Goal: Task Accomplishment & Management: Use online tool/utility

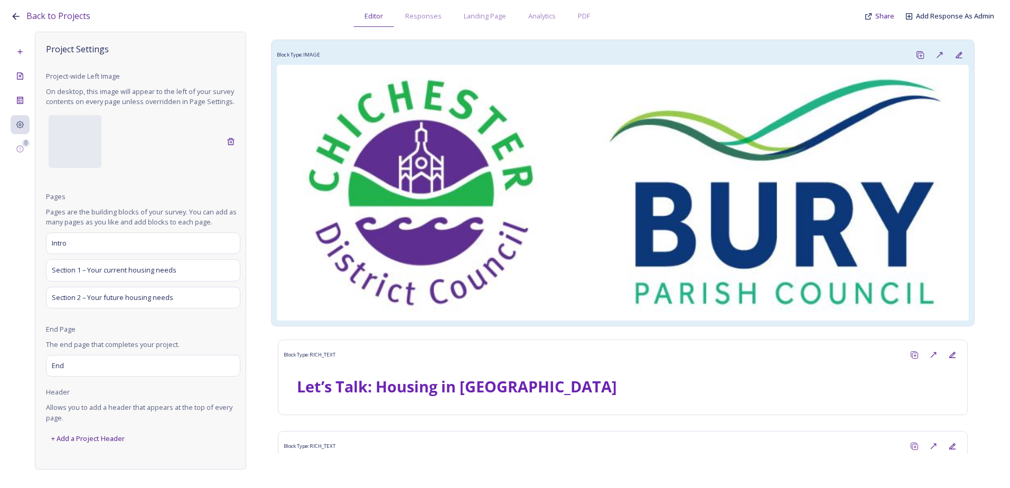
click at [541, 234] on img at bounding box center [623, 193] width 692 height 256
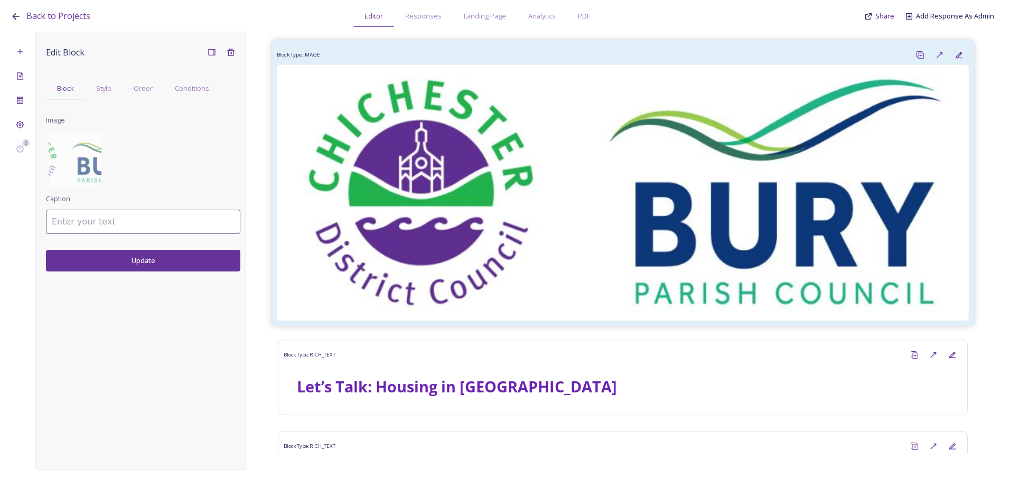
click at [504, 191] on img at bounding box center [623, 193] width 692 height 256
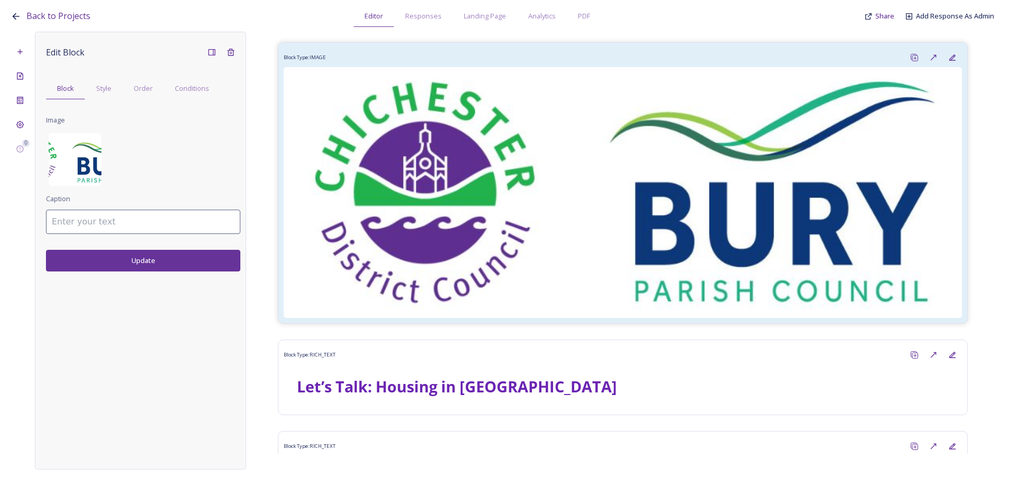
click at [93, 159] on img at bounding box center [75, 159] width 53 height 53
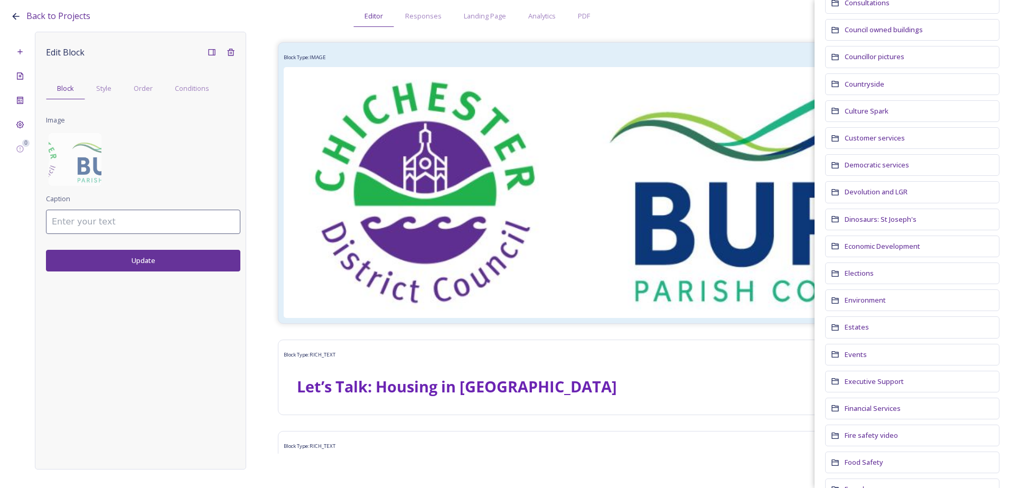
scroll to position [740, 0]
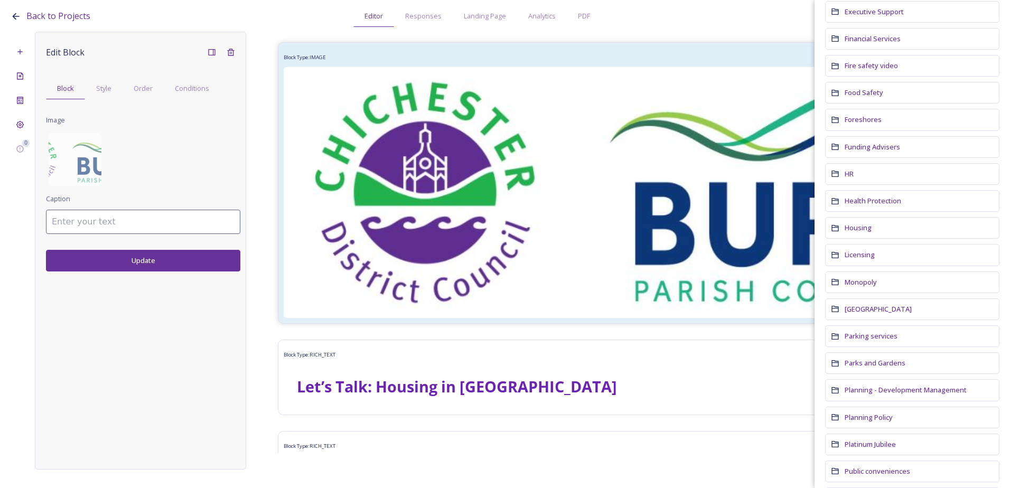
click at [859, 222] on div "Housing" at bounding box center [912, 228] width 174 height 22
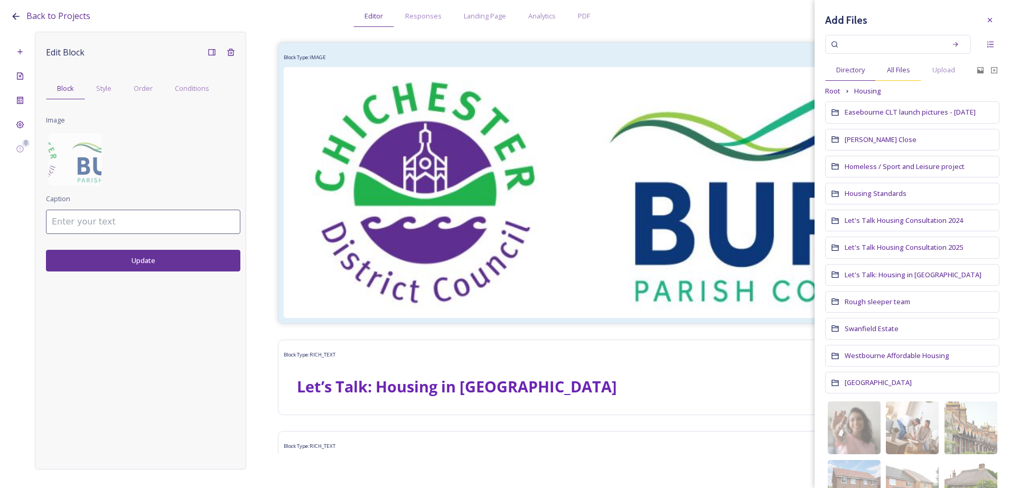
click at [896, 69] on span "All Files" at bounding box center [898, 70] width 23 height 10
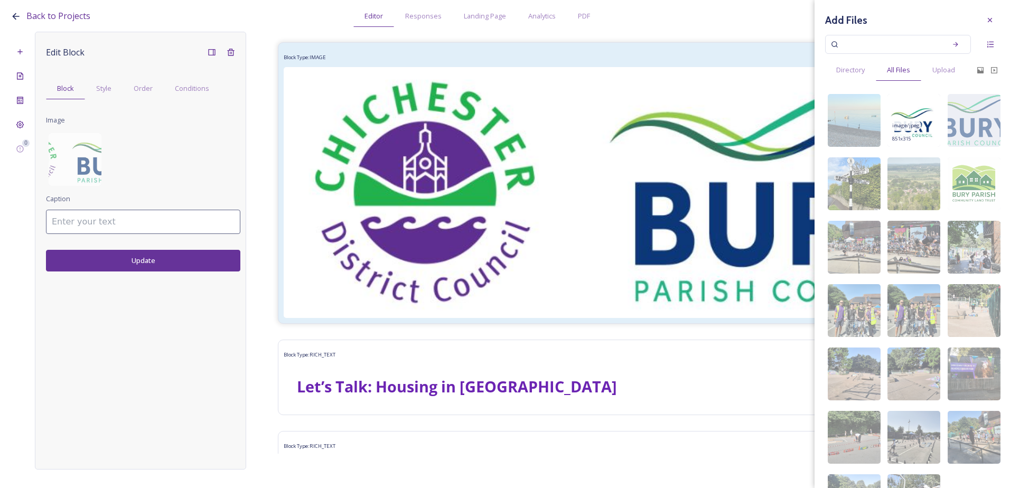
click at [904, 109] on img at bounding box center [914, 120] width 53 height 53
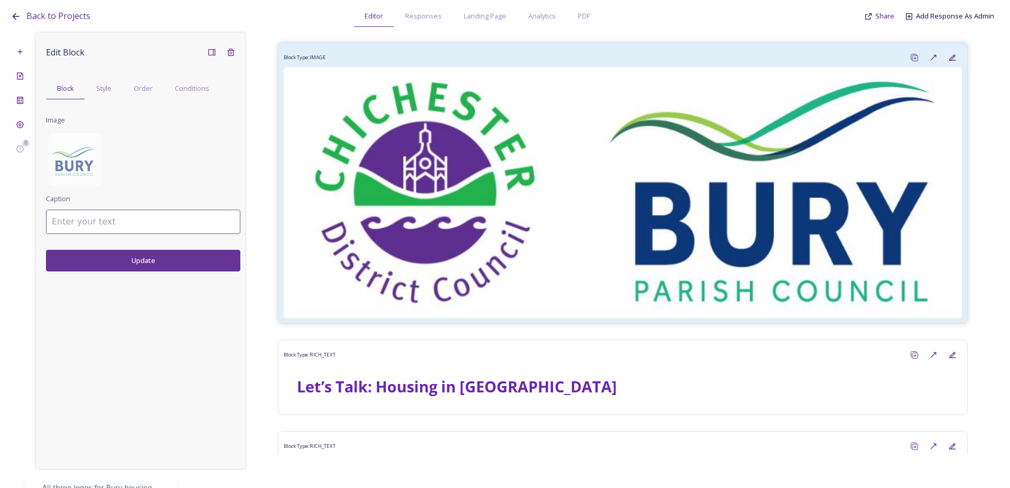
click at [154, 262] on button "Update" at bounding box center [143, 261] width 194 height 22
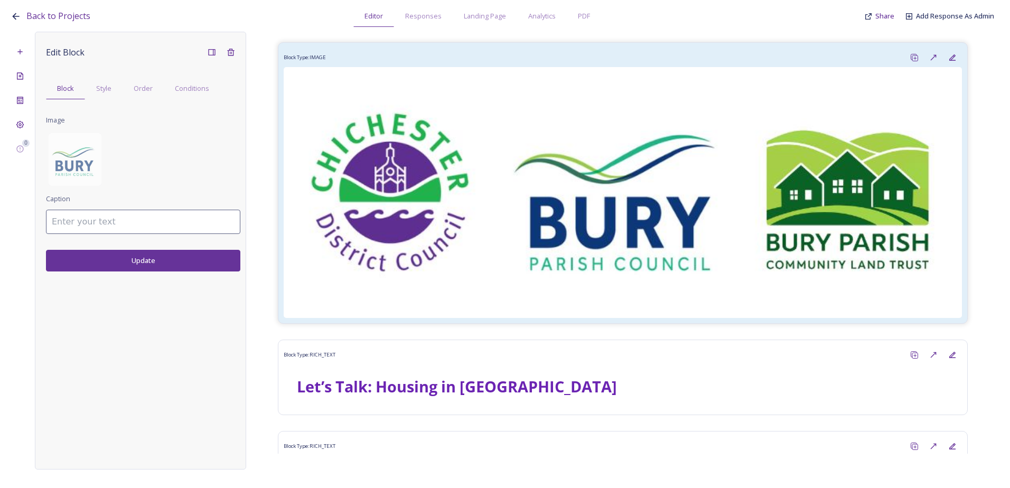
click at [151, 217] on input at bounding box center [143, 222] width 194 height 24
drag, startPoint x: 236, startPoint y: 225, endPoint x: 11, endPoint y: 214, distance: 225.4
click at [11, 214] on div "0 Edit Block Block Style Order Conditions Image Caption Chichester District Cou…" at bounding box center [505, 251] width 989 height 438
type input "Chichester District Council's logo, Bury Parish Council's logo, and Bury Parish…"
click at [173, 252] on button "Update" at bounding box center [143, 261] width 194 height 22
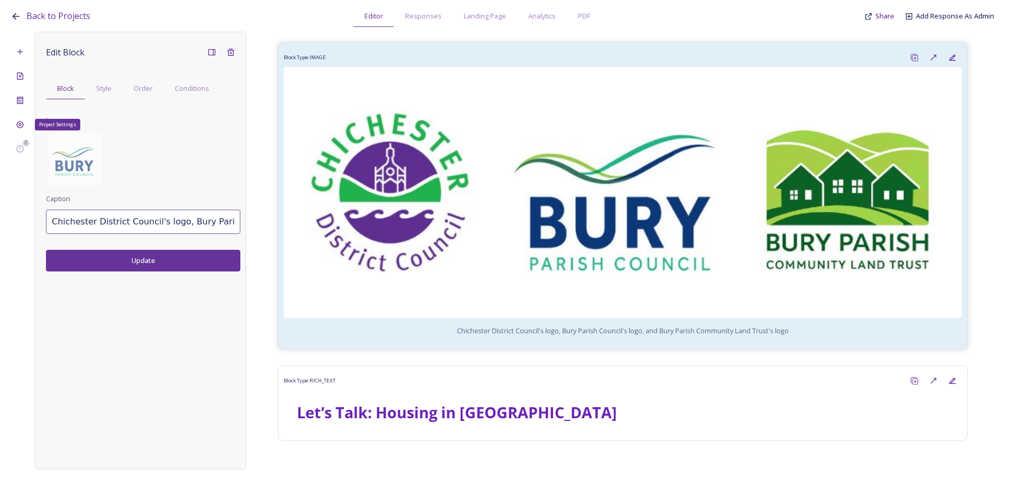
drag, startPoint x: 19, startPoint y: 124, endPoint x: 23, endPoint y: 138, distance: 15.3
click at [19, 124] on icon at bounding box center [20, 124] width 8 height 8
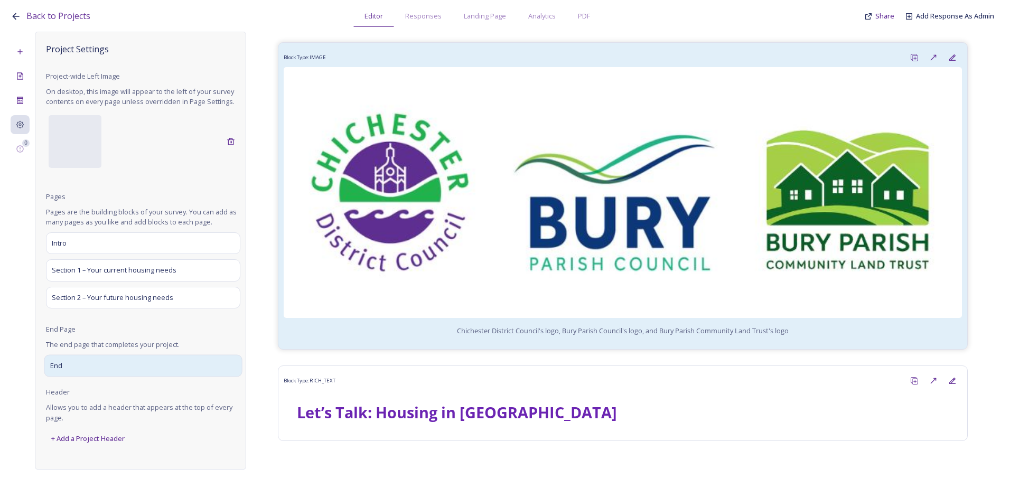
click at [85, 373] on div "End" at bounding box center [143, 366] width 198 height 22
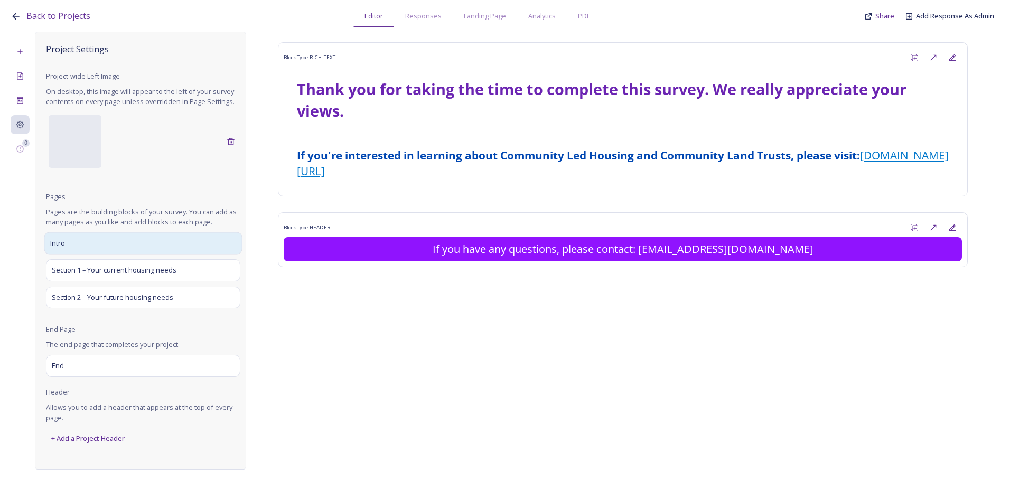
click at [131, 250] on div "Intro" at bounding box center [143, 244] width 198 height 22
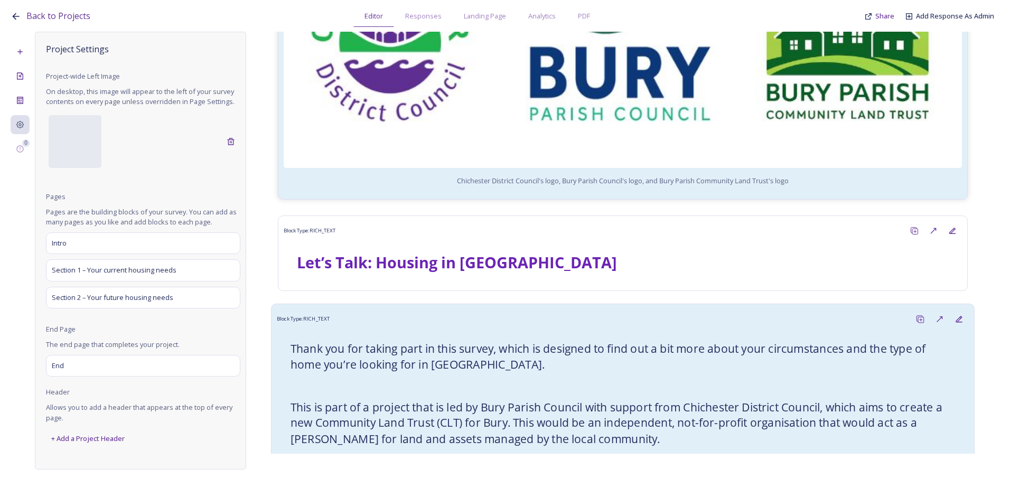
scroll to position [211, 0]
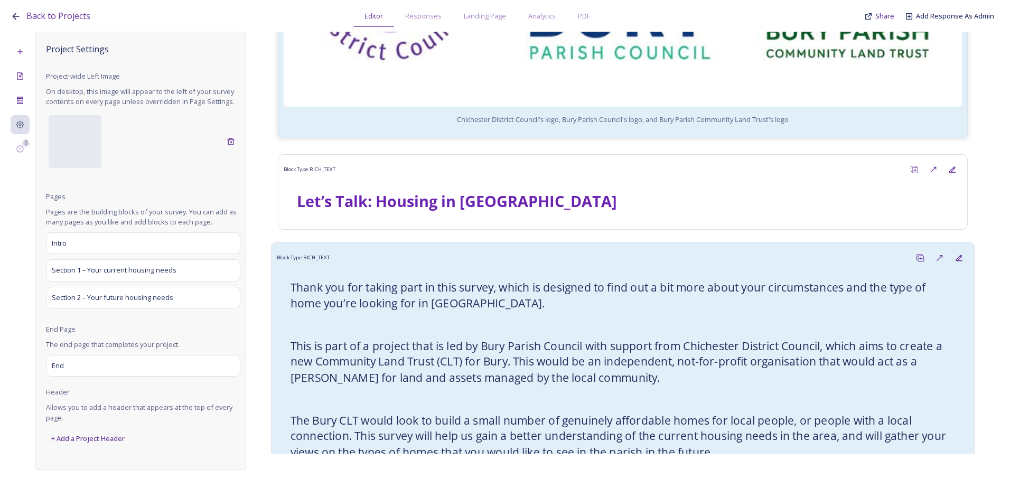
click at [410, 317] on h3 at bounding box center [623, 325] width 665 height 16
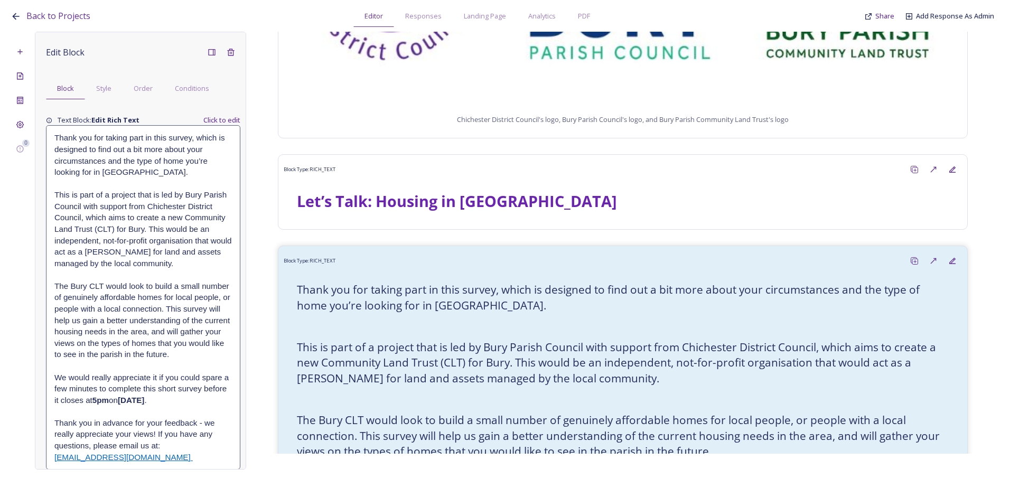
click at [149, 179] on h3 at bounding box center [143, 184] width 178 height 12
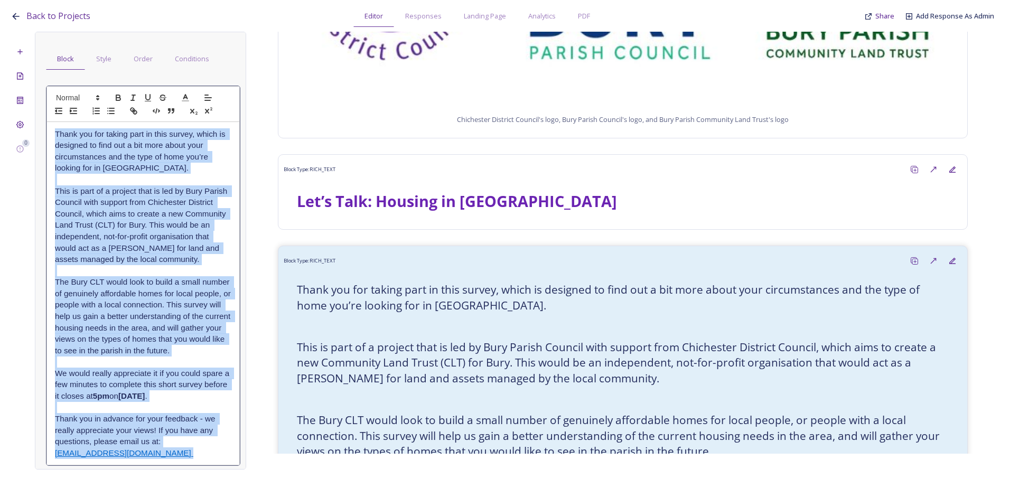
scroll to position [87, 0]
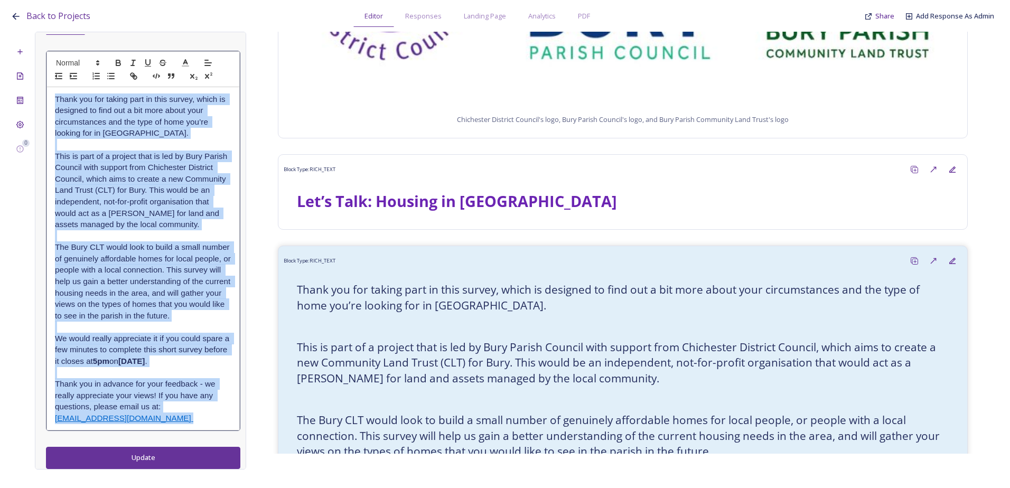
drag, startPoint x: 55, startPoint y: 165, endPoint x: 229, endPoint y: 432, distance: 319.0
click at [229, 432] on div "Edit Block Block Style Order Conditions Thank you for taking part in this surve…" at bounding box center [143, 223] width 194 height 491
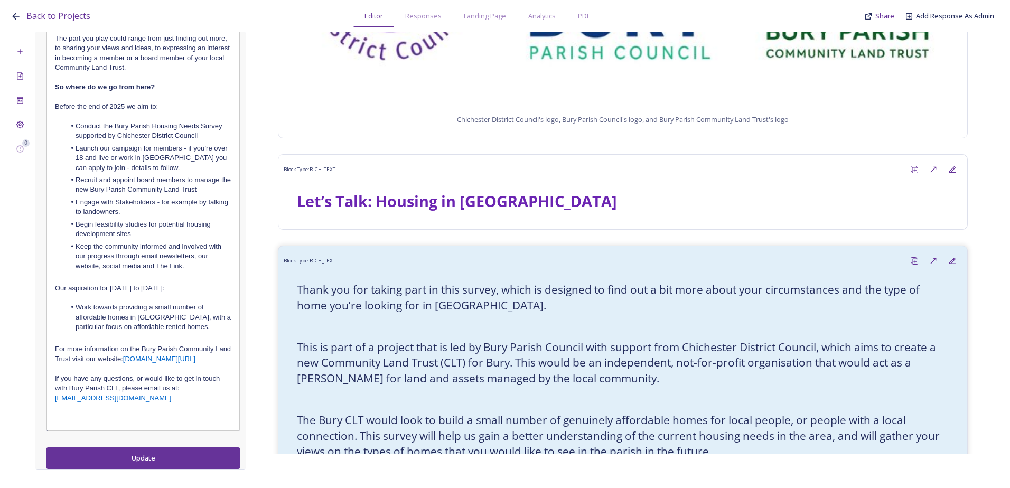
scroll to position [0, 0]
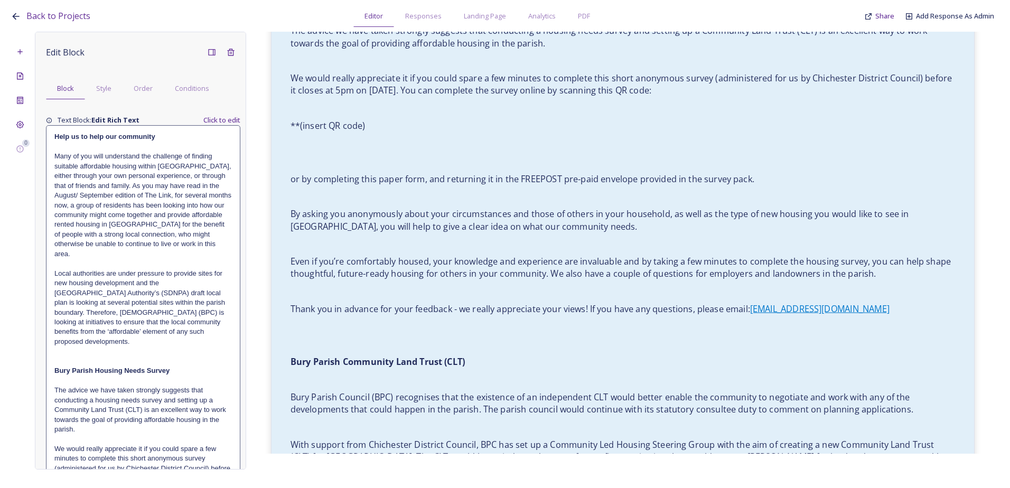
scroll to position [687, 0]
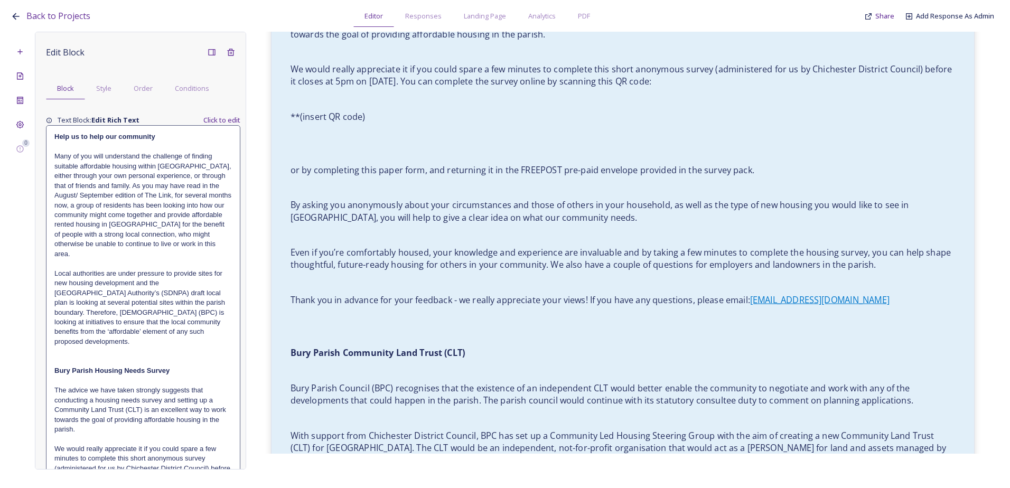
click at [456, 183] on p at bounding box center [623, 188] width 665 height 12
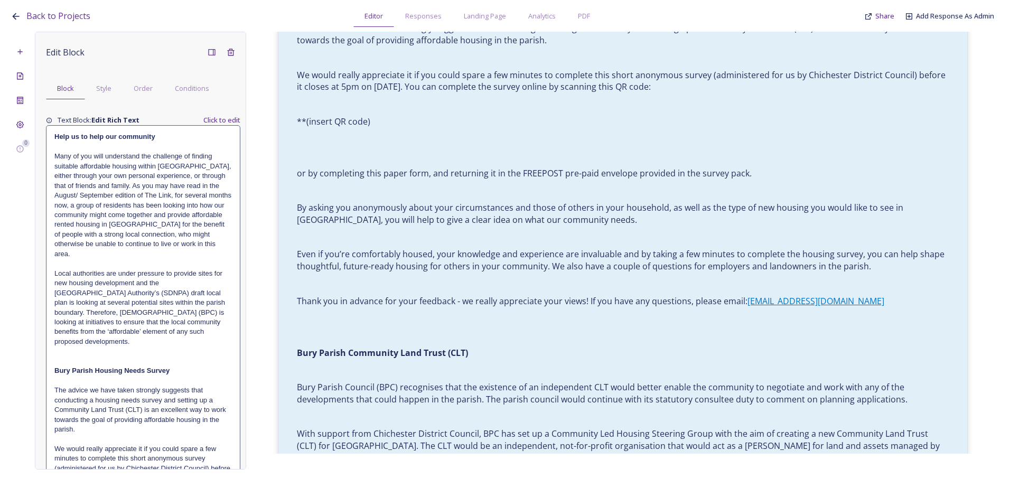
click at [112, 327] on p "Local authorities are under pressure to provide sites for new housing developme…" at bounding box center [143, 308] width 178 height 78
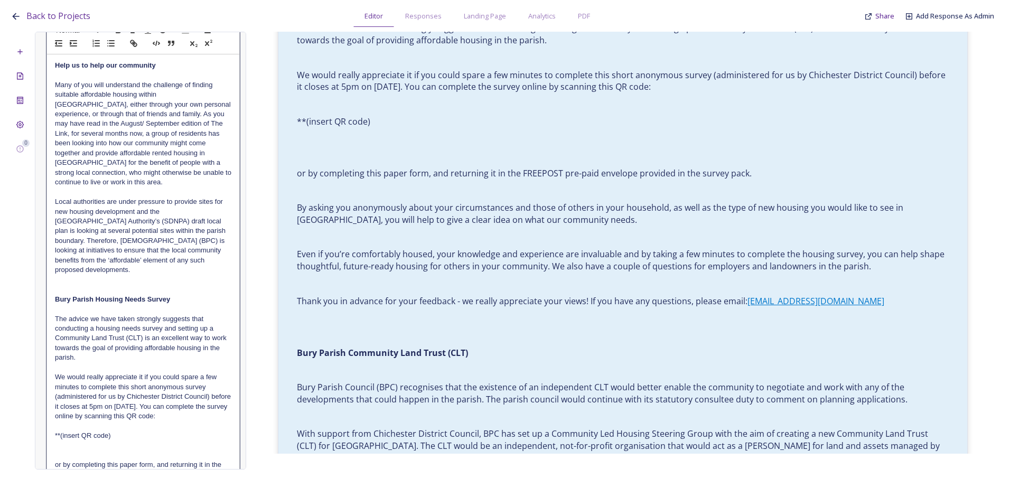
scroll to position [106, 0]
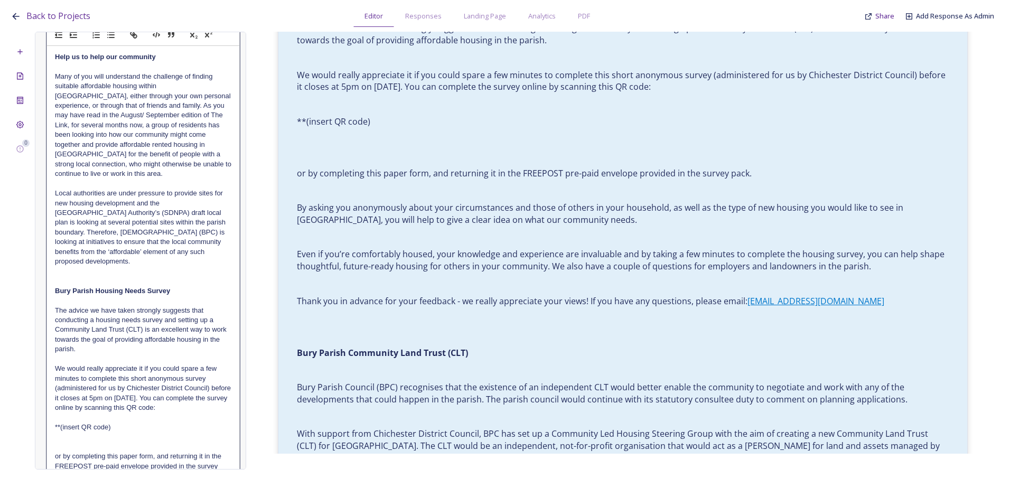
drag, startPoint x: 122, startPoint y: 423, endPoint x: 197, endPoint y: 399, distance: 78.9
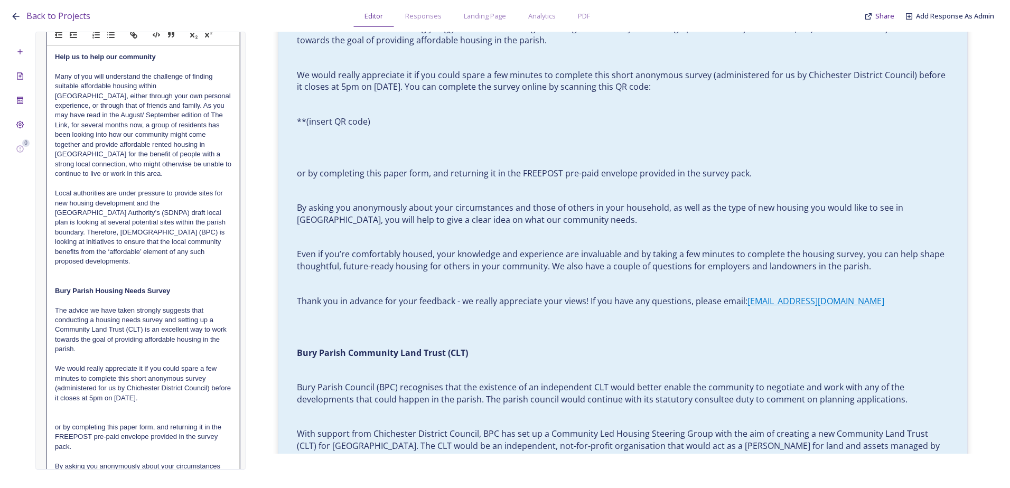
click at [108, 448] on p "or by completing this paper form, and returning it in the FREEPOST pre-paid env…" at bounding box center [143, 437] width 177 height 29
drag, startPoint x: 97, startPoint y: 447, endPoint x: 68, endPoint y: 409, distance: 47.6
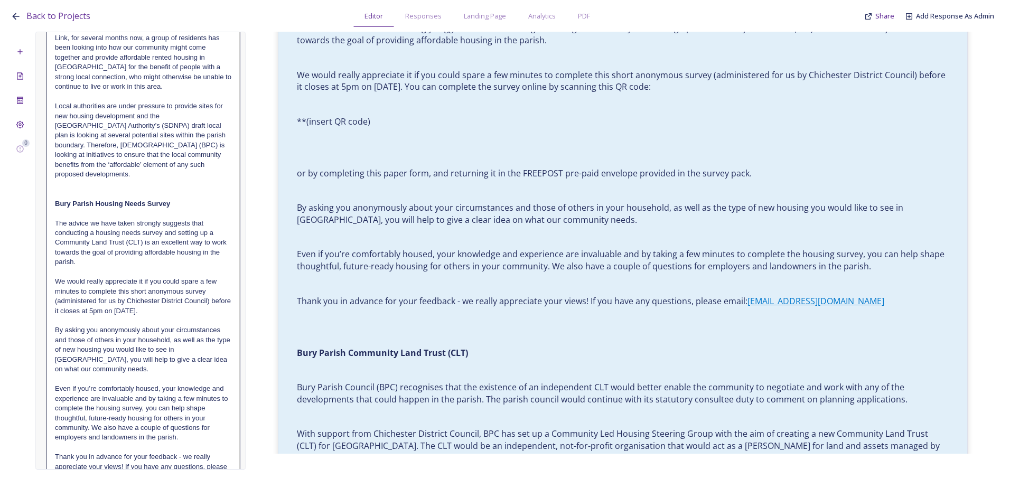
scroll to position [264, 0]
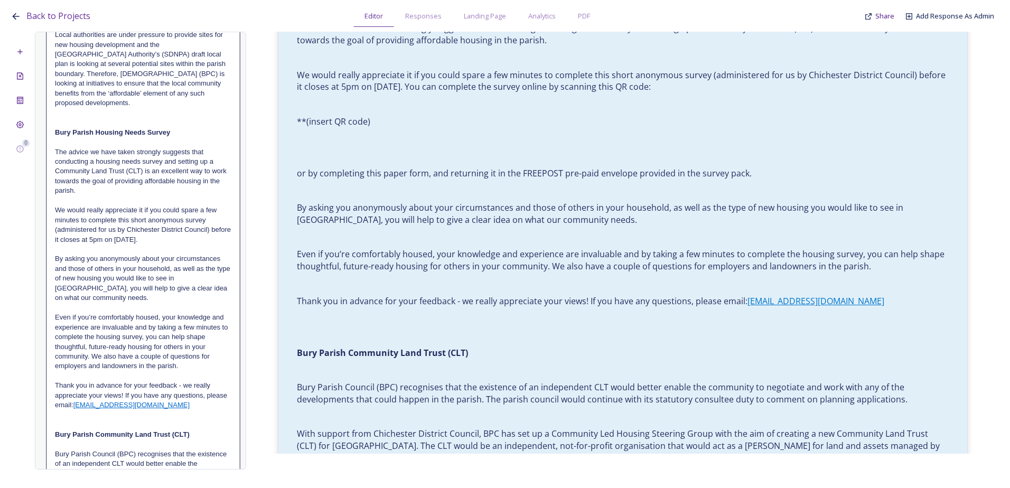
click at [151, 404] on link "[EMAIL_ADDRESS][DOMAIN_NAME]" at bounding box center [131, 405] width 116 height 8
click at [184, 372] on p at bounding box center [143, 377] width 177 height 10
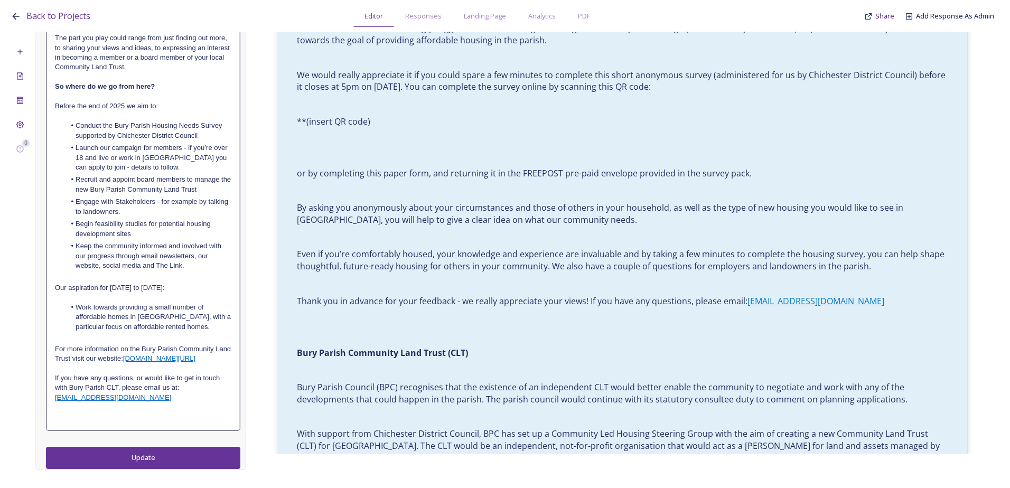
scroll to position [0, 0]
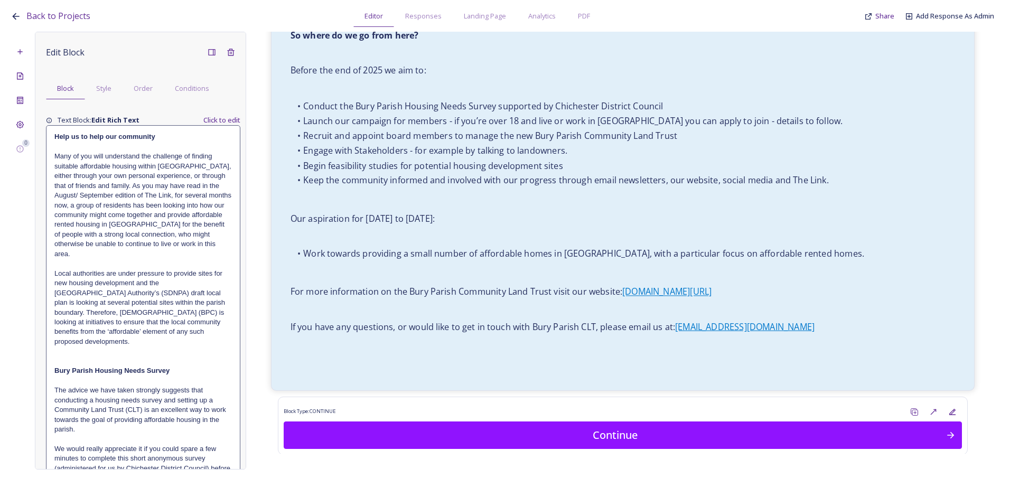
scroll to position [1144, 0]
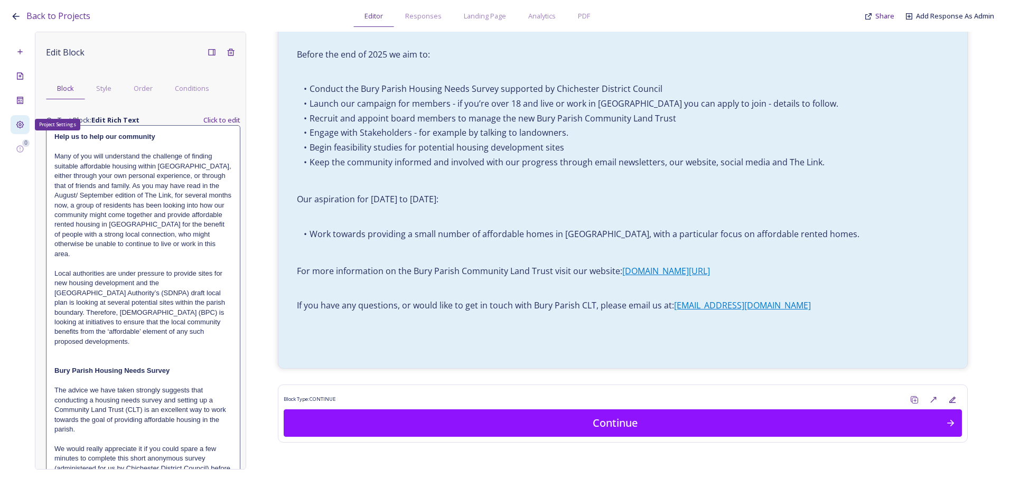
click at [26, 127] on div "Project Settings" at bounding box center [20, 124] width 19 height 19
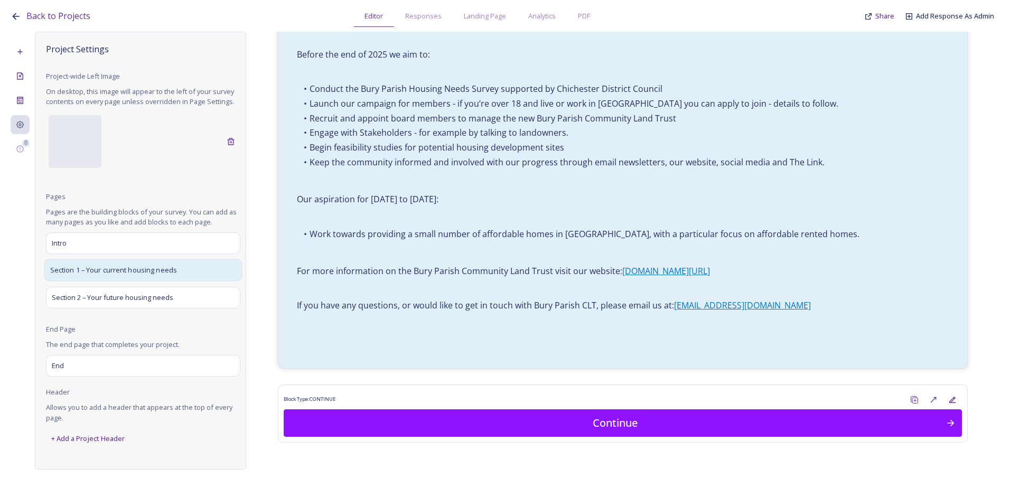
click at [125, 270] on span "Section 1 – Your current housing needs" at bounding box center [113, 270] width 127 height 11
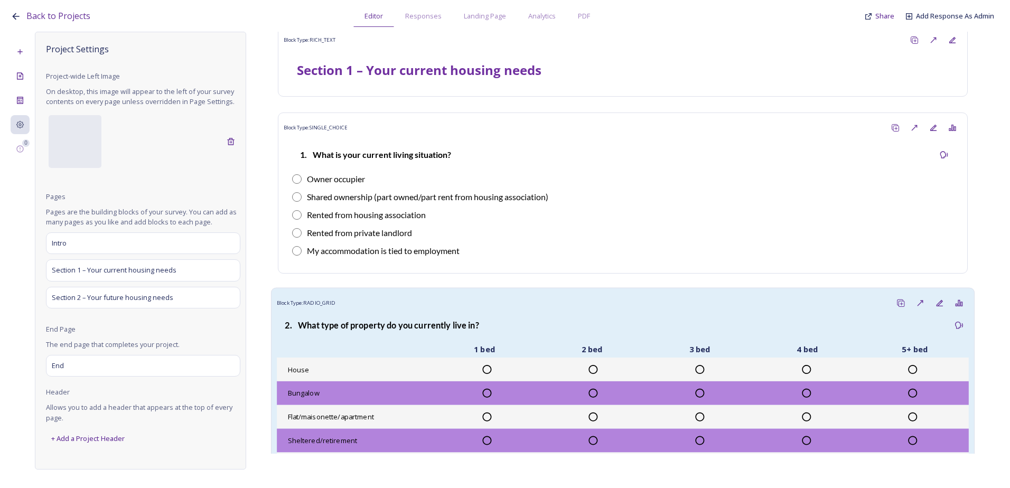
scroll to position [0, 0]
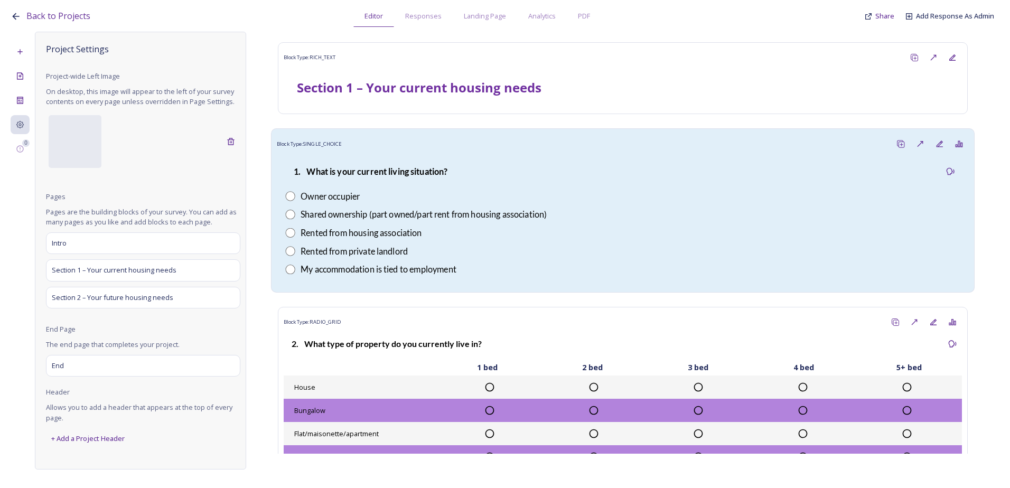
click at [533, 198] on div "Owner occupier" at bounding box center [622, 196] width 675 height 13
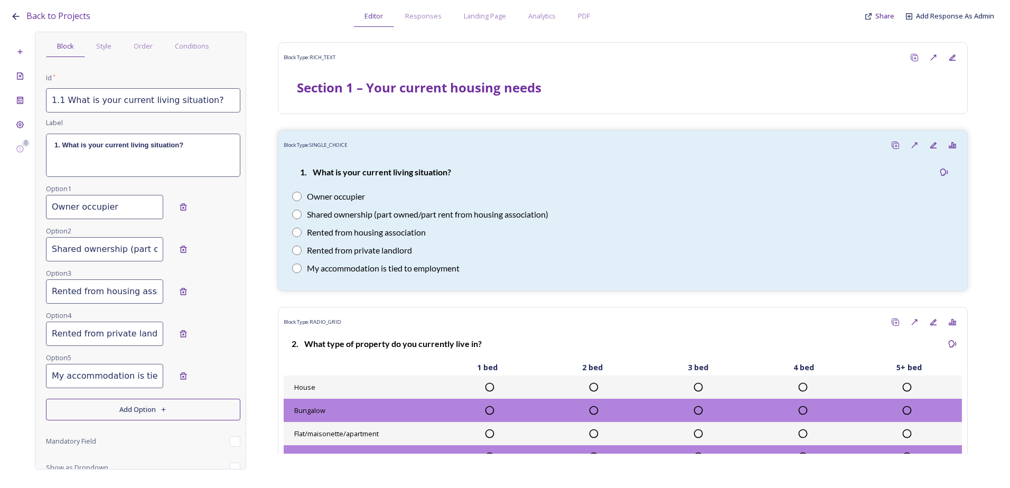
scroll to position [84, 0]
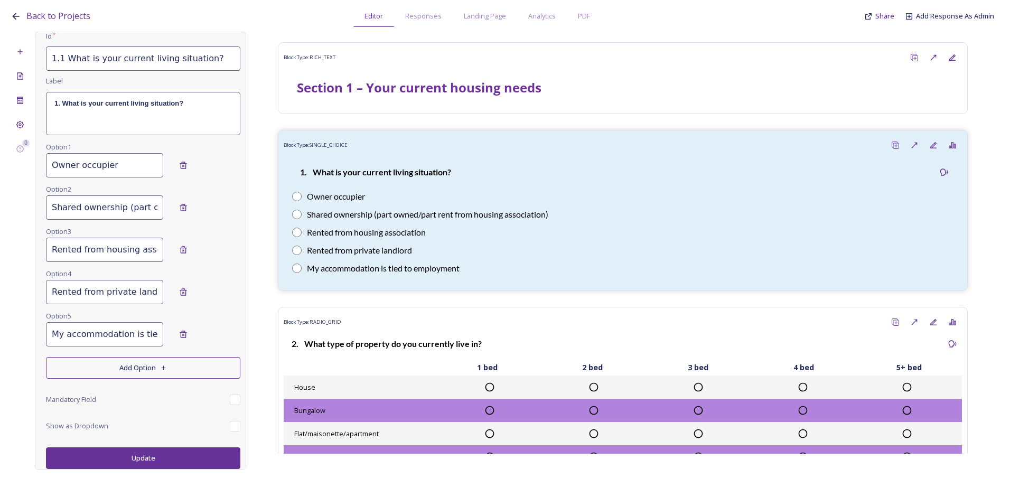
click at [125, 376] on button "Add Option" at bounding box center [143, 368] width 194 height 22
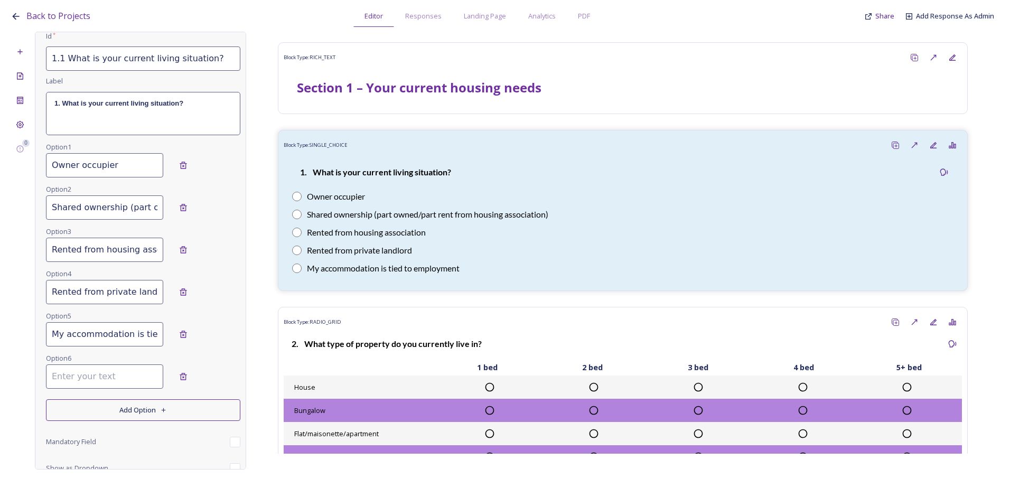
click at [115, 387] on input at bounding box center [104, 377] width 117 height 24
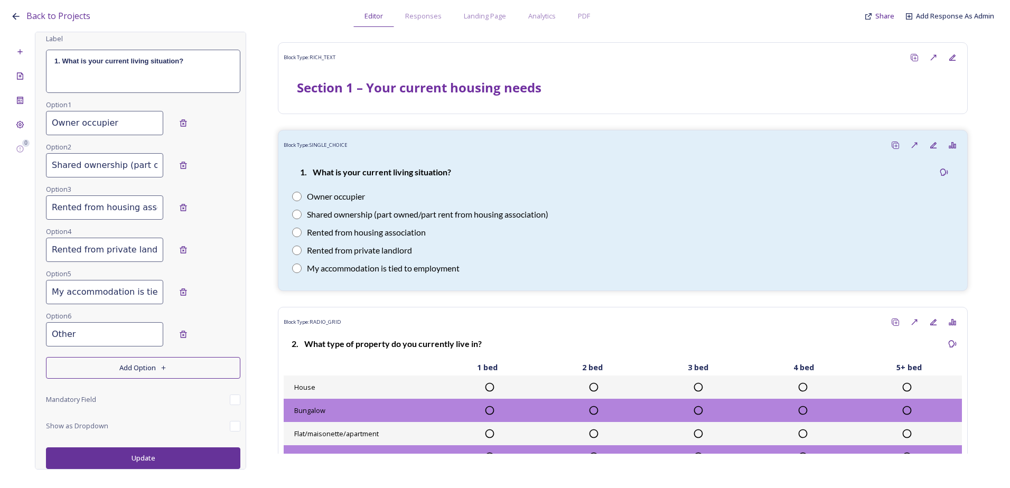
type input "Other"
click at [146, 460] on button "Update" at bounding box center [143, 459] width 194 height 22
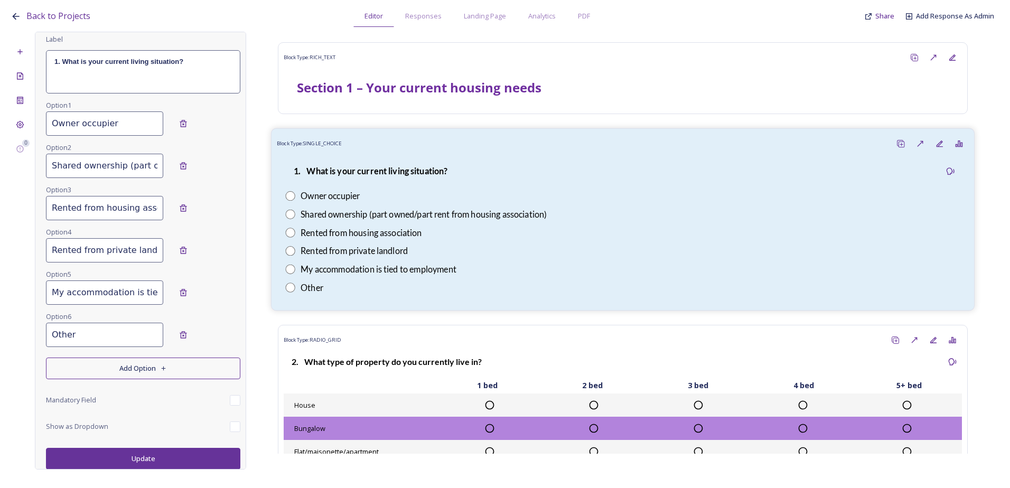
scroll to position [126, 0]
click at [561, 210] on div "Shared ownership (part owned/part rent from housing association)" at bounding box center [622, 214] width 675 height 13
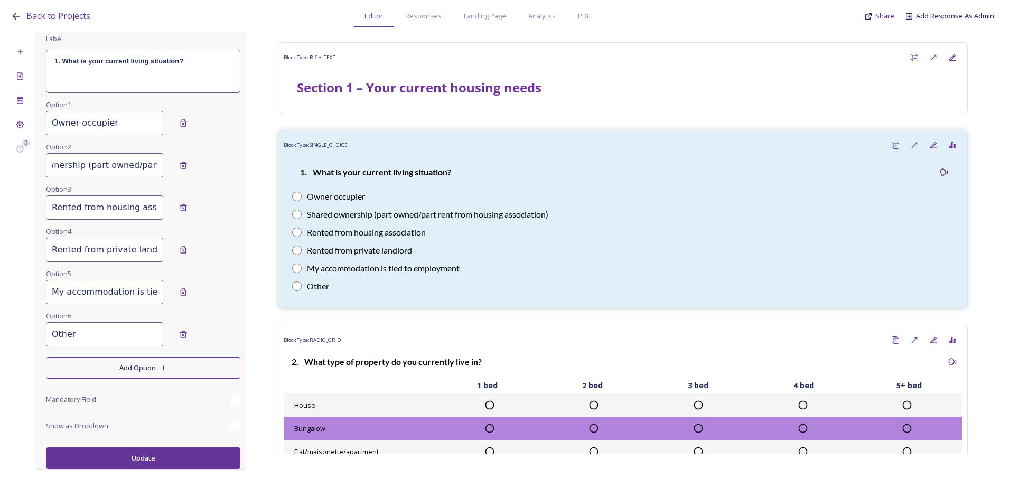
scroll to position [0, 123]
click at [146, 165] on input "Shared ownership (part owned/part rent from housing association)" at bounding box center [104, 165] width 117 height 24
click at [117, 168] on input "Shared ownership (part owned/part rent from housing association)" at bounding box center [104, 165] width 117 height 24
drag, startPoint x: 98, startPoint y: 168, endPoint x: 61, endPoint y: 164, distance: 36.7
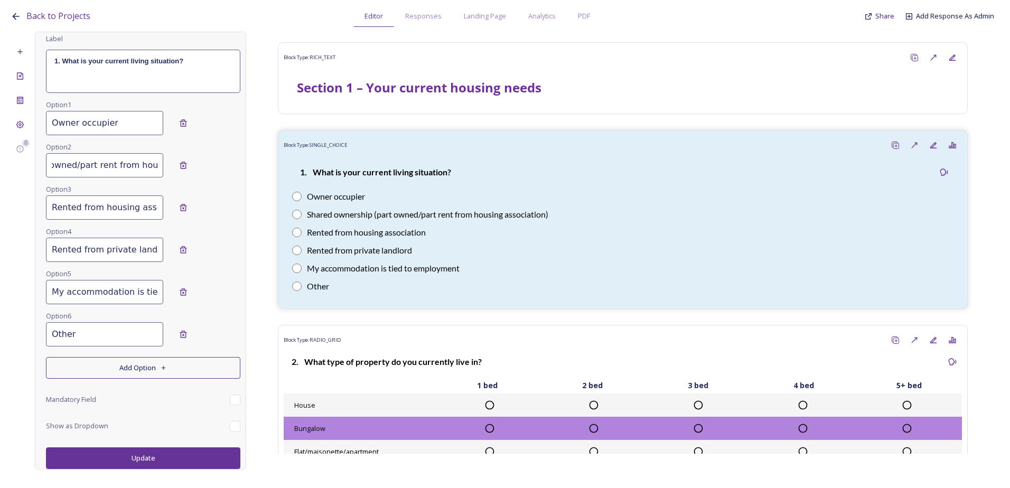
click at [61, 164] on input "Shared ownership (part owned/part rent from housing association)" at bounding box center [104, 165] width 117 height 24
click at [64, 168] on input "Shared ownership (part owned/part rent from housing association)" at bounding box center [104, 165] width 117 height 24
click at [62, 166] on input "Shared ownership (part owned/ part rent from housing association)" at bounding box center [104, 165] width 117 height 24
type input "Shared ownership (part owned / part rent from housing association)"
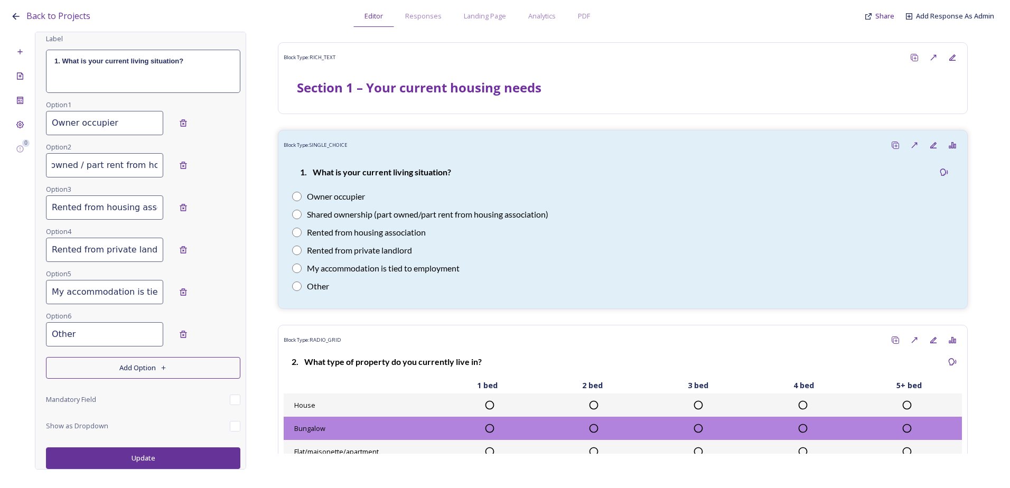
scroll to position [0, 0]
click at [167, 462] on button "Update" at bounding box center [143, 459] width 194 height 22
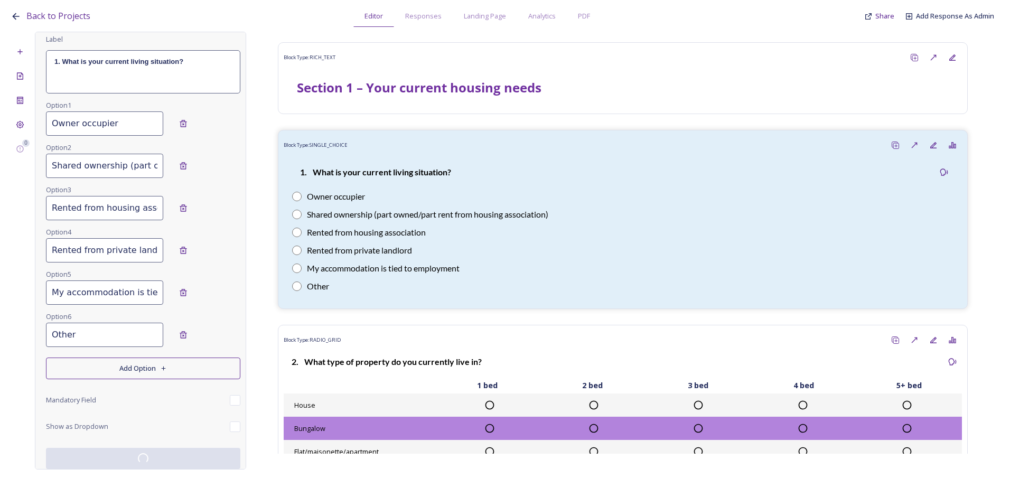
scroll to position [126, 0]
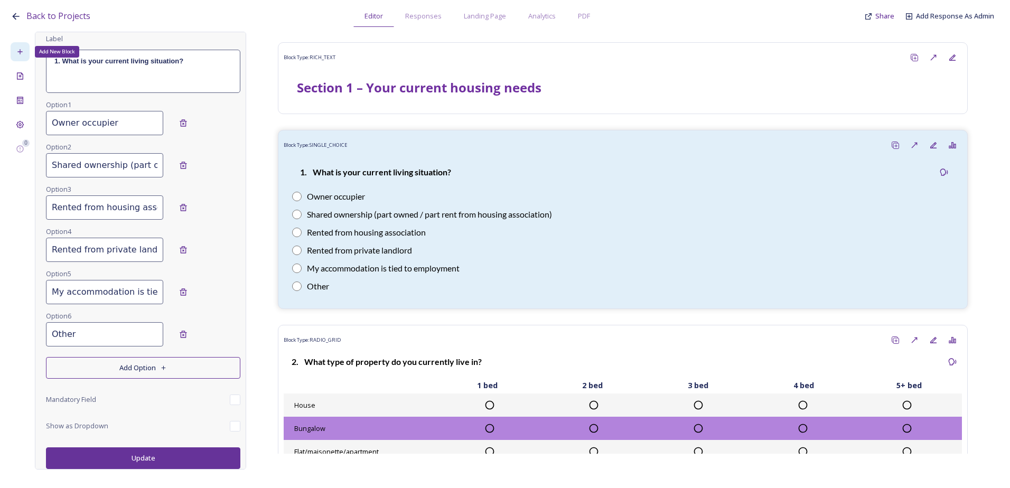
click at [23, 44] on div "Add New Block" at bounding box center [20, 51] width 19 height 19
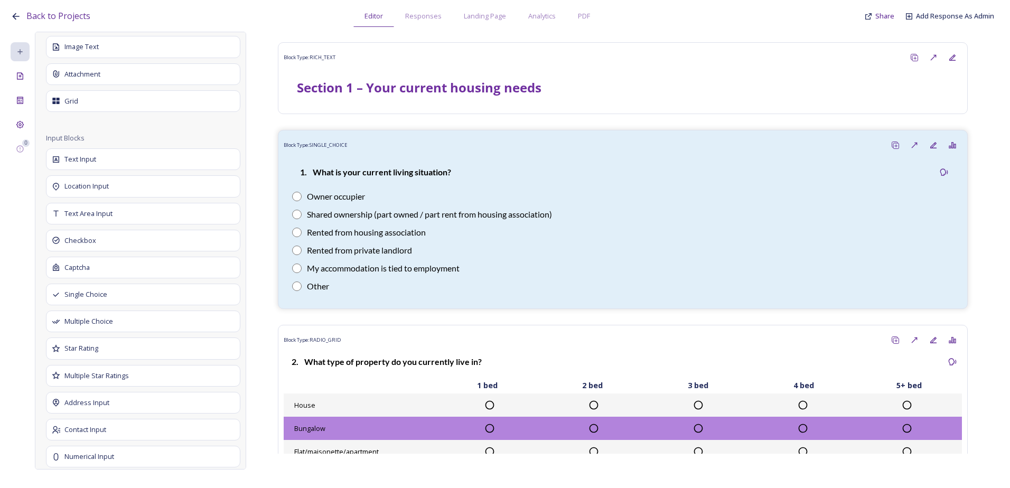
scroll to position [496, 0]
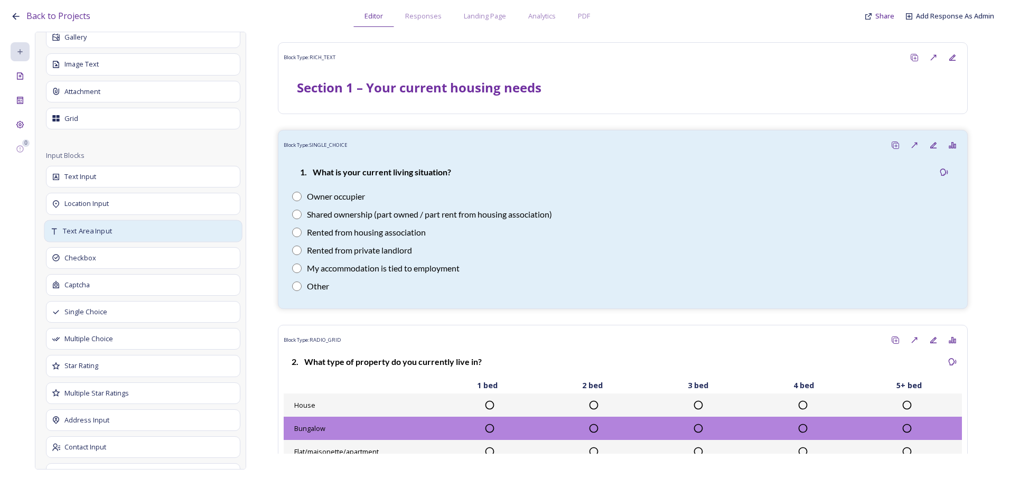
click at [124, 236] on div "Text Area Input" at bounding box center [143, 231] width 198 height 22
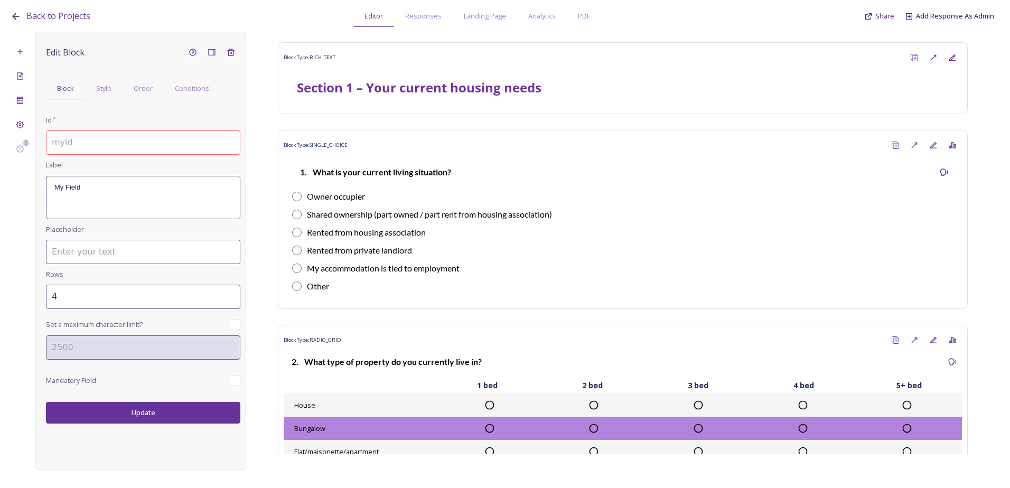
click at [100, 145] on input at bounding box center [143, 143] width 194 height 24
drag, startPoint x: 175, startPoint y: 139, endPoint x: 73, endPoint y: 150, distance: 103.1
click at [73, 150] on input "1.1.a. If other, please specify" at bounding box center [143, 143] width 194 height 24
type input "1.1.a. If other, please specify"
click at [99, 197] on div "My Field" at bounding box center [143, 198] width 193 height 42
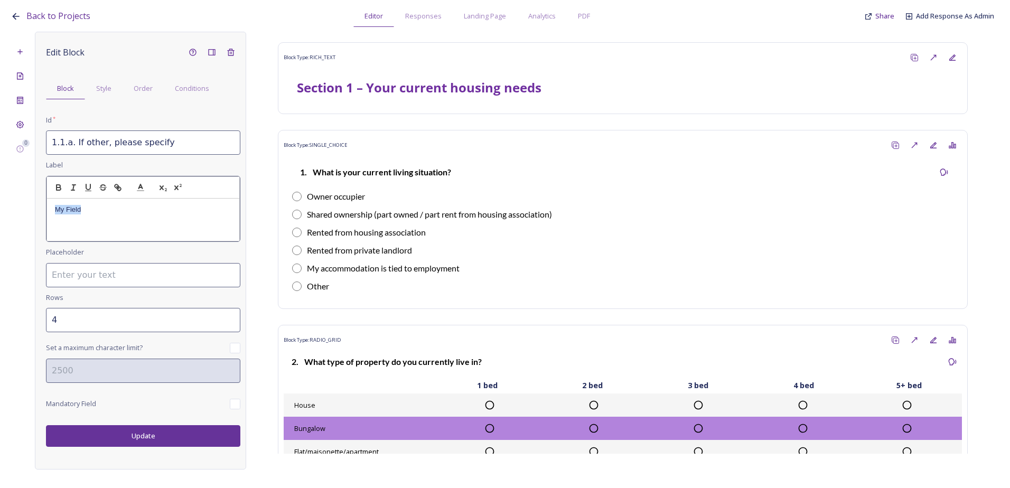
drag, startPoint x: 101, startPoint y: 216, endPoint x: 49, endPoint y: 208, distance: 52.9
click at [49, 208] on div "My Field" at bounding box center [143, 220] width 192 height 42
click at [161, 433] on div "Edit Block Block Style Order Conditions Id * 1.1.a. If other, please specify La…" at bounding box center [140, 251] width 211 height 438
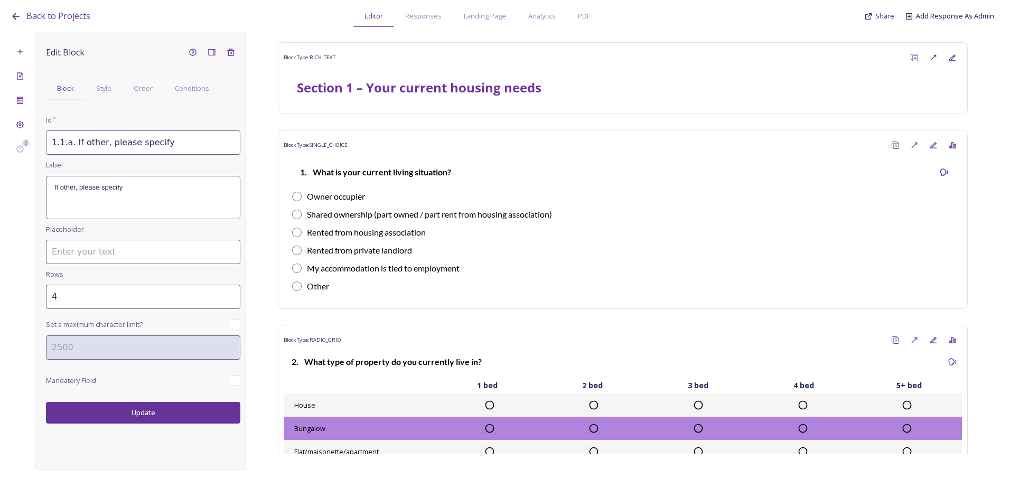
click at [160, 410] on button "Update" at bounding box center [143, 413] width 194 height 22
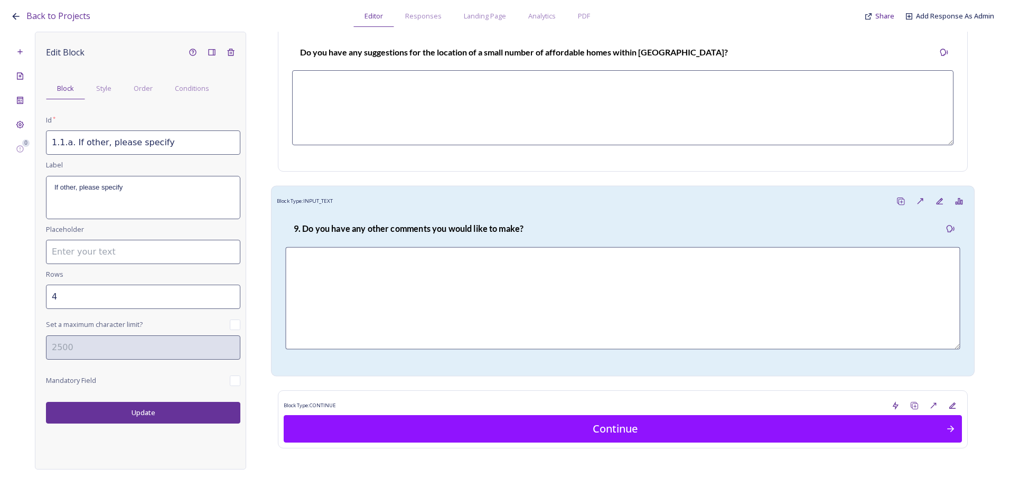
scroll to position [1815, 0]
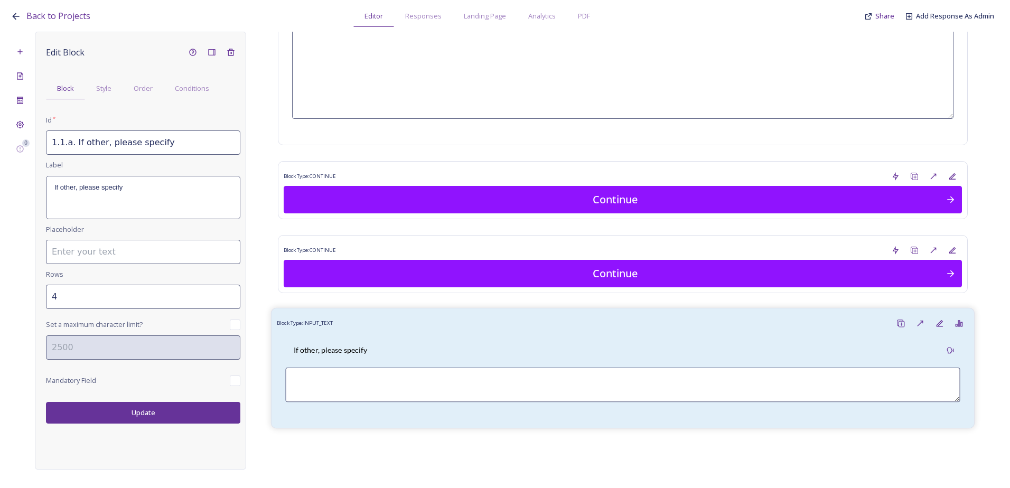
click at [384, 337] on div "If other, please specify" at bounding box center [623, 377] width 692 height 89
click at [153, 96] on div "Order" at bounding box center [143, 89] width 41 height 22
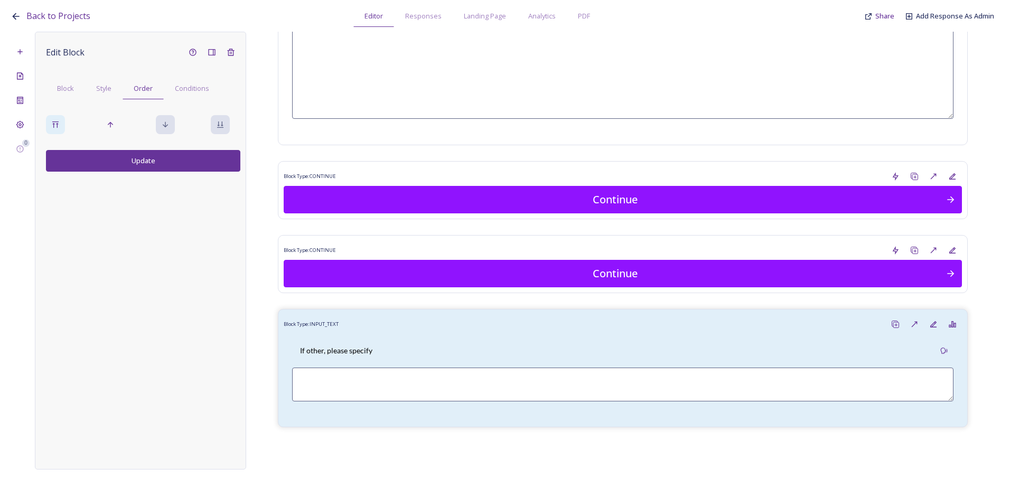
click at [58, 126] on icon at bounding box center [55, 124] width 8 height 8
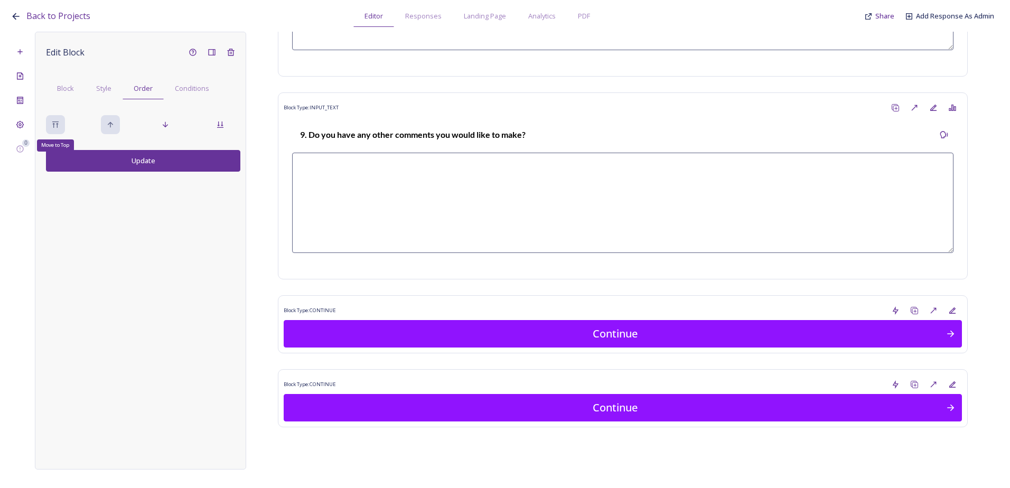
scroll to position [0, 0]
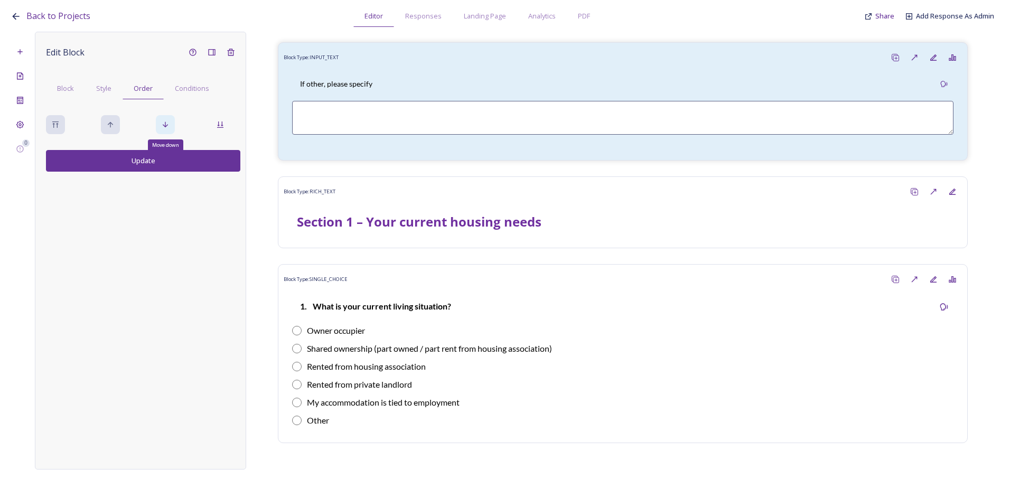
click at [165, 125] on icon at bounding box center [165, 124] width 8 height 8
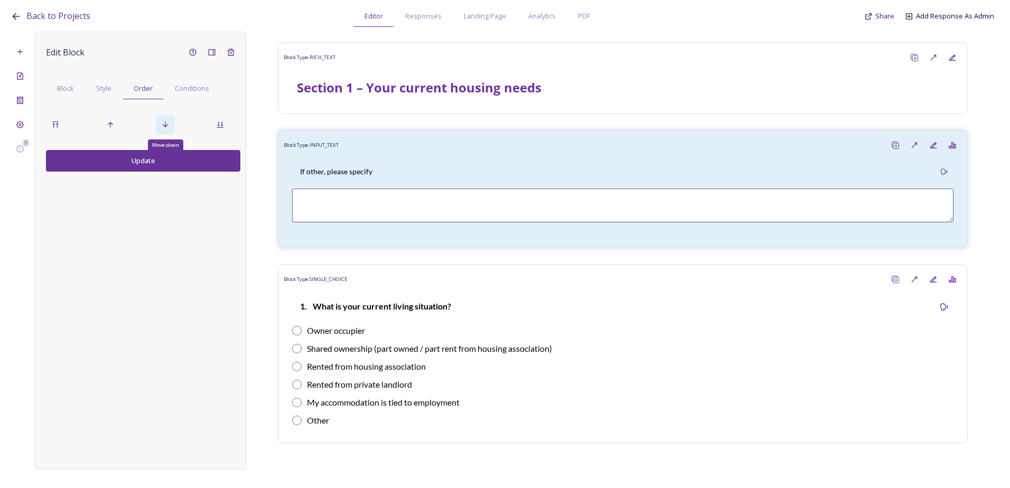
click at [165, 125] on icon at bounding box center [165, 124] width 8 height 8
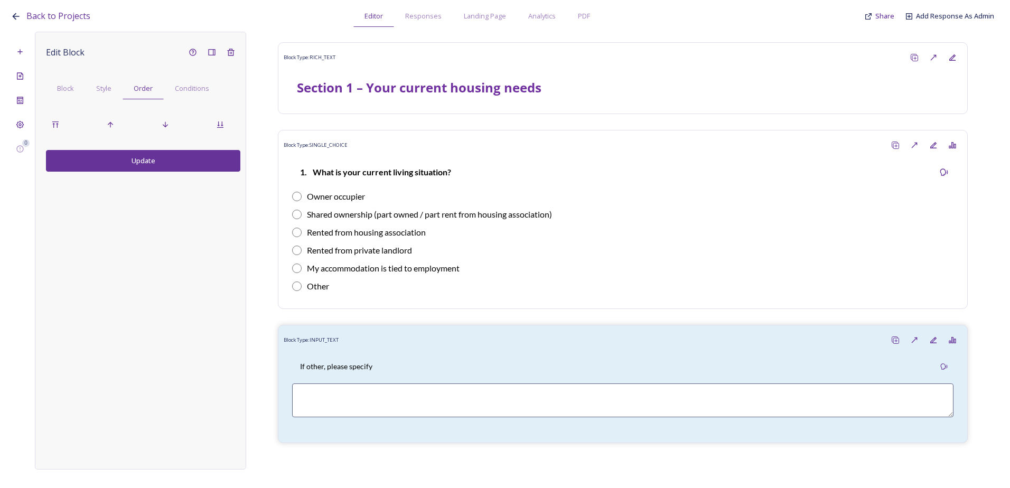
click at [167, 161] on button "Update" at bounding box center [143, 161] width 194 height 22
click at [76, 91] on div "Block" at bounding box center [65, 89] width 39 height 22
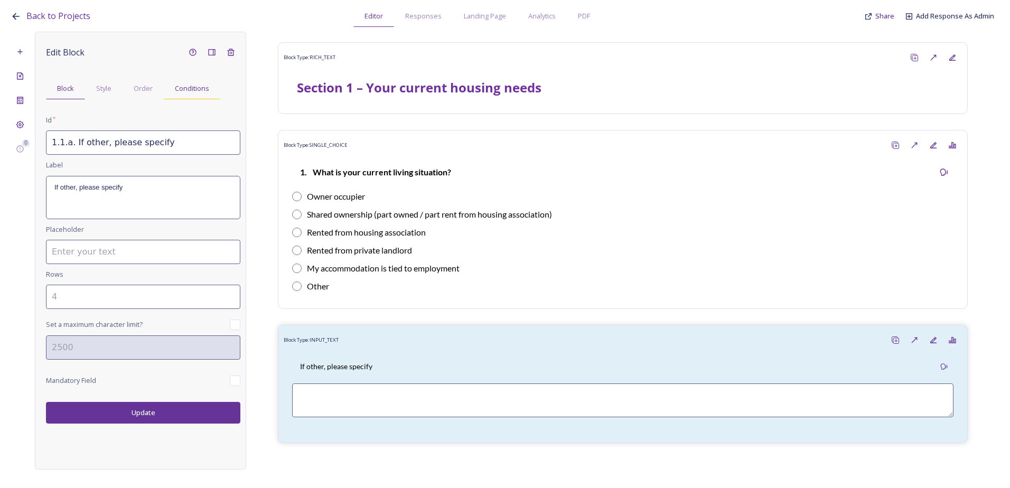
click at [188, 89] on span "Conditions" at bounding box center [192, 88] width 34 height 10
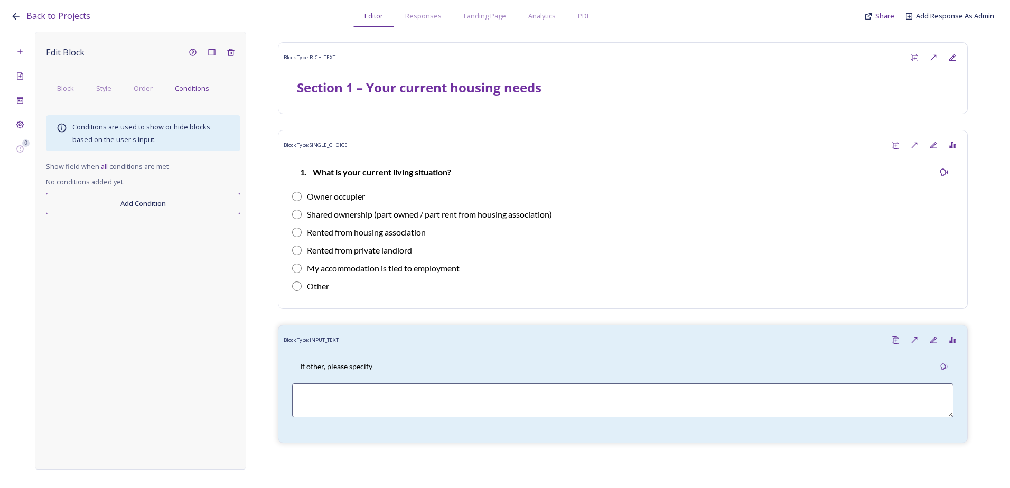
click at [128, 200] on button "Add Condition" at bounding box center [143, 204] width 194 height 22
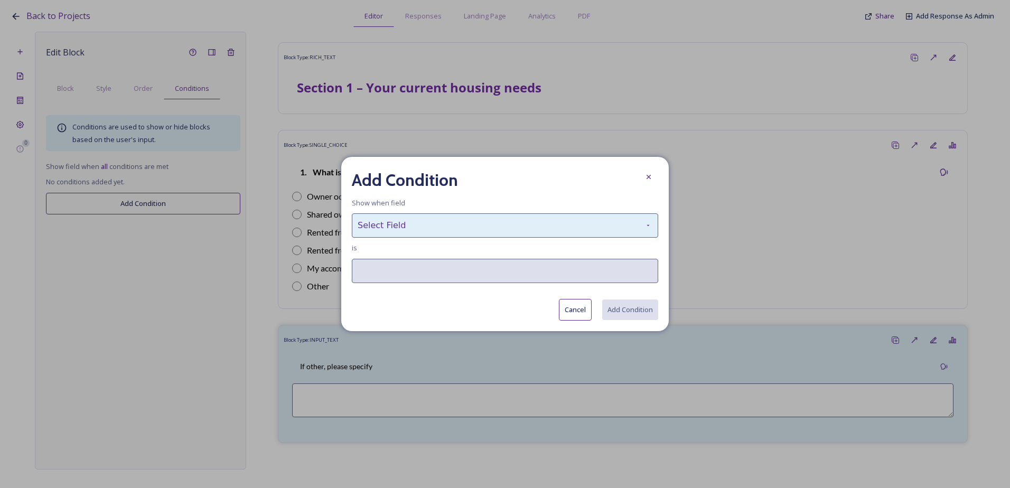
click at [388, 218] on div "Select Field" at bounding box center [505, 226] width 307 height 24
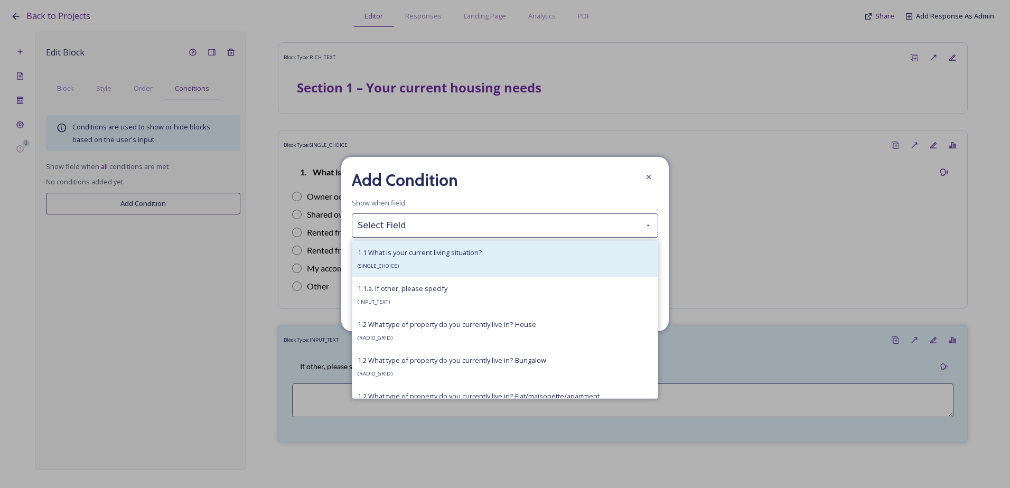
click at [412, 266] on div "1.1 What is your current living situation? ( SINGLE_CHOICE )" at bounding box center [420, 258] width 124 height 25
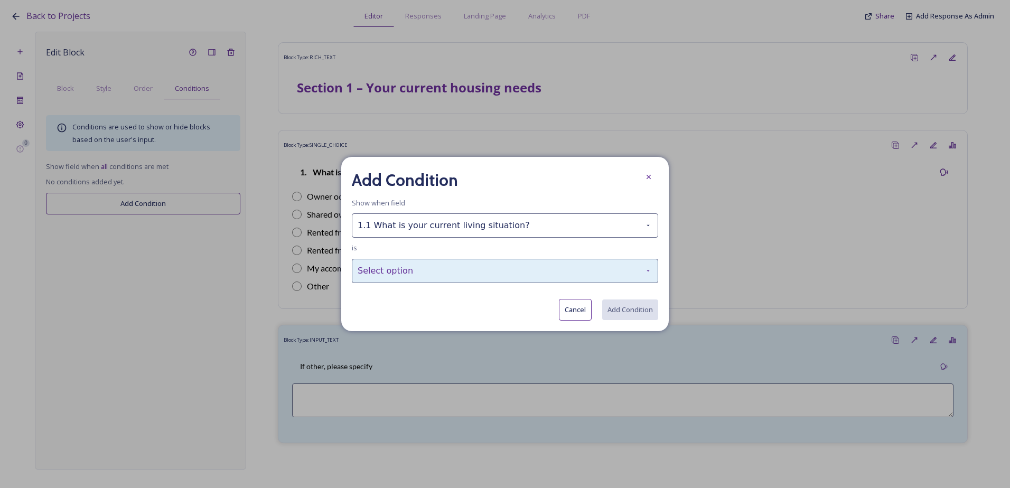
click at [416, 266] on div "Select option" at bounding box center [505, 271] width 307 height 24
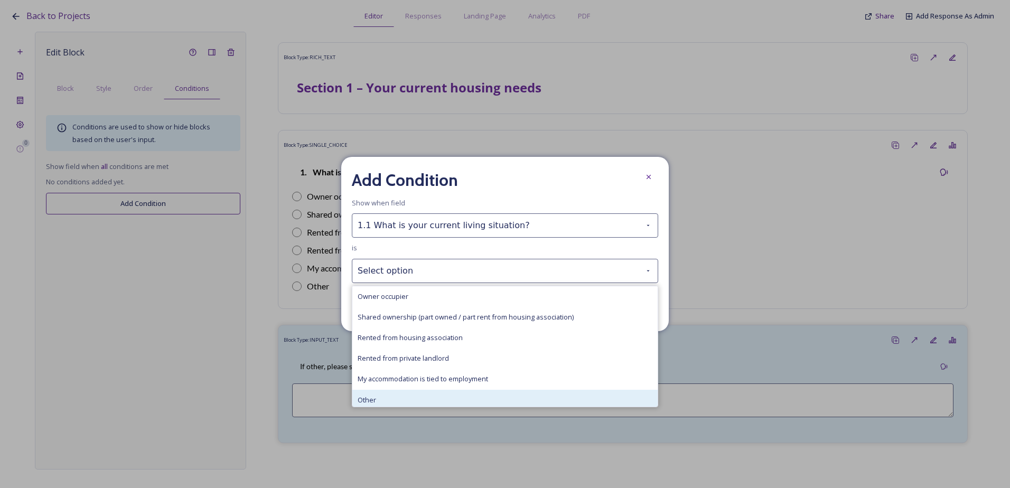
click at [398, 396] on div "Other" at bounding box center [504, 400] width 305 height 21
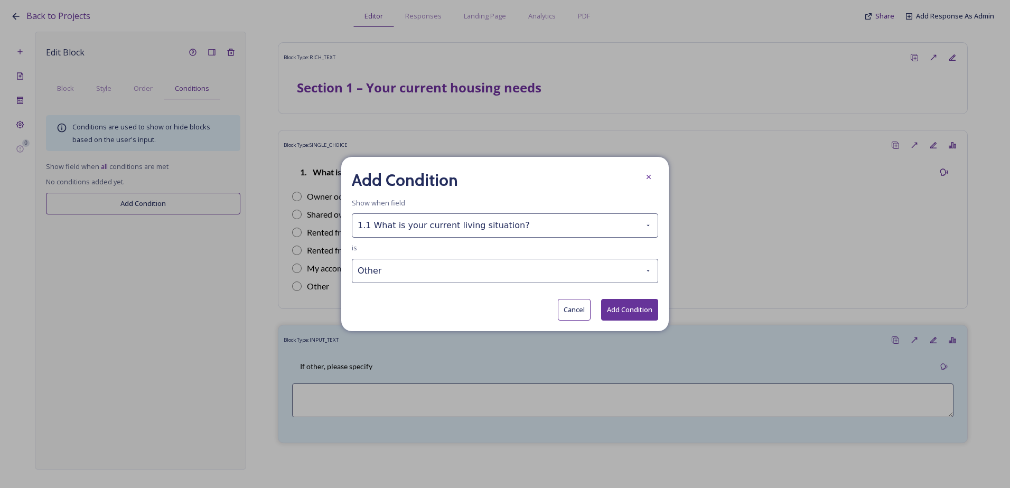
click at [623, 306] on button "Add Condition" at bounding box center [629, 310] width 57 height 22
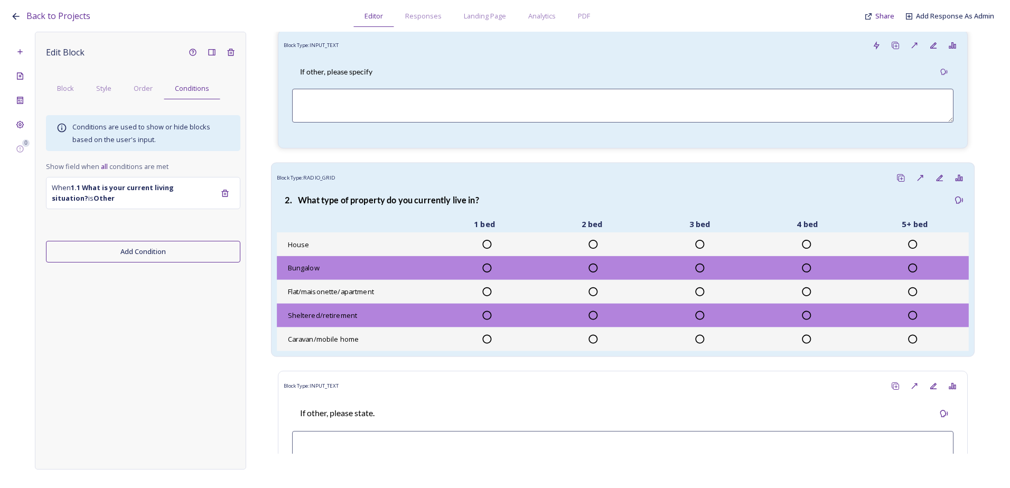
scroll to position [317, 0]
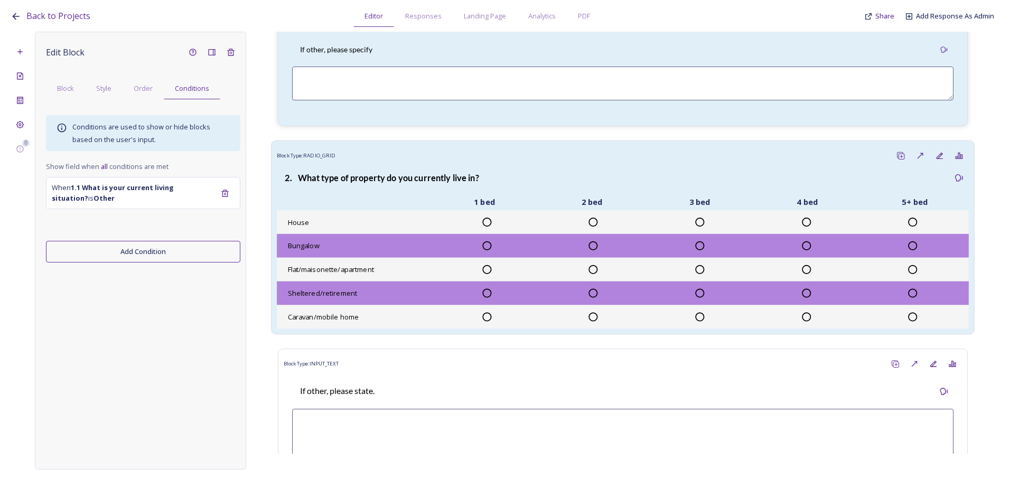
click at [389, 175] on strong "2. What type of property do you currently live in?" at bounding box center [382, 177] width 194 height 10
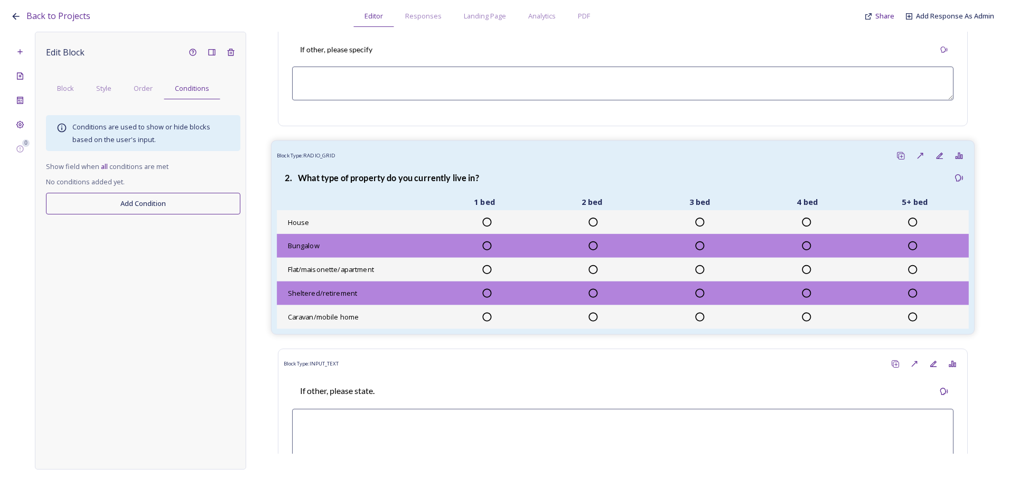
click at [364, 202] on div "1 bed 2 bed 3 bed 4 bed 5+ bed" at bounding box center [623, 203] width 692 height 14
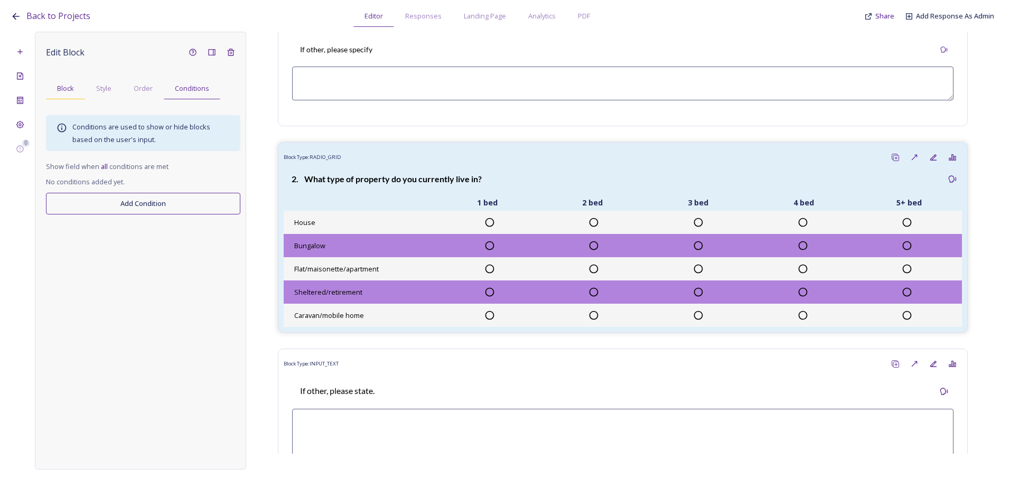
click at [73, 90] on span "Block" at bounding box center [65, 88] width 17 height 10
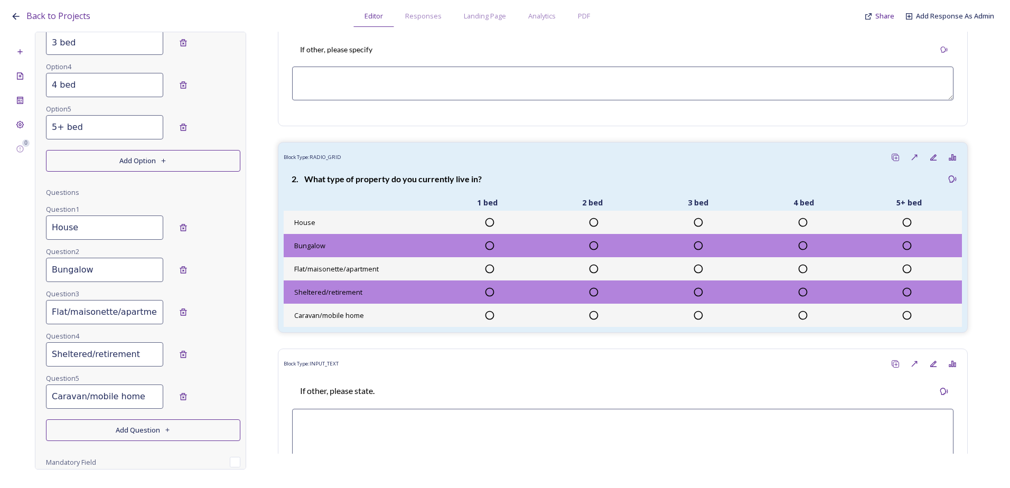
click at [63, 314] on input "Flat/maisonette/apartment" at bounding box center [104, 312] width 117 height 24
type input "Flat / maisonette / apartment"
click at [94, 361] on input "Sheltered/retirement" at bounding box center [104, 354] width 117 height 24
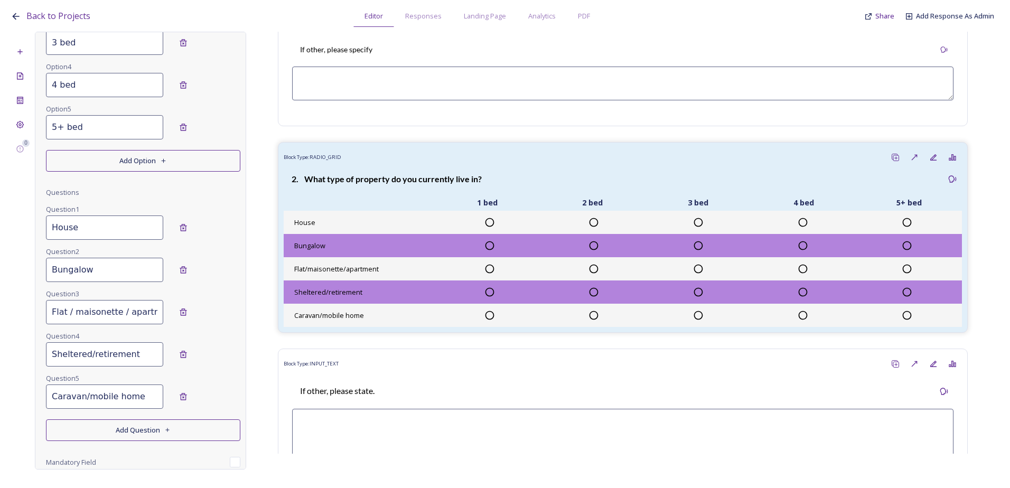
click at [90, 355] on input "Sheltered/retirement" at bounding box center [104, 354] width 117 height 24
type input "Sheltered / retirement"
click at [82, 396] on input "Caravan/mobile home" at bounding box center [104, 397] width 117 height 24
click at [88, 396] on input "Caravan /mobile home" at bounding box center [104, 397] width 117 height 24
type input "Caravan / mobile home"
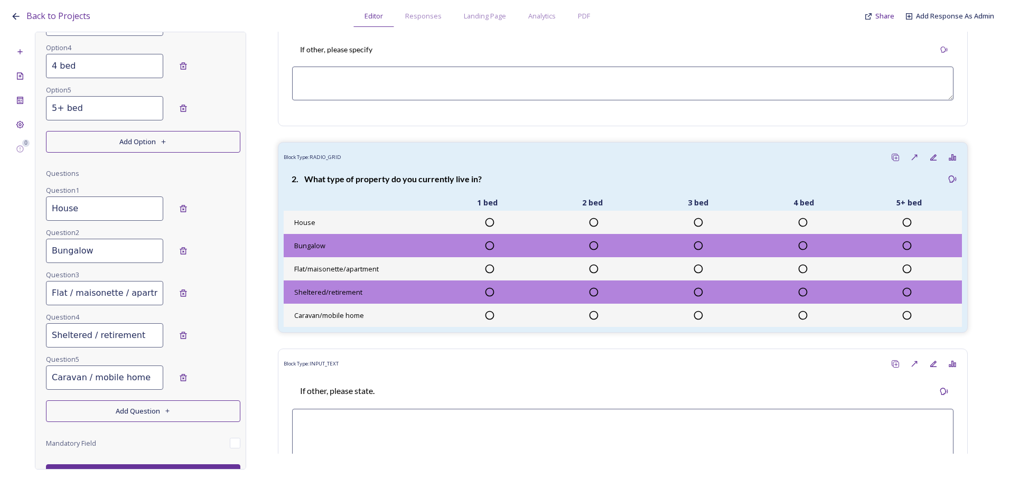
scroll to position [354, 0]
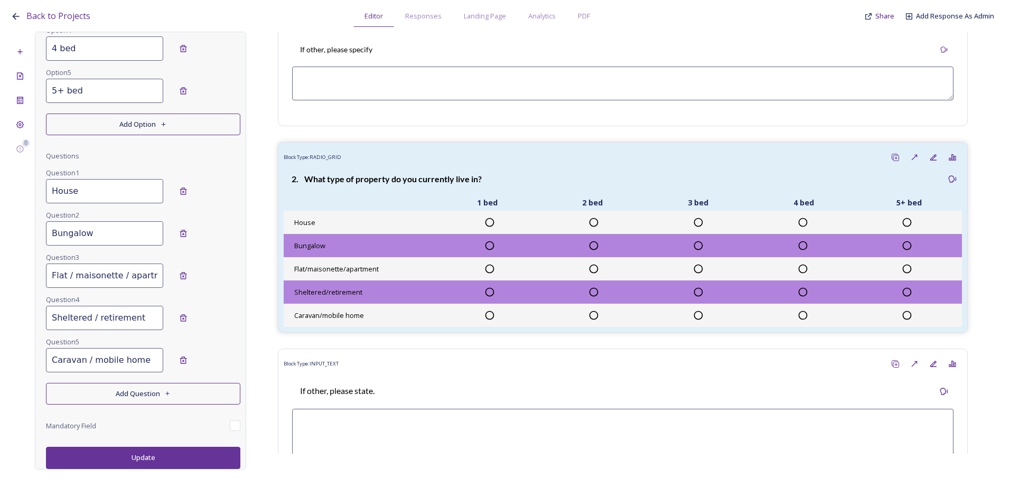
click at [115, 396] on button "Add Question" at bounding box center [143, 394] width 194 height 22
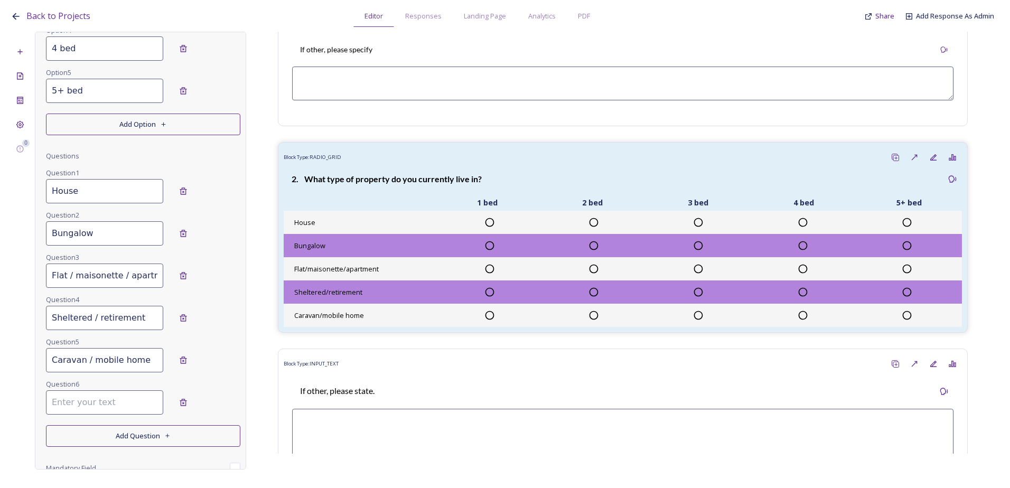
click at [112, 408] on input at bounding box center [104, 403] width 117 height 24
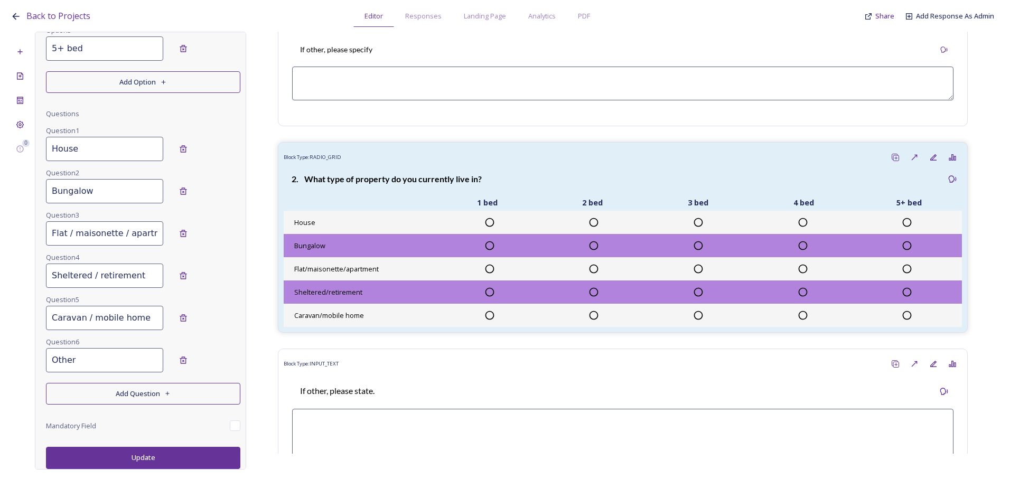
type input "Other"
click at [183, 457] on button "Update" at bounding box center [143, 458] width 194 height 22
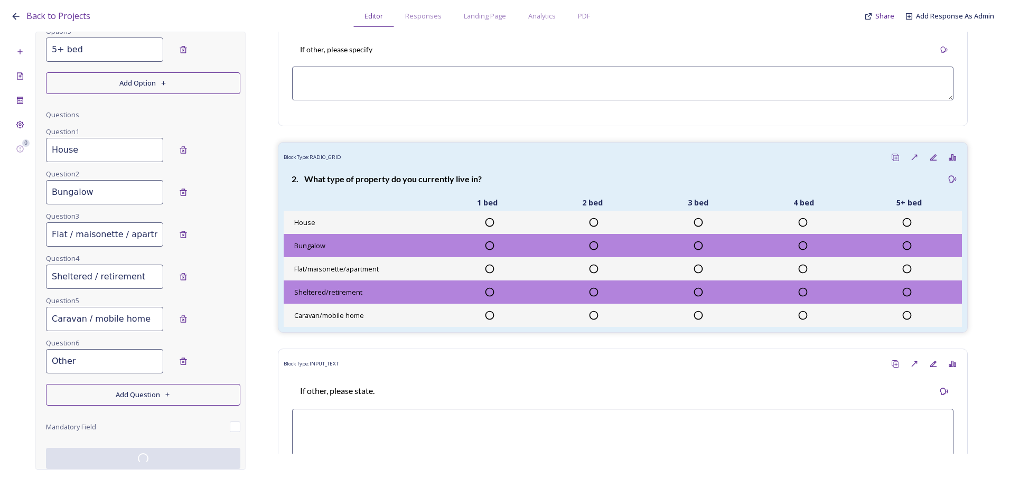
scroll to position [396, 0]
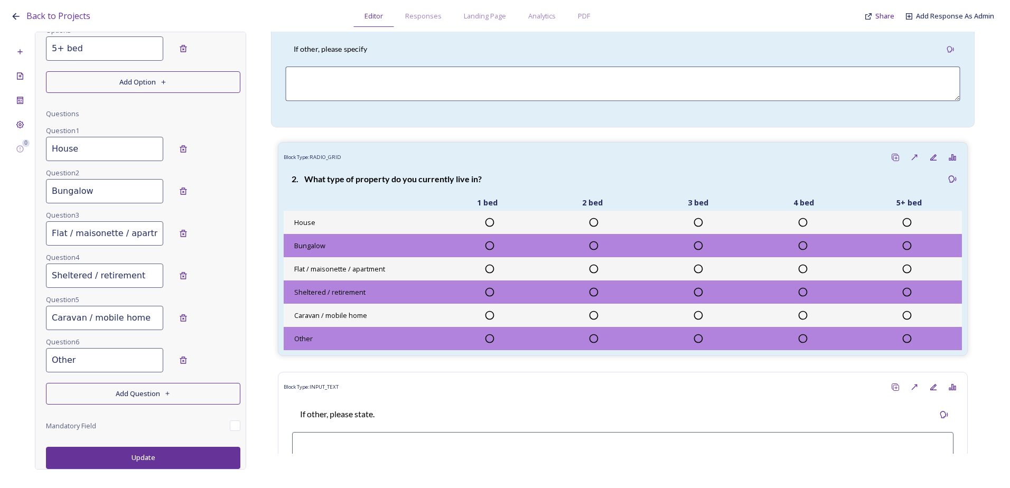
click at [409, 50] on div "If other, please specify" at bounding box center [622, 50] width 675 height 24
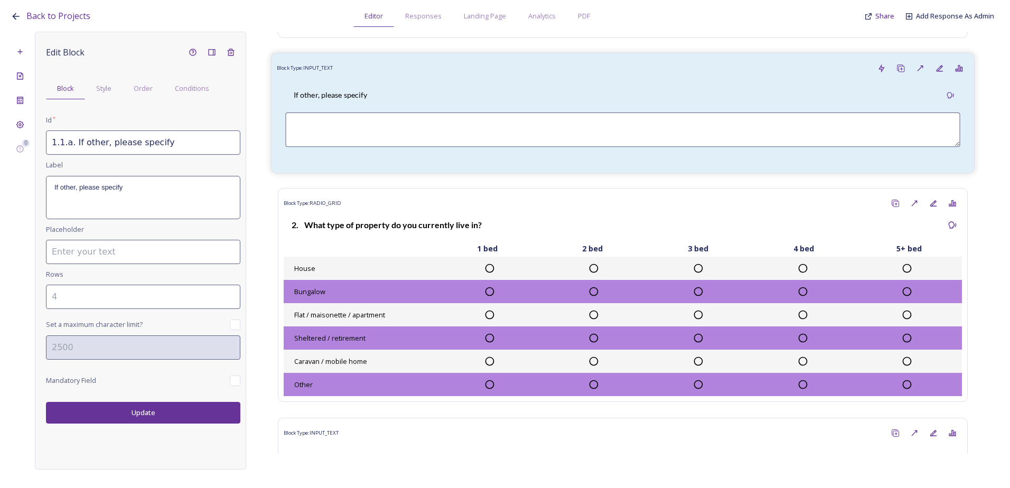
scroll to position [211, 0]
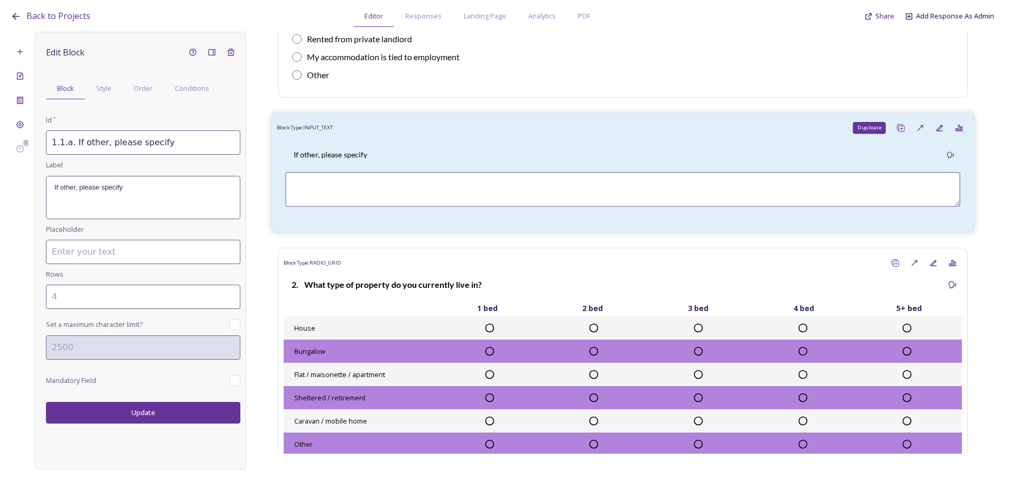
click at [897, 130] on icon at bounding box center [901, 128] width 8 height 8
type input "1.1.a. If other, please specify_20250813134531"
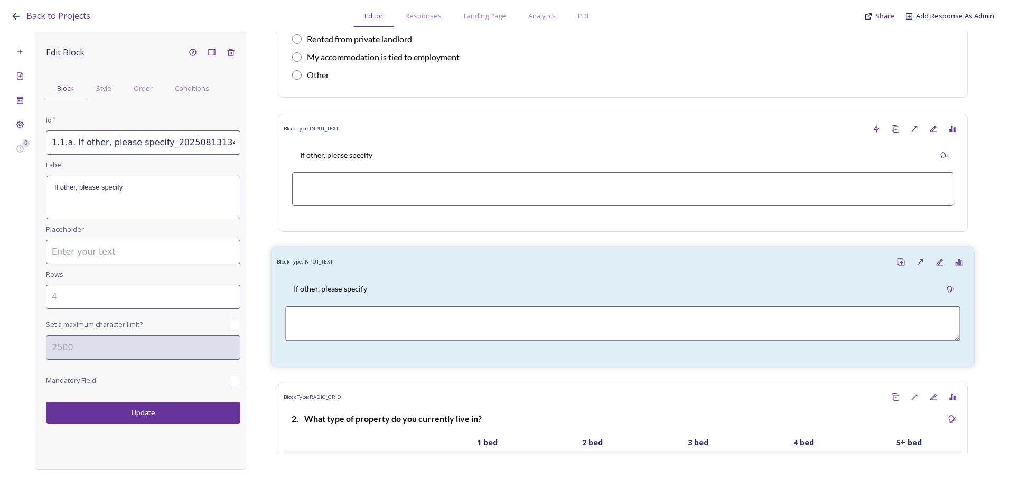
click at [710, 277] on div "If other, please specify" at bounding box center [622, 289] width 675 height 24
click at [131, 92] on div "Order" at bounding box center [143, 89] width 41 height 22
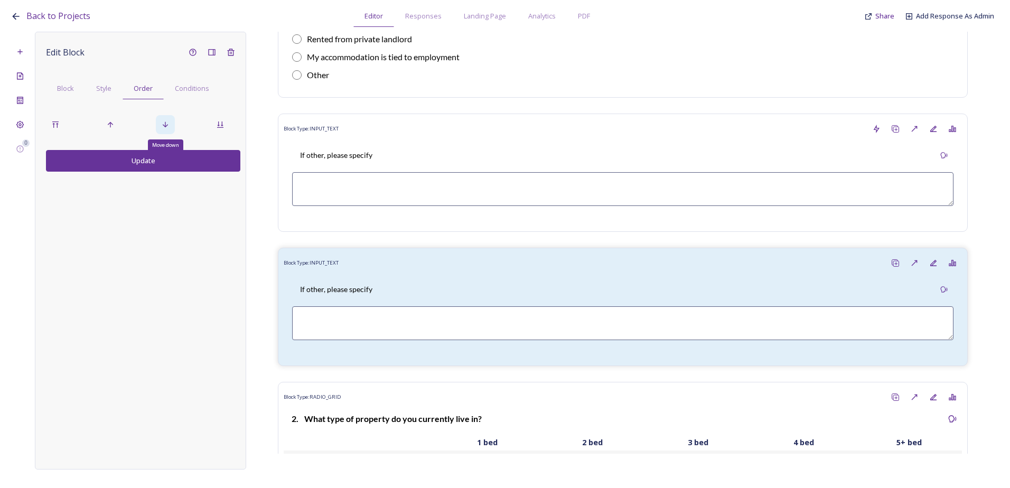
click at [169, 124] on icon at bounding box center [165, 124] width 8 height 8
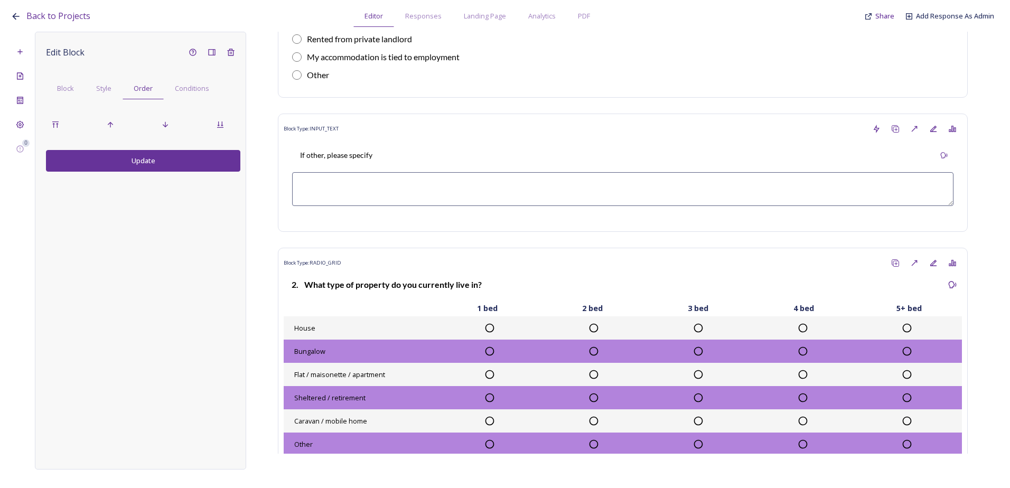
click at [153, 160] on button "Update" at bounding box center [143, 161] width 194 height 22
click at [72, 80] on div "Block" at bounding box center [65, 89] width 39 height 22
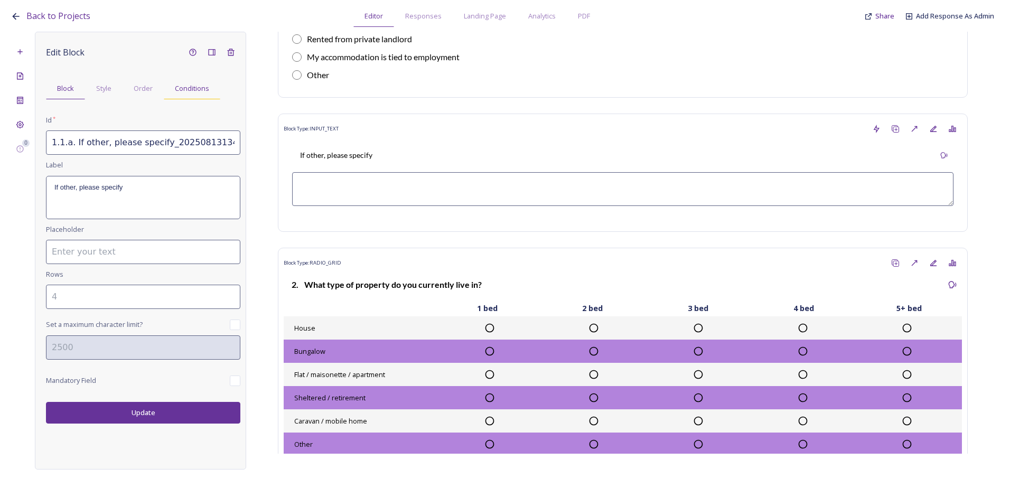
click at [184, 92] on span "Conditions" at bounding box center [192, 88] width 34 height 10
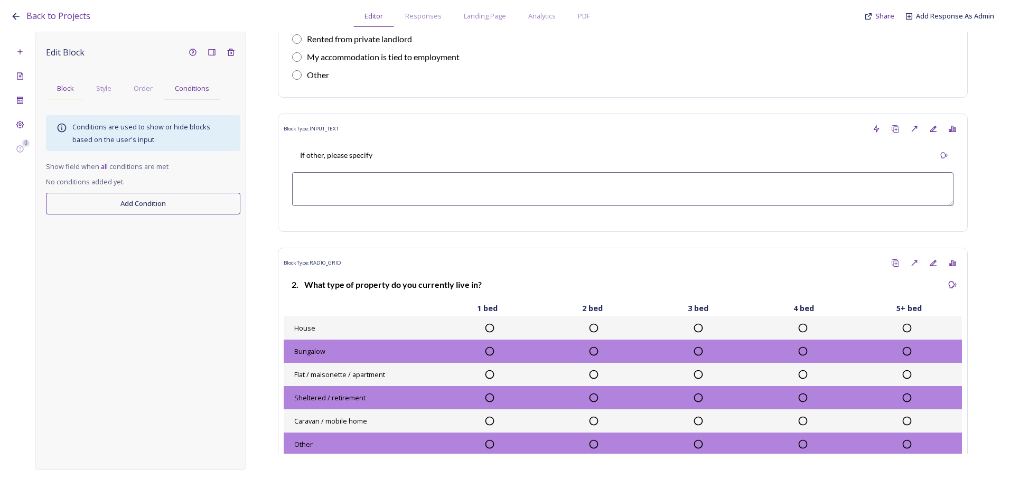
click at [76, 96] on div "Block" at bounding box center [65, 89] width 39 height 22
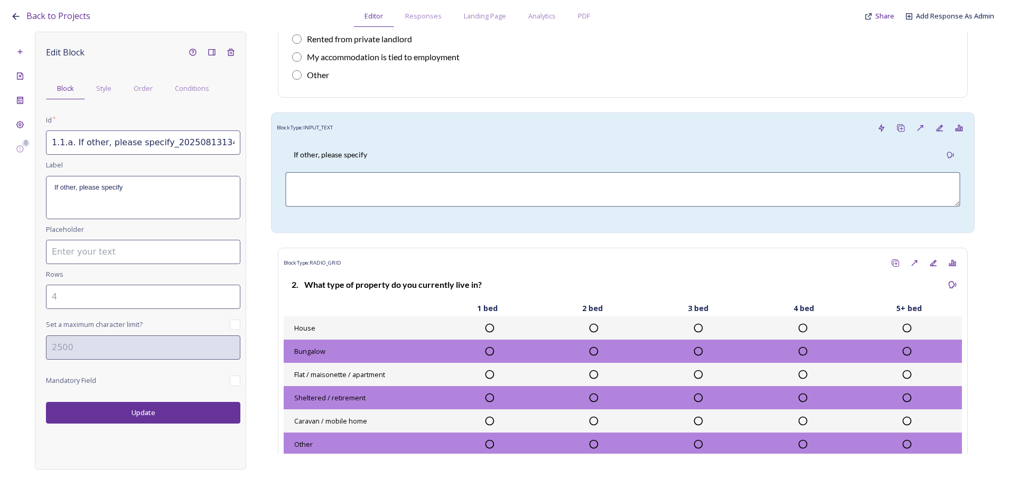
click at [483, 159] on div "If other, please specify" at bounding box center [622, 155] width 675 height 24
type input "1.1.a. If other, please specify"
click at [188, 88] on span "Conditions" at bounding box center [192, 88] width 34 height 10
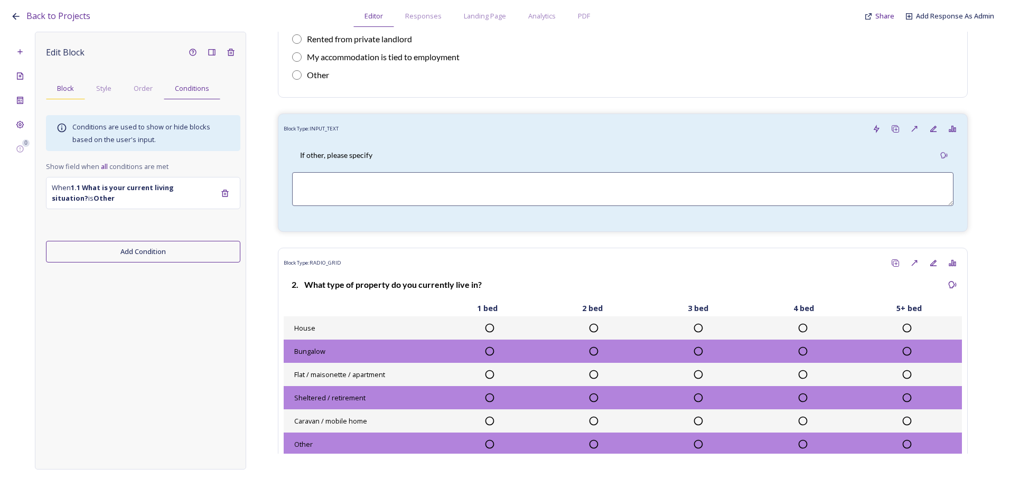
click at [73, 86] on span "Block" at bounding box center [65, 88] width 17 height 10
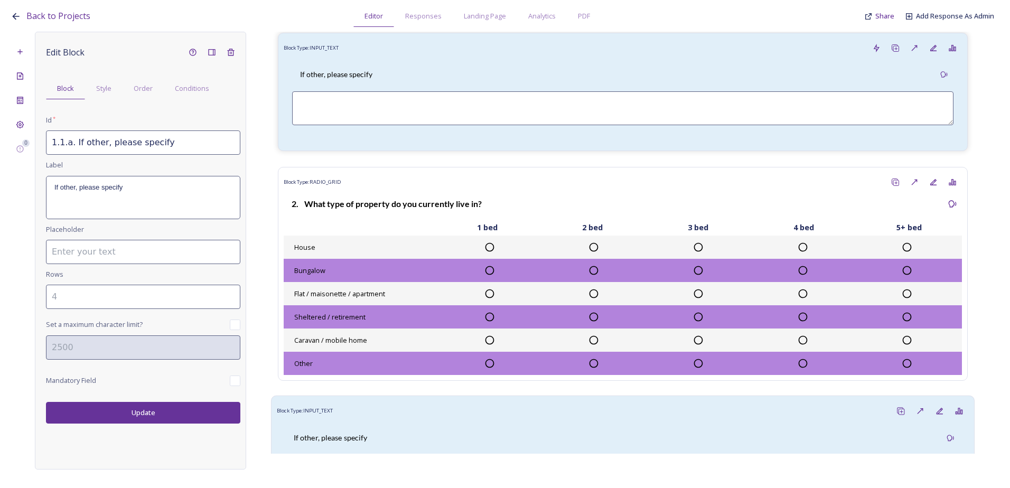
scroll to position [423, 0]
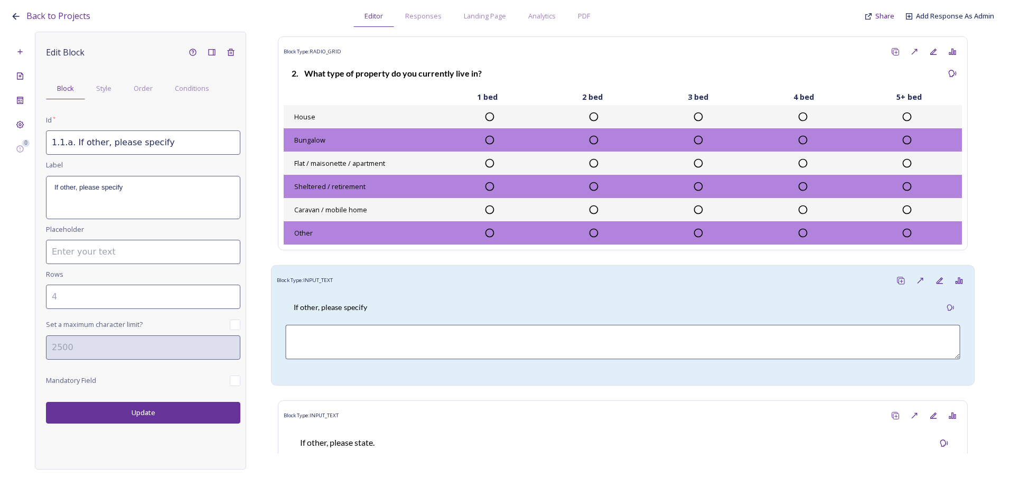
click at [417, 292] on div "If other, please specify" at bounding box center [623, 335] width 692 height 89
type input "1.1.a. If other, please specify_20250813134531"
click at [186, 99] on div "Conditions" at bounding box center [192, 89] width 57 height 22
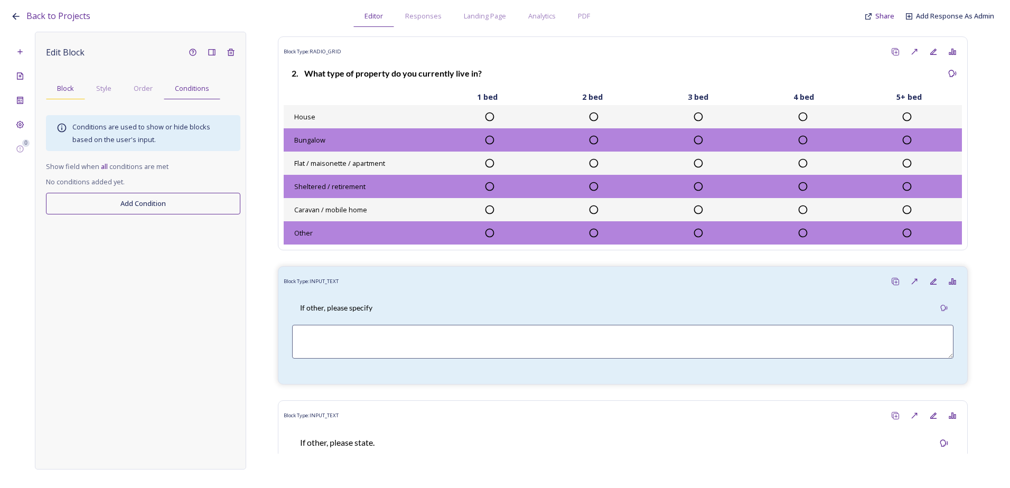
click at [74, 86] on span "Block" at bounding box center [65, 88] width 17 height 10
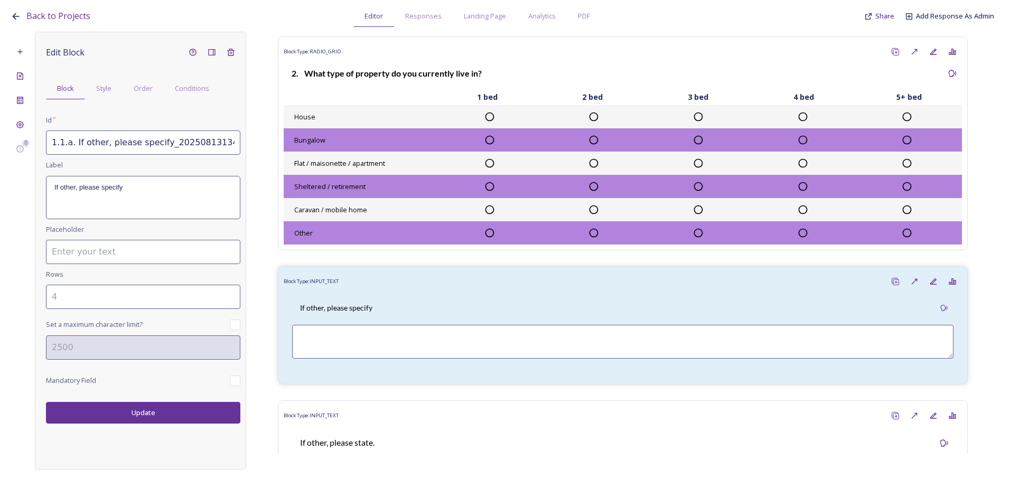
click at [63, 142] on input "1.1.a. If other, please specify_20250813134531" at bounding box center [143, 143] width 194 height 24
drag, startPoint x: 227, startPoint y: 143, endPoint x: 158, endPoint y: 143, distance: 69.2
click at [158, 143] on input "1.2.a. If other, please specify_20250813134531" at bounding box center [143, 143] width 194 height 24
type input "1.2.a. If other, please specify"
click at [157, 419] on button "Update" at bounding box center [143, 413] width 194 height 22
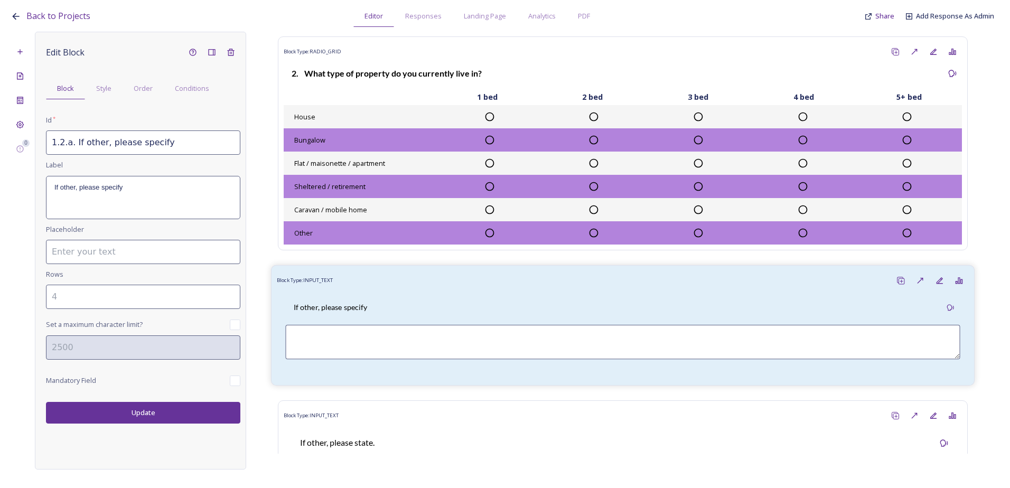
click at [394, 306] on div "If other, please specify" at bounding box center [622, 308] width 675 height 24
click at [136, 292] on input "number" at bounding box center [143, 297] width 194 height 24
click at [230, 295] on input "1" at bounding box center [143, 297] width 194 height 24
click at [230, 293] on input "2" at bounding box center [143, 297] width 194 height 24
click at [230, 293] on input "3" at bounding box center [143, 297] width 194 height 24
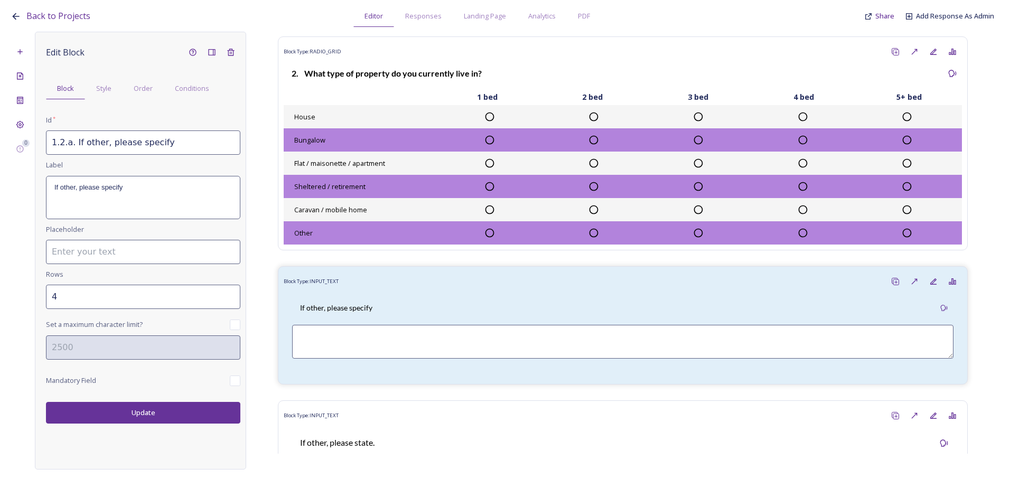
click at [230, 292] on input "4" at bounding box center [143, 297] width 194 height 24
click at [166, 413] on button "Update" at bounding box center [143, 413] width 194 height 22
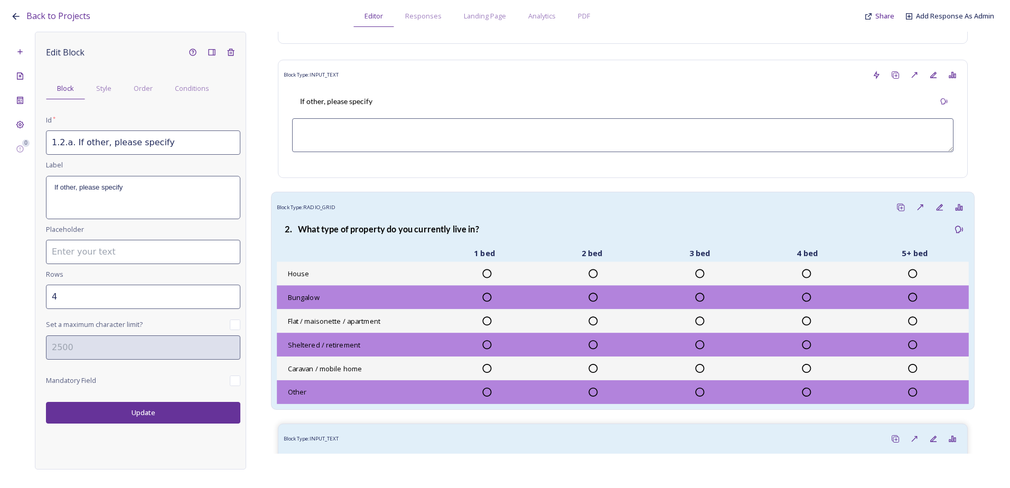
scroll to position [370, 0]
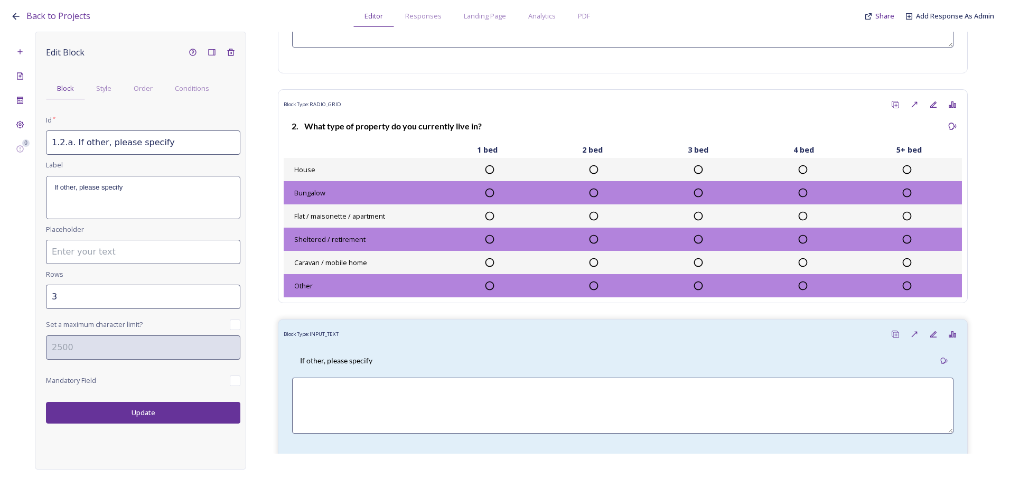
type input "3"
click at [231, 302] on input "3" at bounding box center [143, 297] width 194 height 24
click at [173, 412] on button "Update" at bounding box center [143, 413] width 194 height 22
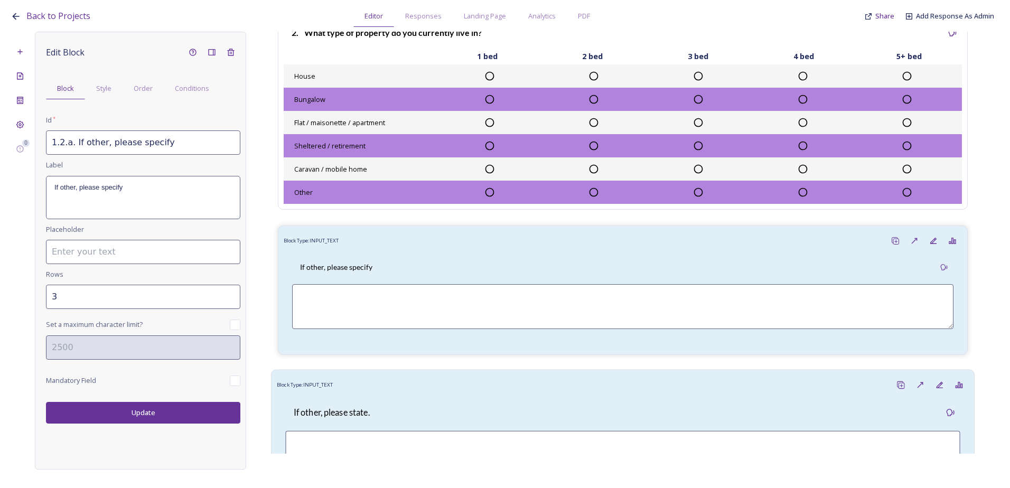
scroll to position [581, 0]
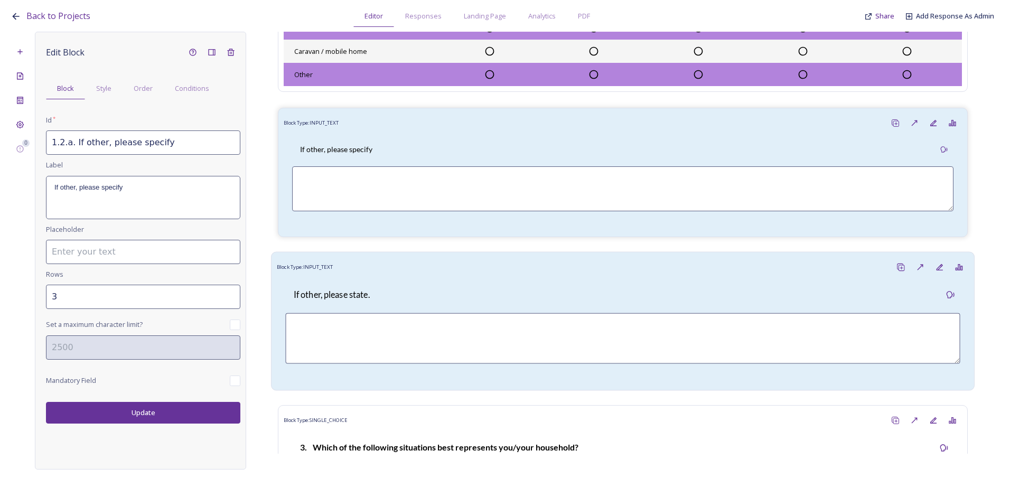
click at [364, 281] on div "If other, please state." at bounding box center [623, 331] width 692 height 108
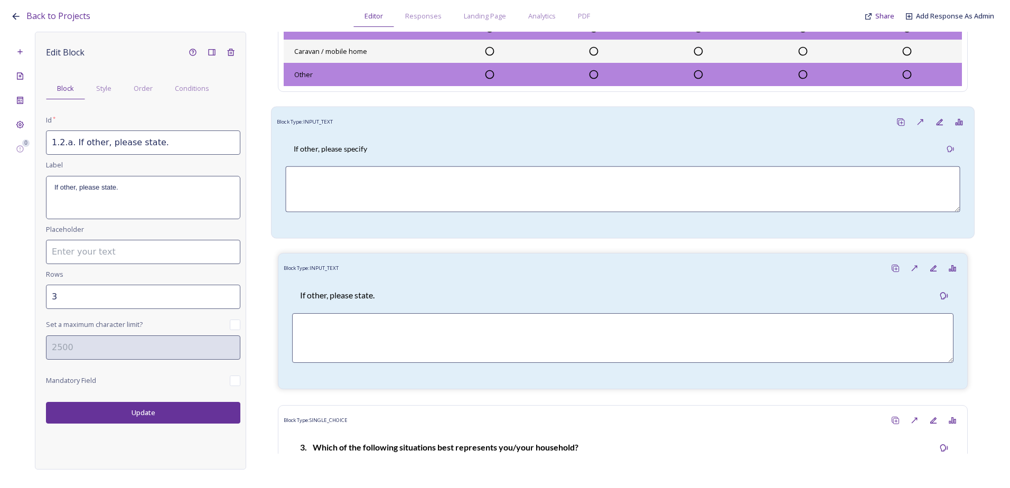
click at [396, 157] on div "If other, please specify" at bounding box center [622, 149] width 675 height 24
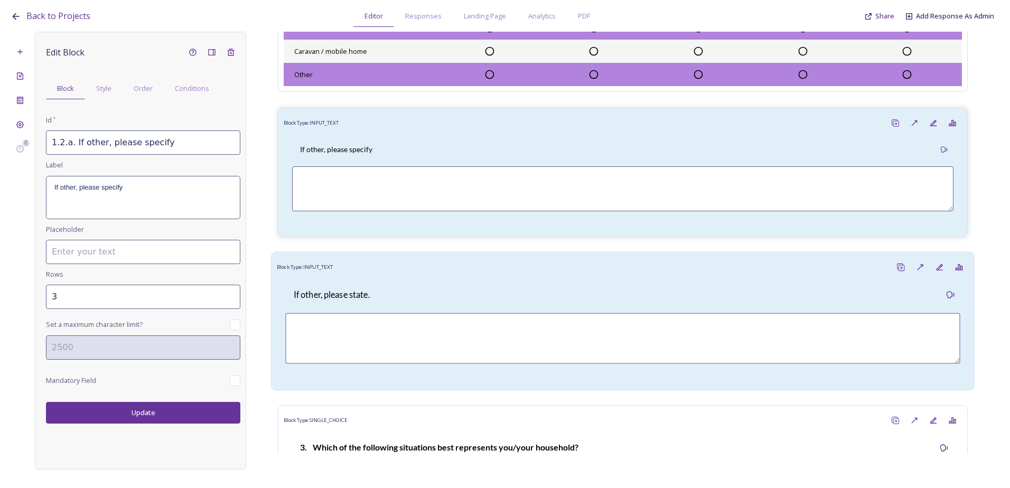
click at [449, 276] on div "Block Type: INPUT_TEXT" at bounding box center [623, 268] width 692 height 20
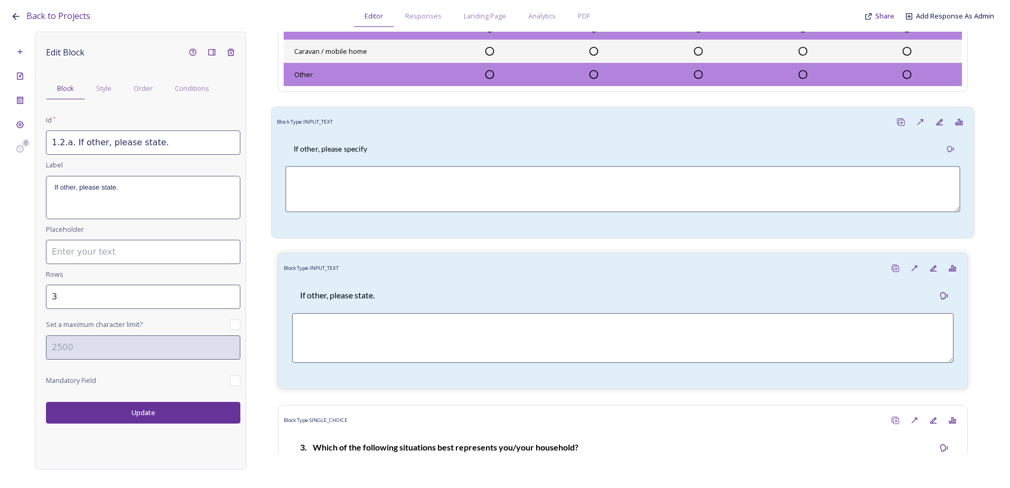
click at [445, 159] on div "If other, please specify" at bounding box center [622, 149] width 675 height 24
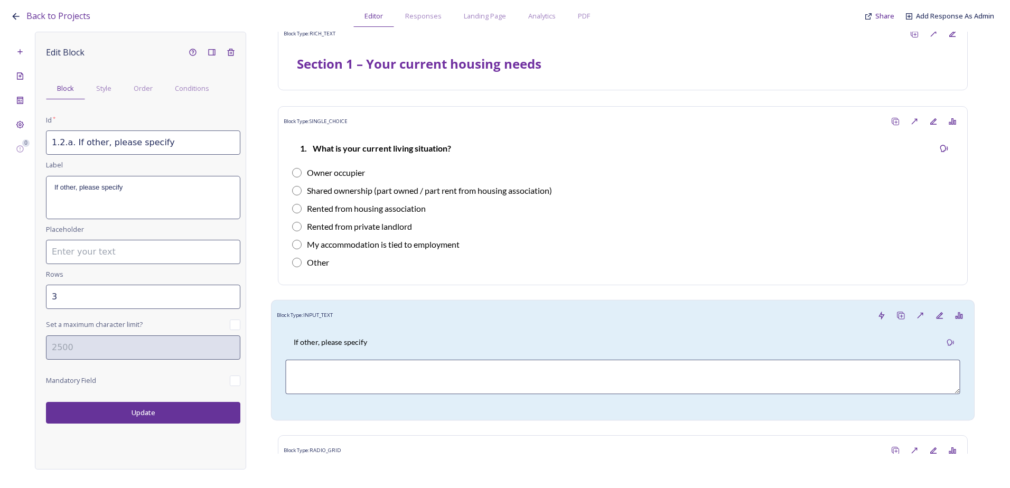
scroll to position [0, 0]
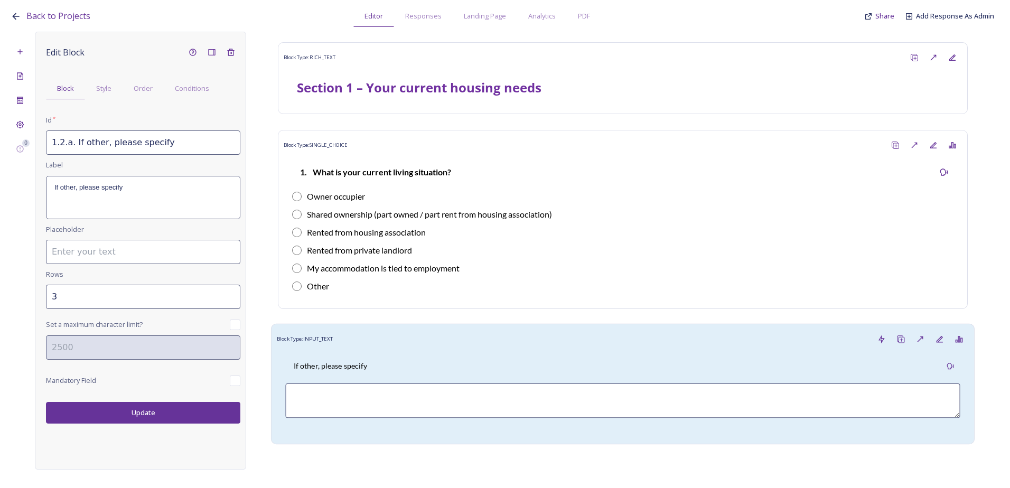
click at [406, 355] on div "If other, please specify" at bounding box center [622, 367] width 675 height 24
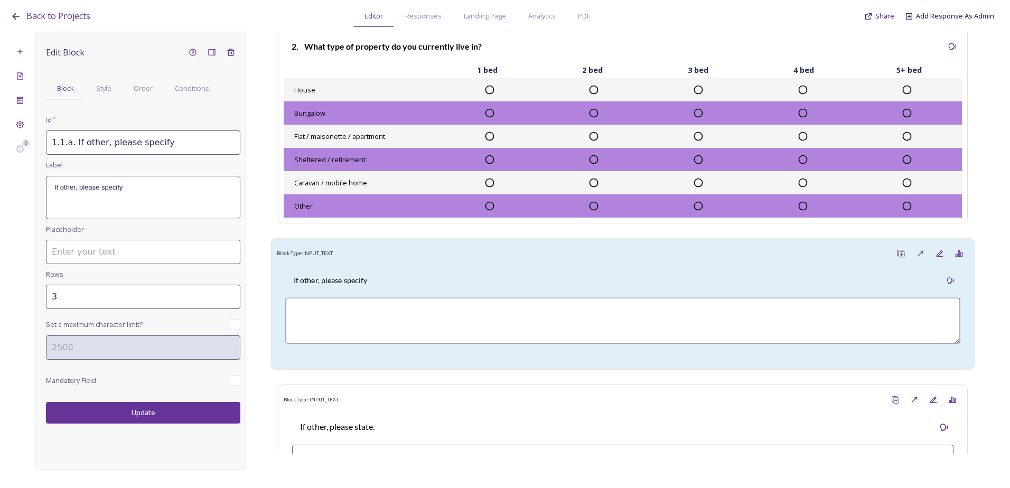
scroll to position [476, 0]
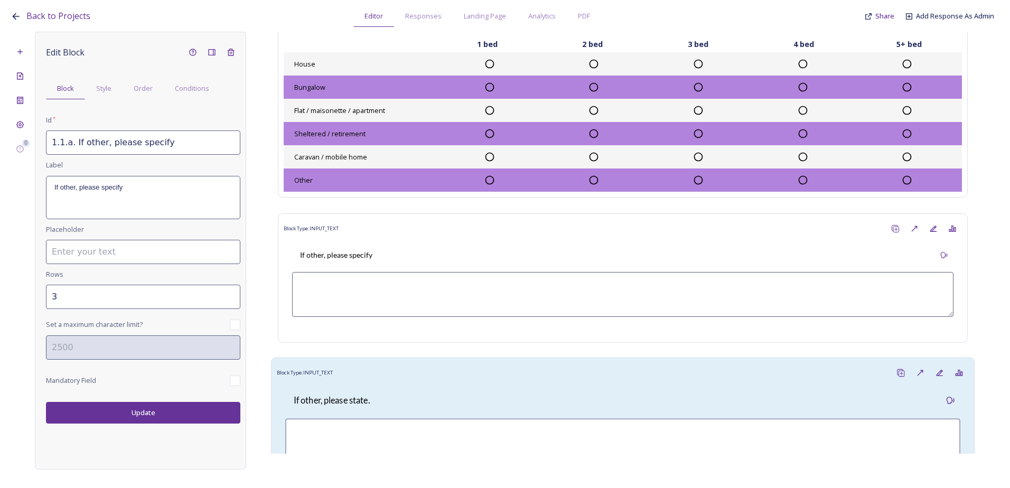
click at [397, 386] on div "If other, please state." at bounding box center [623, 437] width 692 height 108
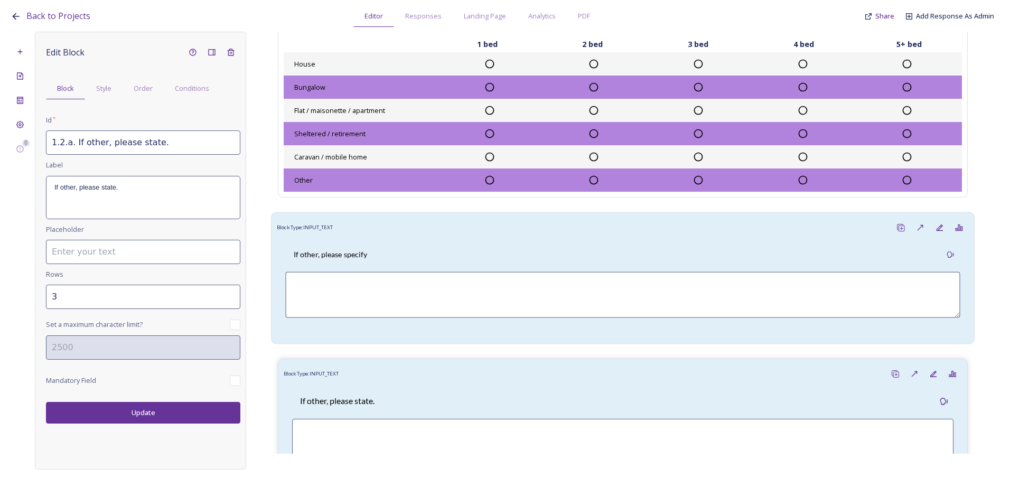
click at [383, 245] on div "If other, please specify" at bounding box center [622, 255] width 675 height 24
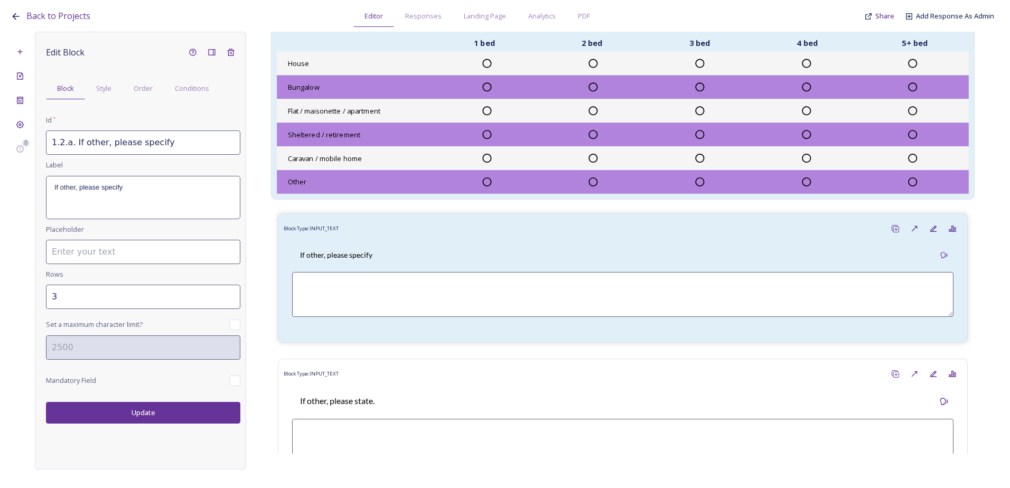
scroll to position [211, 0]
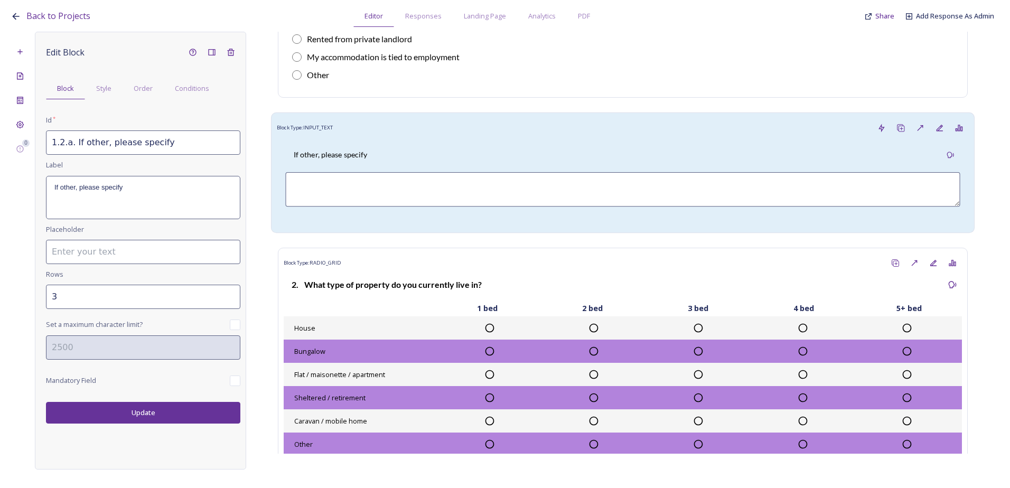
click at [397, 181] on textarea at bounding box center [622, 189] width 675 height 34
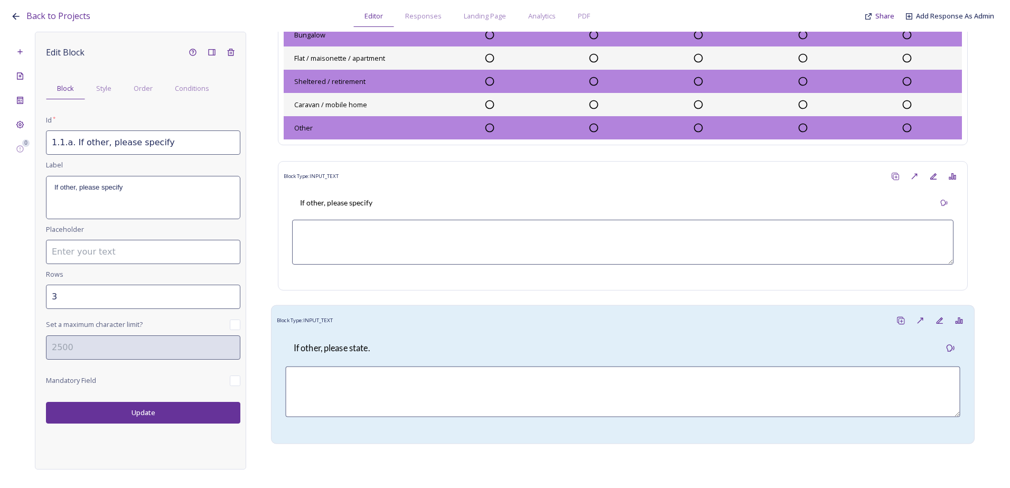
scroll to position [581, 0]
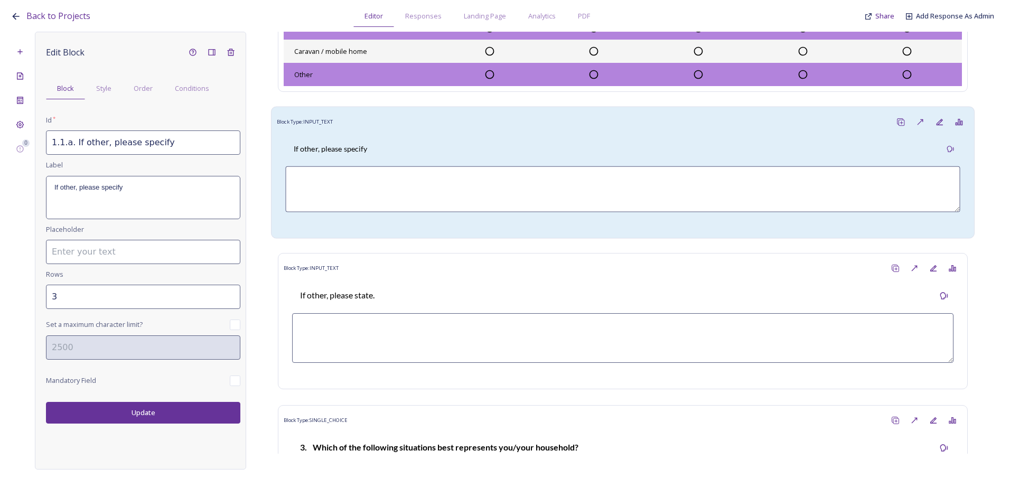
click at [383, 140] on div "If other, please specify" at bounding box center [622, 149] width 675 height 24
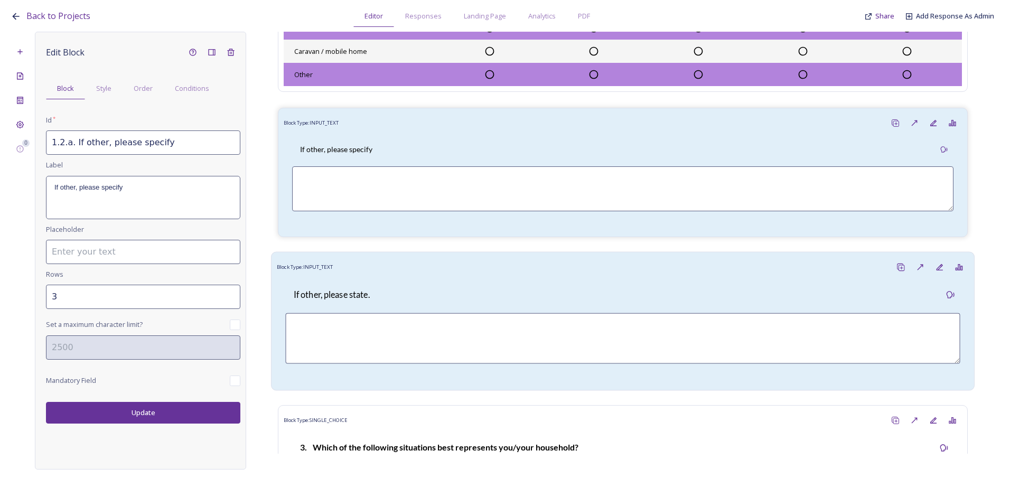
click at [411, 294] on div "If other, please state." at bounding box center [622, 295] width 675 height 25
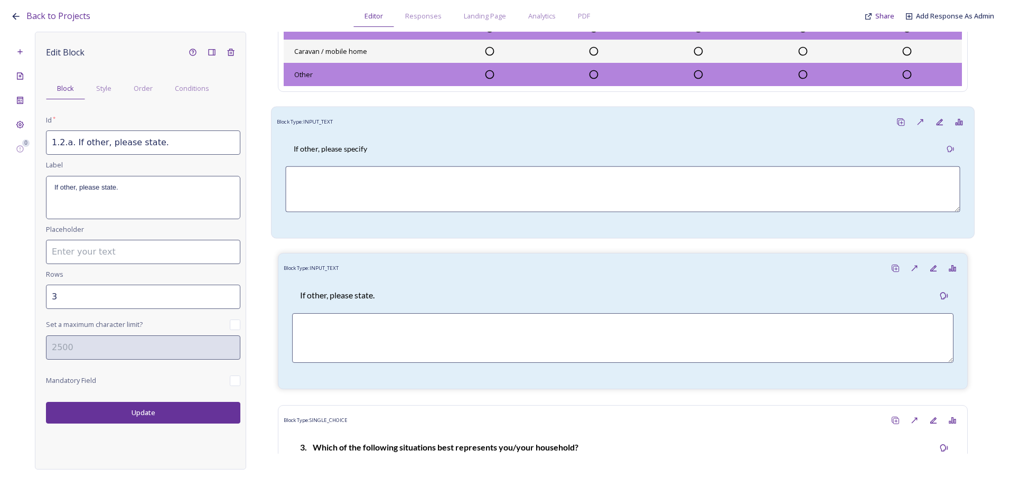
click at [415, 136] on div "If other, please specify" at bounding box center [623, 182] width 692 height 101
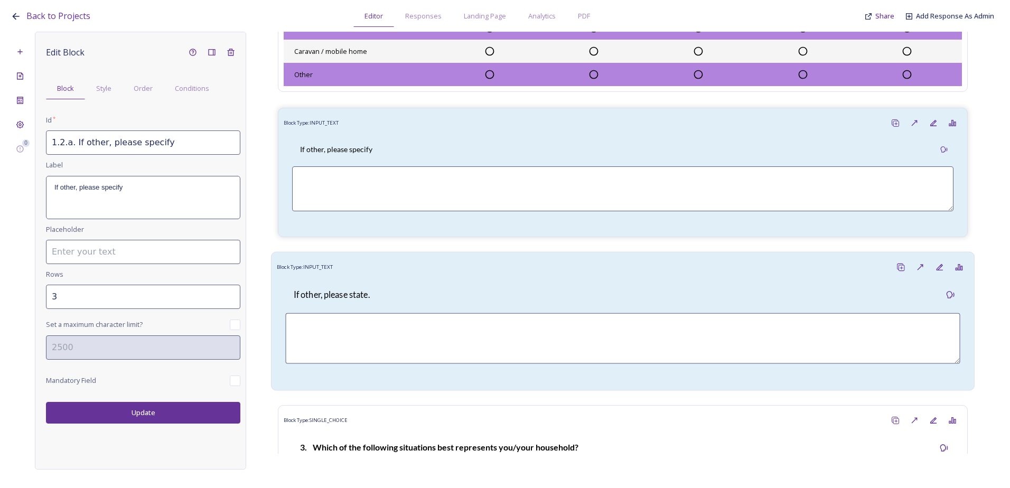
click at [431, 296] on div "If other, please state." at bounding box center [622, 295] width 675 height 25
type input "1.2.a. If other, please state."
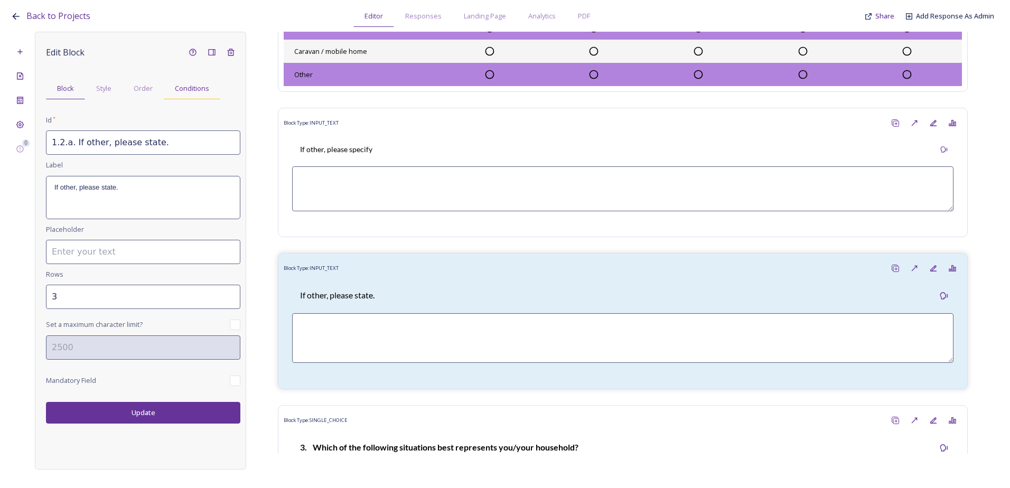
click at [201, 87] on span "Conditions" at bounding box center [192, 88] width 34 height 10
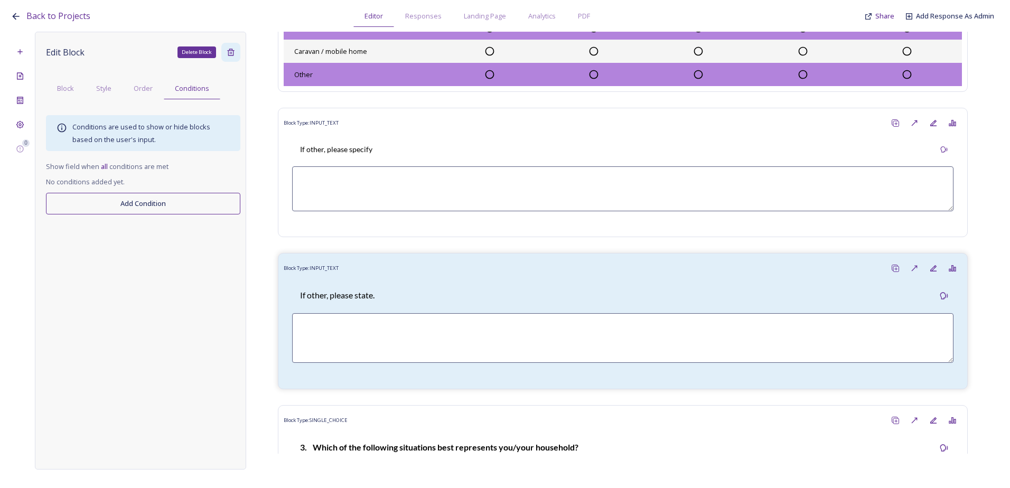
click at [229, 53] on icon at bounding box center [230, 52] width 7 height 7
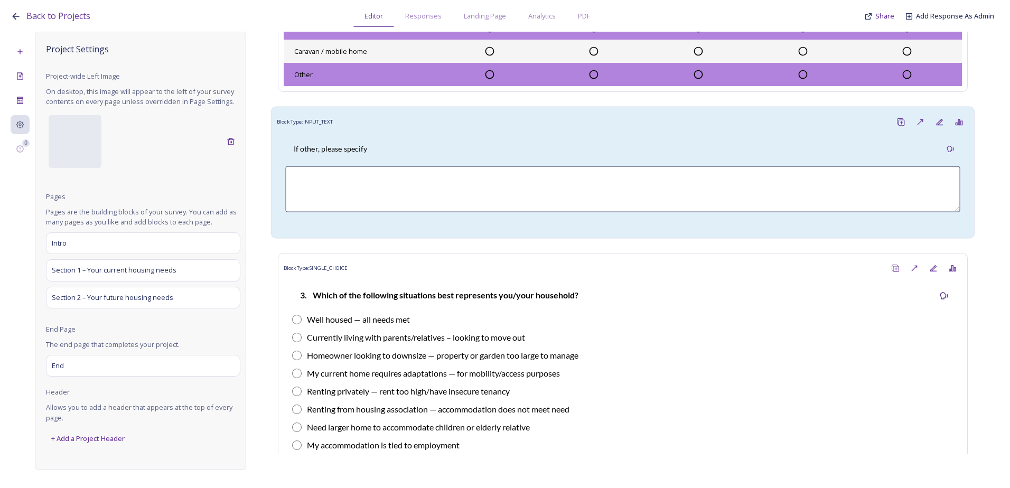
click at [392, 157] on div "If other, please specify" at bounding box center [622, 149] width 675 height 24
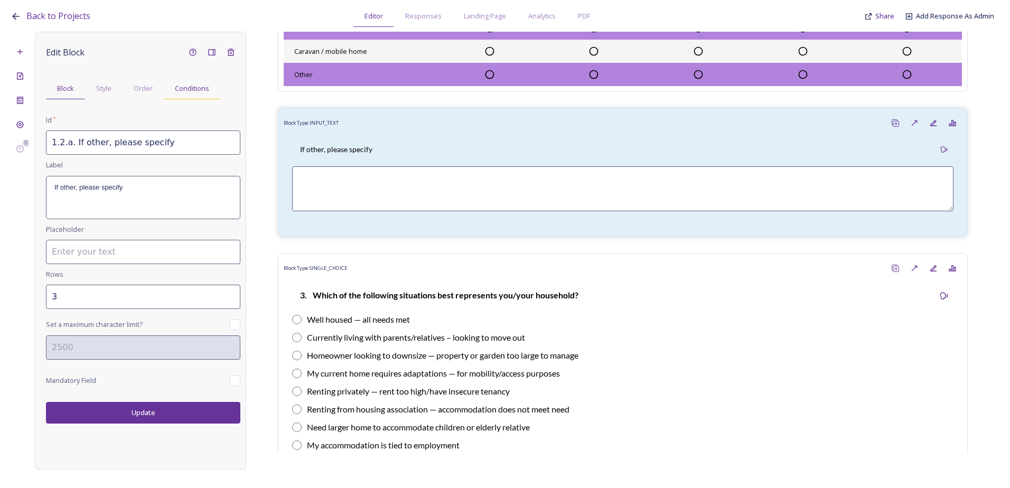
click at [176, 85] on span "Conditions" at bounding box center [192, 88] width 34 height 10
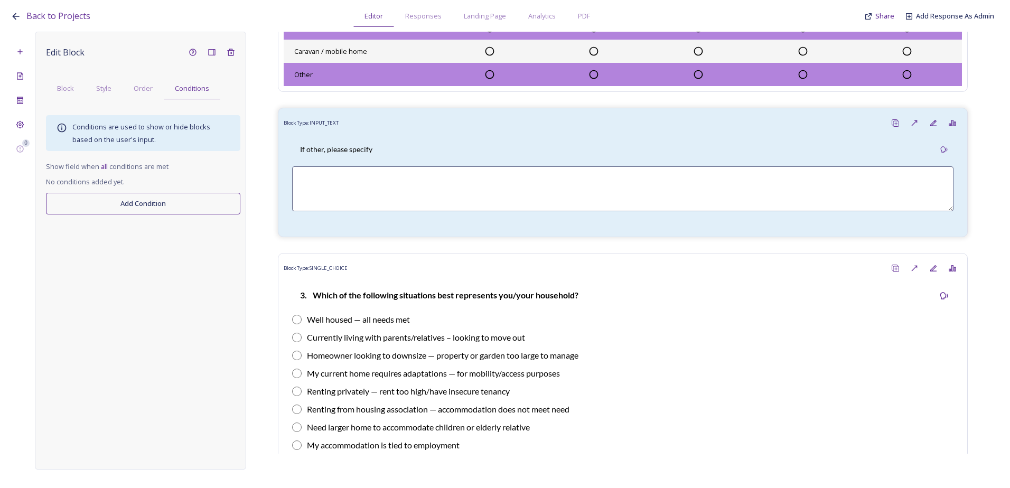
click at [154, 201] on button "Add Condition" at bounding box center [143, 204] width 194 height 22
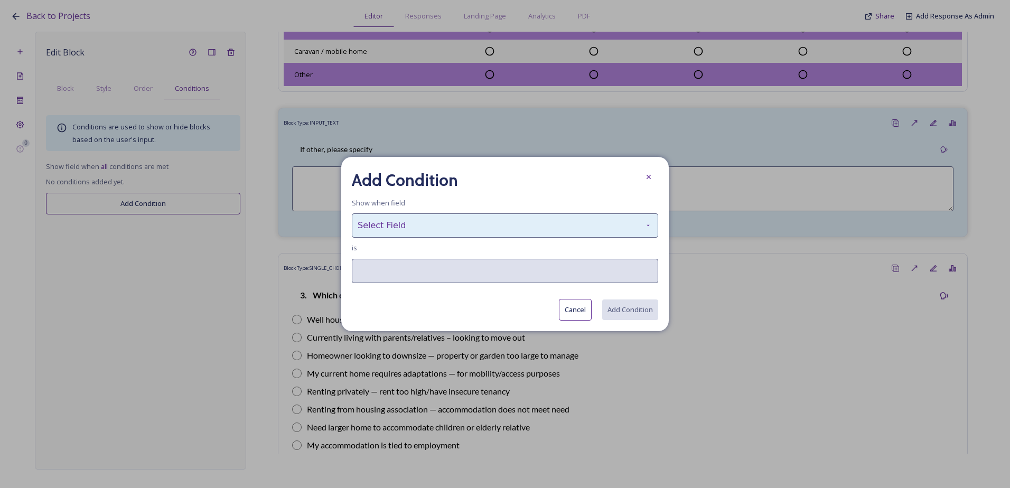
click at [451, 229] on div "Select Field" at bounding box center [505, 226] width 307 height 24
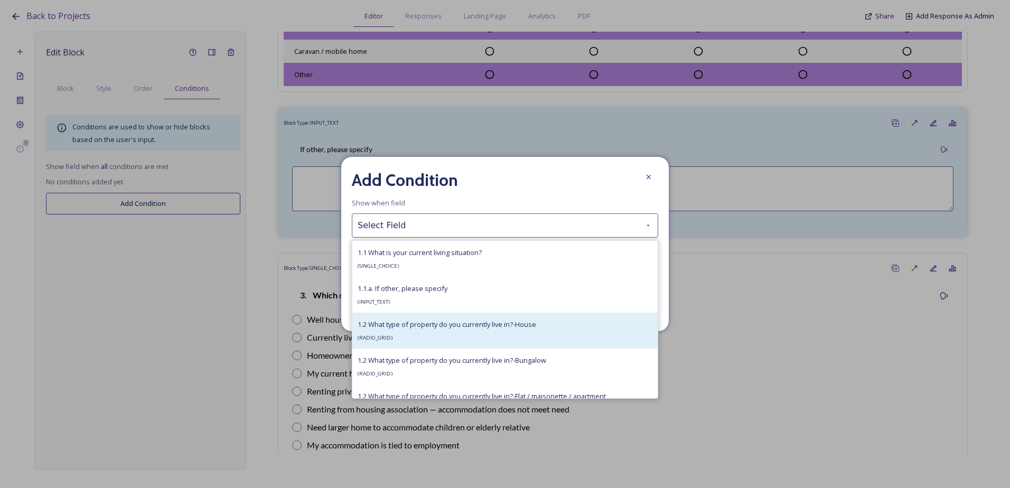
click at [430, 328] on span "1.2 What type of property do you currently live in?-House" at bounding box center [447, 325] width 179 height 10
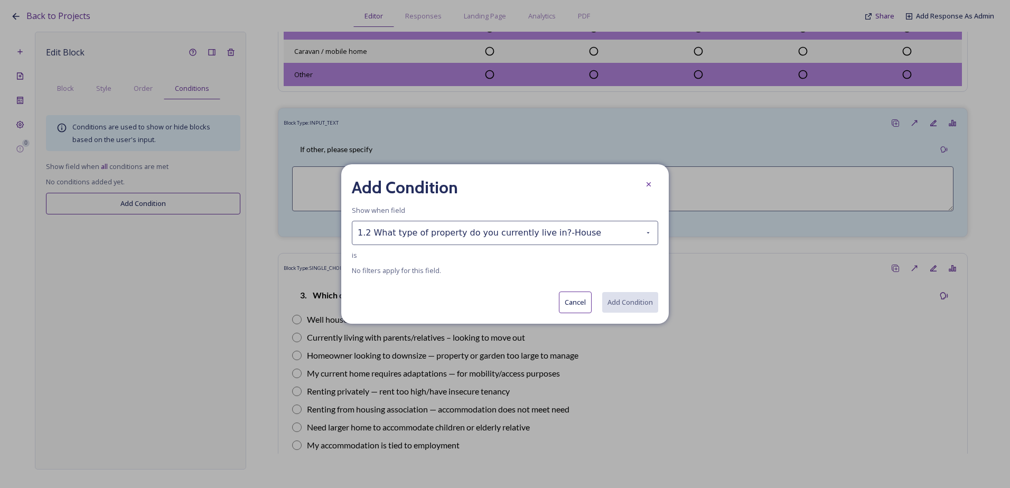
click at [419, 262] on div "Add Condition Show when field 1.2 What type of property do you currently live i…" at bounding box center [505, 244] width 328 height 160
click at [569, 303] on button "Cancel" at bounding box center [575, 303] width 33 height 22
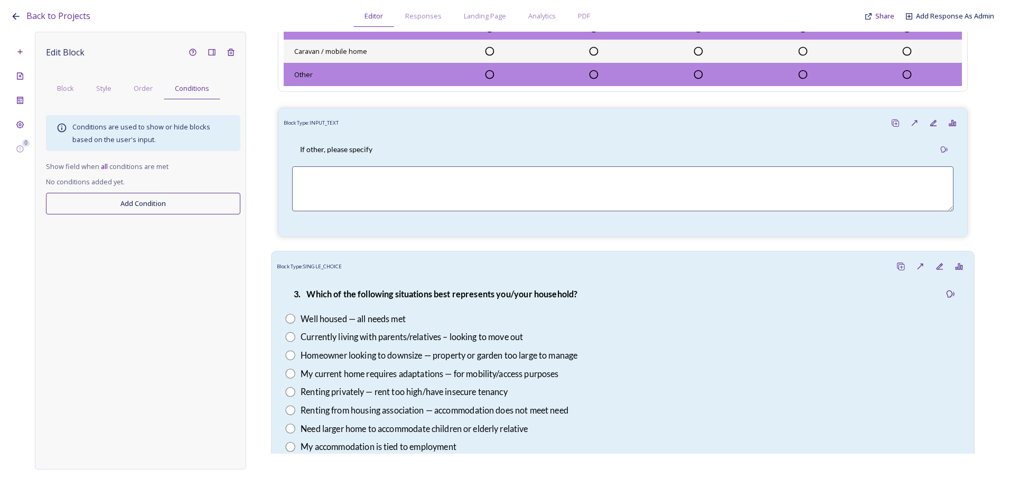
click at [375, 260] on div "Block Type: SINGLE_CHOICE" at bounding box center [623, 267] width 692 height 20
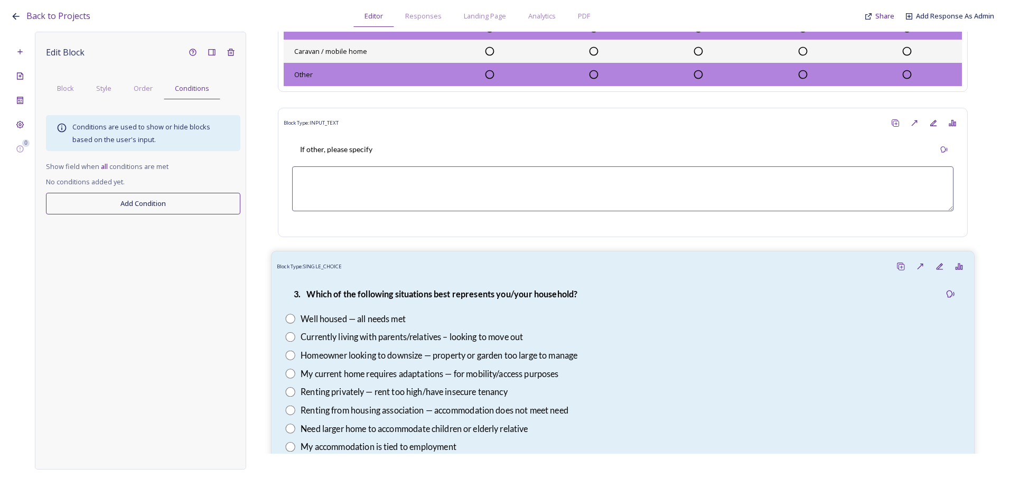
click at [375, 287] on div "3. Which of the following situations best represents you/your household?" at bounding box center [435, 294] width 300 height 25
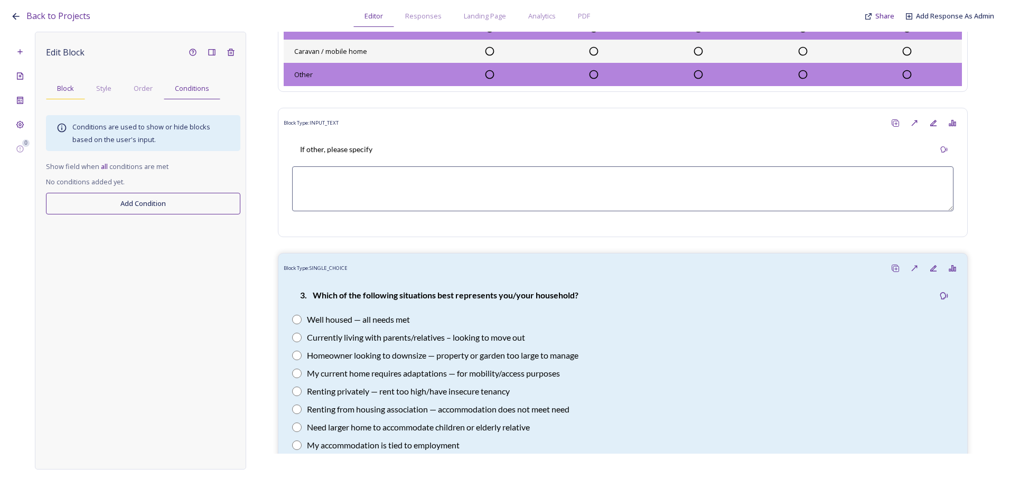
click at [67, 94] on div "Block" at bounding box center [65, 89] width 39 height 22
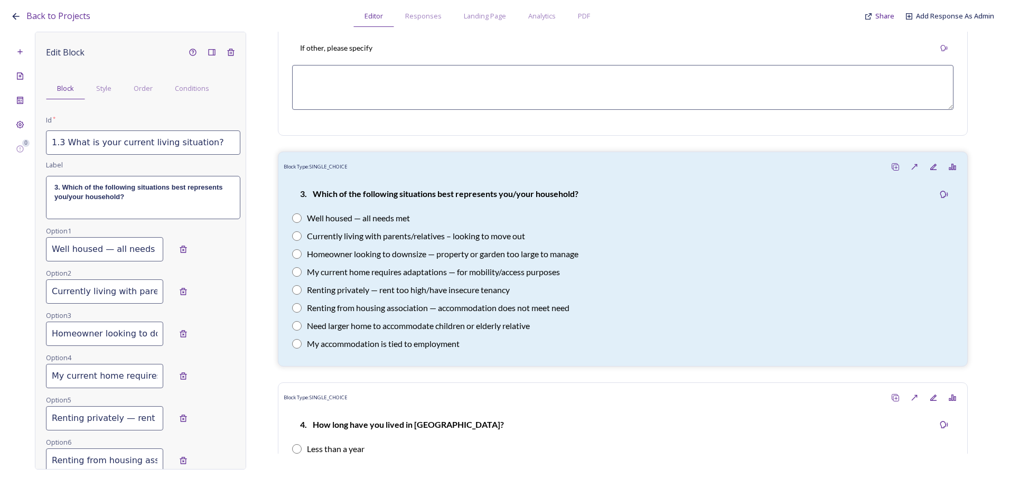
scroll to position [687, 0]
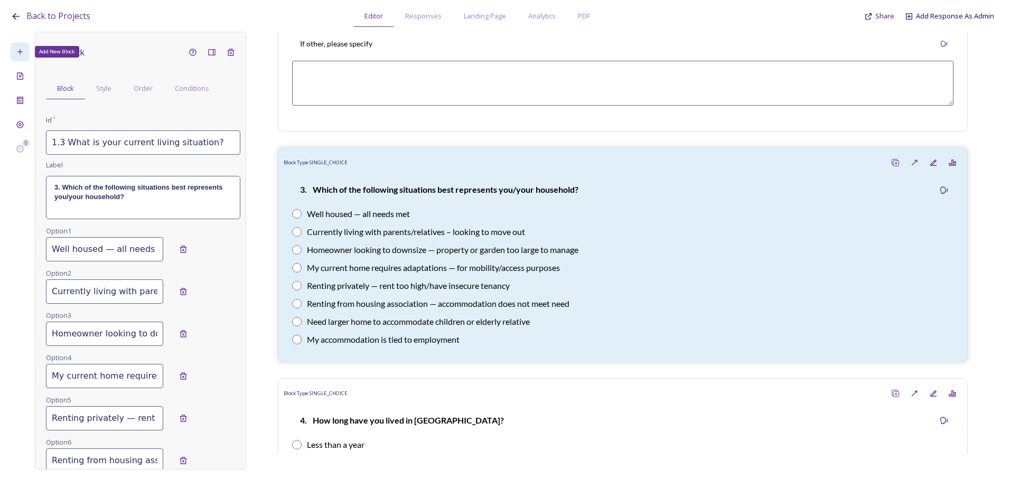
click at [25, 58] on div "Add New Block" at bounding box center [20, 51] width 19 height 19
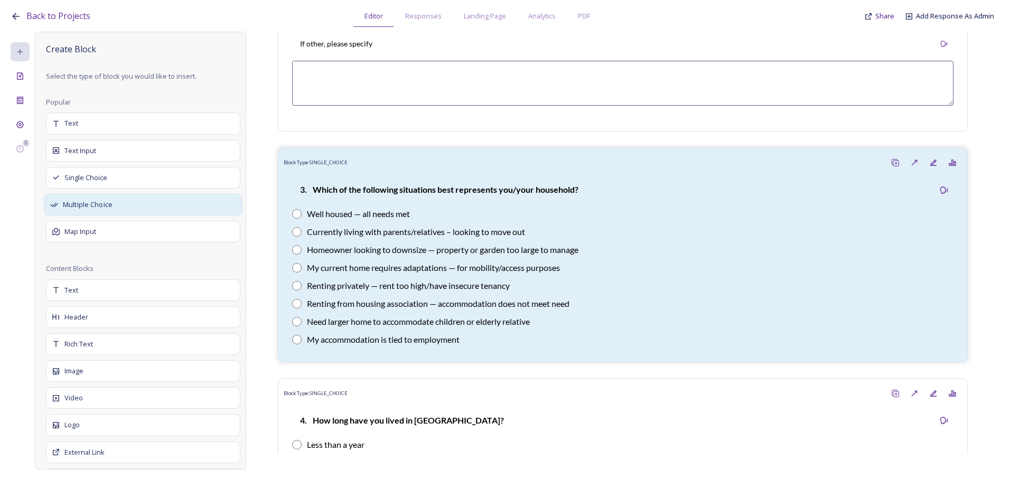
click at [90, 200] on span "Multiple Choice" at bounding box center [88, 205] width 50 height 11
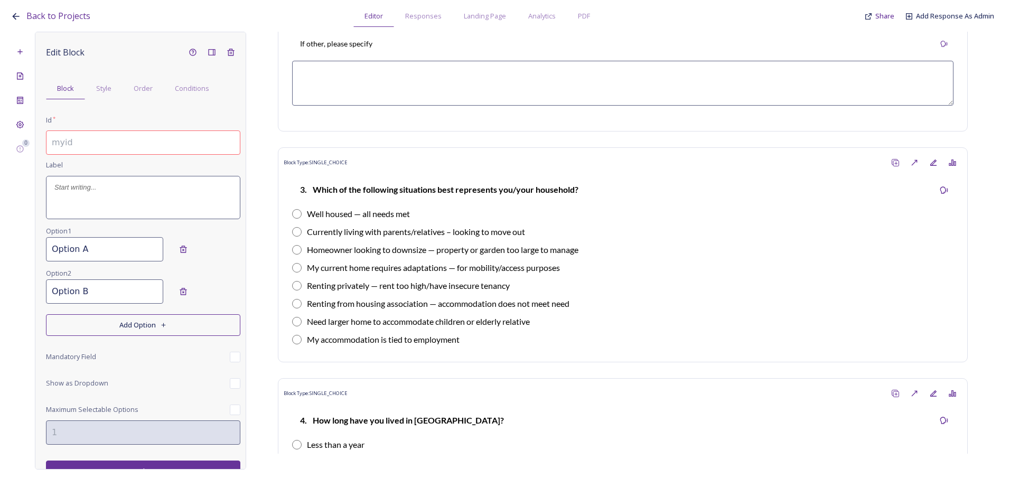
click at [87, 140] on input at bounding box center [143, 143] width 194 height 24
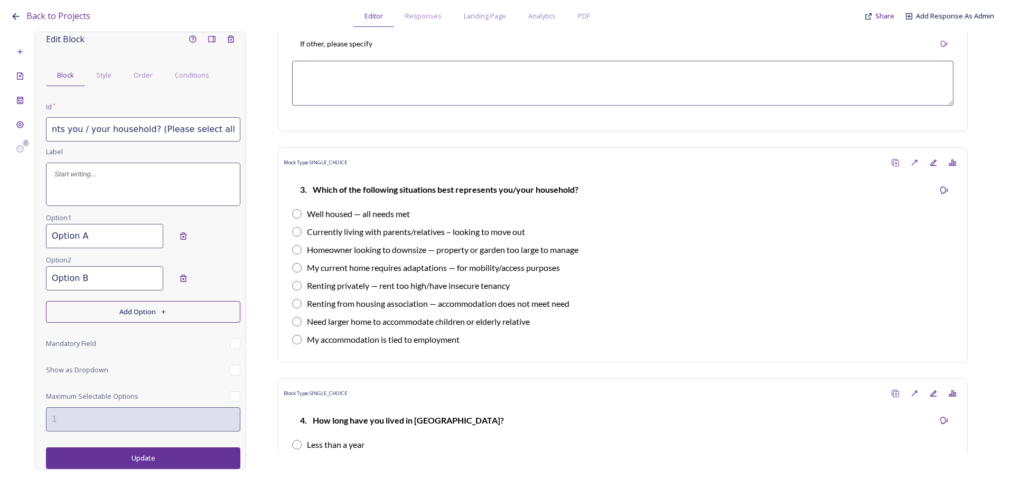
scroll to position [0, 212]
drag, startPoint x: 227, startPoint y: 127, endPoint x: 233, endPoint y: 128, distance: 5.3
click at [233, 128] on div "Edit Block Block Style Order Conditions Id * 1.3 Which of the following situati…" at bounding box center [140, 251] width 211 height 438
click at [225, 130] on input "1.3 Which of the following situations best represents you / your household? (Pl…" at bounding box center [143, 129] width 194 height 24
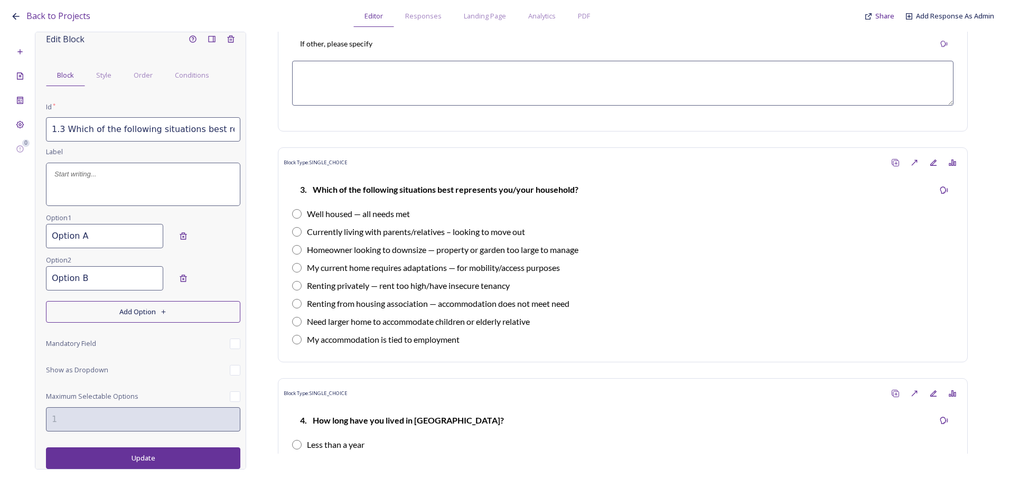
drag, startPoint x: 229, startPoint y: 132, endPoint x: 58, endPoint y: 137, distance: 170.8
click at [58, 137] on input "1.3 Which of the following situations best represents you / your household? (Pl…" at bounding box center [143, 129] width 194 height 24
type input "1.3 Which of the following situations best represents you / your household? (Pl…"
click at [94, 193] on div at bounding box center [143, 184] width 193 height 42
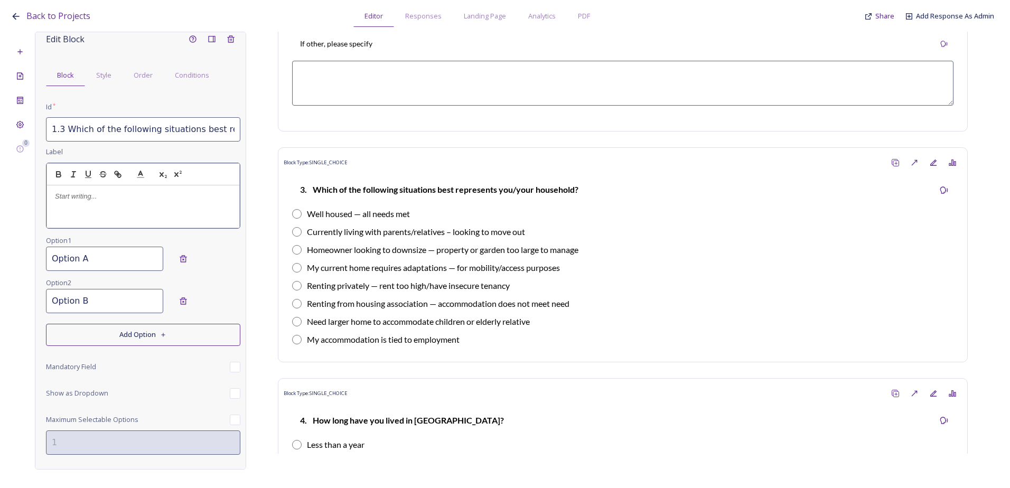
click at [87, 210] on div at bounding box center [143, 206] width 192 height 42
click at [58, 197] on p "3 Which of the following situations best represents you / your household? (Plea…" at bounding box center [143, 202] width 177 height 20
drag, startPoint x: 205, startPoint y: 210, endPoint x: 52, endPoint y: 195, distance: 153.5
click at [52, 195] on div "3. Which of the following situations best represents you / your household? (Ple…" at bounding box center [143, 206] width 192 height 42
click at [60, 180] on button "button" at bounding box center [58, 174] width 15 height 13
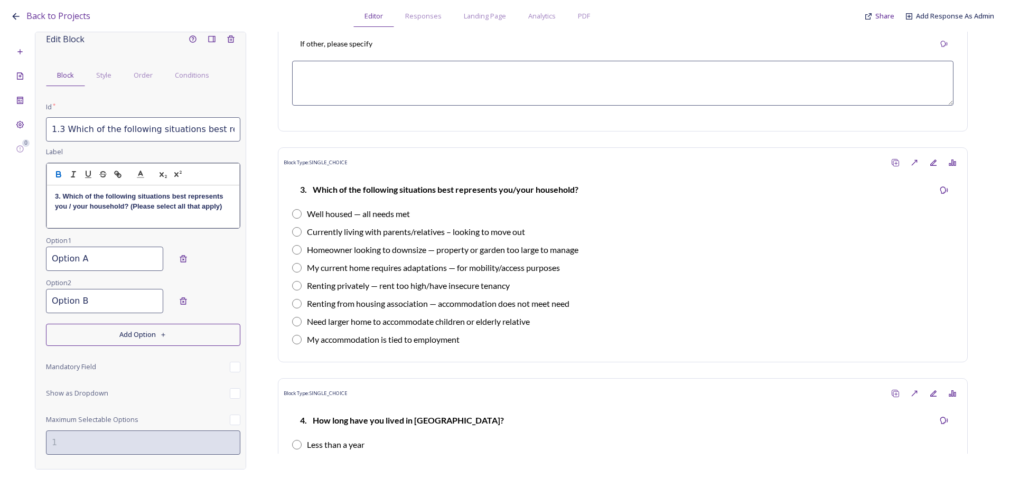
click at [89, 256] on div "Edit Block Block Style Order Conditions Id * 1.3 Which of the following situati…" at bounding box center [143, 261] width 194 height 463
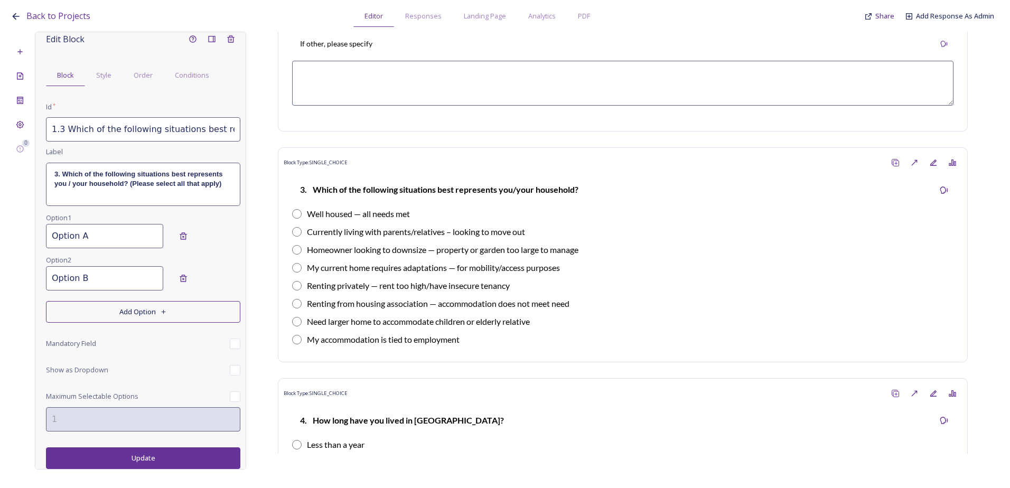
drag, startPoint x: 103, startPoint y: 239, endPoint x: 5, endPoint y: 235, distance: 97.3
click at [5, 235] on div "Back to Projects Editor Responses Landing Page Analytics PDF Share Add Response…" at bounding box center [505, 244] width 1010 height 488
type input "Well-housed - all needs met"
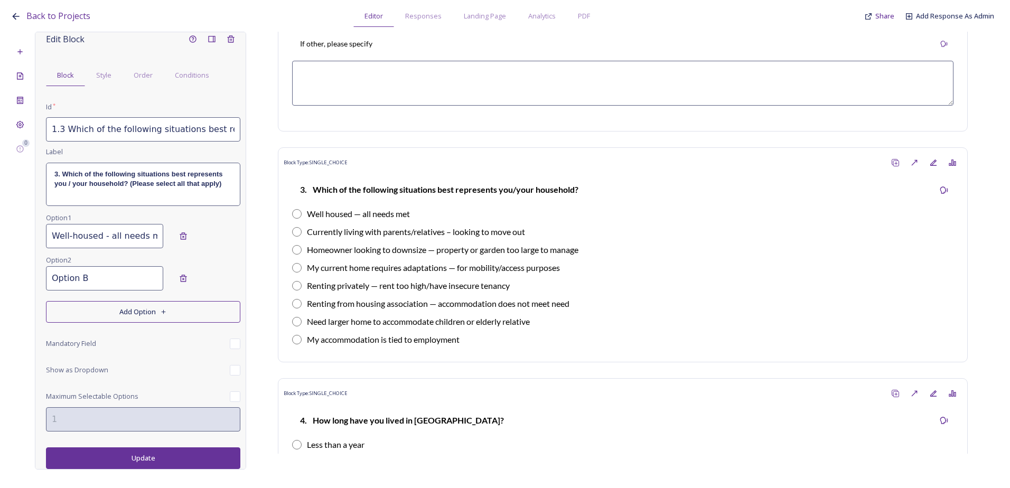
click at [96, 283] on input "Option B" at bounding box center [104, 278] width 117 height 24
drag, startPoint x: 60, startPoint y: 280, endPoint x: 25, endPoint y: 280, distance: 34.9
click at [25, 280] on div "0 Edit Block Block Style Order Conditions Id * 1.3 Which of the following situa…" at bounding box center [505, 251] width 989 height 438
type input "Currently living with parents / relatives - looking to move out"
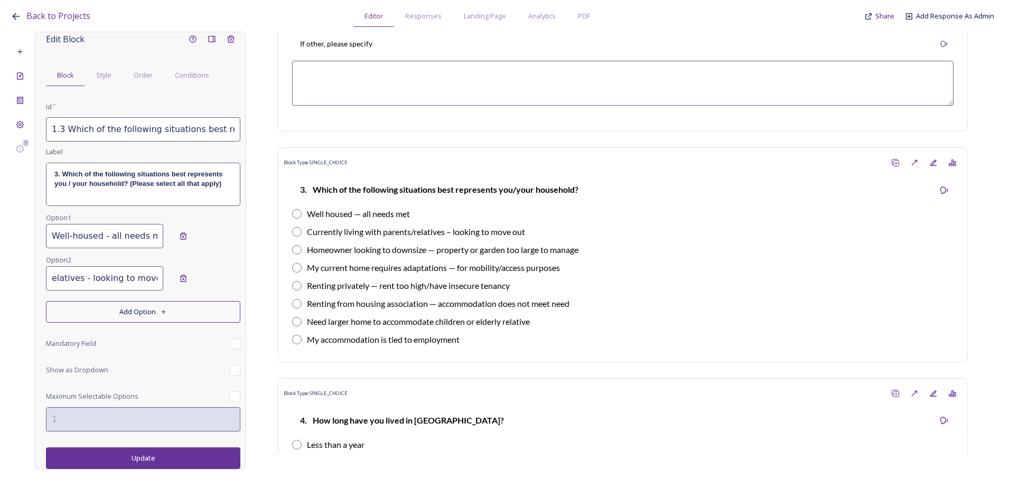
click at [106, 317] on button "Add Option" at bounding box center [143, 312] width 194 height 22
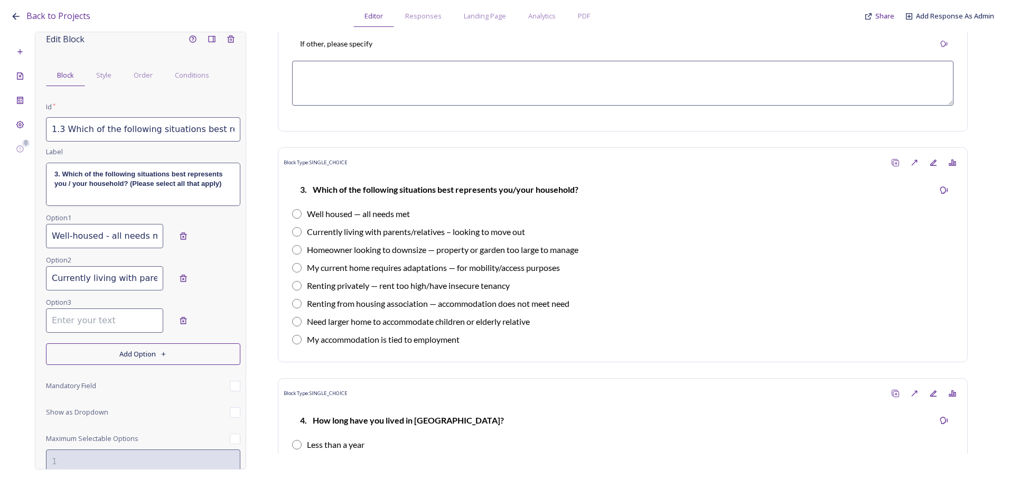
click at [103, 329] on input at bounding box center [104, 321] width 117 height 24
type input "Homeowner looking to downsize - property or garden too large to manage"
click at [118, 360] on button "Add Option" at bounding box center [143, 355] width 194 height 22
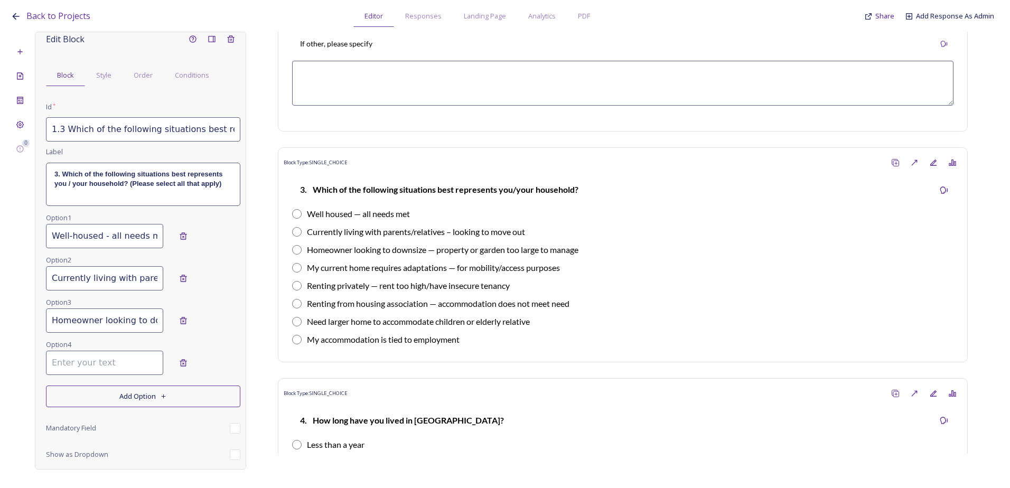
click at [100, 366] on input at bounding box center [104, 363] width 117 height 24
paste input "My current home requires adaptations — for mobility / access purposes"
type input "My current home requires adaptations — for mobility / access purposes"
click at [104, 404] on button "Add Option" at bounding box center [143, 397] width 194 height 22
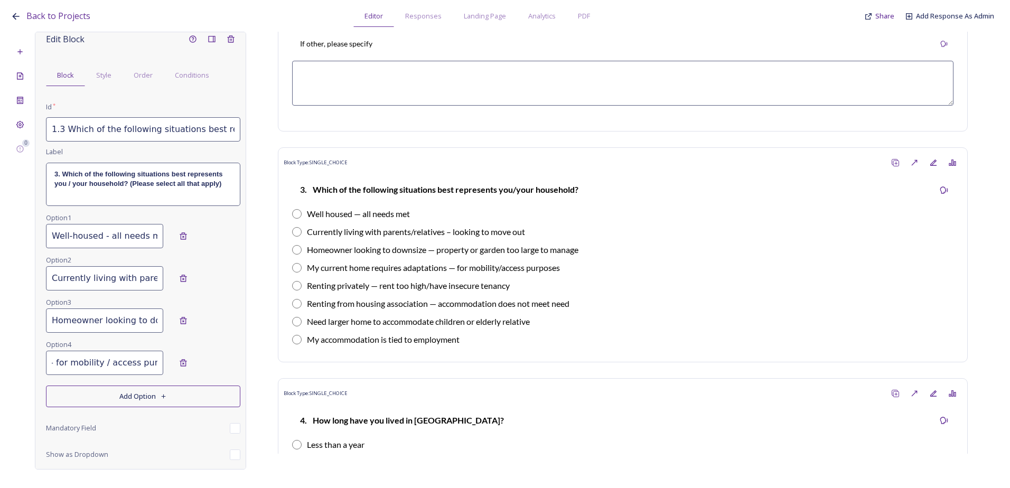
scroll to position [0, 0]
click at [84, 412] on input at bounding box center [104, 405] width 117 height 24
paste input "Renting privately — rent too high / have insecure tenancy"
type input "Renting privately — rent too high / have insecure tenancy"
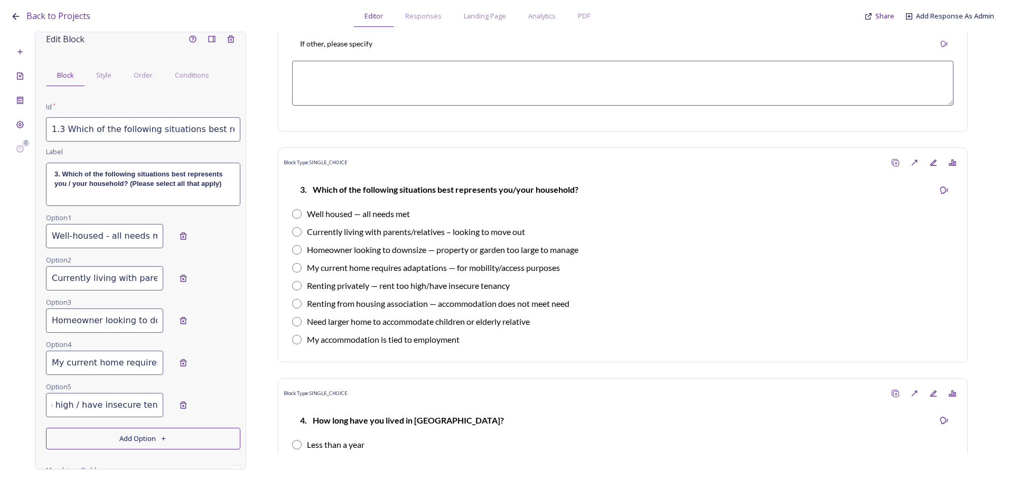
click at [100, 432] on button "Add Option" at bounding box center [143, 439] width 194 height 22
click at [100, 457] on input at bounding box center [104, 447] width 117 height 24
paste input "Renting from housing association — accommodation does not meet need"
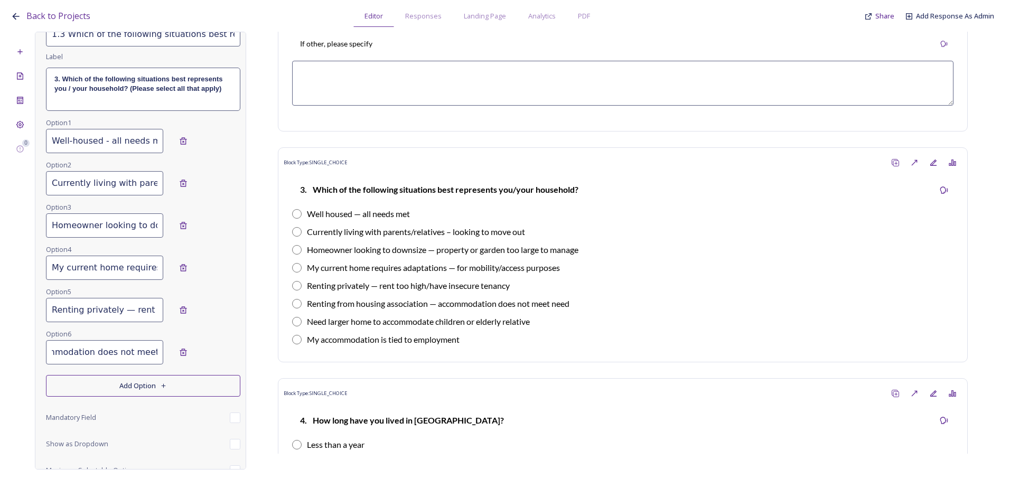
scroll to position [119, 0]
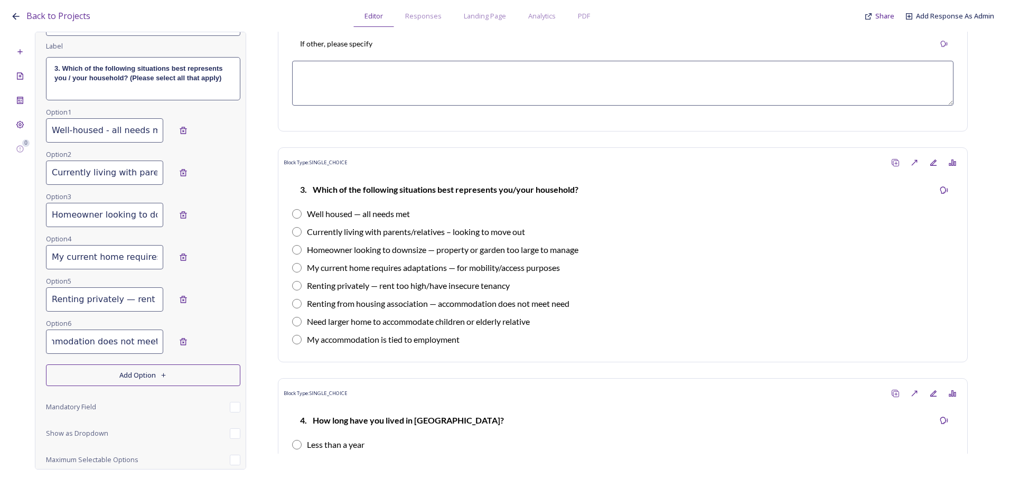
type input "Renting from housing association — accommodation does not meet need"
click at [113, 383] on button "Add Option" at bounding box center [143, 376] width 194 height 22
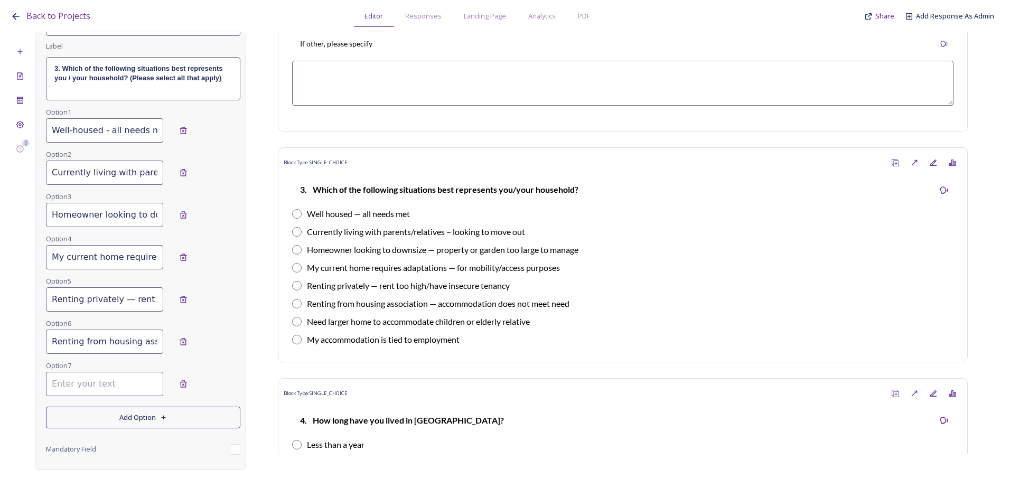
click at [73, 392] on input at bounding box center [104, 384] width 117 height 24
paste input "Need larger home to accommodate children or elderly relative"
type input "Need larger home to accommodate children or elderly relative"
click at [98, 423] on button "Add Option" at bounding box center [143, 418] width 194 height 22
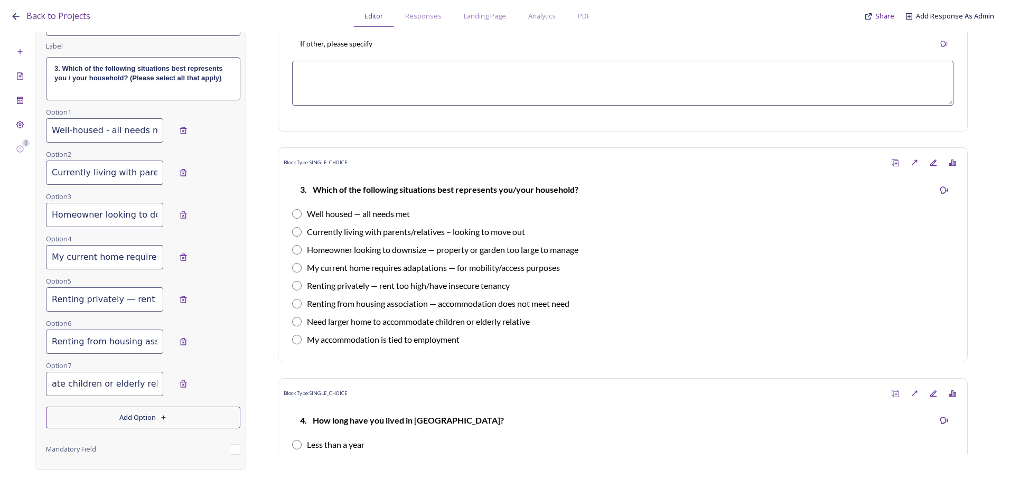
scroll to position [0, 0]
click at [96, 423] on input at bounding box center [104, 426] width 117 height 24
paste input "My accommodation is tied to employment"
type input "My accommodation is tied to employment"
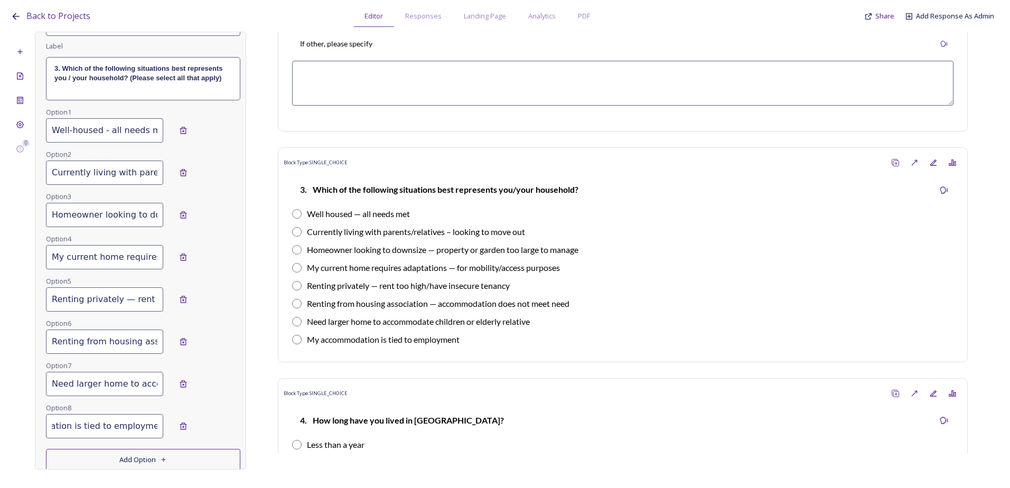
click at [103, 457] on button "Add Option" at bounding box center [143, 460] width 194 height 22
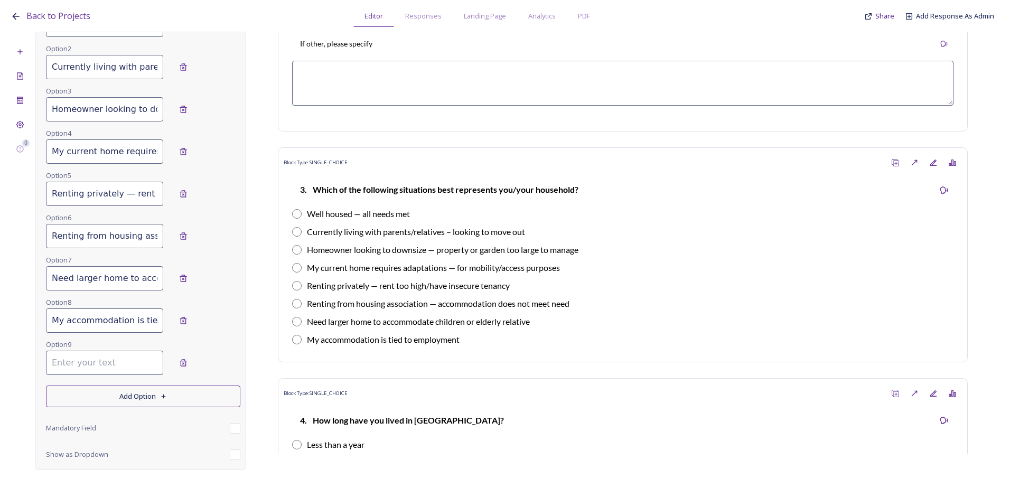
click at [82, 355] on input at bounding box center [104, 363] width 117 height 24
paste input "Other"
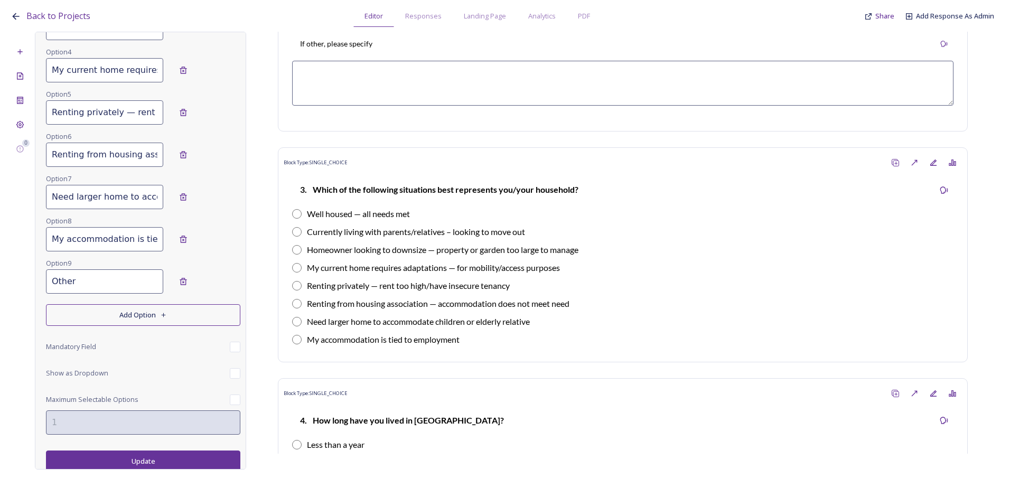
scroll to position [309, 0]
type input "Other"
click at [133, 457] on button "Update" at bounding box center [143, 459] width 194 height 22
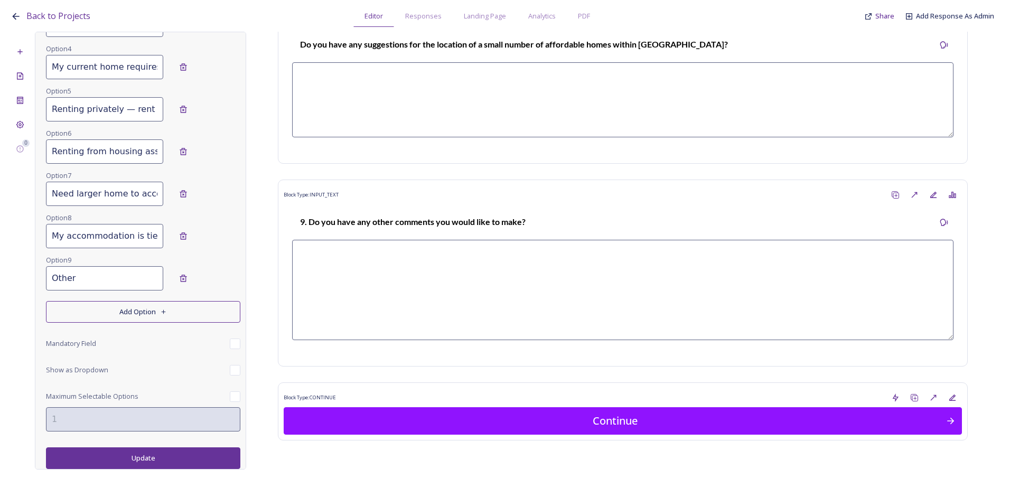
scroll to position [2088, 0]
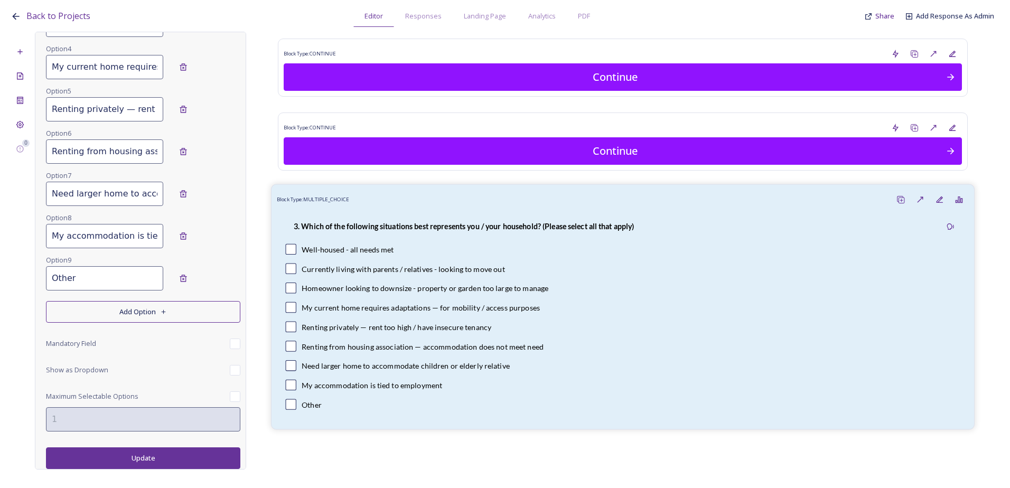
click at [417, 246] on div "Well-housed - all needs met" at bounding box center [622, 249] width 675 height 11
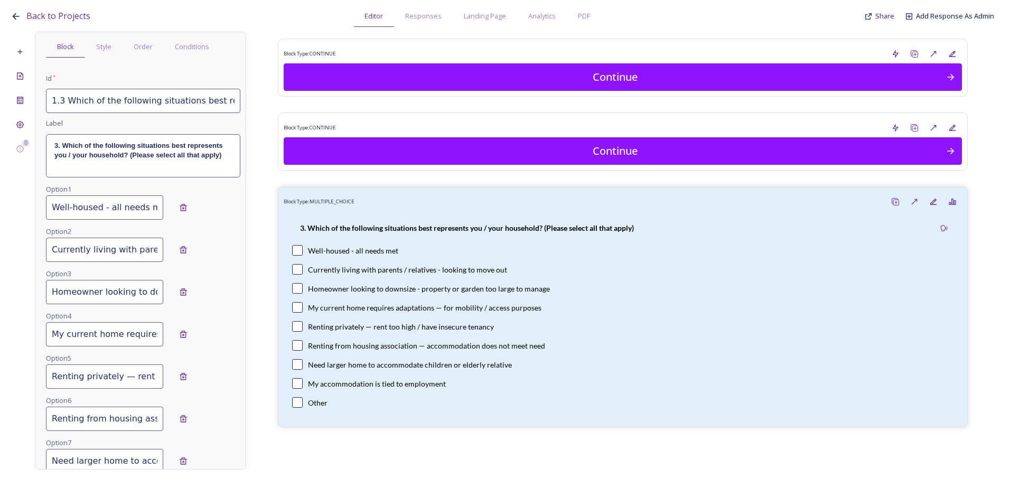
scroll to position [0, 0]
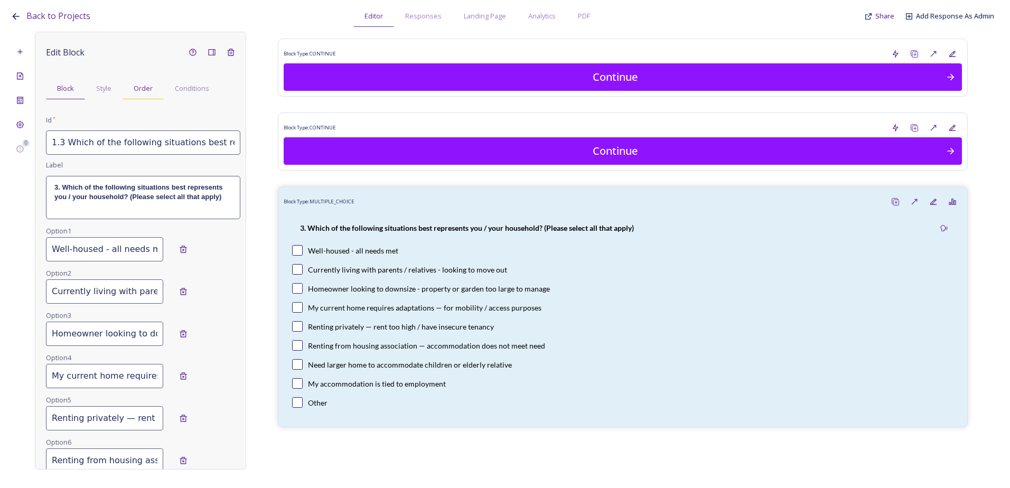
click at [131, 99] on div "Order" at bounding box center [143, 89] width 41 height 22
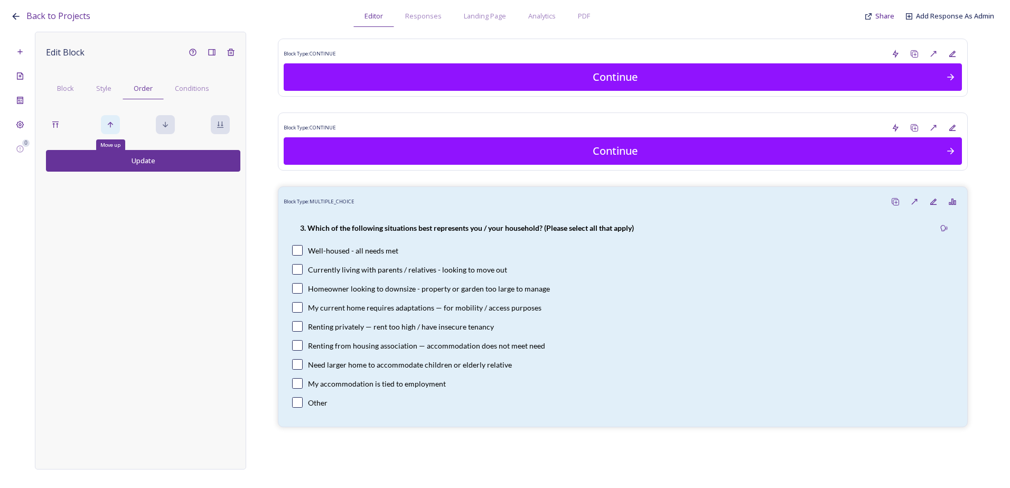
click at [102, 125] on div "Move up" at bounding box center [110, 124] width 19 height 19
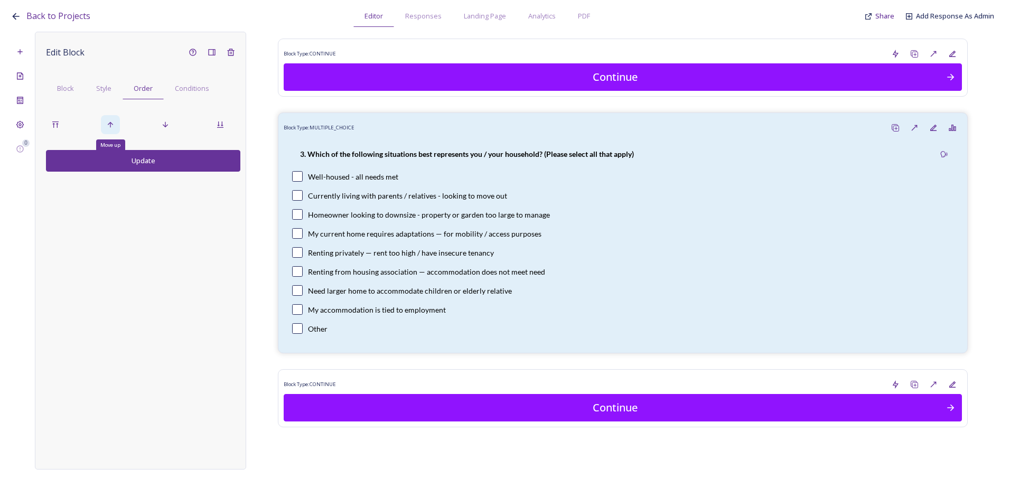
click at [105, 125] on div "Move up" at bounding box center [110, 124] width 19 height 19
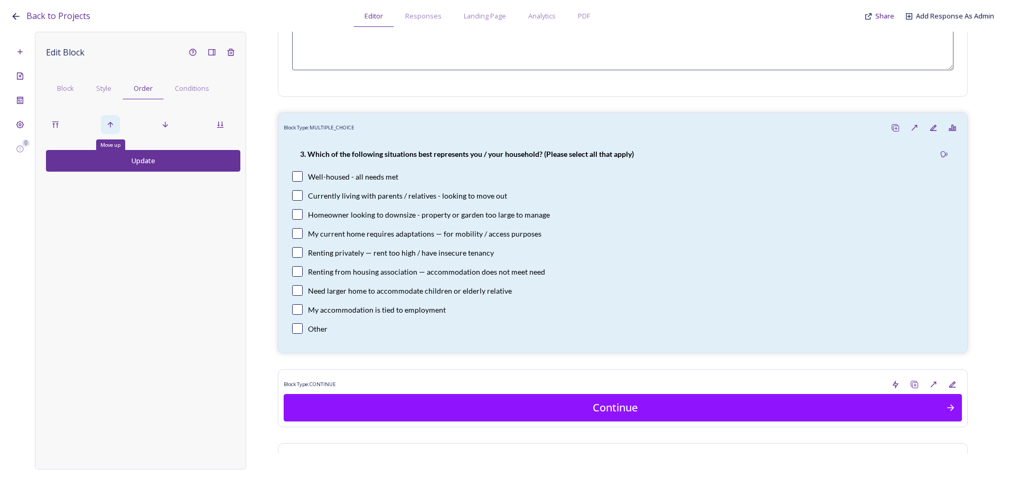
click at [105, 125] on div "Move up" at bounding box center [110, 124] width 19 height 19
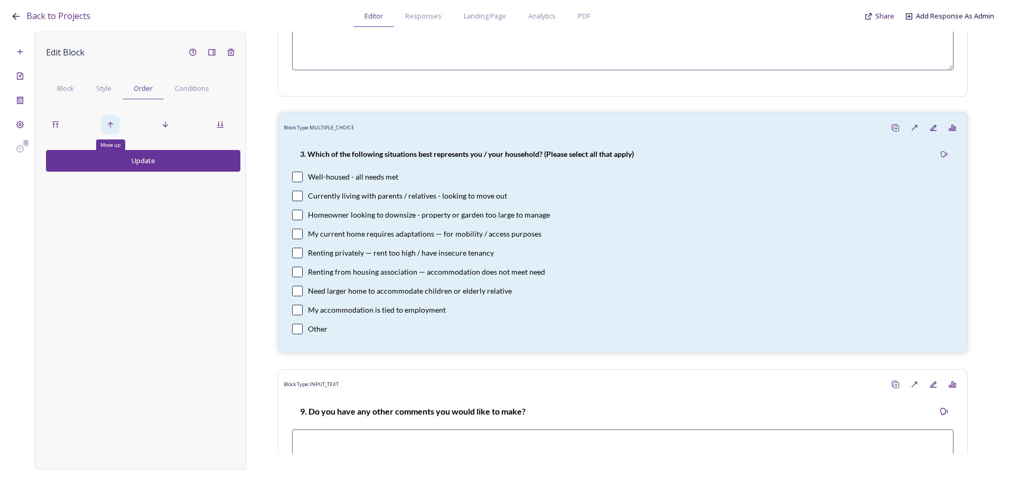
click at [105, 125] on div "Move up" at bounding box center [110, 124] width 19 height 19
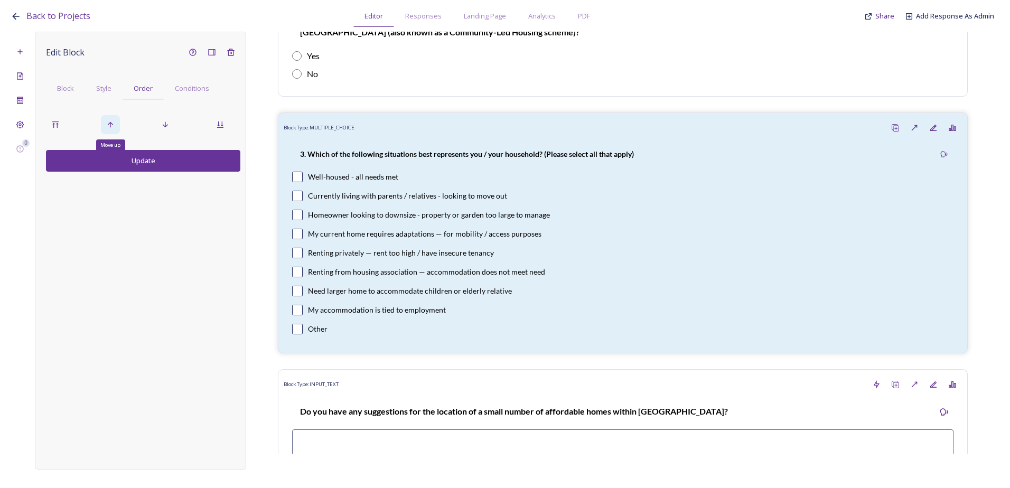
click at [105, 125] on div "Move up" at bounding box center [110, 124] width 19 height 19
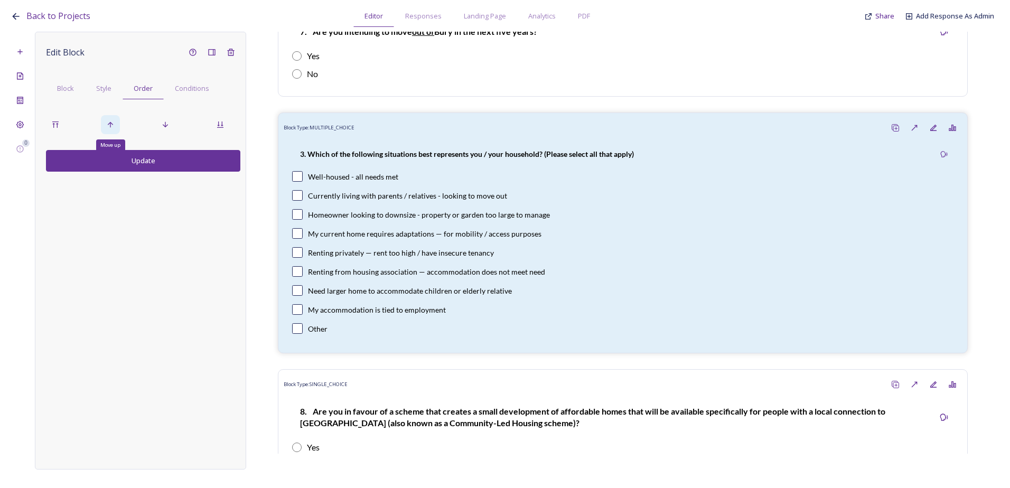
click at [105, 125] on div "Move up" at bounding box center [110, 124] width 19 height 19
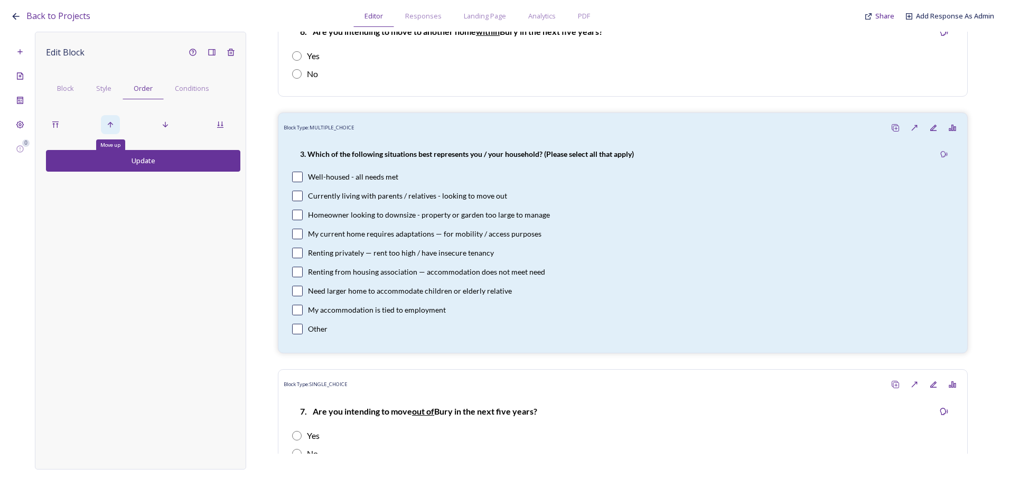
click at [105, 125] on div "Move up" at bounding box center [110, 124] width 19 height 19
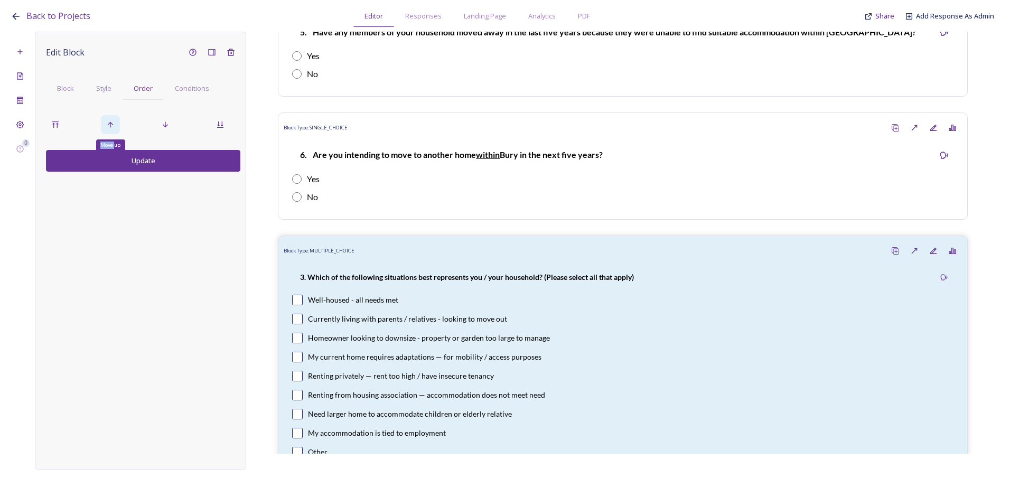
click at [105, 125] on div "Move up" at bounding box center [110, 124] width 19 height 19
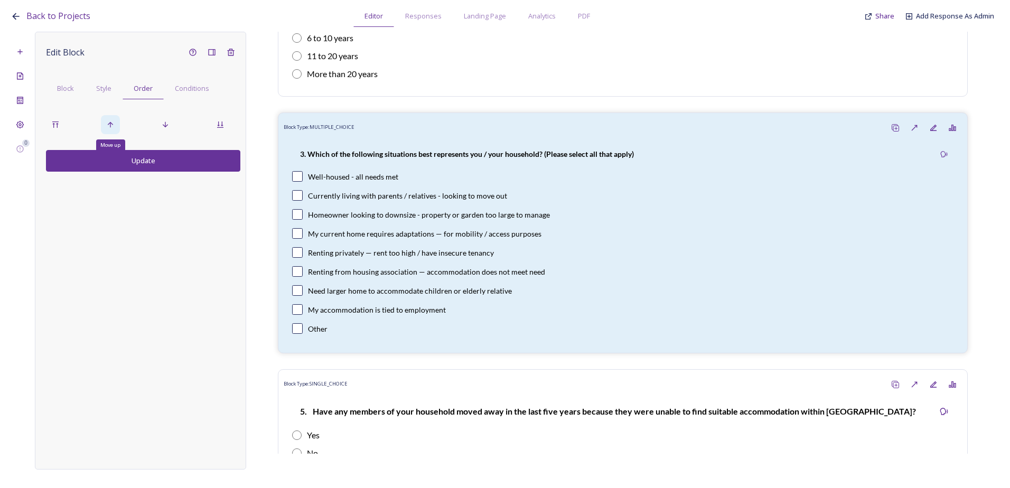
click at [105, 125] on div "Move up" at bounding box center [110, 124] width 19 height 19
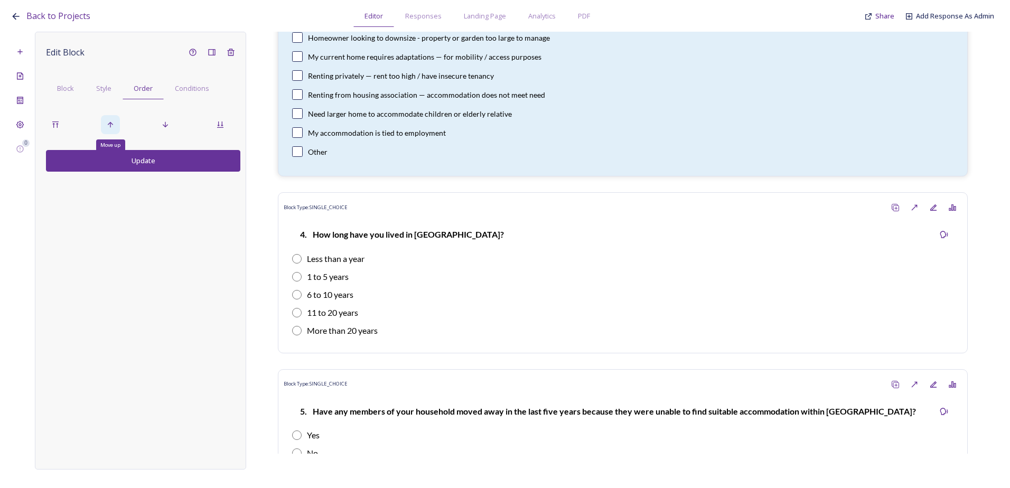
scroll to position [953, 0]
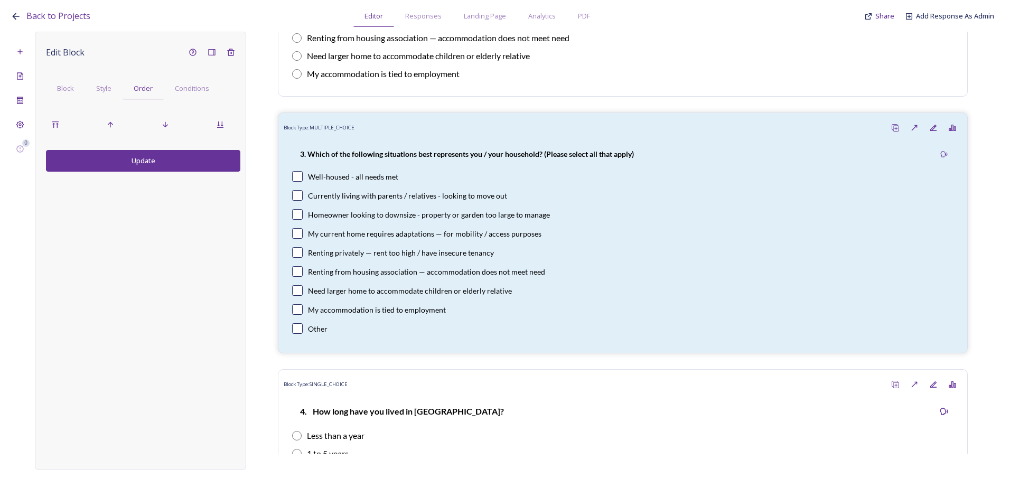
click at [189, 160] on button "Update" at bounding box center [143, 161] width 194 height 22
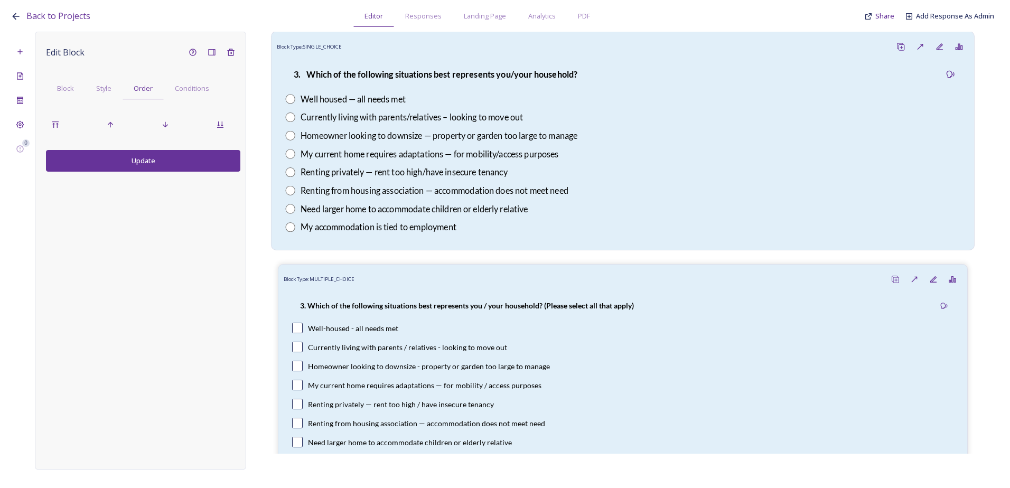
scroll to position [794, 0]
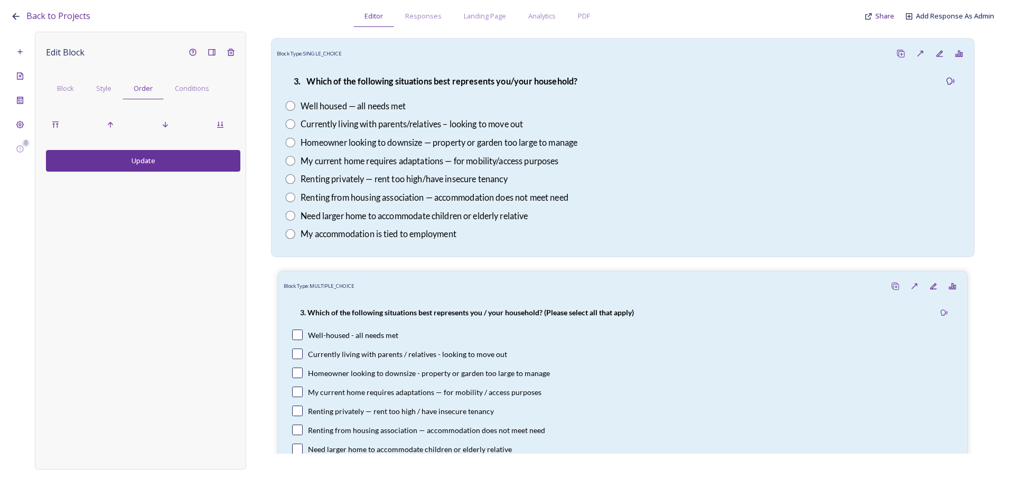
click at [392, 141] on div "Homeowner looking to downsize — property or garden too large to manage" at bounding box center [439, 142] width 277 height 13
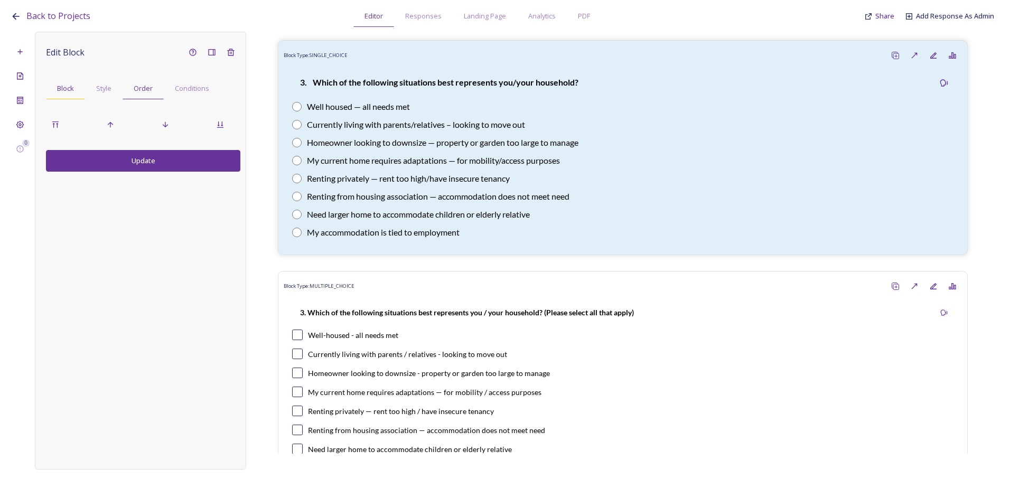
click at [58, 87] on span "Block" at bounding box center [65, 88] width 17 height 10
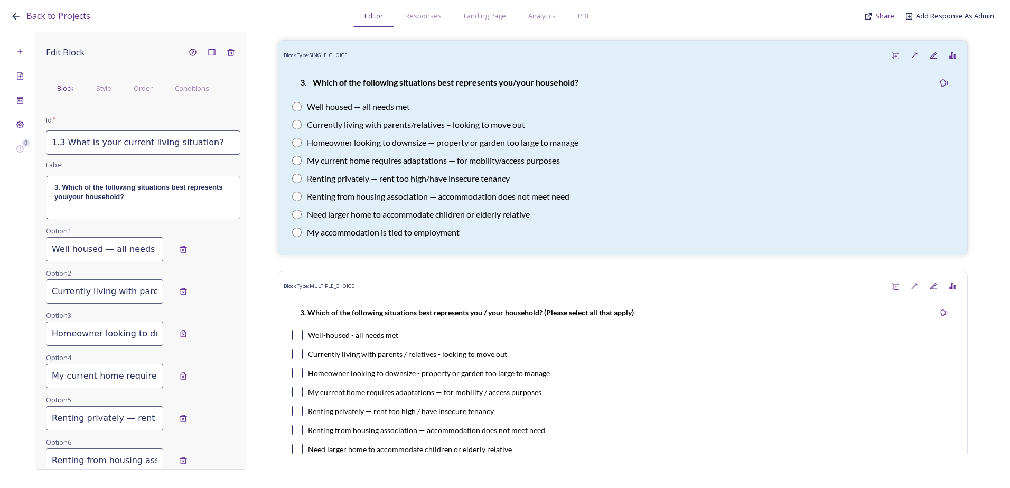
click at [219, 62] on div "Edit Block Block Style Order Conditions Id * 1.3 What is your current living si…" at bounding box center [143, 361] width 194 height 637
click at [221, 57] on div "Delete Block" at bounding box center [230, 52] width 19 height 19
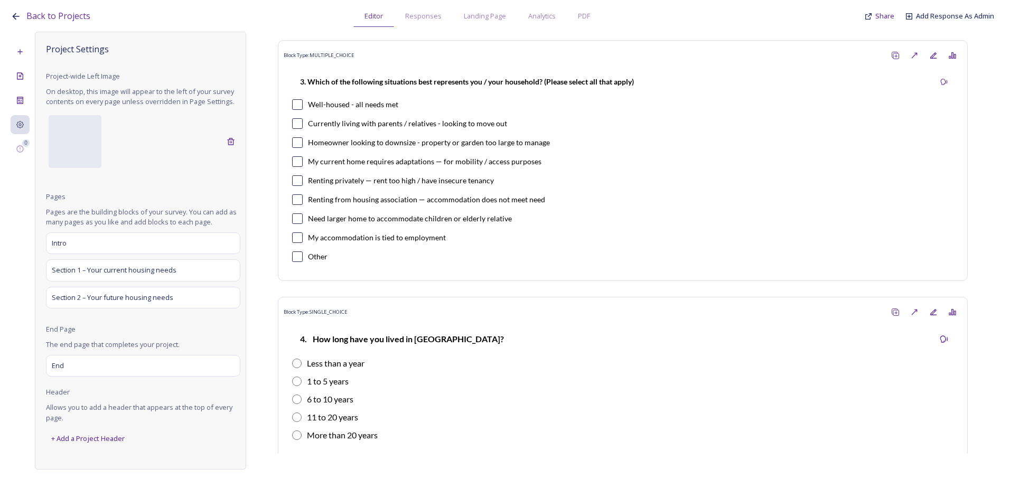
scroll to position [563, 0]
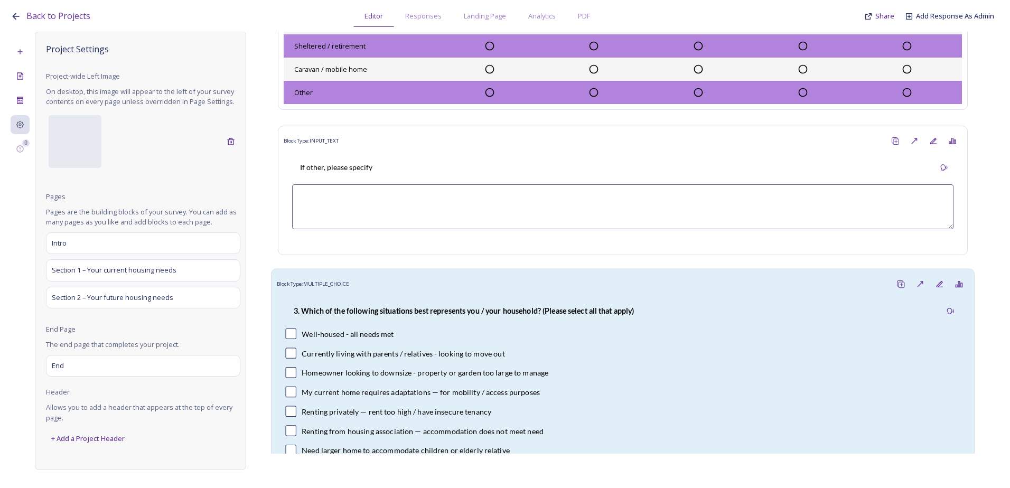
click at [413, 349] on div "Currently living with parents / relatives - looking to move out" at bounding box center [403, 353] width 203 height 11
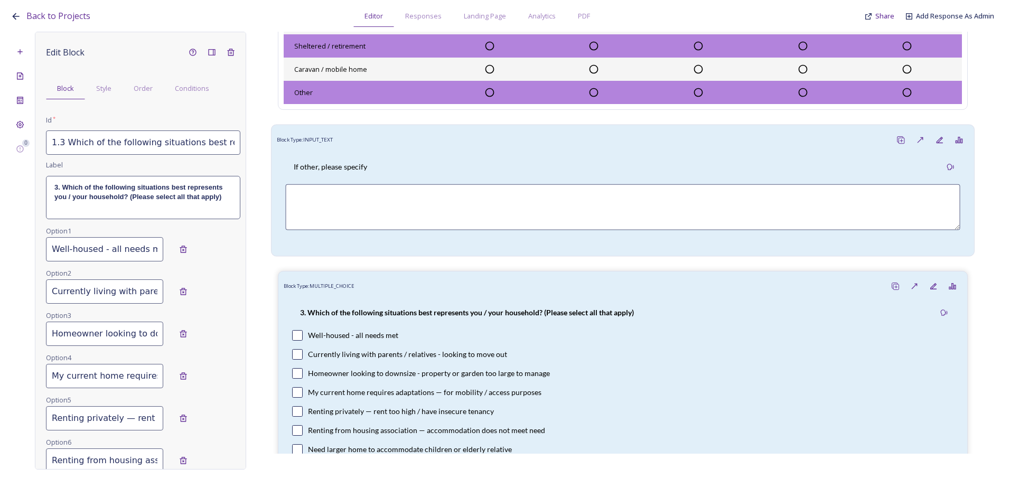
click at [477, 166] on div "If other, please specify" at bounding box center [622, 167] width 675 height 24
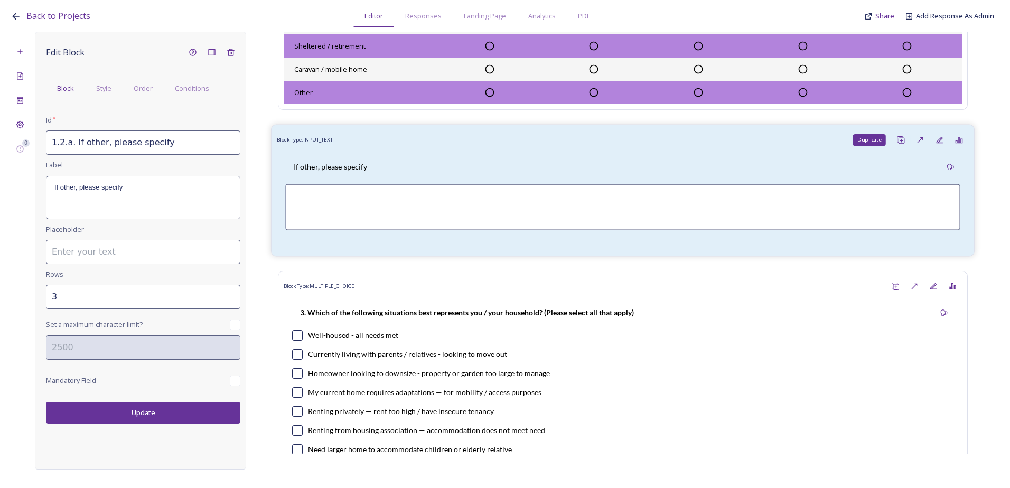
click at [892, 139] on div "Duplicate" at bounding box center [902, 141] width 20 height 20
type input "1.2.a. If other, please specify_20250813135125"
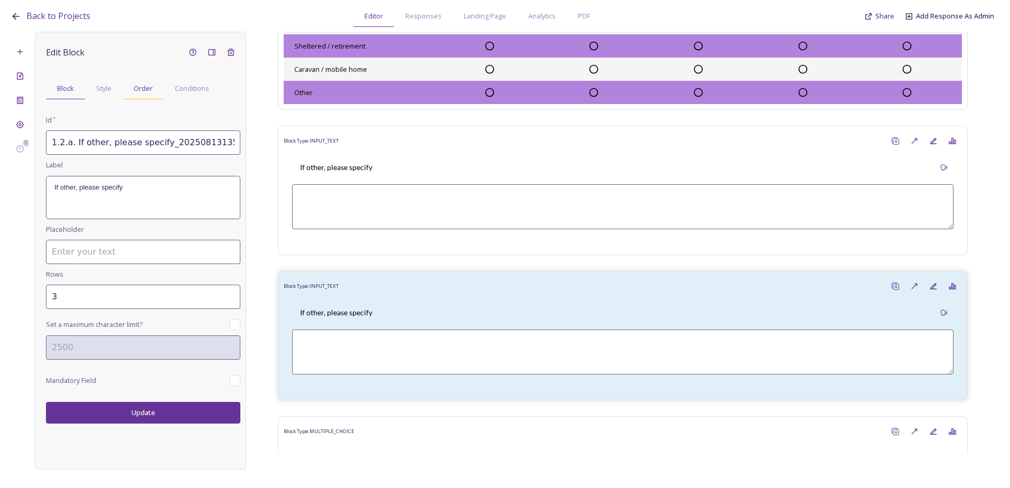
click at [131, 88] on div "Order" at bounding box center [143, 89] width 41 height 22
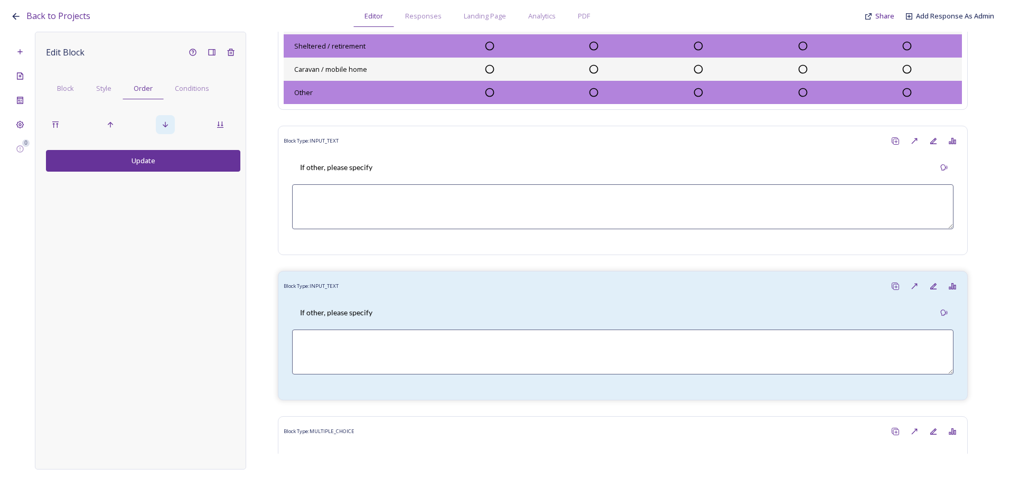
click at [159, 123] on div at bounding box center [165, 124] width 19 height 19
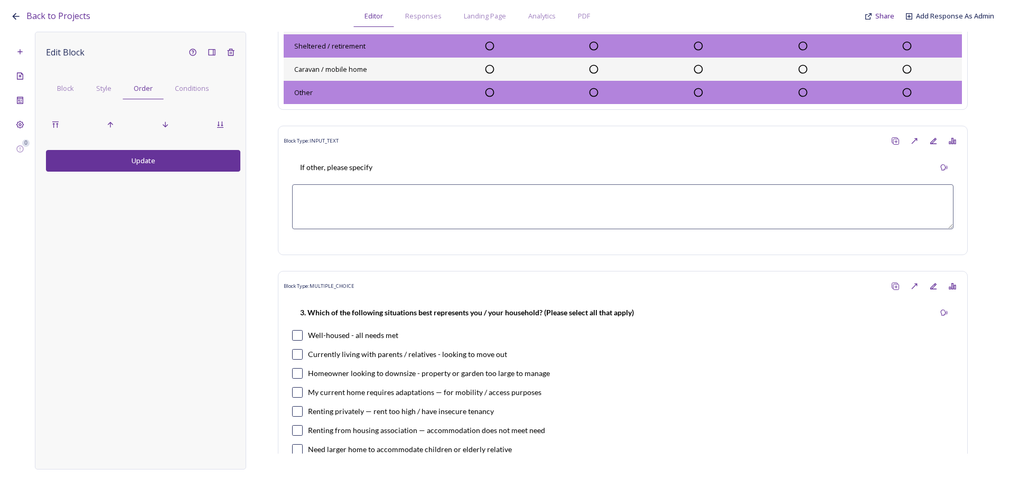
click at [150, 161] on button "Update" at bounding box center [143, 161] width 194 height 22
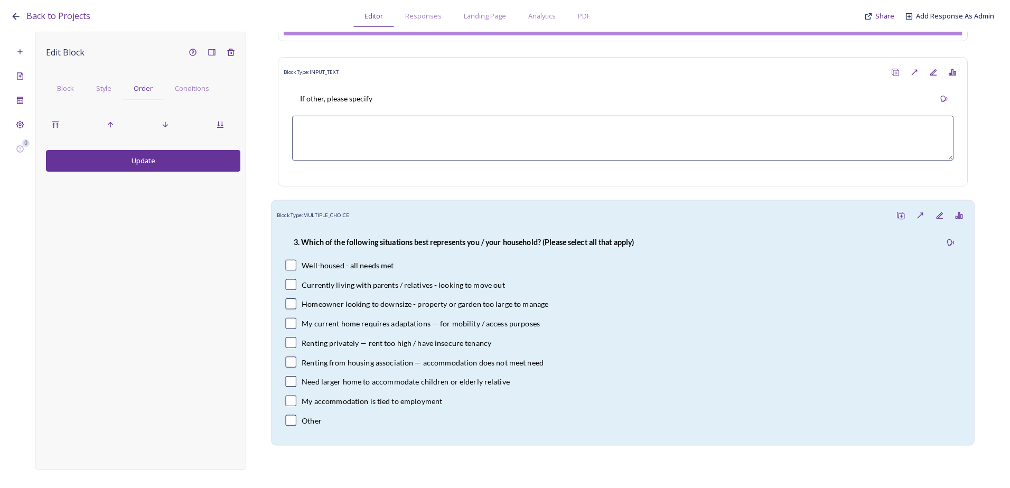
scroll to position [775, 0]
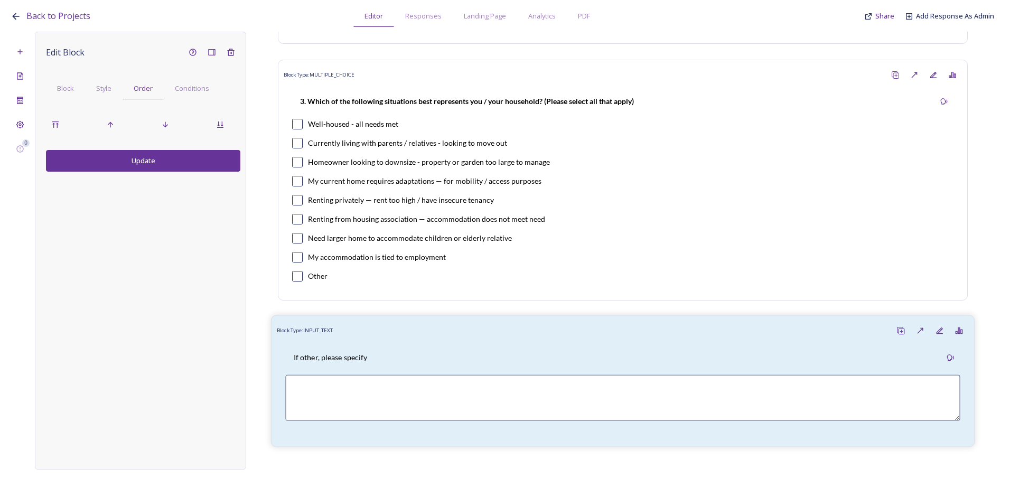
click at [383, 343] on div "If other, please specify" at bounding box center [623, 391] width 692 height 101
click at [105, 92] on span "Style" at bounding box center [103, 88] width 15 height 10
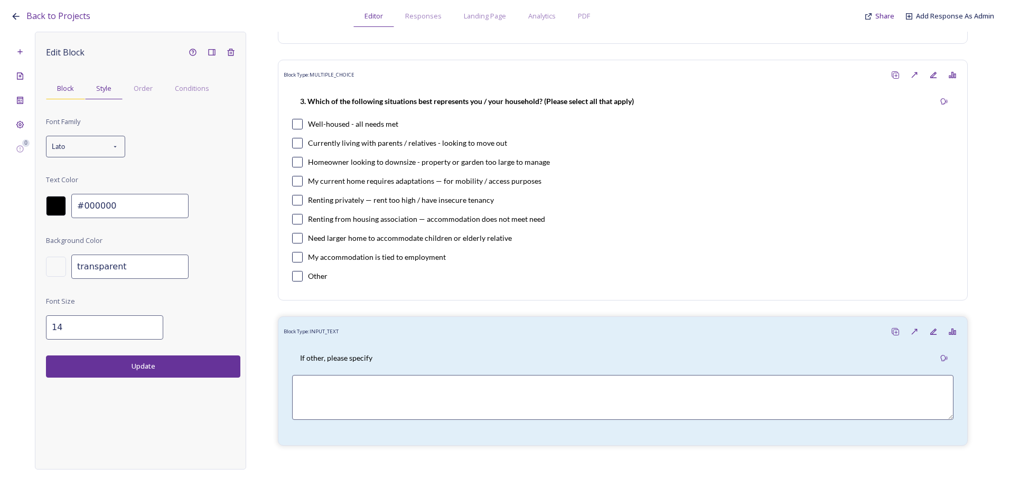
click at [71, 89] on span "Block" at bounding box center [65, 88] width 17 height 10
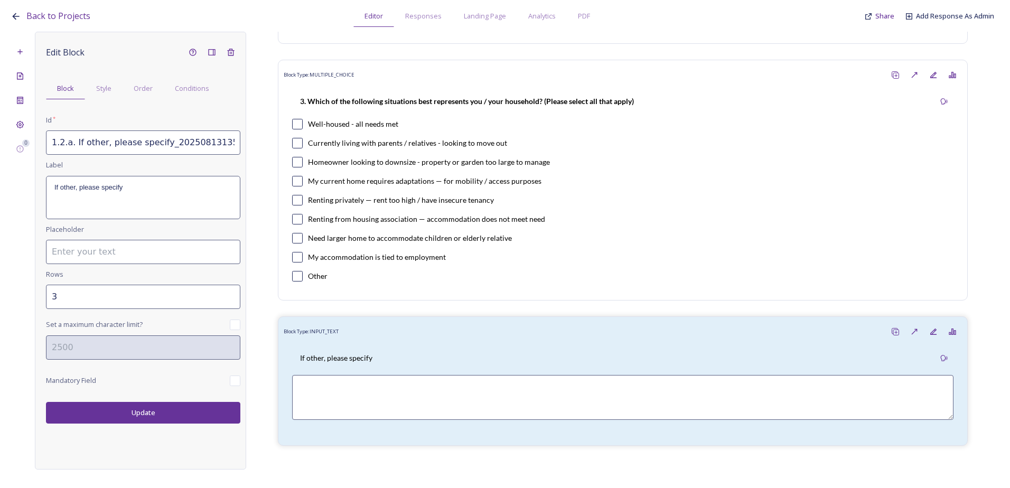
drag, startPoint x: 233, startPoint y: 143, endPoint x: 154, endPoint y: 142, distance: 78.2
click at [154, 142] on input "1.2.a. If other, please specify_20250813135125" at bounding box center [143, 143] width 194 height 24
click at [60, 142] on input "1.2.a. If other, please specify" at bounding box center [143, 143] width 194 height 24
type input "1.3.a. If other, please specify"
type input "4"
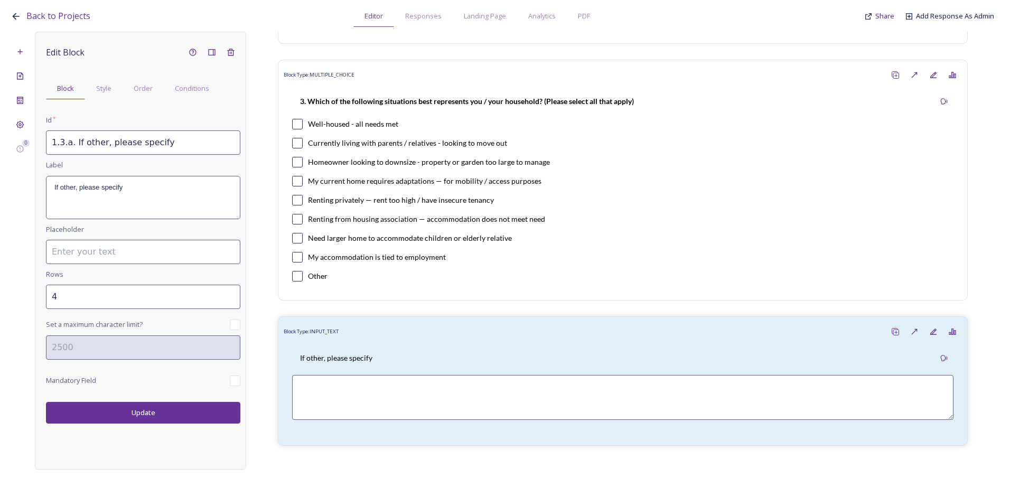
click at [232, 294] on input "4" at bounding box center [143, 297] width 194 height 24
click at [141, 417] on button "Update" at bounding box center [143, 413] width 194 height 22
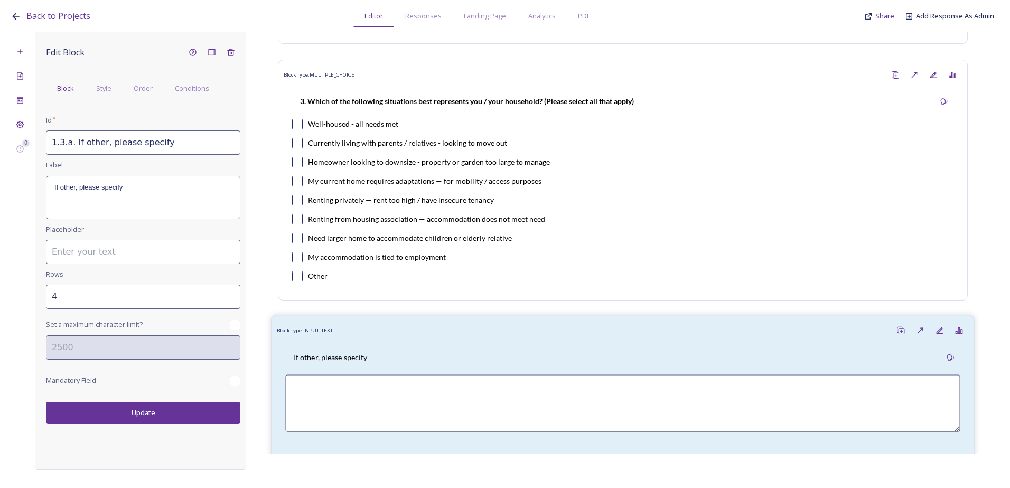
click at [351, 345] on div "If other, please specify" at bounding box center [623, 396] width 692 height 112
click at [143, 90] on span "Order" at bounding box center [143, 88] width 19 height 10
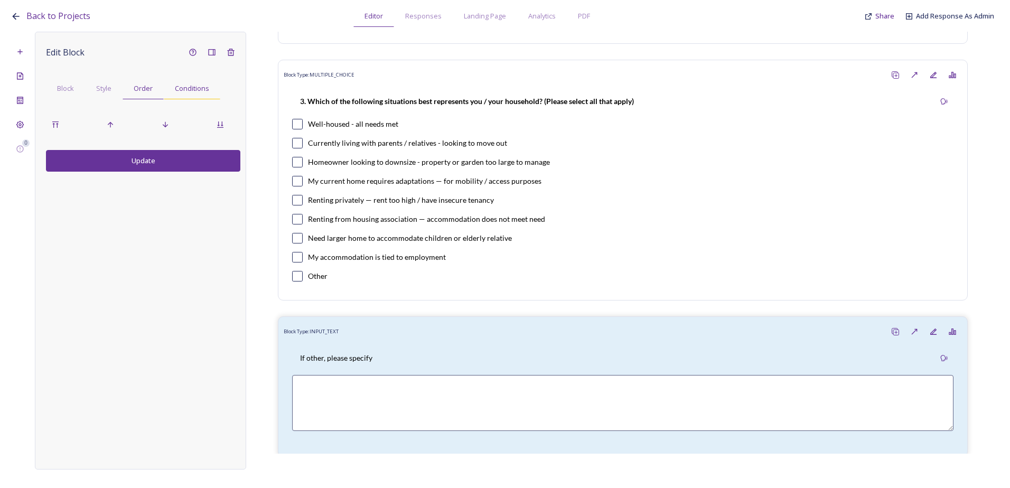
click at [187, 90] on span "Conditions" at bounding box center [192, 88] width 34 height 10
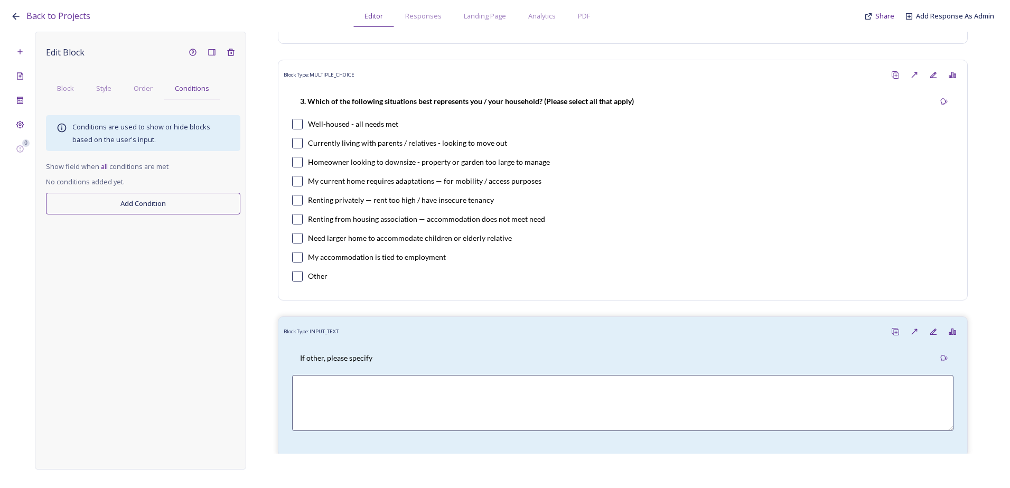
click at [133, 203] on button "Add Condition" at bounding box center [143, 204] width 194 height 22
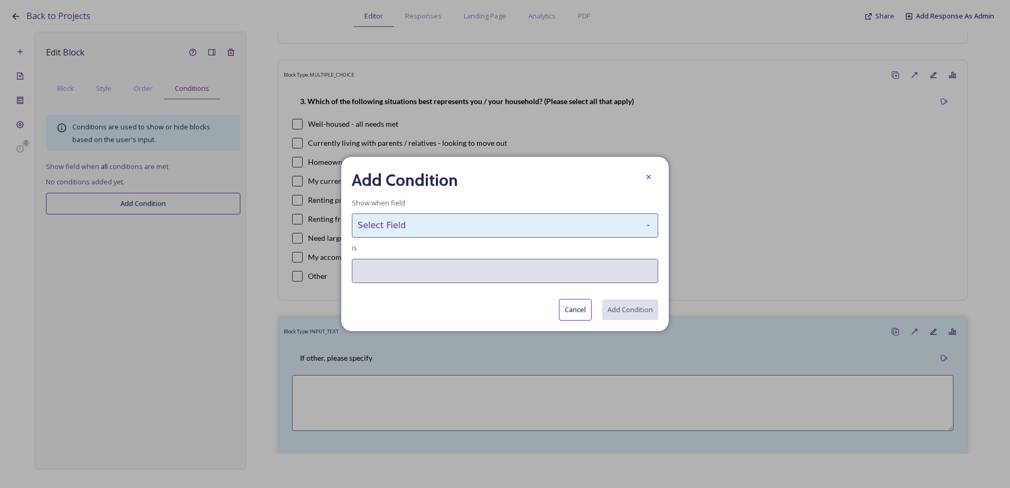
click at [410, 219] on div "Select Field" at bounding box center [505, 226] width 307 height 24
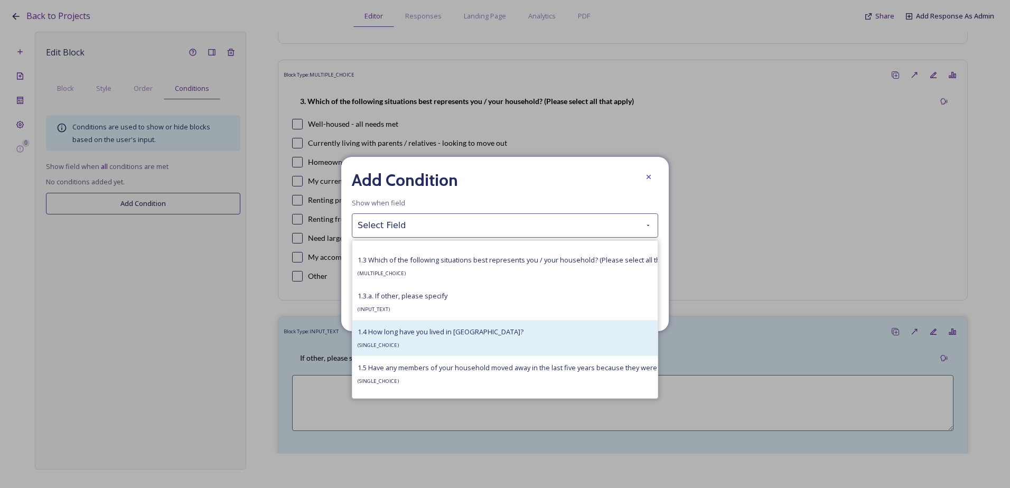
scroll to position [317, 0]
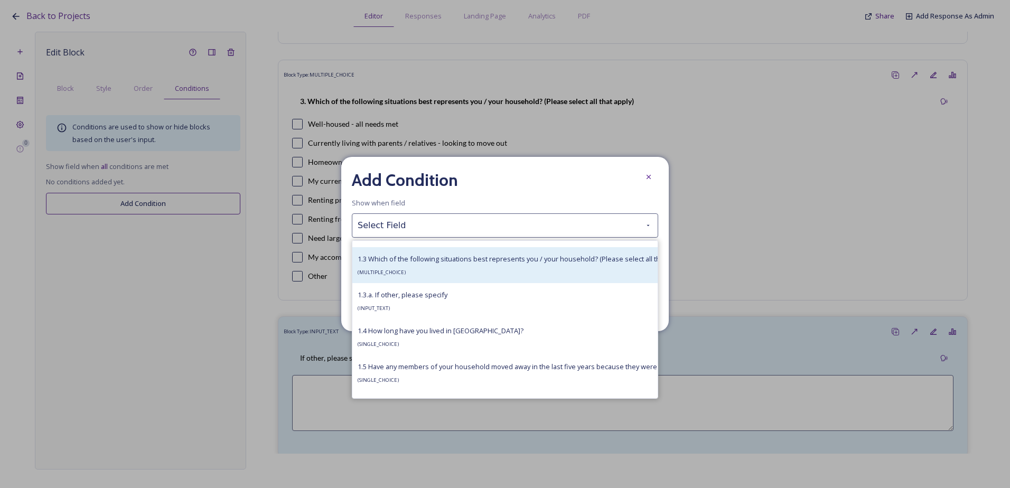
click at [406, 270] on div "1.3 Which of the following situations best represents you / your household? (Pl…" at bounding box center [522, 265] width 329 height 25
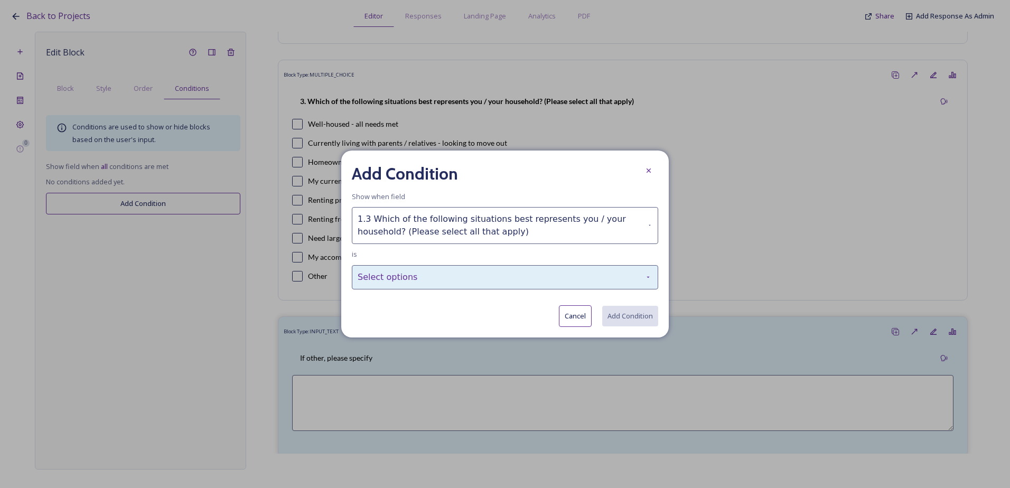
click at [423, 273] on div "Select options" at bounding box center [505, 277] width 307 height 24
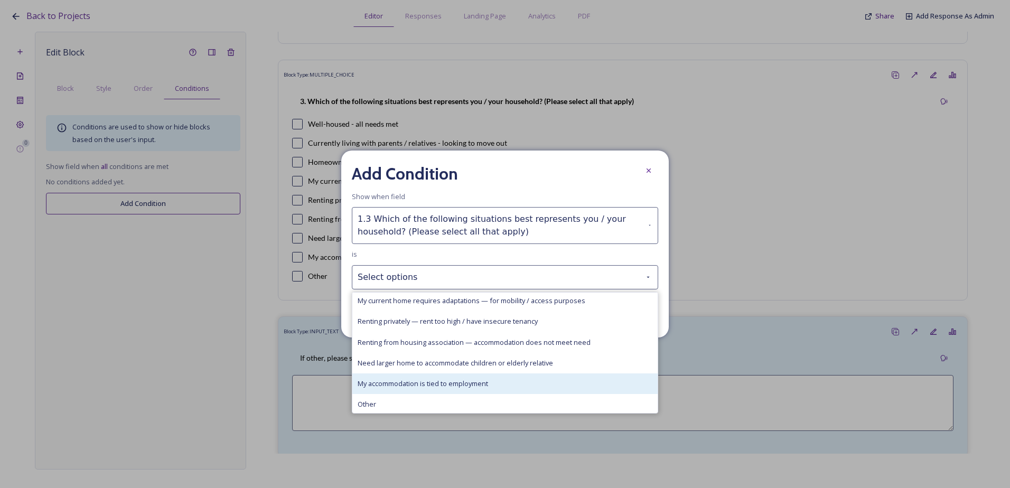
scroll to position [66, 0]
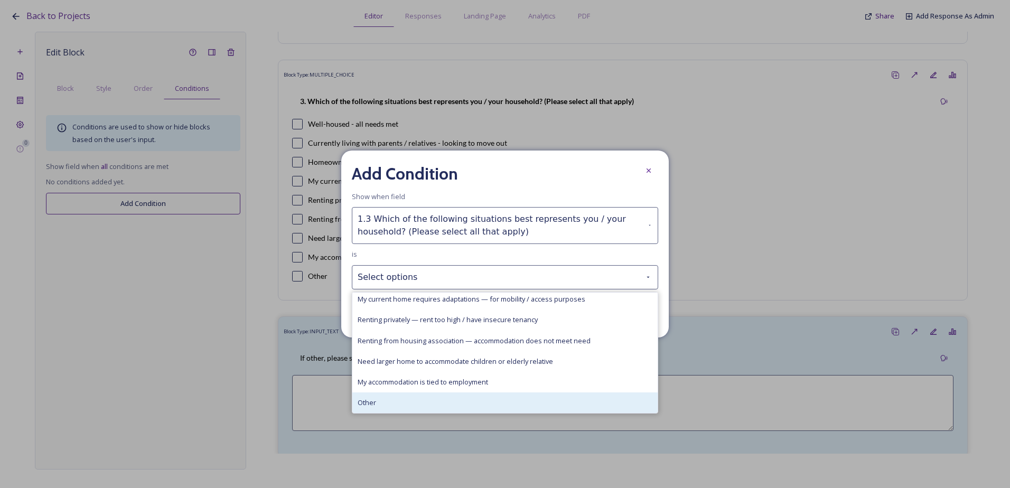
click at [412, 402] on div "Other" at bounding box center [504, 403] width 305 height 21
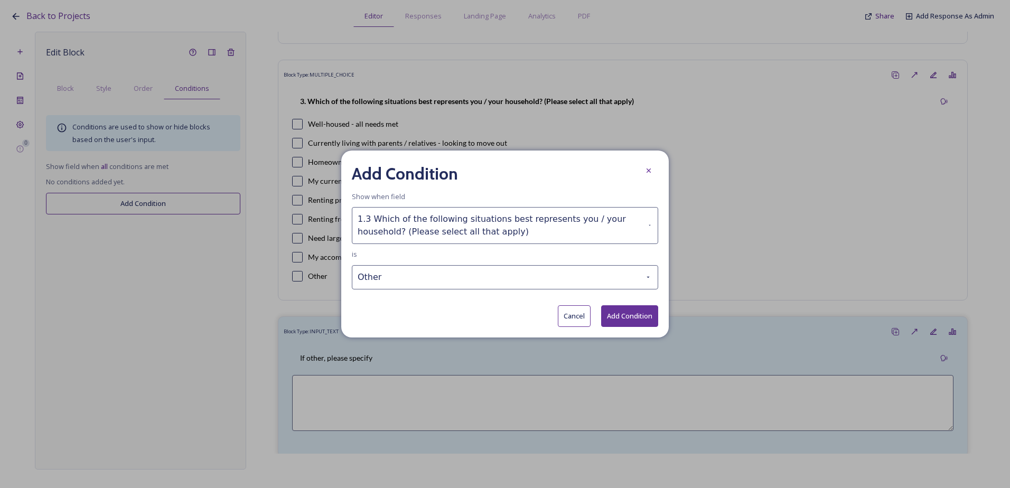
click at [645, 317] on button "Add Condition" at bounding box center [629, 316] width 57 height 22
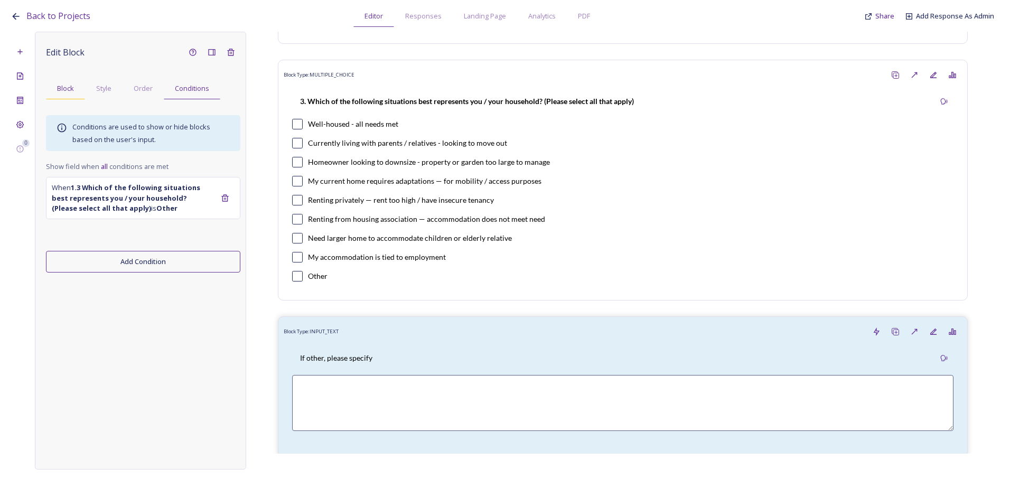
click at [66, 84] on span "Block" at bounding box center [65, 88] width 17 height 10
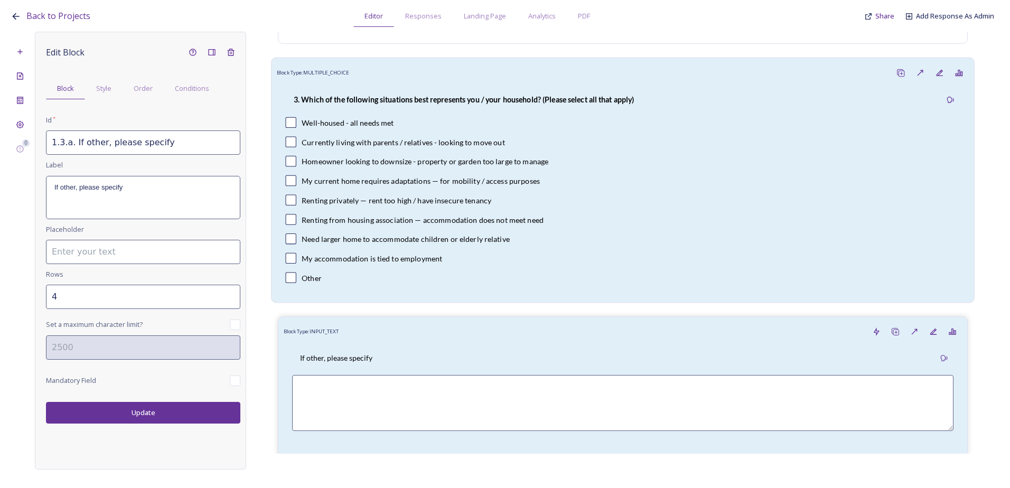
click at [469, 170] on div "3. Which of the following situations best represents you / your household? (Ple…" at bounding box center [623, 190] width 692 height 215
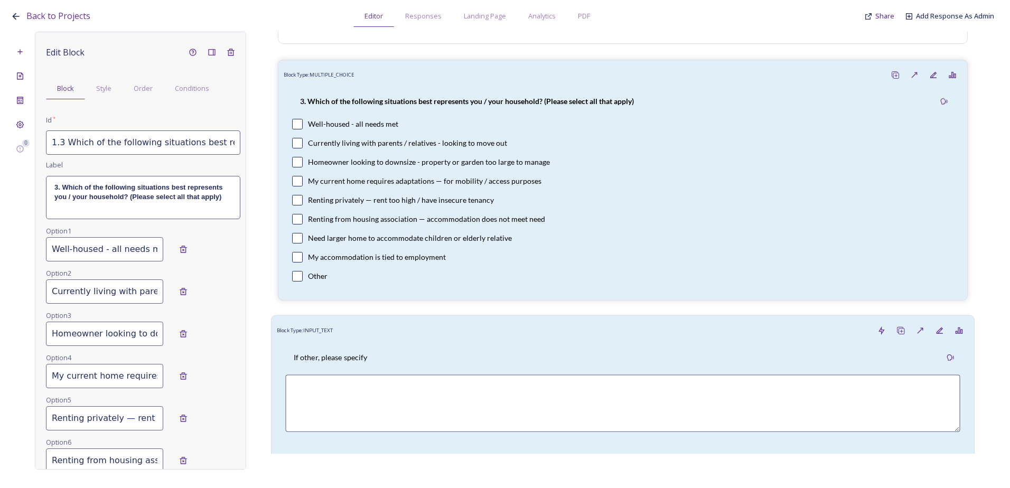
click at [481, 333] on div "Block Type: INPUT_TEXT" at bounding box center [623, 331] width 692 height 20
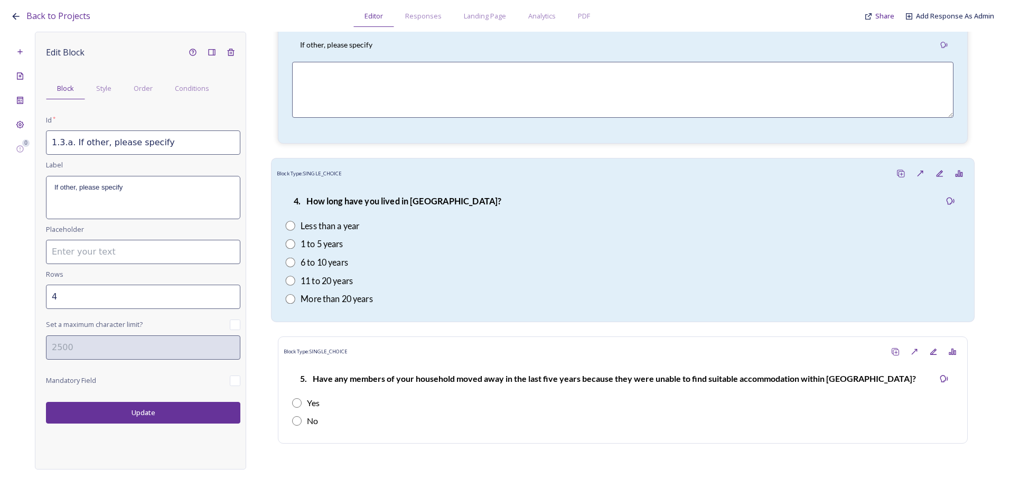
scroll to position [1092, 0]
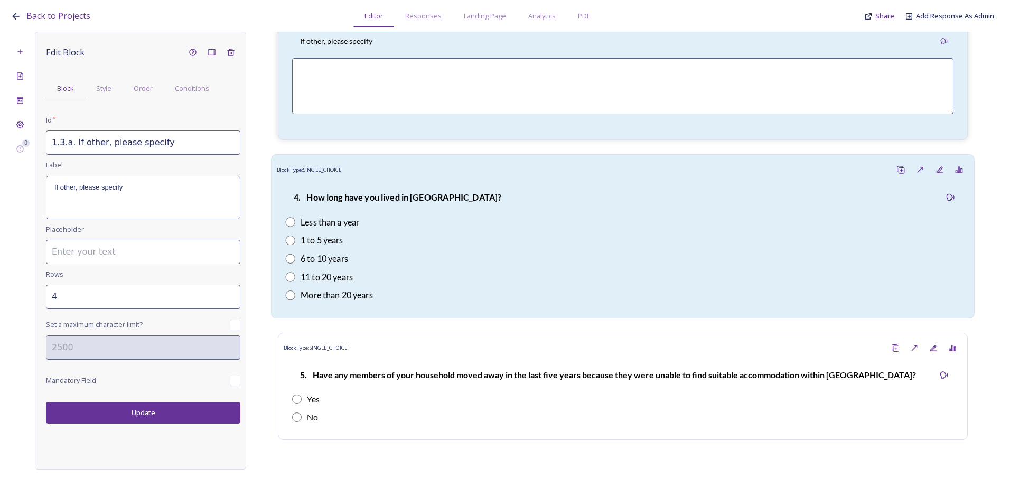
click at [416, 207] on div "4. How long have you lived in Bury?" at bounding box center [397, 197] width 224 height 25
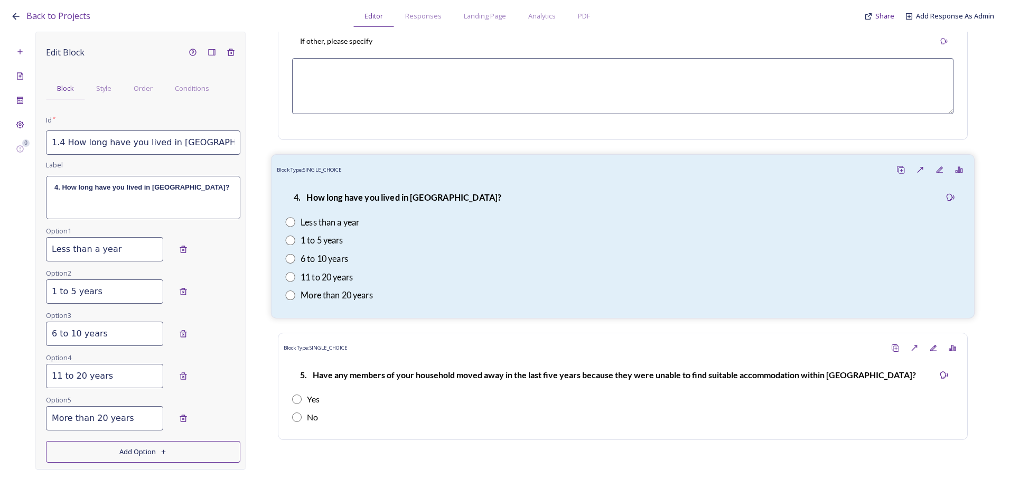
click at [579, 209] on div "4. How long have you lived in Bury?" at bounding box center [622, 197] width 675 height 25
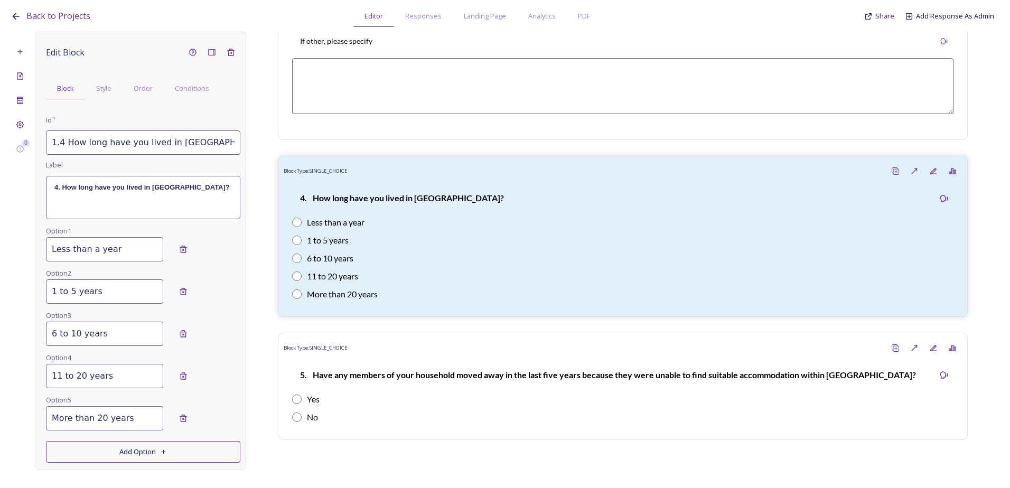
click at [181, 141] on input "1.4 How long have you lived in Bury?" at bounding box center [143, 143] width 194 height 24
click at [187, 143] on input "1.4 How long have you lived in Bury?" at bounding box center [143, 143] width 194 height 24
type input "1.4 How long have you lived in Bury Parish?"
click at [175, 204] on div "4. How long have you lived in Bury?" at bounding box center [143, 198] width 193 height 42
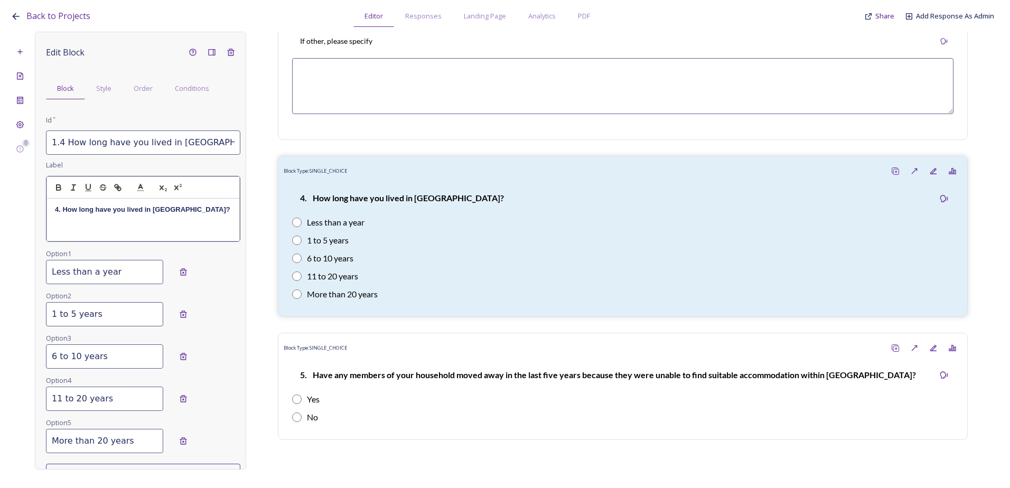
click at [170, 209] on strong "4. How long have you lived in Bury?" at bounding box center [142, 210] width 175 height 8
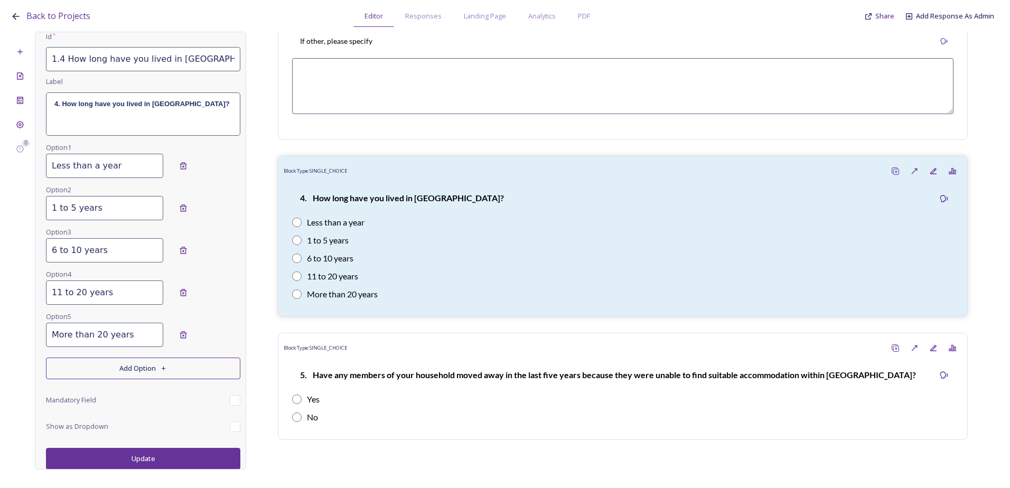
click at [142, 458] on button "Update" at bounding box center [143, 459] width 194 height 22
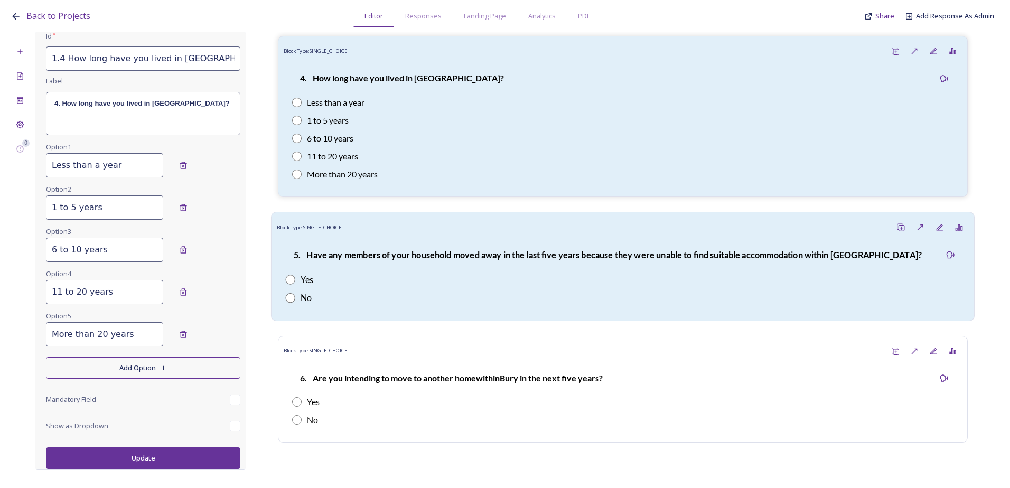
scroll to position [1250, 0]
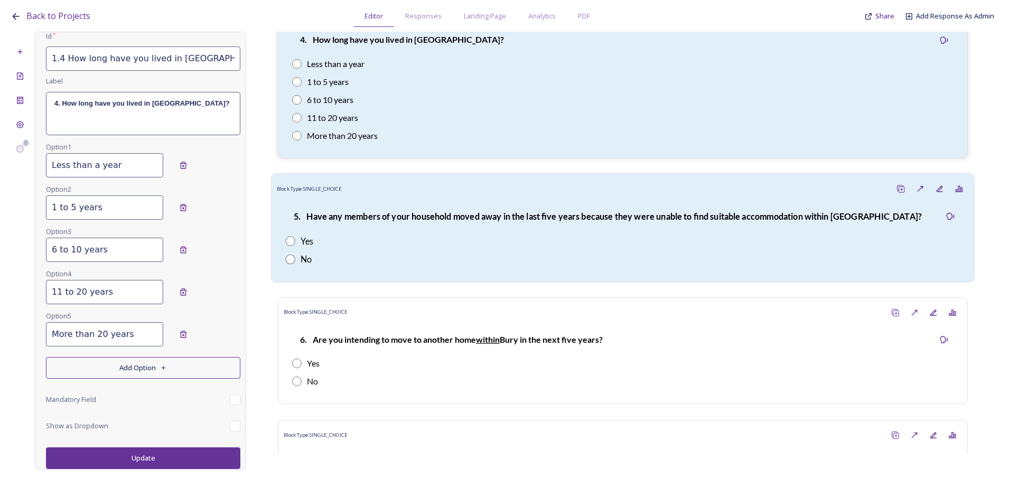
click at [419, 225] on div "5. Have any members of your household moved away in the last five years because…" at bounding box center [607, 216] width 645 height 25
type input "1.5 Have any members of your household moved away in the last five years becaus…"
type input "Yes"
type input "No"
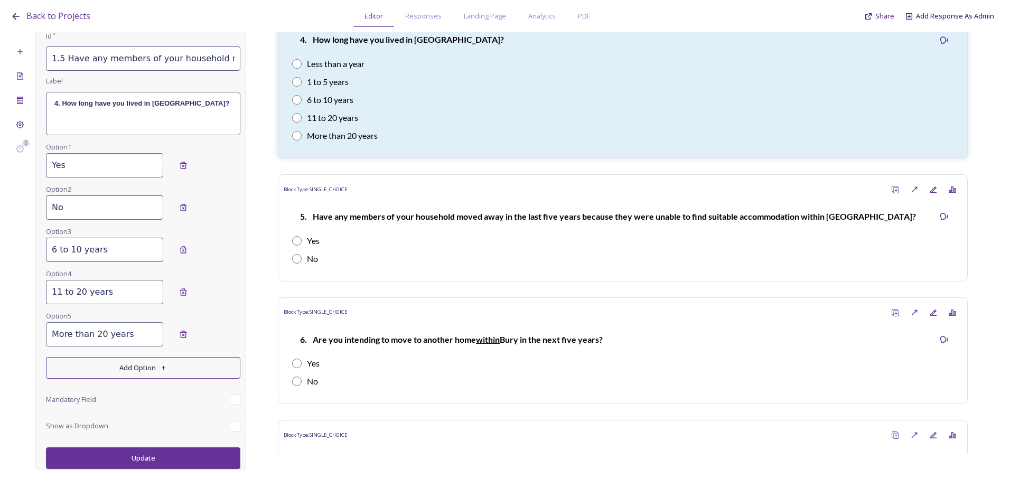
scroll to position [0, 0]
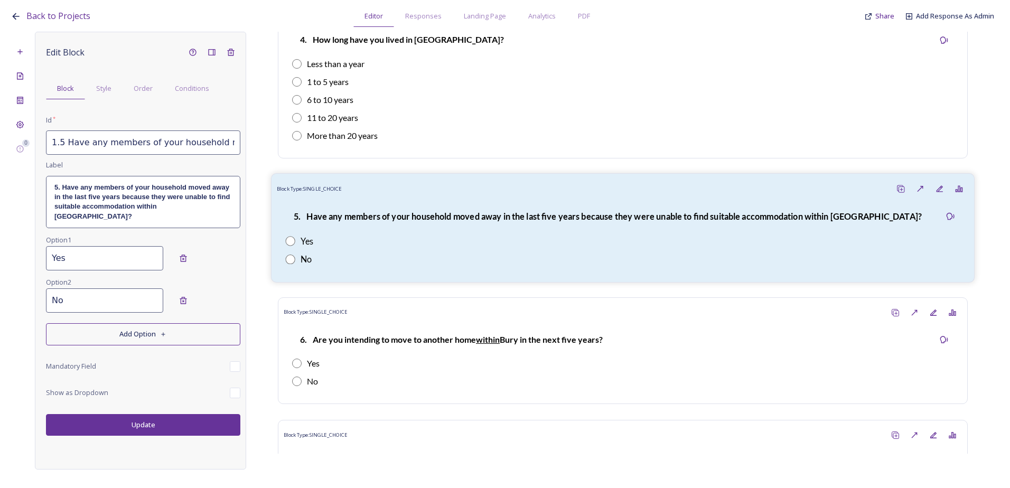
click at [420, 217] on strong "5. Have any members of your household moved away in the last five years because…" at bounding box center [608, 216] width 628 height 10
click at [140, 208] on strong "5. Have any members of your household moved away in the last five years because…" at bounding box center [143, 201] width 178 height 37
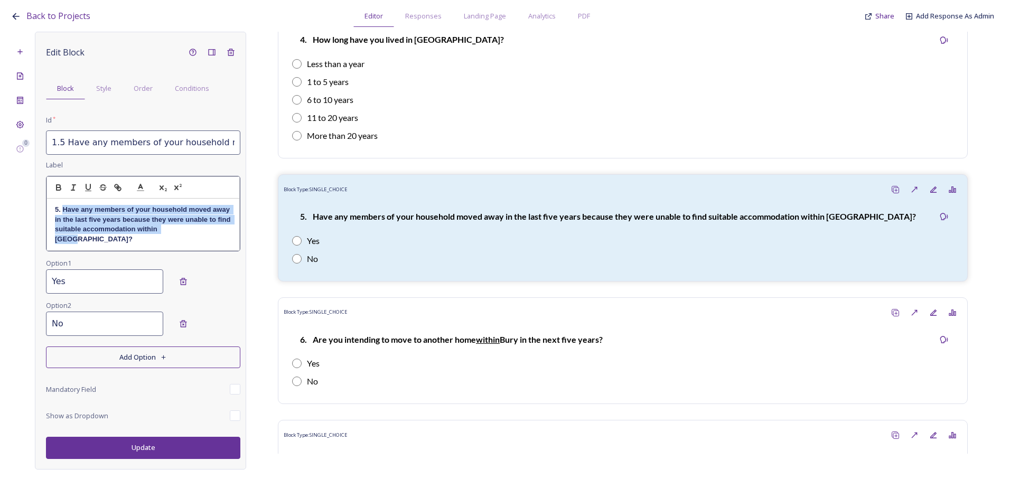
drag, startPoint x: 186, startPoint y: 235, endPoint x: 64, endPoint y: 211, distance: 124.4
click at [64, 211] on div "5. Have any members of your household moved away in the last five years because…" at bounding box center [143, 225] width 192 height 52
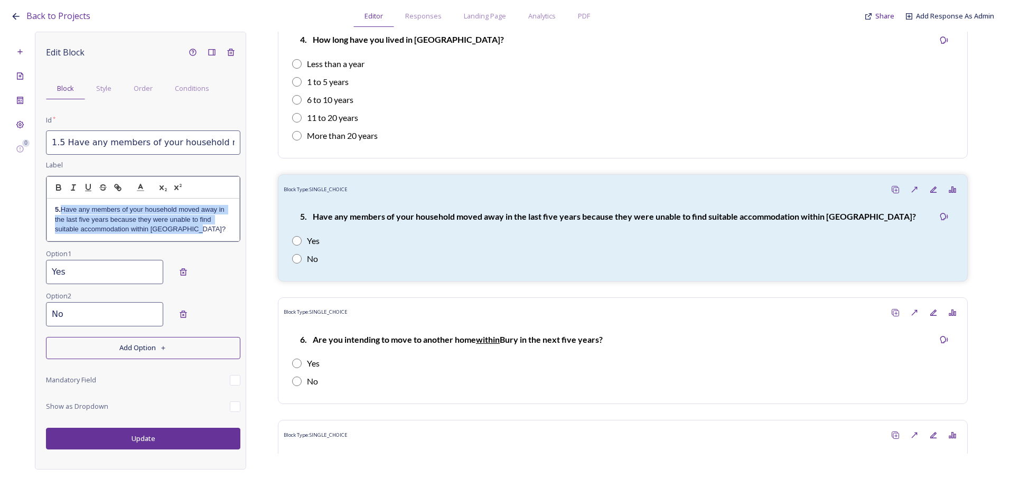
drag, startPoint x: 201, startPoint y: 230, endPoint x: 62, endPoint y: 212, distance: 139.7
click at [62, 212] on p "5. Have any members of your household moved away in the last five years because…" at bounding box center [143, 219] width 177 height 29
click at [57, 192] on icon "button" at bounding box center [59, 188] width 10 height 10
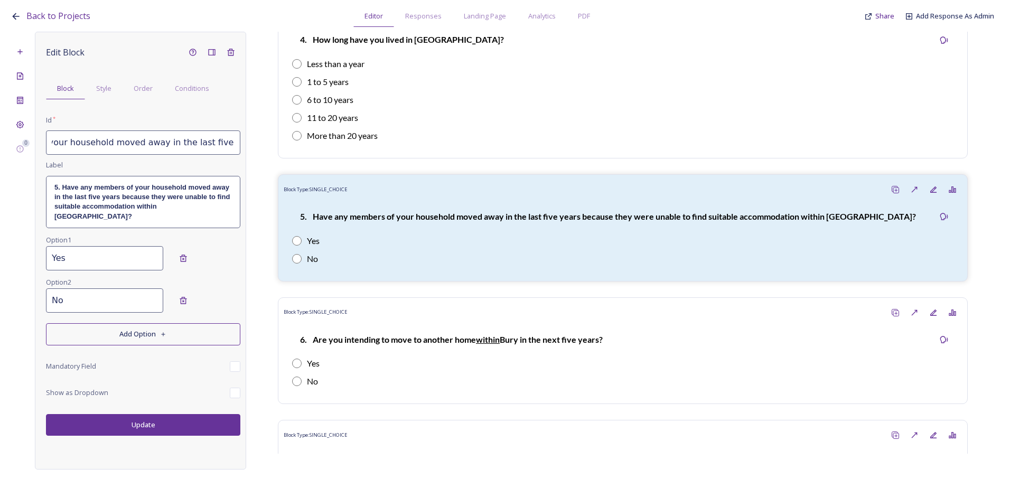
scroll to position [0, 365]
drag, startPoint x: 66, startPoint y: 145, endPoint x: 265, endPoint y: 145, distance: 199.8
click at [265, 145] on div "0 Edit Block Block Style Order Conditions Id * 1.5 Have any members of your hou…" at bounding box center [505, 251] width 989 height 438
paste input "Parish"
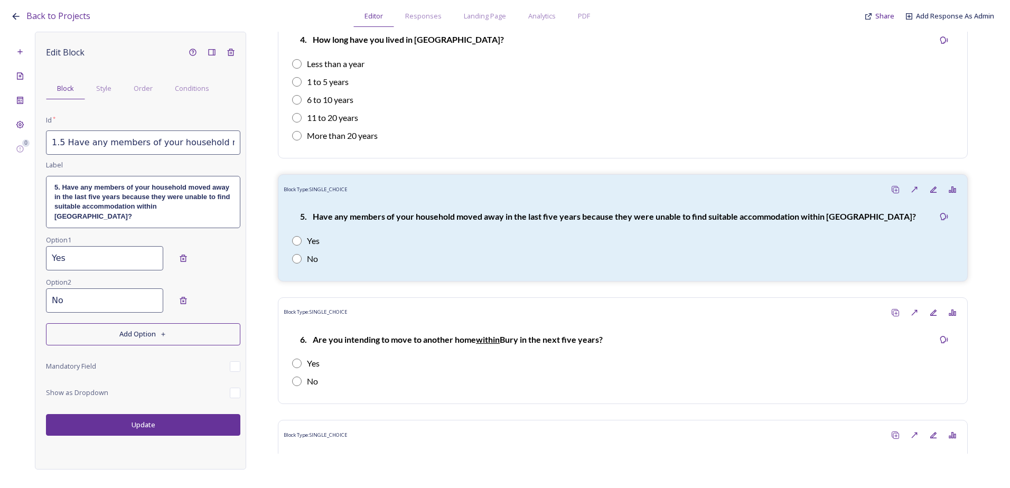
click at [178, 415] on button "Update" at bounding box center [143, 425] width 194 height 22
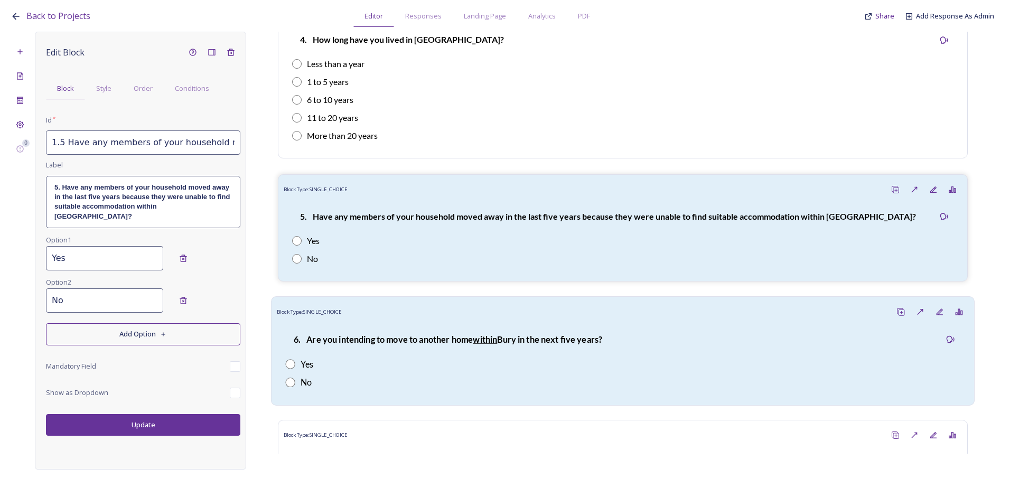
click at [532, 360] on div "Yes" at bounding box center [622, 364] width 675 height 13
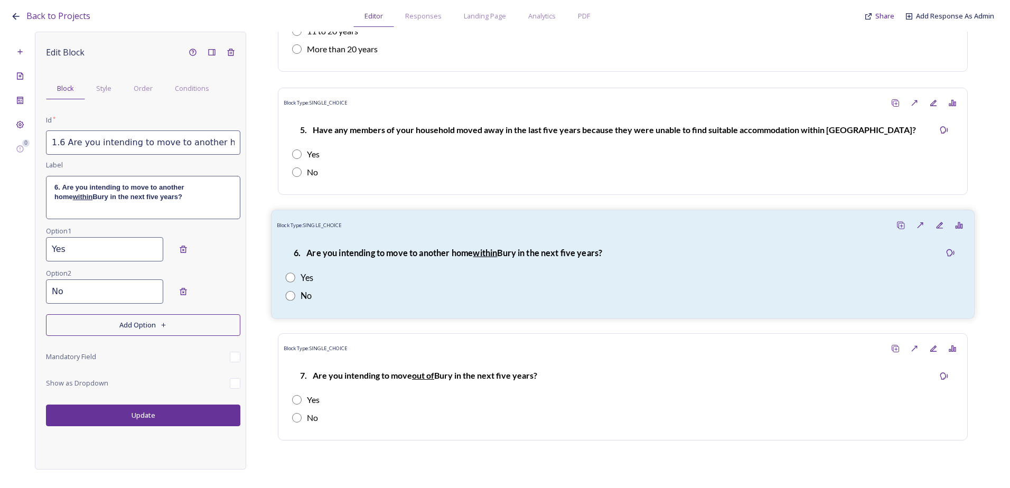
scroll to position [1356, 0]
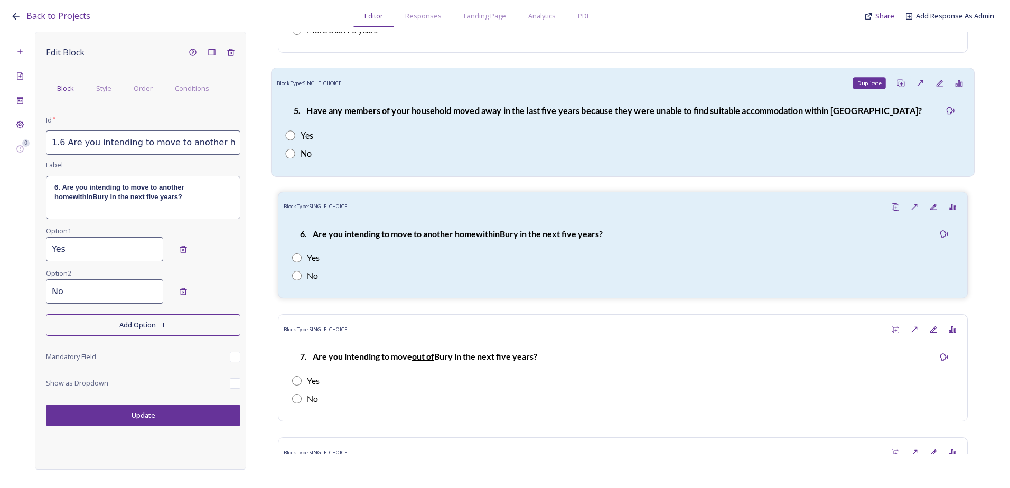
click at [897, 84] on icon at bounding box center [901, 83] width 8 height 8
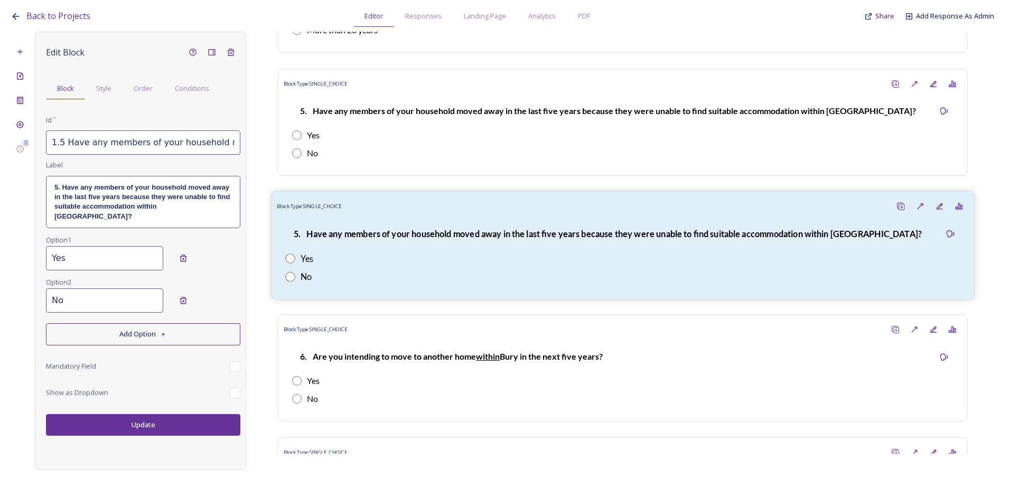
click at [442, 239] on p "5. Have any members of your household moved away in the last five years because…" at bounding box center [608, 234] width 628 height 12
click at [69, 142] on input "1.5 Have any members of your household moved away in the last five years becaus…" at bounding box center [143, 143] width 194 height 24
click at [62, 141] on input "1.5 Have any members of your household moved away in the last five years becaus…" at bounding box center [143, 143] width 194 height 24
click at [96, 147] on input "1.6 Have any members of your household moved away in the last five years becaus…" at bounding box center [143, 143] width 194 height 24
click at [377, 221] on div "5. Have any members of your household moved away in the last five years because…" at bounding box center [607, 233] width 645 height 25
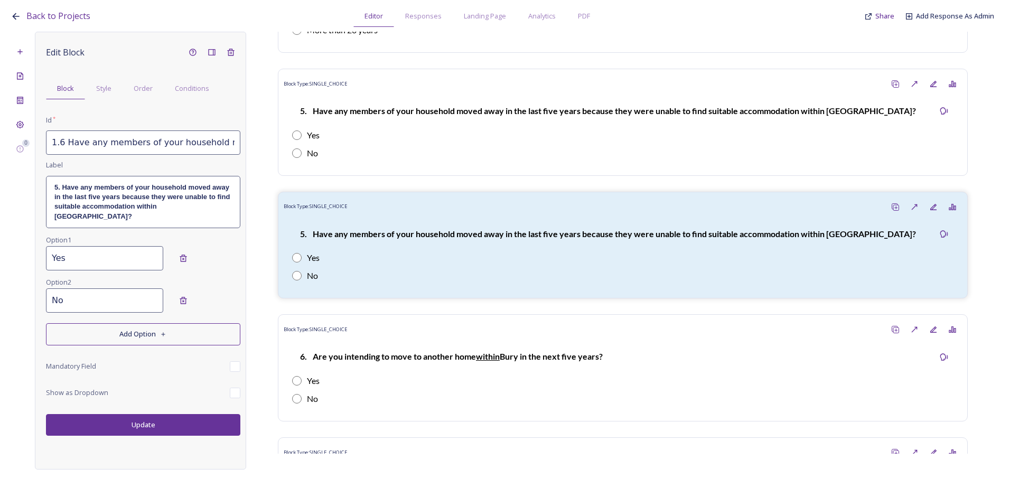
click at [122, 146] on input "1.6 Have any members of your household moved away in the last five years becaus…" at bounding box center [143, 143] width 194 height 24
drag, startPoint x: 67, startPoint y: 142, endPoint x: 276, endPoint y: 146, distance: 209.3
click at [276, 146] on div "0 Edit Block Block Style Order Conditions Id * 1.6 Have any members of your hou…" at bounding box center [505, 251] width 989 height 438
paste input "longer ago than five years because they were unable to find suitable accommodat…"
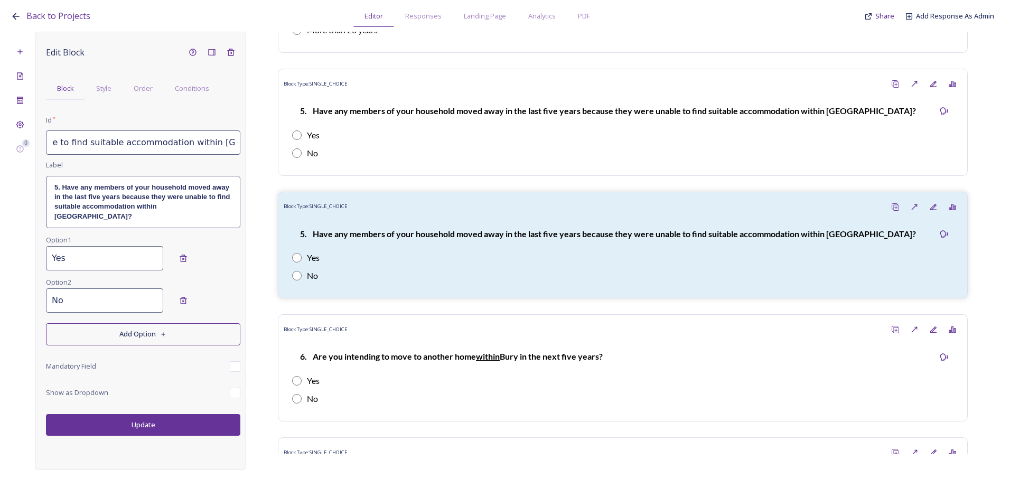
scroll to position [0, 413]
type input "1.6 Have any members of your household moved away longer ago than five years be…"
click at [189, 209] on strong "5. Have any members of your household moved away in the last five years because…" at bounding box center [143, 201] width 178 height 37
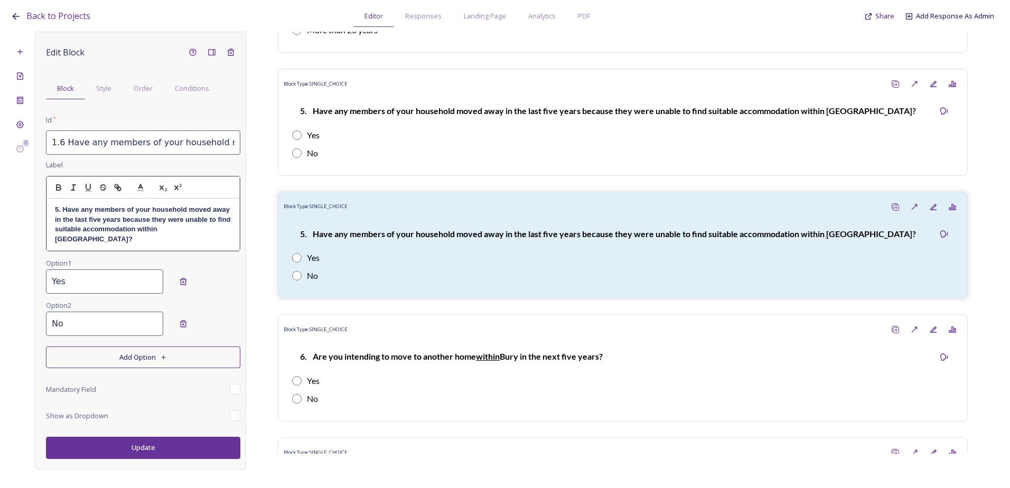
click at [206, 237] on div "5. Have any members of your household moved away in the last five years because…" at bounding box center [143, 225] width 192 height 52
drag, startPoint x: 48, startPoint y: 226, endPoint x: 7, endPoint y: 204, distance: 46.1
click at [7, 204] on div "Back to Projects Editor Responses Landing Page Analytics PDF Share Add Response…" at bounding box center [505, 244] width 1010 height 488
click at [58, 211] on strong "Have any members of your household moved away longer ago than five years becaus…" at bounding box center [142, 224] width 174 height 37
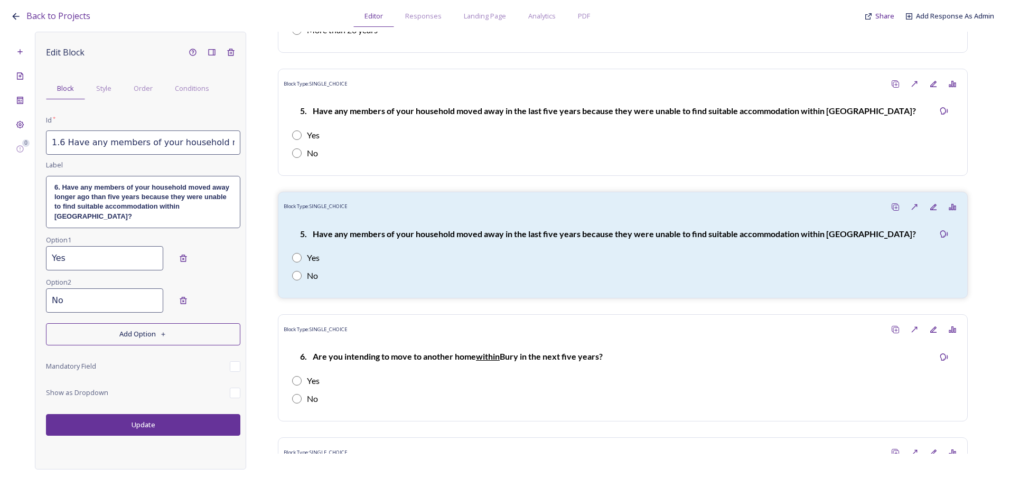
click at [141, 443] on div "Edit Block Block Style Order Conditions Id * 1.6 Have any members of your house…" at bounding box center [140, 251] width 211 height 438
click at [147, 416] on button "Update" at bounding box center [143, 425] width 194 height 22
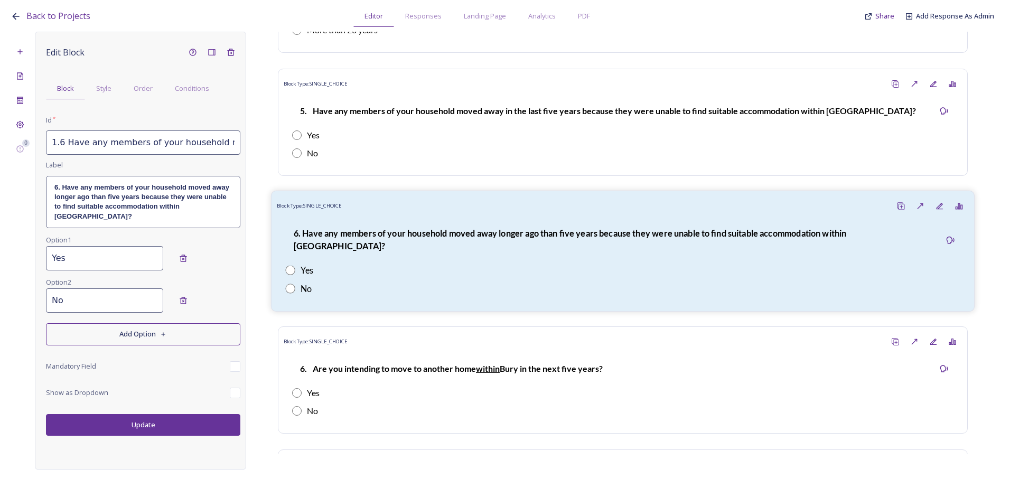
click at [432, 237] on strong "6. Have any members of your household moved away longer ago than five years bec…" at bounding box center [571, 239] width 555 height 23
click at [138, 135] on input "1.6 Have any members of your household moved away longer ago than five years be…" at bounding box center [143, 143] width 194 height 24
click at [230, 147] on input "1.6 Have any members of your household moved away longer ago than five years be…" at bounding box center [143, 143] width 194 height 24
click at [144, 144] on input "1.6 Have any members of your household moved away longer ago than five years be…" at bounding box center [143, 143] width 194 height 24
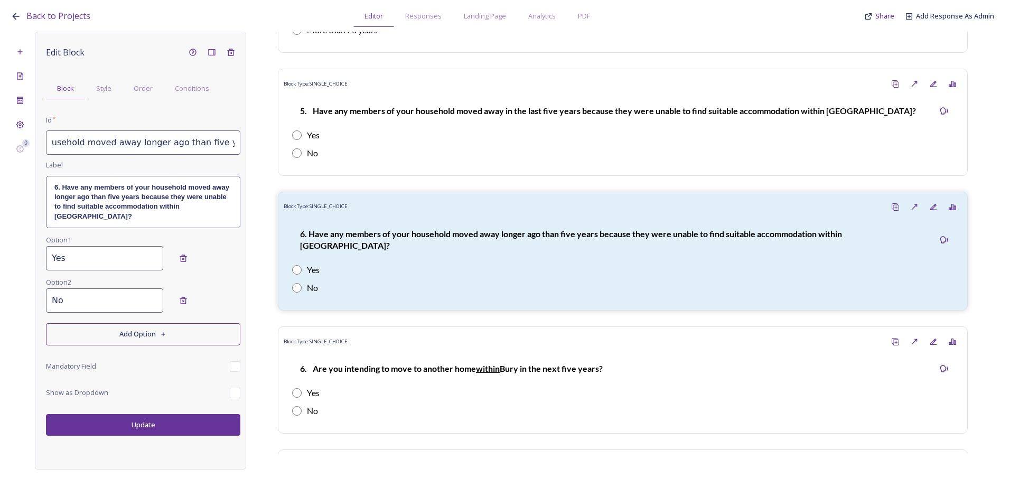
drag, startPoint x: 154, startPoint y: 147, endPoint x: 141, endPoint y: 147, distance: 12.7
click at [141, 147] on input "1.6 Have any members of your household moved away longer ago than five years be…" at bounding box center [143, 143] width 194 height 24
click at [194, 142] on input "1.6 Have any members of your household moved away longer than five years becaus…" at bounding box center [143, 143] width 194 height 24
paste input "ago"
type input "1.6 Have any members of your household moved away longer than five years ago be…"
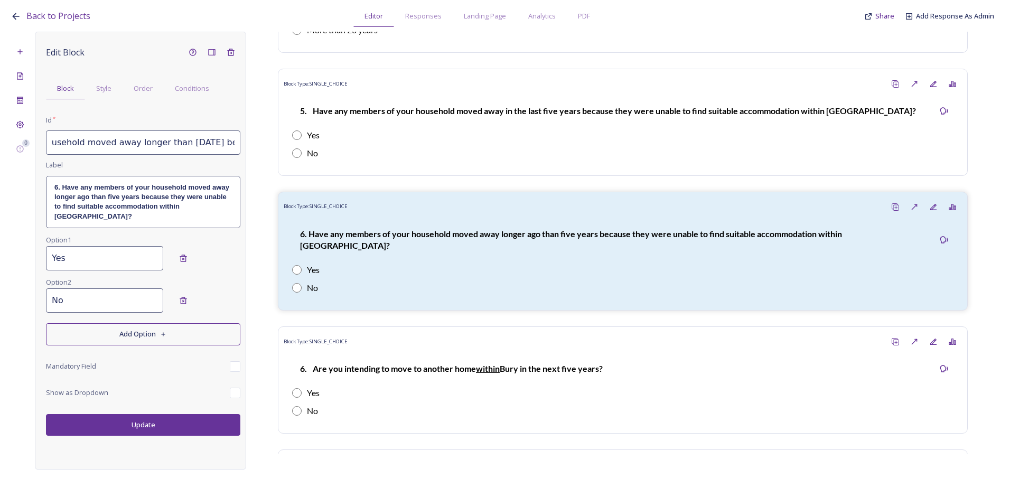
click at [170, 200] on strong "6. Have any members of your household moved away longer ago than five years bec…" at bounding box center [142, 201] width 177 height 37
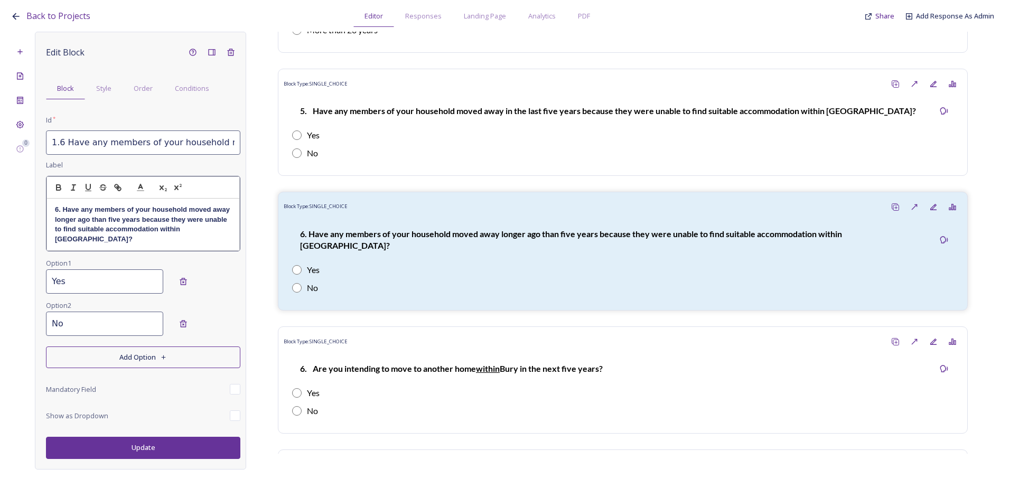
click at [184, 227] on strong "6. Have any members of your household moved away longer ago than five years bec…" at bounding box center [143, 224] width 177 height 37
drag, startPoint x: 91, startPoint y: 217, endPoint x: 79, endPoint y: 219, distance: 12.3
click at [79, 219] on strong "6. Have any members of your household moved away longer ago than five years bec…" at bounding box center [143, 224] width 177 height 37
click at [127, 218] on strong "6. Have any members of your household moved away longer than five years because…" at bounding box center [143, 224] width 177 height 37
paste div
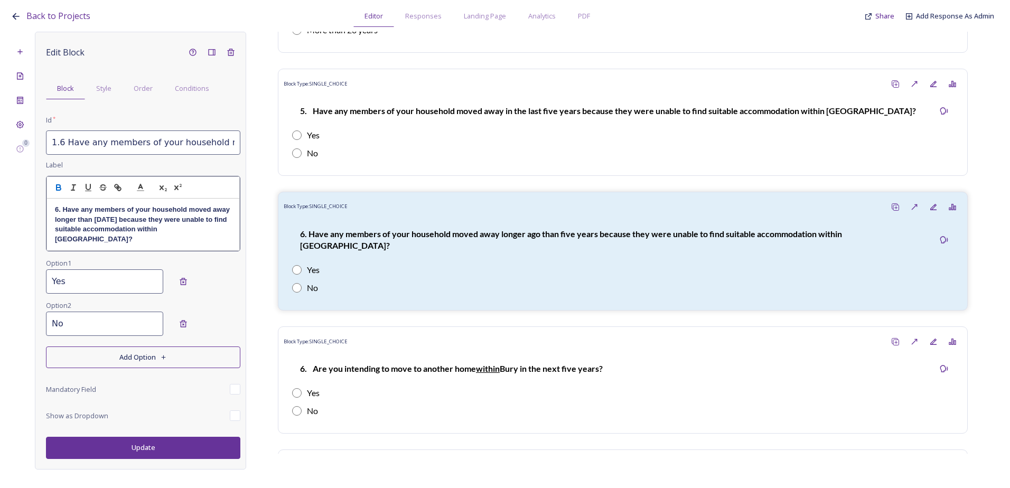
click at [143, 439] on div "Edit Block Block Style Order Conditions Id * 1.6 Have any members of your house…" at bounding box center [140, 251] width 211 height 438
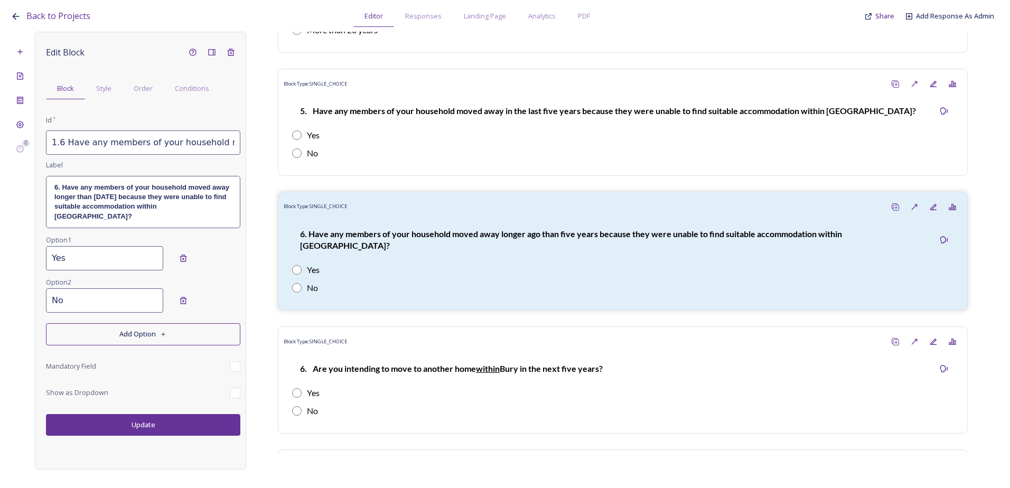
click at [163, 419] on button "Update" at bounding box center [143, 425] width 194 height 22
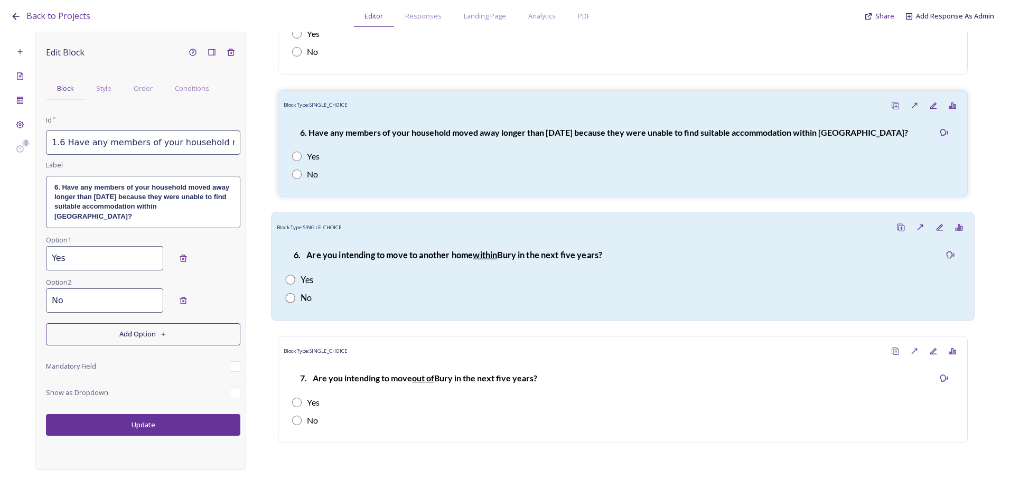
scroll to position [1462, 0]
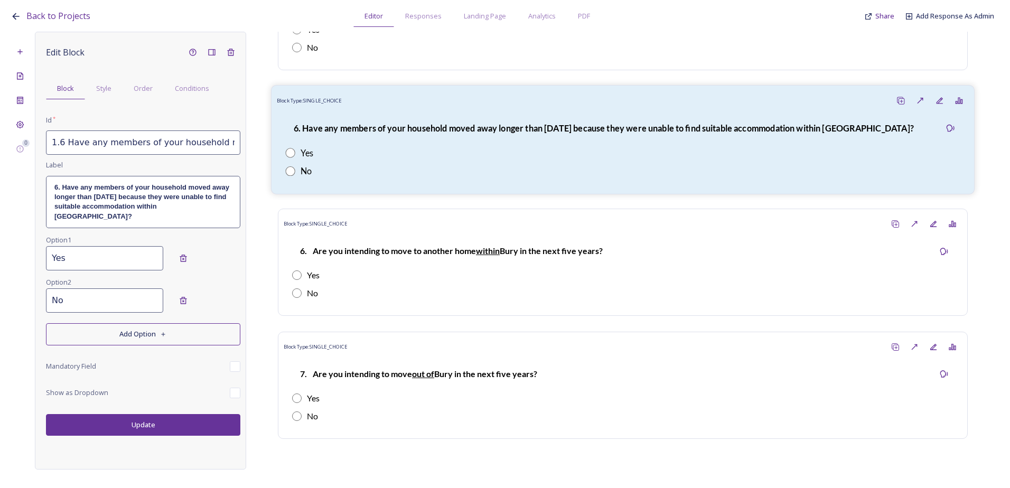
click at [505, 150] on div "Yes" at bounding box center [622, 152] width 675 height 13
click at [440, 171] on div "No" at bounding box center [622, 170] width 675 height 13
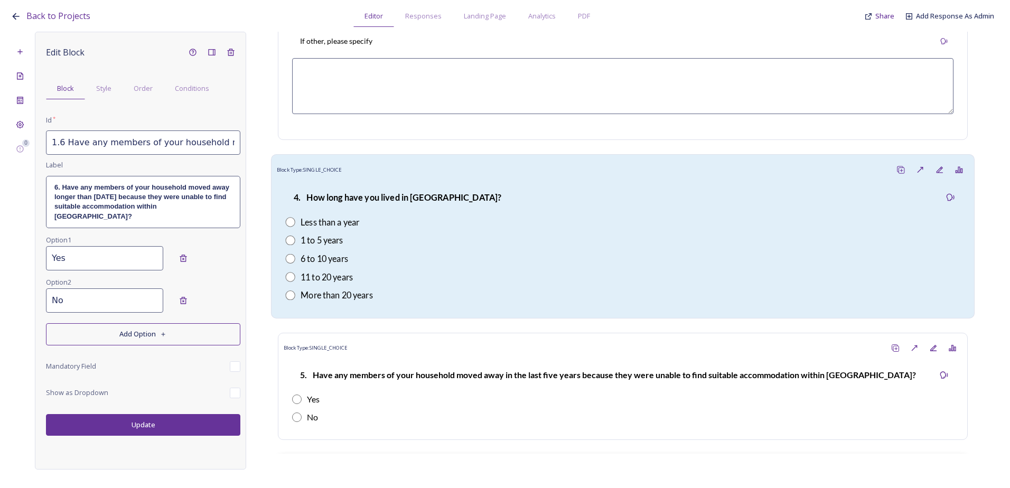
scroll to position [986, 0]
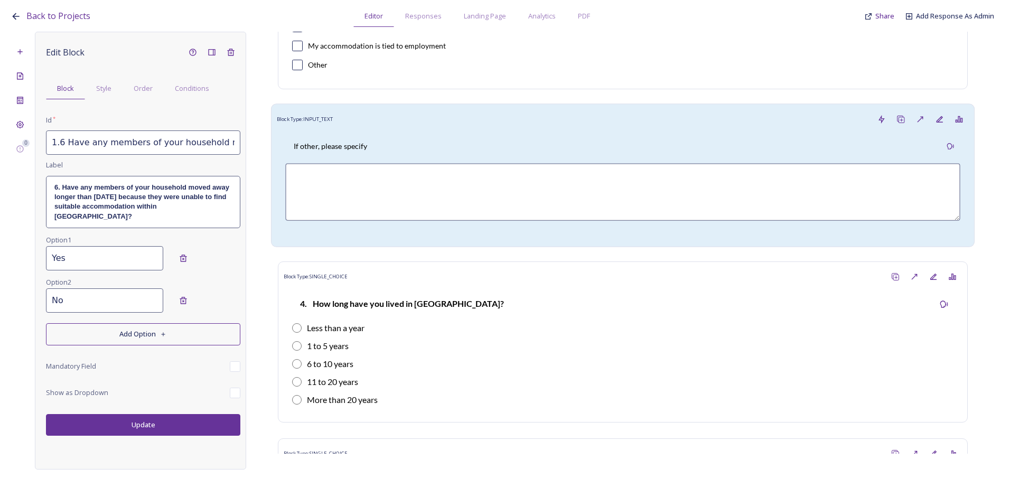
click at [410, 154] on div "If other, please specify" at bounding box center [622, 147] width 675 height 24
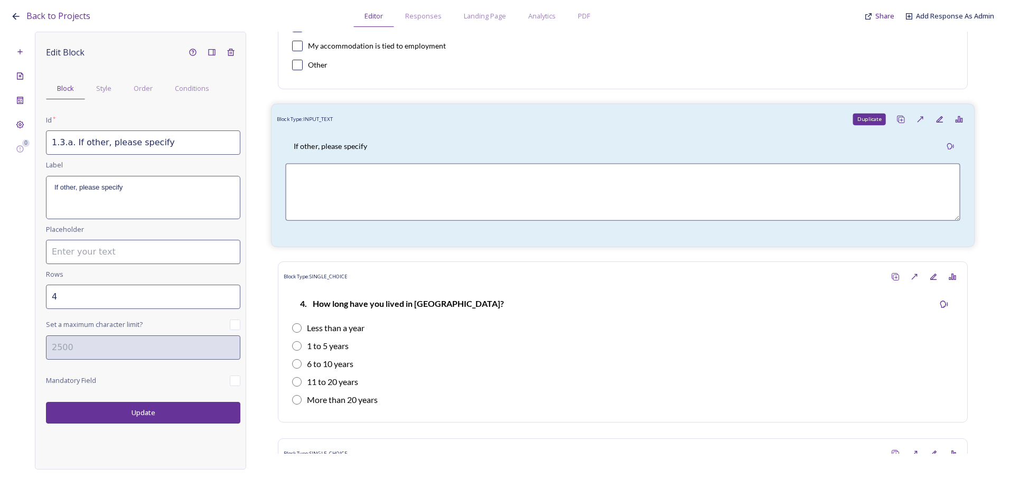
click at [897, 120] on icon at bounding box center [901, 119] width 8 height 8
type input "1.3.a. If other, please specify_20250813140313"
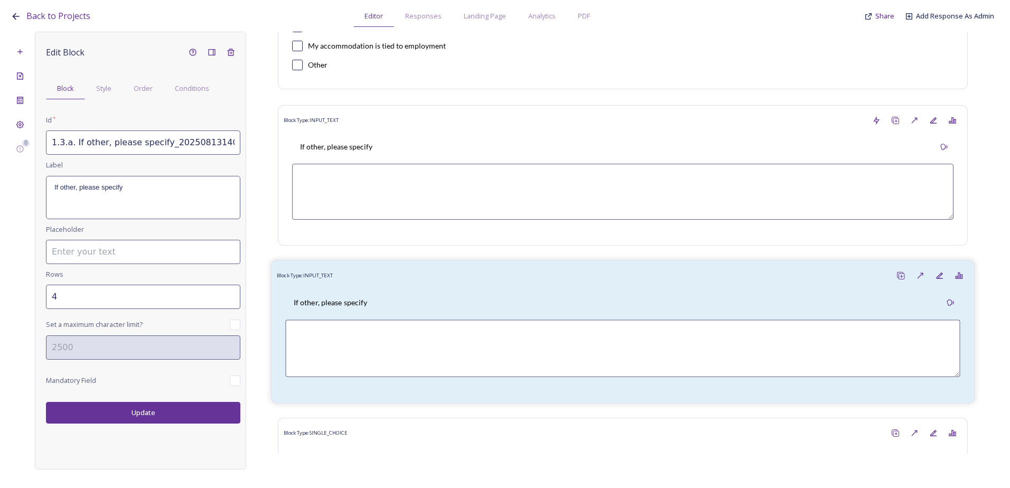
click at [851, 301] on div "If other, please specify" at bounding box center [622, 303] width 675 height 24
click at [162, 87] on div "Order" at bounding box center [143, 89] width 41 height 22
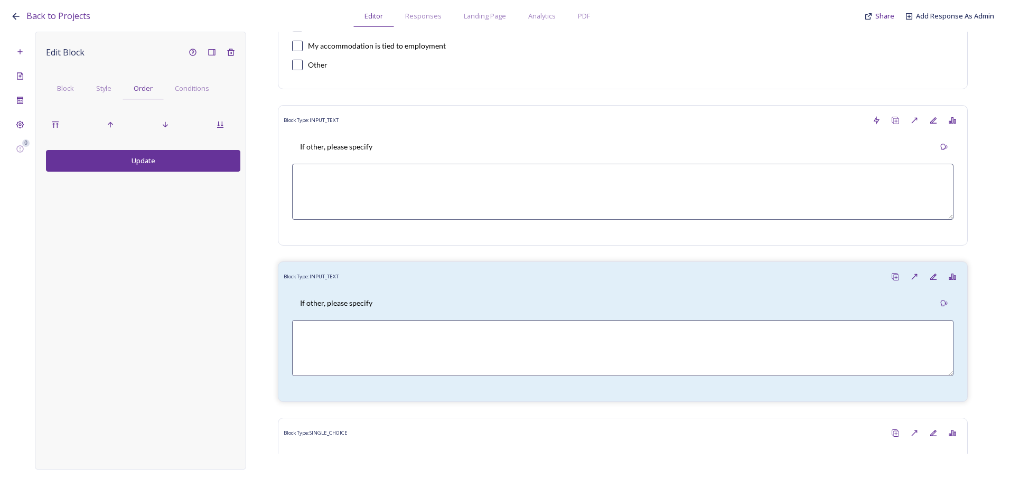
click at [175, 131] on div at bounding box center [143, 124] width 194 height 19
click at [172, 129] on div "Move down" at bounding box center [165, 124] width 19 height 19
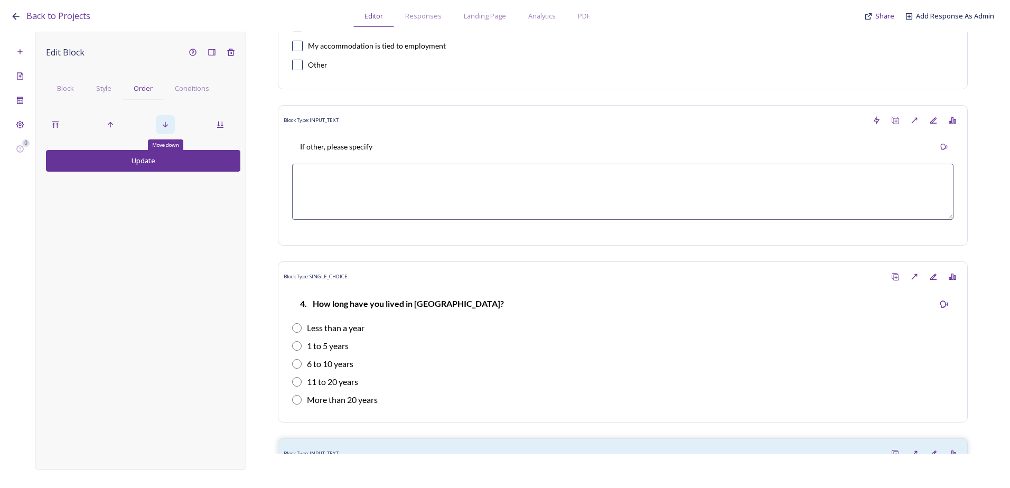
click at [172, 129] on div "Move down" at bounding box center [165, 124] width 19 height 19
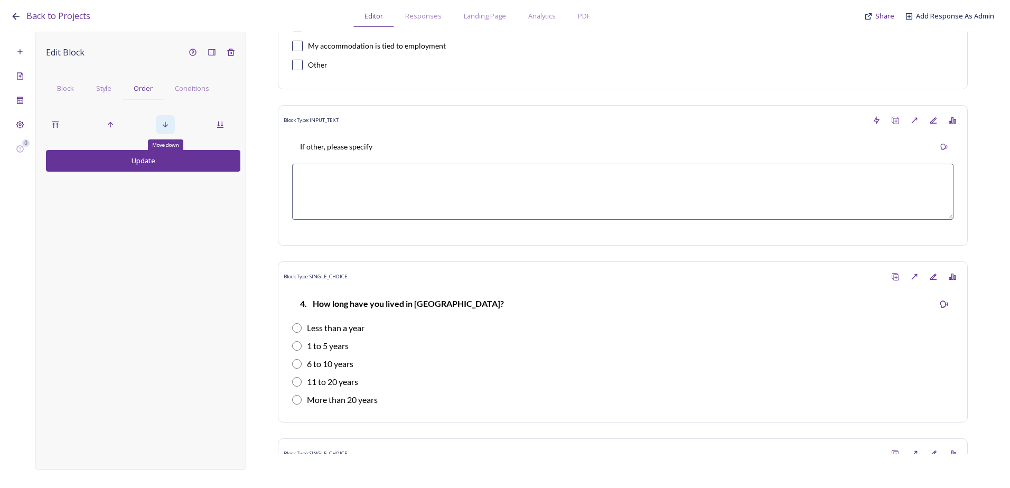
click at [172, 129] on div "Move down" at bounding box center [165, 124] width 19 height 19
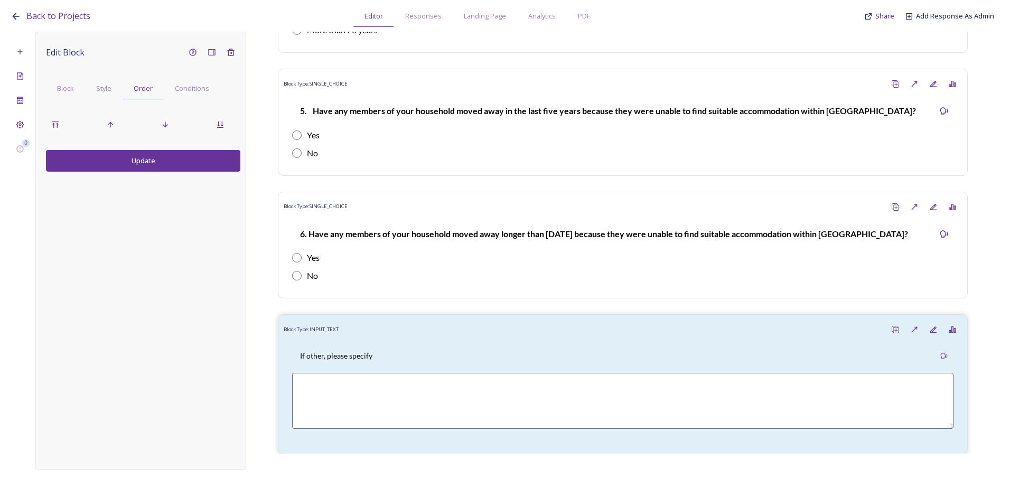
scroll to position [1462, 0]
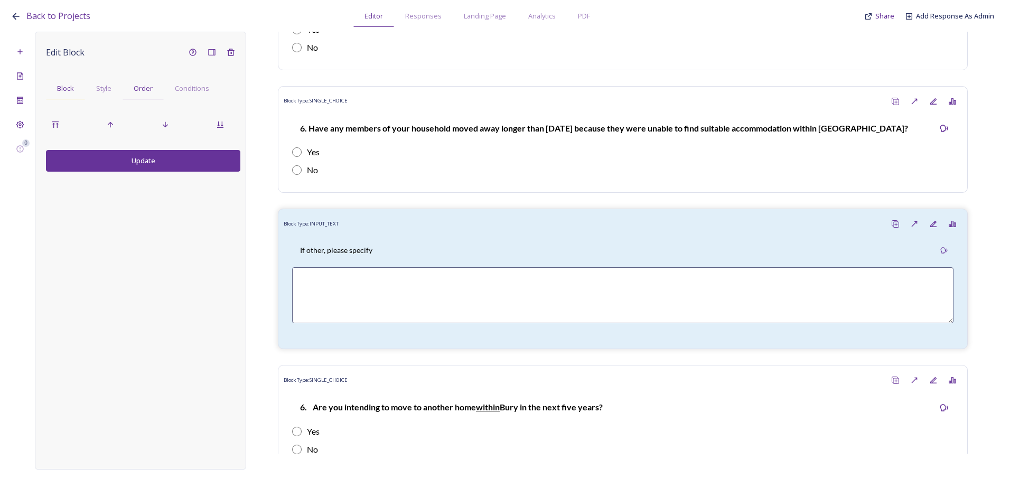
click at [67, 88] on span "Block" at bounding box center [65, 88] width 17 height 10
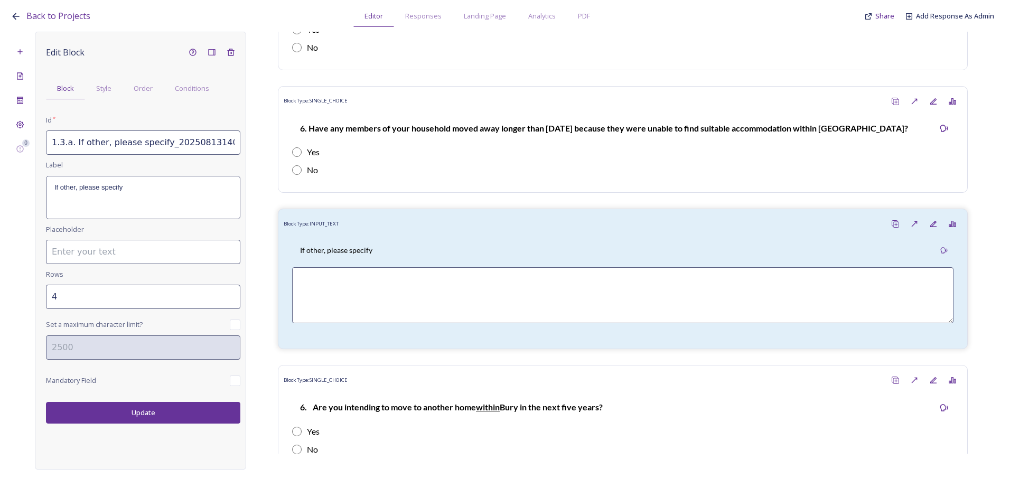
click at [201, 148] on input "1.3.a. If other, please specify_20250813140313" at bounding box center [143, 143] width 194 height 24
drag, startPoint x: 225, startPoint y: 145, endPoint x: 209, endPoint y: 144, distance: 16.4
click at [209, 144] on input "1.3.a. If other, please specify_20250813140313" at bounding box center [143, 143] width 194 height 24
click at [228, 143] on input "1.3.a. If other, please specify_20250813140313" at bounding box center [143, 143] width 194 height 24
drag, startPoint x: 230, startPoint y: 143, endPoint x: 73, endPoint y: 145, distance: 156.4
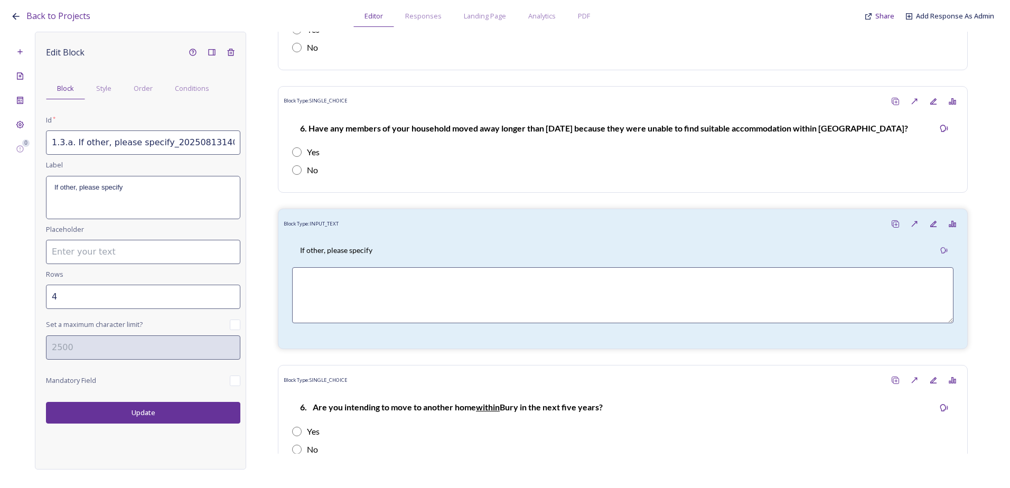
click at [73, 145] on input "1.3.a. If other, please specify_20250813140313" at bounding box center [143, 143] width 194 height 24
click at [62, 143] on input "1.3.a." at bounding box center [143, 143] width 194 height 24
click at [84, 142] on input "1.6.a." at bounding box center [143, 143] width 194 height 24
paste input "If so, when did they leave?"
type input "1.6.a. If so, when did they leave?"
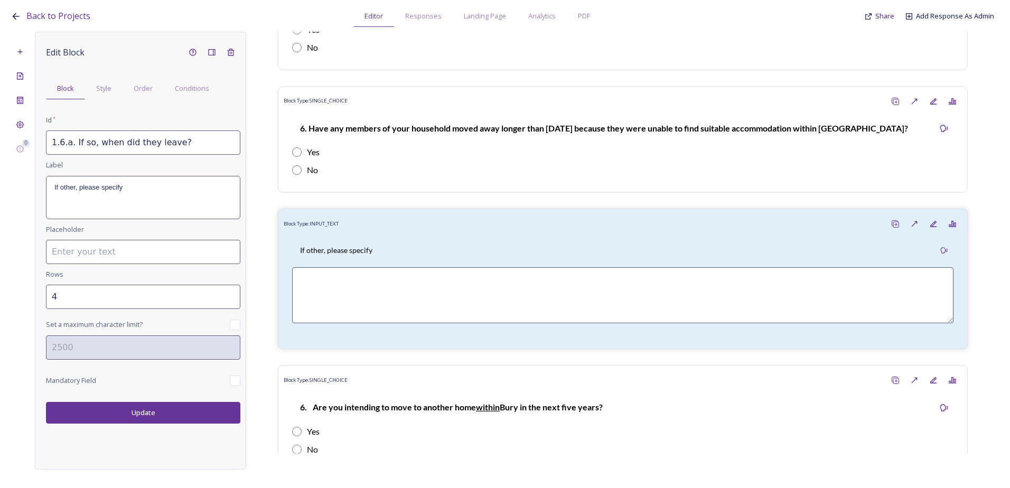
click at [123, 197] on div "If other, please specify" at bounding box center [143, 198] width 193 height 42
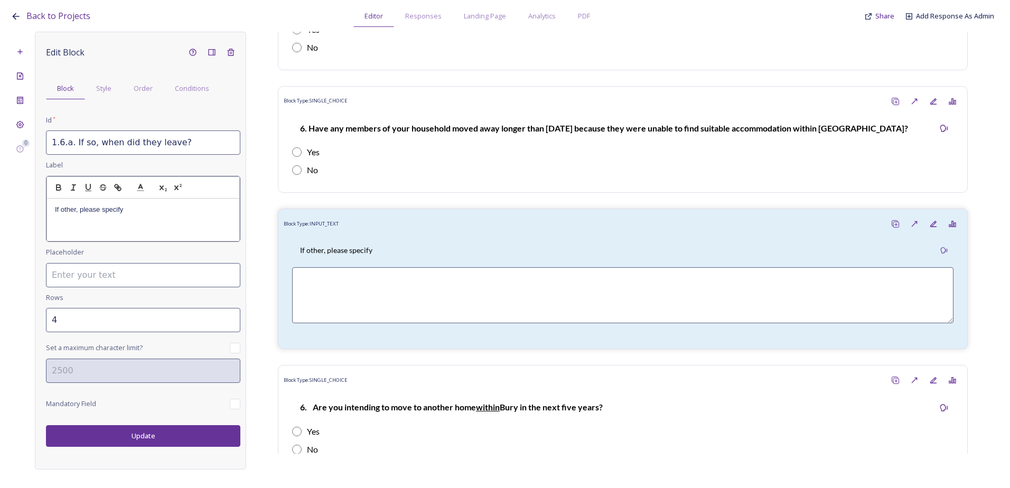
click at [136, 211] on p "If other, please specify" at bounding box center [143, 210] width 177 height 10
drag, startPoint x: 144, startPoint y: 211, endPoint x: 42, endPoint y: 214, distance: 102.6
click at [45, 214] on div "Edit Block Block Style Order Conditions Id * 1.6.a. If so, when did they leave?…" at bounding box center [140, 251] width 211 height 438
click at [169, 439] on div "Edit Block Block Style Order Conditions Id * 1.6.a. If so, when did they leave?…" at bounding box center [140, 251] width 211 height 438
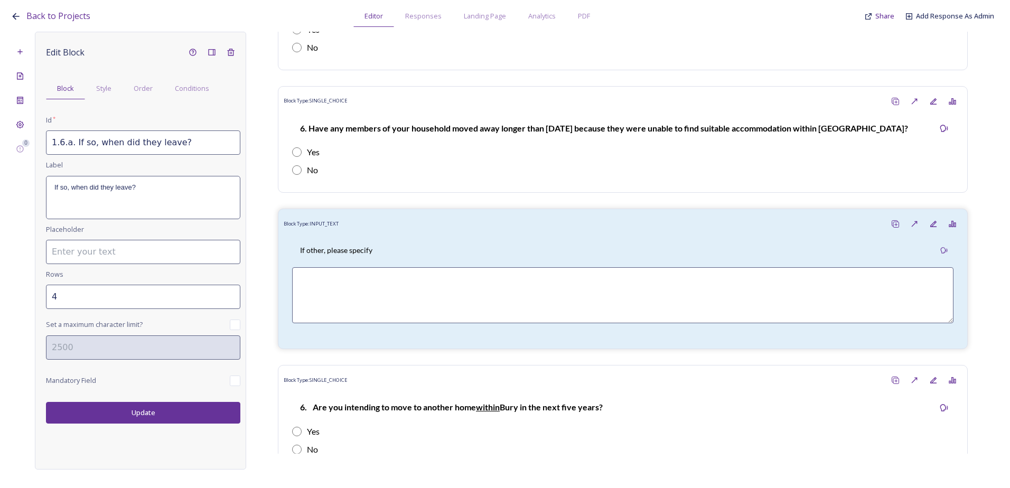
click at [182, 423] on button "Update" at bounding box center [143, 413] width 194 height 22
click at [148, 87] on span "Order" at bounding box center [143, 88] width 19 height 10
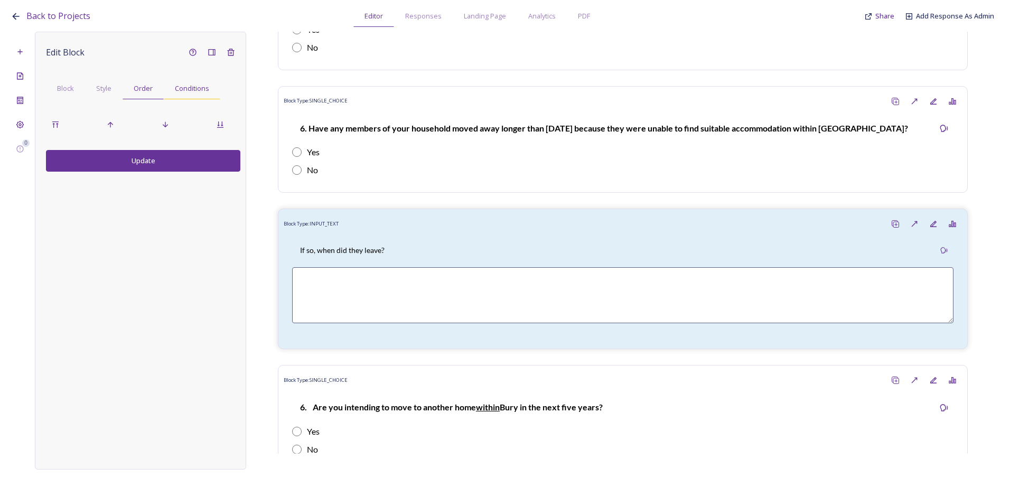
click at [199, 90] on span "Conditions" at bounding box center [192, 88] width 34 height 10
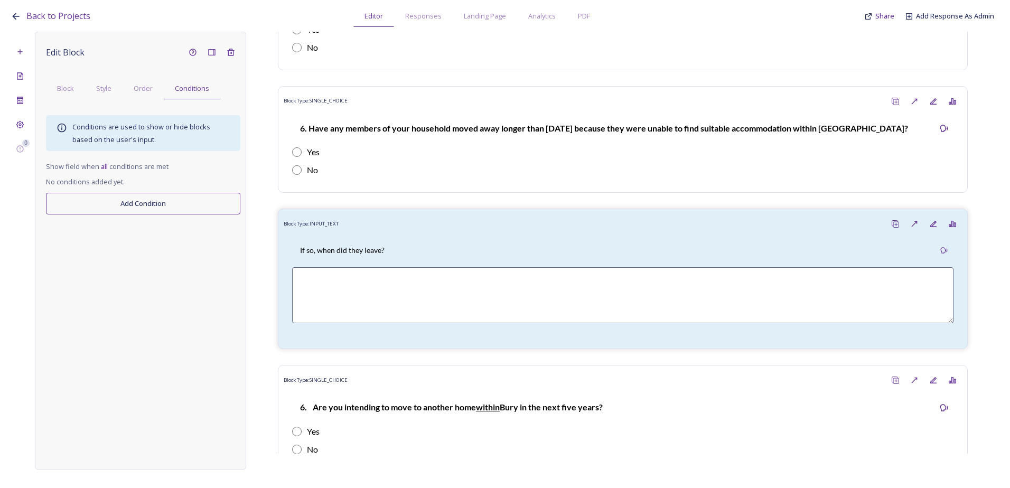
click at [128, 198] on button "Add Condition" at bounding box center [143, 204] width 194 height 22
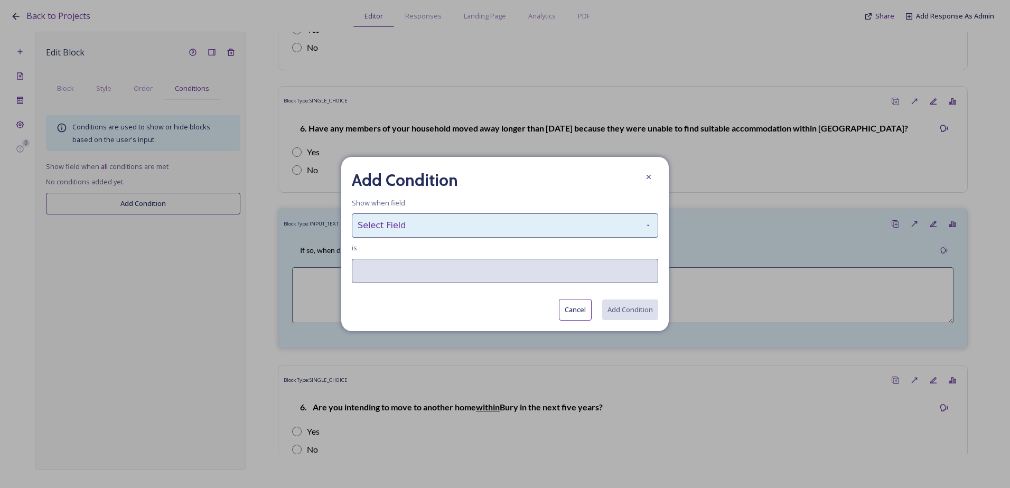
click at [379, 229] on div "Select Field" at bounding box center [505, 226] width 307 height 24
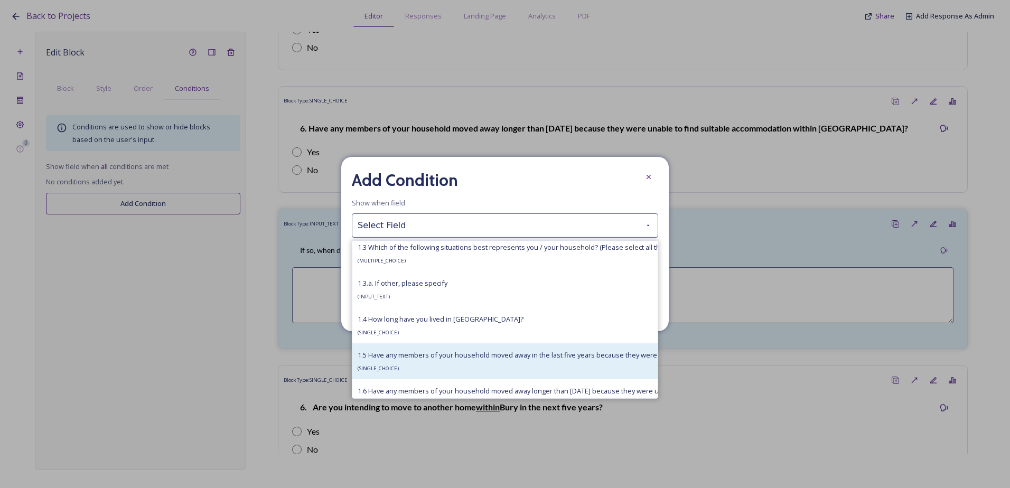
scroll to position [370, 0]
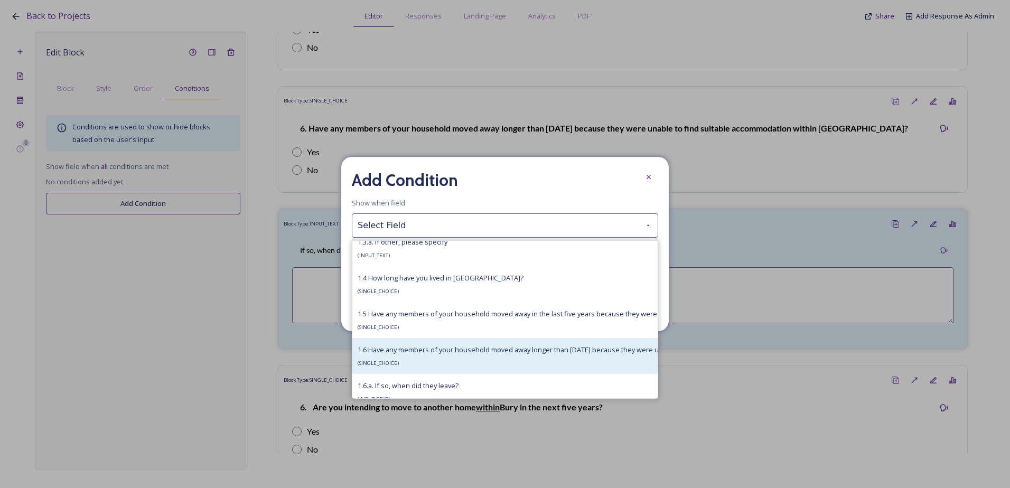
click at [410, 356] on div "1.6 Have any members of your household moved away longer than five years ago be…" at bounding box center [614, 356] width 513 height 25
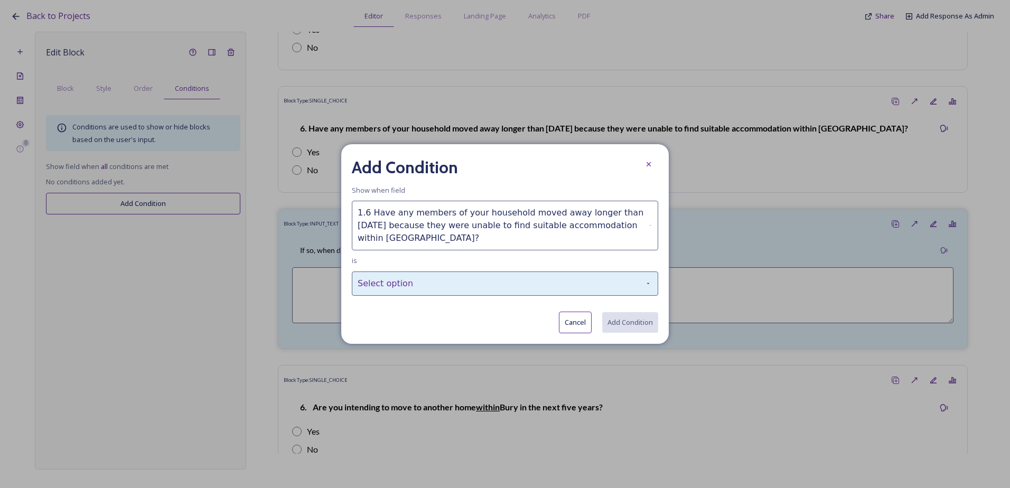
click at [414, 288] on div "Select option" at bounding box center [505, 284] width 307 height 24
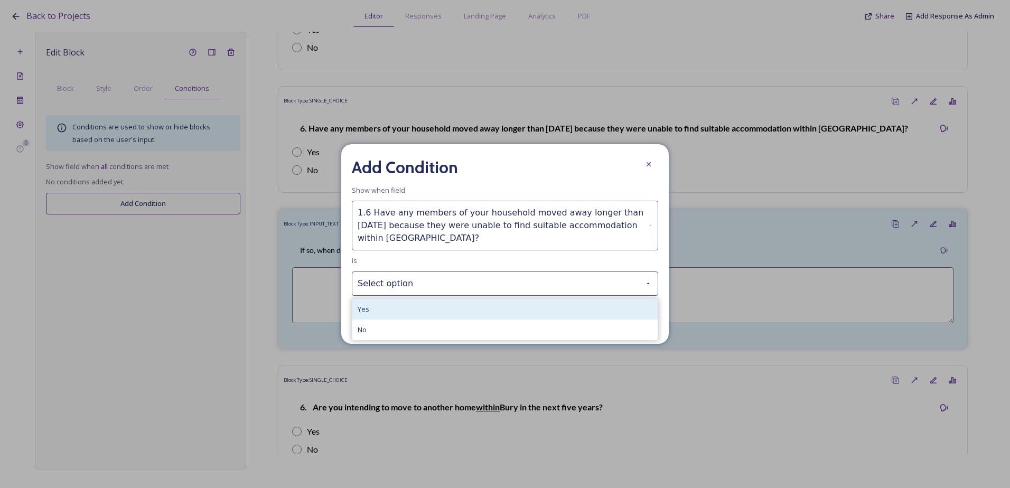
click at [413, 312] on div "Yes" at bounding box center [504, 309] width 305 height 21
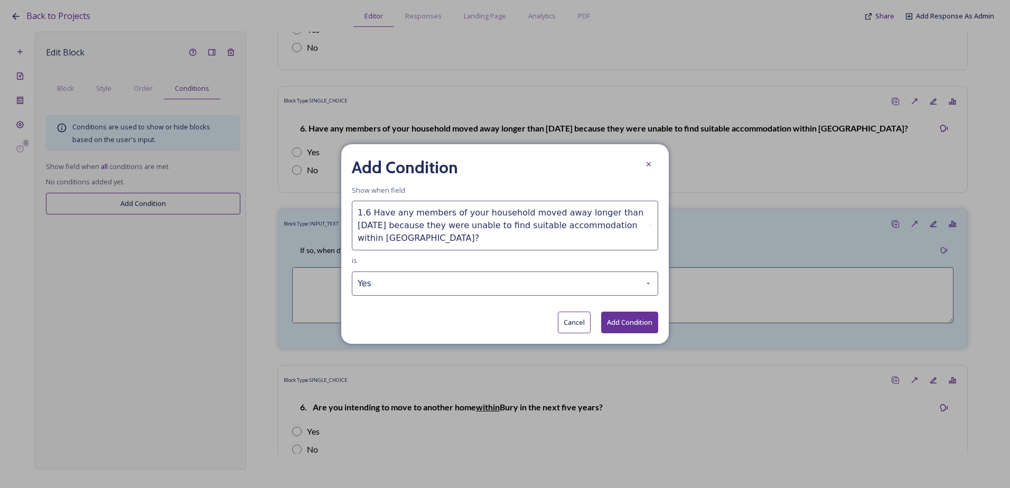
click at [621, 323] on button "Add Condition" at bounding box center [629, 323] width 57 height 22
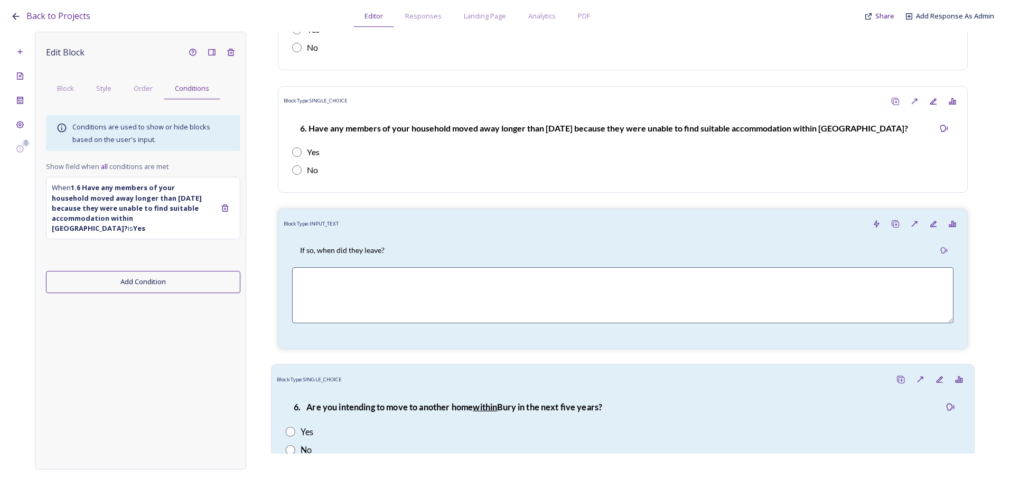
click at [400, 409] on strong "6. Are you intending to move to another home within Bury in the next five years?" at bounding box center [448, 407] width 309 height 10
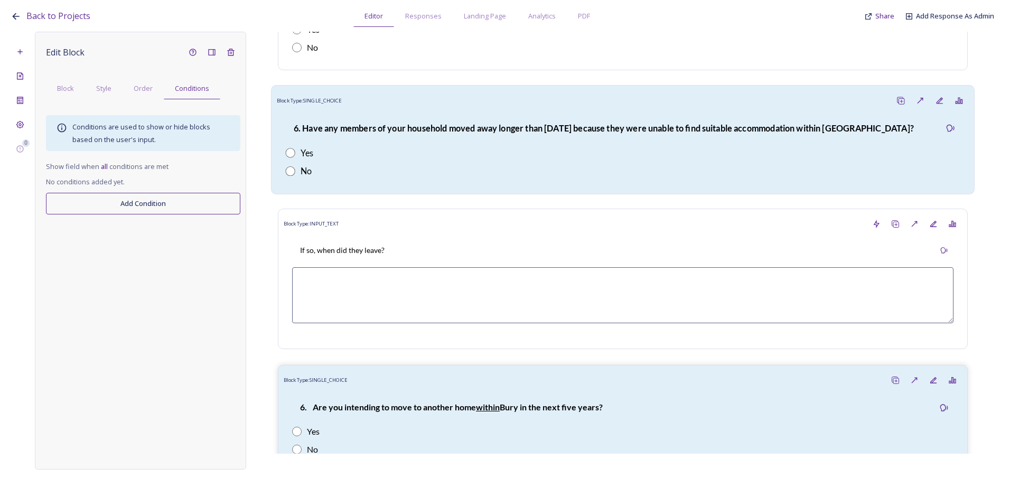
click at [735, 109] on div "Block Type: SINGLE_CHOICE" at bounding box center [623, 101] width 692 height 20
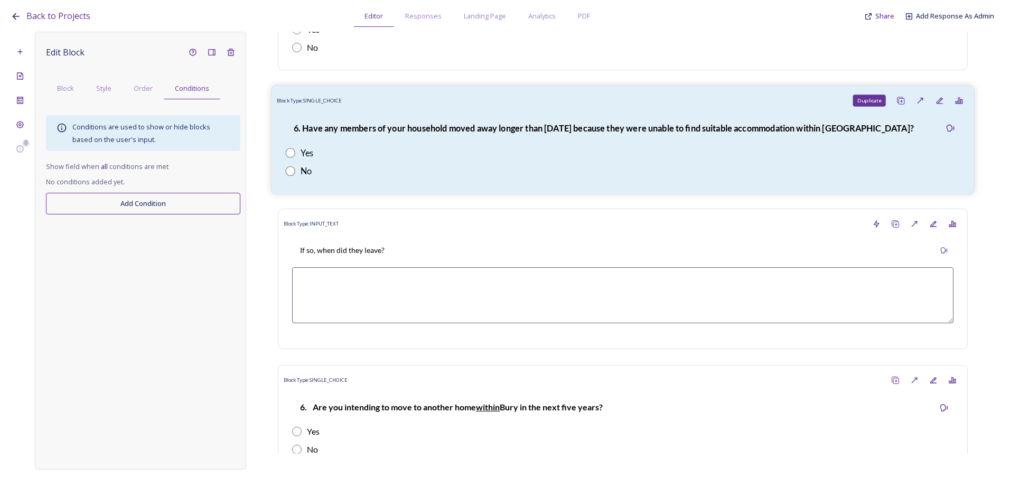
click at [897, 103] on icon at bounding box center [901, 100] width 8 height 8
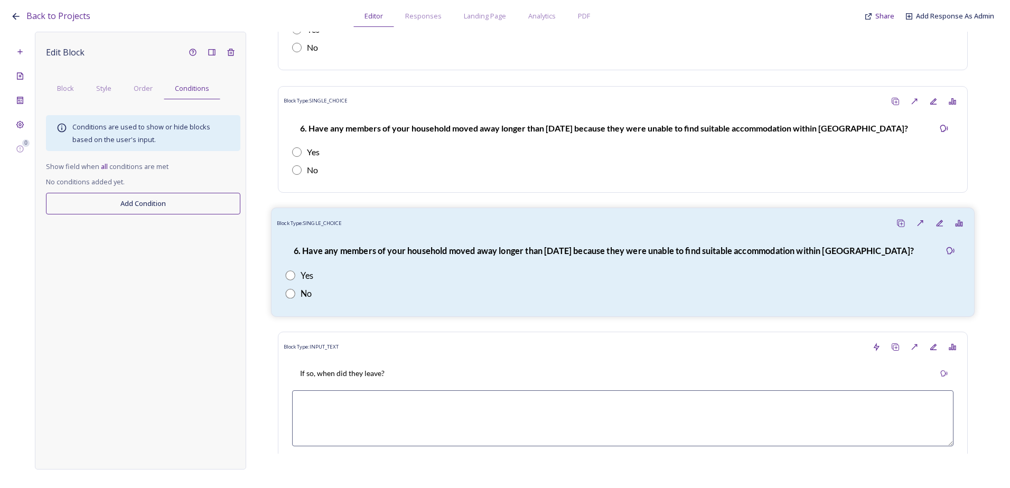
click at [836, 244] on div "6. Have any members of your household moved away longer than five years ago bec…" at bounding box center [603, 250] width 637 height 25
click at [143, 90] on span "Order" at bounding box center [143, 88] width 19 height 10
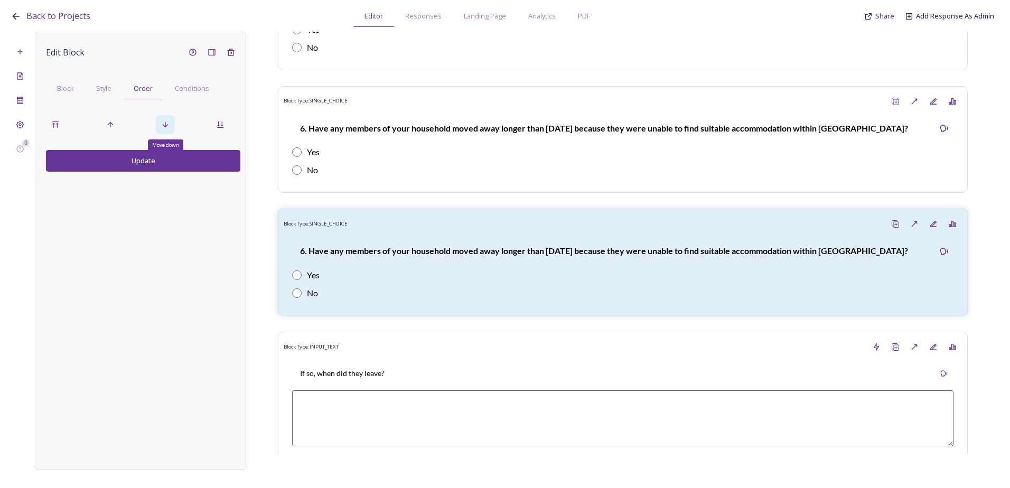
click at [174, 122] on div "Move down" at bounding box center [165, 124] width 19 height 19
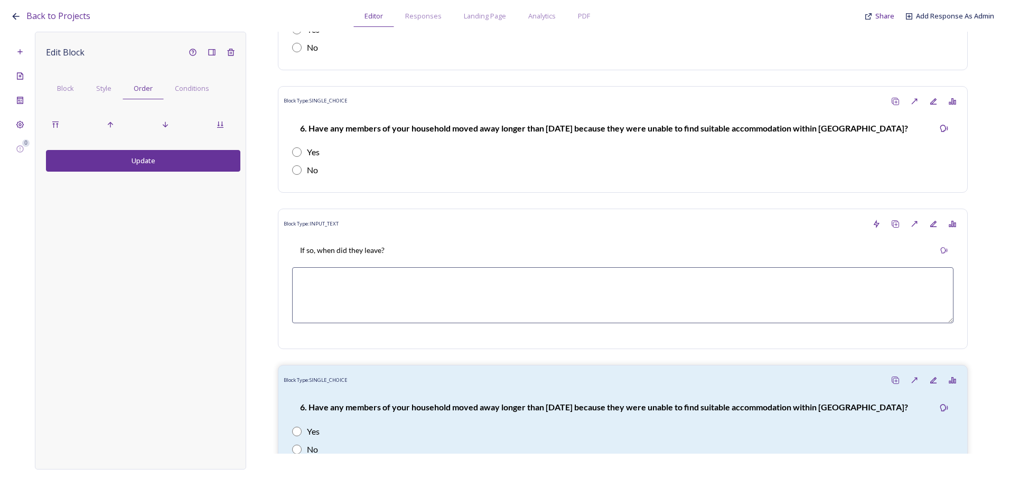
click at [173, 167] on button "Update" at bounding box center [143, 161] width 194 height 22
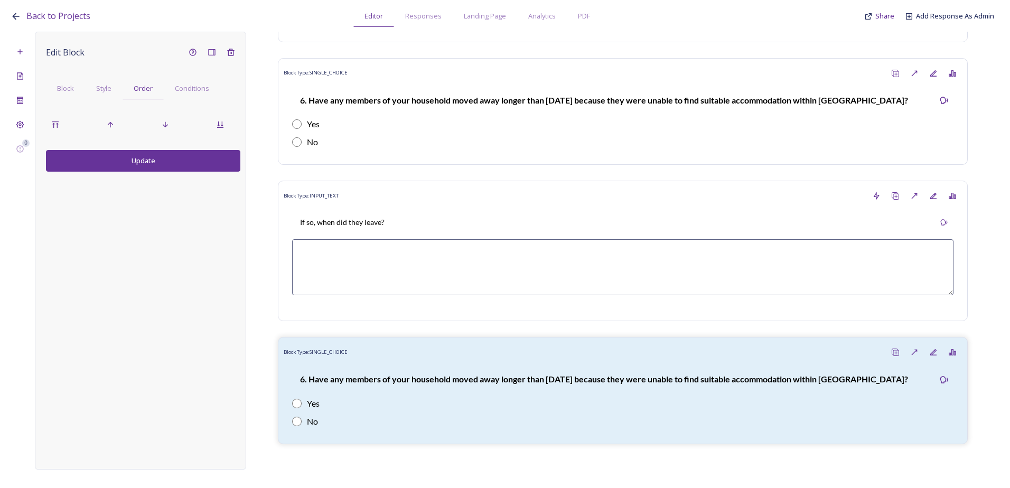
scroll to position [1515, 0]
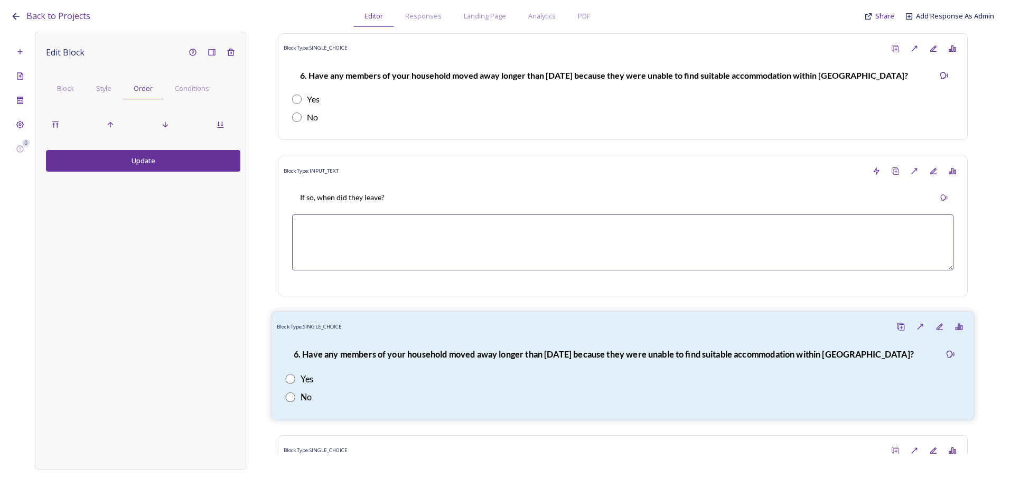
click at [395, 348] on div "6. Have any members of your household moved away longer than five years ago bec…" at bounding box center [603, 354] width 637 height 25
click at [73, 81] on div "Block" at bounding box center [65, 89] width 39 height 22
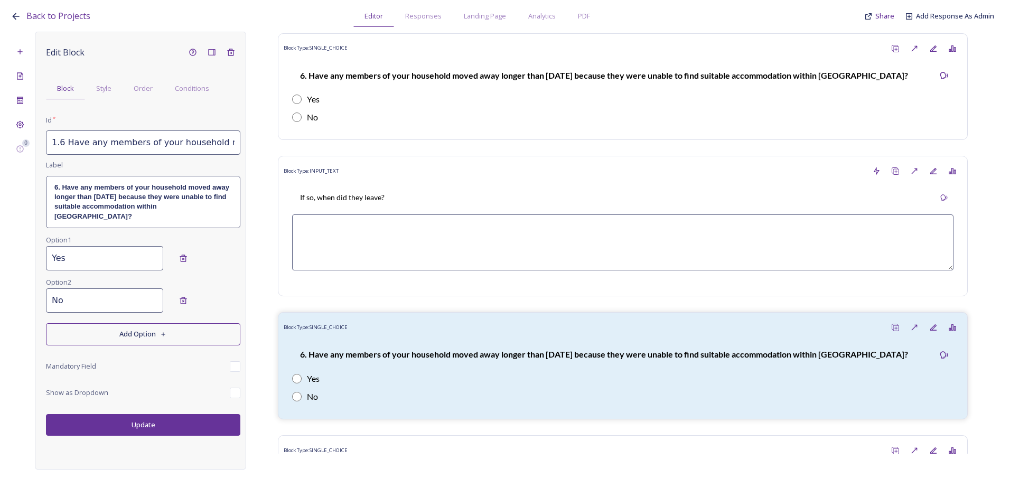
click at [76, 134] on input "1.6 Have any members of your household moved away longer than five years ago be…" at bounding box center [143, 143] width 194 height 24
drag, startPoint x: 47, startPoint y: 143, endPoint x: 304, endPoint y: 154, distance: 257.6
click at [304, 154] on div "0 Edit Block Block Style Order Conditions Id * 1.6 Have any members of your hou…" at bounding box center [505, 251] width 989 height 438
paste input ".b. Would anyone who left due to not being able to find suitable accommodation …"
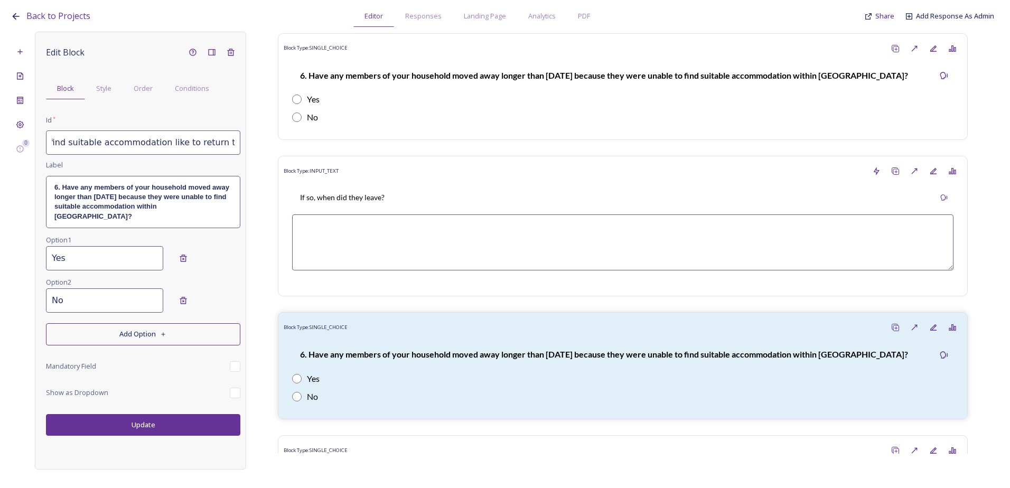
type input "1.6.b. Would anyone who left due to not being able to find suitable accommodati…"
click at [194, 205] on strong "6. Have any members of your household moved away longer than five years ago bec…" at bounding box center [142, 201] width 177 height 37
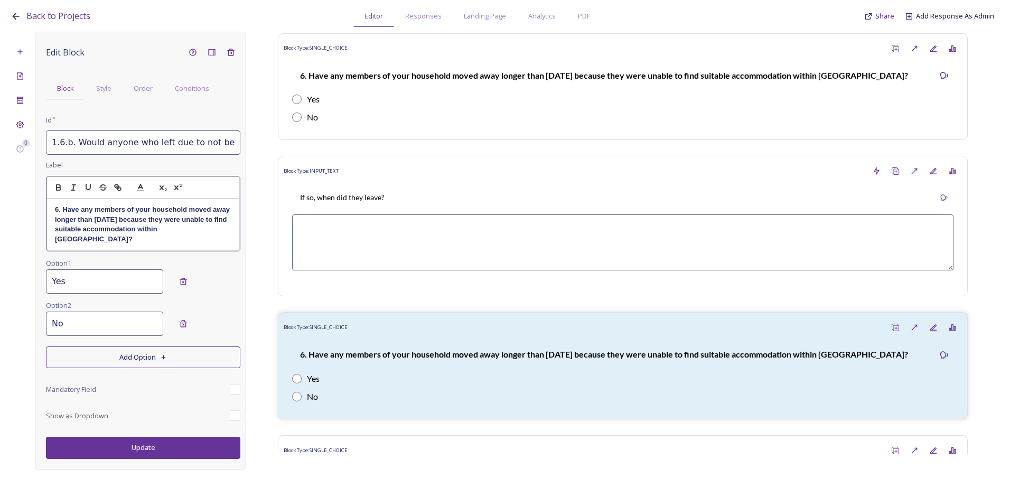
drag, startPoint x: 208, startPoint y: 231, endPoint x: 40, endPoint y: 208, distance: 170.2
click at [40, 208] on div "Edit Block Block Style Order Conditions Id * 1.6.b. Would anyone who left due t…" at bounding box center [140, 251] width 211 height 438
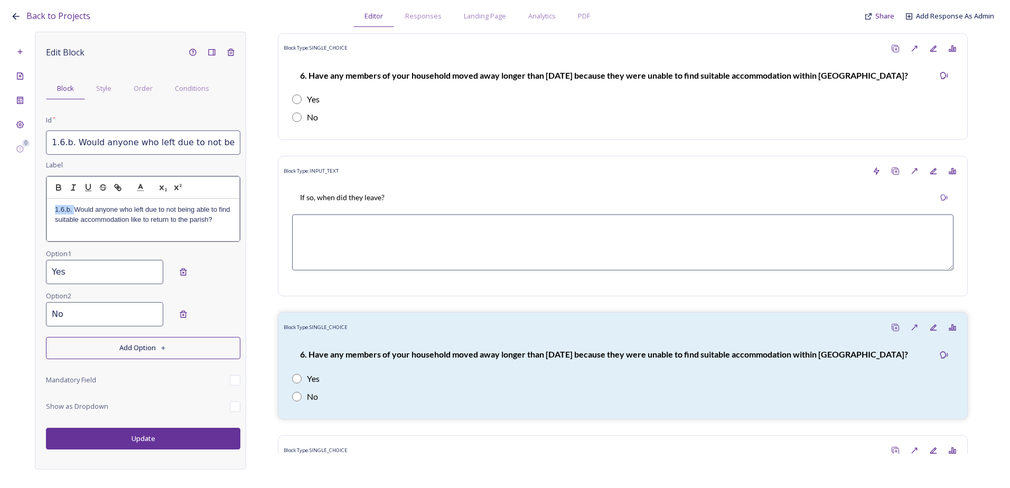
drag, startPoint x: 75, startPoint y: 208, endPoint x: 40, endPoint y: 208, distance: 34.4
click at [40, 208] on div "Edit Block Block Style Order Conditions Id * 1.6.b. Would anyone who left due t…" at bounding box center [140, 251] width 211 height 438
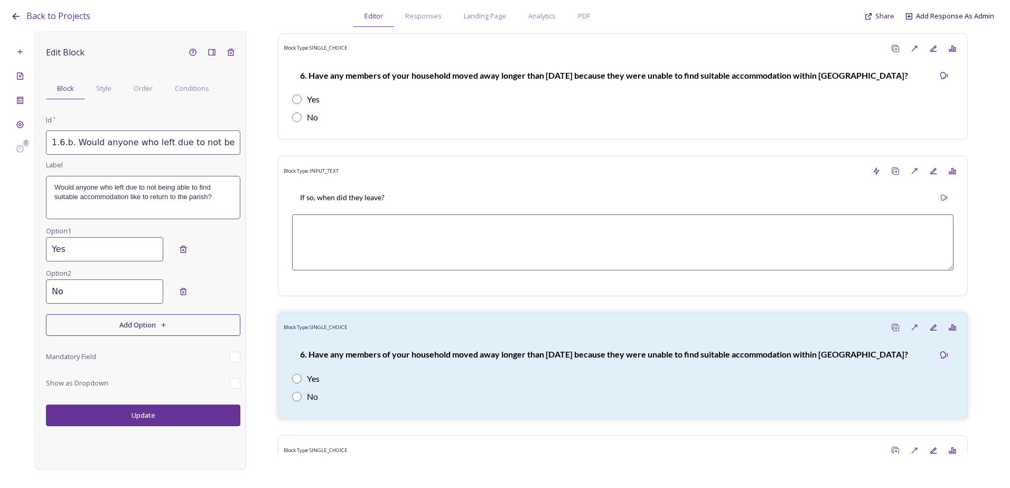
click at [154, 433] on div "Edit Block Block Style Order Conditions Id * 1.6.b. Would anyone who left due t…" at bounding box center [140, 251] width 211 height 438
click at [164, 414] on button "Update" at bounding box center [143, 416] width 194 height 22
click at [147, 92] on span "Order" at bounding box center [143, 88] width 19 height 10
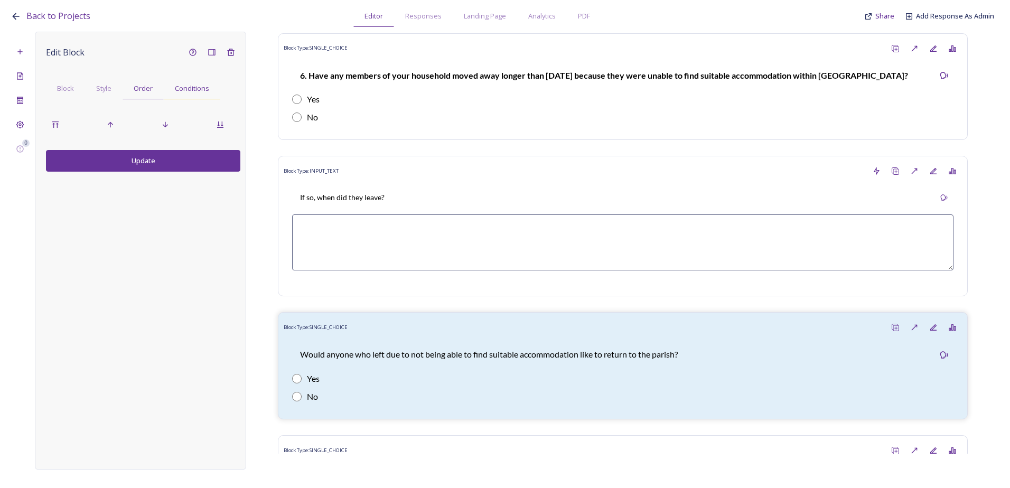
click at [180, 94] on span "Conditions" at bounding box center [192, 88] width 34 height 10
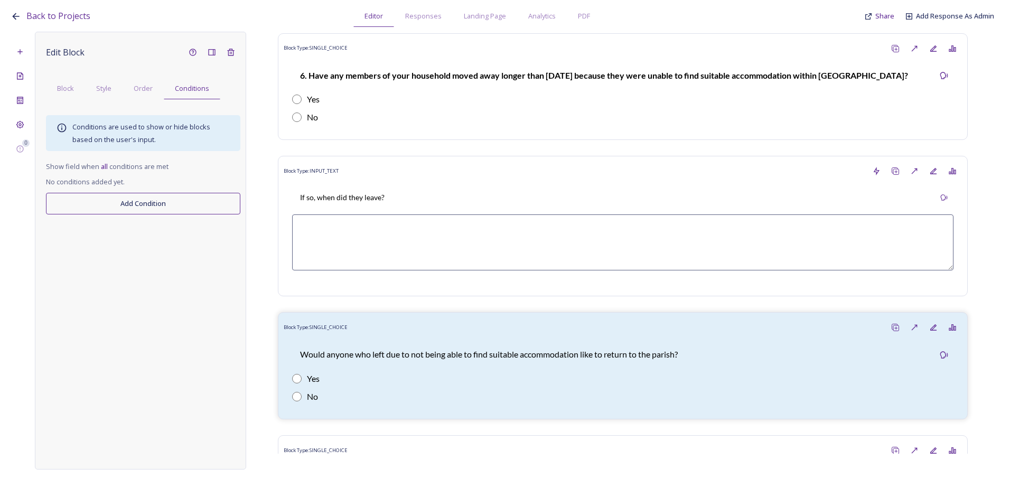
click at [110, 209] on button "Add Condition" at bounding box center [143, 204] width 194 height 22
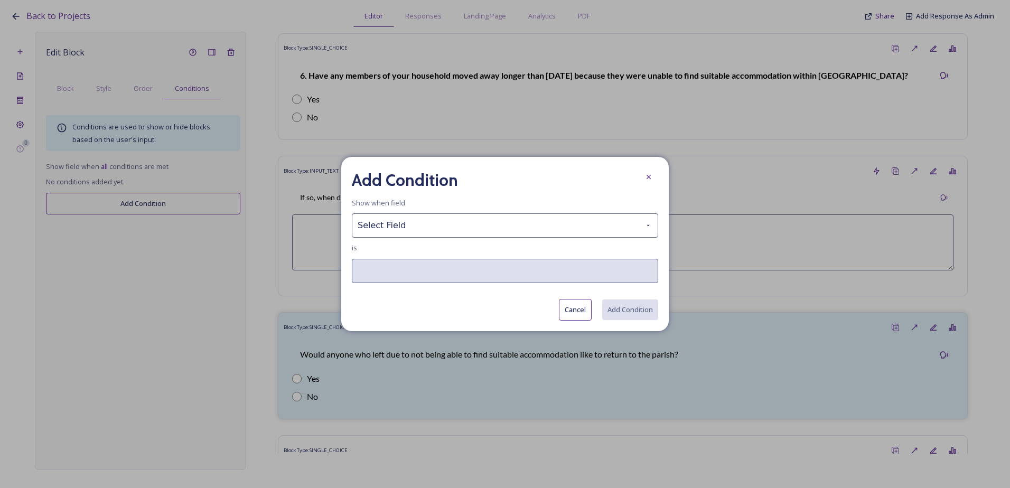
click at [432, 239] on div "Add Condition Show when field Select Field is Cancel Add Condition" at bounding box center [505, 244] width 328 height 174
click at [421, 213] on div "Add Condition Show when field Select Field is Cancel Add Condition" at bounding box center [505, 244] width 328 height 174
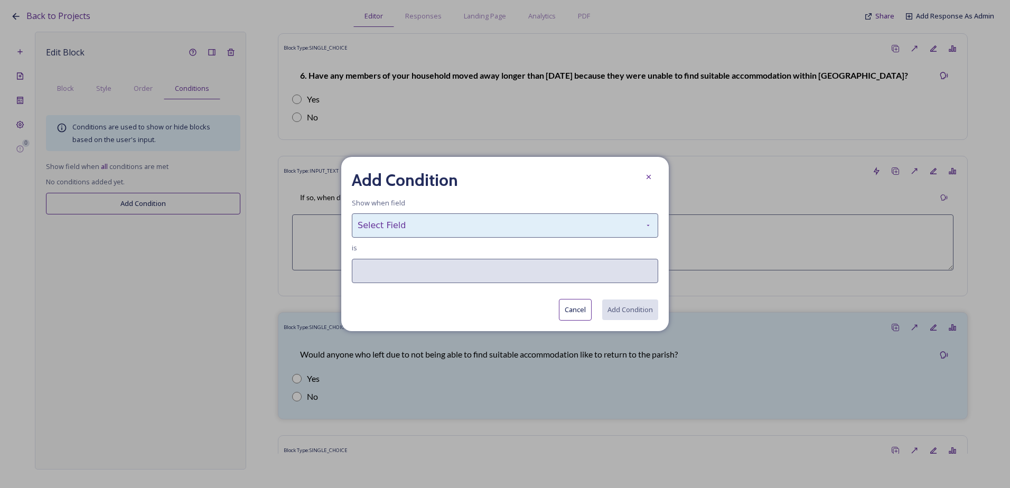
click at [421, 227] on div "Select Field" at bounding box center [505, 226] width 307 height 24
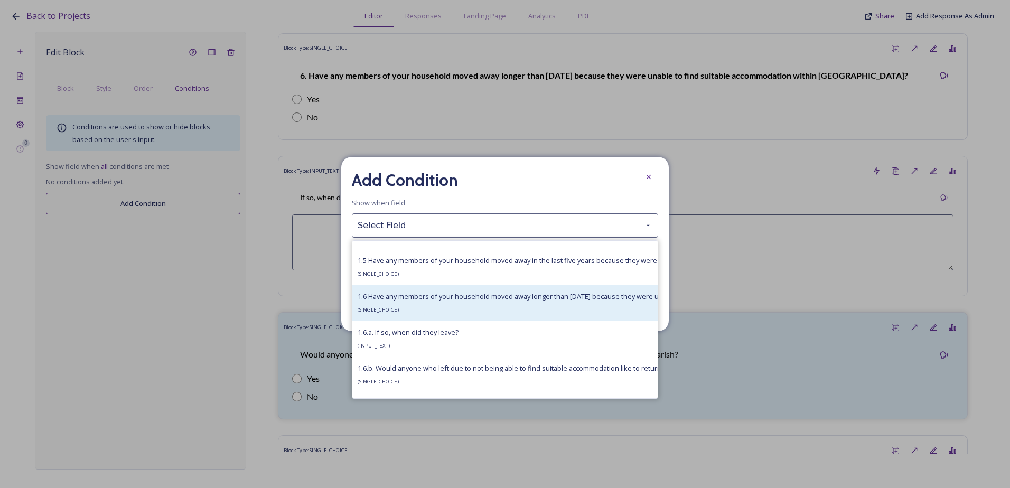
scroll to position [423, 0]
click at [447, 310] on div "1.6 Have any members of your household moved away longer than five years ago be…" at bounding box center [614, 303] width 513 height 25
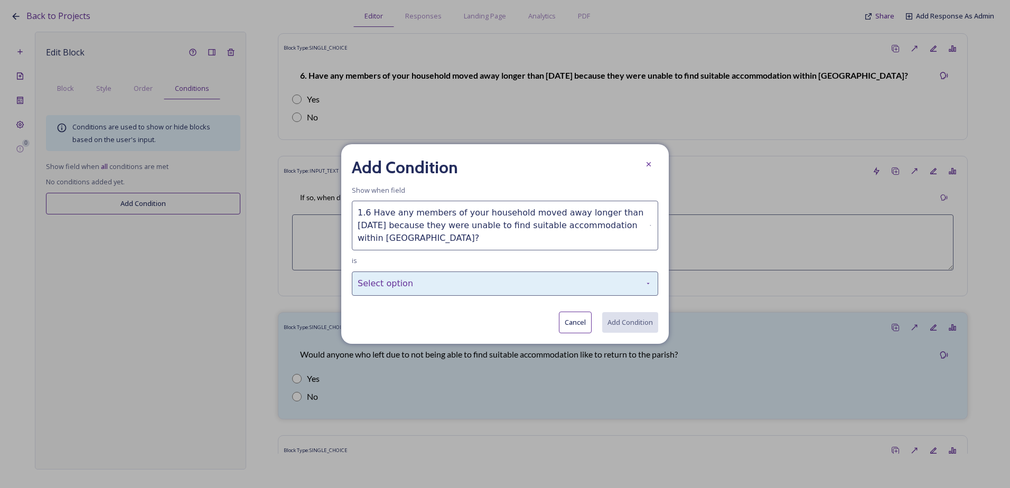
click at [431, 280] on div "Select option" at bounding box center [505, 284] width 307 height 24
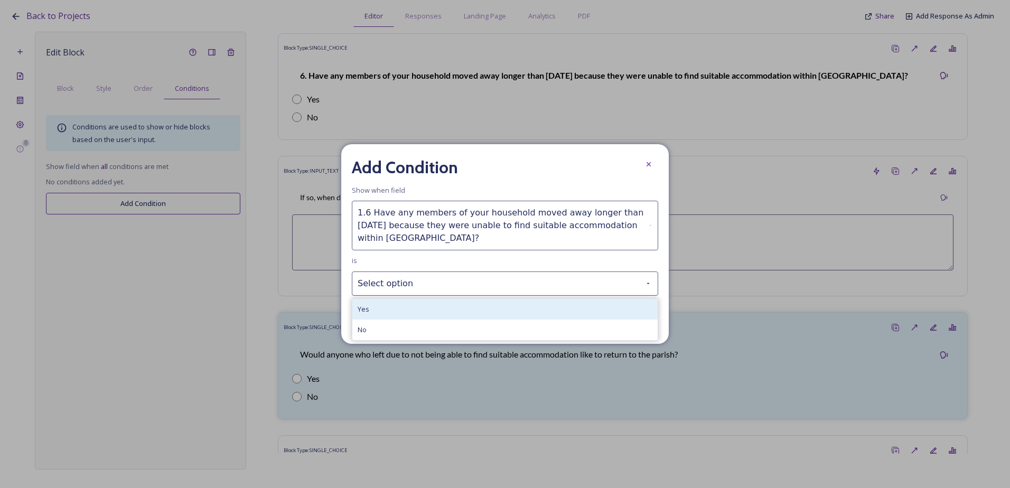
click at [431, 309] on div "Yes" at bounding box center [504, 309] width 305 height 21
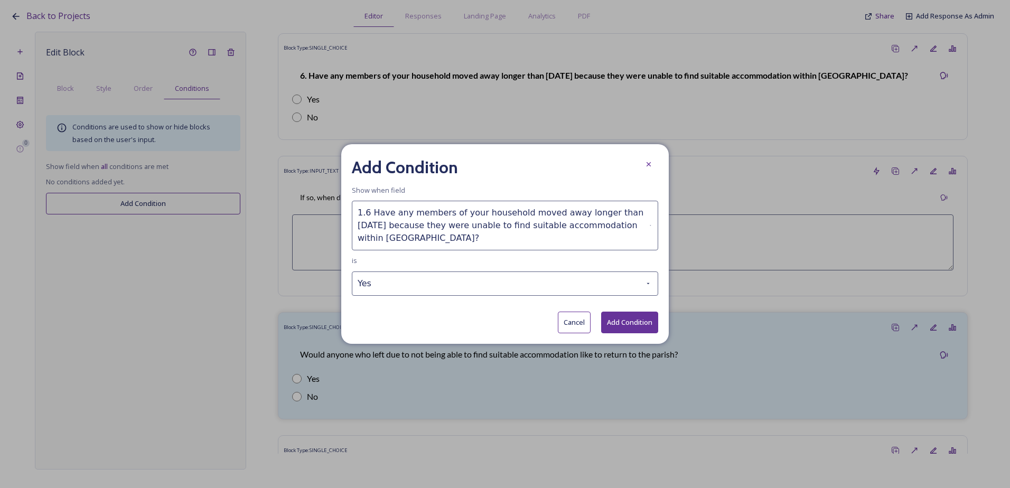
click at [628, 319] on button "Add Condition" at bounding box center [629, 323] width 57 height 22
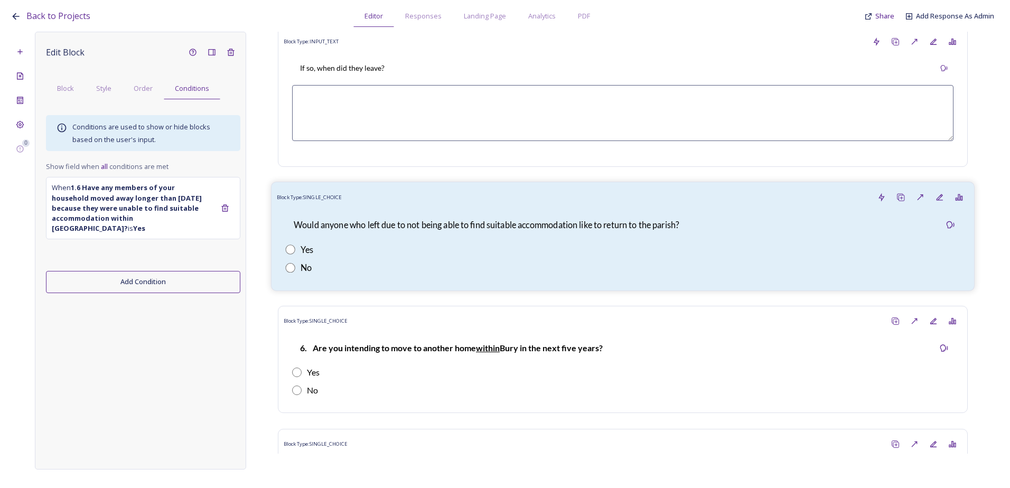
scroll to position [1620, 0]
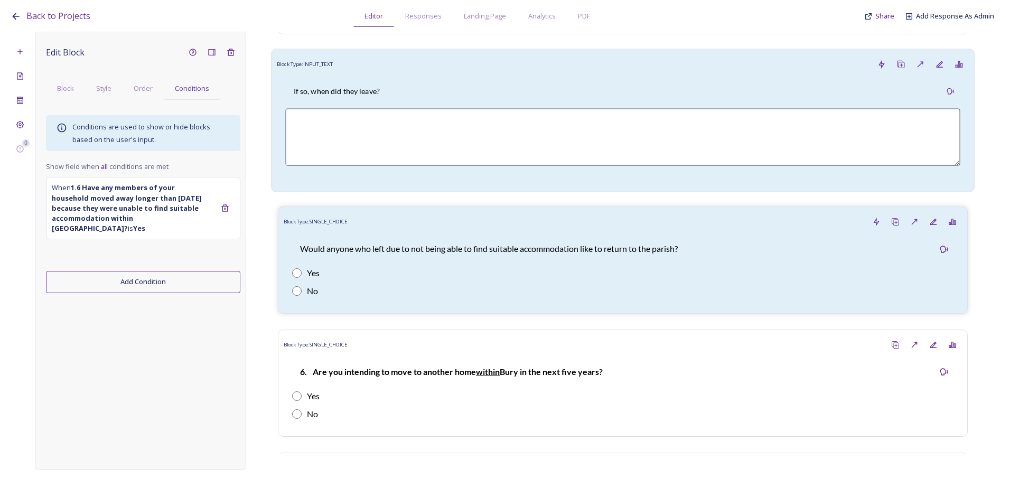
click at [413, 97] on div "If so, when did they leave?" at bounding box center [622, 92] width 675 height 24
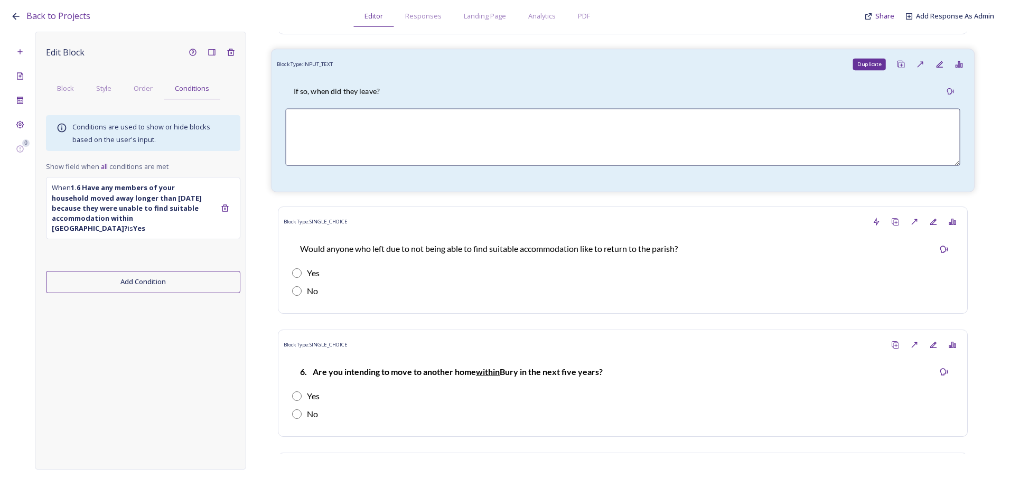
click at [897, 67] on icon at bounding box center [901, 64] width 8 height 8
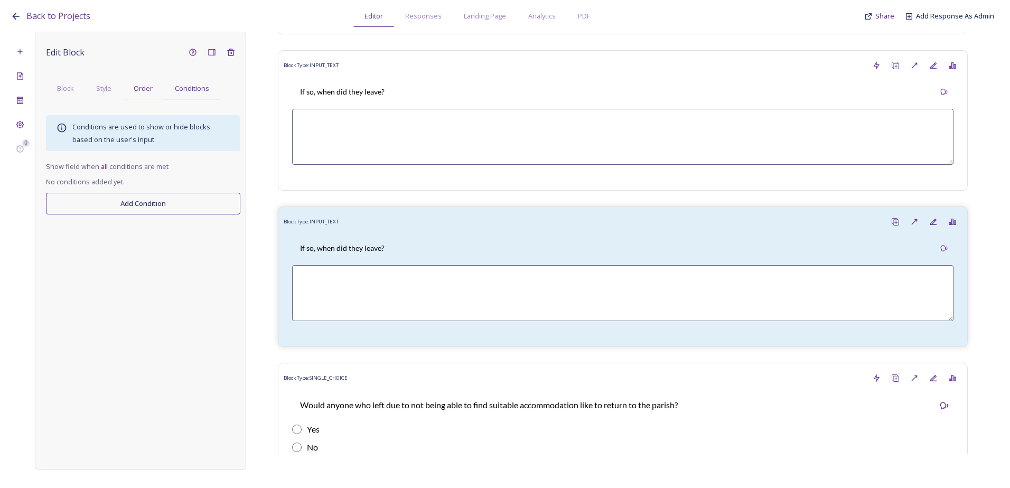
click at [152, 82] on div "Order" at bounding box center [143, 89] width 41 height 22
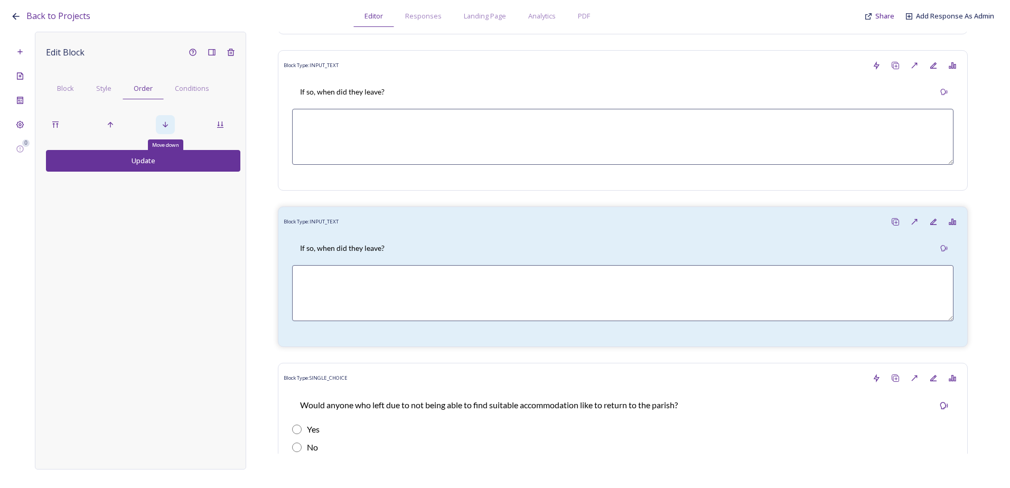
click at [168, 126] on icon at bounding box center [165, 124] width 8 height 8
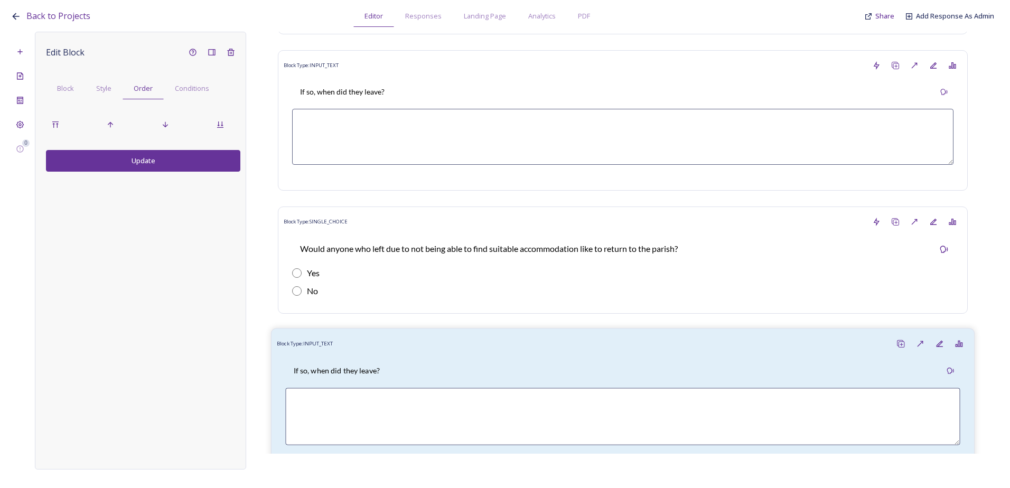
scroll to position [1673, 0]
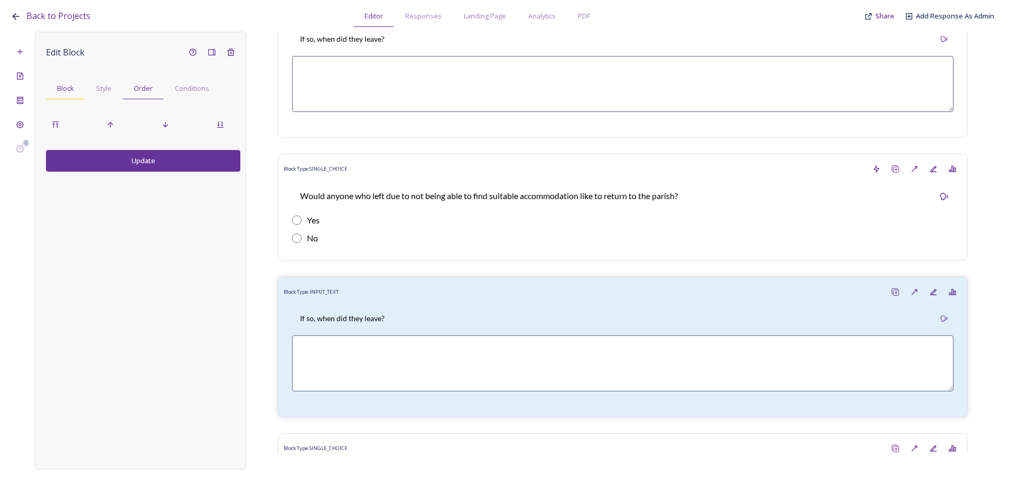
click at [66, 96] on div "Block" at bounding box center [65, 89] width 39 height 22
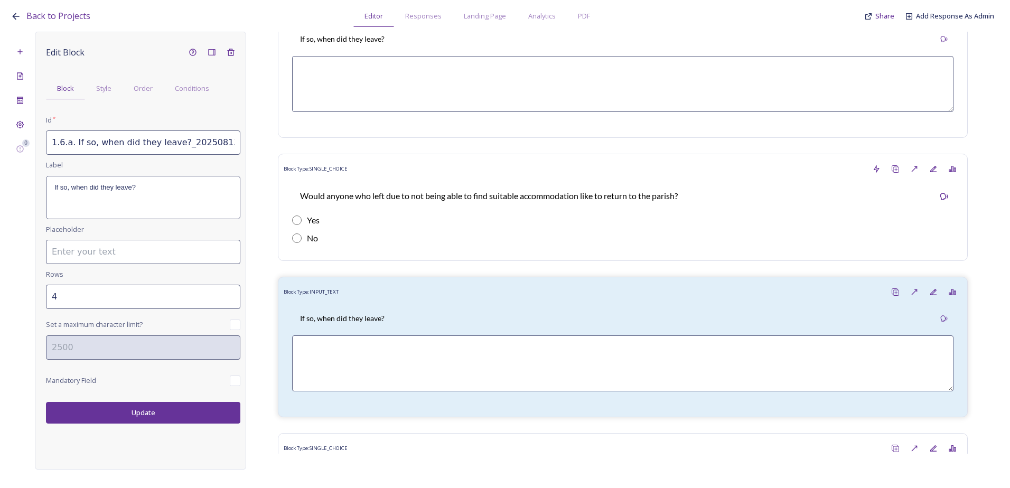
drag, startPoint x: 112, startPoint y: 144, endPoint x: 98, endPoint y: 144, distance: 14.3
click at [112, 144] on input "1.6.a. If so, when did they leave?_20250813140536" at bounding box center [143, 143] width 194 height 24
drag, startPoint x: 51, startPoint y: 144, endPoint x: 260, endPoint y: 144, distance: 208.7
click at [260, 144] on div "0 Edit Block Block Style Order Conditions Id * 1.6.a. If so, when did they leav…" at bounding box center [505, 251] width 989 height 438
paste input "c. If so, how many households or family groups would like to return?"
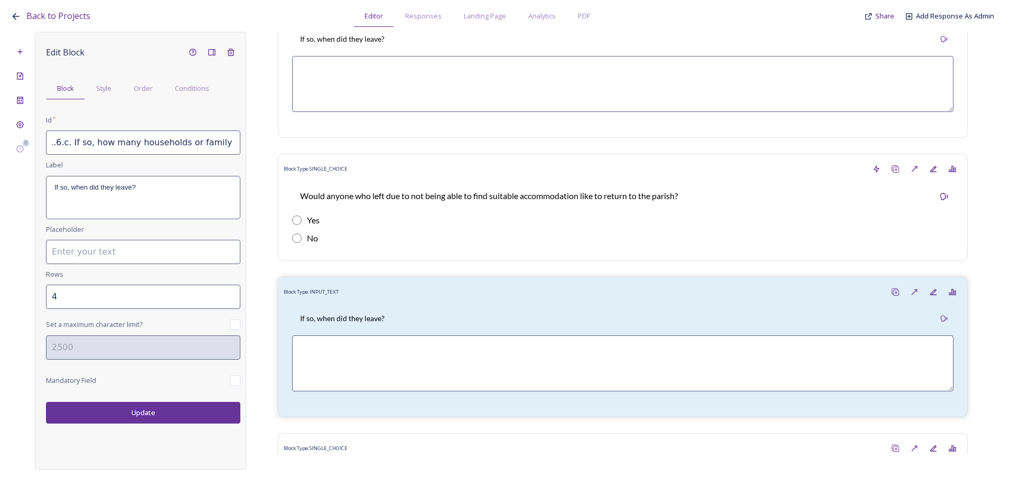
scroll to position [0, 84]
type input "1.6.c. If so, how many households or family groups would like to return?"
click at [168, 197] on div "If so, when did they leave?" at bounding box center [143, 198] width 193 height 42
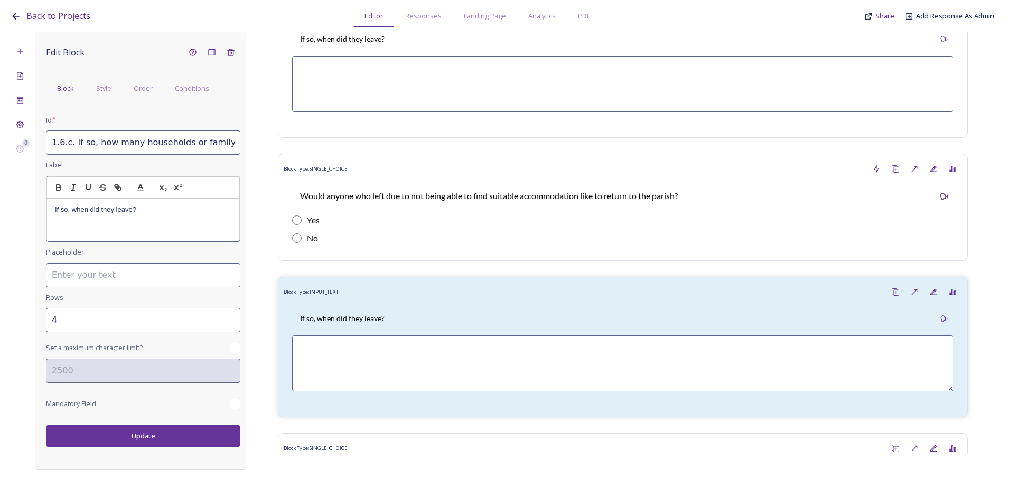
click at [156, 217] on div "If so, when did they leave?" at bounding box center [143, 220] width 192 height 42
drag, startPoint x: 153, startPoint y: 209, endPoint x: 47, endPoint y: 210, distance: 106.2
click at [47, 210] on pre "If so, when did they leave?" at bounding box center [143, 220] width 193 height 43
drag, startPoint x: 74, startPoint y: 208, endPoint x: 27, endPoint y: 210, distance: 46.5
click at [27, 210] on div "0 Edit Block Block Style Order Conditions Id * 1.6.c. If so, how many household…" at bounding box center [505, 251] width 989 height 438
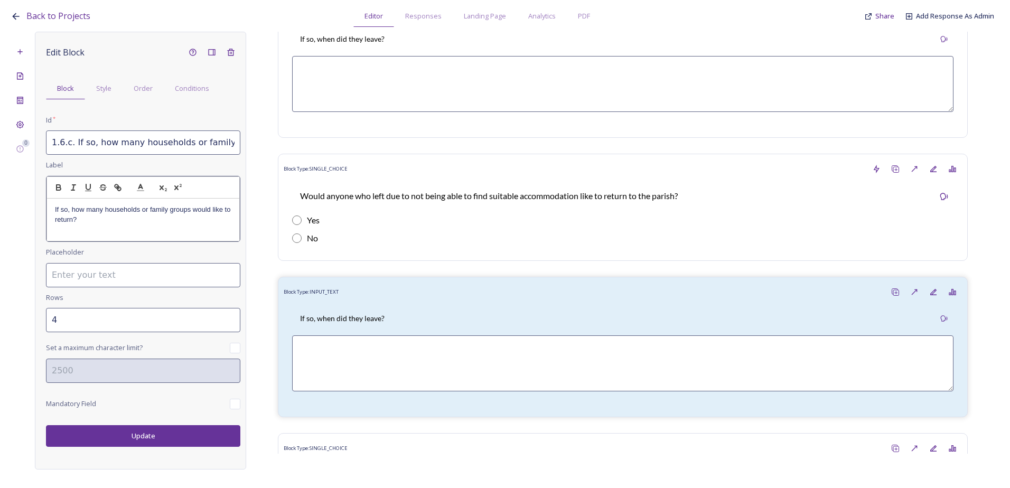
click at [153, 433] on div "Edit Block Block Style Order Conditions Id * 1.6.c. If so, how many households …" at bounding box center [140, 251] width 211 height 438
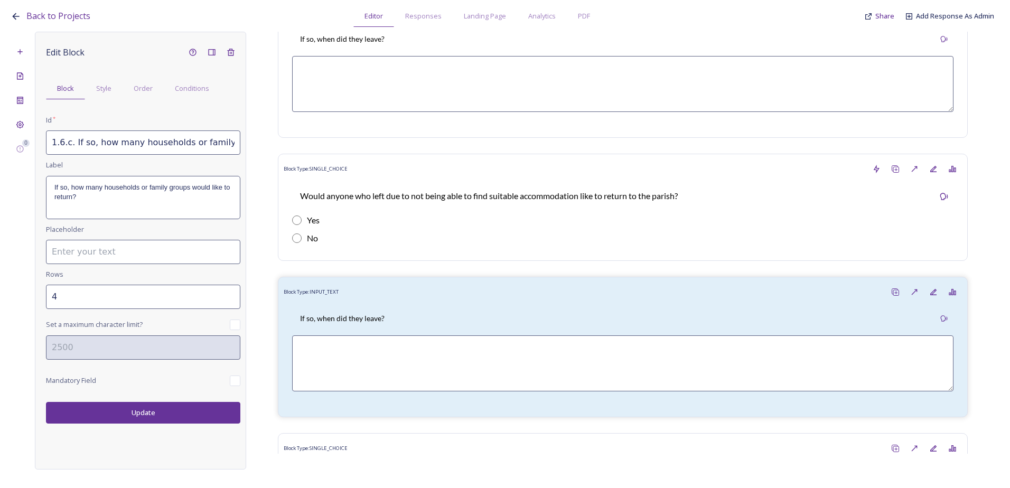
click at [162, 415] on button "Update" at bounding box center [143, 413] width 194 height 22
click at [198, 91] on span "Conditions" at bounding box center [192, 88] width 34 height 10
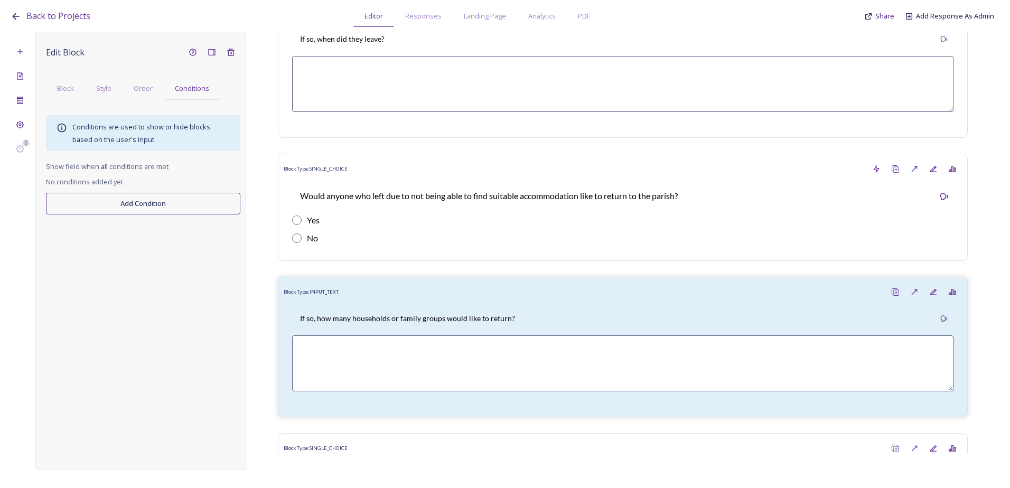
click at [177, 205] on button "Add Condition" at bounding box center [143, 204] width 194 height 22
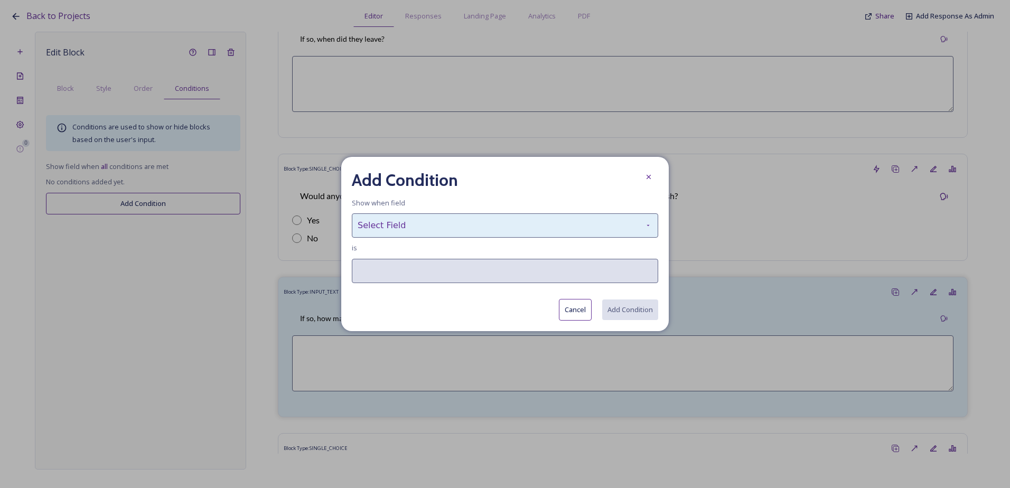
click at [461, 222] on div "Select Field" at bounding box center [505, 226] width 307 height 24
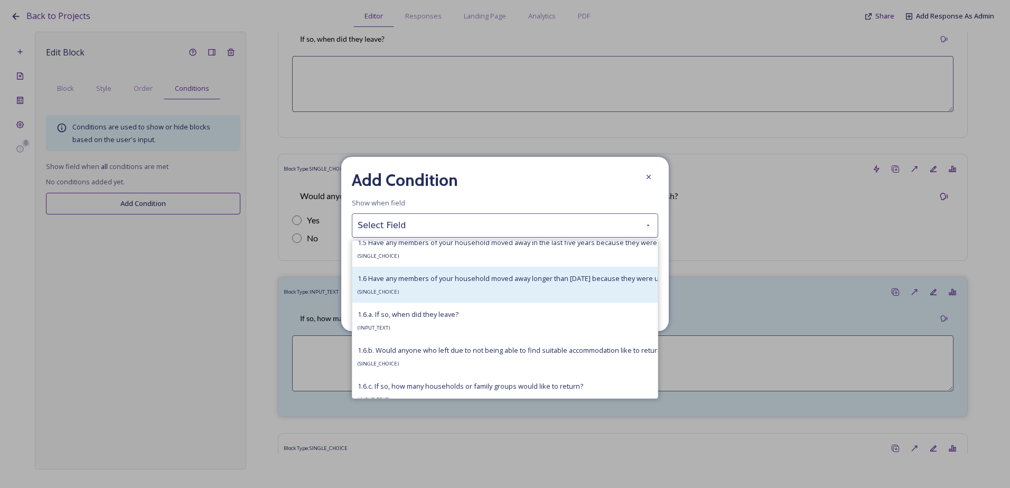
scroll to position [423, 0]
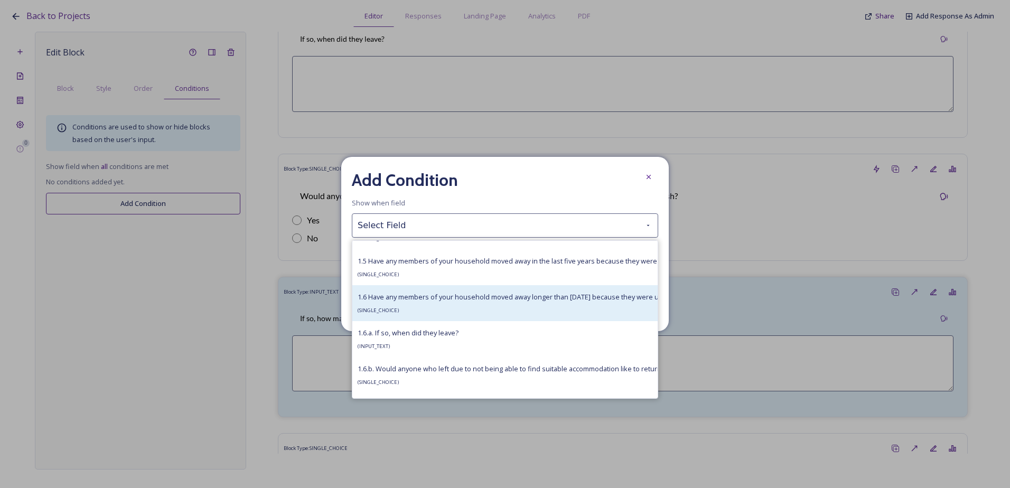
click at [446, 312] on div "1.6 Have any members of your household moved away longer than five years ago be…" at bounding box center [614, 303] width 513 height 25
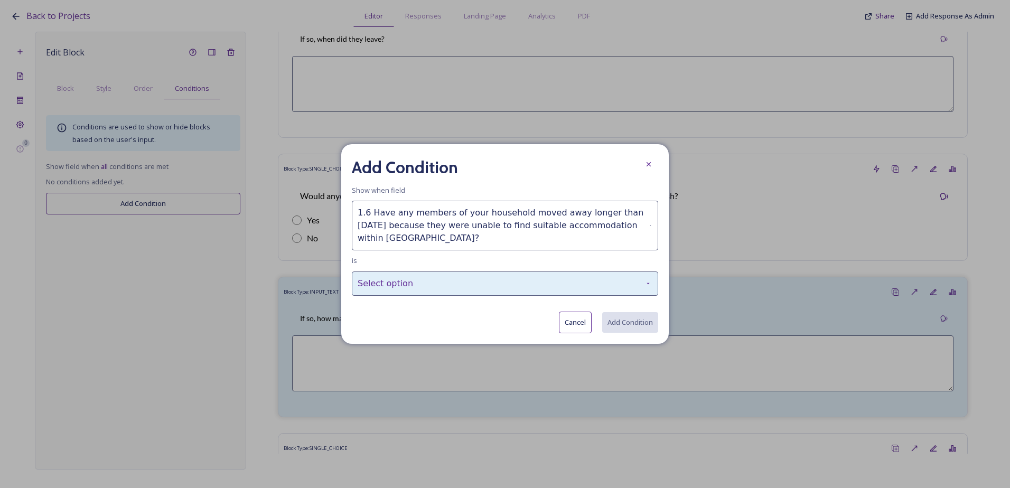
click at [457, 289] on div "Select option" at bounding box center [505, 284] width 307 height 24
click at [441, 275] on div "Select option" at bounding box center [505, 284] width 307 height 24
click at [447, 290] on div "Select option" at bounding box center [505, 284] width 307 height 24
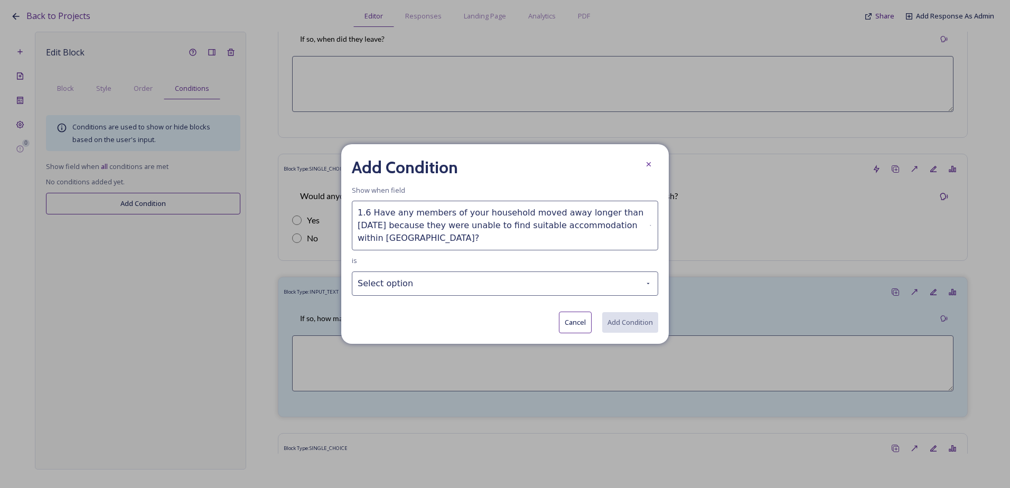
click at [494, 259] on div "Add Condition Show when field 1.6 Have any members of your household moved away…" at bounding box center [505, 244] width 328 height 200
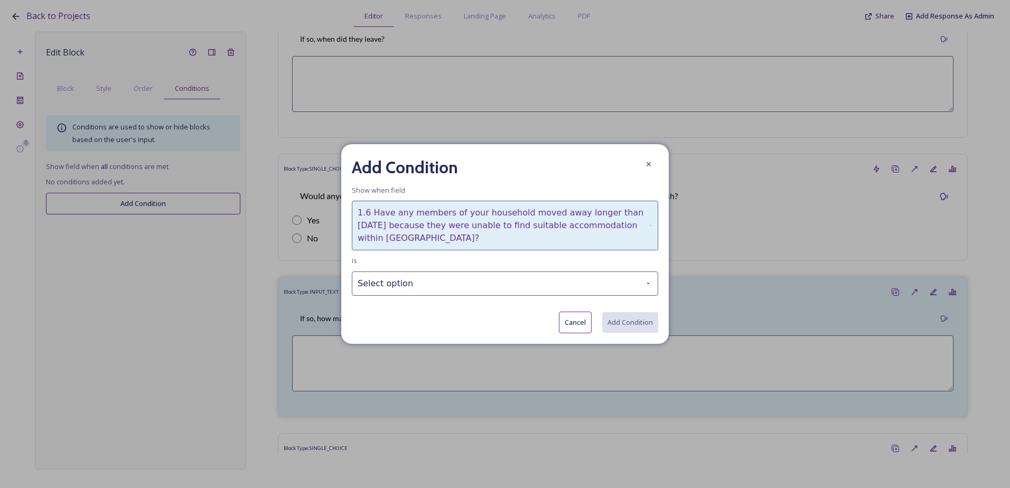
click at [493, 230] on div "1.6 Have any members of your household moved away longer than five years ago be…" at bounding box center [505, 226] width 307 height 50
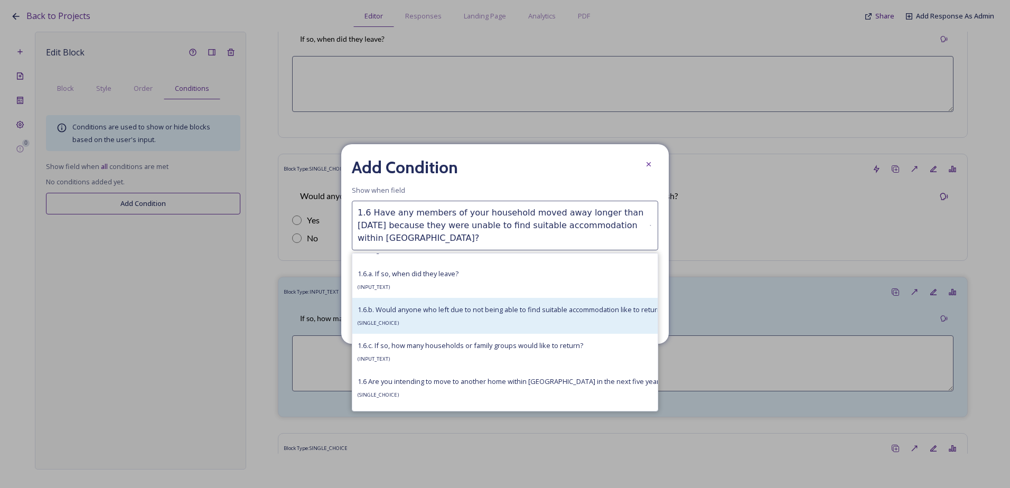
scroll to position [476, 0]
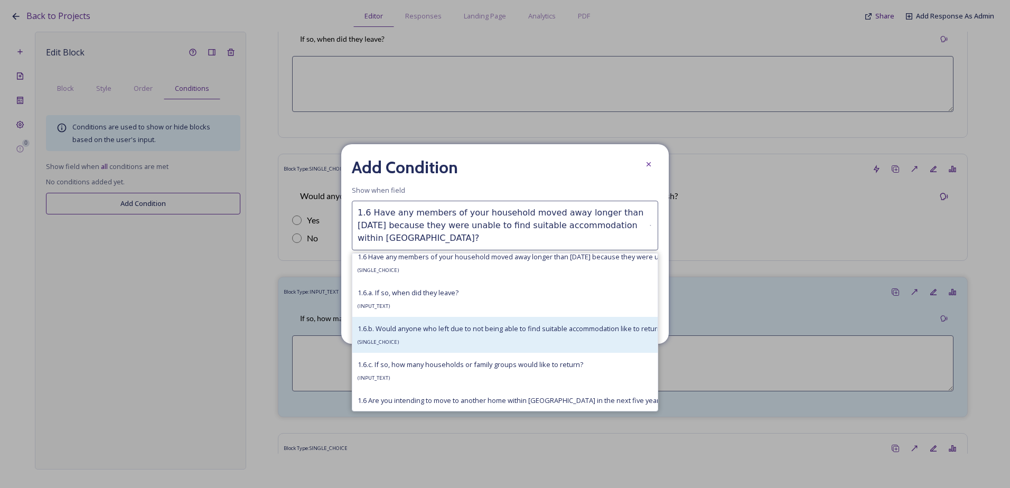
click at [453, 345] on div "1.6.b. Would anyone who left due to not being able to find suitable accommodati…" at bounding box center [532, 334] width 349 height 25
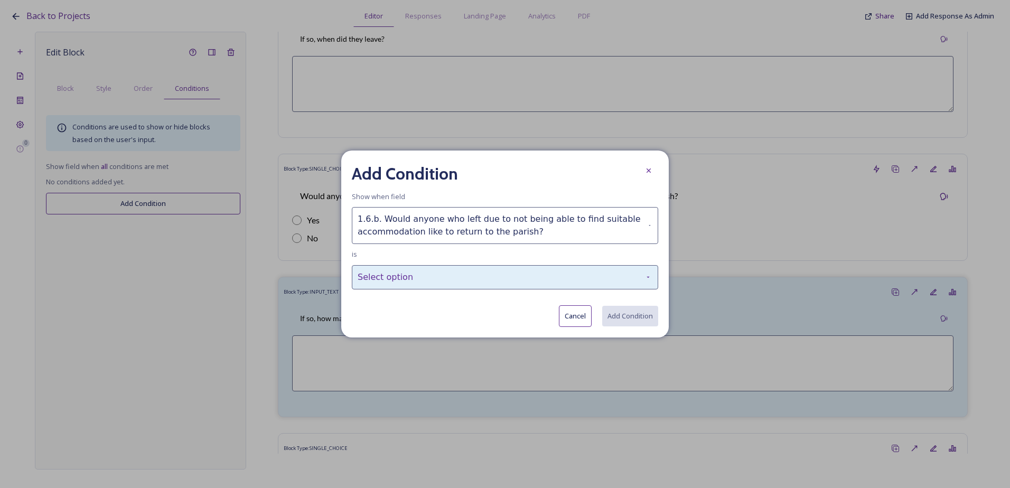
click at [431, 285] on div "Select option" at bounding box center [505, 277] width 307 height 24
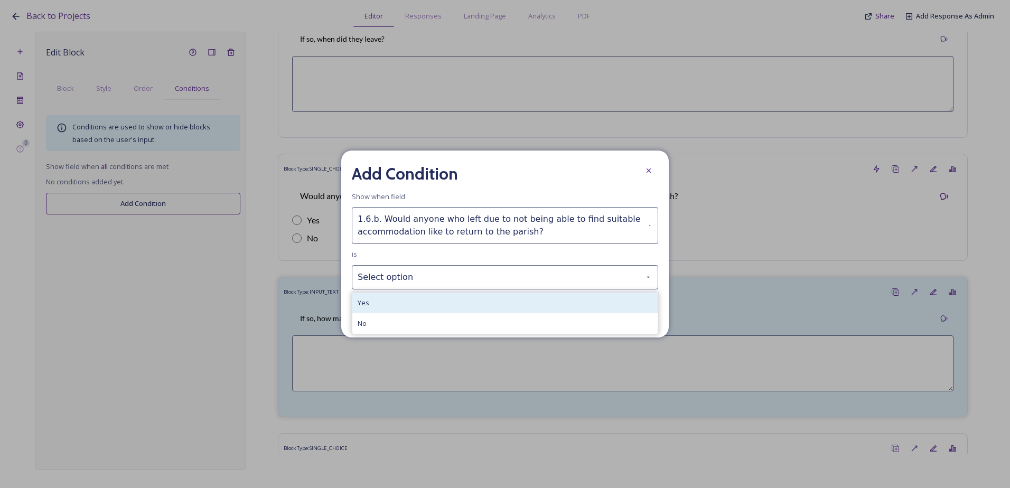
click at [434, 306] on div "Yes" at bounding box center [504, 303] width 305 height 21
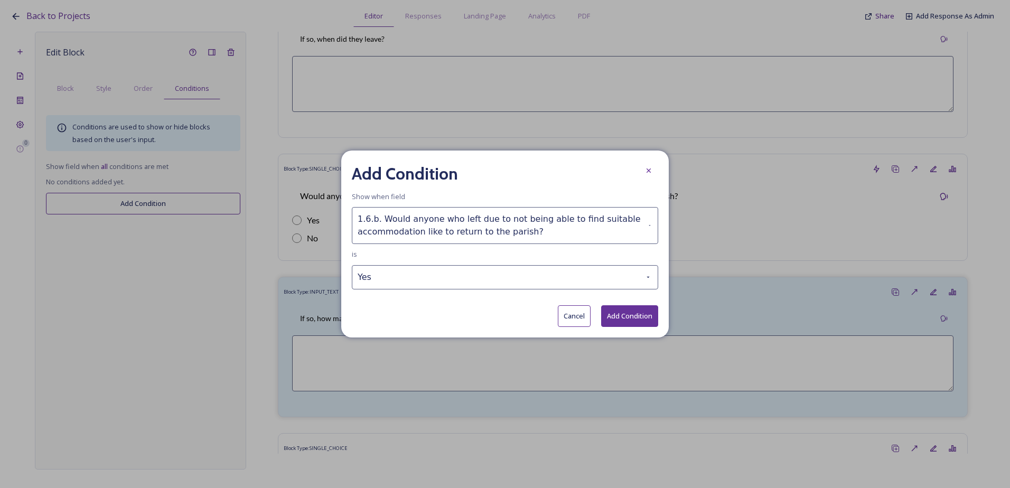
click at [616, 316] on button "Add Condition" at bounding box center [629, 316] width 57 height 22
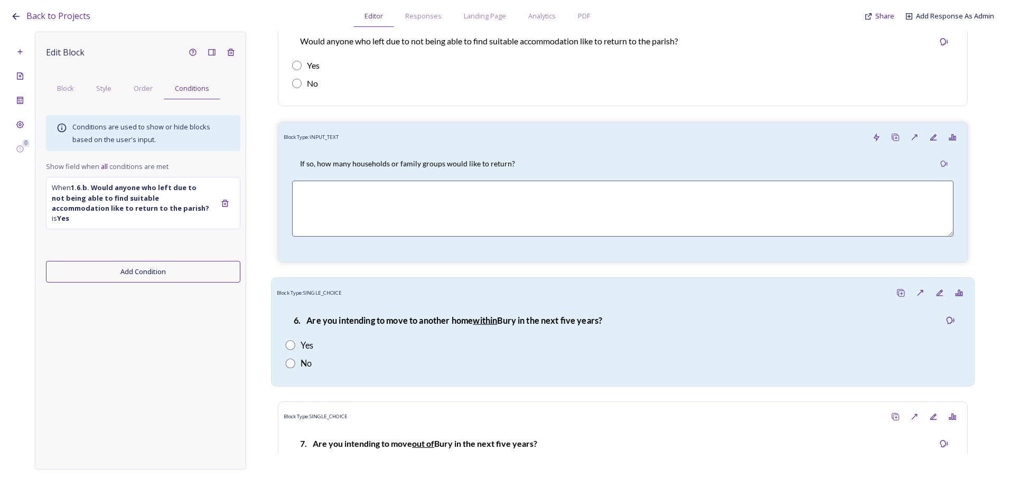
scroll to position [1832, 0]
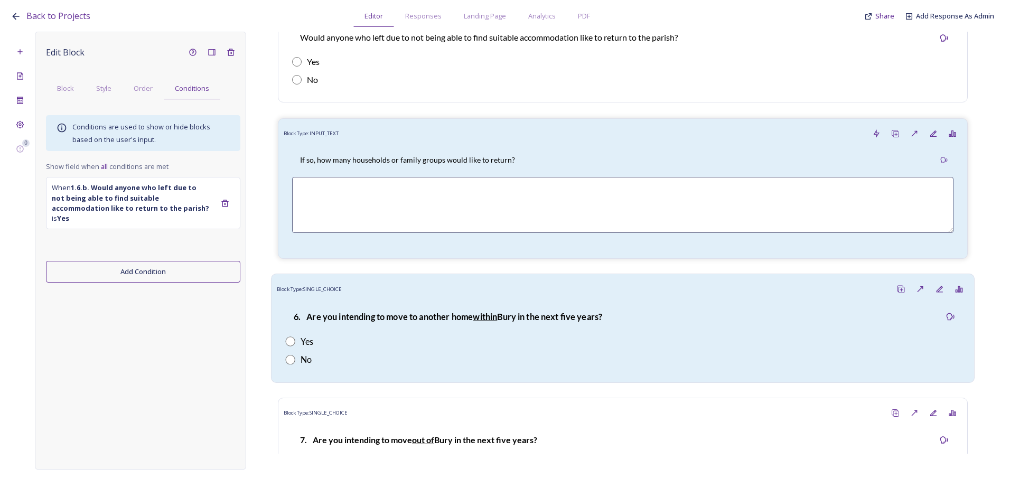
click at [372, 312] on strong "6. Are you intending to move to another home within Bury in the next five years?" at bounding box center [448, 317] width 309 height 10
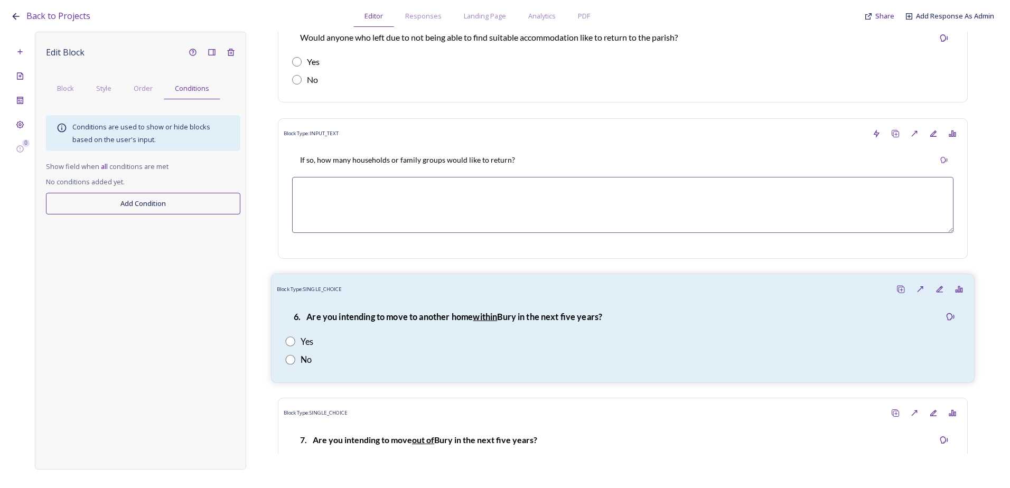
click at [570, 332] on div "6. Are you intending to move to another home within Bury in the next five years…" at bounding box center [623, 338] width 692 height 78
click at [63, 84] on span "Block" at bounding box center [65, 88] width 17 height 10
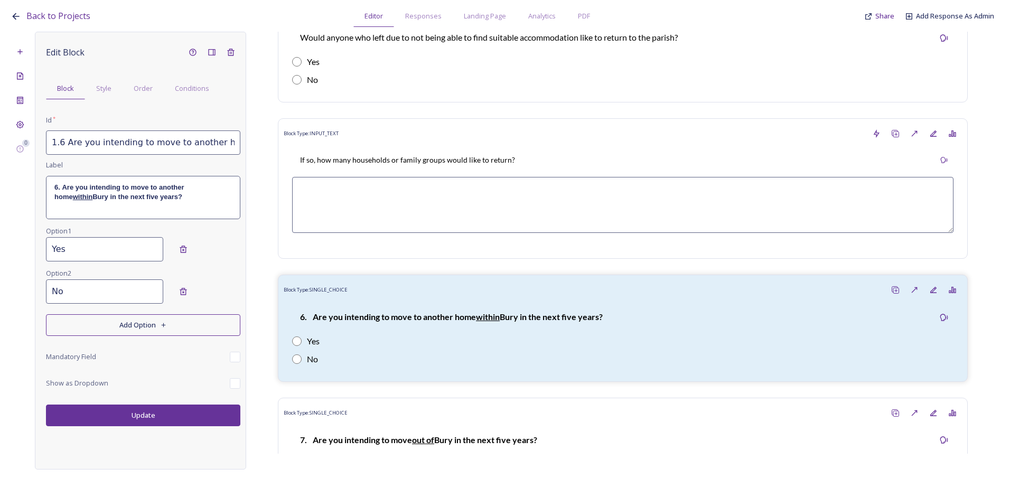
scroll to position [0, 123]
drag, startPoint x: 49, startPoint y: 143, endPoint x: 268, endPoint y: 153, distance: 219.5
click at [268, 153] on div "0 Edit Block Block Style Order Conditions Id * 1.6 Are you intending to move to…" at bounding box center [505, 251] width 989 height 438
paste input "7 Are you intending to or would you like to move to another home within Bury Pa…"
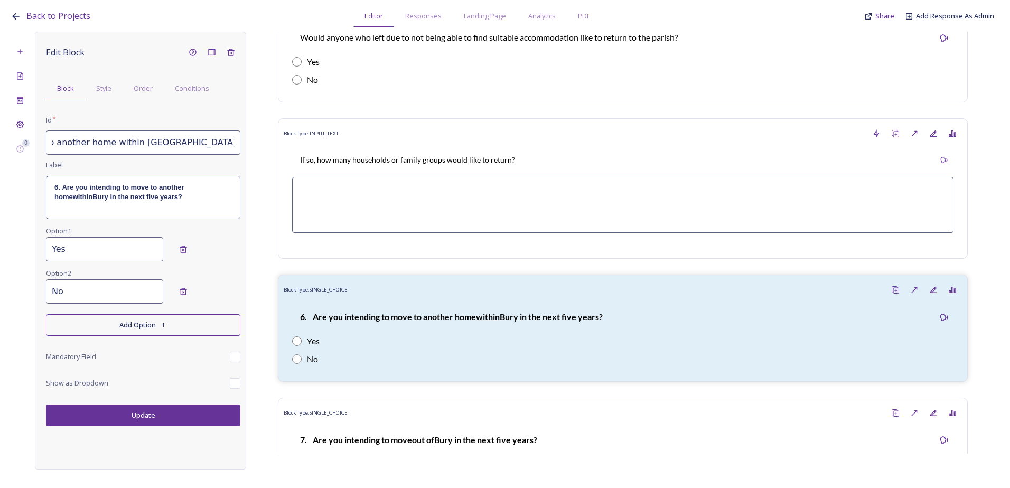
type input "1.7 Are you intending to or would you like to move to another home within Bury …"
click at [91, 199] on strong "6. Are you intending to move to another home within Bury in the next five years?" at bounding box center [120, 191] width 132 height 17
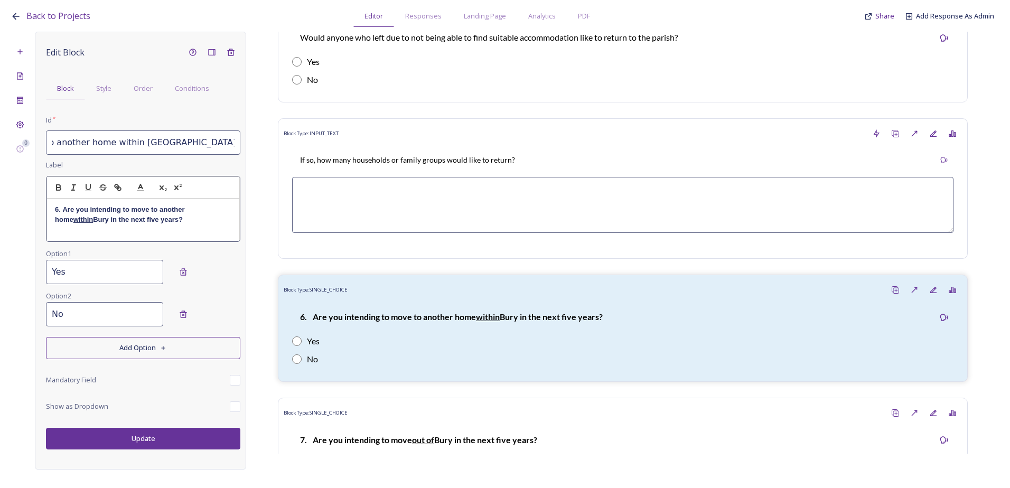
scroll to position [0, 0]
drag, startPoint x: 157, startPoint y: 220, endPoint x: 30, endPoint y: 210, distance: 127.8
click at [30, 210] on div "0 Edit Block Block Style Order Conditions Id * 1.7 Are you intending to or woul…" at bounding box center [505, 251] width 989 height 438
click at [64, 209] on p "1.7 Are you intending to or would you like to move to another home within Bury …" at bounding box center [143, 219] width 177 height 29
click at [60, 206] on p "1.7. Are you intending to or would you like to move to another home within Bury…" at bounding box center [143, 219] width 177 height 29
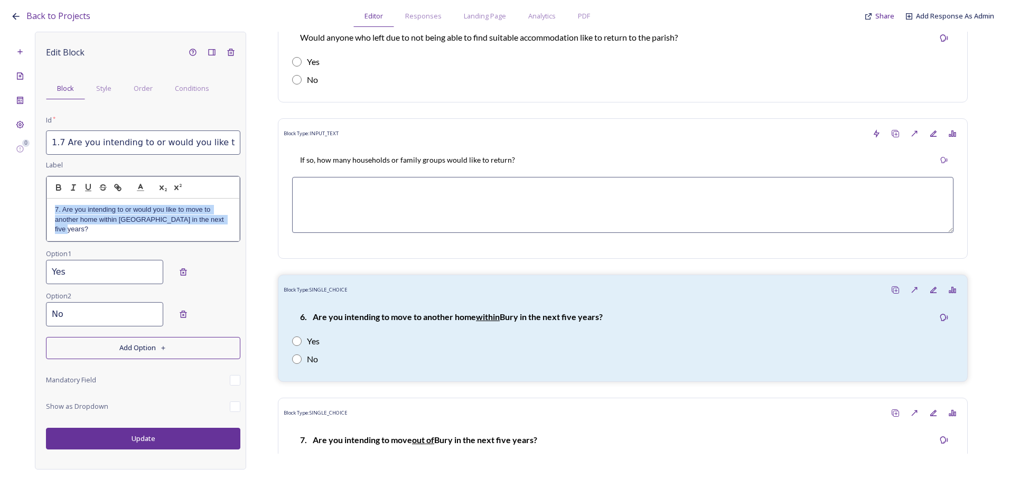
drag, startPoint x: 229, startPoint y: 218, endPoint x: 44, endPoint y: 210, distance: 184.6
click at [44, 210] on div "Edit Block Block Style Order Conditions Id * 1.7 Are you intending to or would …" at bounding box center [140, 251] width 211 height 438
click at [58, 184] on icon "button" at bounding box center [59, 188] width 10 height 10
click at [157, 434] on div "Edit Block Block Style Order Conditions Id * 1.7 Are you intending to or would …" at bounding box center [140, 251] width 211 height 438
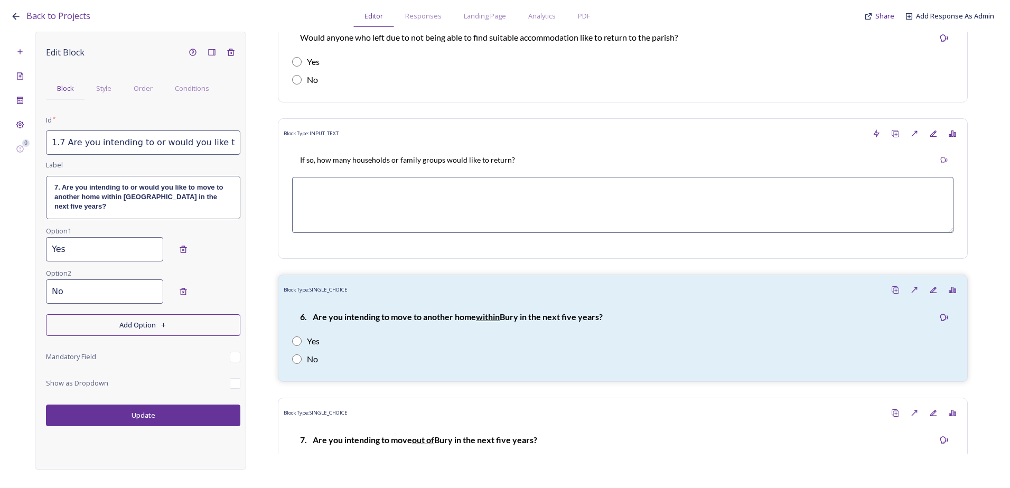
click at [158, 417] on button "Update" at bounding box center [143, 416] width 194 height 22
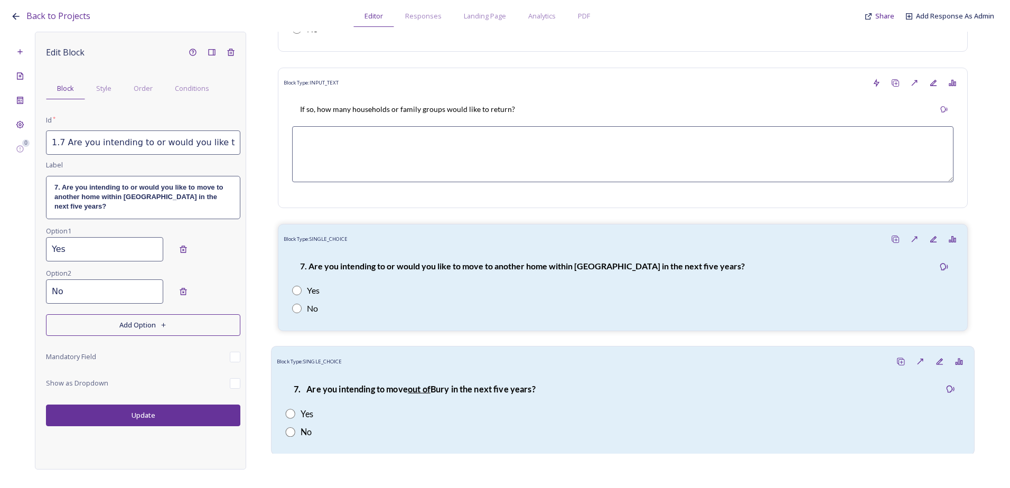
scroll to position [1990, 0]
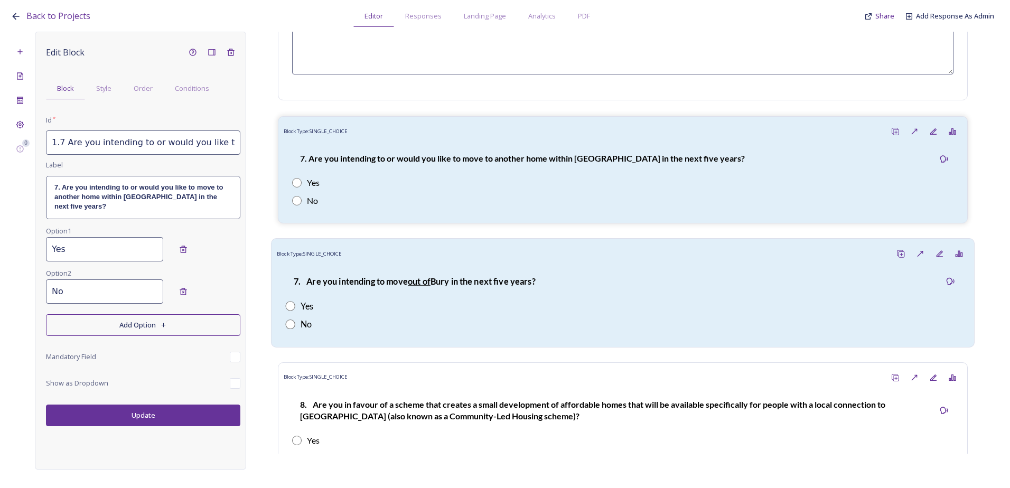
click at [382, 288] on div "7. Are you intending to move out of Bury in the next five years?" at bounding box center [414, 281] width 258 height 25
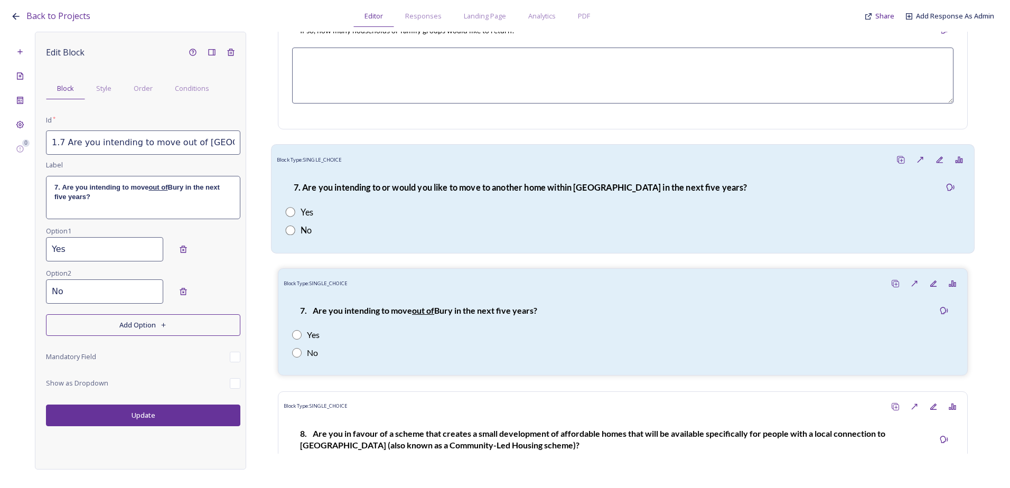
scroll to position [1937, 0]
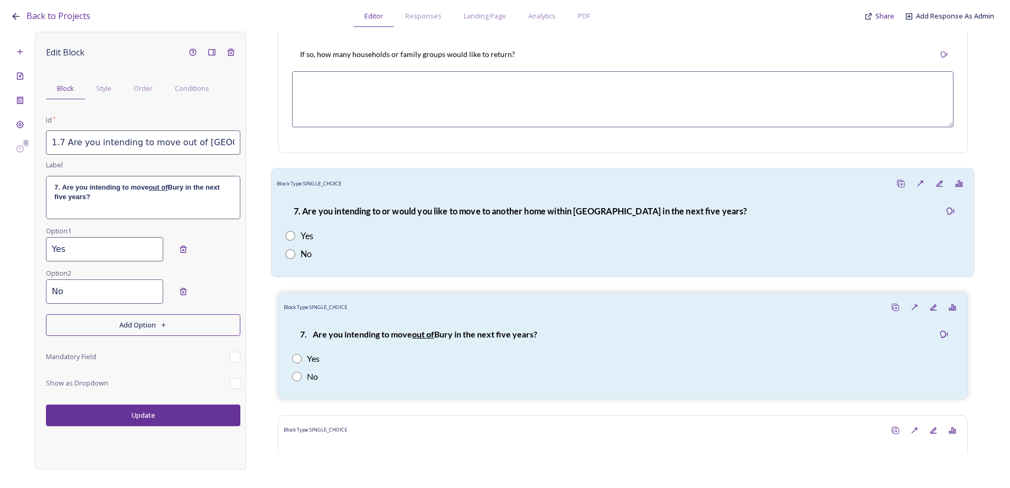
click at [451, 212] on strong "7. Are you intending to or would you like to move to another home within Bury P…" at bounding box center [521, 211] width 454 height 10
type input "1.7 Are you intending to or would you like to move to another home within Bury …"
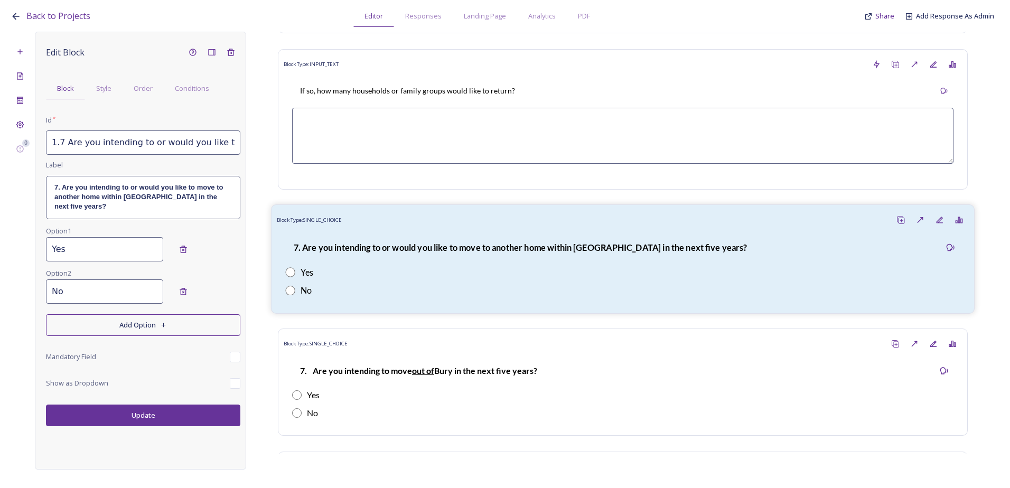
scroll to position [1885, 0]
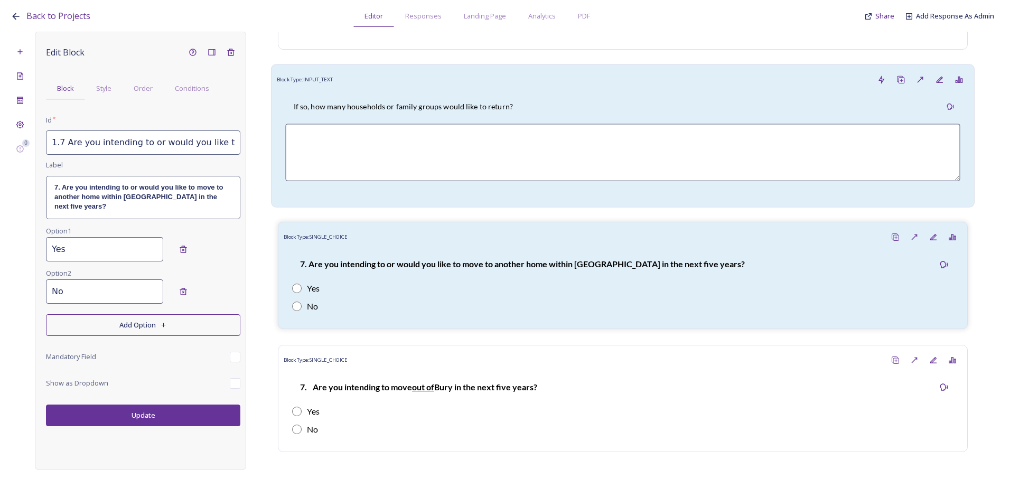
click at [436, 97] on div "If so, how many households or family groups would like to return?" at bounding box center [403, 107] width 236 height 24
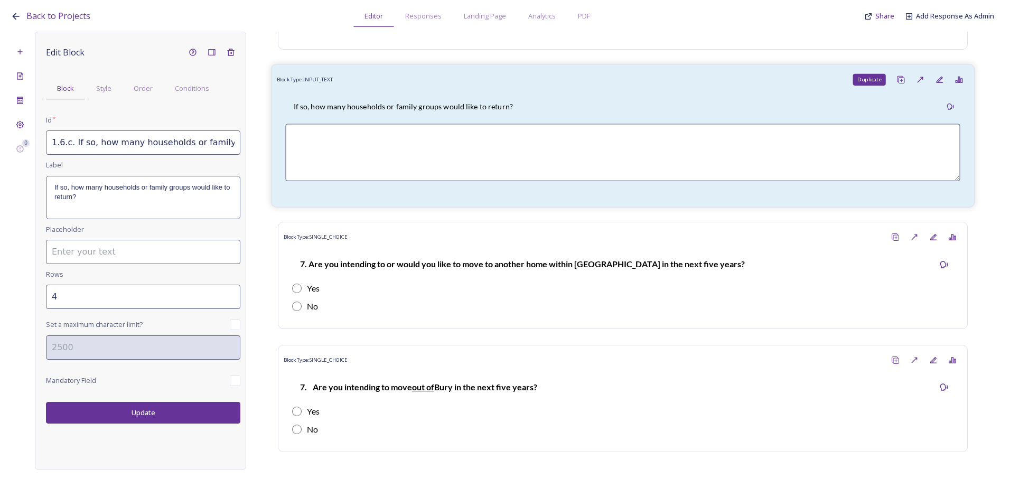
click at [892, 80] on div "Duplicate" at bounding box center [902, 80] width 20 height 20
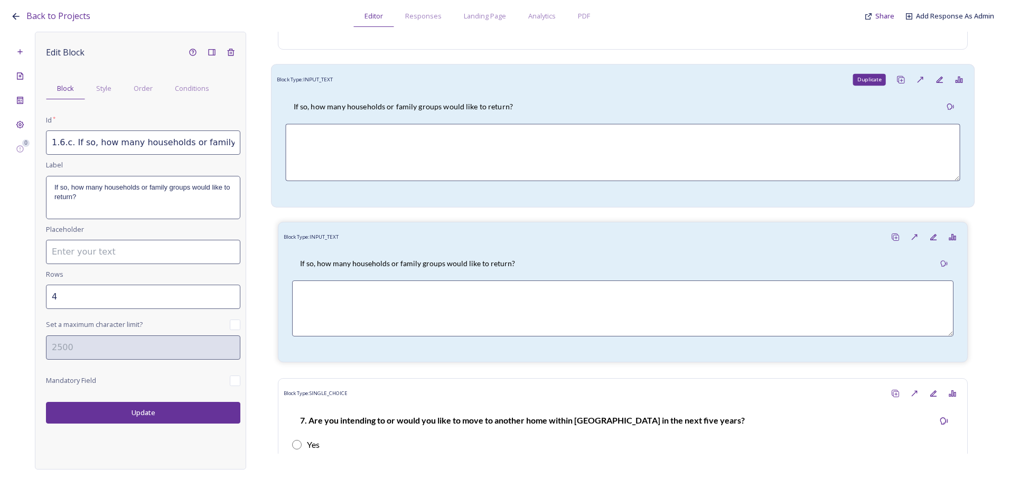
type input "1.6.c. If so, how many households or family groups would like to return?_202508…"
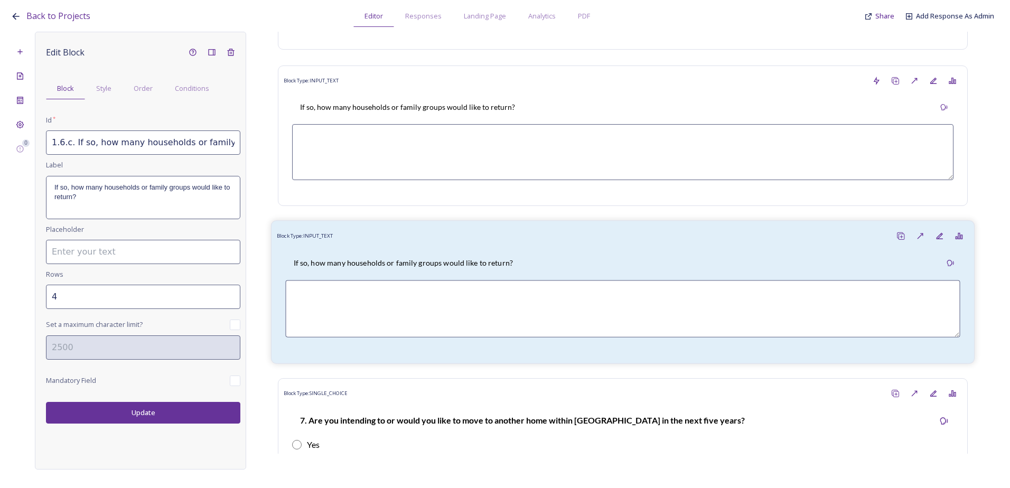
click at [485, 255] on div "If so, how many households or family groups would like to return?" at bounding box center [403, 264] width 236 height 24
click at [142, 93] on span "Order" at bounding box center [143, 88] width 19 height 10
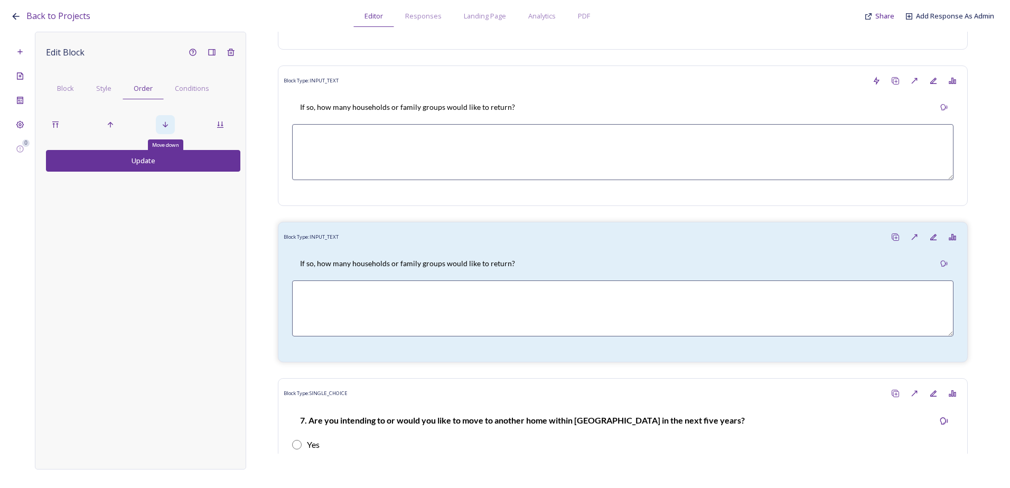
click at [166, 128] on icon at bounding box center [165, 124] width 8 height 8
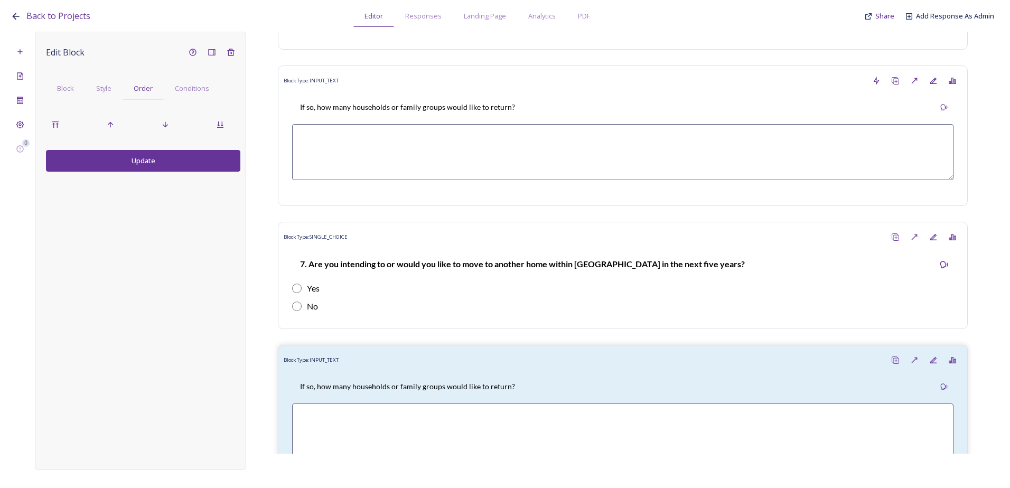
click at [160, 163] on button "Update" at bounding box center [143, 161] width 194 height 22
click at [61, 86] on span "Block" at bounding box center [65, 88] width 17 height 10
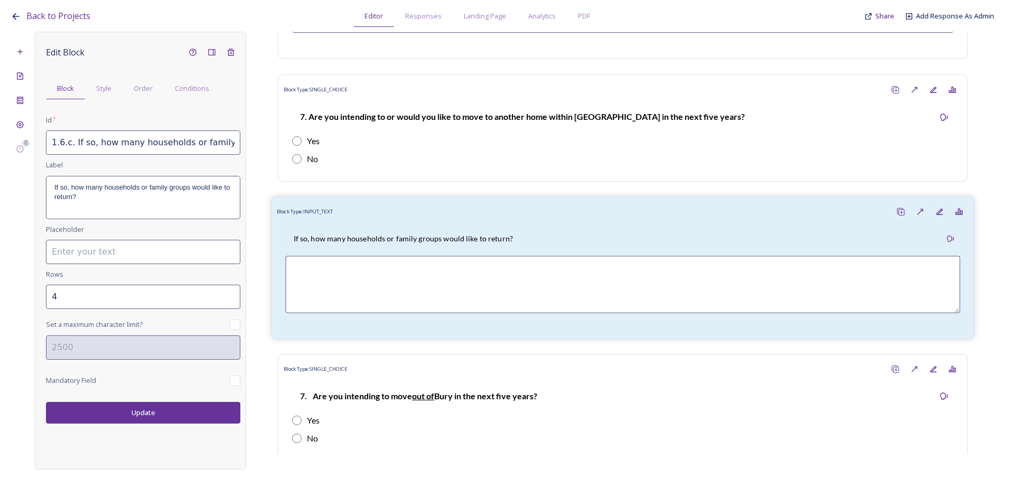
scroll to position [2043, 0]
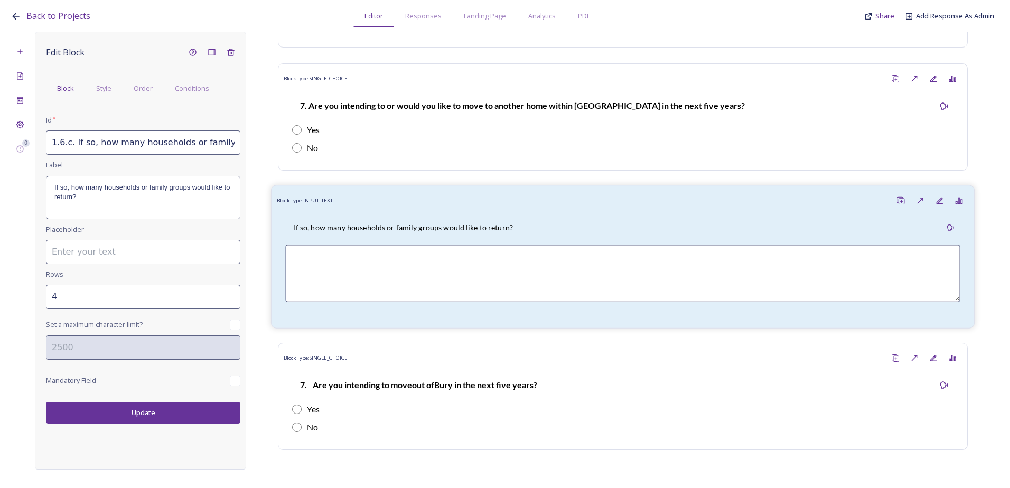
click at [379, 224] on p "If so, how many households or family groups would like to return?" at bounding box center [403, 227] width 219 height 11
click at [339, 231] on p "If so, how many households or family groups would like to return?" at bounding box center [403, 227] width 219 height 11
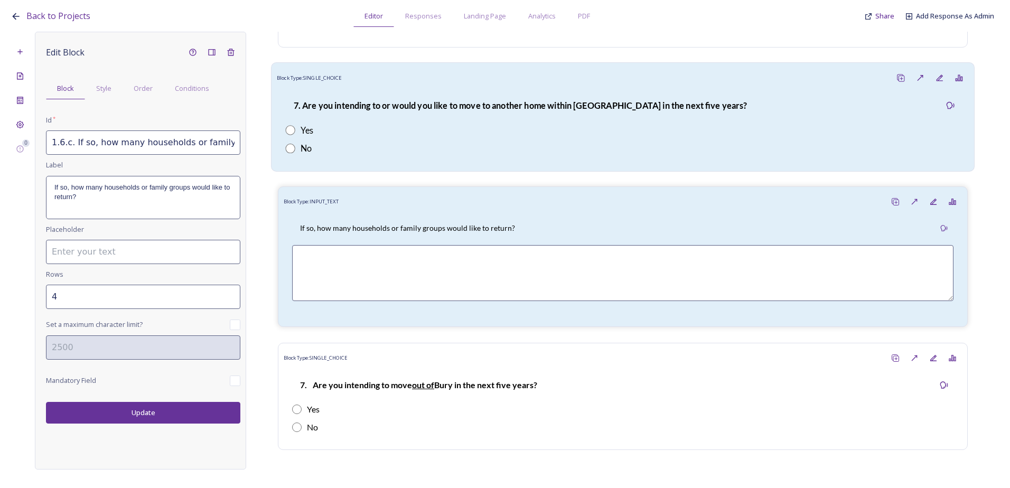
scroll to position [0, 152]
drag, startPoint x: 52, startPoint y: 144, endPoint x: 312, endPoint y: 151, distance: 260.6
click at [312, 151] on div "0 Edit Block Block Style Order Conditions Id * 1.6.c. If so, how many household…" at bounding box center [505, 251] width 989 height 438
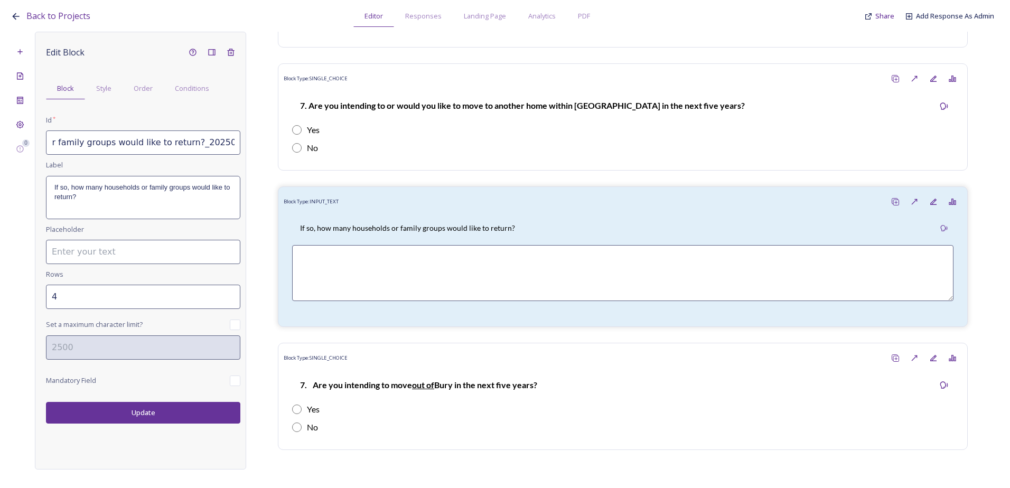
paste input "7.a. If so, why?"
type input "1.7.a. If so, why?"
click at [122, 200] on p "If so, how many households or family groups would like to return?" at bounding box center [143, 193] width 178 height 20
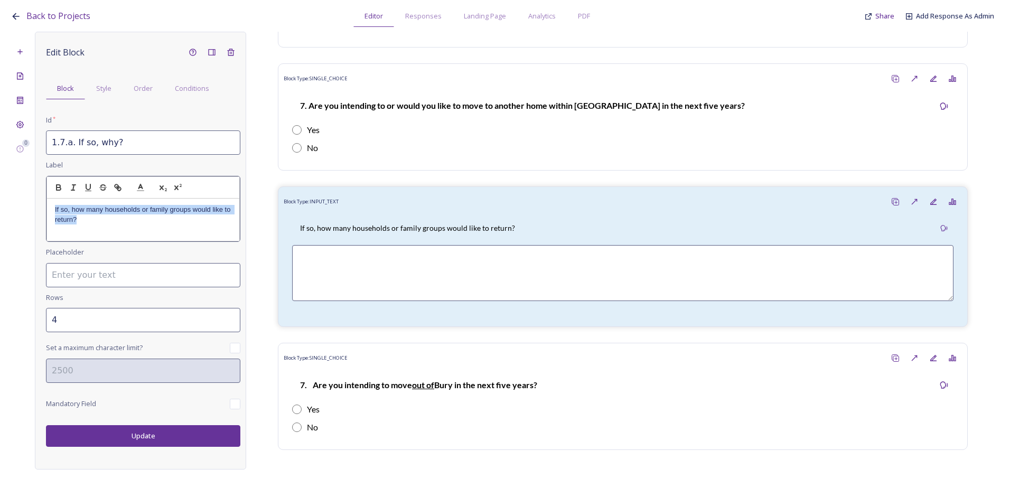
drag, startPoint x: 95, startPoint y: 225, endPoint x: 43, endPoint y: 211, distance: 53.2
click at [43, 211] on div "Edit Block Block Style Order Conditions Id * 1.7.a. If so, why? Label If so, ho…" at bounding box center [140, 251] width 211 height 438
drag, startPoint x: 73, startPoint y: 211, endPoint x: 18, endPoint y: 208, distance: 55.1
click at [18, 208] on div "0 Edit Block Block Style Order Conditions Id * 1.7.a. If so, why? Label 1.7.a. …" at bounding box center [505, 251] width 989 height 438
click at [188, 438] on div "Edit Block Block Style Order Conditions Id * 1.7.a. If so, why? Label If so, wh…" at bounding box center [140, 251] width 211 height 438
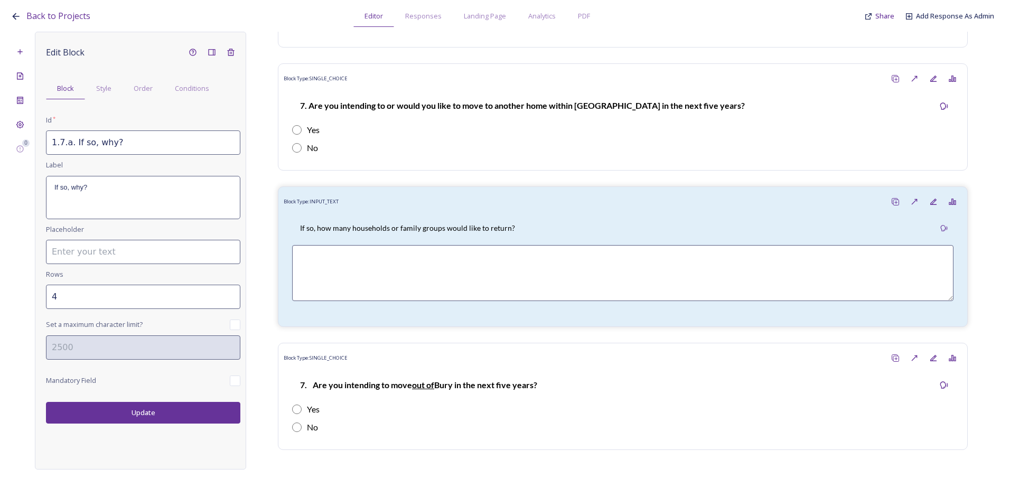
click at [178, 412] on button "Update" at bounding box center [143, 413] width 194 height 22
type input "5"
click at [230, 293] on input "5" at bounding box center [143, 297] width 194 height 24
click at [174, 409] on button "Update" at bounding box center [143, 413] width 194 height 22
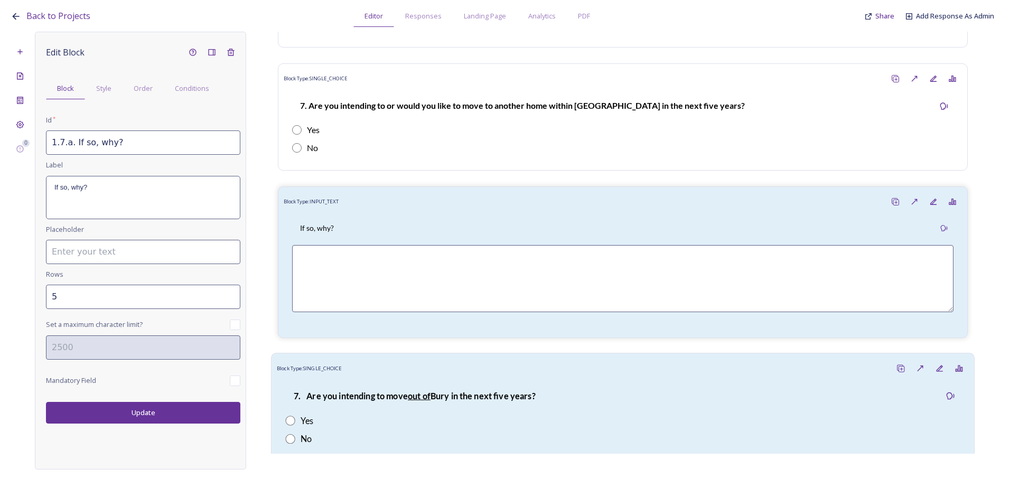
click at [358, 389] on div "7. Are you intending to move out of Bury in the next five years?" at bounding box center [414, 396] width 258 height 25
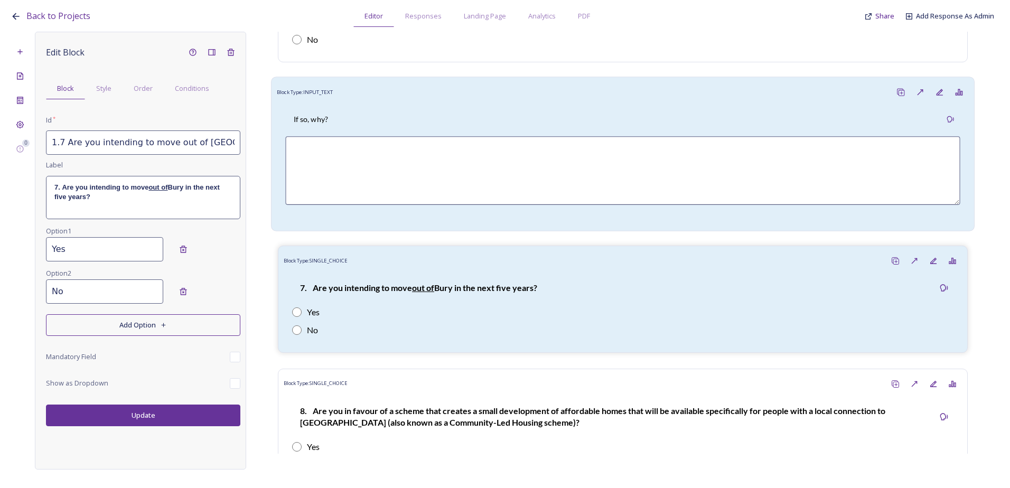
scroll to position [2096, 0]
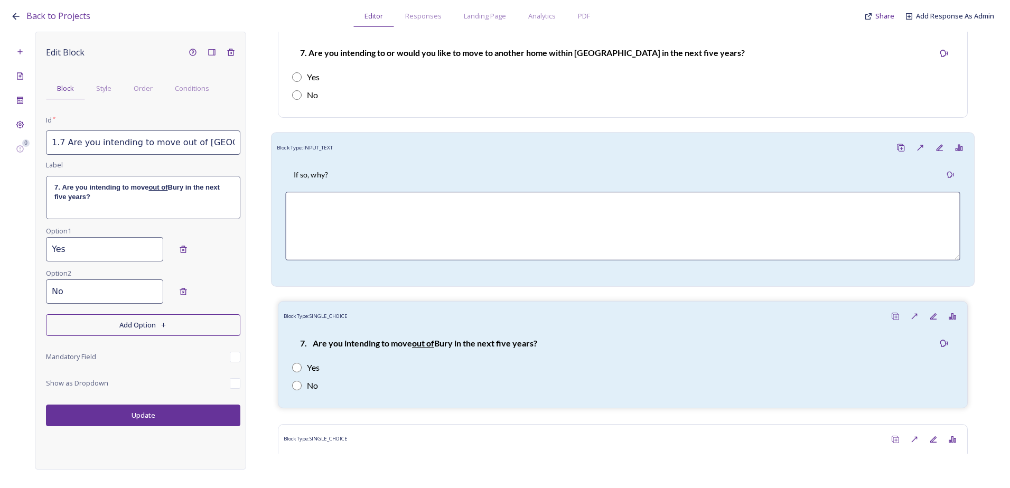
click at [374, 169] on div "If so, why?" at bounding box center [622, 175] width 675 height 24
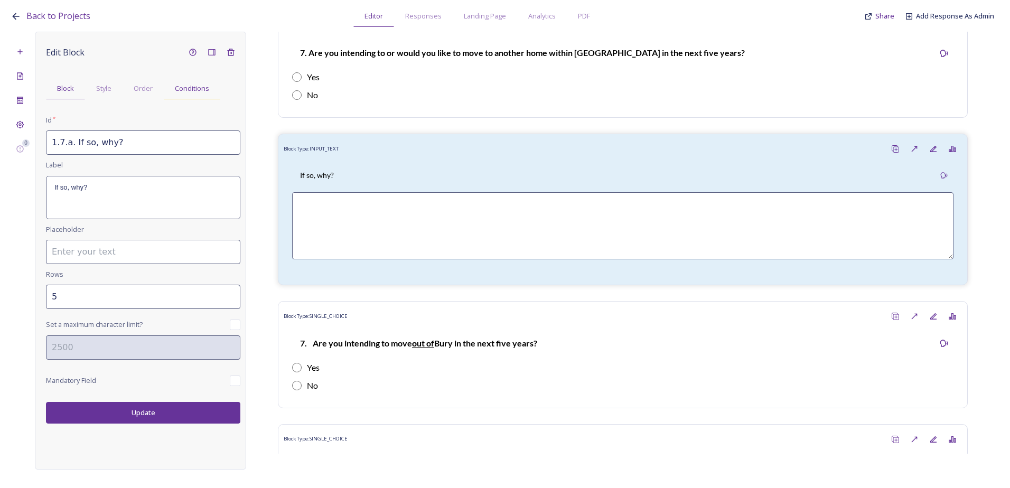
click at [192, 92] on span "Conditions" at bounding box center [192, 88] width 34 height 10
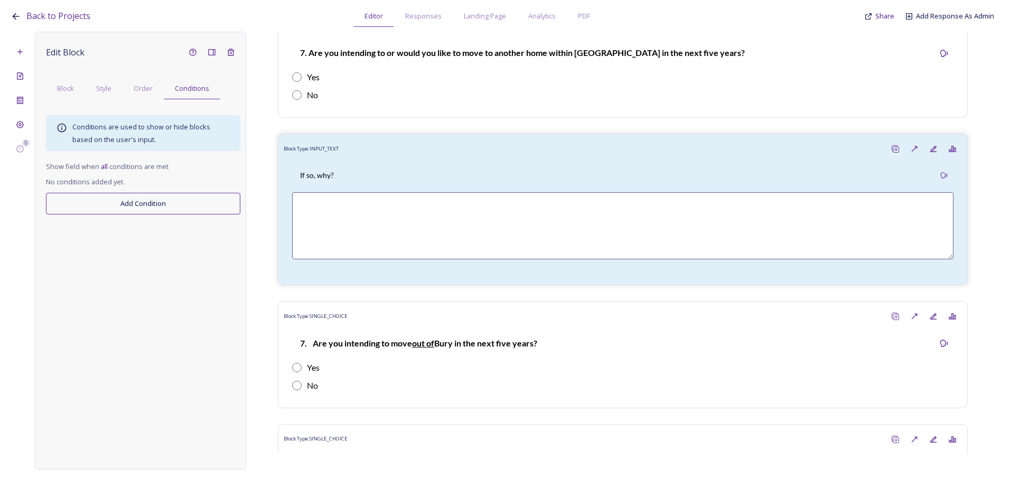
click at [125, 200] on button "Add Condition" at bounding box center [143, 204] width 194 height 22
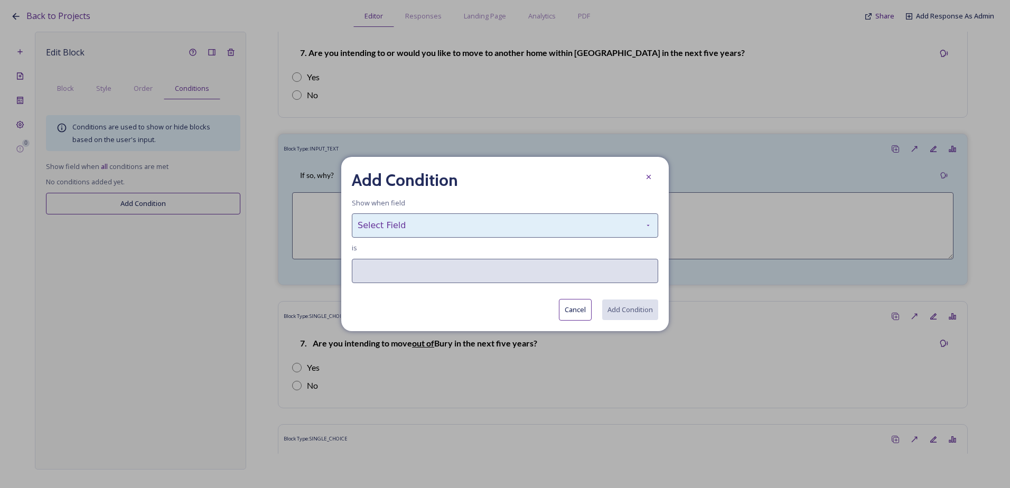
click at [393, 224] on div "Select Field" at bounding box center [505, 226] width 307 height 24
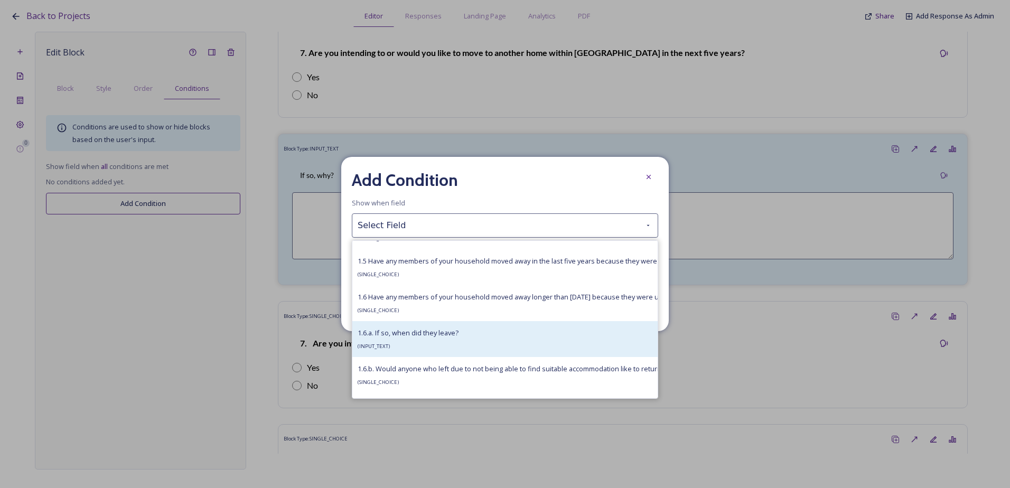
scroll to position [528, 0]
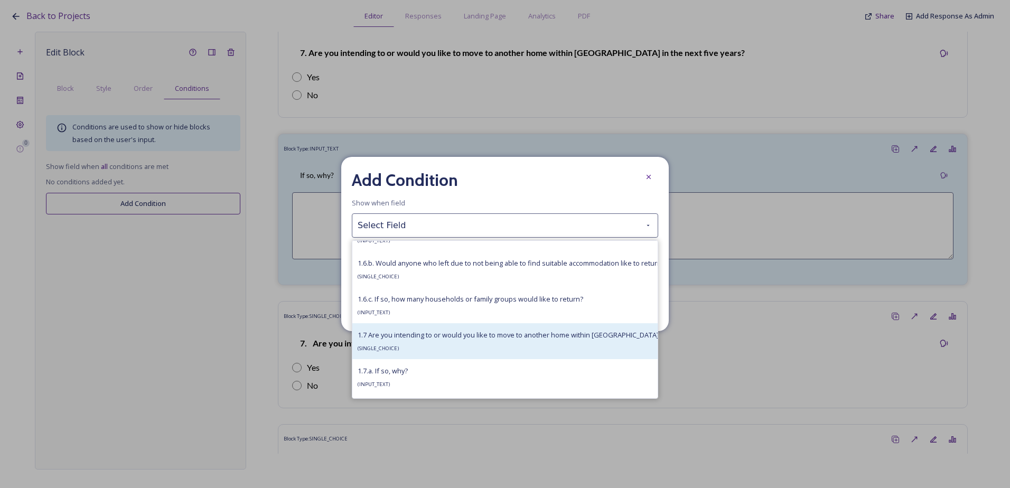
click at [426, 345] on div "1.7 Are you intending to or would you like to move to another home within Bury …" at bounding box center [544, 341] width 372 height 25
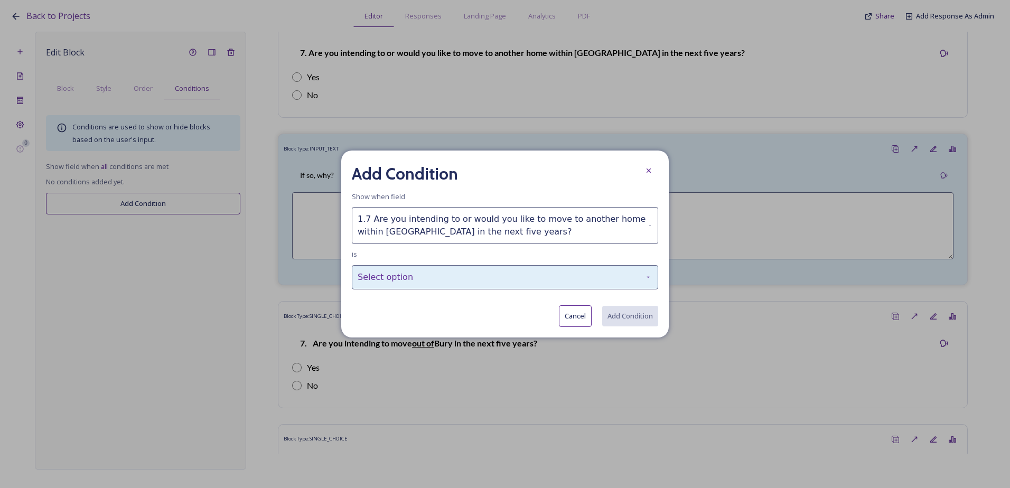
click at [405, 276] on div "Select option" at bounding box center [505, 277] width 307 height 24
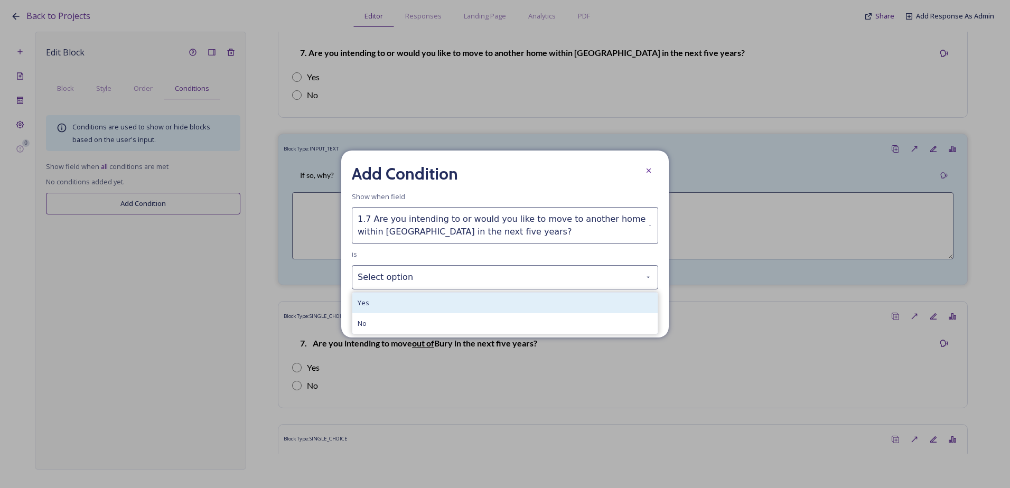
click at [415, 309] on div "Yes" at bounding box center [504, 303] width 305 height 21
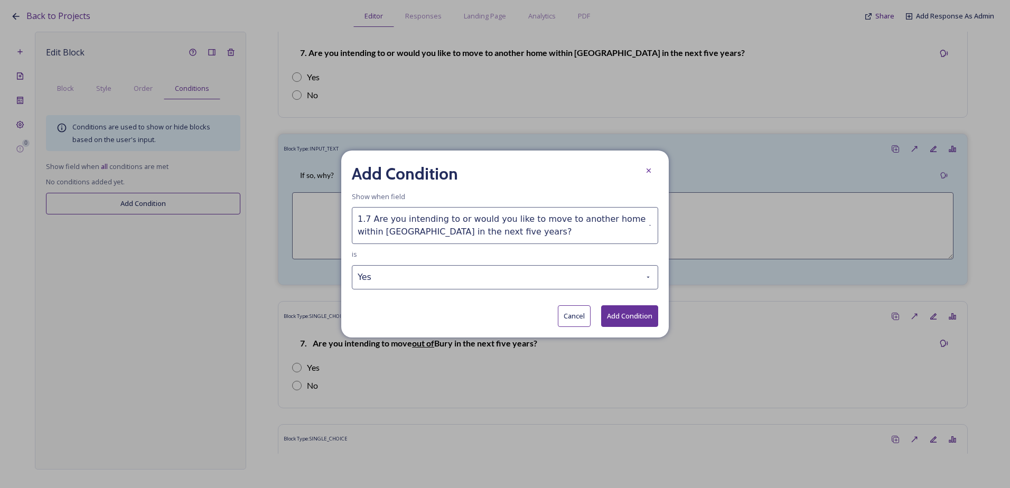
click at [642, 320] on button "Add Condition" at bounding box center [629, 316] width 57 height 22
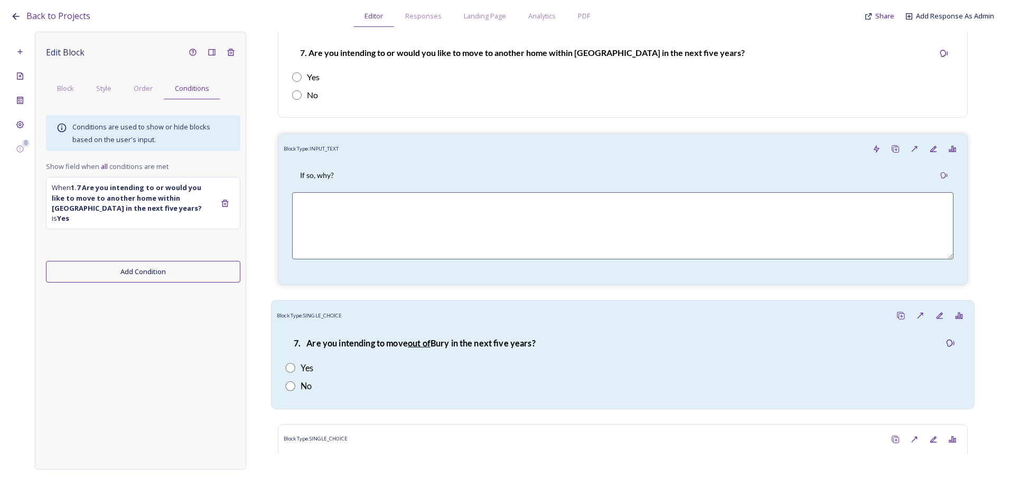
click at [359, 343] on strong "7. Are you intending to move out of Bury in the next five years?" at bounding box center [415, 343] width 242 height 10
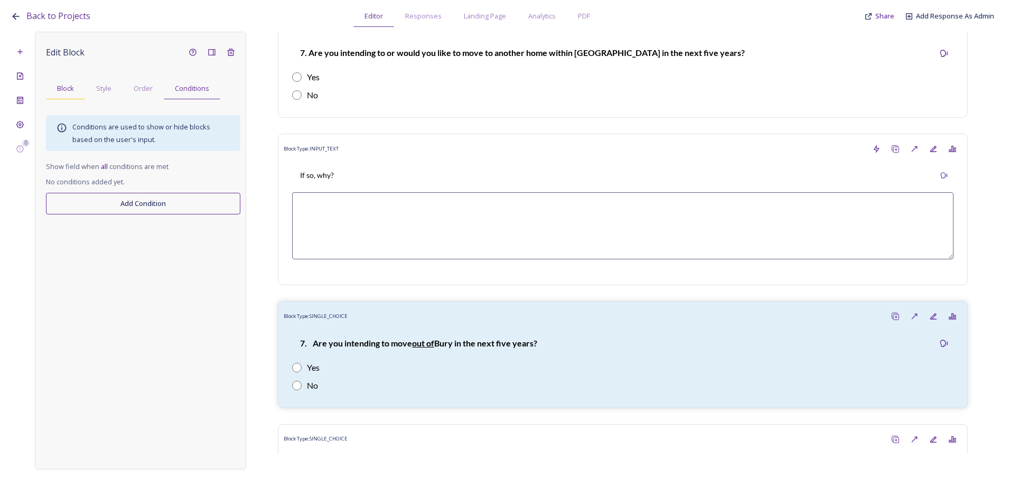
click at [78, 90] on div "Block" at bounding box center [65, 89] width 39 height 22
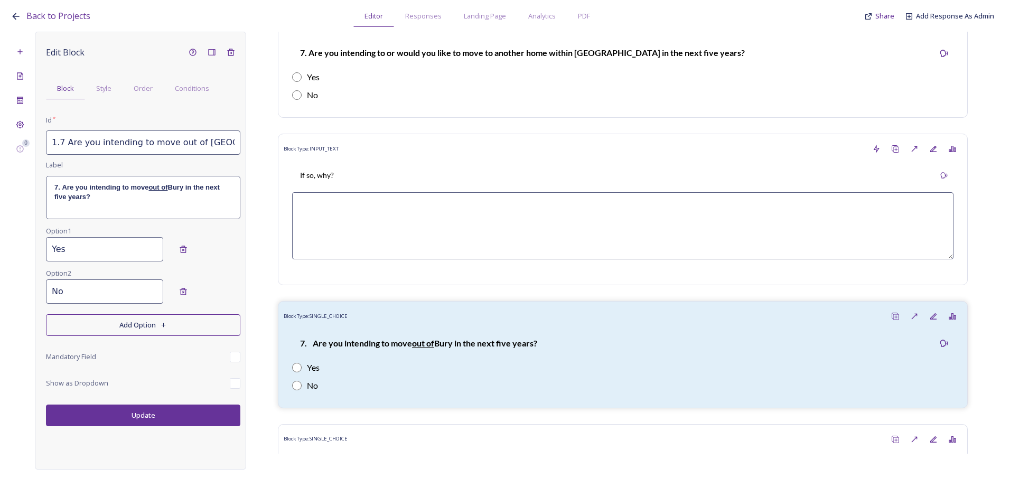
click at [71, 143] on input "1.7 Are you intending to move out of Bury in the next five years?" at bounding box center [143, 143] width 194 height 24
drag, startPoint x: 49, startPoint y: 143, endPoint x: 274, endPoint y: 145, distance: 224.6
click at [274, 145] on div "0 Edit Block Block Style Order Conditions Id * 1.7 Are you intending to move ou…" at bounding box center [505, 251] width 989 height 438
paste input "8 Are you intending to move out of Bury Parish"
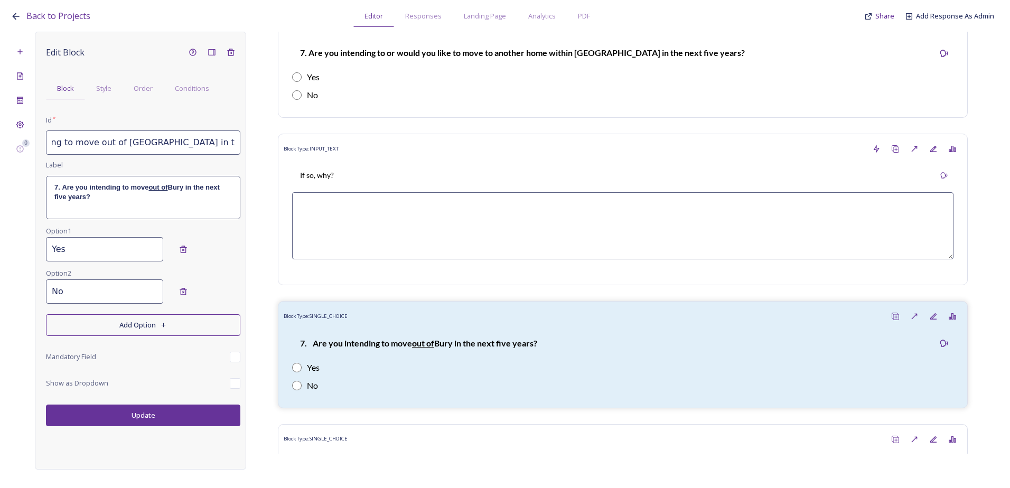
type input "1.8 Are you intending to move out of Bury Parish in the next five years?"
click at [132, 196] on p "7. Are you intending to move out of Bury in the next five years?" at bounding box center [143, 193] width 178 height 20
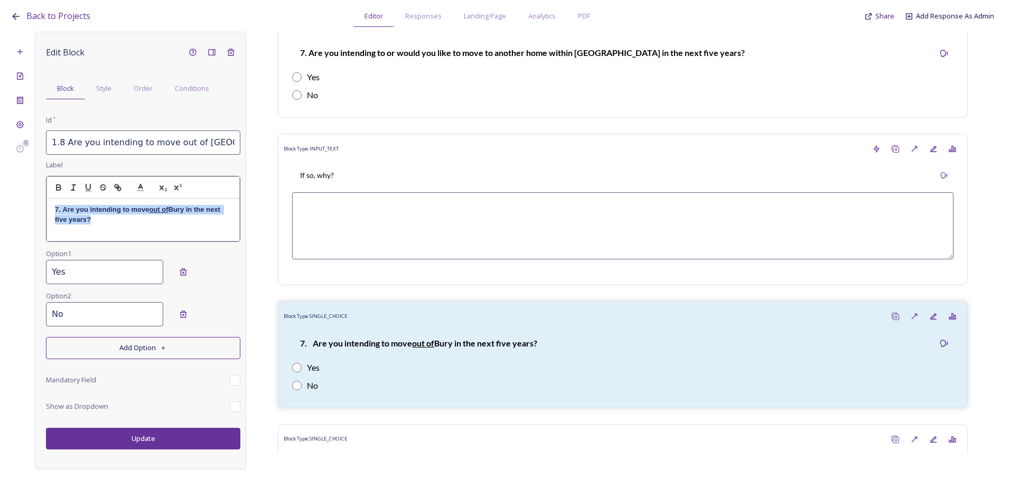
drag, startPoint x: 102, startPoint y: 226, endPoint x: 35, endPoint y: 211, distance: 68.6
click at [35, 211] on div "Edit Block Block Style Order Conditions Id * 1.8 Are you intending to move out …" at bounding box center [140, 251] width 211 height 438
paste div
drag, startPoint x: 60, startPoint y: 211, endPoint x: 64, endPoint y: 216, distance: 6.7
click at [59, 211] on p "1.8 Are you intending to move out of Bury Parish in the next five years?" at bounding box center [143, 215] width 177 height 20
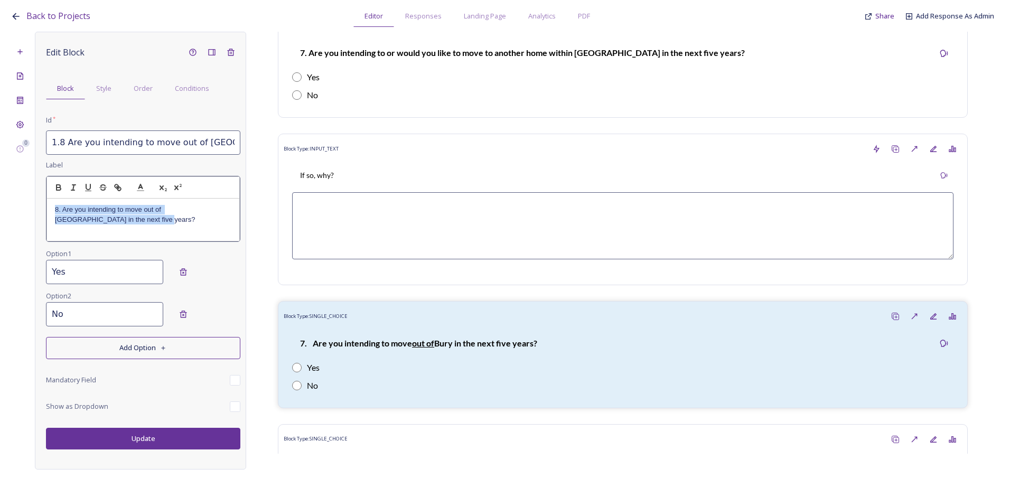
drag, startPoint x: 108, startPoint y: 222, endPoint x: 48, endPoint y: 211, distance: 61.8
click at [48, 211] on div "8. Are you intending to move out of Bury Parish in the next five years?" at bounding box center [143, 220] width 192 height 42
click at [59, 191] on icon "button" at bounding box center [59, 188] width 10 height 10
click at [131, 441] on div "Edit Block Block Style Order Conditions Id * 1.8 Are you intending to move out …" at bounding box center [140, 251] width 211 height 438
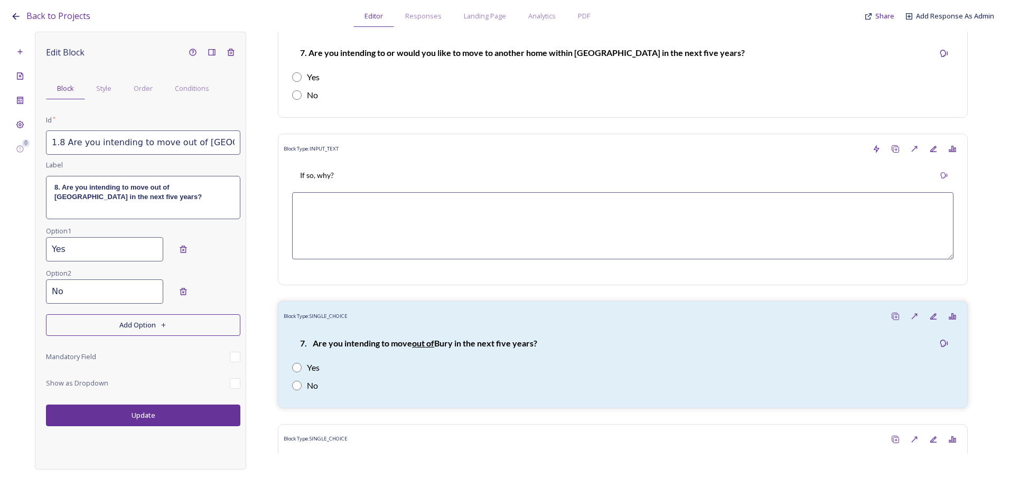
click at [151, 422] on button "Update" at bounding box center [143, 416] width 194 height 22
click at [151, 419] on button "Update" at bounding box center [143, 416] width 194 height 22
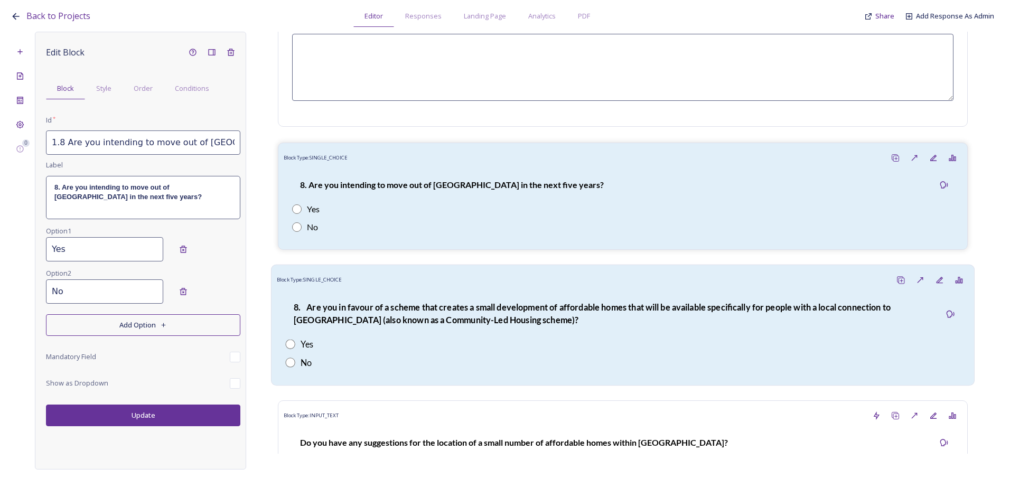
scroll to position [2149, 0]
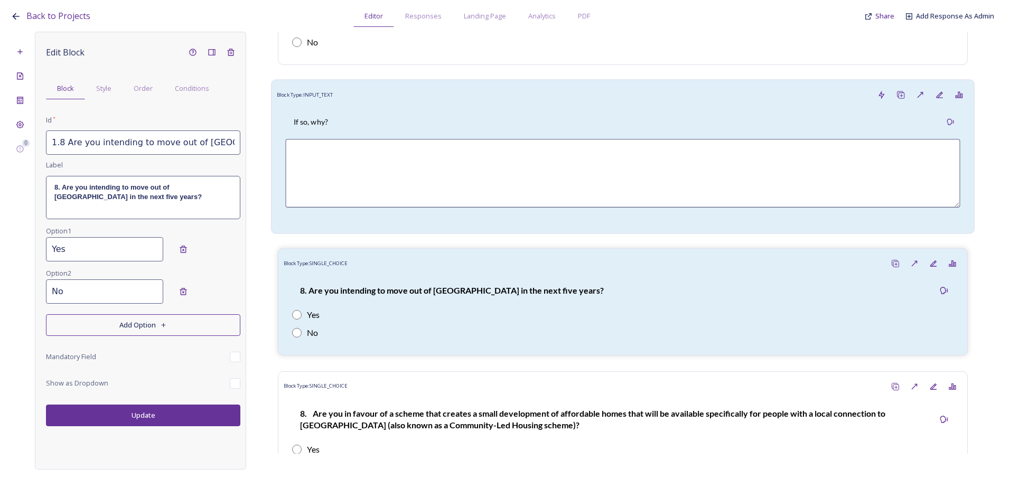
click at [400, 118] on div "If so, why?" at bounding box center [622, 122] width 675 height 24
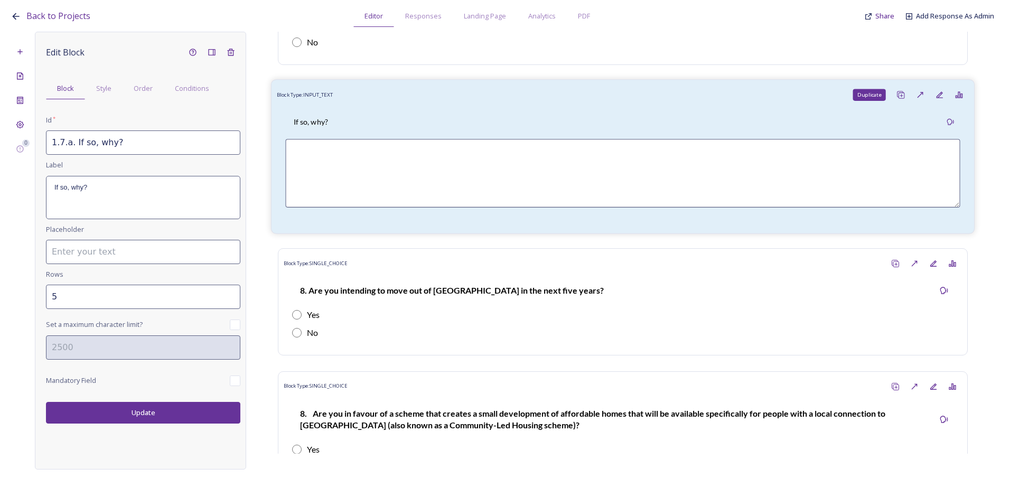
click at [897, 89] on div "Duplicate" at bounding box center [902, 95] width 20 height 20
type input "1.7.a. If so, why?_20250813140819"
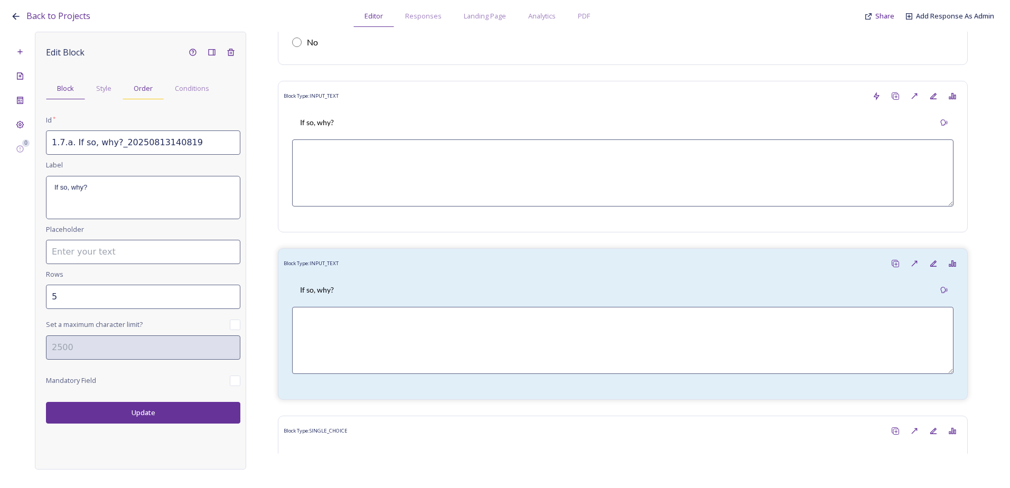
click at [149, 86] on span "Order" at bounding box center [143, 88] width 19 height 10
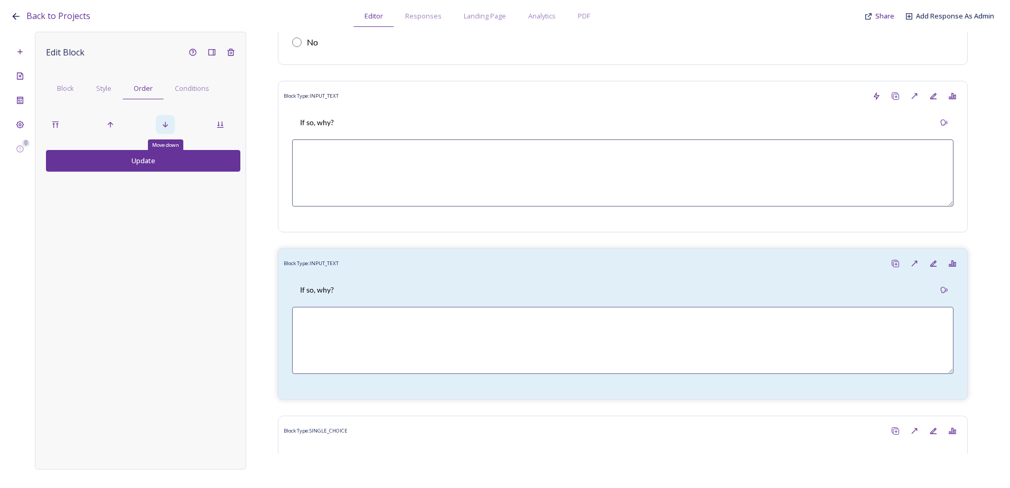
click at [165, 127] on icon at bounding box center [165, 124] width 8 height 8
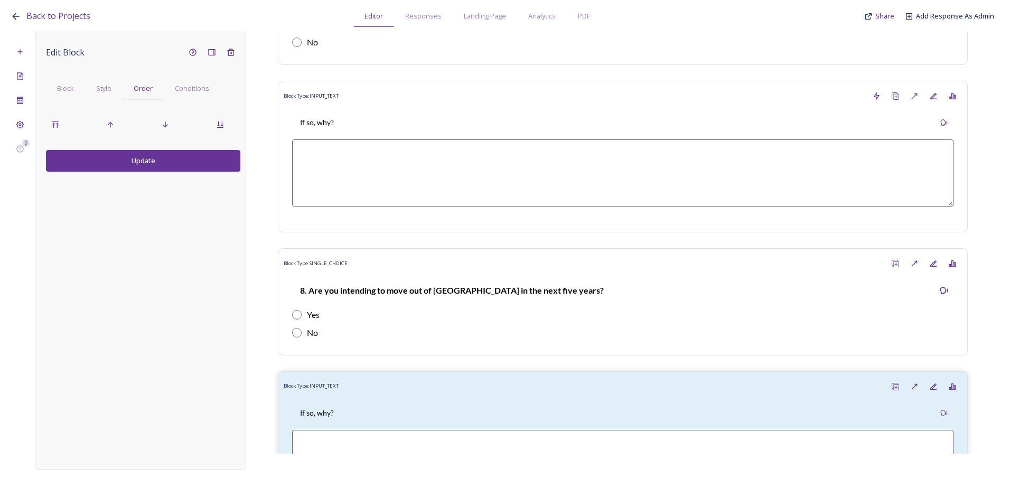
click at [156, 159] on button "Update" at bounding box center [143, 161] width 194 height 22
click at [63, 90] on span "Block" at bounding box center [65, 88] width 17 height 10
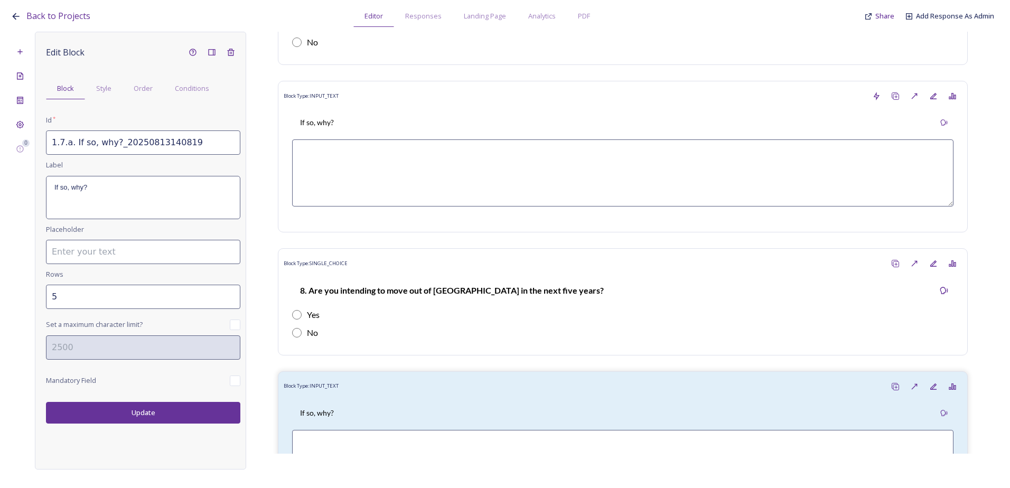
click at [61, 144] on input "1.7.a. If so, why?_20250813140819" at bounding box center [143, 143] width 194 height 24
drag, startPoint x: 192, startPoint y: 145, endPoint x: 112, endPoint y: 143, distance: 79.8
click at [112, 143] on input "1.8.a. If so, why?_20250813140819" at bounding box center [143, 143] width 194 height 24
type input "1.8.a. If so, why?"
click at [192, 414] on button "Update" at bounding box center [143, 413] width 194 height 22
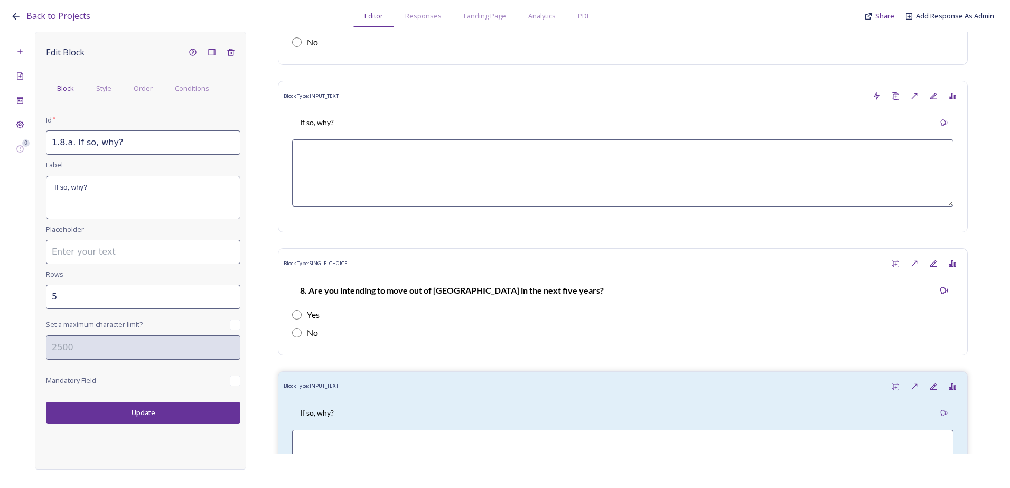
click at [190, 412] on button "Update" at bounding box center [143, 413] width 194 height 22
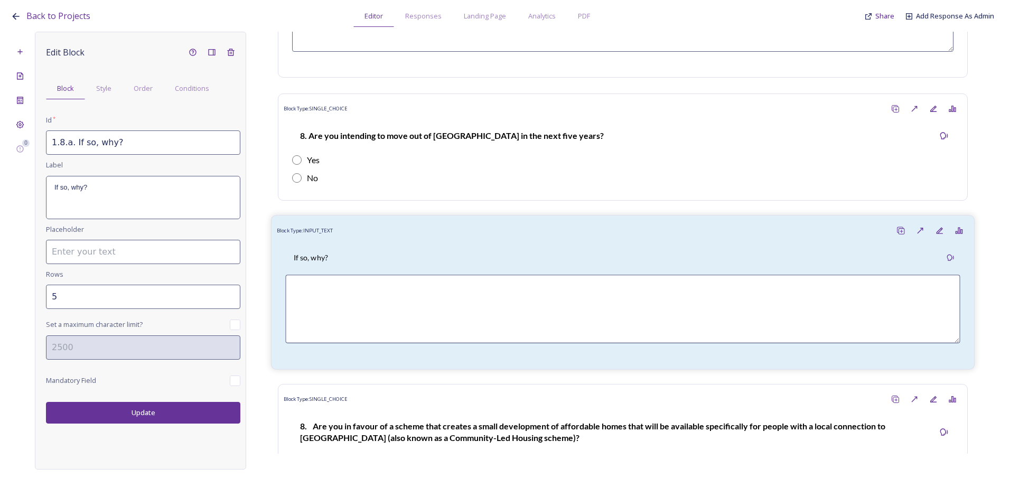
scroll to position [2307, 0]
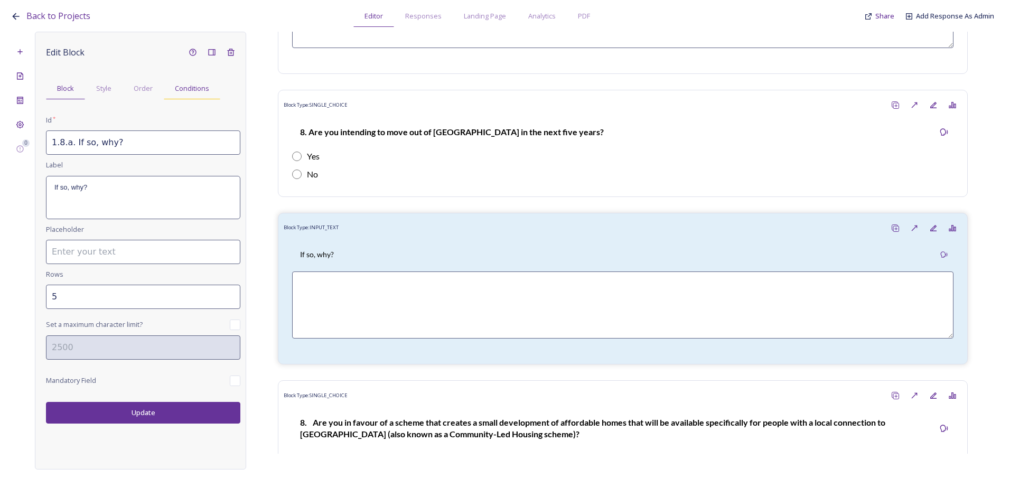
click at [188, 95] on div "Conditions" at bounding box center [192, 89] width 57 height 22
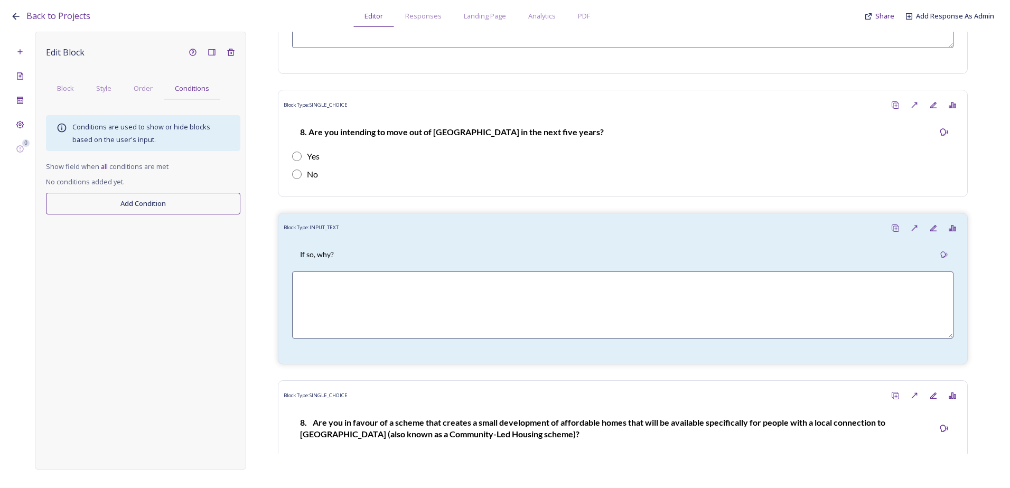
click at [119, 215] on div "Edit Block Block Style Order Conditions Conditions are used to show or hide blo…" at bounding box center [140, 251] width 211 height 438
click at [126, 208] on button "Add Condition" at bounding box center [143, 204] width 194 height 22
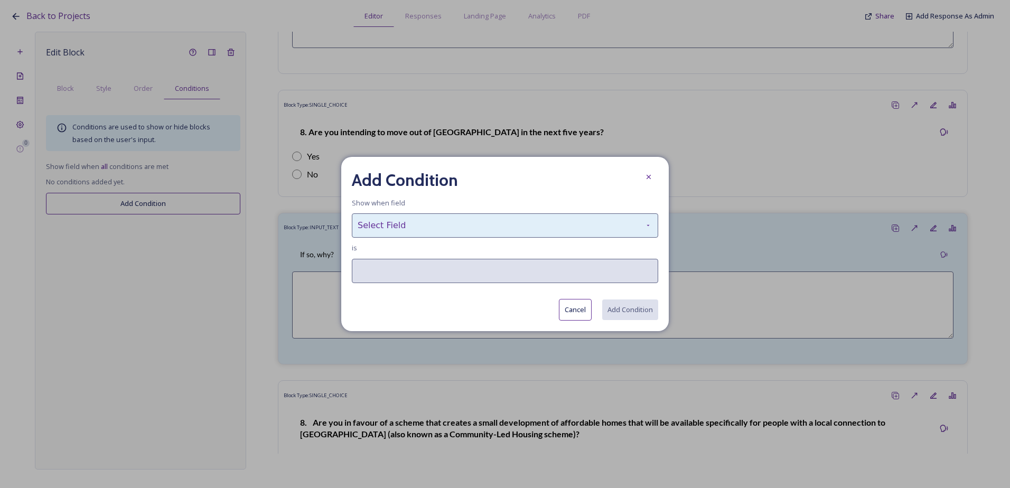
click at [424, 232] on div "Select Field" at bounding box center [505, 226] width 307 height 24
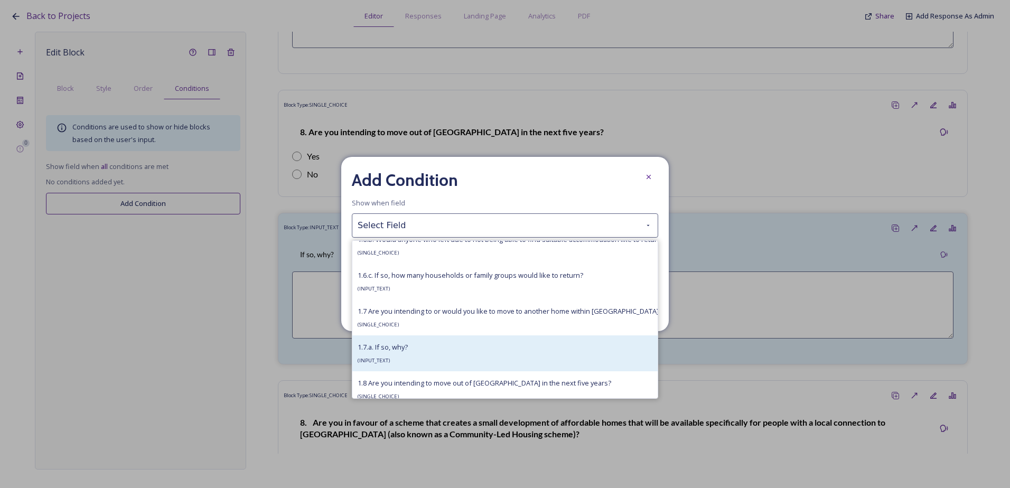
scroll to position [581, 0]
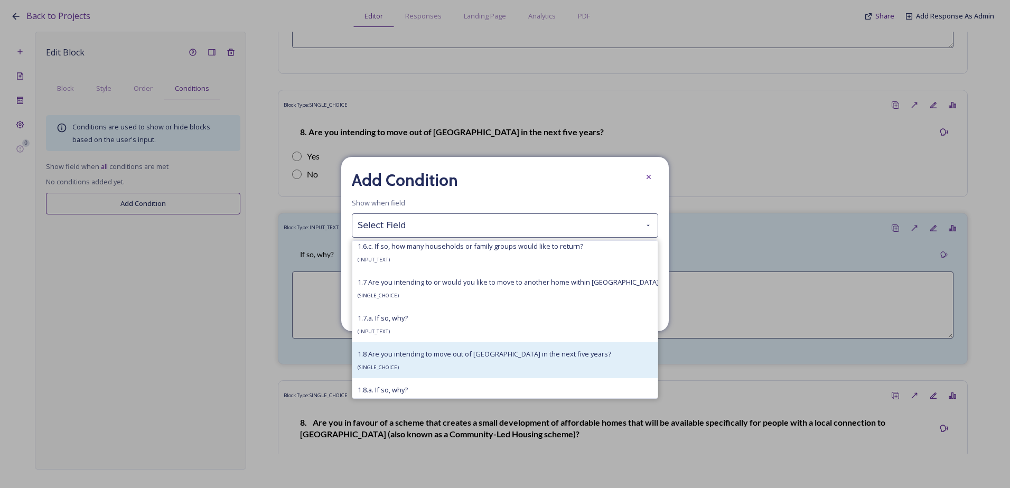
click at [414, 363] on div "1.8 Are you intending to move out of Bury Parish in the next five years? ( SING…" at bounding box center [485, 360] width 254 height 25
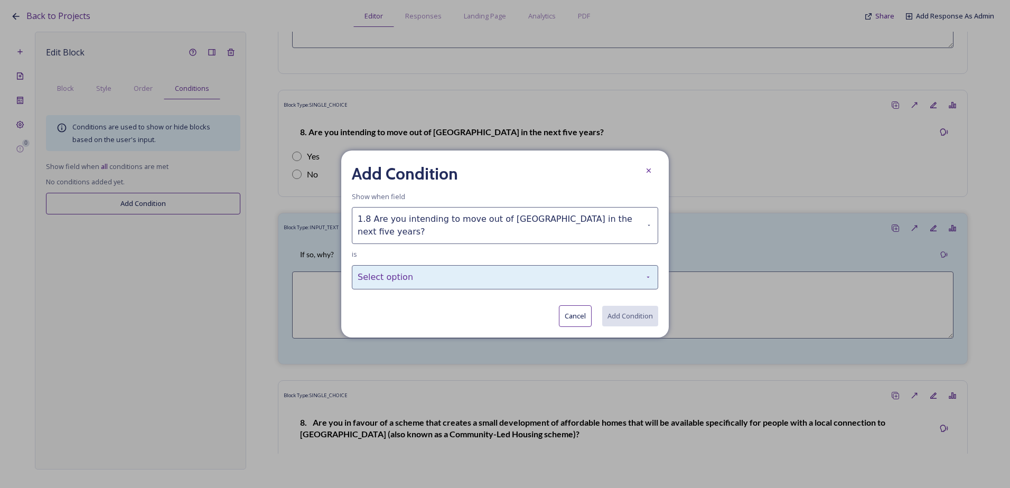
click at [416, 275] on div "Select option" at bounding box center [505, 277] width 307 height 24
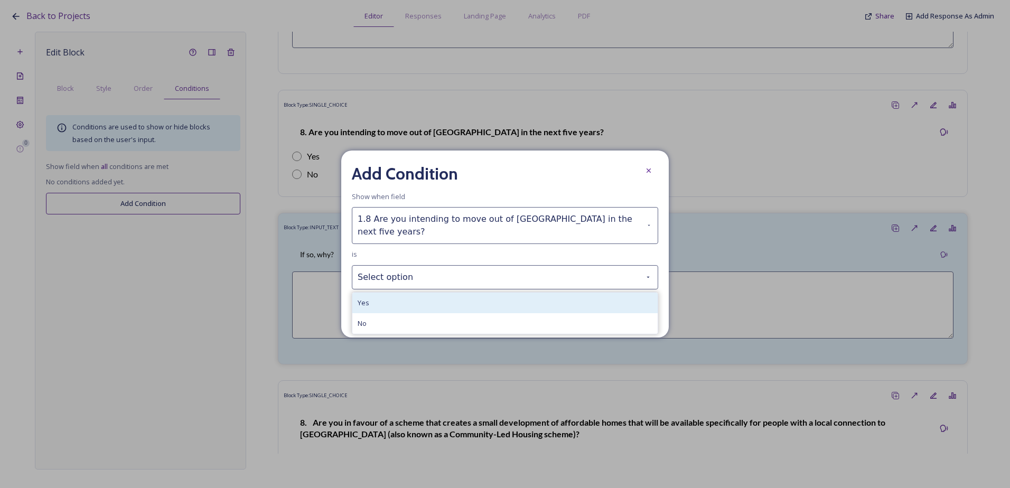
click at [414, 299] on div "Yes" at bounding box center [504, 303] width 305 height 21
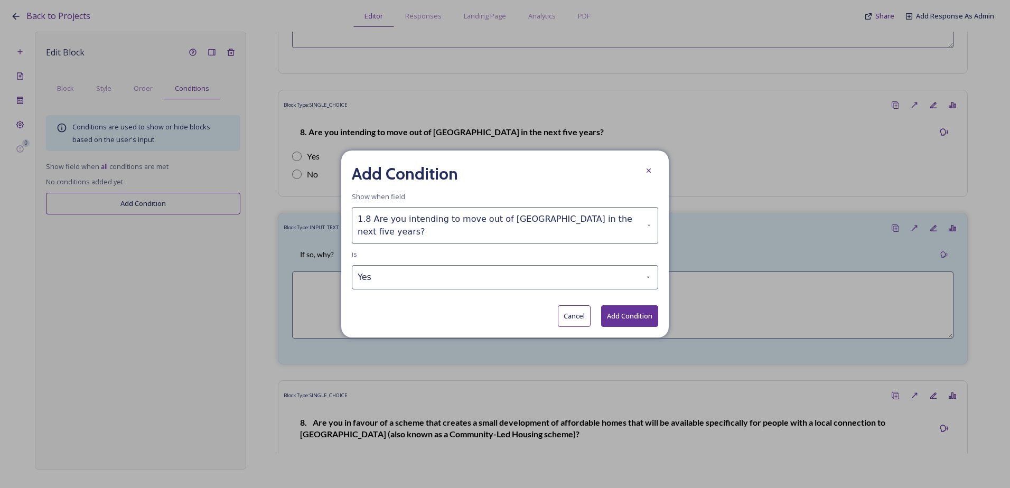
click at [636, 307] on button "Add Condition" at bounding box center [629, 316] width 57 height 22
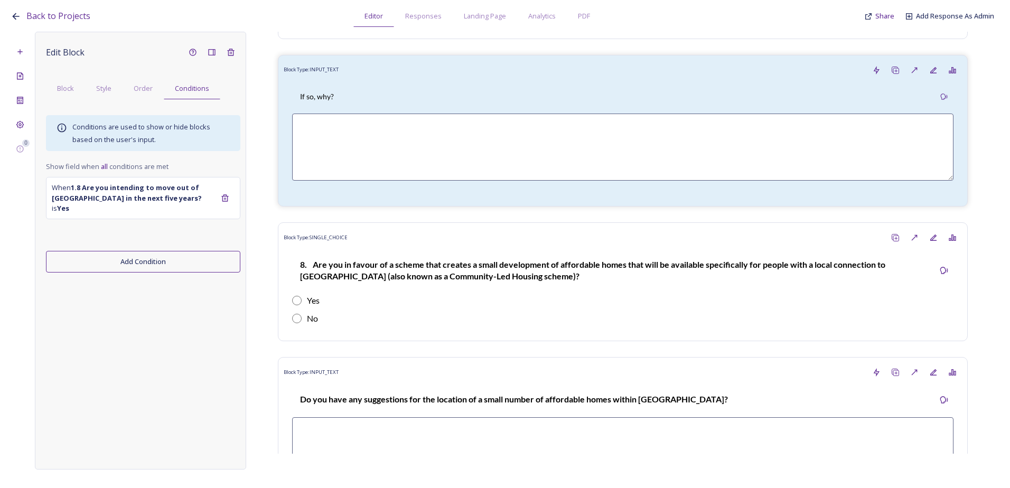
scroll to position [2466, 0]
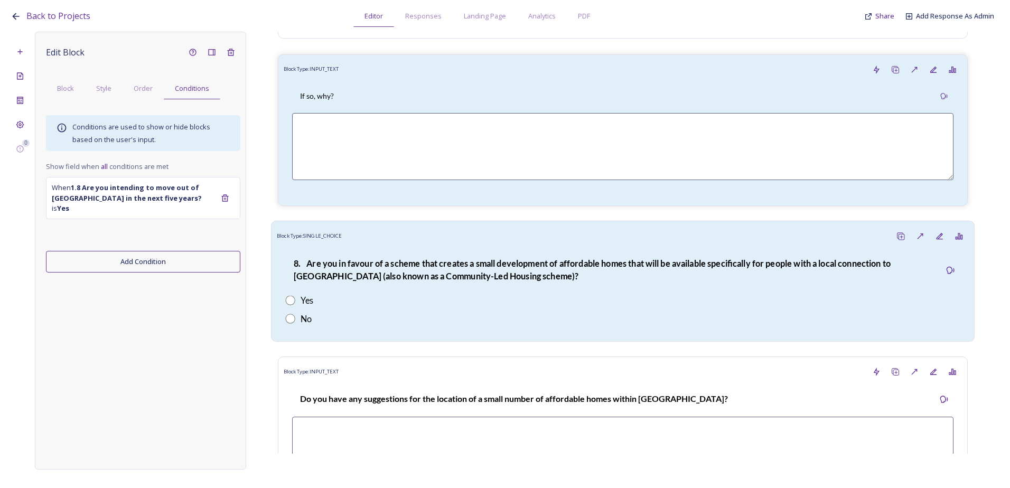
click at [392, 259] on strong "8. Are you in favour of a scheme that creates a small development of affordable…" at bounding box center [593, 269] width 599 height 23
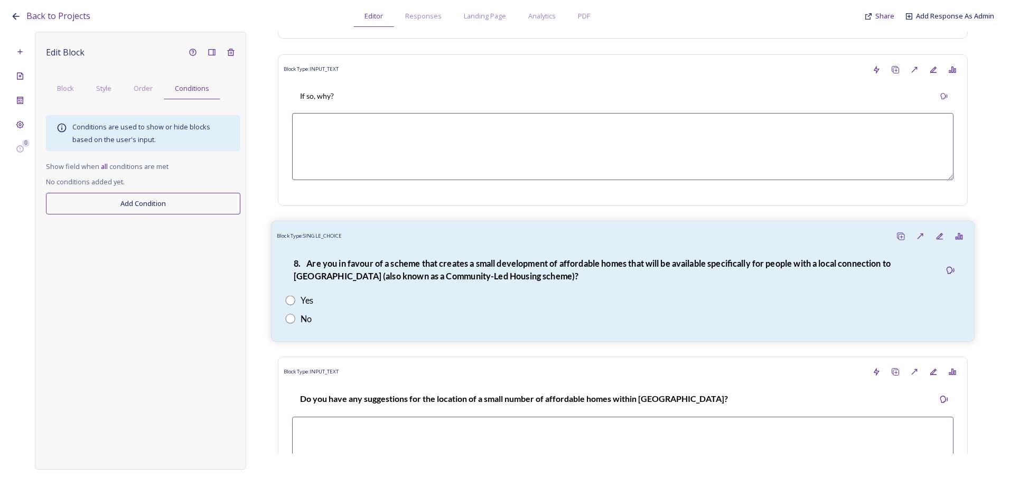
click at [507, 296] on div "Yes" at bounding box center [622, 300] width 675 height 13
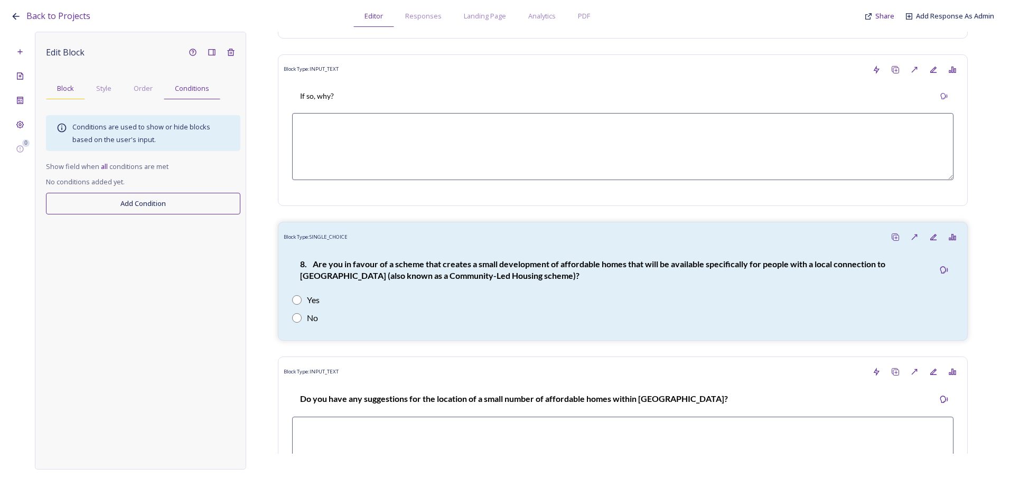
click at [71, 87] on span "Block" at bounding box center [65, 88] width 17 height 10
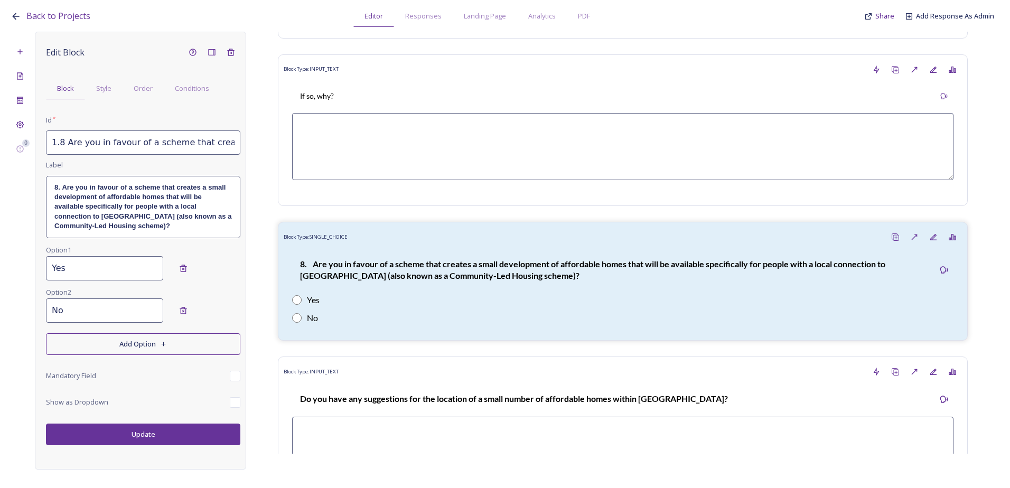
click at [92, 143] on input "1.8 Are you in favour of a scheme that creates a small development of affordabl…" at bounding box center [143, 143] width 194 height 24
drag, startPoint x: 49, startPoint y: 143, endPoint x: 275, endPoint y: 144, distance: 226.7
click at [275, 144] on div "0 Edit Block Block Style Order Conditions Id * 1.8 Are you in favour of a schem…" at bounding box center [505, 251] width 989 height 438
paste input "9 Are you in favour of a scheme that creates a small development of affordable …"
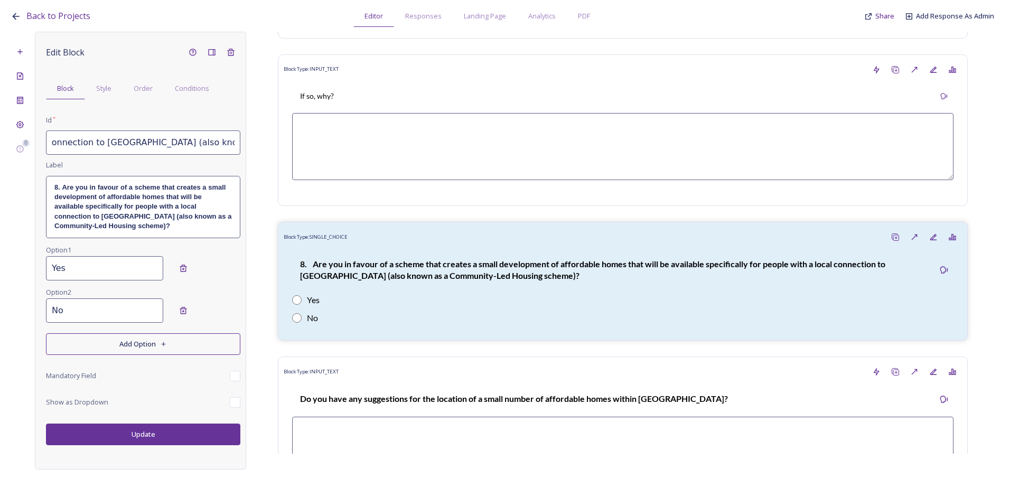
scroll to position [0, 645]
type input "1.9 Are you in favour of a scheme that creates a small development of affordabl…"
click at [179, 222] on p "8. Are you in favour of a scheme that creates a small development of affordable…" at bounding box center [143, 207] width 178 height 49
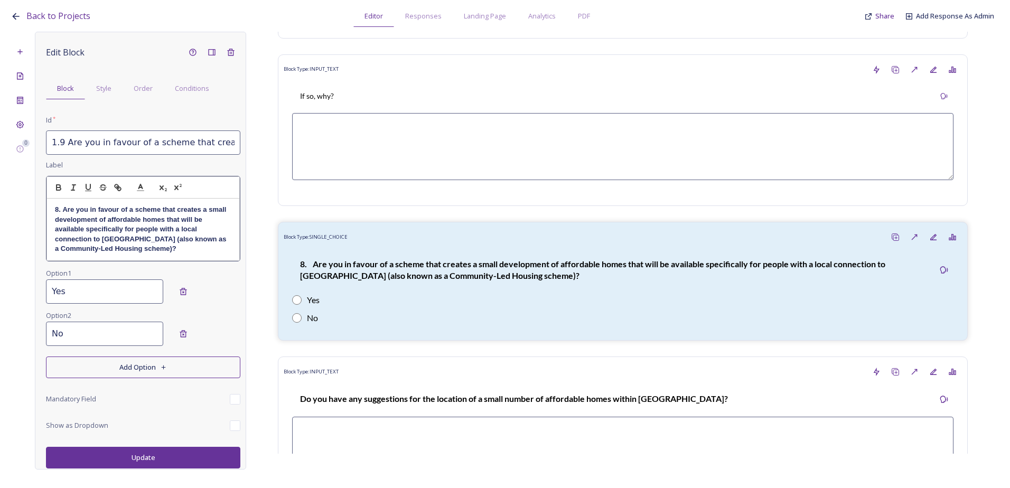
click at [138, 230] on strong "8. Are you in favour of a scheme that creates a small development of affordable…" at bounding box center [141, 229] width 173 height 47
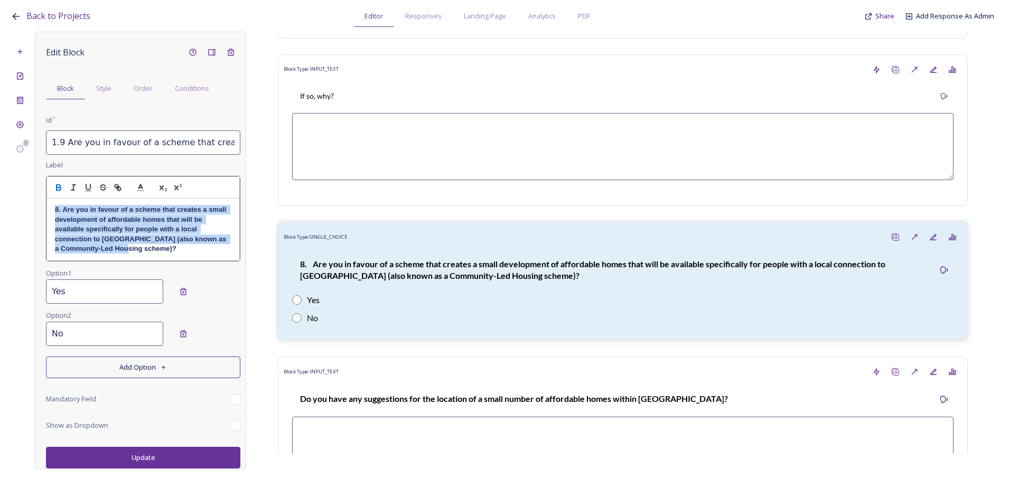
drag, startPoint x: 138, startPoint y: 246, endPoint x: 50, endPoint y: 209, distance: 95.7
click at [50, 209] on div "8. Are you in favour of a scheme that creates a small development of affordable…" at bounding box center [143, 229] width 192 height 61
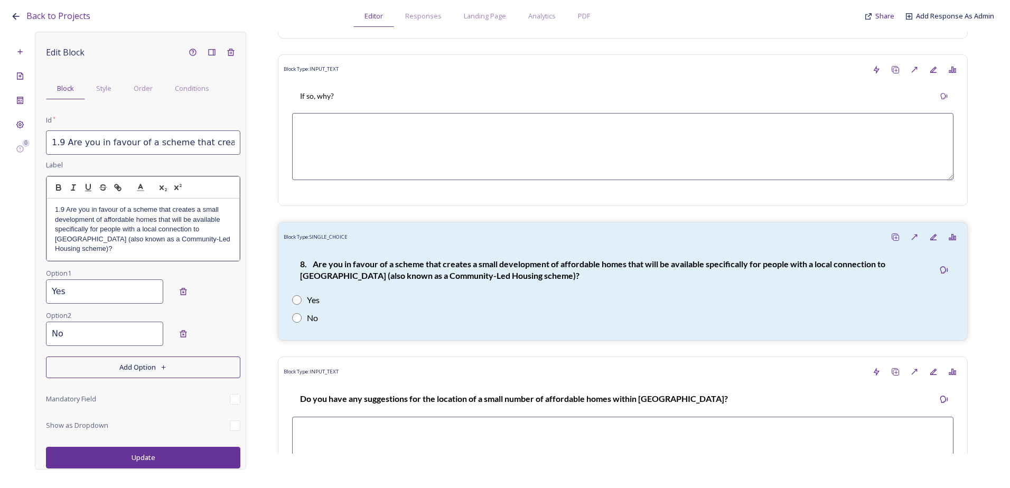
click at [60, 212] on p "1.9 Are you in favour of a scheme that creates a small development of affordabl…" at bounding box center [143, 229] width 177 height 49
drag, startPoint x: 105, startPoint y: 243, endPoint x: 50, endPoint y: 199, distance: 70.3
click at [50, 199] on div "9. Are you in favour of a scheme that creates a small development of affordable…" at bounding box center [143, 229] width 192 height 61
click at [108, 253] on p "9. Are you in favour of a scheme that creates a small development of affordable…" at bounding box center [143, 229] width 177 height 49
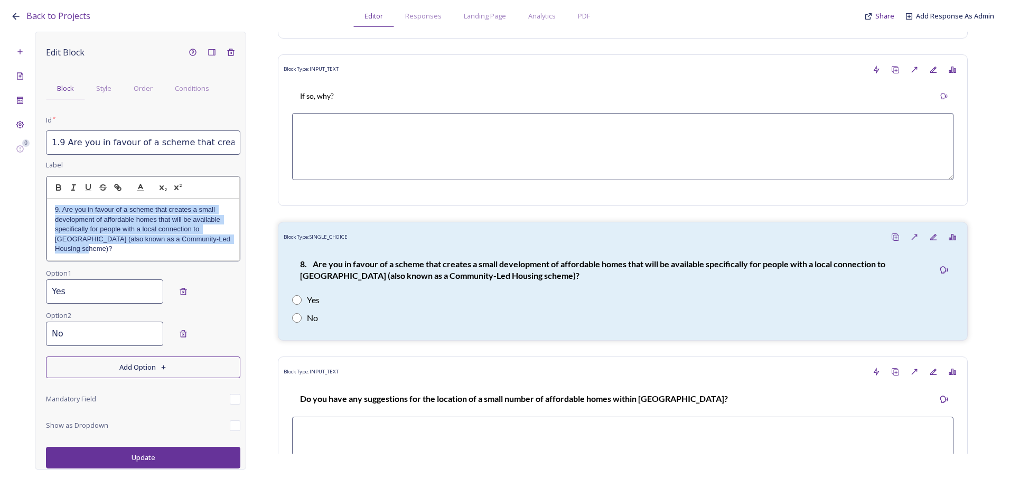
drag, startPoint x: 73, startPoint y: 229, endPoint x: 50, endPoint y: 210, distance: 30.5
click at [50, 210] on div "9. Are you in favour of a scheme that creates a small development of affordable…" at bounding box center [143, 229] width 192 height 61
click at [61, 188] on icon "button" at bounding box center [59, 188] width 10 height 10
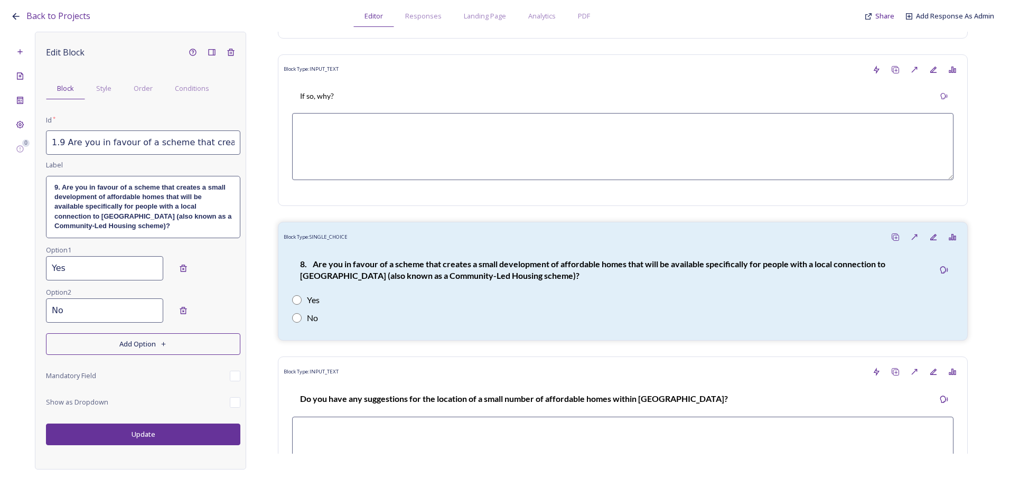
click at [78, 296] on div "Edit Block Block Style Order Conditions Id * 1.9 Are you in favour of a scheme …" at bounding box center [143, 244] width 194 height 403
type input "Y"
type input "Strongly in favour"
drag, startPoint x: 87, startPoint y: 309, endPoint x: -44, endPoint y: 304, distance: 131.2
click at [0, 304] on html "Back to Projects Editor Responses Landing Page Analytics PDF Share Add Response…" at bounding box center [505, 244] width 1010 height 488
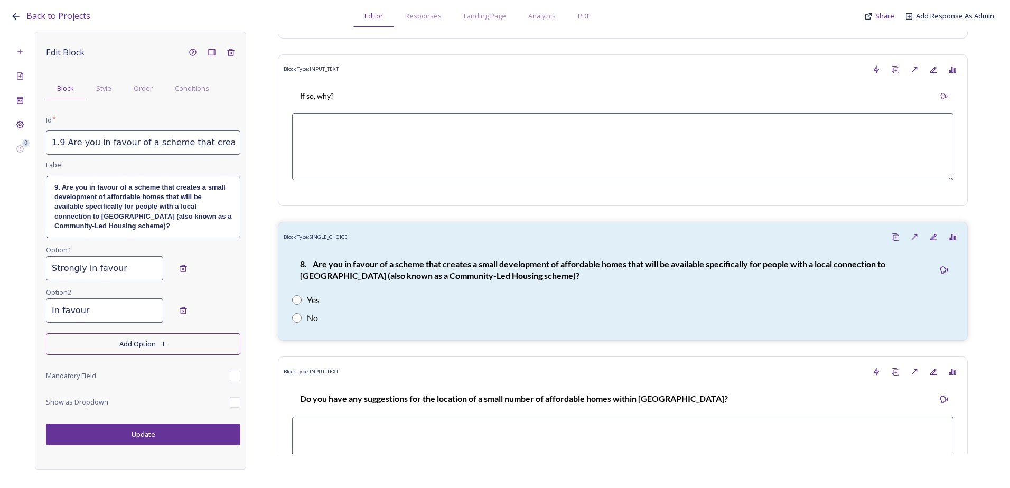
type input "In favour"
click at [113, 338] on button "Add Option" at bounding box center [143, 344] width 194 height 22
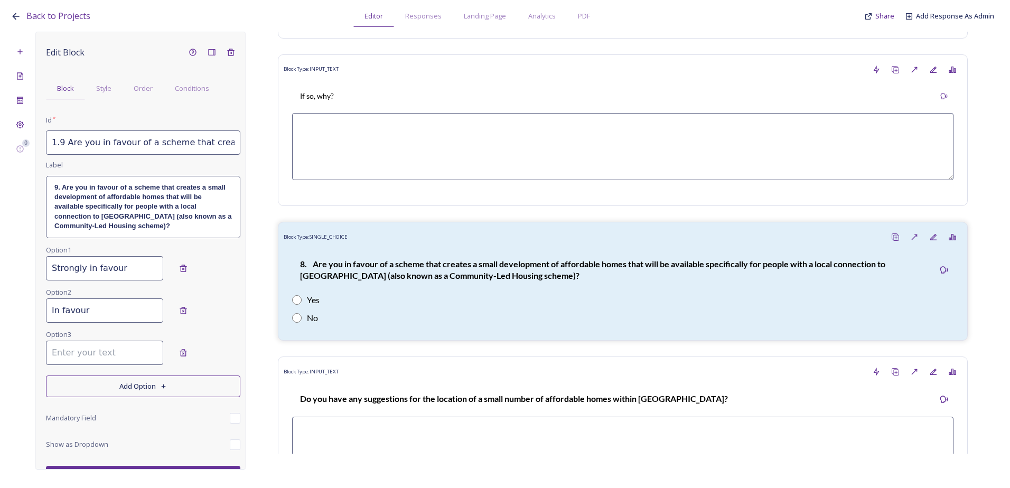
click at [93, 350] on input at bounding box center [104, 353] width 117 height 24
click at [82, 355] on input "N" at bounding box center [104, 353] width 117 height 24
click at [17, 348] on div "0 Edit Block Block Style Order Conditions Id * 1.9 Are you in favour of a schem…" at bounding box center [505, 251] width 989 height 438
paste input "either in favour or against"
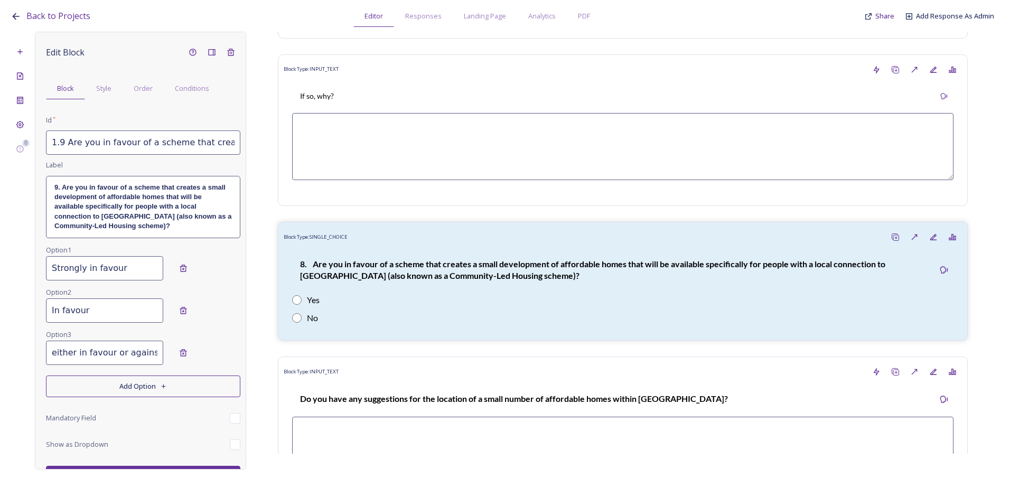
type input "Neither in favour or against"
click at [101, 389] on button "Add Option" at bounding box center [143, 387] width 194 height 22
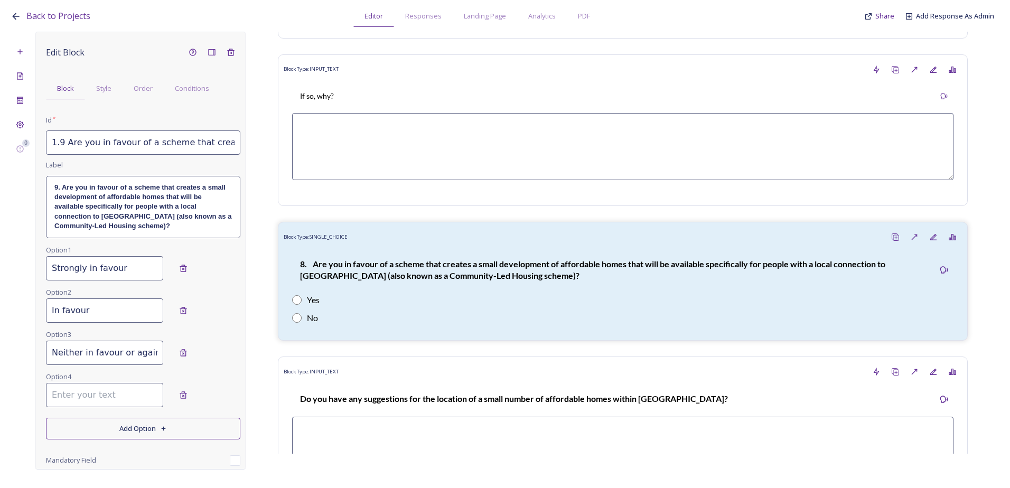
click at [60, 390] on input at bounding box center [104, 395] width 117 height 24
paste input "Against"
type input "Against"
click at [91, 427] on button "Add Option" at bounding box center [143, 429] width 194 height 22
click at [111, 438] on input at bounding box center [104, 437] width 117 height 24
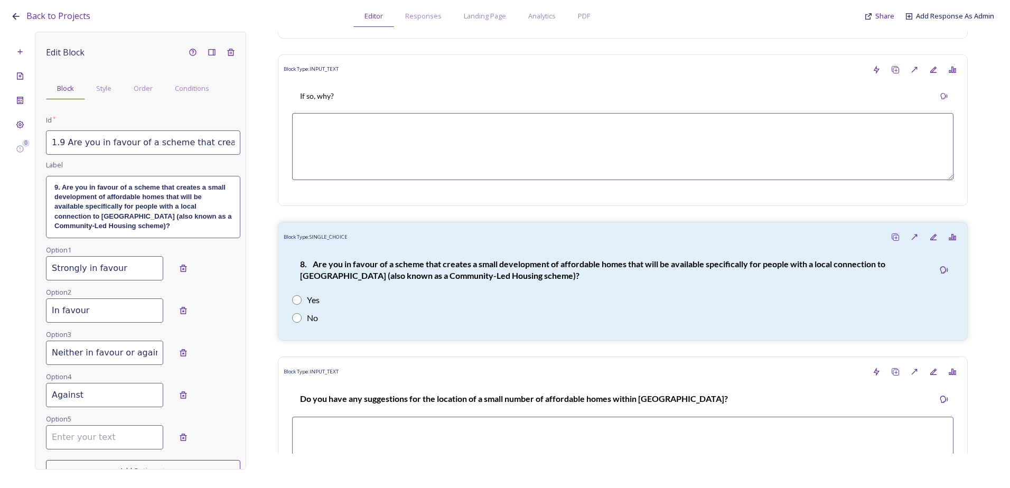
paste input "Strongly against"
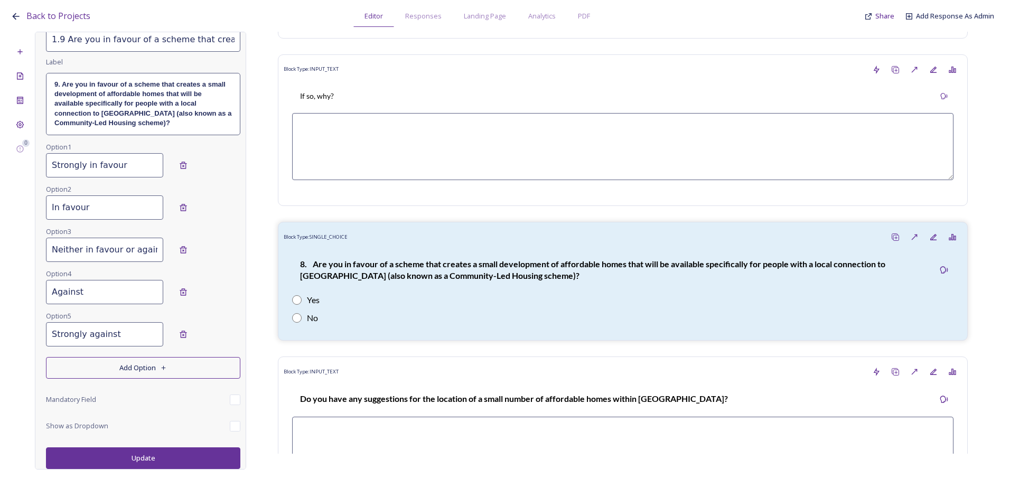
type input "Strongly against"
click at [101, 457] on button "Update" at bounding box center [143, 459] width 194 height 22
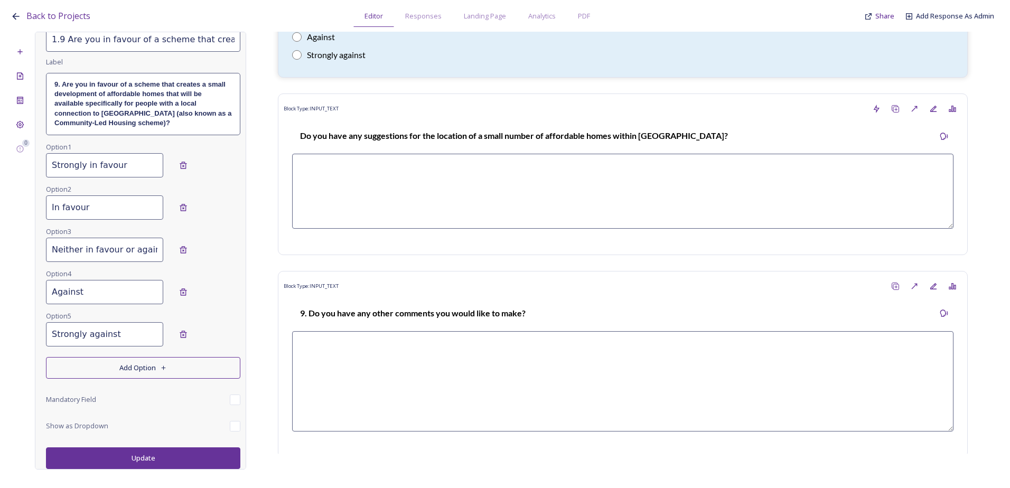
scroll to position [2677, 0]
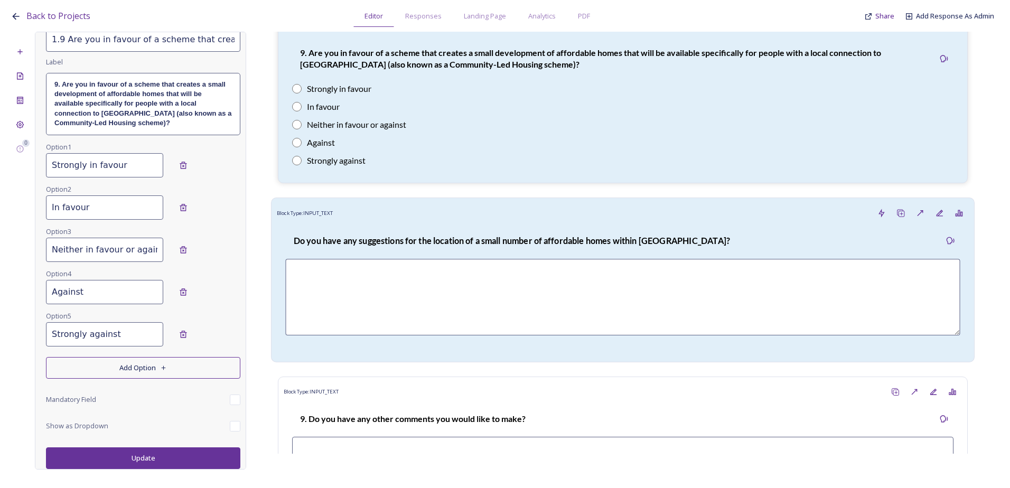
click at [448, 236] on strong "Do you have any suggestions for the location of a small number of affordable ho…" at bounding box center [512, 241] width 437 height 10
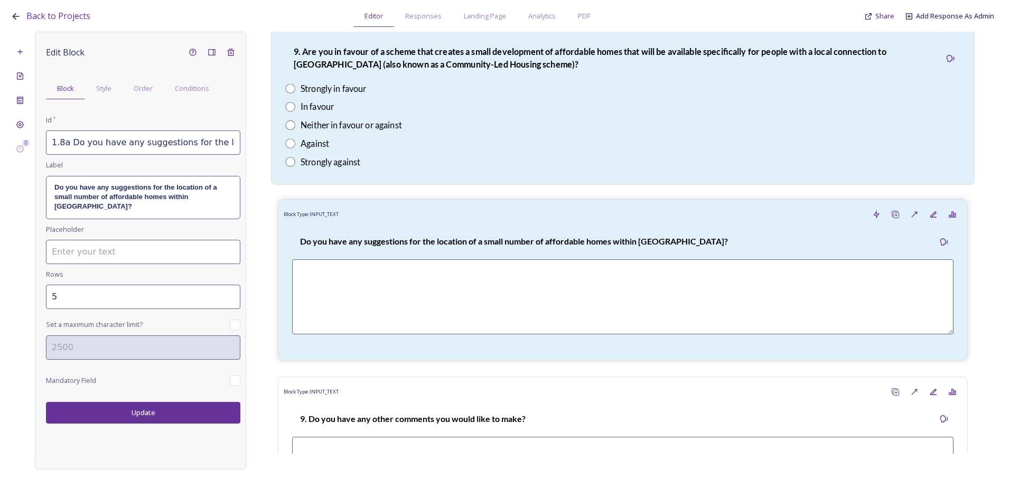
scroll to position [0, 199]
drag, startPoint x: 50, startPoint y: 144, endPoint x: 309, endPoint y: 146, distance: 259.5
click at [309, 146] on div "0 Edit Block Block Style Order Conditions Id * 1.8a Do you have any suggestions…" at bounding box center [505, 251] width 989 height 438
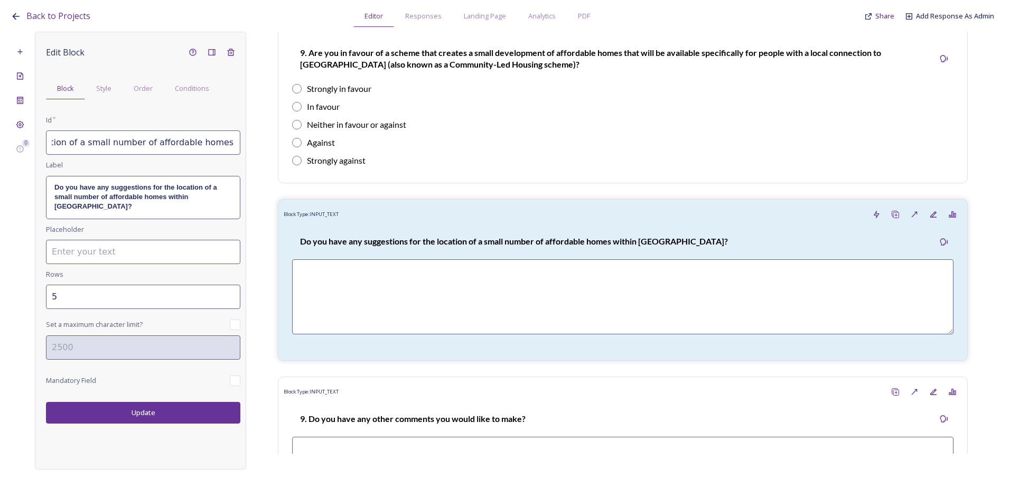
paste input "10 Do you have any suggestions for the location of a small number of affordable…"
type input "1.10 Do you have any suggestions for the location of a small number of affordab…"
click at [220, 194] on p "Do you have any suggestions for the location of a small number of affordable ho…" at bounding box center [143, 197] width 178 height 29
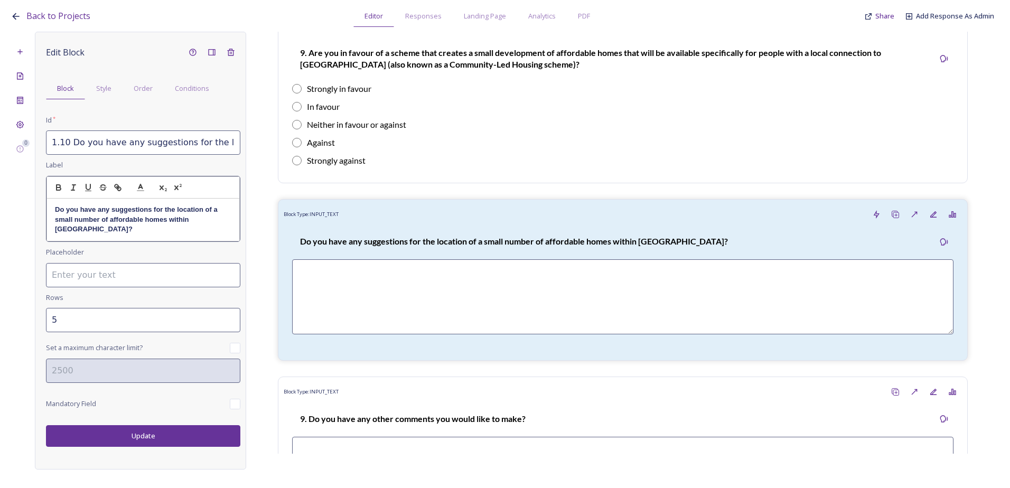
click at [214, 219] on p "Do you have any suggestions for the location of a small number of affordable ho…" at bounding box center [143, 219] width 177 height 29
drag, startPoint x: 221, startPoint y: 221, endPoint x: 42, endPoint y: 210, distance: 180.0
click at [42, 210] on div "Edit Block Block Style Order Conditions Id * 1.10 Do you have any suggestions f…" at bounding box center [140, 251] width 211 height 438
click at [62, 208] on p "1.10 Do you have any suggestions for the location of a small number of affordab…" at bounding box center [143, 219] width 177 height 29
drag, startPoint x: 87, startPoint y: 231, endPoint x: 54, endPoint y: 208, distance: 40.9
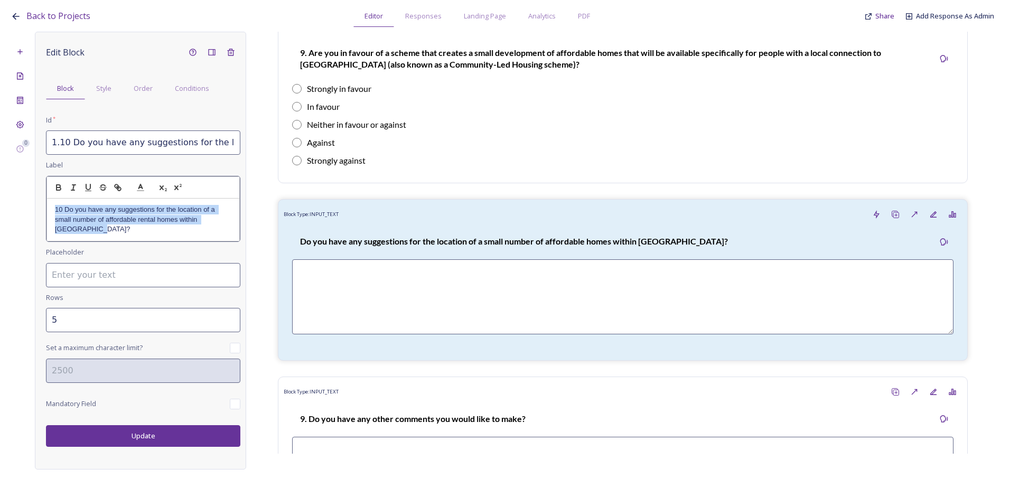
click at [54, 208] on div "10 Do you have any suggestions for the location of a small number of affordable…" at bounding box center [143, 220] width 192 height 42
click at [55, 190] on icon "button" at bounding box center [59, 188] width 10 height 10
click at [64, 209] on strong "10 Do you have any suggestions for the location of a small number of affordable…" at bounding box center [142, 219] width 174 height 27
click at [167, 435] on div "Edit Block Block Style Order Conditions Id * 1.10 Do you have any suggestions f…" at bounding box center [140, 251] width 211 height 438
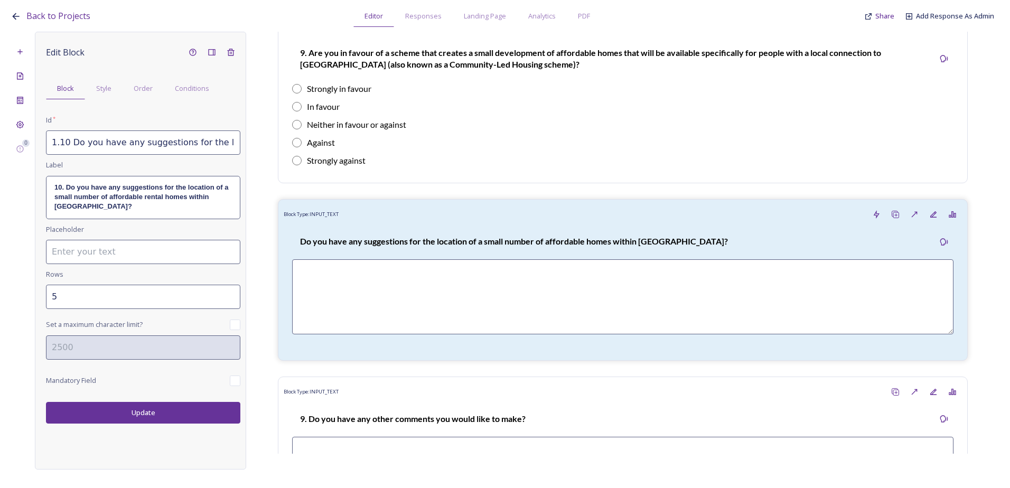
click at [170, 414] on button "Update" at bounding box center [143, 413] width 194 height 22
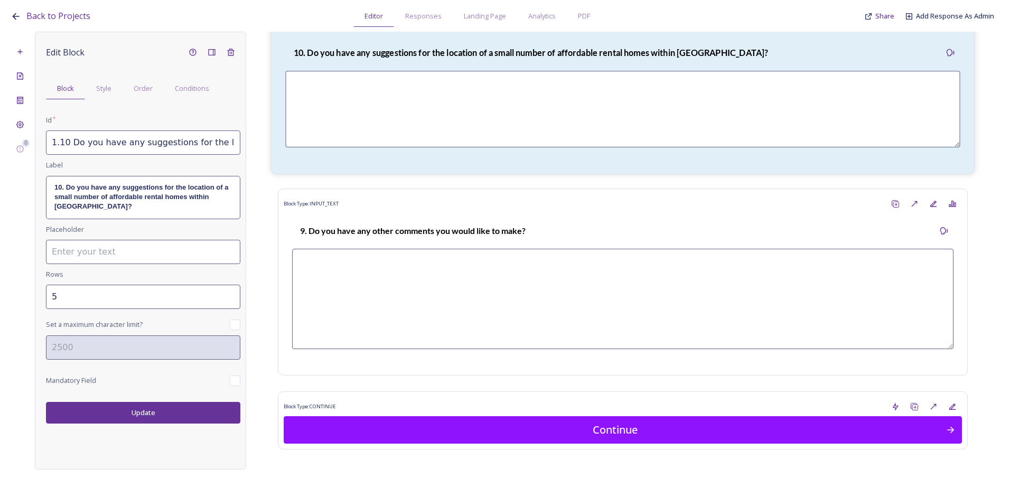
scroll to position [2889, 0]
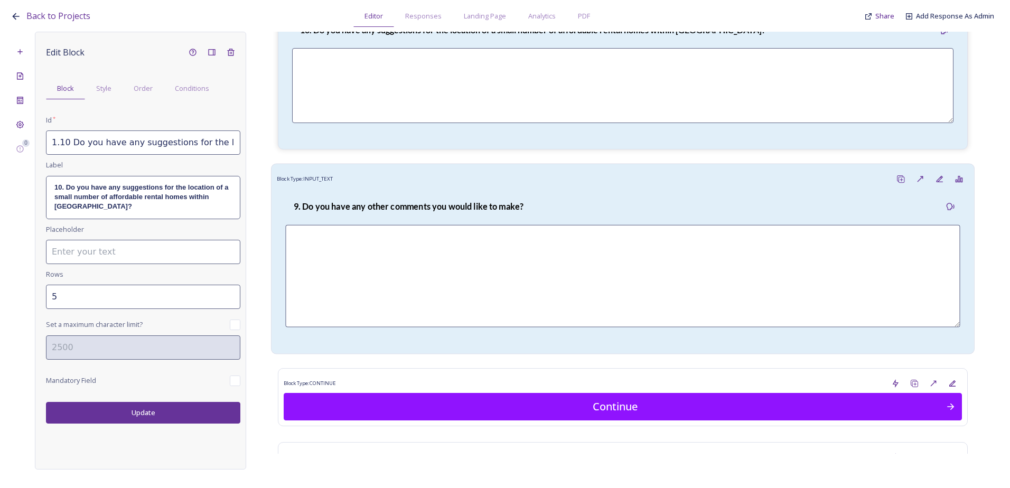
click at [383, 207] on strong "9. Do you have any other comments you would like to make?" at bounding box center [409, 206] width 230 height 10
type input "1.9 Do you have any other comments you would like to make?"
type input "7"
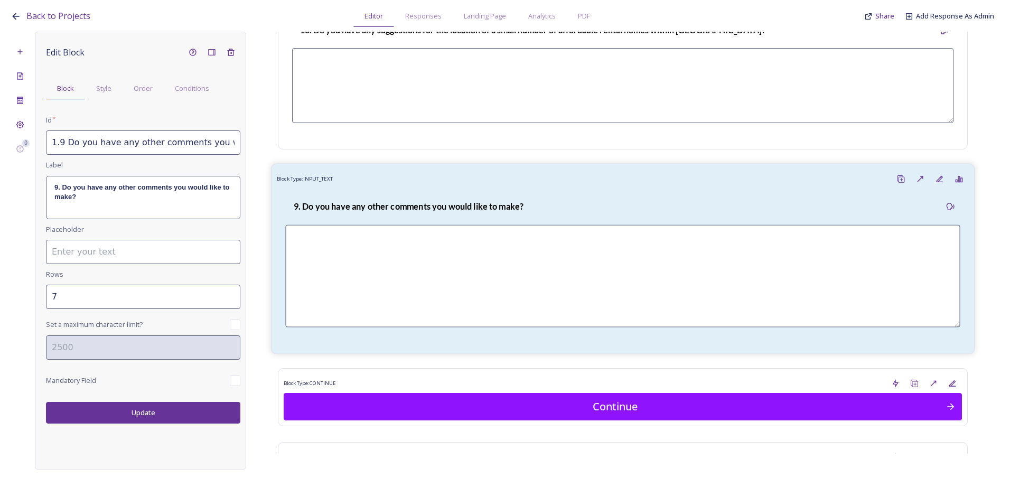
drag, startPoint x: 467, startPoint y: 230, endPoint x: 294, endPoint y: 208, distance: 174.7
click at [467, 230] on textarea at bounding box center [622, 276] width 675 height 103
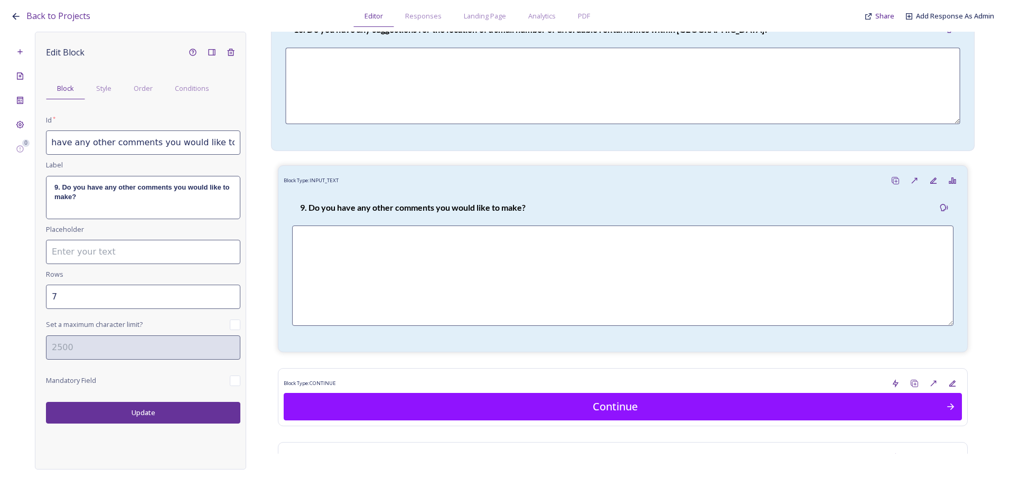
drag, startPoint x: 50, startPoint y: 141, endPoint x: 323, endPoint y: 149, distance: 273.9
click at [323, 149] on div "0 Edit Block Block Style Order Conditions Id * 1.9 Do you have any other commen…" at bounding box center [505, 251] width 989 height 438
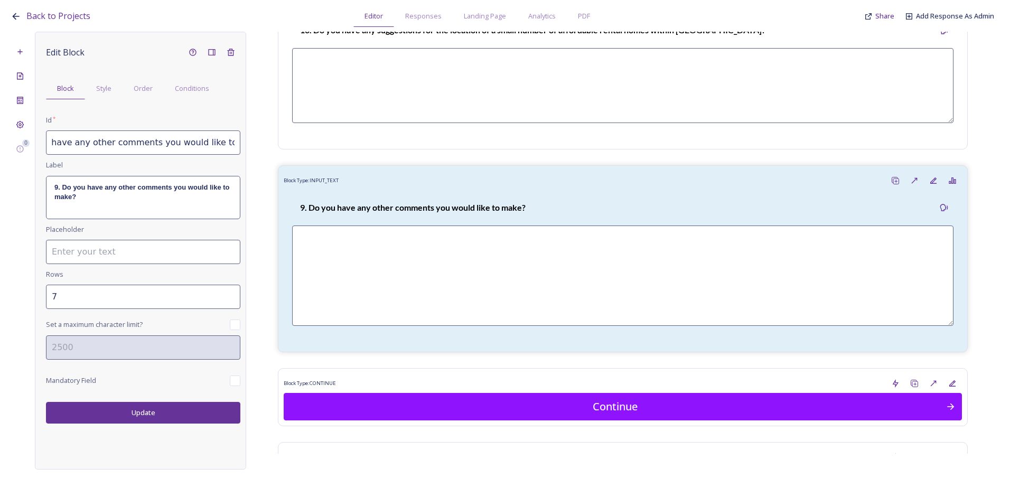
paste input "11 Do you have any other comments you would like to make on a potential communi…"
type input "1.11 Do you have any other comments you would like to make on a potential commu…"
click at [137, 202] on p "9. Do you have any other comments you would like to make?" at bounding box center [143, 193] width 178 height 20
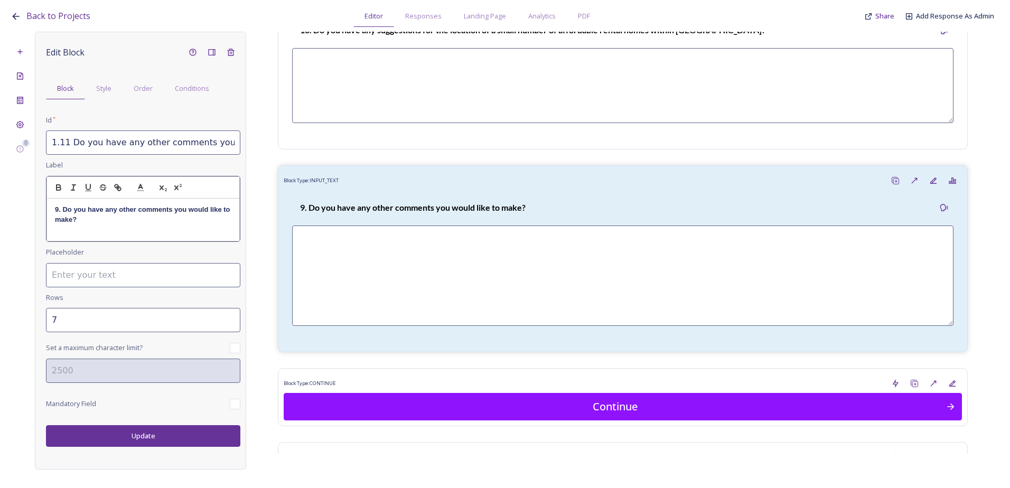
click at [90, 215] on p "9. Do you have any other comments you would like to make?" at bounding box center [143, 215] width 177 height 20
drag, startPoint x: 57, startPoint y: 216, endPoint x: 40, endPoint y: 208, distance: 18.5
click at [40, 208] on div "Edit Block Block Style Order Conditions Id * 1.11 Do you have any other comment…" at bounding box center [140, 251] width 211 height 438
click at [61, 208] on p "1.11 Do you have any other comments you would like to make on a potential commu…" at bounding box center [143, 219] width 177 height 29
click at [140, 229] on p "1.1 Do you have any other comments you would like to make on a potential commun…" at bounding box center [143, 219] width 177 height 29
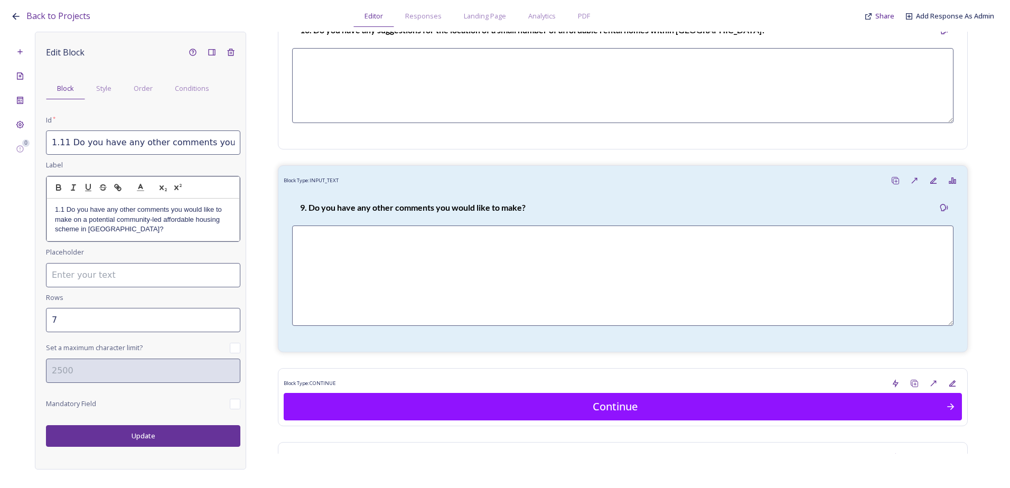
drag, startPoint x: 61, startPoint y: 208, endPoint x: 69, endPoint y: 226, distance: 18.9
click at [61, 213] on p "1.1 Do you have any other comments you would like to make on a potential commun…" at bounding box center [143, 219] width 177 height 29
drag, startPoint x: 134, startPoint y: 235, endPoint x: 45, endPoint y: 208, distance: 93.3
click at [45, 208] on div "Edit Block Block Style Order Conditions Id * 1.11 Do you have any other comment…" at bounding box center [140, 251] width 211 height 438
click at [56, 195] on div at bounding box center [143, 188] width 193 height 23
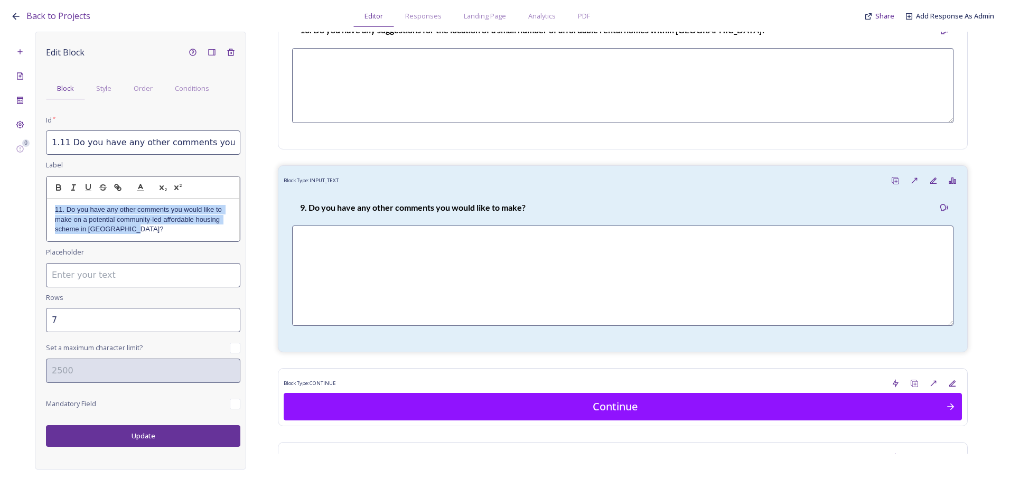
drag, startPoint x: 148, startPoint y: 225, endPoint x: 49, endPoint y: 210, distance: 100.4
click at [49, 210] on div "11. Do you have any other comments you would like to make on a potential commun…" at bounding box center [143, 220] width 192 height 42
click at [58, 189] on icon "button" at bounding box center [59, 188] width 10 height 10
click at [172, 433] on div "Edit Block Block Style Order Conditions Id * 1.11 Do you have any other comment…" at bounding box center [140, 251] width 211 height 438
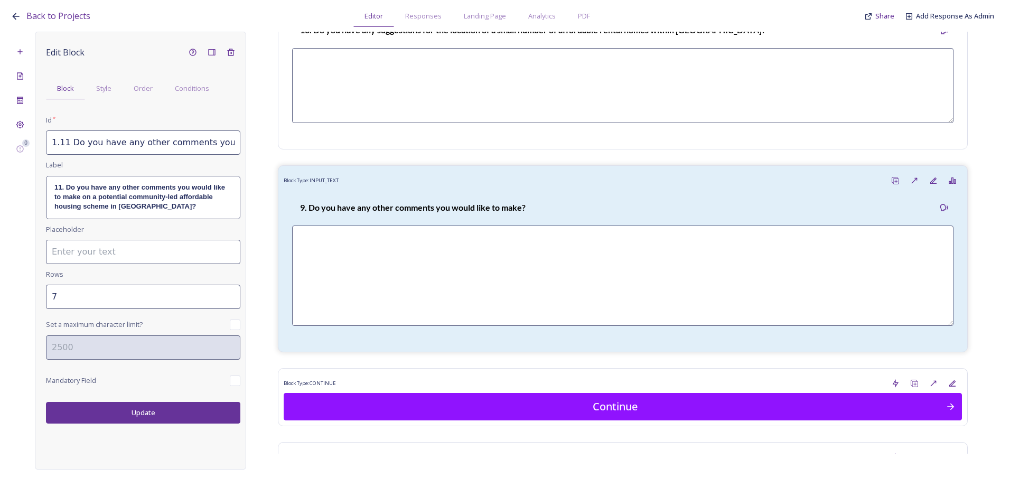
click at [165, 416] on button "Update" at bounding box center [143, 413] width 194 height 22
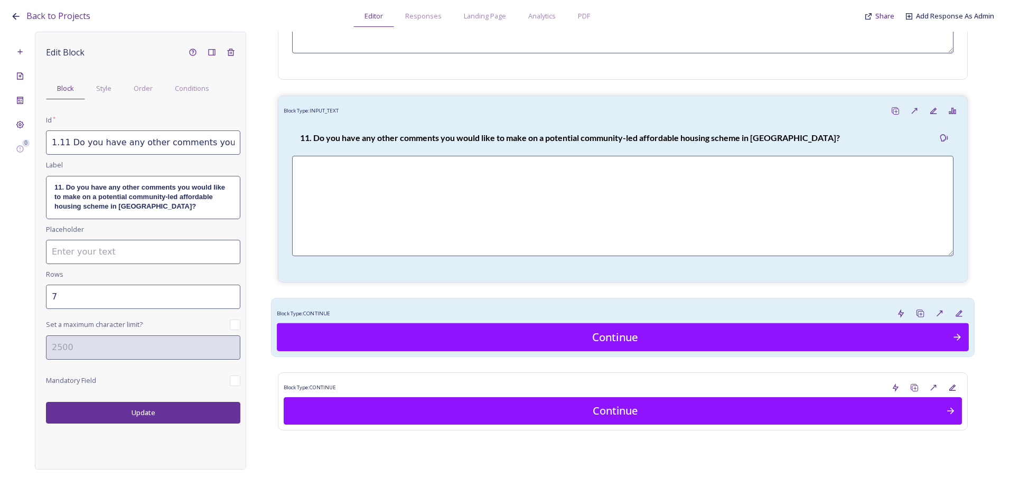
scroll to position [2962, 0]
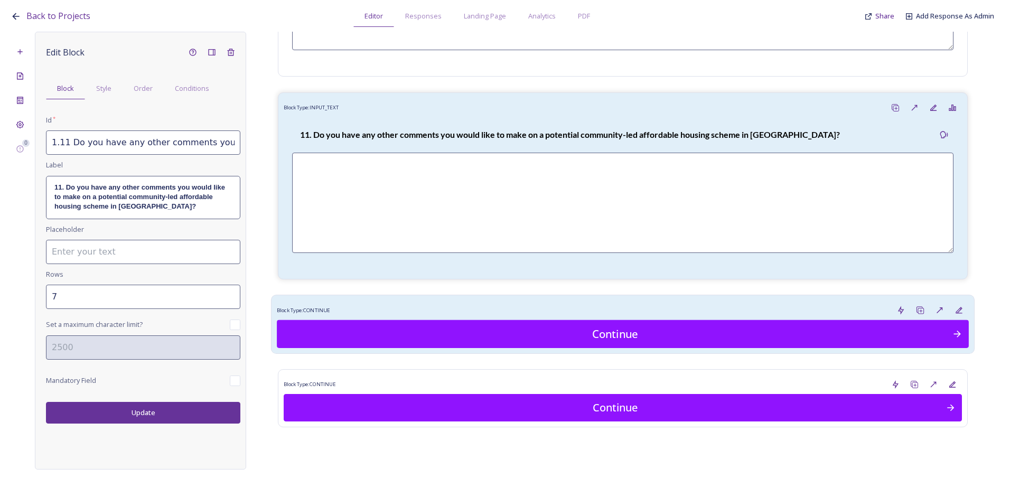
click at [392, 311] on div "Block Type: CONTINUE" at bounding box center [623, 311] width 692 height 20
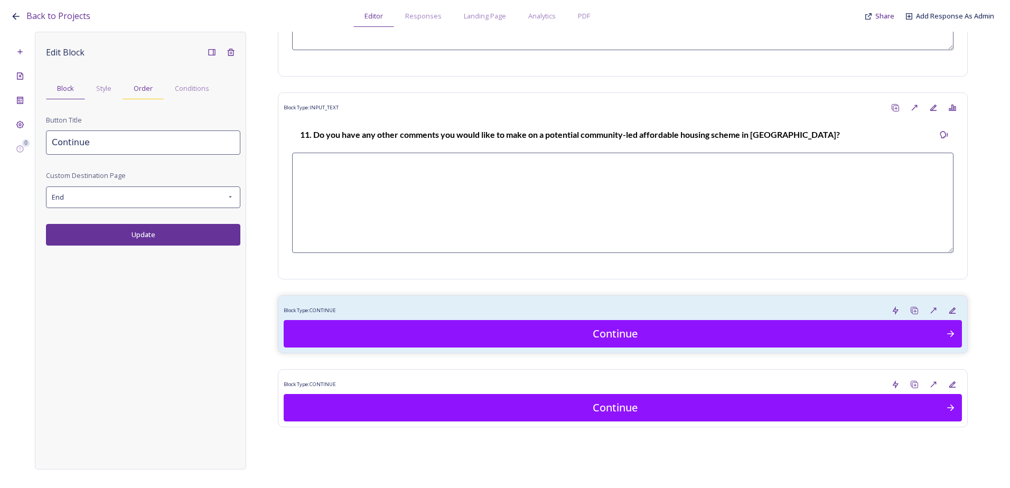
click at [152, 94] on div "Order" at bounding box center [143, 89] width 41 height 22
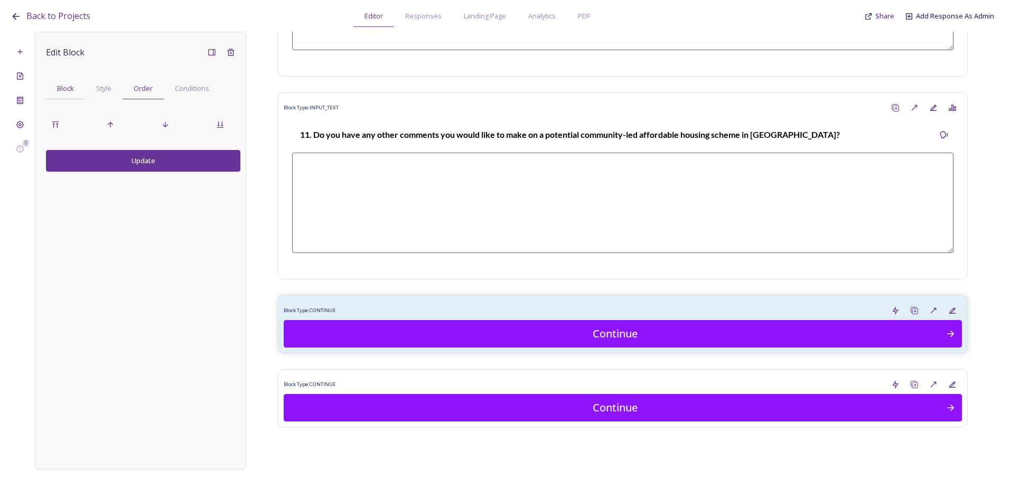
click at [71, 87] on span "Block" at bounding box center [65, 88] width 17 height 10
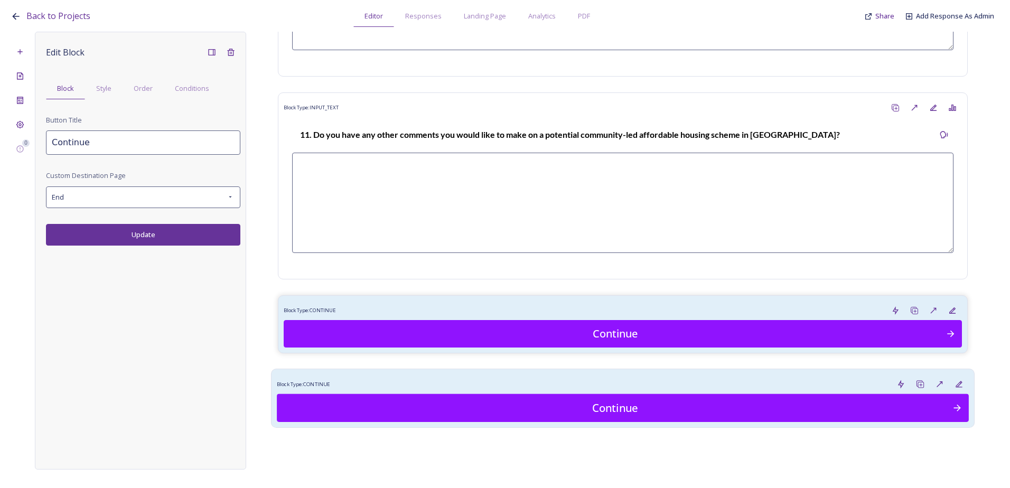
click at [432, 387] on div "Block Type: CONTINUE" at bounding box center [623, 385] width 692 height 20
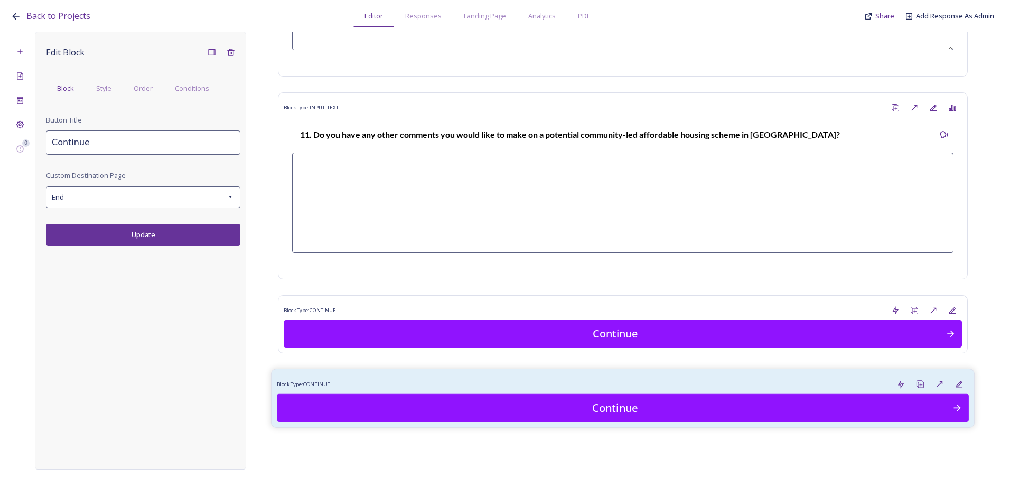
click at [432, 387] on div "Block Type: CONTINUE" at bounding box center [623, 385] width 692 height 20
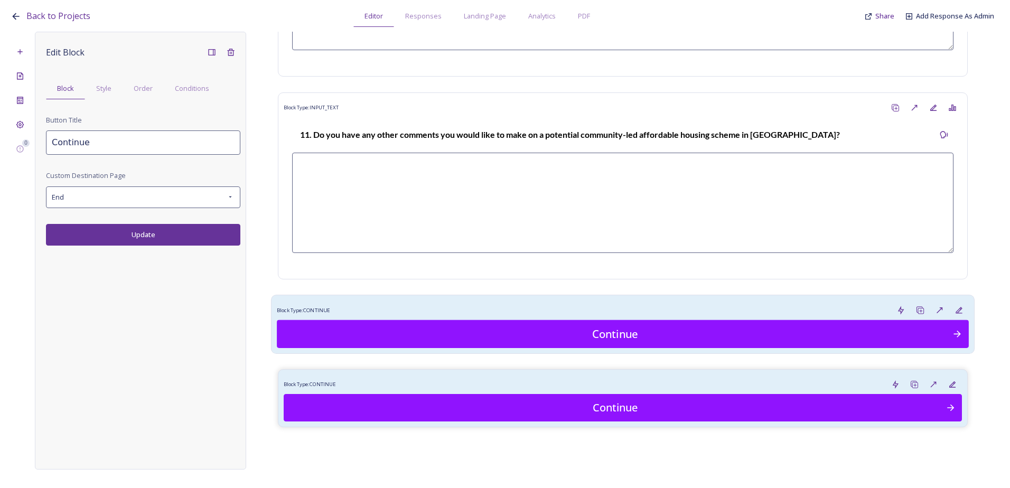
click at [357, 313] on div "Block Type: CONTINUE" at bounding box center [623, 311] width 692 height 20
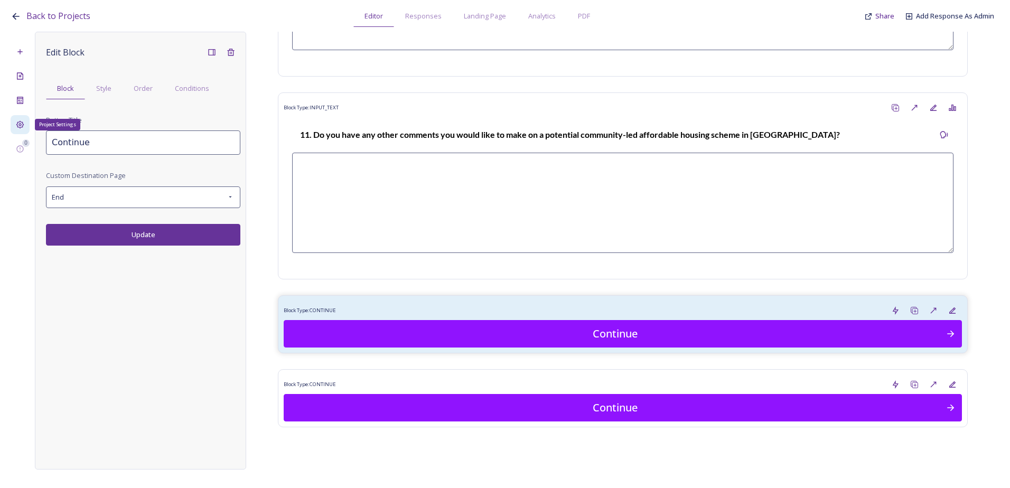
click at [27, 126] on div "Project Settings" at bounding box center [20, 124] width 19 height 19
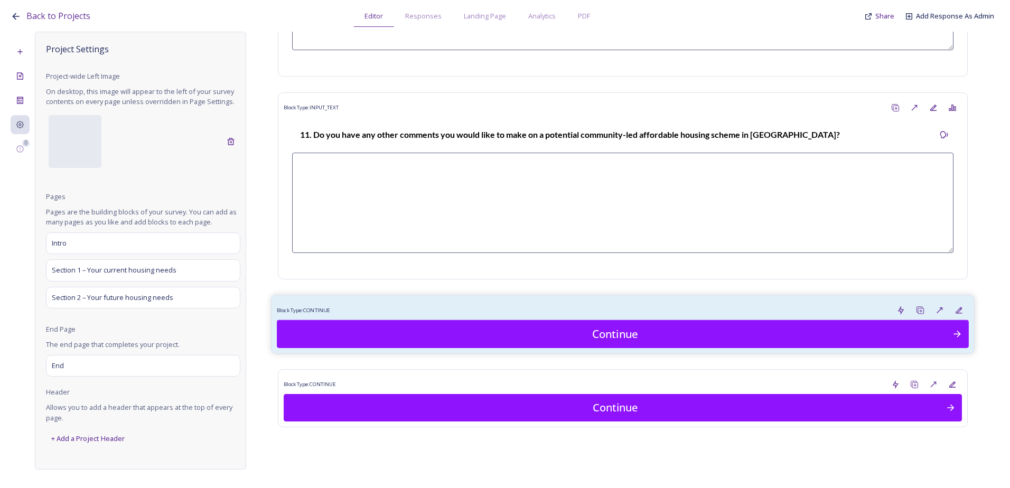
click at [535, 300] on div "Block Type: CONTINUE Continue" at bounding box center [623, 324] width 704 height 59
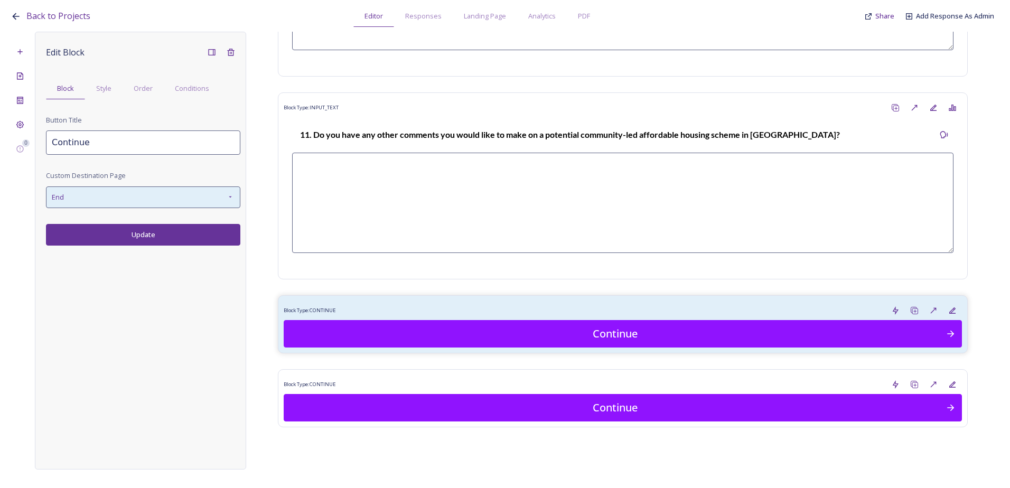
click at [121, 190] on div "End" at bounding box center [143, 198] width 194 height 22
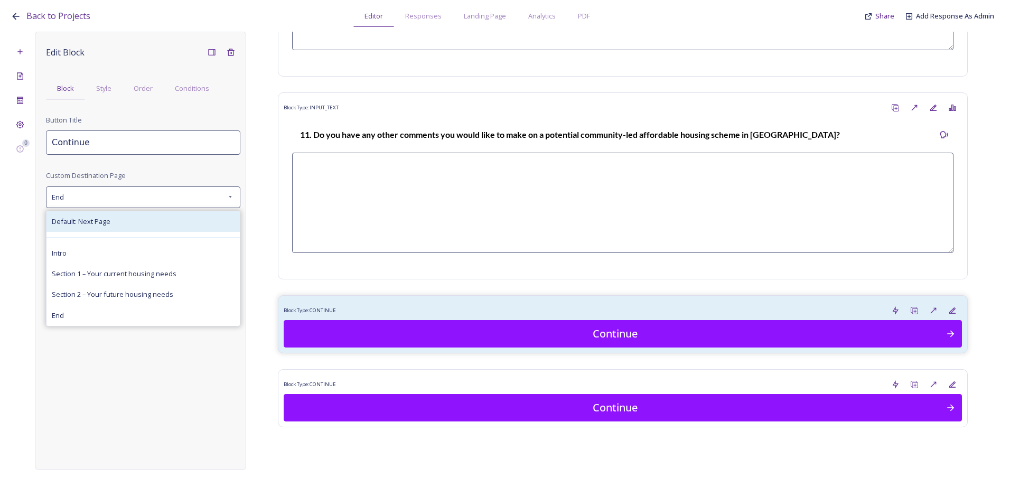
click at [109, 226] on span "Default: Next Page" at bounding box center [81, 222] width 59 height 10
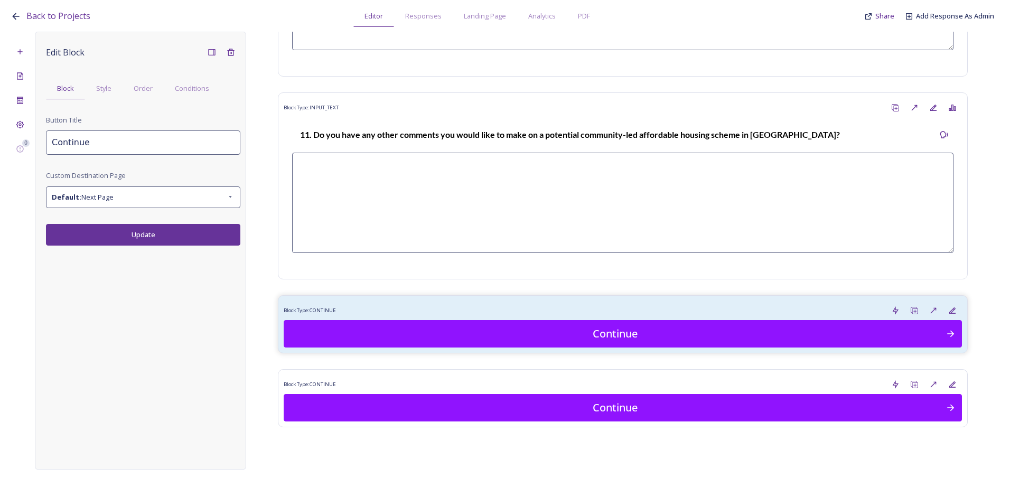
click at [120, 233] on button "Update" at bounding box center [143, 235] width 194 height 22
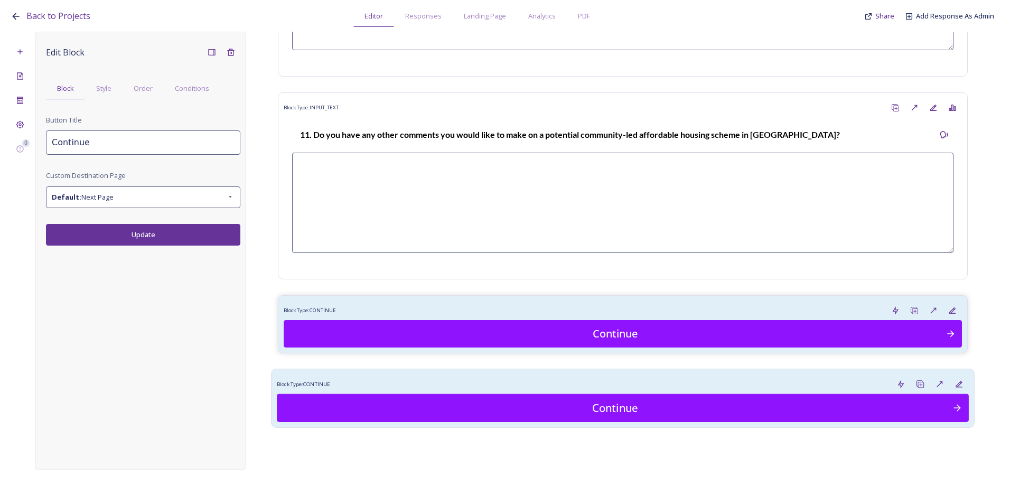
click at [363, 385] on div "Block Type: CONTINUE" at bounding box center [623, 385] width 692 height 20
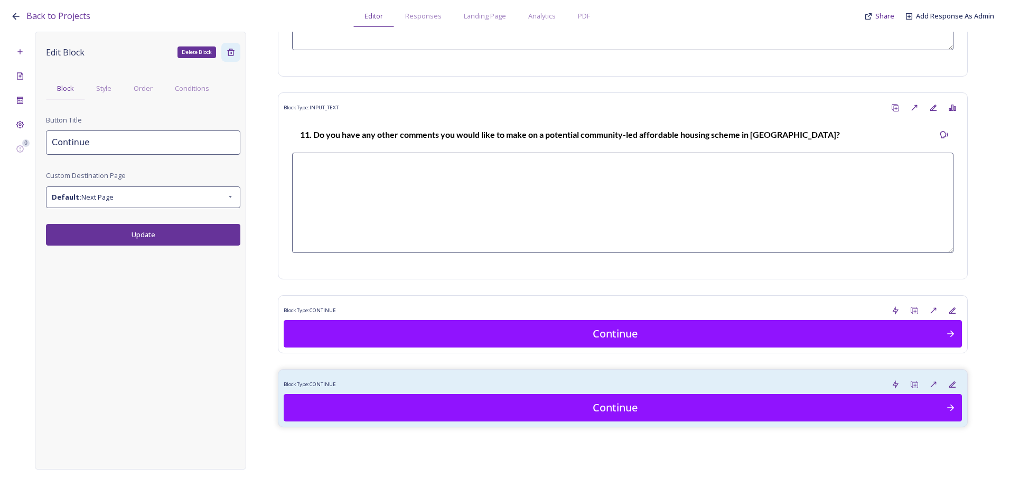
click at [228, 55] on icon at bounding box center [231, 52] width 8 height 8
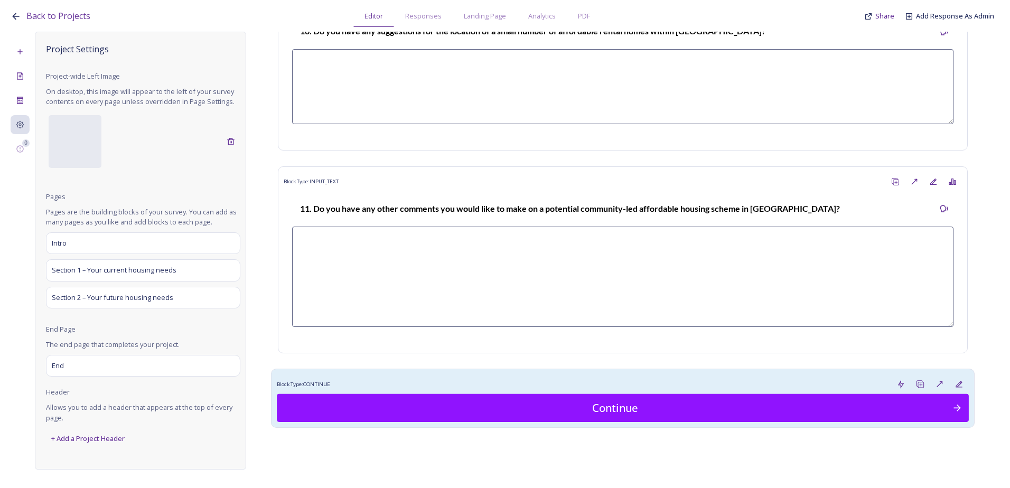
click at [348, 382] on div "Block Type: CONTINUE" at bounding box center [623, 385] width 692 height 20
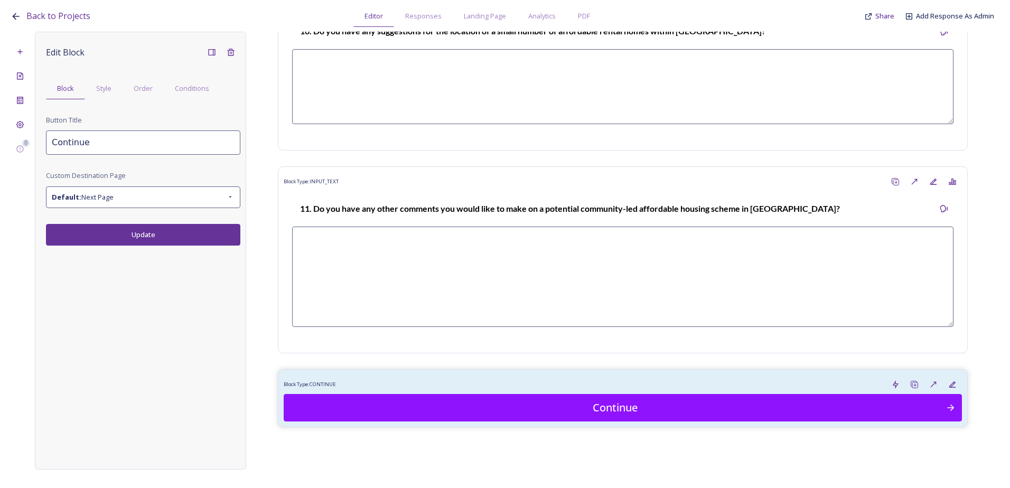
click at [136, 233] on button "Update" at bounding box center [143, 235] width 194 height 22
click at [25, 119] on div "Project Settings" at bounding box center [20, 124] width 19 height 19
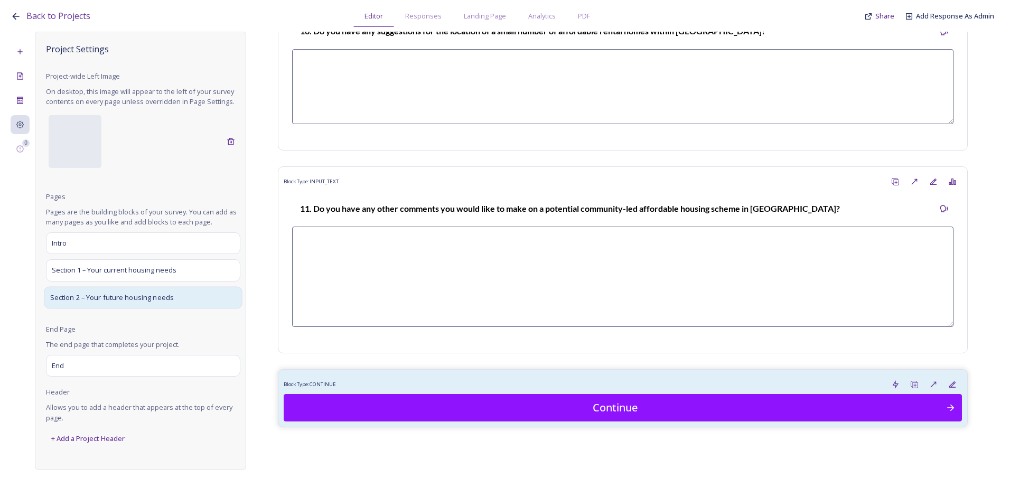
click at [100, 294] on span "Section 2 – Your future housing needs" at bounding box center [112, 297] width 124 height 11
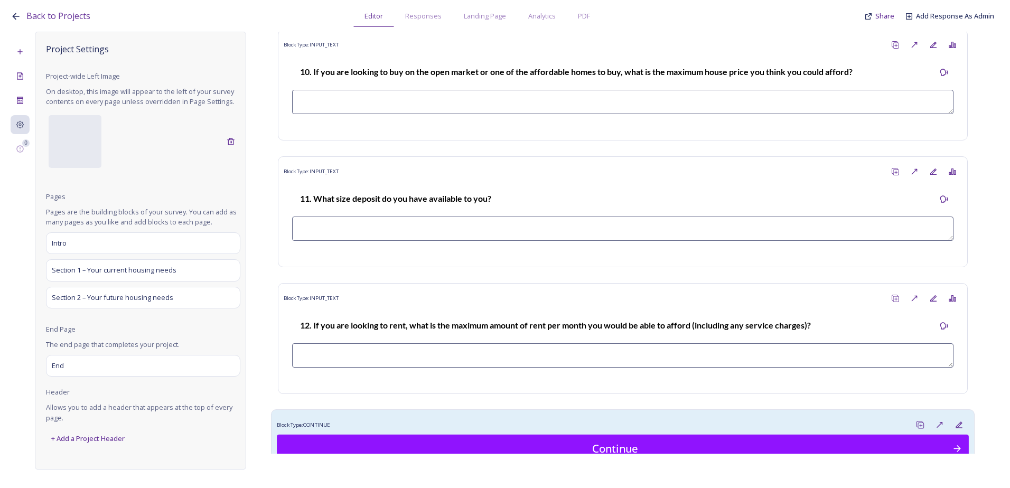
scroll to position [2557, 0]
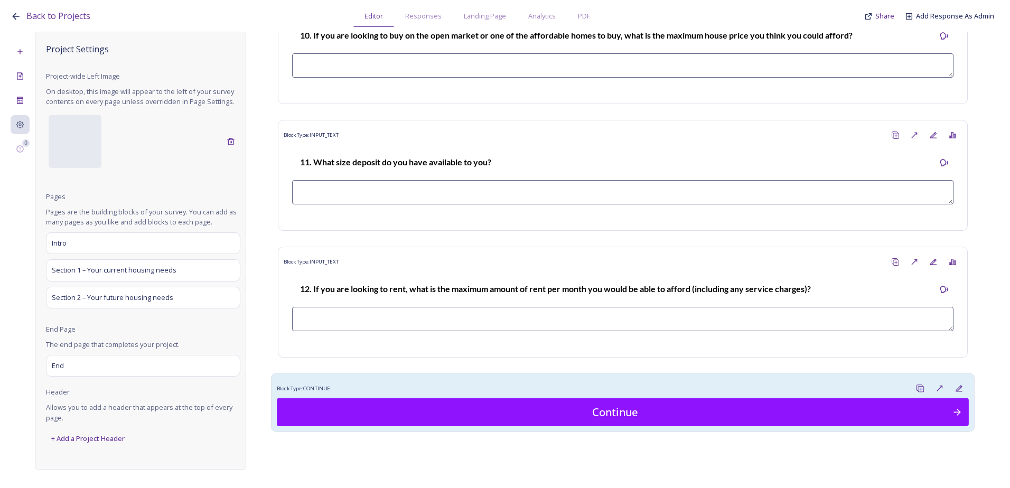
click at [437, 392] on div "Block Type: CONTINUE" at bounding box center [623, 389] width 692 height 20
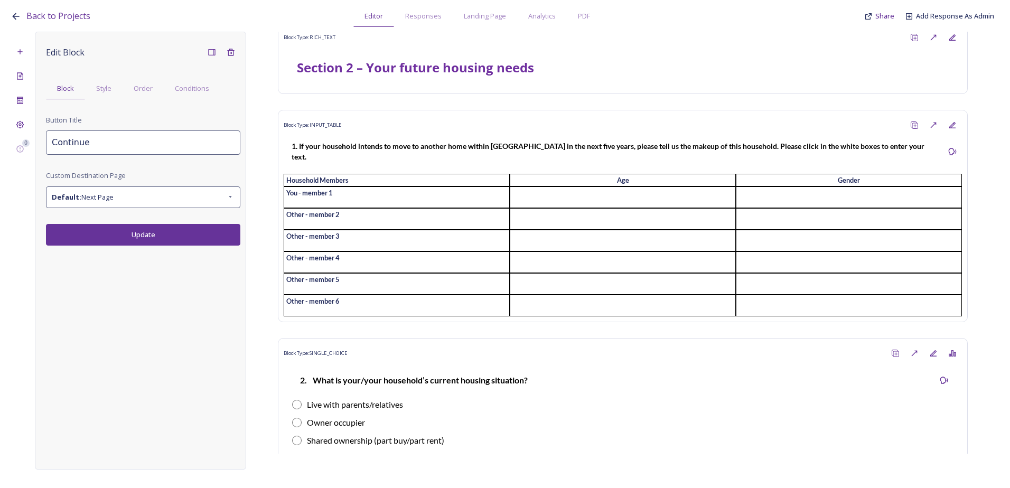
scroll to position [0, 0]
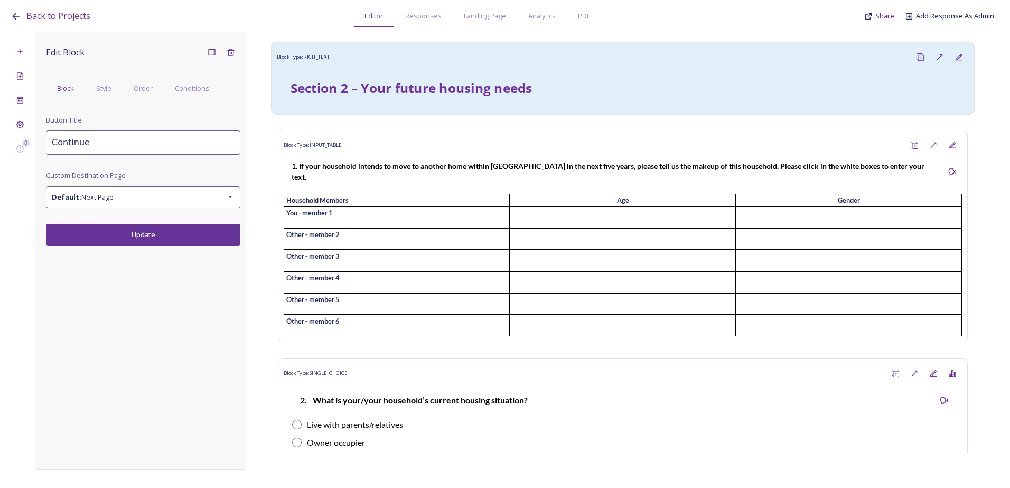
click at [379, 83] on strong "Section 2 – Your future housing needs" at bounding box center [412, 88] width 242 height 18
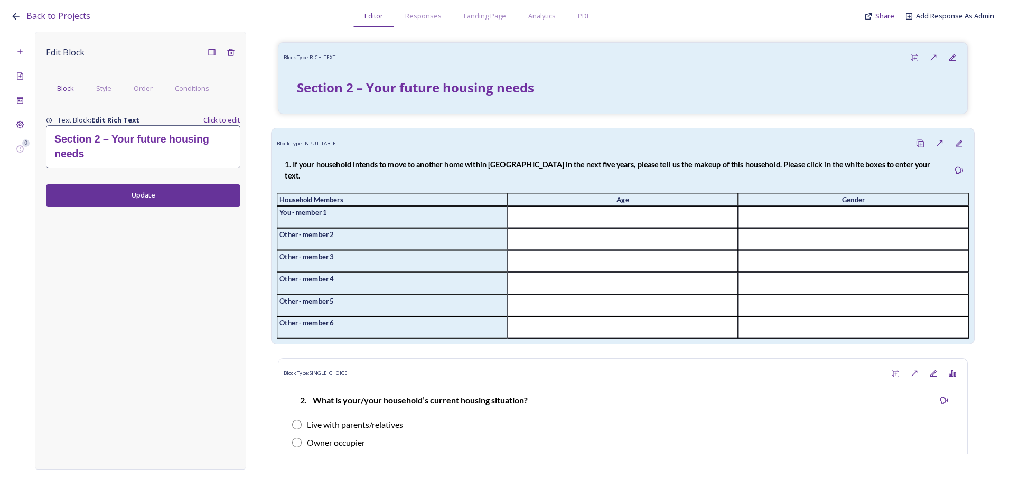
click at [555, 161] on strong "1. If your household intends to move to another home within Bury in the next fi…" at bounding box center [608, 170] width 647 height 20
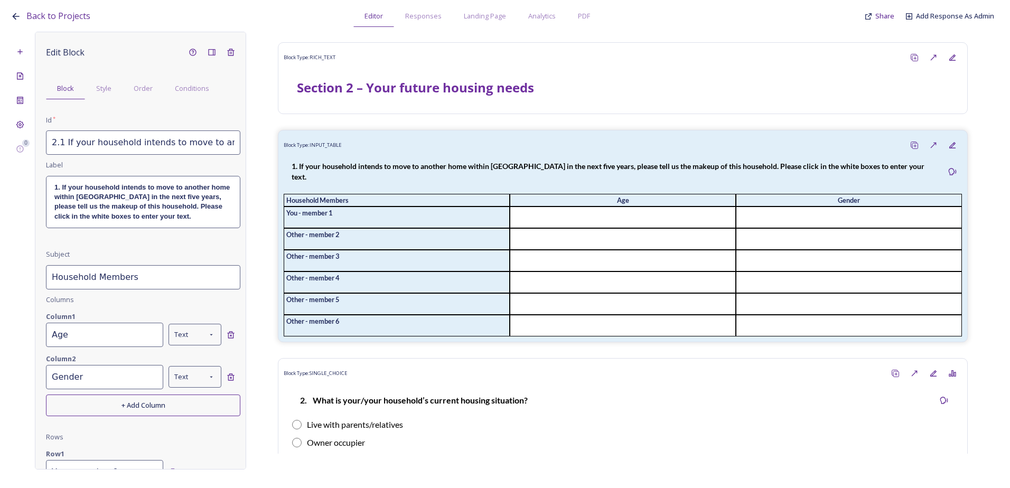
click at [174, 205] on strong "1. If your household intends to move to another home within Bury in the next fi…" at bounding box center [143, 201] width 178 height 37
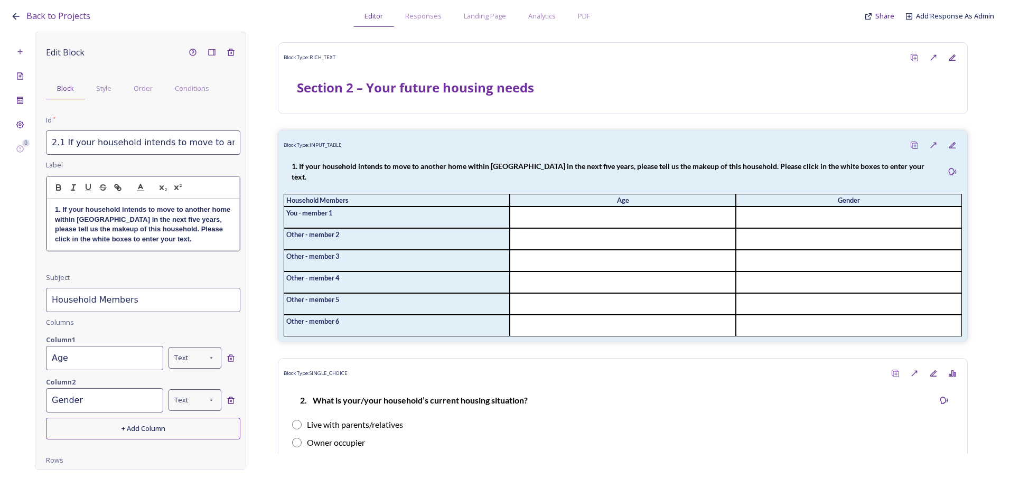
click at [118, 222] on strong "1. If your household intends to move to another home within Bury in the next fi…" at bounding box center [144, 224] width 178 height 37
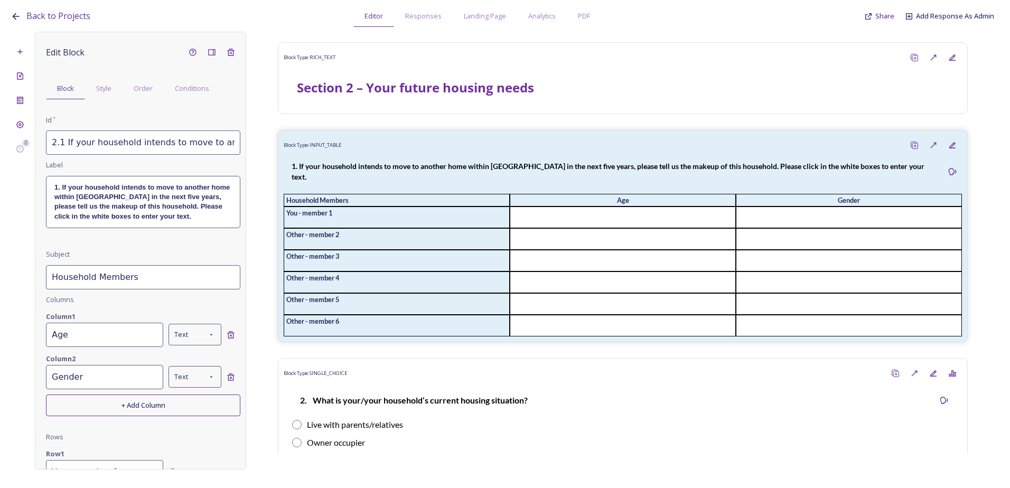
click at [61, 144] on input "2.1 If your household intends to move to another home within Bury in the next f…" at bounding box center [143, 143] width 194 height 24
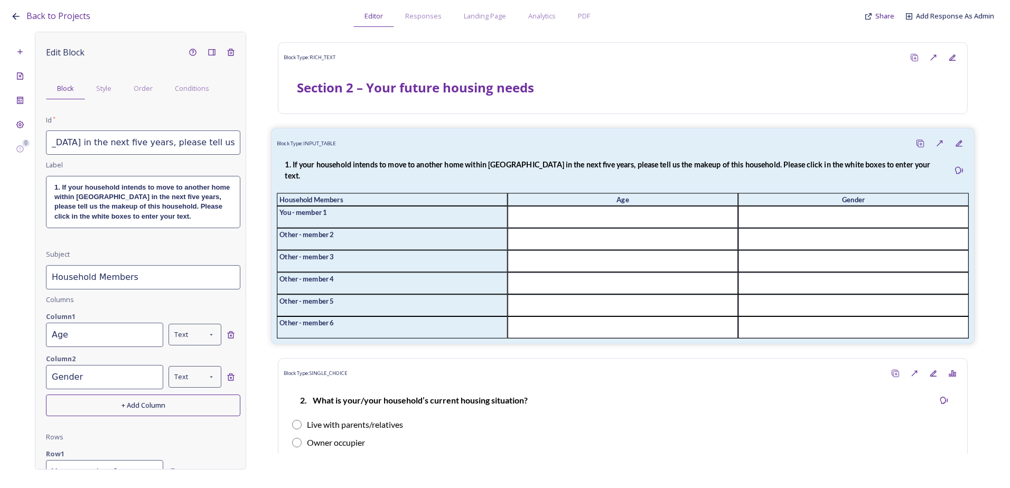
drag, startPoint x: 48, startPoint y: 142, endPoint x: 308, endPoint y: 154, distance: 260.3
click at [308, 154] on div "0 Edit Block Block Style Order Conditions Id * 2.1 If your household intends to…" at bounding box center [505, 251] width 989 height 438
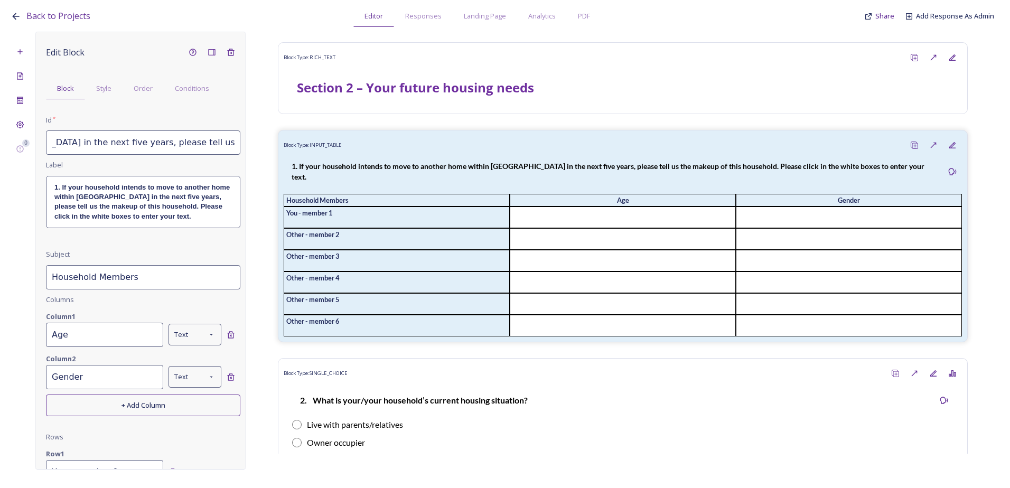
paste input "or would like to move to another home within Bury Parish"
type input "2.1 If your household intends to or would like to move to another home within B…"
click at [181, 221] on p "1. If your household intends to move to another home within Bury in the next fi…" at bounding box center [143, 202] width 178 height 39
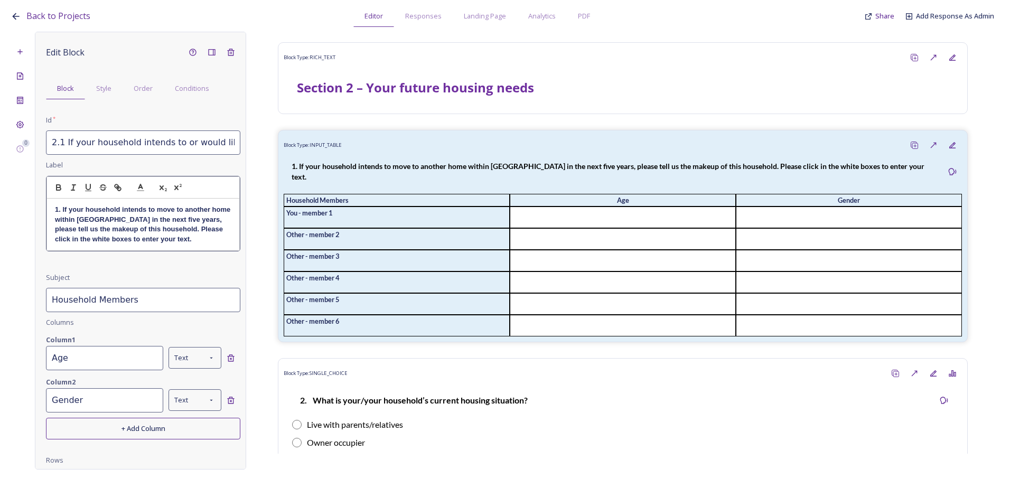
click at [180, 232] on strong "1. If your household intends to move to another home within Bury in the next fi…" at bounding box center [144, 224] width 178 height 37
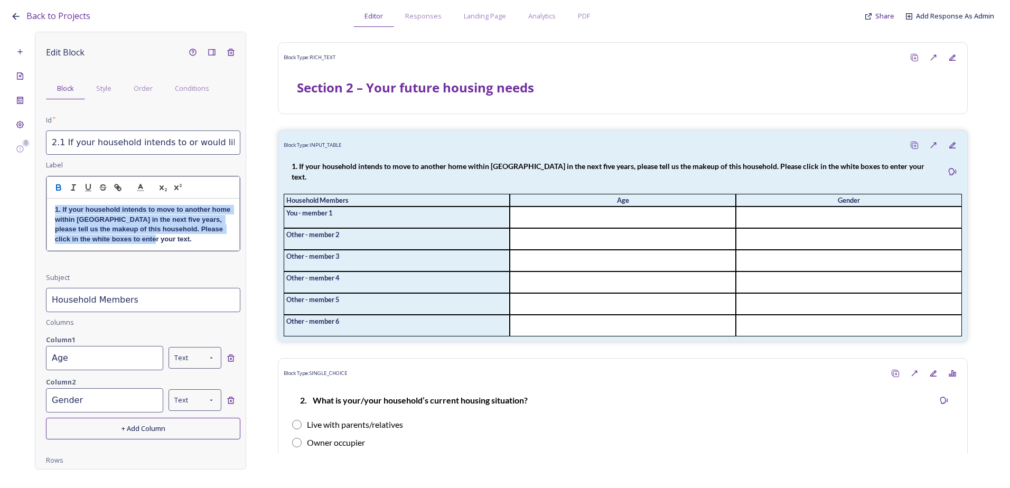
drag, startPoint x: 152, startPoint y: 243, endPoint x: 30, endPoint y: 211, distance: 126.8
click at [30, 211] on div "0 Edit Block Block Style Order Conditions Id * 2.1 If your household intends to…" at bounding box center [505, 251] width 989 height 438
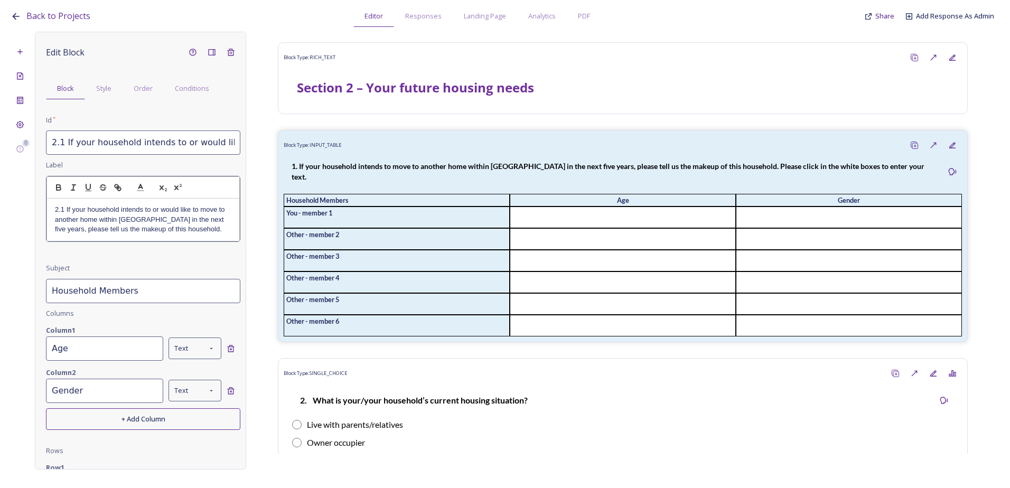
click at [64, 210] on p "2.1 If your household intends to or would like to move to another home within B…" at bounding box center [143, 219] width 177 height 29
drag, startPoint x: 218, startPoint y: 231, endPoint x: 46, endPoint y: 204, distance: 173.9
click at [46, 204] on div "1. If your household intends to or would like to move to another home within Bu…" at bounding box center [143, 209] width 194 height 67
click at [58, 190] on icon "button" at bounding box center [59, 189] width 4 height 3
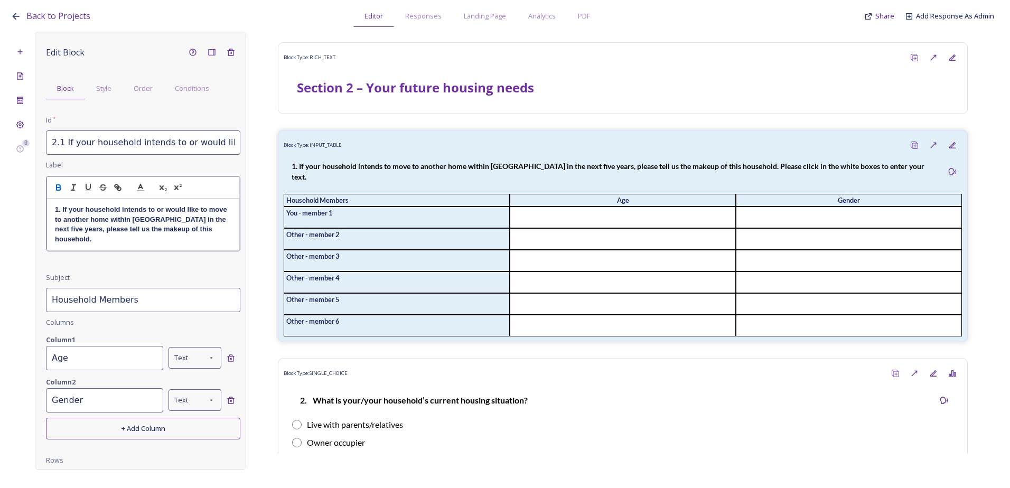
click at [152, 244] on p "1. If your household intends to or would like to move to another home within Bu…" at bounding box center [143, 224] width 177 height 39
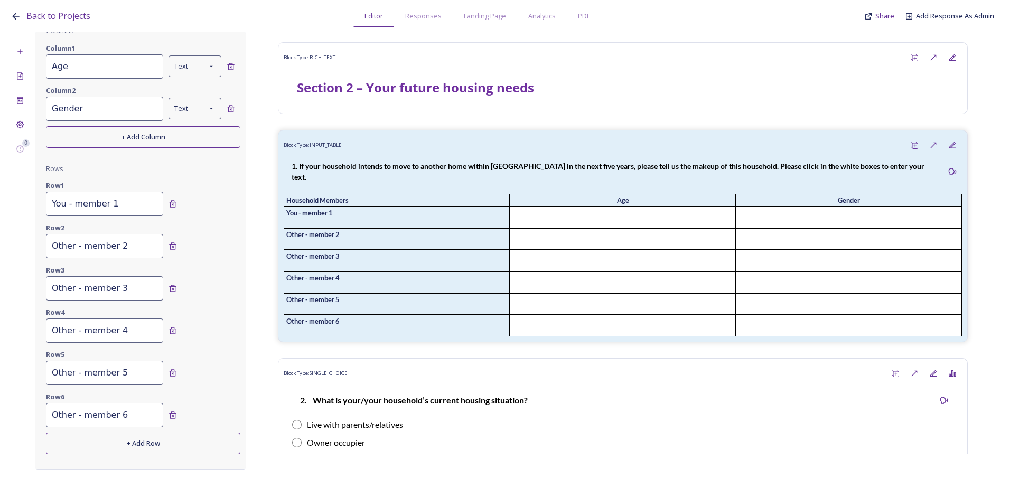
scroll to position [314, 0]
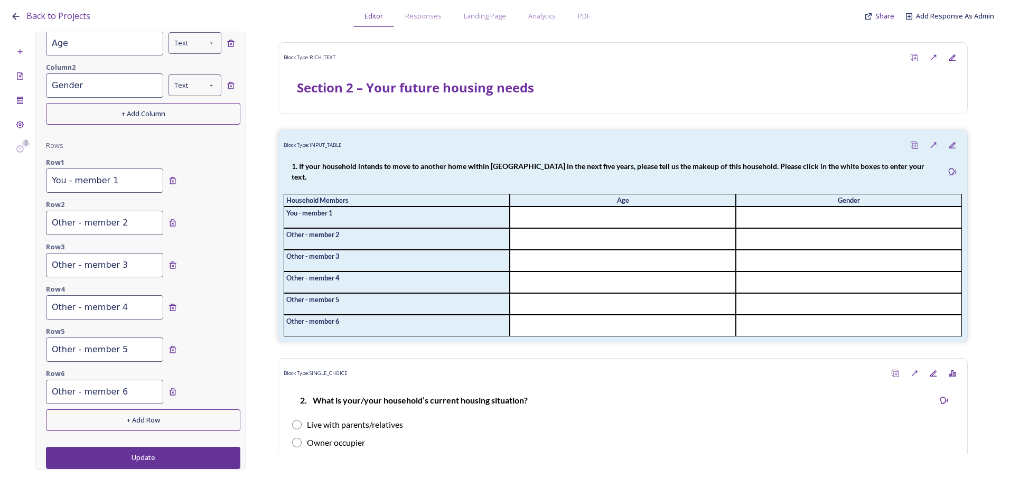
click at [126, 424] on button "+ Add Row" at bounding box center [143, 421] width 194 height 22
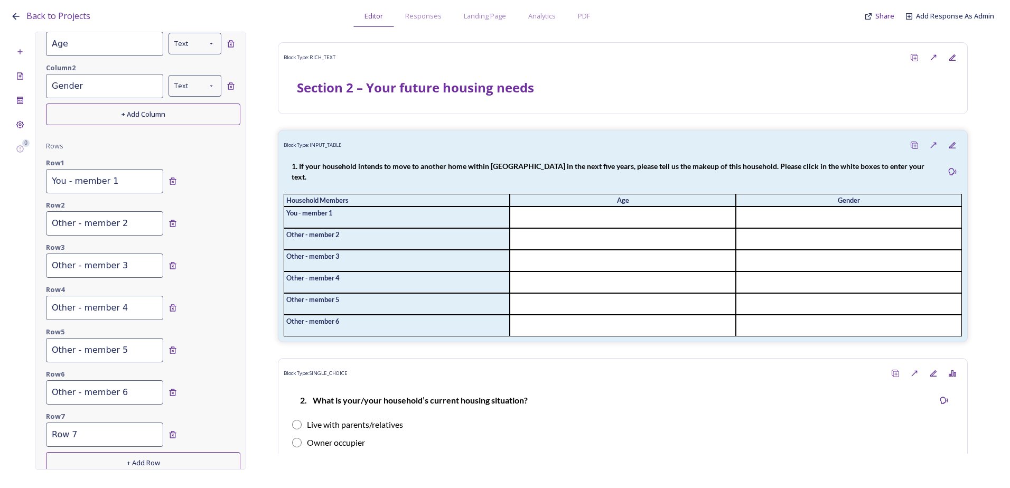
scroll to position [334, 0]
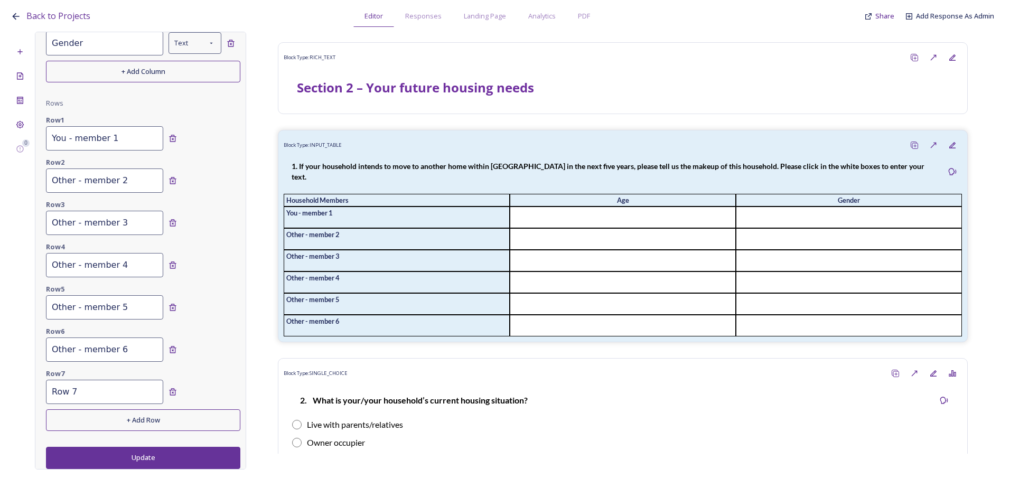
drag, startPoint x: 125, startPoint y: 353, endPoint x: 42, endPoint y: 341, distance: 83.8
click at [42, 341] on div "Edit Block Block Style Order Conditions Id * 2.1 If your household intends to o…" at bounding box center [140, 251] width 211 height 438
drag, startPoint x: 113, startPoint y: 390, endPoint x: 106, endPoint y: 389, distance: 7.0
click at [113, 389] on input "Row 7" at bounding box center [104, 392] width 117 height 24
drag, startPoint x: 72, startPoint y: 391, endPoint x: 42, endPoint y: 391, distance: 29.6
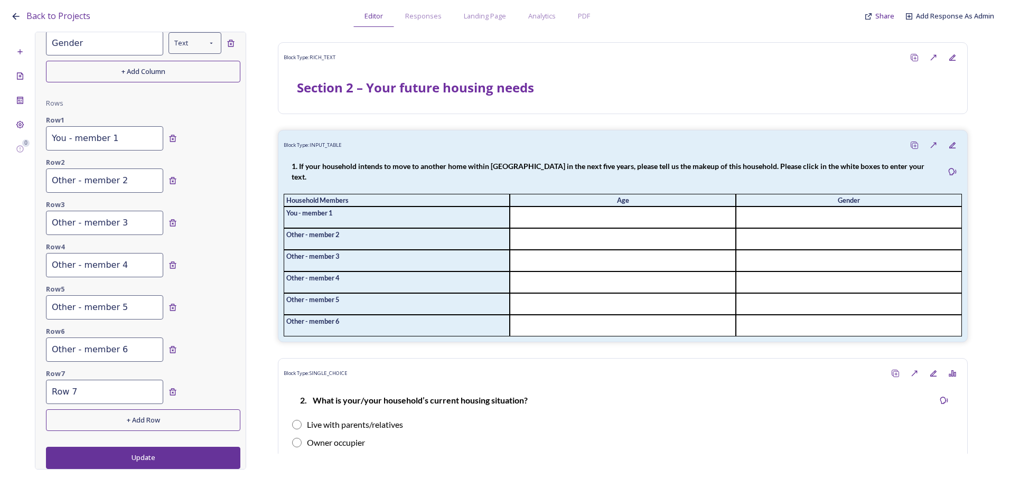
click at [42, 391] on div "Edit Block Block Style Order Conditions Id * 2.1 If your household intends to o…" at bounding box center [140, 251] width 211 height 438
paste input "Other - member 6"
type input "Other - member 7"
click at [140, 419] on button "+ Add Row" at bounding box center [143, 421] width 194 height 22
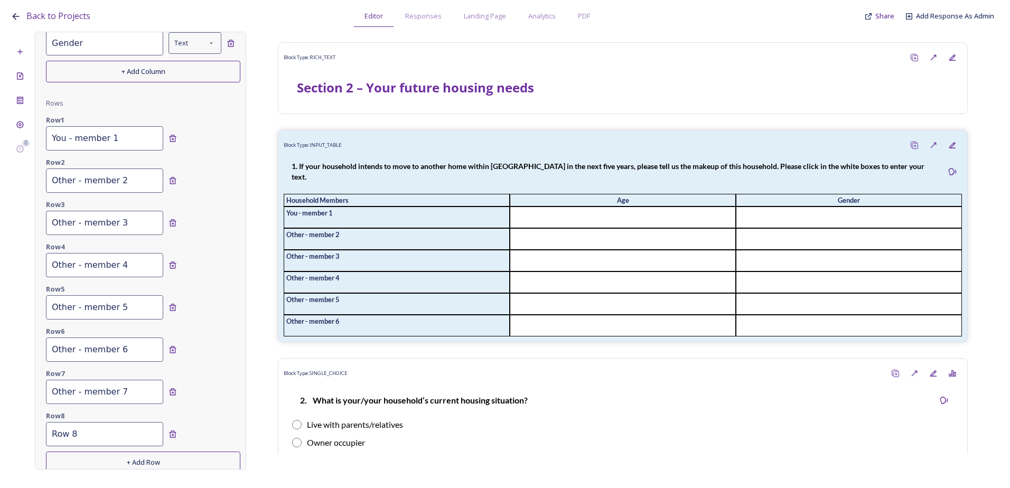
click at [89, 426] on input "Row 8" at bounding box center [104, 434] width 117 height 24
drag, startPoint x: 88, startPoint y: 431, endPoint x: 1, endPoint y: 423, distance: 87.5
click at [1, 423] on div "Back to Projects Editor Responses Landing Page Analytics PDF Share Add Response…" at bounding box center [505, 244] width 1010 height 488
paste input "Other - member 6"
type input "Other - member 8"
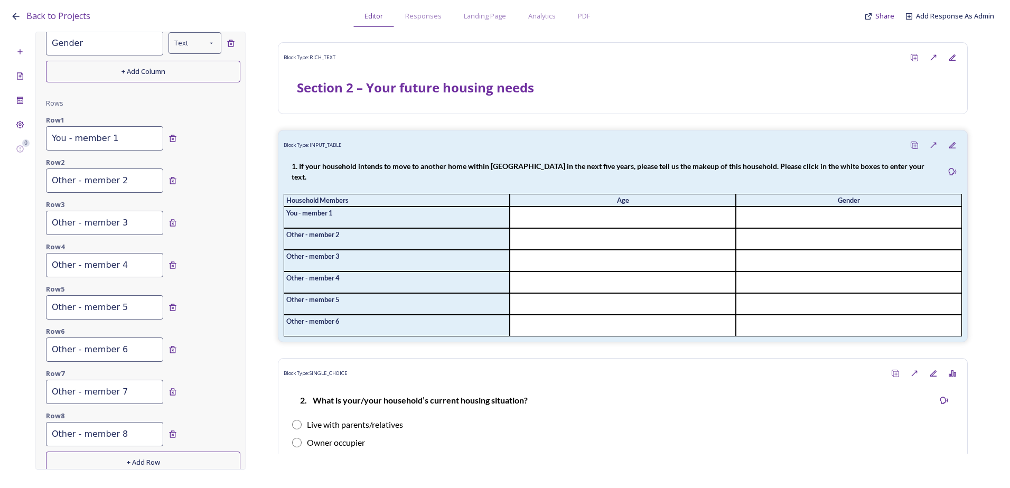
click at [126, 461] on button "+ Add Row" at bounding box center [143, 463] width 194 height 22
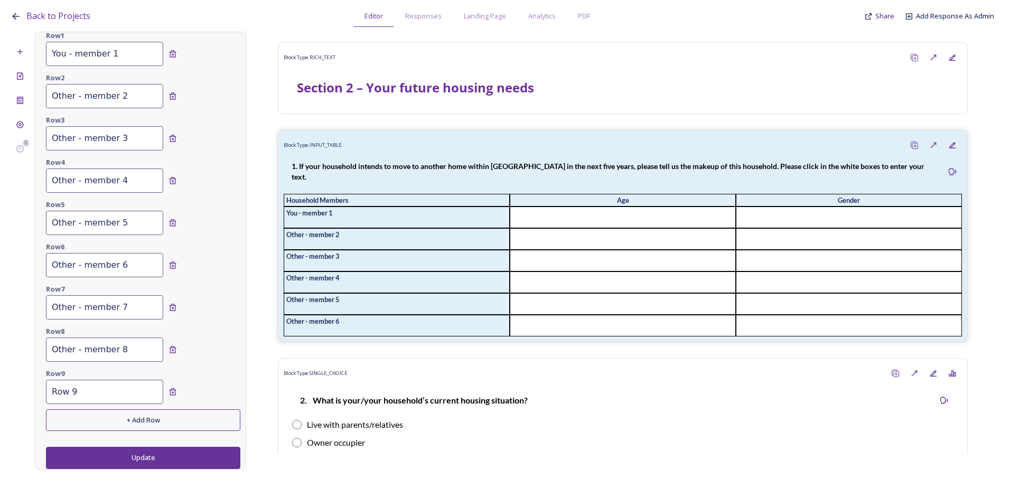
drag, startPoint x: 112, startPoint y: 400, endPoint x: 8, endPoint y: 395, distance: 103.7
click at [8, 395] on div "Back to Projects Editor Responses Landing Page Analytics PDF Share Add Response…" at bounding box center [505, 244] width 1010 height 488
paste input "Other - member 6"
type input "Other - member 9"
click at [137, 426] on button "+ Add Row" at bounding box center [143, 421] width 194 height 22
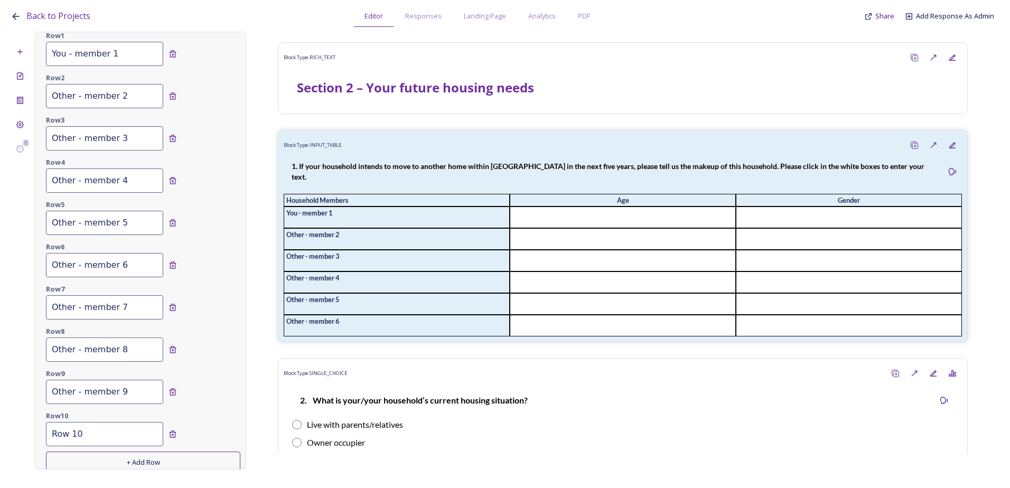
click at [111, 430] on input "Row 10" at bounding box center [104, 434] width 117 height 24
drag, startPoint x: 31, startPoint y: 435, endPoint x: 20, endPoint y: 435, distance: 10.6
click at [20, 435] on div "0 Edit Block Block Style Order Conditions Id * 2.1 If your household intends to…" at bounding box center [505, 251] width 989 height 438
paste input "Other - member 6"
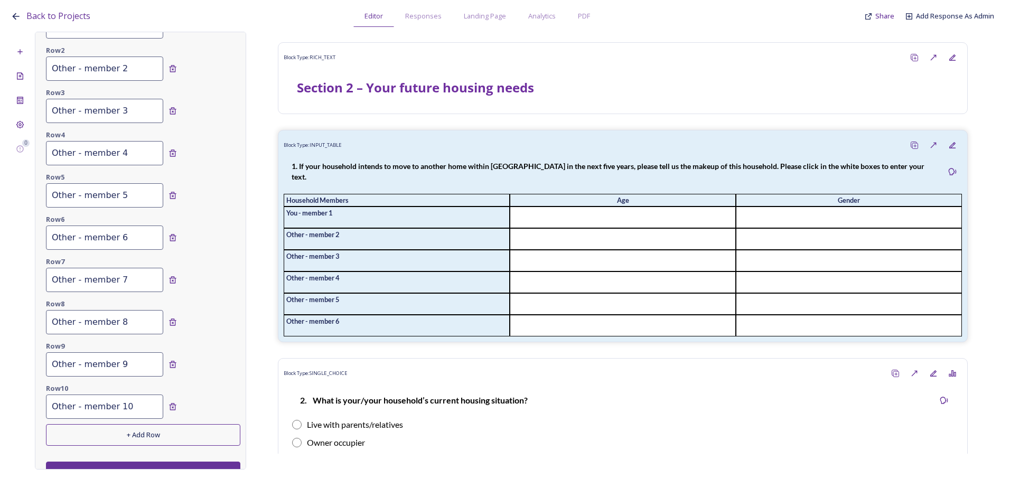
scroll to position [461, 0]
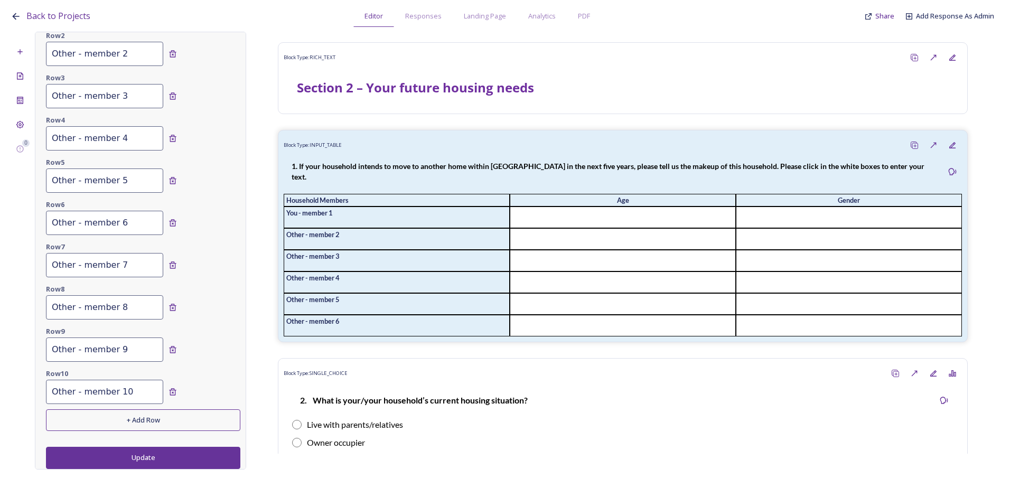
type input "Other - member 10"
click at [160, 458] on button "Update" at bounding box center [143, 458] width 194 height 22
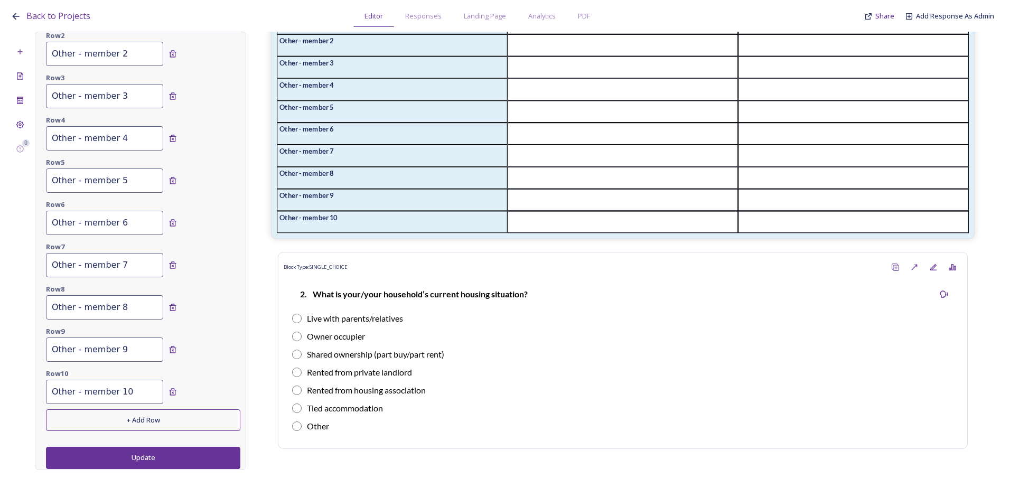
scroll to position [264, 0]
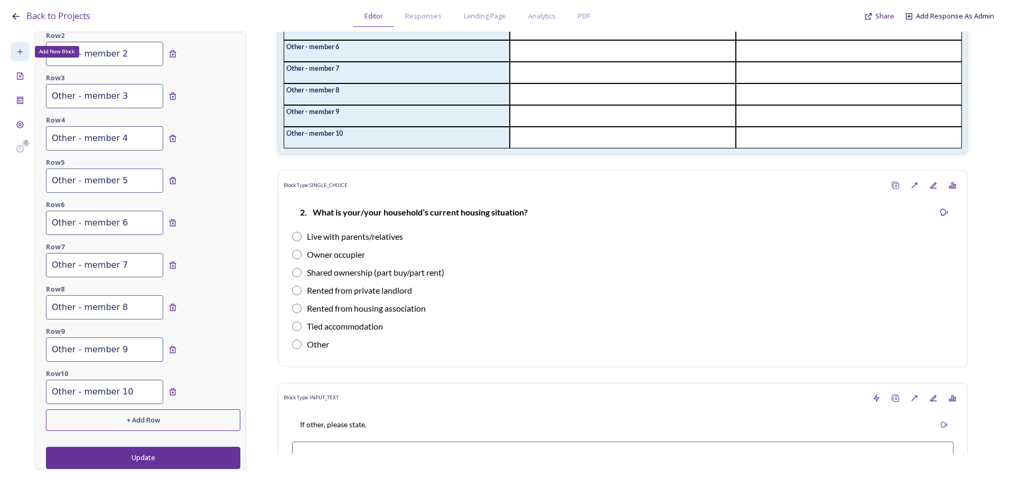
click at [16, 50] on icon at bounding box center [20, 52] width 8 height 8
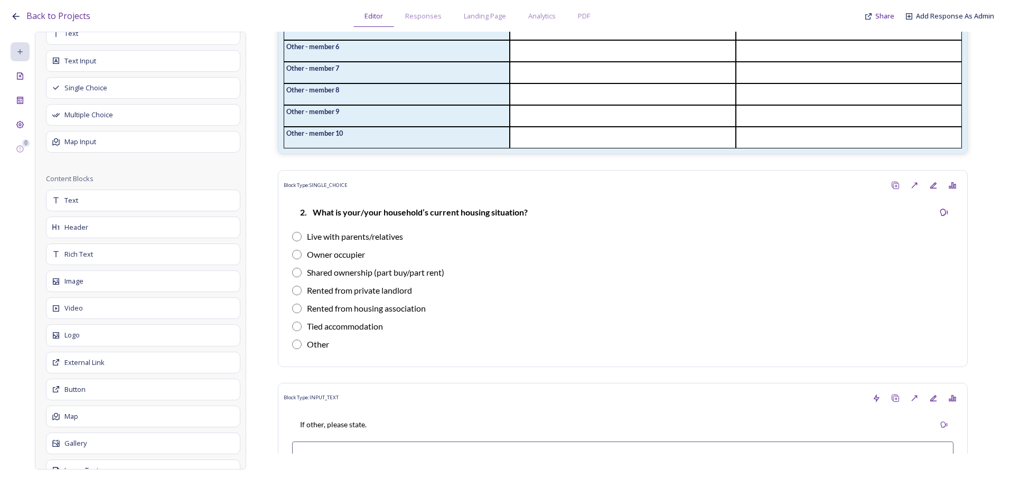
scroll to position [38, 0]
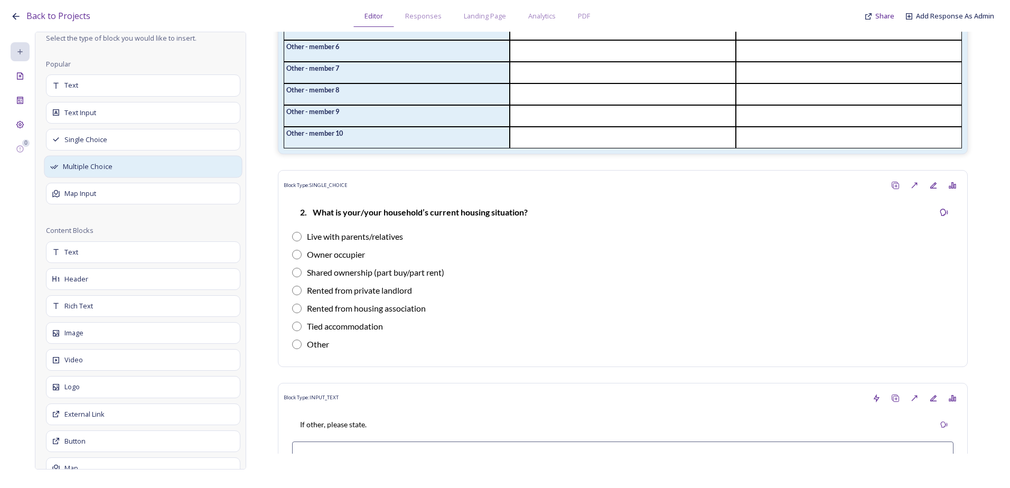
click at [116, 162] on div "Multiple Choice" at bounding box center [143, 167] width 198 height 22
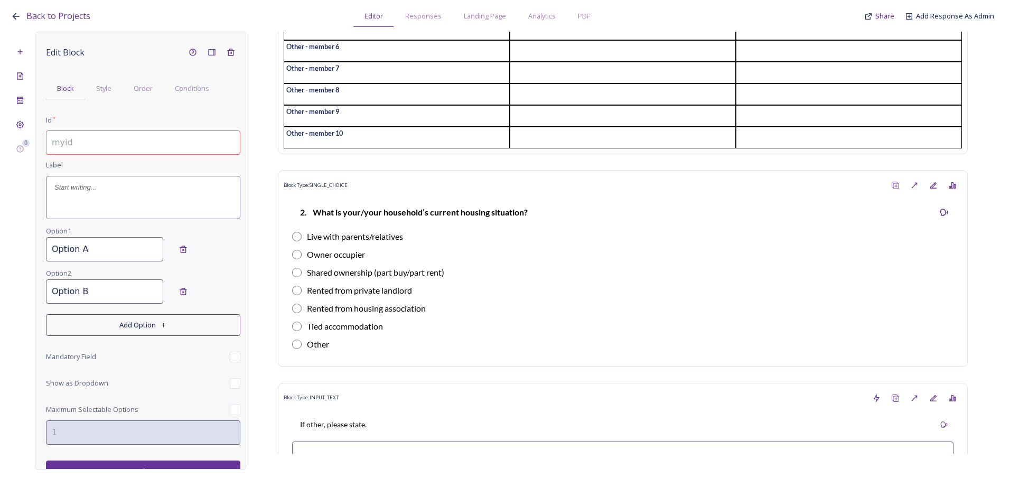
click at [70, 148] on input at bounding box center [143, 143] width 194 height 24
paste input "2.2 What is your/your household’s current housing situation? (Please select all…"
type input "2.2 What is your/your household’s current housing situation? (Please select all…"
click at [101, 200] on div at bounding box center [143, 198] width 193 height 42
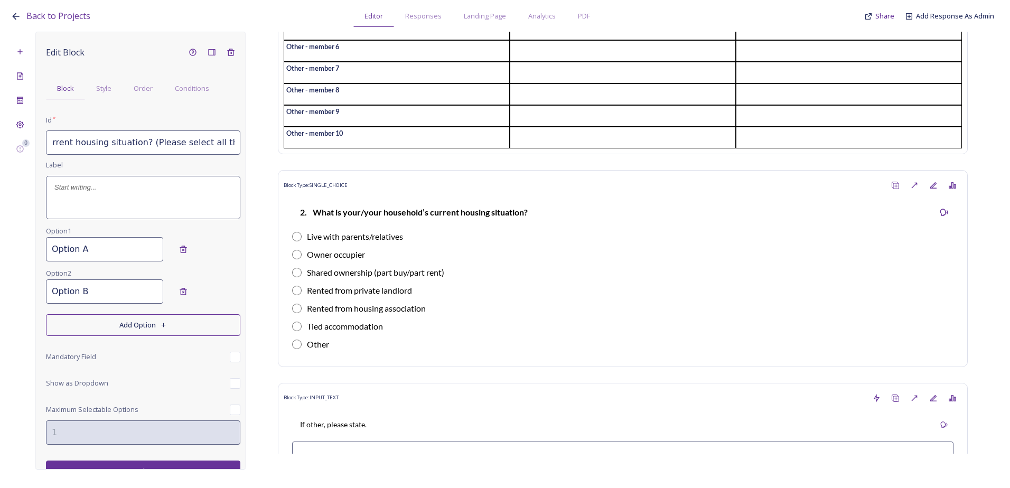
scroll to position [0, 0]
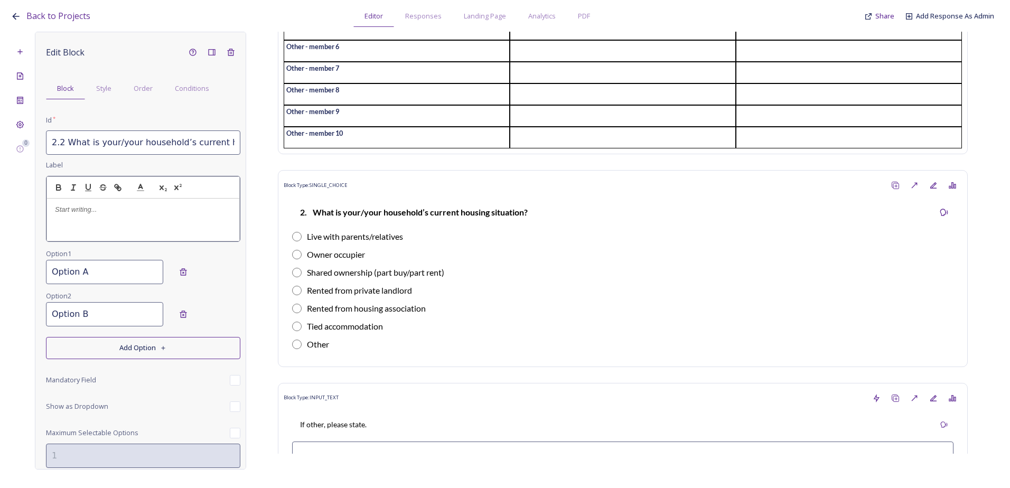
click at [89, 210] on p at bounding box center [143, 210] width 177 height 10
drag, startPoint x: 63, startPoint y: 211, endPoint x: 66, endPoint y: 220, distance: 9.9
click at [63, 210] on p "2.2 What is your/your household’s current housing situation? (Please select all…" at bounding box center [143, 215] width 177 height 20
drag, startPoint x: 180, startPoint y: 220, endPoint x: 23, endPoint y: 206, distance: 157.6
click at [23, 206] on div "0 Edit Block Block Style Order Conditions Id * 2.2 What is your/your household’…" at bounding box center [505, 251] width 989 height 438
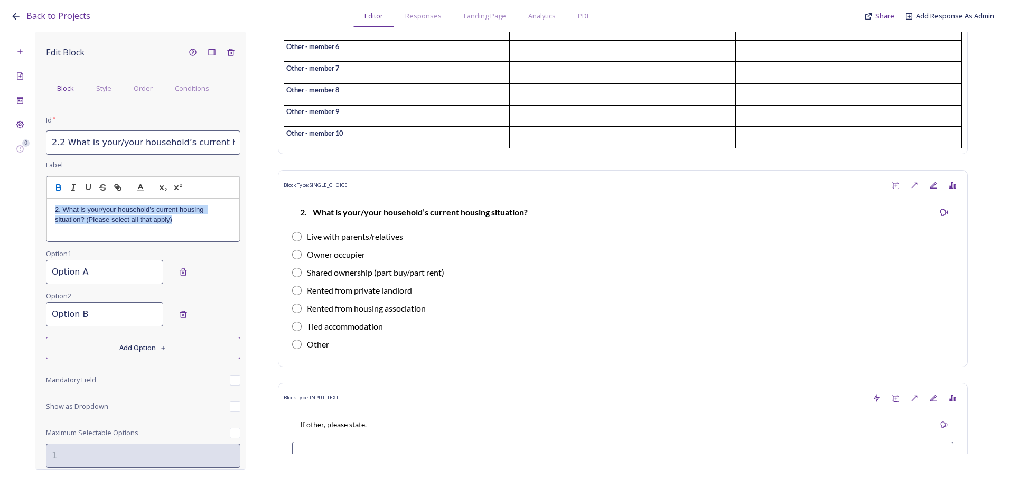
click at [55, 189] on icon "button" at bounding box center [59, 188] width 10 height 10
click at [100, 282] on div "Edit Block Block Style Order Conditions Id * 2.2 What is your/your household’s …" at bounding box center [143, 274] width 194 height 463
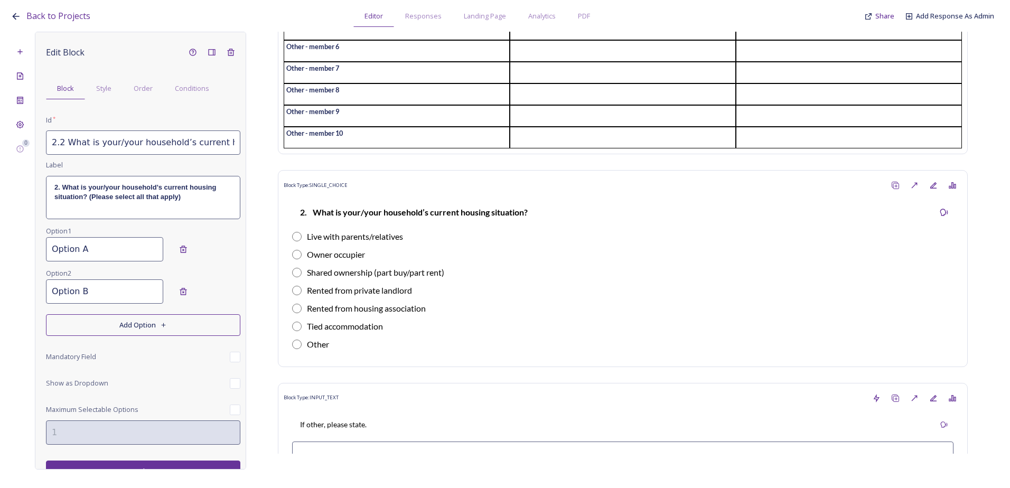
drag, startPoint x: 93, startPoint y: 255, endPoint x: 31, endPoint y: 254, distance: 62.4
click at [31, 254] on div "0 Edit Block Block Style Order Conditions Id * 2.2 What is your/your household’…" at bounding box center [505, 251] width 989 height 438
paste input "Live with parents / relatives"
type input "Live with parents / relatives"
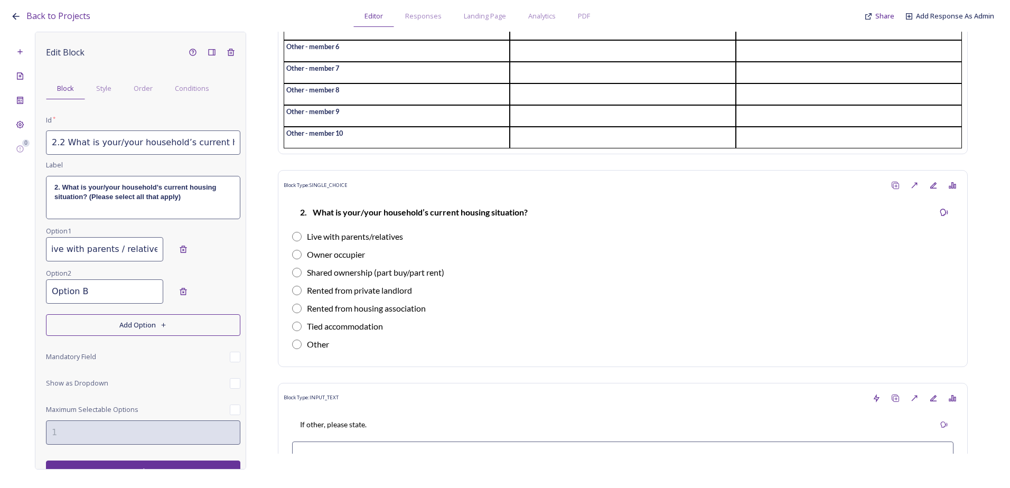
click at [118, 298] on input "Option B" at bounding box center [104, 292] width 117 height 24
click at [100, 293] on input "Option B" at bounding box center [104, 292] width 117 height 24
drag, startPoint x: 88, startPoint y: 293, endPoint x: 27, endPoint y: 292, distance: 60.8
click at [27, 292] on div "0 Edit Block Block Style Order Conditions Id * 2.2 What is your/your household’…" at bounding box center [505, 251] width 989 height 438
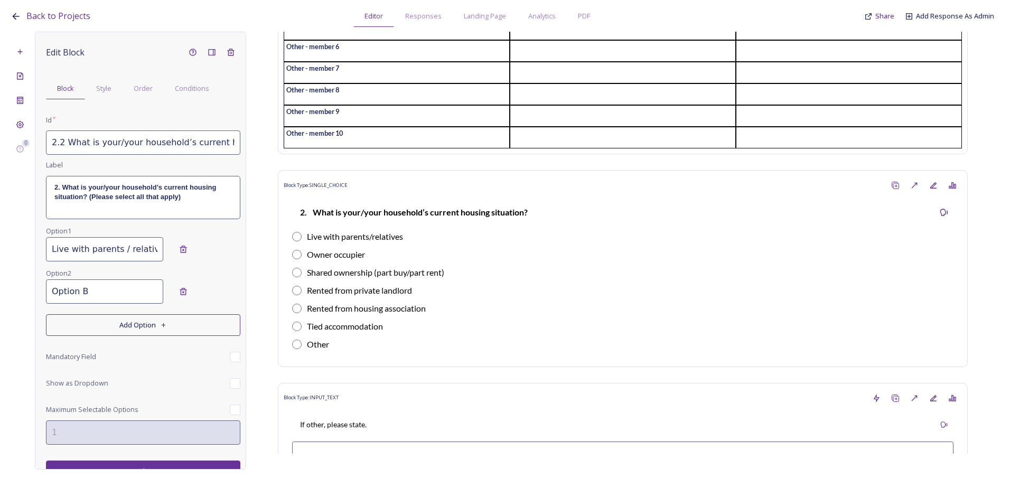
paste input "wner occupier"
type input "Owner occupier"
click at [111, 326] on button "Add Option" at bounding box center [143, 325] width 194 height 22
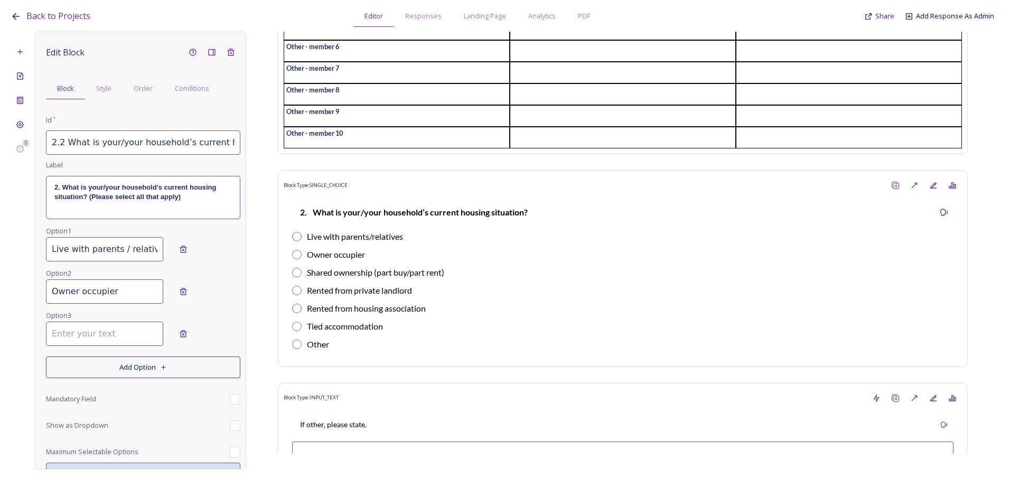
click at [122, 340] on input at bounding box center [104, 334] width 117 height 24
paste input "Shared ownership (part buy / part rent)"
type input "Shared ownership (part buy / part rent)"
click at [112, 368] on button "Add Option" at bounding box center [143, 368] width 194 height 22
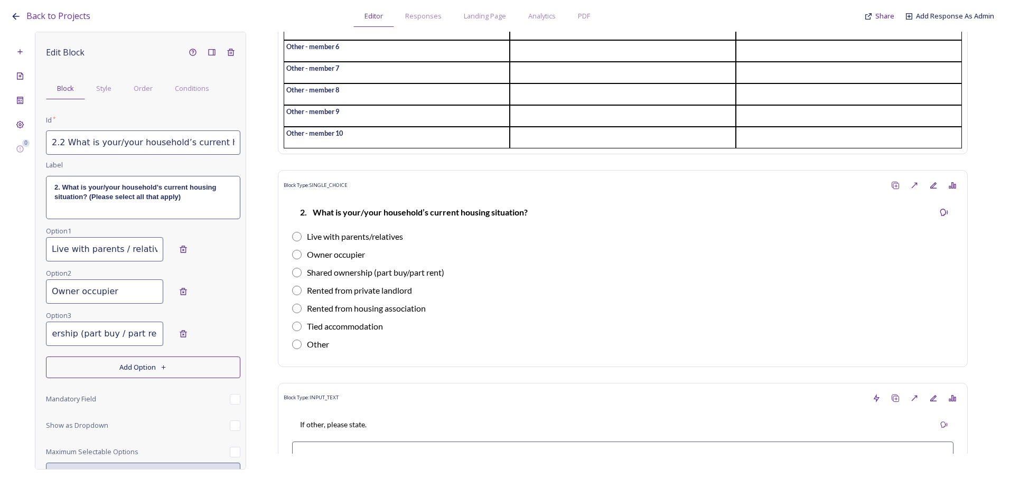
scroll to position [0, 0]
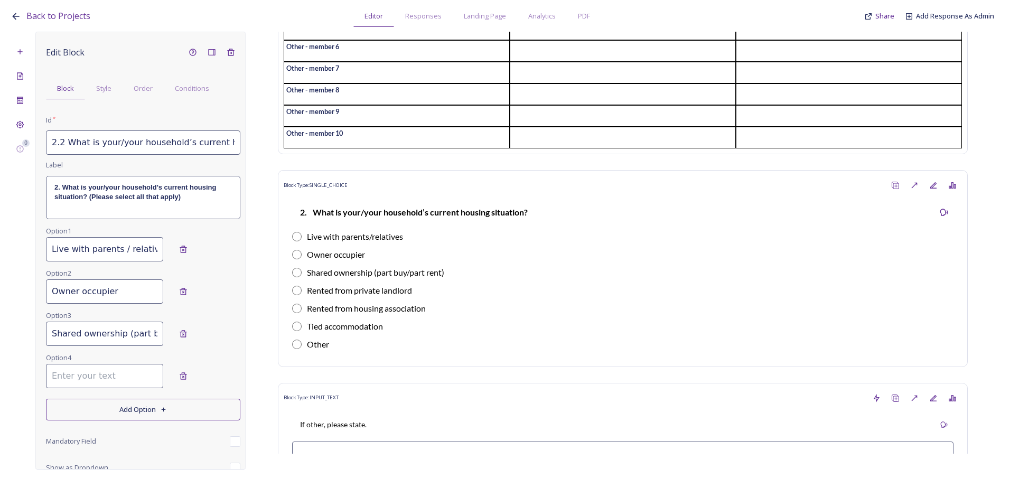
click at [95, 374] on input at bounding box center [104, 376] width 117 height 24
paste input "Rented from private landlord"
type input "Rented from private landlord"
click at [113, 414] on button "Add Option" at bounding box center [143, 410] width 194 height 22
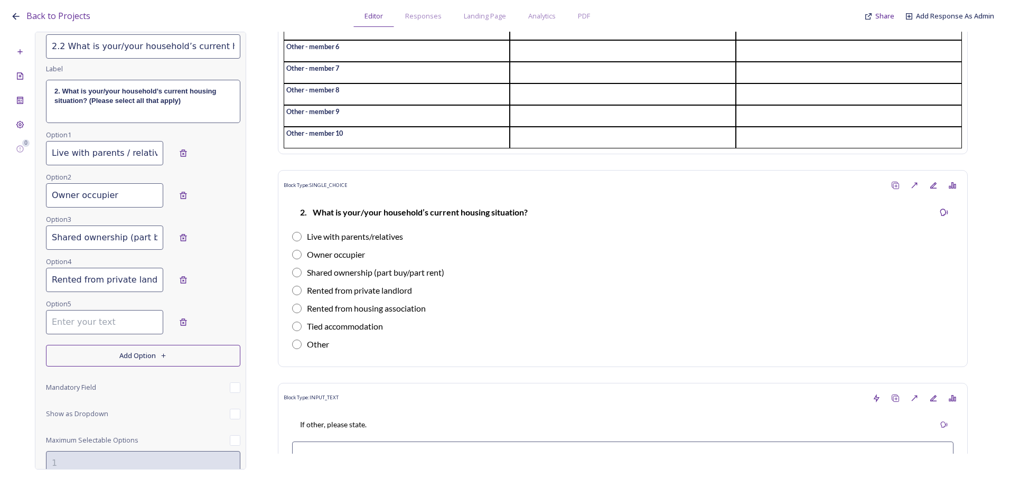
scroll to position [106, 0]
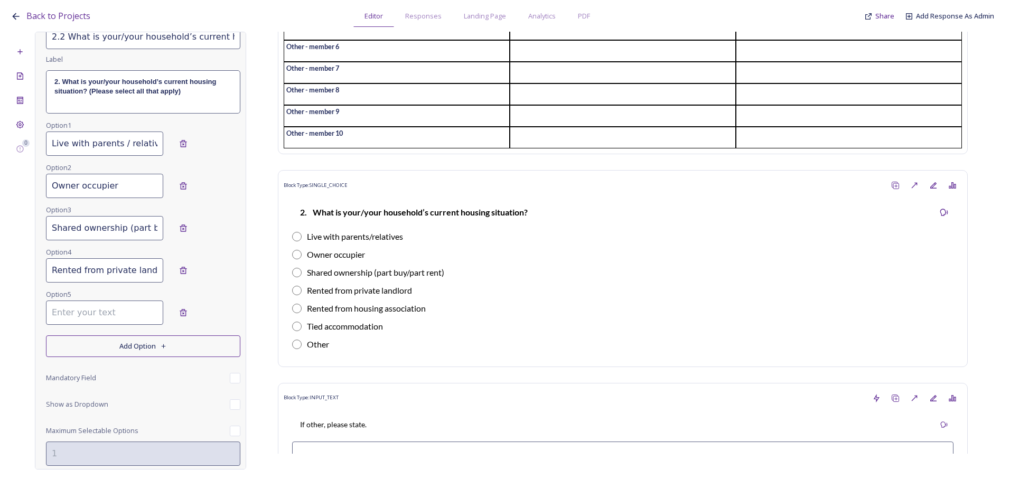
click at [74, 310] on input at bounding box center [104, 313] width 117 height 24
click at [77, 310] on input at bounding box center [104, 313] width 117 height 24
paste input "Rented from housing association"
type input "Rented from housing association"
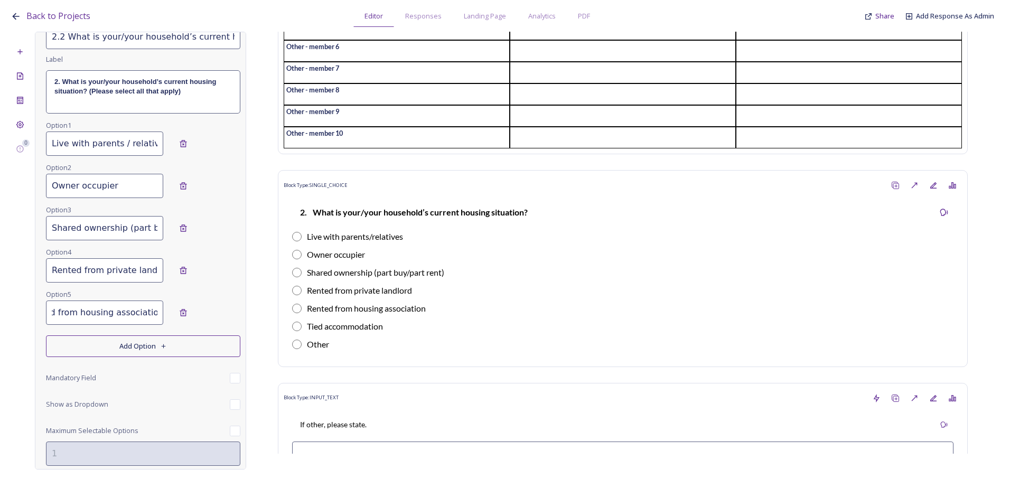
click at [97, 349] on button "Add Option" at bounding box center [143, 347] width 194 height 22
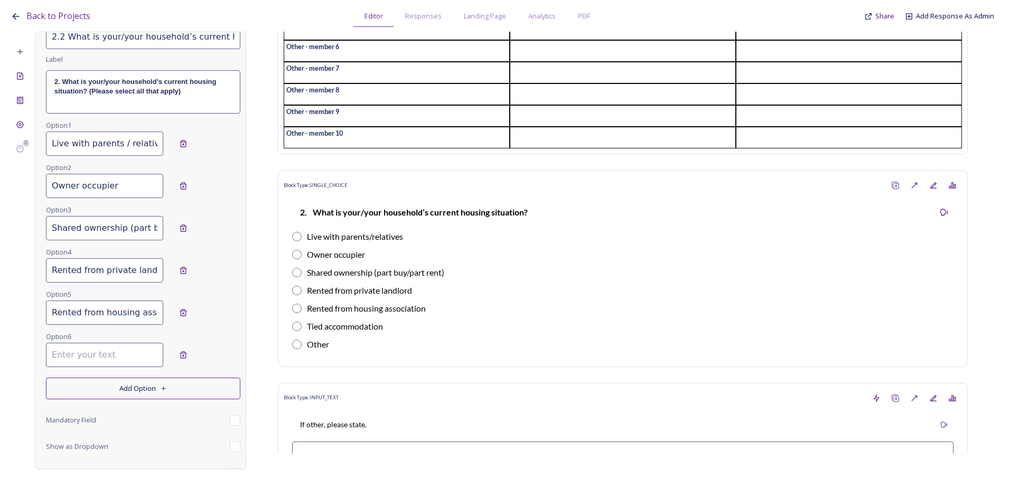
click at [103, 351] on input at bounding box center [104, 355] width 117 height 24
paste input "Tied accommodation"
type input "Tied accommodation"
click at [117, 389] on button "Add Option" at bounding box center [143, 389] width 194 height 22
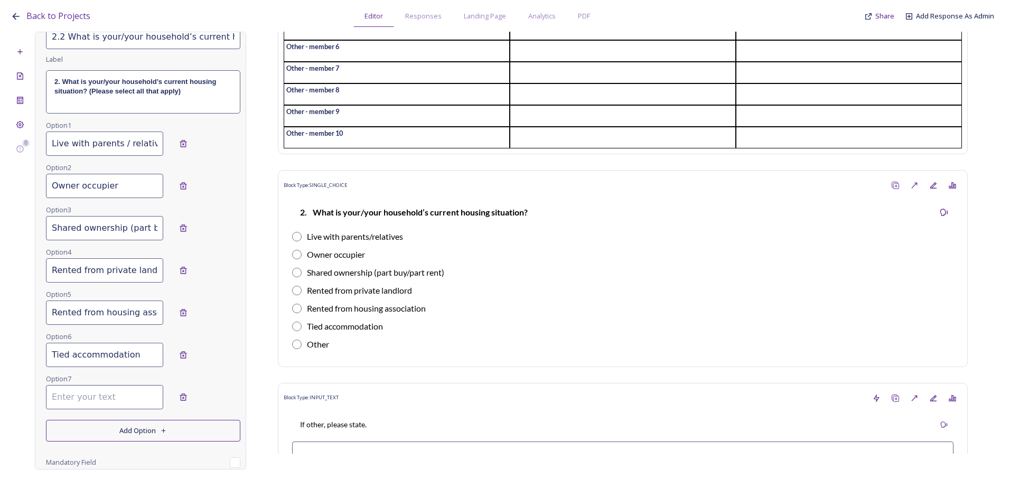
click at [77, 397] on input at bounding box center [104, 397] width 117 height 24
paste input "Other"
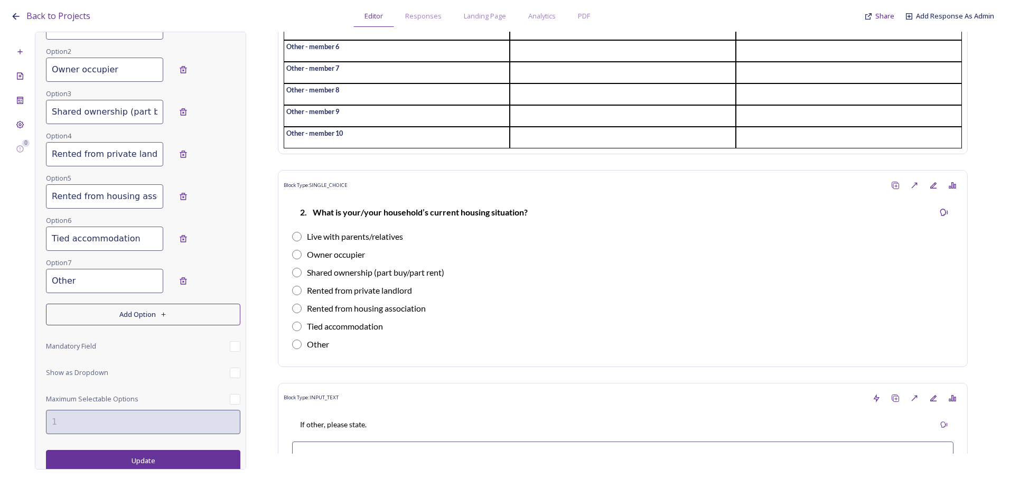
scroll to position [225, 0]
type input "Other"
click at [131, 461] on button "Update" at bounding box center [143, 459] width 194 height 22
click at [142, 457] on button "Update" at bounding box center [143, 459] width 194 height 22
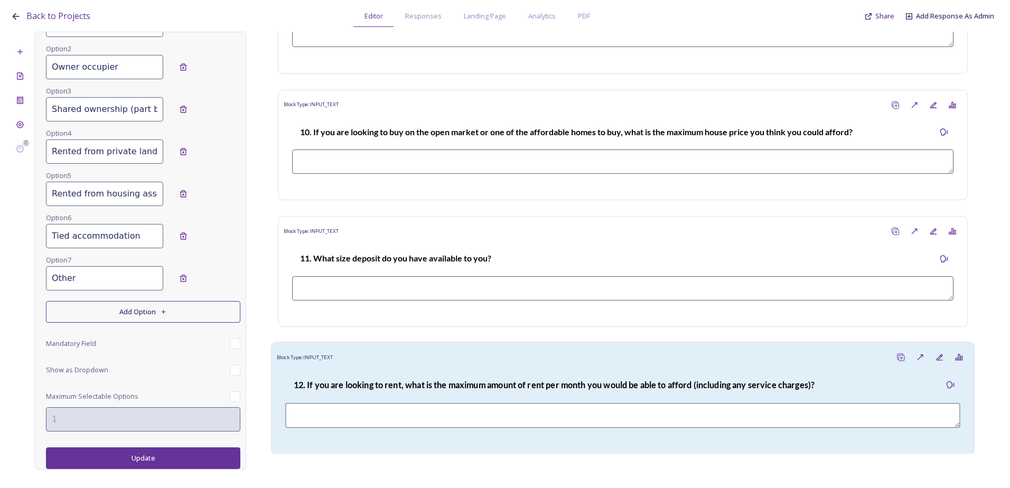
scroll to position [2866, 0]
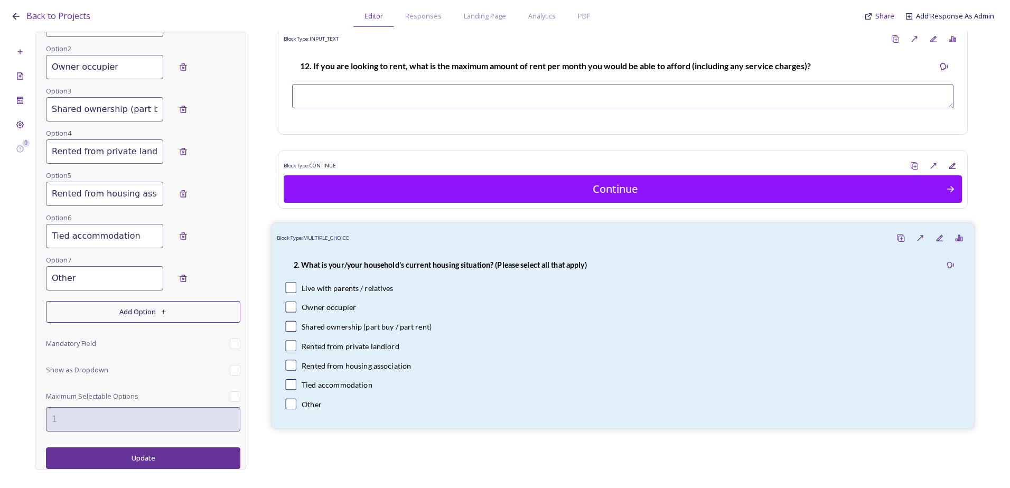
click at [402, 265] on strong "2. What is your/your household’s current housing situation? (Please select all …" at bounding box center [440, 265] width 293 height 9
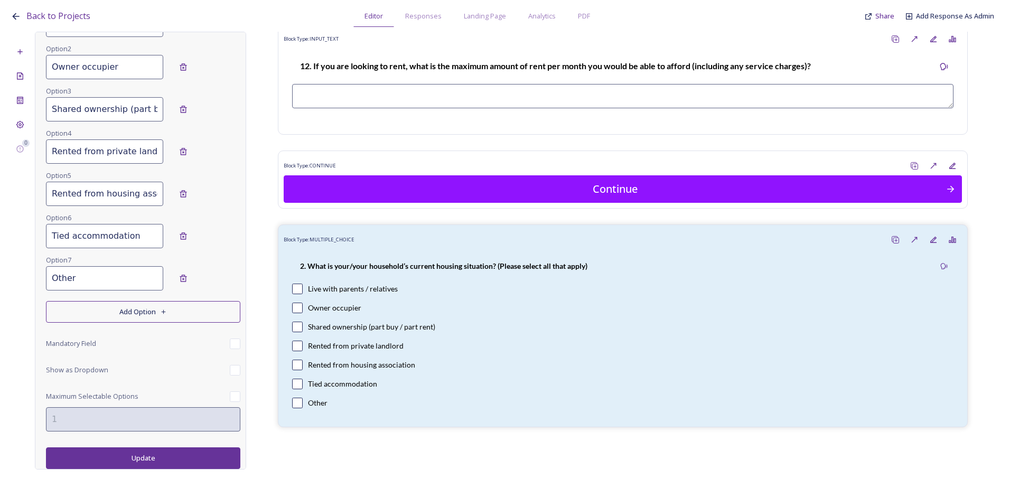
scroll to position [0, 0]
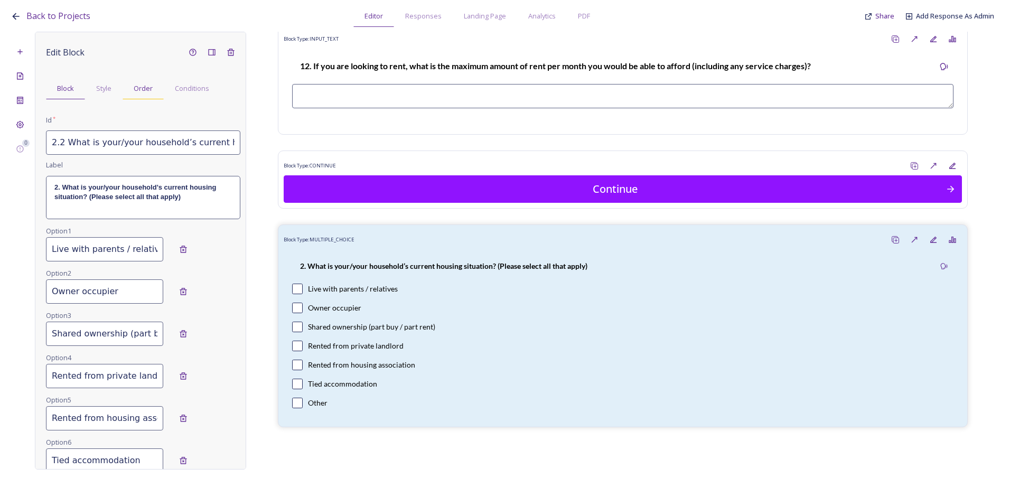
click at [140, 87] on span "Order" at bounding box center [143, 88] width 19 height 10
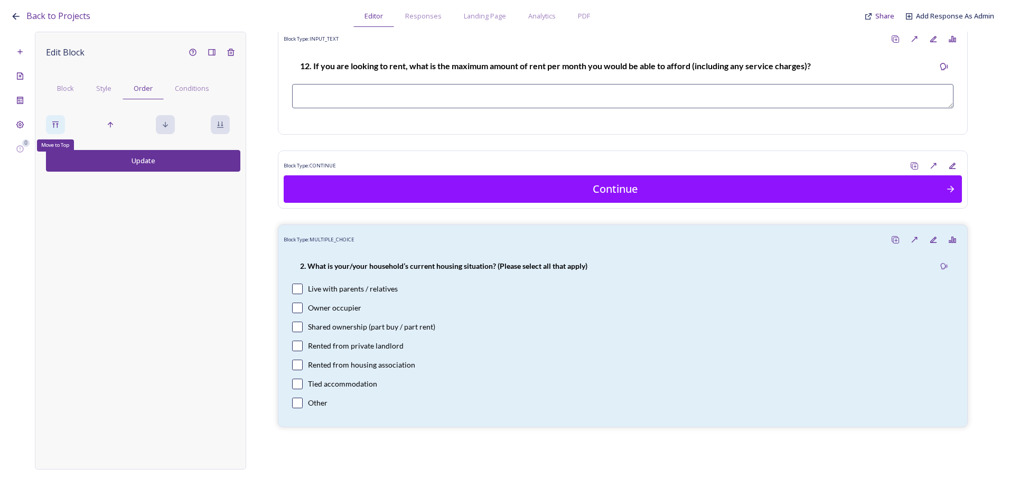
click at [53, 123] on icon at bounding box center [55, 124] width 8 height 8
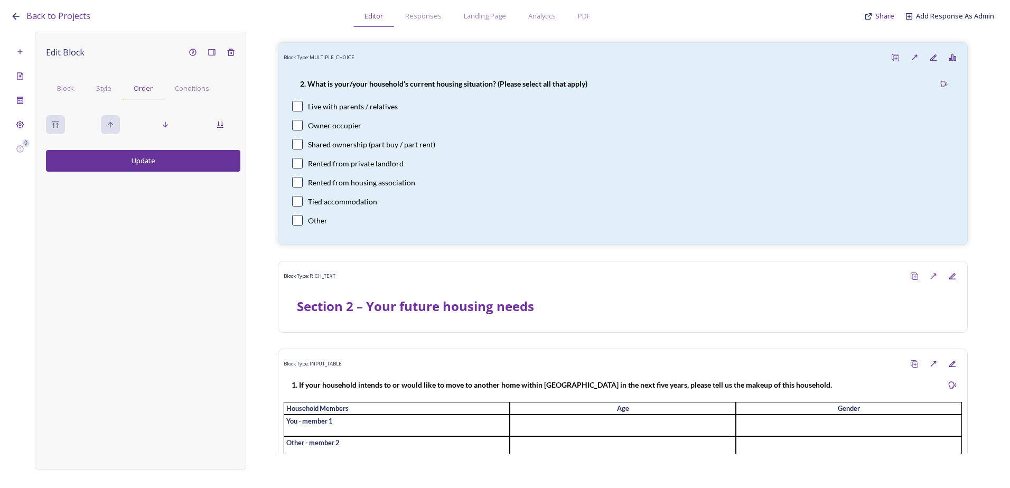
click at [142, 162] on button "Update" at bounding box center [143, 161] width 194 height 22
click at [166, 133] on div "Move down" at bounding box center [165, 124] width 19 height 19
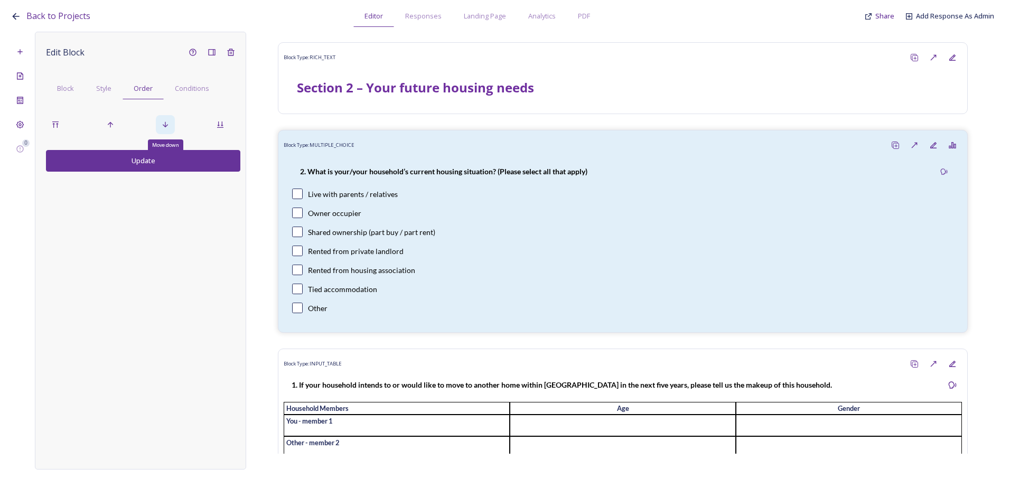
click at [166, 133] on div "Move down" at bounding box center [165, 124] width 19 height 19
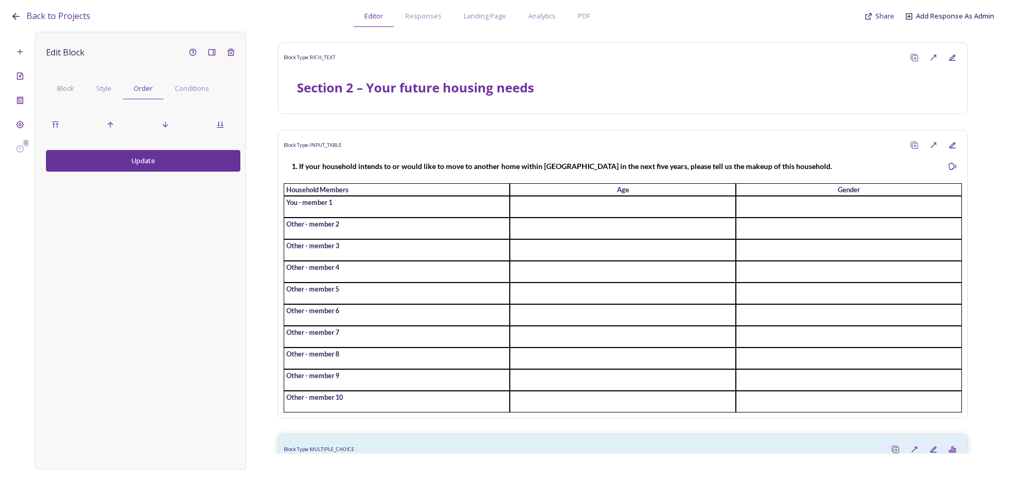
click at [161, 170] on button "Update" at bounding box center [143, 161] width 194 height 22
click at [75, 99] on div "Block" at bounding box center [65, 89] width 39 height 22
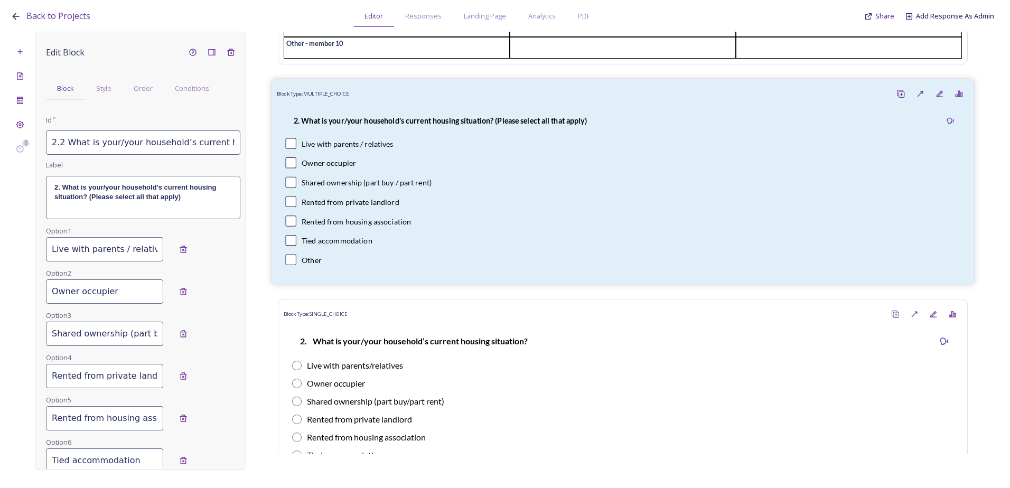
scroll to position [370, 0]
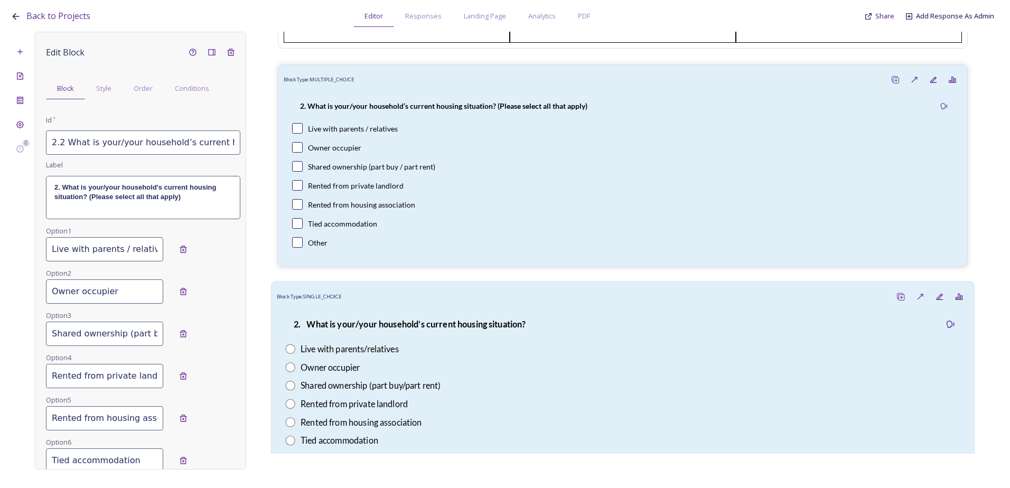
click at [397, 321] on div "2. What is your/your household’s current housing situation? Live with parents/r…" at bounding box center [623, 392] width 692 height 170
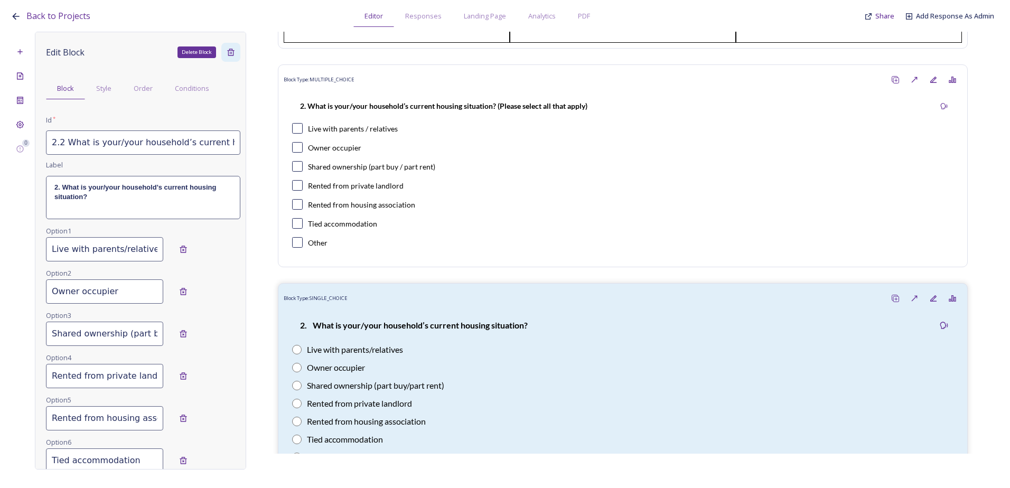
click at [227, 51] on icon at bounding box center [230, 52] width 7 height 7
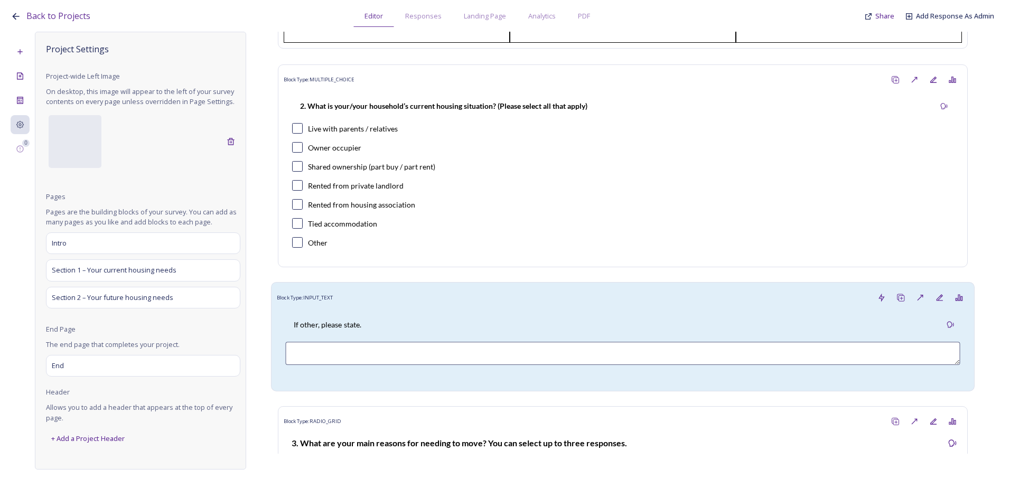
click at [417, 308] on div "Block Type: INPUT_TEXT" at bounding box center [623, 298] width 692 height 20
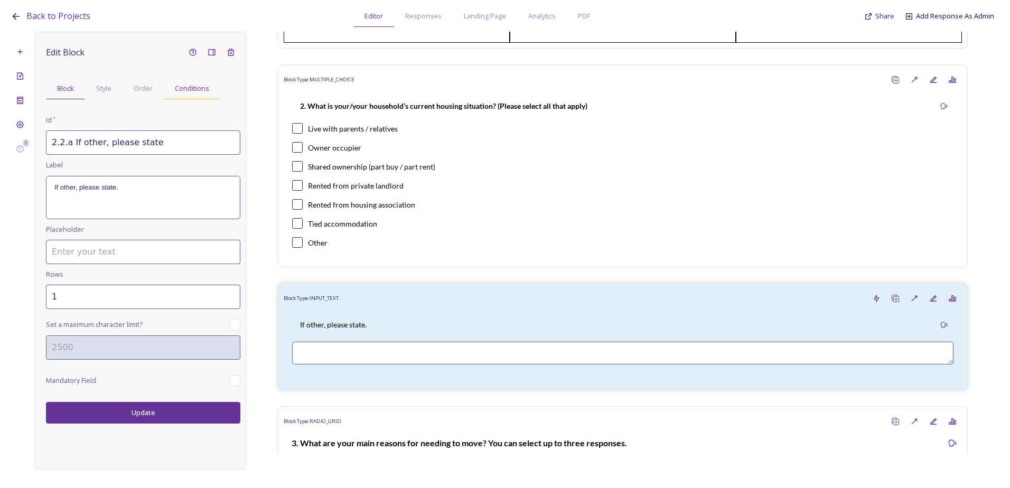
click at [180, 89] on span "Conditions" at bounding box center [192, 88] width 34 height 10
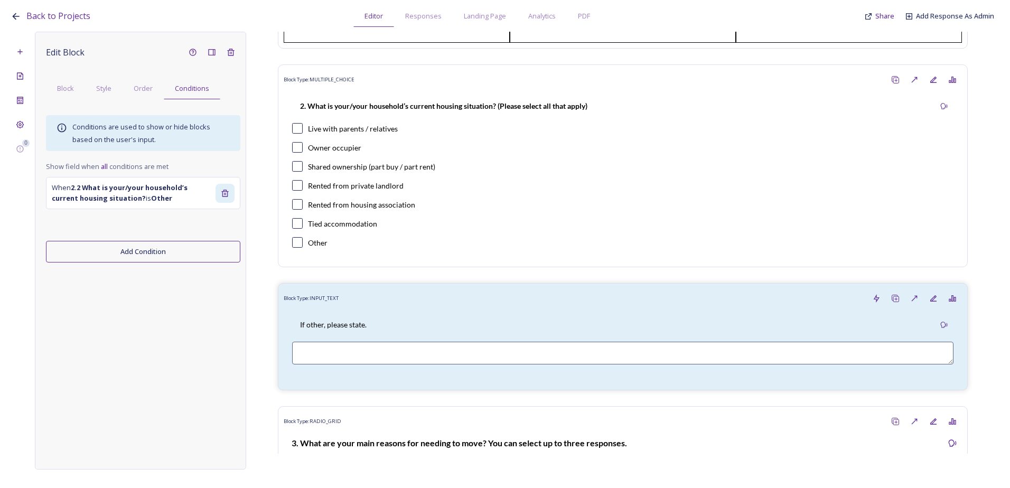
click at [225, 190] on icon at bounding box center [224, 193] width 7 height 7
click at [222, 193] on icon at bounding box center [224, 193] width 7 height 7
click at [147, 259] on button "Add Condition" at bounding box center [143, 252] width 194 height 22
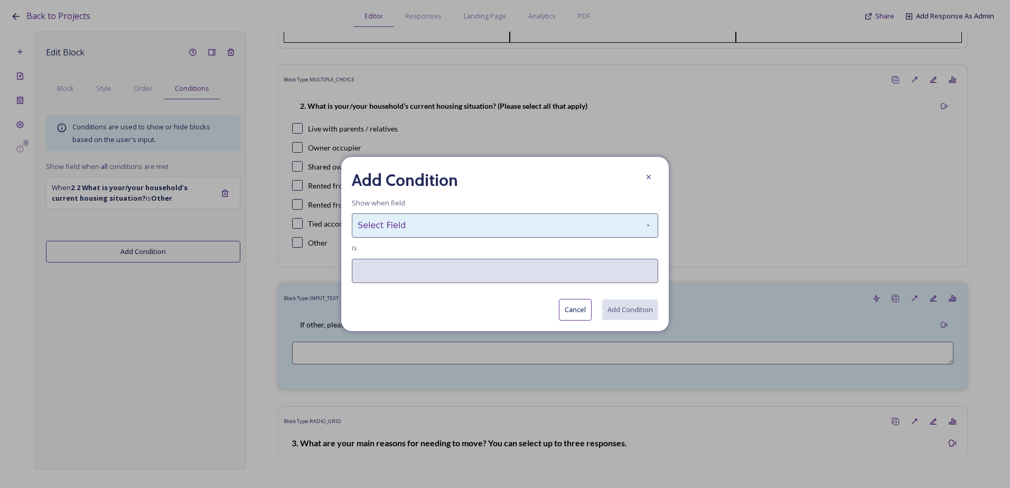
click at [427, 230] on div "Select Field" at bounding box center [505, 226] width 307 height 24
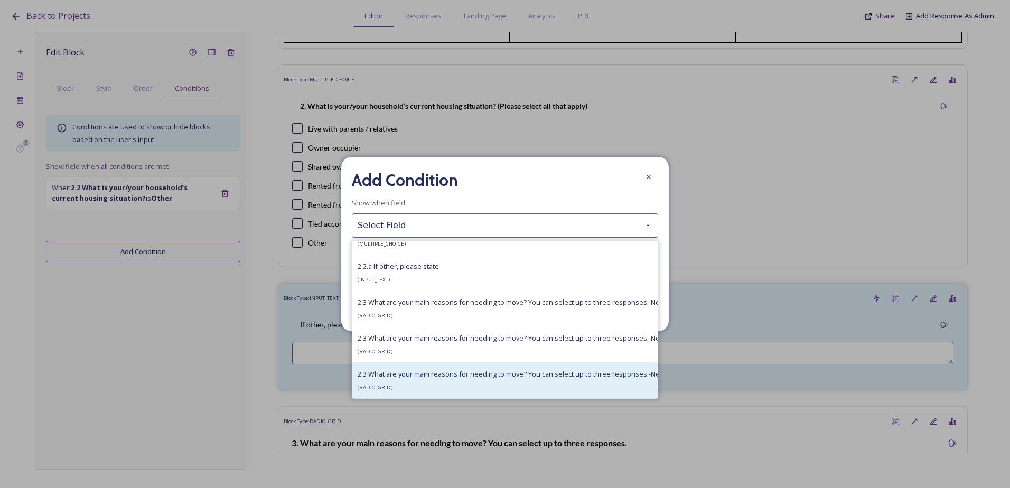
scroll to position [1585, 0]
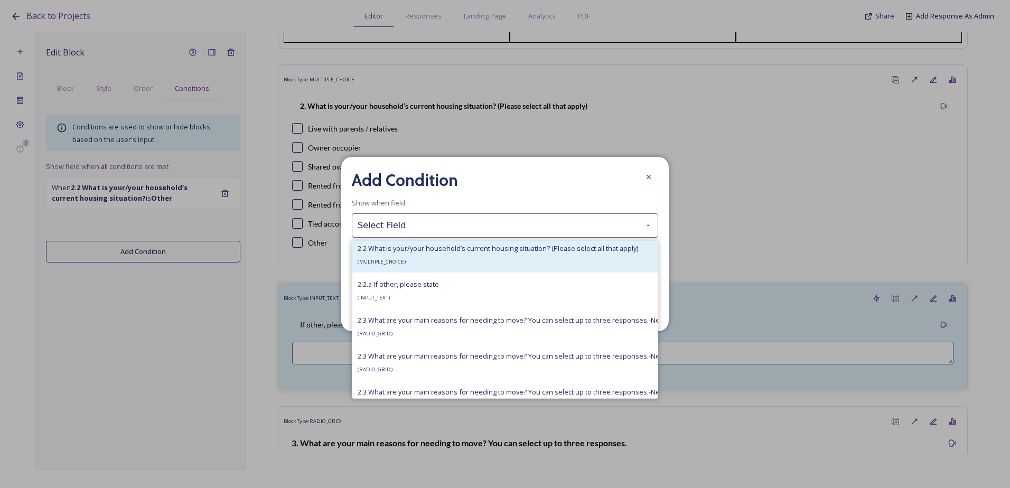
click at [420, 254] on div "2.2 What is your/your household’s current housing situation? (Please select all…" at bounding box center [498, 254] width 281 height 25
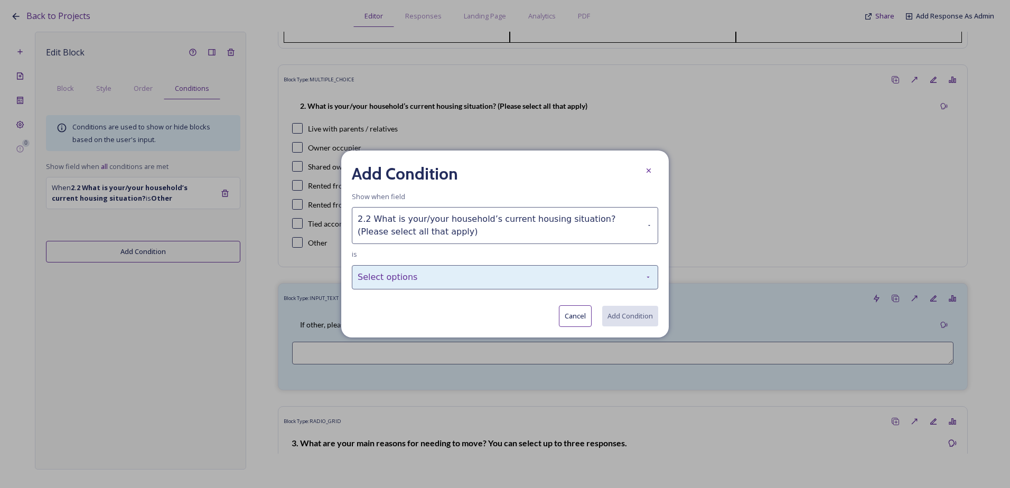
click at [409, 276] on div "Select options" at bounding box center [505, 277] width 307 height 24
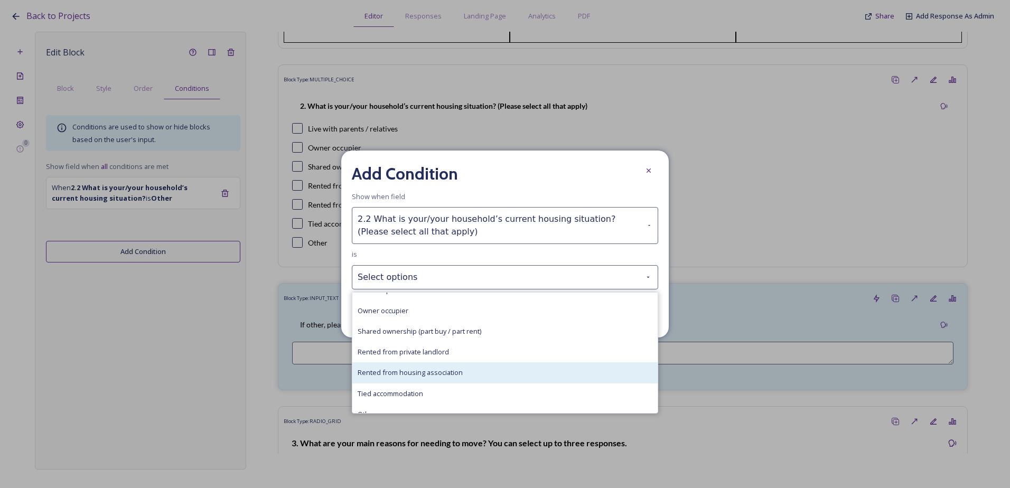
scroll to position [24, 0]
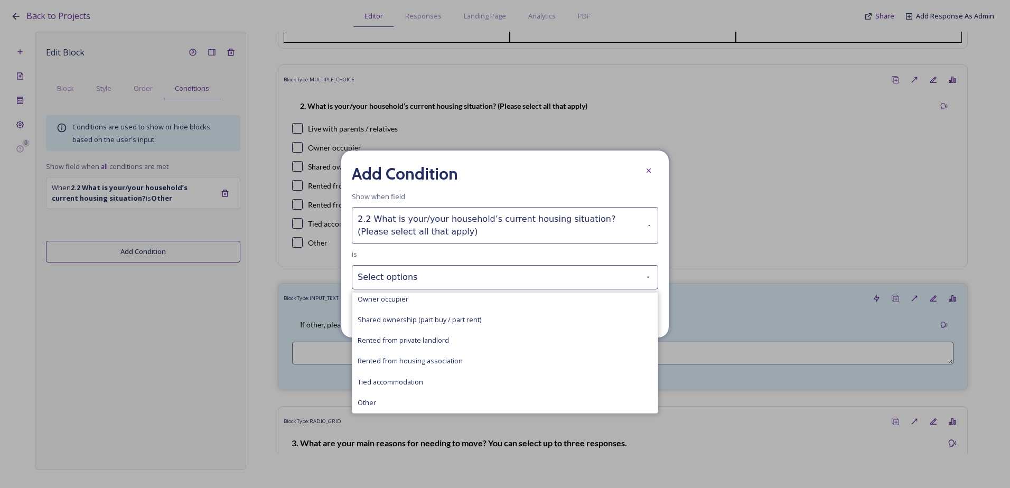
drag, startPoint x: 413, startPoint y: 404, endPoint x: 439, endPoint y: 401, distance: 26.1
click at [413, 404] on div "Other" at bounding box center [504, 403] width 305 height 21
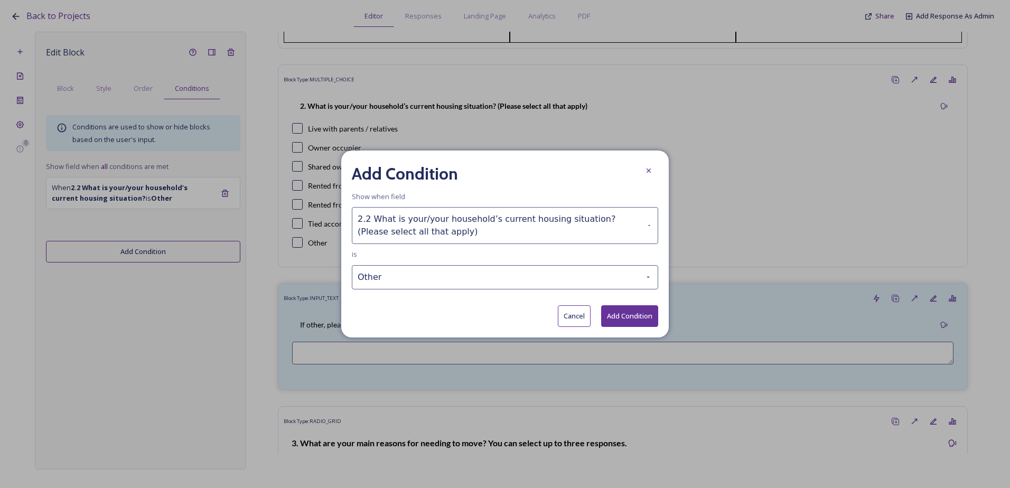
click at [643, 316] on button "Add Condition" at bounding box center [629, 316] width 57 height 22
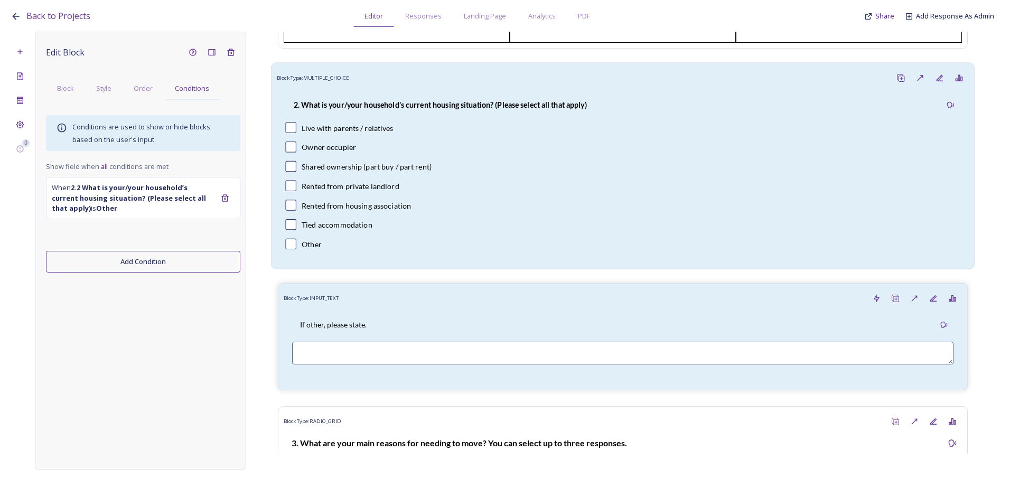
click at [449, 151] on div "2. What is your/your household’s current housing situation? (Please select all …" at bounding box center [623, 175] width 692 height 175
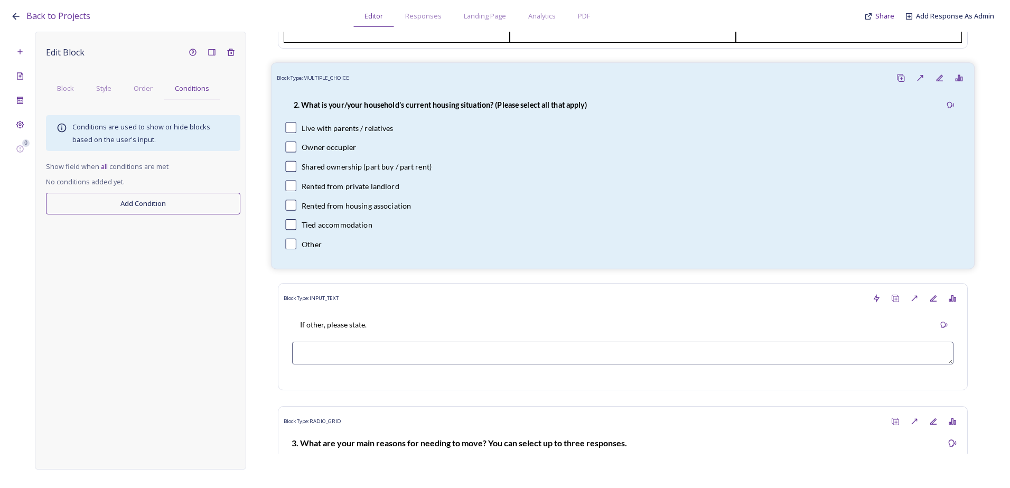
click at [387, 191] on div "Rented from private landlord" at bounding box center [351, 185] width 98 height 11
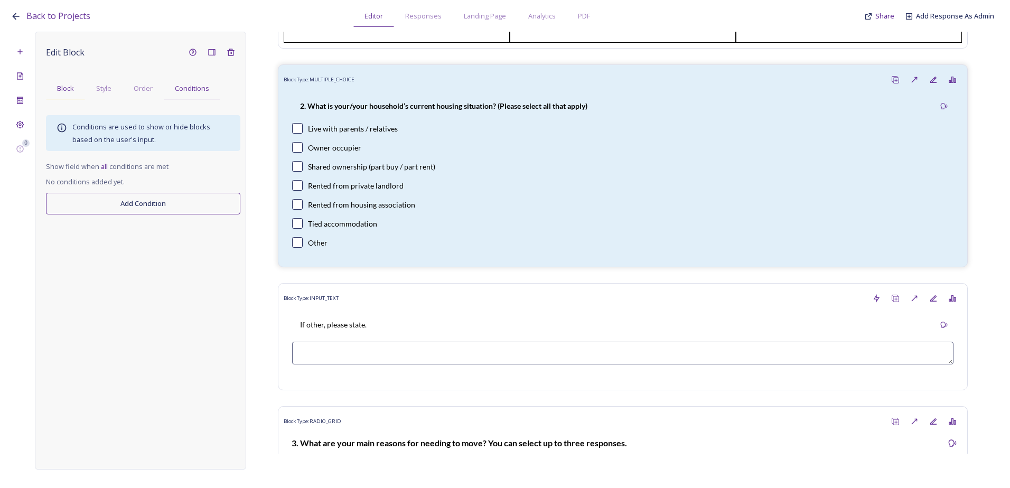
click at [65, 90] on span "Block" at bounding box center [65, 88] width 17 height 10
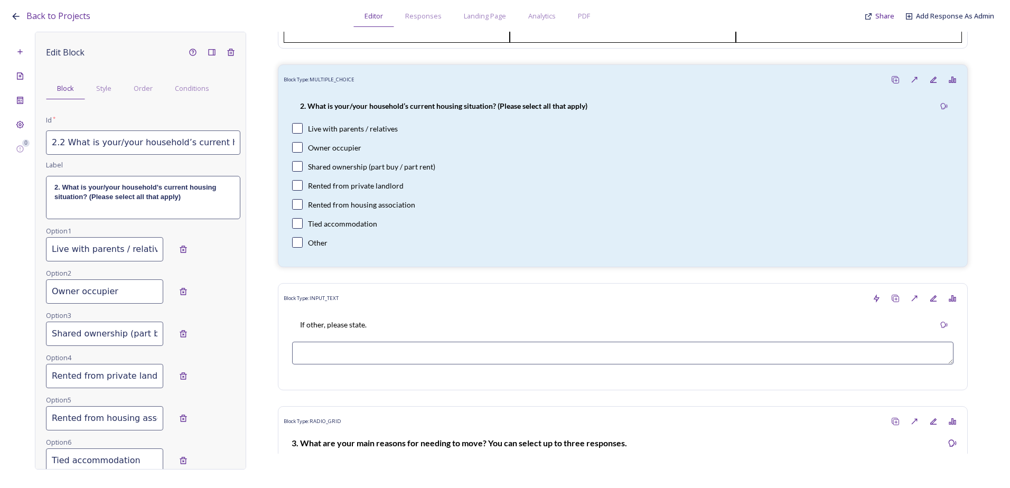
click at [113, 142] on input "2.2 What is your/your household’s current housing situation? (Please select all…" at bounding box center [143, 143] width 194 height 24
click at [117, 142] on input "2.2 What is your /your household’s current housing situation? (Please select al…" at bounding box center [143, 143] width 194 height 24
type input "2.2 What is your / your household’s current housing situation? (Please select a…"
click at [105, 187] on strong "2. What is your/your household’s current housing situation? (Please select all …" at bounding box center [136, 191] width 164 height 17
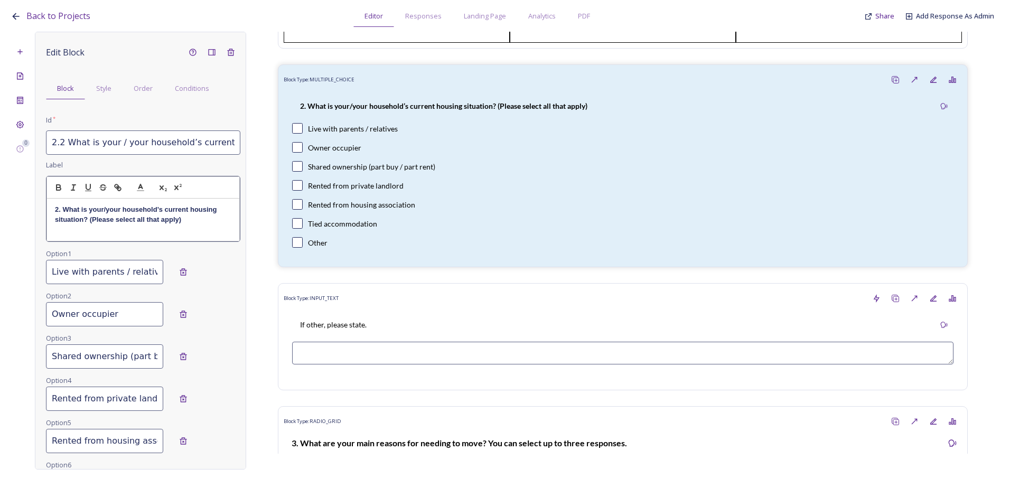
click at [105, 207] on strong "2. What is your/your household’s current housing situation? (Please select all …" at bounding box center [137, 214] width 164 height 17
click at [103, 208] on strong "2. What is your/ your household’s current housing situation? (Please select all…" at bounding box center [138, 214] width 166 height 17
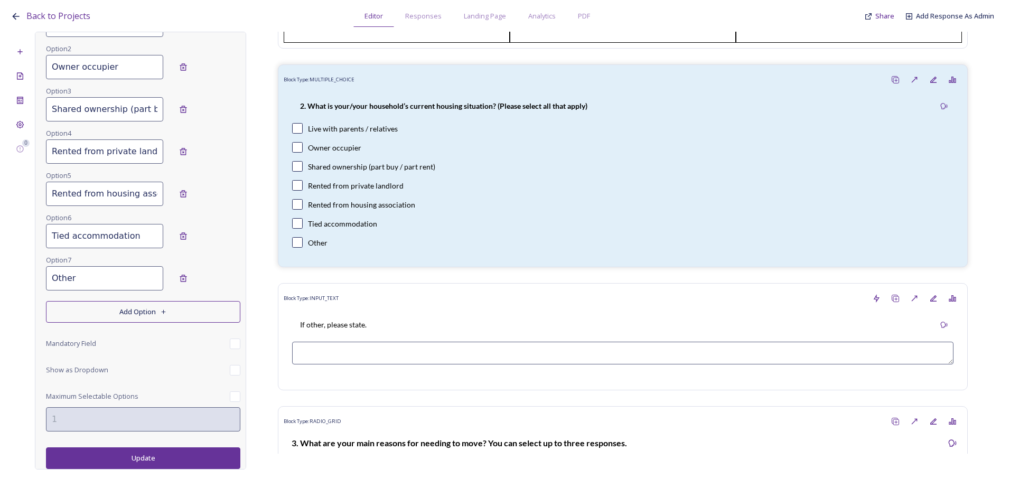
click at [153, 453] on button "Update" at bounding box center [143, 459] width 194 height 22
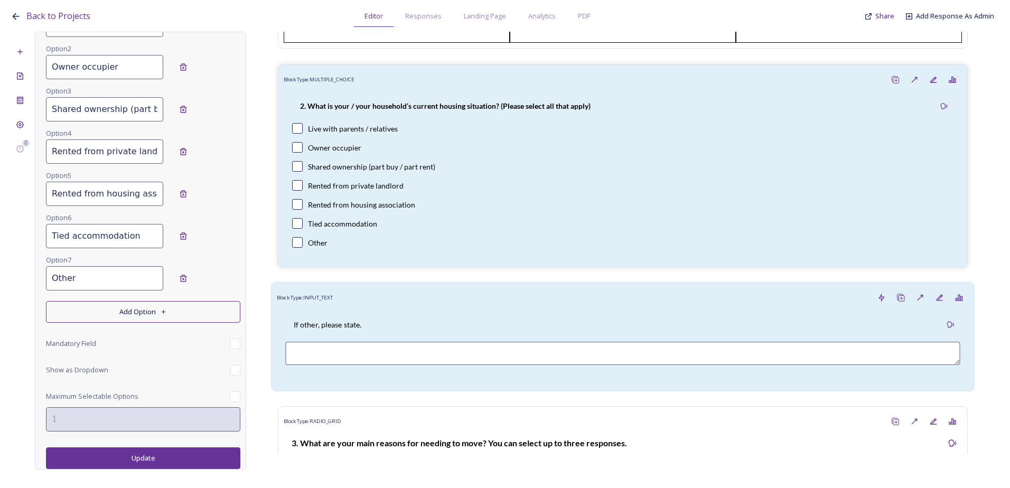
click at [421, 329] on div "If other, please state." at bounding box center [622, 325] width 675 height 24
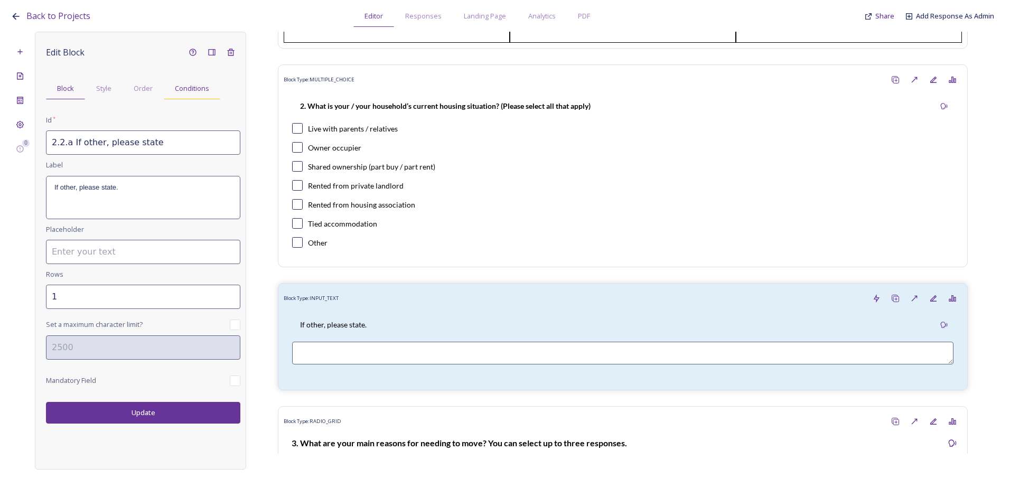
click at [179, 96] on div "Conditions" at bounding box center [192, 89] width 57 height 22
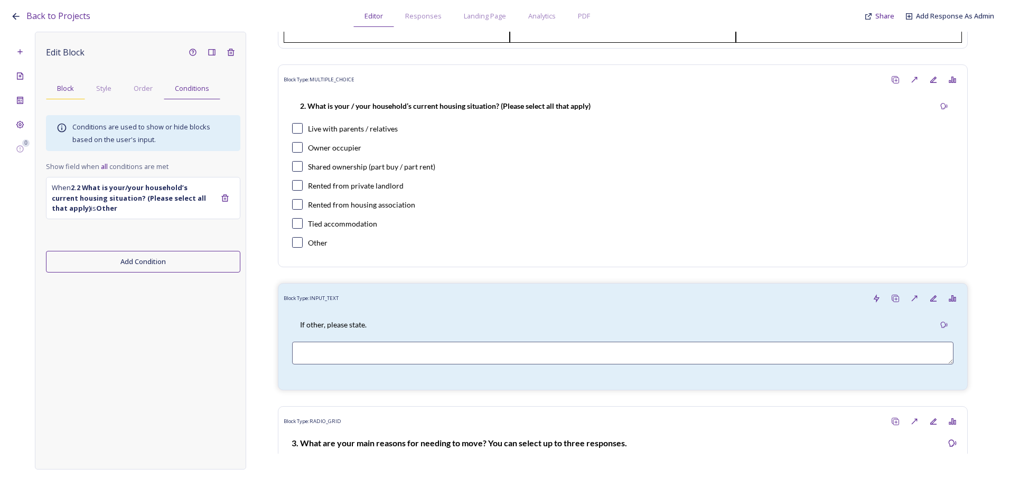
click at [70, 95] on div "Block" at bounding box center [65, 89] width 39 height 22
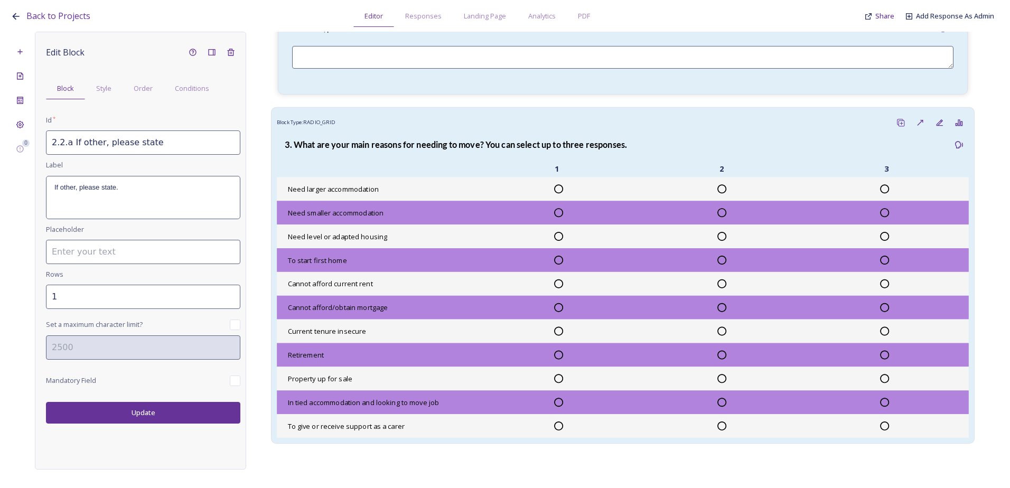
scroll to position [687, 0]
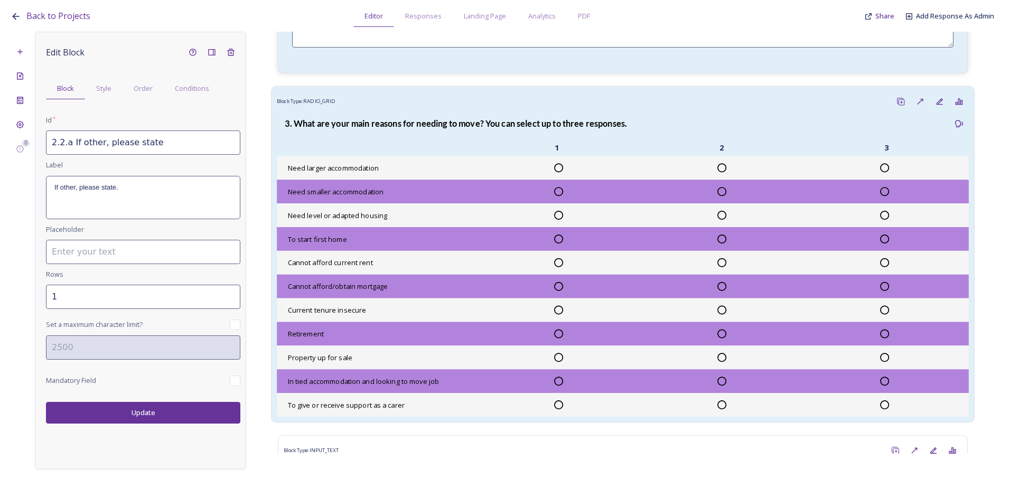
click at [359, 128] on strong "3. What are your main reasons for needing to move? You can select up to three r…" at bounding box center [456, 123] width 342 height 10
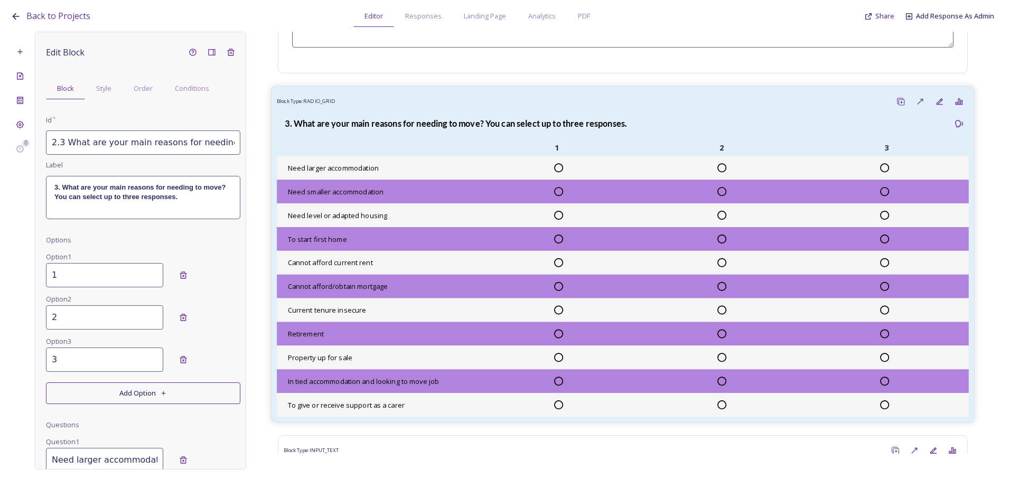
scroll to position [740, 0]
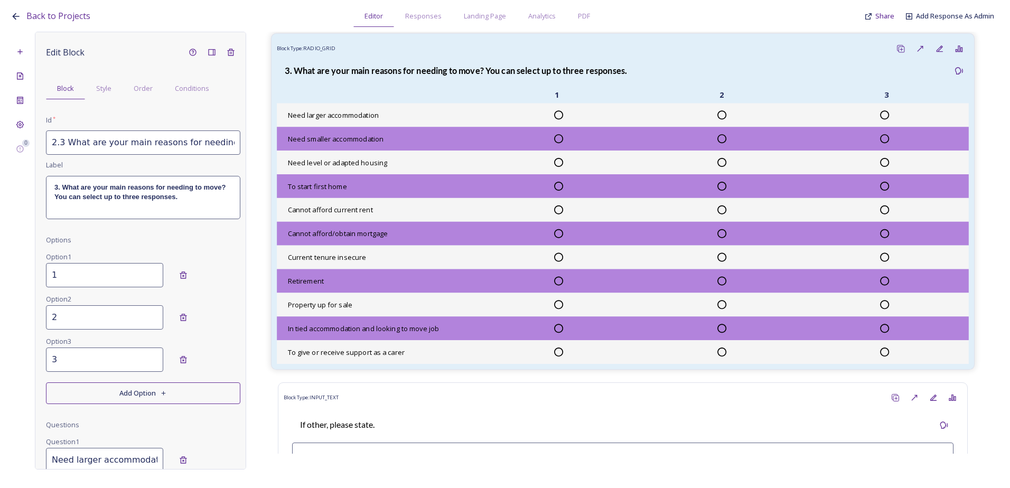
click at [493, 174] on div "Need level or adapted housing" at bounding box center [623, 163] width 692 height 24
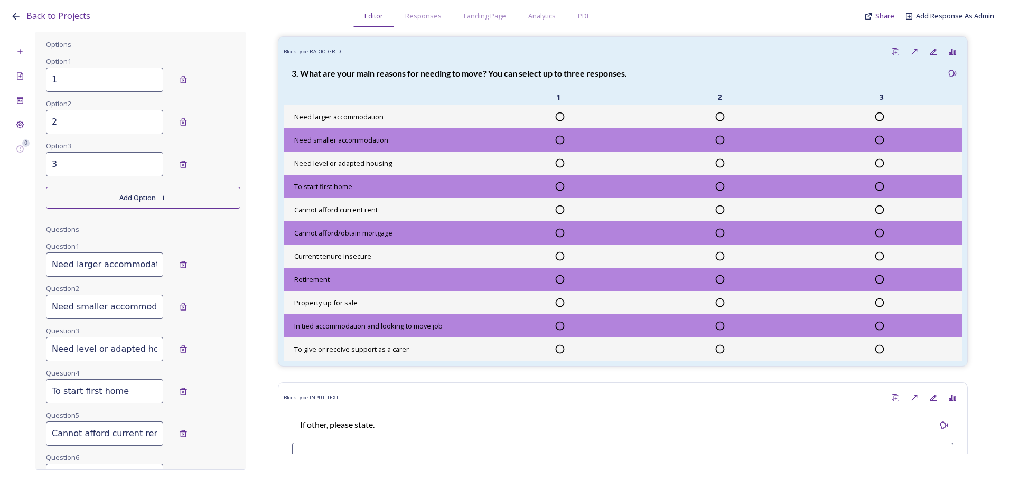
scroll to position [264, 0]
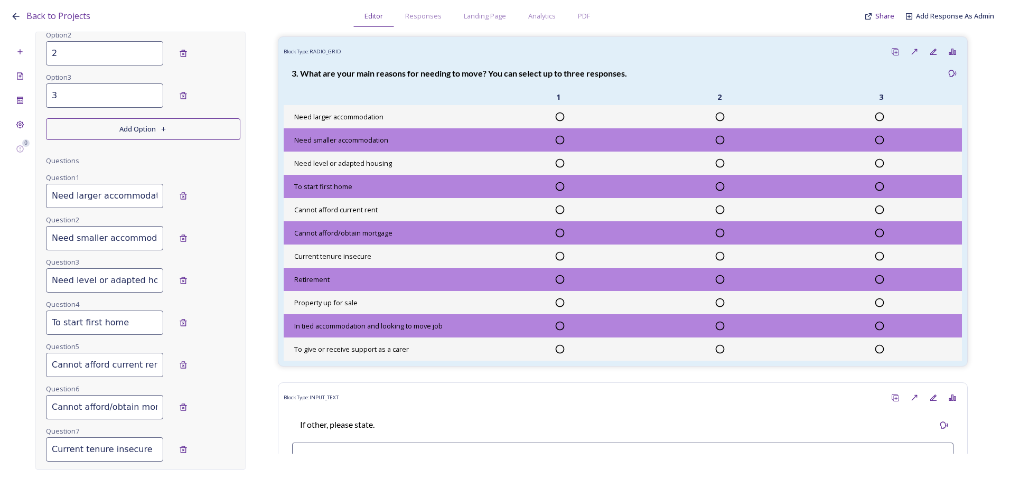
click at [60, 202] on input "Need larger accommodation" at bounding box center [104, 196] width 117 height 24
drag, startPoint x: 51, startPoint y: 196, endPoint x: 206, endPoint y: 195, distance: 155.4
click at [206, 195] on div "Need larger accommodation" at bounding box center [143, 196] width 194 height 24
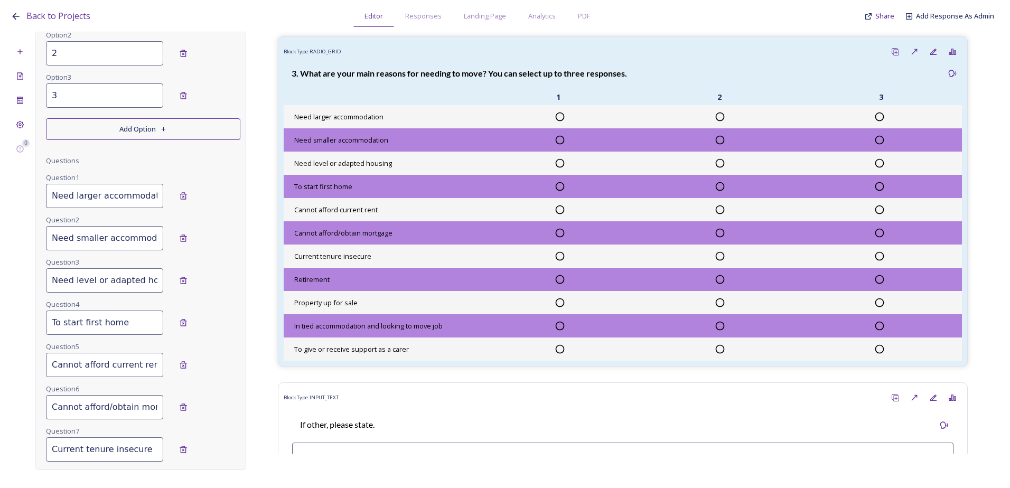
drag, startPoint x: 72, startPoint y: 238, endPoint x: 64, endPoint y: 239, distance: 8.0
click at [72, 238] on input "Need smaller accommodation" at bounding box center [104, 238] width 117 height 24
drag, startPoint x: 50, startPoint y: 239, endPoint x: 201, endPoint y: 236, distance: 150.6
click at [201, 236] on div "Need smaller accommodation" at bounding box center [143, 238] width 194 height 24
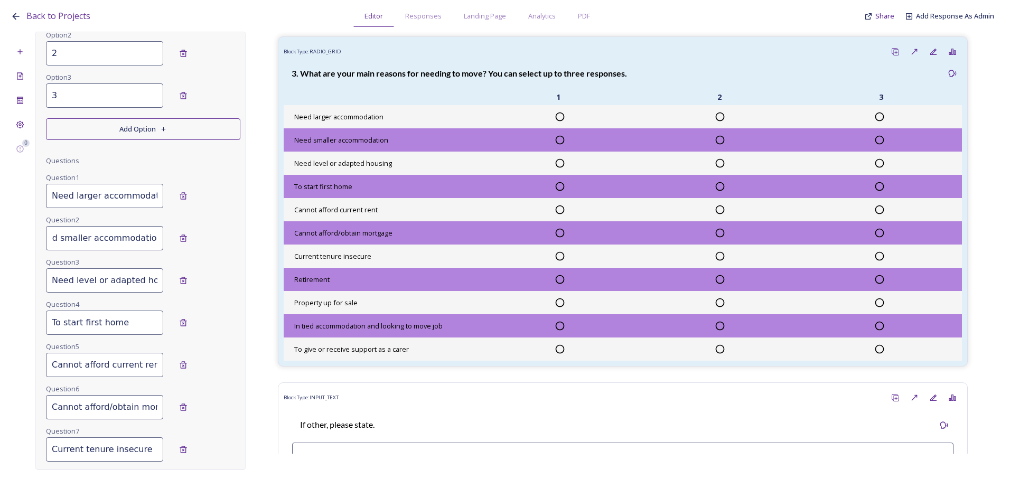
click at [78, 287] on input "Need level or adapted housing" at bounding box center [104, 280] width 117 height 24
click at [54, 282] on input "Need level or adapted housing" at bounding box center [104, 280] width 117 height 24
click at [47, 279] on input "Need level or adapted housing" at bounding box center [104, 280] width 117 height 24
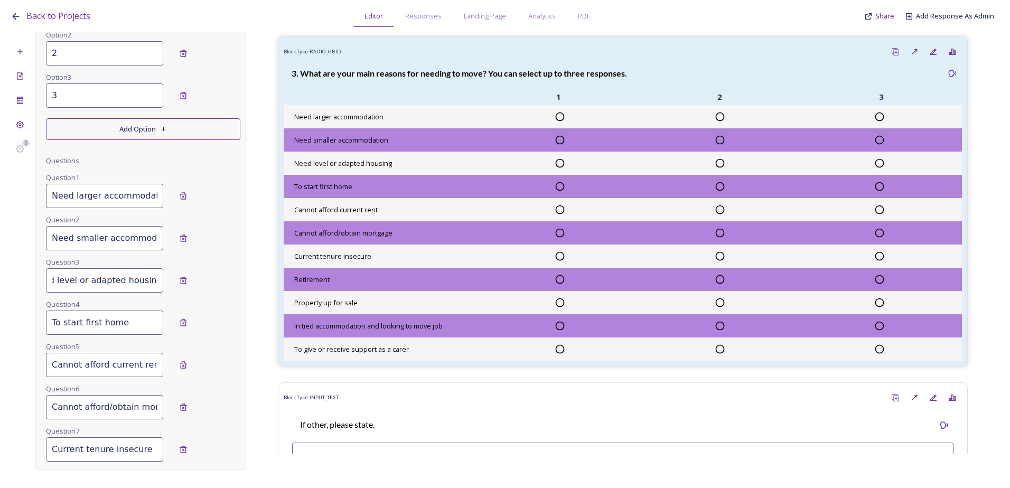
drag, startPoint x: 50, startPoint y: 279, endPoint x: 216, endPoint y: 275, distance: 166.5
click at [216, 275] on div "Need level or adapted housing" at bounding box center [143, 280] width 194 height 24
drag, startPoint x: 110, startPoint y: 283, endPoint x: 8, endPoint y: 283, distance: 102.0
click at [8, 283] on div "Back to Projects Editor Responses Landing Page Analytics PDF Share Add Response…" at bounding box center [505, 244] width 1010 height 488
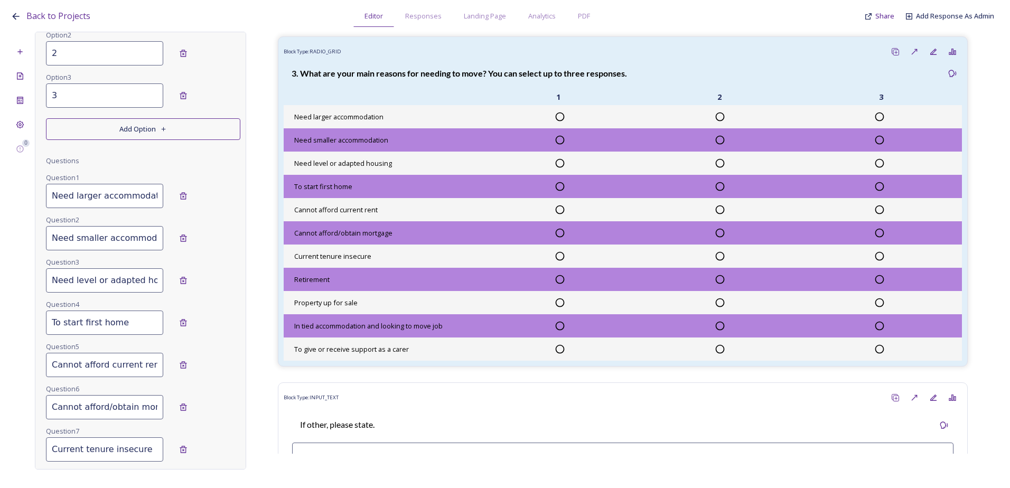
click at [94, 282] on input "Need level or adapted housing" at bounding box center [104, 280] width 117 height 24
click at [128, 315] on input "To start first home" at bounding box center [104, 323] width 117 height 24
drag, startPoint x: 118, startPoint y: 329, endPoint x: 127, endPoint y: 329, distance: 8.5
click at [118, 329] on input "To start first home" at bounding box center [104, 323] width 117 height 24
drag, startPoint x: 127, startPoint y: 327, endPoint x: 22, endPoint y: 327, distance: 105.2
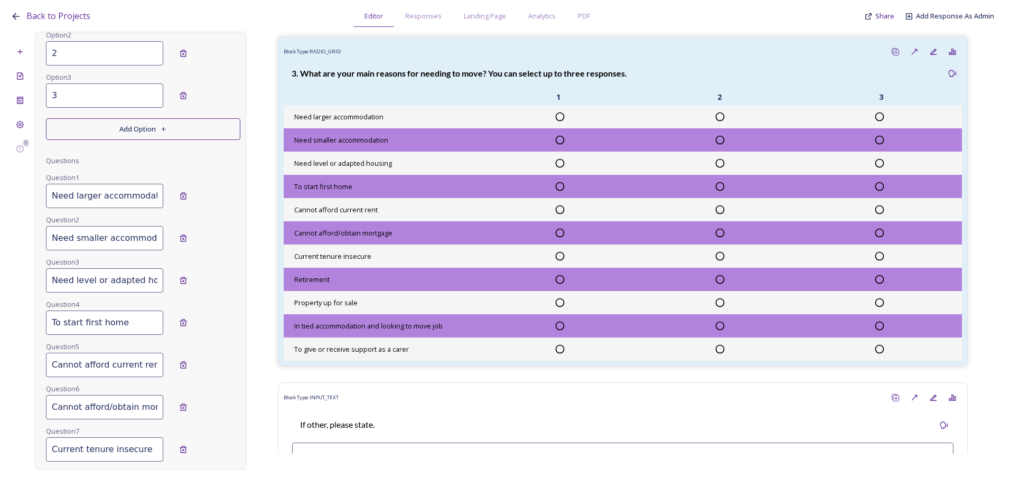
click at [22, 327] on div "0 Edit Block Block Style Order Conditions Id * 2.3 What are your main reasons f…" at bounding box center [505, 251] width 989 height 438
click at [77, 369] on input "Cannot afford current rent" at bounding box center [104, 365] width 117 height 24
drag, startPoint x: 49, startPoint y: 363, endPoint x: 177, endPoint y: 373, distance: 128.3
click at [177, 373] on div "Cannot afford current rent Remove" at bounding box center [143, 365] width 194 height 24
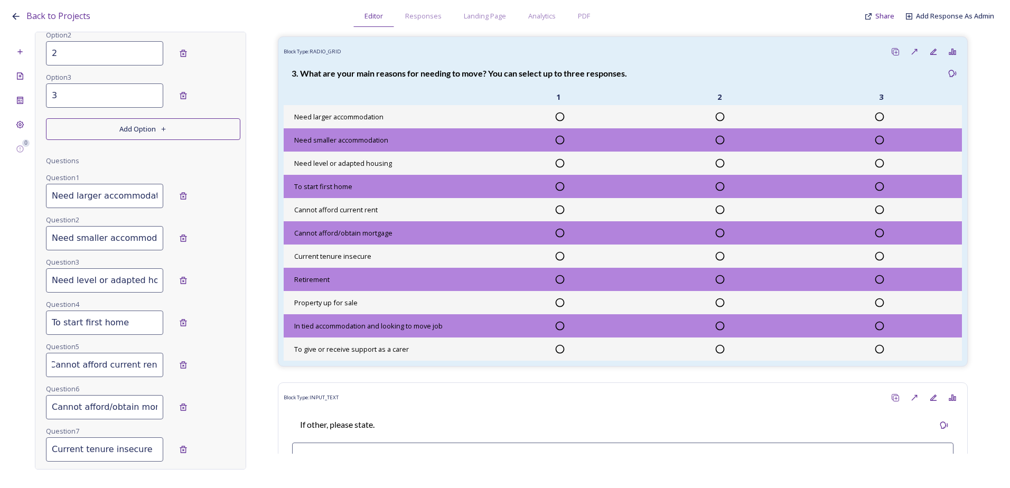
scroll to position [370, 0]
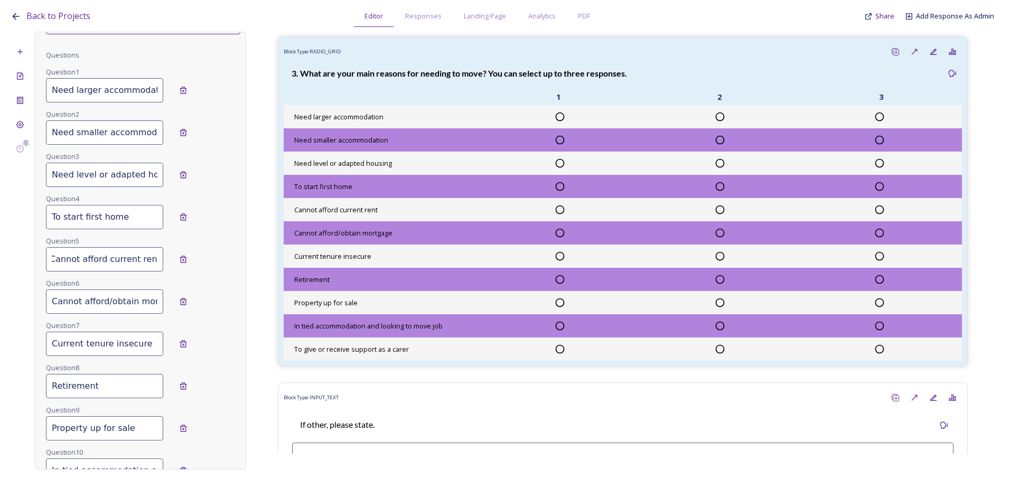
click at [60, 295] on input "Cannot afford/obtain mortgage" at bounding box center [104, 302] width 117 height 24
click at [57, 309] on input "Cannot afford/obtain mortgage" at bounding box center [104, 302] width 117 height 24
drag, startPoint x: 51, startPoint y: 304, endPoint x: 197, endPoint y: 313, distance: 146.2
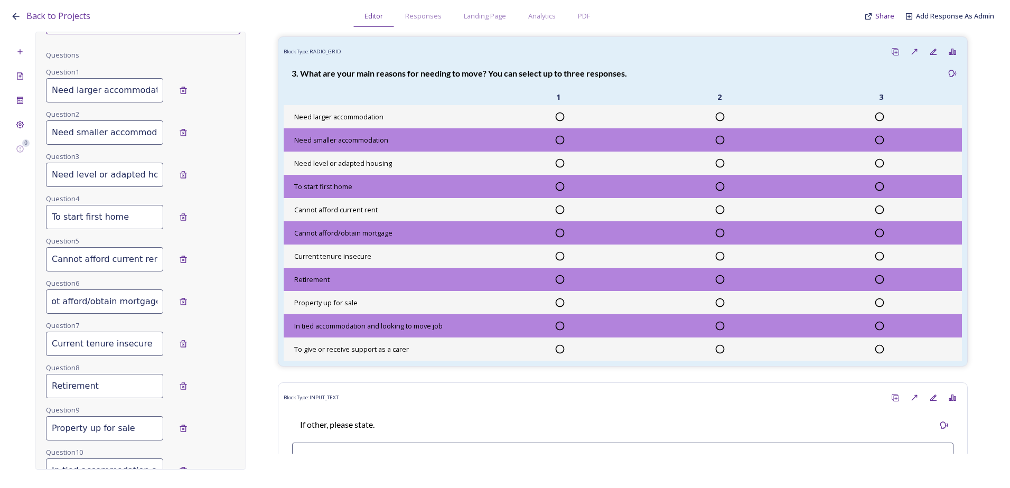
click at [197, 313] on div "Cannot afford/obtain mortgage" at bounding box center [143, 302] width 194 height 24
paste input
click at [83, 301] on input "Cannot afford/obtain mortgage" at bounding box center [104, 302] width 117 height 24
click at [81, 302] on input "Cannot afford/ obtain mortgage" at bounding box center [104, 302] width 117 height 24
type input "Cannot afford / obtain mortgage"
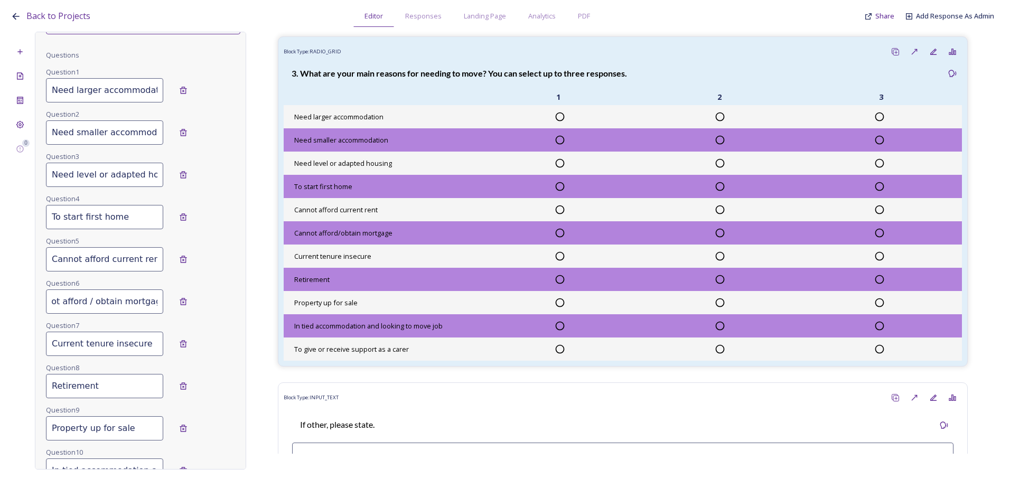
click at [87, 335] on input "Current tenure insecure" at bounding box center [104, 344] width 117 height 24
drag, startPoint x: 50, startPoint y: 344, endPoint x: 144, endPoint y: 344, distance: 93.5
click at [144, 344] on input "Current tenure insecure" at bounding box center [104, 344] width 117 height 24
click at [116, 381] on input "Retirement" at bounding box center [104, 386] width 117 height 24
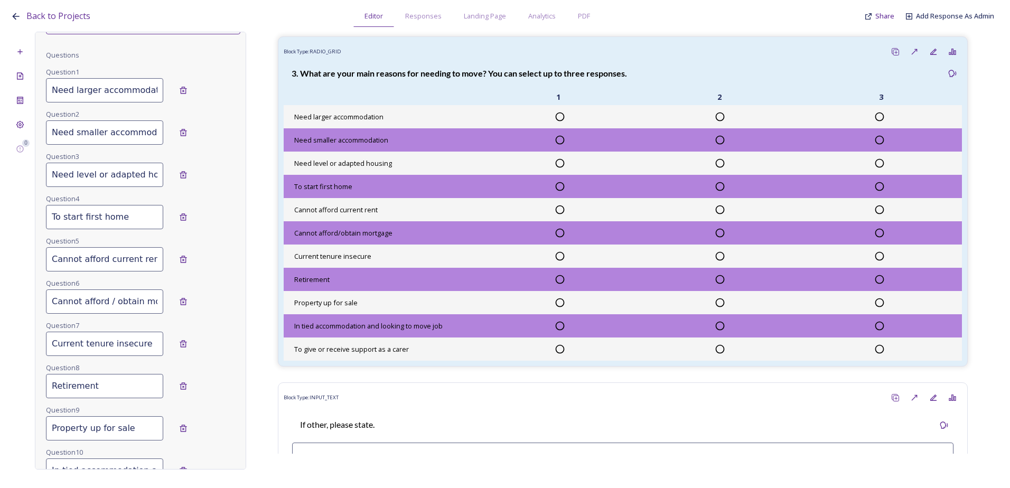
drag, startPoint x: 112, startPoint y: 386, endPoint x: 50, endPoint y: 385, distance: 61.3
click at [50, 385] on input "Retirement" at bounding box center [104, 386] width 117 height 24
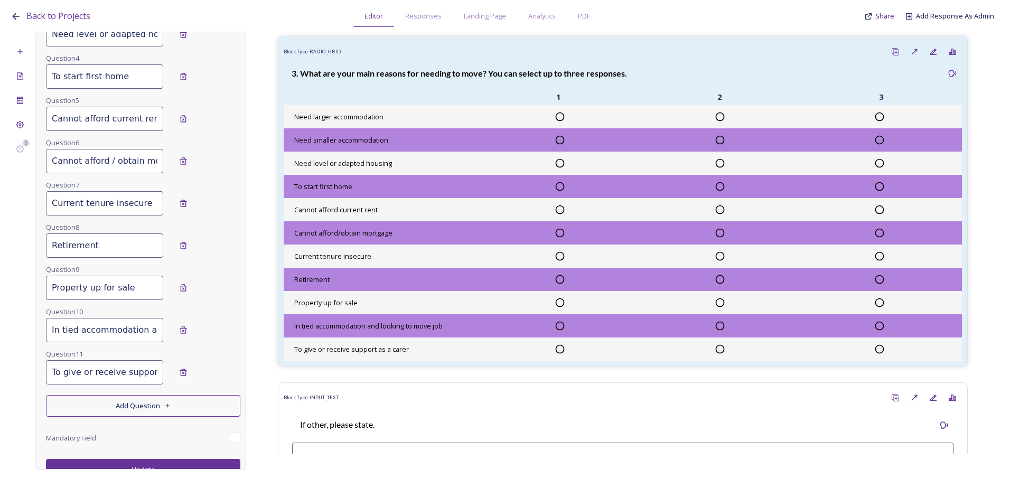
scroll to position [523, 0]
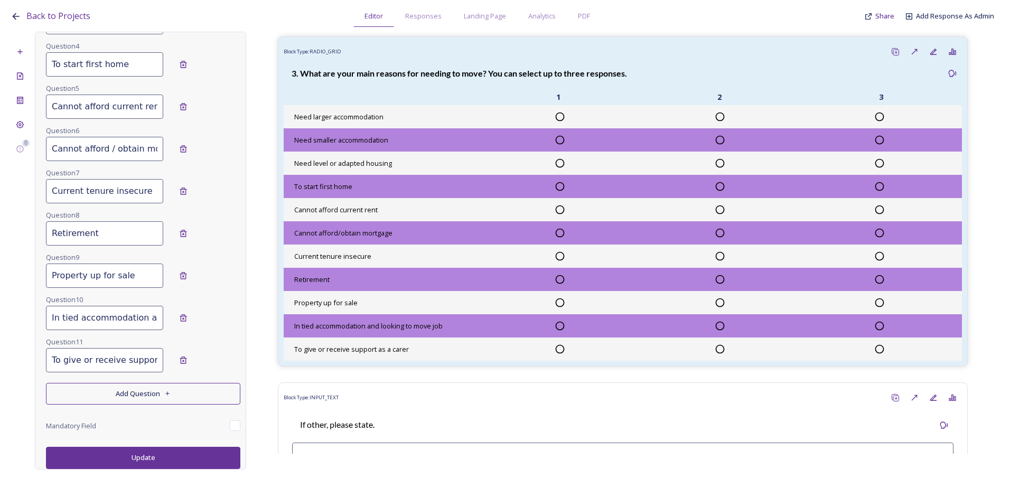
click at [112, 233] on input "Retirement" at bounding box center [104, 233] width 117 height 24
drag, startPoint x: 55, startPoint y: 281, endPoint x: 34, endPoint y: 282, distance: 20.6
click at [34, 282] on div "0 Edit Block Block Style Order Conditions Id * 2.3 What are your main reasons f…" at bounding box center [505, 251] width 989 height 438
click at [60, 316] on input "In tied accommodation and looking to move job" at bounding box center [104, 318] width 117 height 24
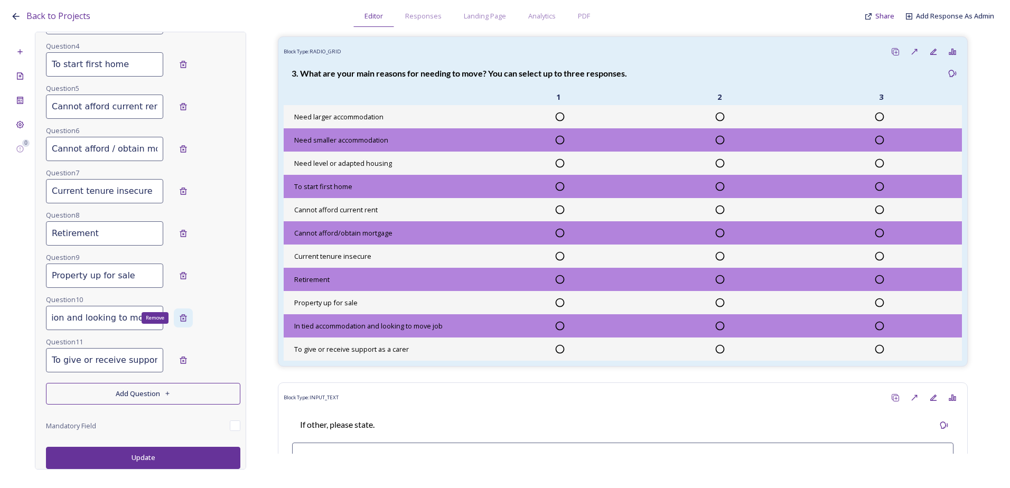
drag, startPoint x: 49, startPoint y: 318, endPoint x: 206, endPoint y: 270, distance: 164.7
click at [177, 317] on div "In tied accommodation and looking to move job Remove" at bounding box center [143, 318] width 194 height 24
paste input "Rental property up for sale by landlord"
type input "Rental property up for sale by landlord"
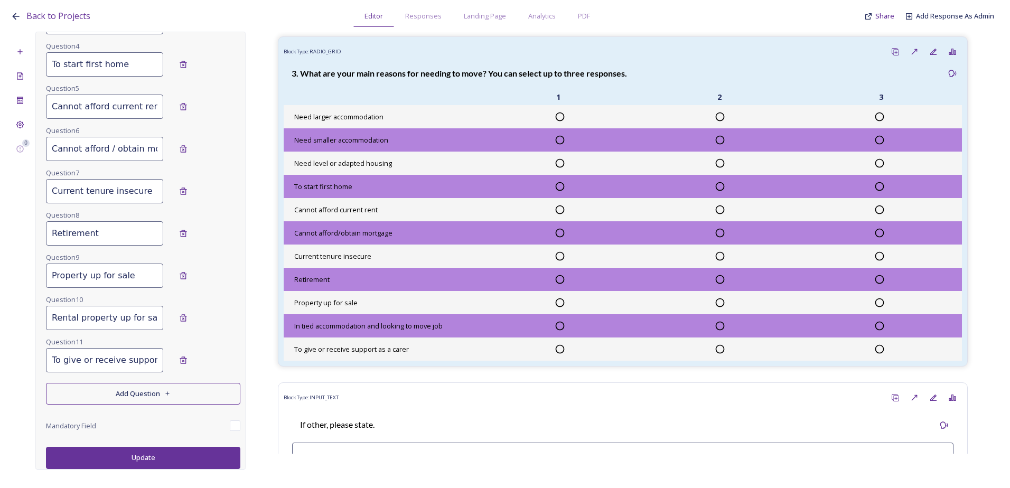
scroll to position [0, 39]
drag, startPoint x: 49, startPoint y: 358, endPoint x: 163, endPoint y: 358, distance: 114.7
click at [163, 358] on div "To give or receive support as a carer" at bounding box center [143, 360] width 194 height 24
paste input "In tied accommodation and looking to move job"
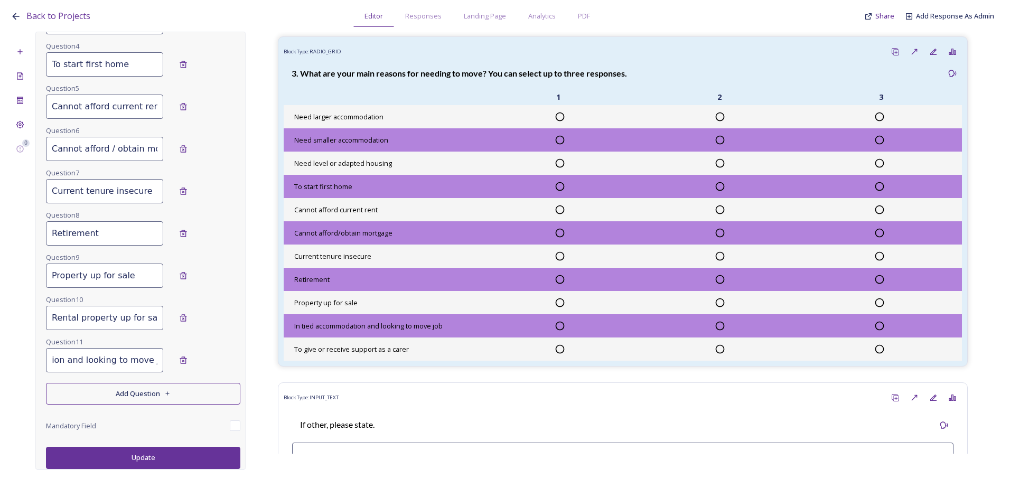
type input "In tied accommodation and looking to move job"
click at [141, 396] on button "Add Question" at bounding box center [143, 394] width 194 height 22
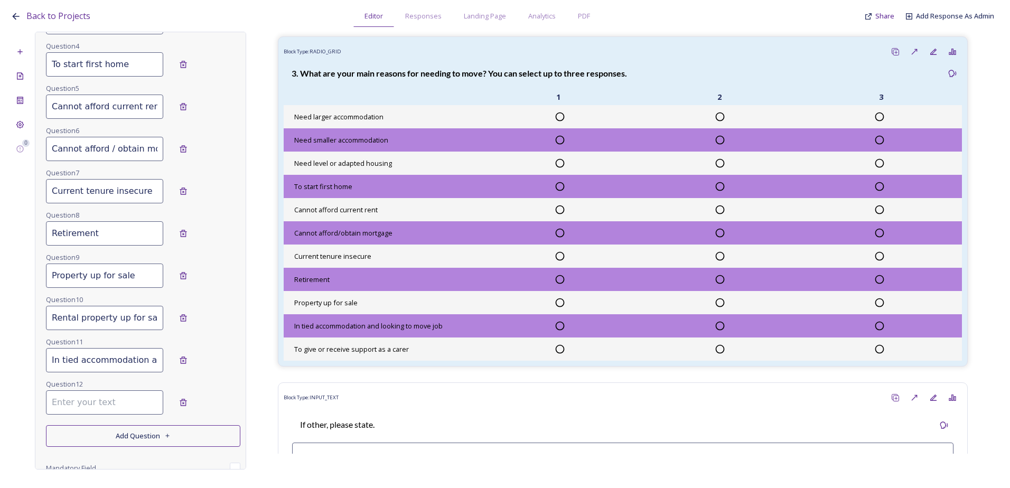
click at [67, 391] on input at bounding box center [104, 403] width 117 height 24
paste input "To provide accommodation for a live-in carer"
type input "To provide accommodation for a live-in carer"
click at [109, 437] on button "Add Question" at bounding box center [143, 436] width 194 height 22
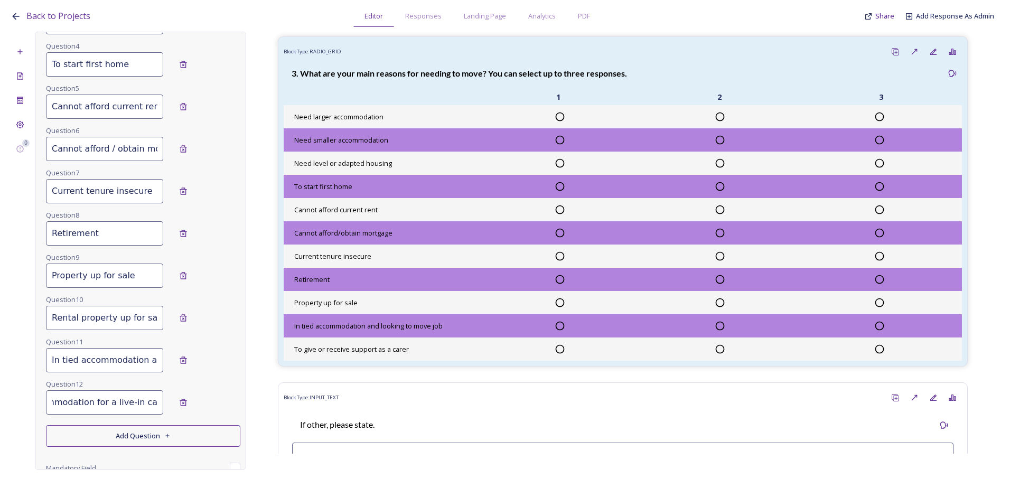
scroll to position [0, 0]
click at [76, 440] on input at bounding box center [104, 445] width 117 height 24
paste input "I am a carer and need to live nearer the person I support"
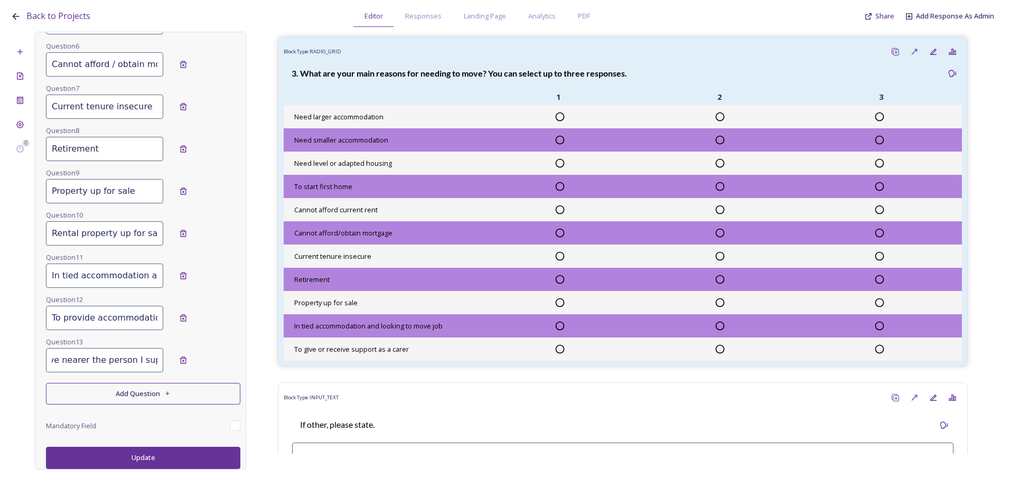
type input "I am a carer and need to live nearer the person I support"
click at [106, 400] on button "Add Question" at bounding box center [143, 394] width 194 height 22
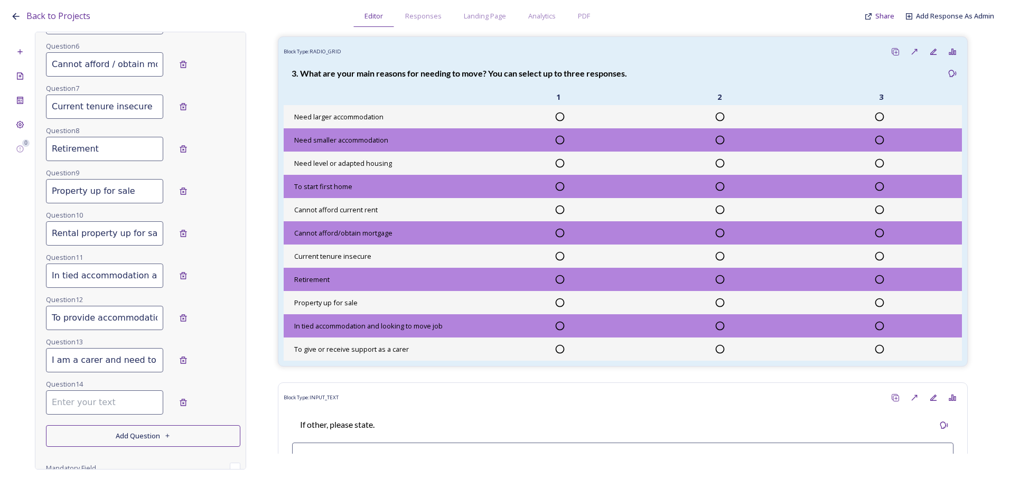
click at [78, 409] on input at bounding box center [104, 403] width 117 height 24
paste input "Other"
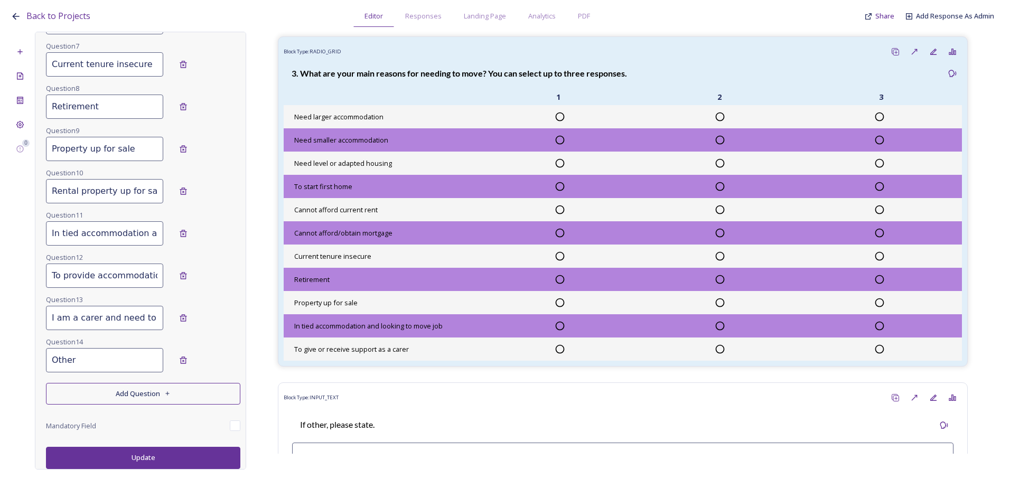
type input "Other"
click at [124, 453] on button "Update" at bounding box center [143, 458] width 194 height 22
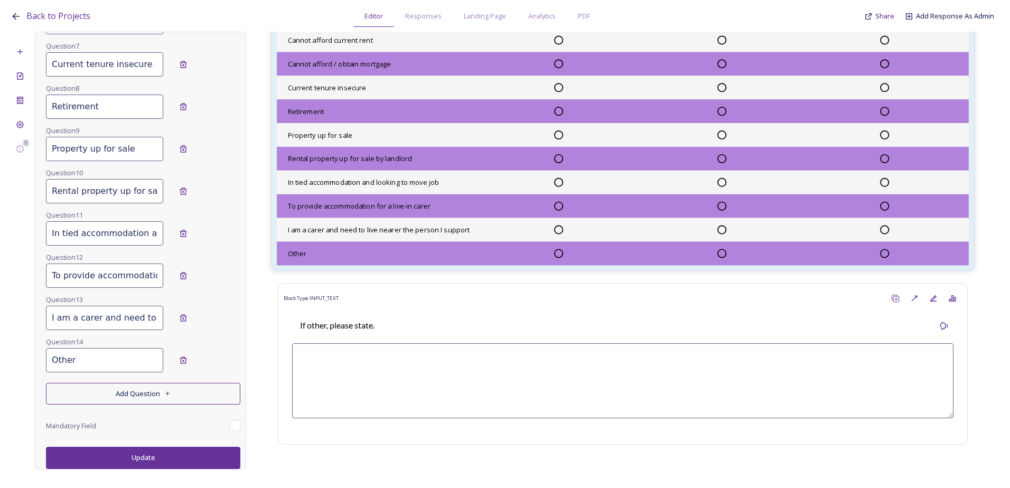
scroll to position [951, 0]
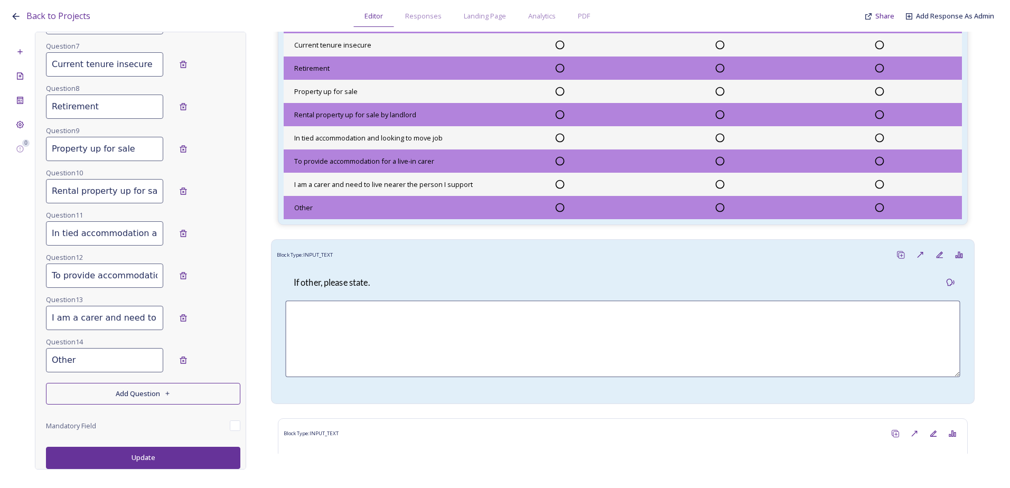
click at [355, 284] on div "If other, please state." at bounding box center [331, 282] width 92 height 25
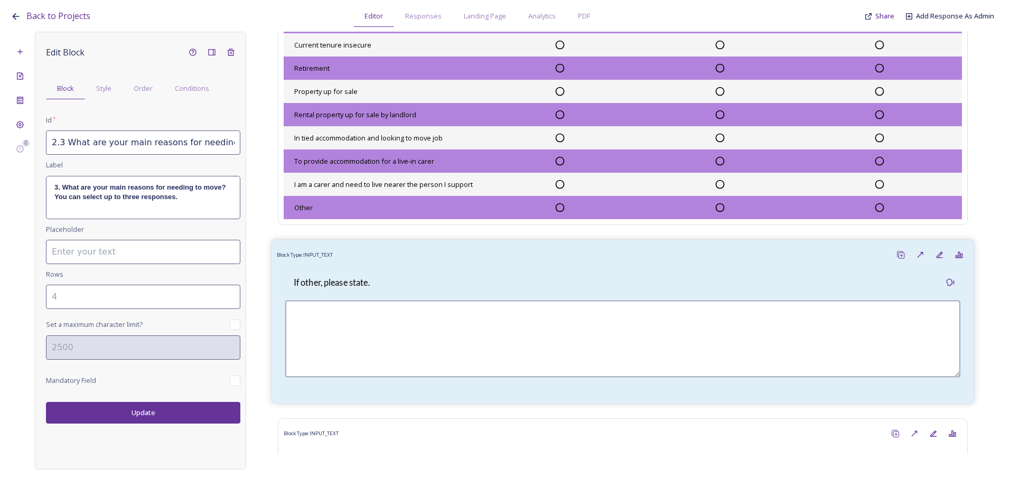
type input "2.3.a If other, please state"
type input "5"
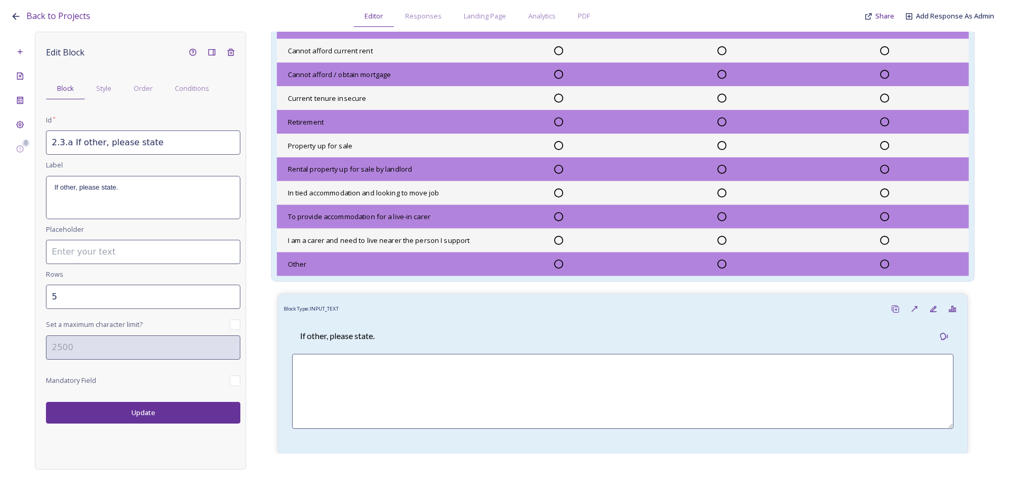
click at [363, 198] on span "In tied accommodation and looking to move job" at bounding box center [364, 193] width 152 height 10
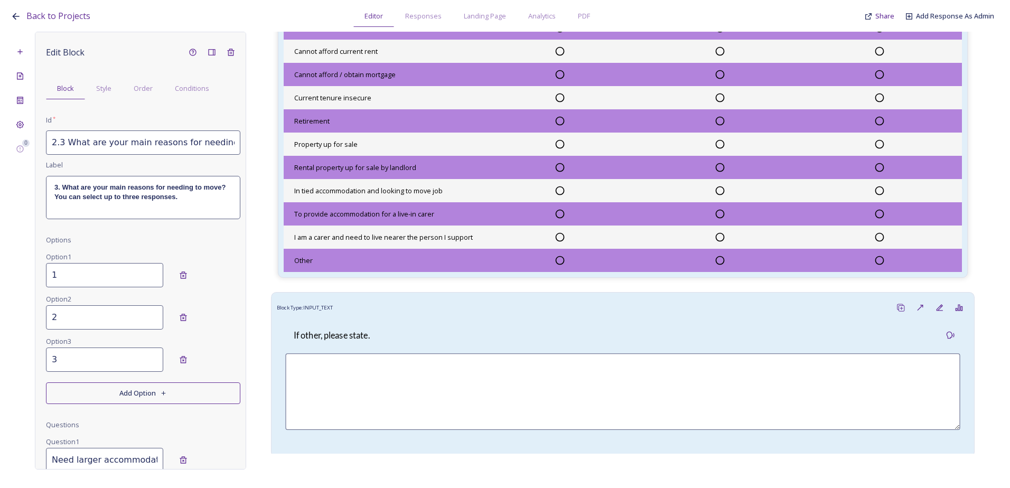
click at [388, 343] on div "If other, please state." at bounding box center [622, 335] width 675 height 25
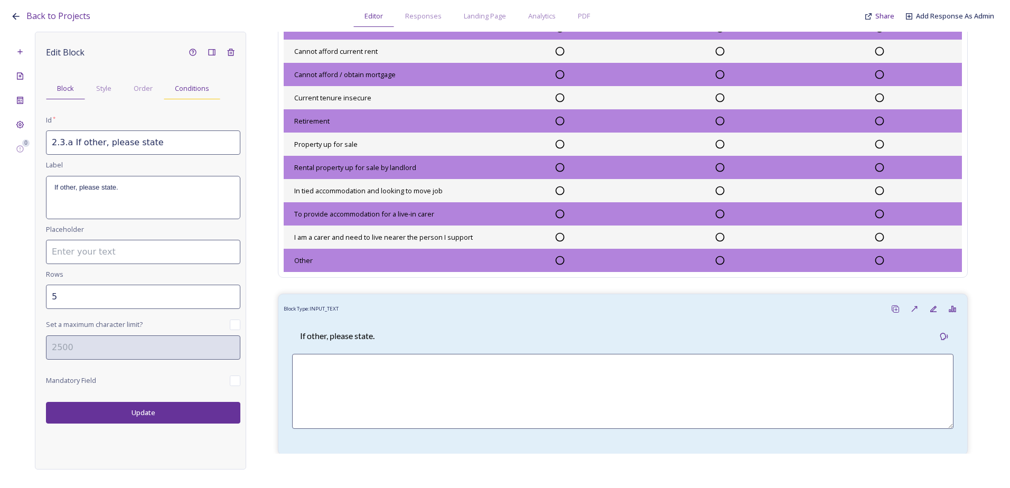
click at [183, 96] on div "Conditions" at bounding box center [192, 89] width 57 height 22
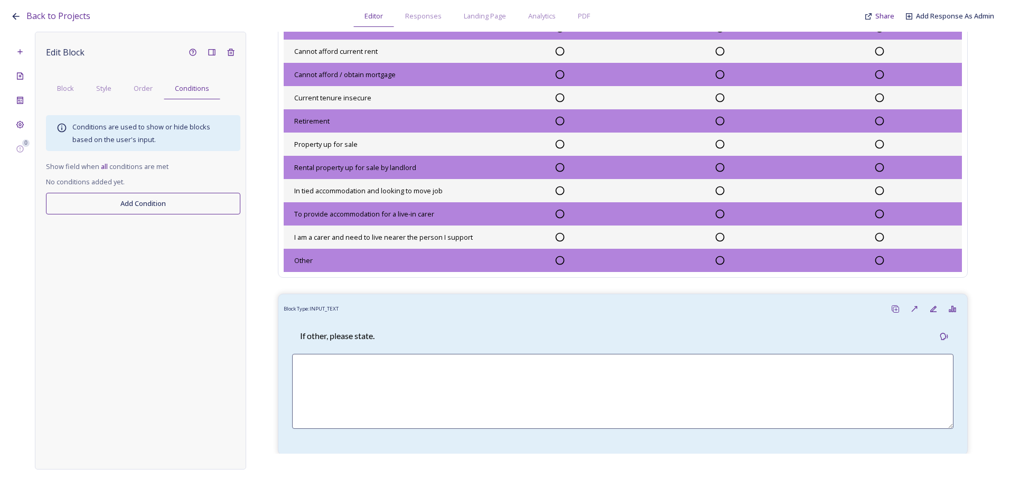
click at [143, 199] on button "Add Condition" at bounding box center [143, 204] width 194 height 22
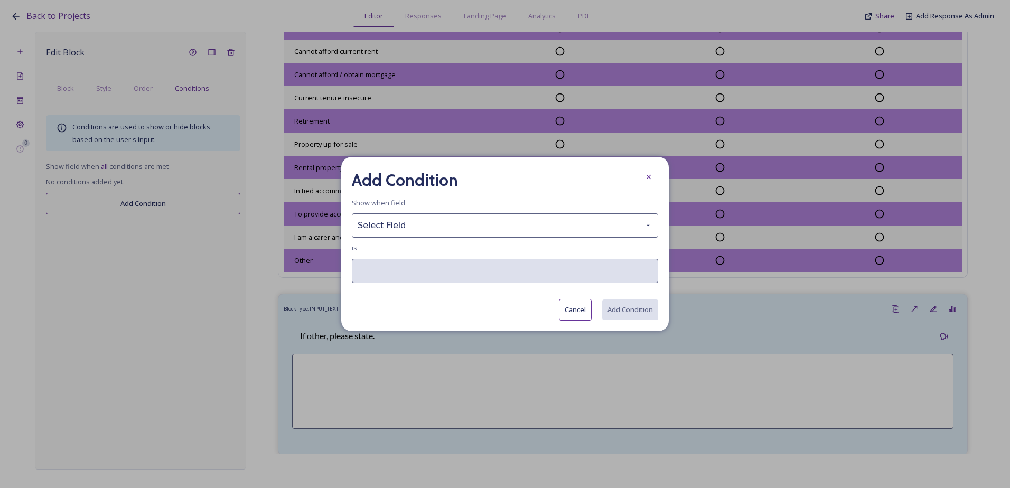
click at [583, 312] on button "Cancel" at bounding box center [575, 310] width 33 height 22
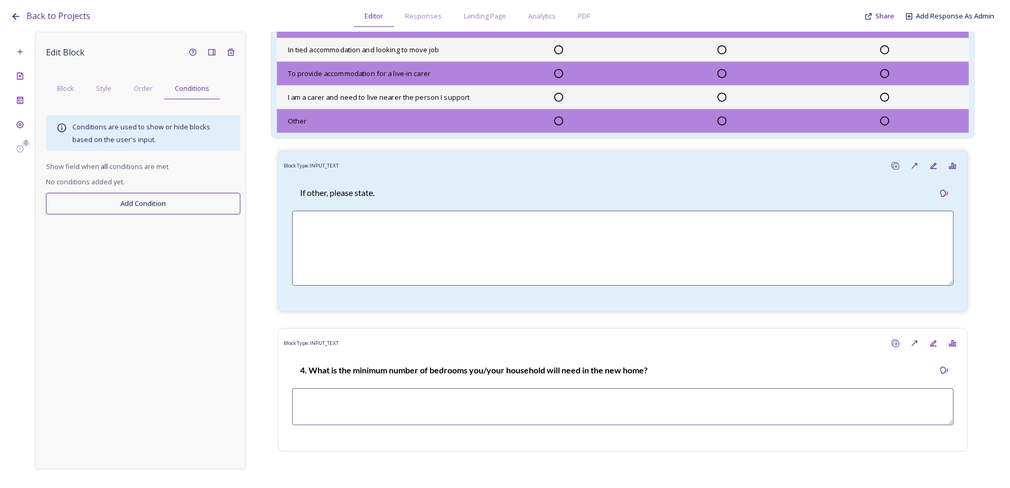
scroll to position [1110, 0]
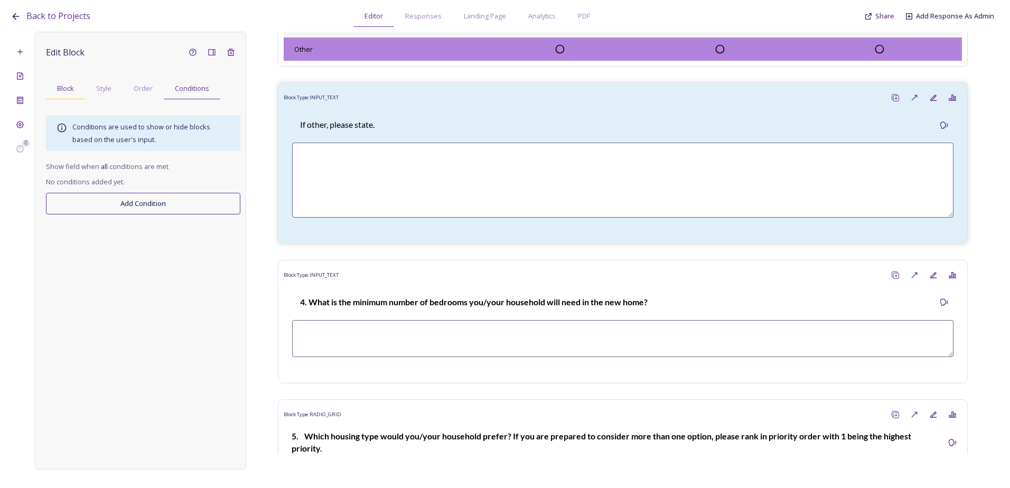
click at [75, 92] on div "Block" at bounding box center [65, 89] width 39 height 22
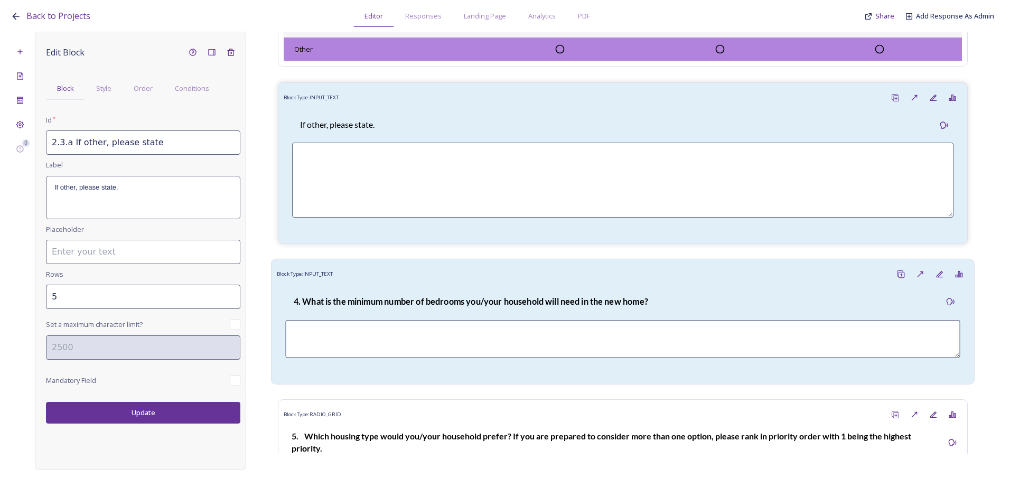
click at [386, 281] on div "Block Type: INPUT_TEXT" at bounding box center [623, 275] width 692 height 20
type input "2.4 What is the minimum number of bedrooms you/your household will need in the …"
type input "2"
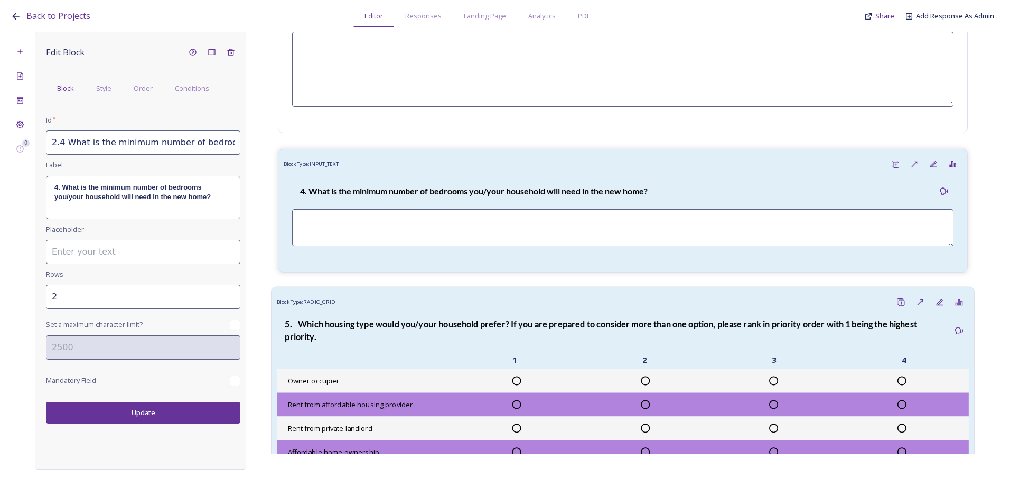
scroll to position [1427, 0]
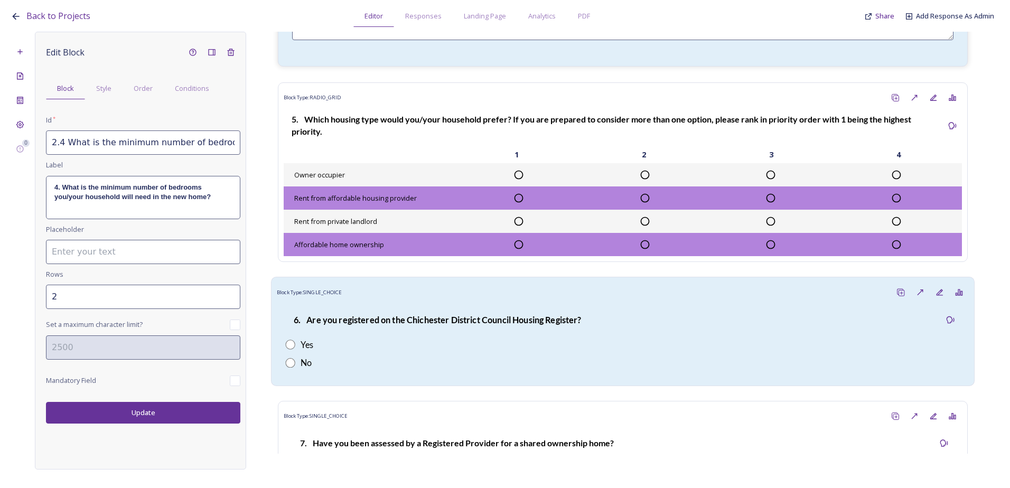
click at [435, 321] on div "6. Are you registered on the Chichester District Council Housing Register?" at bounding box center [437, 320] width 304 height 25
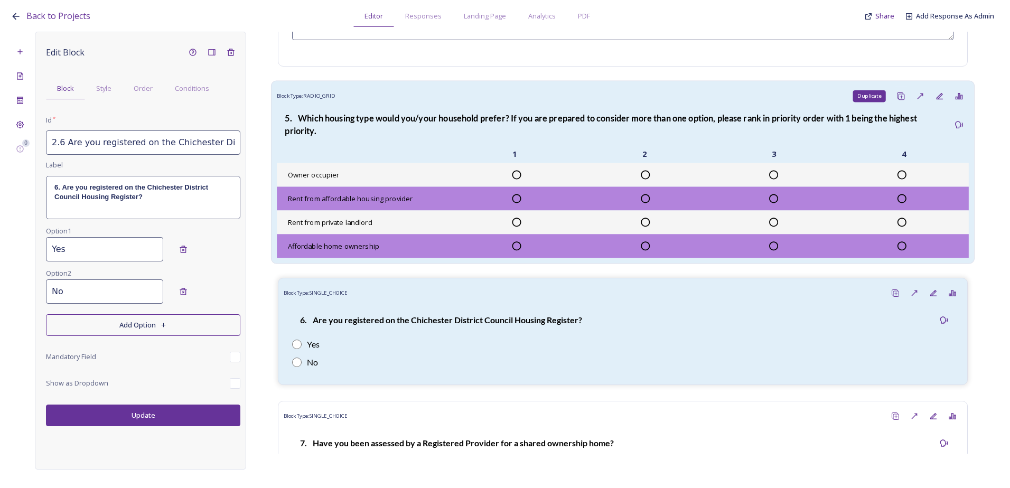
click at [897, 100] on icon at bounding box center [901, 96] width 8 height 8
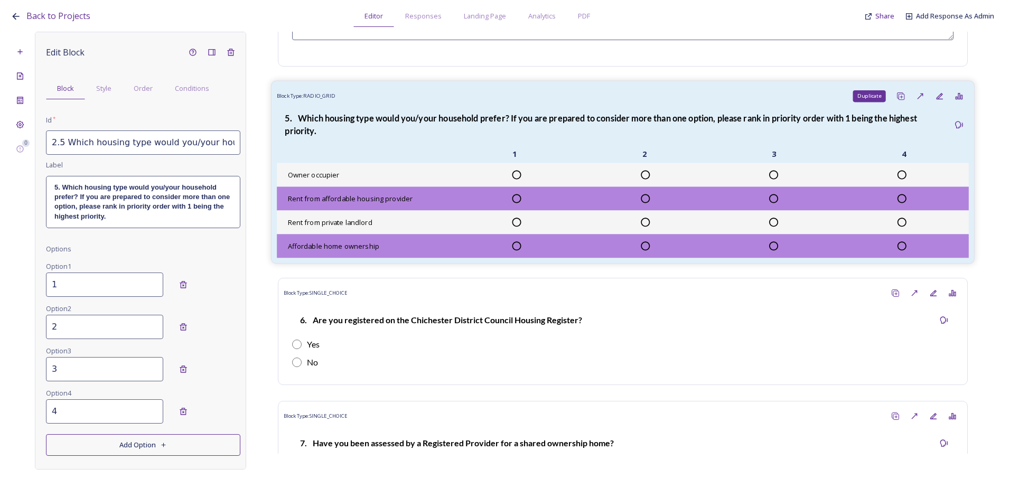
type input "2.5 Which housing type would you/your household prefer? If you are prepared to …"
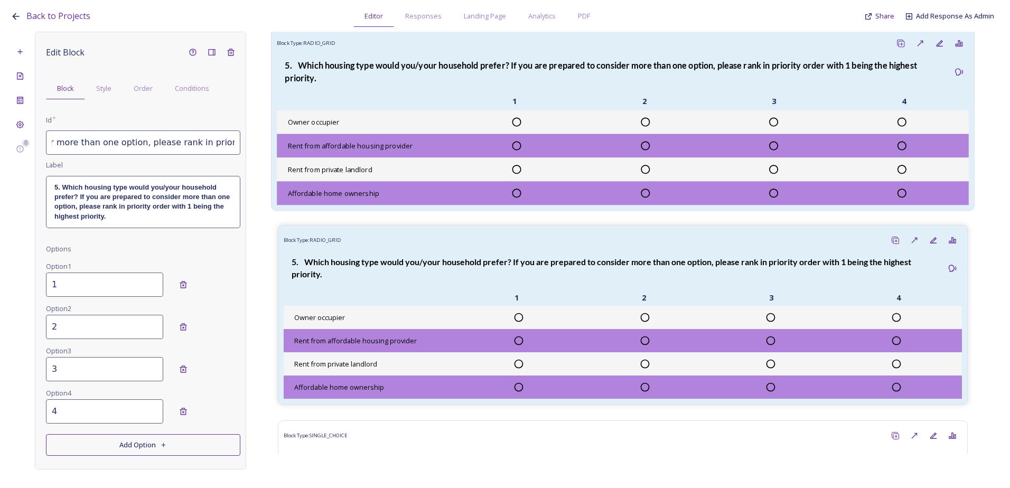
scroll to position [0, 445]
drag, startPoint x: 173, startPoint y: 146, endPoint x: 322, endPoint y: 137, distance: 148.8
click at [322, 137] on div "0 Edit Block Block Style Order Conditions Id * 2.5 Which housing type would you…" at bounding box center [505, 251] width 989 height 438
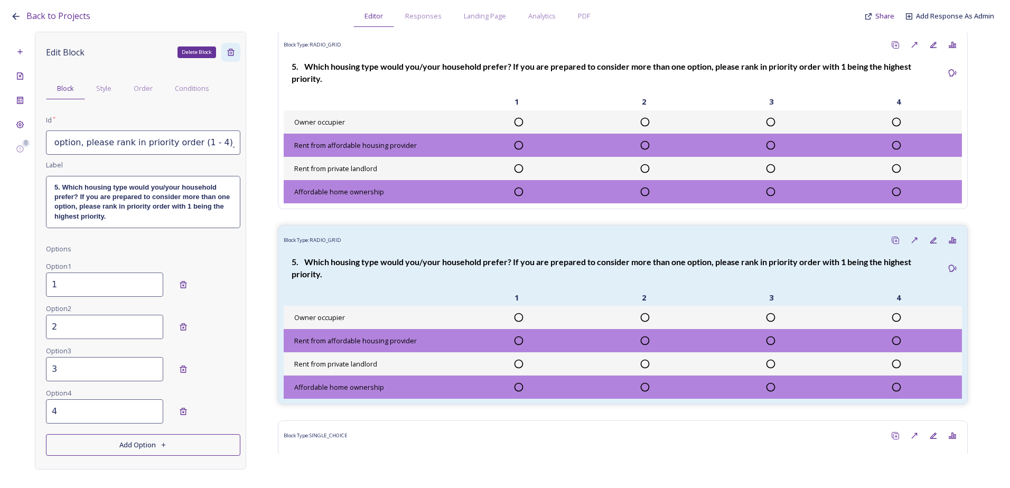
scroll to position [0, 0]
click at [224, 57] on div "Delete Block" at bounding box center [230, 52] width 19 height 19
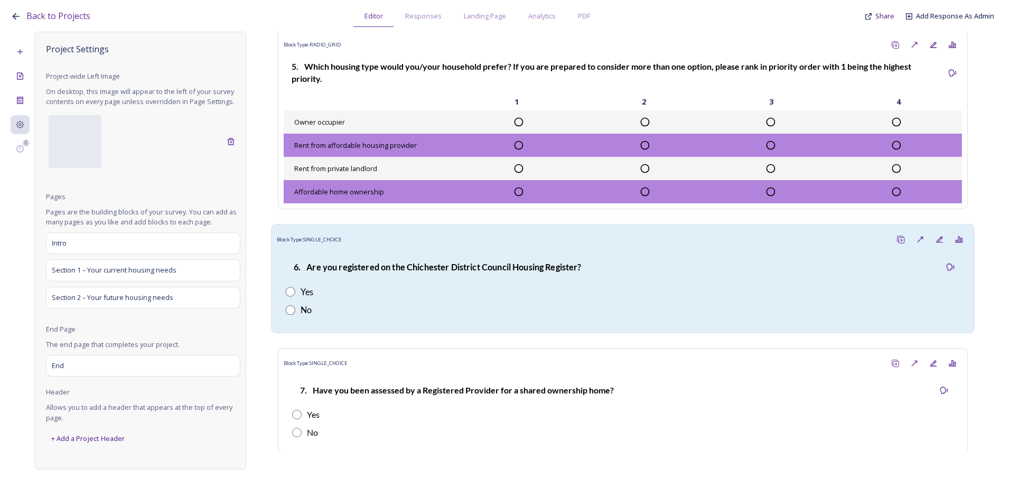
click at [495, 272] on strong "6. Are you registered on the Chichester District Council Housing Register?" at bounding box center [438, 267] width 288 height 10
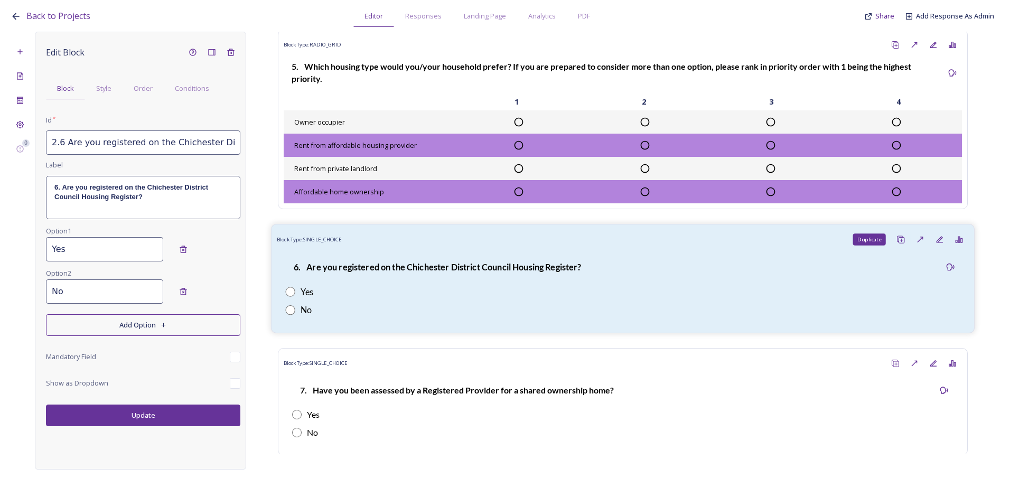
click at [897, 244] on icon at bounding box center [901, 239] width 8 height 8
type input "2.6 Are you registered on the Chichester District Council Housing Register?_202…"
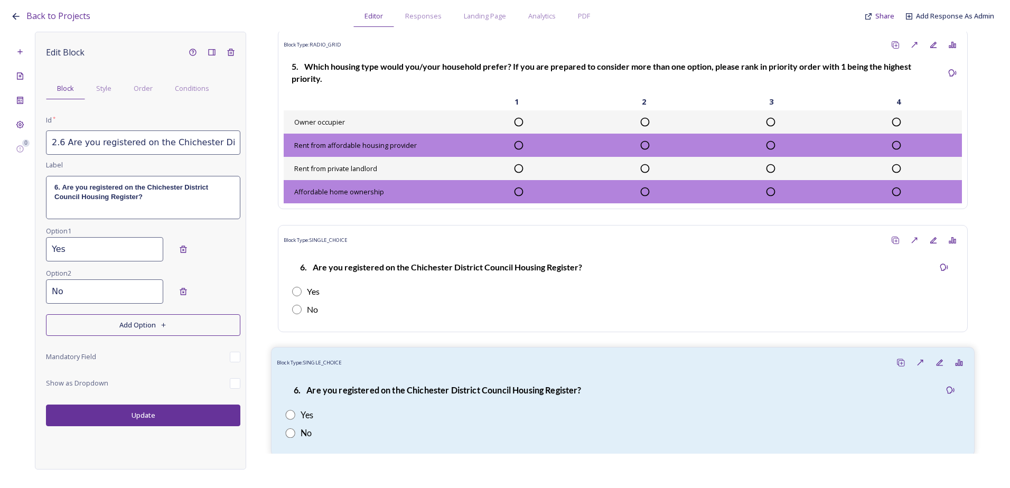
click at [762, 415] on div "6. Are you registered on the Chichester District Council Housing Register? Yes …" at bounding box center [623, 412] width 692 height 78
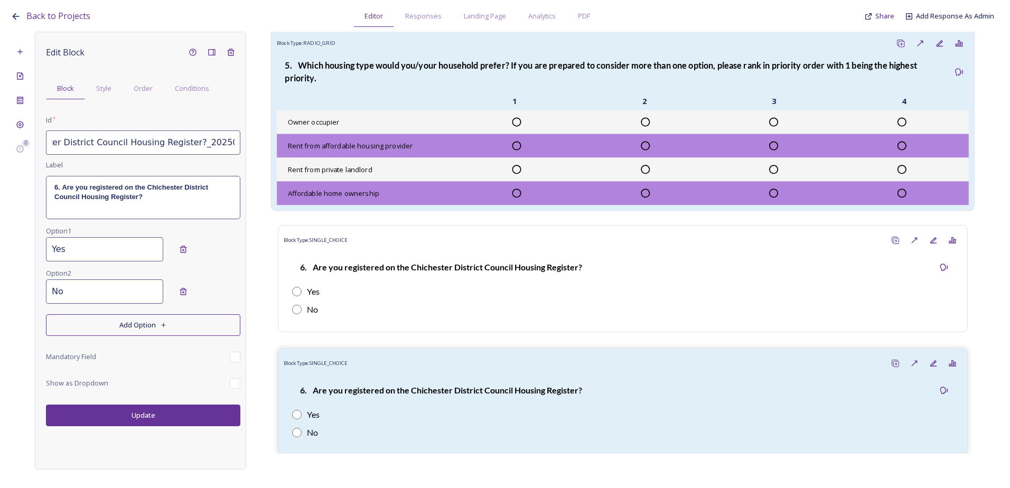
drag, startPoint x: 193, startPoint y: 143, endPoint x: 282, endPoint y: 147, distance: 88.4
click at [282, 147] on div "0 Edit Block Block Style Order Conditions Id * 2.6 Are you registered on the Ch…" at bounding box center [505, 251] width 989 height 438
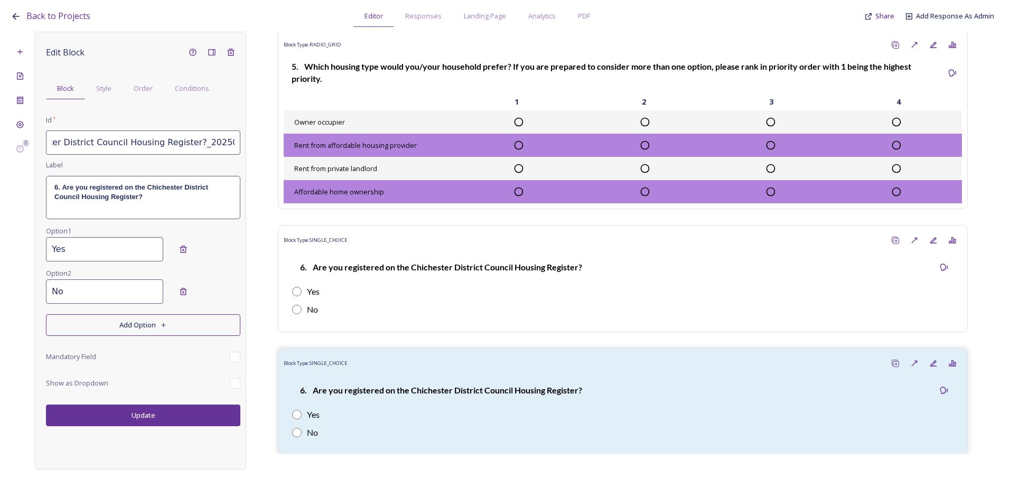
click at [181, 149] on input "2.6 Are you registered on the Chichester District Council Housing Register?_202…" at bounding box center [143, 143] width 194 height 24
click at [145, 87] on span "Order" at bounding box center [143, 88] width 19 height 10
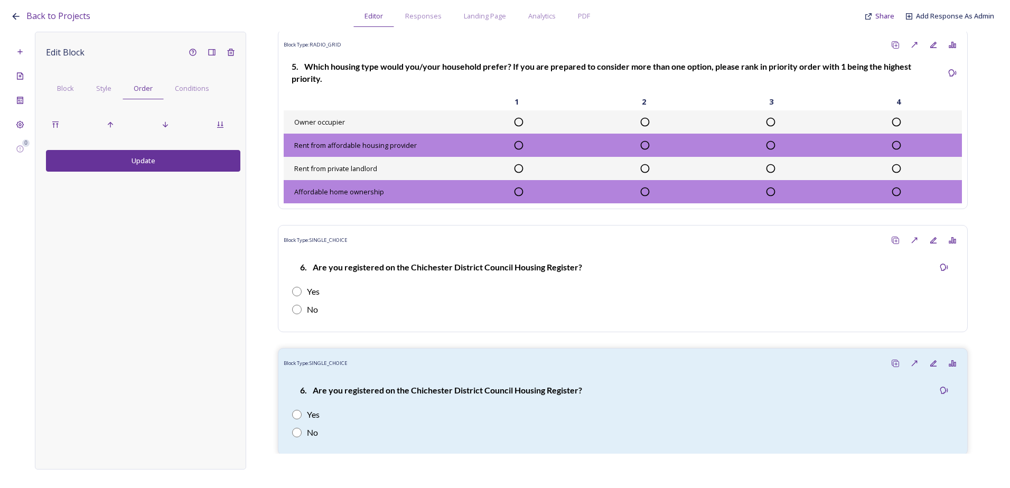
click at [121, 124] on div at bounding box center [143, 124] width 194 height 19
click at [110, 124] on icon at bounding box center [110, 124] width 8 height 8
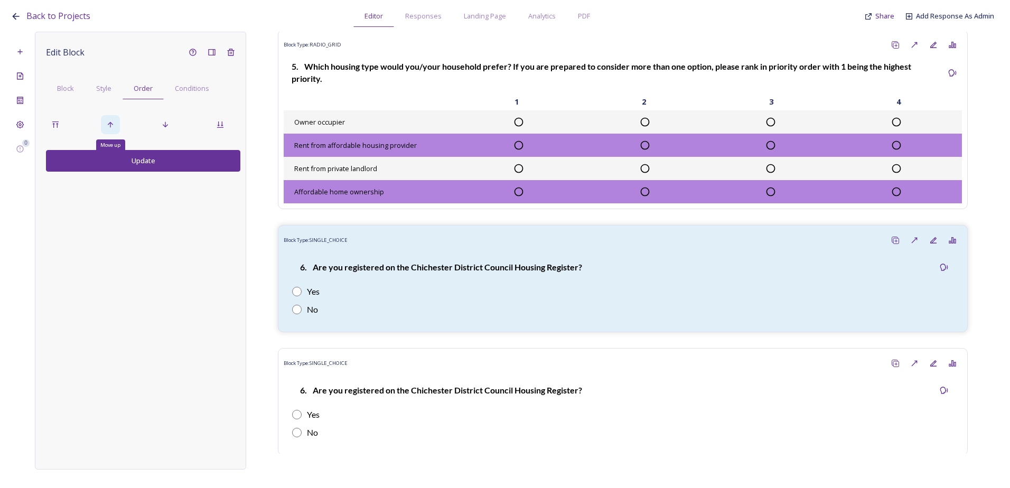
click at [109, 124] on icon at bounding box center [110, 125] width 5 height 6
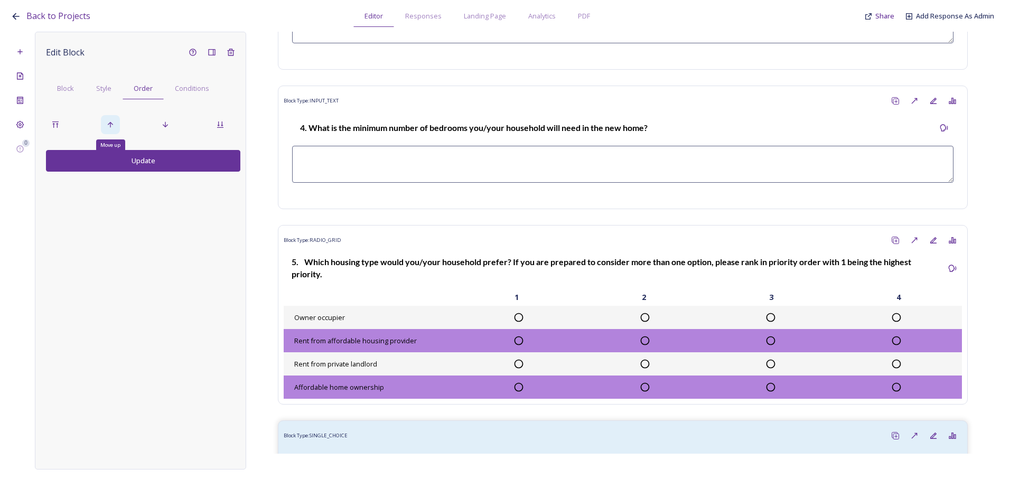
click at [109, 124] on icon at bounding box center [110, 125] width 5 height 6
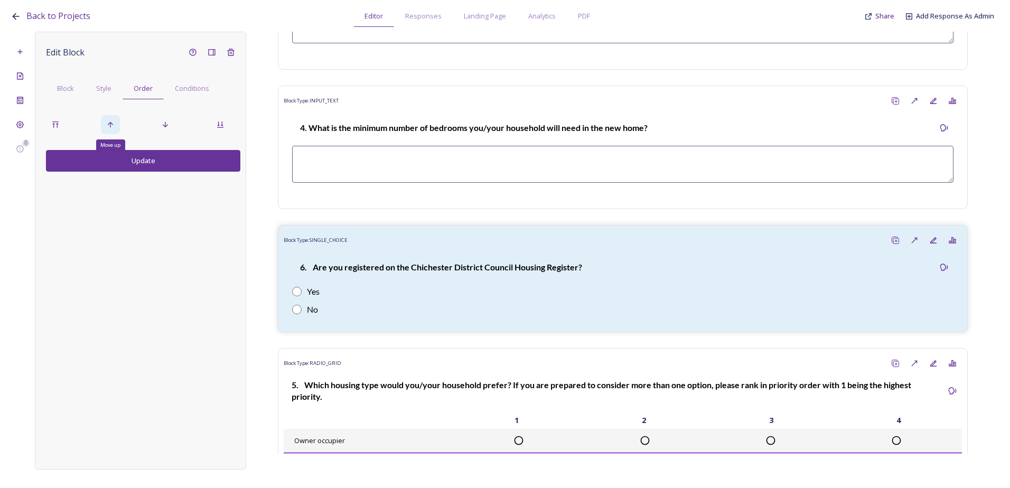
scroll to position [1145, 0]
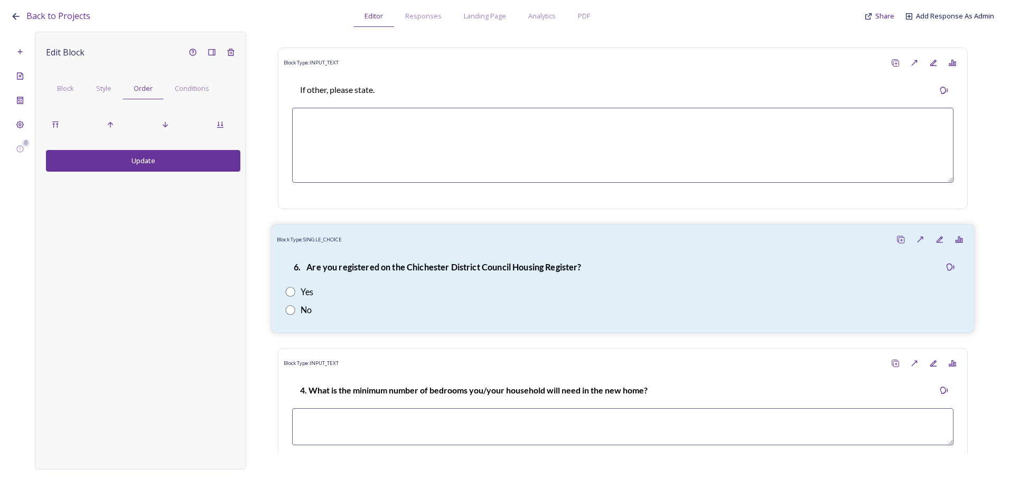
click at [397, 264] on div "6. Are you registered on the Chichester District Council Housing Register? Yes …" at bounding box center [623, 288] width 692 height 78
click at [58, 84] on span "Block" at bounding box center [65, 88] width 17 height 10
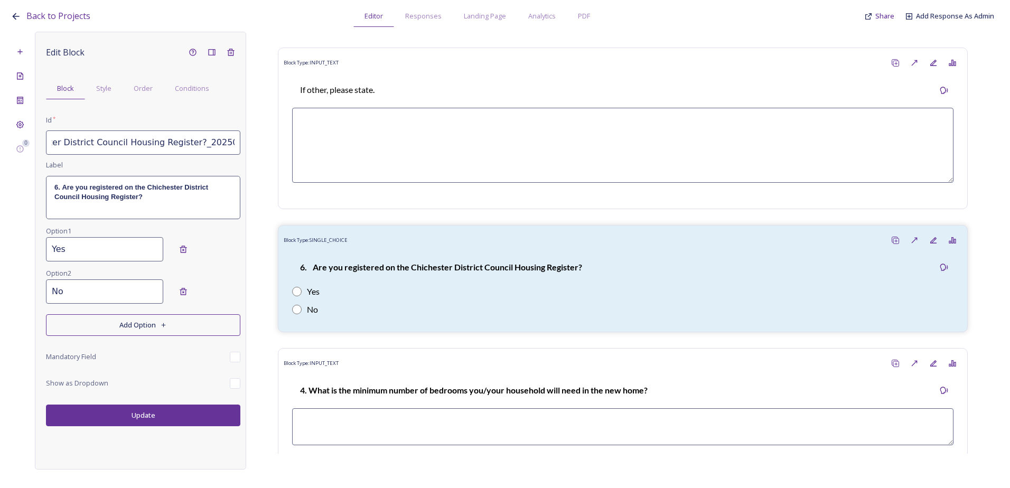
drag, startPoint x: 50, startPoint y: 141, endPoint x: 263, endPoint y: 150, distance: 213.2
click at [263, 150] on div "0 Edit Block Block Style Order Conditions Id * 2.6 Are you registered on the Ch…" at bounding box center [505, 251] width 989 height 438
paste input "4 What is the minimum number of bedrooms you / your household will need in the …"
type input "2.4 What is the minimum number of bedrooms you / your household will need in th…"
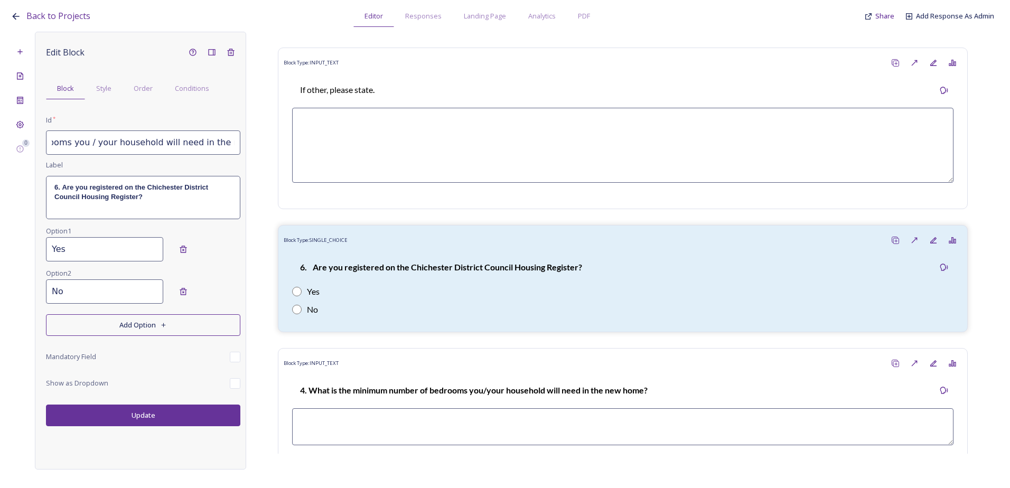
scroll to position [0, 0]
click at [158, 188] on strong "6. Are you registered on the Chichester District Council Housing Register?" at bounding box center [132, 191] width 156 height 17
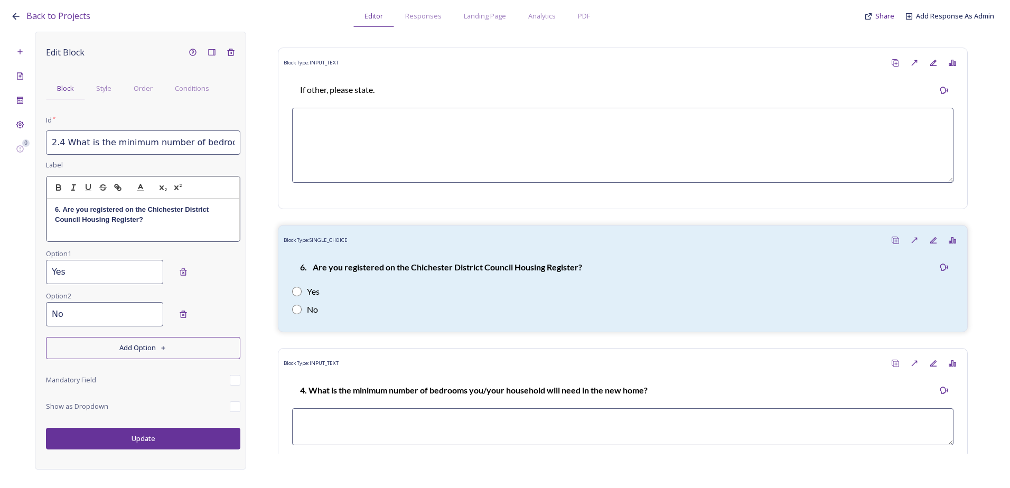
click at [176, 224] on p "6. Are you registered on the Chichester District Council Housing Register?" at bounding box center [143, 215] width 177 height 20
drag, startPoint x: 159, startPoint y: 219, endPoint x: 41, endPoint y: 212, distance: 118.1
click at [41, 212] on div "Edit Block Block Style Order Conditions Id * 2.4 What is the minimum number of …" at bounding box center [140, 251] width 211 height 438
click at [107, 267] on div "Edit Block Block Style Order Conditions Id * 2.4 What is the minimum number of …" at bounding box center [143, 246] width 194 height 407
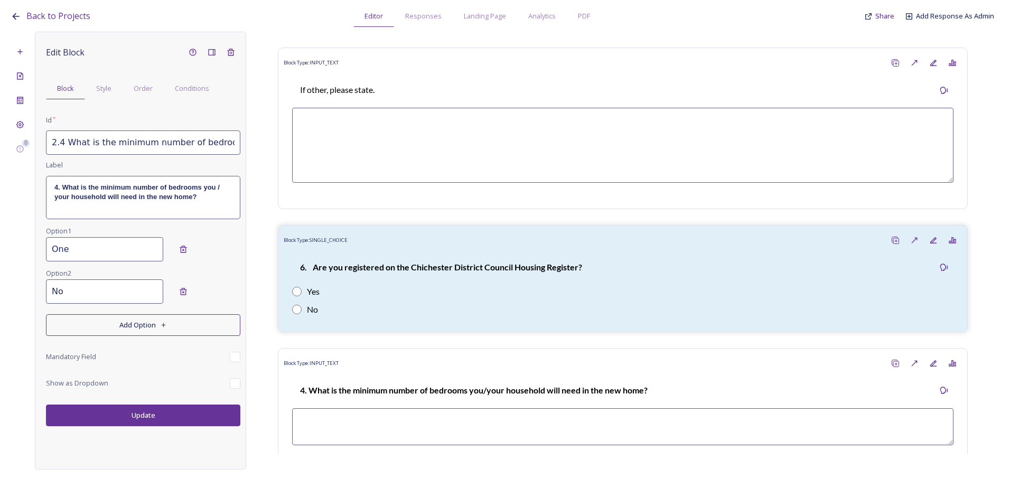
type input "One"
click at [79, 292] on input "No" at bounding box center [104, 292] width 117 height 24
drag, startPoint x: 70, startPoint y: 293, endPoint x: 25, endPoint y: 295, distance: 44.9
click at [25, 295] on div "0 Edit Block Block Style Order Conditions Id * 2.4 What is the minimum number o…" at bounding box center [505, 251] width 989 height 438
type input "Two"
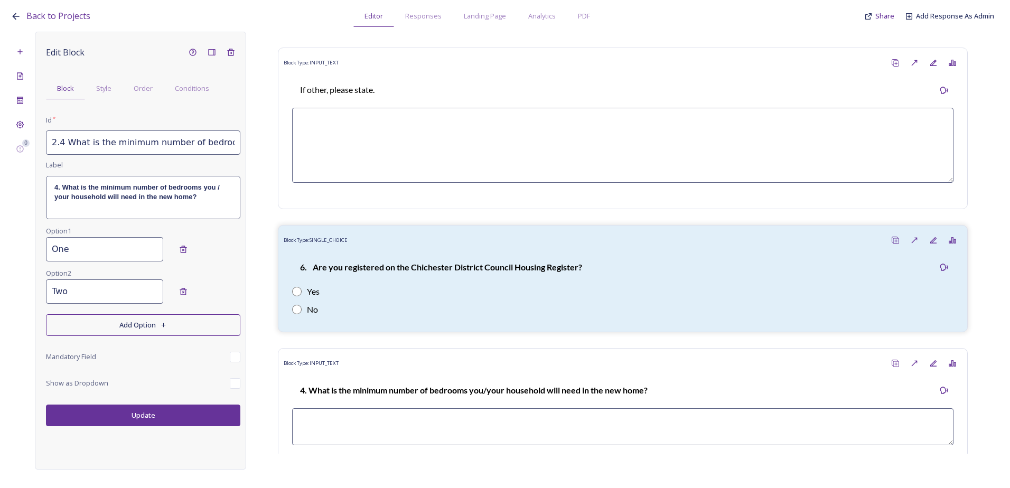
click at [99, 330] on button "Add Option" at bounding box center [143, 325] width 194 height 22
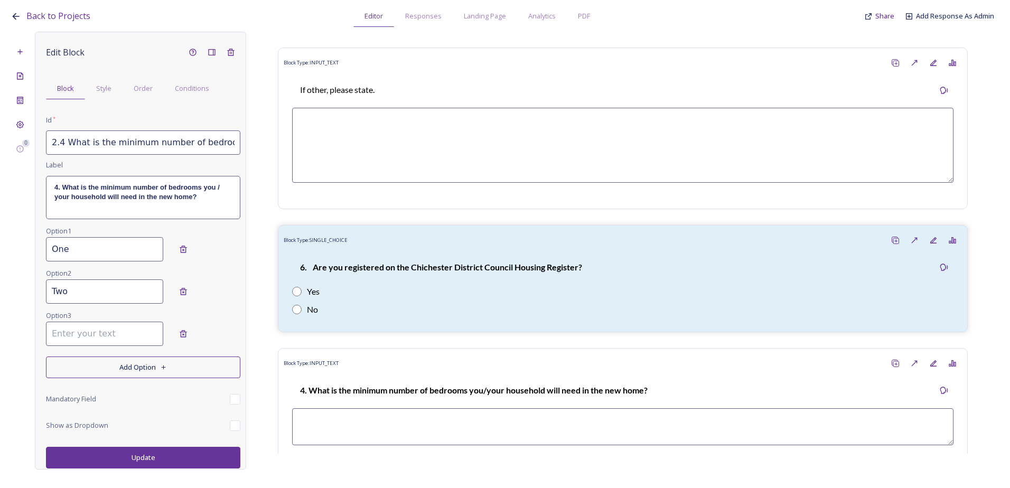
click at [81, 340] on input at bounding box center [104, 334] width 117 height 24
type input "Three"
click at [140, 372] on button "Add Option" at bounding box center [143, 368] width 194 height 22
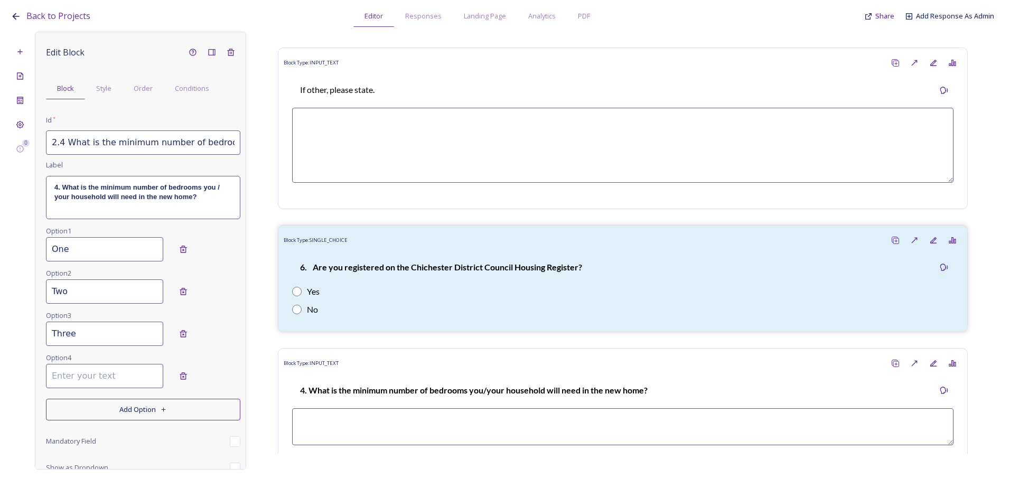
click at [93, 374] on input at bounding box center [104, 376] width 117 height 24
type input "Four"
click at [109, 411] on button "Add Option" at bounding box center [143, 410] width 194 height 22
click at [99, 434] on div "Option 5" at bounding box center [143, 415] width 194 height 42
click at [90, 417] on input at bounding box center [104, 418] width 117 height 24
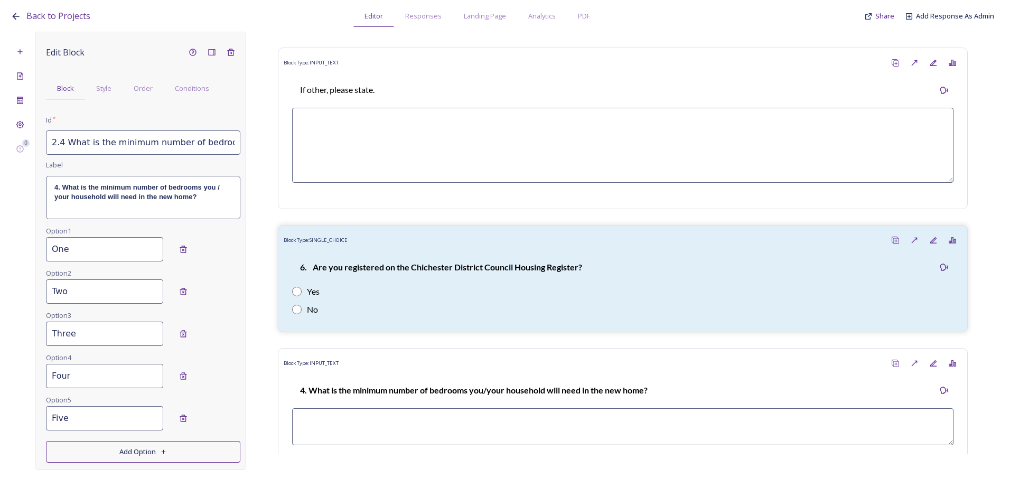
type input "Five"
click at [101, 453] on button "Add Option" at bounding box center [143, 452] width 194 height 22
click at [94, 454] on input at bounding box center [104, 461] width 117 height 24
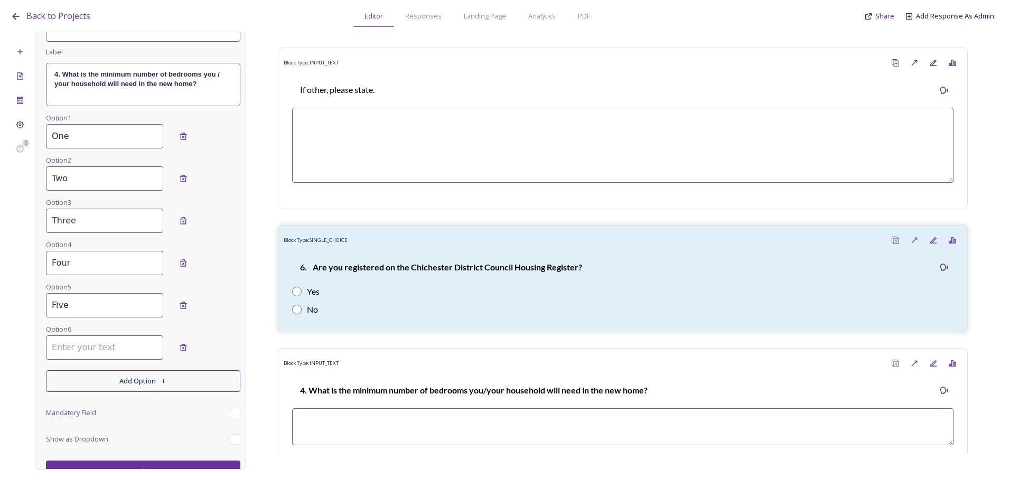
scroll to position [126, 0]
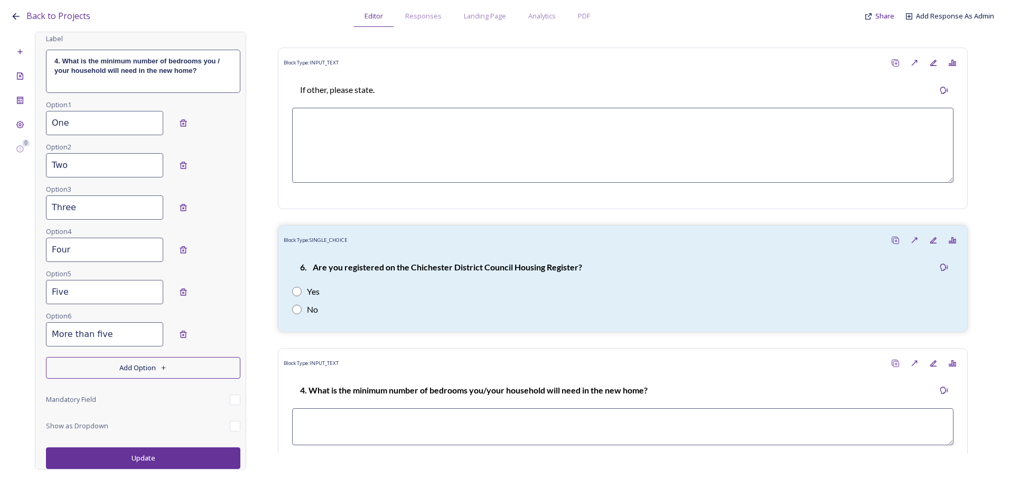
type input "More than five"
click at [135, 452] on button "Update" at bounding box center [143, 459] width 194 height 22
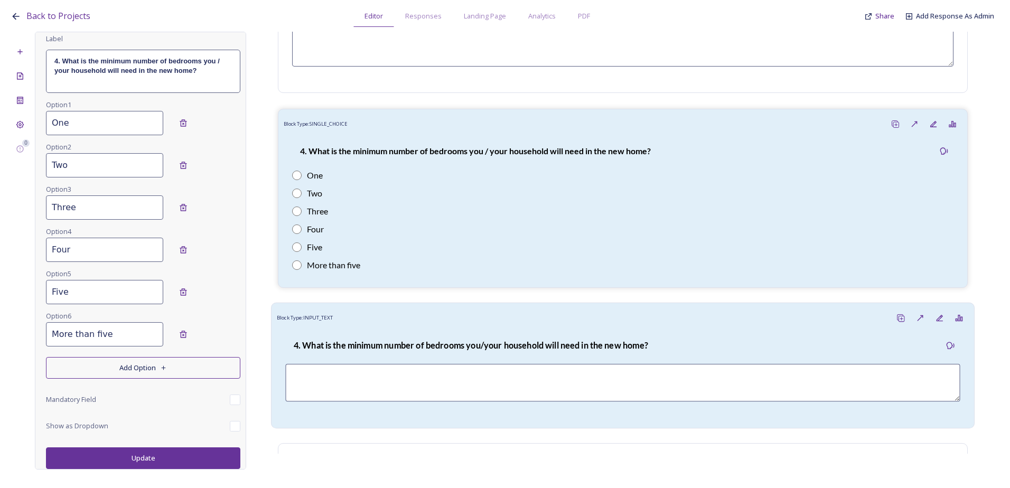
scroll to position [1303, 0]
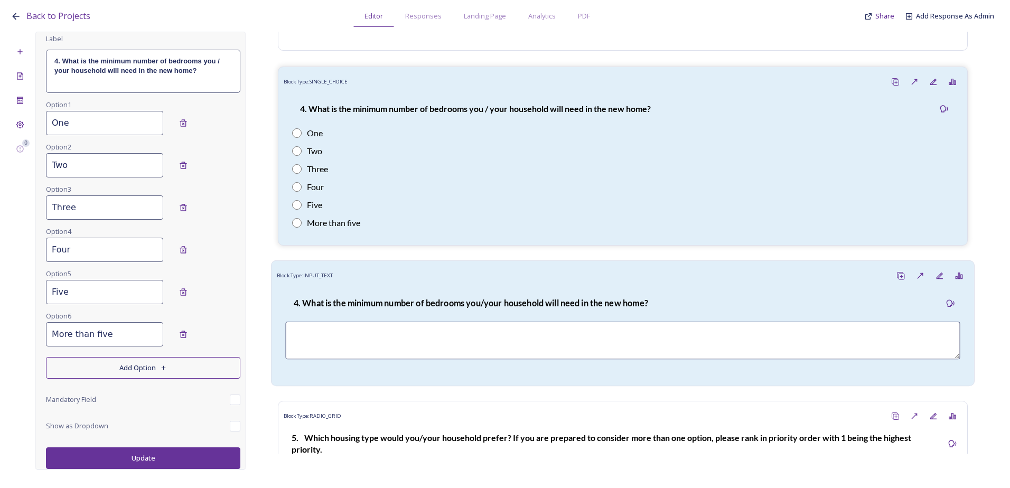
click at [376, 308] on strong "4. What is the minimum number of bedrooms you/your household will need in the n…" at bounding box center [471, 303] width 355 height 10
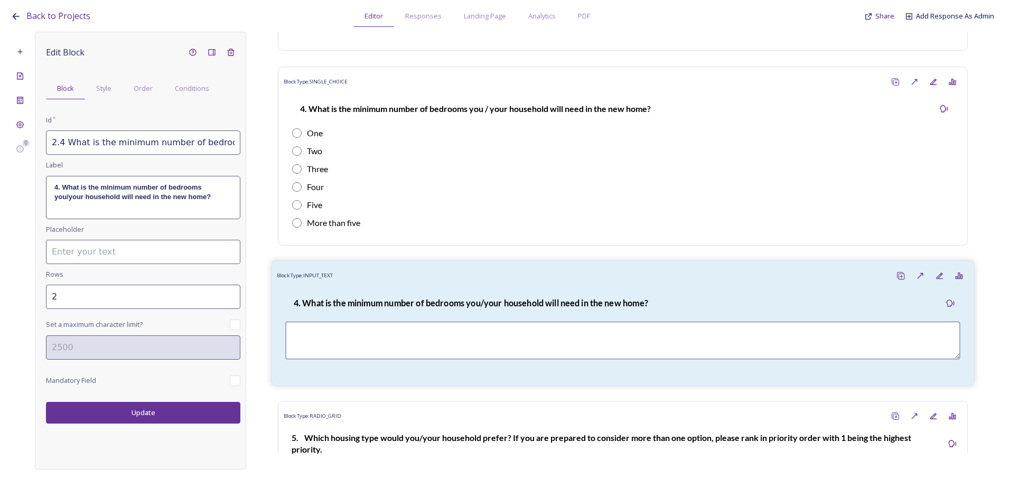
scroll to position [0, 0]
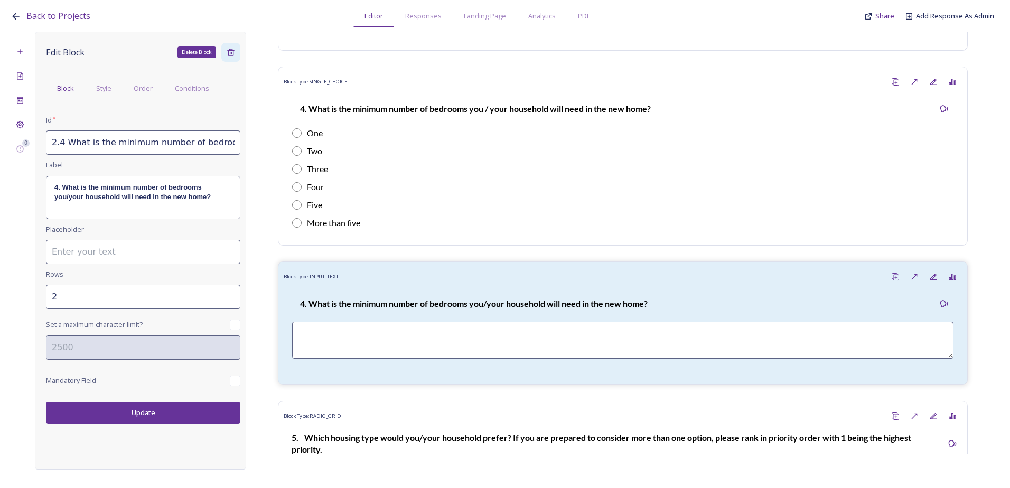
click at [230, 57] on div "Delete Block" at bounding box center [230, 52] width 19 height 19
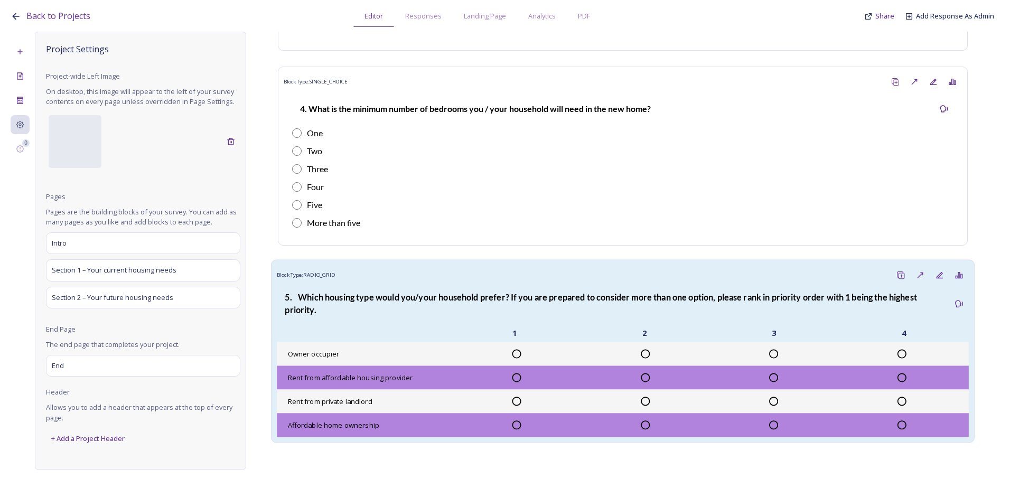
click at [409, 285] on div "Block Type: RADIO_GRID" at bounding box center [623, 276] width 692 height 20
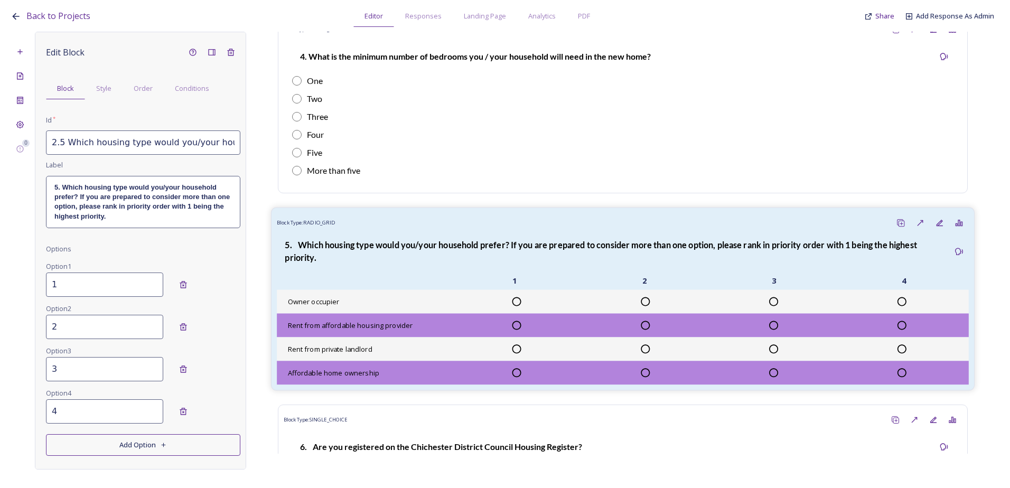
scroll to position [1462, 0]
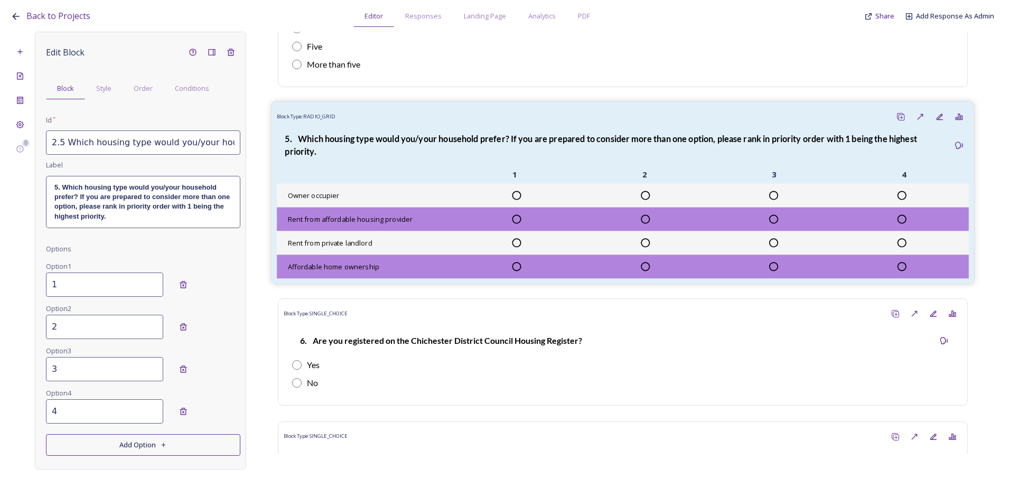
click at [350, 151] on strong "5. Which housing type would you/your household prefer? If you are prepared to c…" at bounding box center [602, 145] width 634 height 23
click at [388, 175] on div "5. Which housing type would you/your household prefer? If you are prepared to c…" at bounding box center [623, 202] width 692 height 152
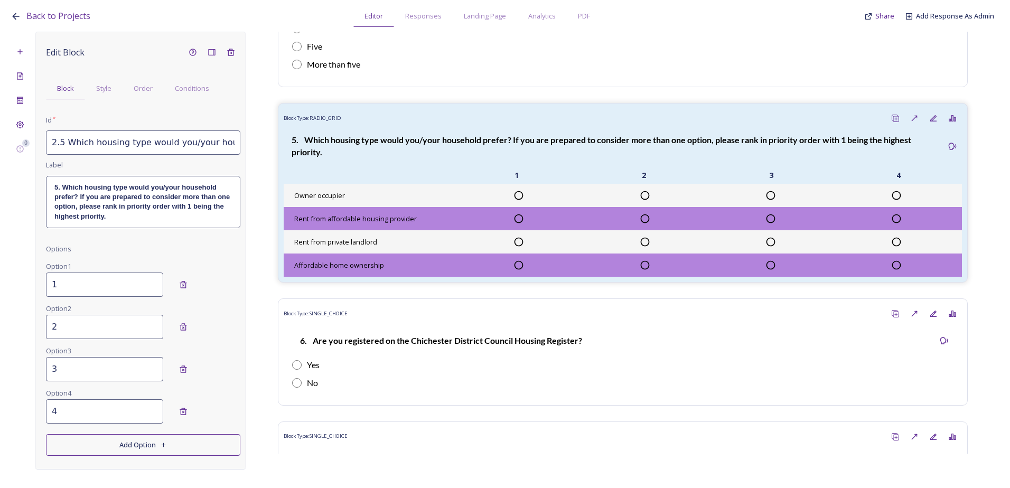
click at [45, 141] on div "Edit Block Block Style Order Conditions Id * 2.5 Which housing type would you/y…" at bounding box center [140, 251] width 211 height 438
drag, startPoint x: 51, startPoint y: 142, endPoint x: 249, endPoint y: 142, distance: 198.2
click at [249, 142] on div "0 Edit Block Block Style Order Conditions Id * 2.5 Which housing type would you…" at bounding box center [505, 251] width 989 height 438
click at [164, 218] on p "5. Which housing type would you/your household prefer? If you are prepared to c…" at bounding box center [143, 202] width 178 height 39
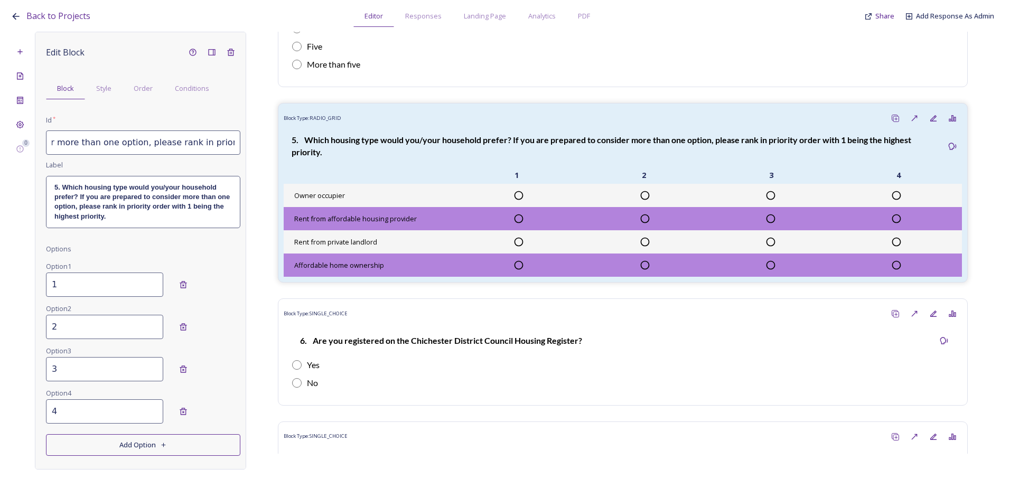
scroll to position [0, 0]
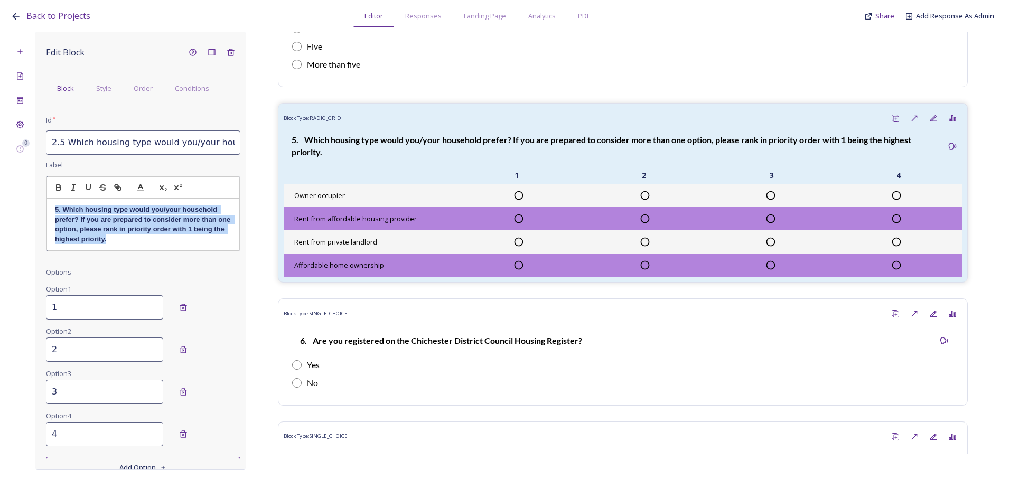
drag, startPoint x: 153, startPoint y: 244, endPoint x: 52, endPoint y: 211, distance: 106.0
click at [52, 211] on div "5. Which housing type would you/your household prefer? If you are prepared to c…" at bounding box center [143, 225] width 192 height 52
click at [143, 238] on p "5. Which housing type would you/your household prefer? If you are prepared to c…" at bounding box center [143, 224] width 177 height 39
drag, startPoint x: 151, startPoint y: 243, endPoint x: 37, endPoint y: 214, distance: 117.3
click at [37, 214] on div "Edit Block Block Style Order Conditions Id * 2.5 Which housing type would you/y…" at bounding box center [140, 251] width 211 height 438
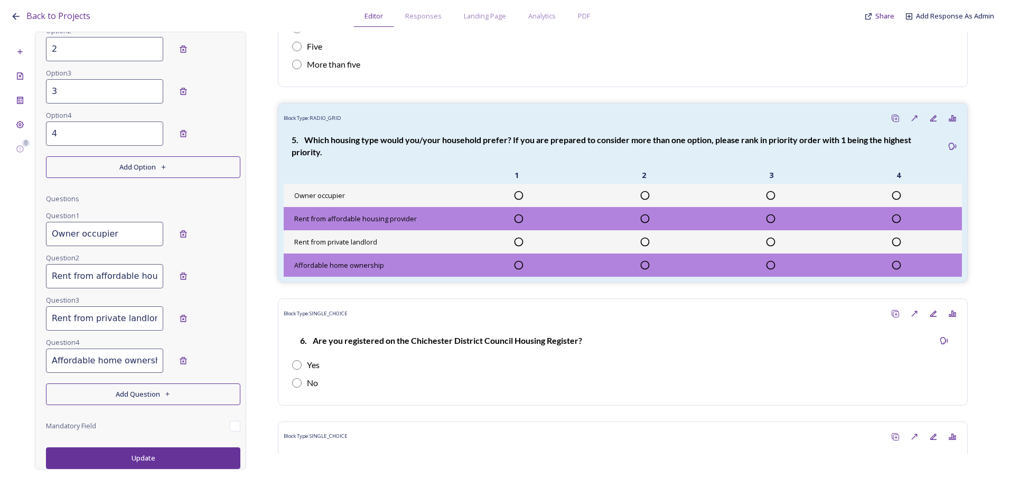
click at [193, 452] on button "Update" at bounding box center [143, 459] width 194 height 22
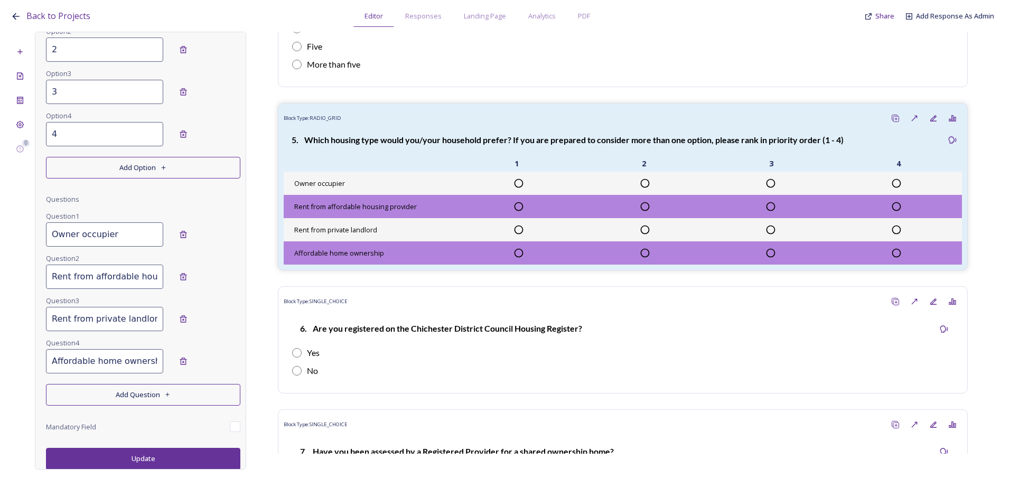
scroll to position [268, 0]
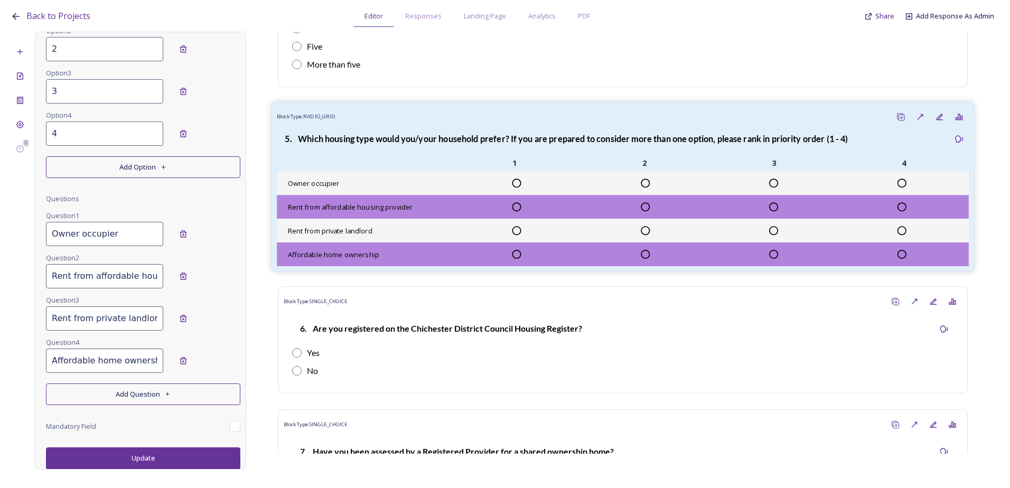
click at [443, 183] on div "Owner occupier" at bounding box center [623, 184] width 692 height 24
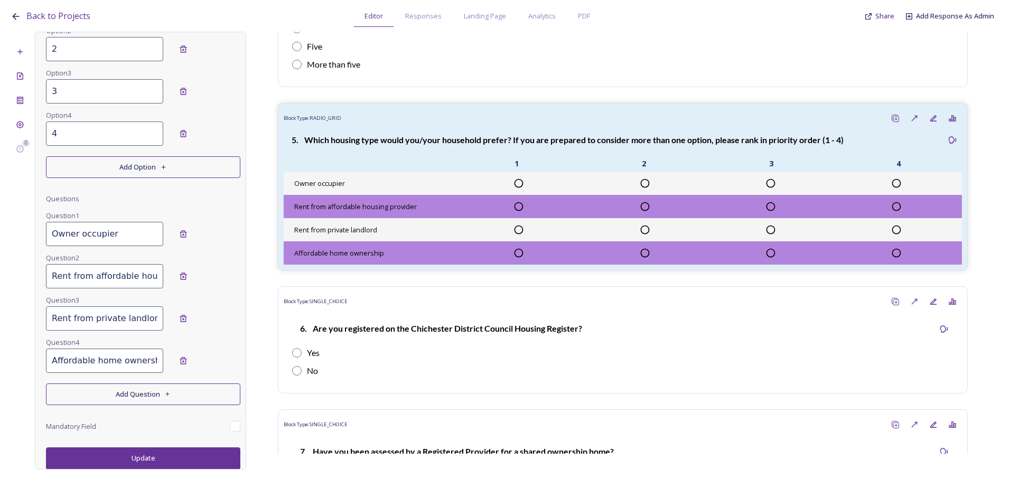
scroll to position [269, 0]
click at [116, 402] on button "Add Question" at bounding box center [143, 394] width 194 height 22
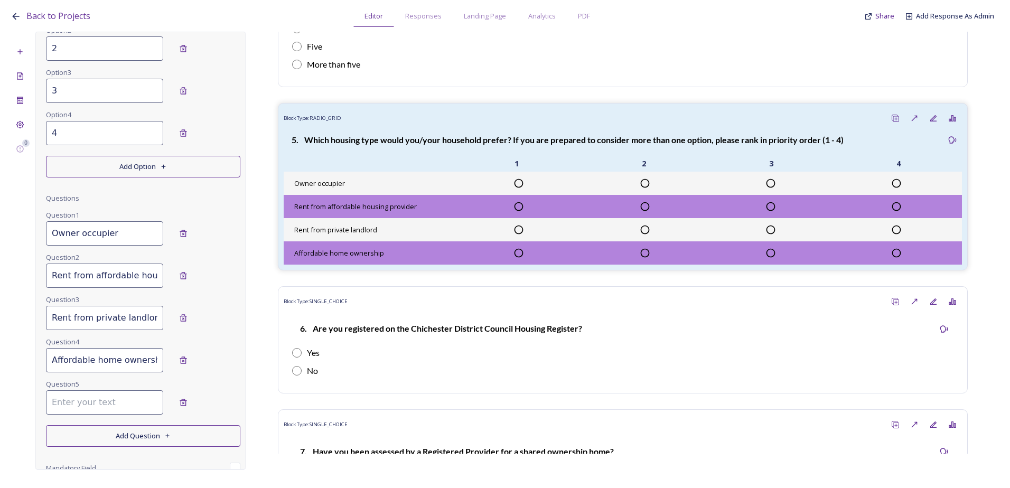
click at [114, 414] on input at bounding box center [104, 403] width 117 height 24
paste input "Affordable shared ownership"
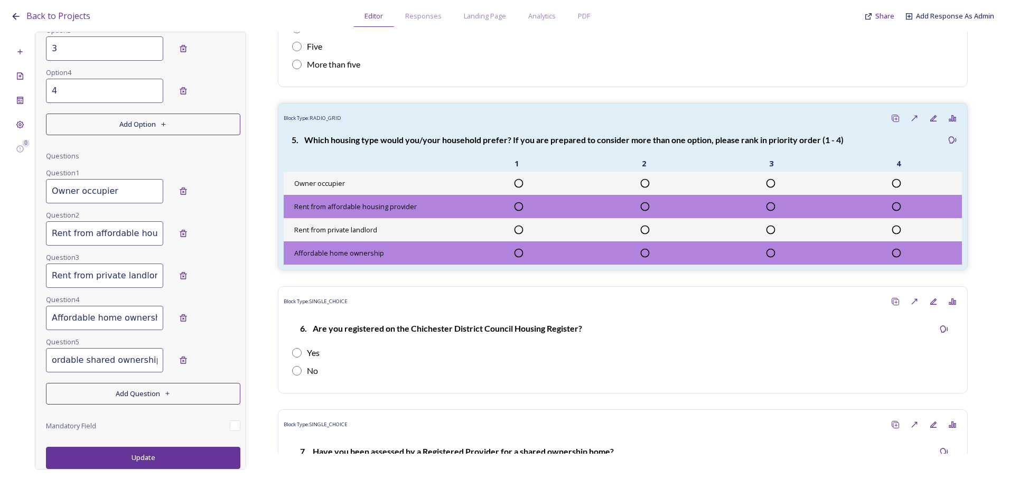
type input "Affordable shared ownership"
click at [126, 453] on button "Update" at bounding box center [143, 458] width 194 height 22
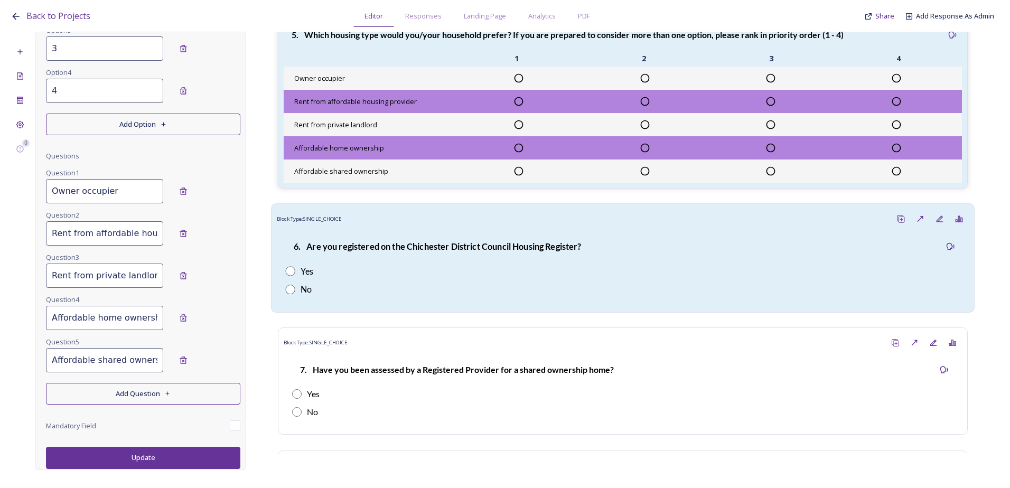
scroll to position [1567, 0]
click at [392, 251] on strong "6. Are you registered on the Chichester District Council Housing Register?" at bounding box center [438, 246] width 288 height 10
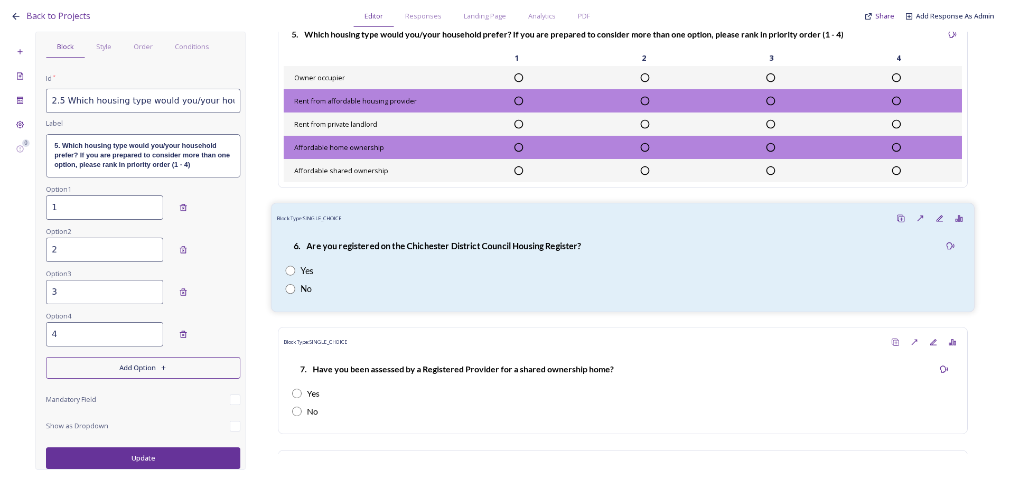
type input "2.6 Are you registered on the Chichester District Council Housing Register?"
type input "Yes"
type input "No"
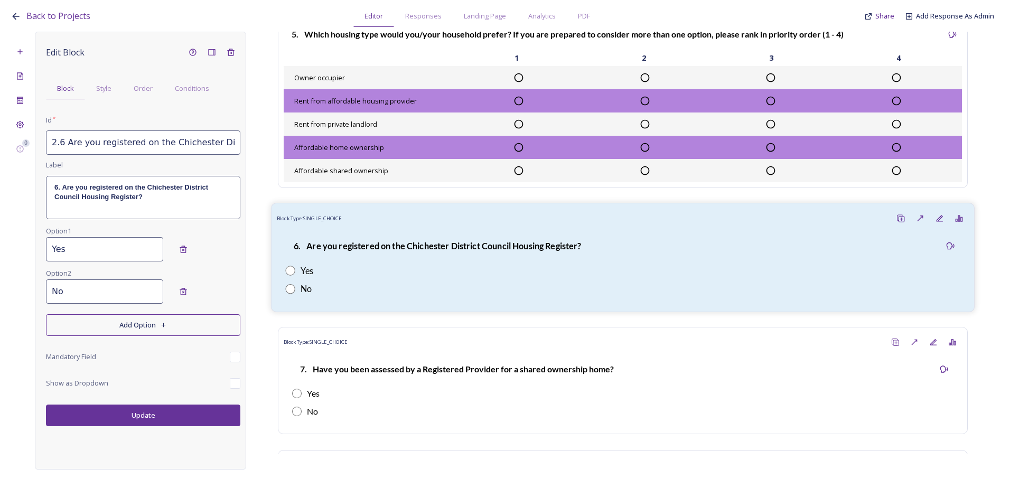
click at [476, 253] on p "6. Are you registered on the Chichester District Council Housing Register?" at bounding box center [438, 246] width 288 height 12
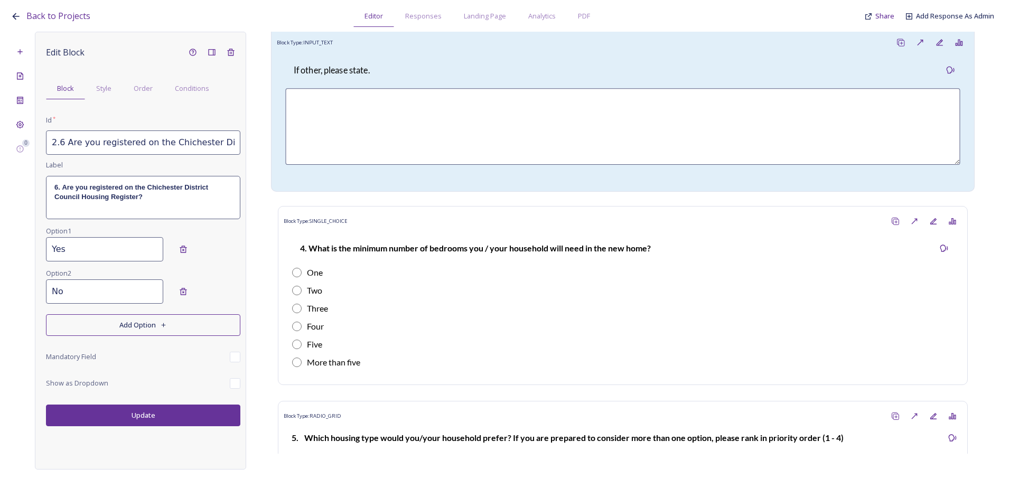
scroll to position [1145, 0]
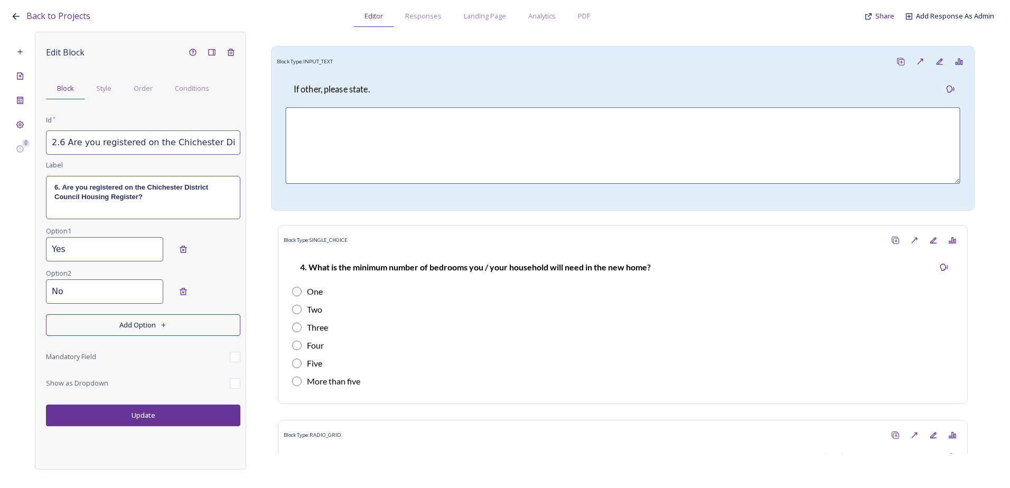
click at [387, 69] on div "Block Type: INPUT_TEXT" at bounding box center [623, 62] width 692 height 20
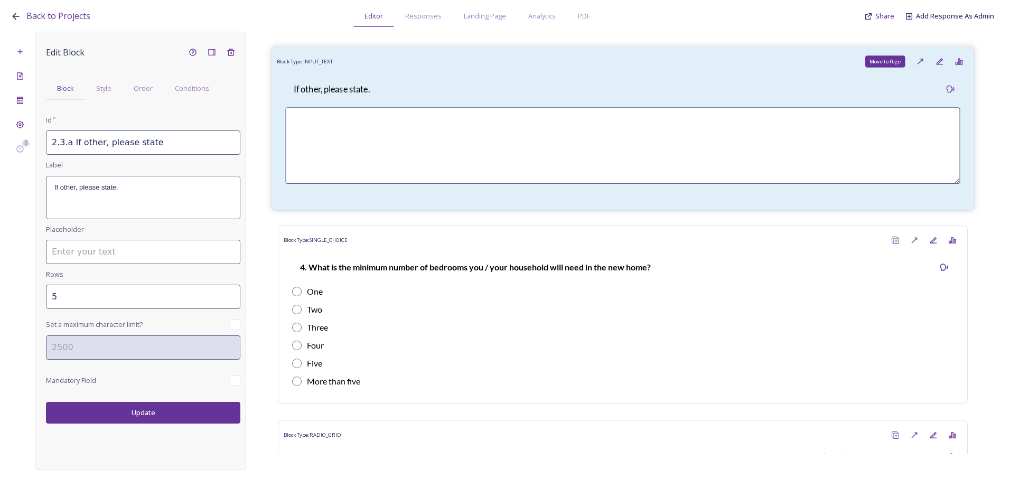
click at [895, 68] on div "Move to Page" at bounding box center [886, 61] width 40 height 12
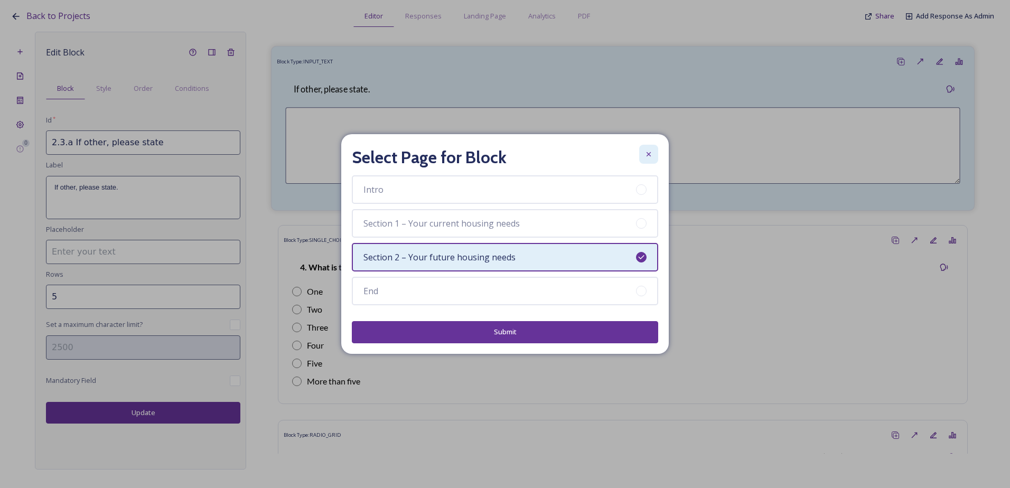
click at [648, 155] on icon at bounding box center [649, 154] width 4 height 4
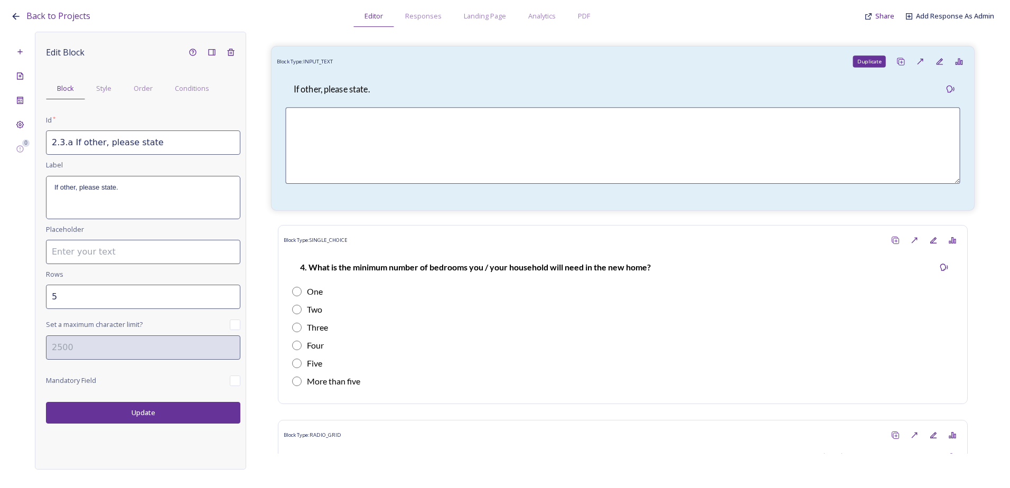
click at [897, 66] on icon at bounding box center [901, 62] width 8 height 8
type input "2.3.a If other, please state_20250813142930"
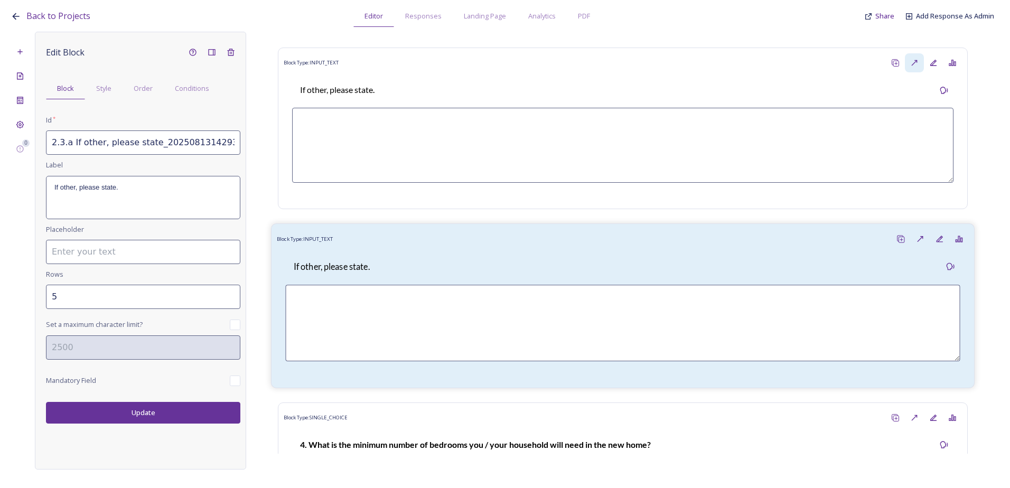
click at [784, 265] on div "If other, please state." at bounding box center [622, 266] width 675 height 25
click at [142, 96] on div "Order" at bounding box center [143, 89] width 41 height 22
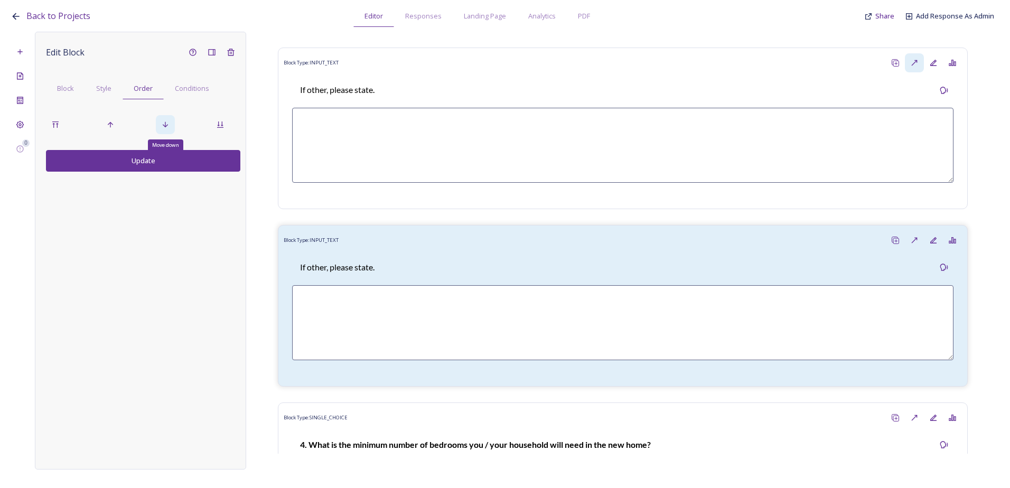
click at [165, 123] on icon at bounding box center [165, 125] width 5 height 6
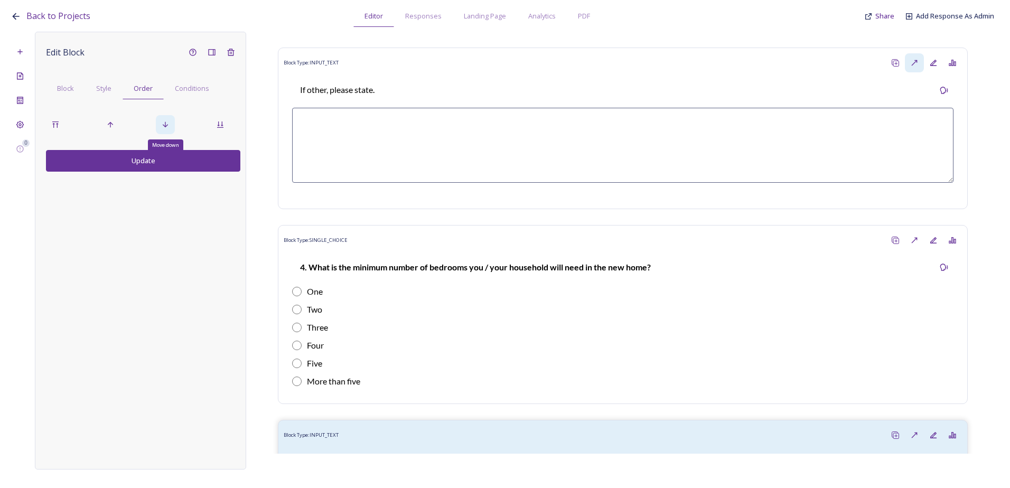
click at [165, 123] on icon at bounding box center [165, 125] width 5 height 6
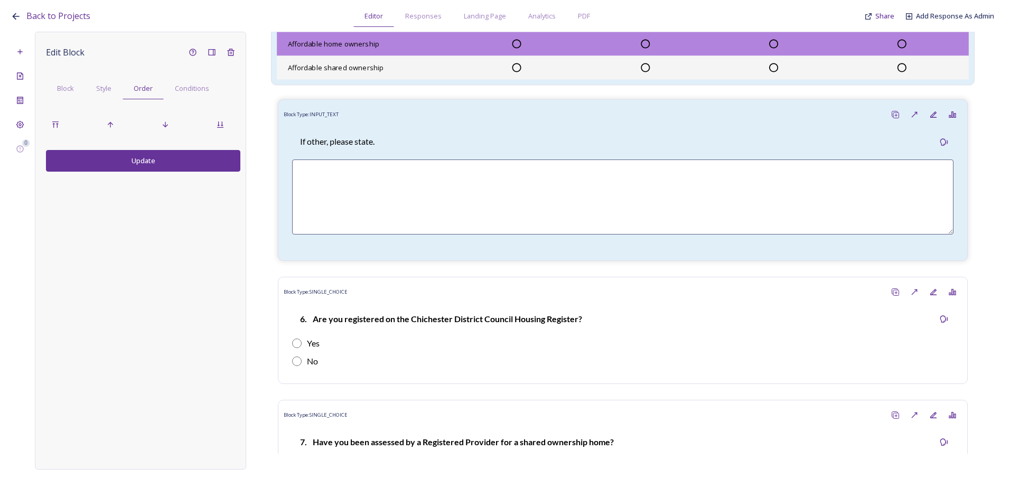
scroll to position [1673, 0]
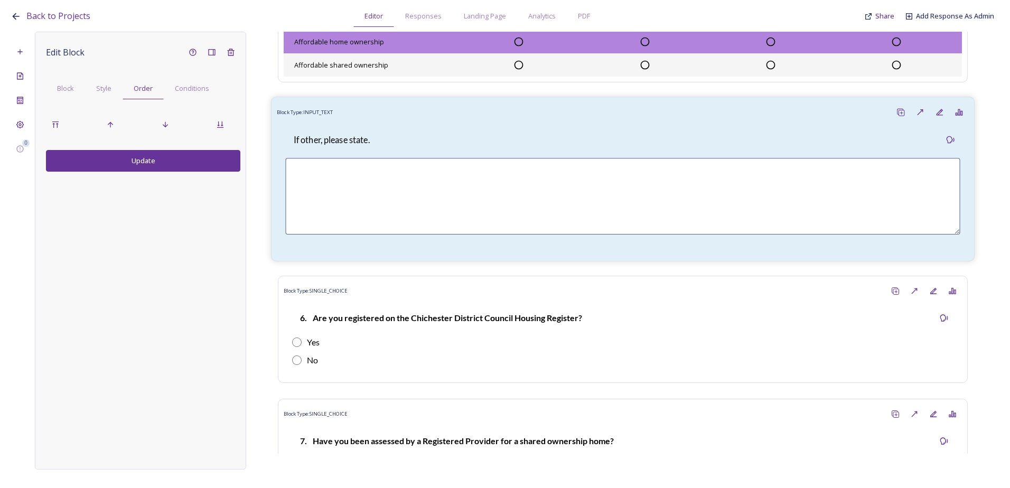
click at [346, 122] on div "Block Type: INPUT_TEXT" at bounding box center [623, 113] width 692 height 20
click at [53, 79] on div "Block" at bounding box center [65, 89] width 39 height 22
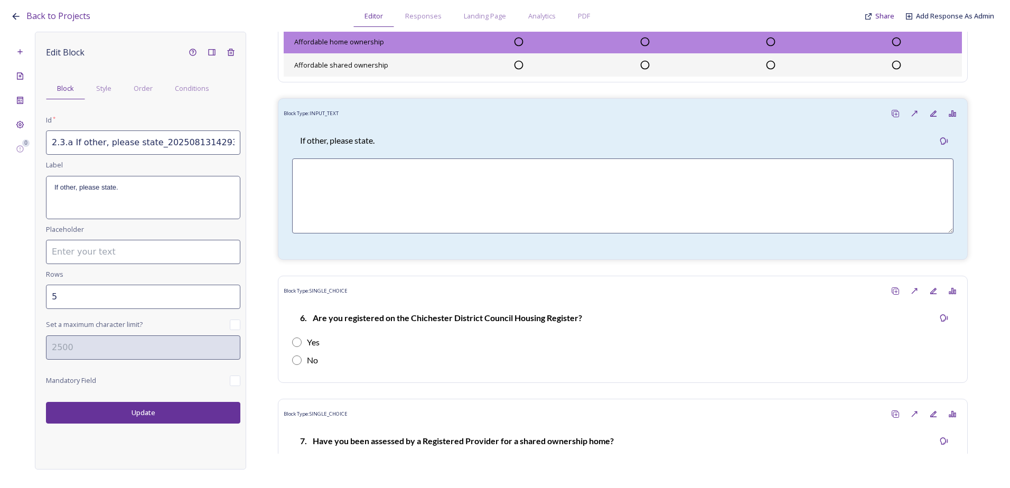
scroll to position [1515, 0]
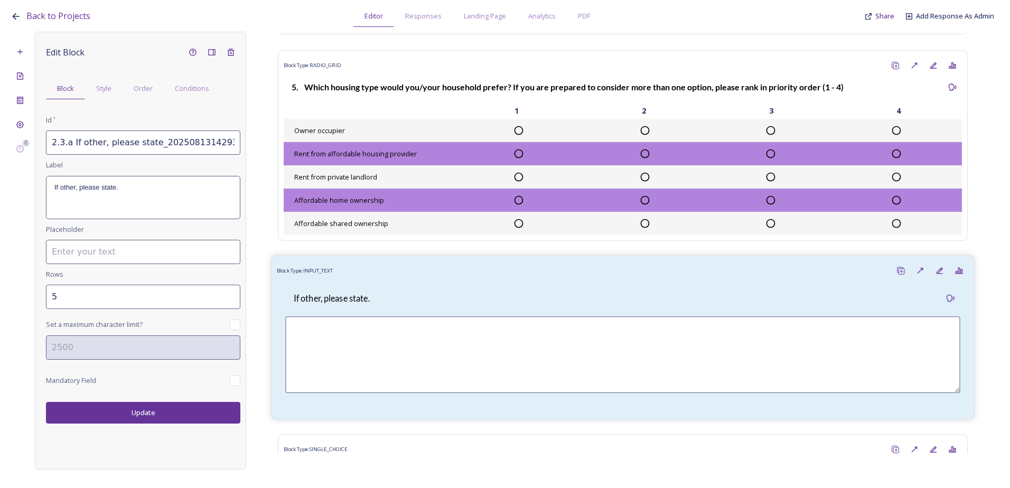
click at [402, 310] on div "If other, please state." at bounding box center [622, 298] width 675 height 25
drag, startPoint x: 225, startPoint y: 144, endPoint x: 48, endPoint y: 146, distance: 177.6
click at [48, 146] on input "2.3.a If other, please state_20250813142930" at bounding box center [143, 143] width 194 height 24
paste input "5.a. Is there any other housing type not listed that you would prefer?"
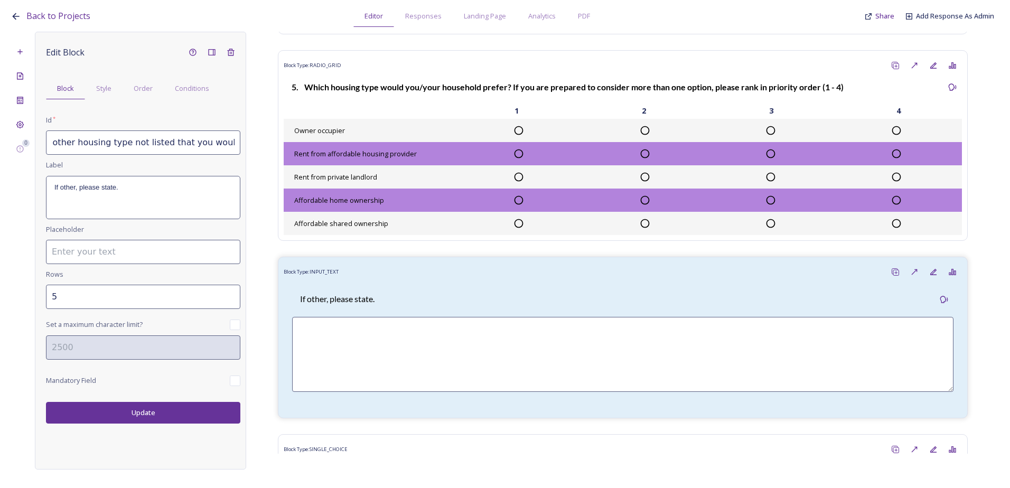
type input "2.5.a. Is there any other housing type not listed that you would prefer?"
click at [148, 189] on p "If other, please state." at bounding box center [143, 188] width 178 height 10
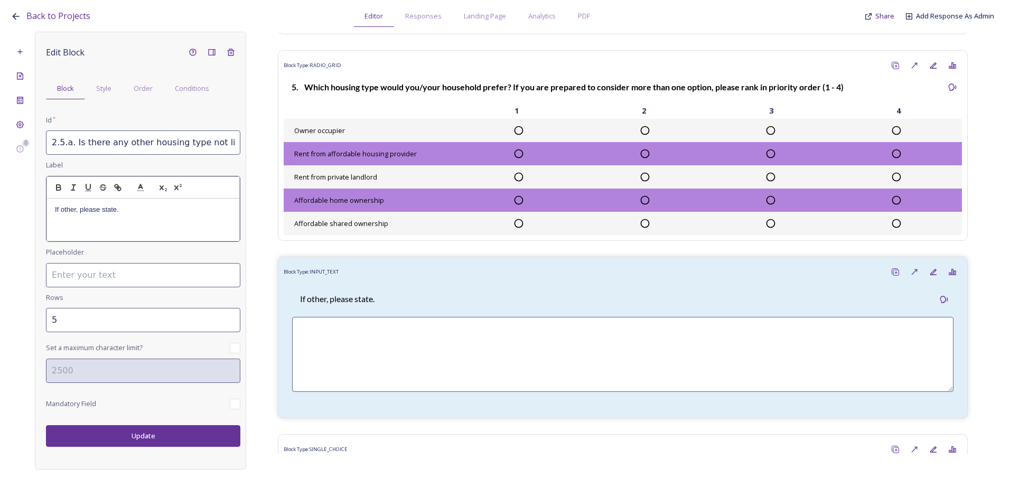
click at [141, 212] on p "If other, please state." at bounding box center [143, 210] width 177 height 10
drag, startPoint x: 165, startPoint y: 209, endPoint x: 29, endPoint y: 205, distance: 136.9
click at [29, 205] on div "0 Edit Block Block Style Order Conditions Id * 2.5.a. Is there any other housin…" at bounding box center [505, 251] width 989 height 438
click at [76, 210] on p "2.5.a. Is there any other housing type not listed that you would prefer?" at bounding box center [143, 215] width 177 height 20
drag, startPoint x: 75, startPoint y: 210, endPoint x: 40, endPoint y: 209, distance: 34.9
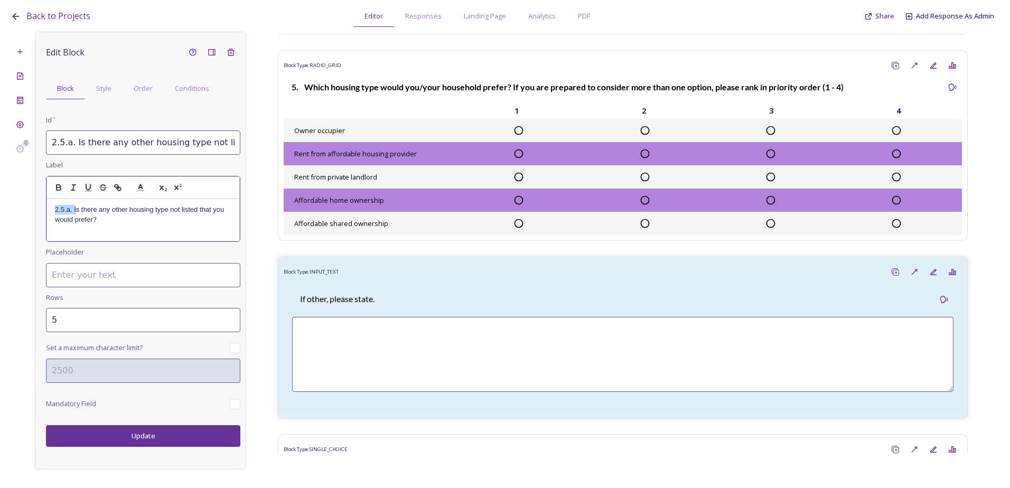
click at [40, 209] on div "Edit Block Block Style Order Conditions Id * 2.5.a. Is there any other housing …" at bounding box center [140, 251] width 211 height 438
click at [230, 324] on input "4" at bounding box center [143, 320] width 194 height 24
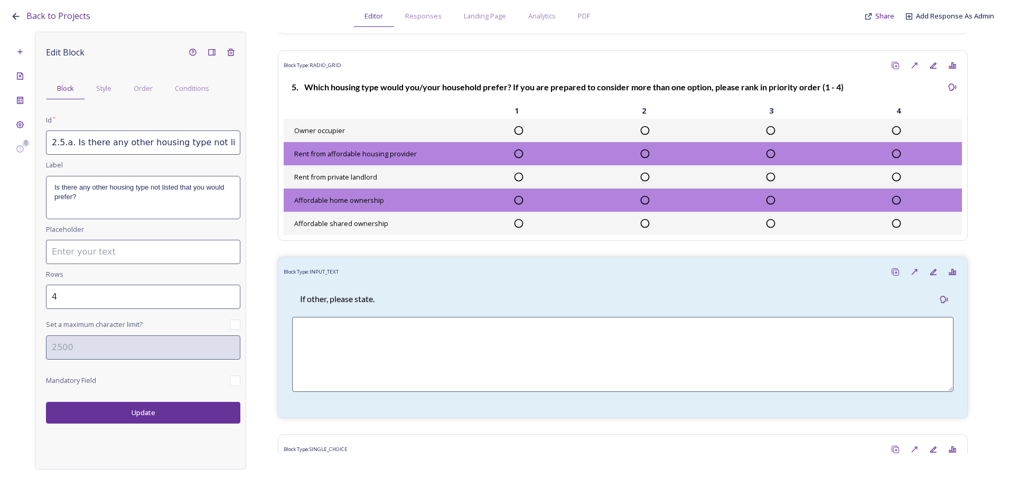
click at [198, 412] on button "Update" at bounding box center [143, 413] width 194 height 22
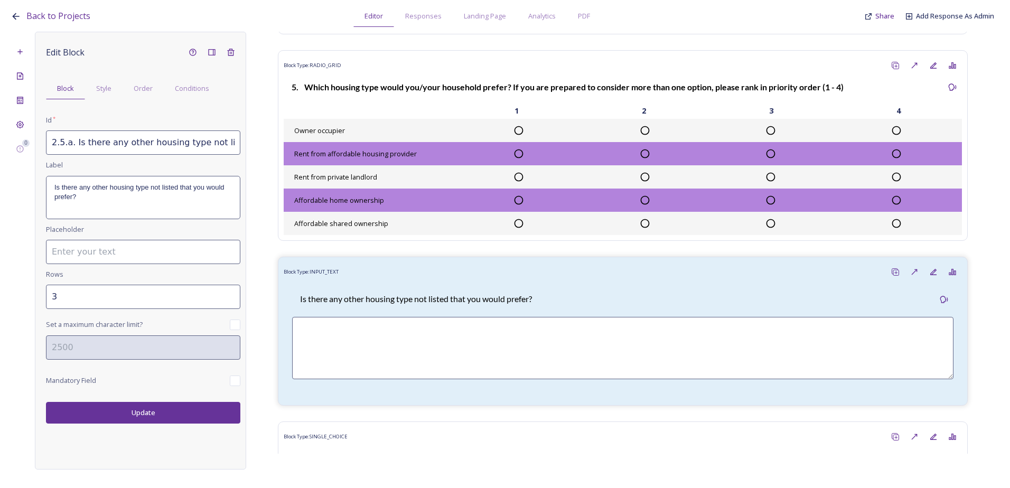
type input "3"
click at [230, 300] on input "3" at bounding box center [143, 297] width 194 height 24
click at [168, 414] on button "Update" at bounding box center [143, 413] width 194 height 22
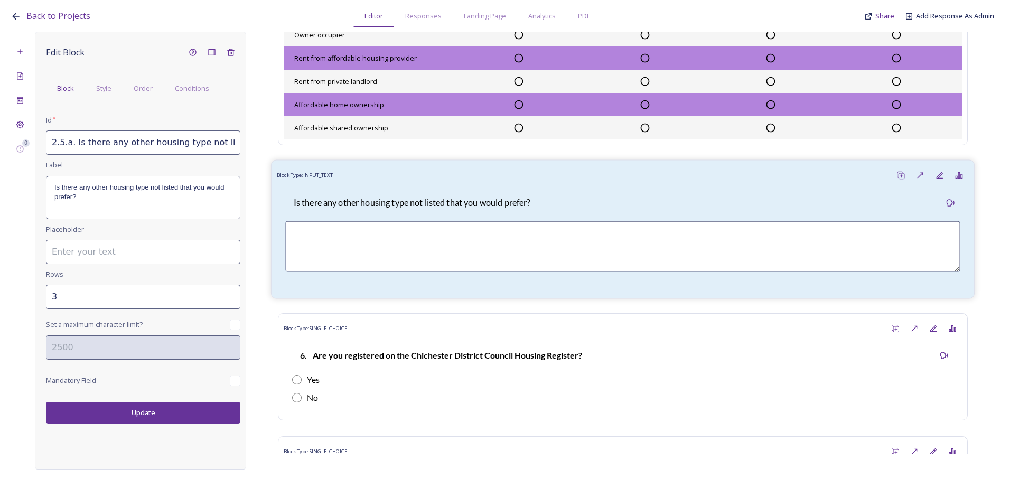
scroll to position [1620, 0]
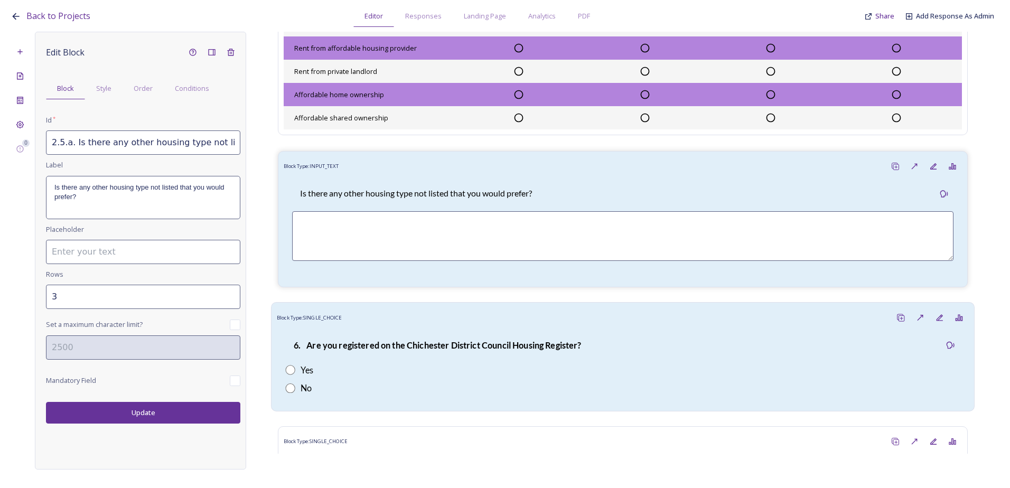
click at [347, 328] on div "Block Type: SINGLE_CHOICE" at bounding box center [623, 318] width 692 height 20
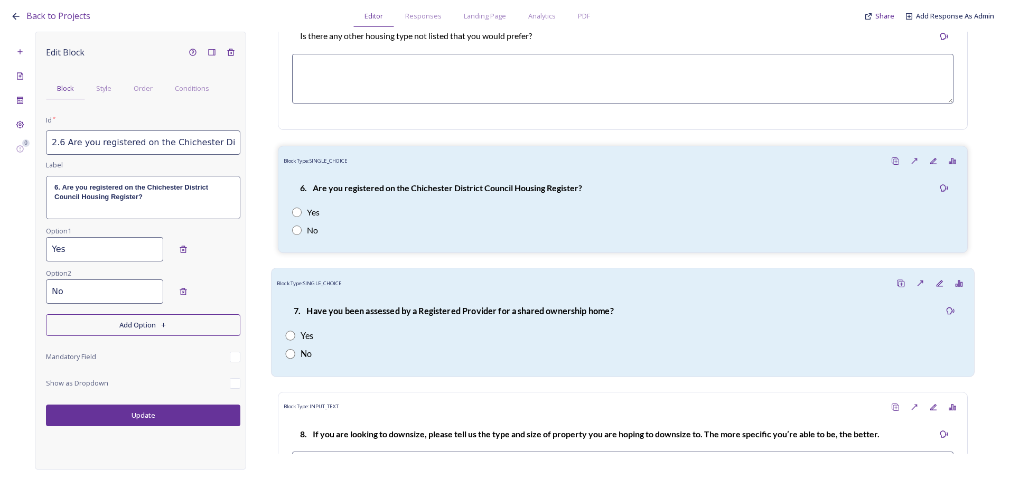
scroll to position [1779, 0]
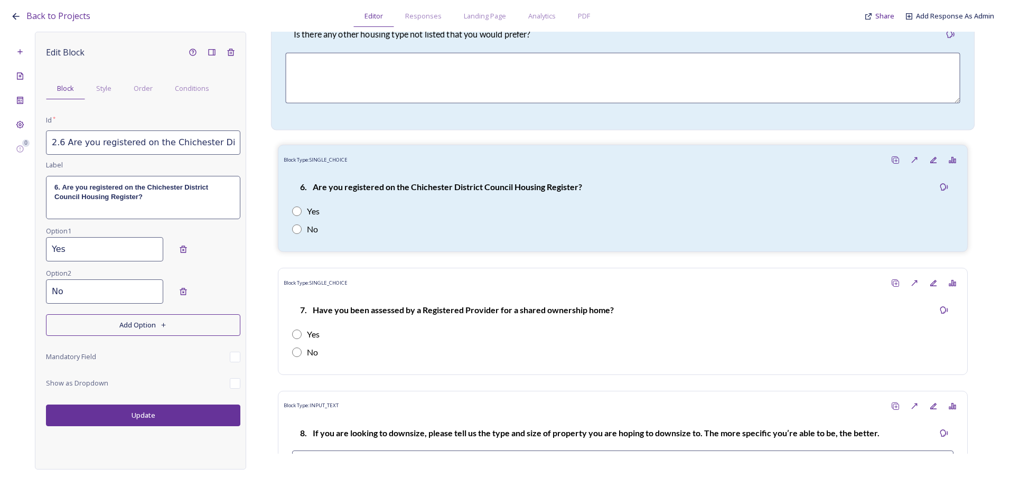
click at [404, 60] on div "Is there any other housing type not listed that you would prefer?" at bounding box center [623, 71] width 692 height 108
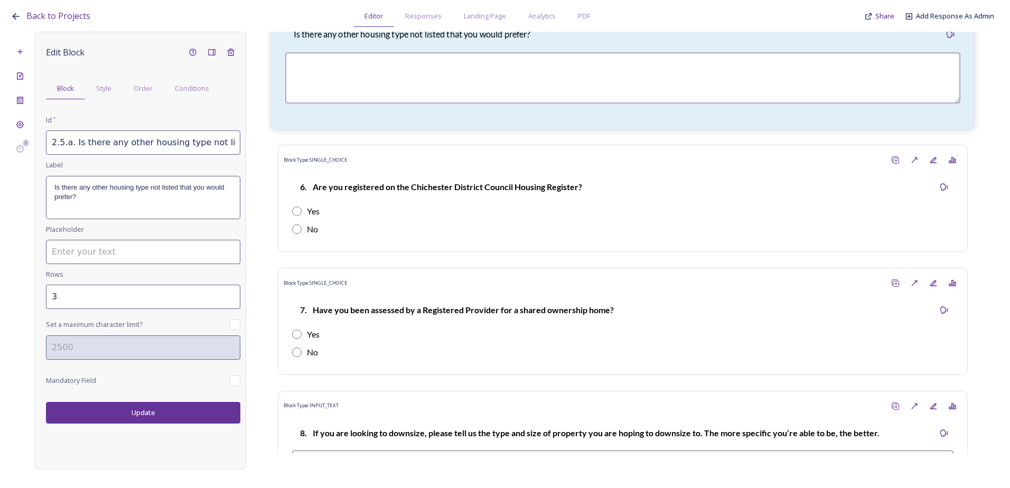
scroll to position [1726, 0]
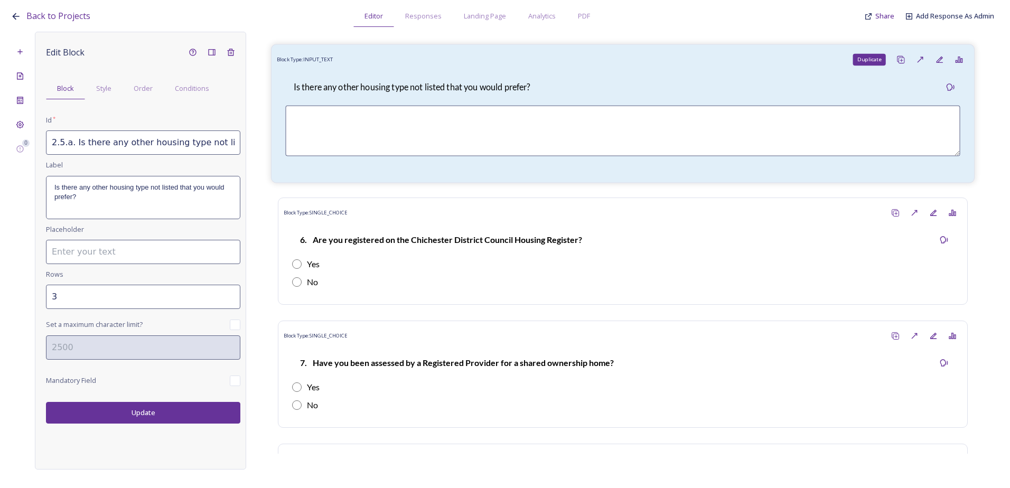
click at [892, 70] on div "Duplicate" at bounding box center [902, 60] width 20 height 20
type input "2.5.a. Is there any other housing type not listed that you would prefer?_202508…"
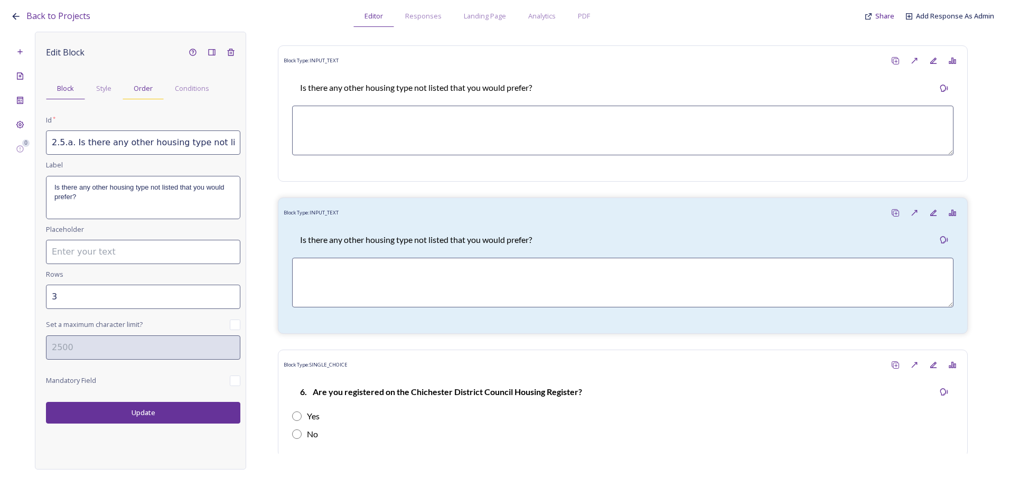
click at [143, 86] on span "Order" at bounding box center [143, 88] width 19 height 10
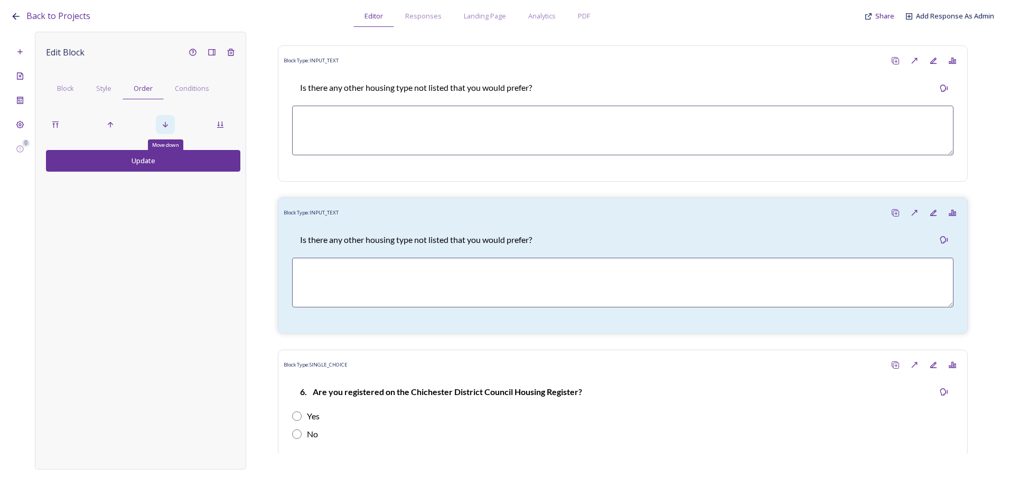
click at [168, 130] on div "Move down" at bounding box center [165, 124] width 19 height 19
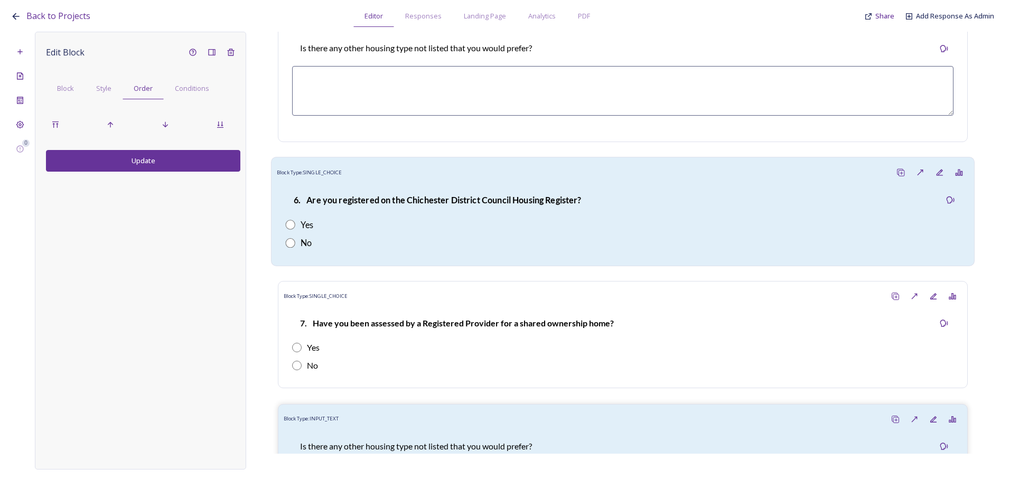
scroll to position [1832, 0]
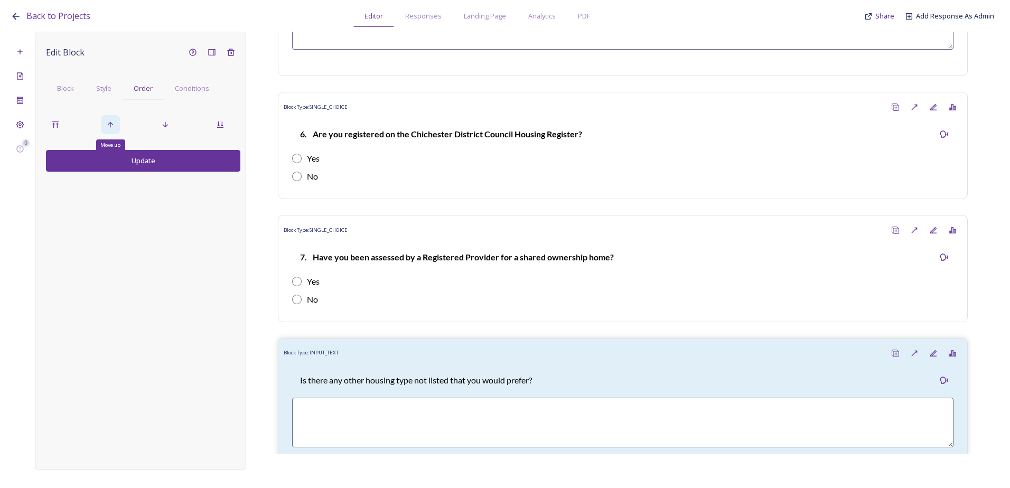
click at [112, 119] on div "Move up" at bounding box center [110, 124] width 19 height 19
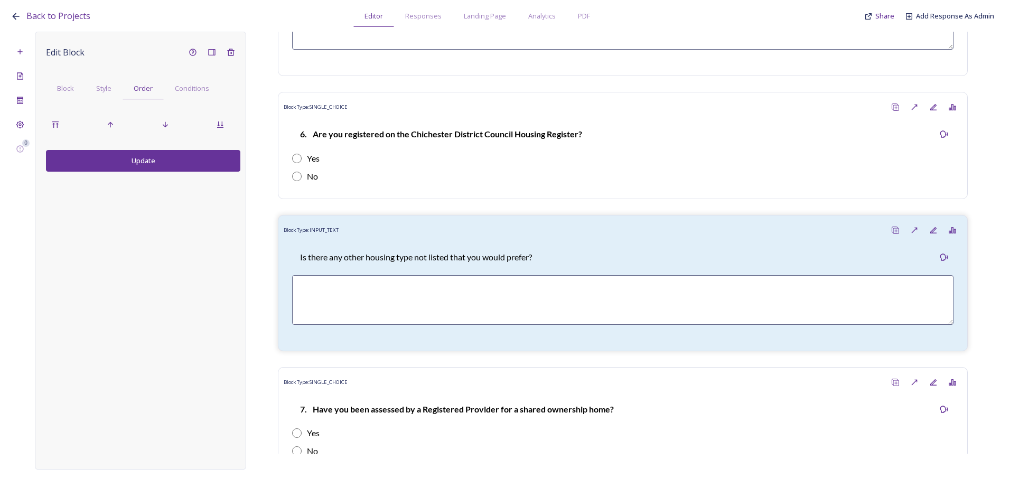
click at [147, 170] on button "Update" at bounding box center [143, 161] width 194 height 22
click at [74, 88] on span "Block" at bounding box center [65, 88] width 17 height 10
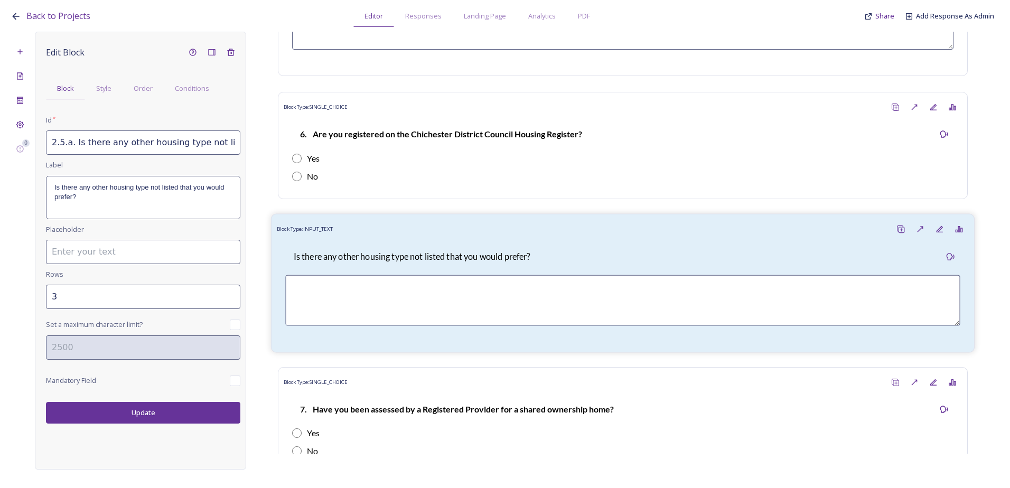
click at [372, 261] on div "Is there any other housing type not listed that you would prefer?" at bounding box center [411, 256] width 253 height 25
drag, startPoint x: 49, startPoint y: 144, endPoint x: 260, endPoint y: 162, distance: 211.6
click at [260, 162] on div "0 Edit Block Block Style Order Conditions Id * 2.5.a. Is there any other housin…" at bounding box center [505, 251] width 989 height 438
paste input "7 If you are registered on any other local authority housing register, which on…"
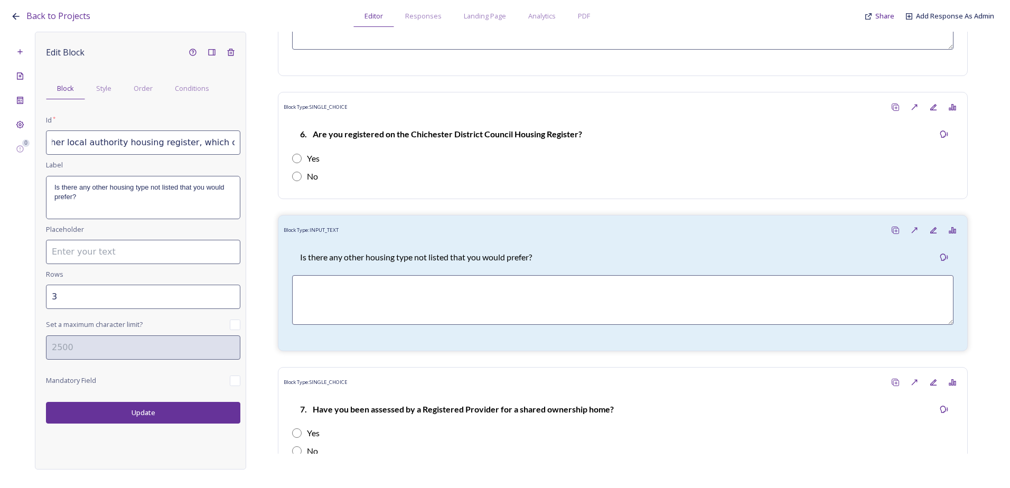
scroll to position [0, 119]
type input "2.7 If you are registered on any other local authority housing register, which …"
click at [100, 197] on p "Is there any other housing type not listed that you would prefer?" at bounding box center [143, 193] width 178 height 20
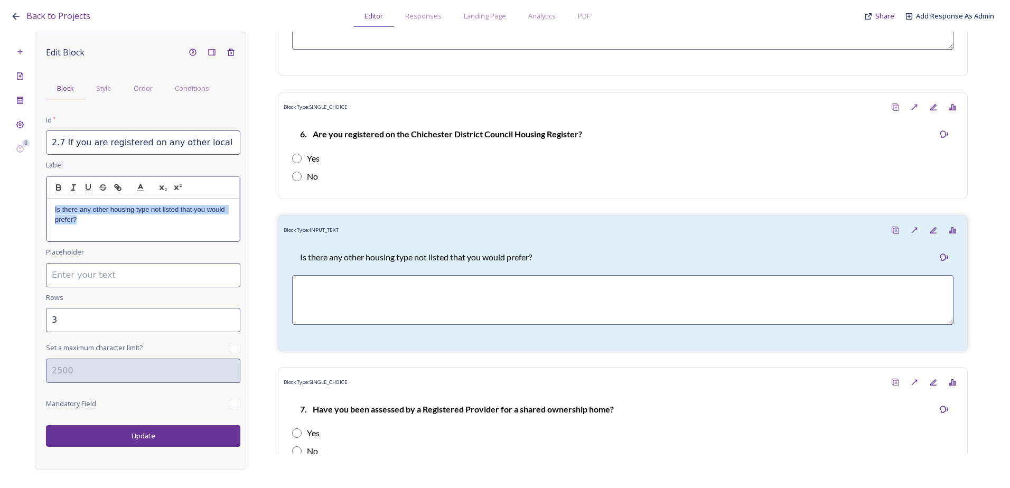
drag, startPoint x: 94, startPoint y: 228, endPoint x: 45, endPoint y: 209, distance: 52.4
click at [45, 209] on div "Edit Block Block Style Order Conditions Id * 2.7 If you are registered on any o…" at bounding box center [140, 251] width 211 height 438
click at [146, 434] on div "Edit Block Block Style Order Conditions Id * 2.7 If you are registered on any o…" at bounding box center [140, 251] width 211 height 438
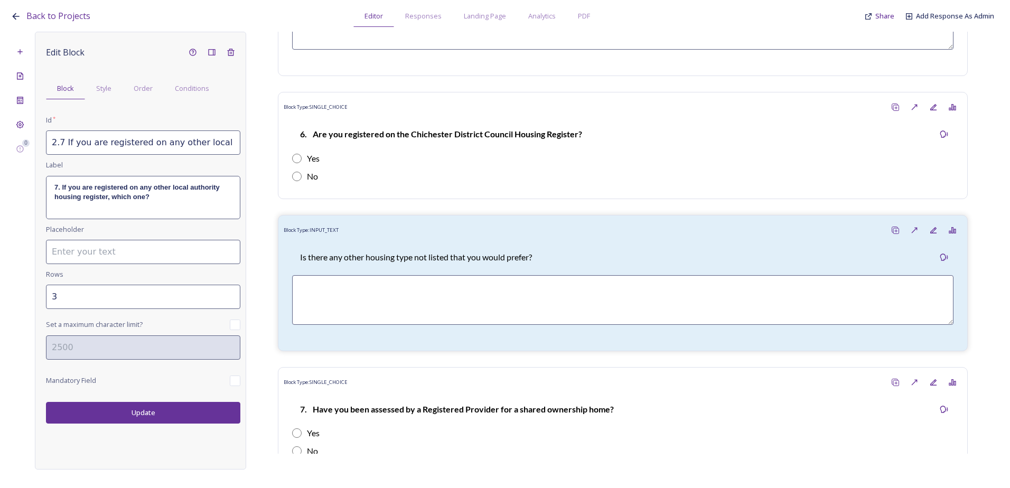
click at [149, 419] on button "Update" at bounding box center [143, 413] width 194 height 22
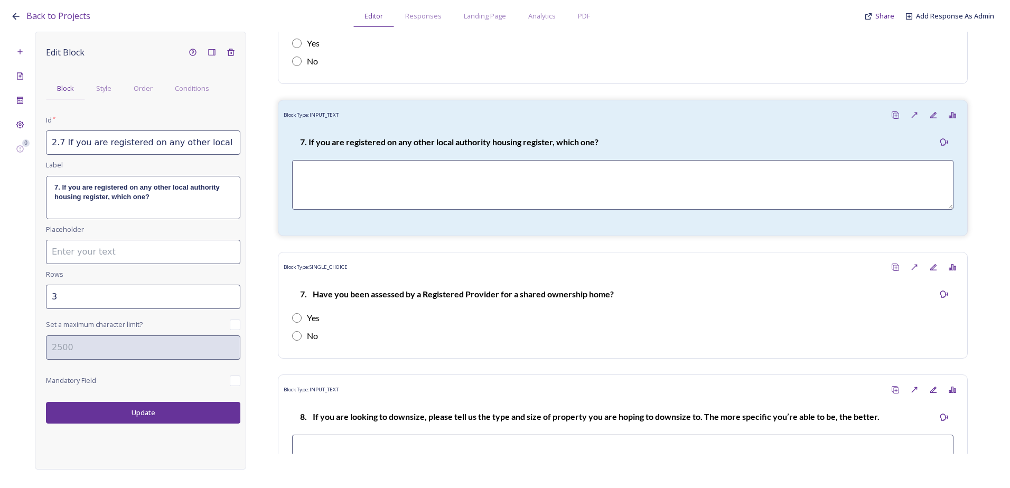
scroll to position [1990, 0]
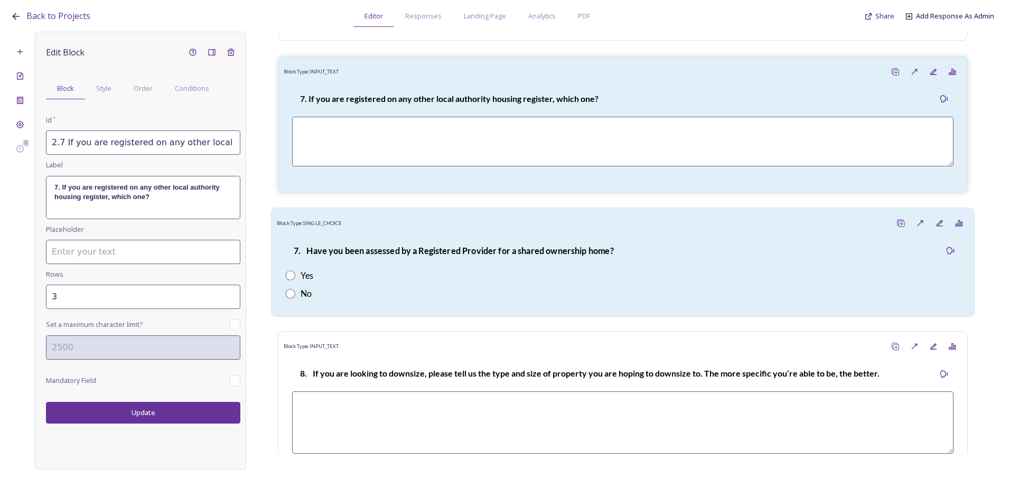
click at [426, 249] on div "7. Have you been assessed by a Registered Provider for a shared ownership home?" at bounding box center [453, 250] width 336 height 25
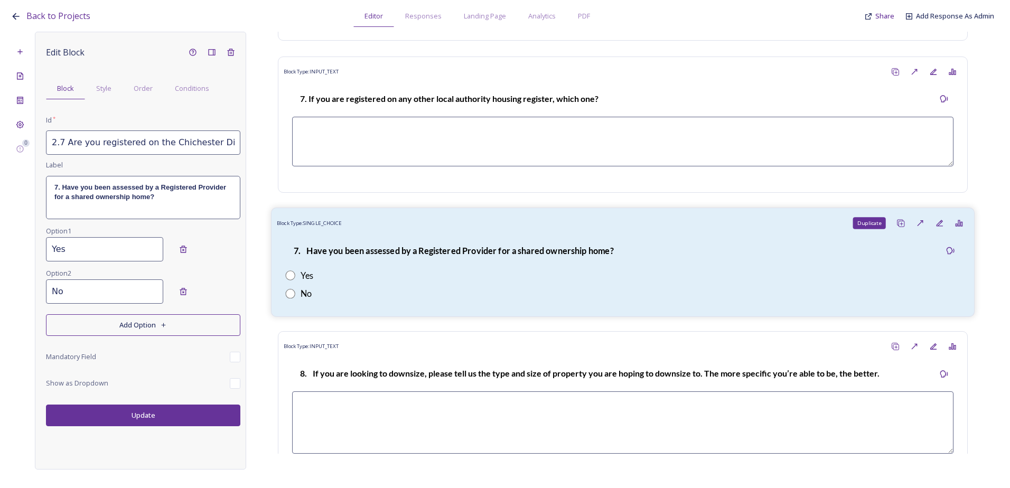
click at [897, 227] on icon at bounding box center [901, 223] width 8 height 8
type input "2.7 Are you registered on the Chichester District Council Housing Register?_202…"
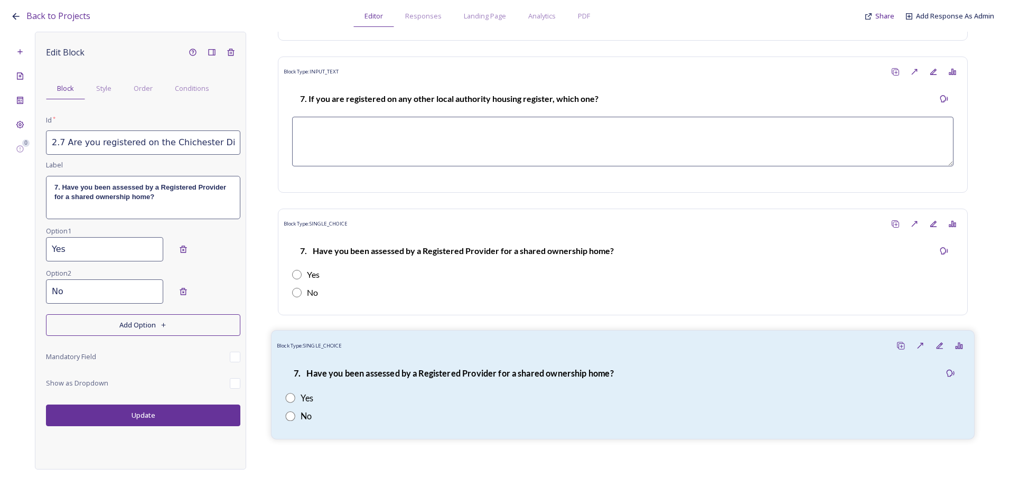
click at [498, 356] on div "Block Type: SINGLE_CHOICE" at bounding box center [623, 347] width 692 height 20
click at [152, 89] on div "Order" at bounding box center [143, 89] width 41 height 22
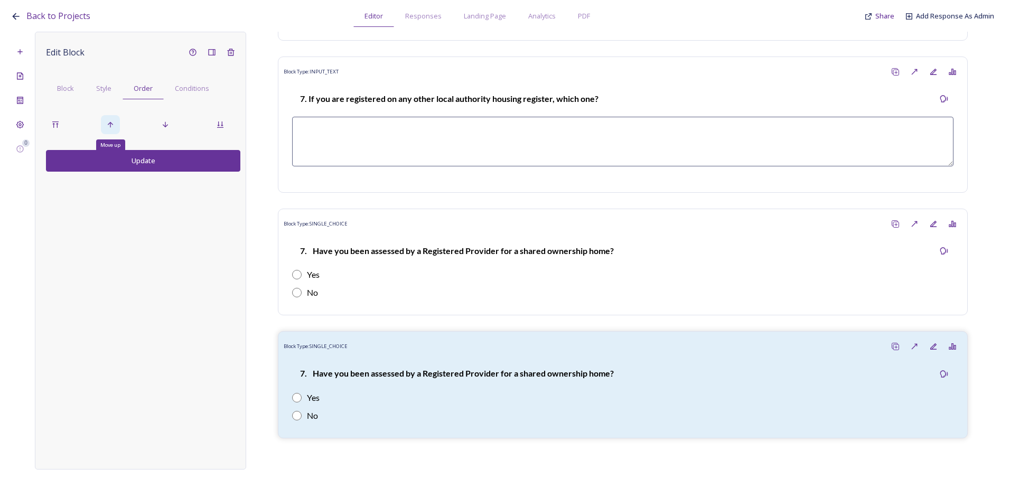
click at [113, 123] on icon at bounding box center [110, 124] width 8 height 8
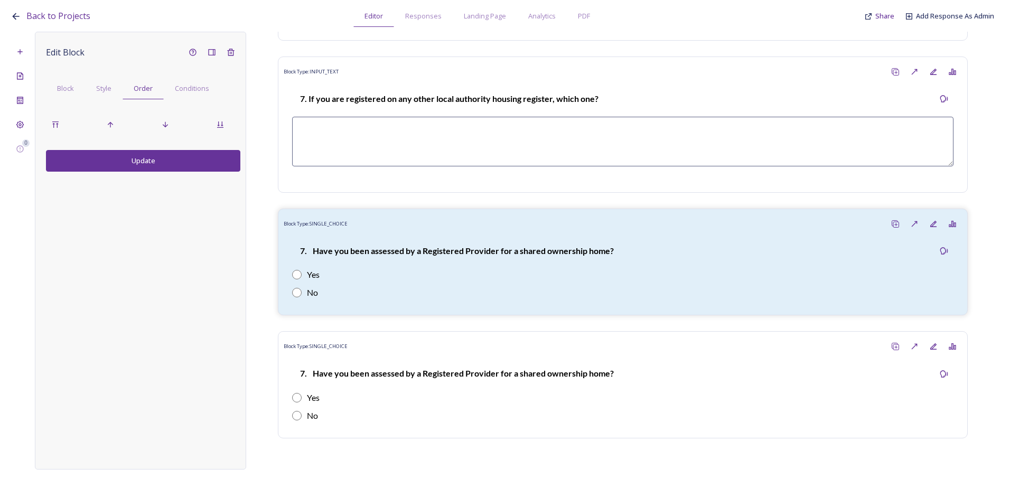
click at [128, 168] on button "Update" at bounding box center [143, 161] width 194 height 22
click at [505, 257] on p "7. Have you been assessed by a Registered Provider for a shared ownership home?" at bounding box center [454, 251] width 320 height 12
click at [67, 91] on span "Block" at bounding box center [65, 88] width 17 height 10
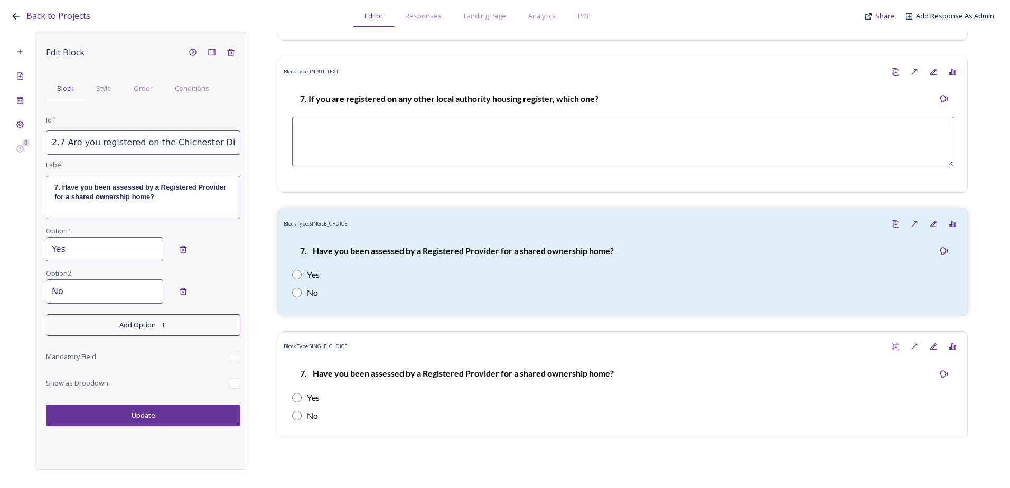
click at [57, 144] on input "2.7 Are you registered on the Chichester District Council Housing Register?_202…" at bounding box center [143, 143] width 194 height 24
drag, startPoint x: 247, startPoint y: 144, endPoint x: 266, endPoint y: 144, distance: 19.6
click at [266, 144] on div "0 Edit Block Block Style Order Conditions Id * 2.7 Are you registered on the Ch…" at bounding box center [505, 251] width 989 height 438
drag, startPoint x: 225, startPoint y: 139, endPoint x: 234, endPoint y: 139, distance: 9.0
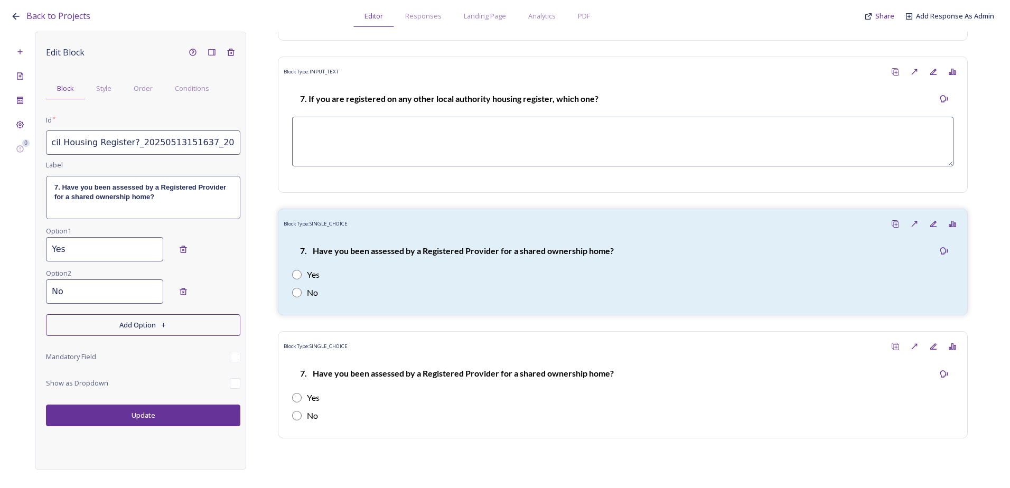
click at [227, 139] on input "2.7 Are you registered on the Chichester District Council Housing Register?_202…" at bounding box center [143, 143] width 194 height 24
click at [239, 141] on input "2.7 Are you registered on the Chichester District Council Housing Register?_202…" at bounding box center [143, 143] width 194 height 24
drag, startPoint x: 238, startPoint y: 142, endPoint x: 46, endPoint y: 144, distance: 192.4
click at [46, 144] on input "2.7 Are you registered on the Chichester District Council Housing Register?_202…" at bounding box center [143, 143] width 194 height 24
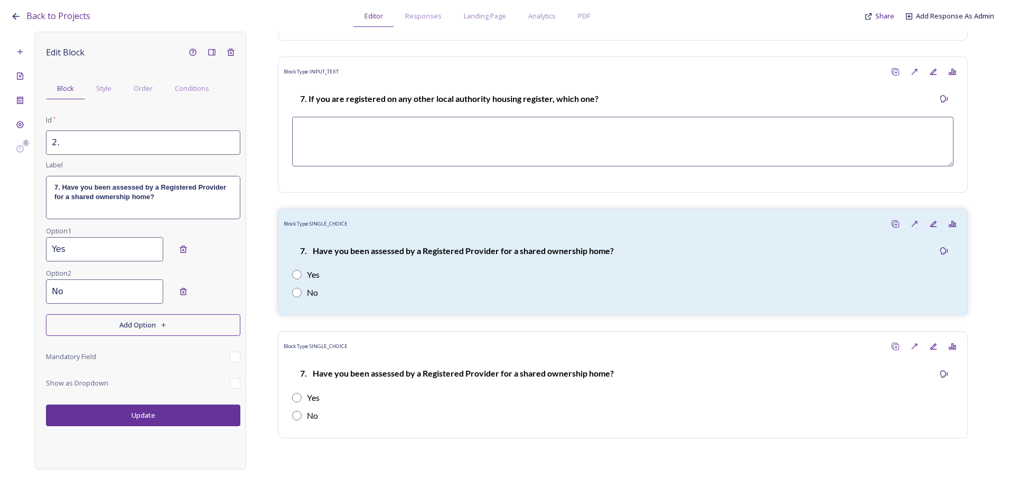
type input "2"
paste input "2.8 Do you think you might be eligible to be on a housing register, but have no…"
click at [155, 211] on div "7. Have you been assessed by a Registered Provider for a shared ownership home?" at bounding box center [143, 198] width 193 height 42
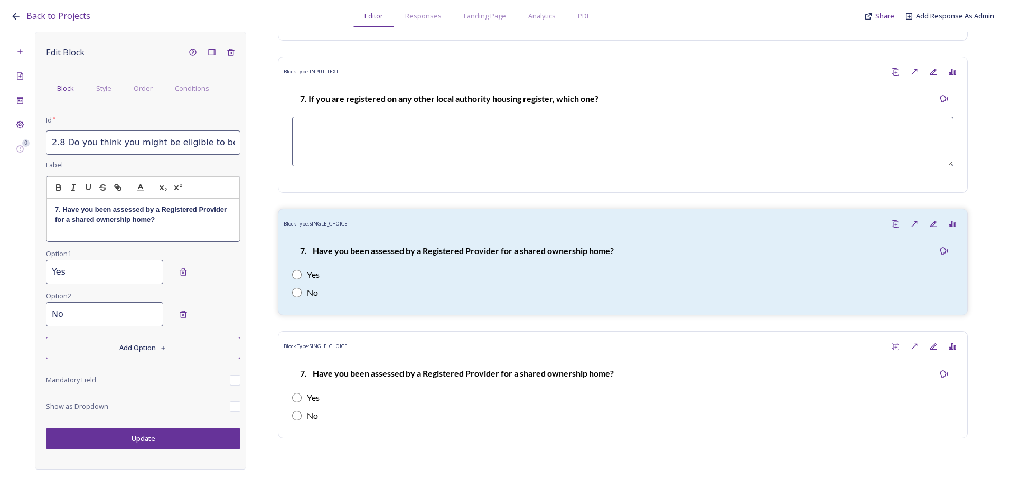
drag, startPoint x: 165, startPoint y: 221, endPoint x: 19, endPoint y: 207, distance: 147.1
click at [19, 207] on div "0 Edit Block Block Style Order Conditions Id * 2.8 Do you think you might be el…" at bounding box center [505, 251] width 989 height 438
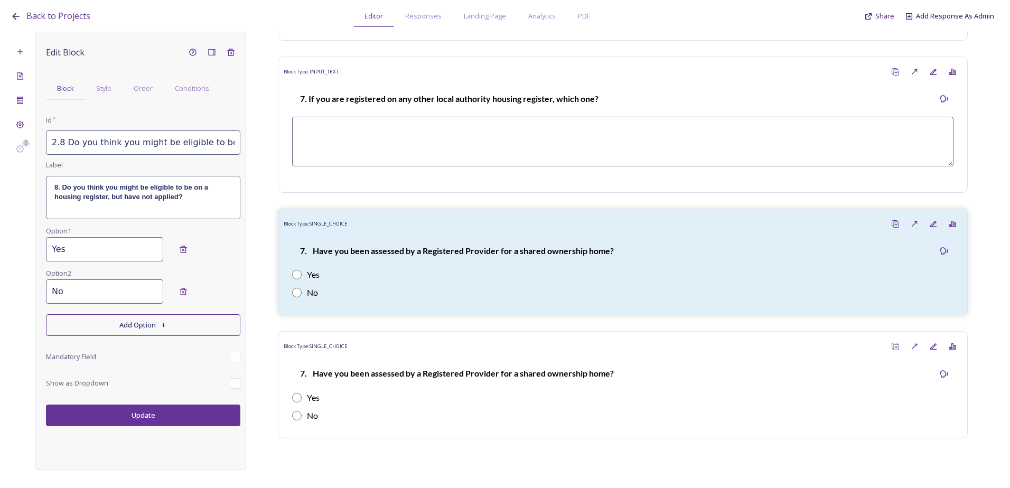
click at [133, 431] on div "Edit Block Block Style Order Conditions Id * 2.8 Do you think you might be elig…" at bounding box center [140, 251] width 211 height 438
click at [134, 423] on button "Update" at bounding box center [143, 416] width 194 height 22
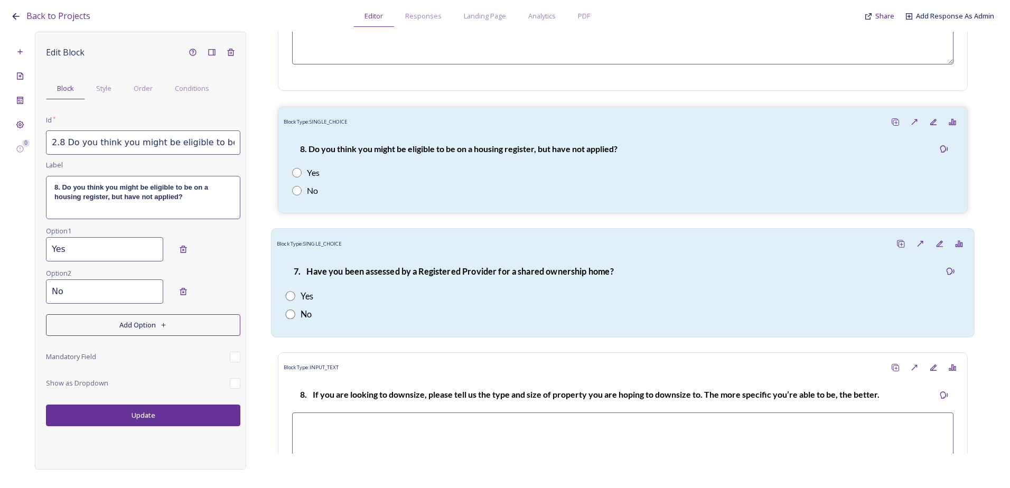
scroll to position [2096, 0]
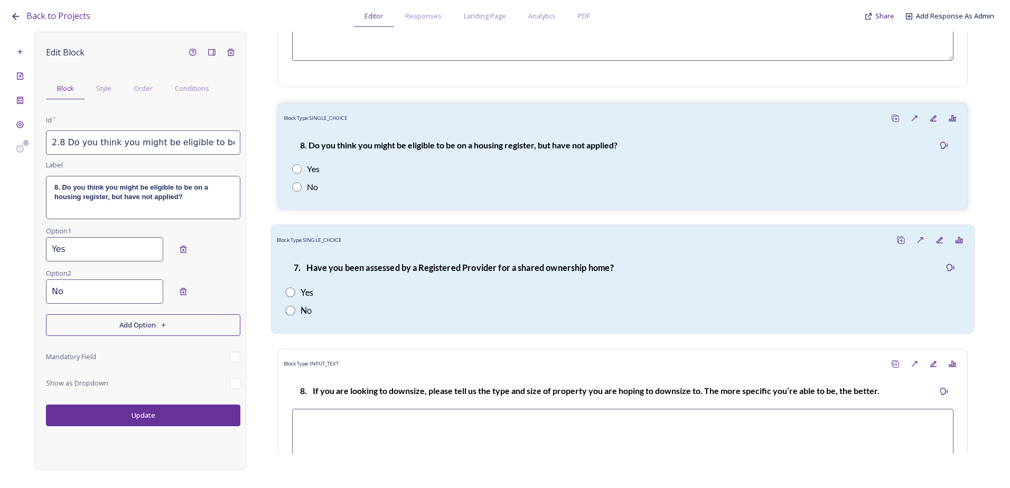
click at [388, 272] on div "7. Have you been assessed by a Registered Provider for a shared ownership home?" at bounding box center [453, 268] width 336 height 25
type input "2.7 Are you registered on the Chichester District Council Housing Register?_202…"
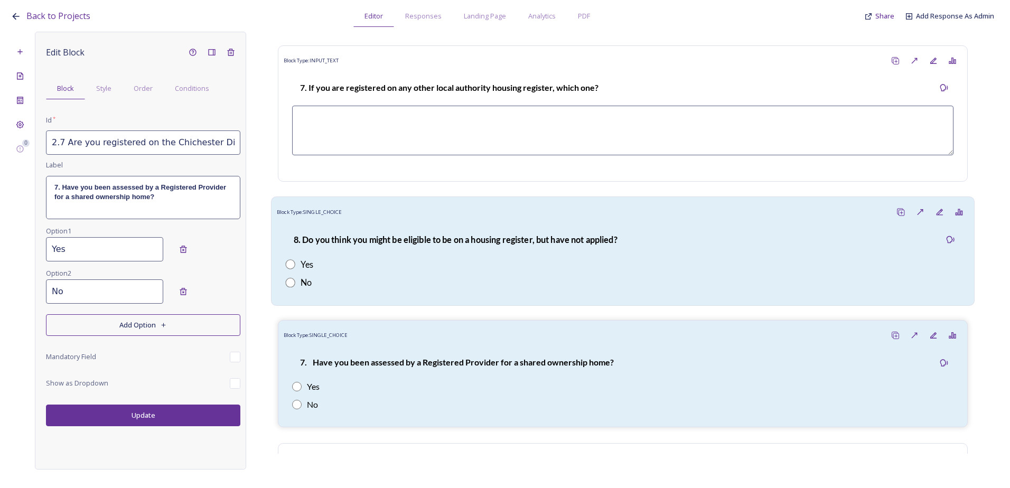
scroll to position [1937, 0]
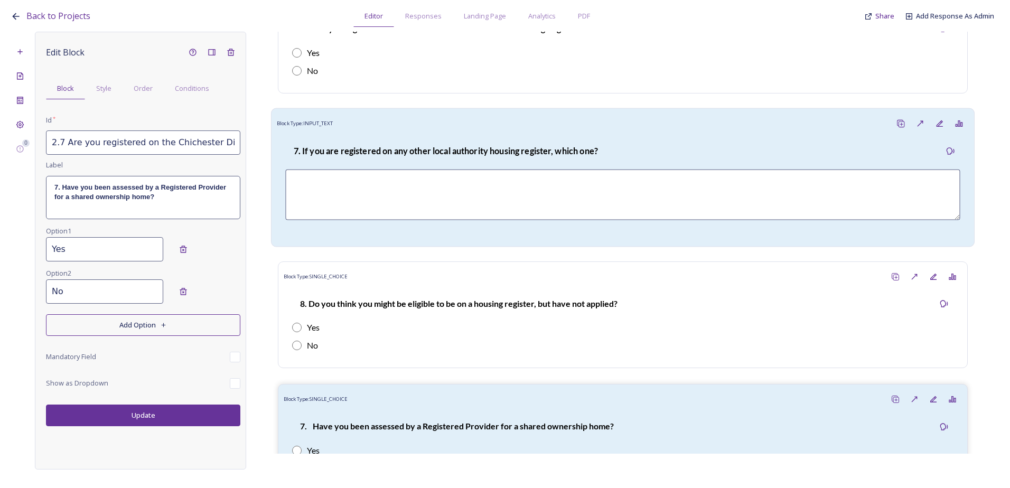
click at [442, 133] on div "Block Type: INPUT_TEXT" at bounding box center [623, 124] width 692 height 20
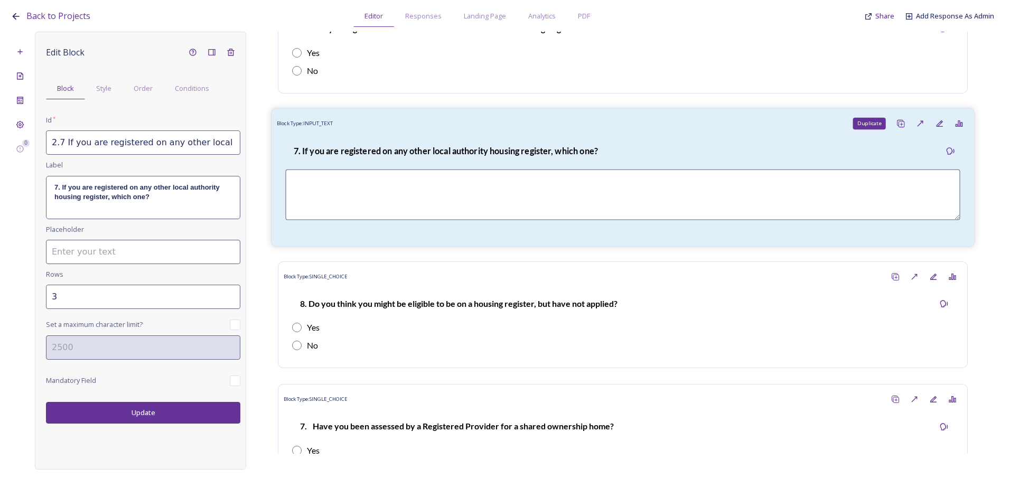
click at [897, 128] on icon at bounding box center [901, 123] width 8 height 8
type input "2.7 If you are registered on any other local authority housing register, which …"
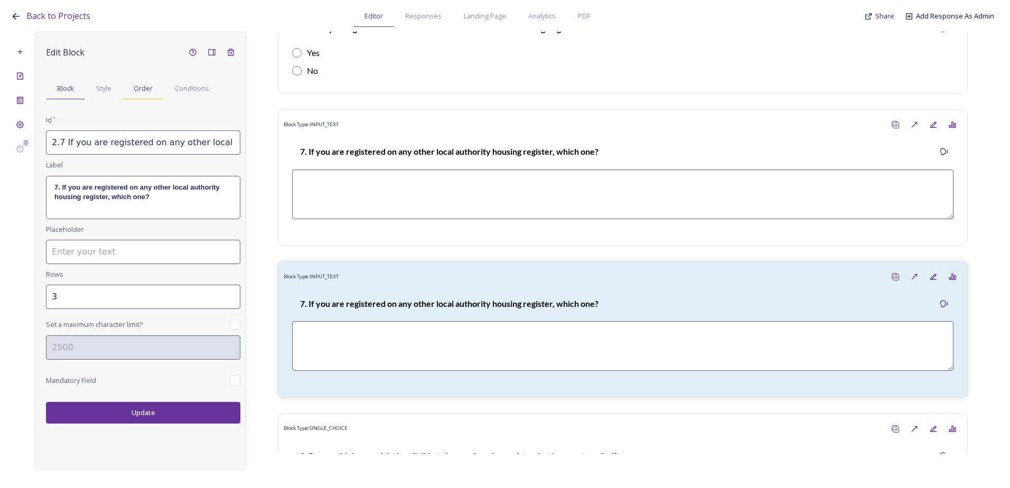
click at [143, 86] on span "Order" at bounding box center [143, 88] width 19 height 10
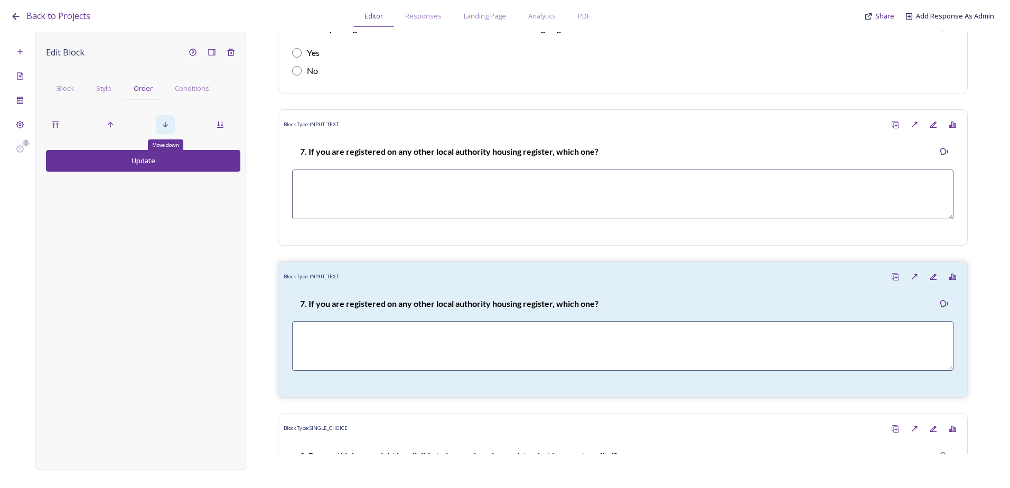
click at [166, 120] on div "Move down" at bounding box center [165, 124] width 19 height 19
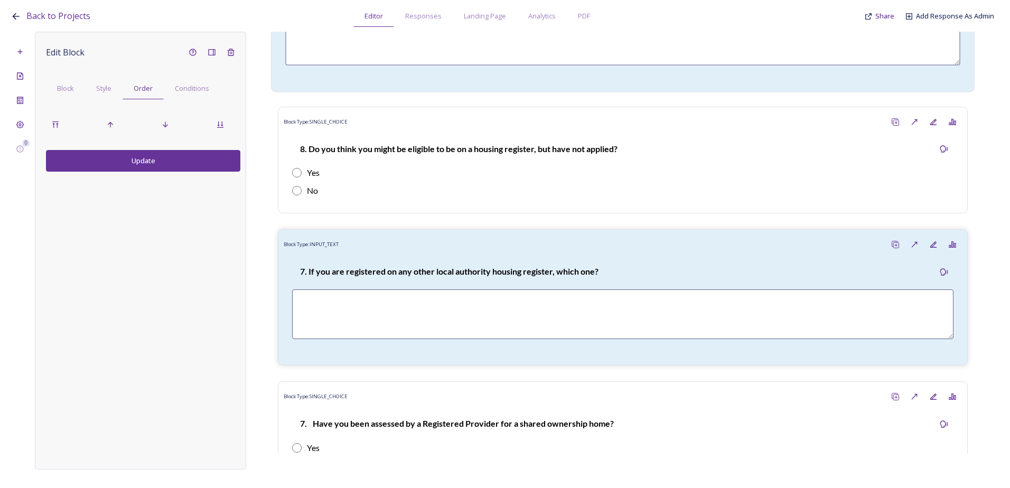
scroll to position [2096, 0]
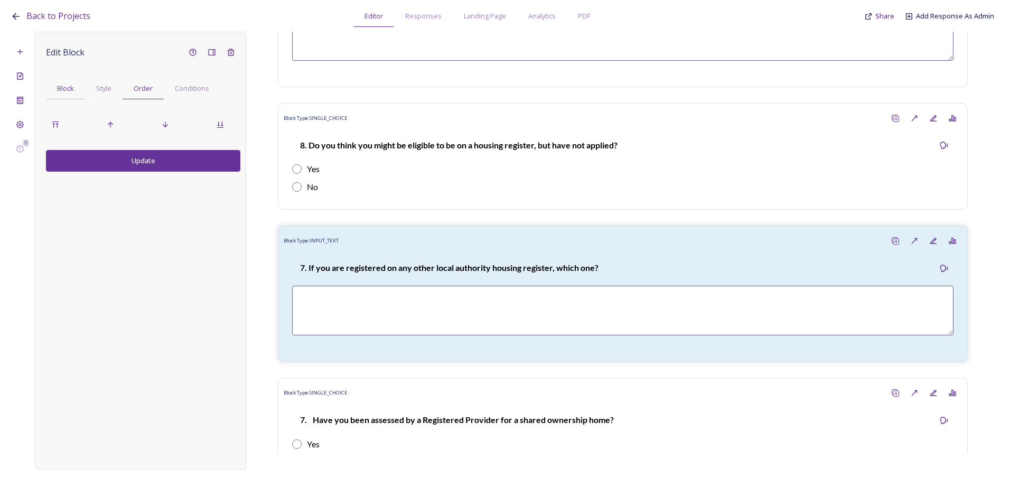
click at [73, 91] on span "Block" at bounding box center [65, 88] width 17 height 10
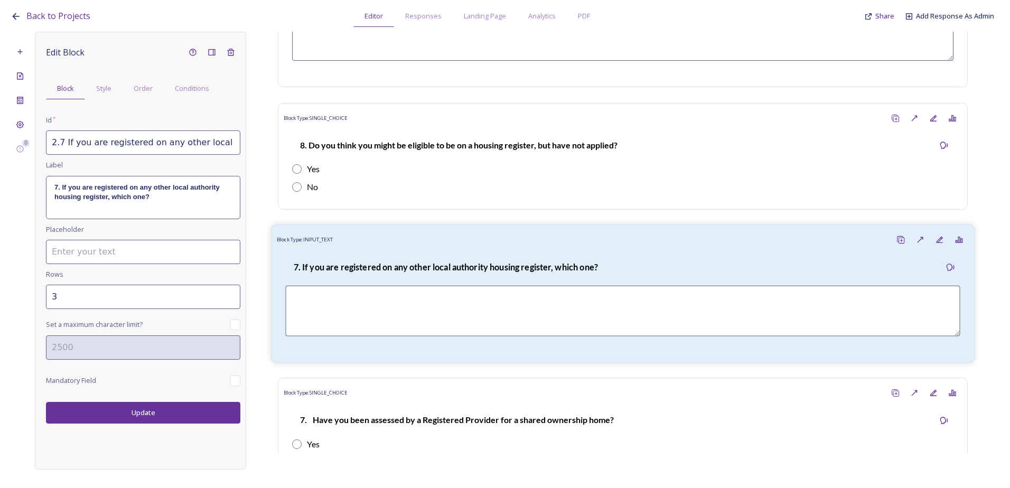
click at [429, 272] on strong "7. If you are registered on any other local authority housing register, which o…" at bounding box center [446, 267] width 304 height 10
drag, startPoint x: 53, startPoint y: 142, endPoint x: 246, endPoint y: 155, distance: 193.3
click at [246, 155] on div "Edit Block Block Style Order Conditions Id * 2.7 If you are registered on any o…" at bounding box center [140, 251] width 211 height 438
paste input "8.a. If yes, why did you decide not to apply?"
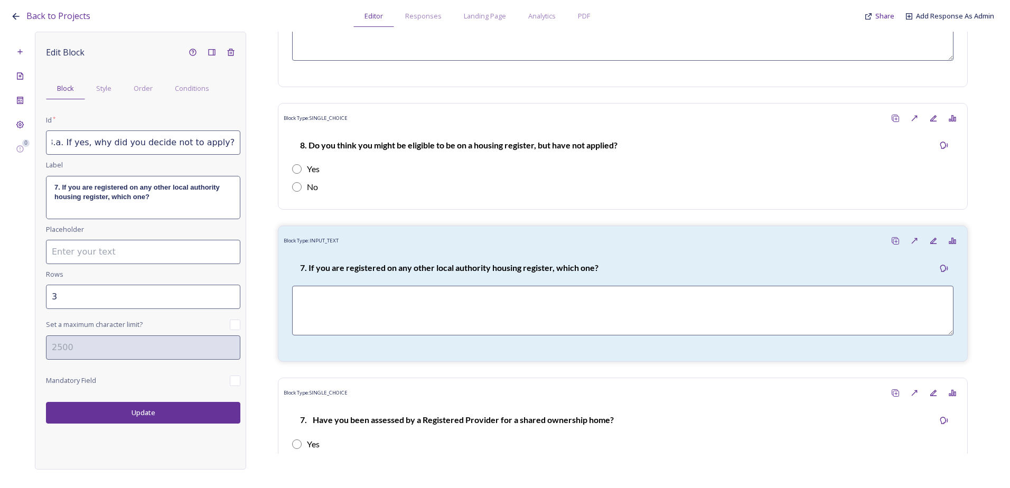
scroll to position [0, 0]
type input "2.8.a. If yes, why did you decide not to apply?"
click at [156, 204] on div "7. If you are registered on any other local authority housing register, which o…" at bounding box center [143, 198] width 193 height 42
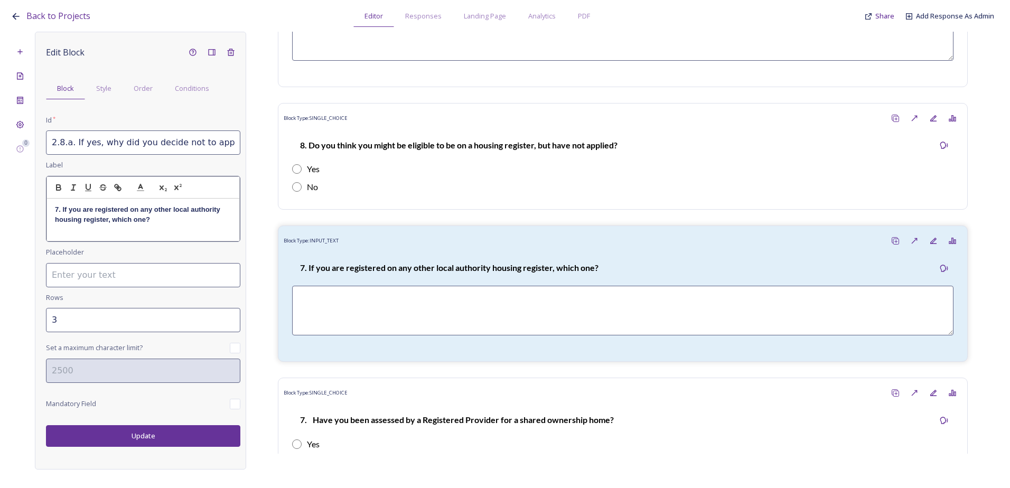
click at [143, 225] on p "7. If you are registered on any other local authority housing register, which o…" at bounding box center [143, 215] width 177 height 20
drag, startPoint x: 152, startPoint y: 220, endPoint x: 47, endPoint y: 203, distance: 106.4
click at [48, 203] on div "7. If you are registered on any other local authority housing register, which o…" at bounding box center [143, 220] width 192 height 42
drag, startPoint x: 73, startPoint y: 208, endPoint x: 31, endPoint y: 205, distance: 43.0
click at [31, 205] on div "0 Edit Block Block Style Order Conditions Id * 2.8.a. If yes, why did you decid…" at bounding box center [505, 251] width 989 height 438
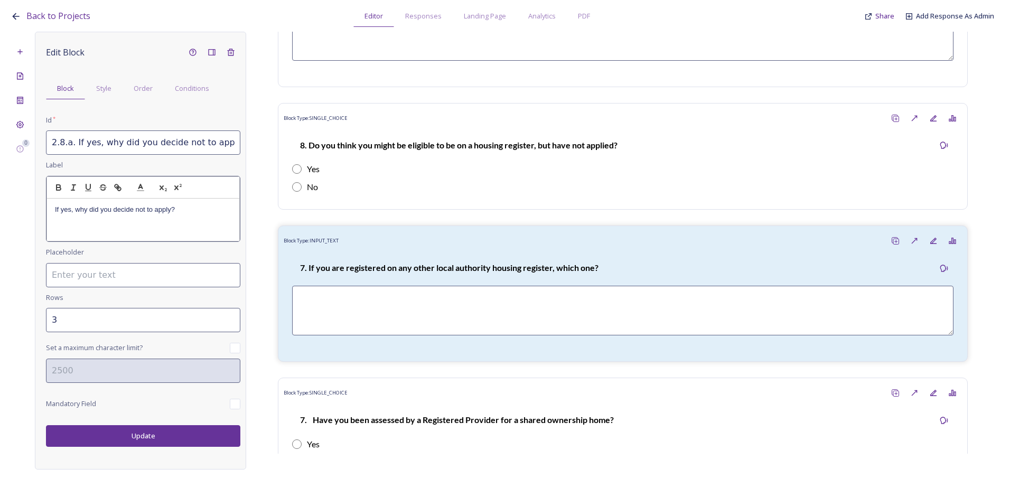
click at [181, 431] on div "Edit Block Block Style Order Conditions Id * 2.8.a. If yes, why did you decide …" at bounding box center [140, 251] width 211 height 438
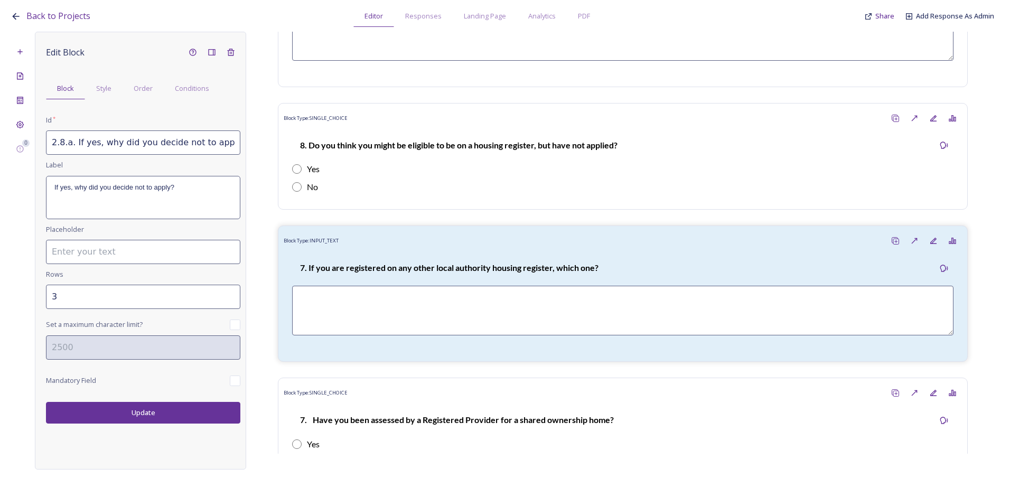
click at [181, 423] on button "Update" at bounding box center [143, 413] width 194 height 22
click at [230, 293] on input "4" at bounding box center [143, 297] width 194 height 24
click at [180, 405] on button "Update" at bounding box center [143, 413] width 194 height 22
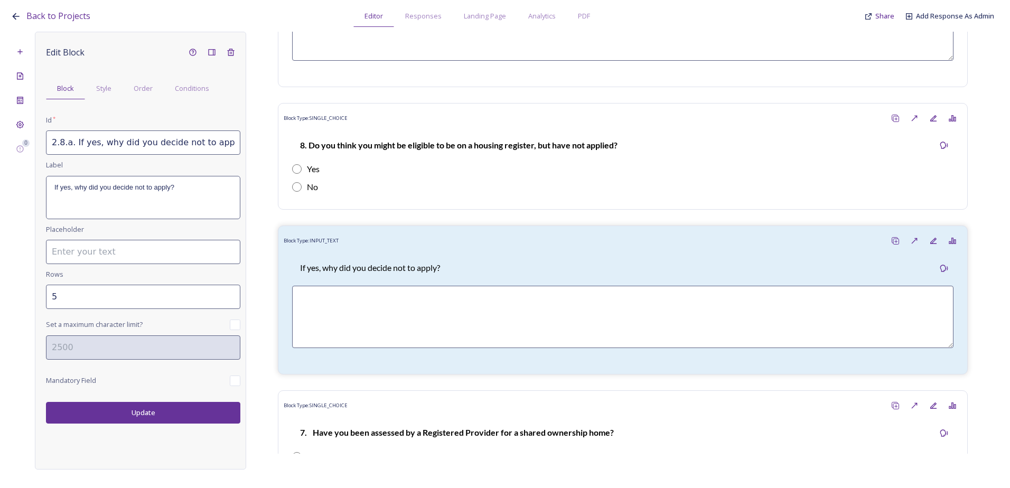
type input "5"
click at [230, 293] on input "5" at bounding box center [143, 297] width 194 height 24
click at [175, 420] on button "Update" at bounding box center [143, 413] width 194 height 22
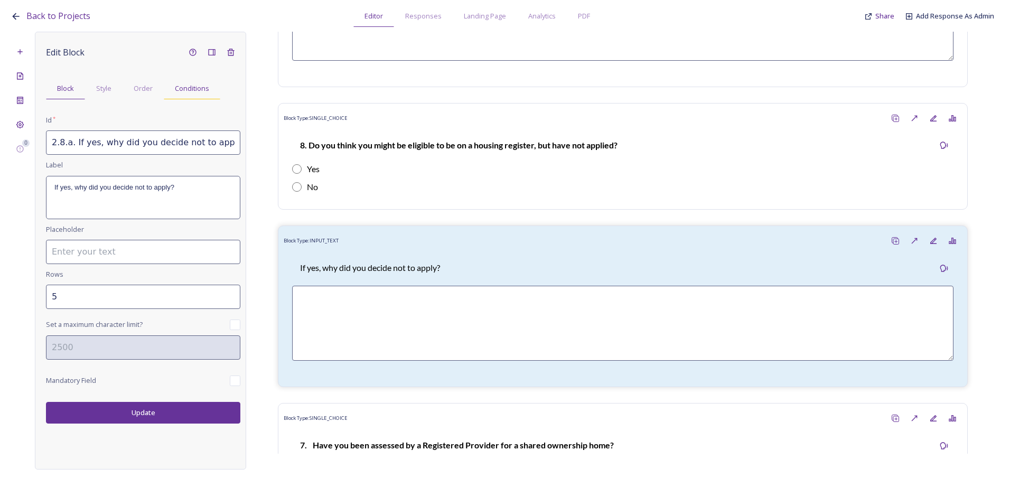
click at [210, 90] on div "Conditions" at bounding box center [192, 89] width 57 height 22
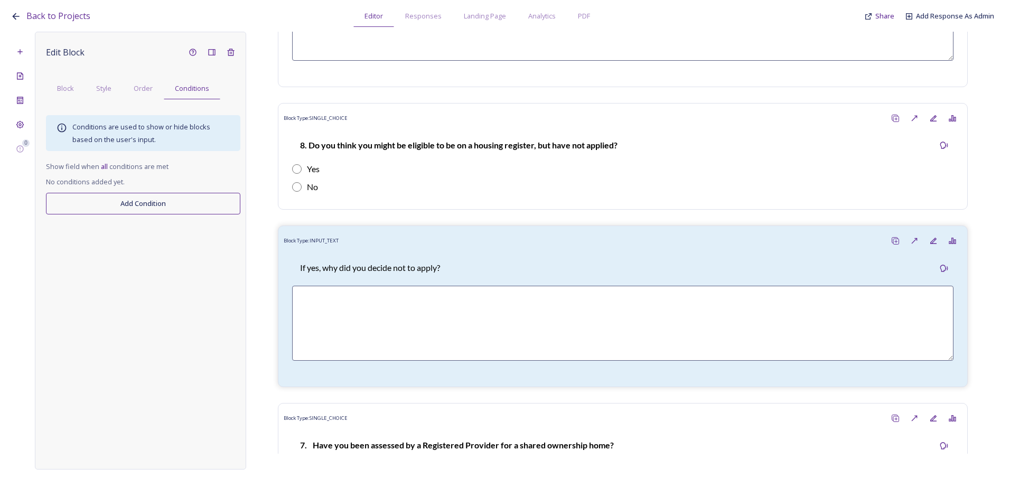
click at [163, 193] on button "Add Condition" at bounding box center [143, 204] width 194 height 22
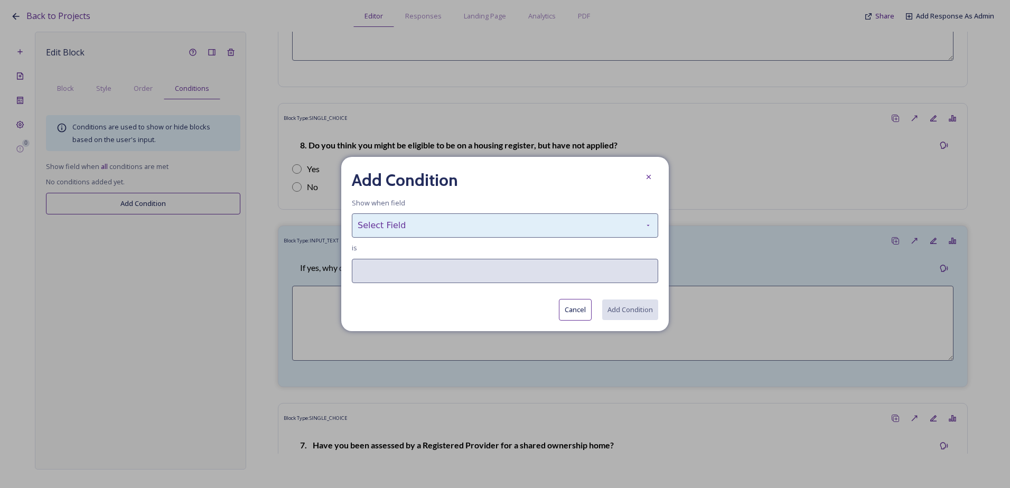
click at [375, 215] on div "Select Field" at bounding box center [505, 226] width 307 height 24
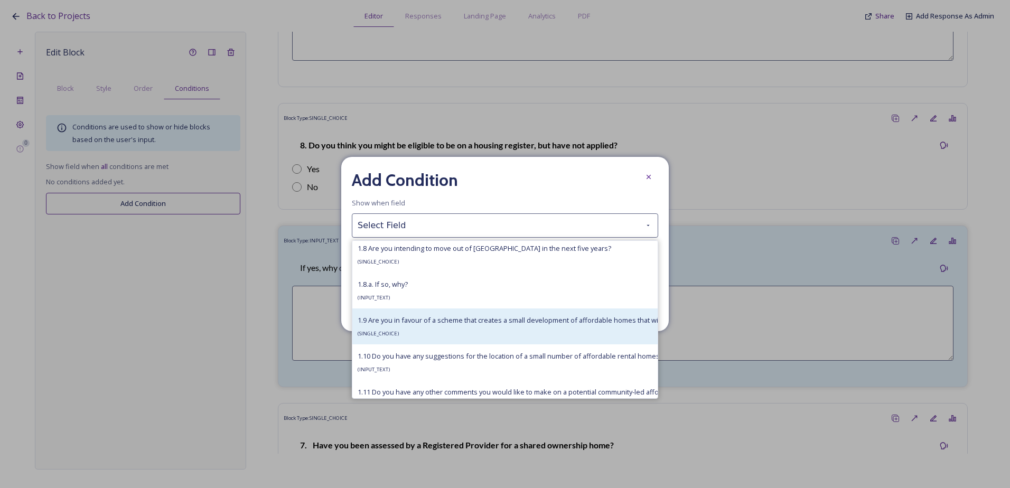
scroll to position [634, 0]
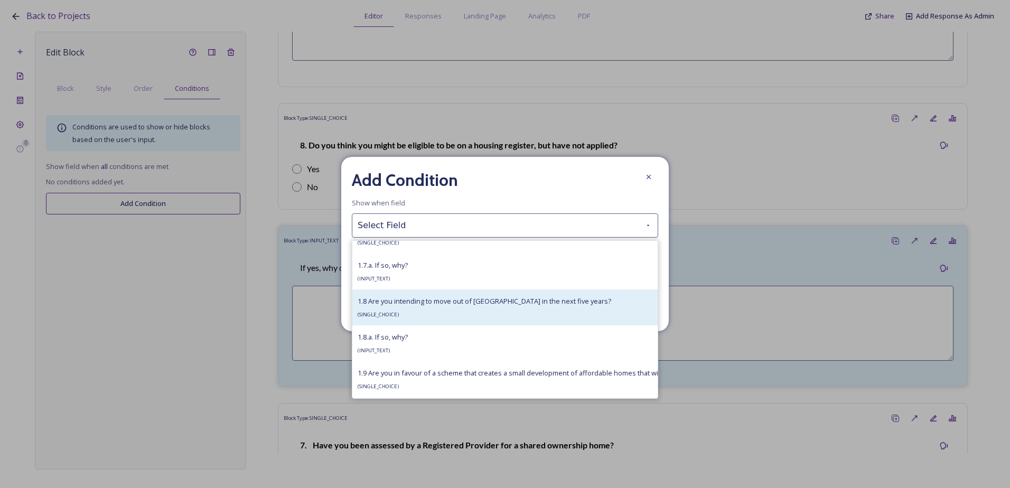
click at [410, 294] on div "1.8 Are you intending to move out of Bury Parish in the next five years? ( SING…" at bounding box center [504, 308] width 305 height 36
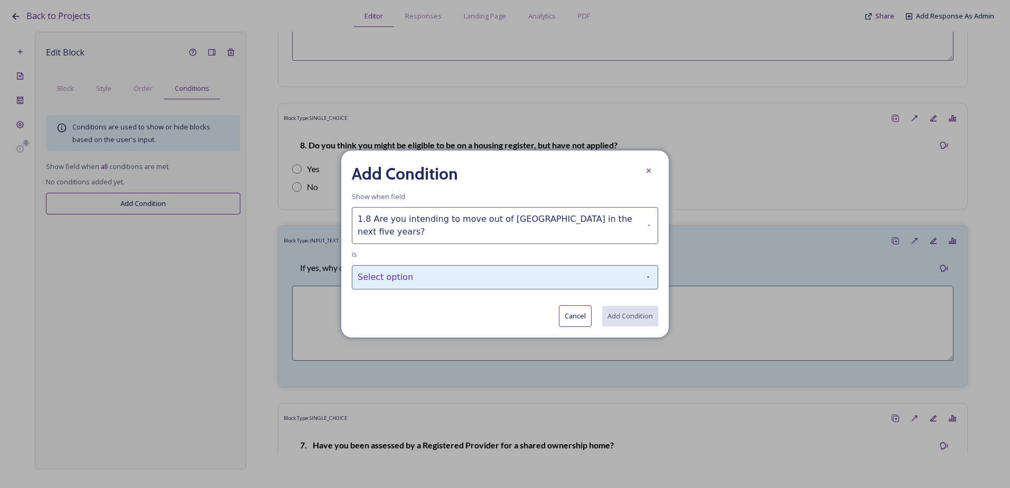
click at [447, 279] on div "Select option" at bounding box center [505, 277] width 307 height 24
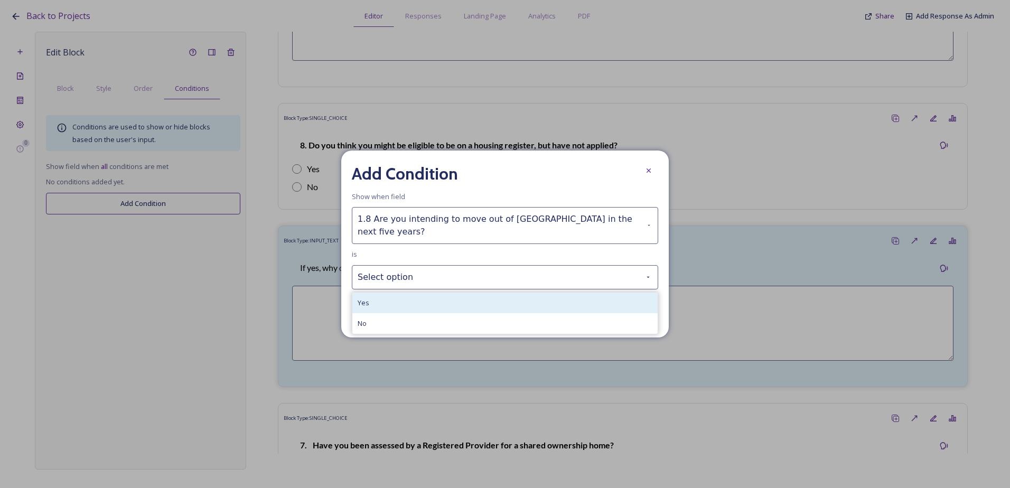
click at [407, 296] on div "Yes" at bounding box center [504, 303] width 305 height 21
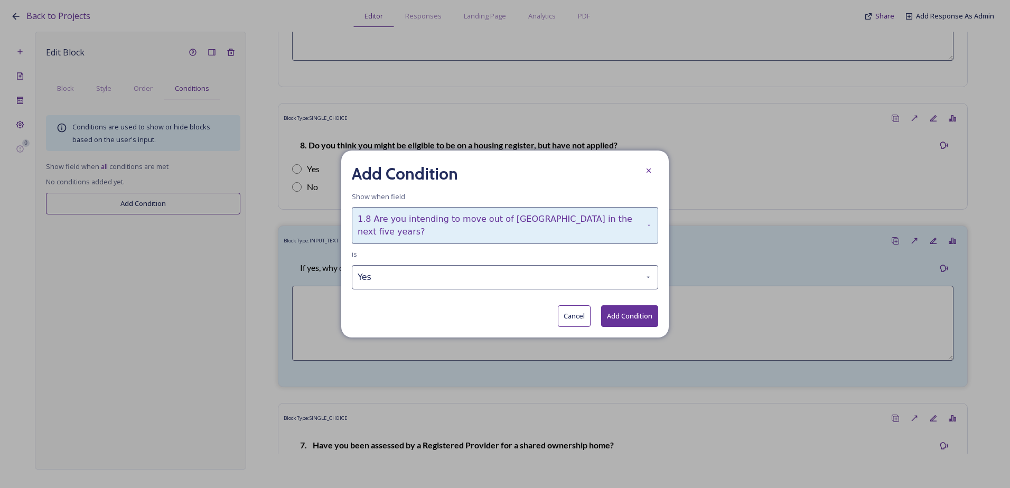
click at [573, 216] on div "1.8 Are you intending to move out of Bury Parish in the next five years?" at bounding box center [505, 225] width 307 height 37
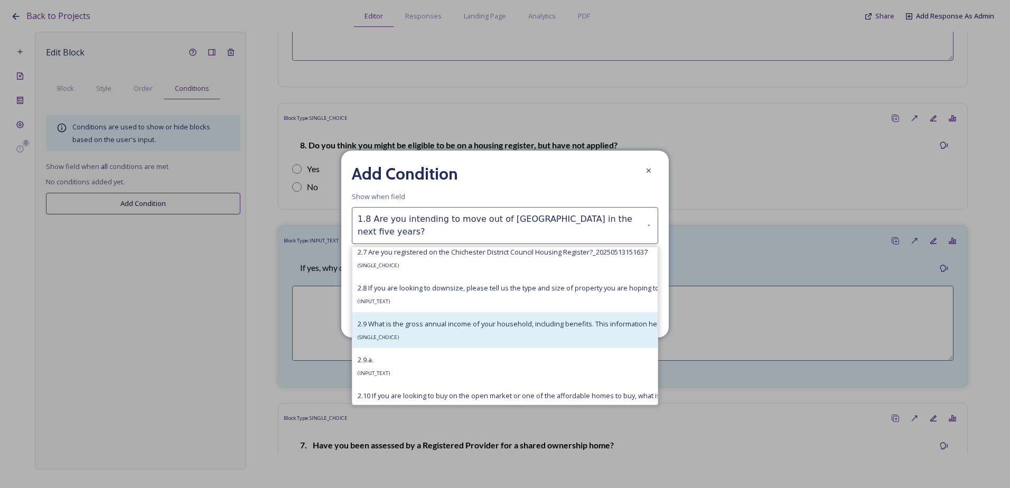
scroll to position [2576, 0]
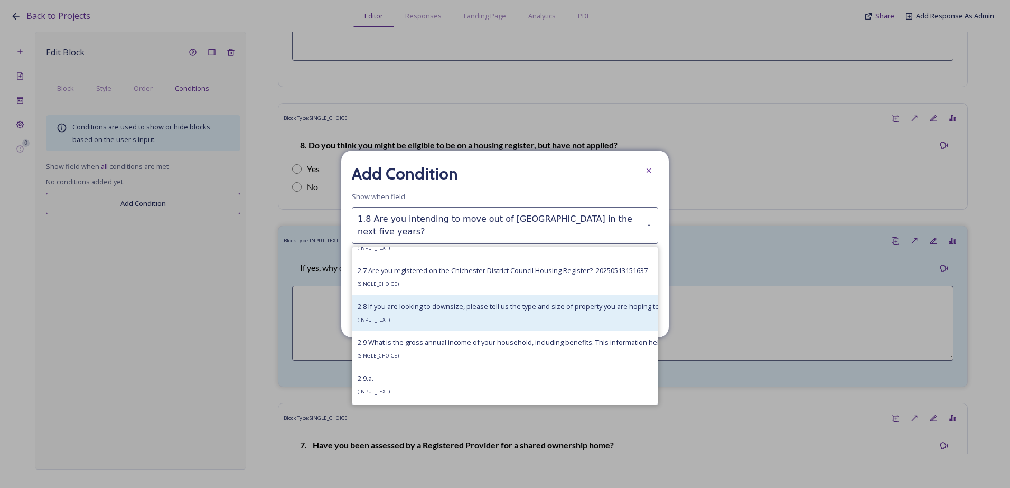
click at [454, 312] on div "2.8 If you are looking to downsize, please tell us the type and size of propert…" at bounding box center [604, 312] width 493 height 25
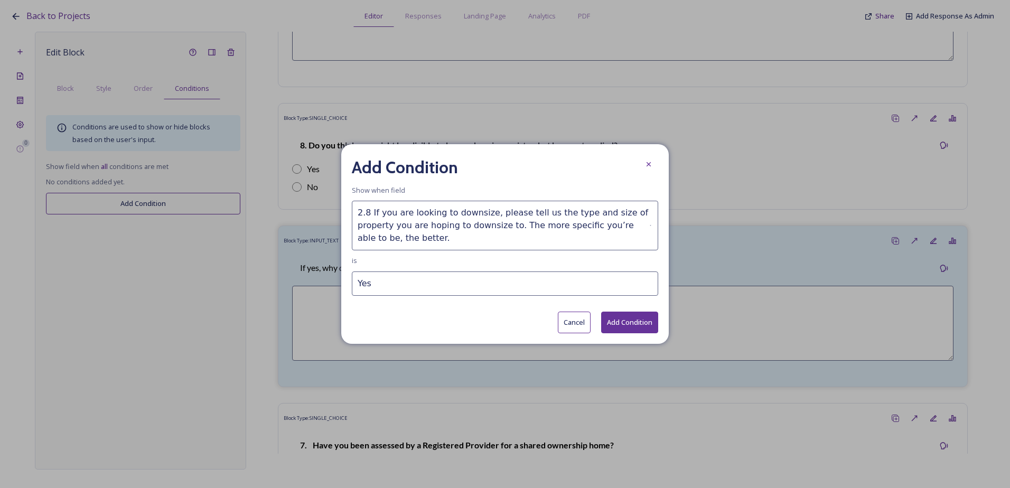
click at [573, 319] on button "Cancel" at bounding box center [574, 323] width 33 height 22
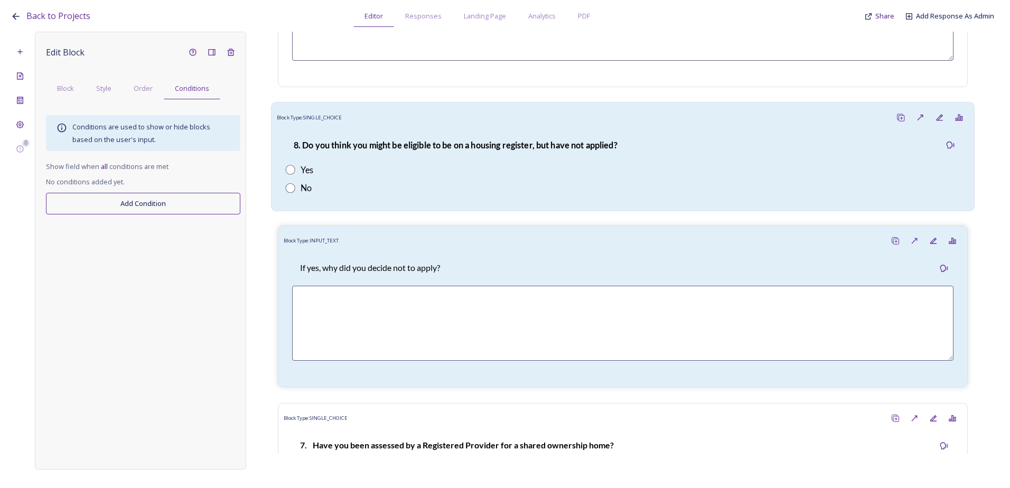
click at [520, 176] on div "Yes" at bounding box center [622, 169] width 675 height 13
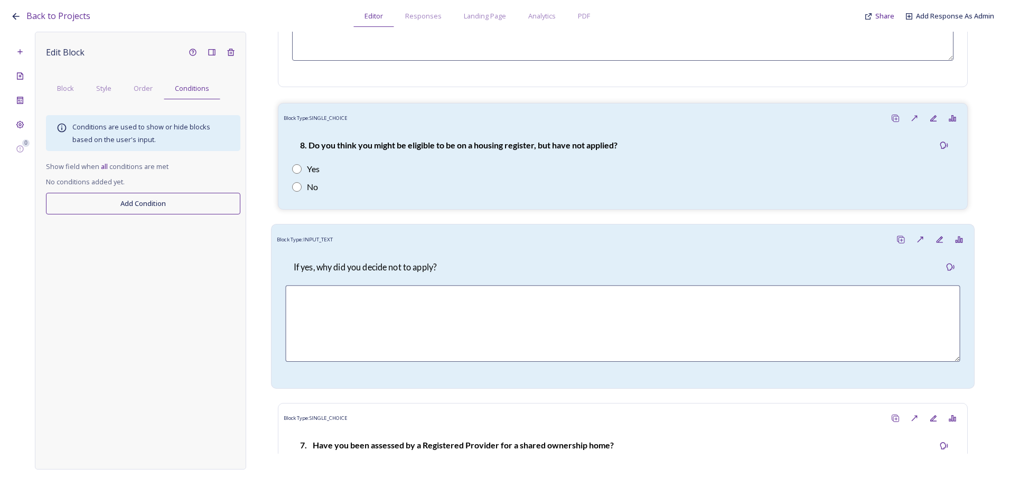
click at [388, 250] on div "Block Type: INPUT_TEXT" at bounding box center [623, 240] width 692 height 20
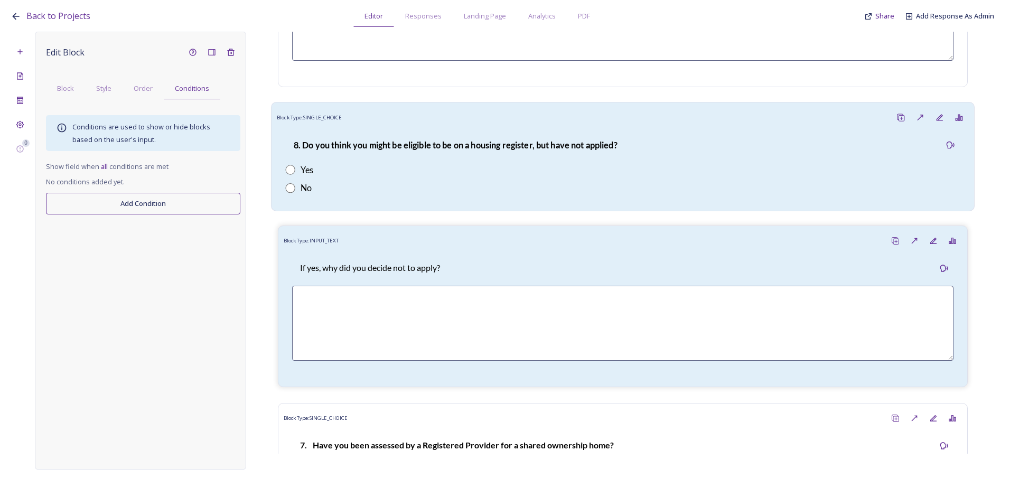
click at [397, 150] on strong "8. Do you think you might be eligible to be on a housing register, but have not…" at bounding box center [456, 145] width 324 height 10
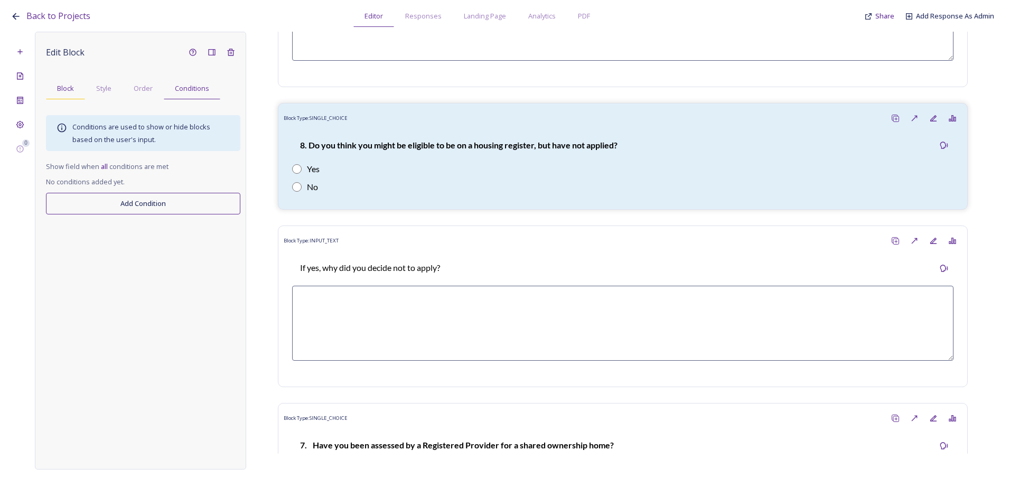
click at [77, 82] on div "Block" at bounding box center [65, 89] width 39 height 22
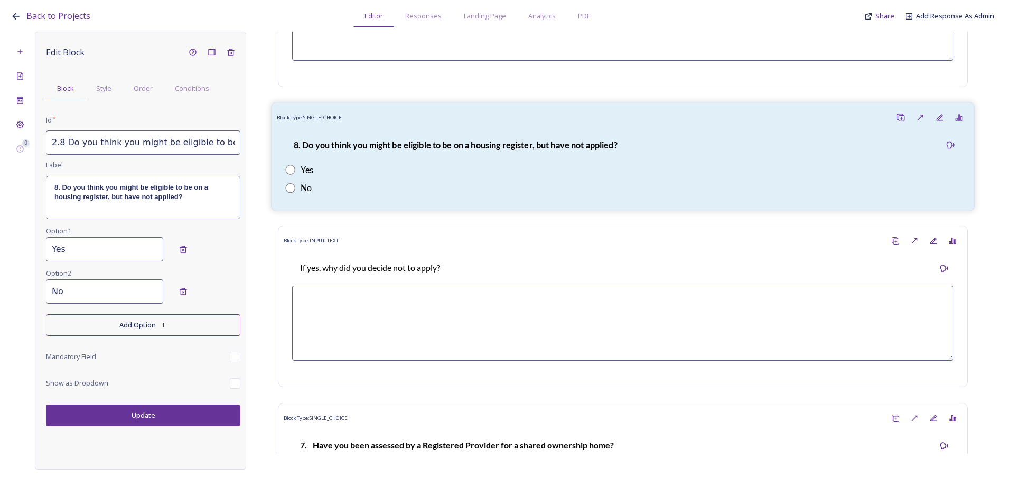
click at [319, 138] on div "8. Do you think you might be eligible to be on a housing register, but have not…" at bounding box center [623, 166] width 692 height 78
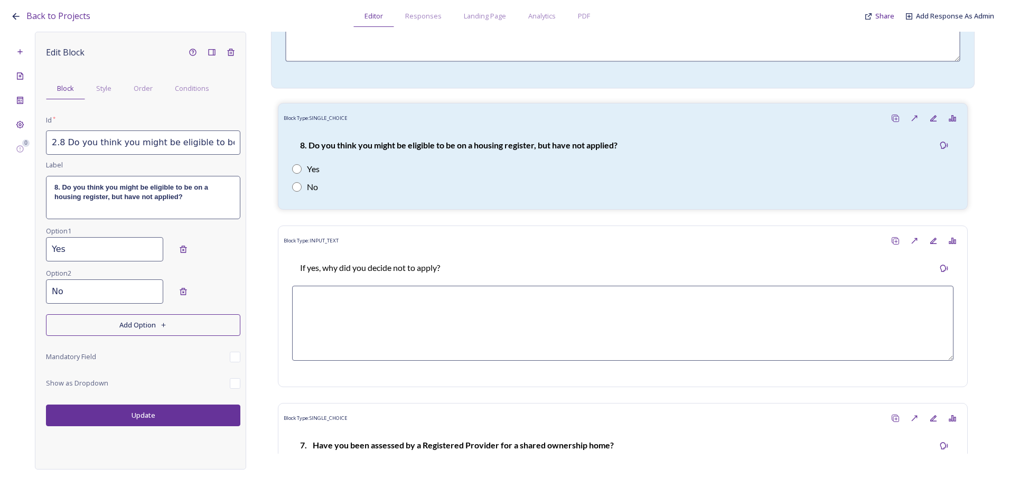
click at [433, 54] on textarea at bounding box center [622, 36] width 675 height 51
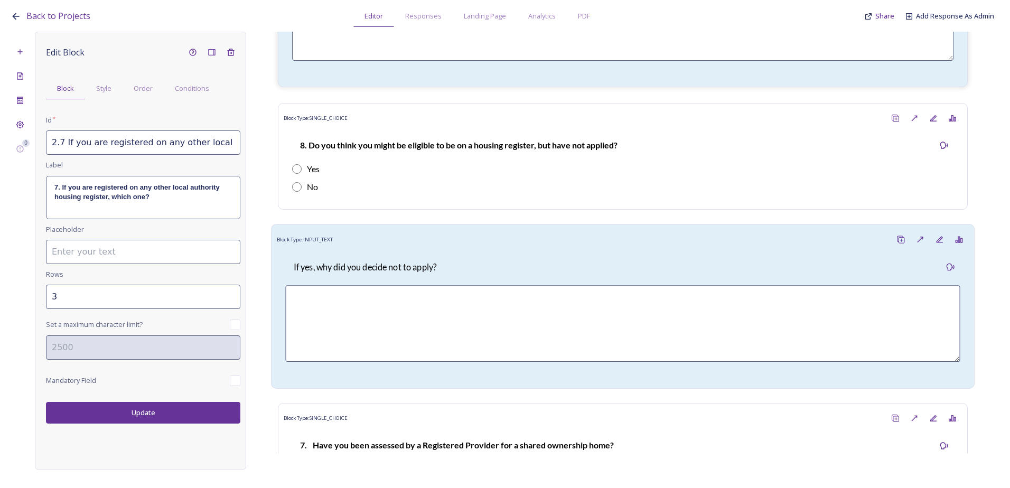
click at [425, 281] on div "If yes, why did you decide not to apply?" at bounding box center [364, 267] width 159 height 25
type input "2.8.a. If yes, why did you decide not to apply?"
type input "5"
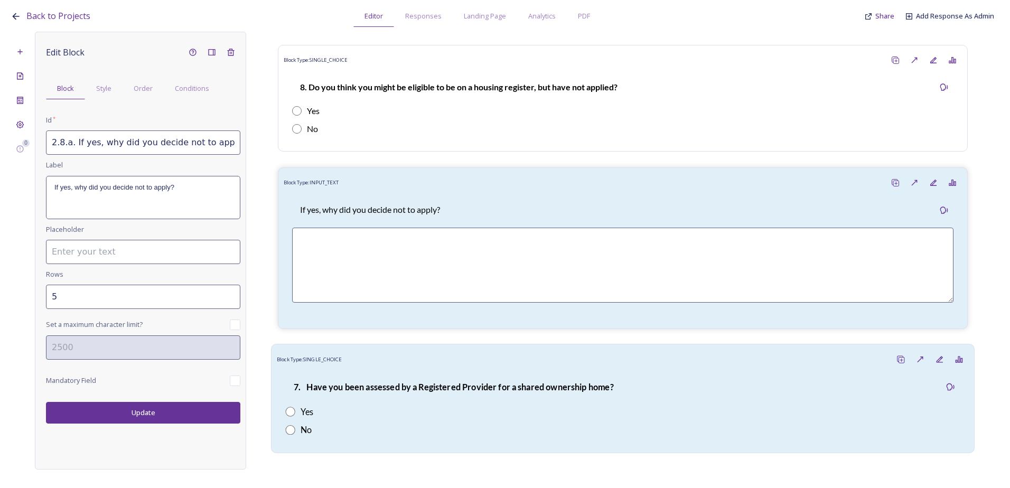
scroll to position [2096, 0]
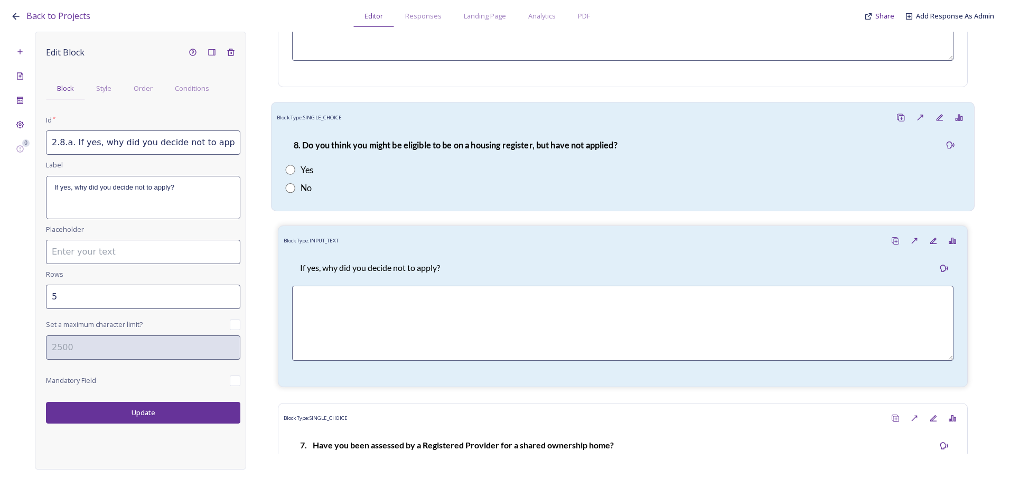
click at [408, 150] on strong "8. Do you think you might be eligible to be on a housing register, but have not…" at bounding box center [456, 145] width 324 height 10
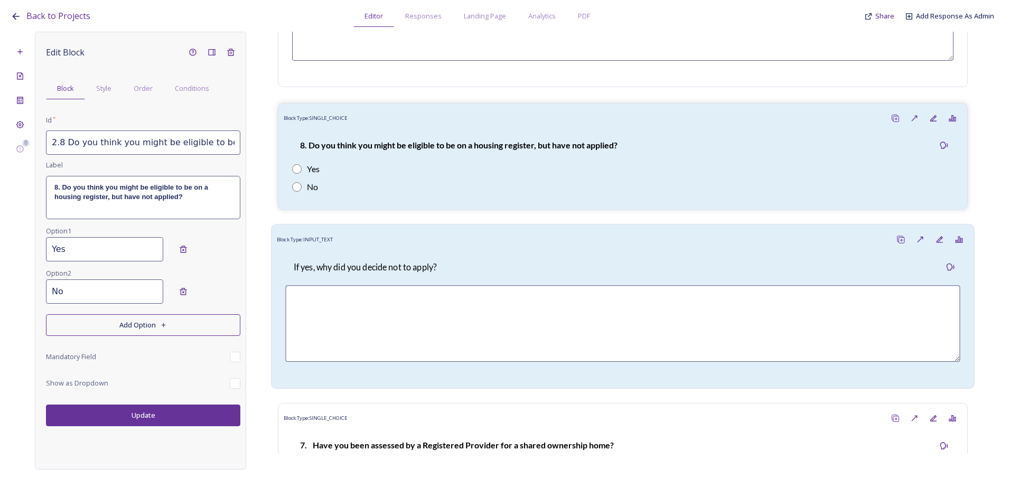
click at [428, 272] on p "If yes, why did you decide not to apply?" at bounding box center [365, 268] width 143 height 12
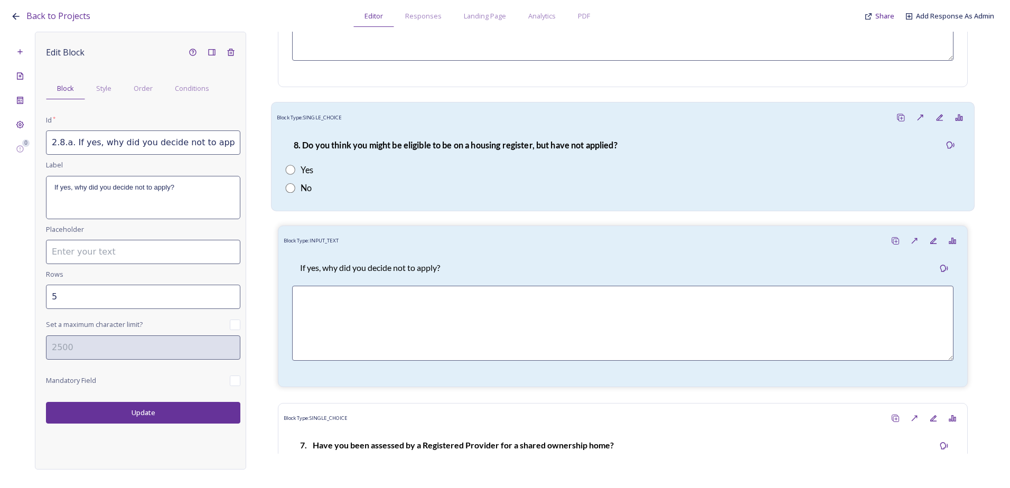
click at [423, 114] on div "Block Type: SINGLE_CHOICE 8. Do you think you might be eligible to be on a hous…" at bounding box center [623, 156] width 704 height 109
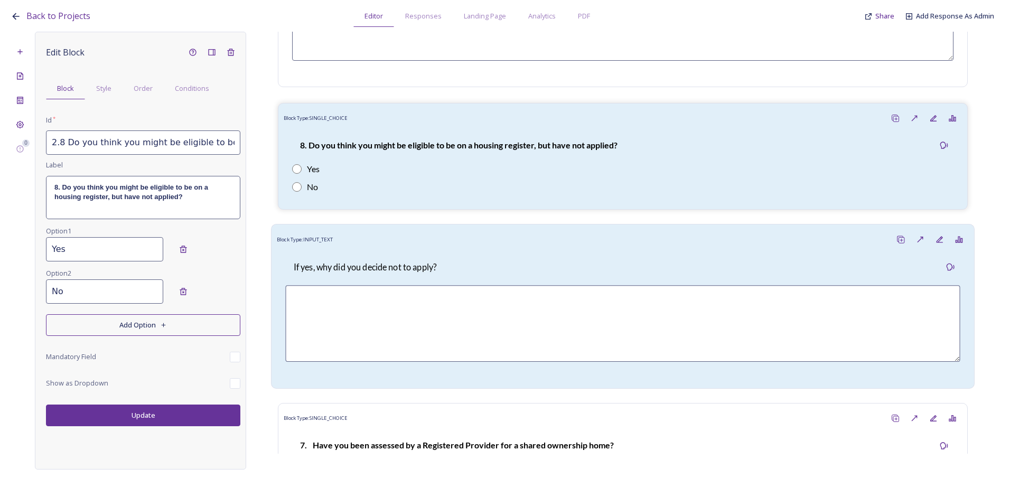
click at [397, 244] on div "Block Type: INPUT_TEXT" at bounding box center [623, 240] width 692 height 20
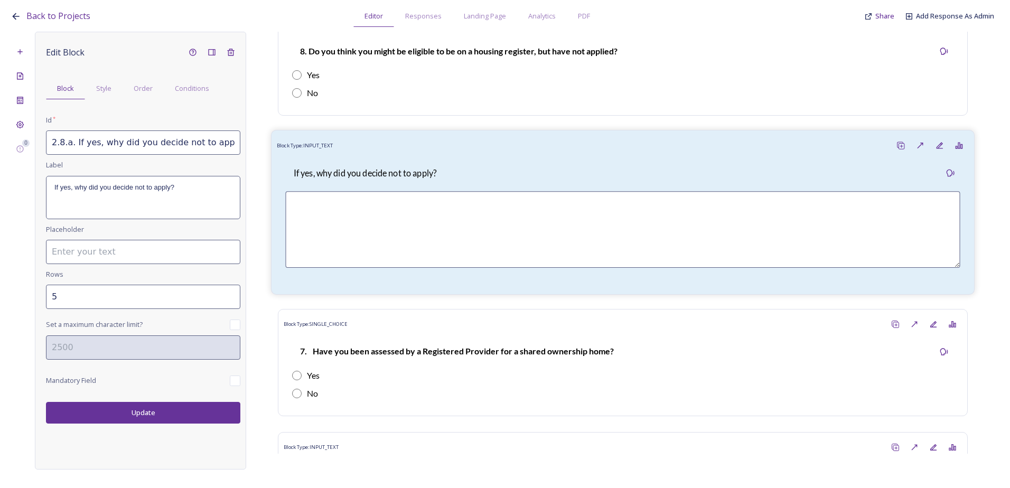
scroll to position [2202, 0]
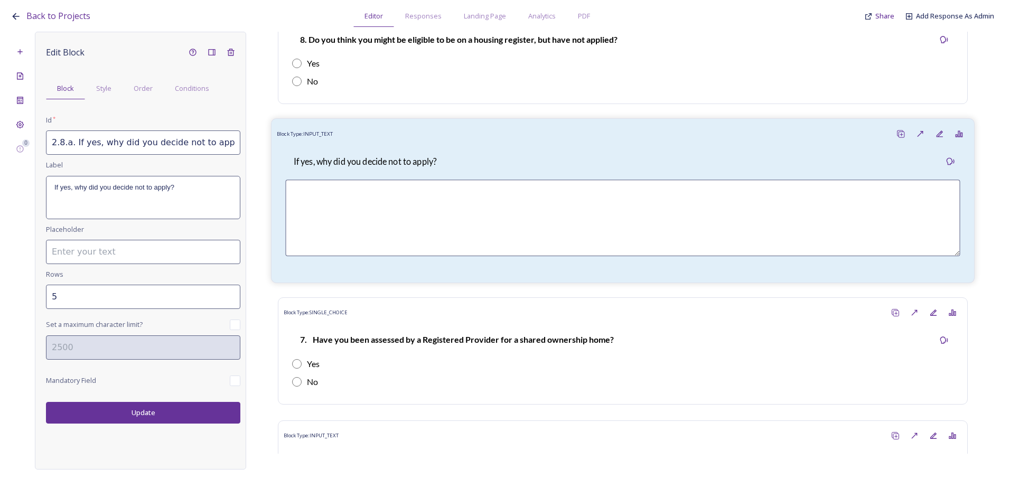
click at [415, 168] on p "If yes, why did you decide not to apply?" at bounding box center [365, 162] width 143 height 12
click at [192, 91] on span "Conditions" at bounding box center [192, 88] width 34 height 10
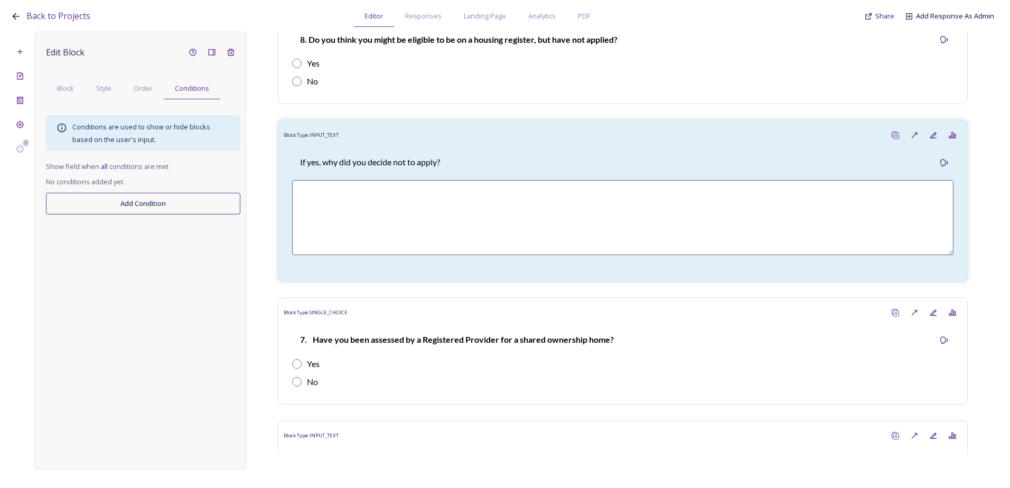
click at [151, 210] on button "Add Condition" at bounding box center [143, 204] width 194 height 22
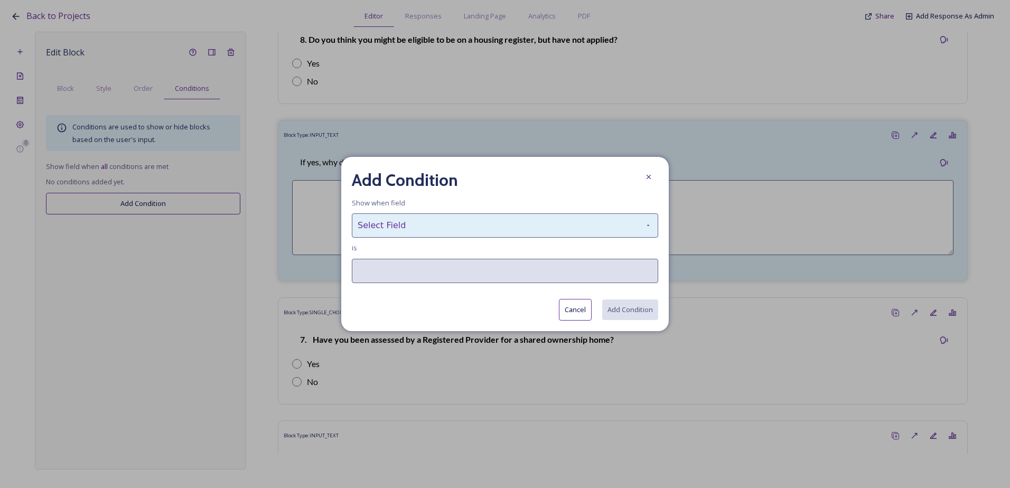
click at [430, 226] on div "Select Field" at bounding box center [505, 226] width 307 height 24
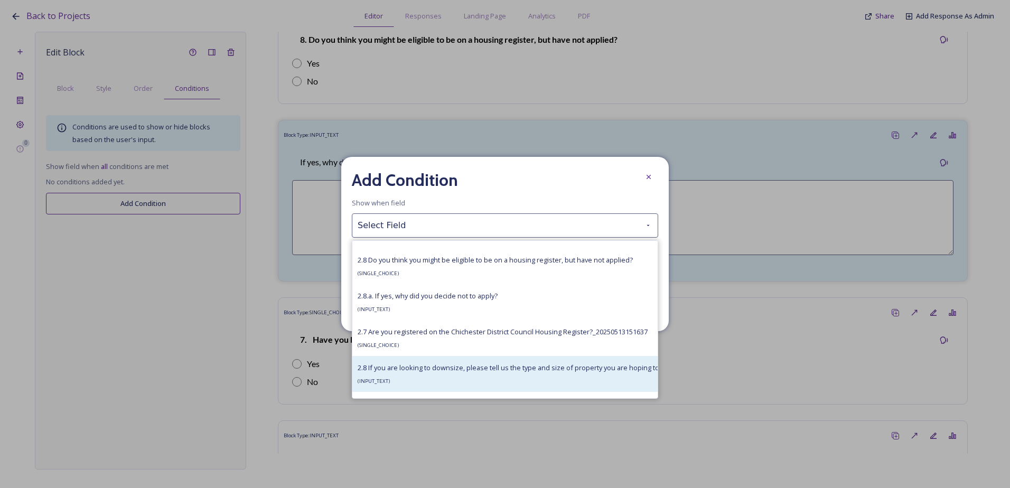
scroll to position [2484, 0]
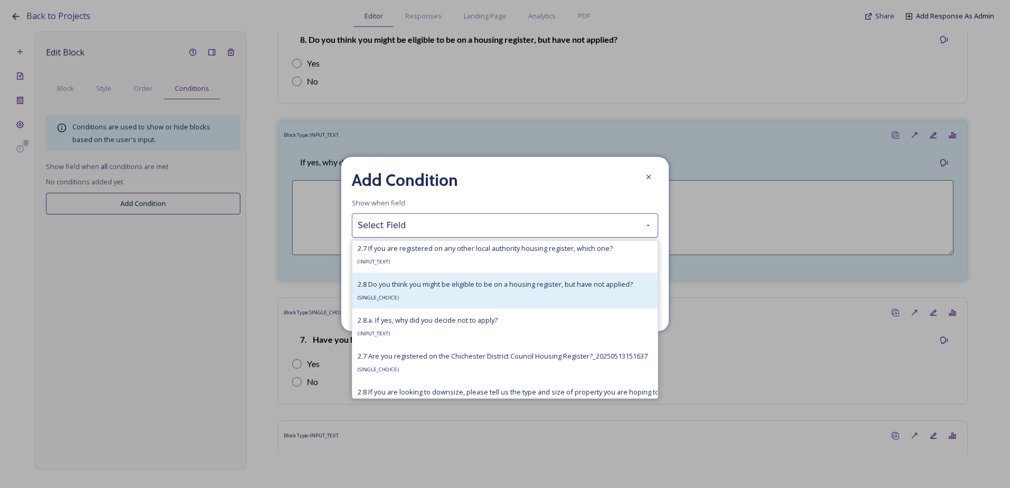
click at [455, 298] on div "2.8 Do you think you might be eligible to be on a housing register, but have no…" at bounding box center [495, 290] width 275 height 25
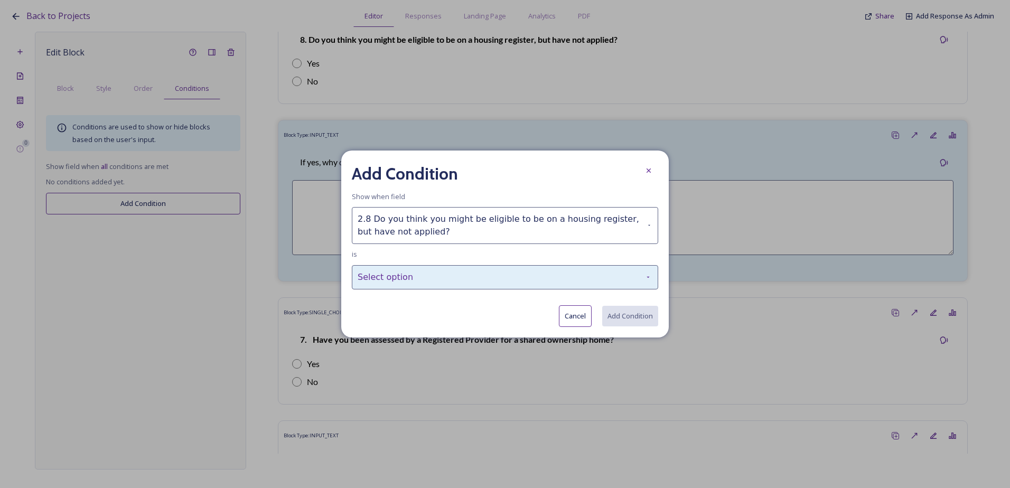
click at [443, 277] on div "Select option" at bounding box center [505, 277] width 307 height 24
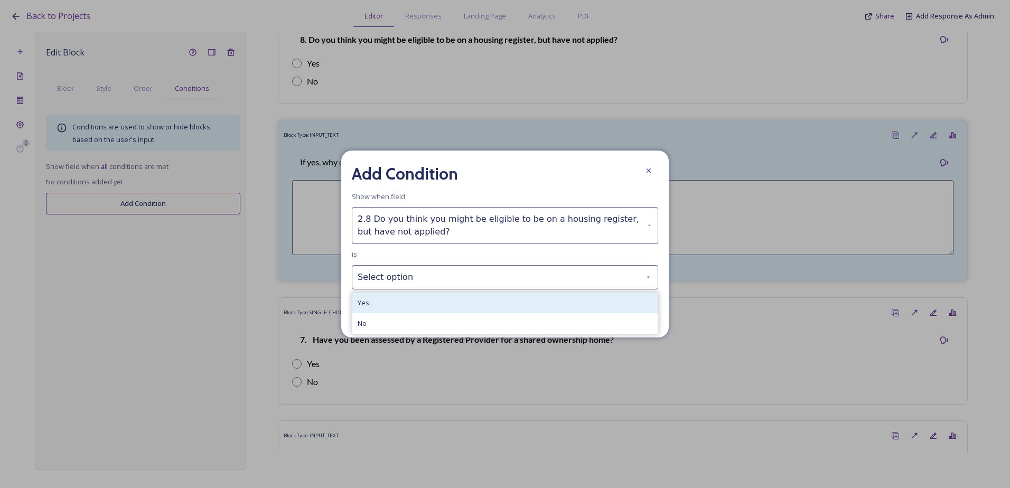
click at [438, 302] on div "Yes" at bounding box center [504, 303] width 305 height 21
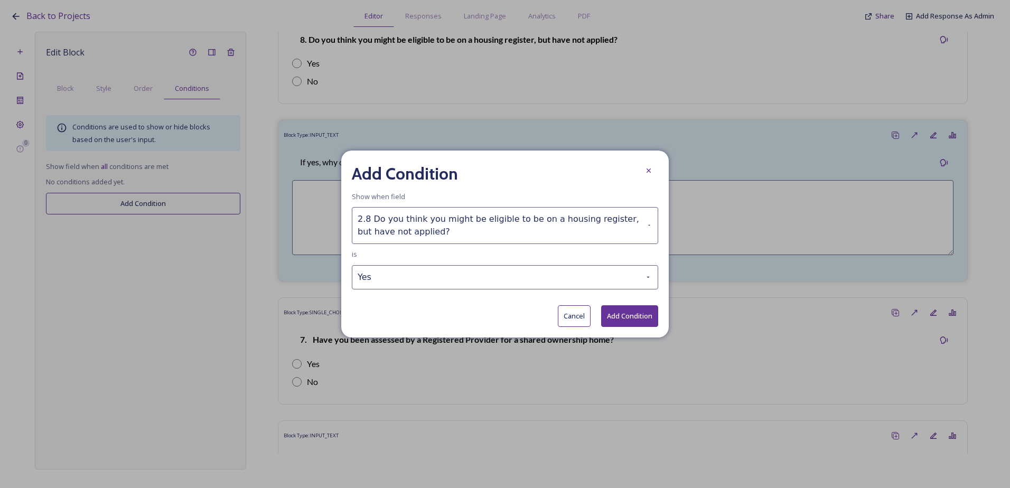
click at [633, 321] on button "Add Condition" at bounding box center [629, 316] width 57 height 22
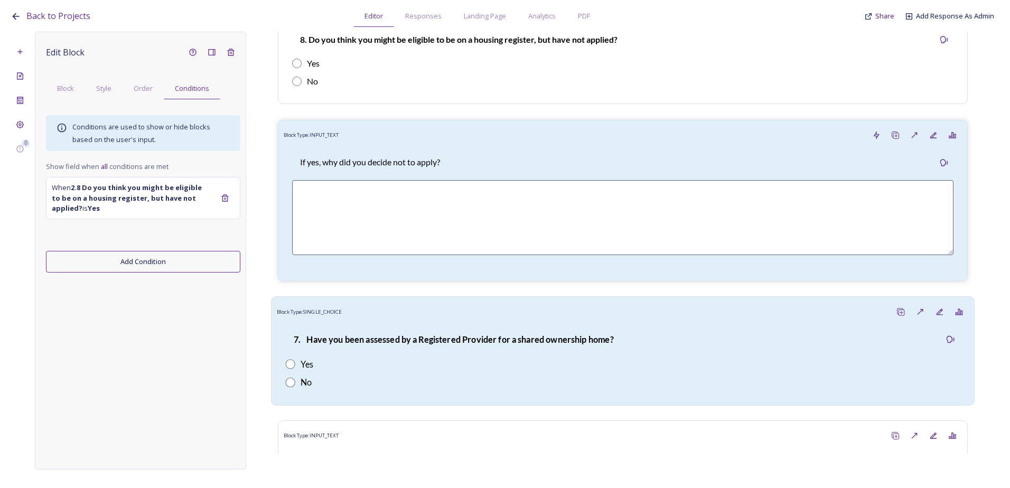
click at [482, 346] on p "7. Have you been assessed by a Registered Provider for a shared ownership home?" at bounding box center [454, 340] width 320 height 12
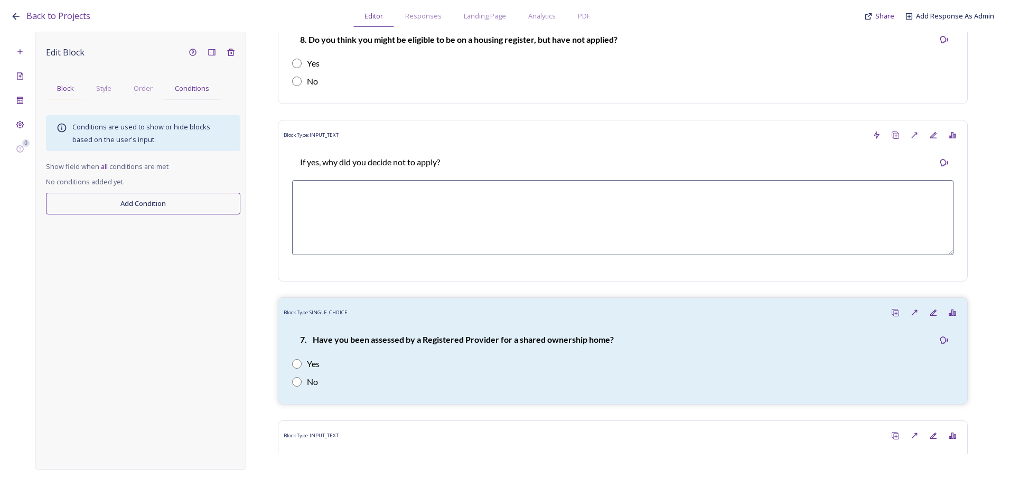
click at [55, 91] on div "Block" at bounding box center [65, 89] width 39 height 22
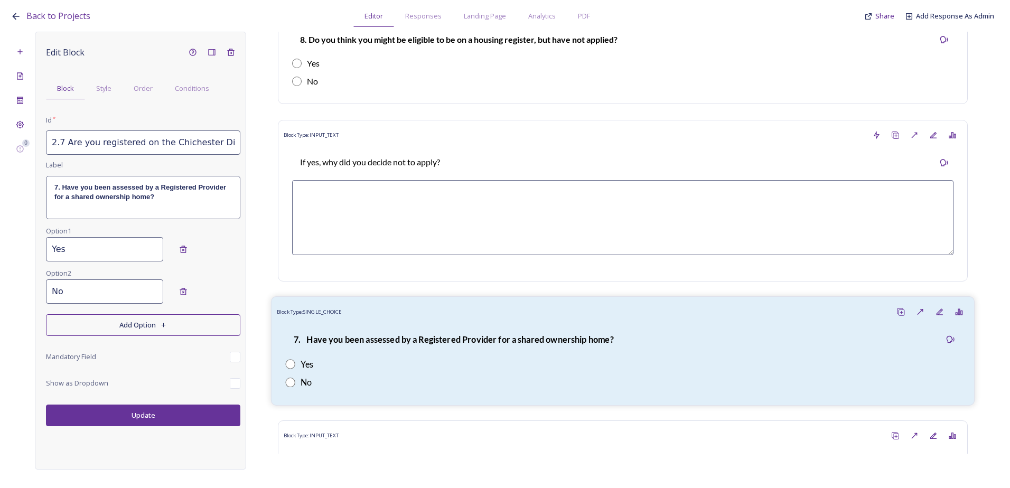
click at [406, 370] on div "Yes" at bounding box center [622, 364] width 675 height 13
drag, startPoint x: 51, startPoint y: 142, endPoint x: 265, endPoint y: 142, distance: 213.5
click at [265, 142] on div "0 Edit Block Block Style Order Conditions Id * 2.7 Are you registered on the Ch…" at bounding box center [505, 251] width 989 height 438
paste input "9 Have you been assessed by a registered provider (e.g. a housing association) …"
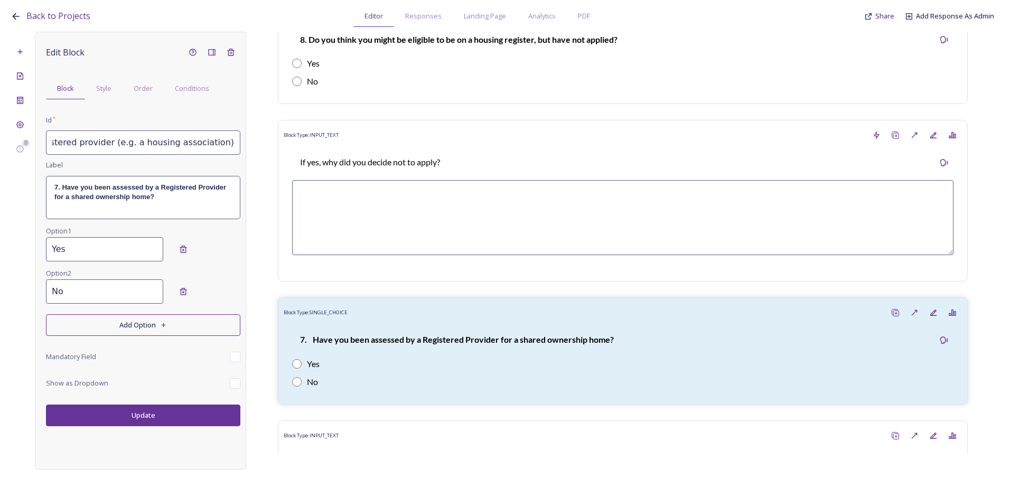
scroll to position [0, 230]
type input "2.9 Have you been assessed by a registered provider (e.g. a housing association…"
click at [200, 212] on div "7. Have you been assessed by a Registered Provider for a shared ownership home?" at bounding box center [143, 198] width 193 height 42
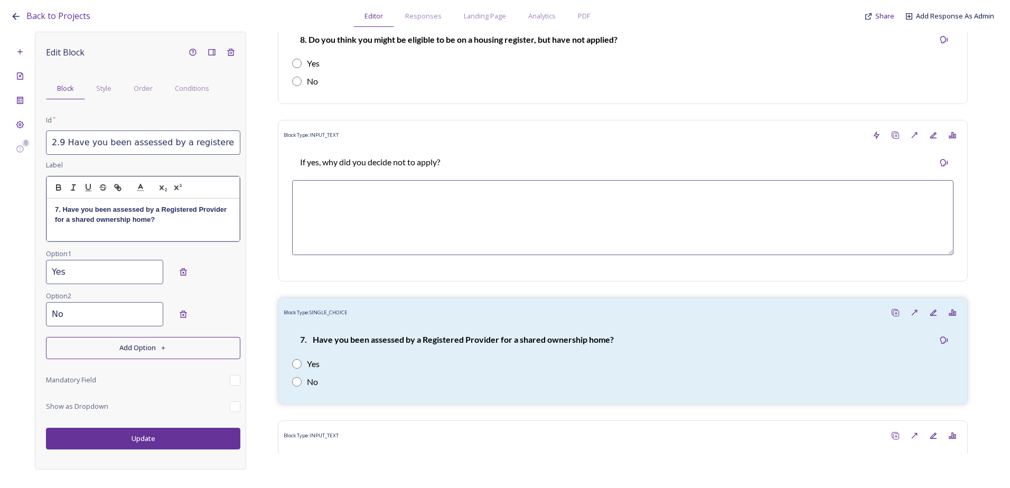
click at [168, 213] on strong "7. Have you been assessed by a Registered Provider for a shared ownership home?" at bounding box center [142, 214] width 174 height 17
drag, startPoint x: 166, startPoint y: 224, endPoint x: 38, endPoint y: 210, distance: 129.2
click at [38, 210] on div "Edit Block Block Style Order Conditions Id * 2.9 Have you been assessed by a re…" at bounding box center [140, 251] width 211 height 438
click at [61, 208] on p "2.9 Have you been assessed by a registered provider (e.g. a housing association…" at bounding box center [143, 219] width 177 height 29
click at [59, 208] on p "9 Have you been assessed by a registered provider (e.g. a housing association) …" at bounding box center [143, 215] width 177 height 20
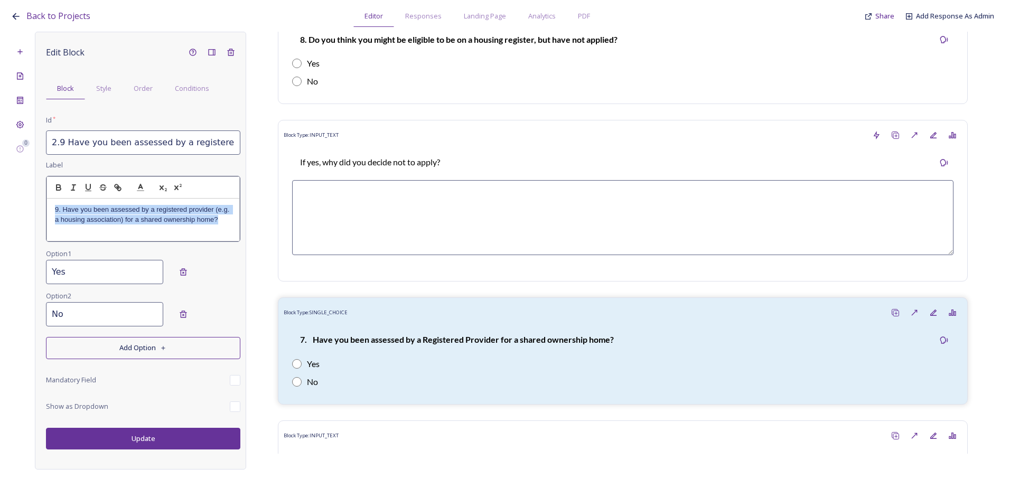
drag, startPoint x: 231, startPoint y: 220, endPoint x: 52, endPoint y: 209, distance: 179.0
click at [52, 209] on div "9. Have you been assessed by a registered provider (e.g. a housing association)…" at bounding box center [143, 220] width 192 height 42
click at [58, 189] on icon "button" at bounding box center [59, 188] width 10 height 10
click at [116, 444] on div "Edit Block Block Style Order Conditions Id * 2.9 Have you been assessed by a re…" at bounding box center [140, 251] width 211 height 438
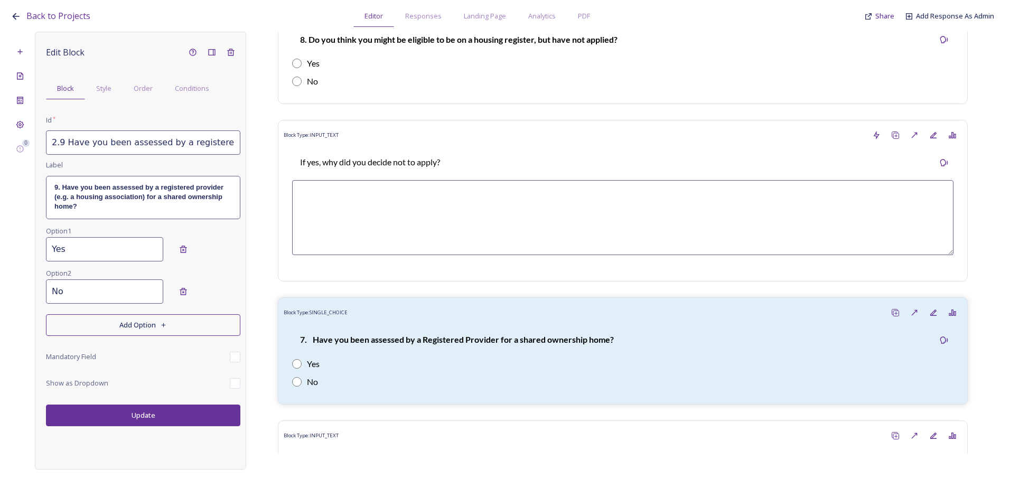
click at [128, 420] on button "Update" at bounding box center [143, 416] width 194 height 22
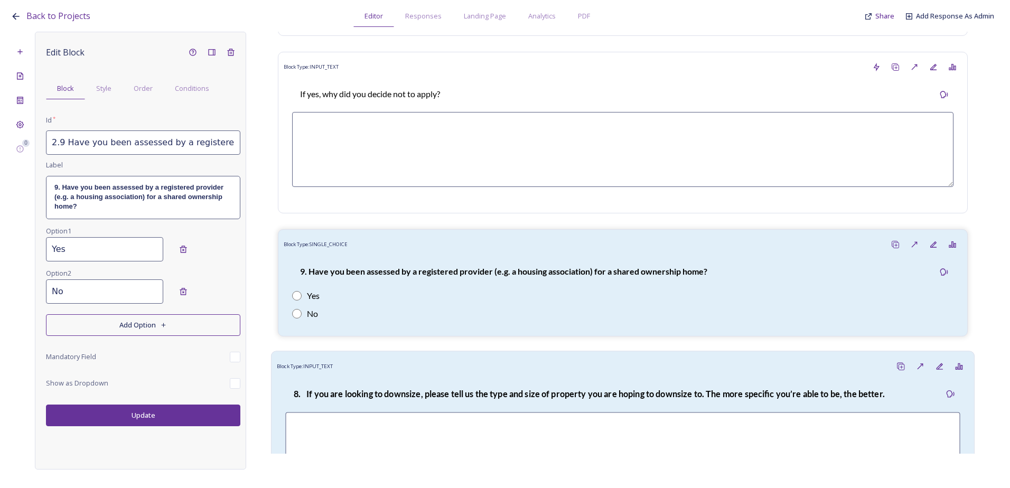
scroll to position [2360, 0]
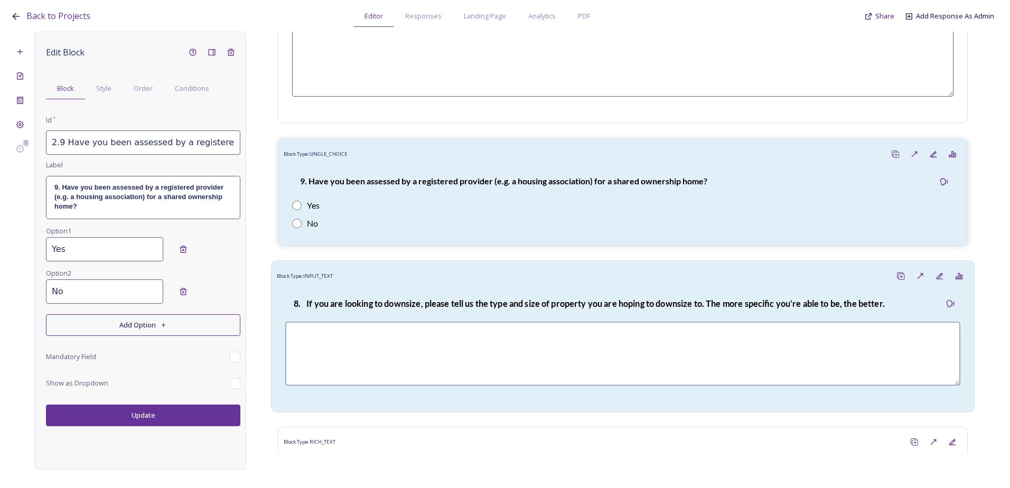
click at [399, 303] on div "8. If you are looking to downsize, please tell us the type and size of property…" at bounding box center [589, 303] width 608 height 25
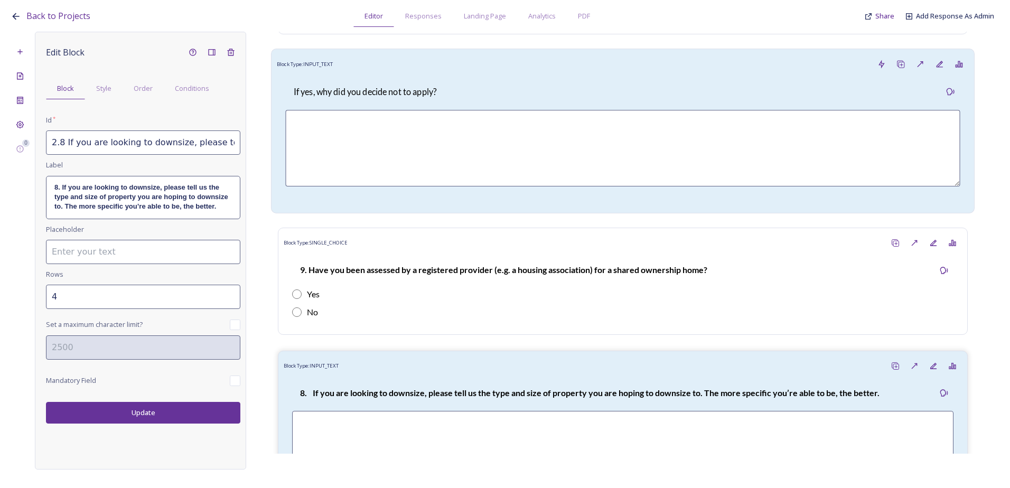
scroll to position [2254, 0]
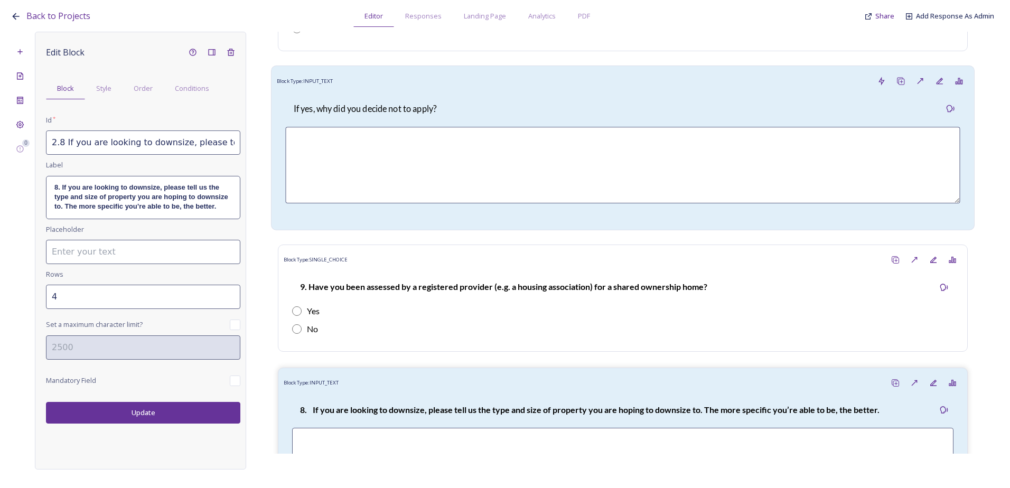
click at [403, 91] on div "Block Type: INPUT_TEXT" at bounding box center [623, 82] width 692 height 20
type input "2.8.a. If yes, why did you decide not to apply?"
type input "5"
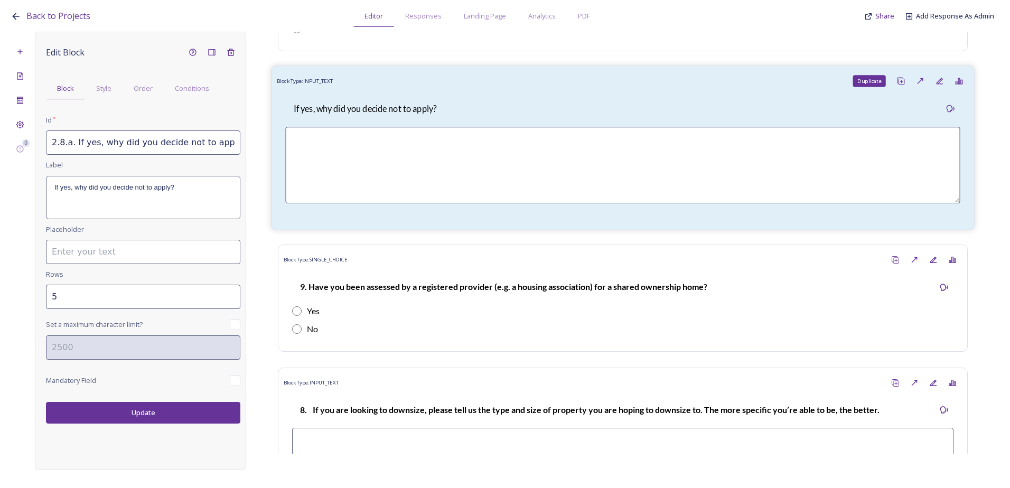
click at [897, 86] on icon at bounding box center [901, 81] width 8 height 8
type input "2.8.a. If yes, why did you decide not to apply?_20250813143718"
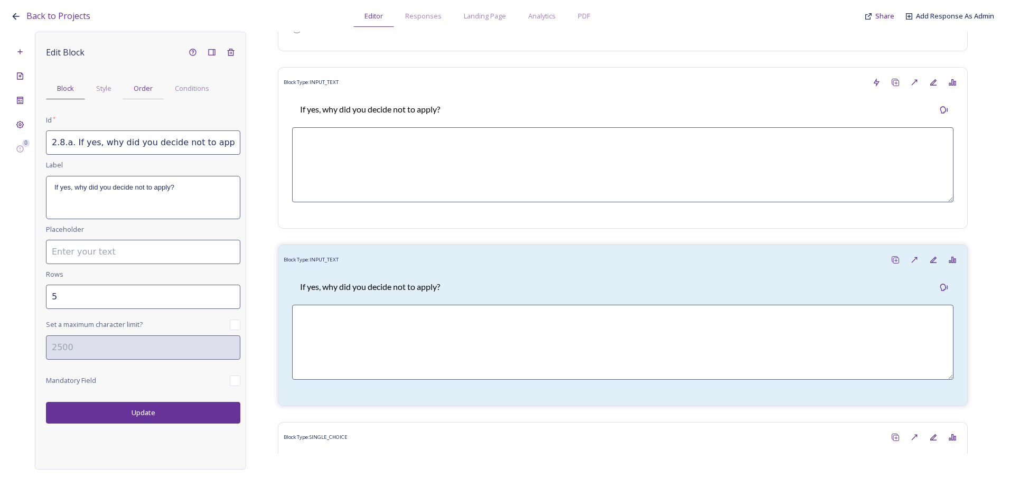
click at [143, 79] on div "Order" at bounding box center [143, 89] width 41 height 22
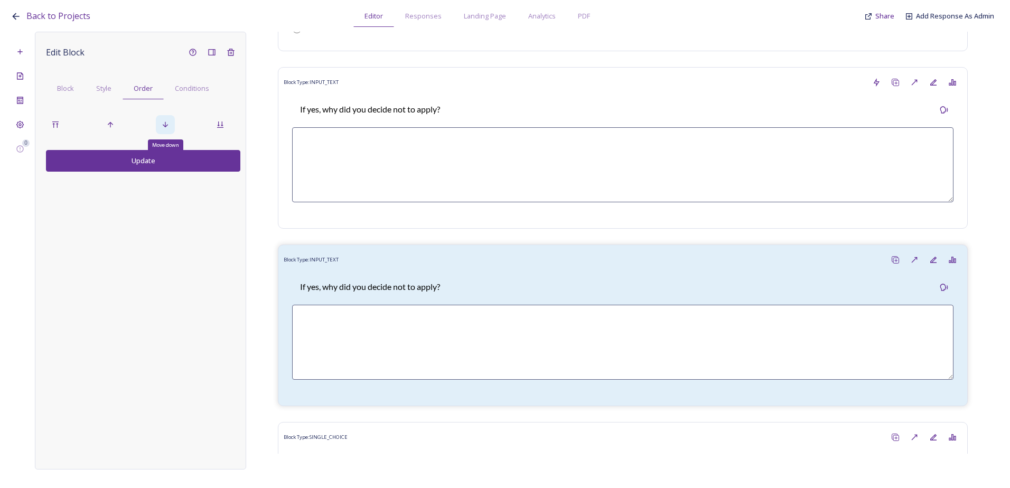
click at [174, 126] on div "Move down" at bounding box center [165, 124] width 19 height 19
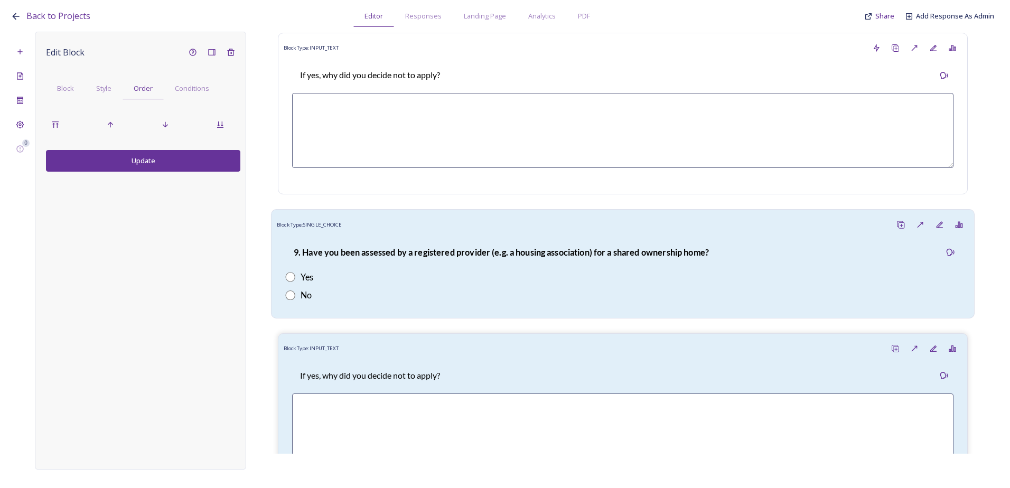
scroll to position [2307, 0]
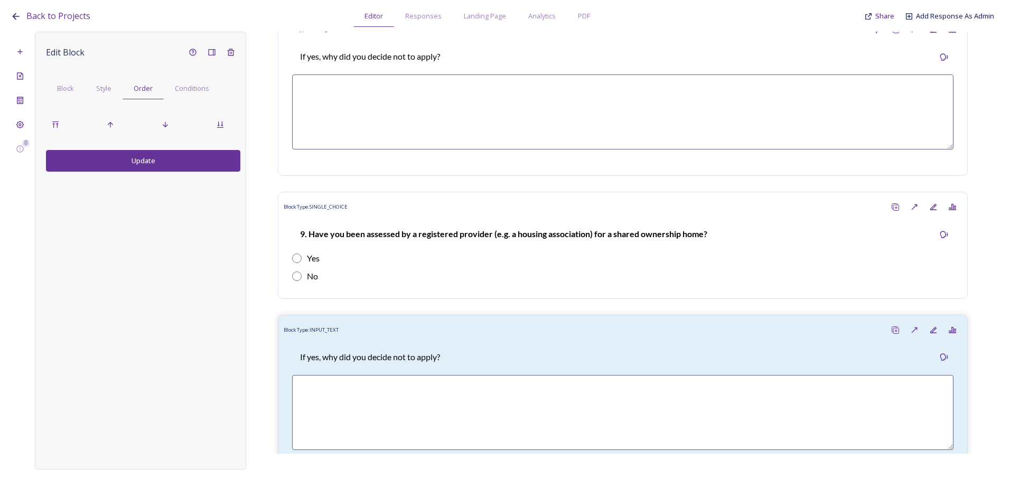
click at [177, 165] on button "Update" at bounding box center [143, 161] width 194 height 22
click at [59, 83] on span "Block" at bounding box center [65, 88] width 17 height 10
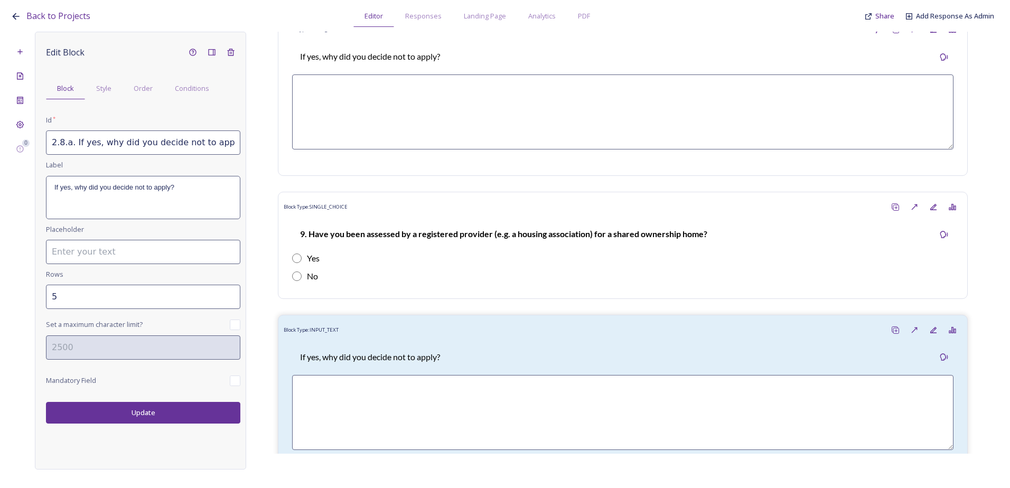
drag, startPoint x: 105, startPoint y: 144, endPoint x: 77, endPoint y: 152, distance: 29.5
click at [104, 144] on input "2.8.a. If yes, why did you decide not to apply?_20250813143718" at bounding box center [143, 143] width 194 height 24
click at [73, 145] on input "2.8.a. If yes, why did you decide not to apply?_20250813143718" at bounding box center [143, 143] width 194 height 24
drag, startPoint x: 49, startPoint y: 146, endPoint x: 256, endPoint y: 144, distance: 207.2
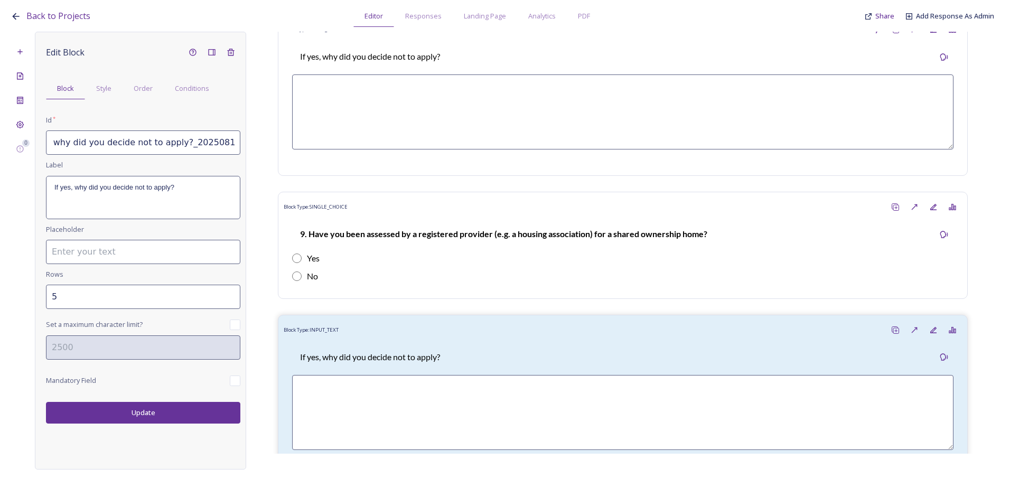
click at [256, 144] on div "0 Edit Block Block Style Order Conditions Id * 2.8.a. If yes, why did you decid…" at bounding box center [505, 251] width 989 height 438
paste input "9.a. If so, what was the outcome?"
type input "2.9.a. If so, what was the outcome?"
click at [169, 208] on div "If yes, why did you decide not to apply?" at bounding box center [143, 198] width 193 height 42
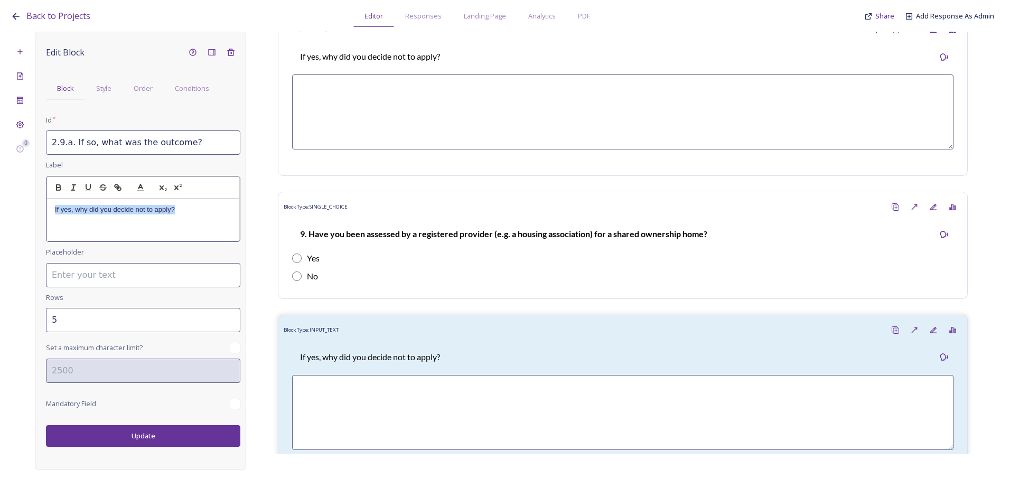
drag, startPoint x: 188, startPoint y: 212, endPoint x: 20, endPoint y: 214, distance: 167.5
click at [20, 214] on div "0 Edit Block Block Style Order Conditions Id * 2.9.a. If so, what was the outco…" at bounding box center [505, 251] width 989 height 438
drag, startPoint x: 74, startPoint y: 211, endPoint x: 35, endPoint y: 209, distance: 39.2
click at [35, 209] on div "Edit Block Block Style Order Conditions Id * 2.9.a. If so, what was the outcome…" at bounding box center [140, 251] width 211 height 438
click at [150, 438] on div "Edit Block Block Style Order Conditions Id * 2.9.a. If so, what was the outcome…" at bounding box center [140, 251] width 211 height 438
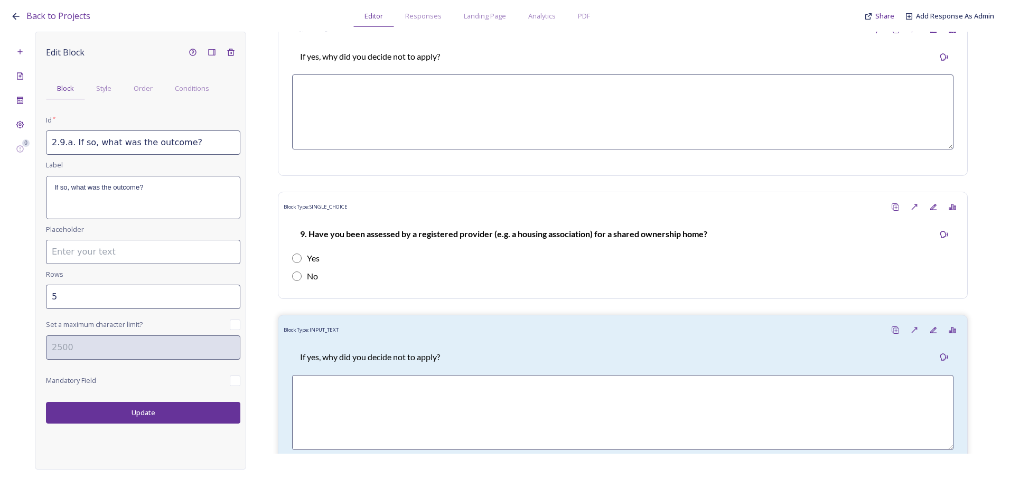
click at [160, 411] on button "Update" at bounding box center [143, 413] width 194 height 22
click at [185, 94] on div "Conditions" at bounding box center [192, 89] width 57 height 22
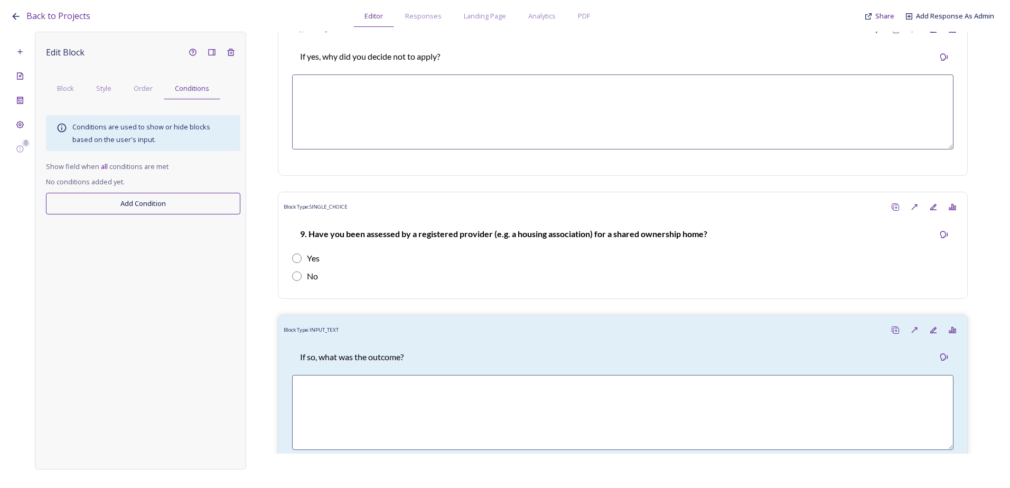
click at [132, 205] on button "Add Condition" at bounding box center [143, 204] width 194 height 22
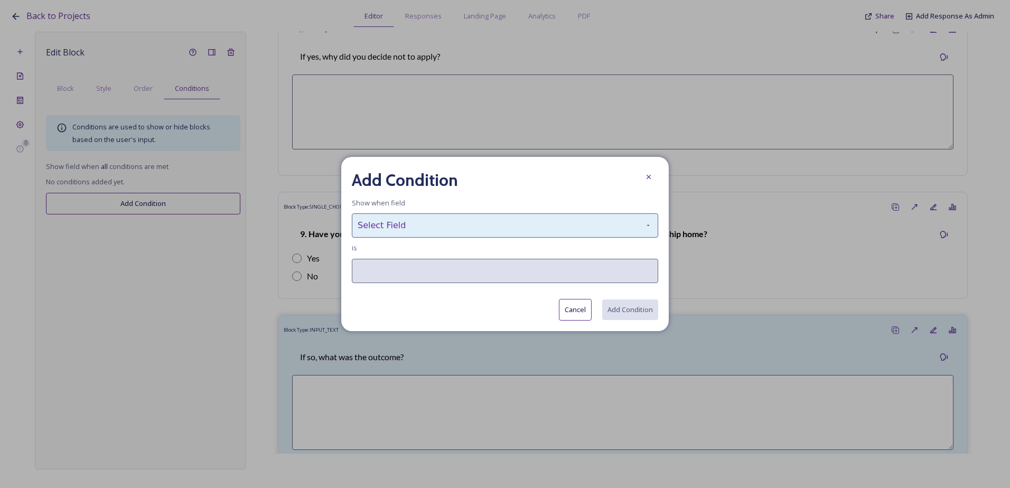
click at [496, 229] on div "Select Field" at bounding box center [505, 226] width 307 height 24
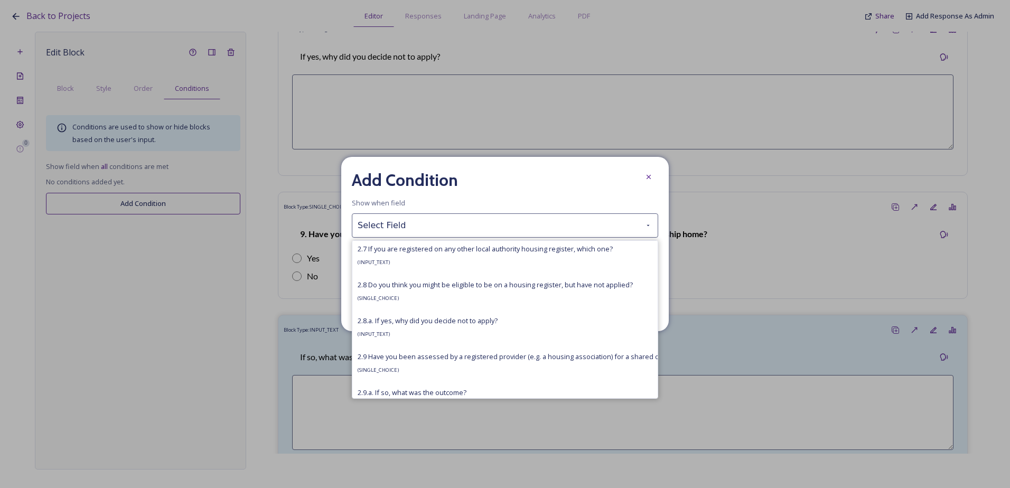
scroll to position [2484, 0]
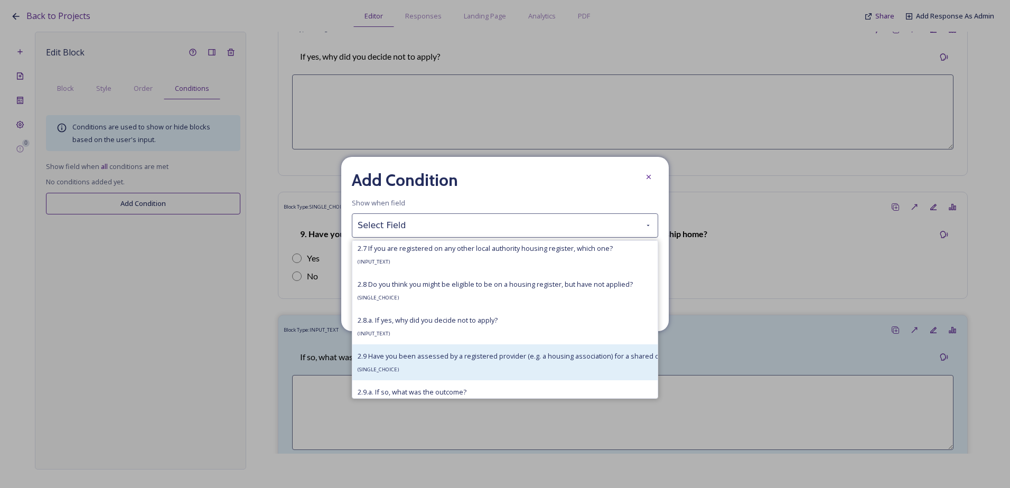
click at [426, 368] on div "2.9 Have you been assessed by a registered provider (e.g. a housing association…" at bounding box center [535, 362] width 355 height 25
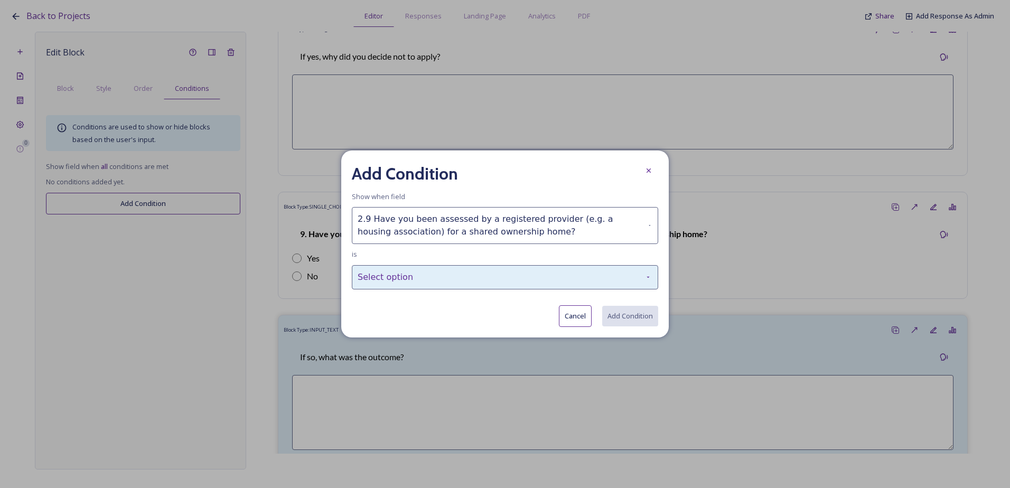
click at [426, 275] on div "Select option" at bounding box center [505, 277] width 307 height 24
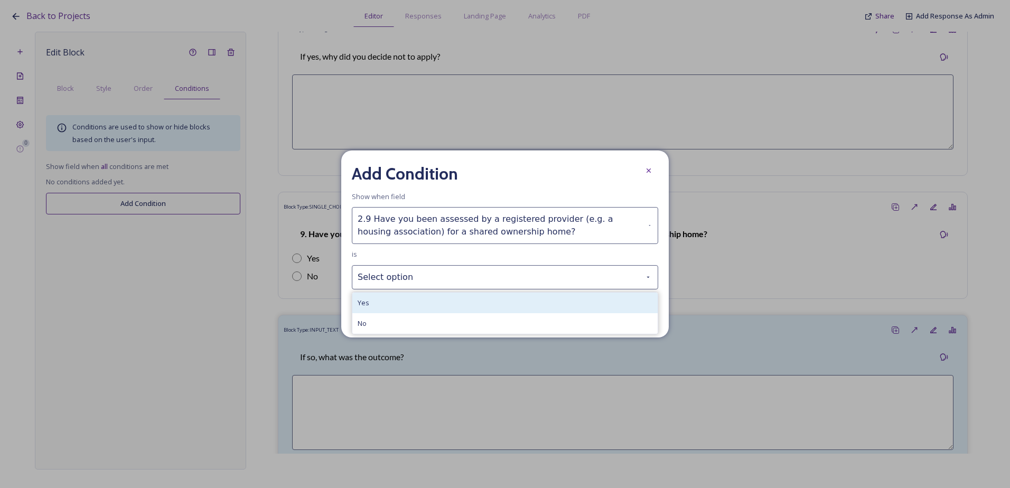
click at [425, 308] on div "Yes" at bounding box center [504, 303] width 305 height 21
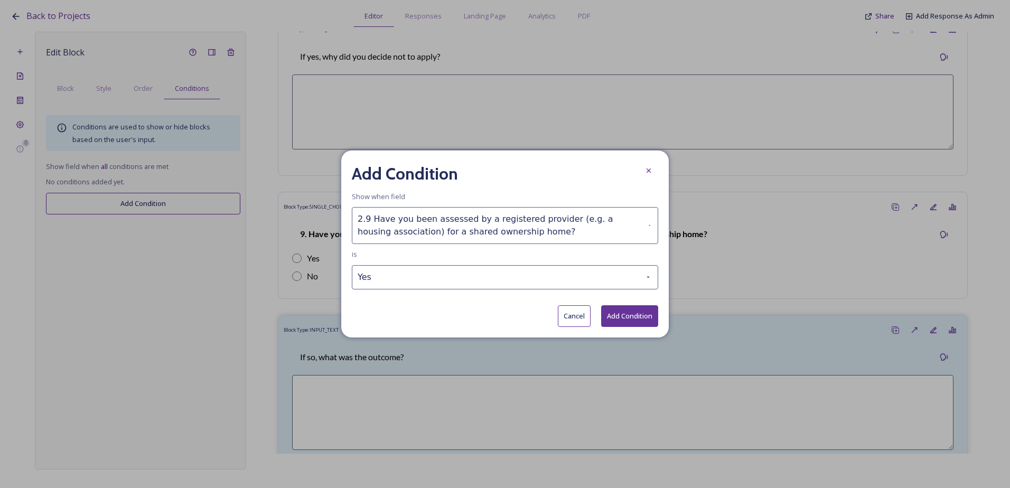
click at [635, 312] on button "Add Condition" at bounding box center [629, 316] width 57 height 22
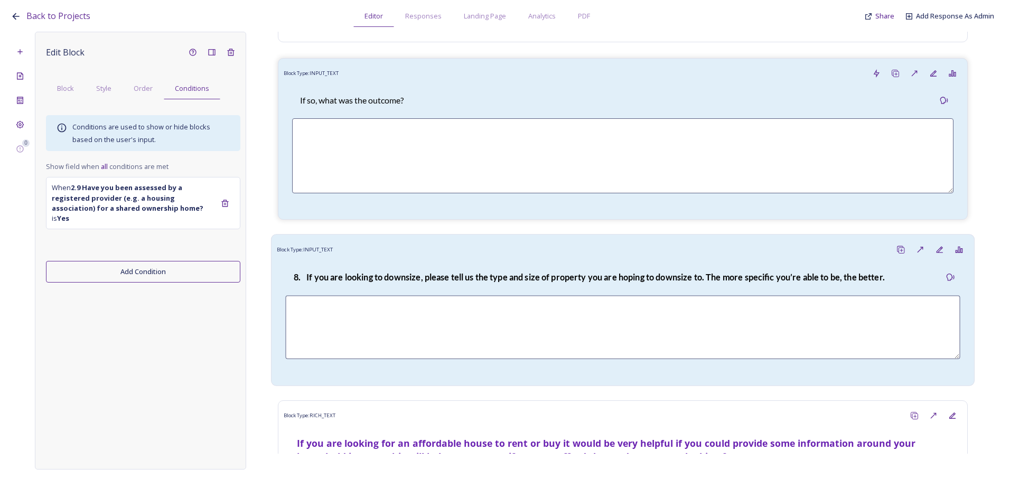
scroll to position [2572, 0]
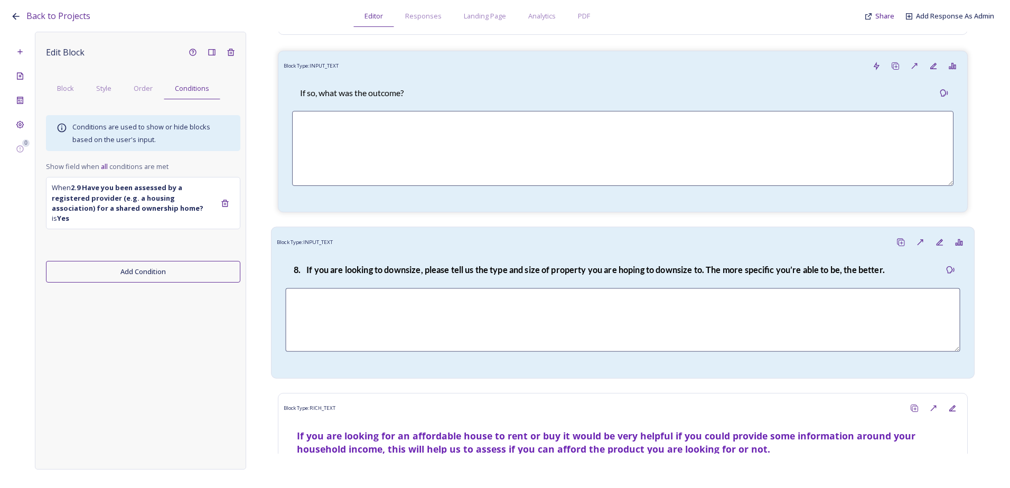
click at [381, 283] on div "8. If you are looking to downsize, please tell us the type and size of property…" at bounding box center [589, 269] width 608 height 25
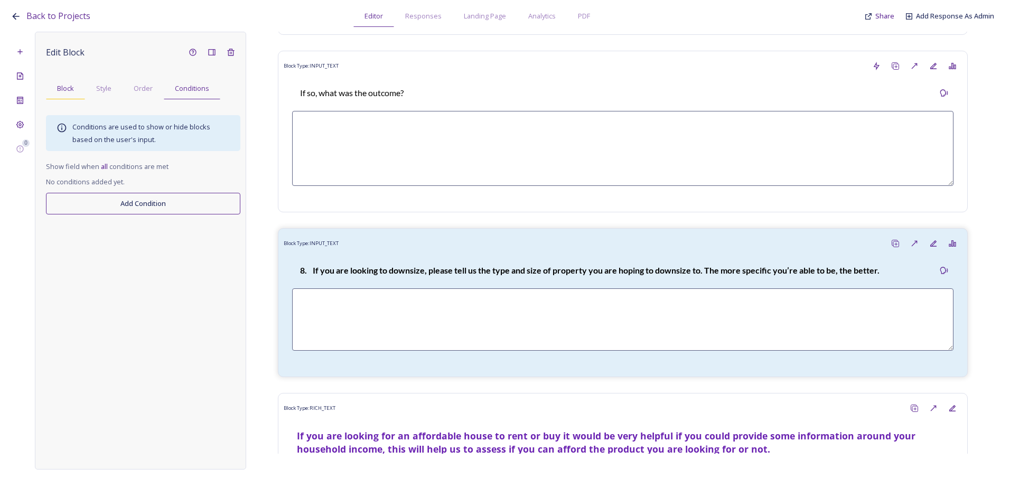
click at [66, 90] on span "Block" at bounding box center [65, 88] width 17 height 10
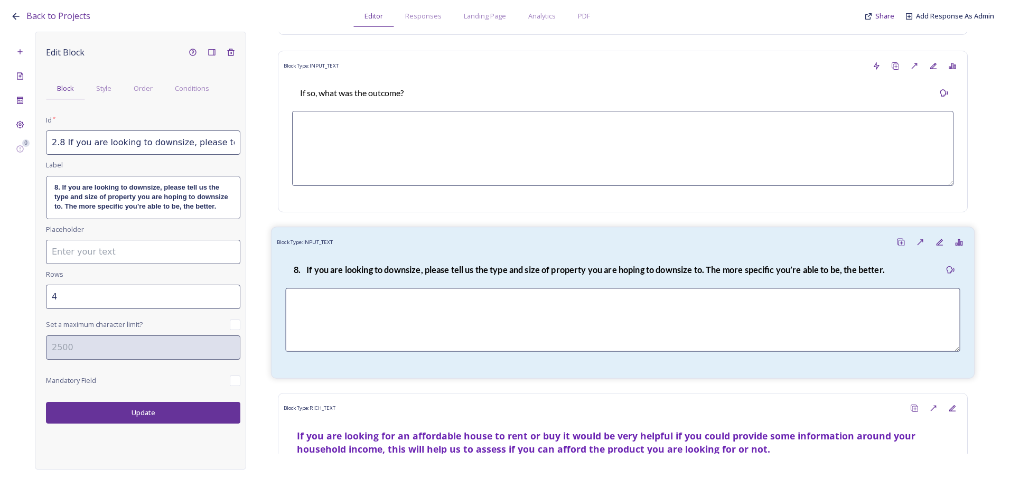
drag, startPoint x: 380, startPoint y: 285, endPoint x: 373, endPoint y: 285, distance: 7.9
click at [380, 275] on strong "8. If you are looking to downsize, please tell us the type and size of property…" at bounding box center [589, 270] width 591 height 10
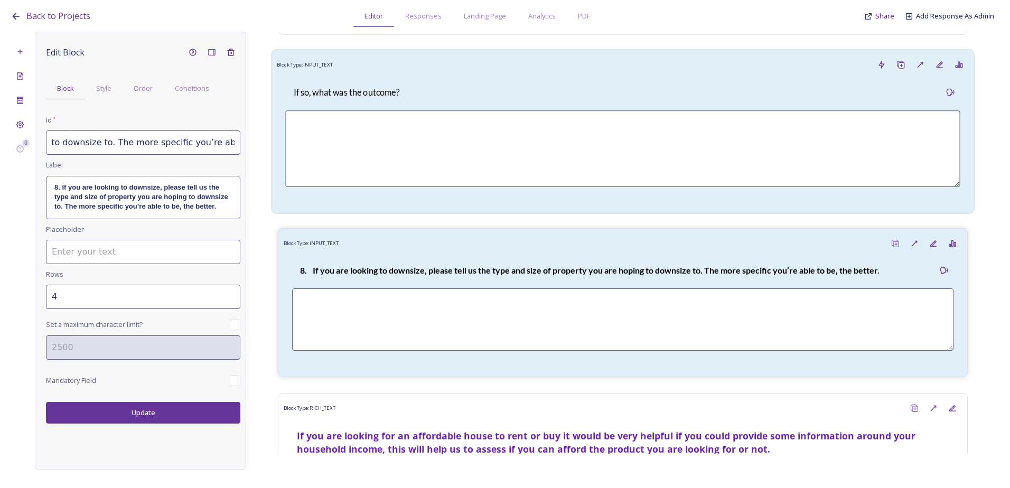
drag, startPoint x: 46, startPoint y: 144, endPoint x: 311, endPoint y: 143, distance: 264.8
click at [311, 143] on div "0 Edit Block Block Style Order Conditions Id * 2.8 If you are looking to downsi…" at bounding box center [505, 251] width 989 height 438
paste input "10"
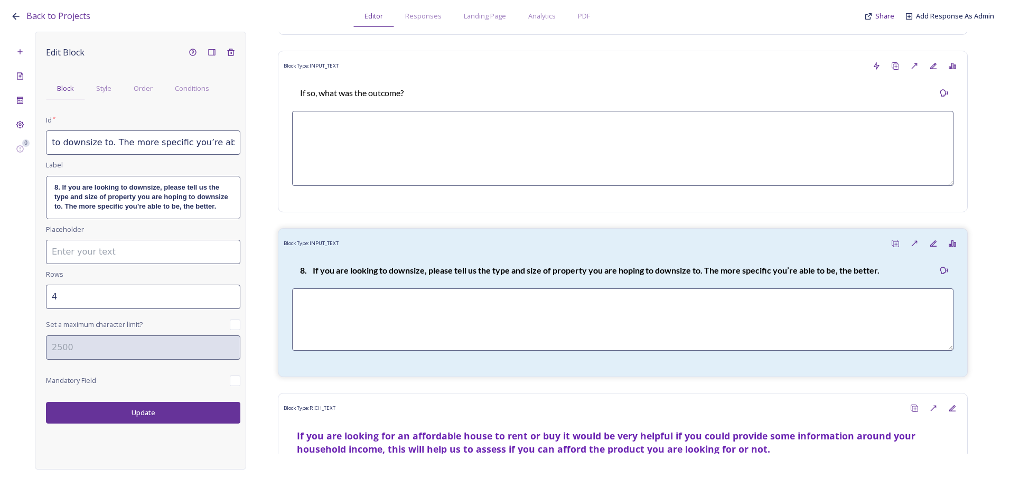
type input "2.10 If you are looking to downsize, please tell us the type and size of proper…"
click at [114, 218] on div "8. If you are looking to downsize, please tell us the type and size of property…" at bounding box center [143, 198] width 193 height 42
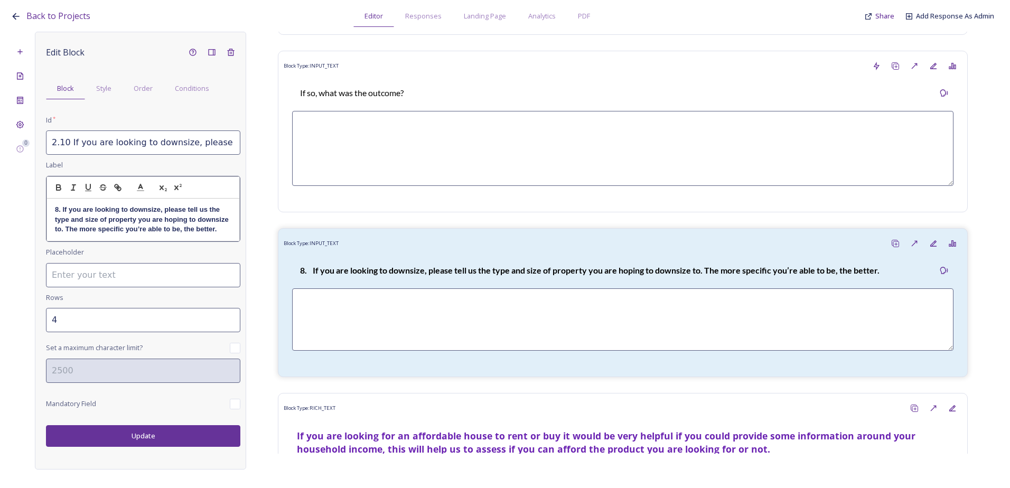
click at [214, 228] on strong "8. If you are looking to downsize, please tell us the type and size of property…" at bounding box center [142, 219] width 175 height 27
drag, startPoint x: 227, startPoint y: 232, endPoint x: 43, endPoint y: 208, distance: 185.5
click at [43, 208] on div "Edit Block Block Style Order Conditions Id * 2.10 If you are looking to downsiz…" at bounding box center [140, 251] width 211 height 438
click at [97, 332] on div "Edit Block Block Style Order Conditions Id * 2.10 If you are looking to downsiz…" at bounding box center [143, 245] width 194 height 404
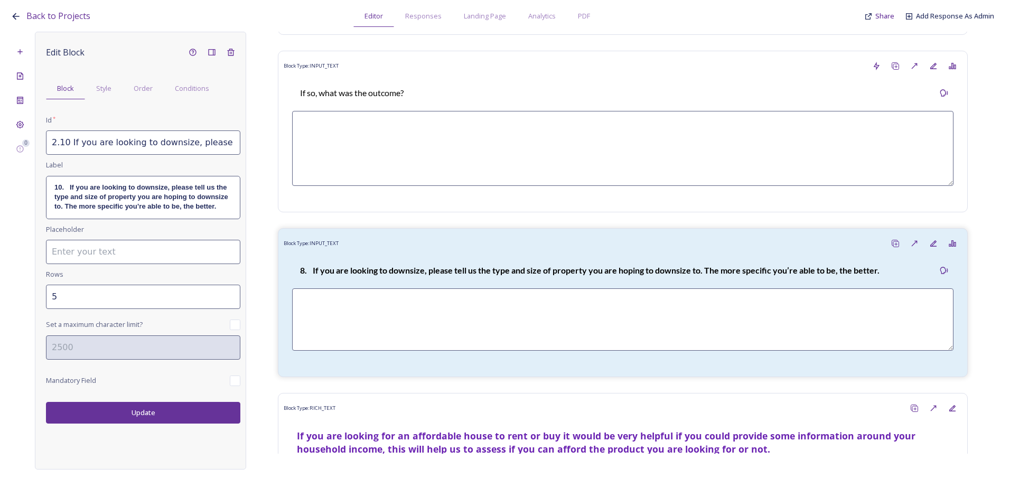
type input "5"
click at [232, 293] on input "5" at bounding box center [143, 297] width 194 height 24
click at [159, 405] on button "Update" at bounding box center [143, 413] width 194 height 22
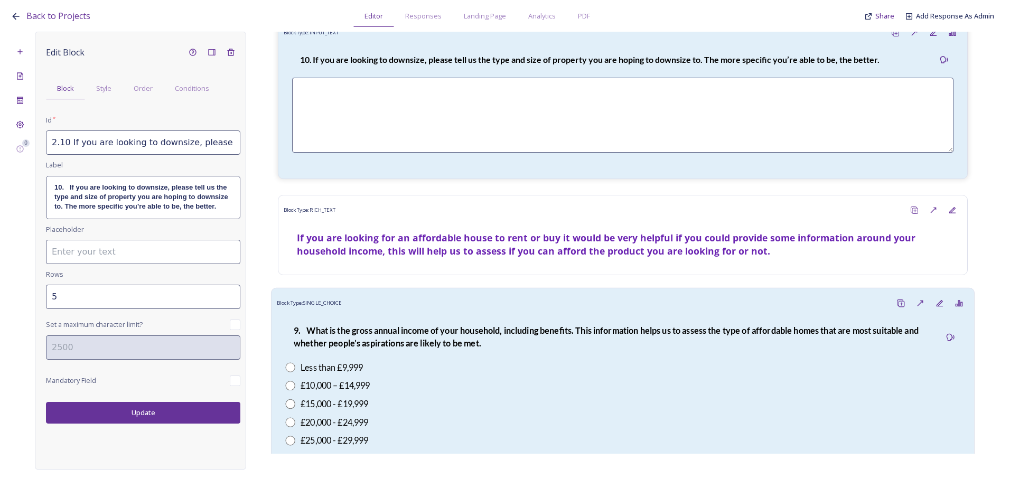
scroll to position [2783, 0]
click at [404, 348] on strong "9. What is the gross annual income of your household, including benefits. This …" at bounding box center [607, 336] width 627 height 23
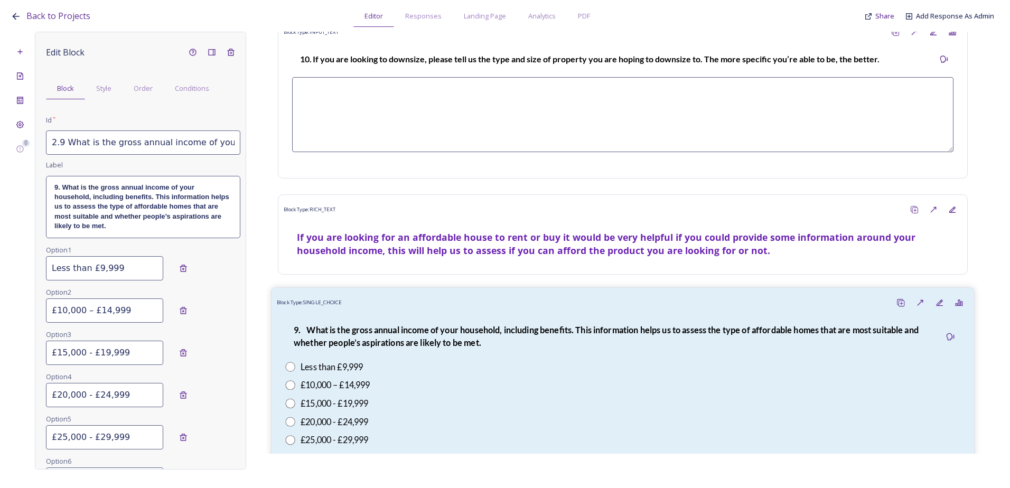
click at [374, 341] on strong "9. What is the gross annual income of your household, including benefits. This …" at bounding box center [607, 336] width 627 height 23
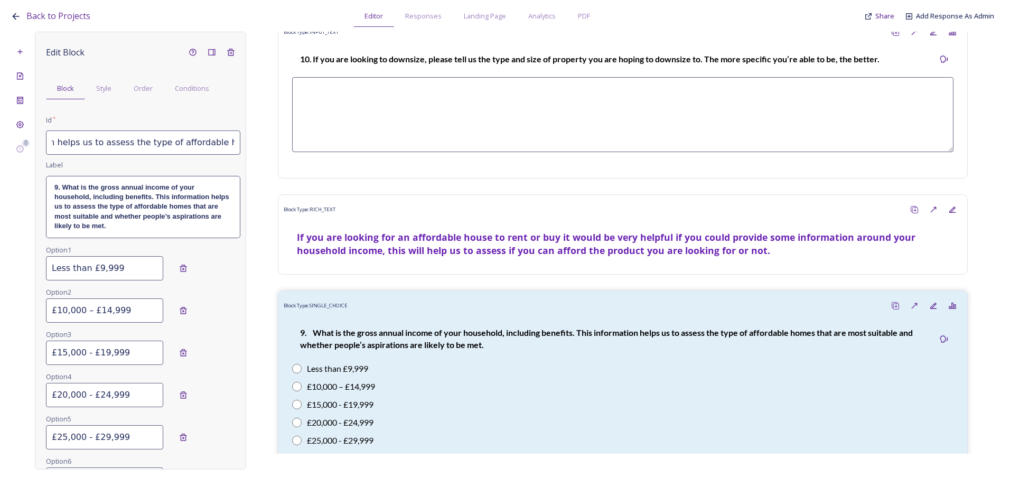
scroll to position [0, 632]
drag, startPoint x: 52, startPoint y: 144, endPoint x: 258, endPoint y: 143, distance: 206.1
click at [258, 143] on div "0 Edit Block Block Style Order Conditions Id * 2.9 What is the gross annual inc…" at bounding box center [505, 251] width 989 height 438
paste input "11 What is the gross annual income of your household, including benefits?"
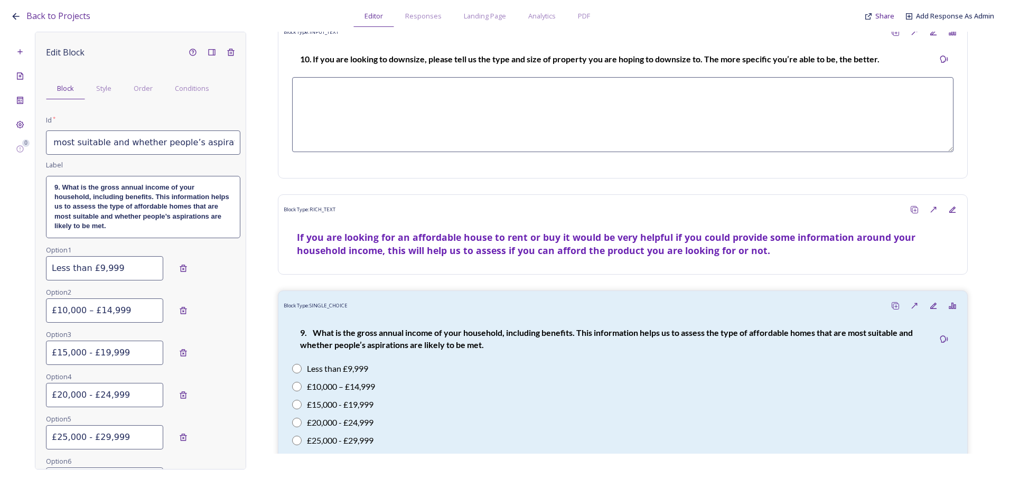
type input "2.11 What is the gross annual income of your household, including benefits? Thi…"
click at [181, 228] on p "9. What is the gross annual income of your household, including benefits. This …" at bounding box center [143, 207] width 178 height 49
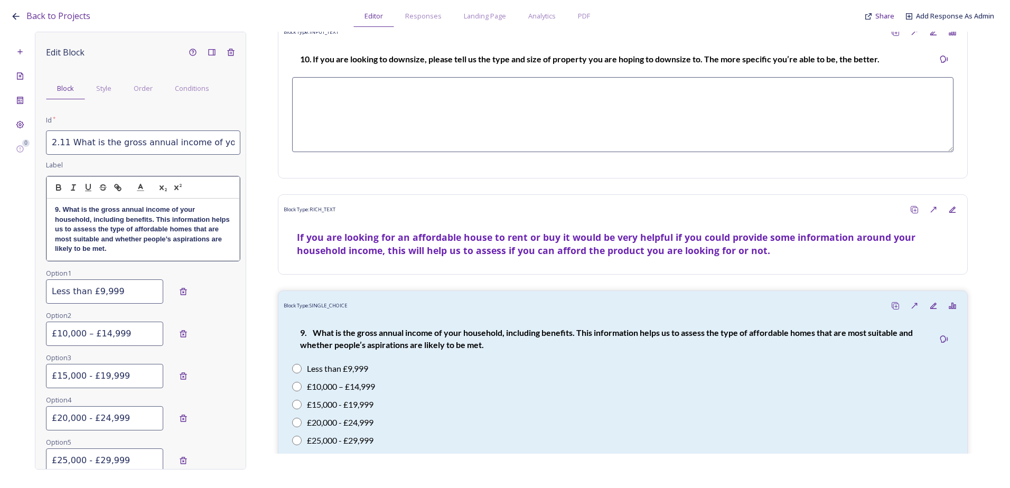
drag, startPoint x: 171, startPoint y: 248, endPoint x: 39, endPoint y: 205, distance: 139.0
click at [39, 205] on div "Edit Block Block Style Order Conditions Id * 2.11 What is the gross annual inco…" at bounding box center [140, 251] width 211 height 438
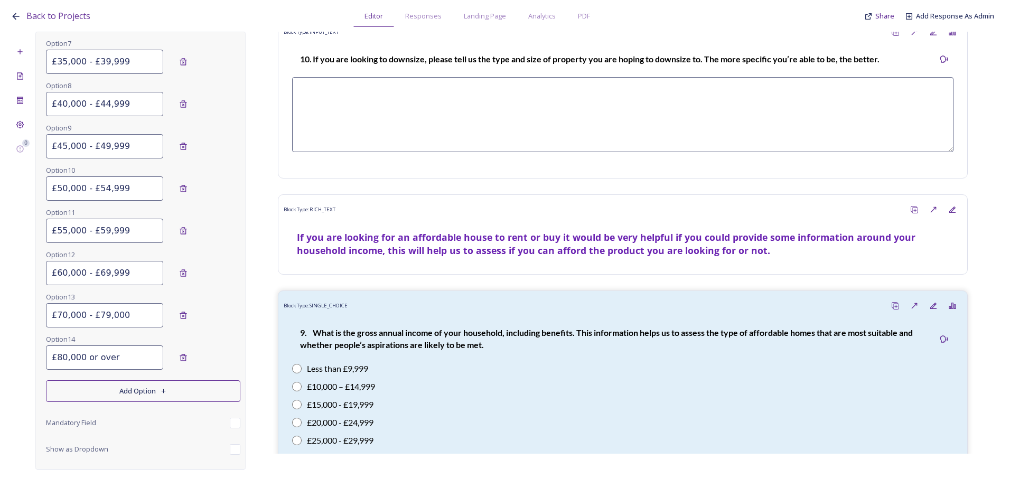
click at [136, 471] on button "Update" at bounding box center [143, 482] width 194 height 22
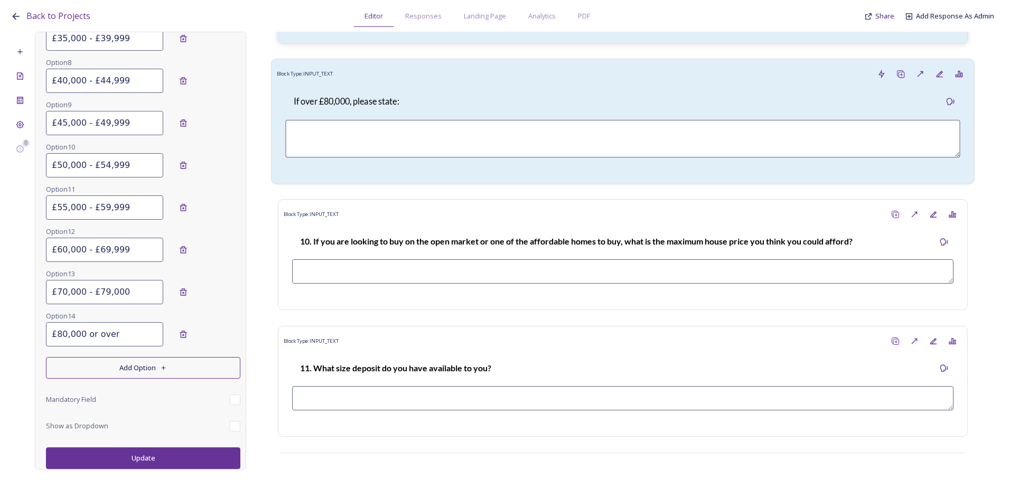
scroll to position [3311, 0]
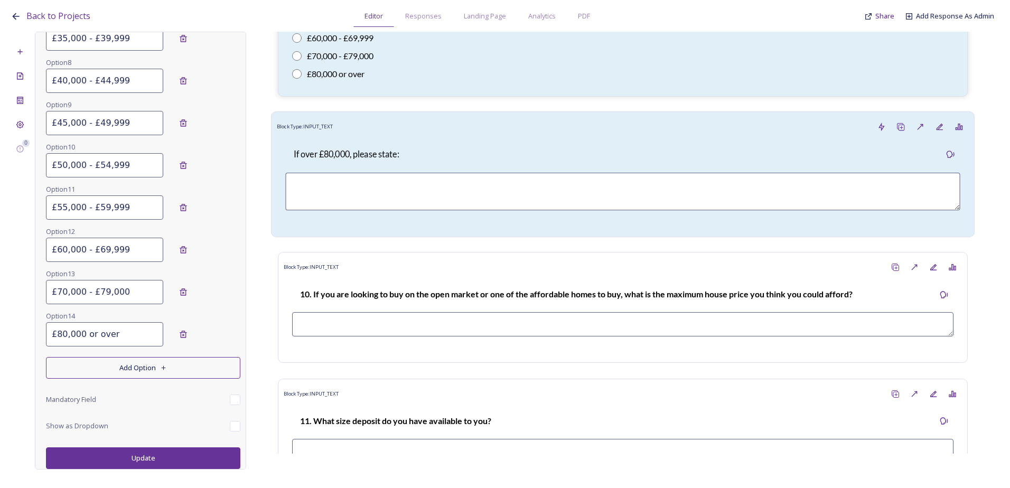
click at [475, 168] on div "If over £80,000, please state:" at bounding box center [622, 154] width 675 height 25
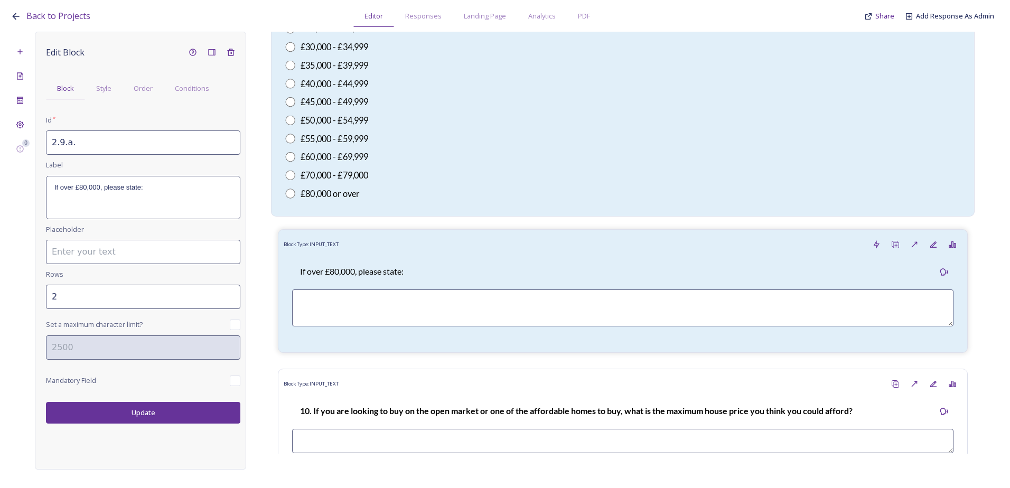
scroll to position [3047, 0]
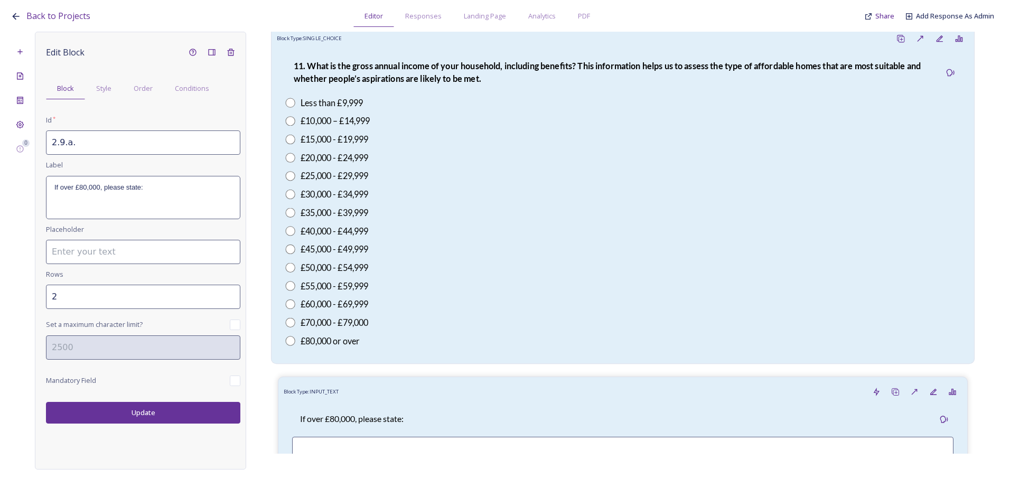
click at [463, 182] on div "£25,000 - £29,999" at bounding box center [622, 176] width 675 height 13
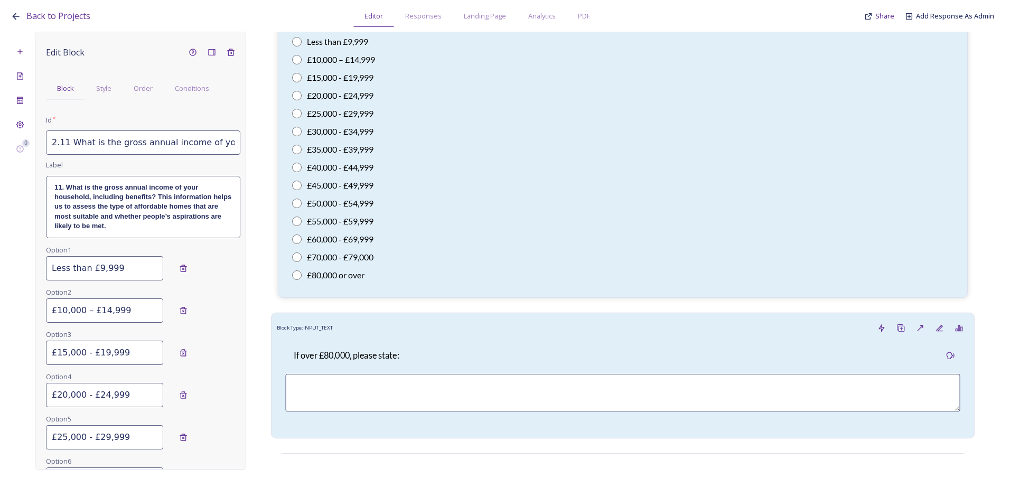
scroll to position [3206, 0]
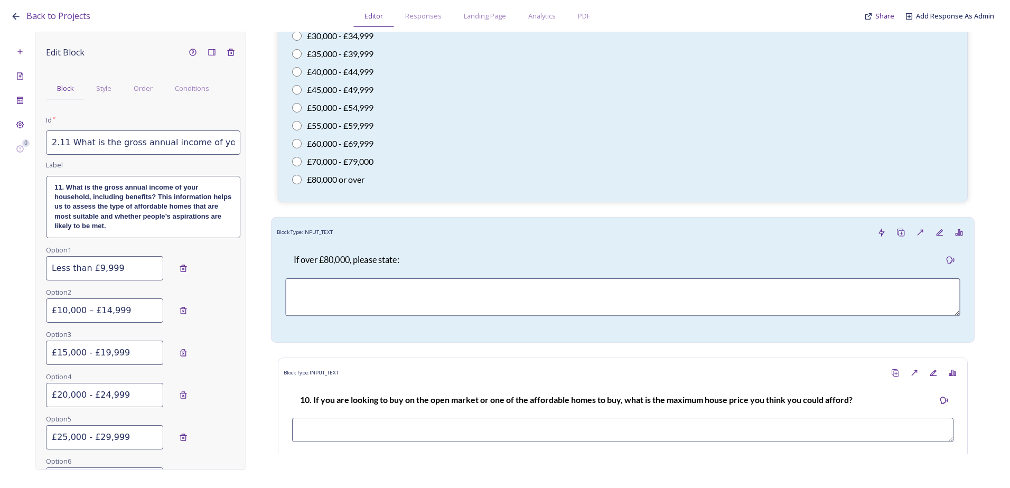
click at [420, 267] on div "If over £80,000, please state:" at bounding box center [622, 260] width 675 height 25
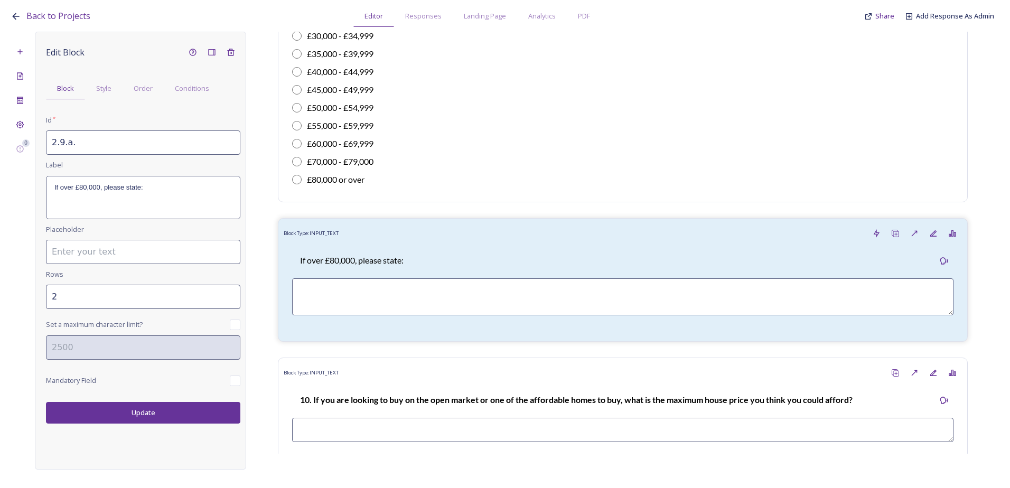
click at [62, 145] on input "2.9.a." at bounding box center [143, 143] width 194 height 24
click at [135, 411] on button "Update" at bounding box center [143, 413] width 194 height 22
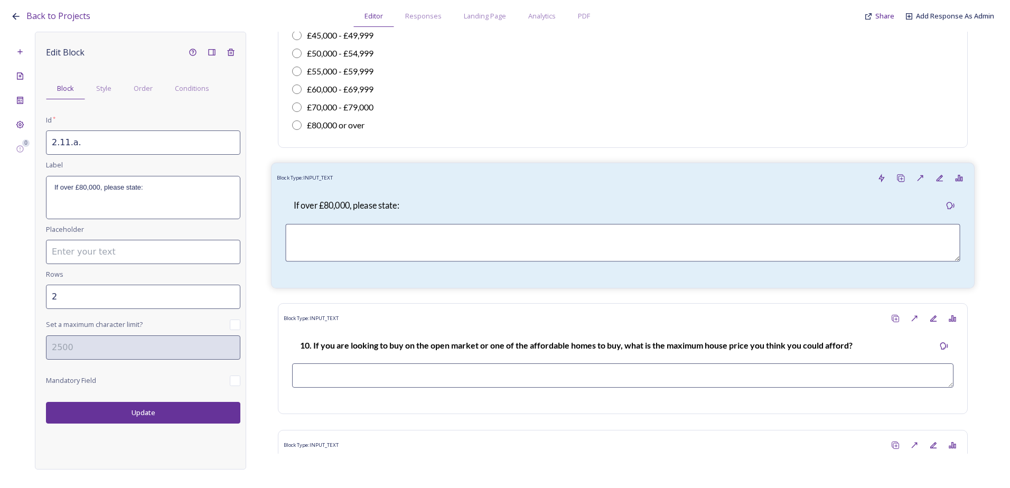
scroll to position [3364, 0]
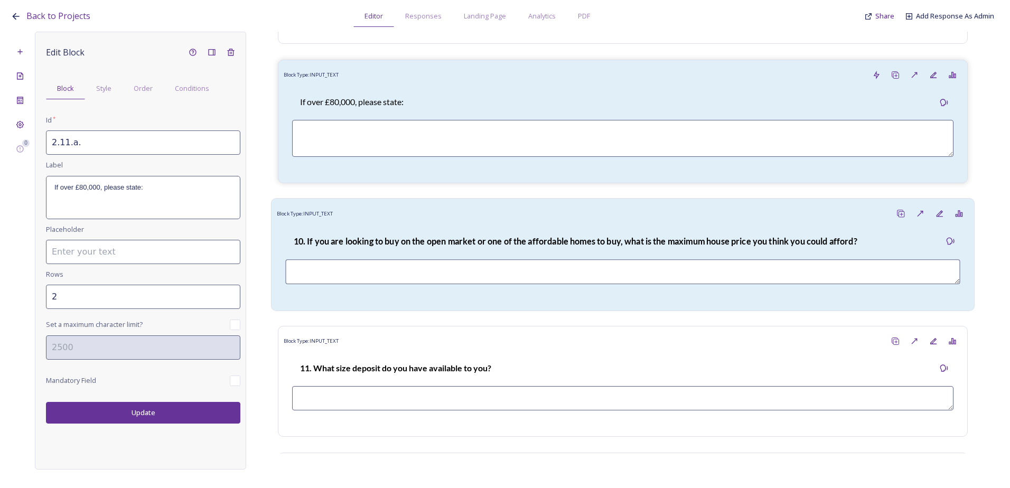
click at [393, 246] on strong "10. If you are looking to buy on the open market or one of the affordable homes…" at bounding box center [576, 241] width 564 height 10
type input "2.10 If you are looking to buy on the open market or one of the affordable home…"
type input "1"
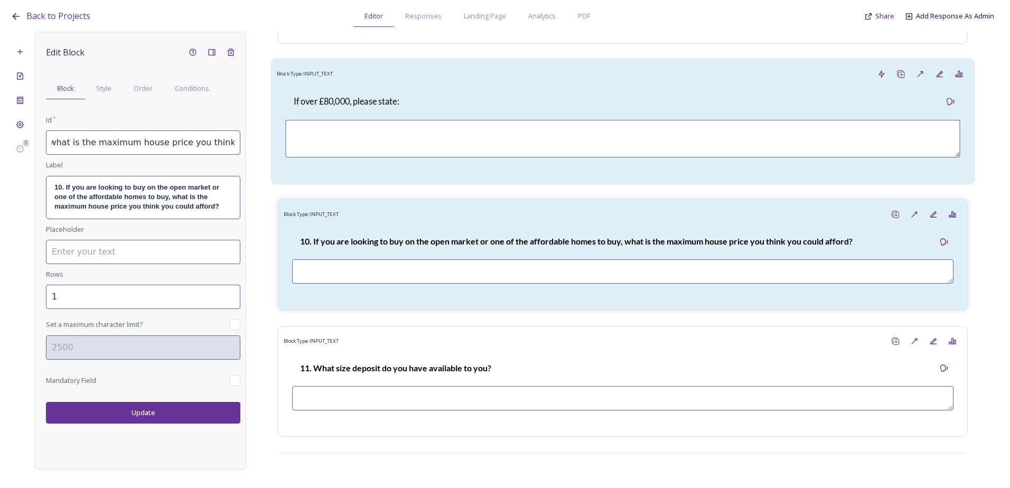
drag, startPoint x: 50, startPoint y: 141, endPoint x: 289, endPoint y: 141, distance: 238.9
click at [289, 141] on div "0 Edit Block Block Style Order Conditions Id * 2.10 If you are looking to buy o…" at bounding box center [505, 251] width 989 height 438
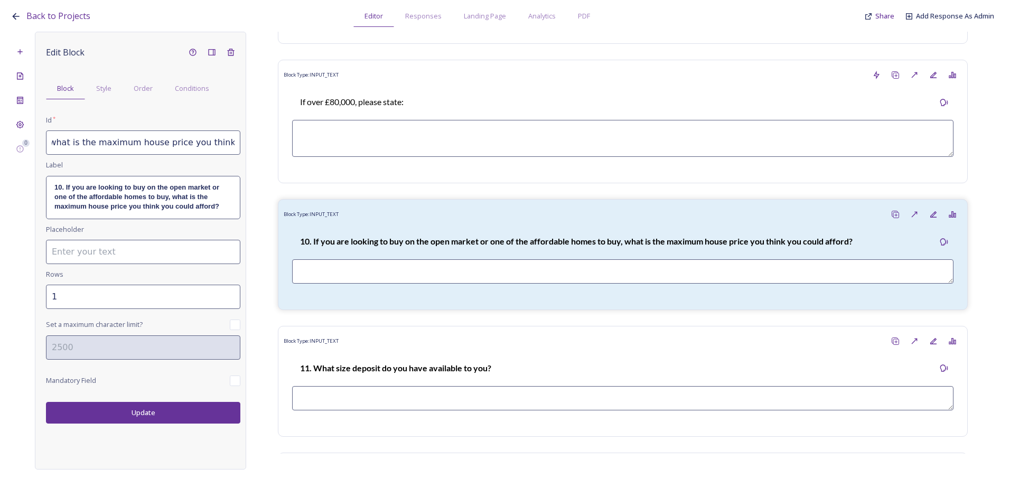
paste input "2 If you are looking to buy on the open market or buy an affordable home, what …"
type input "2.12 If you are looking to buy on the open market or buy an affordable home, wh…"
click at [199, 214] on div "10. If you are looking to buy on the open market or one of the affordable homes…" at bounding box center [143, 198] width 193 height 42
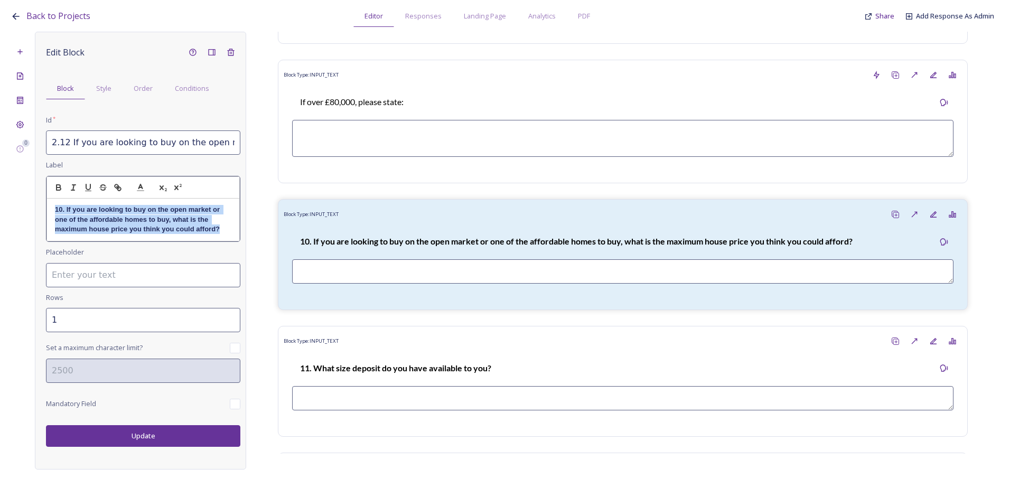
drag, startPoint x: 54, startPoint y: 207, endPoint x: 236, endPoint y: 234, distance: 183.3
click at [236, 234] on div "10. If you are looking to buy on the open market or one of the affordable homes…" at bounding box center [143, 220] width 192 height 42
click at [61, 209] on p "2.12 If you are looking to buy on the open market or buy an affordable home, wh…" at bounding box center [143, 219] width 177 height 29
click at [65, 206] on p "12 If you are looking to buy on the open market or buy an affordable home, what…" at bounding box center [143, 219] width 177 height 29
drag, startPoint x: 133, startPoint y: 235, endPoint x: 50, endPoint y: 208, distance: 87.7
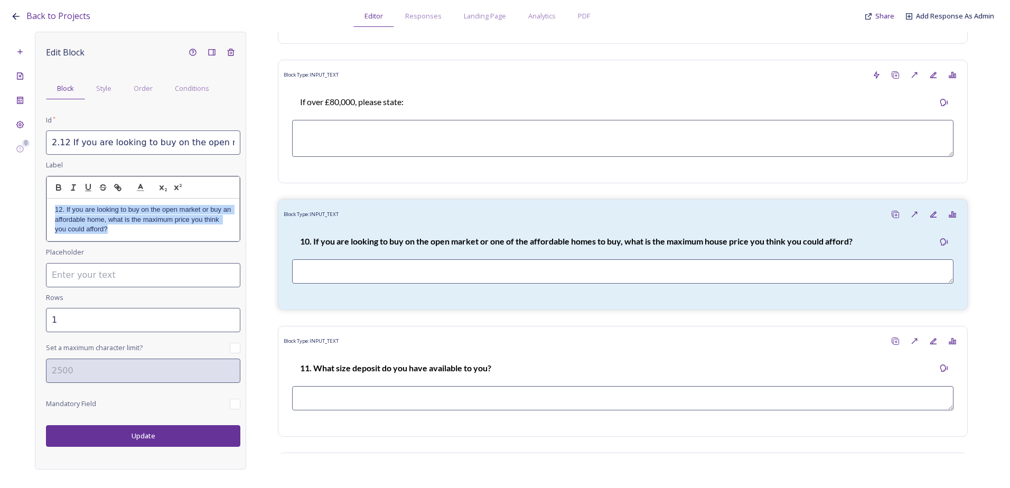
click at [50, 208] on div "12. If you are looking to buy on the open market or buy an affordable home, wha…" at bounding box center [143, 220] width 192 height 42
click at [59, 189] on icon "button" at bounding box center [59, 188] width 10 height 10
click at [114, 328] on div "Edit Block Block Style Order Conditions Id * 2.12 If you are looking to buy on …" at bounding box center [143, 245] width 194 height 404
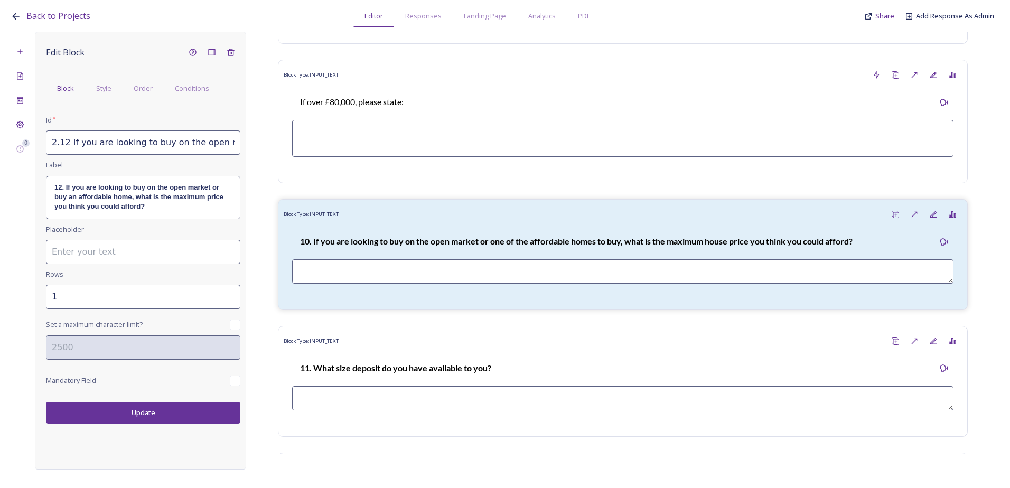
click at [136, 413] on button "Update" at bounding box center [143, 413] width 194 height 22
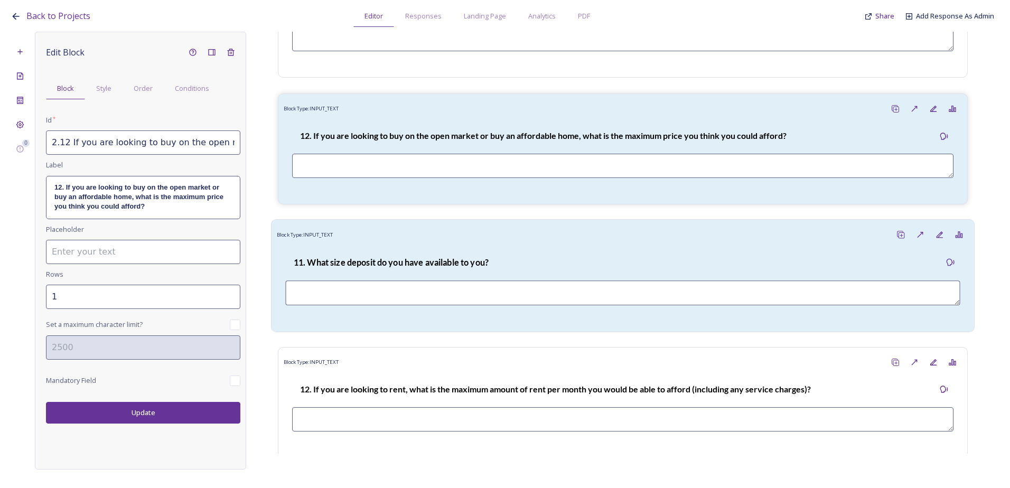
click at [372, 262] on div "11. What size deposit do you have available to you?" at bounding box center [390, 262] width 211 height 25
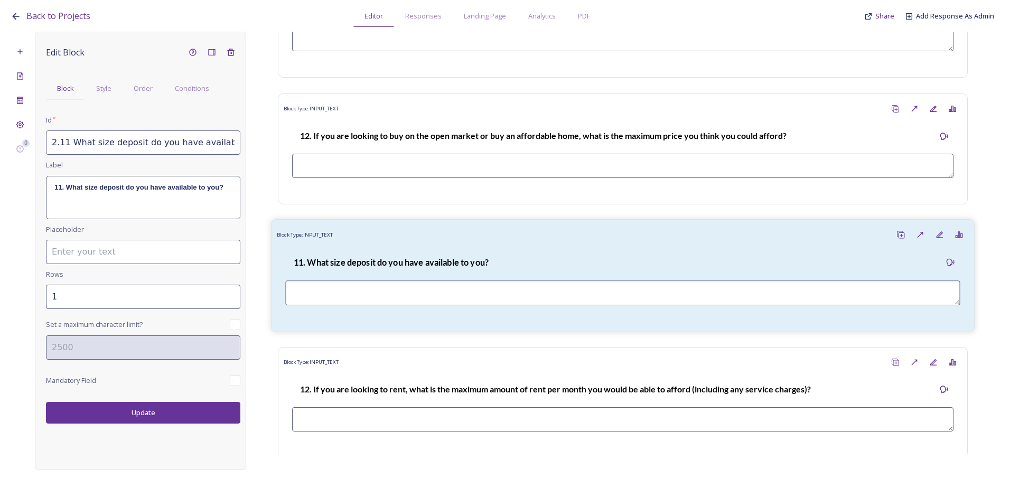
click at [404, 267] on strong "11. What size deposit do you have available to you?" at bounding box center [391, 262] width 195 height 10
click at [71, 150] on input "2.11 What size deposit do you have available to you?" at bounding box center [143, 143] width 194 height 24
drag, startPoint x: 50, startPoint y: 145, endPoint x: 256, endPoint y: 148, distance: 206.6
click at [256, 148] on div "0 Edit Block Block Style Order Conditions Id * 2.11 What size deposit do you ha…" at bounding box center [505, 251] width 989 height 438
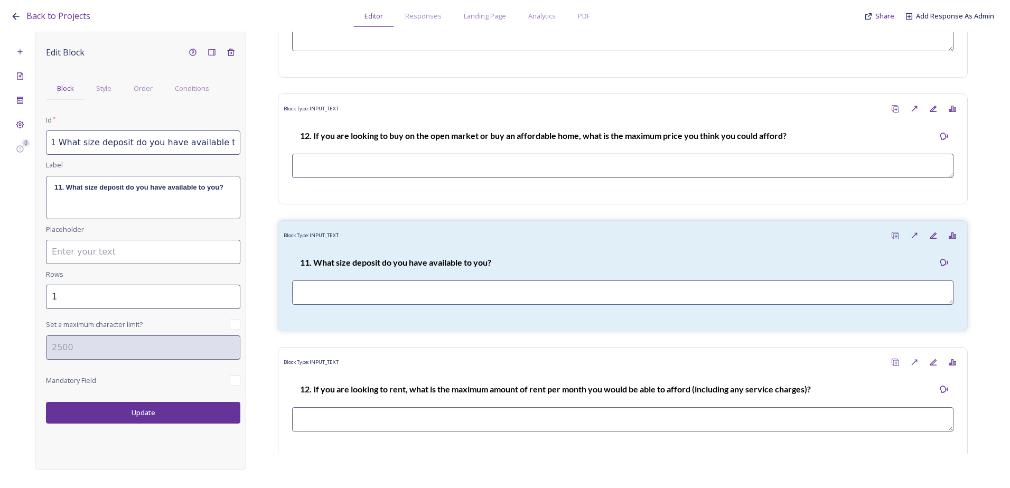
paste input "3 What size deposit do you have available"
type input "2.13 What size deposit do you have available?"
click at [159, 210] on div "11. What size deposit do you have available to you?" at bounding box center [143, 198] width 193 height 42
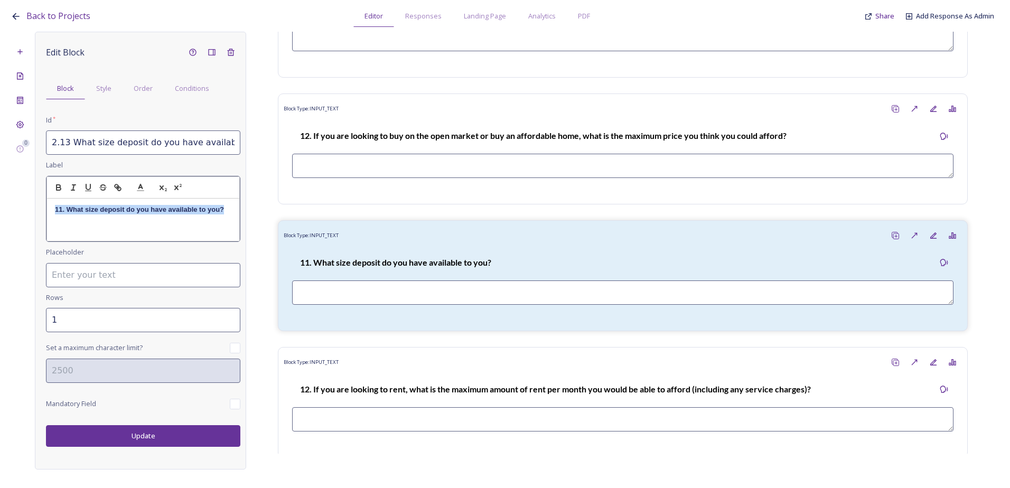
drag, startPoint x: 227, startPoint y: 209, endPoint x: 41, endPoint y: 209, distance: 186.0
click at [41, 209] on div "Edit Block Block Style Order Conditions Id * 2.13 What size deposit do you have…" at bounding box center [140, 251] width 211 height 438
click at [68, 212] on p "2.13 What size deposit do you have available?" at bounding box center [143, 210] width 177 height 10
click at [61, 209] on p "2.13. What size deposit do you have available?" at bounding box center [143, 210] width 177 height 10
click at [76, 210] on p "2.13. What size deposit do you have available?" at bounding box center [143, 210] width 177 height 10
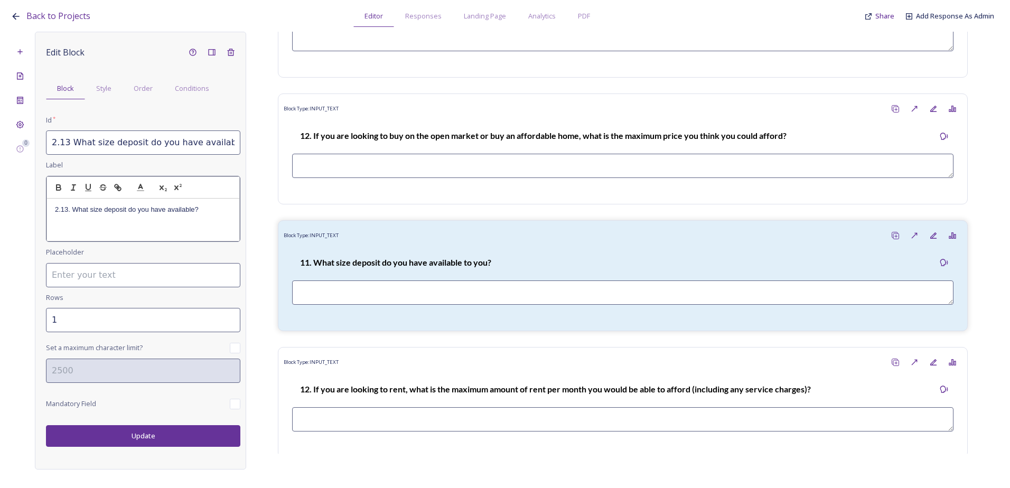
click at [61, 211] on p "2.13. What size deposit do you have available?" at bounding box center [143, 210] width 177 height 10
drag, startPoint x: 196, startPoint y: 209, endPoint x: 49, endPoint y: 209, distance: 146.4
click at [49, 209] on div "13. What size deposit do you have available?" at bounding box center [143, 220] width 192 height 42
click at [59, 188] on icon "button" at bounding box center [59, 189] width 4 height 3
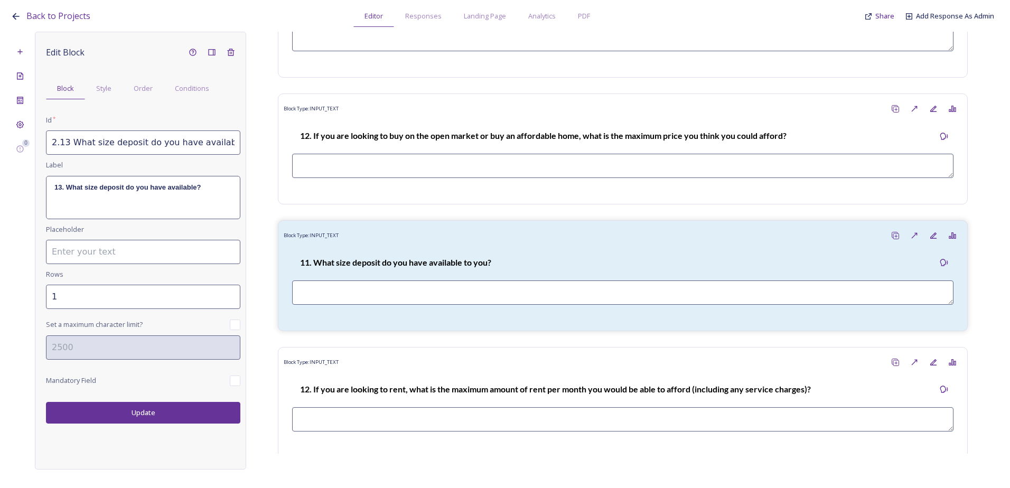
click at [141, 434] on div "Edit Block Block Style Order Conditions Id * 2.13 What size deposit do you have…" at bounding box center [140, 251] width 211 height 438
click at [148, 409] on button "Update" at bounding box center [143, 413] width 194 height 22
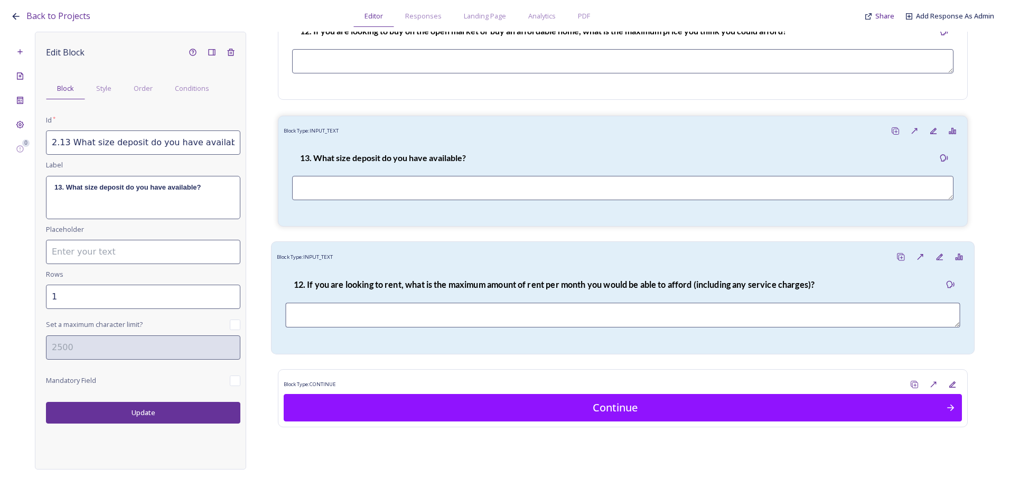
scroll to position [3585, 0]
click at [369, 258] on div "Block Type: INPUT_TEXT" at bounding box center [623, 257] width 692 height 20
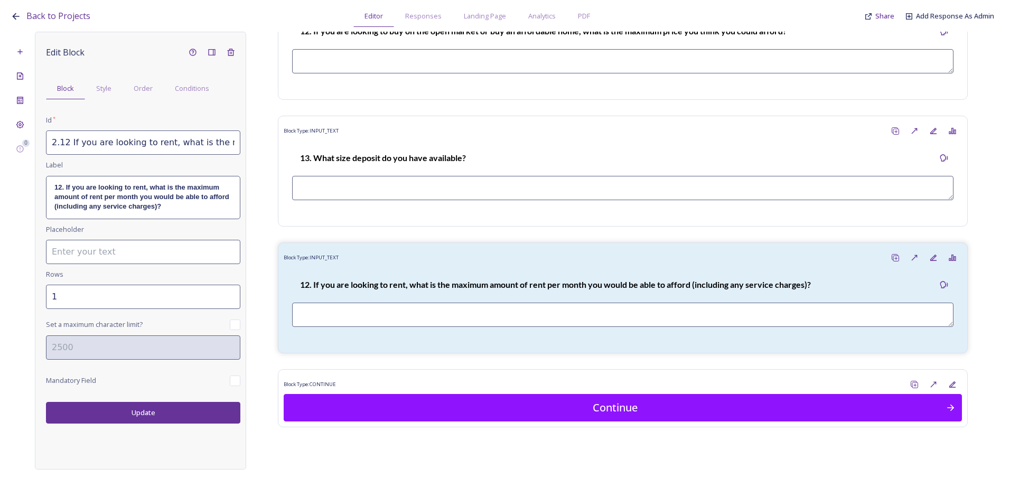
click at [120, 195] on strong "12. If you are looking to rent, what is the maximum amount of rent per month yo…" at bounding box center [142, 196] width 177 height 27
drag, startPoint x: 52, startPoint y: 144, endPoint x: 264, endPoint y: 143, distance: 211.9
click at [264, 143] on div "0 Edit Block Block Style Order Conditions Id * 2.12 If you are looking to rent,…" at bounding box center [505, 251] width 989 height 438
paste input "4"
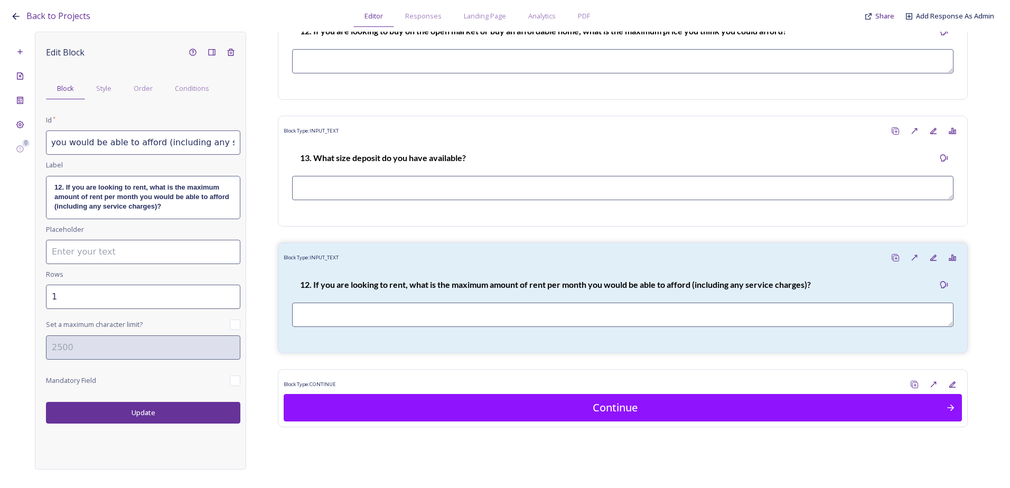
type input "2.14 If you are looking to rent, what is the maximum amount of rent per month y…"
click at [190, 201] on strong "12. If you are looking to rent, what is the maximum amount of rent per month yo…" at bounding box center [142, 196] width 177 height 27
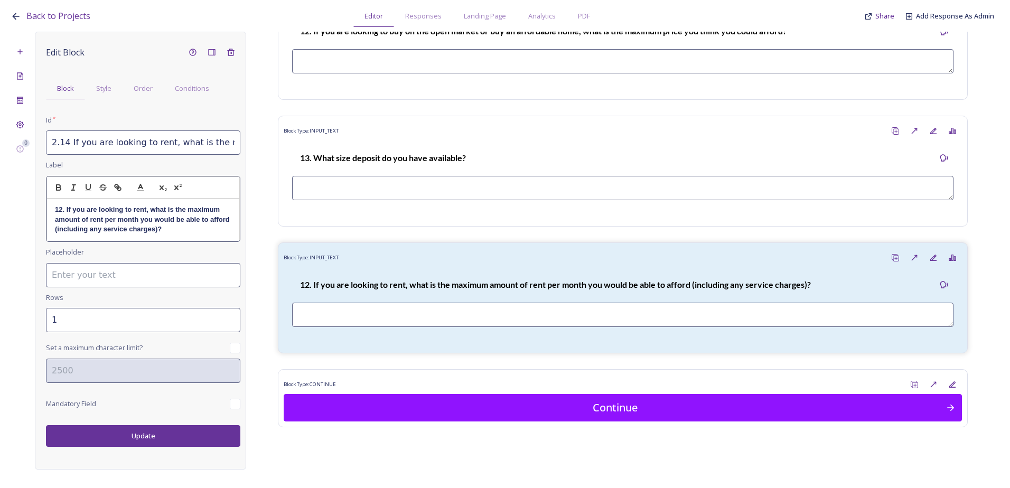
drag, startPoint x: 181, startPoint y: 229, endPoint x: 39, endPoint y: 211, distance: 143.3
click at [39, 211] on div "Edit Block Block Style Order Conditions Id * 2.14 If you are looking to rent, w…" at bounding box center [140, 251] width 211 height 438
click at [68, 210] on p "2.14 If you are looking to rent, what is the maximum amount of rent per month y…" at bounding box center [143, 219] width 177 height 29
click at [61, 211] on p "2.14. If you are looking to rent, what is the maximum amount of rent per month …" at bounding box center [143, 219] width 177 height 29
drag, startPoint x: 164, startPoint y: 230, endPoint x: 51, endPoint y: 210, distance: 114.9
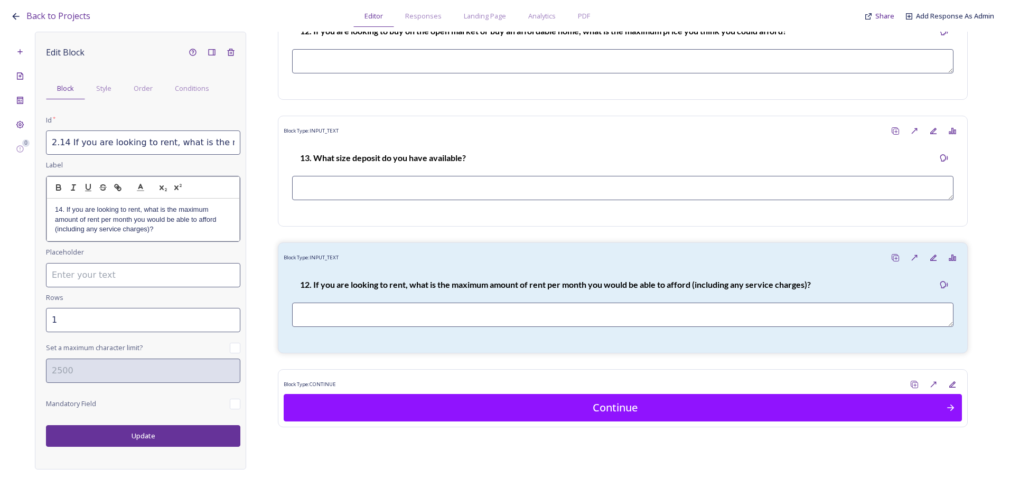
click at [51, 210] on div "14. If you are looking to rent, what is the maximum amount of rent per month yo…" at bounding box center [143, 220] width 192 height 42
click at [57, 184] on icon "button" at bounding box center [59, 188] width 10 height 10
click at [140, 432] on div "Edit Block Block Style Order Conditions Id * 2.14 If you are looking to rent, w…" at bounding box center [140, 251] width 211 height 438
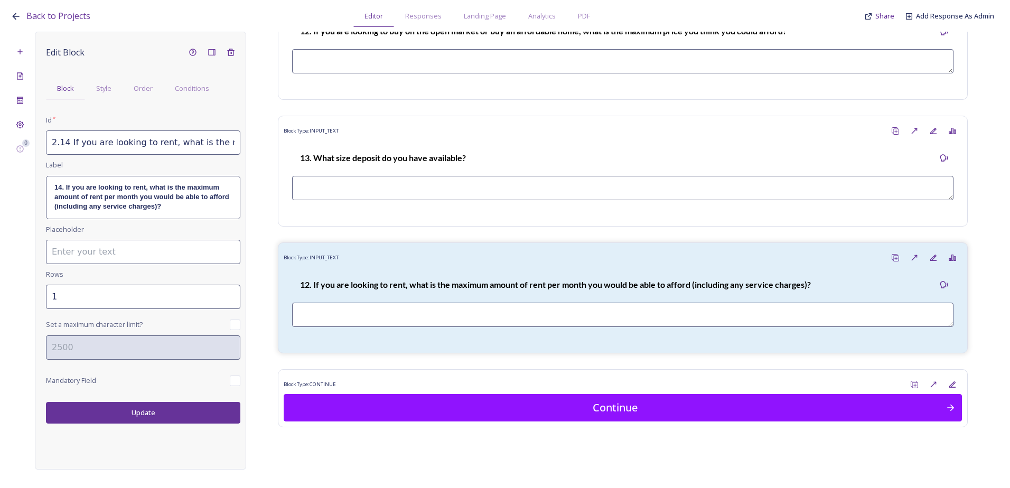
click at [154, 416] on button "Update" at bounding box center [143, 413] width 194 height 22
click at [898, 259] on icon at bounding box center [901, 257] width 6 height 6
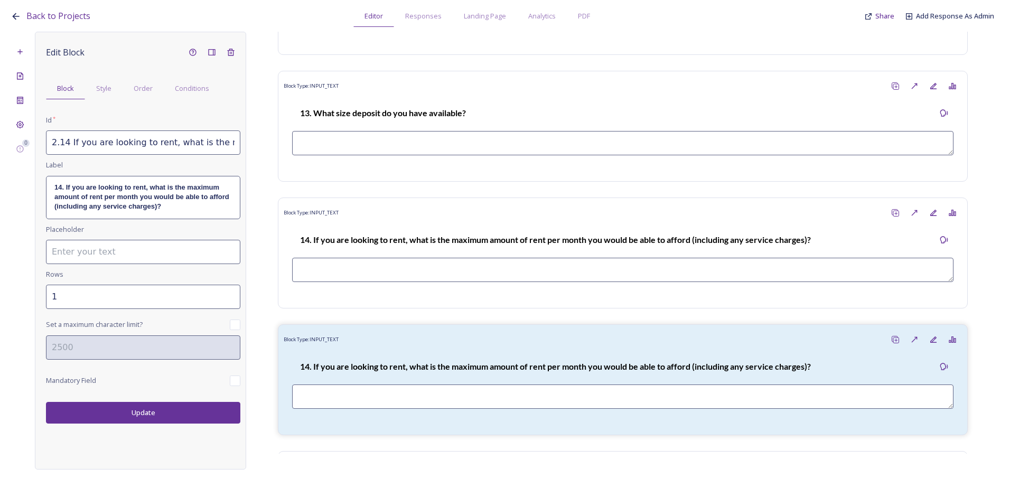
scroll to position [3638, 0]
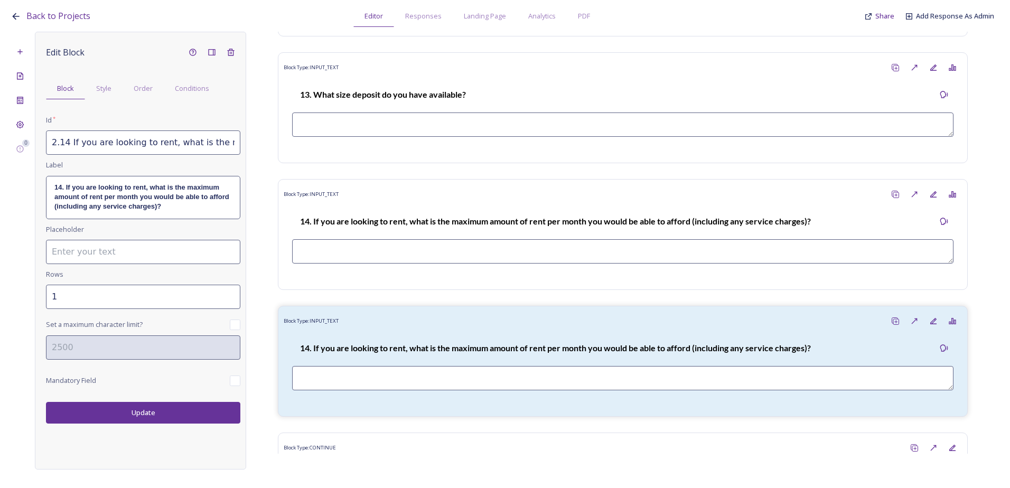
click at [68, 152] on input "2.14 If you are looking to rent, what is the maximum amount of rent per month y…" at bounding box center [143, 143] width 194 height 24
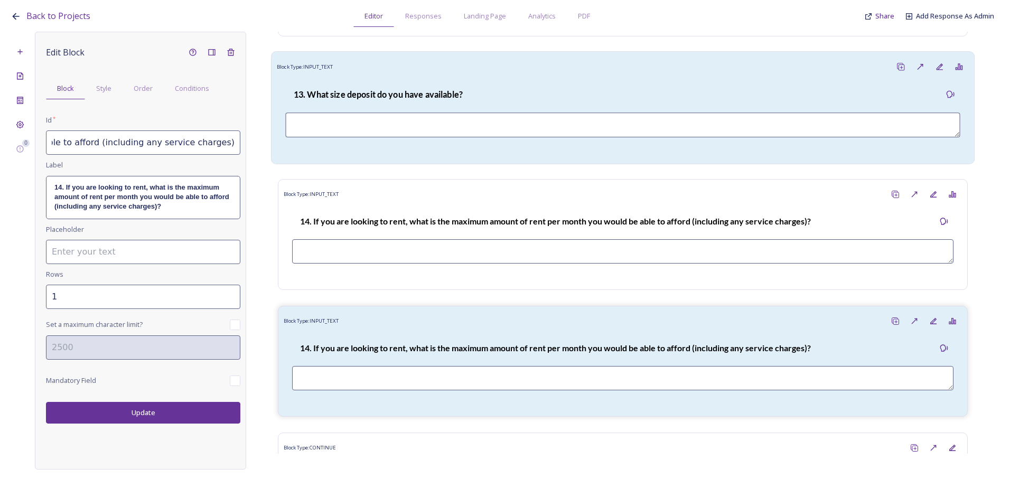
drag, startPoint x: 48, startPoint y: 145, endPoint x: 324, endPoint y: 152, distance: 277.0
click at [324, 152] on div "0 Edit Block Block Style Order Conditions Id * 2.14 If you are looking to rent,…" at bounding box center [505, 251] width 989 height 438
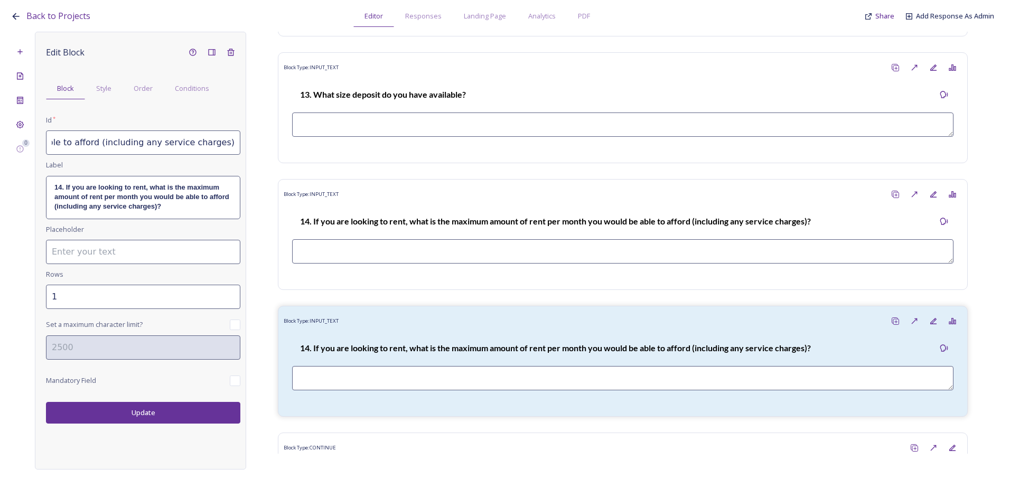
paste input "5 What size rental deposit do you have available?"
click at [159, 205] on strong "14. If you are looking to rent, what is the maximum amount of rent per month yo…" at bounding box center [142, 196] width 177 height 27
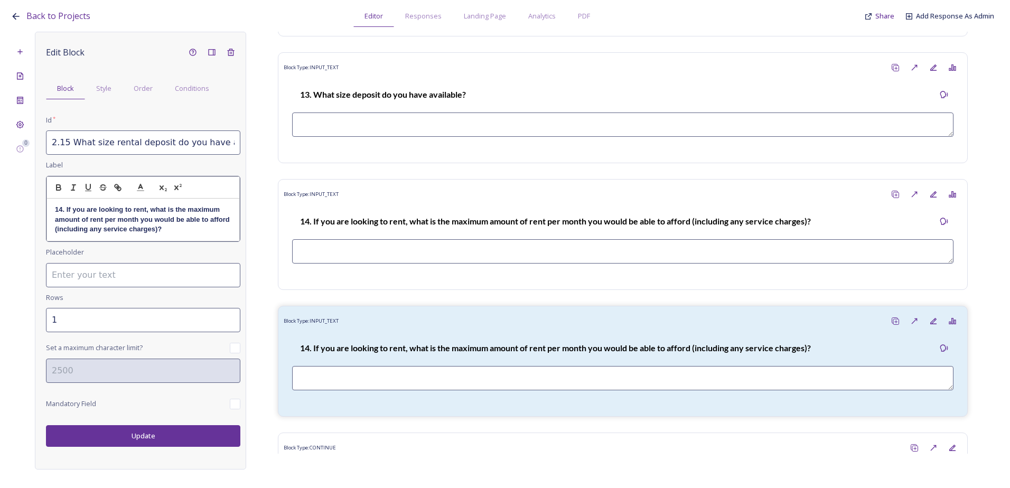
drag, startPoint x: 177, startPoint y: 233, endPoint x: 53, endPoint y: 203, distance: 127.7
click at [53, 203] on div "14. If you are looking to rent, what is the maximum amount of rent per month yo…" at bounding box center [143, 220] width 192 height 42
drag, startPoint x: 171, startPoint y: 248, endPoint x: 174, endPoint y: 242, distance: 7.1
click at [171, 248] on div "Edit Block Block Style Order Conditions Id * 2.15 What size rental deposit do y…" at bounding box center [143, 245] width 194 height 404
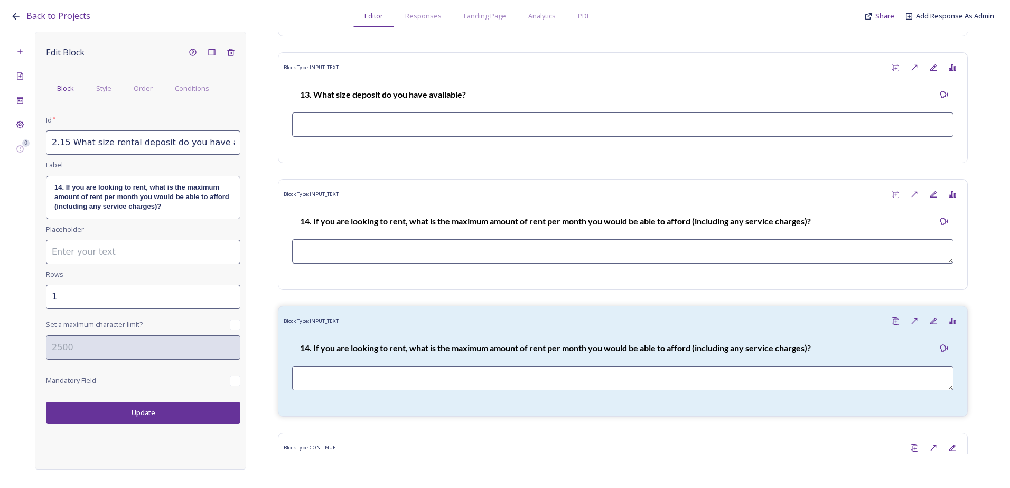
click at [172, 210] on p "14. If you are looking to rent, what is the maximum amount of rent per month yo…" at bounding box center [143, 197] width 178 height 29
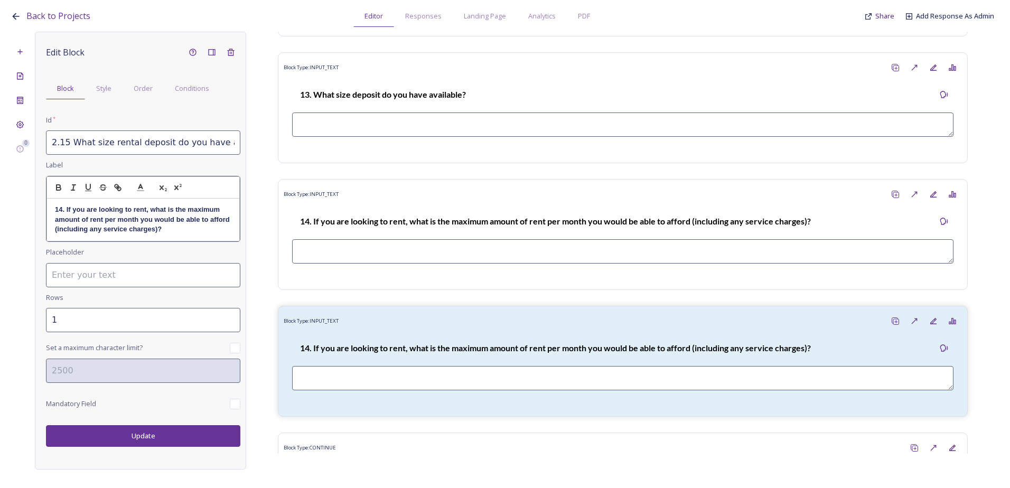
click at [175, 226] on p "14. If you are looking to rent, what is the maximum amount of rent per month yo…" at bounding box center [143, 219] width 177 height 29
drag, startPoint x: 175, startPoint y: 235, endPoint x: 44, endPoint y: 205, distance: 134.5
click at [44, 205] on div "Edit Block Block Style Order Conditions Id * 2.15 What size rental deposit do y…" at bounding box center [140, 251] width 211 height 438
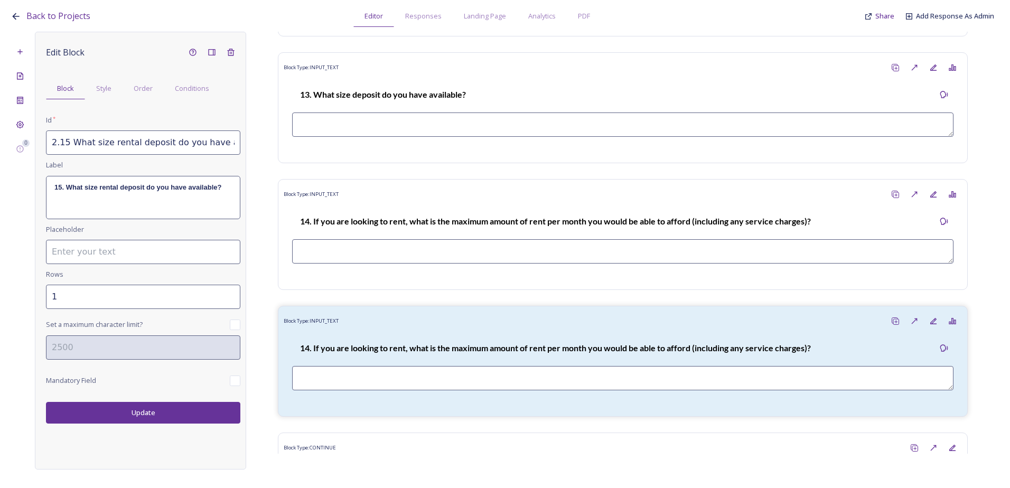
click at [110, 435] on div "Edit Block Block Style Order Conditions Id * 2.15 What size rental deposit do y…" at bounding box center [140, 251] width 211 height 438
click at [152, 414] on button "Update" at bounding box center [143, 413] width 194 height 22
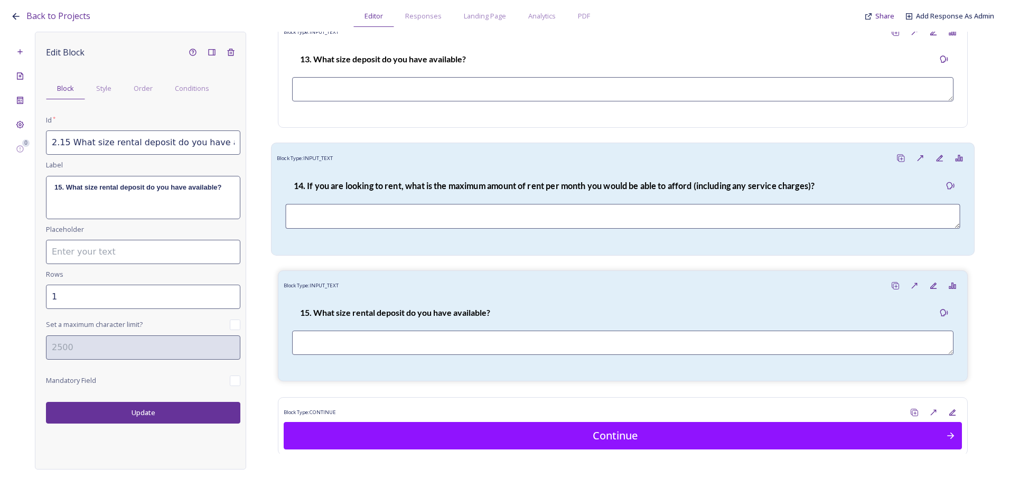
scroll to position [3712, 0]
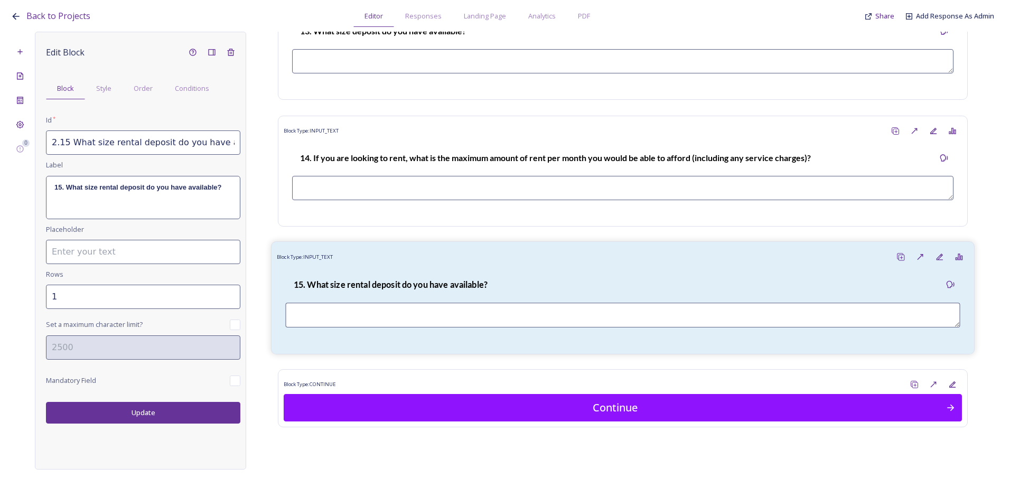
click at [470, 280] on strong "15. What size rental deposit do you have available?" at bounding box center [391, 284] width 194 height 10
click at [899, 255] on rect at bounding box center [902, 258] width 6 height 6
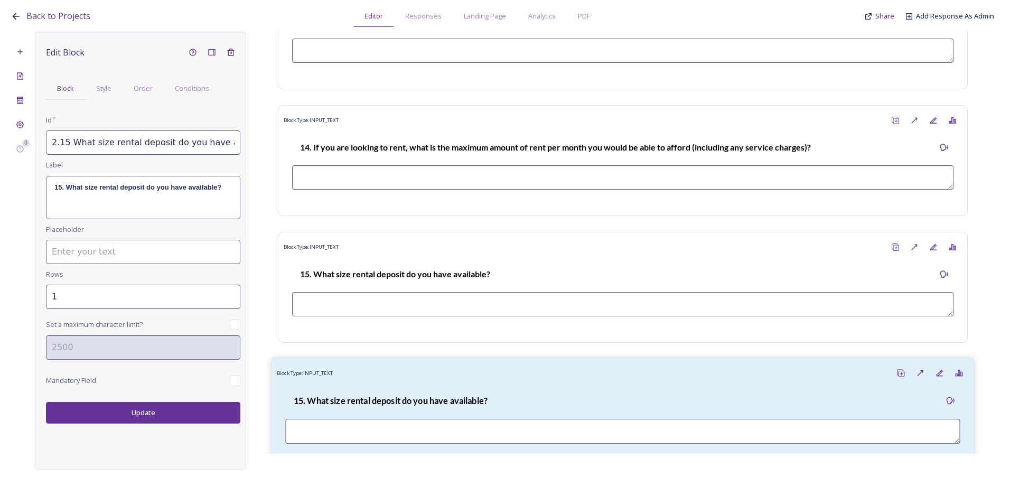
click at [407, 383] on div "Block Type: INPUT_TEXT" at bounding box center [623, 374] width 692 height 20
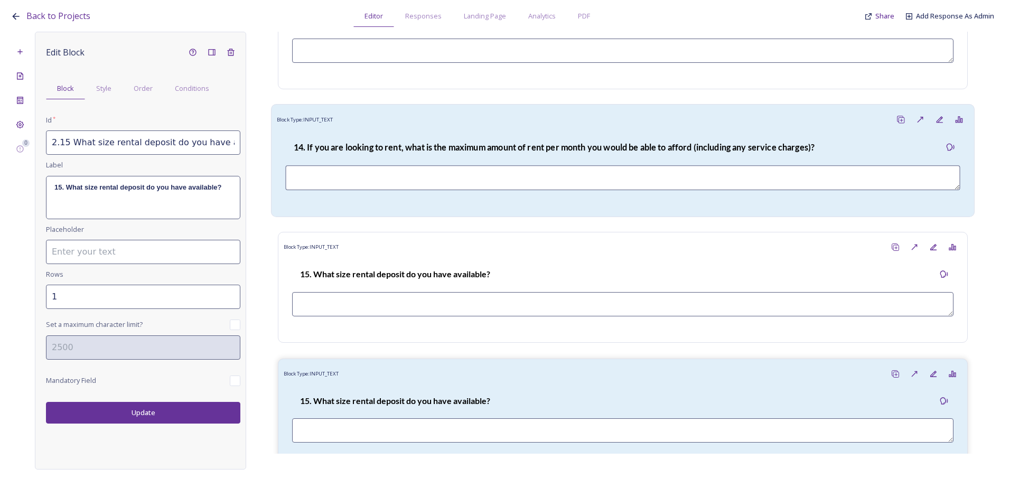
scroll to position [0, 79]
drag, startPoint x: 49, startPoint y: 142, endPoint x: 335, endPoint y: 145, distance: 285.9
click at [335, 145] on div "0 Edit Block Block Style Order Conditions Id * 2.15 What size rental deposit do…" at bounding box center [505, 251] width 989 height 438
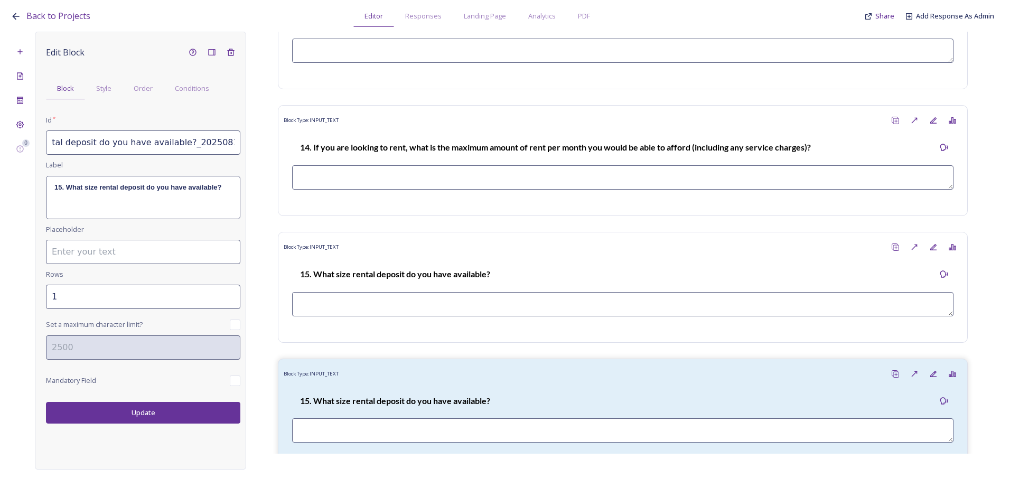
paste input "6 Do you have any final comments on your housing needs or parish housing needs?"
type input "2.16 Do you have any final comments on your housing needs or parish housing nee…"
drag, startPoint x: 223, startPoint y: 222, endPoint x: 212, endPoint y: 209, distance: 17.3
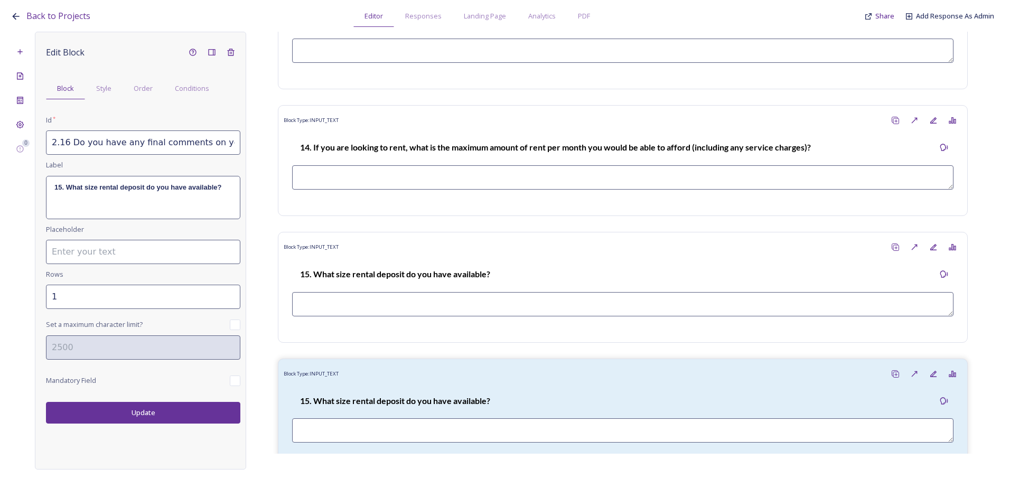
click at [223, 219] on div "Edit Block Block Style Order Conditions Id * 2.16 Do you have any final comment…" at bounding box center [143, 233] width 194 height 381
click at [217, 207] on div "15. What size rental deposit do you have available?" at bounding box center [143, 198] width 193 height 42
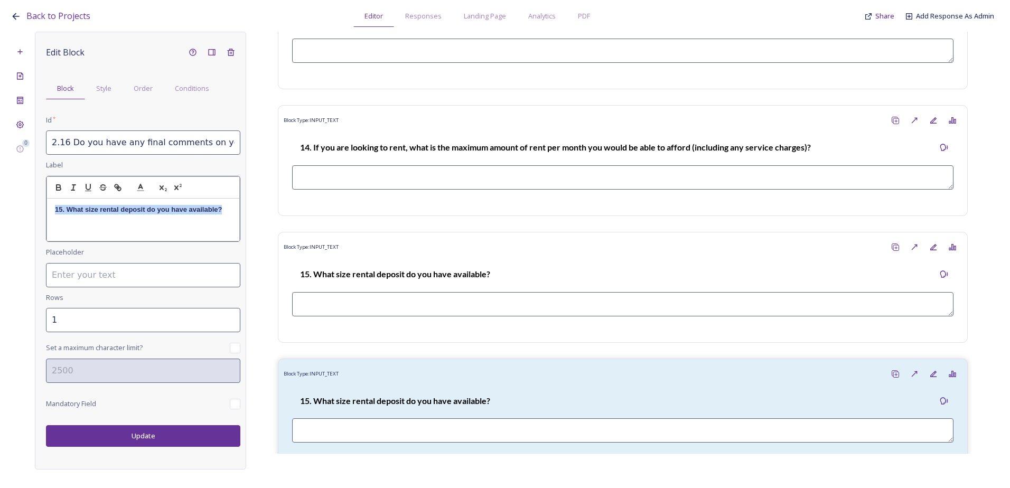
drag, startPoint x: 226, startPoint y: 211, endPoint x: 7, endPoint y: 209, distance: 219.3
click at [7, 209] on div "Back to Projects Editor Responses Landing Page Analytics PDF Share Add Response…" at bounding box center [505, 244] width 1010 height 488
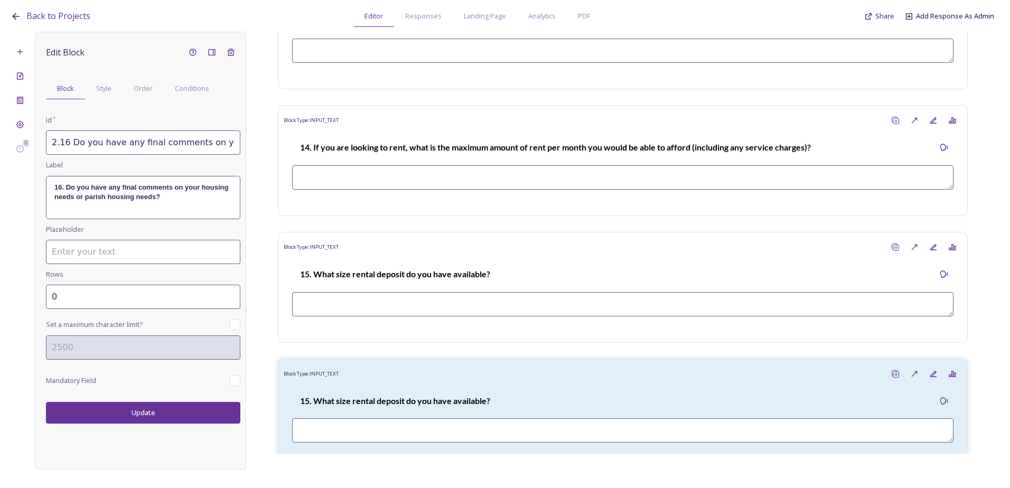
click at [229, 309] on input "0" at bounding box center [143, 297] width 194 height 24
click at [229, 316] on div "Edit Block Block Style Order Conditions Id * 2.16 Do you have any final comment…" at bounding box center [143, 233] width 194 height 381
drag, startPoint x: 229, startPoint y: 316, endPoint x: 231, endPoint y: 293, distance: 22.8
click at [231, 293] on input "0" at bounding box center [143, 297] width 194 height 24
click at [231, 293] on input "1" at bounding box center [143, 297] width 194 height 24
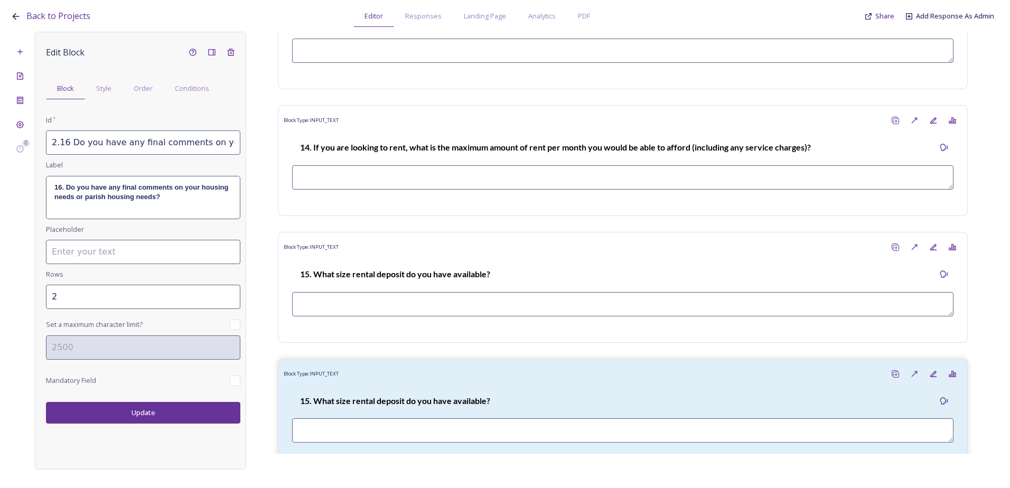
click at [231, 293] on input "2" at bounding box center [143, 297] width 194 height 24
click at [231, 293] on input "3" at bounding box center [143, 297] width 194 height 24
click at [231, 293] on input "4" at bounding box center [143, 297] width 194 height 24
click at [231, 293] on input "5" at bounding box center [143, 297] width 194 height 24
type input "6"
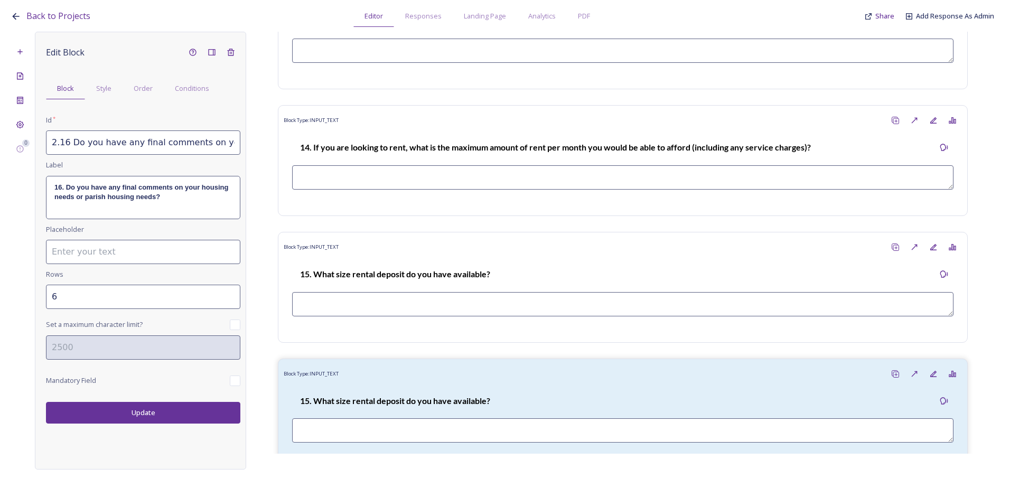
click at [231, 293] on input "6" at bounding box center [143, 297] width 194 height 24
click at [160, 404] on button "Update" at bounding box center [143, 413] width 194 height 22
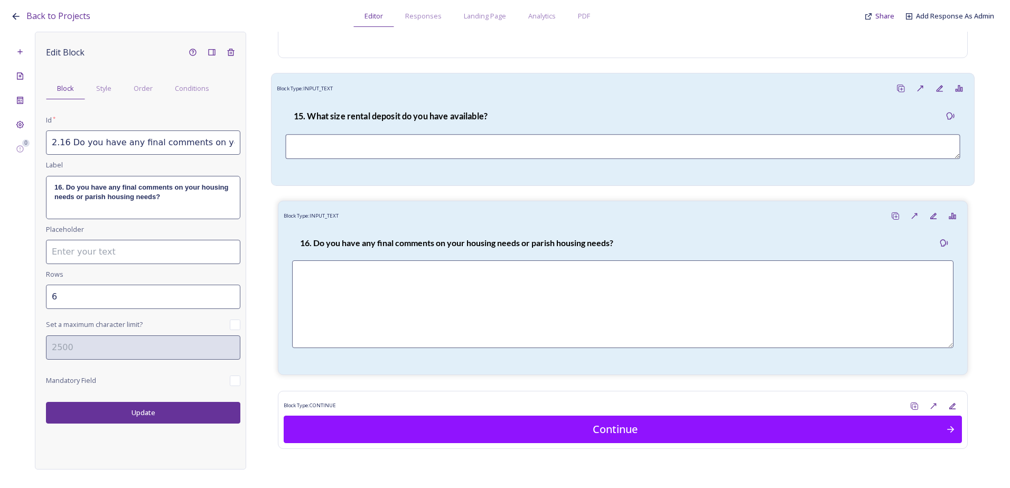
scroll to position [3870, 0]
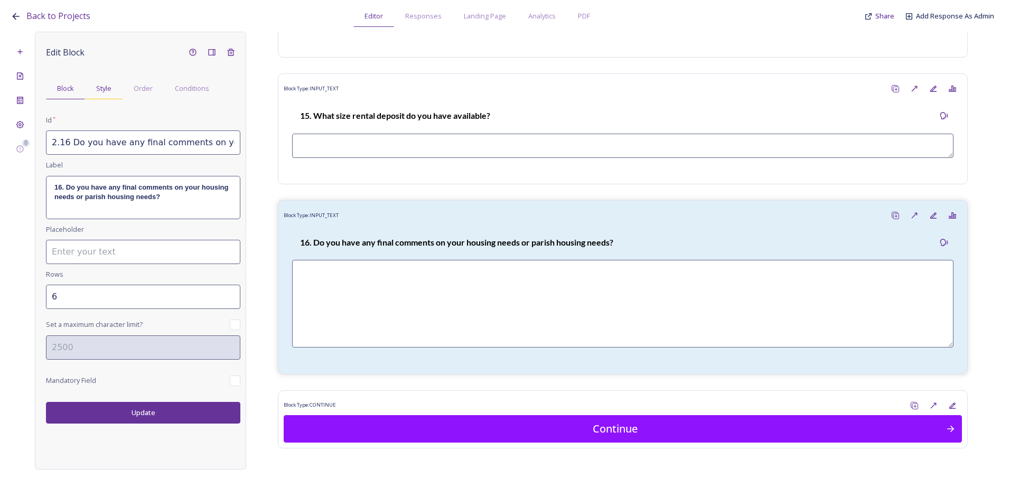
click at [89, 99] on div "Style" at bounding box center [104, 89] width 38 height 22
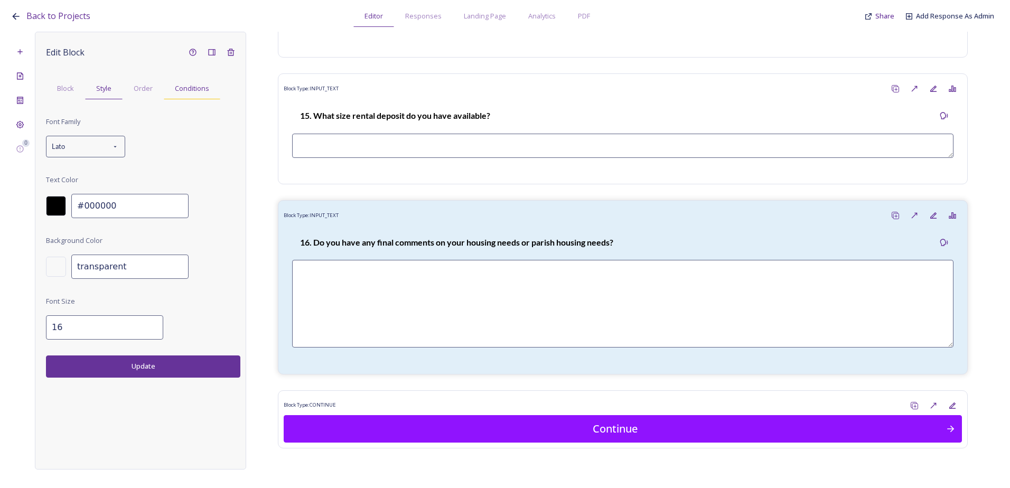
click at [205, 90] on span "Conditions" at bounding box center [192, 88] width 34 height 10
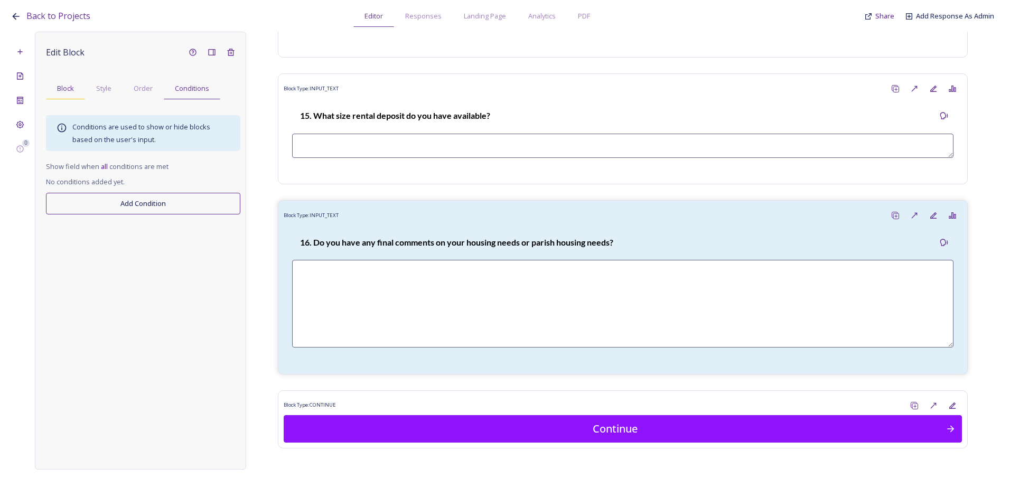
click at [79, 84] on div "Block" at bounding box center [65, 89] width 39 height 22
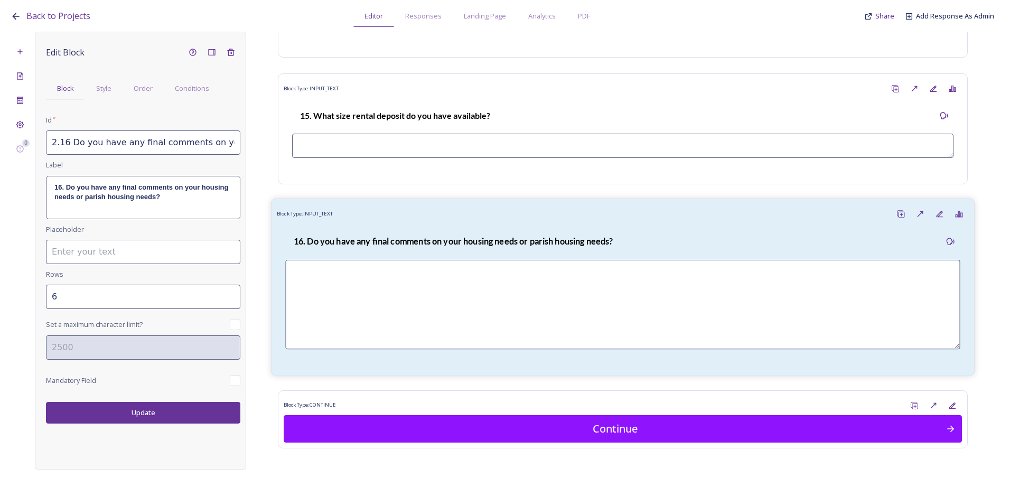
scroll to position [3902, 0]
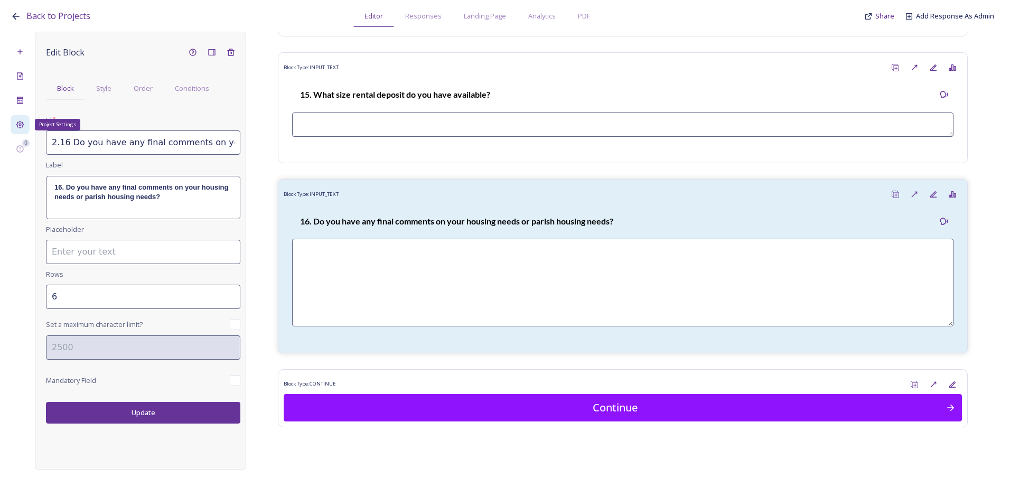
click at [24, 128] on div "Project Settings" at bounding box center [20, 124] width 19 height 19
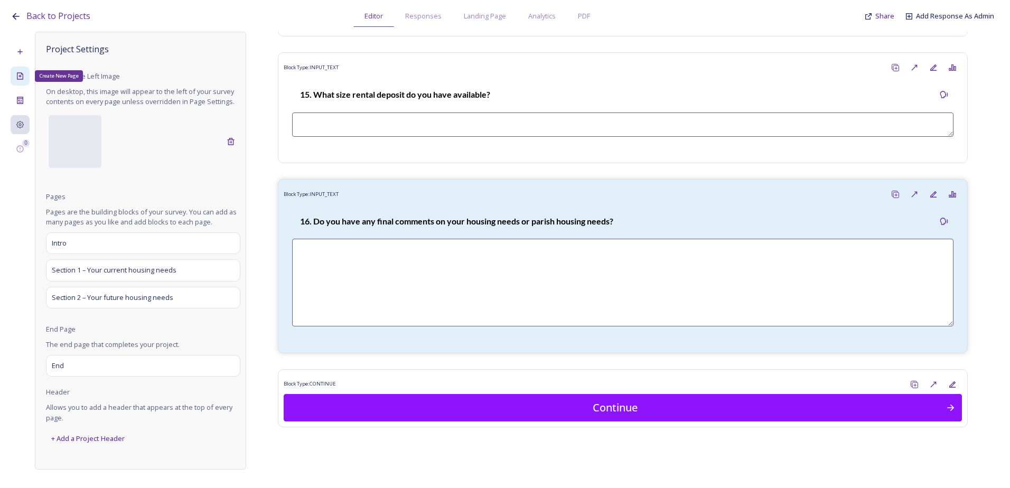
click at [24, 76] on icon at bounding box center [20, 76] width 8 height 8
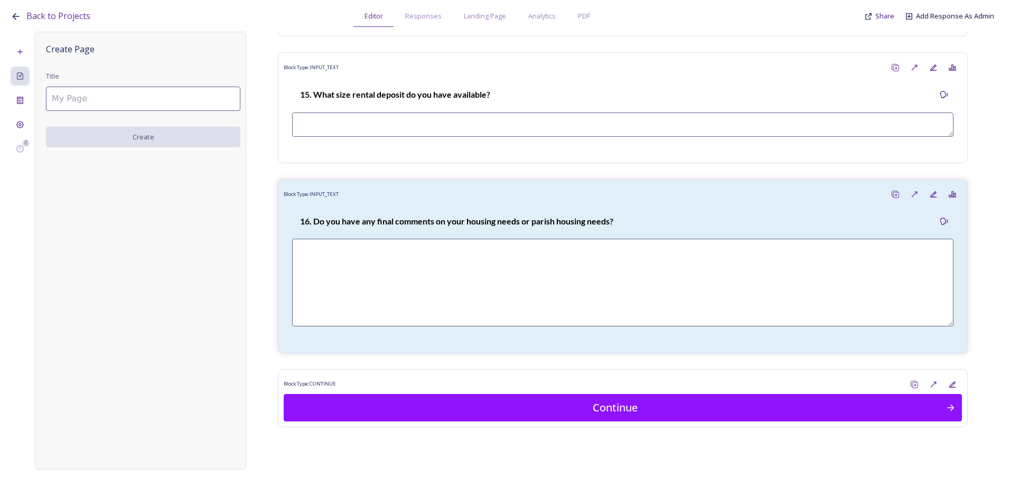
click at [89, 101] on input at bounding box center [143, 99] width 194 height 24
click at [72, 99] on input at bounding box center [143, 99] width 194 height 24
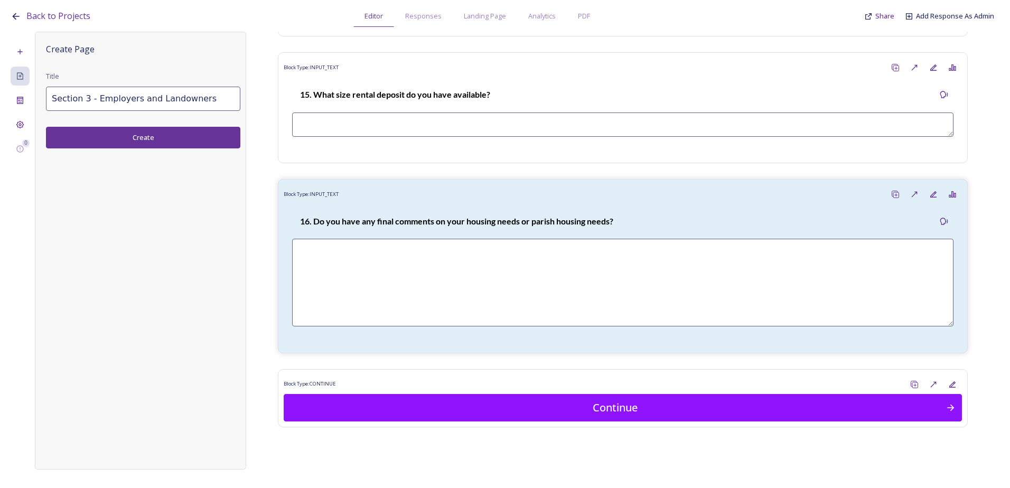
type input "Section 3 - Employers and Landowners"
click at [113, 136] on button "Create" at bounding box center [143, 138] width 194 height 22
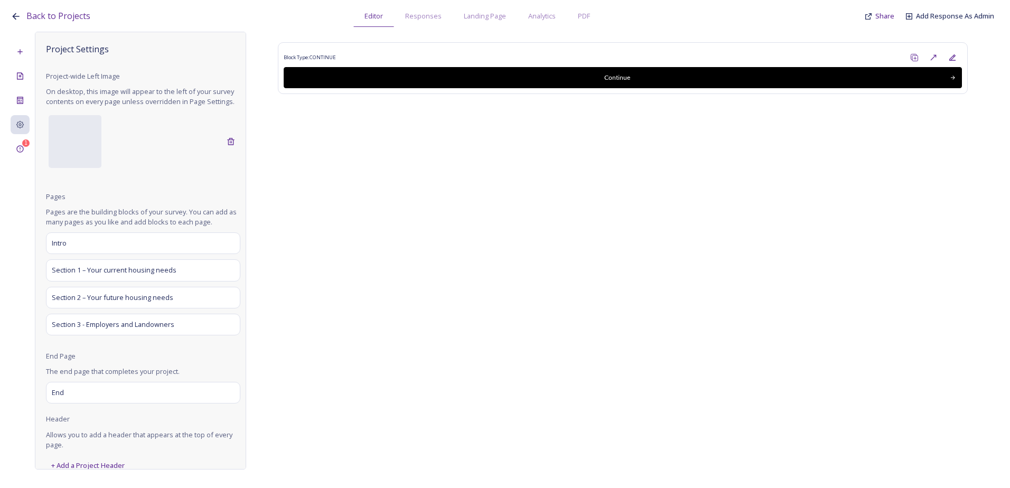
scroll to position [0, 0]
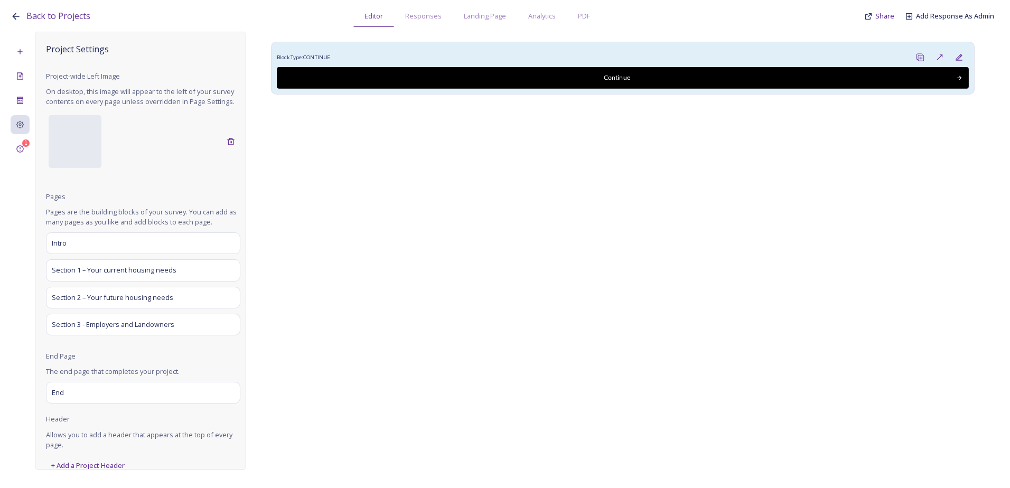
click at [379, 62] on div "Block Type: CONTINUE" at bounding box center [623, 58] width 692 height 20
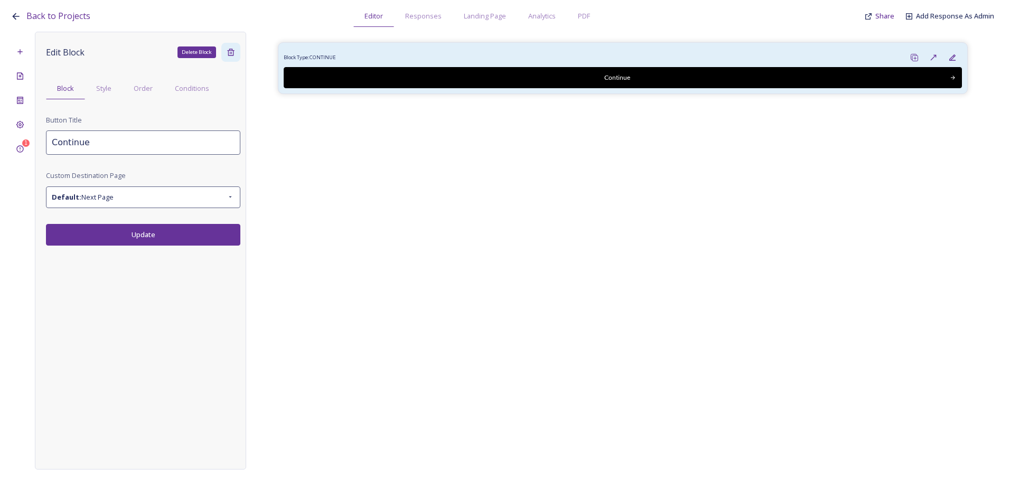
click at [230, 52] on icon at bounding box center [230, 52] width 7 height 7
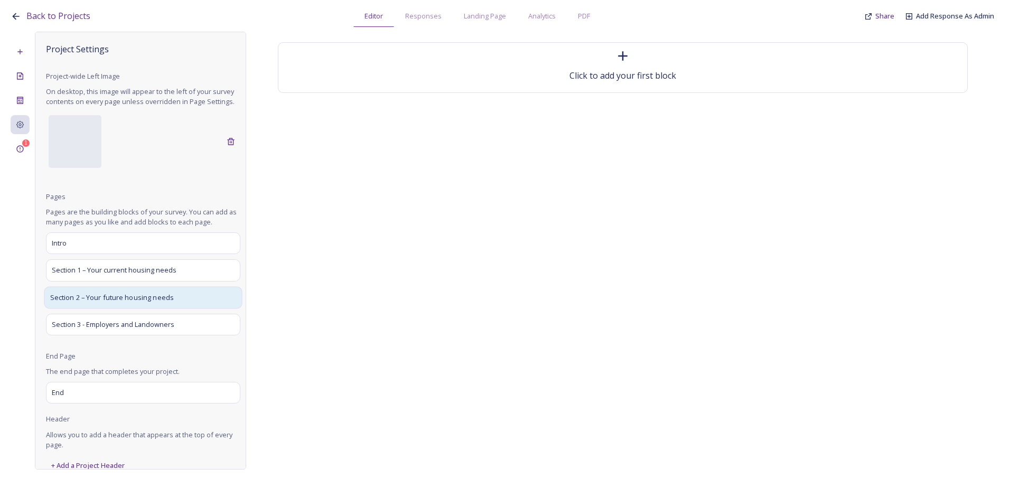
click at [79, 309] on div "Section 2 – Your future housing needs" at bounding box center [143, 297] width 198 height 22
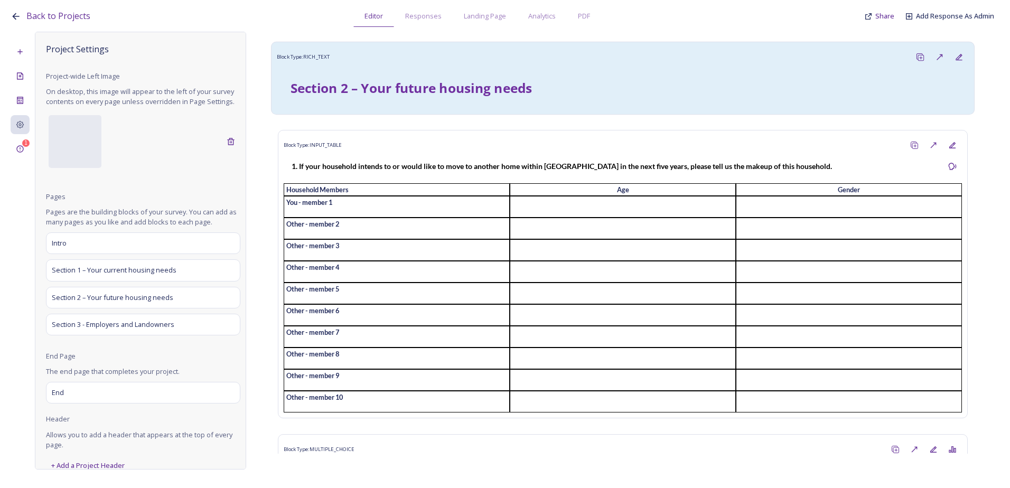
click at [396, 77] on div "Section 2 – Your future housing needs" at bounding box center [622, 87] width 681 height 31
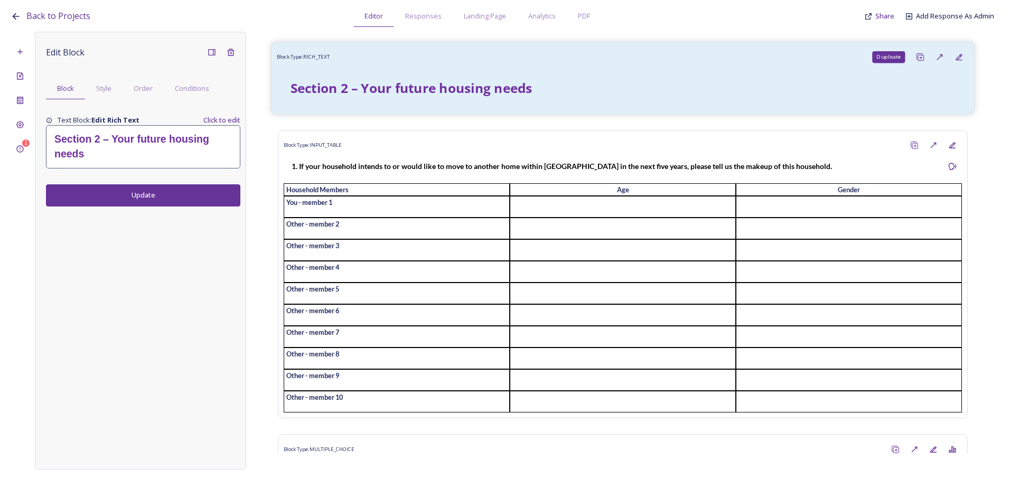
click at [916, 58] on icon at bounding box center [920, 57] width 8 height 8
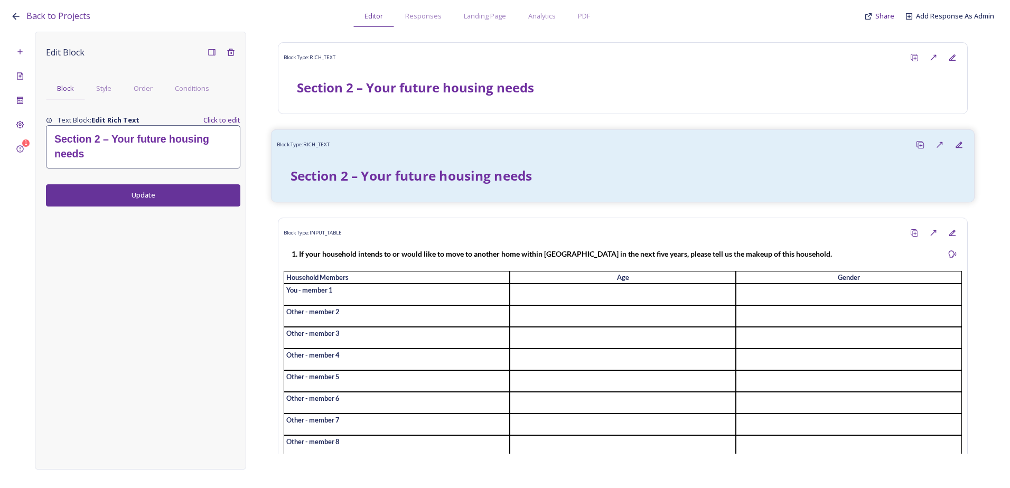
click at [573, 159] on div "Section 2 – Your future housing needs" at bounding box center [623, 176] width 692 height 42
click at [936, 145] on div "Move to Page" at bounding box center [940, 145] width 20 height 20
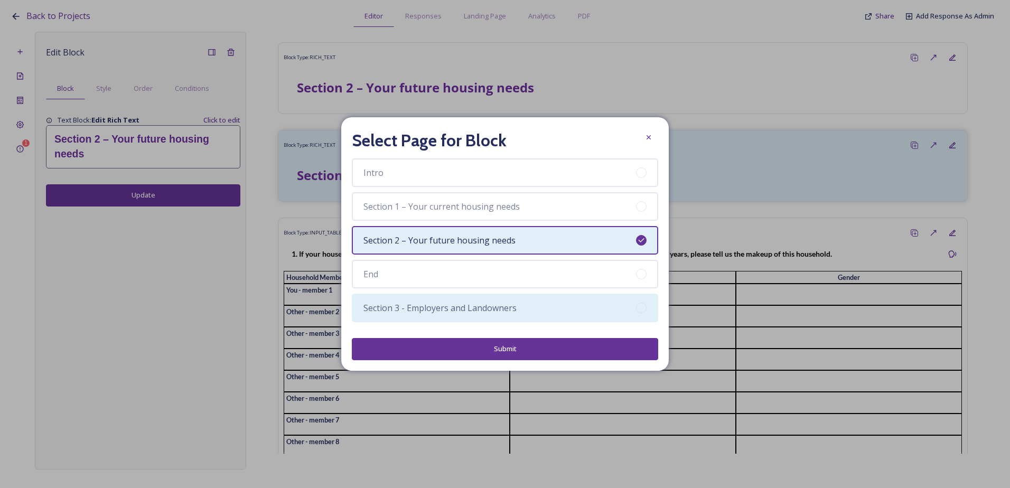
click at [430, 299] on div "Section 3 - Employers and Landowners" at bounding box center [505, 308] width 307 height 29
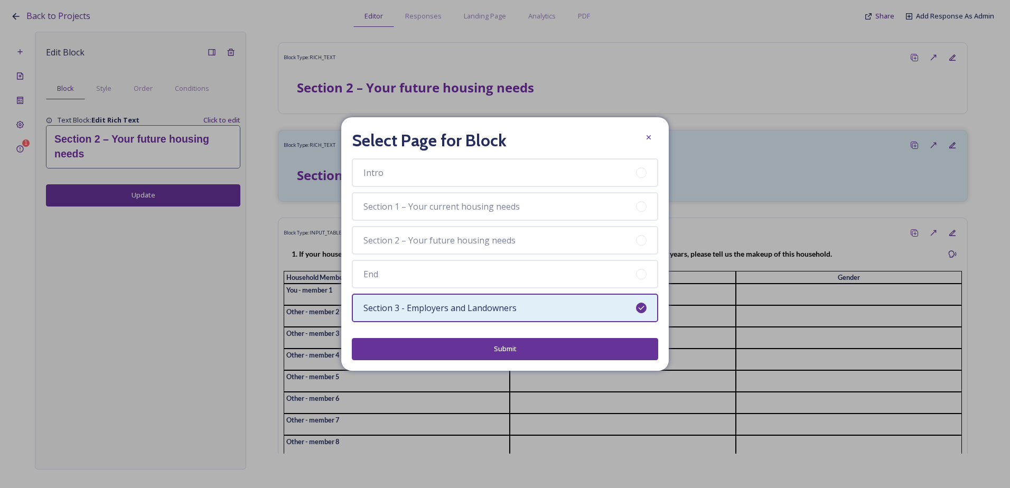
click at [476, 344] on button "Submit" at bounding box center [505, 349] width 307 height 22
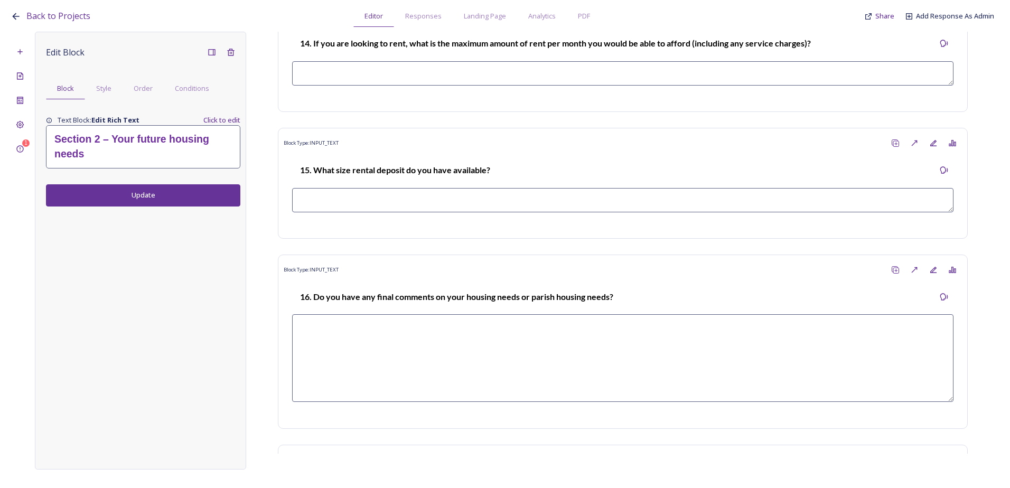
scroll to position [3902, 0]
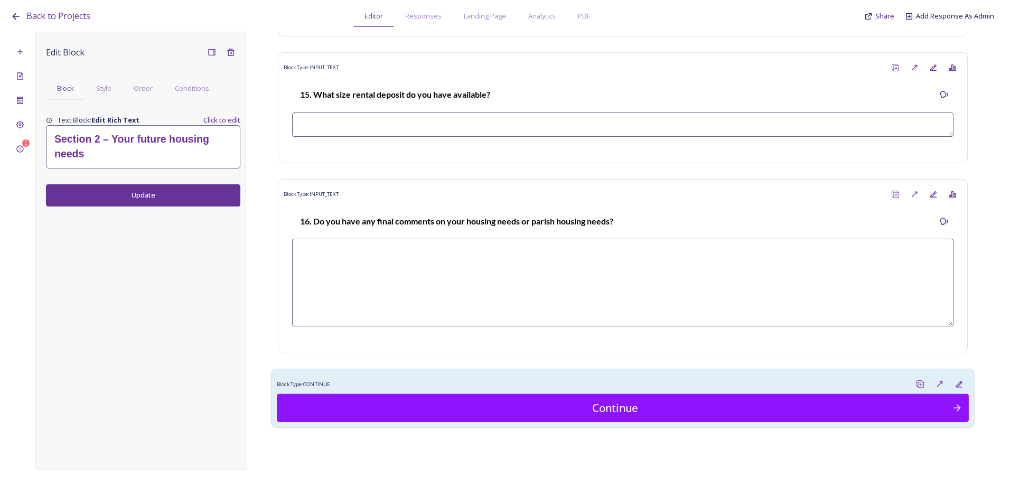
click at [725, 377] on div "Block Type: CONTINUE" at bounding box center [623, 385] width 692 height 20
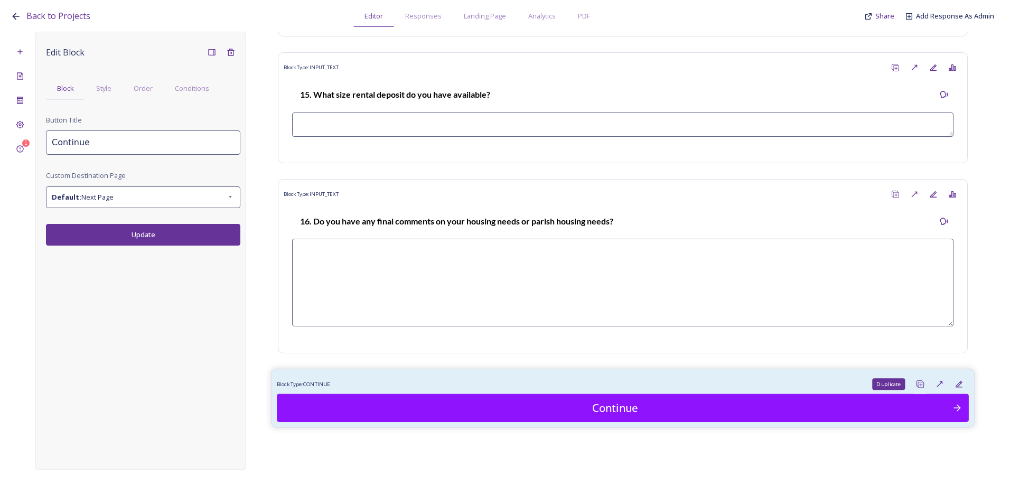
click at [916, 383] on icon at bounding box center [920, 384] width 8 height 8
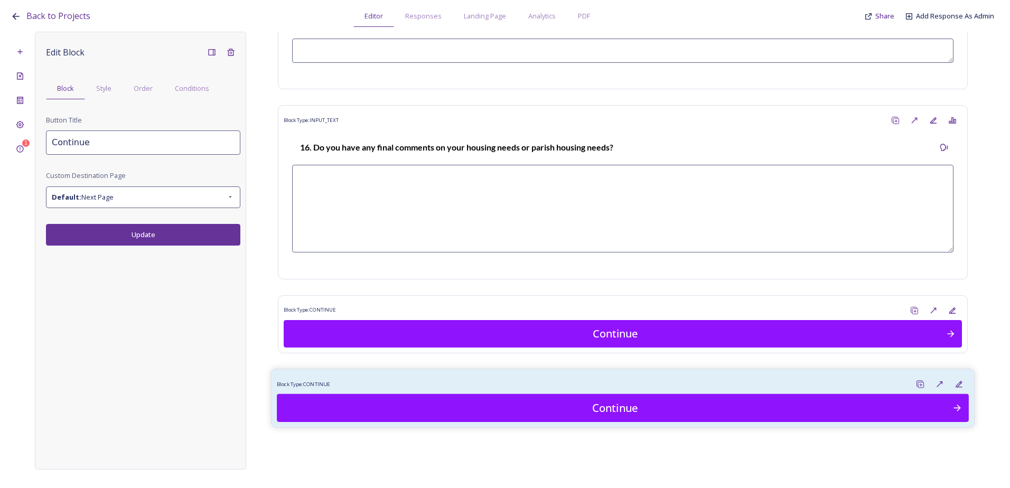
scroll to position [3976, 0]
click at [646, 376] on div "Block Type: CONTINUE" at bounding box center [623, 385] width 692 height 20
click at [936, 384] on icon at bounding box center [940, 384] width 8 height 8
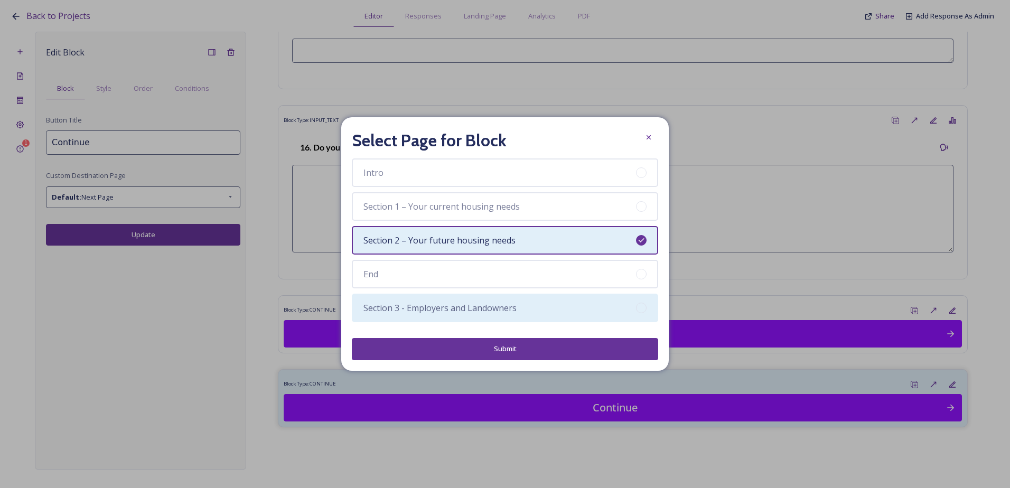
click at [484, 299] on div "Section 3 - Employers and Landowners" at bounding box center [505, 308] width 307 height 29
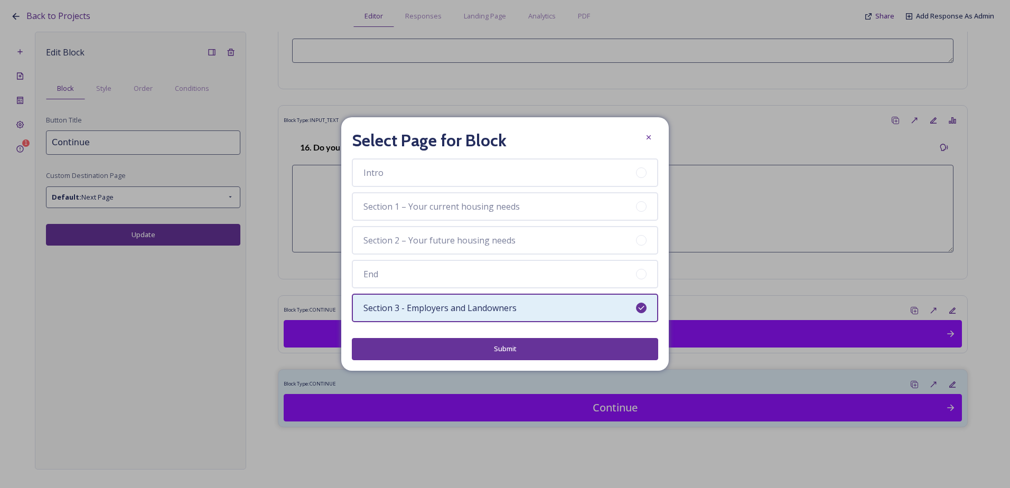
click at [522, 351] on button "Submit" at bounding box center [505, 349] width 307 height 22
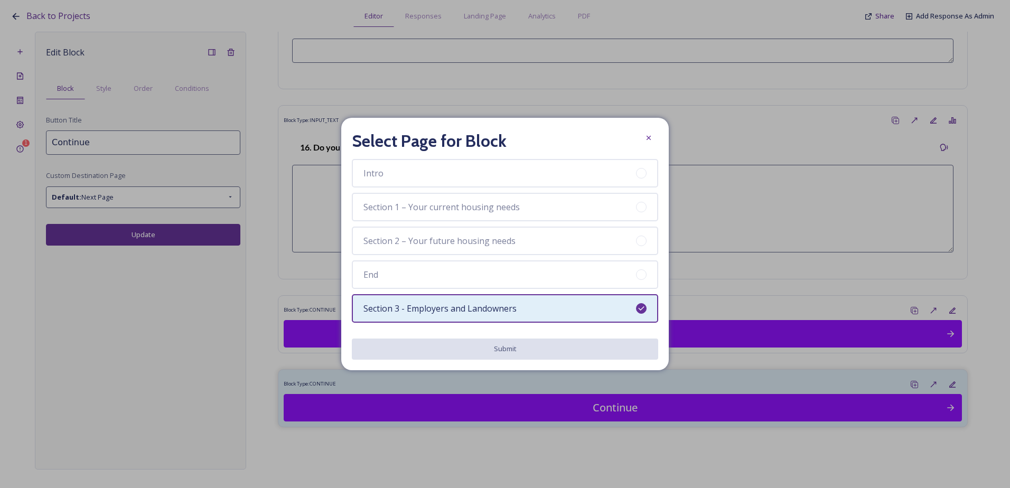
scroll to position [3902, 0]
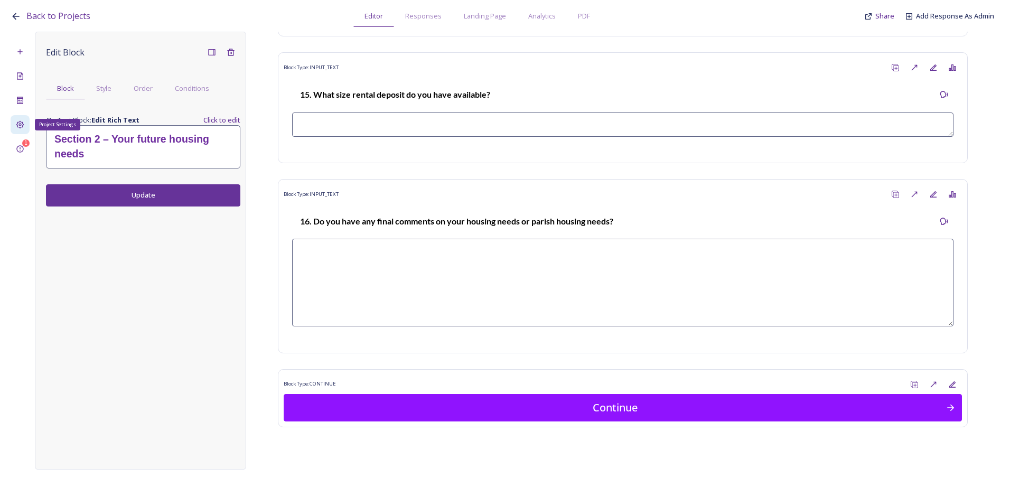
click at [17, 123] on icon at bounding box center [20, 124] width 8 height 8
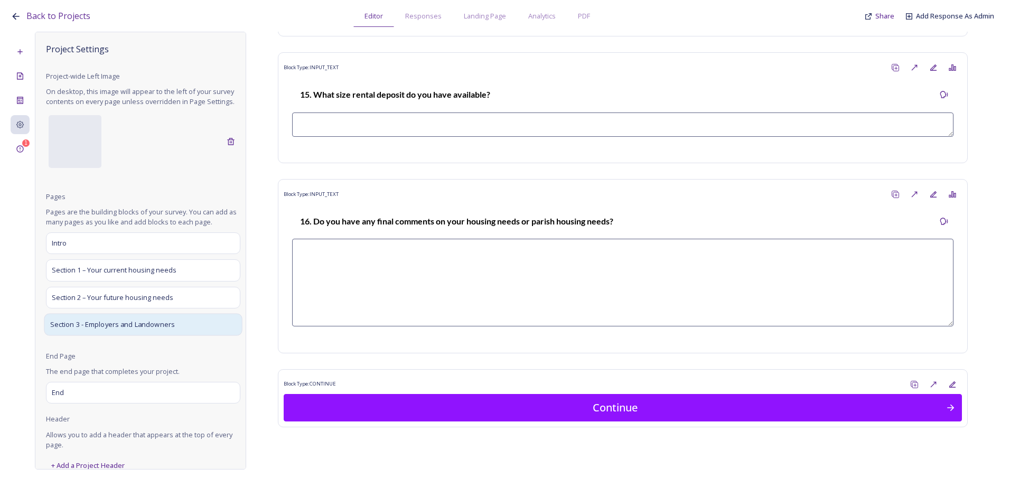
click at [103, 330] on span "Section 3 - Employers and Landowners" at bounding box center [112, 324] width 125 height 11
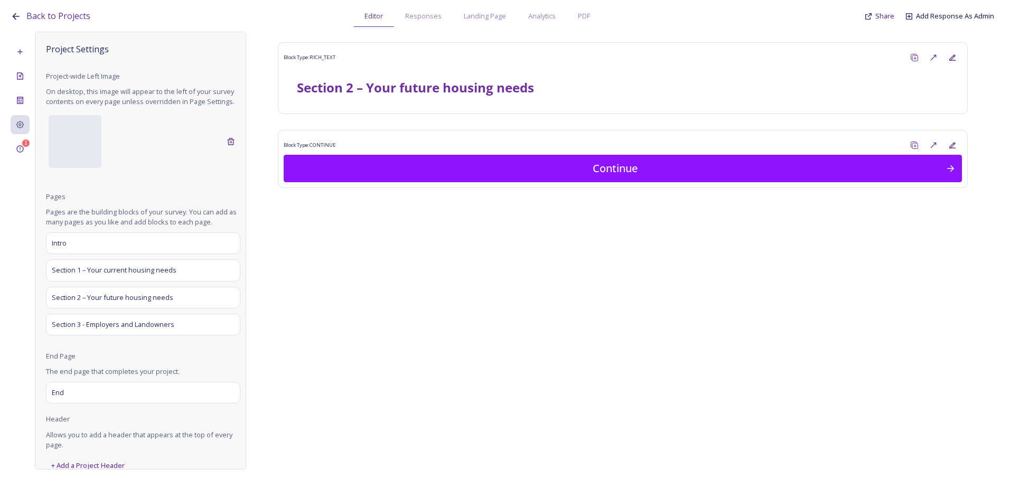
scroll to position [0, 0]
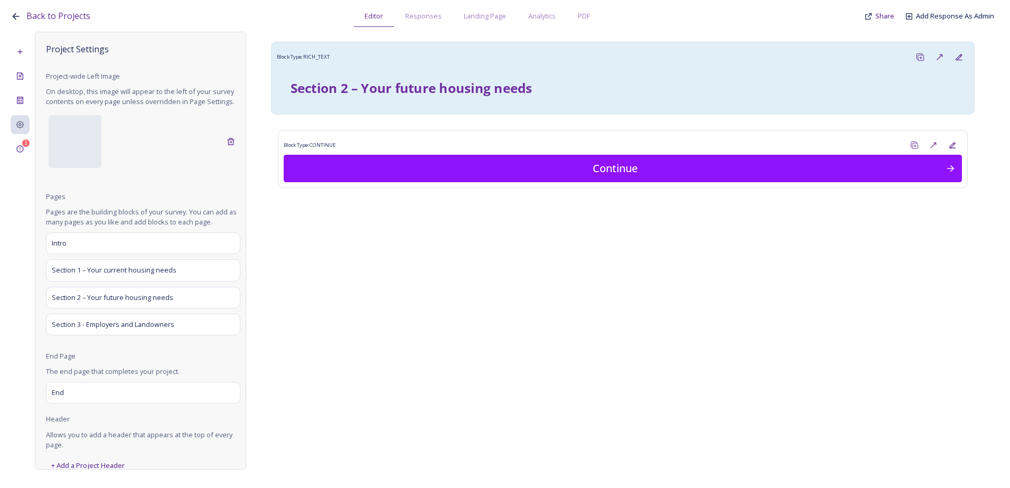
click at [493, 69] on div "Section 2 – Your future housing needs" at bounding box center [623, 88] width 692 height 42
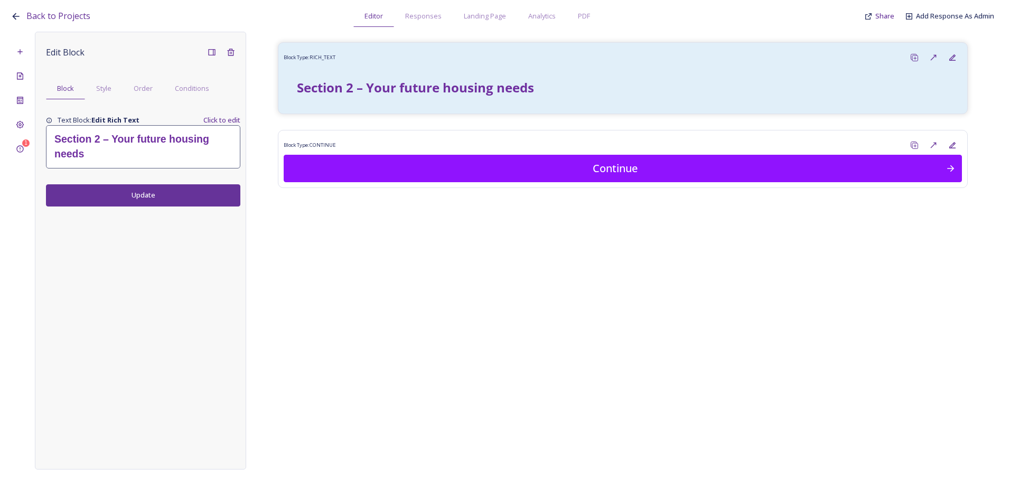
click at [152, 136] on strong "Section 2 – Your future housing needs" at bounding box center [132, 146] width 157 height 26
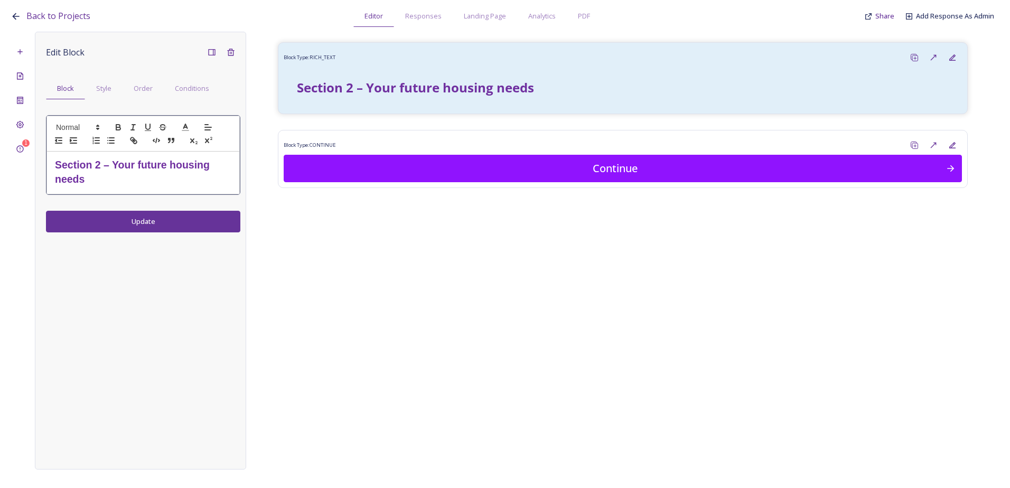
drag, startPoint x: 99, startPoint y: 187, endPoint x: 94, endPoint y: 168, distance: 19.7
click at [94, 168] on h2 "Section 2 – Your future housing needs" at bounding box center [143, 172] width 177 height 29
click at [130, 182] on h2 "Section 2 – Your future housing needs" at bounding box center [143, 172] width 177 height 29
drag, startPoint x: 98, startPoint y: 192, endPoint x: 94, endPoint y: 185, distance: 8.5
click at [96, 192] on div "Section 2 – Your future housing needs" at bounding box center [143, 173] width 192 height 42
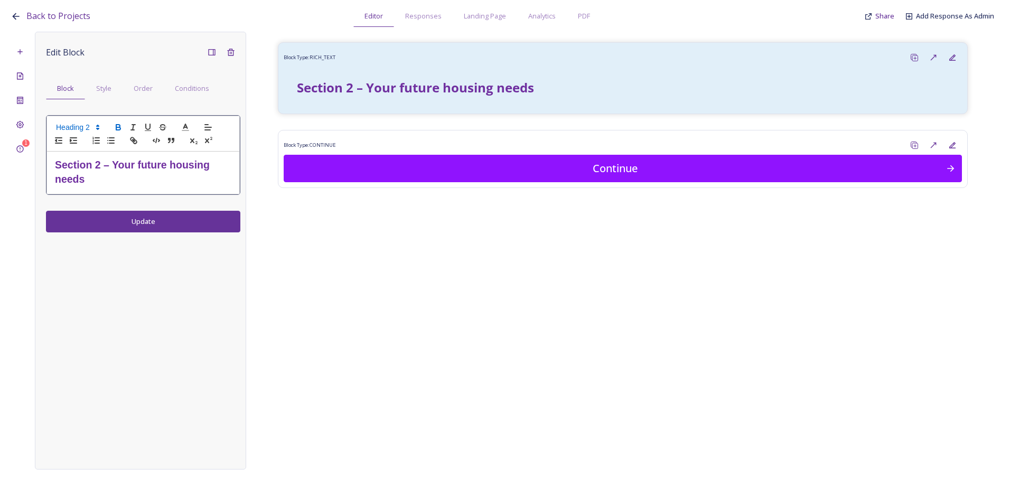
drag, startPoint x: 102, startPoint y: 177, endPoint x: 45, endPoint y: 154, distance: 61.4
click at [45, 154] on div "Edit Block Block Style Order Conditions Section 2 – Your future housing needs U…" at bounding box center [140, 251] width 211 height 438
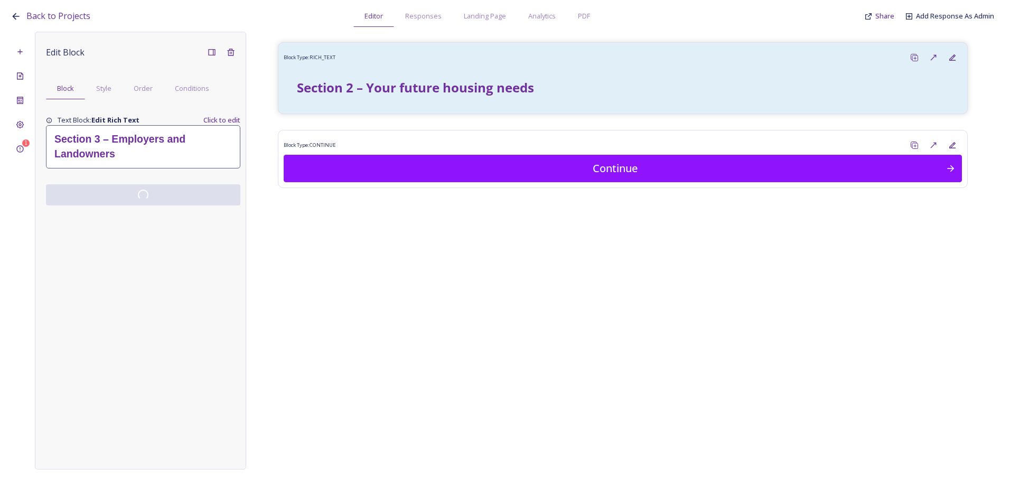
click at [143, 219] on div "Edit Block Block Style Order Conditions Text Block: Edit Rich Text Click to edi…" at bounding box center [140, 251] width 211 height 438
click at [508, 299] on div "Block Type: RICH_TEXT Section 3 – Employers and Landowners Block Type: CONTINUE…" at bounding box center [623, 243] width 754 height 422
click at [380, 242] on div "Block Type: RICH_TEXT Section 3 – Employers and Landowners Block Type: CONTINUE…" at bounding box center [623, 243] width 754 height 422
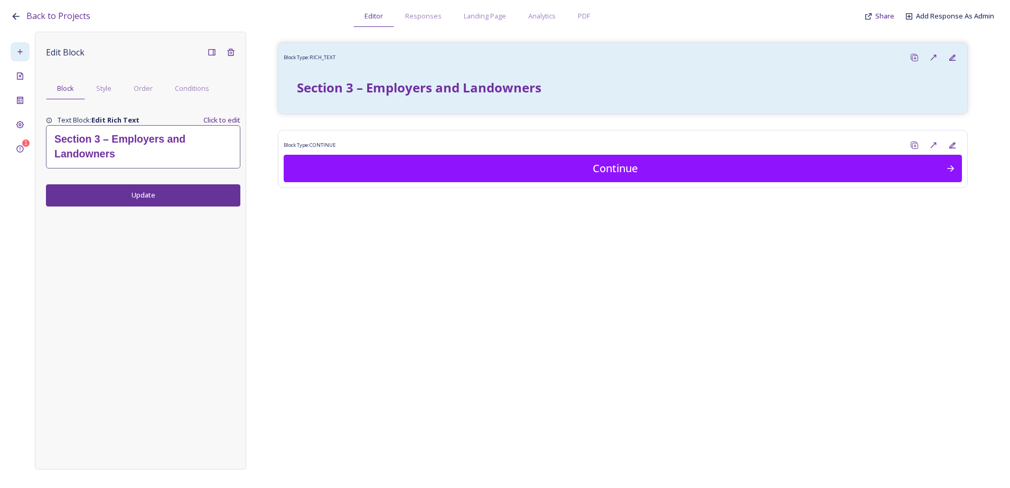
click at [30, 55] on div "1 Edit Block Block Style Order Conditions Text Block: Edit Rich Text Click to e…" at bounding box center [505, 251] width 989 height 438
click at [26, 54] on div "Add New Block" at bounding box center [20, 51] width 19 height 19
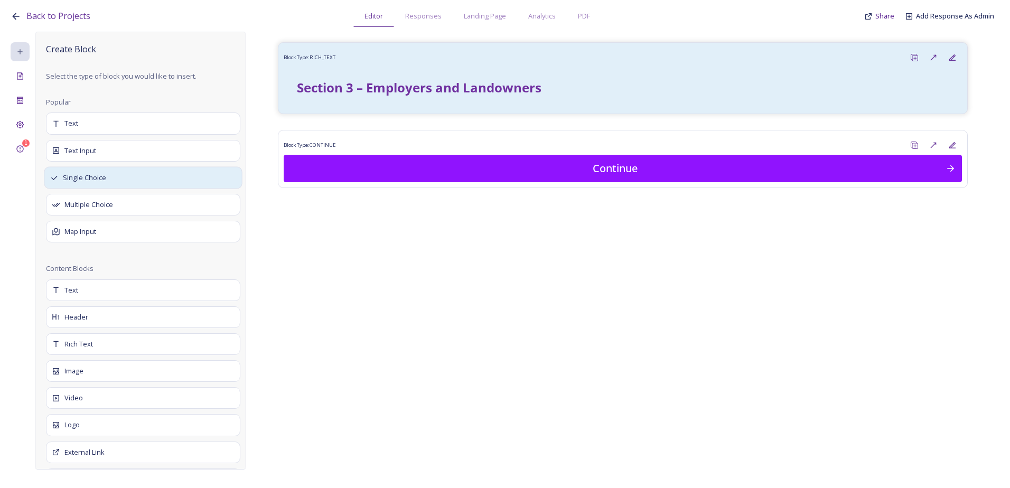
click at [97, 182] on span "Single Choice" at bounding box center [85, 178] width 44 height 11
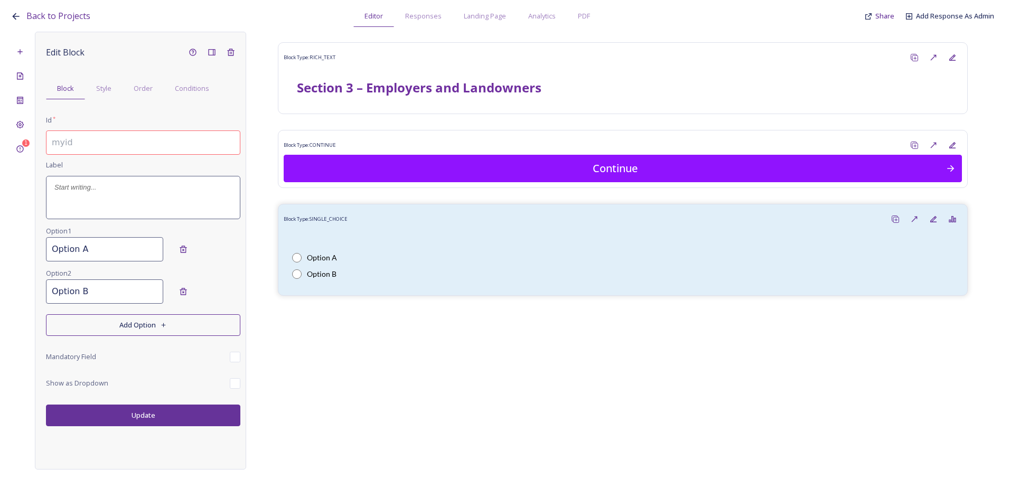
click at [179, 152] on input at bounding box center [143, 143] width 194 height 24
click at [169, 153] on input at bounding box center [143, 143] width 194 height 24
paste input "3.1 Are you an employer in Bury Parish?"
type input "3.1 Are you an employer in Bury Parish?"
click at [115, 188] on p at bounding box center [143, 188] width 178 height 10
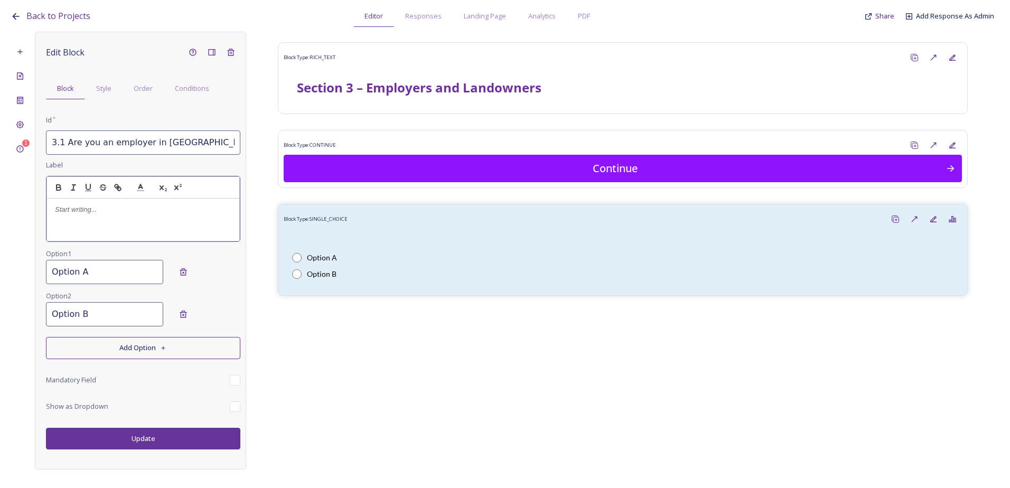
drag, startPoint x: 160, startPoint y: 234, endPoint x: 86, endPoint y: 226, distance: 74.9
click at [152, 232] on div at bounding box center [143, 220] width 192 height 42
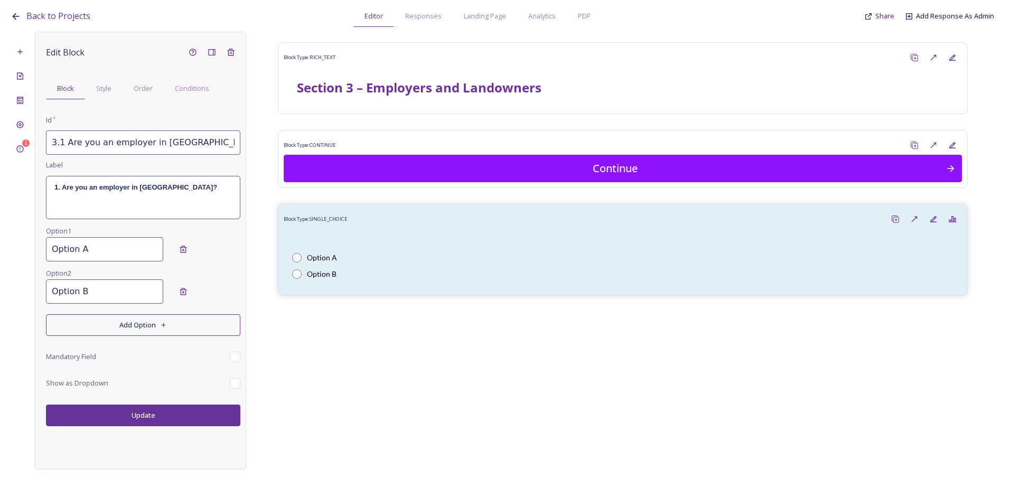
drag, startPoint x: 100, startPoint y: 271, endPoint x: 45, endPoint y: 268, distance: 55.6
click at [45, 268] on div "Edit Block Block Style Order Conditions Id * 3.1 Are you an employer in Bury Pa…" at bounding box center [140, 251] width 211 height 438
type input "Yes"
drag, startPoint x: 104, startPoint y: 292, endPoint x: 25, endPoint y: 292, distance: 78.7
click at [25, 292] on div "1 Edit Block Block Style Order Conditions Id * 3.1 Are you an employer in Bury …" at bounding box center [505, 251] width 989 height 438
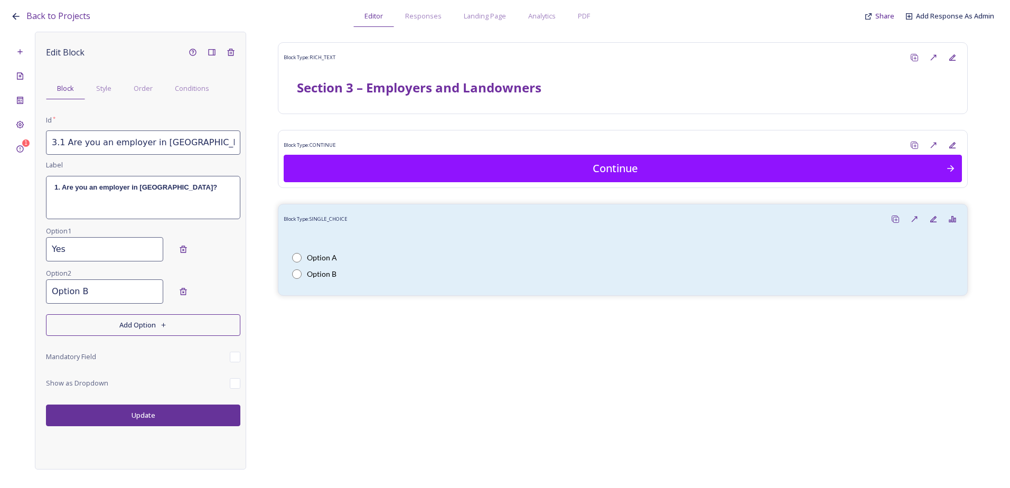
type input "o"
type input "No"
click at [136, 417] on button "Update" at bounding box center [143, 416] width 194 height 22
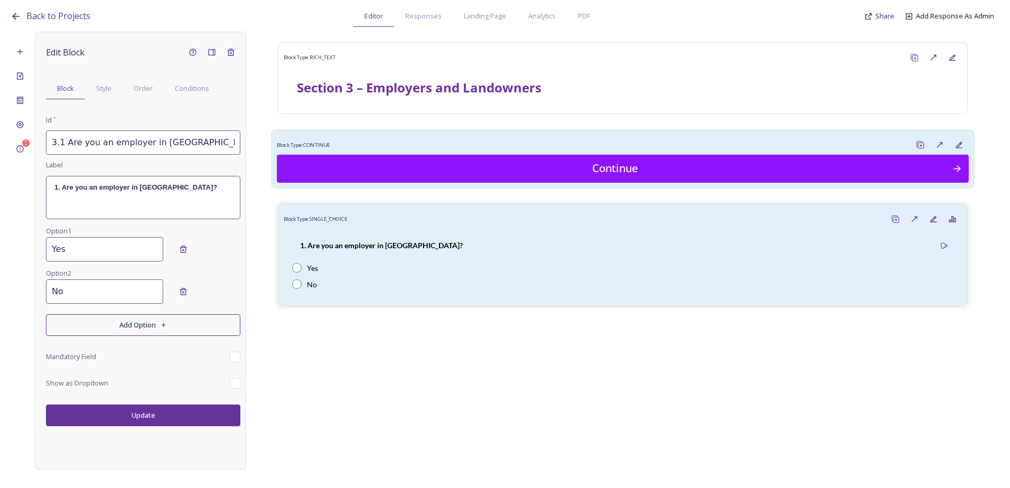
click at [500, 152] on div "Block Type: CONTINUE" at bounding box center [623, 145] width 692 height 20
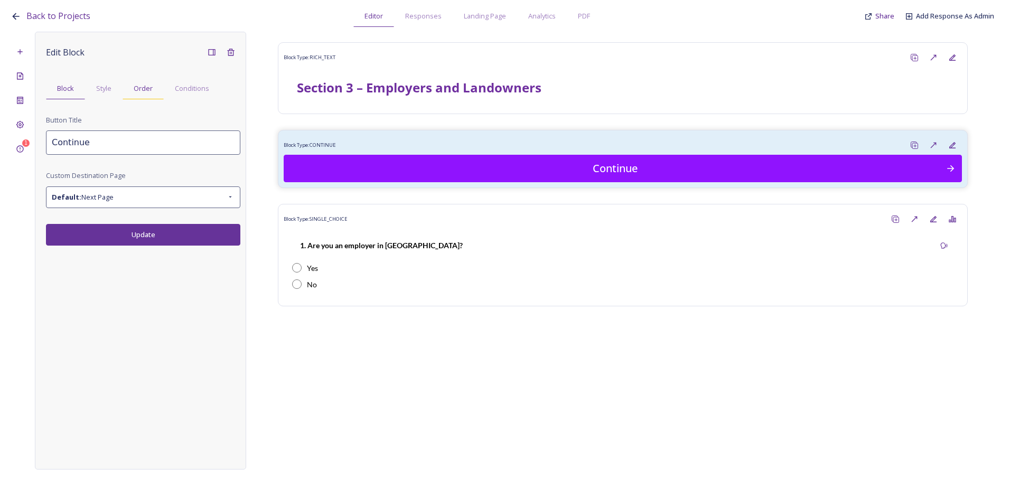
click at [142, 80] on div "Order" at bounding box center [143, 89] width 41 height 22
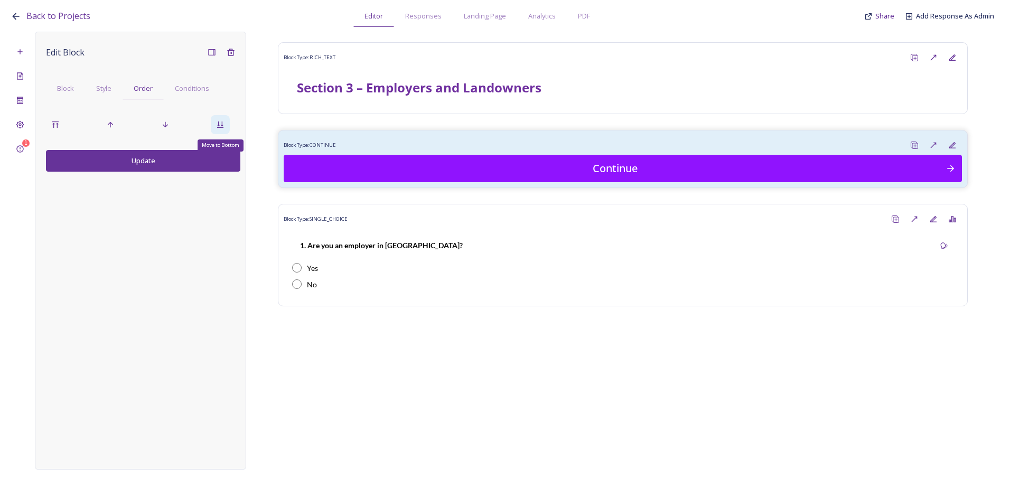
click at [221, 122] on icon at bounding box center [220, 124] width 8 height 8
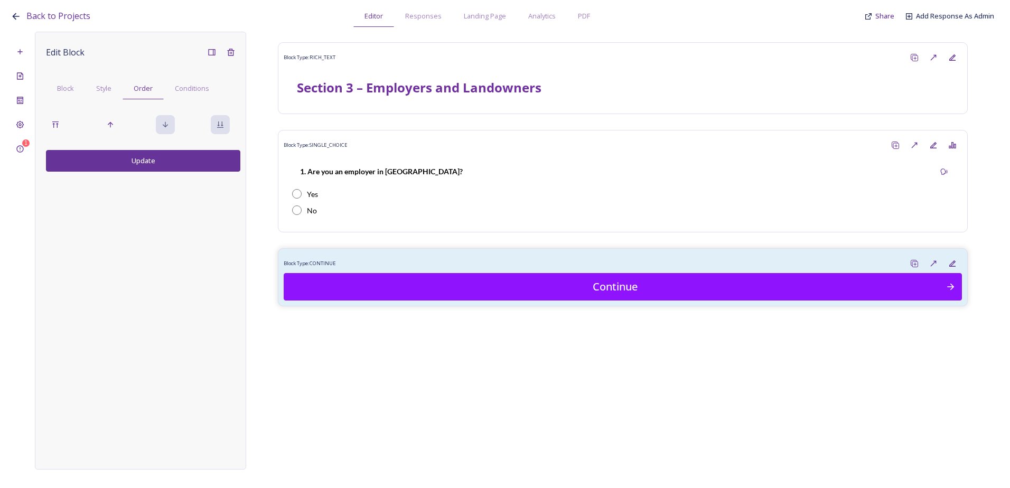
click at [144, 169] on button "Update" at bounding box center [143, 161] width 194 height 22
click at [517, 368] on div "Block Type: RICH_TEXT Section 3 – Employers and Landowners Block Type: SINGLE_C…" at bounding box center [623, 243] width 754 height 422
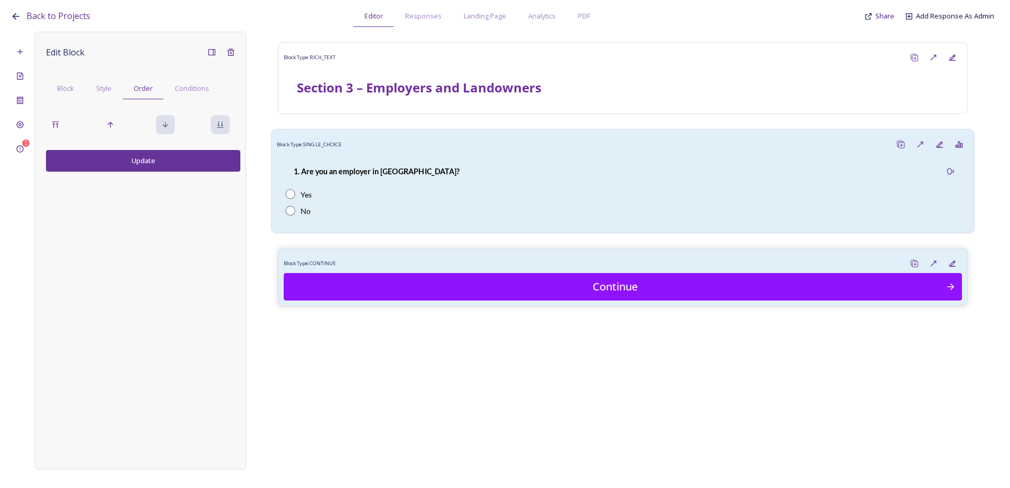
click at [393, 165] on div "1. Are you an employer in Bury Parish?" at bounding box center [376, 172] width 182 height 24
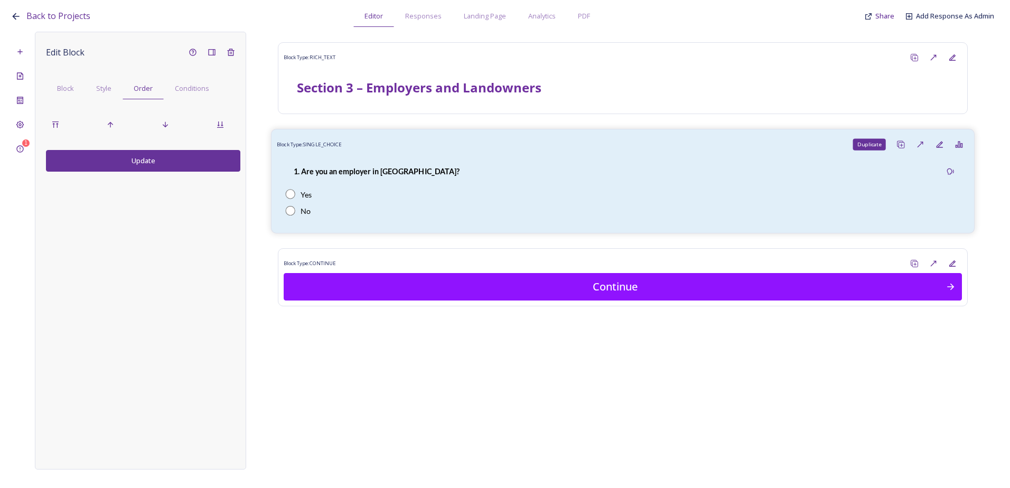
click at [894, 143] on div "Duplicate" at bounding box center [902, 145] width 20 height 20
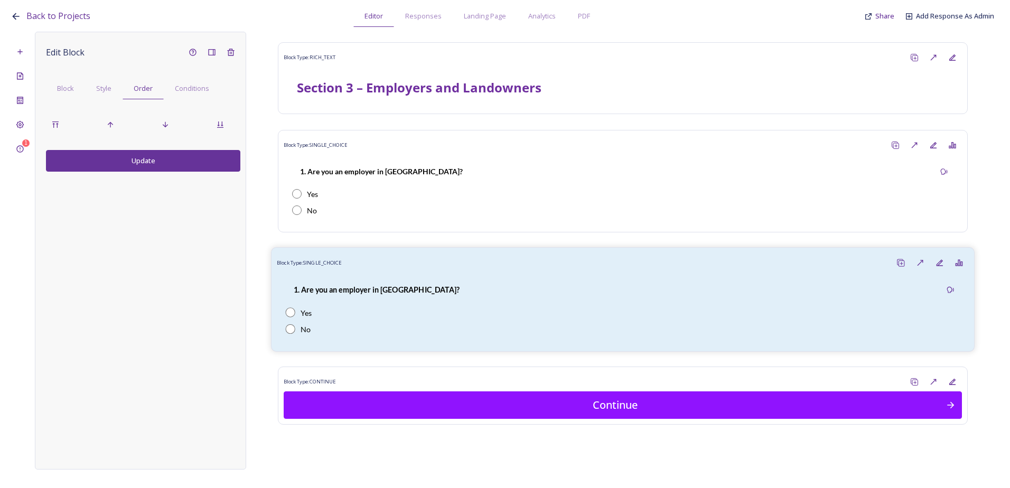
click at [455, 265] on div "Block Type: SINGLE_CHOICE" at bounding box center [623, 263] width 692 height 20
click at [43, 89] on div "Edit Block Block Style Order Conditions Update" at bounding box center [140, 251] width 211 height 438
click at [59, 90] on span "Block" at bounding box center [65, 88] width 17 height 10
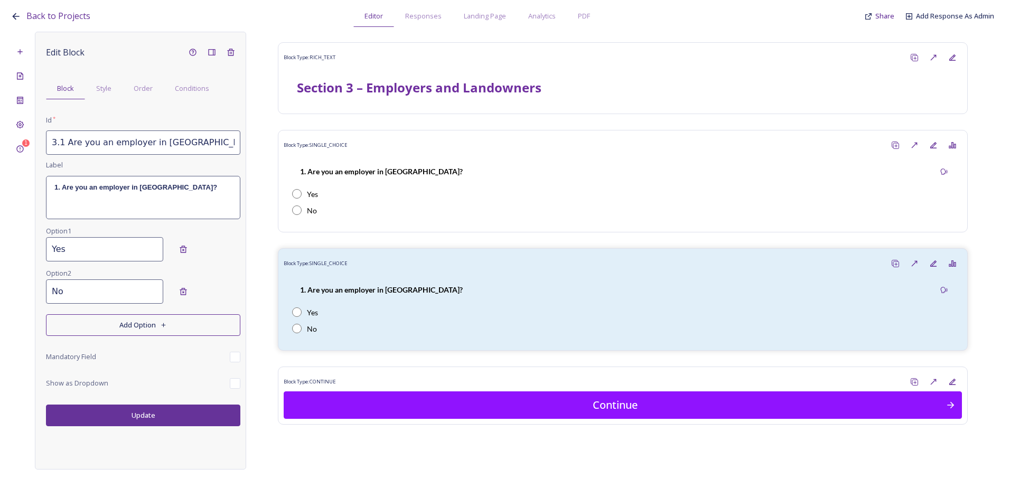
scroll to position [0, 32]
drag, startPoint x: 47, startPoint y: 140, endPoint x: 269, endPoint y: 140, distance: 222.0
click at [269, 140] on div "1 Edit Block Block Style Order Conditions Id * 3.1 Are you an employer in Bury …" at bounding box center [505, 251] width 989 height 438
paste input ".a. If yes, are there unmet housing needs for your employees or potential emplo…"
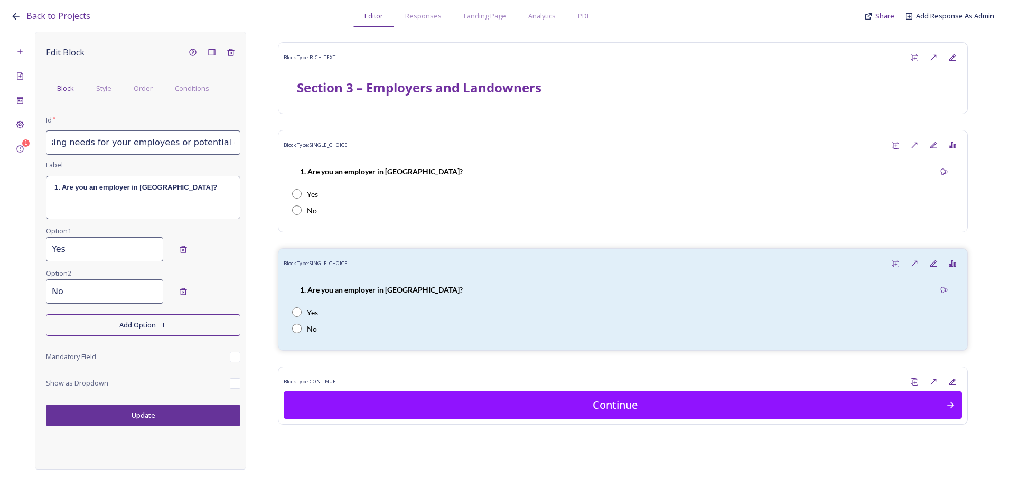
type input "3.1.a. If yes, are there unmet housing needs for your employees or potential em…"
click at [153, 195] on div "1. Are you an employer in Bury Parish?" at bounding box center [143, 198] width 193 height 42
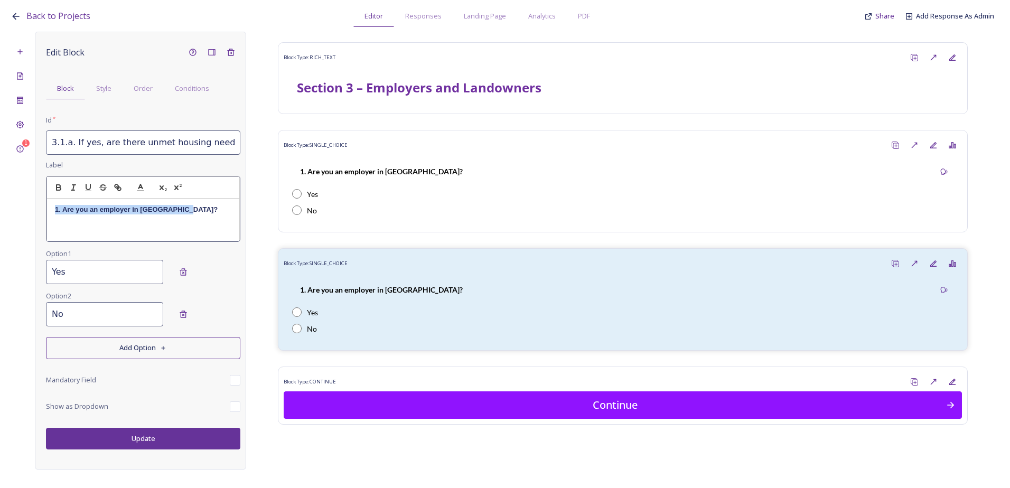
drag, startPoint x: 198, startPoint y: 213, endPoint x: 18, endPoint y: 205, distance: 179.3
click at [18, 205] on div "1 Edit Block Block Style Order Conditions Id * 3.1.a. If yes, are there unmet h…" at bounding box center [505, 251] width 989 height 438
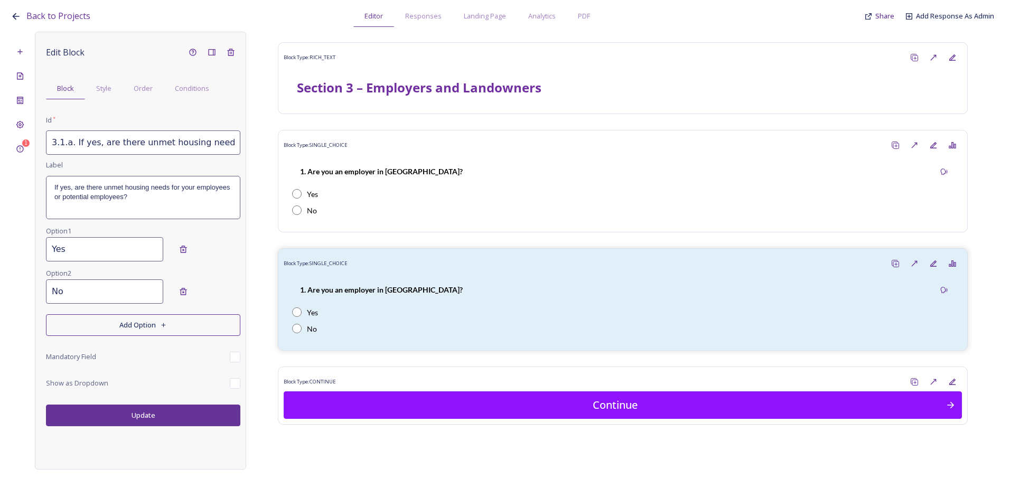
click at [127, 434] on div "Edit Block Block Style Order Conditions Id * 3.1.a. If yes, are there unmet hou…" at bounding box center [140, 251] width 211 height 438
click at [144, 422] on button "Update" at bounding box center [143, 416] width 194 height 22
click at [193, 83] on span "Conditions" at bounding box center [192, 88] width 34 height 10
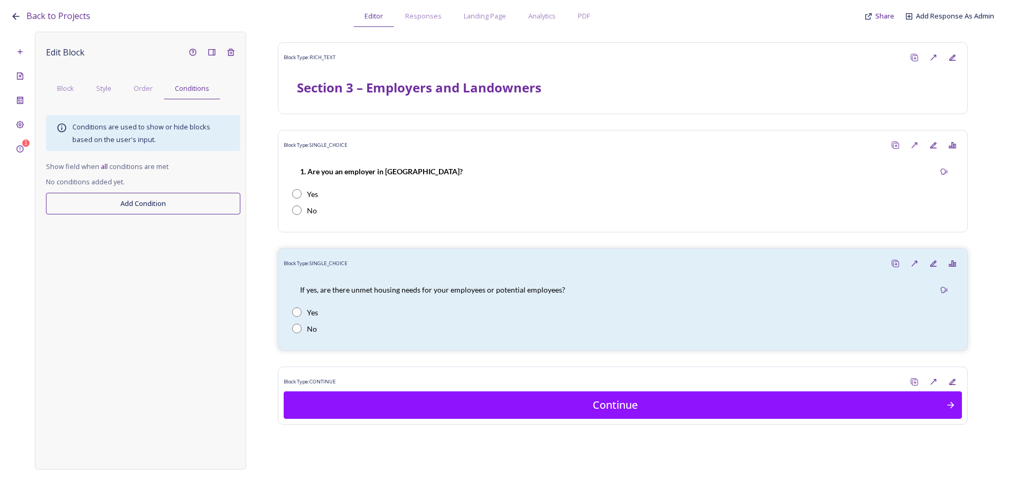
click at [117, 213] on button "Add Condition" at bounding box center [143, 204] width 194 height 22
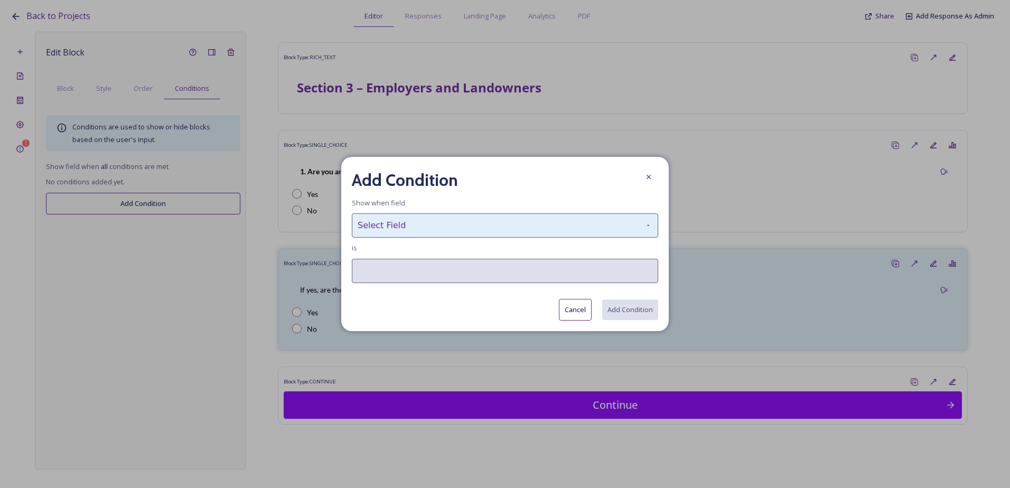
click at [483, 221] on div "Select Field" at bounding box center [505, 226] width 307 height 24
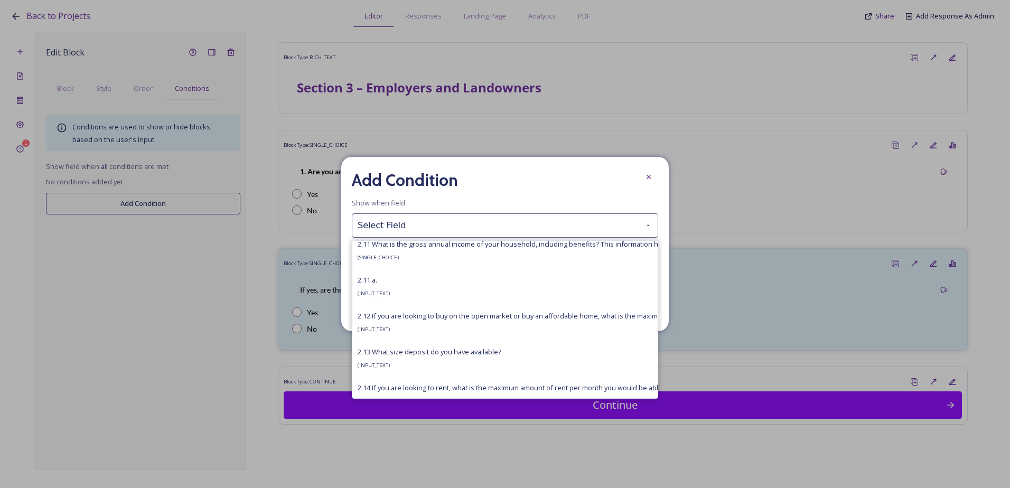
scroll to position [2861, 0]
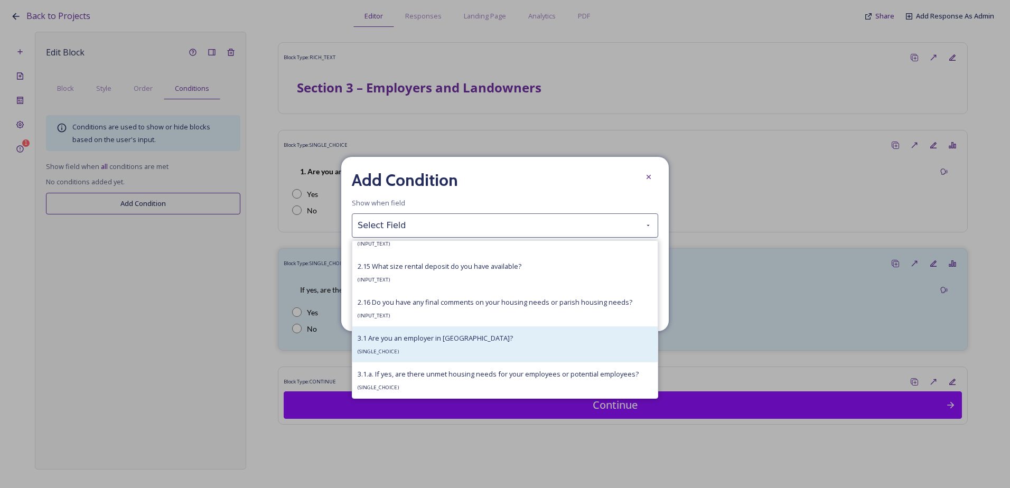
click at [435, 346] on div "3.1 Are you an employer in Bury Parish? ( SINGLE_CHOICE )" at bounding box center [435, 344] width 155 height 25
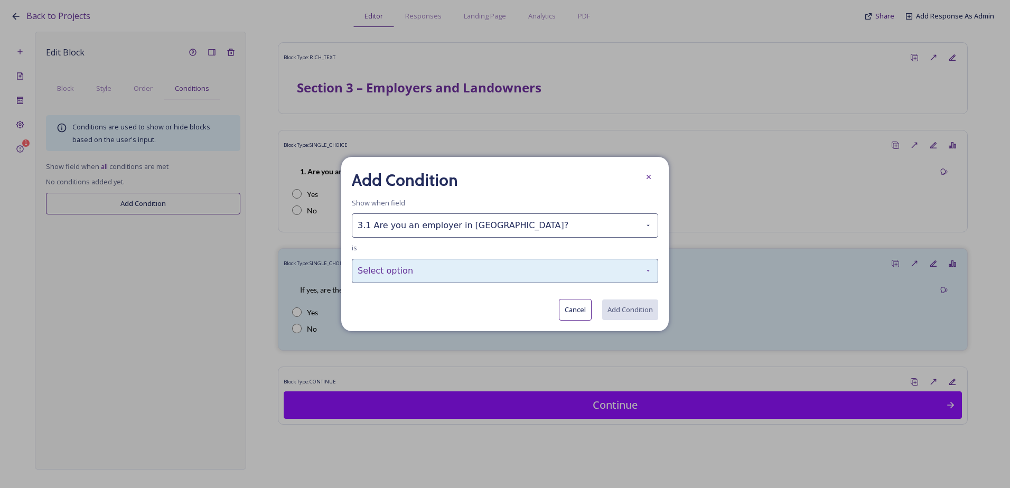
click at [425, 271] on div "Select option" at bounding box center [505, 271] width 307 height 24
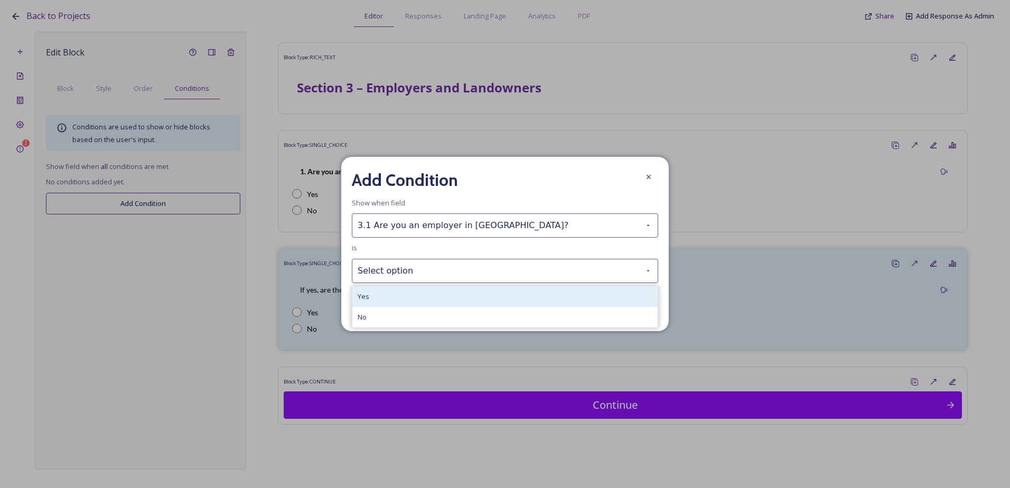
click at [419, 297] on div "Yes" at bounding box center [504, 296] width 305 height 21
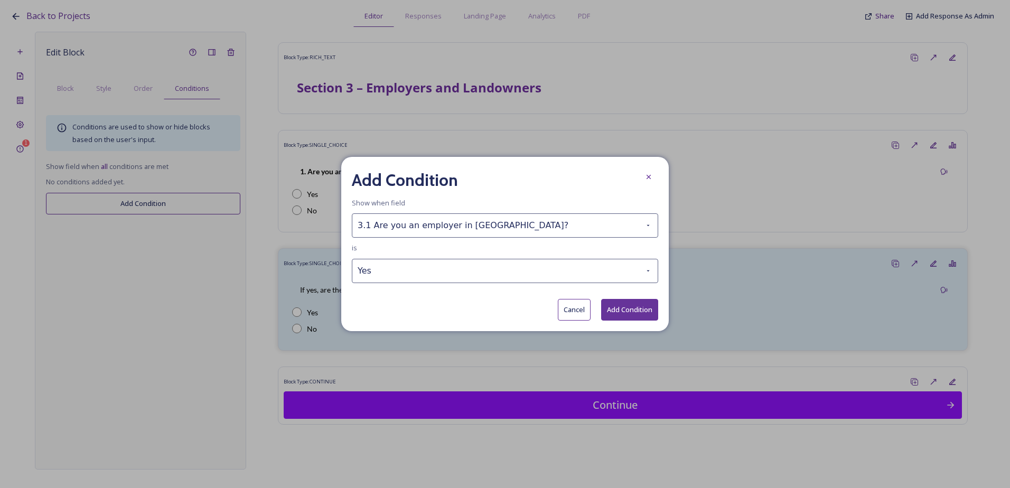
click at [634, 317] on button "Add Condition" at bounding box center [629, 310] width 57 height 22
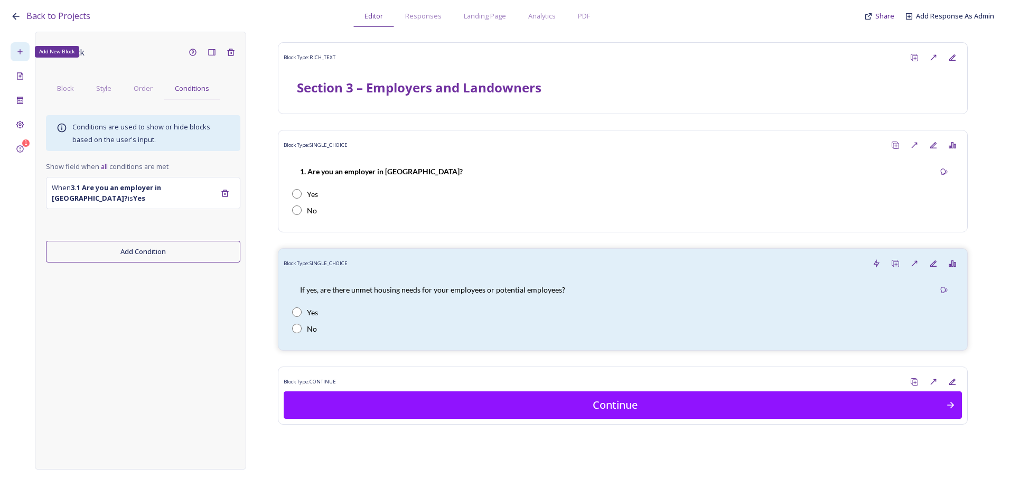
click at [21, 59] on div "Add New Block" at bounding box center [20, 51] width 19 height 19
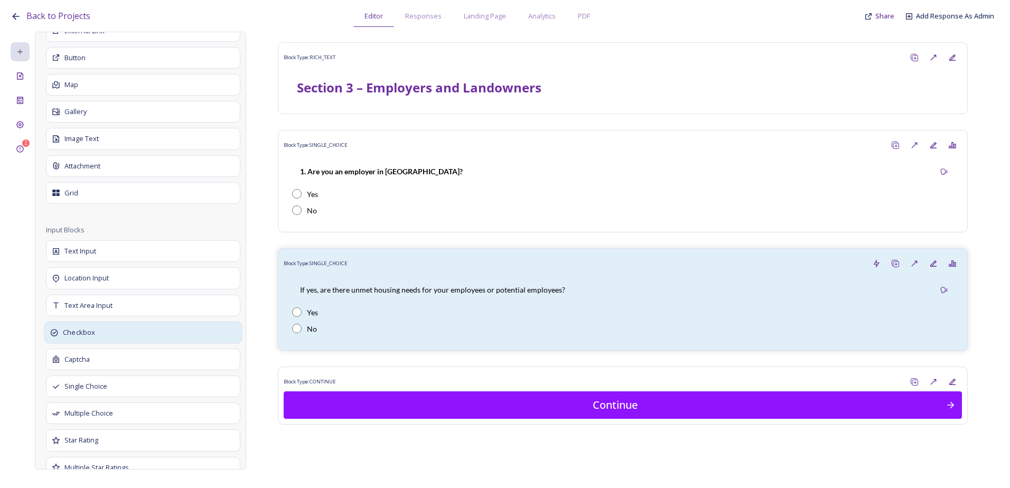
scroll to position [423, 0]
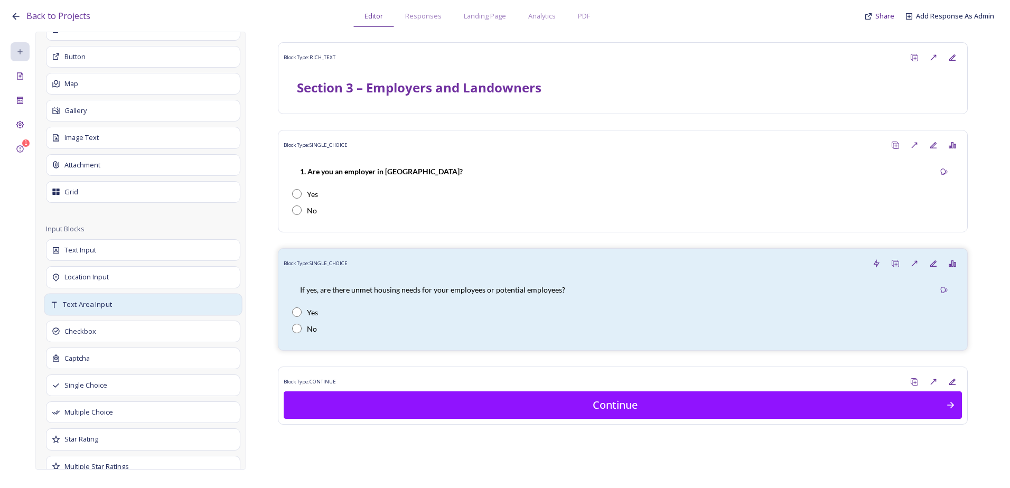
click at [105, 307] on span "Text Area Input" at bounding box center [87, 304] width 49 height 11
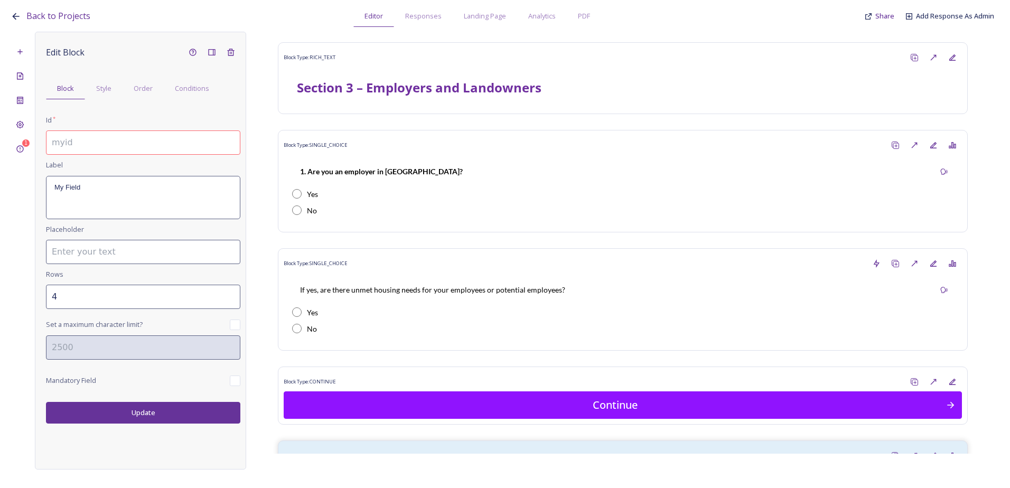
scroll to position [0, 0]
click at [119, 144] on input at bounding box center [143, 143] width 194 height 24
paste input "3.1.b. If yes, please describe the unmet needs below."
type input "3.1.b. If yes, please describe the unmet needs below."
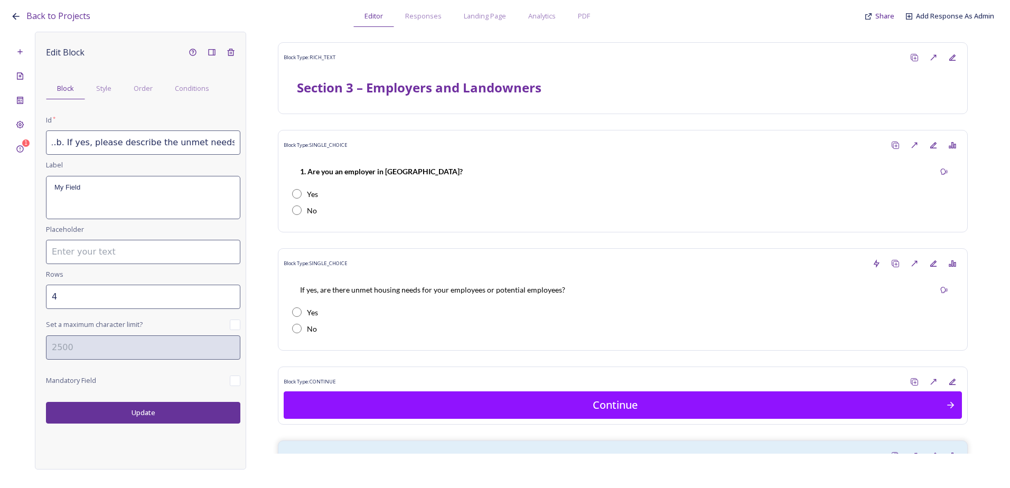
scroll to position [0, 0]
click at [137, 190] on p "My Field" at bounding box center [143, 188] width 178 height 10
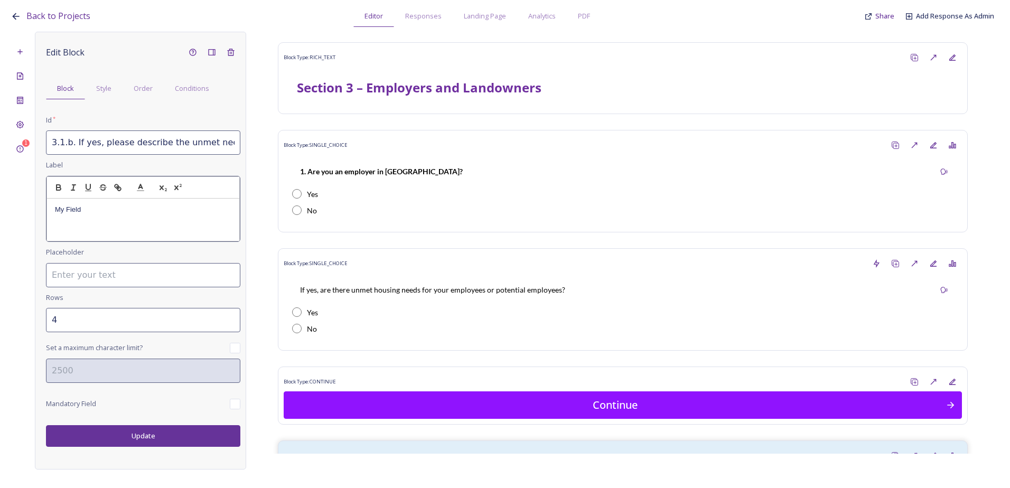
click at [123, 207] on p "My Field" at bounding box center [143, 210] width 177 height 10
drag, startPoint x: 36, startPoint y: 211, endPoint x: 13, endPoint y: 214, distance: 23.4
click at [13, 210] on div "1 Edit Block Block Style Order Conditions Id * 3.1.b. If yes, please describe t…" at bounding box center [505, 251] width 989 height 438
click at [121, 442] on div "Edit Block Block Style Order Conditions Id * 3.1.b. If yes, please describe the…" at bounding box center [140, 251] width 211 height 438
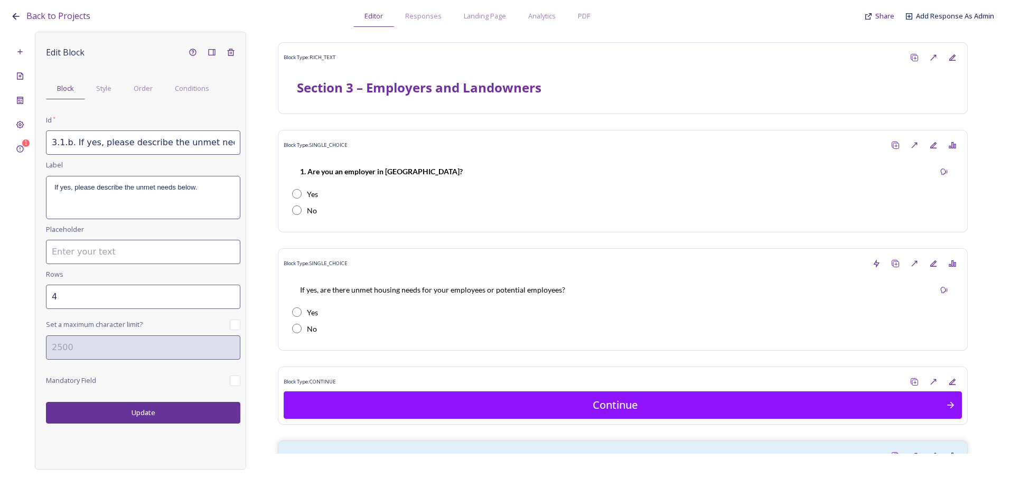
click at [124, 419] on button "Update" at bounding box center [143, 413] width 194 height 22
click at [213, 292] on input "4" at bounding box center [143, 297] width 194 height 24
click at [231, 295] on input "5" at bounding box center [143, 297] width 194 height 24
type input "6"
click at [229, 294] on input "6" at bounding box center [143, 297] width 194 height 24
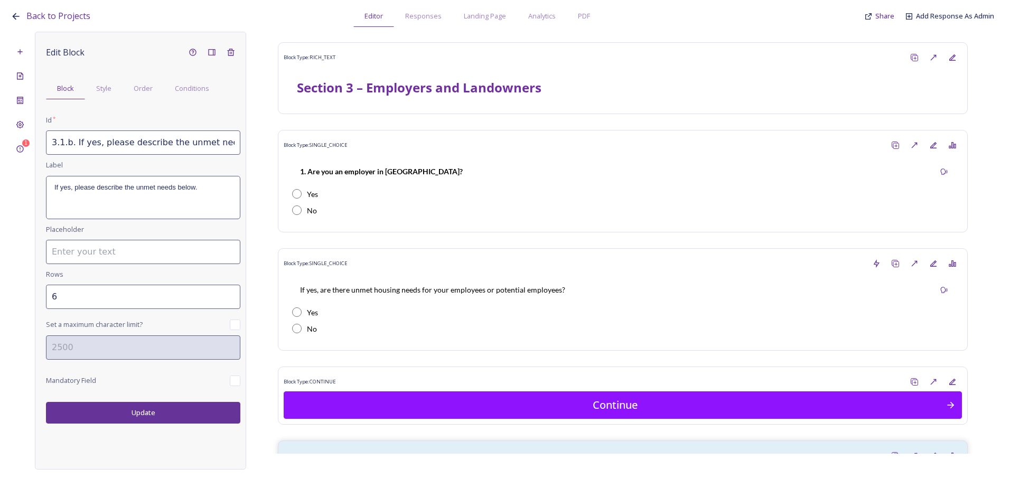
click at [159, 409] on button "Update" at bounding box center [143, 413] width 194 height 22
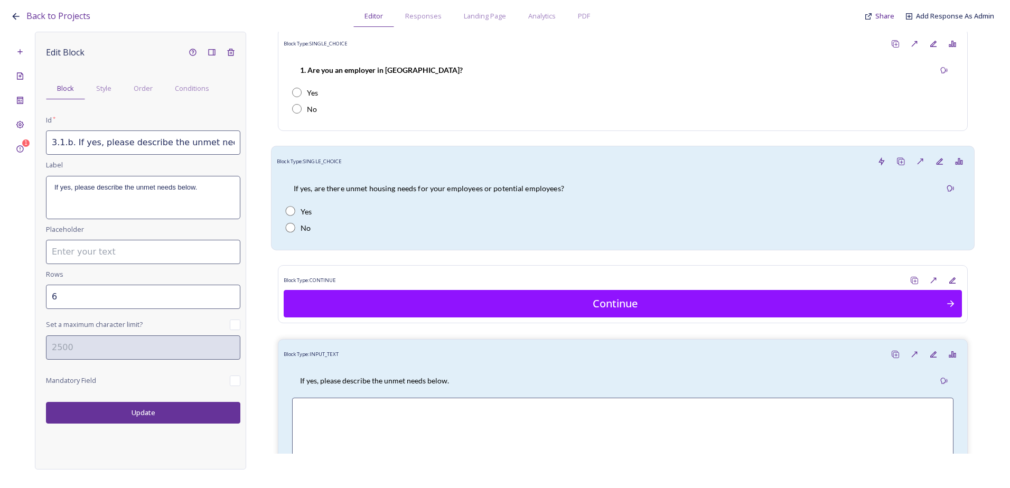
scroll to position [106, 0]
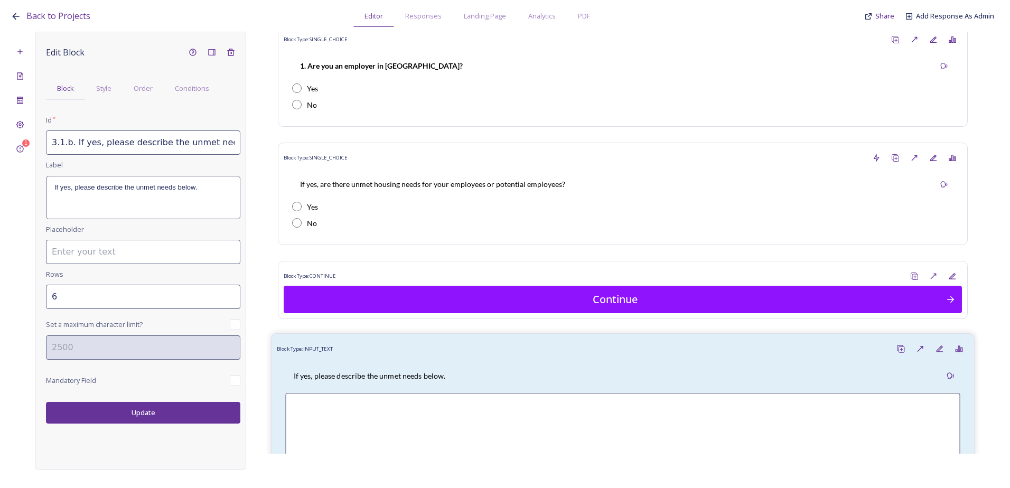
click at [423, 357] on div "Block Type: INPUT_TEXT" at bounding box center [623, 349] width 692 height 20
click at [138, 94] on div "Order" at bounding box center [143, 89] width 41 height 22
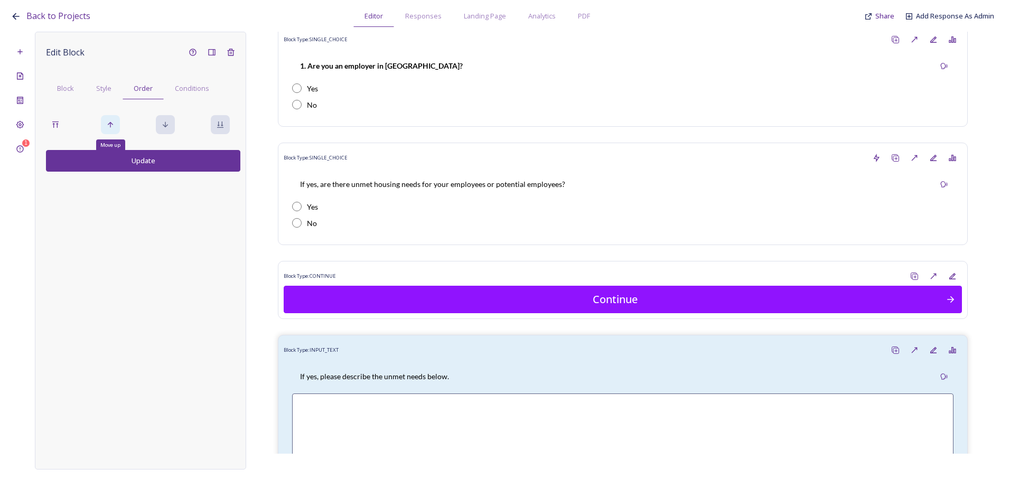
click at [107, 128] on icon at bounding box center [110, 124] width 8 height 8
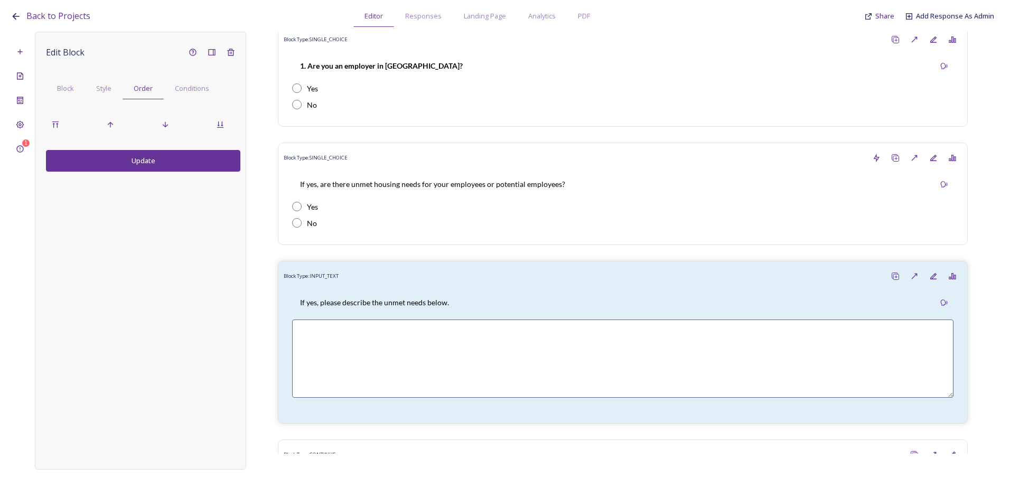
click at [124, 161] on button "Update" at bounding box center [143, 161] width 194 height 22
click at [74, 86] on span "Block" at bounding box center [65, 88] width 17 height 10
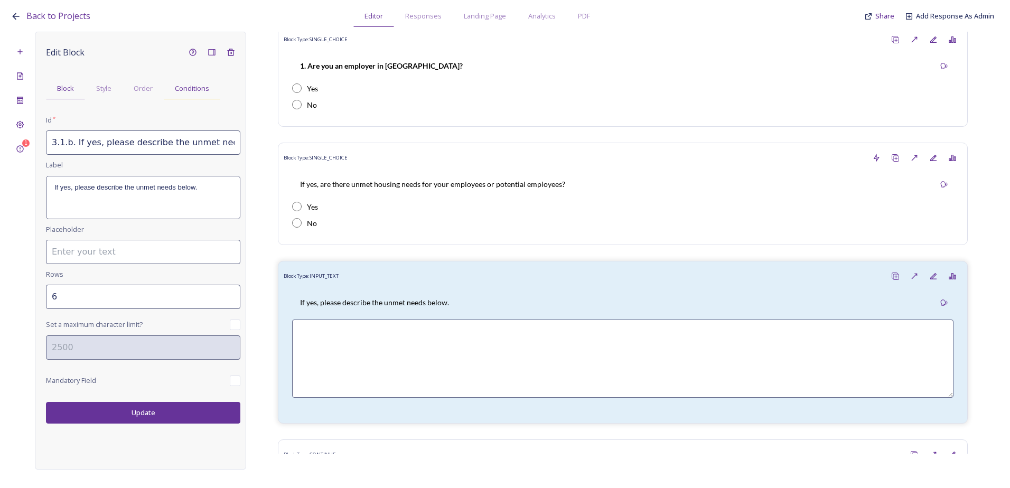
click at [196, 92] on span "Conditions" at bounding box center [192, 88] width 34 height 10
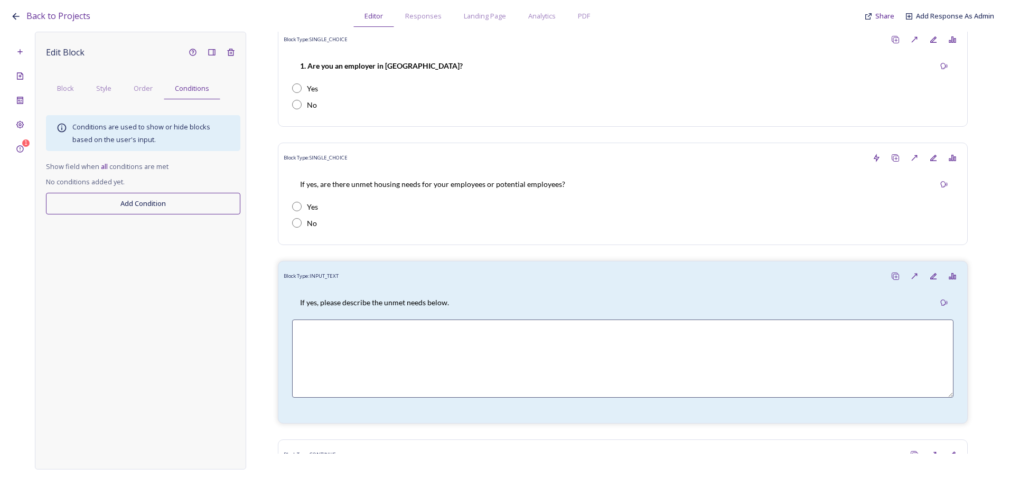
click at [151, 189] on div "Edit Block Block Style Order Conditions Conditions are used to show or hide blo…" at bounding box center [143, 129] width 194 height 172
click at [148, 193] on button "Add Condition" at bounding box center [143, 204] width 194 height 22
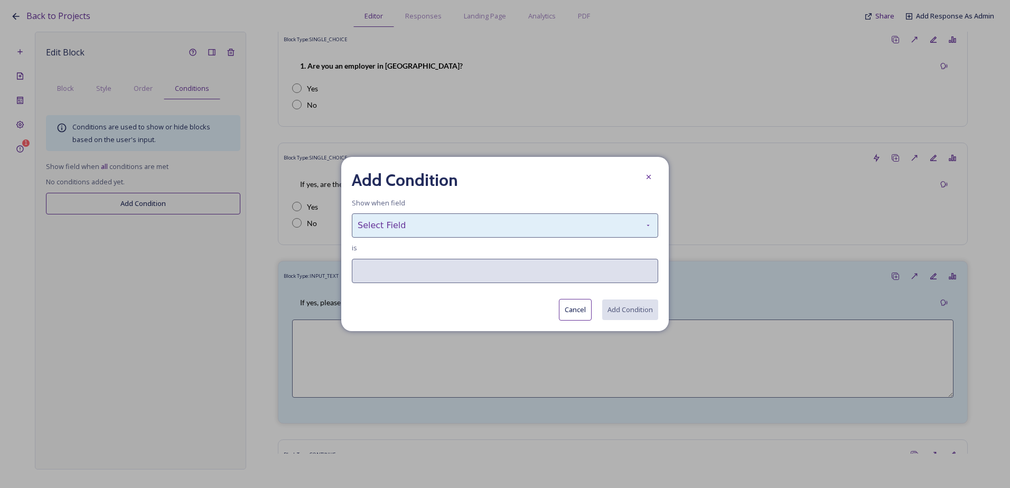
click at [420, 226] on div "Select Field" at bounding box center [505, 226] width 307 height 24
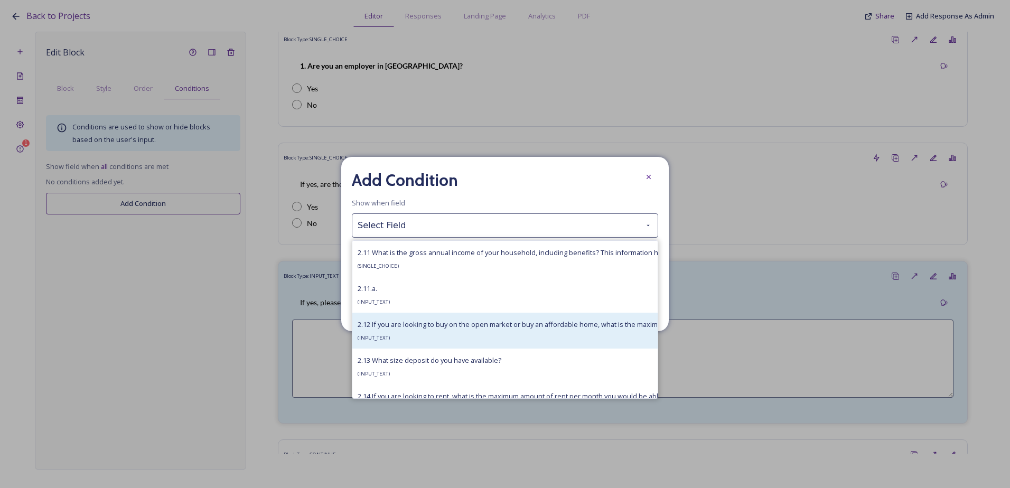
scroll to position [2897, 0]
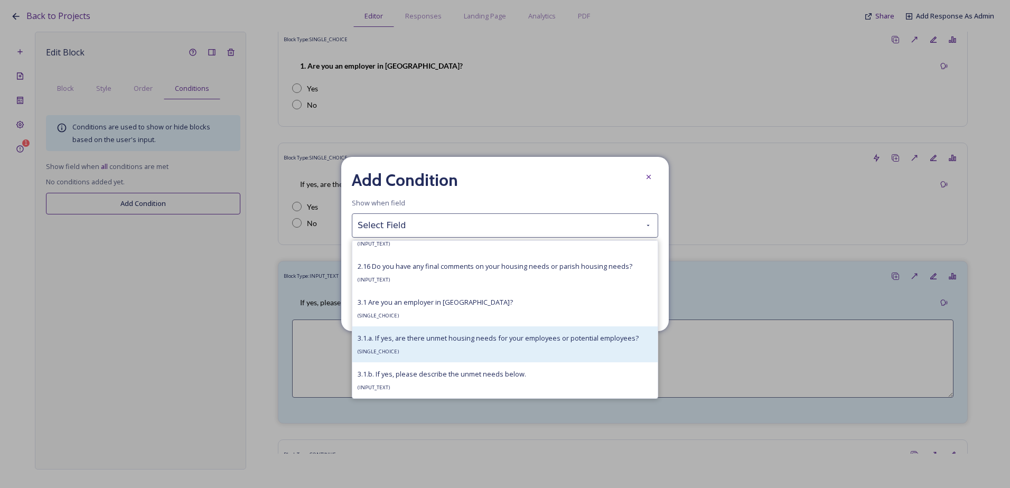
click at [424, 341] on span "3.1.a. If yes, are there unmet housing needs for your employees or potential em…" at bounding box center [498, 338] width 281 height 10
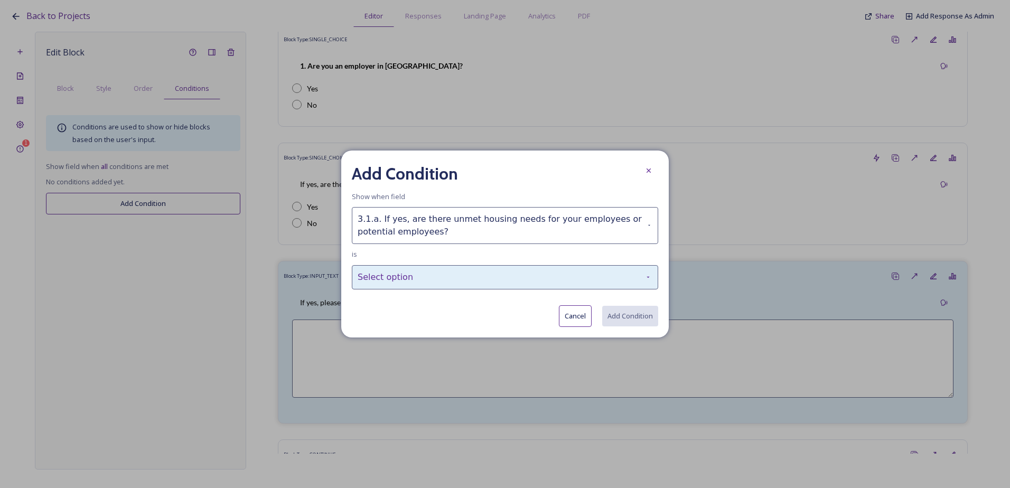
click at [421, 283] on div "Select option" at bounding box center [505, 277] width 307 height 24
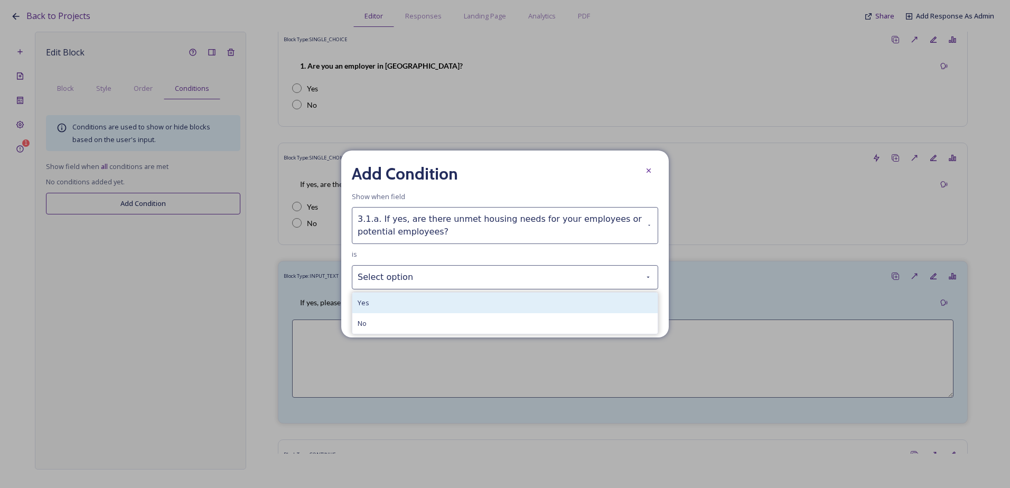
click at [411, 305] on div "Yes" at bounding box center [504, 303] width 305 height 21
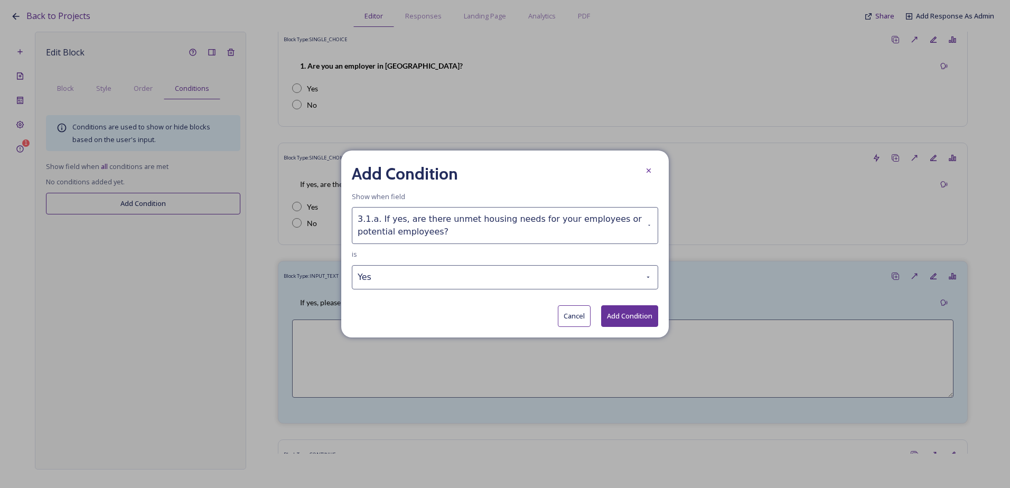
click at [634, 318] on button "Add Condition" at bounding box center [629, 316] width 57 height 22
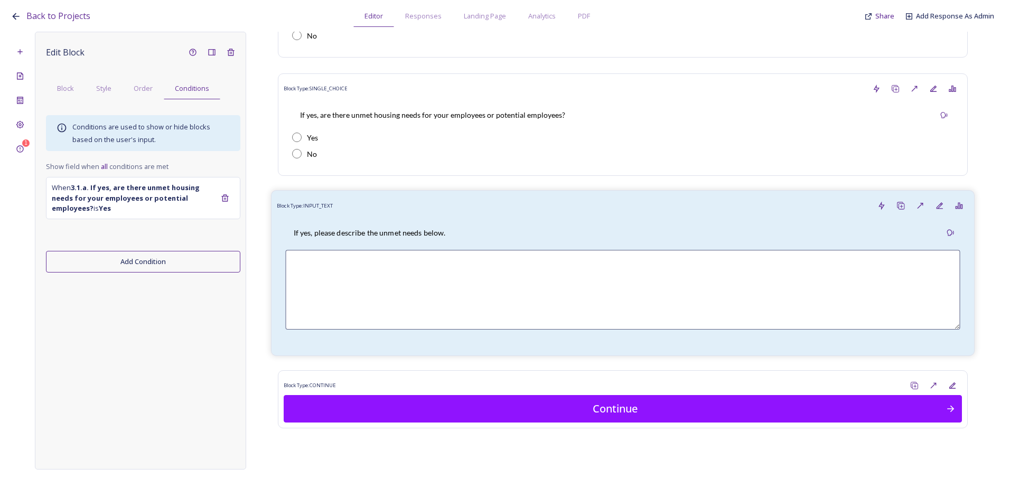
scroll to position [176, 0]
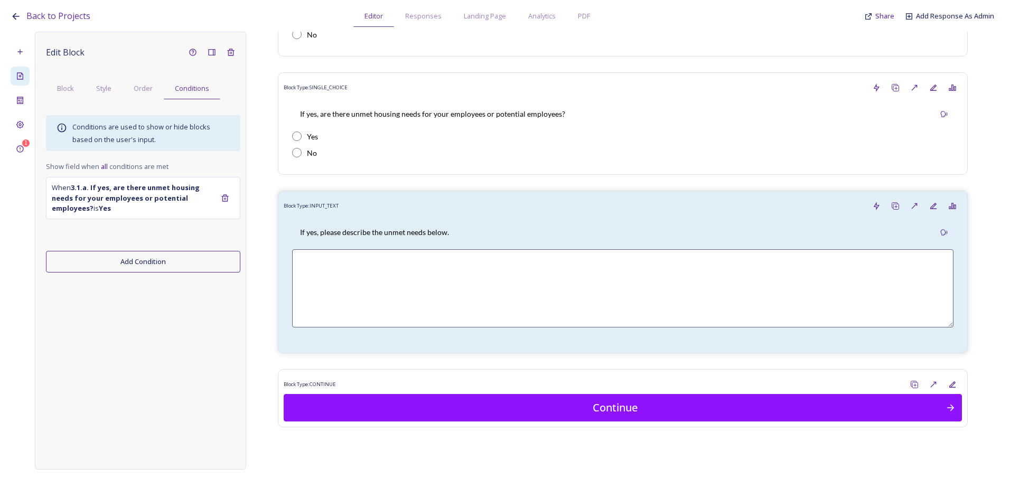
click at [18, 74] on icon at bounding box center [20, 76] width 8 height 8
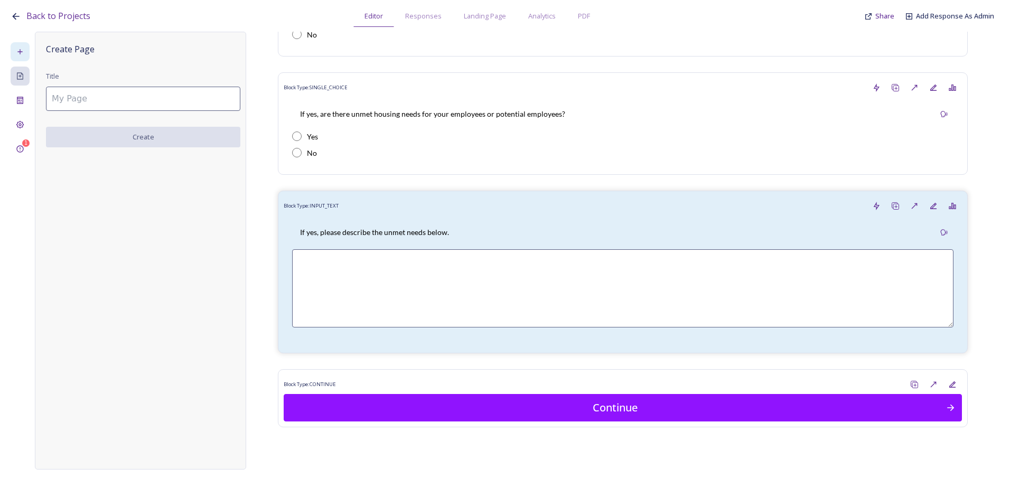
click at [25, 58] on div at bounding box center [20, 51] width 19 height 19
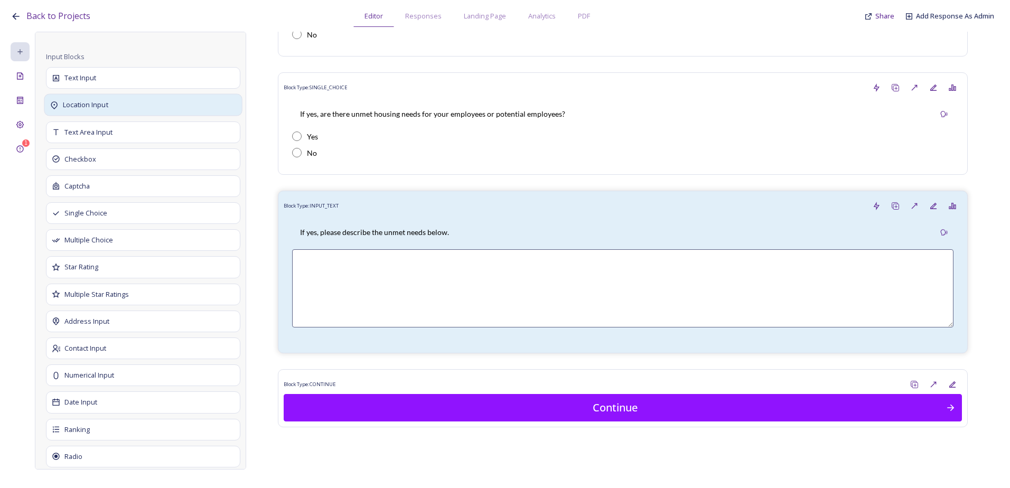
scroll to position [589, 0]
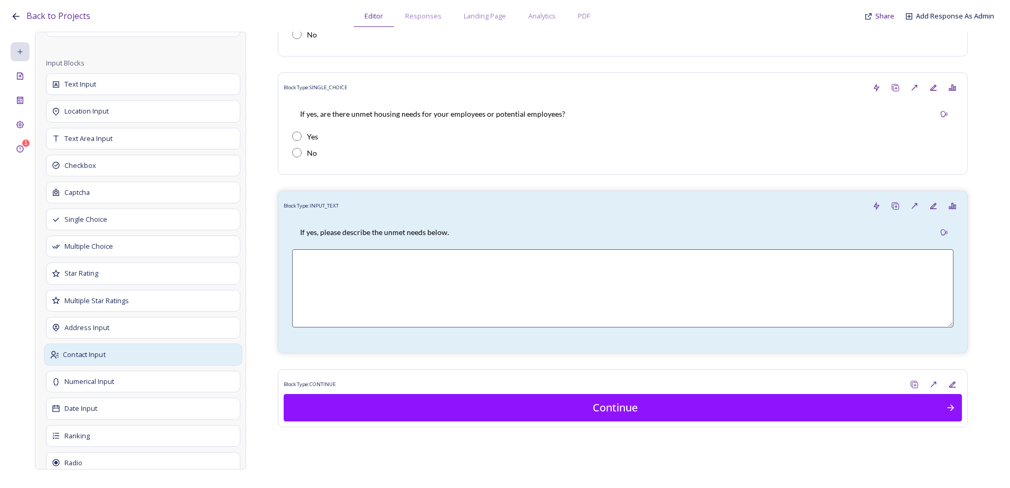
click at [116, 360] on div "Contact Input" at bounding box center [143, 355] width 198 height 22
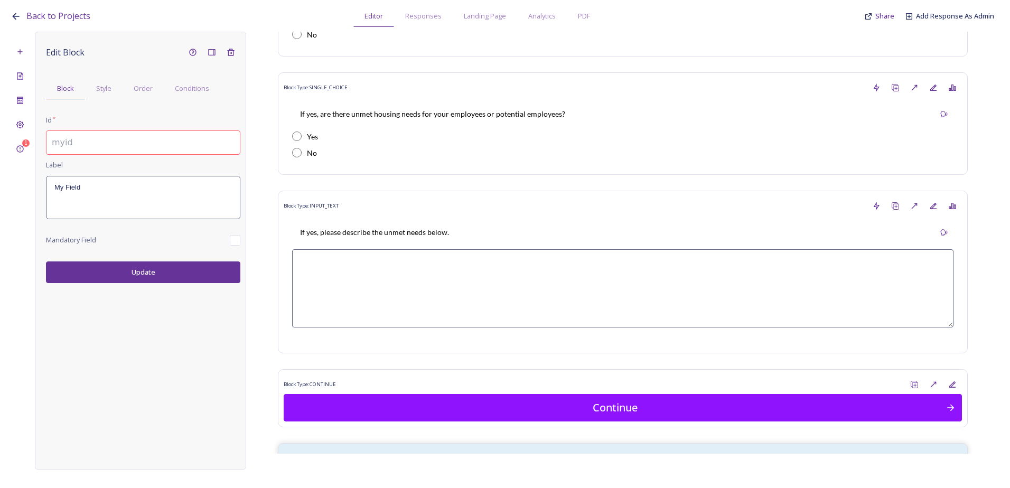
click at [126, 150] on input at bounding box center [143, 143] width 194 height 24
paste input "3.2 If you are a landowner in Bury Parish and would like to discuss development…"
type input "3.2 If you are a landowner in Bury Parish and would like to discuss development…"
click at [106, 199] on div "My Field" at bounding box center [143, 198] width 193 height 42
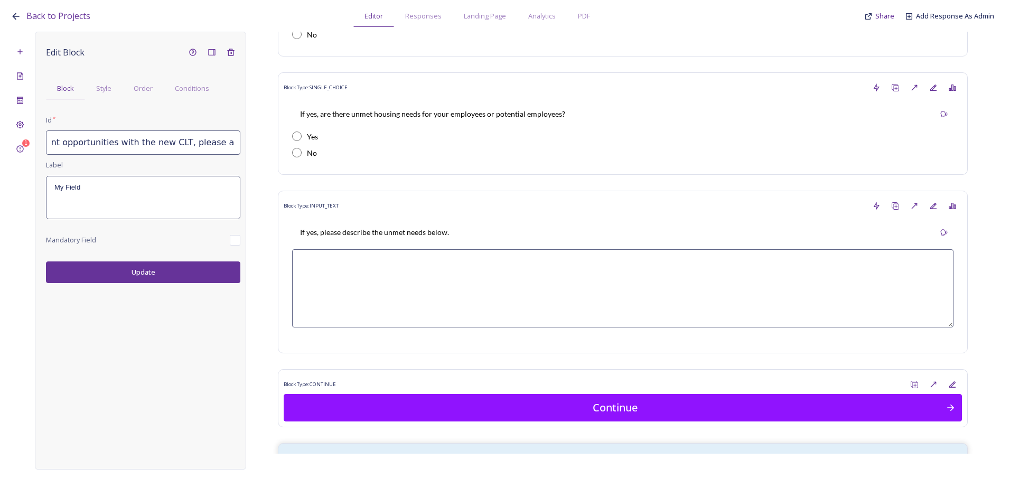
scroll to position [0, 0]
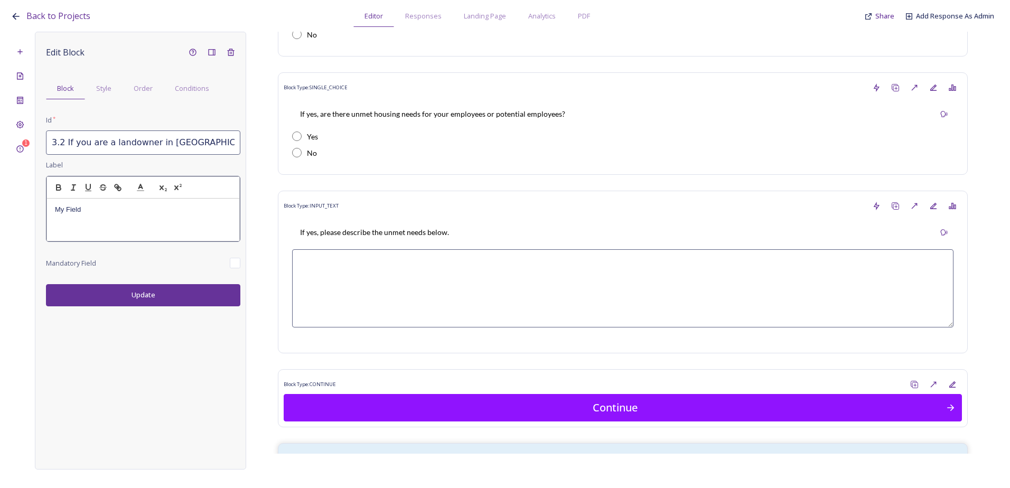
click at [78, 218] on div "My Field" at bounding box center [143, 220] width 192 height 42
drag, startPoint x: 95, startPoint y: 210, endPoint x: 56, endPoint y: 205, distance: 39.5
click at [56, 205] on p "My Field" at bounding box center [143, 210] width 177 height 10
drag, startPoint x: 173, startPoint y: 233, endPoint x: 48, endPoint y: 212, distance: 126.8
click at [48, 212] on div "3.2 If you are a landowner in Bury Parish and would like to discuss development…" at bounding box center [143, 220] width 192 height 42
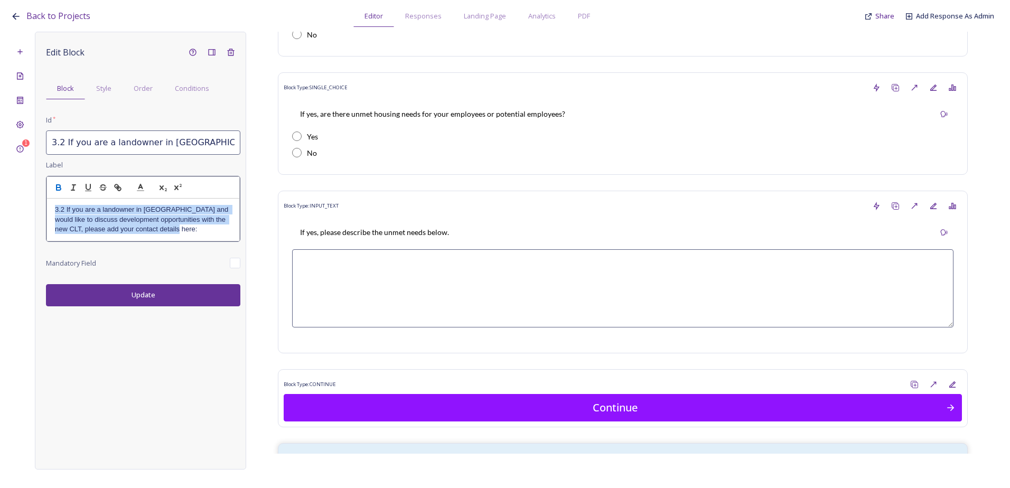
click at [55, 190] on icon "button" at bounding box center [59, 188] width 10 height 10
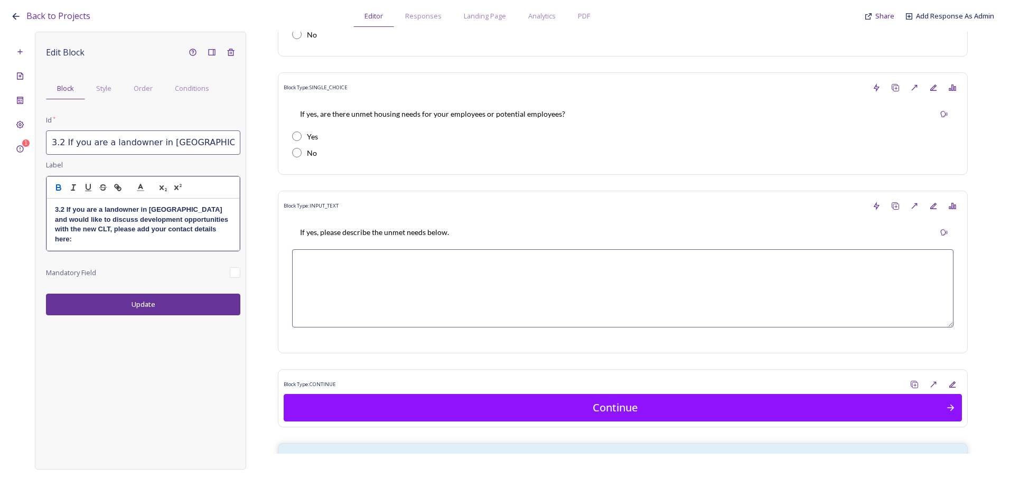
click at [124, 292] on div "Edit Block Block Style Order Conditions Id * 3.2 If you are a landowner in Bury…" at bounding box center [140, 251] width 211 height 438
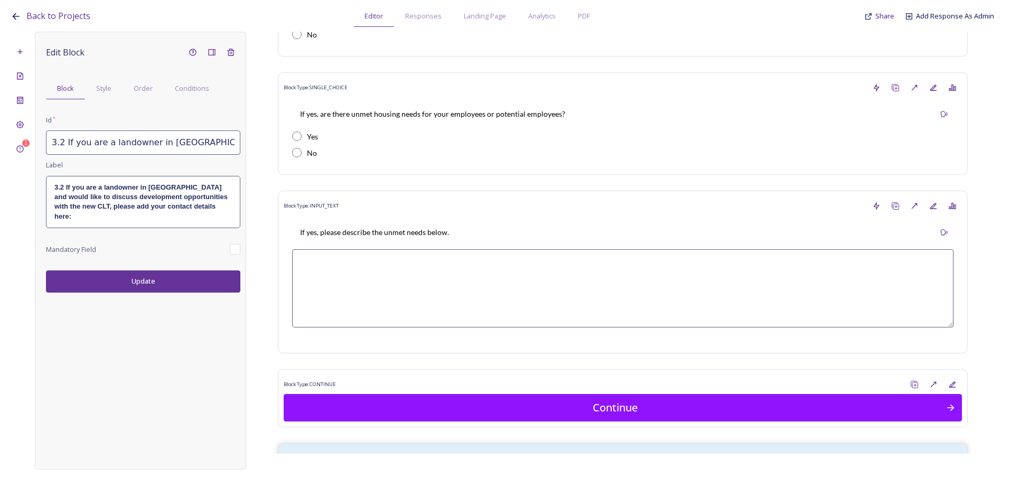
click at [138, 271] on button "Update" at bounding box center [143, 282] width 194 height 22
click at [151, 94] on div "Order" at bounding box center [143, 89] width 41 height 22
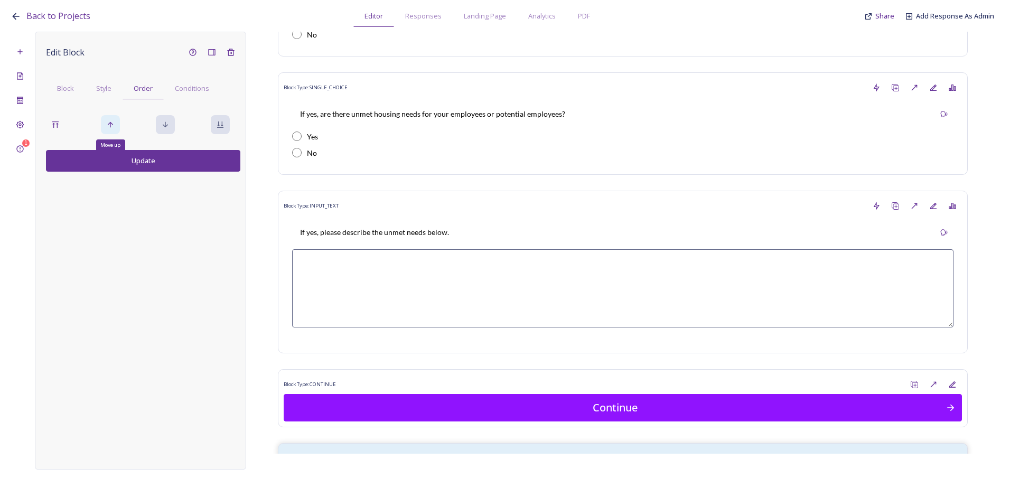
click at [113, 126] on icon at bounding box center [110, 124] width 8 height 8
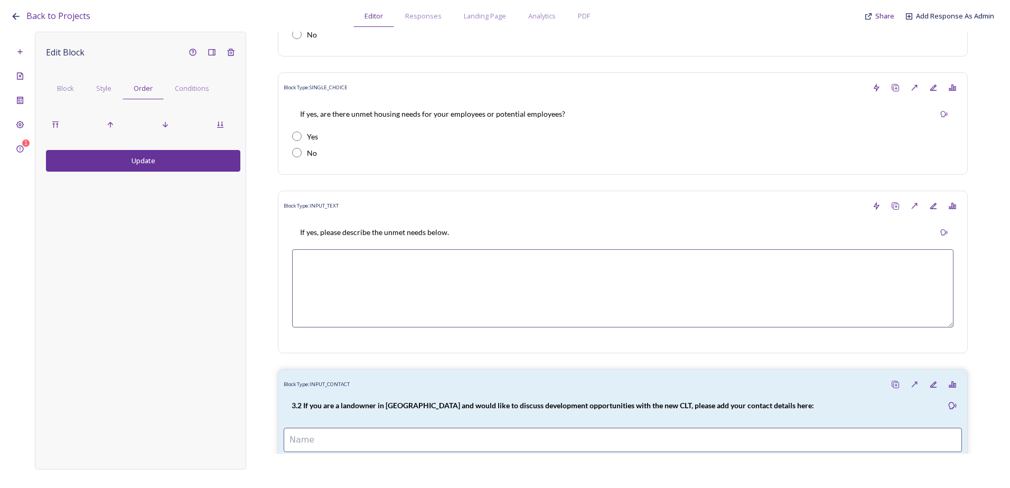
click at [136, 163] on button "Update" at bounding box center [143, 161] width 194 height 22
click at [73, 87] on span "Block" at bounding box center [65, 88] width 17 height 10
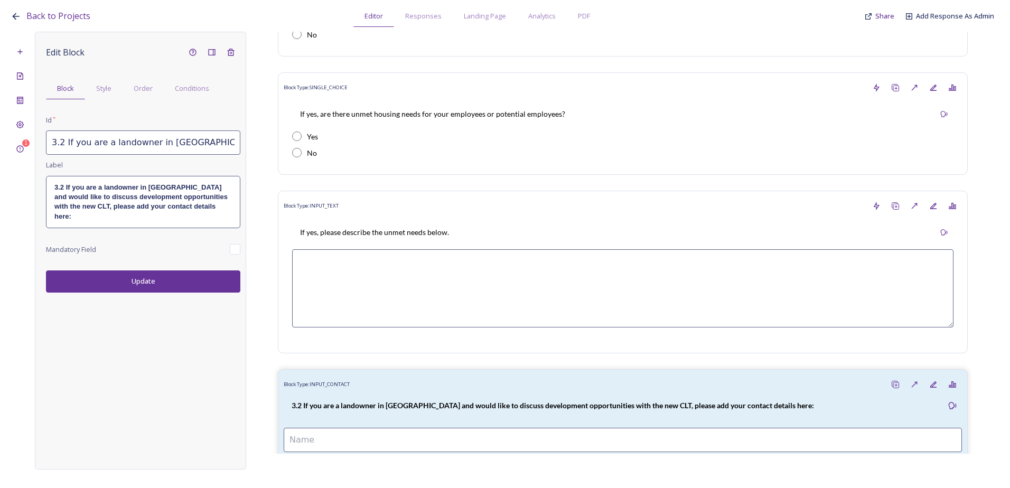
click at [120, 200] on strong "3.2 If you are a landowner in Bury Parish and would like to discuss development…" at bounding box center [141, 201] width 175 height 37
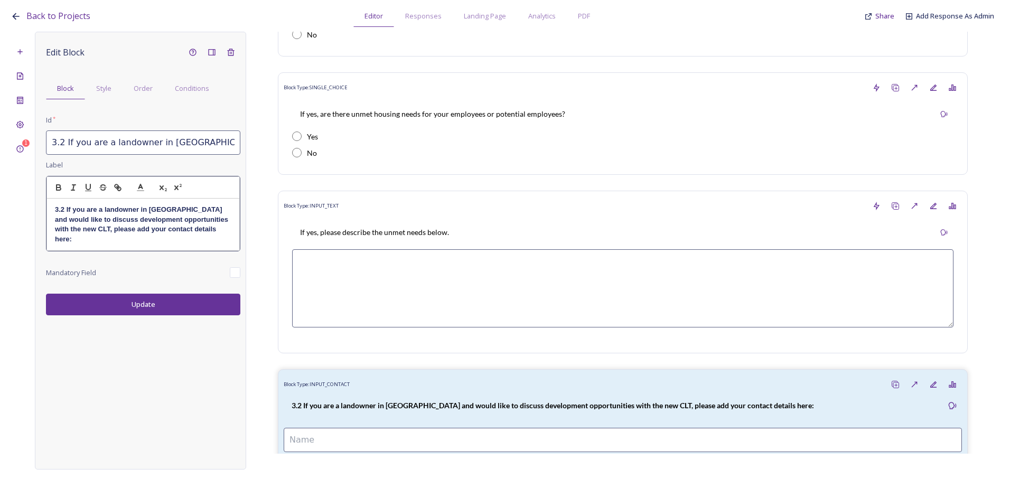
click at [63, 208] on strong "3.2 If you are a landowner in Bury Parish and would like to discuss development…" at bounding box center [142, 224] width 175 height 37
click at [61, 210] on strong "3.2 If you are a landowner in Bury Parish and would like to discuss development…" at bounding box center [142, 224] width 175 height 37
click at [123, 298] on div "Edit Block Block Style Order Conditions Id * 3.2 If you are a landowner in Bury…" at bounding box center [140, 251] width 211 height 438
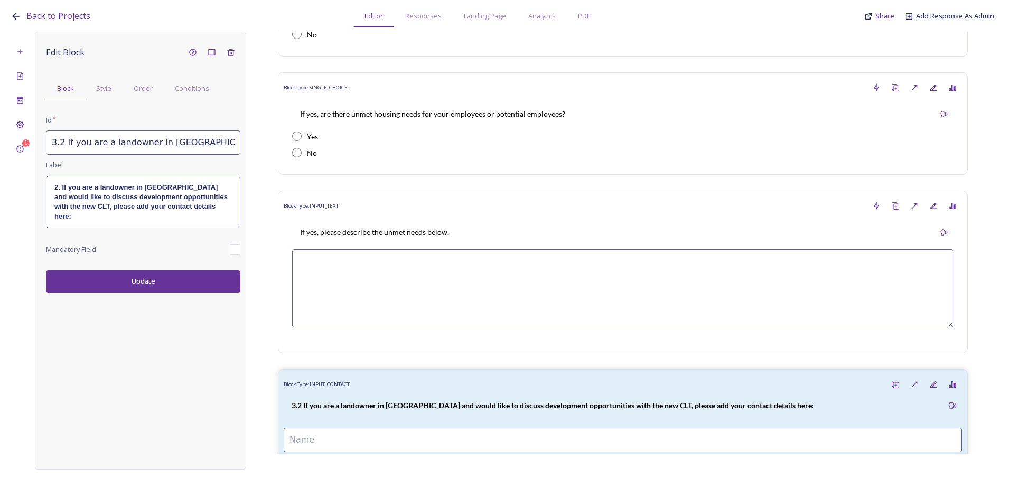
click at [124, 277] on button "Update" at bounding box center [143, 282] width 194 height 22
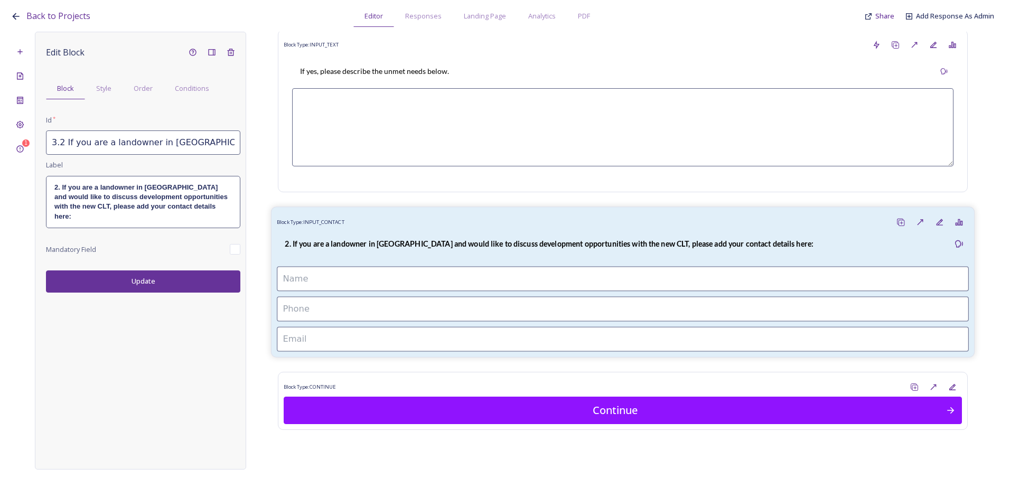
scroll to position [340, 0]
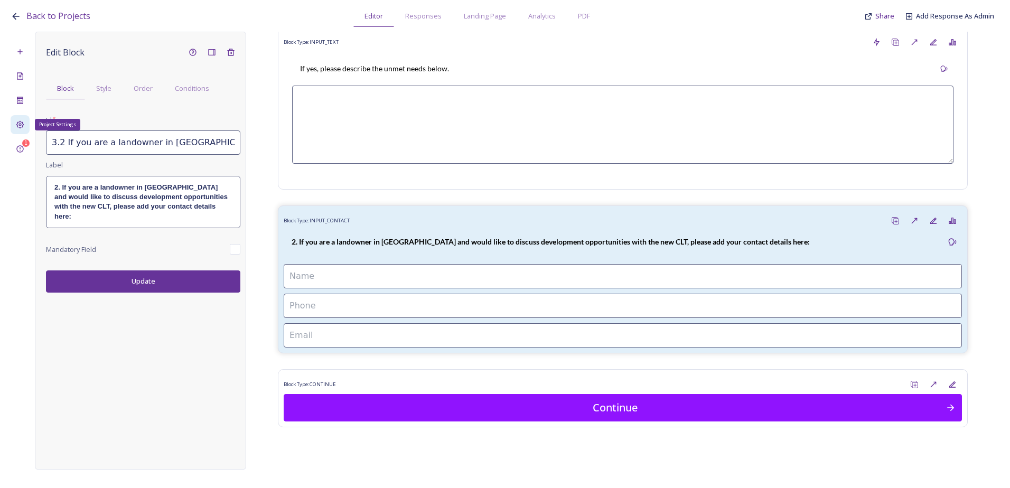
click at [20, 119] on div "Project Settings" at bounding box center [20, 124] width 19 height 19
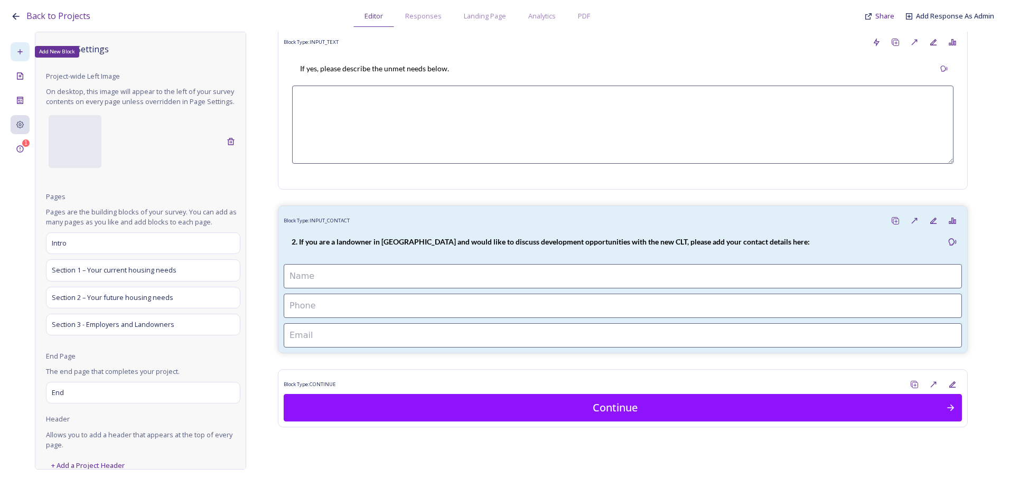
click at [17, 47] on div "Add New Block" at bounding box center [20, 51] width 19 height 19
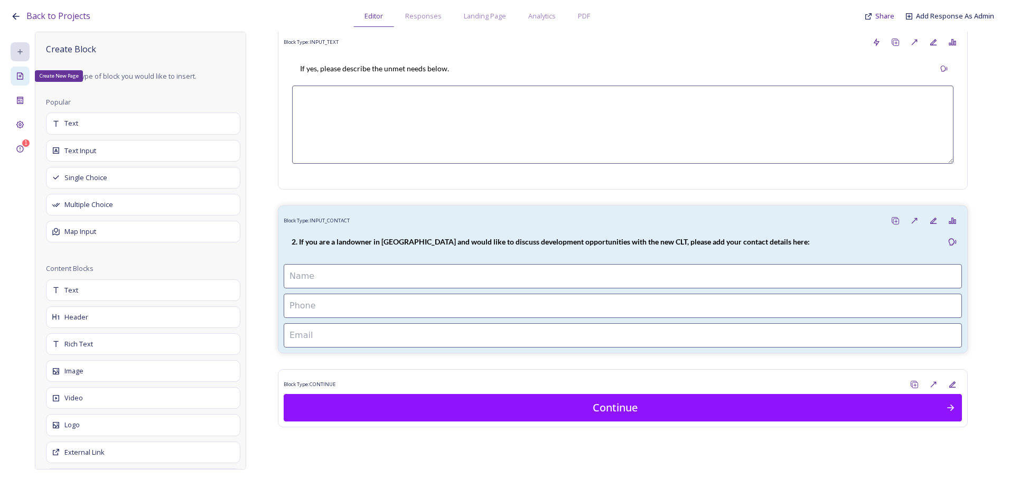
click at [29, 75] on div "Create New Page" at bounding box center [20, 76] width 19 height 19
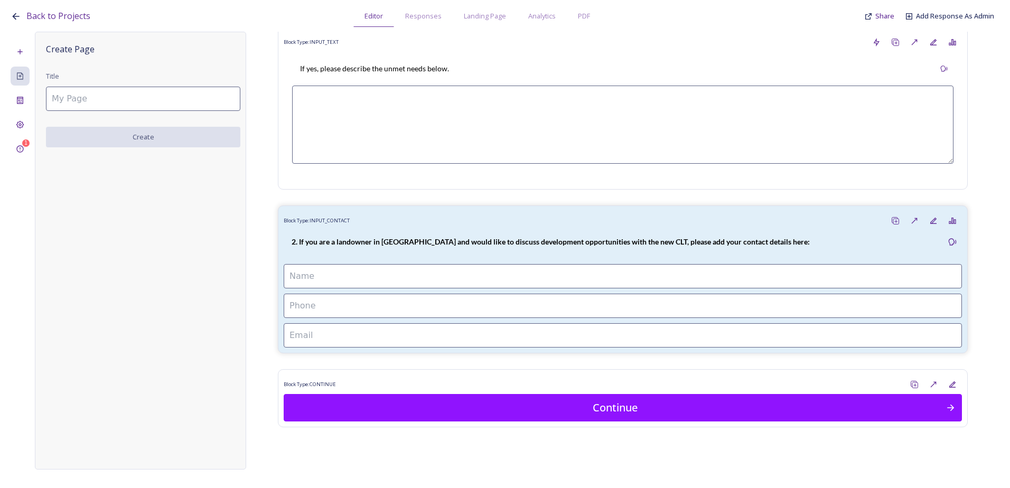
click at [106, 103] on input at bounding box center [143, 99] width 194 height 24
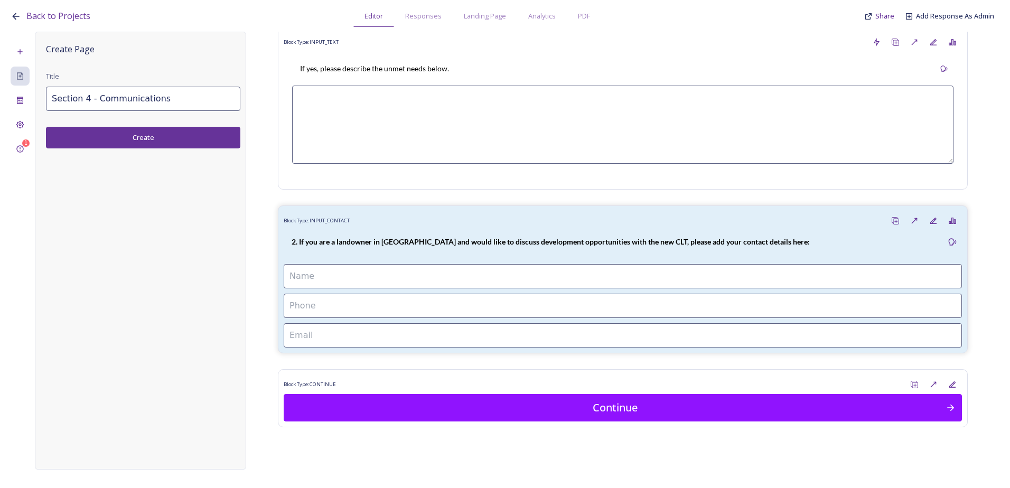
type input "Section 4 - Communications"
click at [112, 133] on button "Create" at bounding box center [143, 138] width 194 height 22
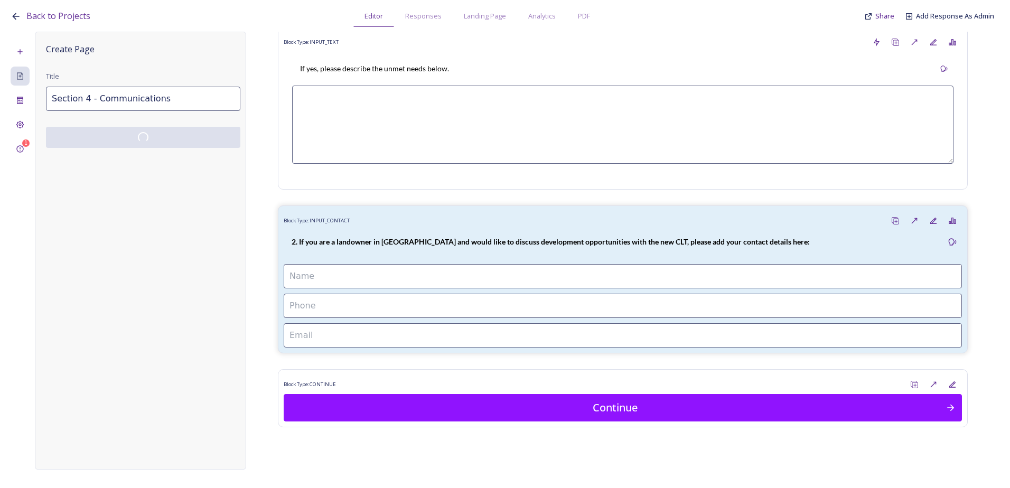
scroll to position [0, 0]
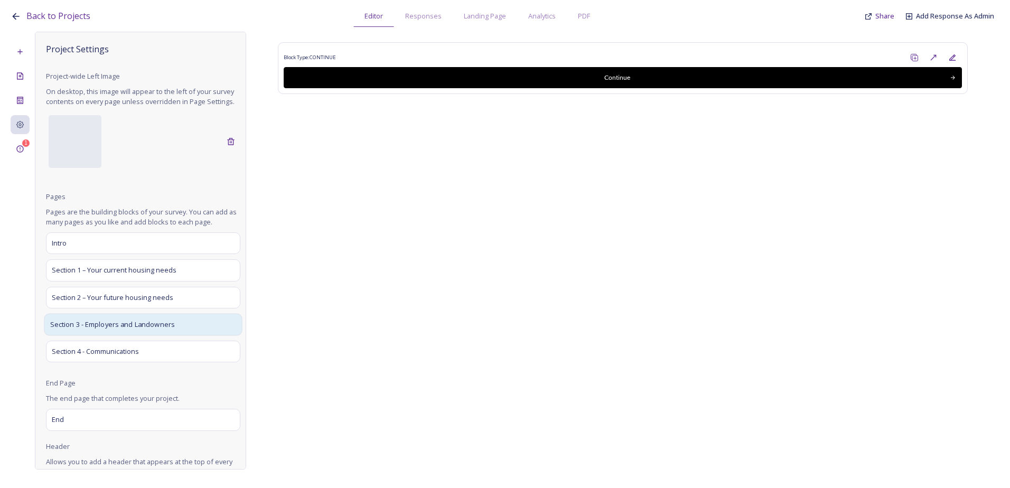
click at [108, 330] on span "Section 3 - Employers and Landowners" at bounding box center [112, 324] width 125 height 11
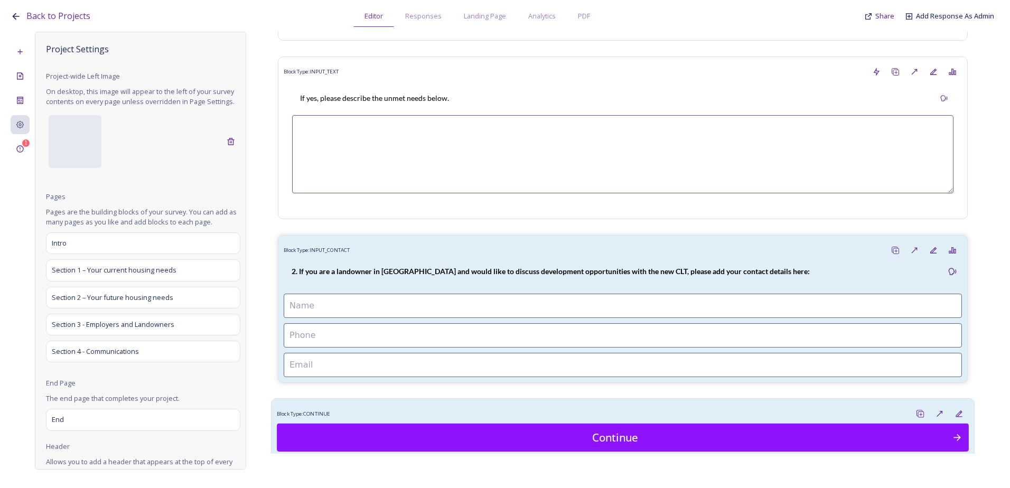
scroll to position [340, 0]
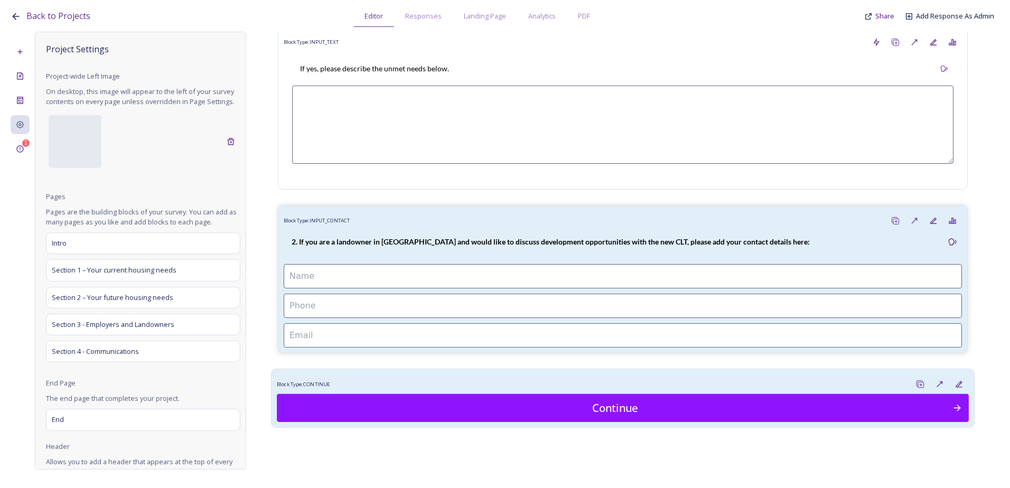
click at [521, 385] on div "Block Type: CONTINUE" at bounding box center [623, 385] width 692 height 20
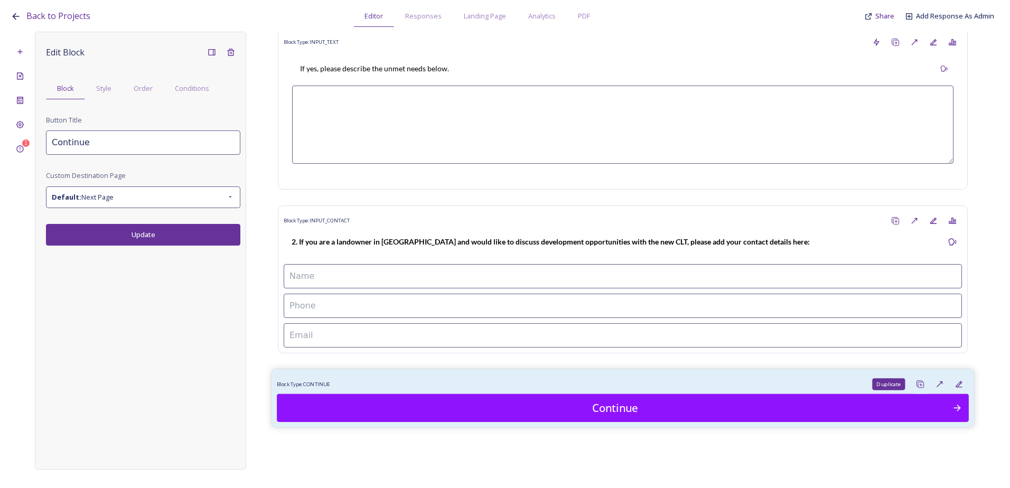
click at [911, 378] on div "Duplicate" at bounding box center [921, 385] width 20 height 20
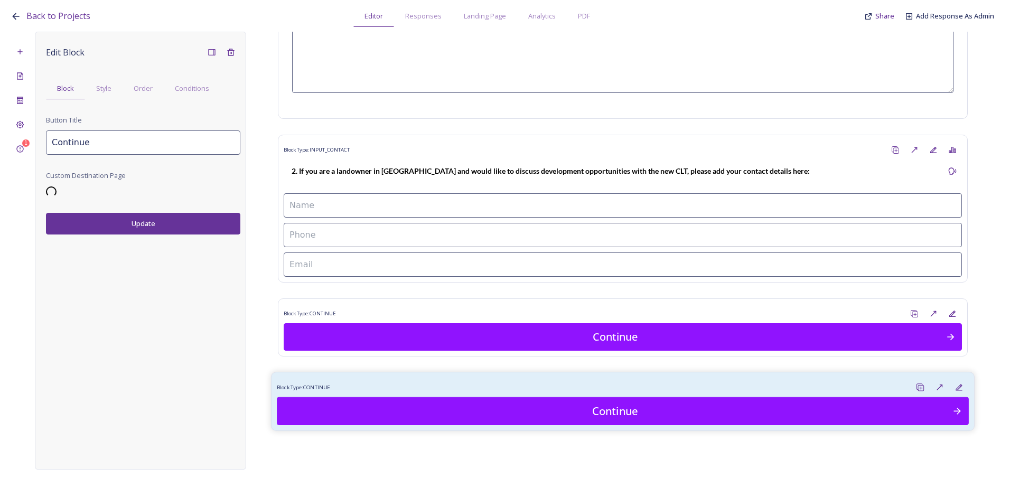
scroll to position [414, 0]
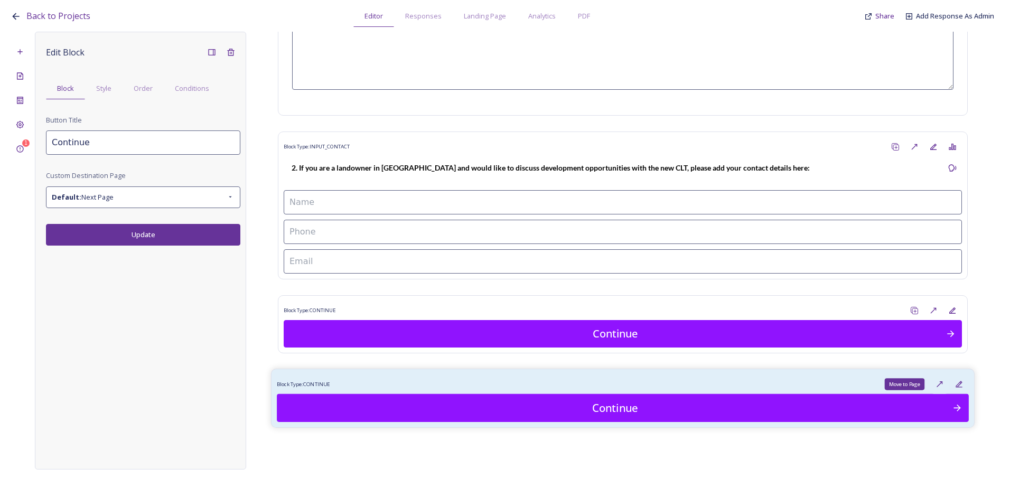
click at [936, 379] on div "Move to Page" at bounding box center [940, 385] width 20 height 20
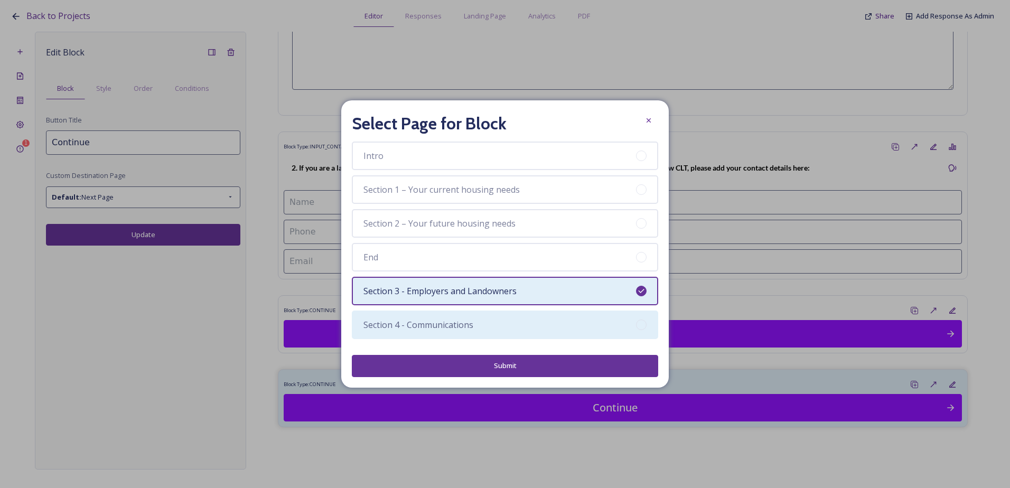
click at [500, 324] on div "Section 4 - Communications" at bounding box center [505, 325] width 307 height 29
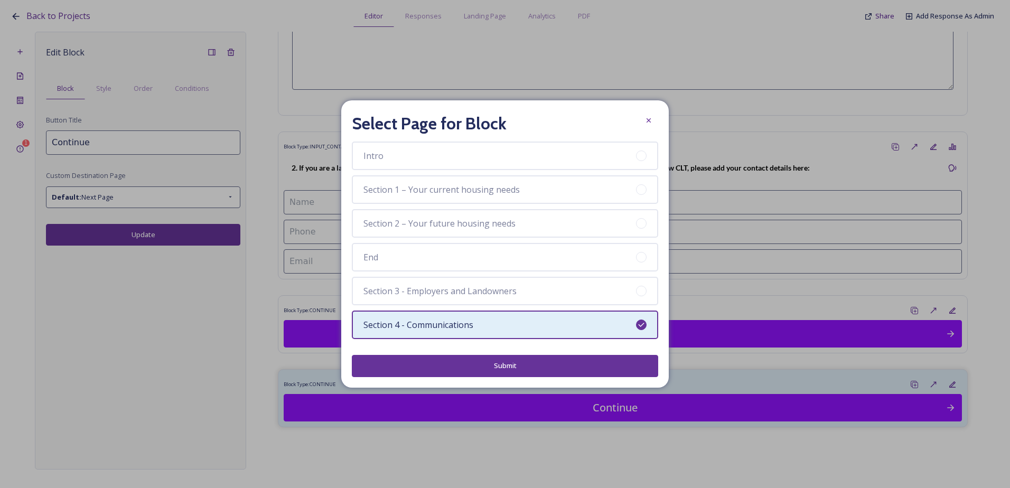
click at [509, 369] on button "Submit" at bounding box center [505, 366] width 307 height 22
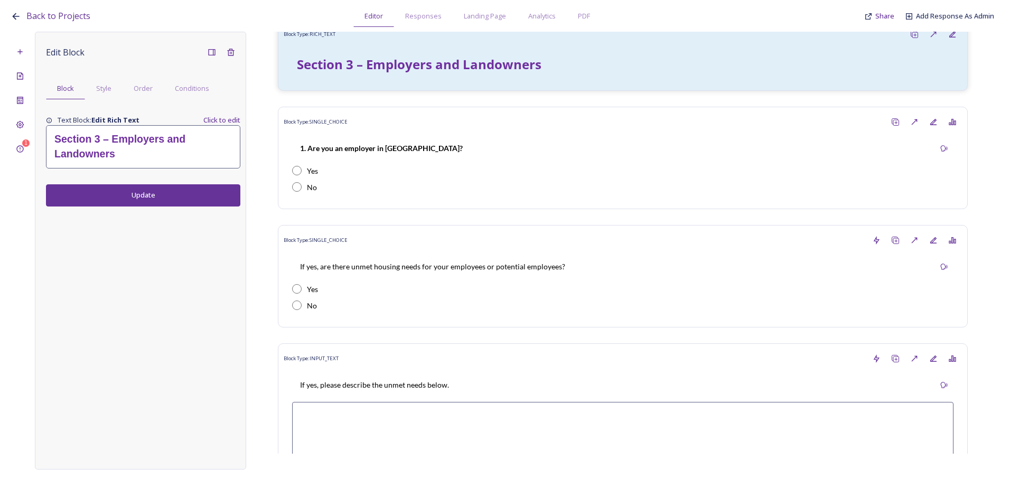
scroll to position [0, 0]
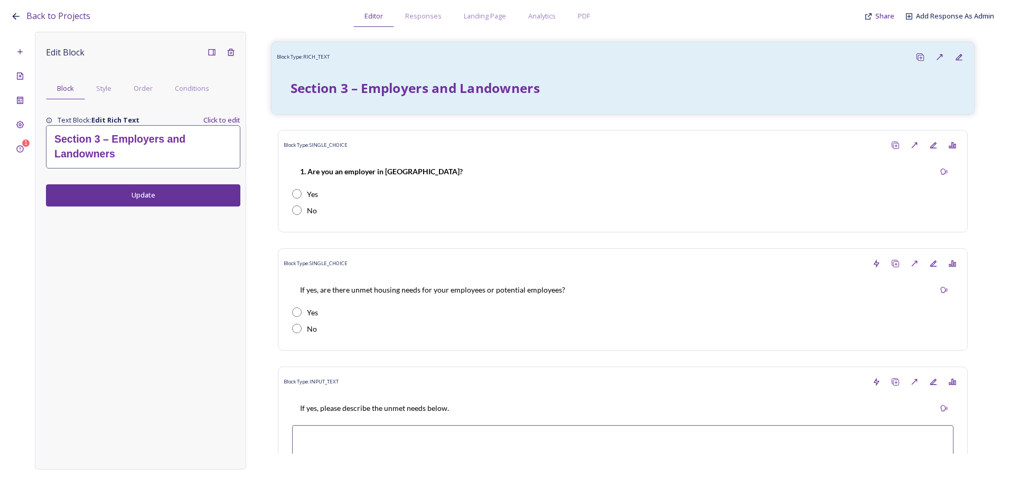
click at [451, 70] on div "Section 3 – Employers and Landowners" at bounding box center [623, 88] width 692 height 42
click at [916, 56] on icon at bounding box center [920, 57] width 8 height 8
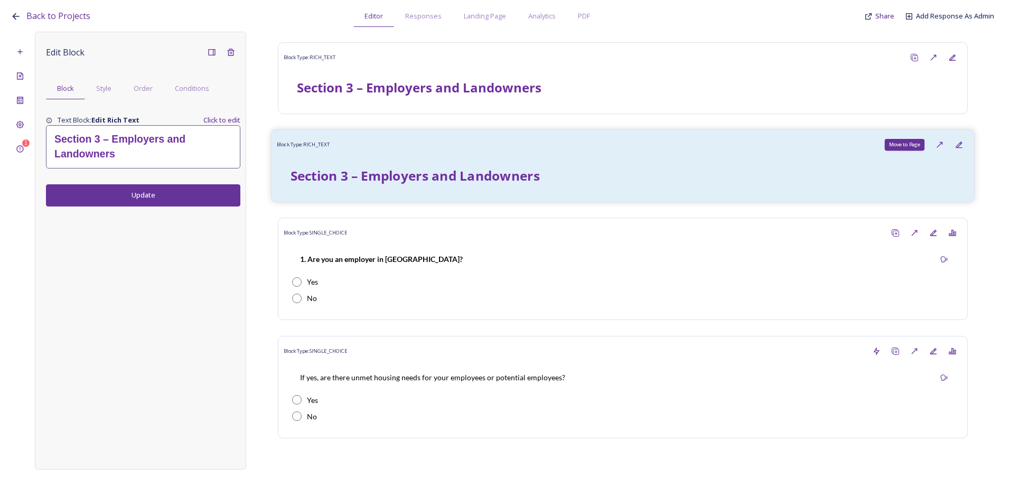
click at [938, 144] on icon at bounding box center [940, 145] width 5 height 5
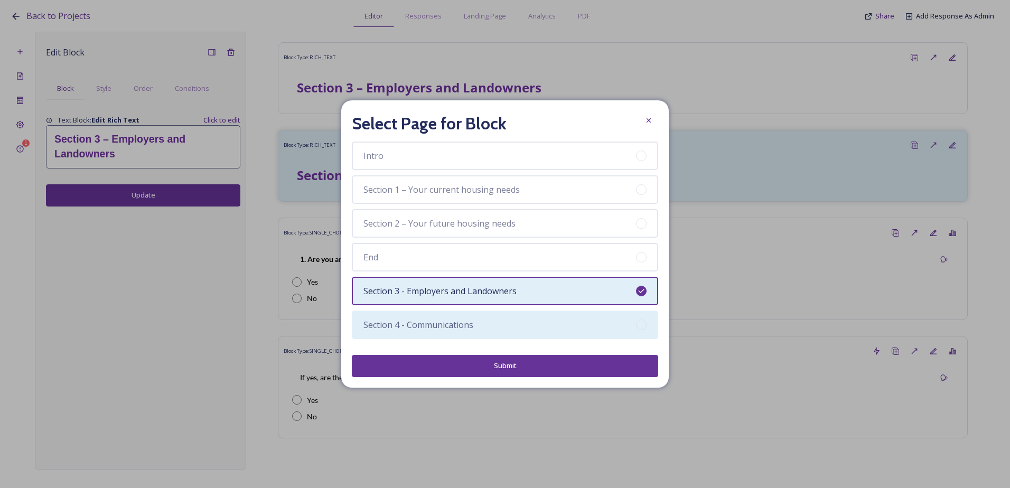
drag, startPoint x: 469, startPoint y: 320, endPoint x: 470, endPoint y: 327, distance: 7.5
click at [468, 321] on span "Section 4 - Communications" at bounding box center [419, 325] width 110 height 13
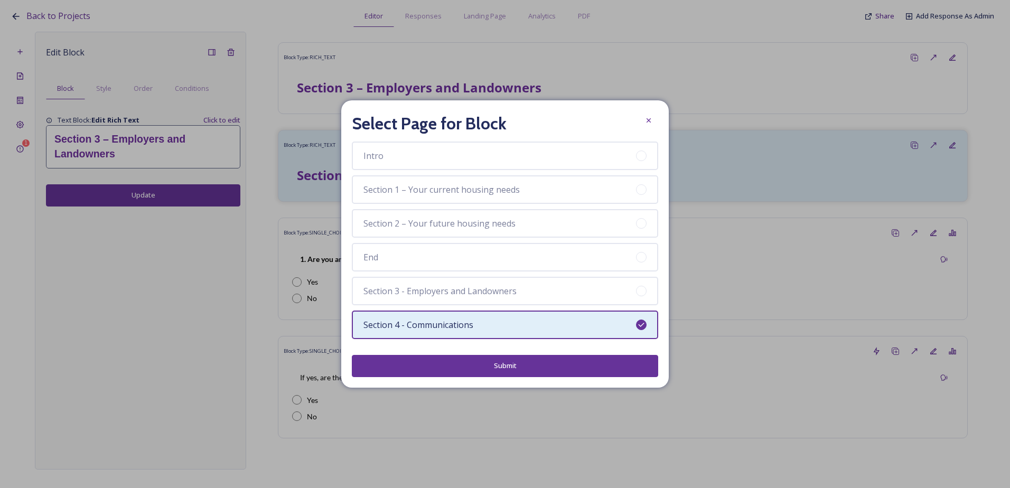
click at [493, 361] on button "Submit" at bounding box center [505, 366] width 307 height 22
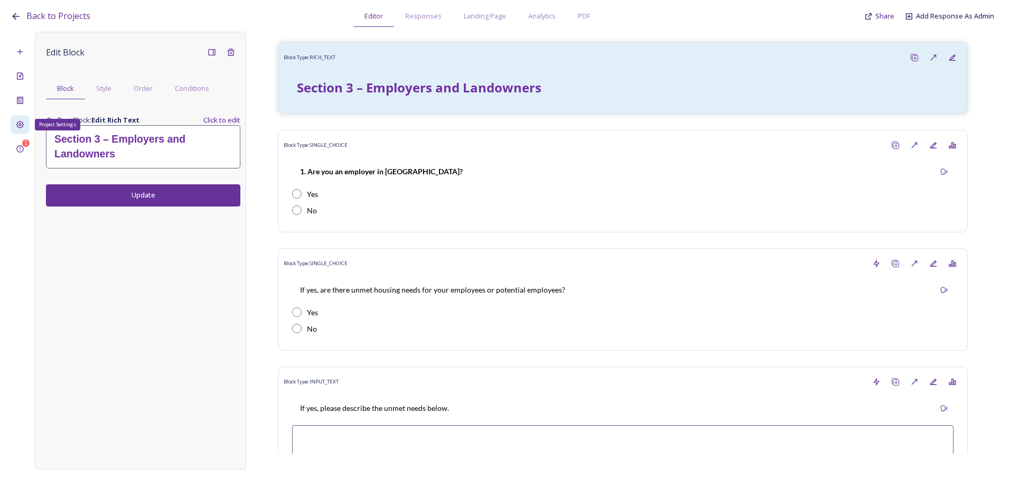
click at [24, 123] on icon at bounding box center [20, 124] width 8 height 8
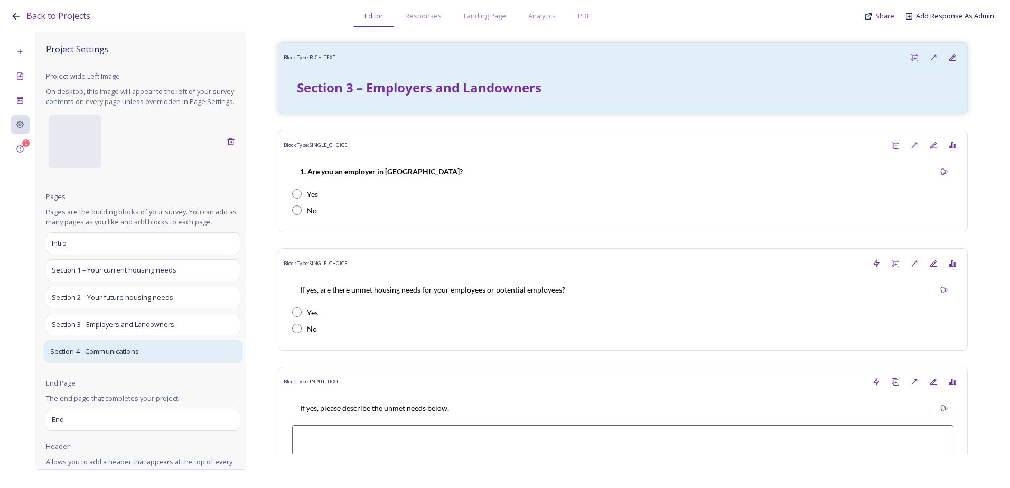
click at [129, 363] on div "Section 4 - Communications" at bounding box center [143, 351] width 198 height 22
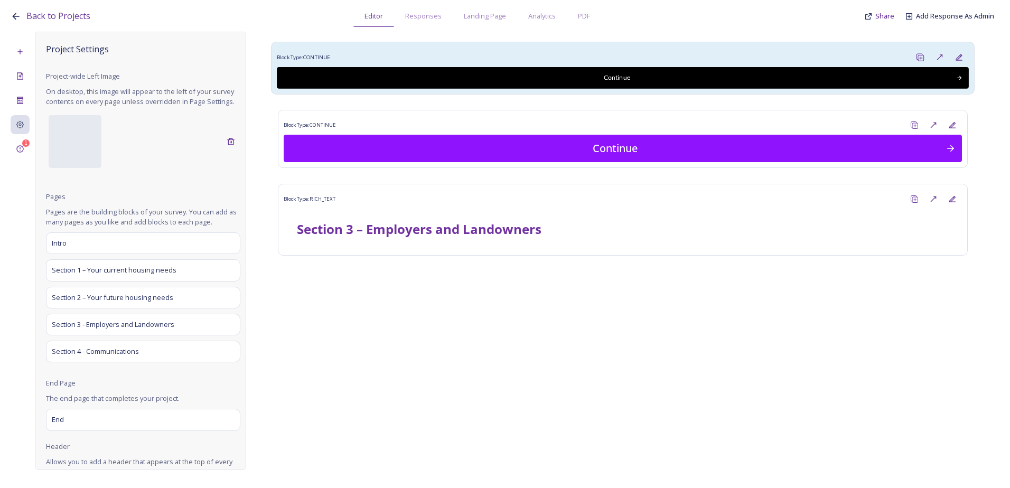
click at [605, 66] on div "Block Type: CONTINUE" at bounding box center [623, 58] width 692 height 20
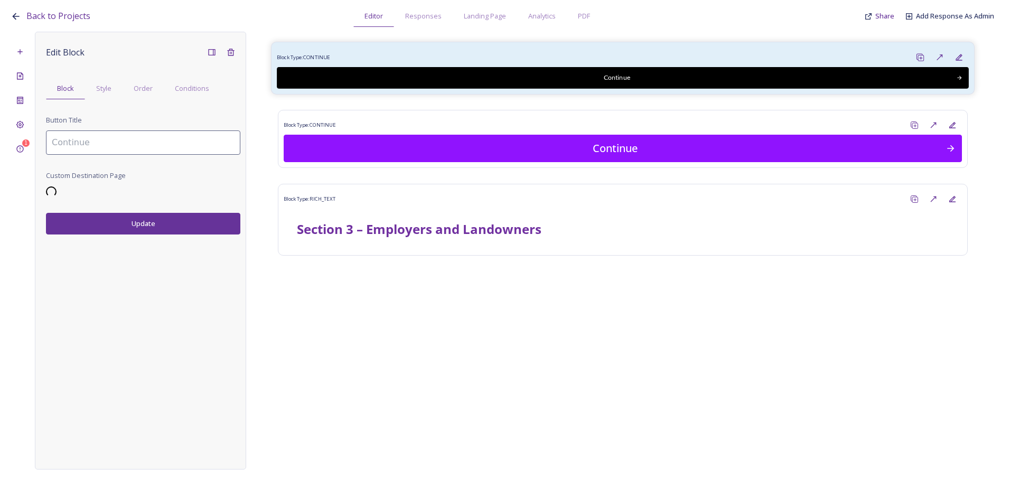
type input "Continue"
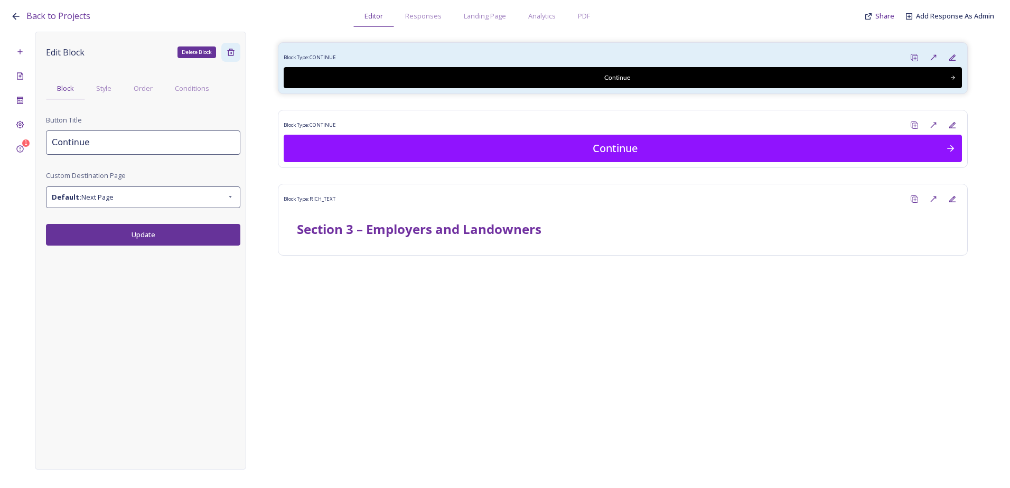
click at [229, 57] on div "Delete Block" at bounding box center [230, 52] width 19 height 19
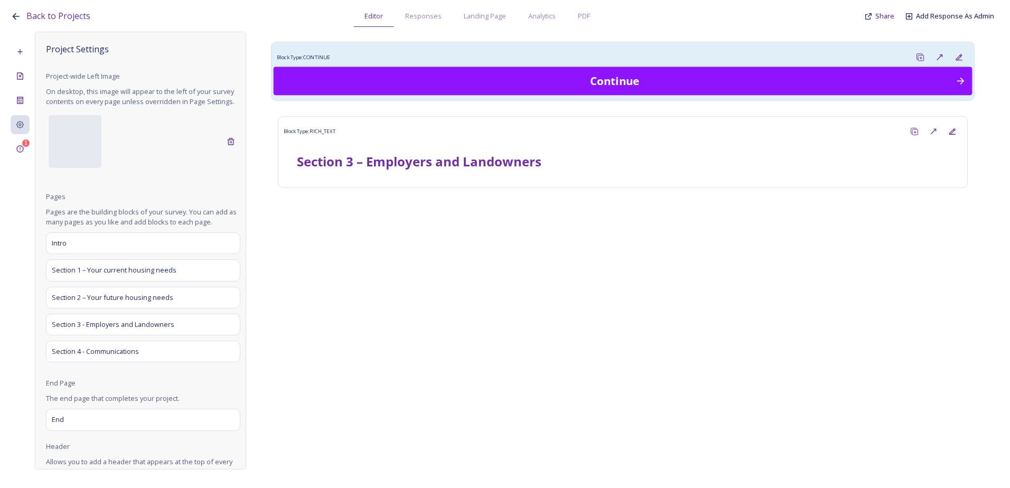
click at [497, 80] on div "Continue" at bounding box center [615, 81] width 671 height 16
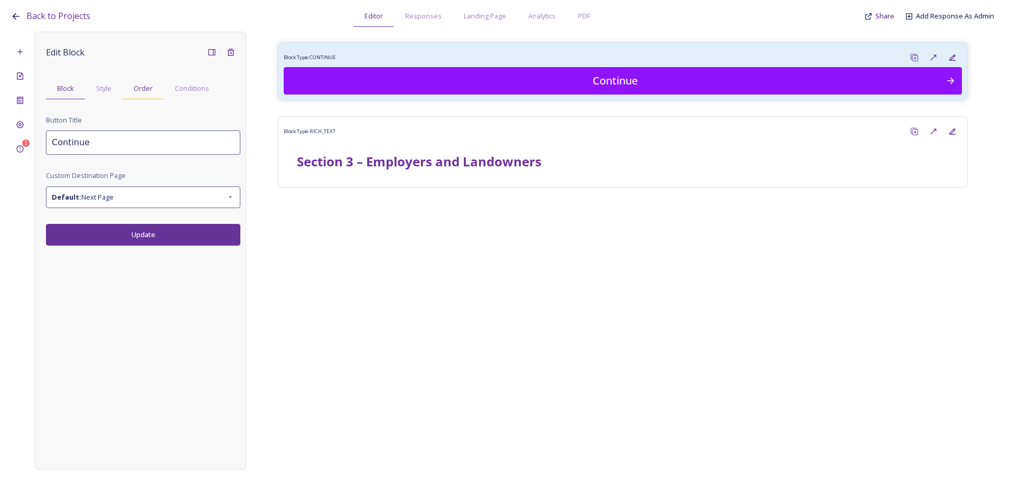
click at [151, 92] on span "Order" at bounding box center [143, 88] width 19 height 10
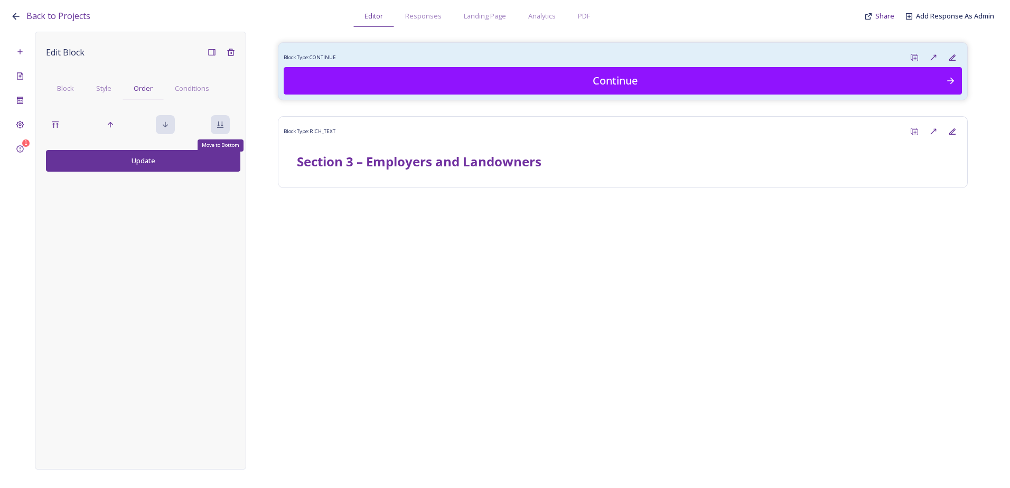
click at [222, 128] on icon at bounding box center [220, 124] width 8 height 8
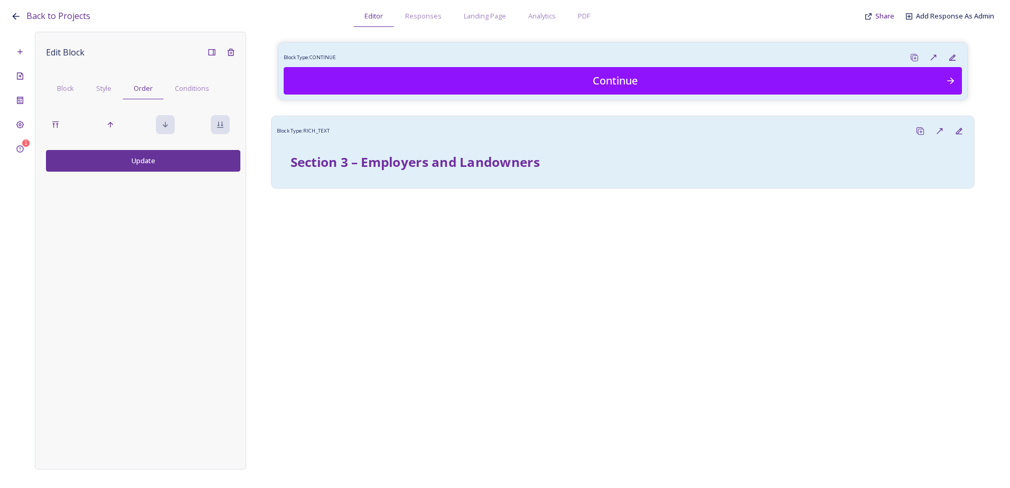
click at [355, 147] on div "Section 3 – Employers and Landowners" at bounding box center [622, 161] width 681 height 31
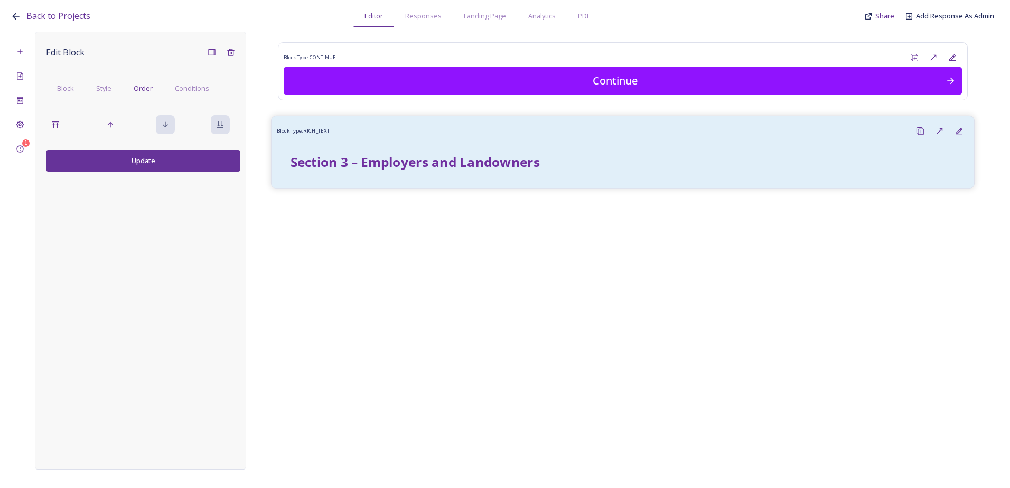
drag, startPoint x: 399, startPoint y: 152, endPoint x: 303, endPoint y: 154, distance: 96.2
click at [400, 151] on div "Section 3 – Employers and Landowners" at bounding box center [622, 161] width 681 height 31
click at [53, 124] on icon at bounding box center [55, 125] width 6 height 6
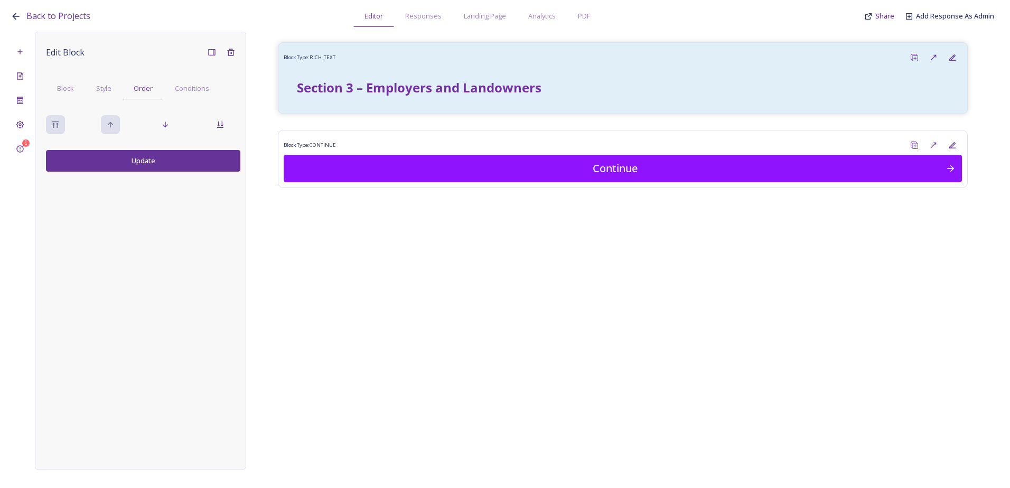
click at [162, 161] on button "Update" at bounding box center [143, 161] width 194 height 22
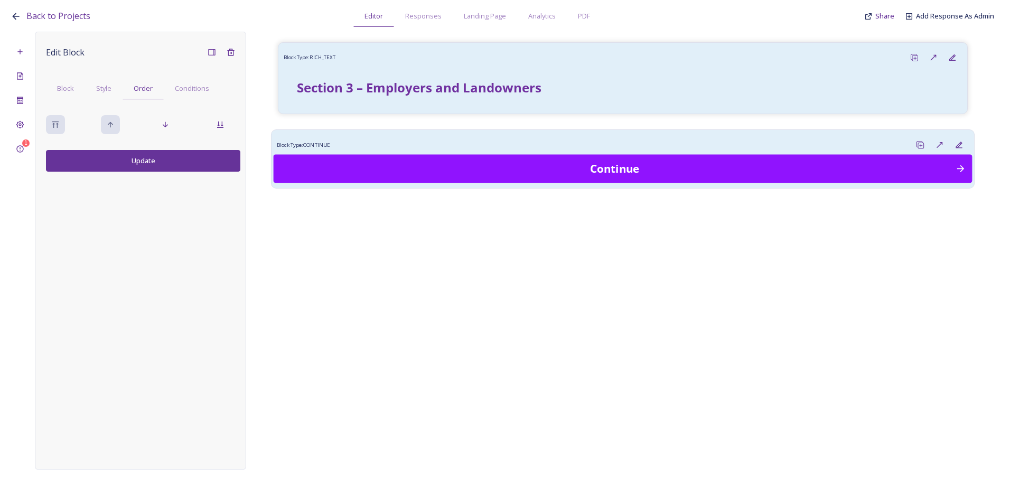
click at [411, 162] on div "Continue" at bounding box center [615, 169] width 671 height 16
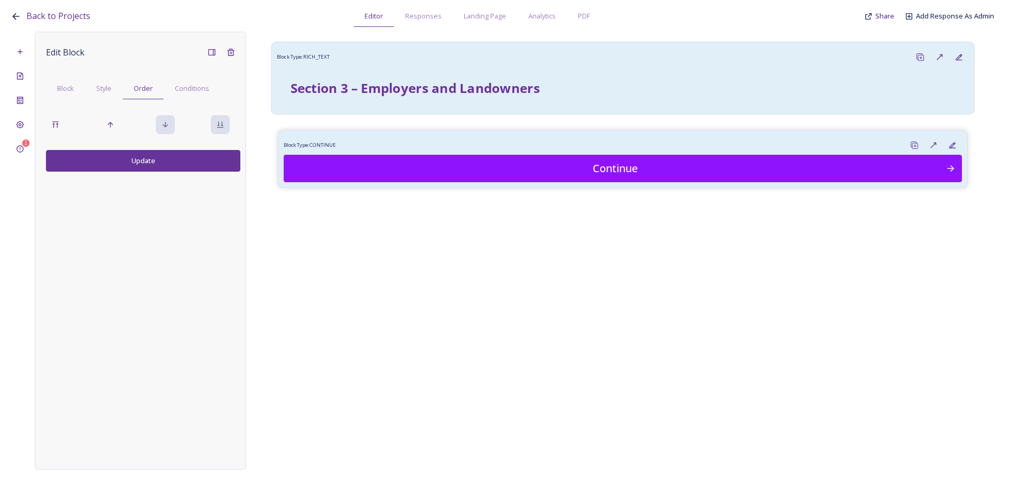
click at [396, 77] on div "Section 3 – Employers and Landowners" at bounding box center [622, 87] width 681 height 31
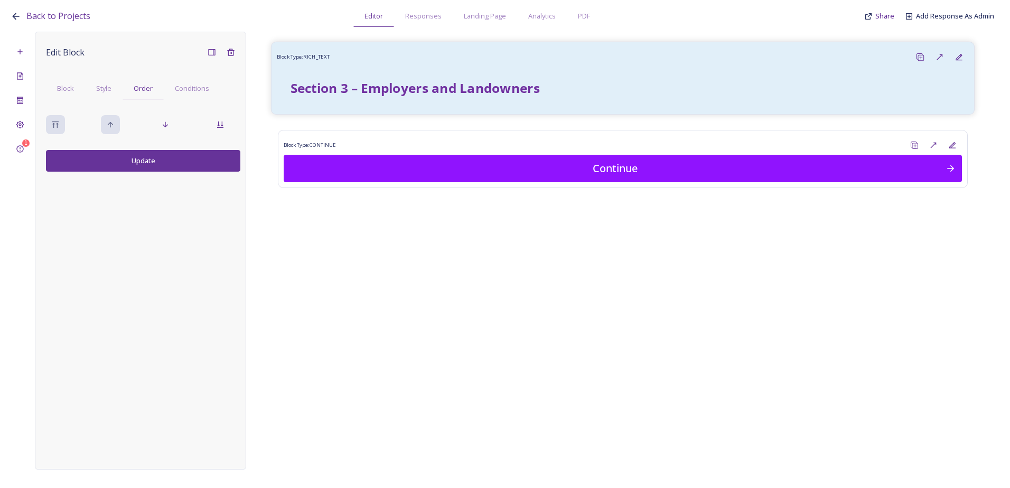
click at [363, 94] on strong "Section 3 – Employers and Landowners" at bounding box center [415, 88] width 249 height 18
click at [58, 92] on span "Block" at bounding box center [65, 88] width 17 height 10
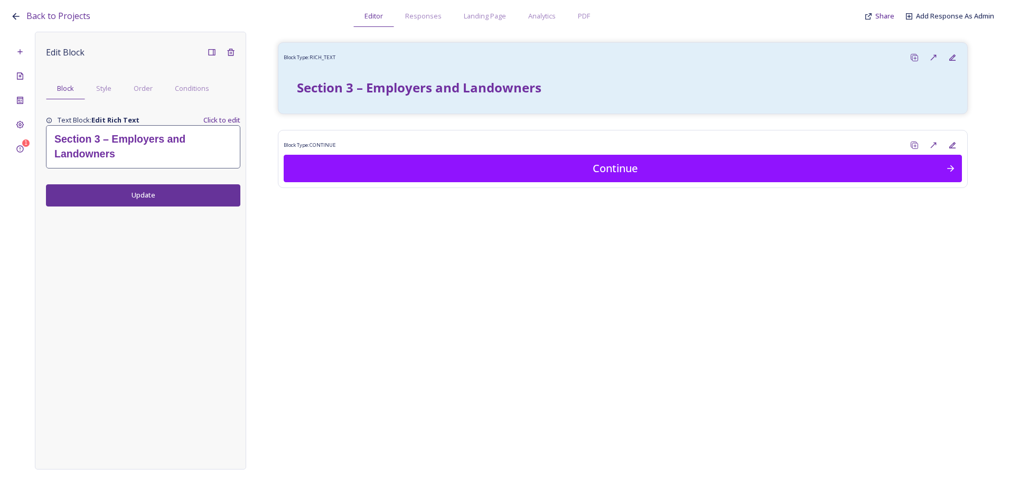
click at [122, 139] on strong "Section 3 – Employers and Landowners" at bounding box center [121, 146] width 134 height 26
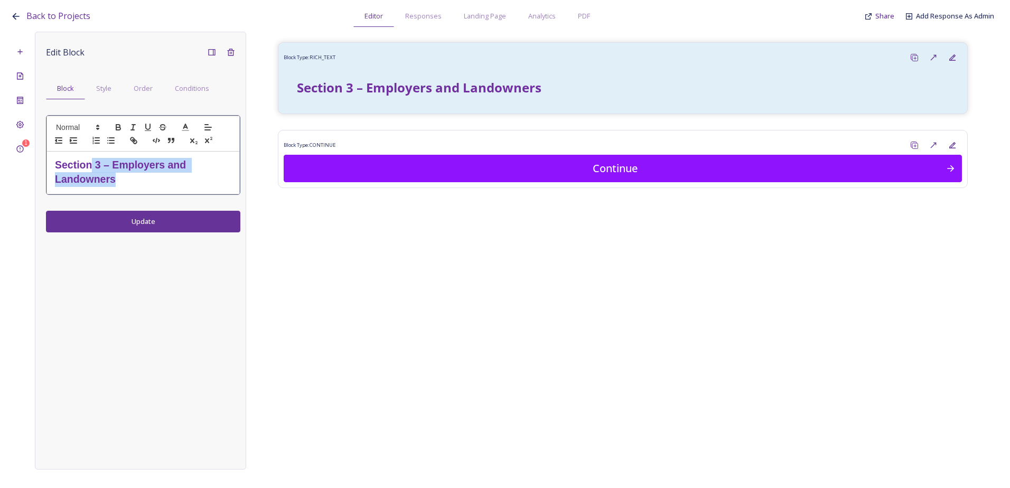
drag, startPoint x: 136, startPoint y: 179, endPoint x: 94, endPoint y: 163, distance: 45.5
click at [94, 163] on h2 "Section 3 – Employers and Landowners" at bounding box center [143, 172] width 177 height 29
click at [146, 228] on div "Edit Block Block Style Order Conditions Section 4 - Communications Update" at bounding box center [140, 251] width 211 height 438
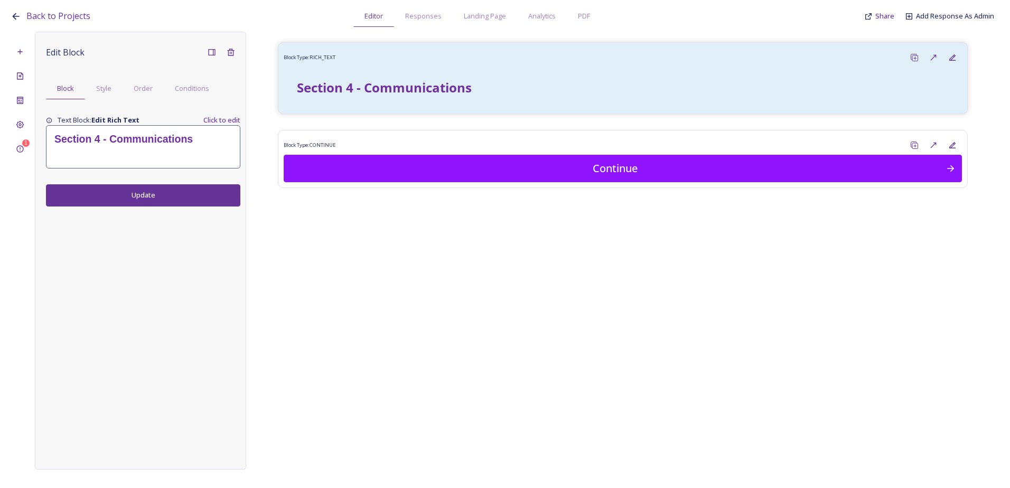
click at [465, 124] on div "Block Type: RICH_TEXT Section 4 - Communications Block Type: CONTINUE Continue" at bounding box center [623, 243] width 754 height 422
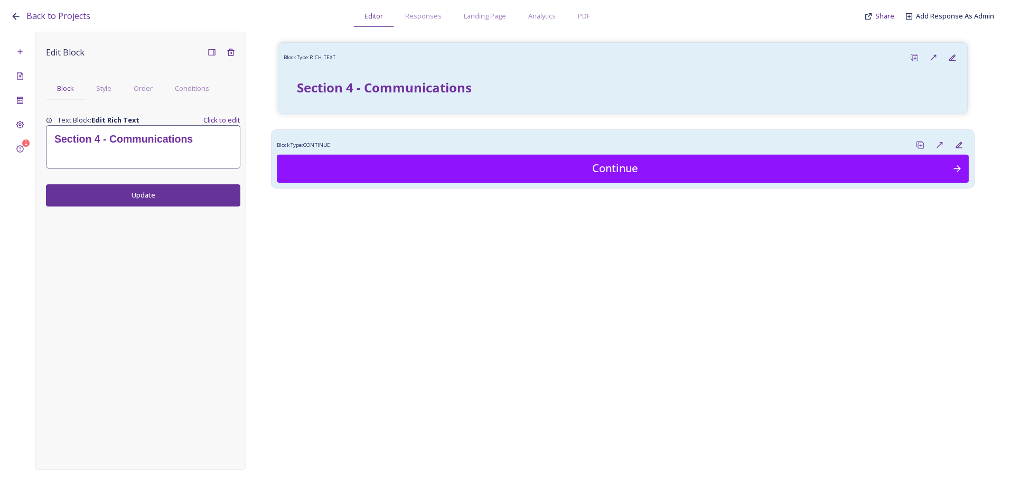
click at [440, 138] on div "Block Type: CONTINUE" at bounding box center [623, 145] width 692 height 20
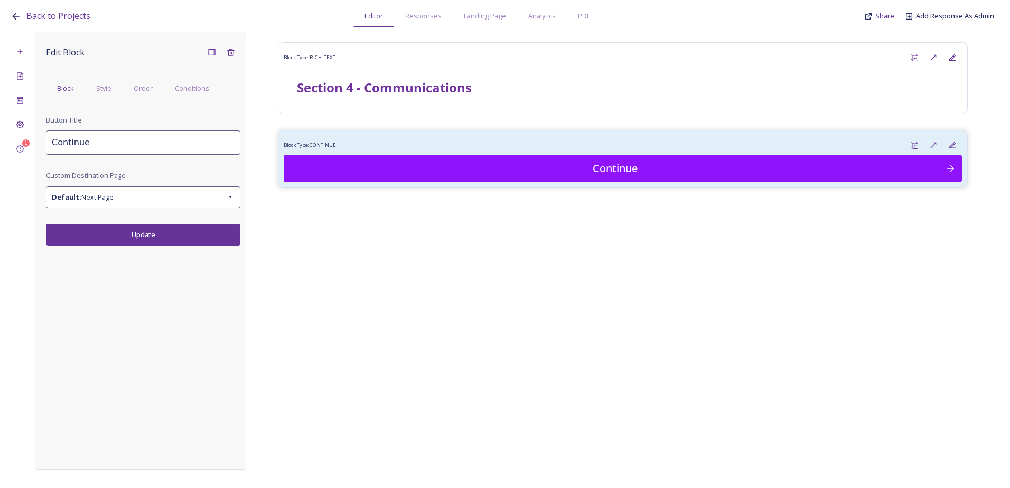
click at [109, 145] on input "Continue" at bounding box center [143, 143] width 194 height 24
drag, startPoint x: 107, startPoint y: 141, endPoint x: 35, endPoint y: 140, distance: 72.4
click at [35, 140] on div "Edit Block Block Style Order Conditions Button Title Continue Custom Destinatio…" at bounding box center [140, 251] width 211 height 438
type input "Submit my survey responses"
click at [158, 231] on button "Update" at bounding box center [143, 235] width 194 height 22
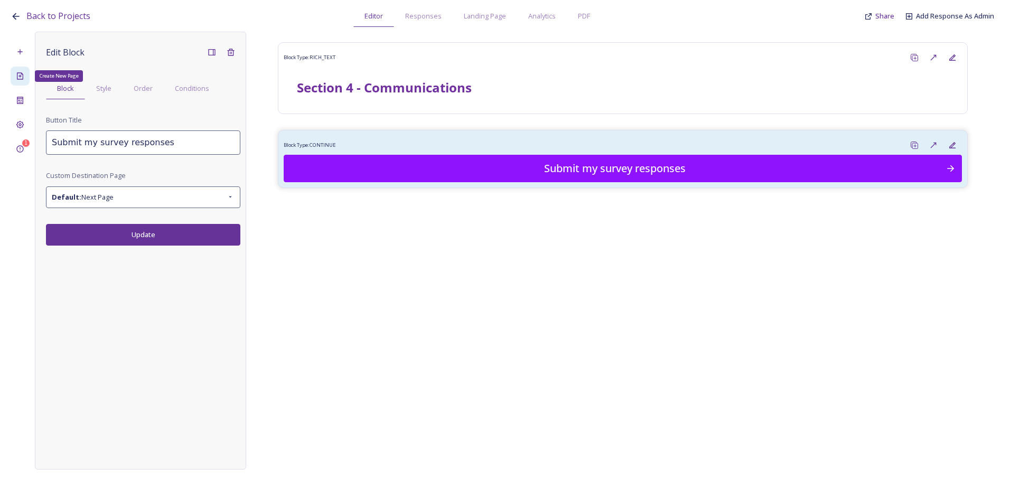
click at [22, 73] on icon at bounding box center [20, 75] width 6 height 7
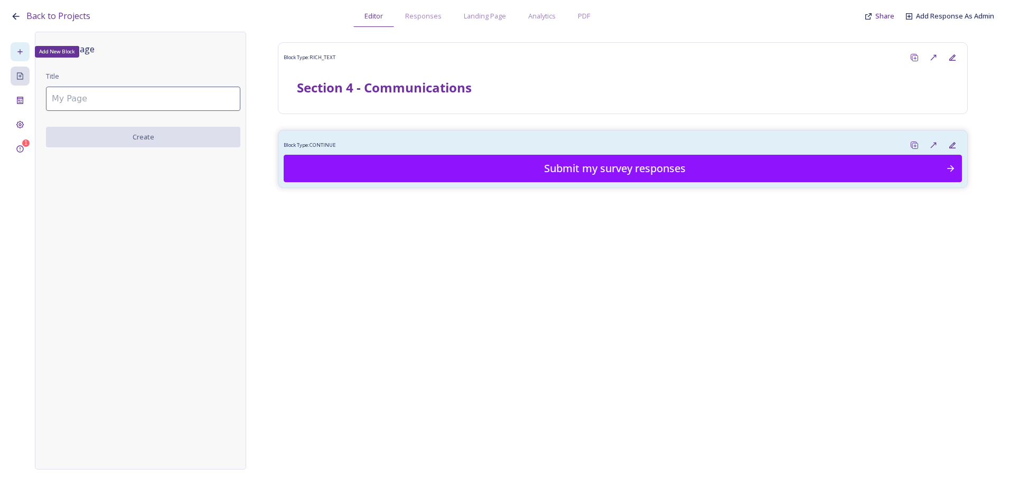
click at [22, 59] on div "Add New Block" at bounding box center [20, 51] width 19 height 19
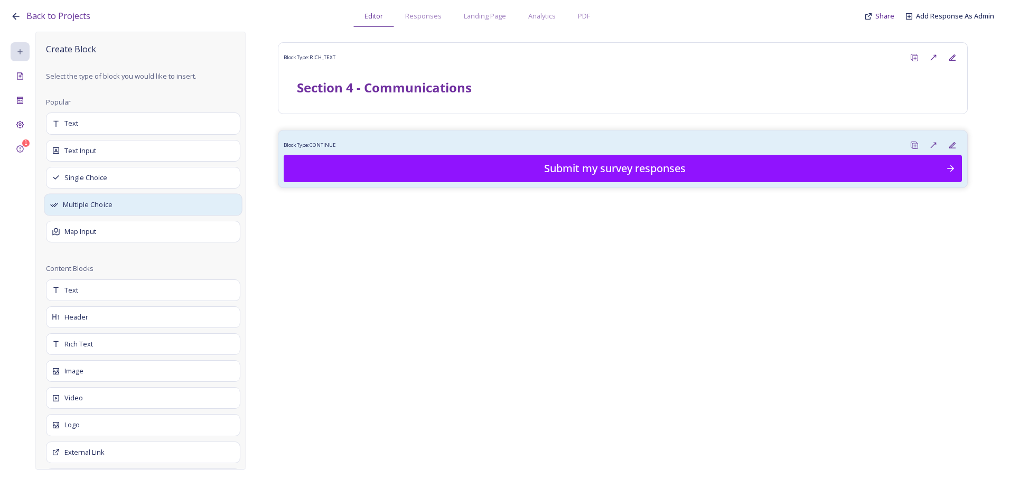
click at [95, 198] on div "Multiple Choice" at bounding box center [143, 205] width 198 height 22
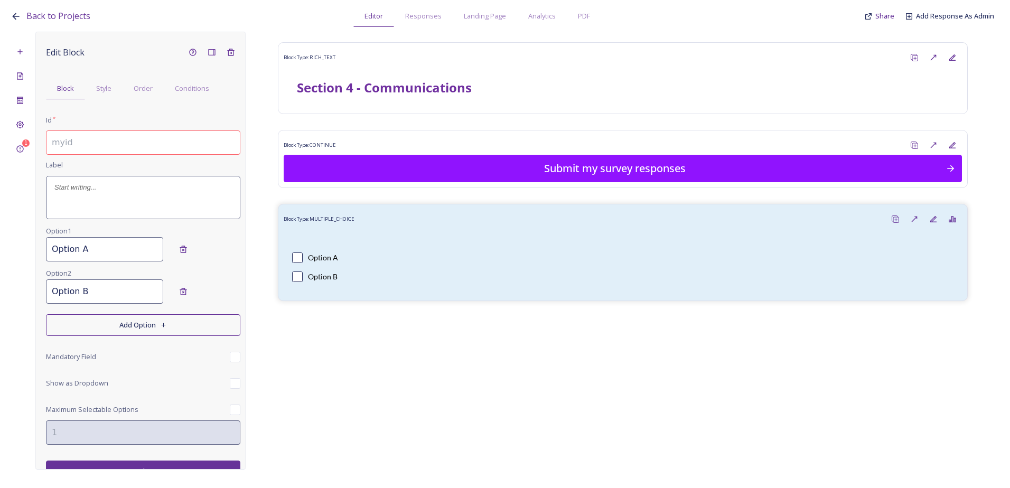
click at [87, 148] on input at bounding box center [143, 143] width 194 height 24
paste input "4.1 How would your household prefer to access or receive Bury Parish CLT update…"
type input "4.1 How would your household prefer to access or receive Bury Parish CLT update…"
click at [86, 197] on div at bounding box center [143, 198] width 193 height 42
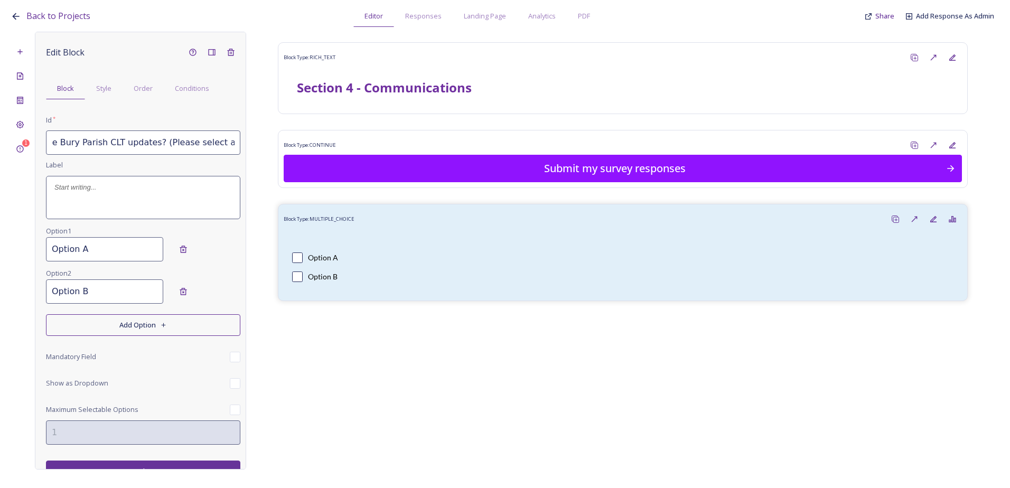
scroll to position [0, 0]
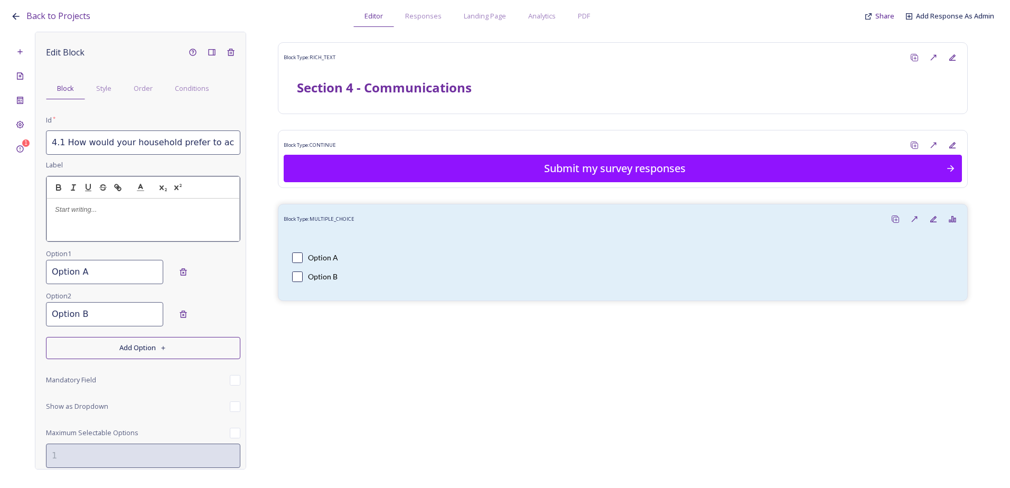
click at [77, 208] on p at bounding box center [143, 210] width 177 height 10
click at [101, 206] on p at bounding box center [143, 210] width 177 height 10
drag, startPoint x: 111, startPoint y: 264, endPoint x: 104, endPoint y: 274, distance: 11.7
click at [111, 264] on div "Option 1 Option A" at bounding box center [143, 268] width 194 height 42
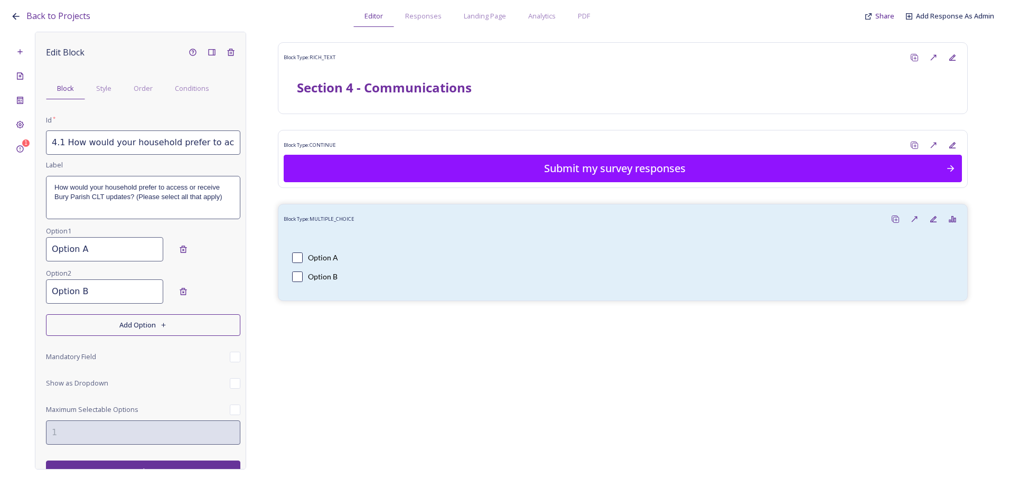
drag, startPoint x: 102, startPoint y: 256, endPoint x: 33, endPoint y: 256, distance: 68.7
click at [33, 256] on div "1 Edit Block Block Style Order Conditions Id * 4.1 How would your household pre…" at bounding box center [505, 251] width 989 height 438
paste input "Email newsletter"
type input "Email newsletter"
click at [114, 300] on input "Option B" at bounding box center [104, 292] width 117 height 24
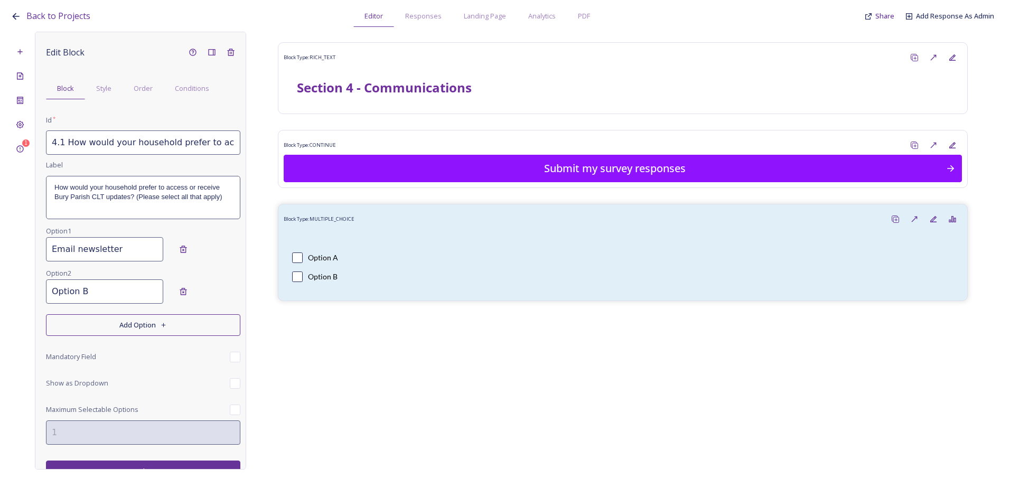
drag, startPoint x: 60, startPoint y: 299, endPoint x: -8, endPoint y: 305, distance: 69.0
click at [0, 305] on html "Back to Projects Editor Responses Landing Page Analytics PDF Share Add Response…" at bounding box center [505, 244] width 1010 height 488
paste input "Website"
type input "Website"
click at [119, 316] on button "Add Option" at bounding box center [143, 325] width 194 height 22
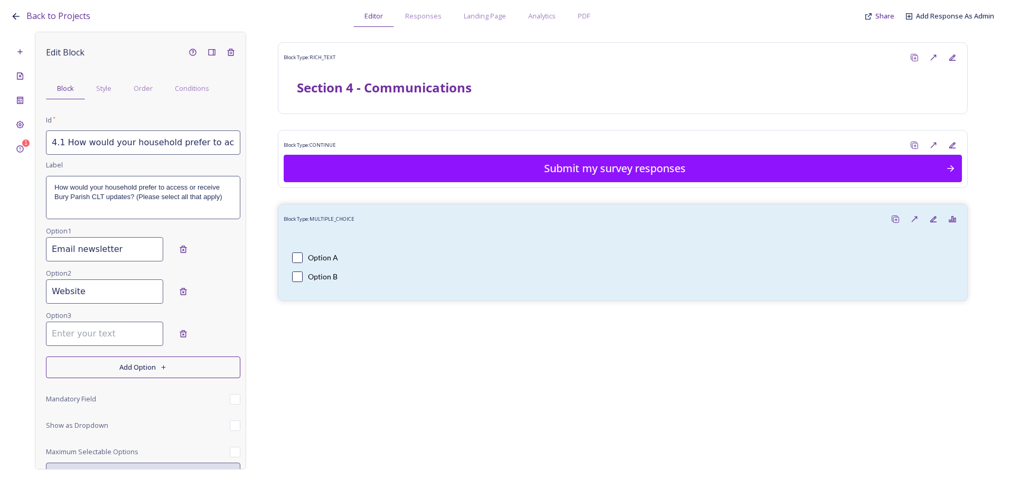
click at [80, 333] on input at bounding box center [104, 334] width 117 height 24
paste input "Facebook"
type input "Facebook"
click at [88, 368] on button "Add Option" at bounding box center [143, 368] width 194 height 22
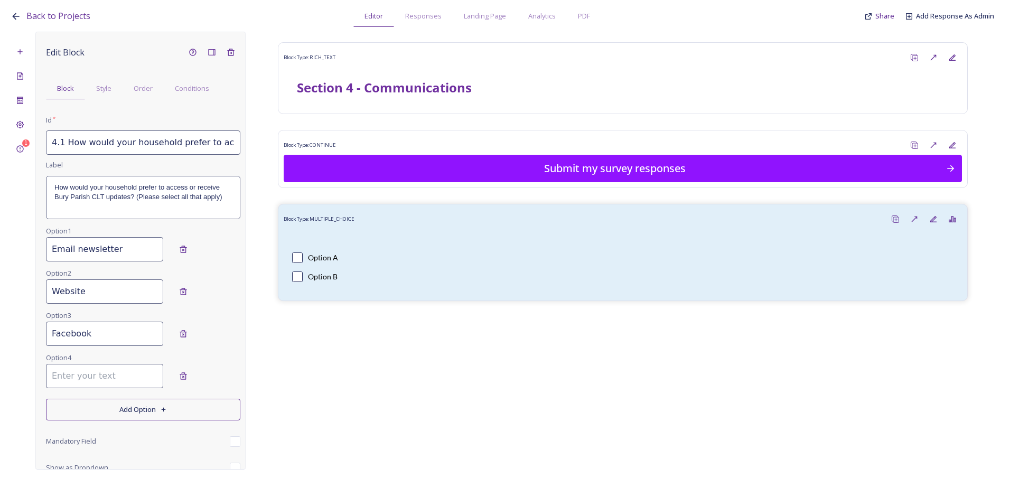
click at [79, 372] on input at bounding box center [104, 376] width 117 height 24
paste input "Instagram"
type input "Instagram"
click at [85, 412] on button "Add Option" at bounding box center [143, 410] width 194 height 22
click at [94, 419] on input at bounding box center [104, 418] width 117 height 24
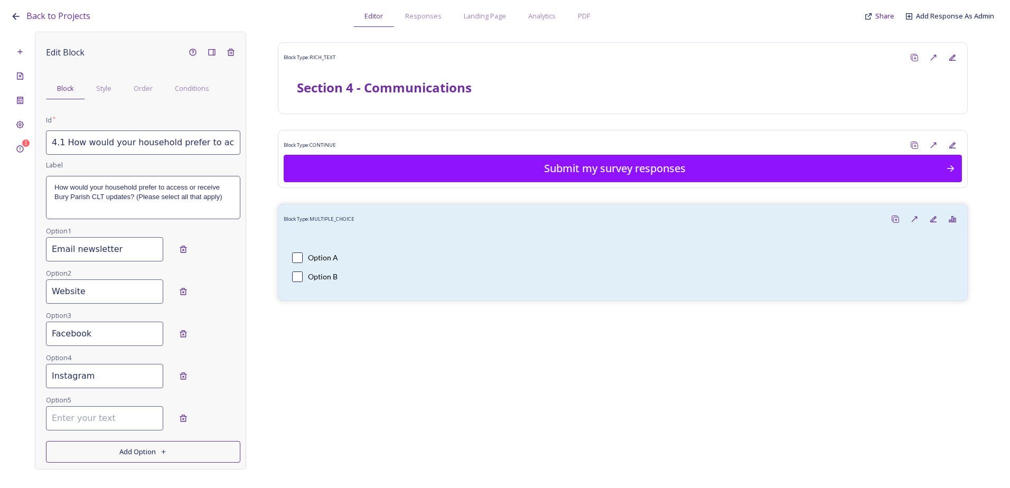
paste input "WhatsApp"
type input "WhatsApp"
click at [90, 454] on button "Add Option" at bounding box center [143, 452] width 194 height 22
click at [64, 459] on input at bounding box center [104, 461] width 117 height 24
paste input "Other"
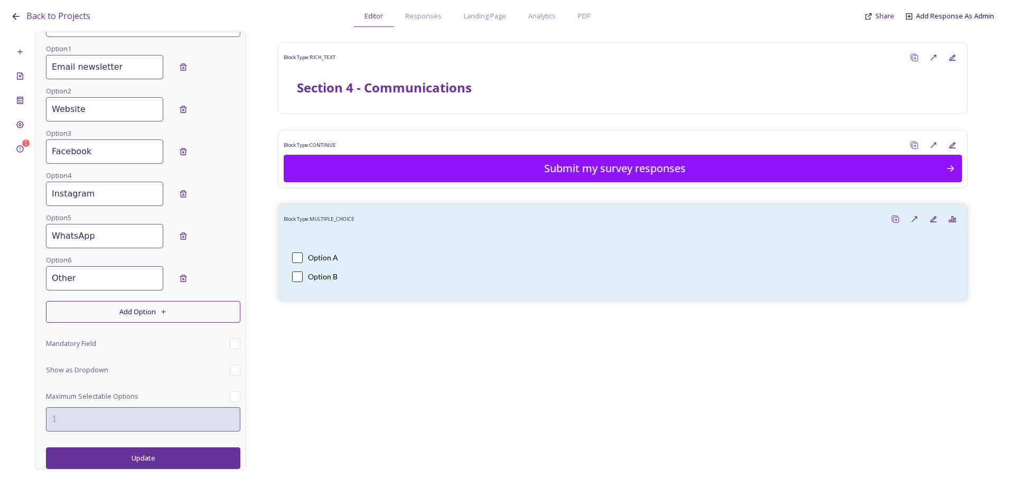
type input "Other"
click at [128, 452] on button "Update" at bounding box center [143, 459] width 194 height 22
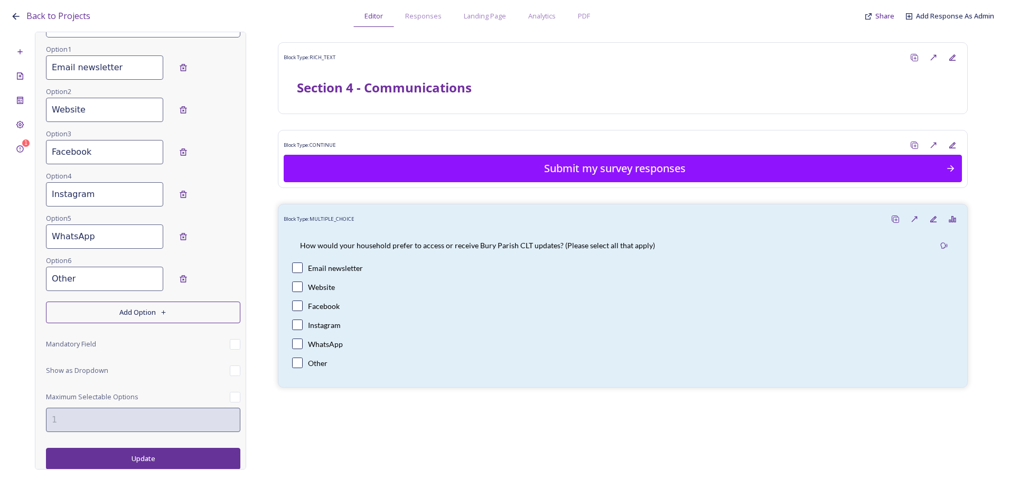
scroll to position [182, 0]
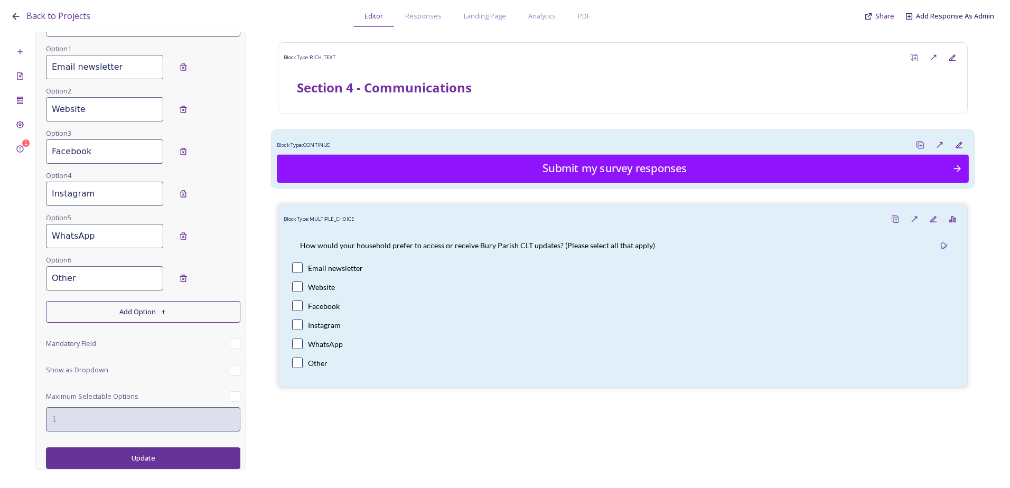
click at [443, 134] on div "Block Type: CONTINUE Submit my survey responses" at bounding box center [623, 158] width 704 height 59
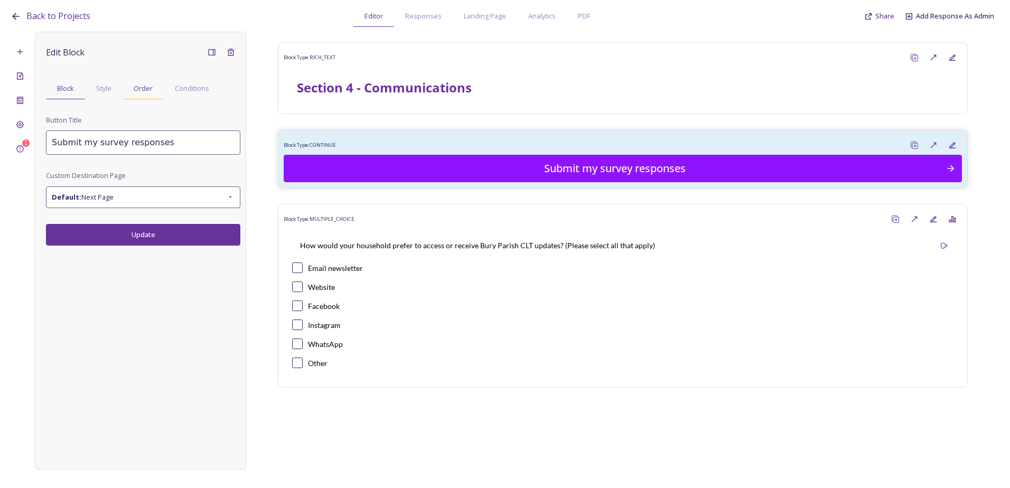
click at [159, 91] on div "Order" at bounding box center [143, 89] width 41 height 22
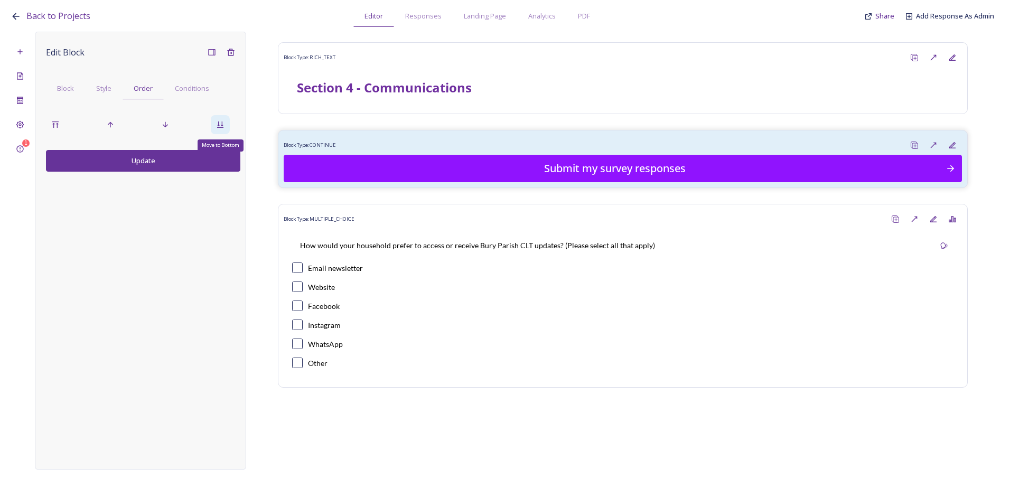
click at [220, 123] on icon at bounding box center [220, 124] width 8 height 8
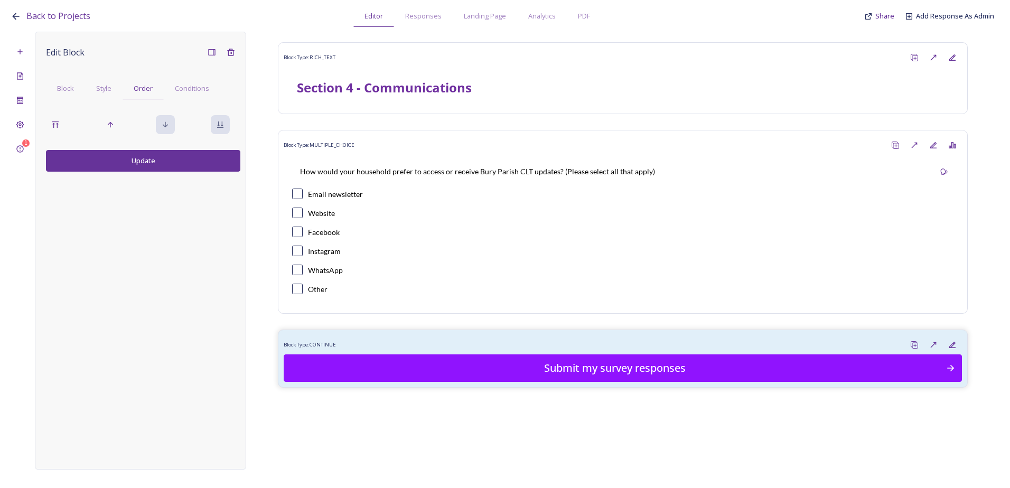
click at [154, 161] on button "Update" at bounding box center [143, 161] width 194 height 22
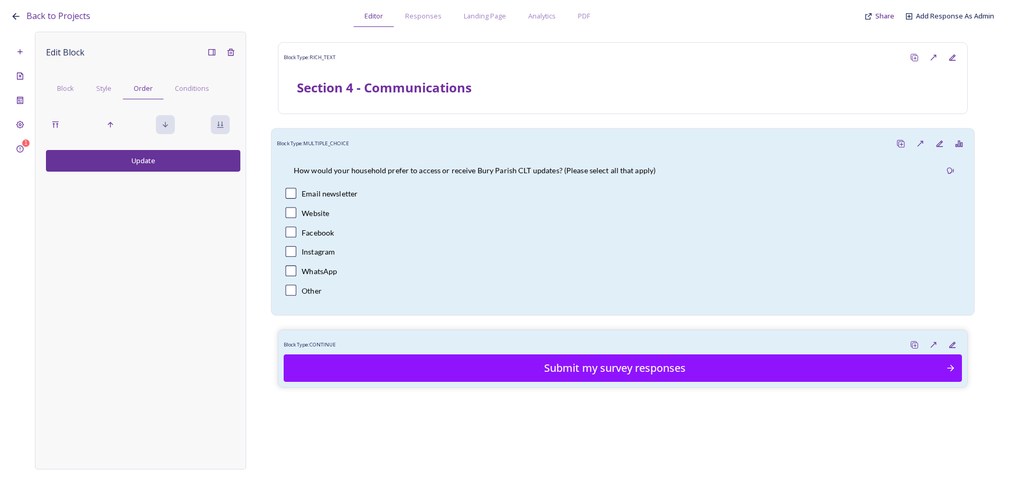
click at [374, 191] on div "Email newsletter" at bounding box center [622, 193] width 675 height 11
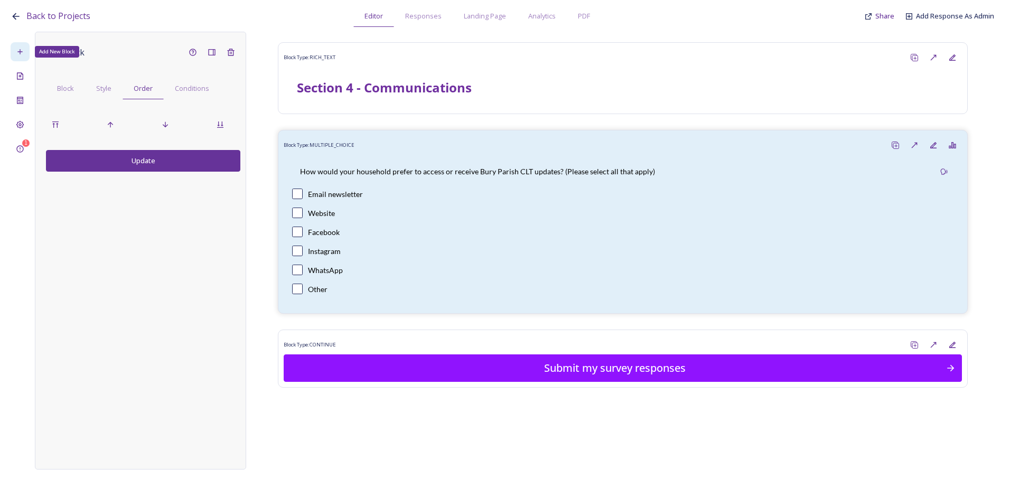
click at [21, 52] on icon at bounding box center [19, 51] width 5 height 5
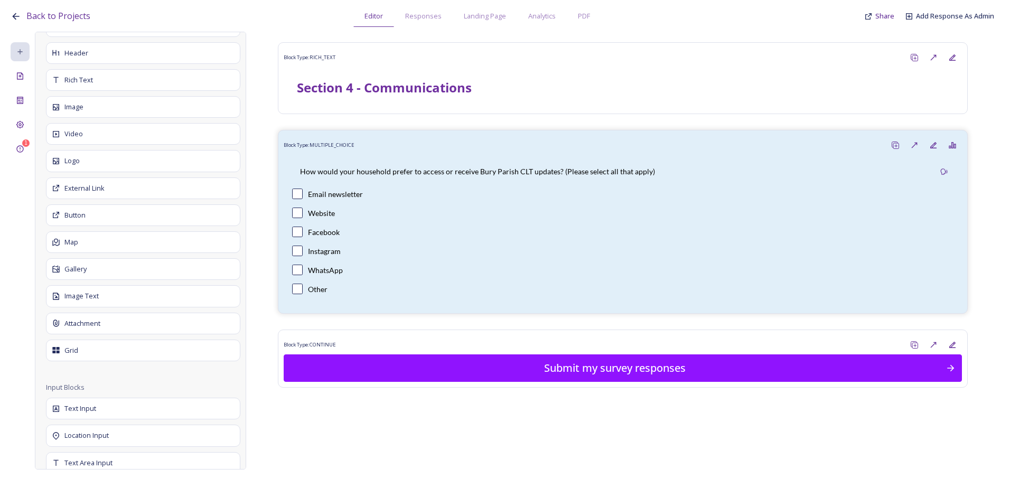
scroll to position [370, 0]
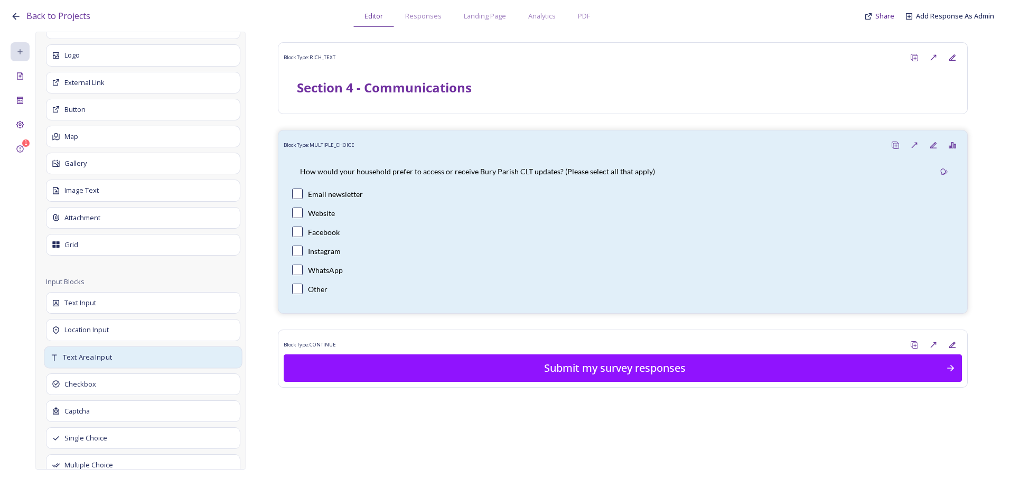
click at [101, 355] on span "Text Area Input" at bounding box center [87, 357] width 49 height 11
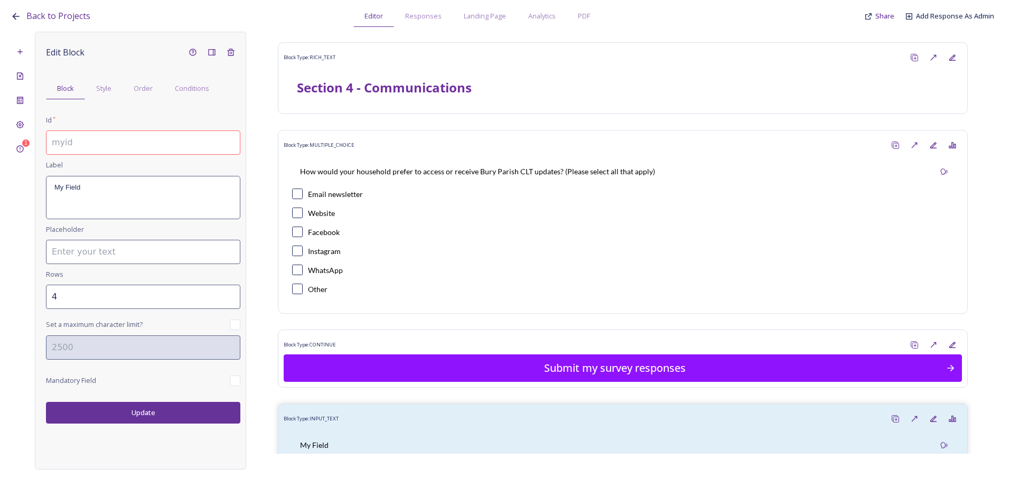
click at [81, 138] on input at bounding box center [143, 143] width 194 height 24
paste input "4.1.a. If other, please specify"
type input "4.1.a. If other, please specify"
click at [99, 202] on div "My Field" at bounding box center [143, 198] width 193 height 42
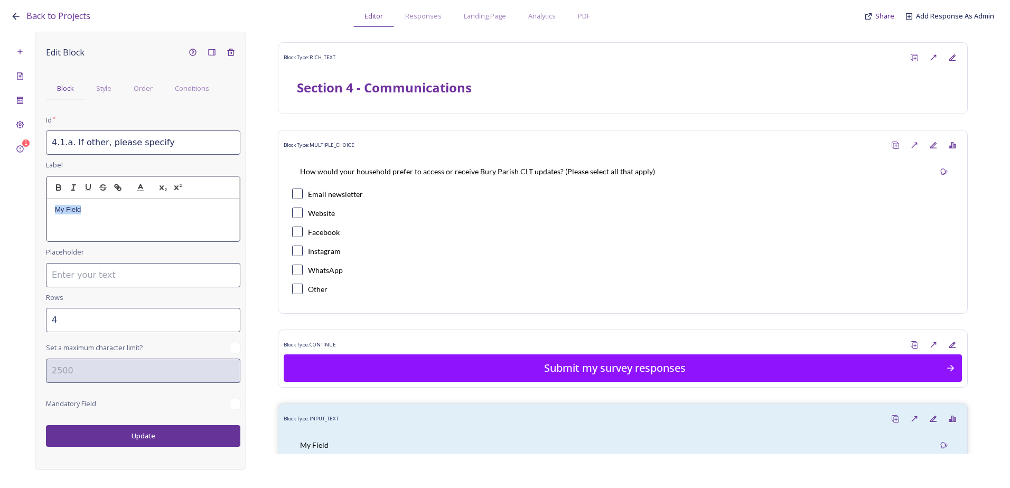
drag, startPoint x: 99, startPoint y: 213, endPoint x: 27, endPoint y: 209, distance: 72.0
click at [27, 209] on div "1 Edit Block Block Style Order Conditions Id * 4.1.a. If other, please specify …" at bounding box center [505, 251] width 989 height 438
click at [232, 316] on input "3" at bounding box center [143, 320] width 194 height 24
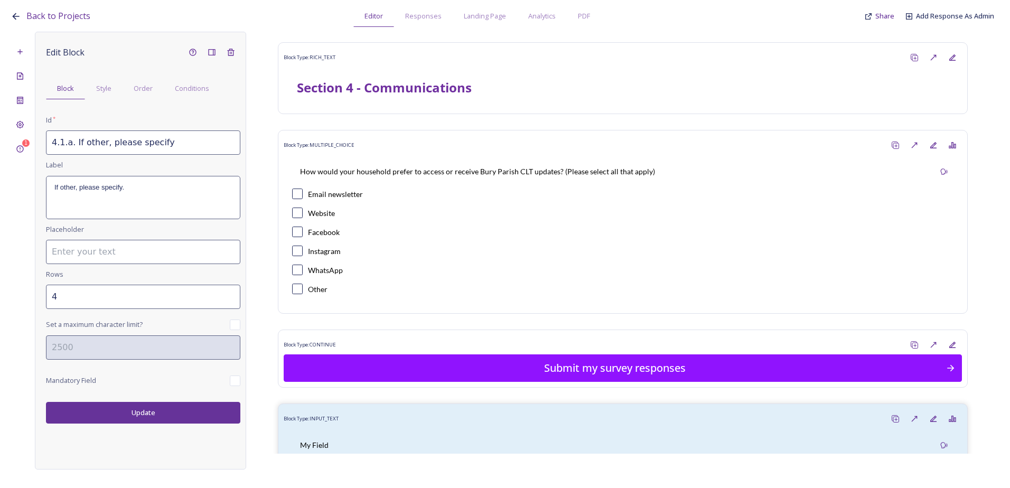
click at [229, 292] on input "4" at bounding box center [143, 297] width 194 height 24
type input "5"
click at [229, 292] on input "5" at bounding box center [143, 297] width 194 height 24
click at [162, 409] on button "Update" at bounding box center [143, 413] width 194 height 22
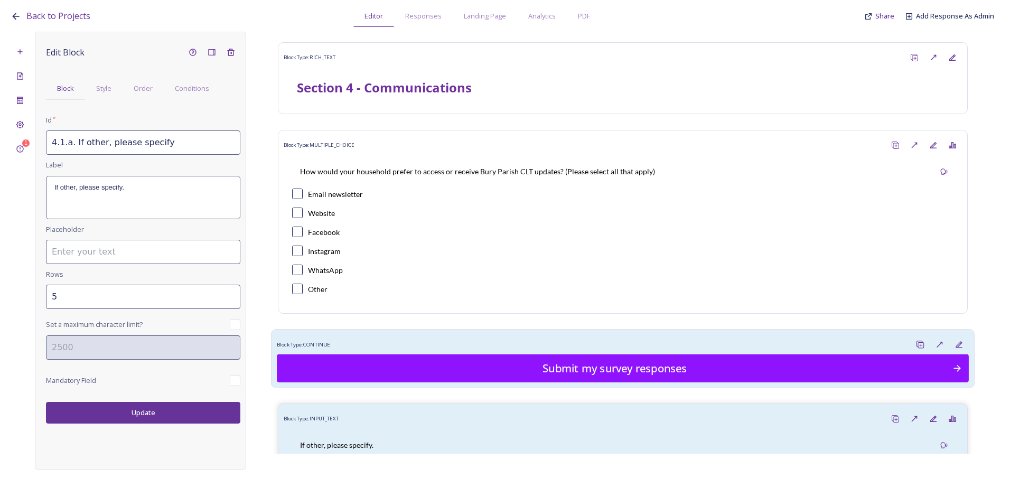
click at [380, 333] on div "Block Type: CONTINUE Submit my survey responses" at bounding box center [623, 358] width 704 height 59
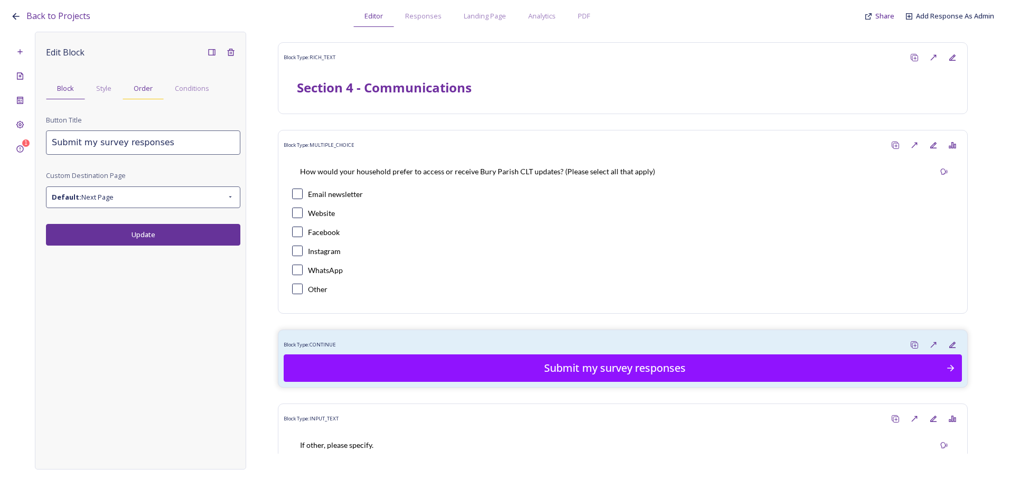
click at [142, 96] on div "Order" at bounding box center [143, 89] width 41 height 22
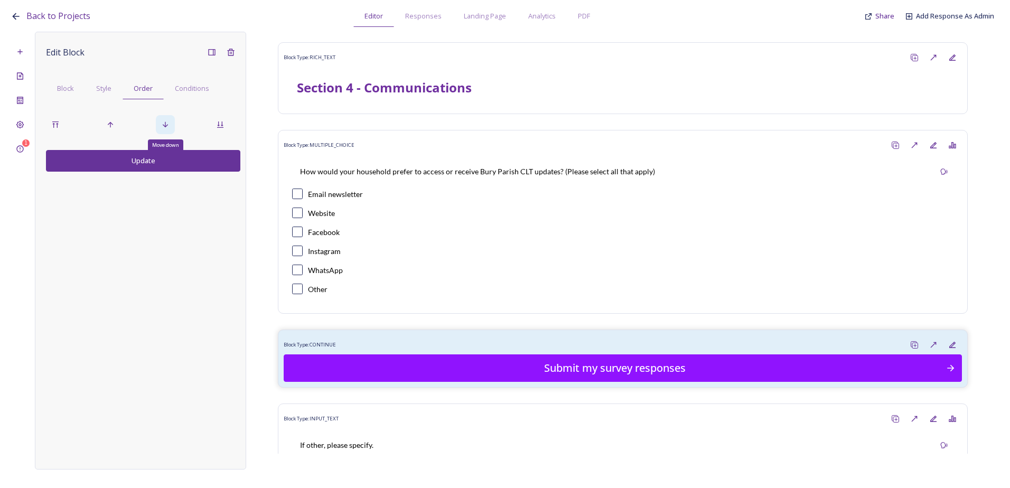
click at [168, 127] on icon at bounding box center [165, 124] width 8 height 8
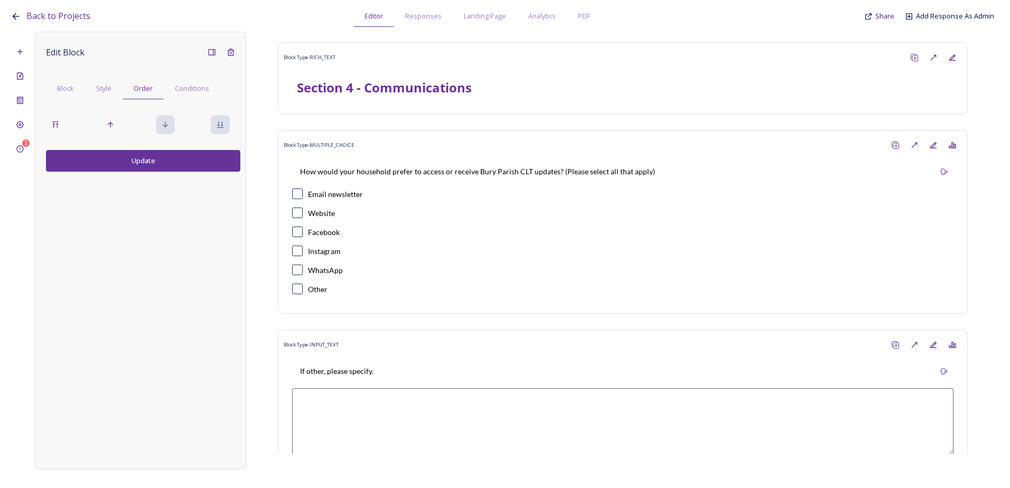
click at [159, 163] on button "Update" at bounding box center [143, 161] width 194 height 22
click at [21, 125] on icon at bounding box center [20, 125] width 8 height 8
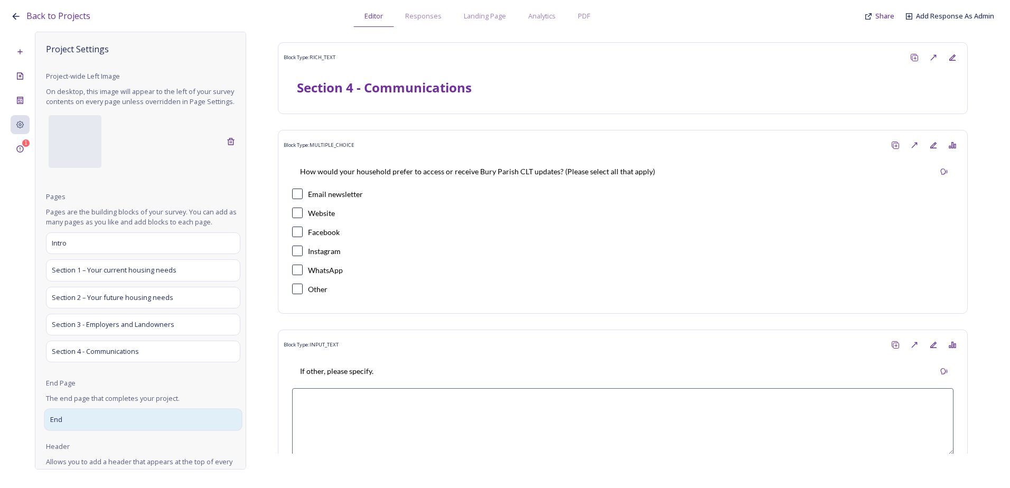
click at [95, 425] on div "End" at bounding box center [143, 420] width 198 height 22
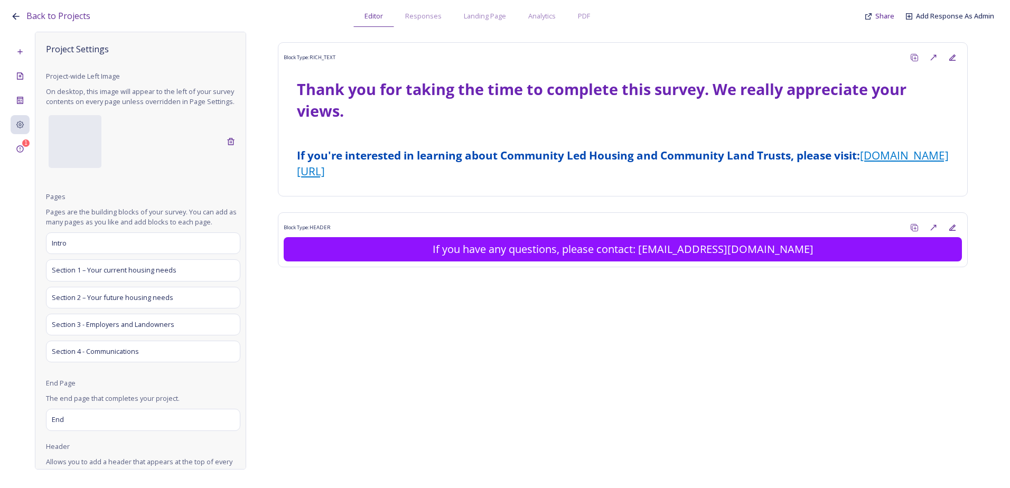
click at [97, 265] on div "Project Settings Project-wide Left Image On desktop, this image will appear to …" at bounding box center [143, 276] width 194 height 466
click at [93, 254] on div "Intro" at bounding box center [143, 244] width 198 height 22
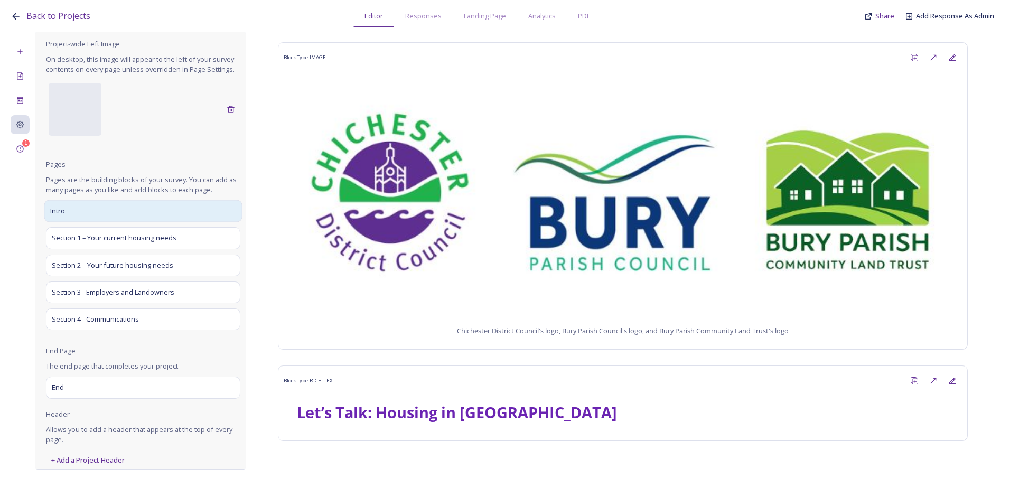
scroll to position [50, 0]
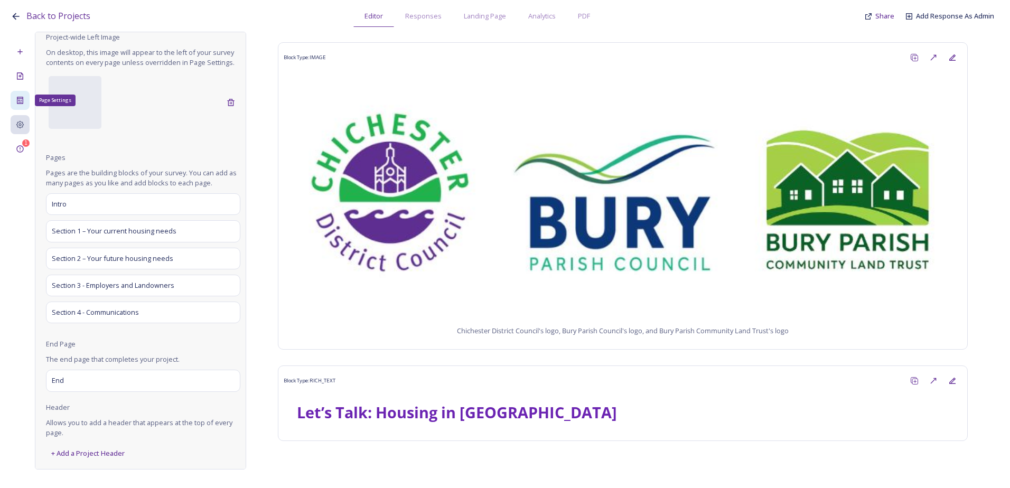
click at [17, 98] on icon at bounding box center [20, 100] width 6 height 7
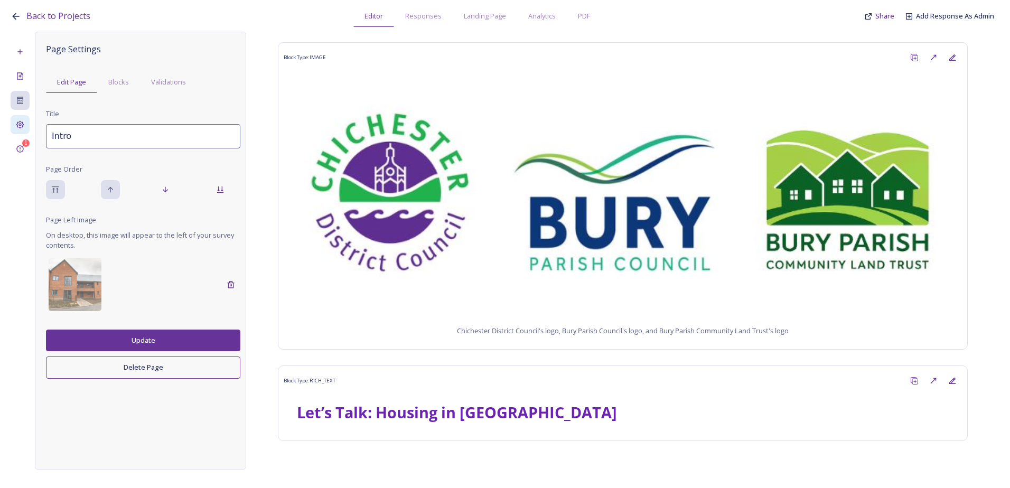
click at [18, 120] on icon at bounding box center [20, 124] width 8 height 8
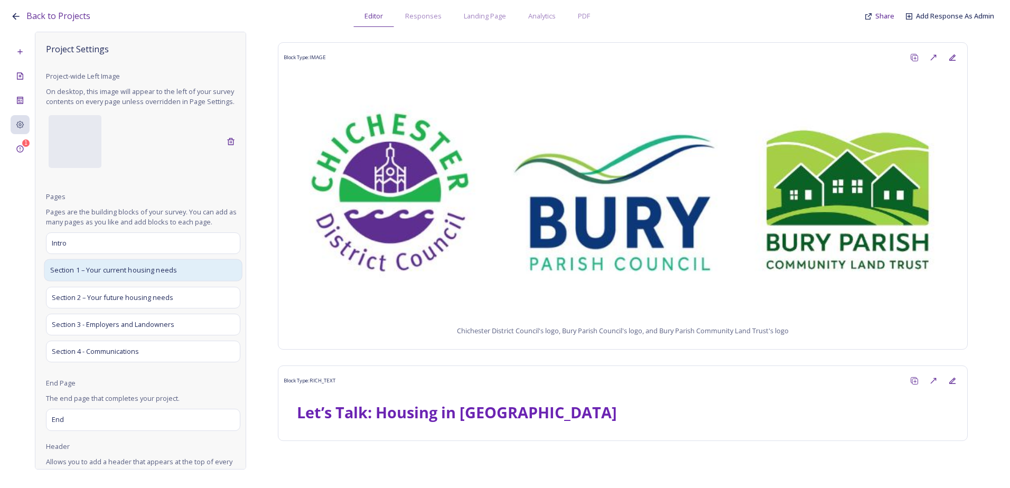
click at [176, 282] on div "Section 1 – Your current housing needs" at bounding box center [143, 270] width 198 height 22
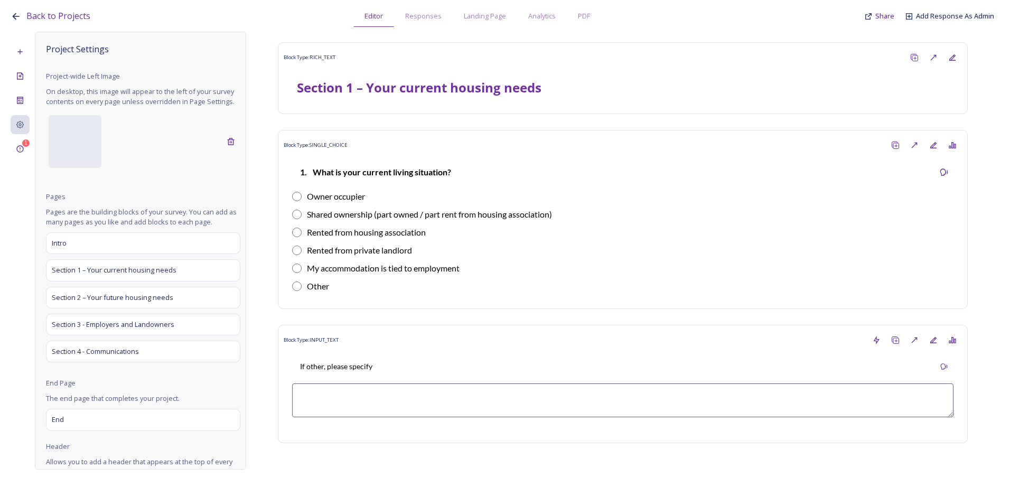
click at [30, 101] on div "1 Project Settings Project-wide Left Image On desktop, this image will appear t…" at bounding box center [505, 251] width 989 height 438
click at [26, 98] on div "Page Settings" at bounding box center [20, 100] width 19 height 19
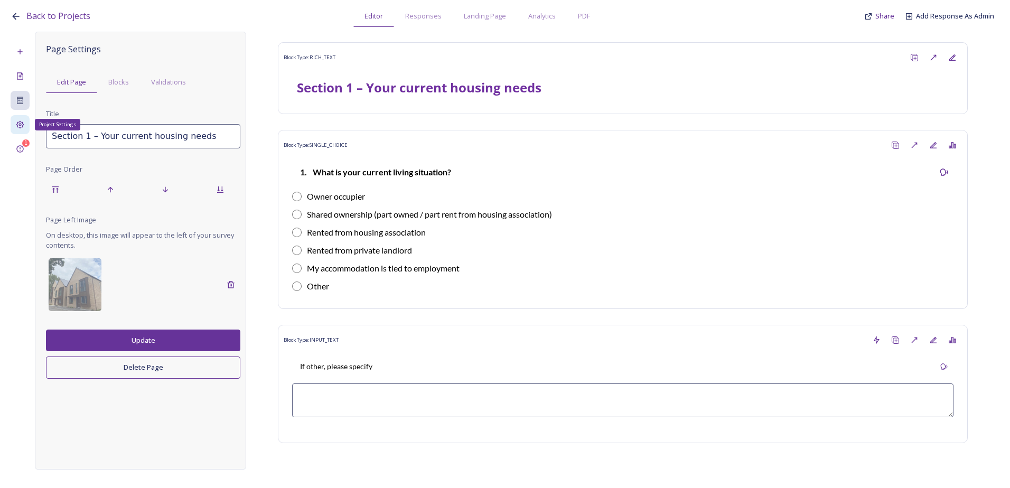
click at [13, 128] on div "Project Settings" at bounding box center [20, 124] width 19 height 19
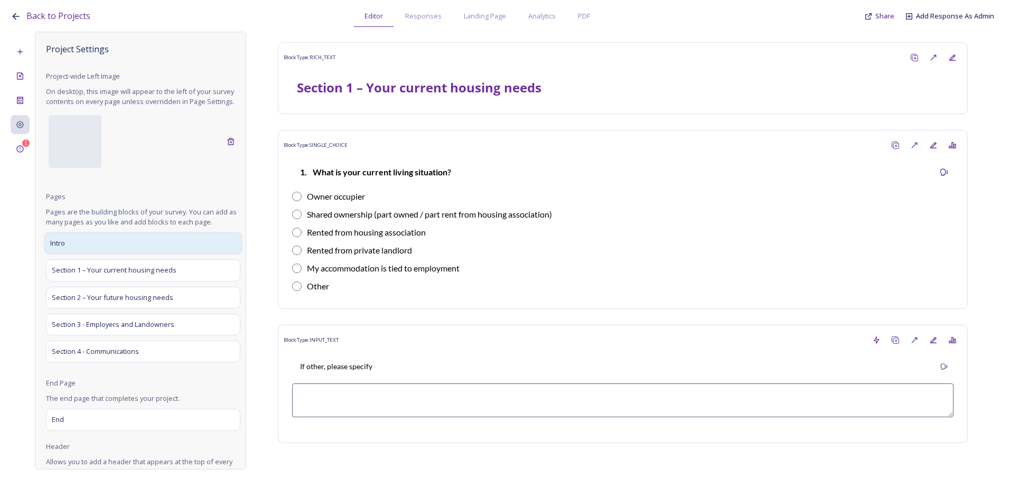
click at [103, 255] on div "Intro" at bounding box center [143, 244] width 198 height 22
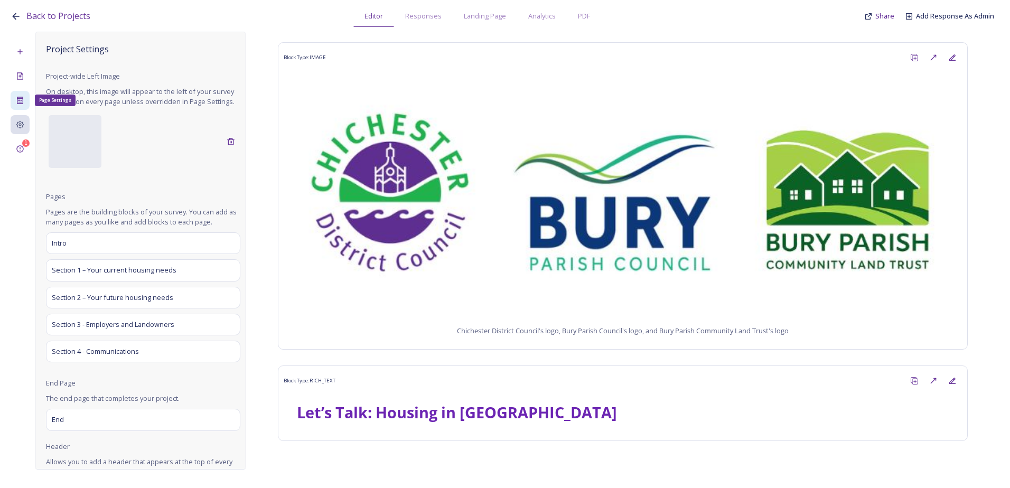
click at [24, 97] on icon at bounding box center [20, 100] width 8 height 8
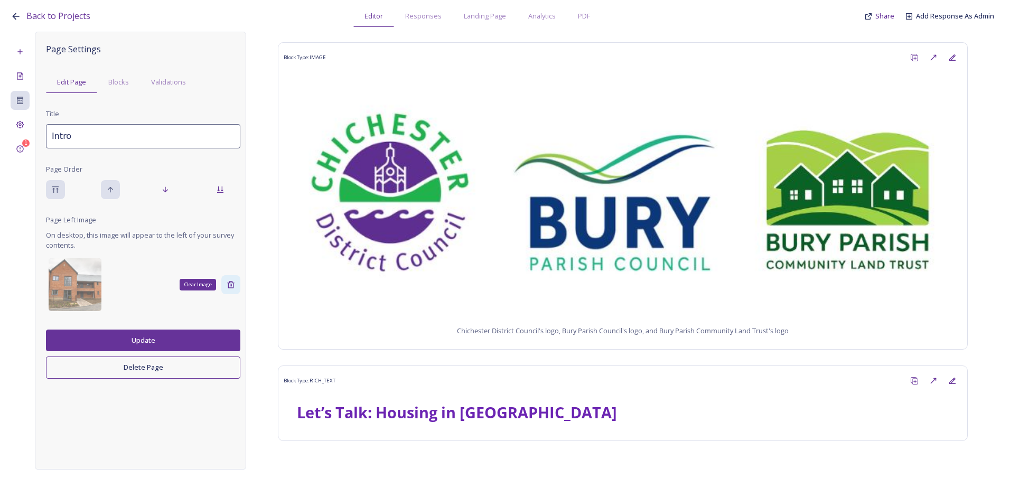
click at [236, 281] on div "Clear Image" at bounding box center [230, 284] width 19 height 19
click at [83, 282] on div at bounding box center [75, 284] width 53 height 53
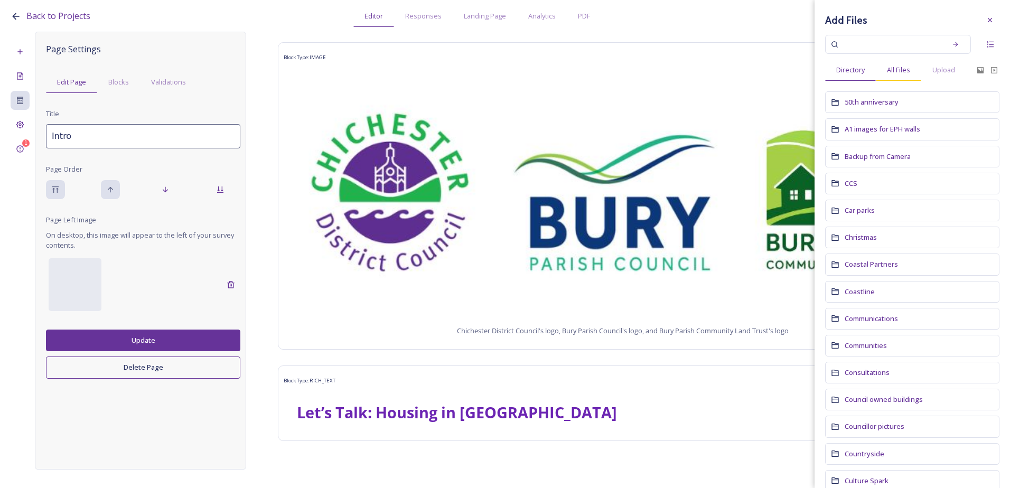
click at [905, 72] on span "All Files" at bounding box center [898, 70] width 23 height 10
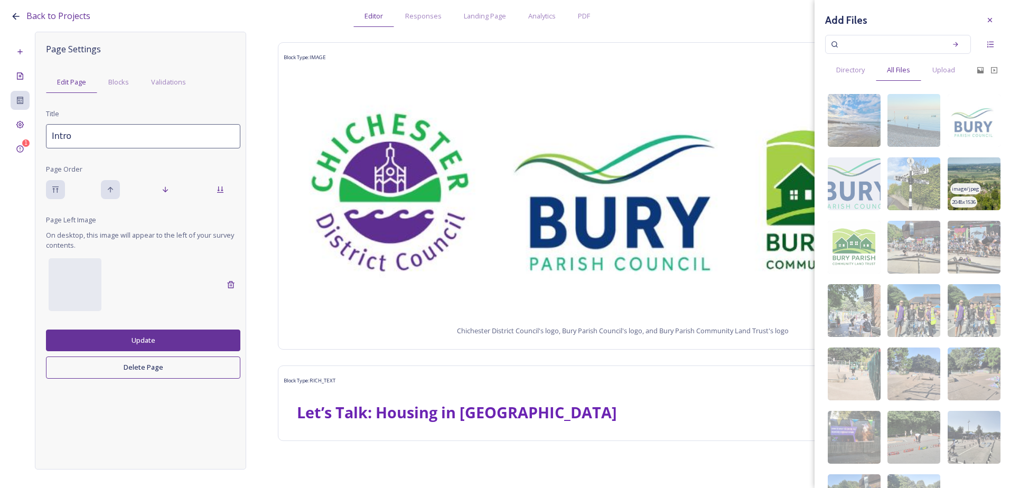
click at [983, 201] on img at bounding box center [974, 183] width 53 height 53
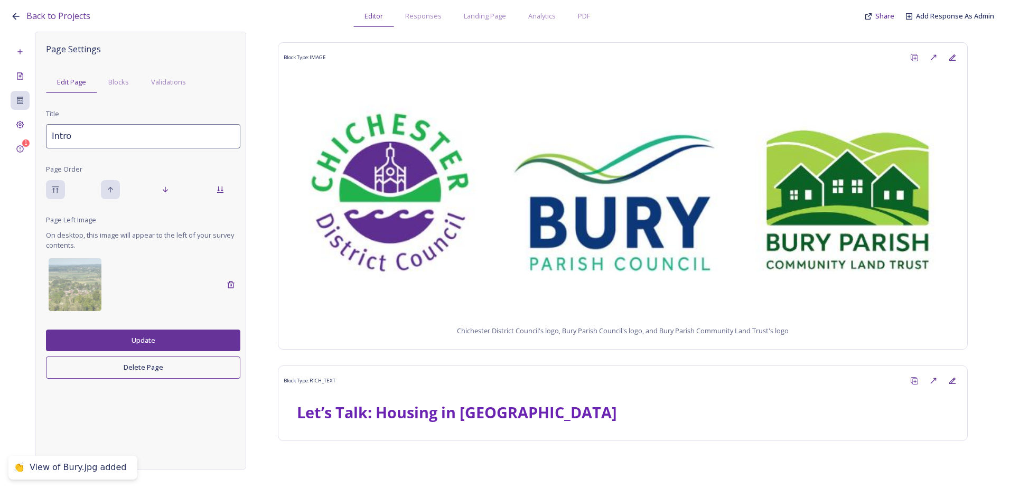
click at [200, 332] on button "Update" at bounding box center [143, 341] width 194 height 22
click at [20, 119] on div "Project Settings" at bounding box center [20, 124] width 19 height 19
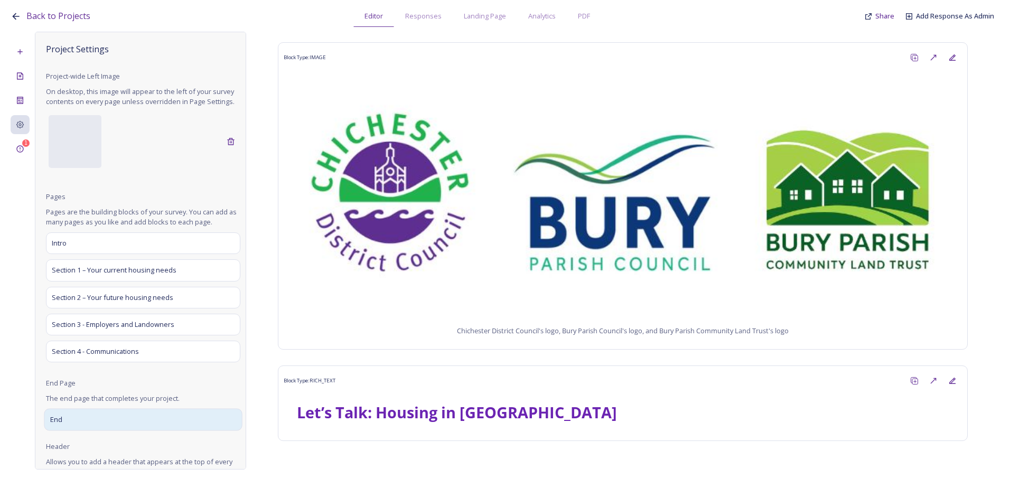
click at [110, 430] on div "End" at bounding box center [143, 420] width 198 height 22
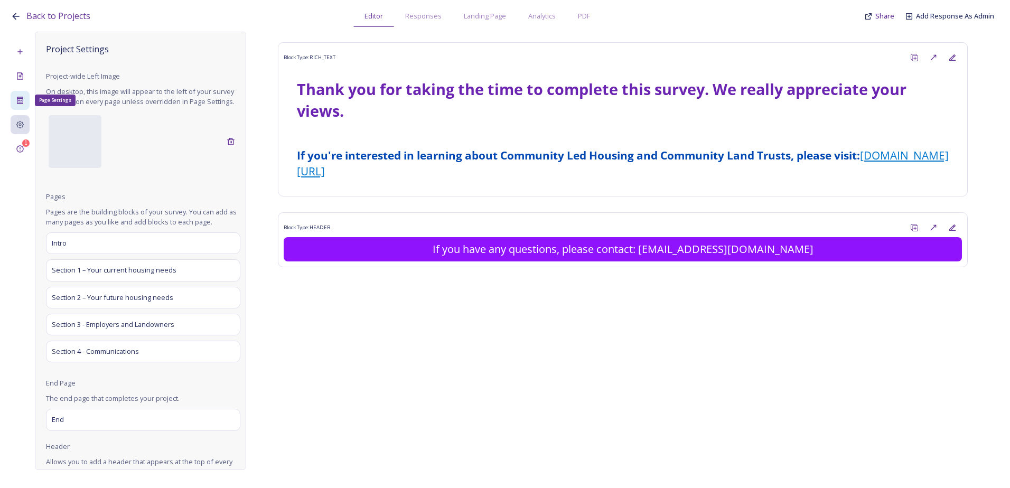
click at [16, 97] on icon at bounding box center [20, 100] width 8 height 8
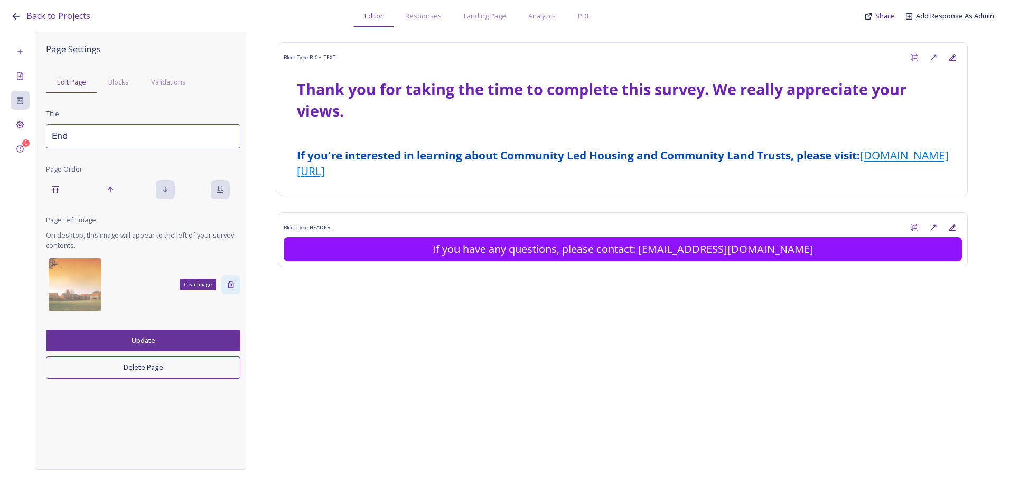
click at [234, 281] on icon at bounding box center [231, 285] width 8 height 8
click at [180, 340] on button "Update" at bounding box center [143, 341] width 194 height 22
click at [80, 283] on div at bounding box center [75, 284] width 53 height 53
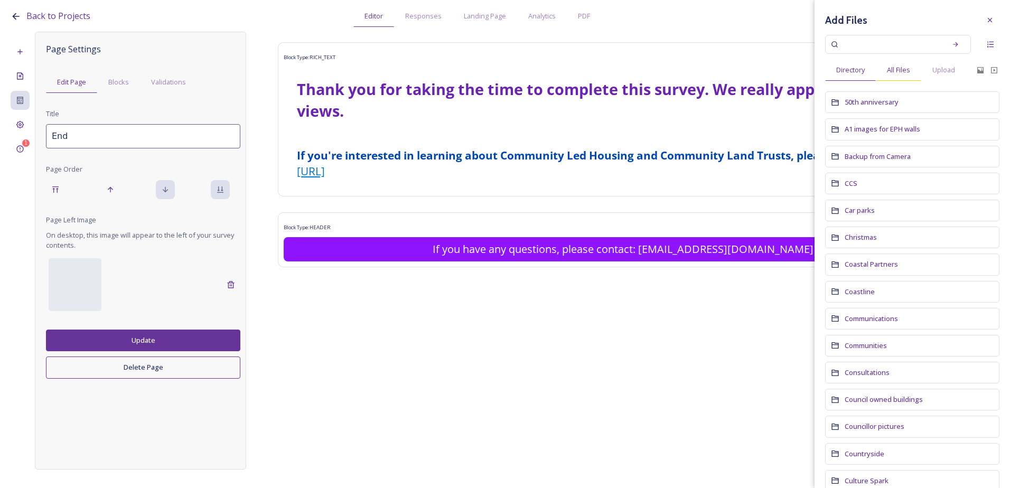
click at [892, 77] on div "All Files" at bounding box center [898, 70] width 45 height 22
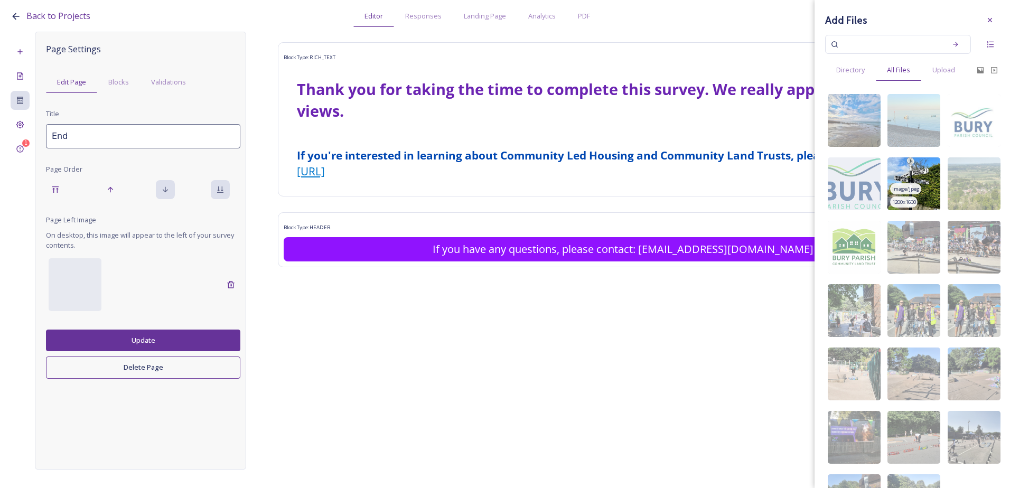
click at [924, 200] on img at bounding box center [914, 183] width 53 height 53
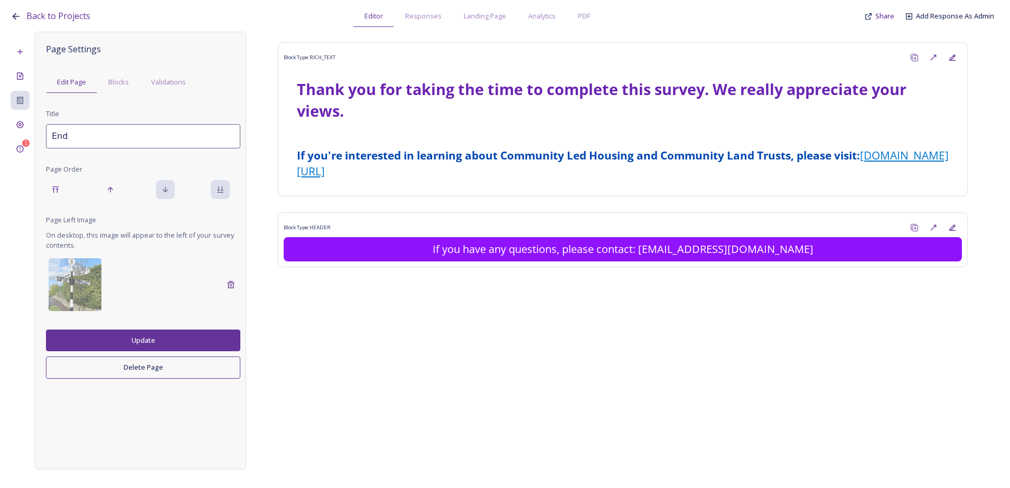
click at [160, 344] on button "Update" at bounding box center [143, 341] width 194 height 22
click at [207, 344] on button "Update" at bounding box center [143, 341] width 194 height 22
click at [25, 79] on div "Create New Page" at bounding box center [20, 76] width 19 height 19
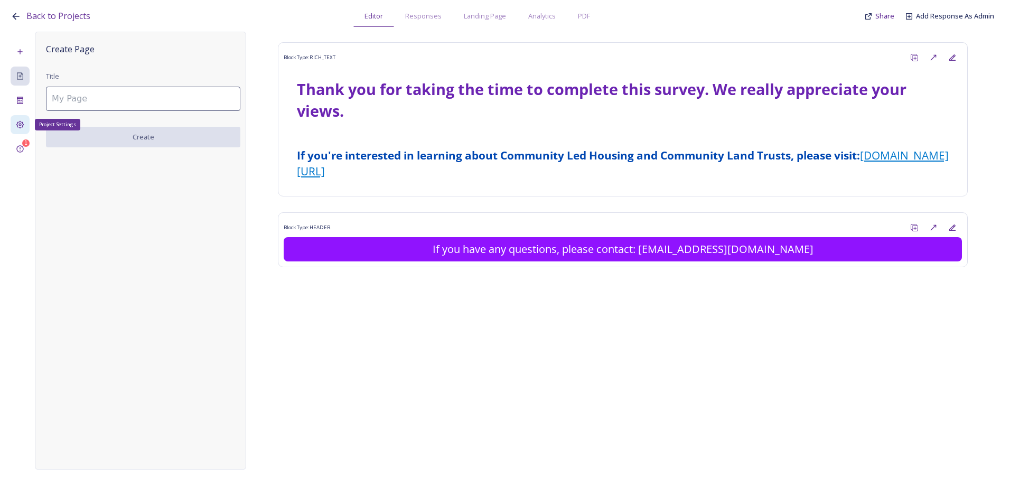
click at [19, 117] on div "Project Settings" at bounding box center [20, 124] width 19 height 19
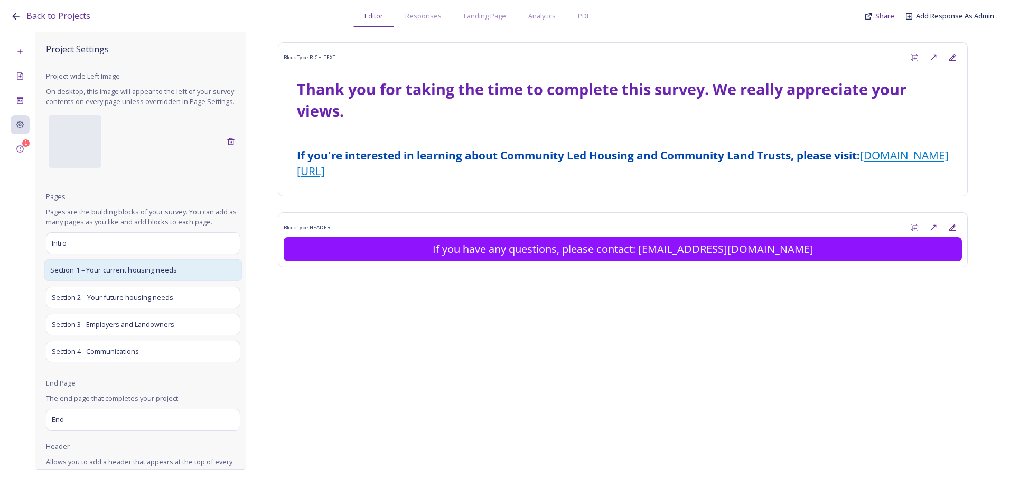
click at [125, 276] on span "Section 1 – Your current housing needs" at bounding box center [113, 270] width 127 height 11
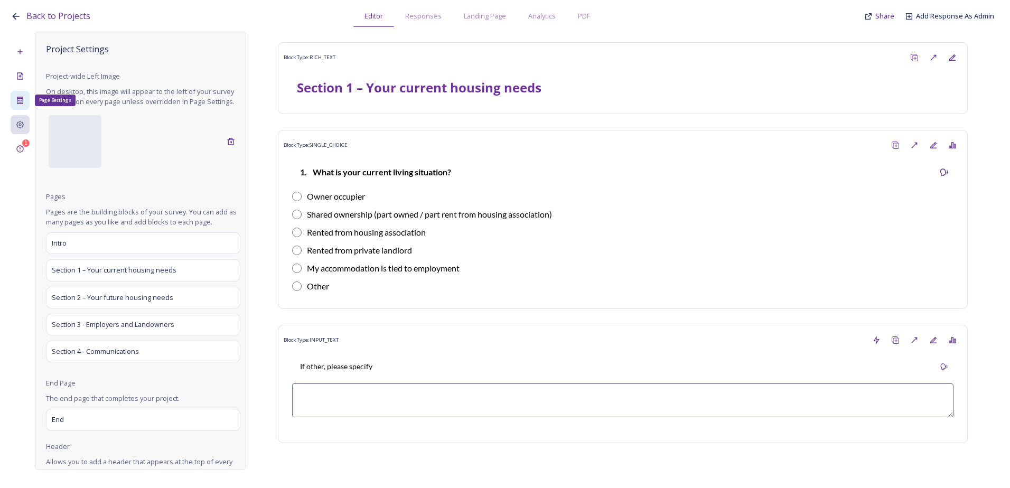
click at [14, 102] on div "Page Settings" at bounding box center [20, 100] width 19 height 19
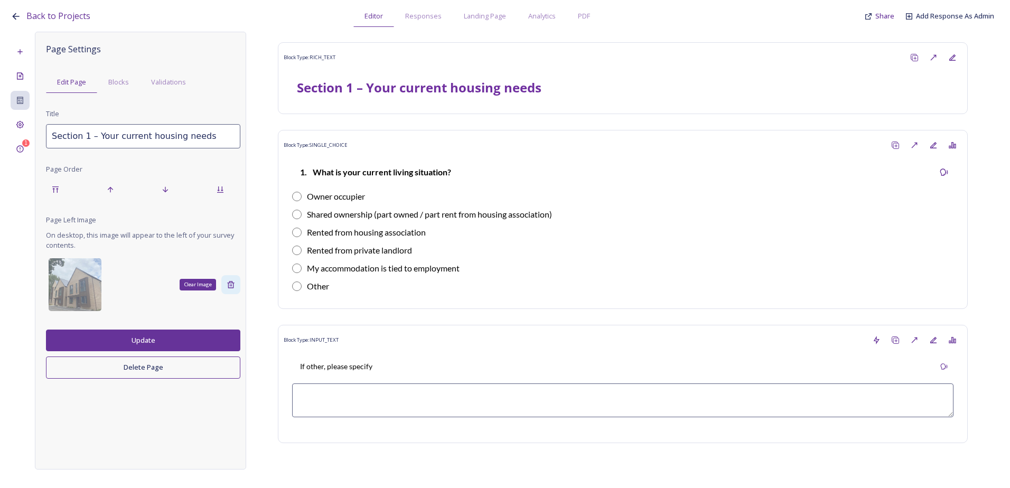
click at [234, 281] on icon at bounding box center [231, 285] width 8 height 8
click at [152, 340] on button "Update" at bounding box center [143, 341] width 194 height 22
click at [89, 294] on div at bounding box center [75, 284] width 53 height 53
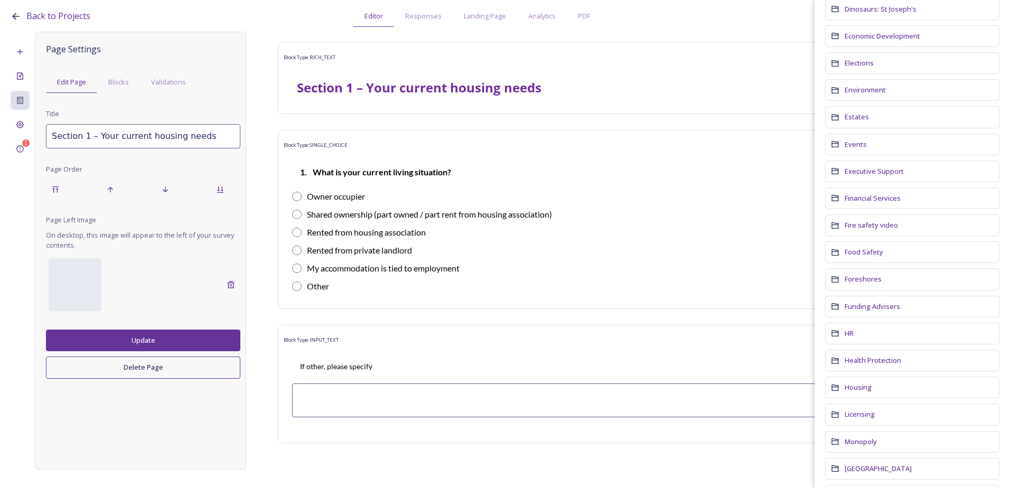
scroll to position [581, 0]
click at [865, 386] on span "Housing" at bounding box center [858, 387] width 27 height 10
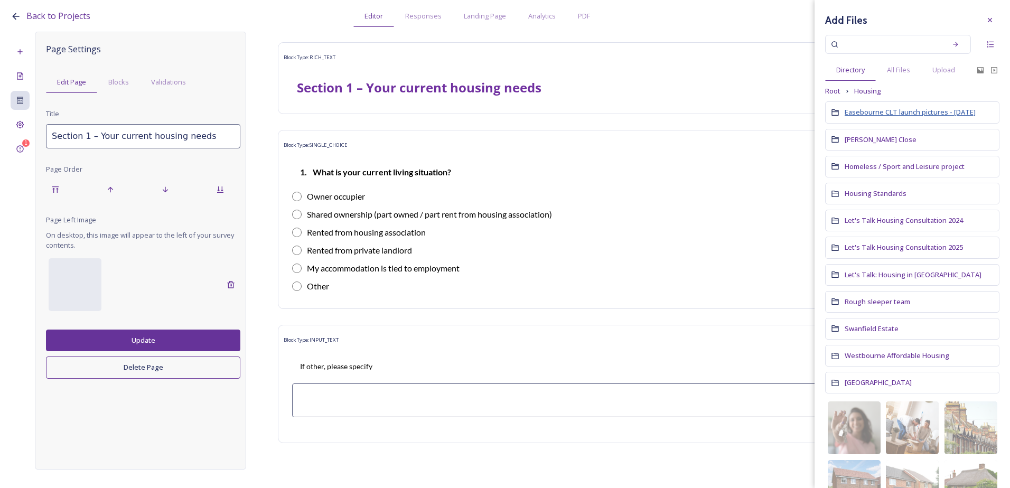
click at [923, 116] on span "Easebourne CLT launch pictures - Feb 2025" at bounding box center [910, 112] width 131 height 10
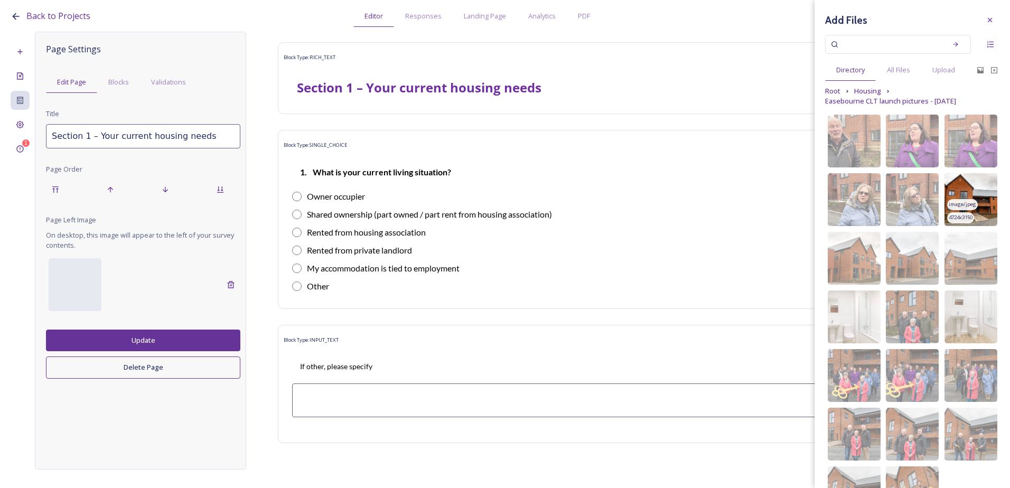
click at [981, 216] on img at bounding box center [971, 199] width 53 height 53
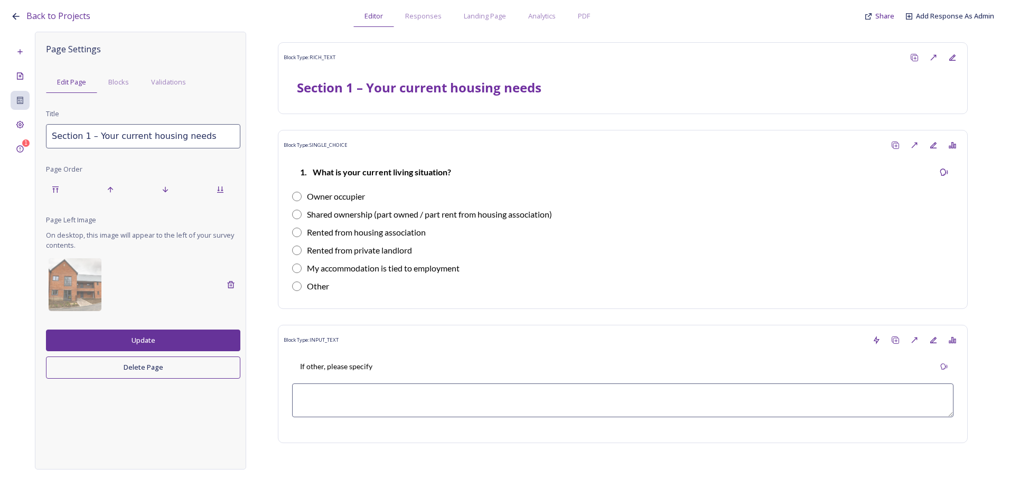
click at [161, 338] on button "Update" at bounding box center [143, 341] width 194 height 22
click at [16, 120] on div "Project Settings" at bounding box center [20, 124] width 19 height 19
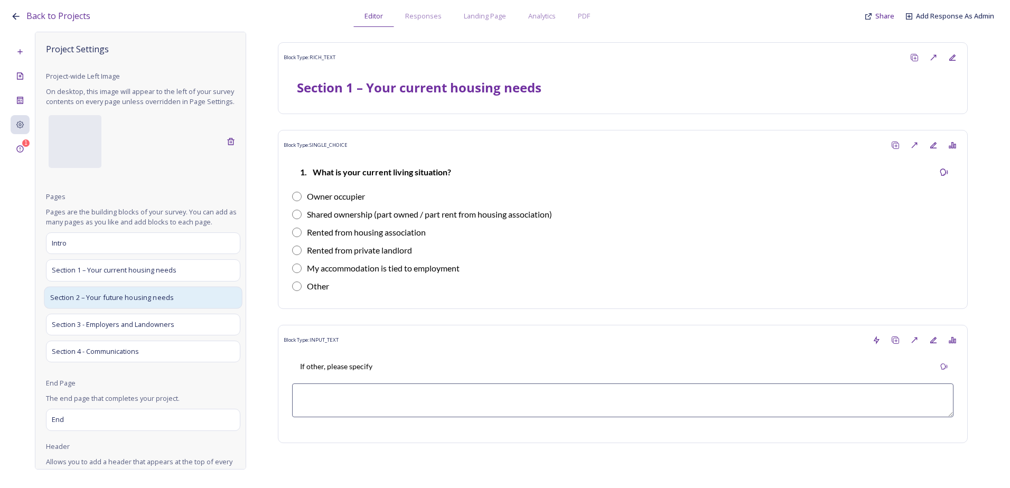
click at [126, 309] on div "Section 2 – Your future housing needs" at bounding box center [143, 297] width 198 height 22
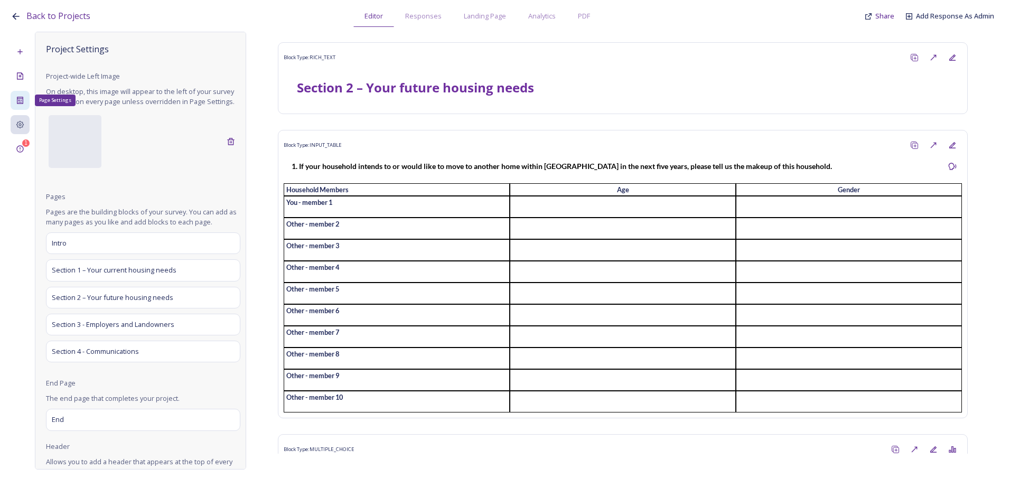
click at [26, 100] on div "Page Settings" at bounding box center [20, 100] width 19 height 19
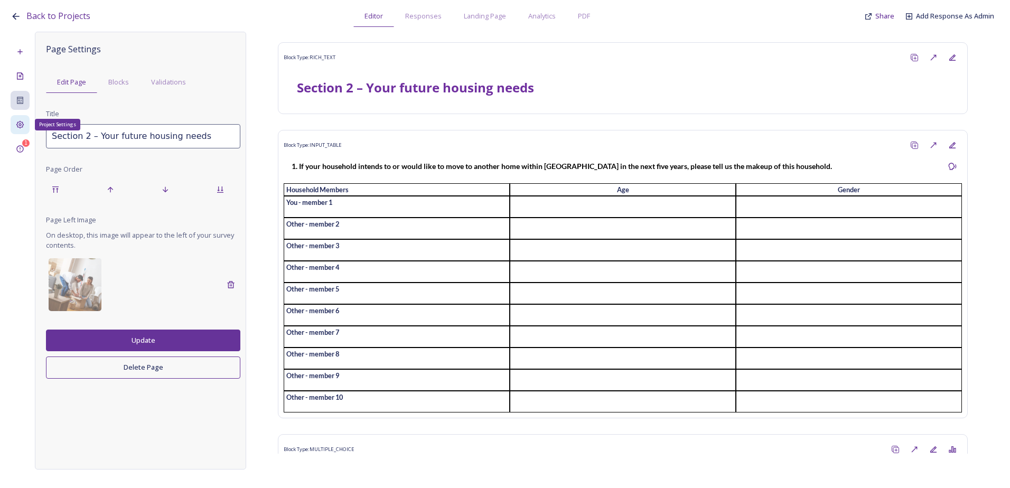
click at [22, 126] on icon at bounding box center [20, 124] width 8 height 8
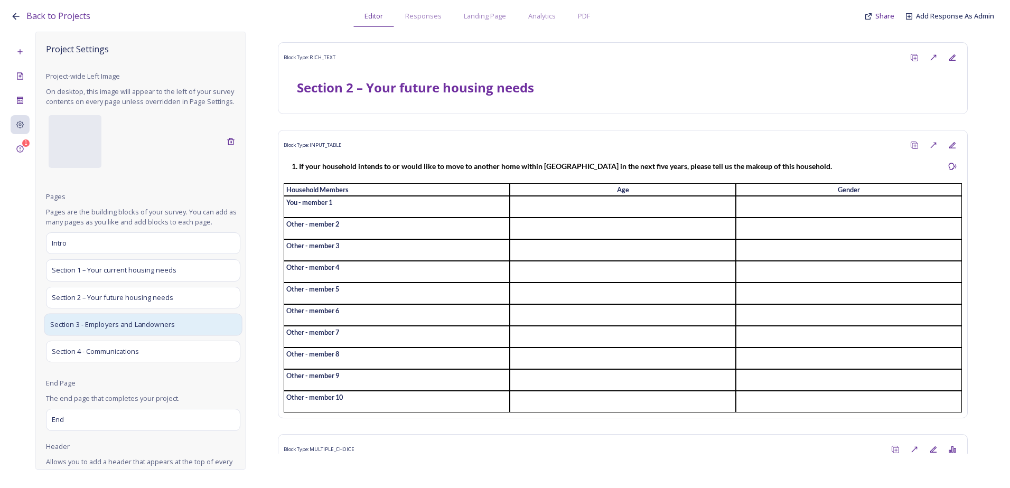
click at [109, 330] on span "Section 3 - Employers and Landowners" at bounding box center [112, 324] width 125 height 11
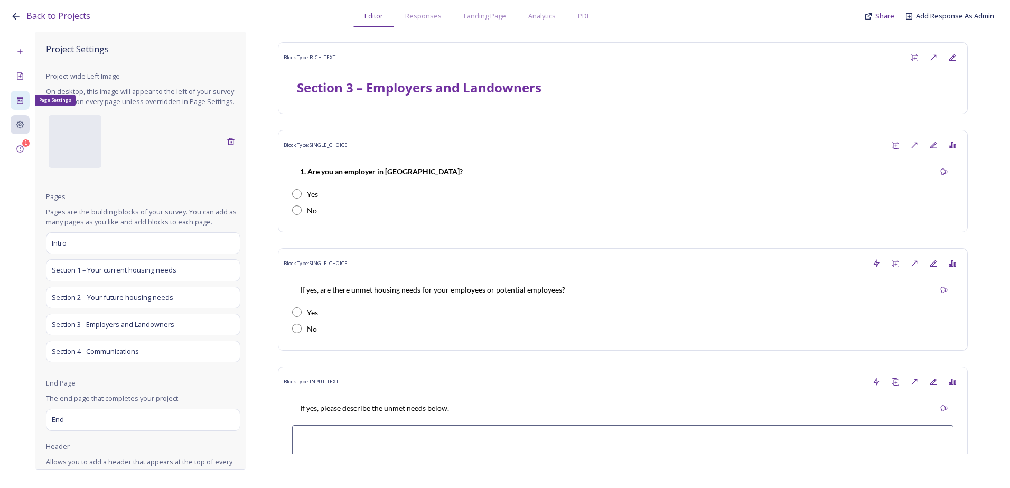
click at [17, 98] on icon at bounding box center [20, 100] width 6 height 7
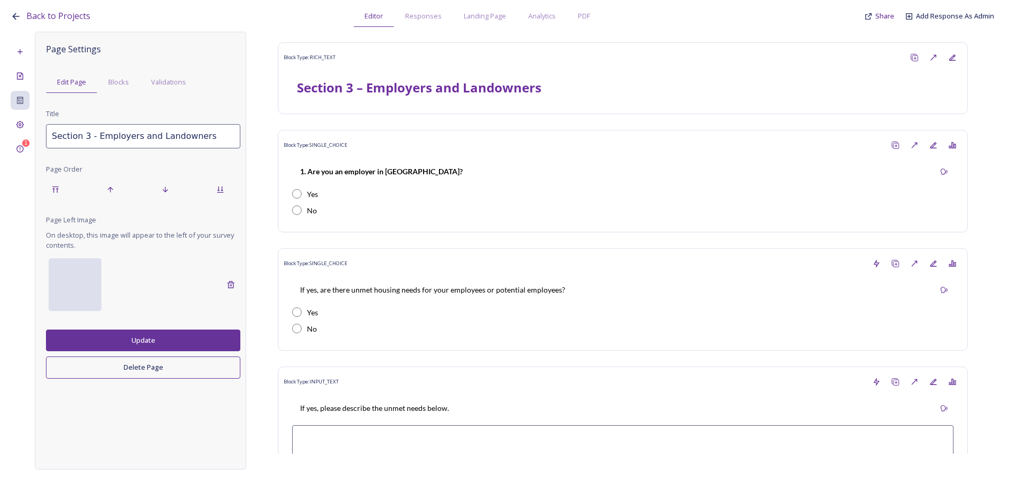
click at [96, 283] on div at bounding box center [75, 284] width 53 height 53
click at [731, 13] on div "Back to Projects Editor Responses Landing Page Analytics PDF Share Add Response…" at bounding box center [508, 13] width 995 height 27
click at [880, 16] on span "Share" at bounding box center [885, 16] width 19 height 10
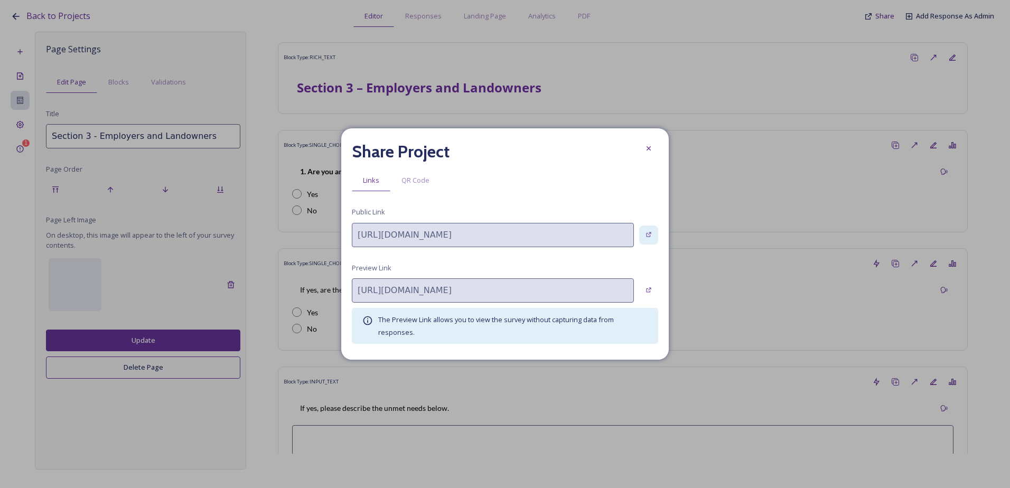
click at [652, 230] on div at bounding box center [648, 235] width 19 height 19
click at [655, 150] on div at bounding box center [648, 148] width 19 height 19
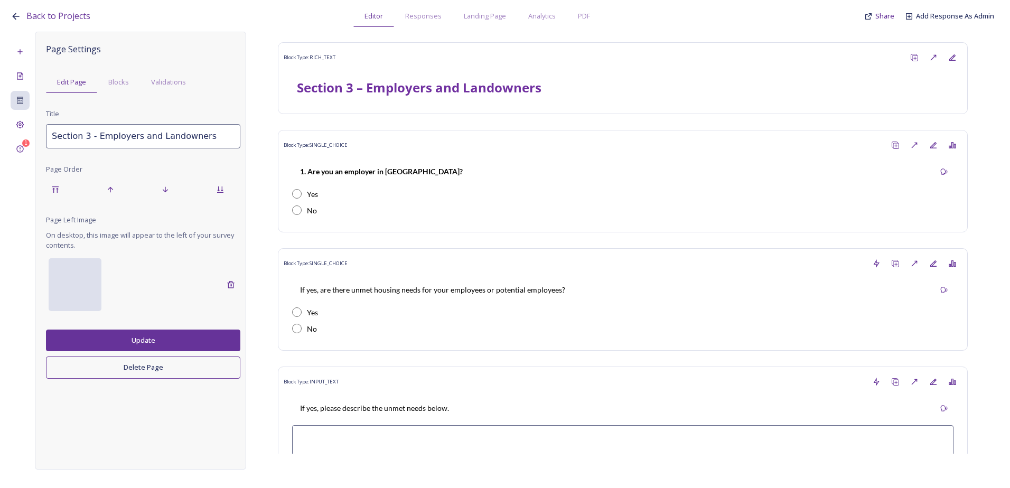
click at [89, 296] on div at bounding box center [75, 284] width 53 height 53
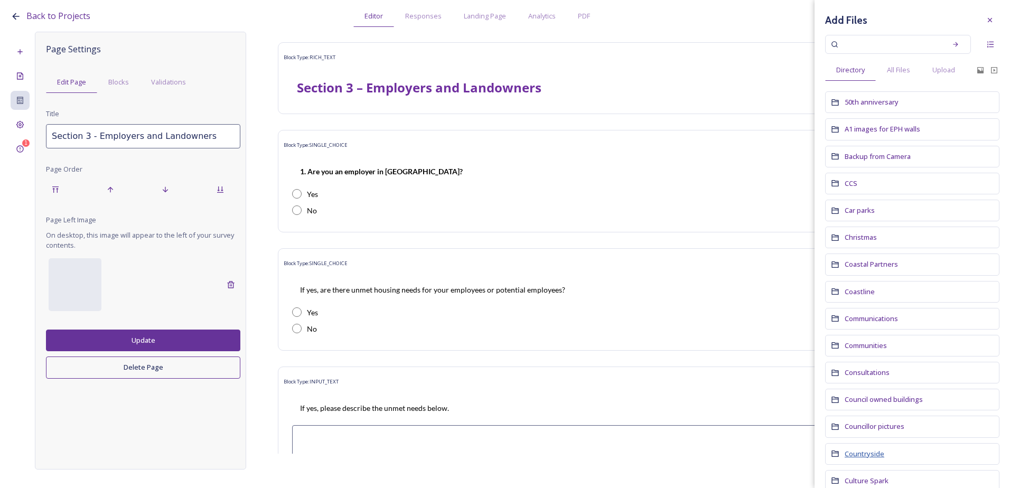
click at [877, 454] on span "Countryside" at bounding box center [865, 454] width 40 height 10
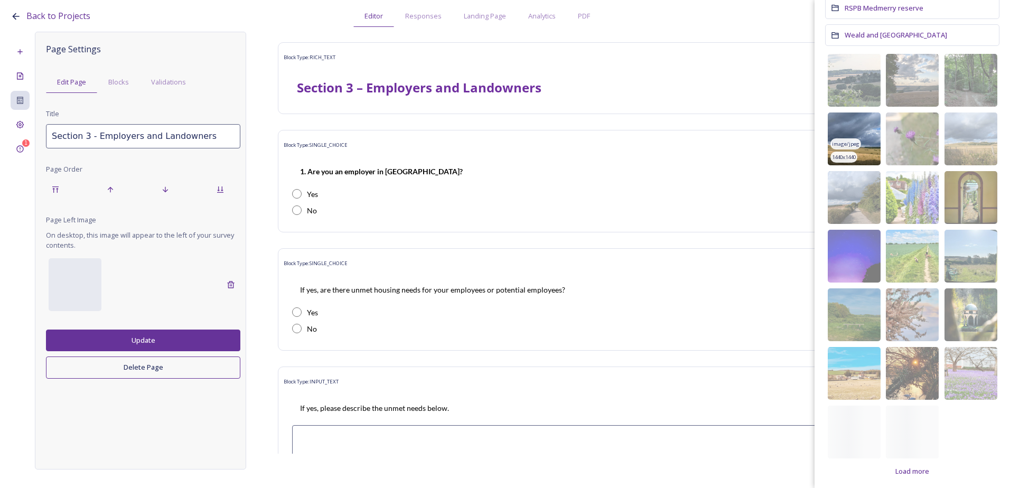
scroll to position [325, 0]
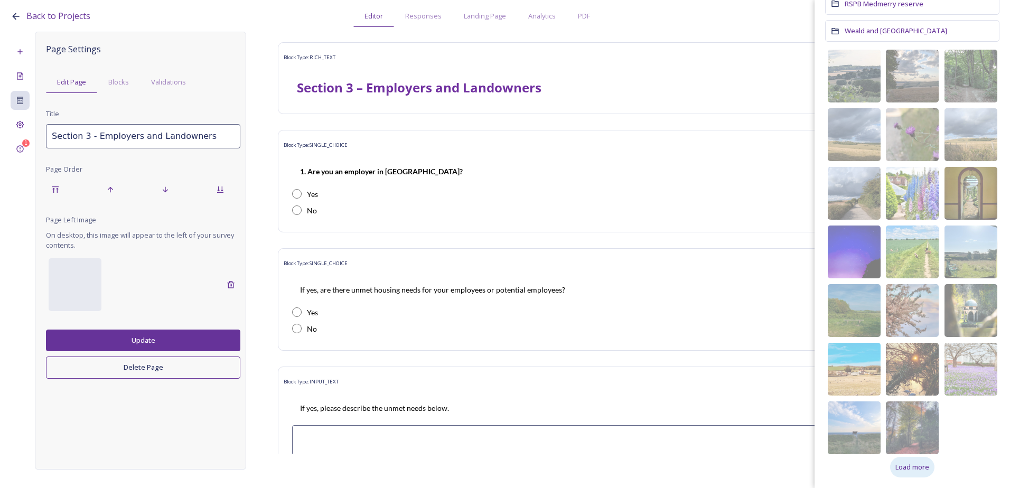
click at [916, 467] on span "Load more" at bounding box center [913, 467] width 34 height 10
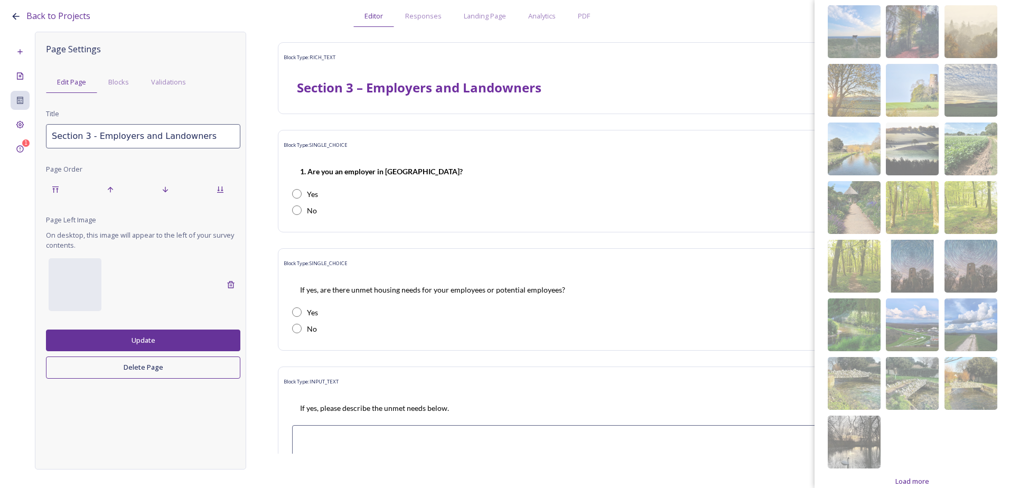
scroll to position [736, 0]
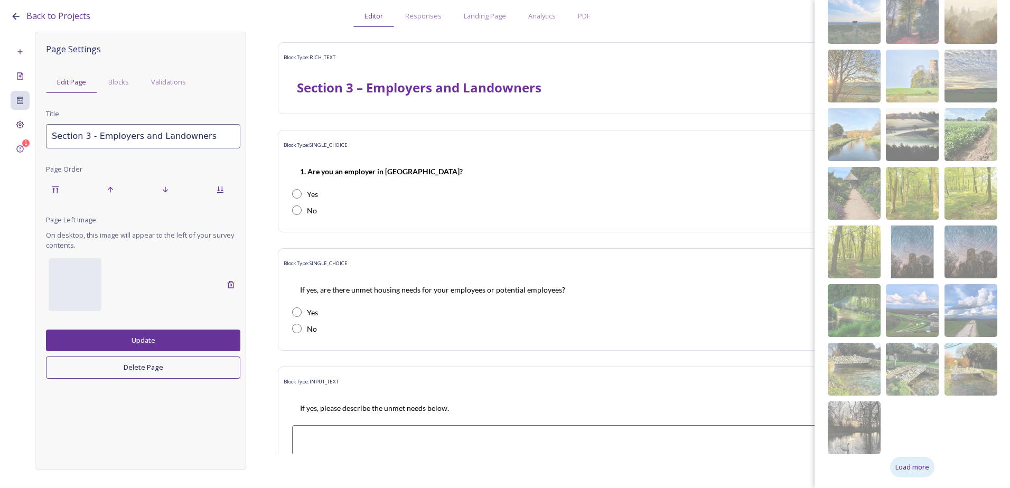
click at [908, 475] on div "Load more" at bounding box center [912, 467] width 44 height 21
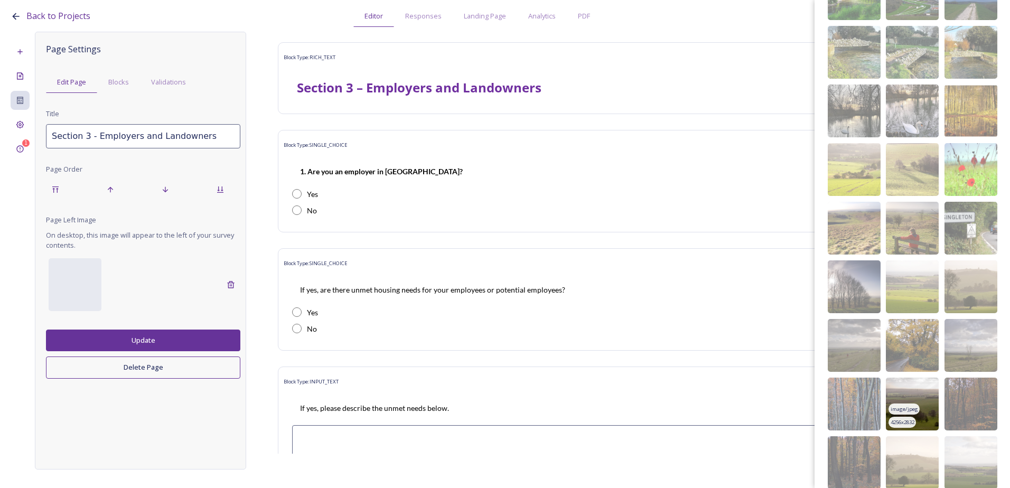
scroll to position [1088, 0]
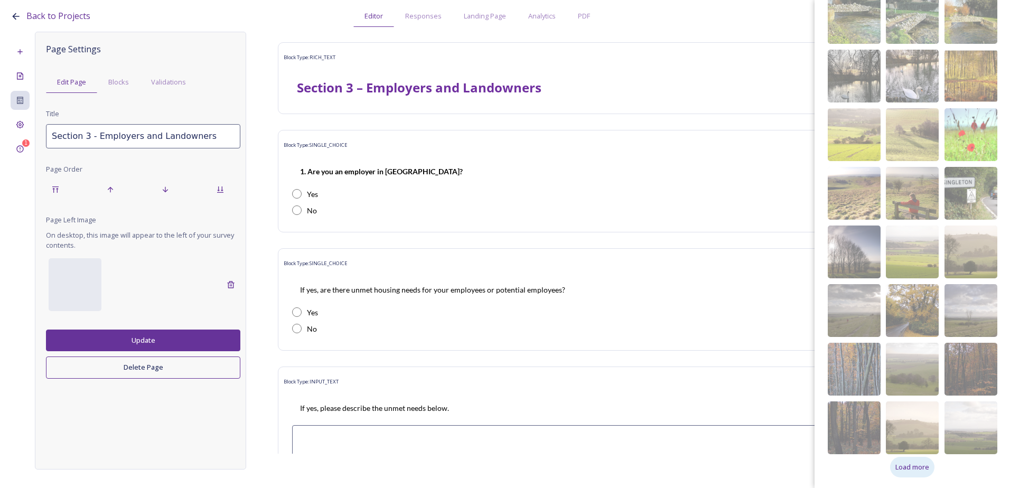
click at [916, 469] on span "Load more" at bounding box center [913, 467] width 34 height 10
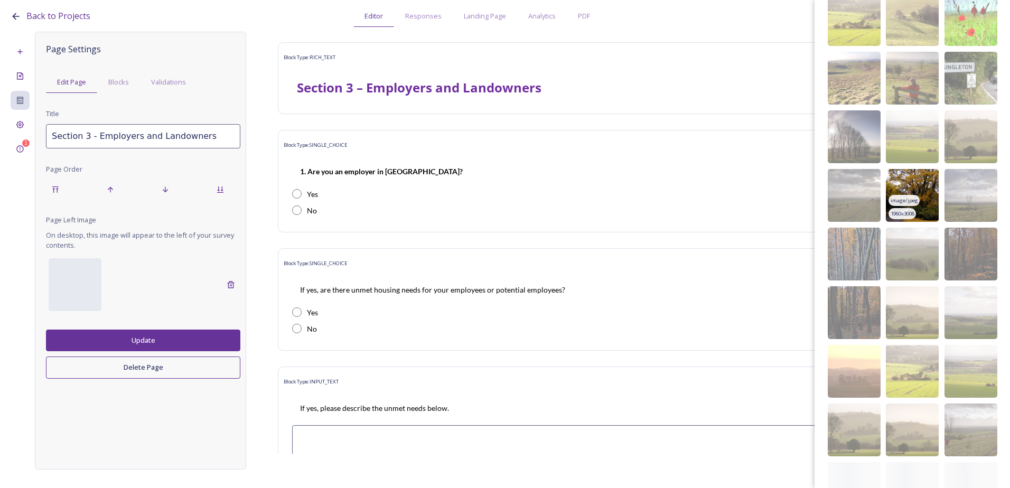
scroll to position [1246, 0]
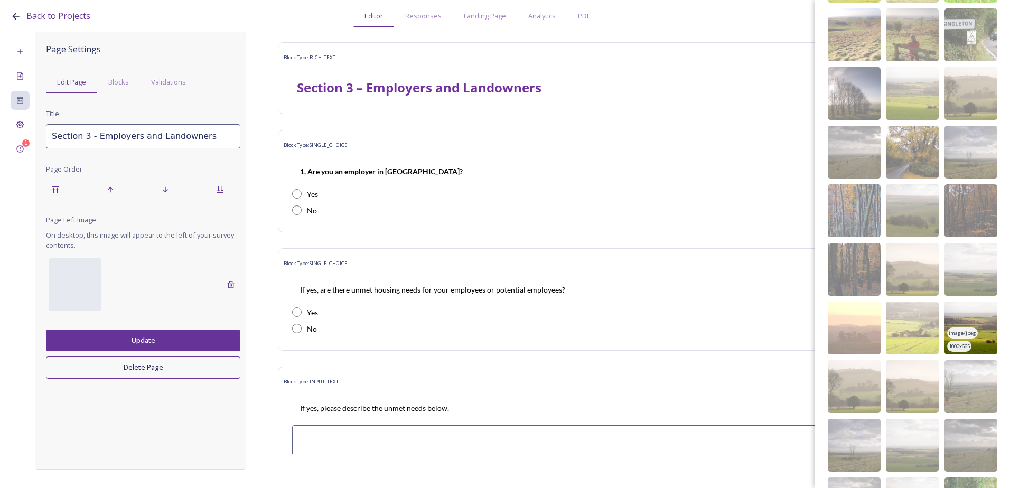
click at [977, 346] on img at bounding box center [971, 328] width 53 height 53
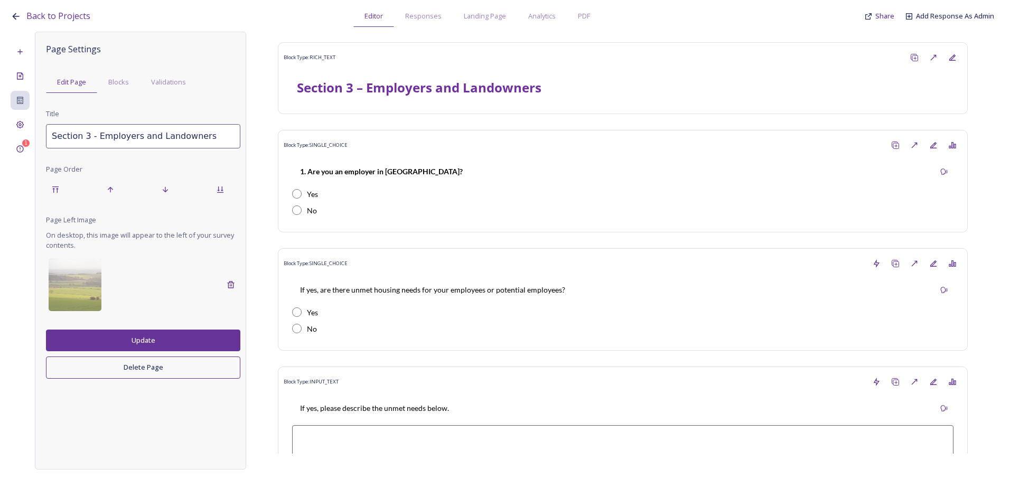
click at [131, 337] on button "Update" at bounding box center [143, 341] width 194 height 22
click at [885, 16] on span "Share" at bounding box center [885, 16] width 19 height 10
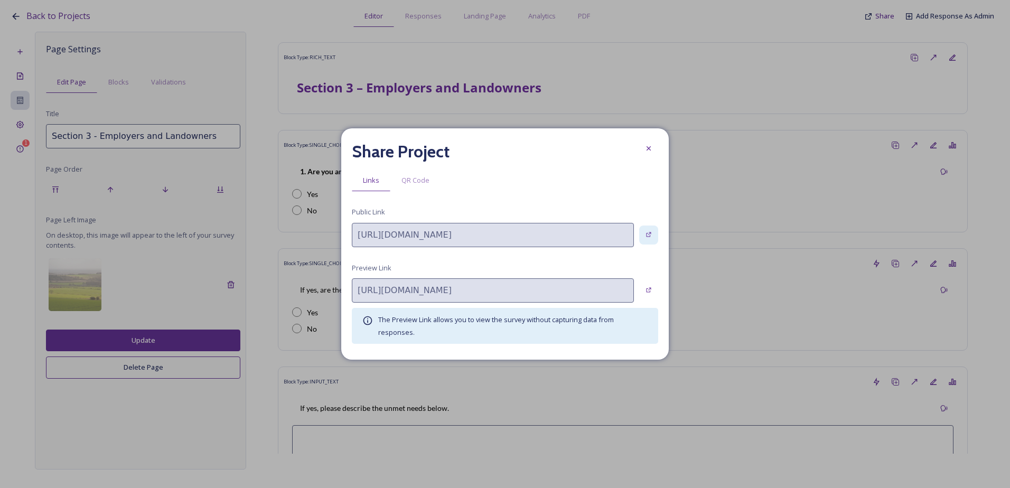
click at [651, 234] on icon at bounding box center [648, 235] width 5 height 5
click at [651, 144] on icon at bounding box center [649, 148] width 8 height 8
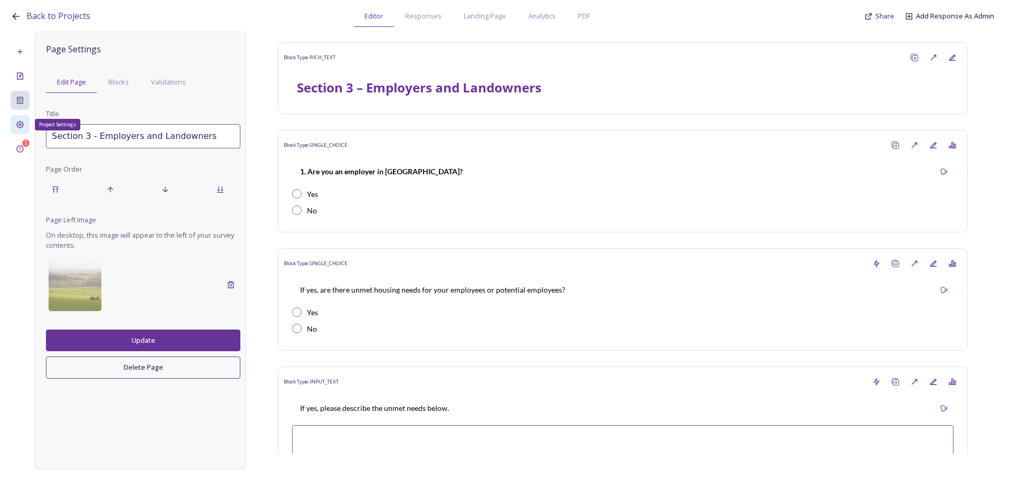
click at [18, 122] on icon at bounding box center [20, 124] width 8 height 8
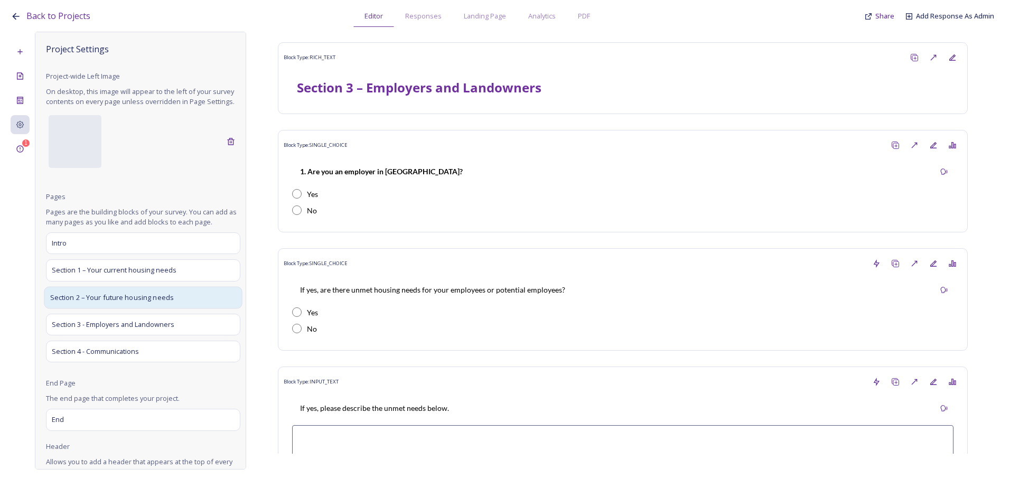
click at [105, 303] on span "Section 2 – Your future housing needs" at bounding box center [112, 297] width 124 height 11
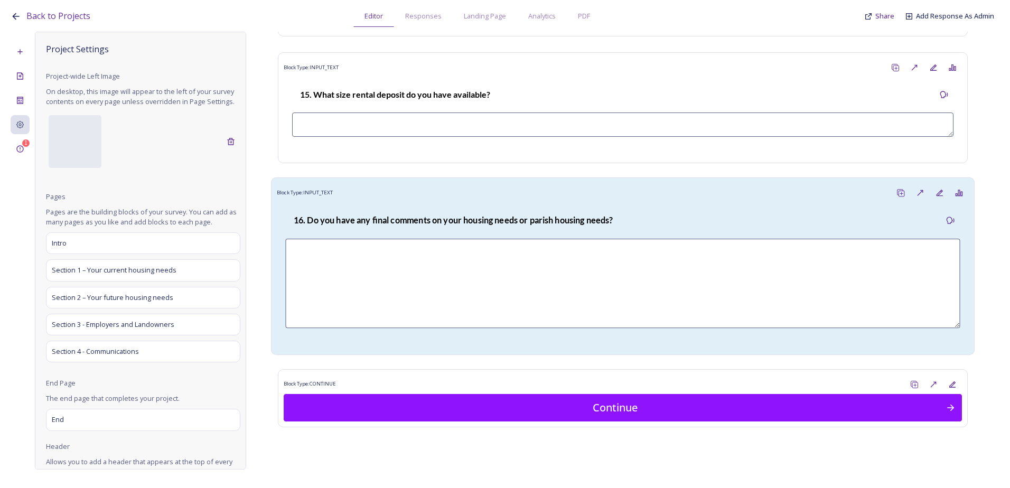
scroll to position [3902, 0]
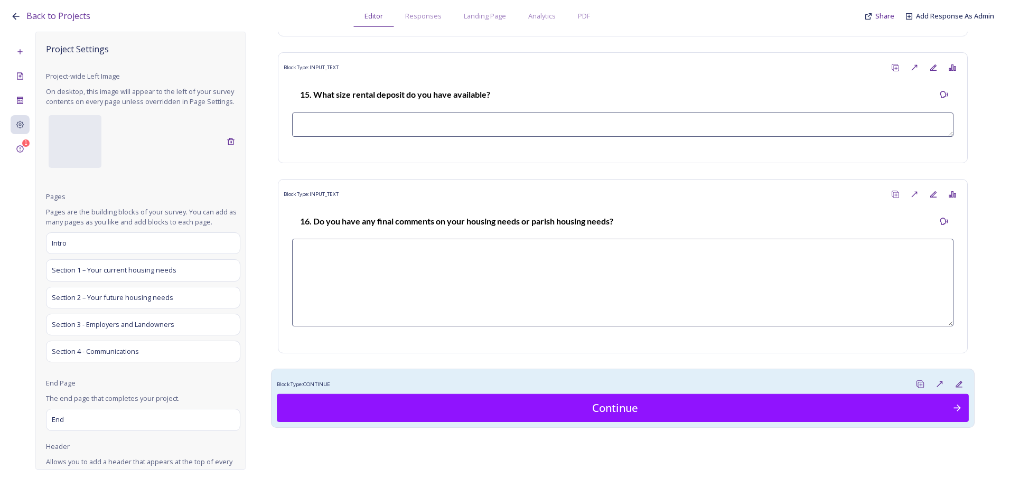
click at [615, 388] on div "Block Type: CONTINUE" at bounding box center [623, 385] width 692 height 20
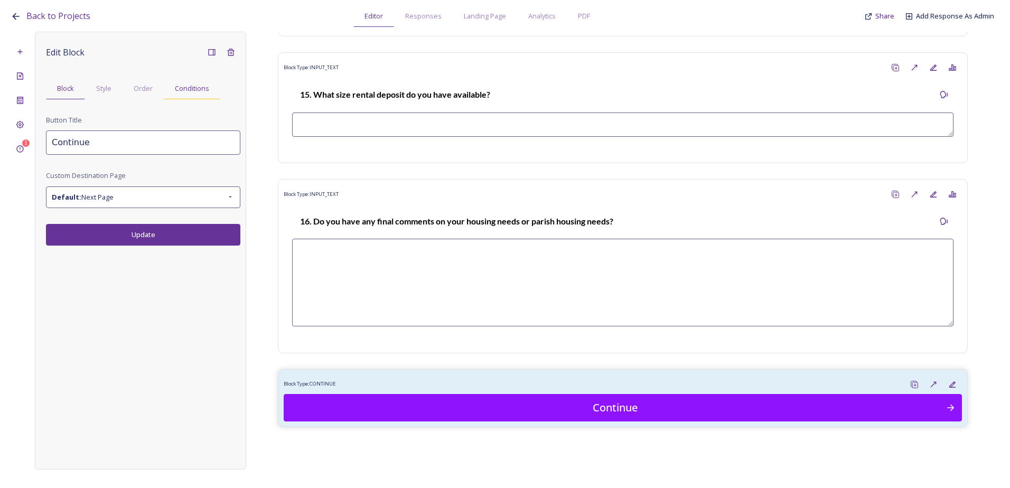
click at [188, 88] on span "Conditions" at bounding box center [192, 88] width 34 height 10
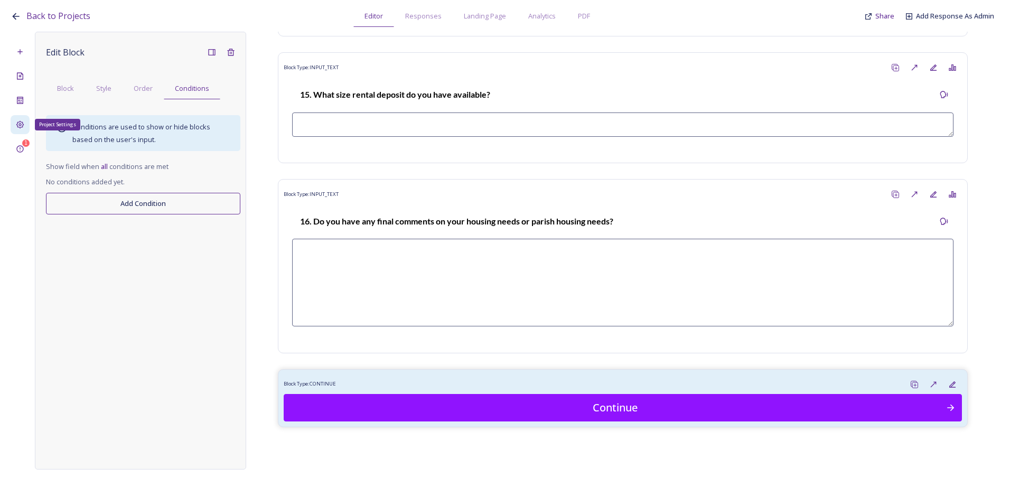
click at [24, 120] on div "Project Settings" at bounding box center [20, 124] width 19 height 19
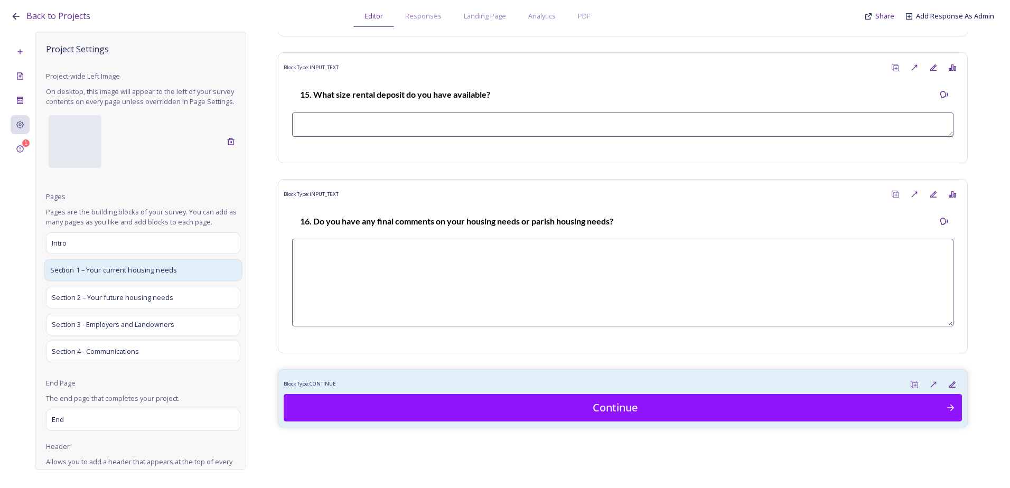
drag, startPoint x: 87, startPoint y: 284, endPoint x: 105, endPoint y: 283, distance: 17.5
click at [87, 276] on span "Section 1 – Your current housing needs" at bounding box center [113, 270] width 127 height 11
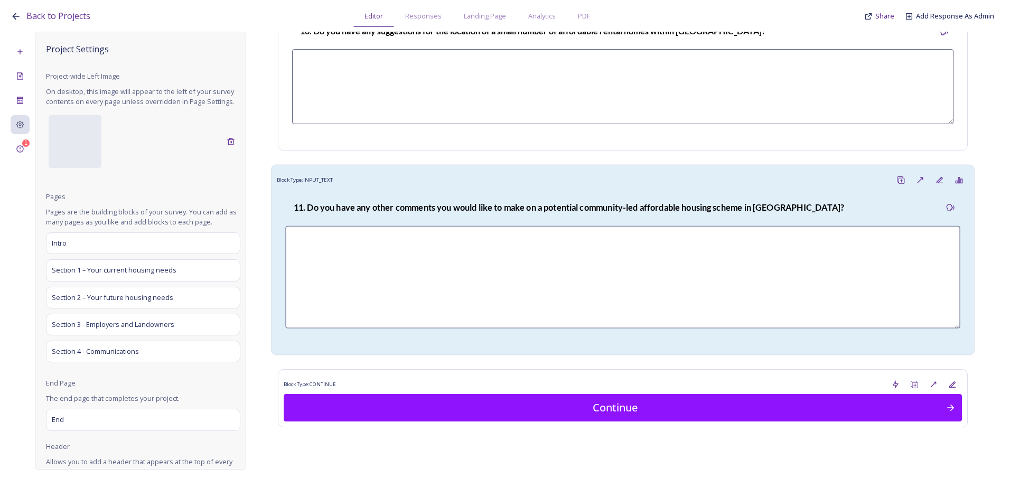
scroll to position [2888, 0]
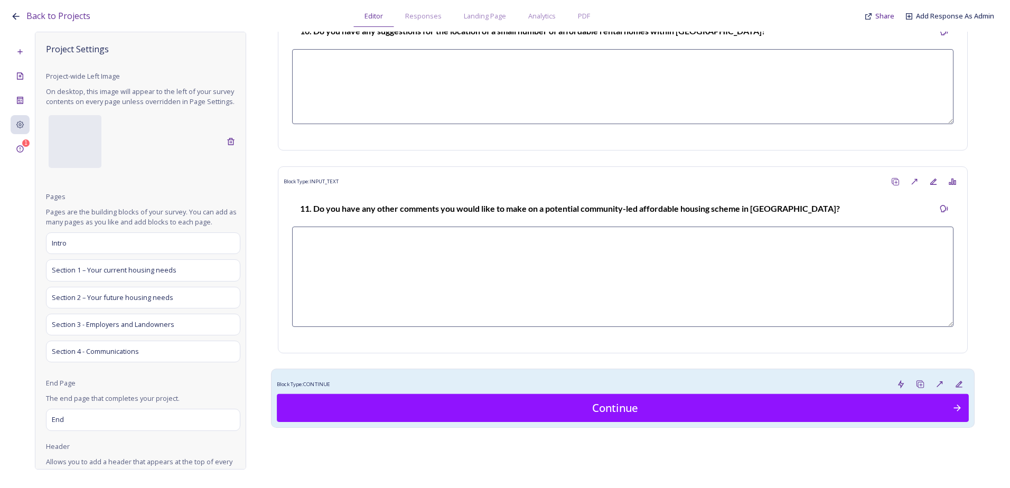
click at [541, 389] on div "Block Type: CONTINUE" at bounding box center [623, 385] width 692 height 20
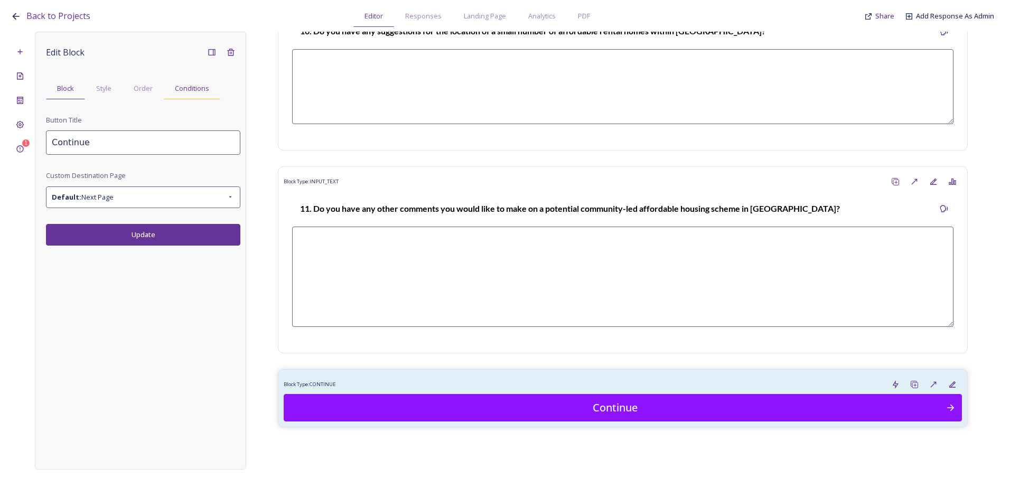
click at [189, 87] on span "Conditions" at bounding box center [192, 88] width 34 height 10
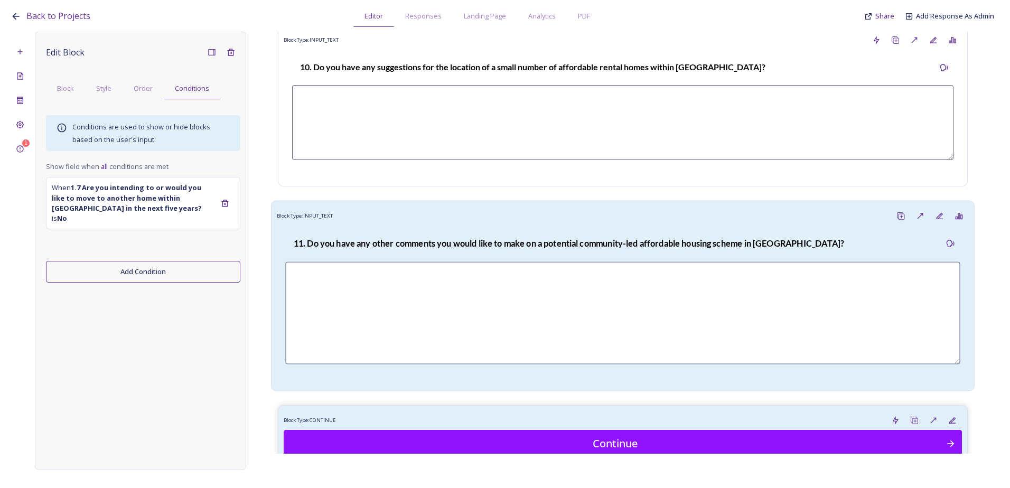
scroll to position [2835, 0]
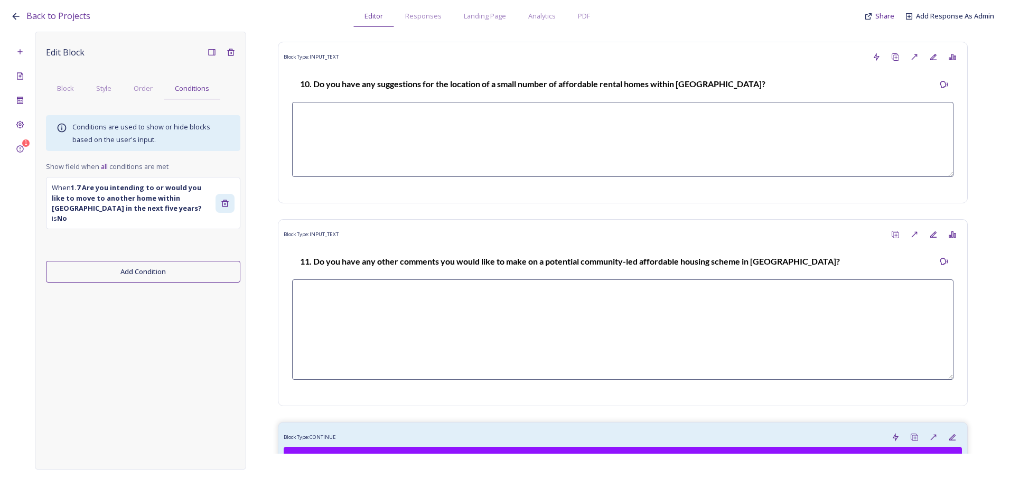
click at [225, 199] on icon at bounding box center [225, 203] width 8 height 8
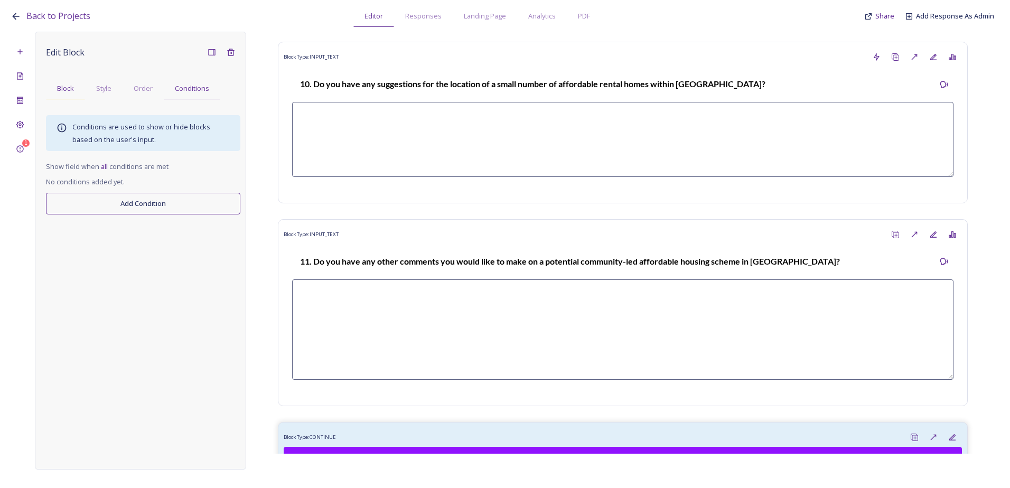
click at [72, 90] on span "Block" at bounding box center [65, 88] width 17 height 10
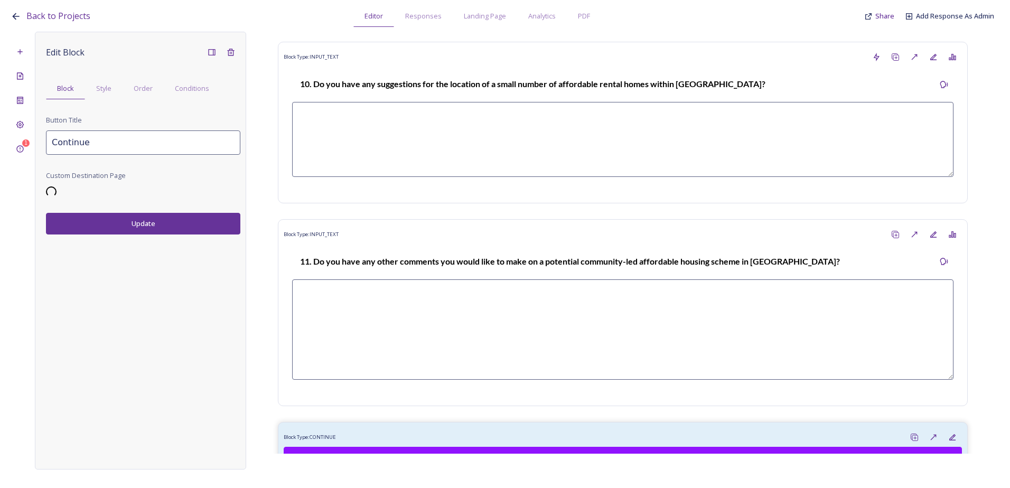
click at [150, 218] on div "Edit Block Block Style Order Conditions Button Title Continue Custom Destinatio…" at bounding box center [143, 139] width 194 height 192
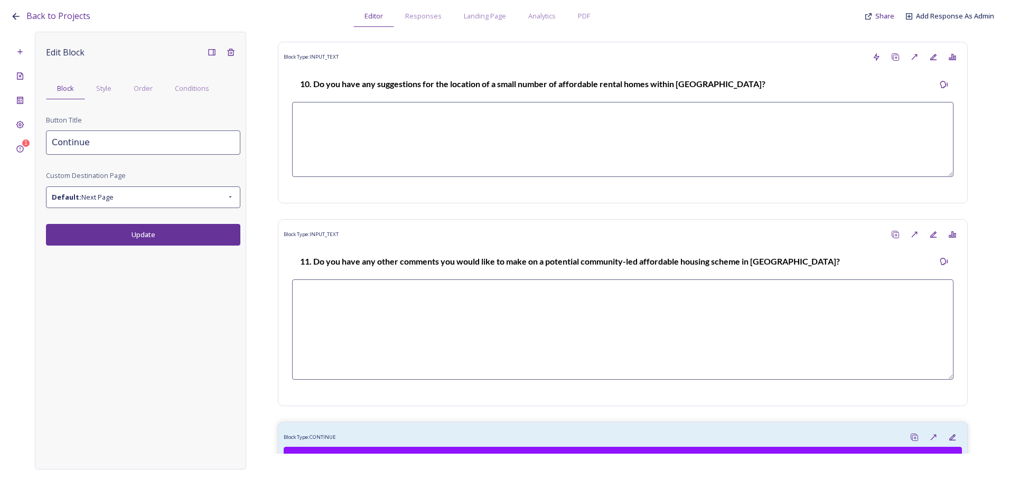
click at [150, 235] on button "Update" at bounding box center [143, 235] width 194 height 22
click at [196, 76] on div "Edit Block Block Style Order Conditions Button Title Continue Custom Destinatio…" at bounding box center [143, 144] width 194 height 203
click at [192, 90] on span "Conditions" at bounding box center [192, 88] width 34 height 10
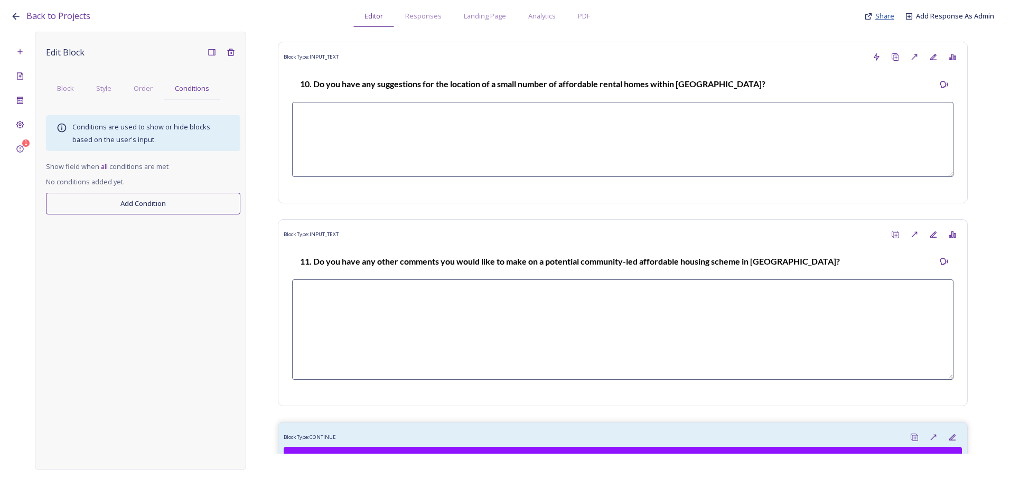
click at [881, 14] on span "Share" at bounding box center [885, 16] width 19 height 10
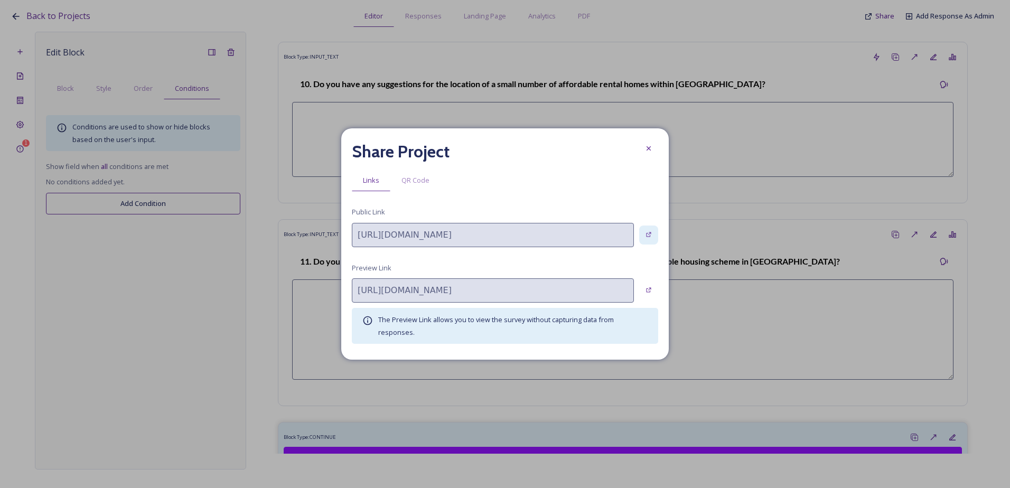
click at [656, 236] on div at bounding box center [648, 235] width 19 height 19
click at [646, 147] on icon at bounding box center [649, 148] width 8 height 8
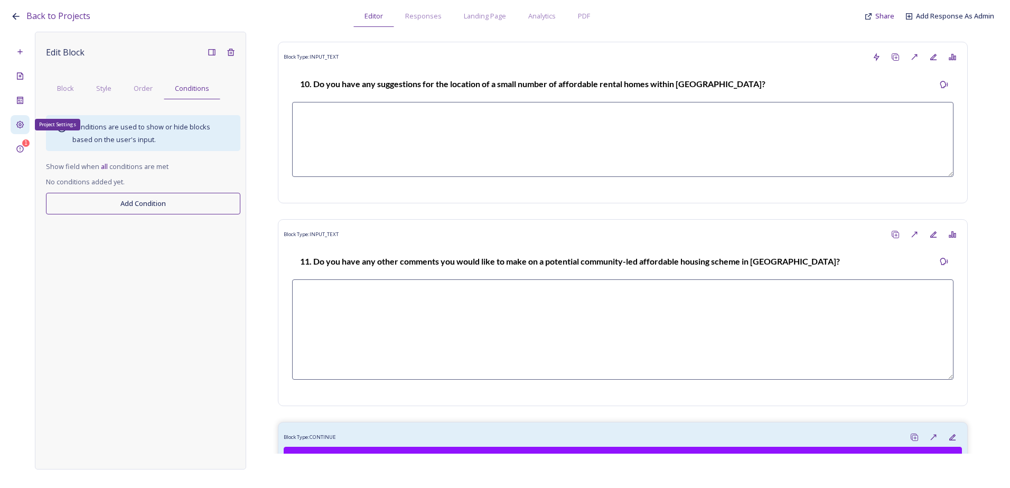
click at [24, 124] on div "Project Settings" at bounding box center [20, 124] width 19 height 19
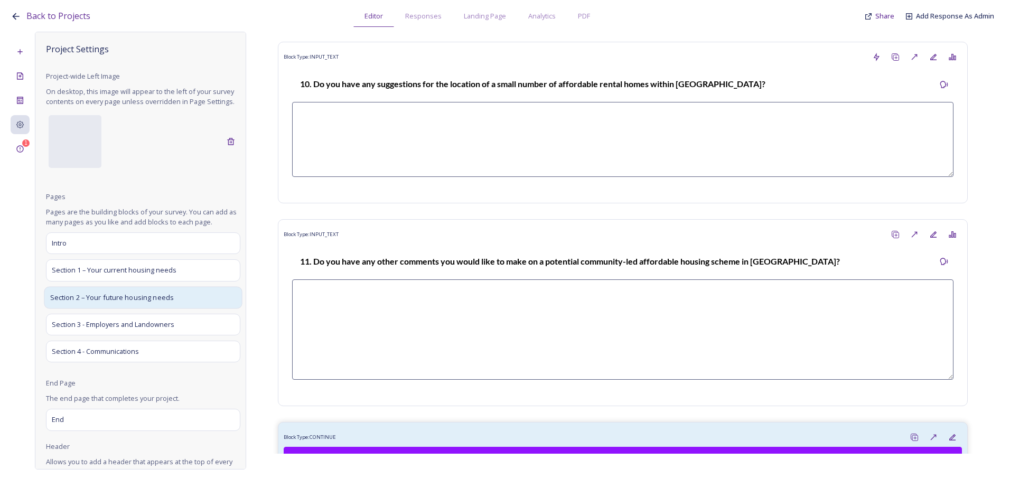
click at [126, 302] on div "Section 2 – Your future housing needs" at bounding box center [143, 297] width 198 height 22
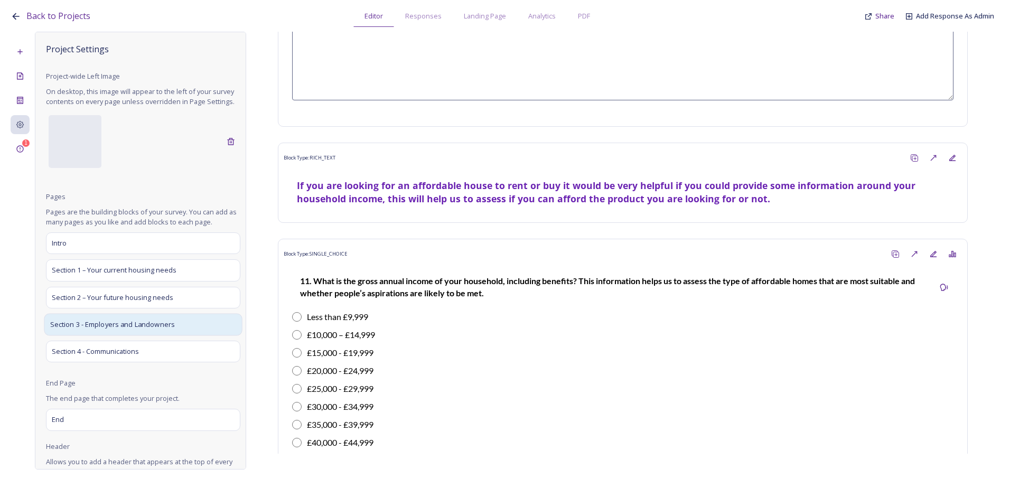
click at [152, 330] on span "Section 3 - Employers and Landowners" at bounding box center [112, 324] width 125 height 11
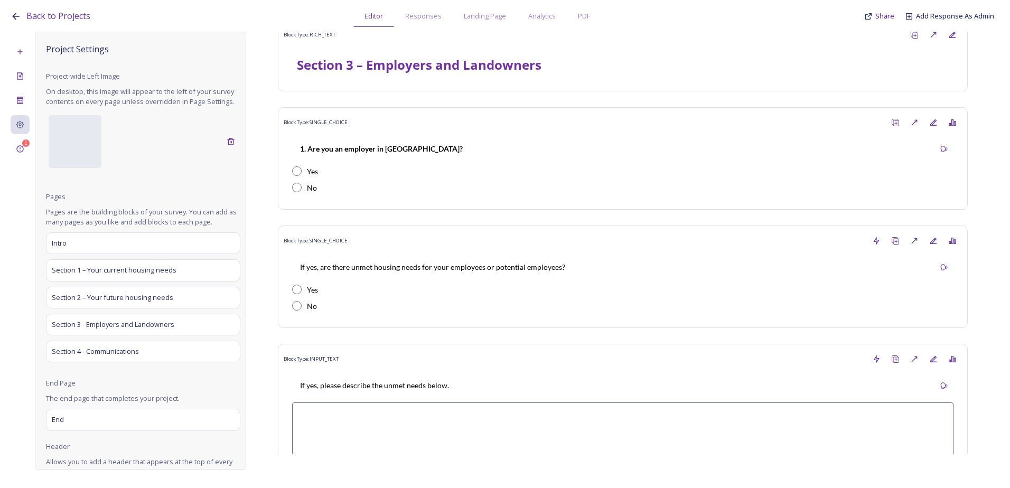
scroll to position [0, 0]
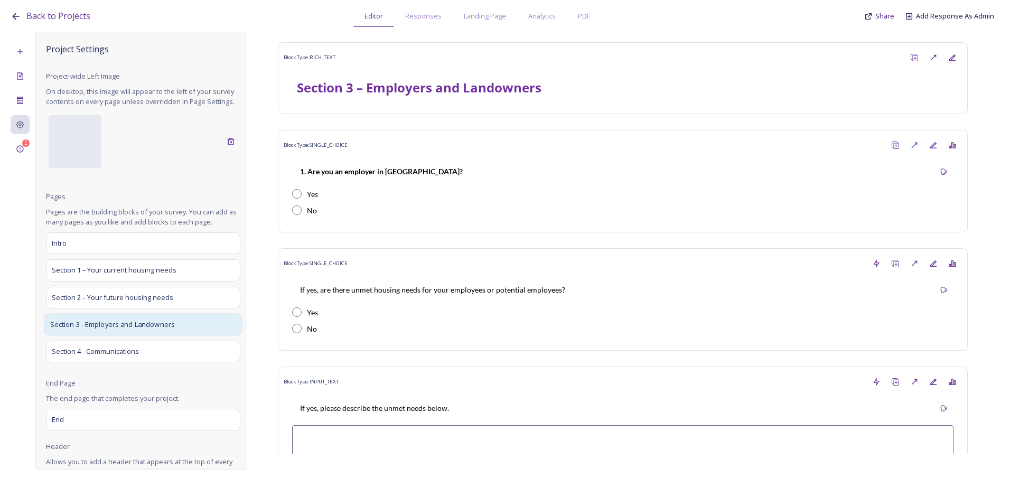
click at [161, 330] on span "Section 3 - Employers and Landowners" at bounding box center [112, 324] width 125 height 11
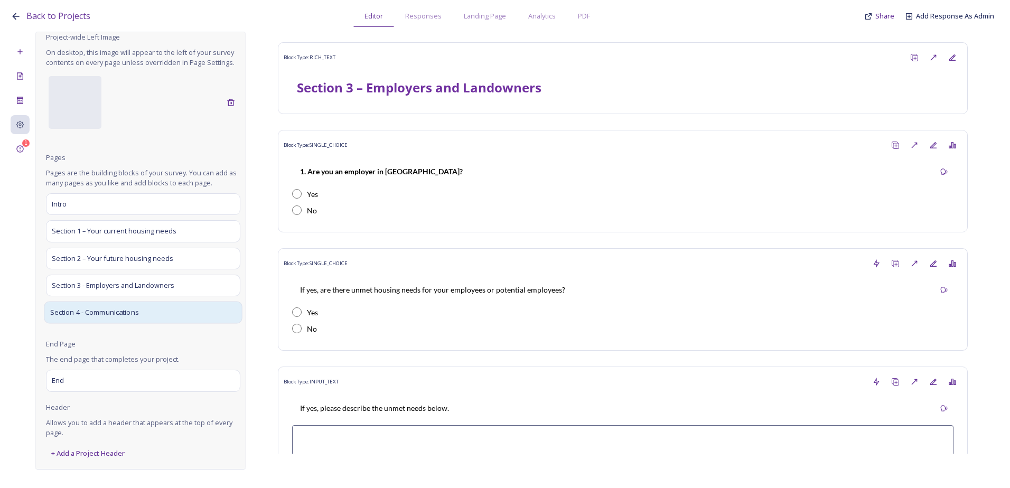
click at [162, 314] on div "Section 4 - Communications" at bounding box center [143, 312] width 198 height 22
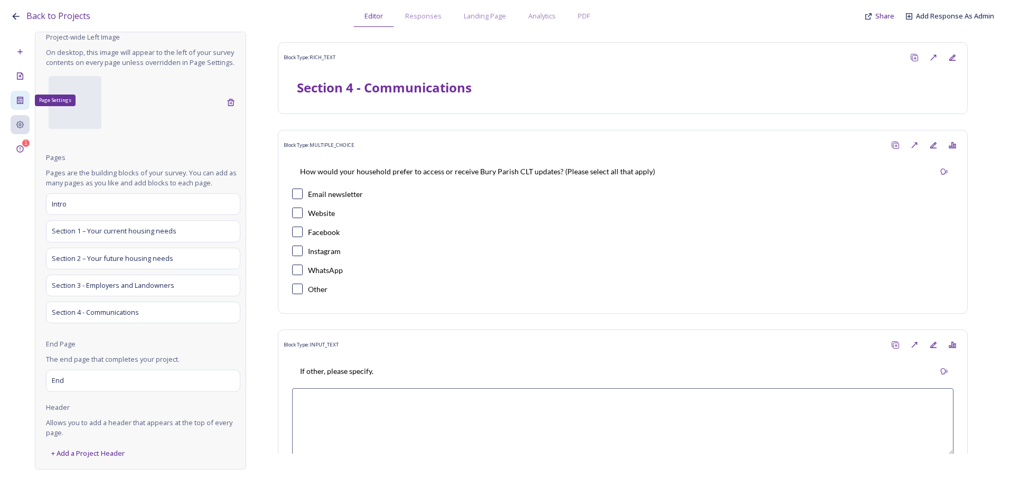
click at [20, 100] on icon at bounding box center [20, 100] width 8 height 8
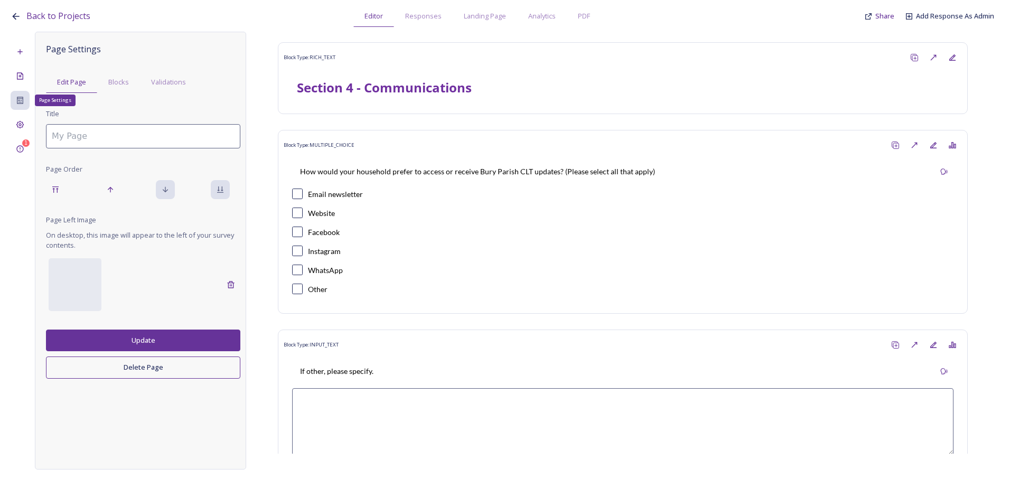
type input "Section 4 - Communications"
click at [81, 272] on div at bounding box center [75, 284] width 53 height 53
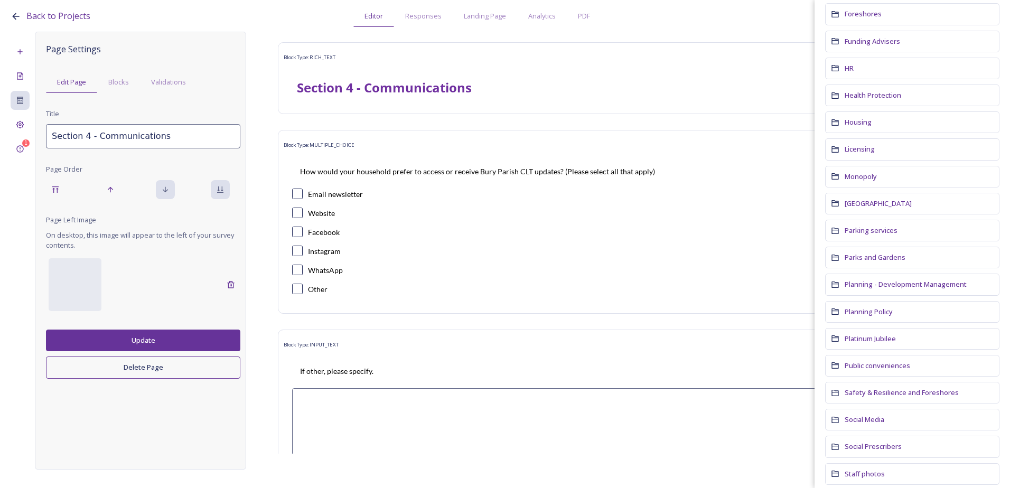
scroll to position [581, 0]
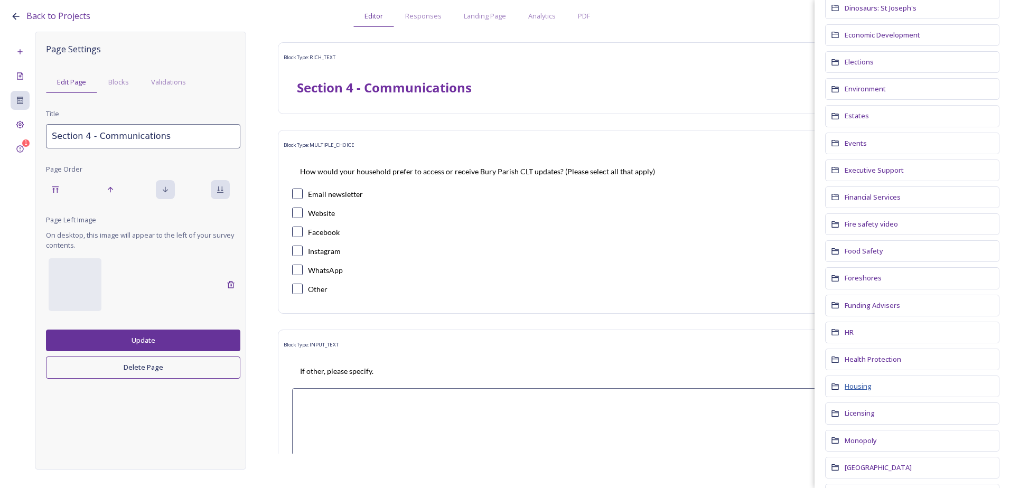
click at [862, 392] on span "Housing" at bounding box center [858, 387] width 27 height 10
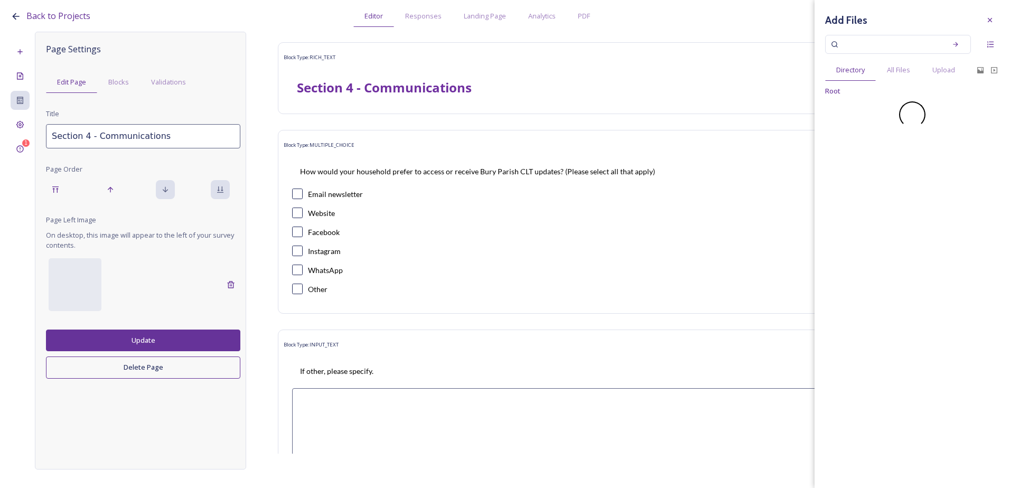
scroll to position [0, 0]
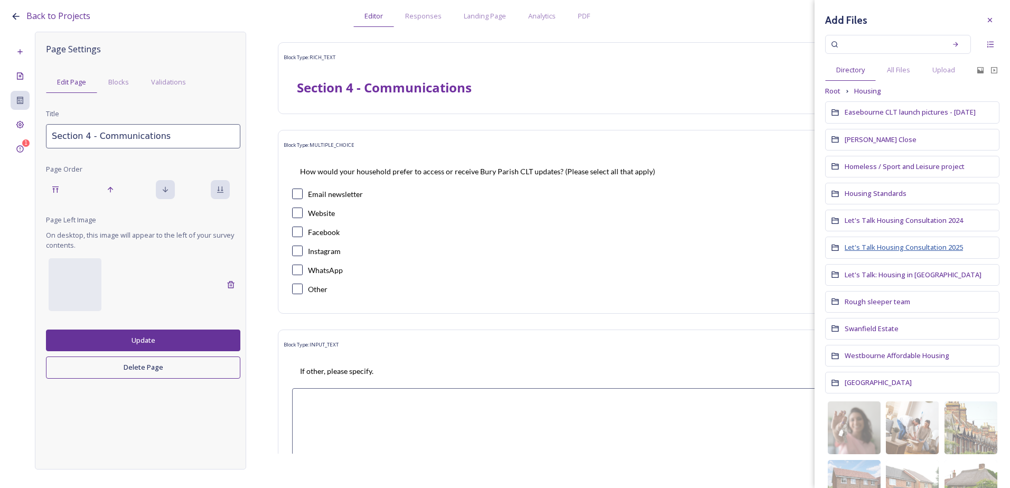
click at [935, 250] on span "Let's Talk Housing Consultation 2025" at bounding box center [904, 248] width 118 height 10
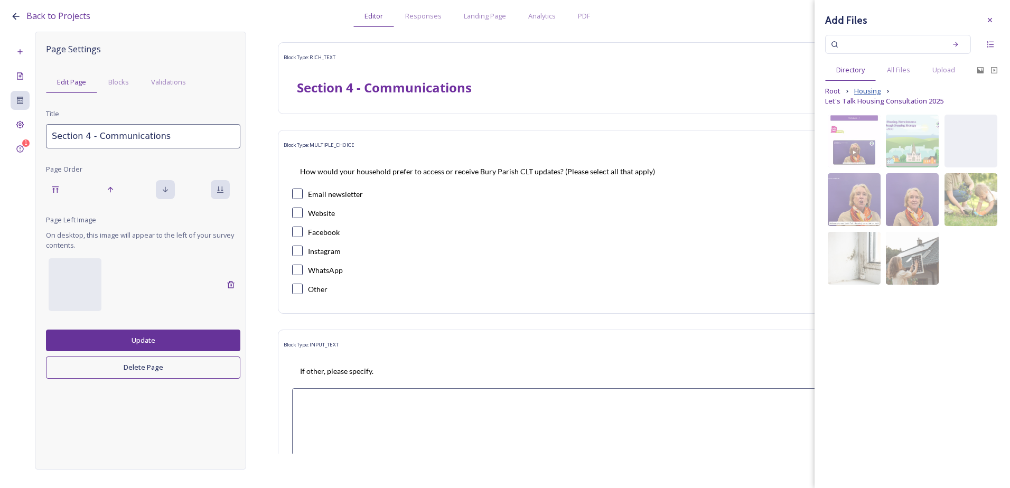
click at [872, 89] on span "Housing" at bounding box center [868, 91] width 27 height 10
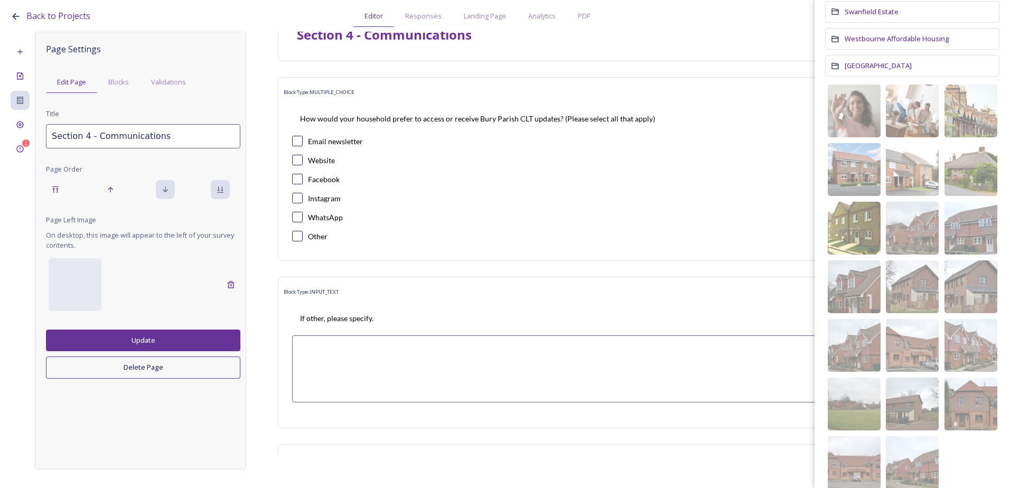
scroll to position [352, 0]
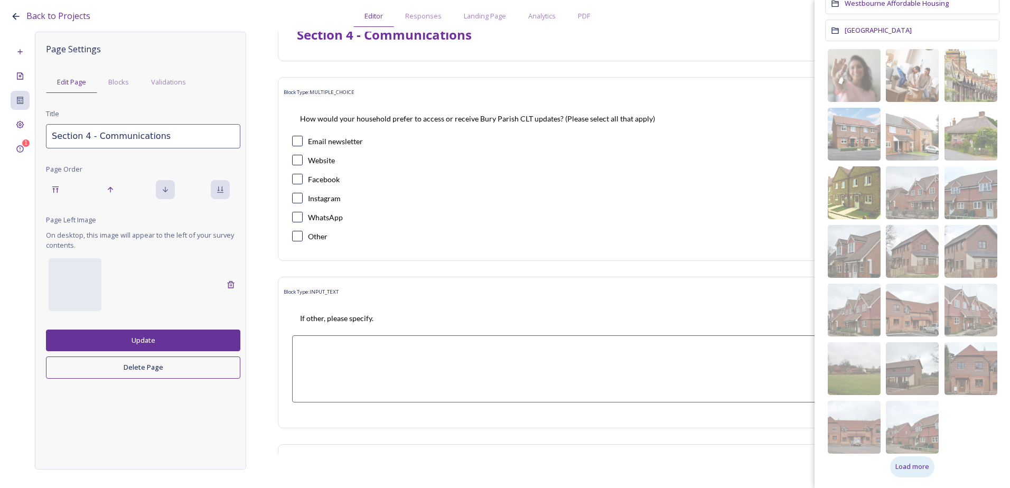
click at [907, 475] on div "Load more" at bounding box center [912, 467] width 44 height 21
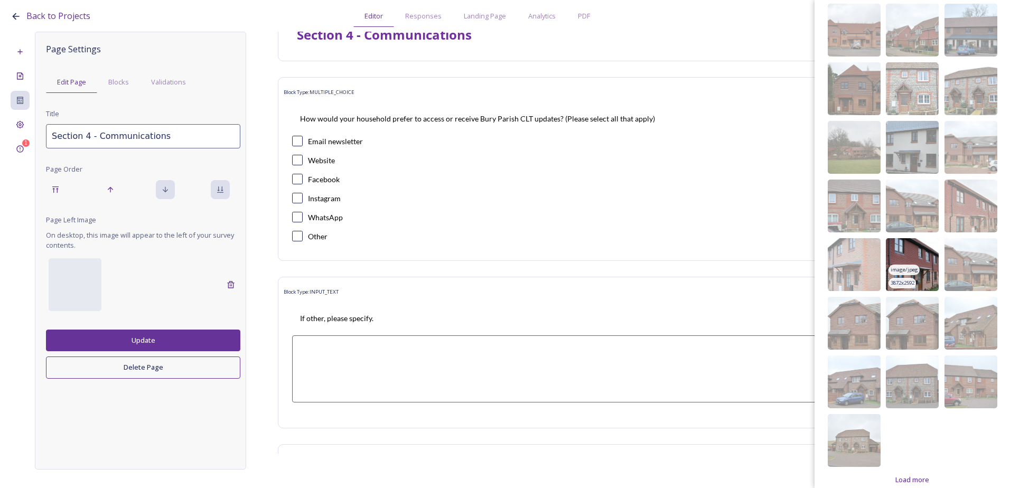
scroll to position [763, 0]
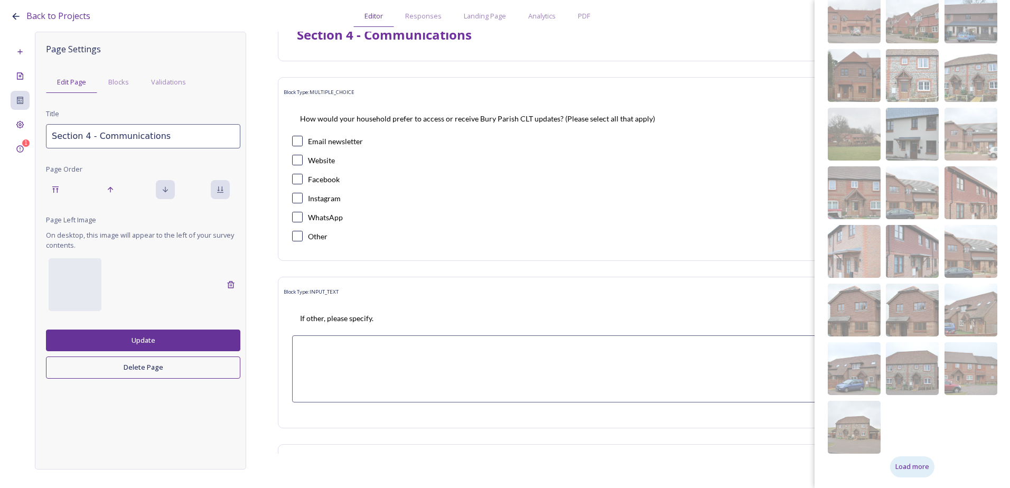
click at [910, 470] on span "Load more" at bounding box center [913, 467] width 34 height 10
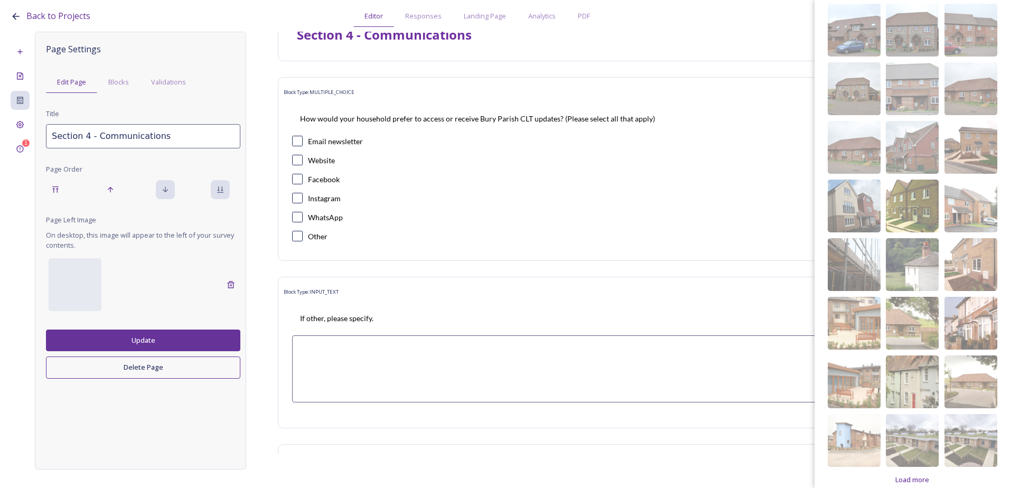
scroll to position [1115, 0]
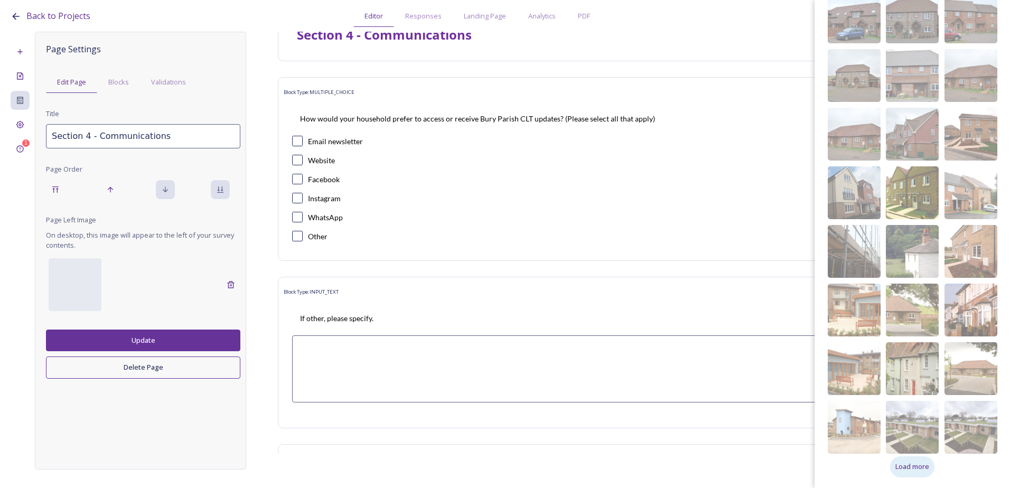
click at [920, 475] on div "Load more" at bounding box center [912, 467] width 44 height 21
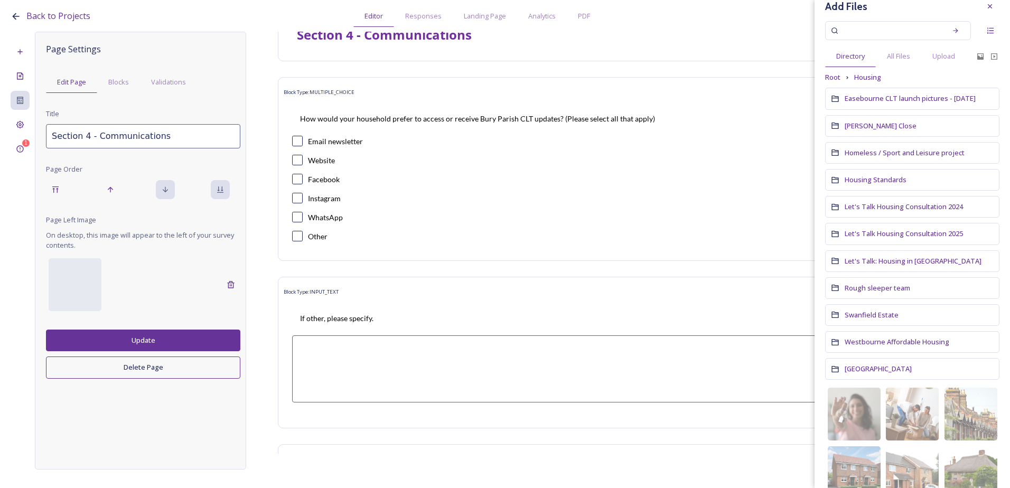
scroll to position [7, 0]
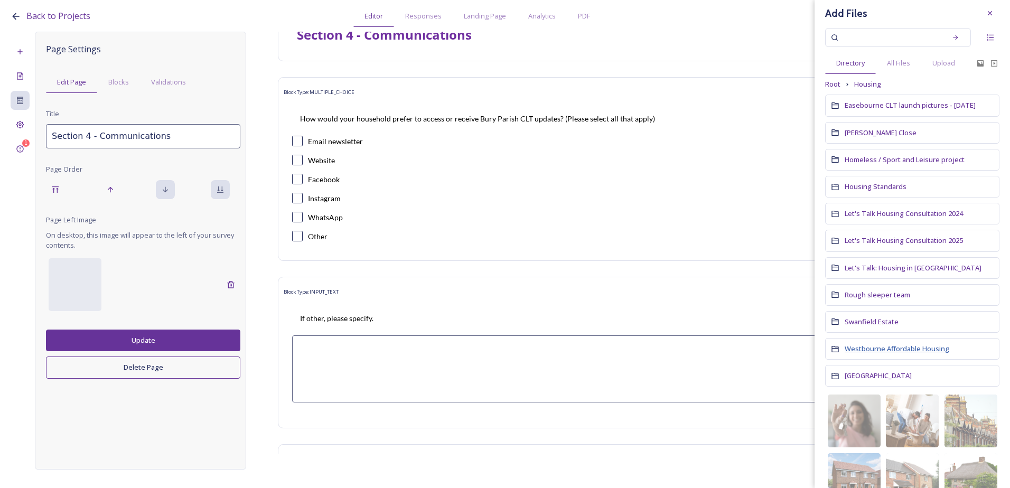
click at [940, 354] on span "Westbourne Affordable Housing" at bounding box center [897, 349] width 105 height 10
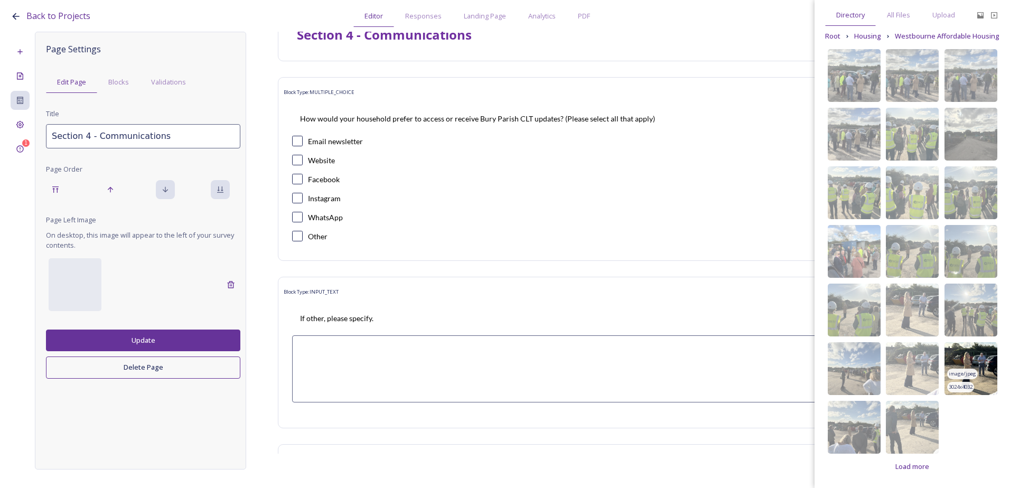
scroll to position [65, 0]
click at [913, 471] on span "Load more" at bounding box center [913, 467] width 34 height 10
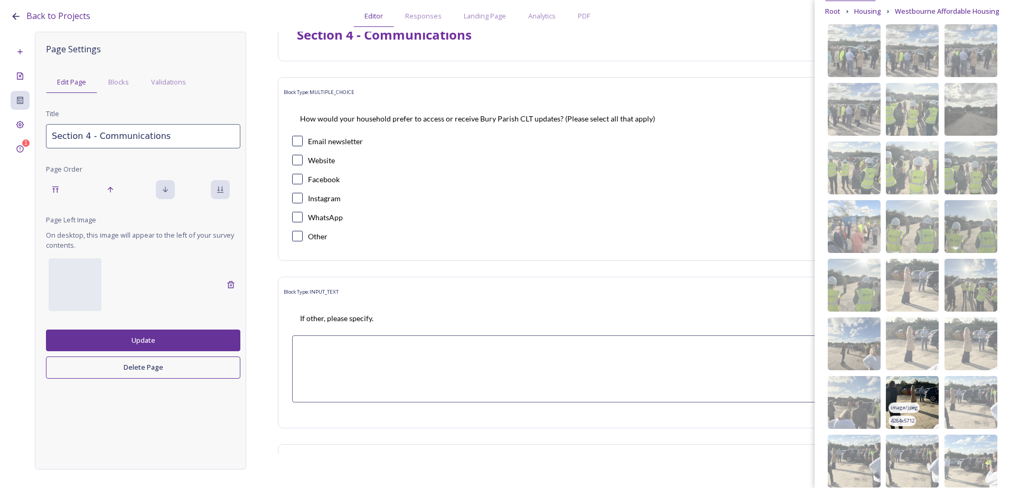
scroll to position [0, 0]
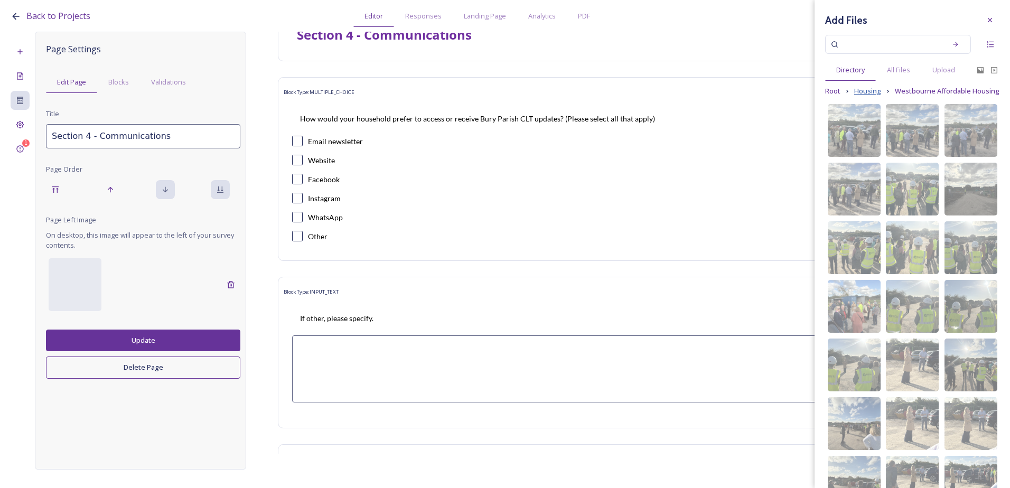
click at [874, 88] on span "Housing" at bounding box center [868, 91] width 27 height 10
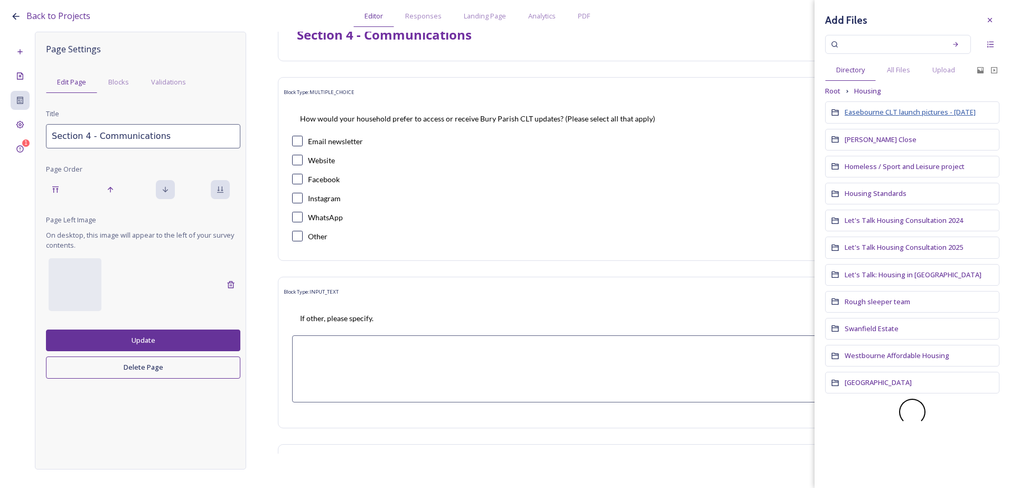
click at [906, 113] on span "Easebourne CLT launch pictures - Feb 2025" at bounding box center [910, 112] width 131 height 10
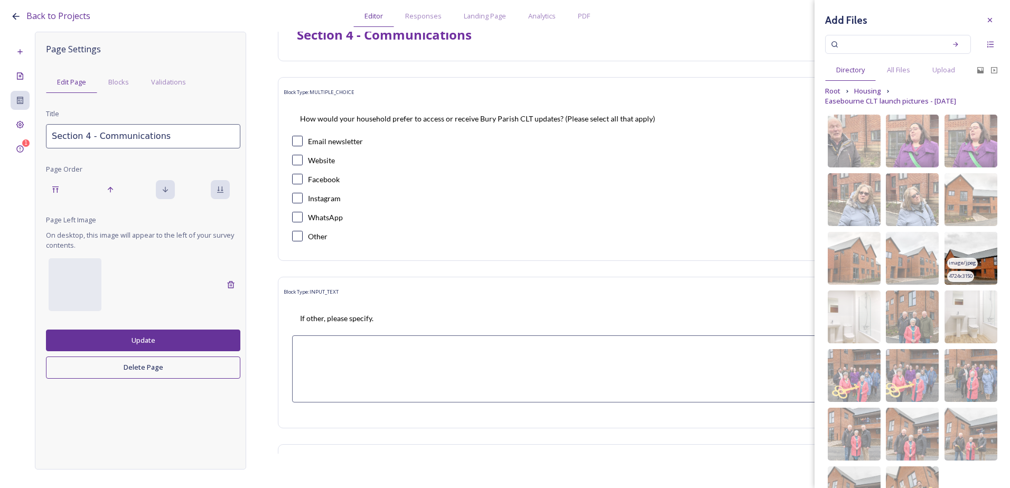
click at [978, 273] on img at bounding box center [971, 258] width 53 height 53
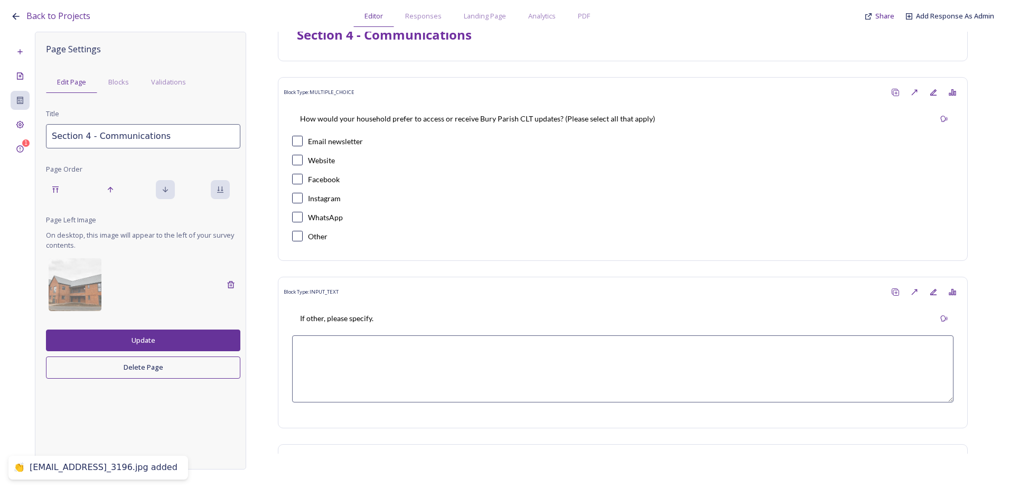
click at [222, 346] on button "Update" at bounding box center [143, 341] width 194 height 22
click at [23, 116] on div "Project Settings" at bounding box center [20, 124] width 19 height 19
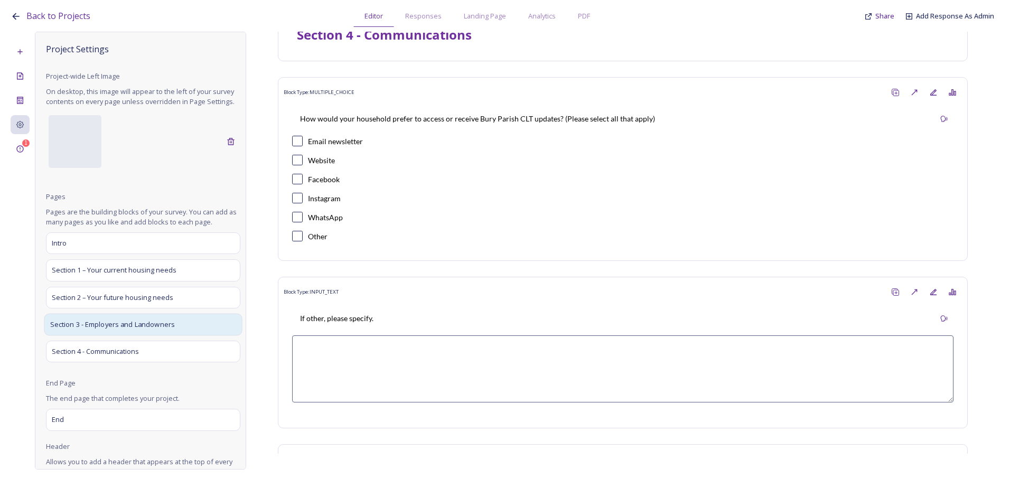
click at [105, 330] on span "Section 3 - Employers and Landowners" at bounding box center [112, 324] width 125 height 11
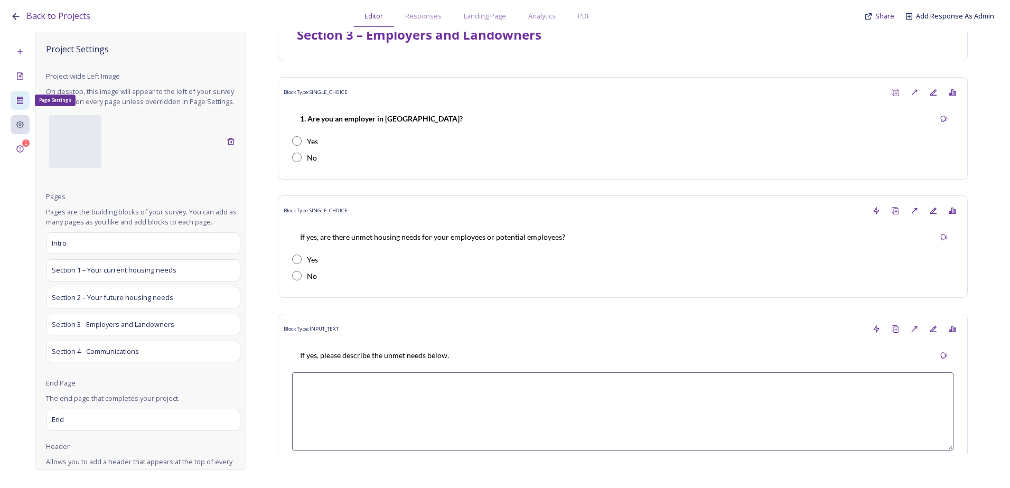
click at [23, 102] on icon at bounding box center [20, 100] width 6 height 7
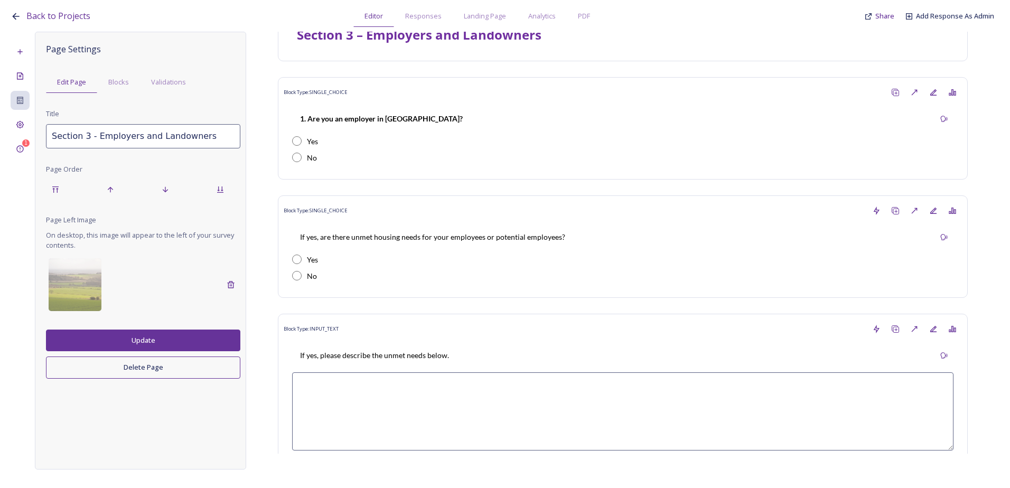
click at [32, 128] on div "1 Page Settings Edit Page Blocks Validations Title Section 3 - Employers and La…" at bounding box center [505, 251] width 989 height 438
click at [28, 126] on div "Project Settings" at bounding box center [20, 124] width 19 height 19
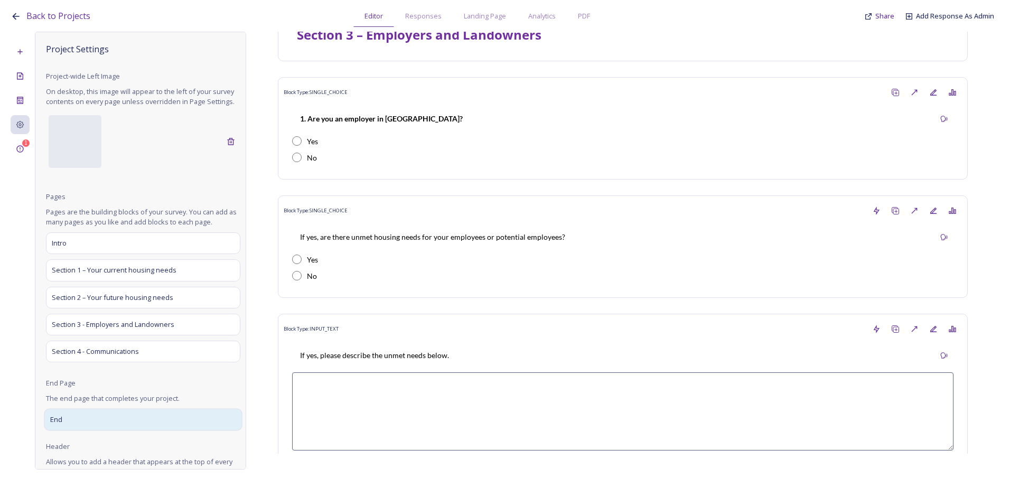
click at [86, 425] on div "End" at bounding box center [143, 420] width 198 height 22
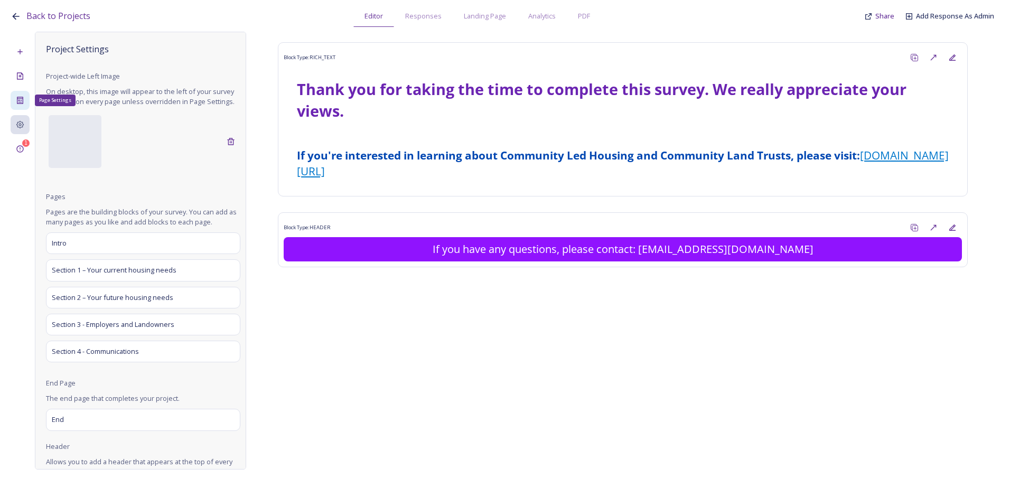
click at [24, 99] on div "Page Settings" at bounding box center [20, 100] width 19 height 19
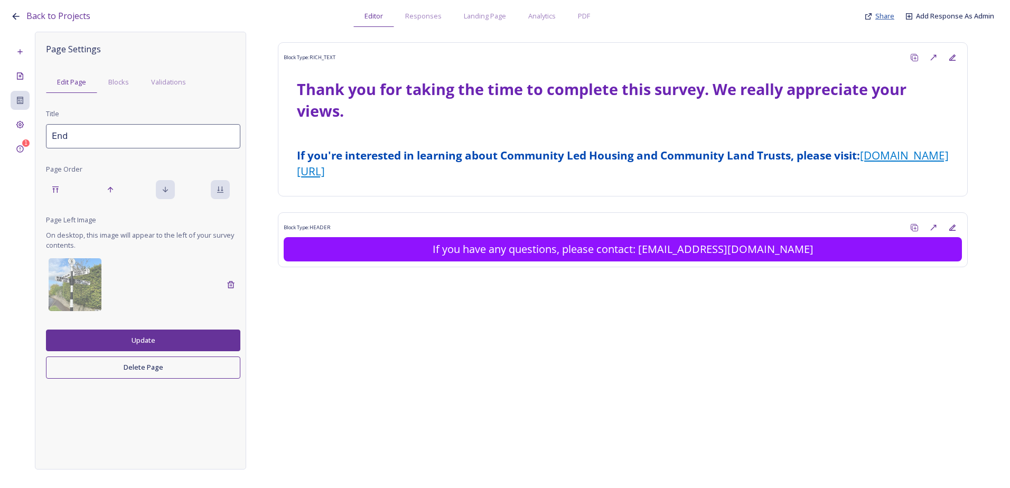
click at [886, 12] on span "Share" at bounding box center [885, 16] width 19 height 10
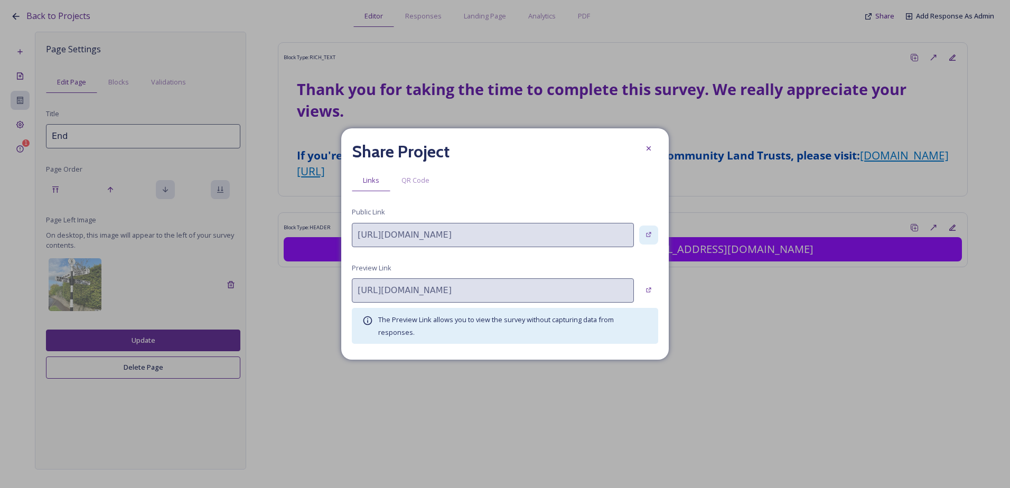
click at [650, 235] on icon at bounding box center [649, 234] width 7 height 7
click at [644, 149] on div at bounding box center [648, 148] width 19 height 19
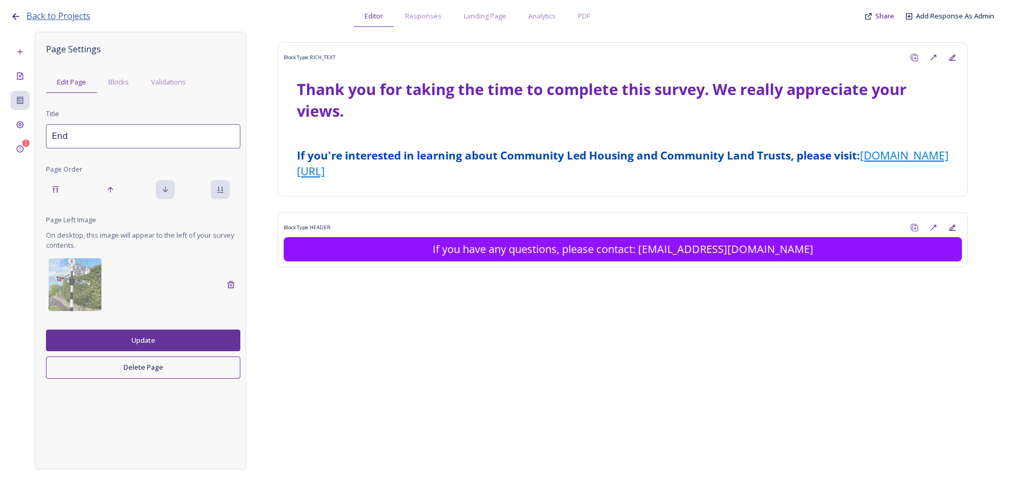
click at [61, 11] on span "Back to Projects" at bounding box center [58, 16] width 64 height 12
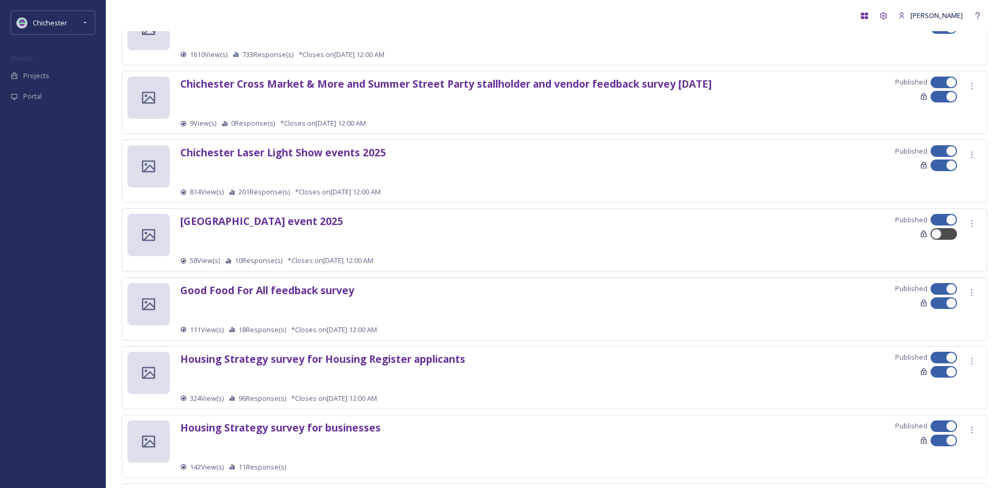
scroll to position [106, 0]
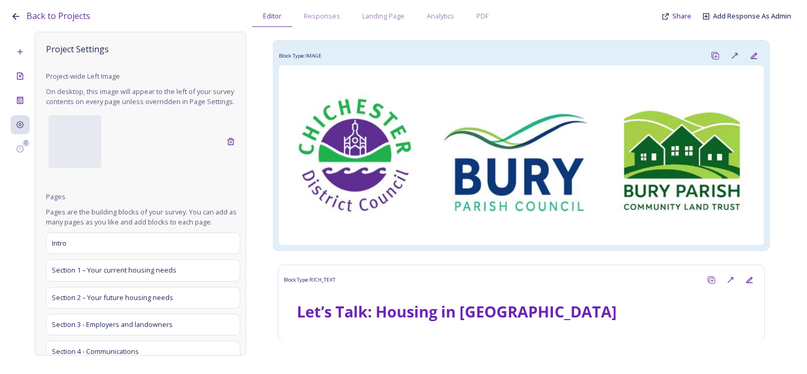
click at [505, 152] on img at bounding box center [521, 156] width 485 height 180
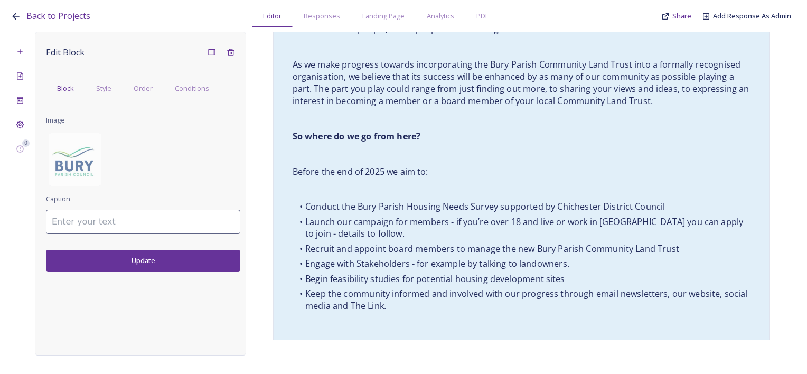
scroll to position [1340, 0]
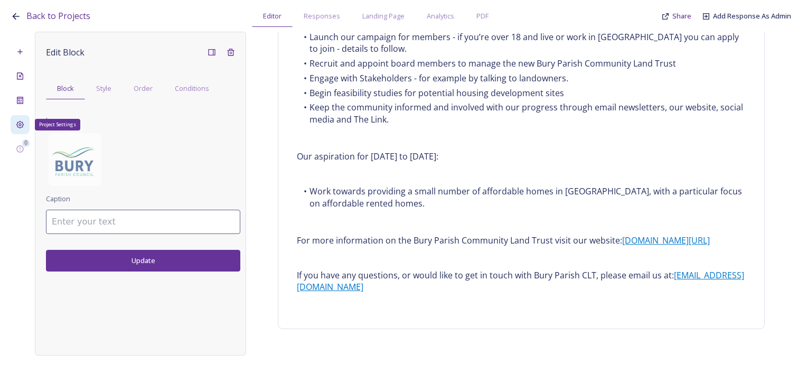
click at [22, 126] on icon at bounding box center [20, 125] width 8 height 8
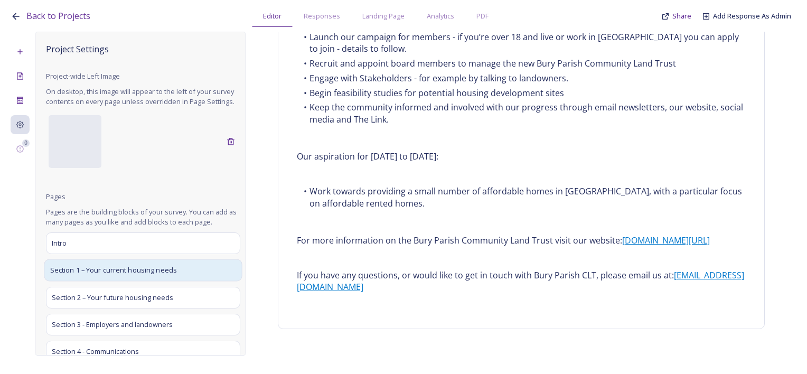
click at [92, 276] on span "Section 1 – Your current housing needs" at bounding box center [113, 270] width 127 height 11
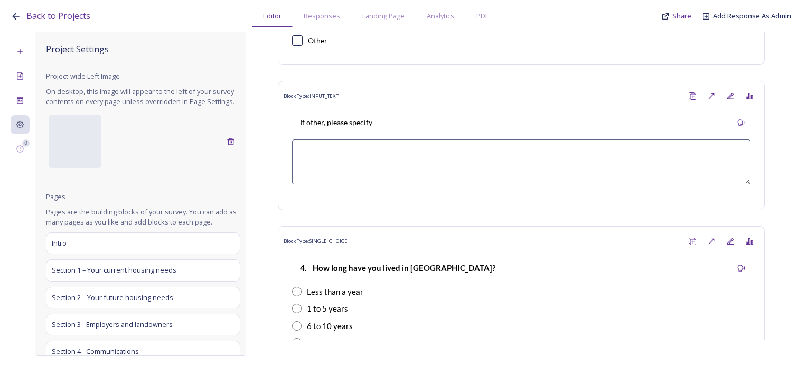
scroll to position [1163, 0]
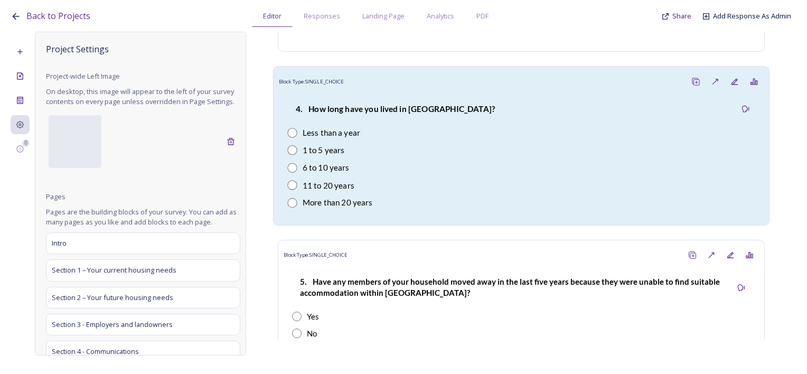
click at [440, 142] on div "4. How long have you lived in Bury parish? Less than a year 1 to 5 years 6 to 1…" at bounding box center [521, 155] width 485 height 128
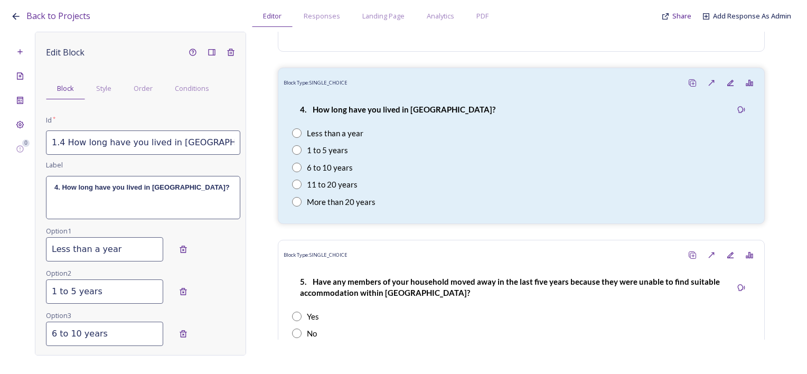
click at [191, 144] on input "1.4 How long have you lived in Bury parish?" at bounding box center [143, 143] width 194 height 24
type input "1.4 How long have you lived in Bury Parish?"
click at [169, 203] on div "4. How long have you lived in Bury parish?" at bounding box center [143, 198] width 193 height 42
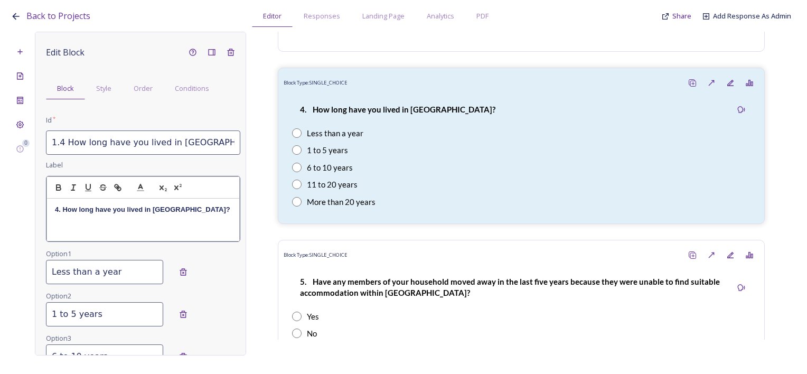
click at [174, 212] on strong "4. How long have you lived in Bury parish?" at bounding box center [142, 210] width 175 height 8
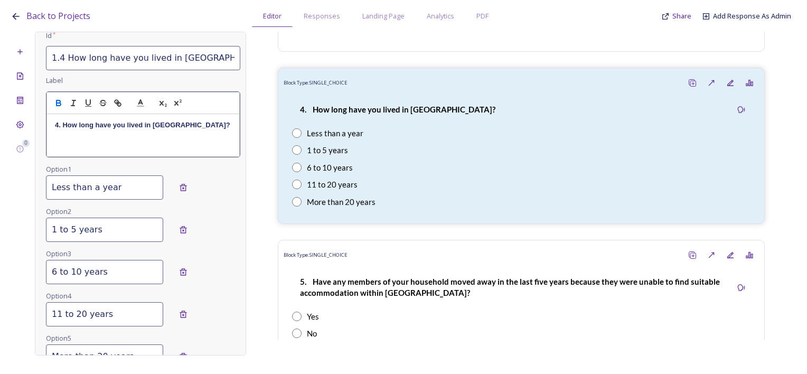
scroll to position [219, 0]
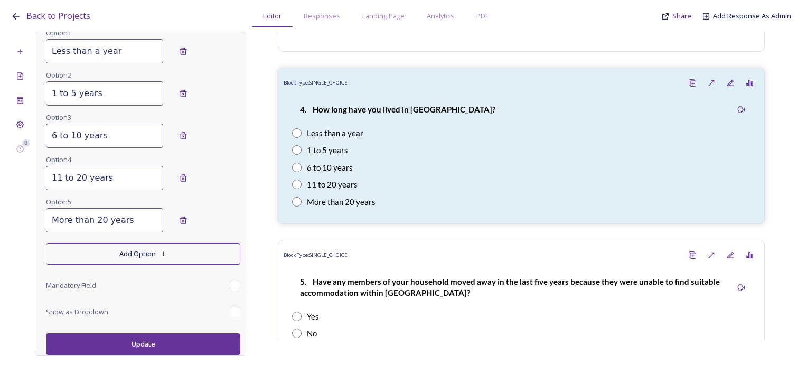
click at [176, 341] on button "Update" at bounding box center [143, 344] width 194 height 22
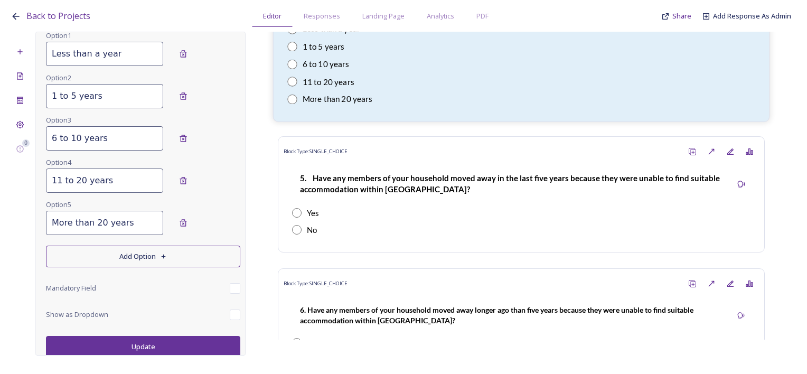
scroll to position [1268, 0]
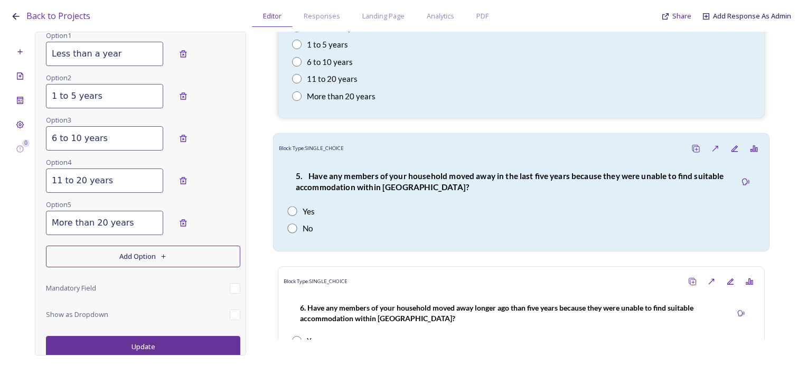
click at [392, 186] on strong "5. Have any members of your household moved away in the last five years because…" at bounding box center [511, 181] width 430 height 21
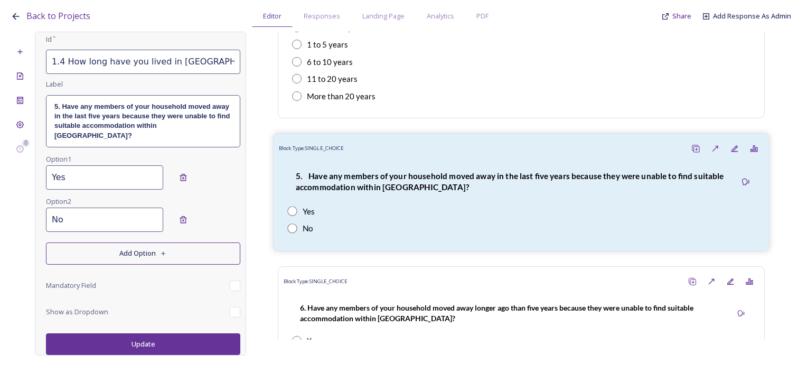
type input "1.5 Have any members of your household moved away in the last five years becaus…"
type input "Yes"
type input "No"
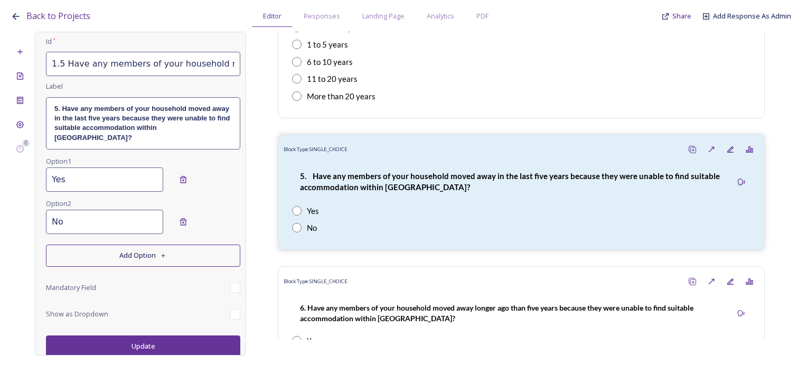
click at [191, 145] on div "5. Have any members of your household moved away in the last five years because…" at bounding box center [143, 124] width 193 height 52
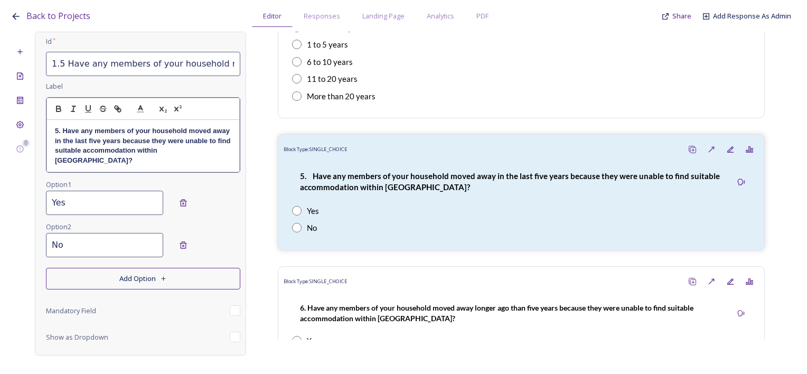
scroll to position [102, 0]
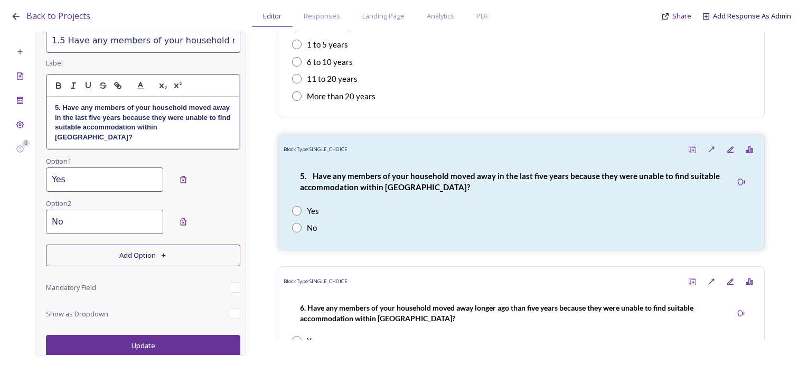
click at [59, 137] on strong "5. Have any members of your household moved away in the last five years because…" at bounding box center [144, 122] width 178 height 37
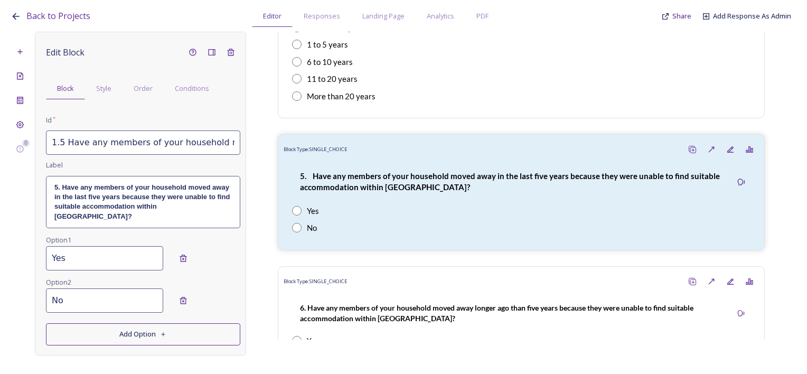
click at [143, 142] on input "1.5 Have any members of your household moved away in the last five years becaus…" at bounding box center [143, 143] width 194 height 24
drag, startPoint x: 145, startPoint y: 144, endPoint x: 278, endPoint y: 154, distance: 133.5
click at [278, 154] on div "0 Edit Block Block Style Order Conditions Id * 1.5 Have any members of your hou…" at bounding box center [404, 194] width 786 height 324
click at [201, 142] on input "1.5 Have any members of your household moved away in the last five years becaus…" at bounding box center [143, 143] width 194 height 24
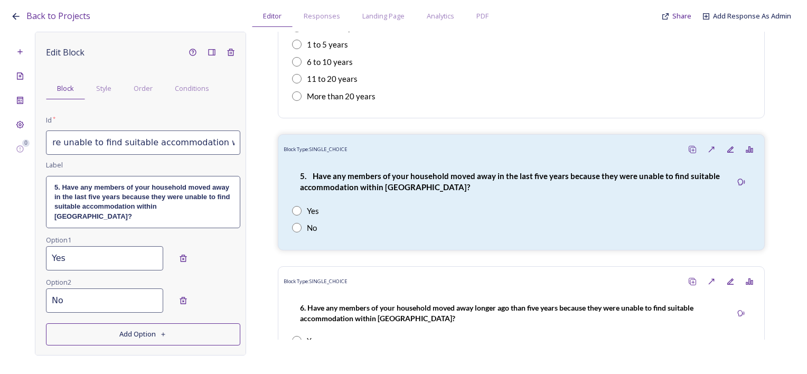
click at [206, 142] on input "1.5 Have any members of your household moved away in the last five years becaus…" at bounding box center [143, 143] width 194 height 24
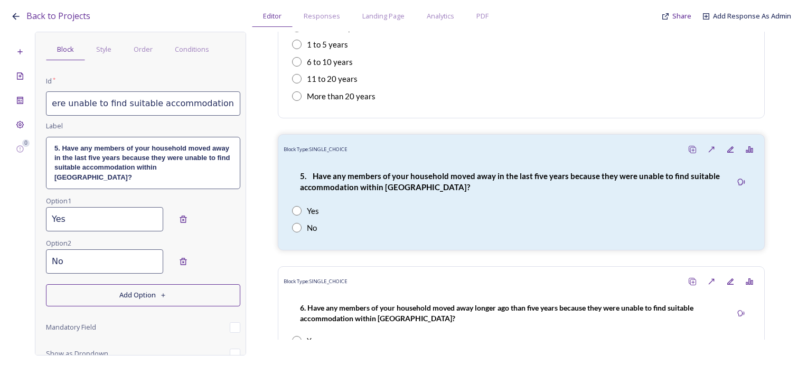
scroll to position [79, 0]
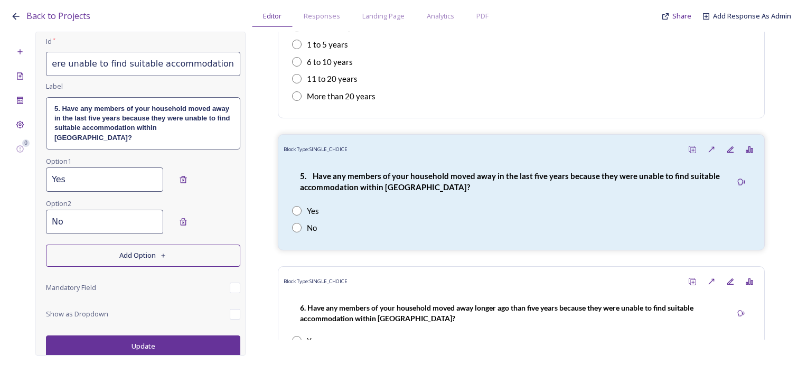
click at [174, 347] on button "Update" at bounding box center [143, 347] width 194 height 22
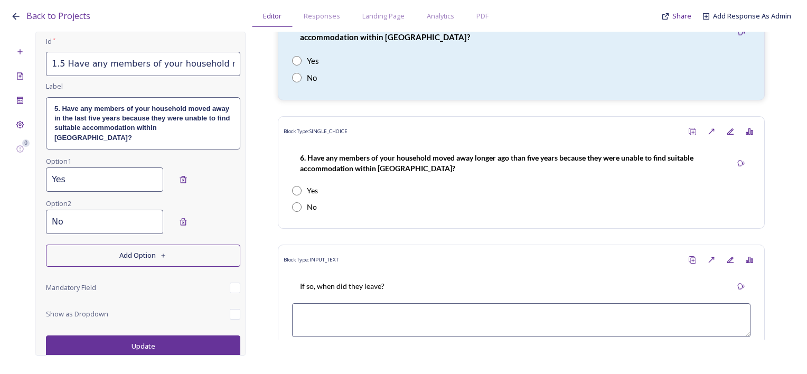
scroll to position [1427, 0]
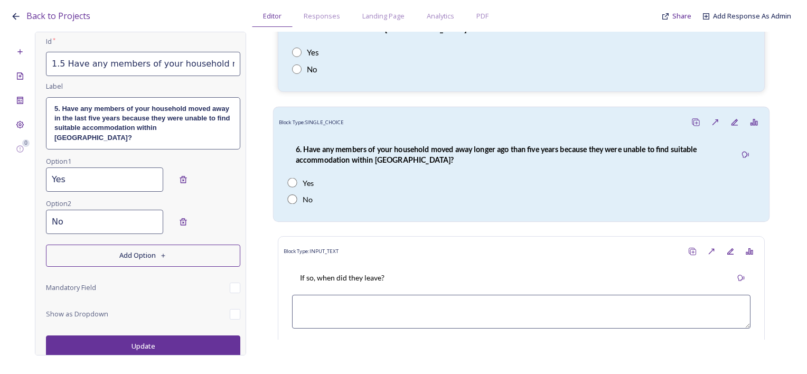
click at [441, 163] on p "6. Have any members of your household moved away longer ago than five years bec…" at bounding box center [512, 155] width 432 height 22
type input "1.6 Have any members of your household moved away longer ago than five years be…"
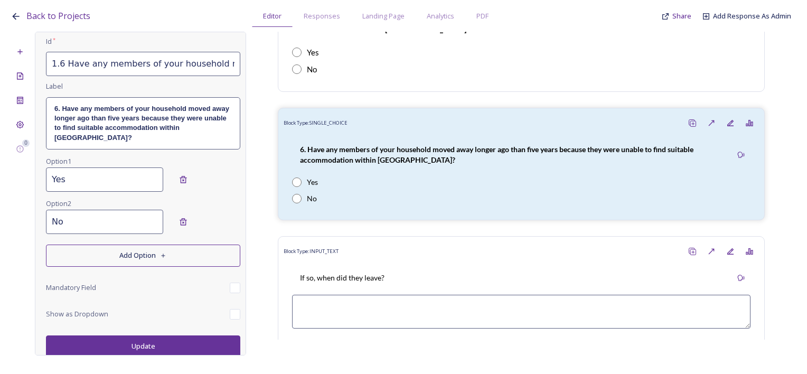
click at [120, 124] on strong "6. Have any members of your household moved away longer ago than five years bec…" at bounding box center [142, 123] width 177 height 37
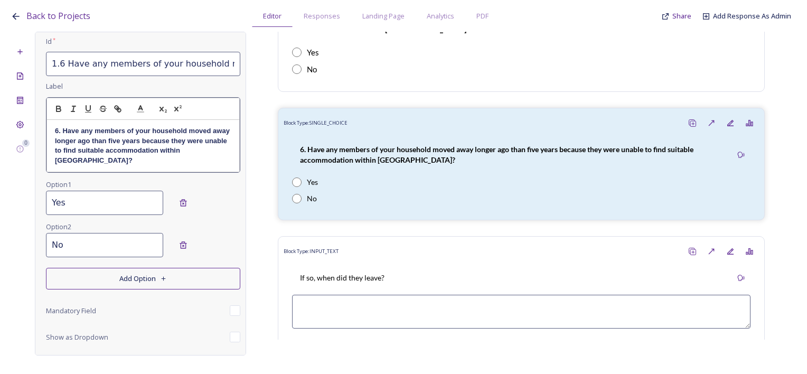
click at [70, 158] on strong "6. Have any members of your household moved away longer ago than five years bec…" at bounding box center [143, 145] width 177 height 37
click at [152, 66] on input "1.6 Have any members of your household moved away longer ago than five years be…" at bounding box center [143, 64] width 194 height 24
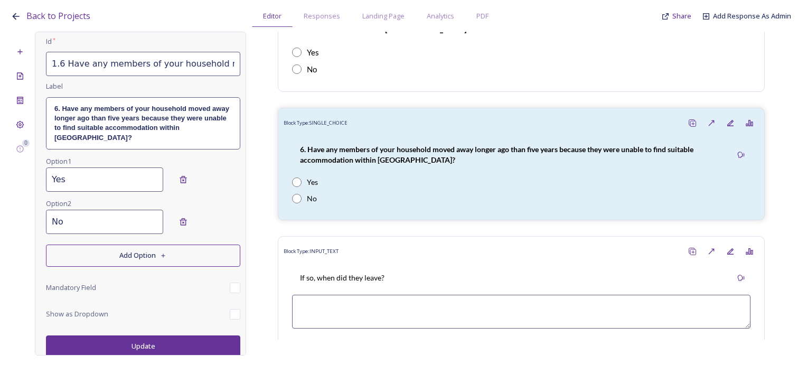
click at [161, 61] on input "1.6 Have any members of your household moved away longer ago than five years be…" at bounding box center [143, 64] width 194 height 24
drag, startPoint x: 144, startPoint y: 66, endPoint x: 264, endPoint y: 76, distance: 120.4
click at [264, 76] on div "0 Edit Block Block Style Order Conditions Id * 1.6 Have any members of your hou…" at bounding box center [404, 194] width 786 height 324
click at [219, 68] on input "1.6 Have any members of your household moved away longer ago than five years be…" at bounding box center [143, 64] width 194 height 24
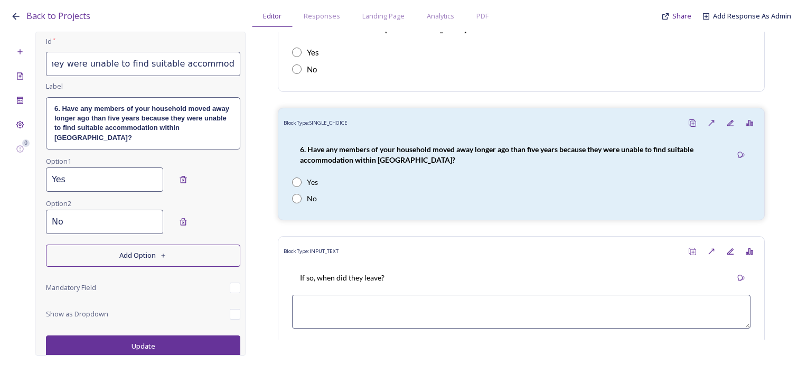
click at [220, 68] on input "1.6 Have any members of your household moved away longer ago than five years be…" at bounding box center [143, 64] width 194 height 24
click at [221, 68] on input "1.6 Have any members of your household moved away longer ago than five years be…" at bounding box center [143, 64] width 194 height 24
click at [224, 65] on input "1.6 Have any members of your household moved away longer ago than five years be…" at bounding box center [143, 64] width 194 height 24
click at [184, 350] on button "Update" at bounding box center [143, 347] width 194 height 22
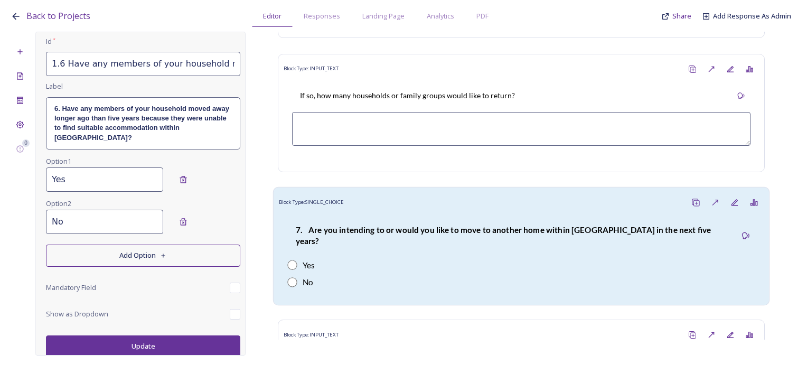
scroll to position [1902, 0]
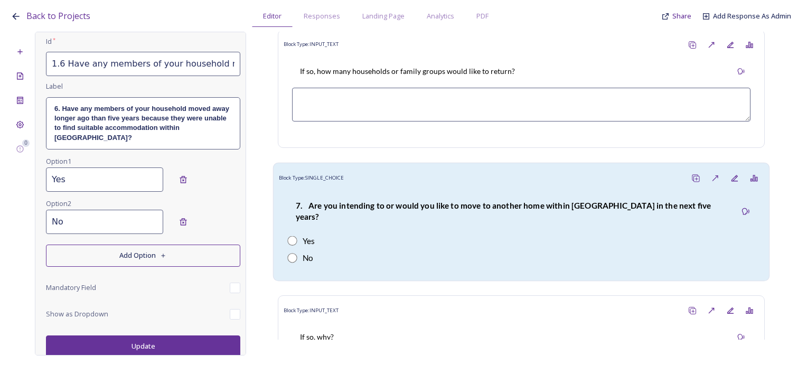
click at [524, 235] on div "Yes" at bounding box center [521, 241] width 468 height 12
type input "1.7 Are you intending to or would you like to move to another home within Bury …"
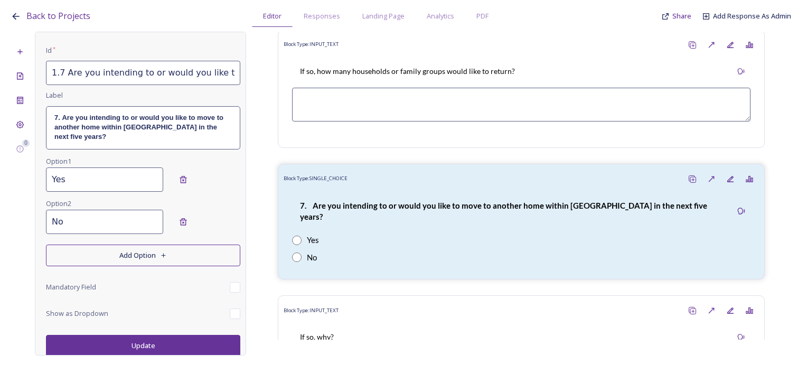
click at [124, 131] on p "7. Are you intending to or would you like to move to another home within Bury p…" at bounding box center [143, 127] width 178 height 29
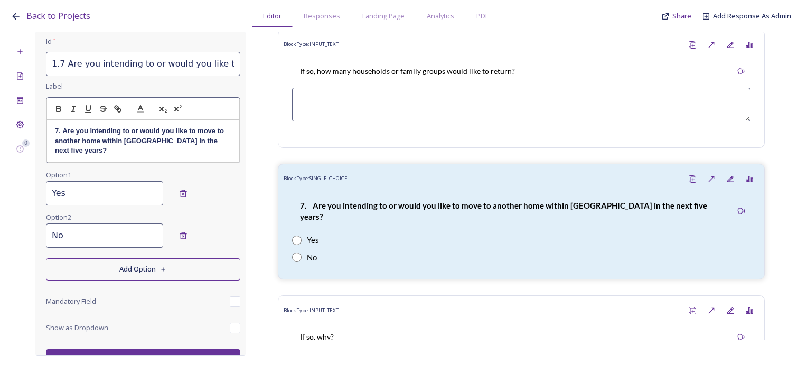
click at [145, 141] on strong "7. Are you intending to or would you like to move to another home within Bury p…" at bounding box center [140, 140] width 171 height 27
click at [181, 69] on input "1.7 Are you intending to or would you like to move to another home within Bury …" at bounding box center [143, 64] width 194 height 24
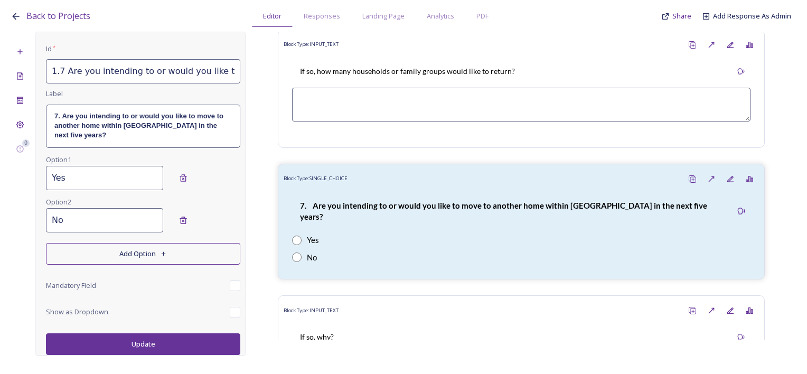
scroll to position [70, 0]
click at [184, 77] on input "1.7 Are you intending to or would you like to move to another home within Bury …" at bounding box center [143, 73] width 194 height 24
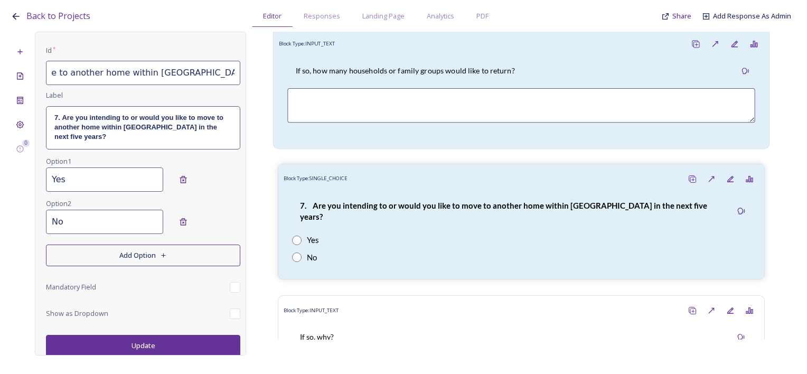
click at [280, 82] on div "0 Edit Block Block Style Order Conditions Id * 1.7 Are you intending to or woul…" at bounding box center [404, 194] width 786 height 324
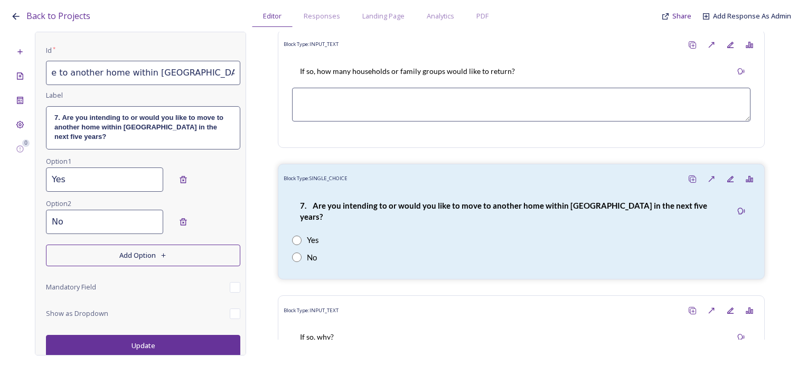
scroll to position [0, 231]
click at [167, 75] on input "1.7 Are you intending to or would you like to move to another home within Bury …" at bounding box center [143, 73] width 194 height 24
click at [125, 72] on input "1.7 Are you intending to or would you like to move to another home within Bury …" at bounding box center [143, 73] width 194 height 24
click at [151, 352] on button "Update" at bounding box center [143, 346] width 194 height 22
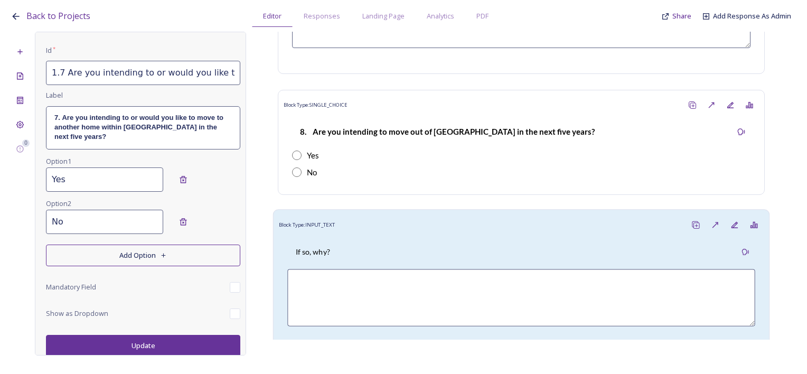
scroll to position [2272, 0]
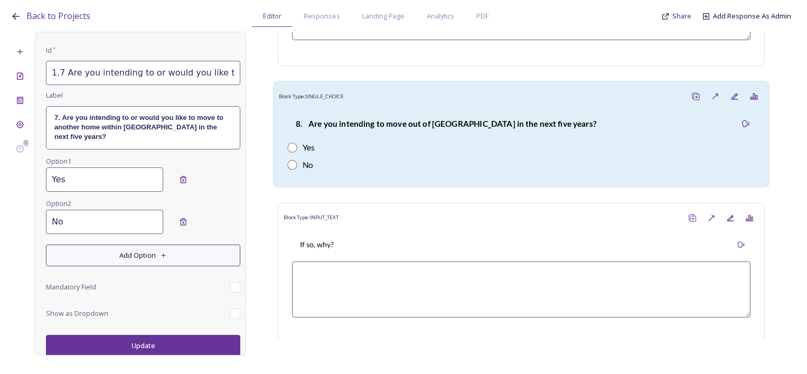
click at [472, 125] on div "8. Are you intending to move out of Bury parish in the next five years? Yes No" at bounding box center [521, 144] width 485 height 76
type input "1.8 Are you intending to move out of Bury parish in the next five years?"
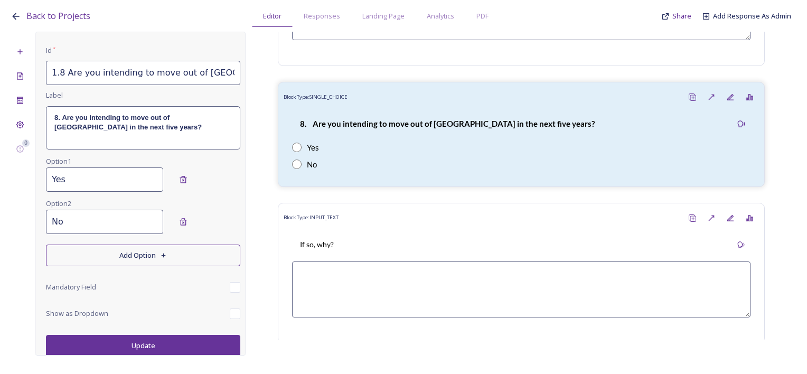
click at [148, 123] on p "8. Are you intending to move out of Bury parish in the next five years?" at bounding box center [143, 123] width 178 height 20
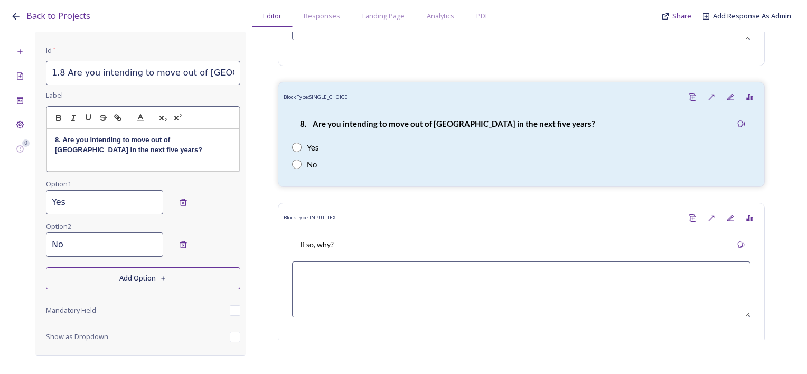
click at [192, 141] on strong "8. Are you intending to move out of Bury parish in the next five years?" at bounding box center [128, 144] width 147 height 17
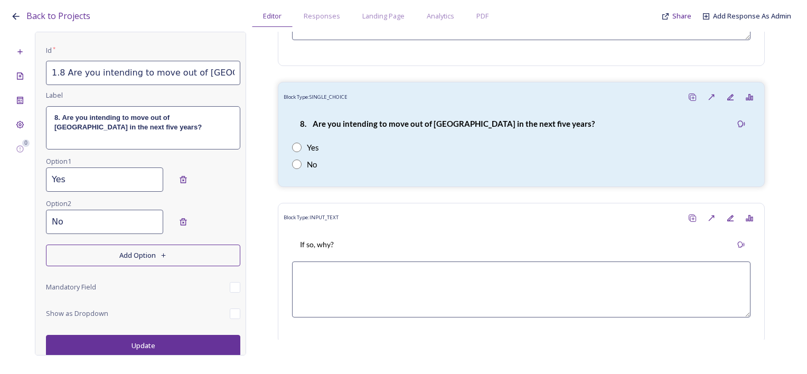
drag, startPoint x: 215, startPoint y: 73, endPoint x: 215, endPoint y: 97, distance: 23.8
click at [215, 73] on input "1.8 Are you intending to move out of Bury parish in the next five years?" at bounding box center [143, 73] width 194 height 24
click at [148, 342] on button "Update" at bounding box center [143, 346] width 194 height 22
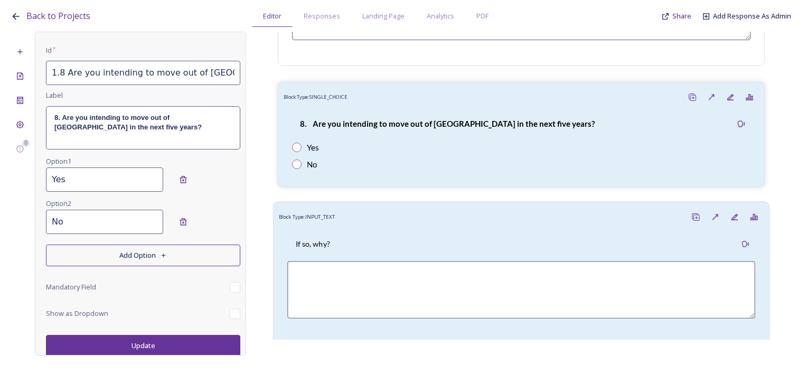
scroll to position [2431, 0]
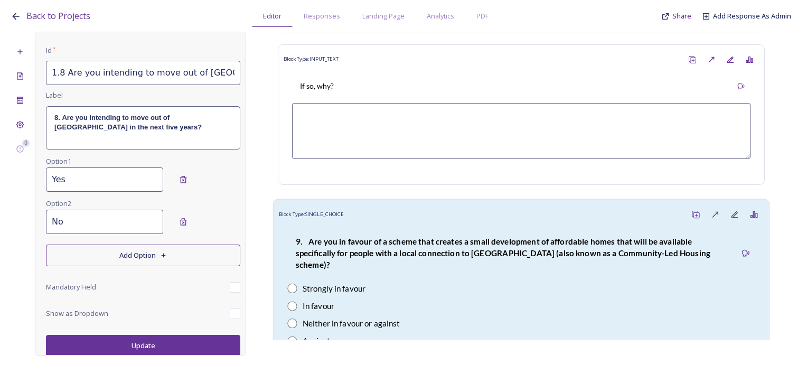
click at [491, 250] on div "9. Are you in favour of a scheme that creates a small development of affordable…" at bounding box center [511, 253] width 449 height 48
type input "1.9 Are you in favour of a scheme that creates a small development of affordabl…"
type input "Strongly in favour"
type input "In favour"
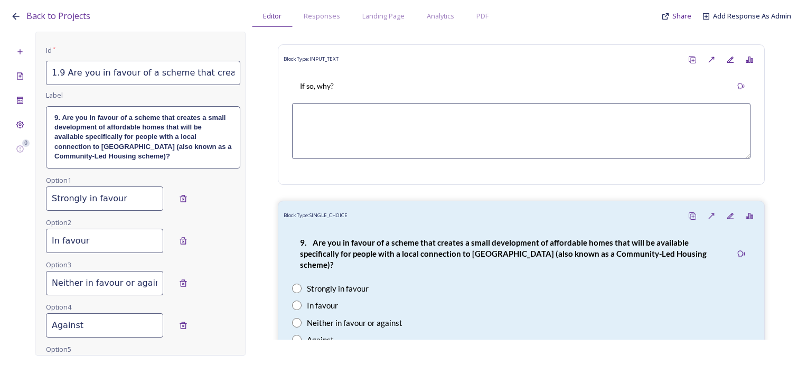
click at [125, 147] on strong "9. Are you in favour of a scheme that creates a small development of affordable…" at bounding box center [143, 137] width 179 height 47
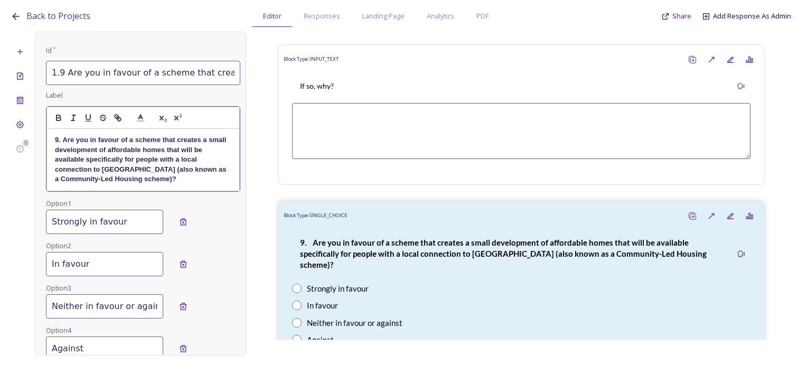
click at [124, 167] on strong "9. Are you in favour of a scheme that creates a small development of affordable…" at bounding box center [141, 159] width 173 height 47
click at [180, 76] on input "1.9 Are you in favour of a scheme that creates a small development of affordabl…" at bounding box center [143, 73] width 194 height 24
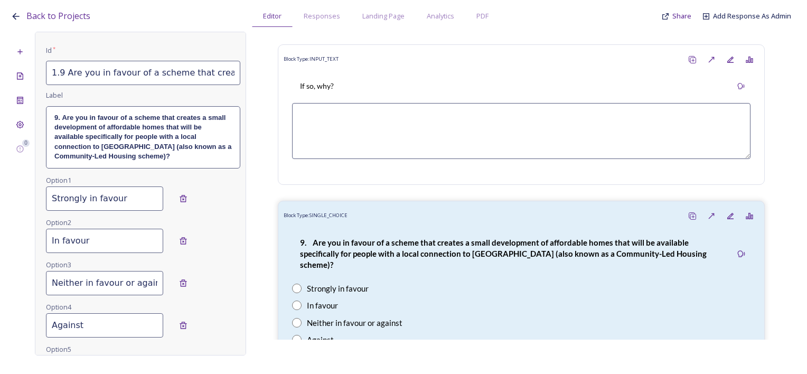
scroll to position [0, 231]
click at [250, 65] on div "0 Edit Block Block Style Order Conditions Id * 1.9 Are you in favour of a schem…" at bounding box center [404, 194] width 786 height 324
click at [163, 69] on input "1.9 Are you in favour of a scheme that creates a small development of affordabl…" at bounding box center [143, 73] width 194 height 24
drag, startPoint x: 224, startPoint y: 70, endPoint x: 242, endPoint y: 70, distance: 17.4
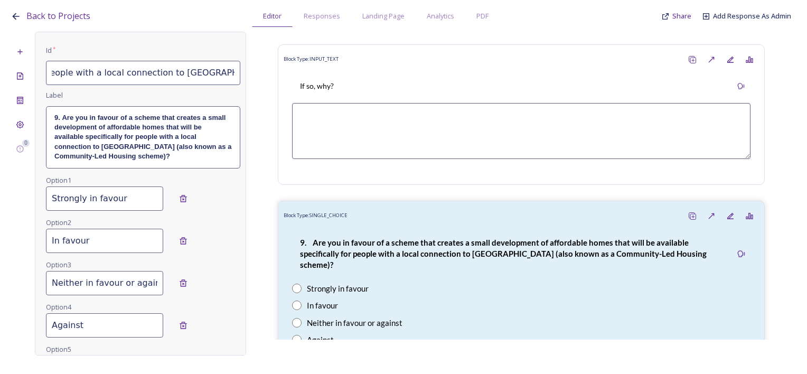
click at [242, 70] on div "Edit Block Block Style Order Conditions Id * 1.9 Are you in favour of a scheme …" at bounding box center [140, 194] width 211 height 324
click at [164, 70] on input "1.9 Are you in favour of a scheme that creates a small development of affordabl…" at bounding box center [143, 73] width 194 height 24
click at [124, 70] on input "1.9 Are you in favour of a scheme that creates a small development of affordabl…" at bounding box center [143, 73] width 194 height 24
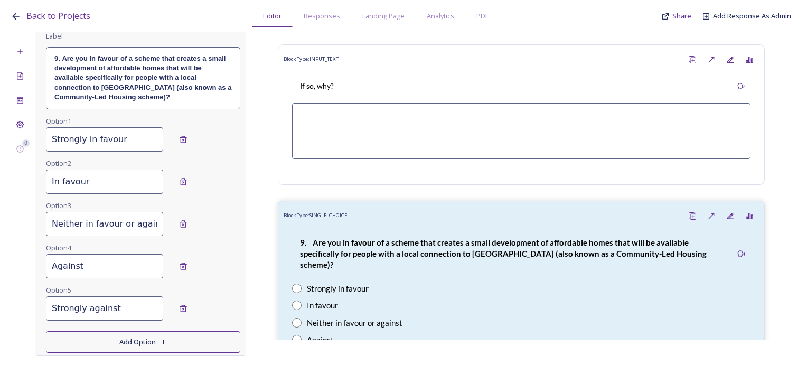
scroll to position [215, 0]
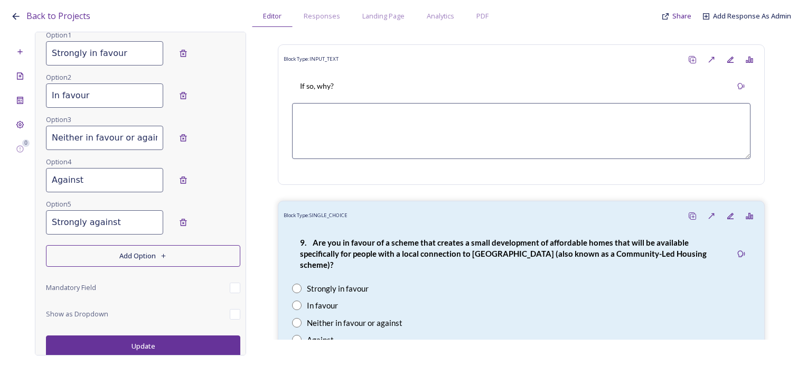
type input "1.9 Are you in favour of a scheme that creates a small development of affordabl…"
click at [172, 340] on button "Update" at bounding box center [143, 347] width 194 height 22
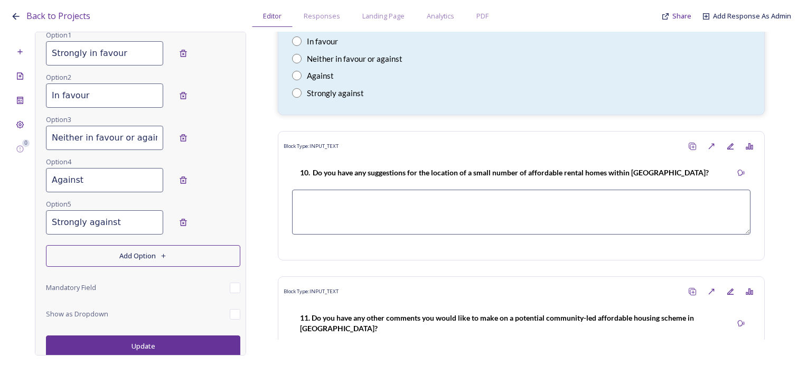
scroll to position [2801, 0]
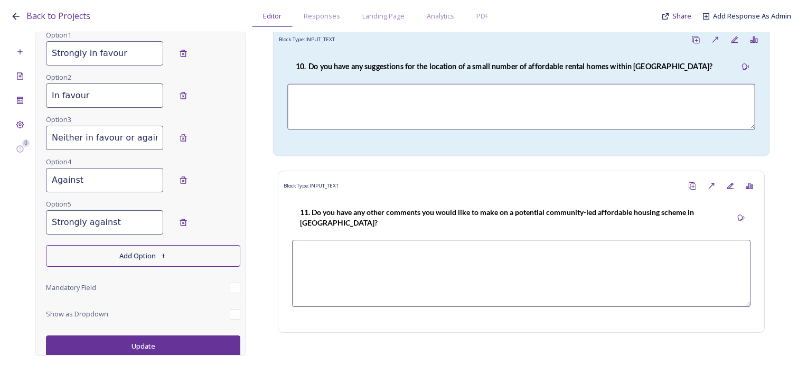
click at [586, 62] on strong "10. Do you have any suggestions for the location of a small number of affordabl…" at bounding box center [504, 66] width 417 height 9
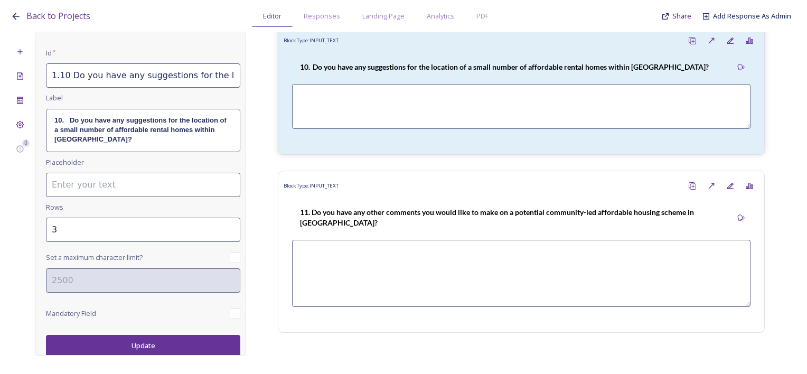
click at [181, 141] on p "10. Do you have any suggestions for the location of a small number of affordabl…" at bounding box center [143, 130] width 178 height 29
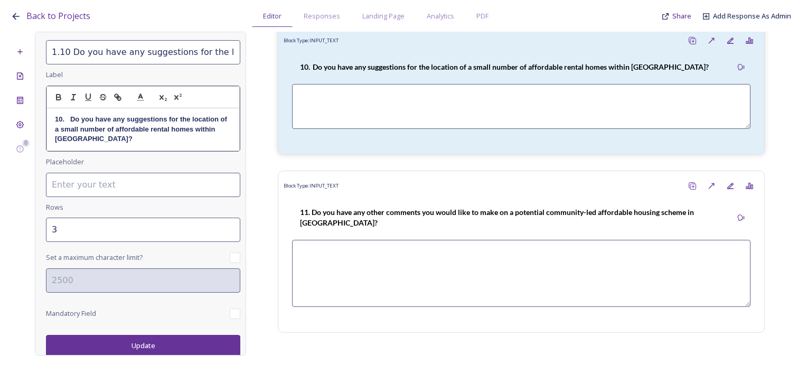
click at [76, 142] on strong "10. Do you have any suggestions for the location of a small number of affordabl…" at bounding box center [142, 128] width 174 height 27
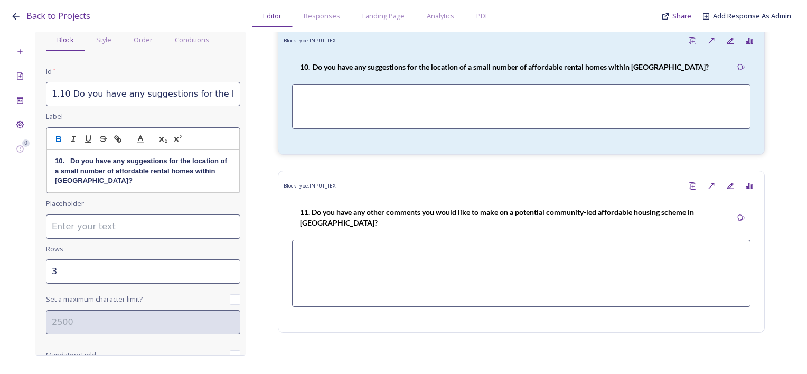
scroll to position [0, 0]
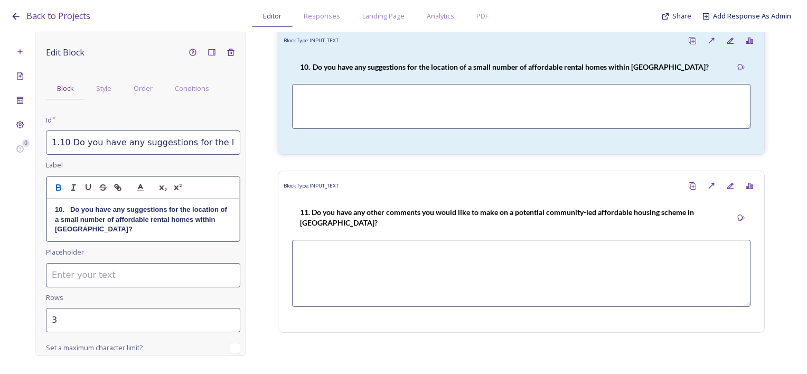
click at [153, 144] on input "1.10 Do you have any suggestions for the location of a small number of affordab…" at bounding box center [143, 143] width 194 height 24
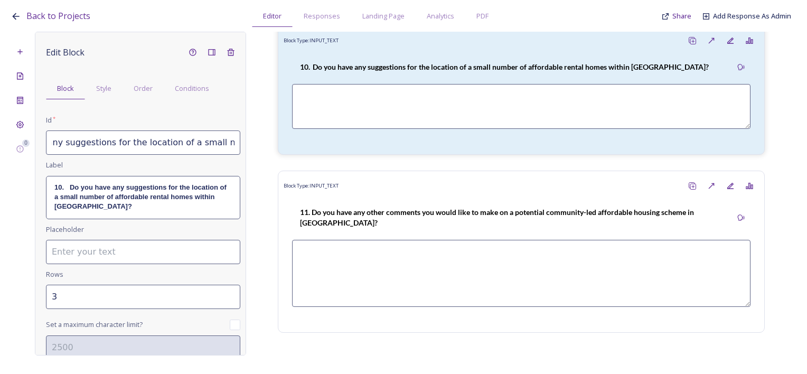
scroll to position [0, 255]
drag, startPoint x: 135, startPoint y: 148, endPoint x: 267, endPoint y: 148, distance: 131.6
click at [267, 148] on div "0 Edit Block Block Style Order Conditions Id * 1.10 Do you have any suggestions…" at bounding box center [404, 194] width 786 height 324
click at [182, 148] on input "1.10 Do you have any suggestions for the location of a small number of affordab…" at bounding box center [143, 143] width 194 height 24
click at [204, 145] on input "1.10 Do you have any suggestions for the location of a small number of affordab…" at bounding box center [143, 143] width 194 height 24
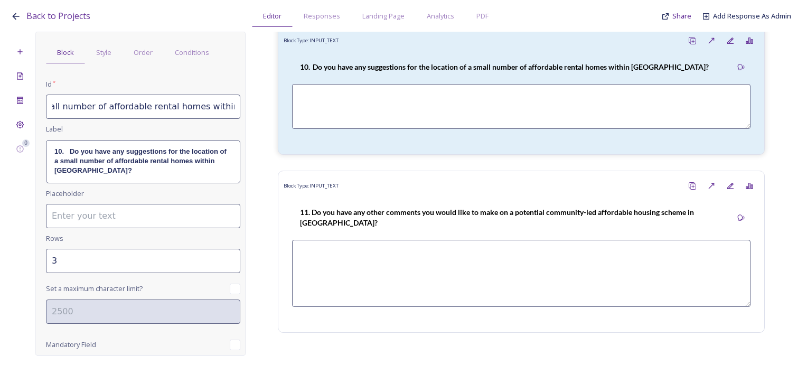
scroll to position [67, 0]
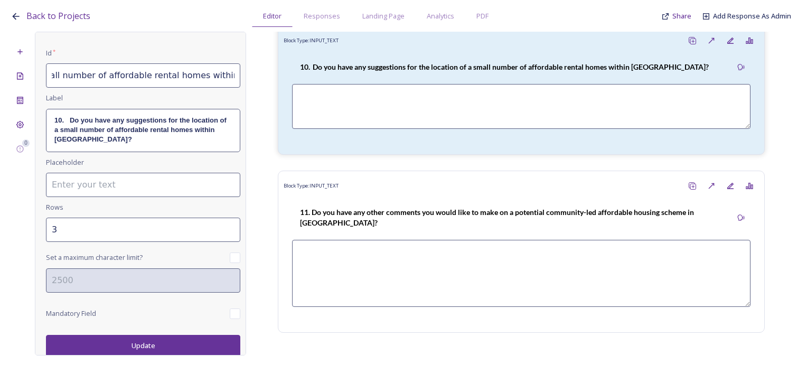
click at [156, 342] on button "Update" at bounding box center [143, 346] width 194 height 22
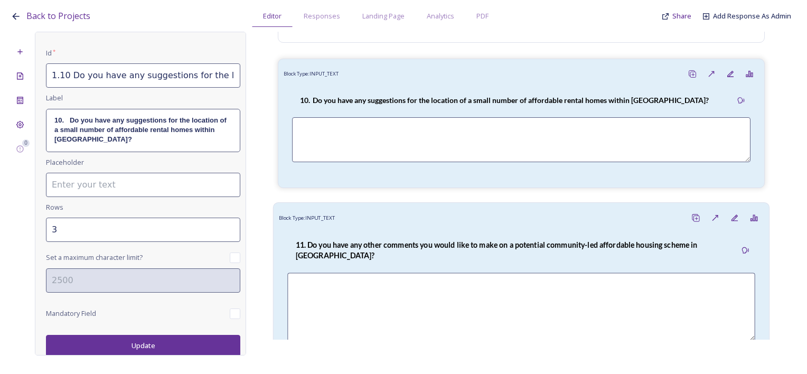
scroll to position [2854, 0]
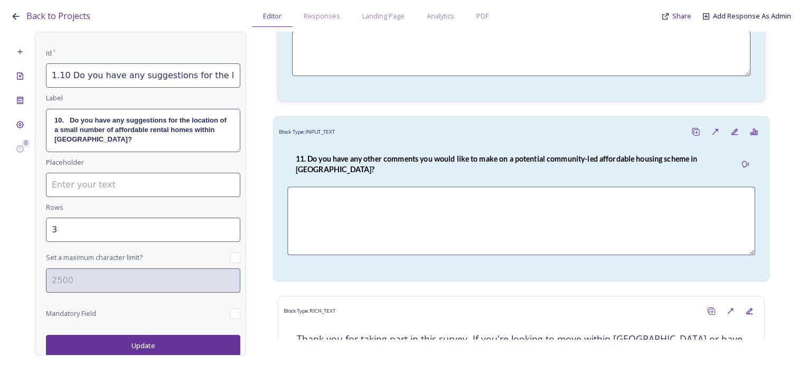
click at [397, 151] on div "11. Do you have any other comments you would like to make on a potential commun…" at bounding box center [511, 164] width 449 height 34
type input "1.11 Do you have any other comments you would like to make on a potential commu…"
type input "5"
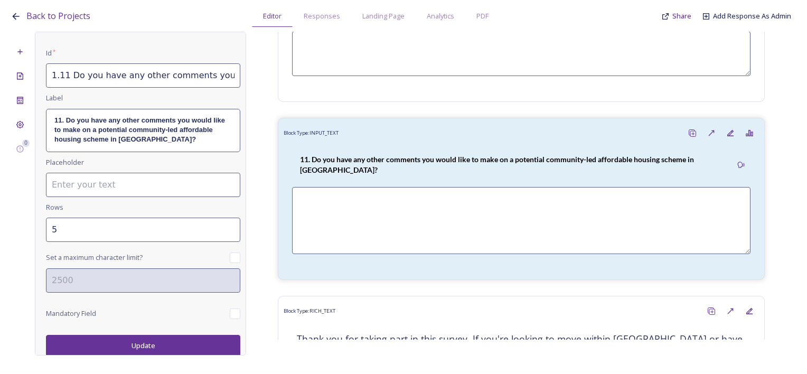
click at [162, 144] on div "11. Do you have any other comments you would like to make on a potential commun…" at bounding box center [143, 130] width 193 height 42
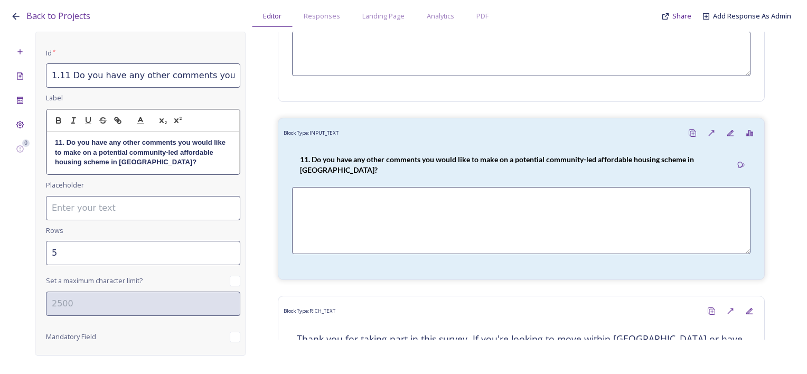
click at [176, 161] on strong "11. Do you have any other comments you would like to make on a potential commun…" at bounding box center [141, 151] width 173 height 27
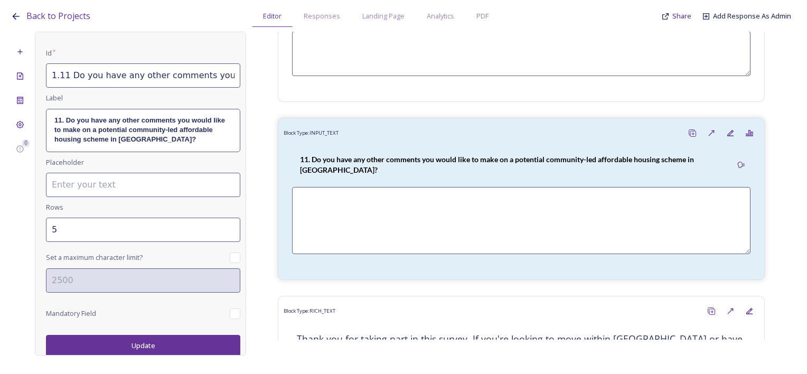
click at [161, 77] on input "1.11 Do you have any other comments you would like to make on a potential commu…" at bounding box center [143, 75] width 194 height 24
drag, startPoint x: 161, startPoint y: 77, endPoint x: 278, endPoint y: 80, distance: 117.4
click at [278, 80] on div "0 Edit Block Block Style Order Conditions Id * 1.11 Do you have any other comme…" at bounding box center [404, 194] width 786 height 324
click at [198, 78] on input "1.11 Do you have any other comments you would like to make on a potential commu…" at bounding box center [143, 75] width 194 height 24
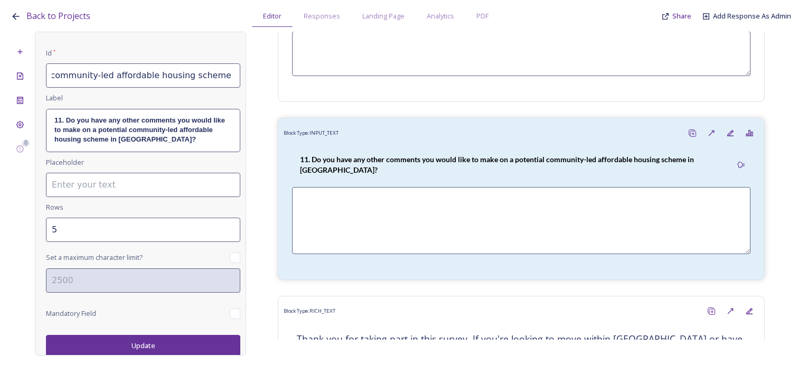
click at [207, 78] on input "1.11 Do you have any other comments you would like to make on a potential commu…" at bounding box center [143, 75] width 194 height 24
type input "1.11 Do you have any other comments you would like to make on a potential commu…"
click at [159, 345] on button "Update" at bounding box center [143, 346] width 194 height 22
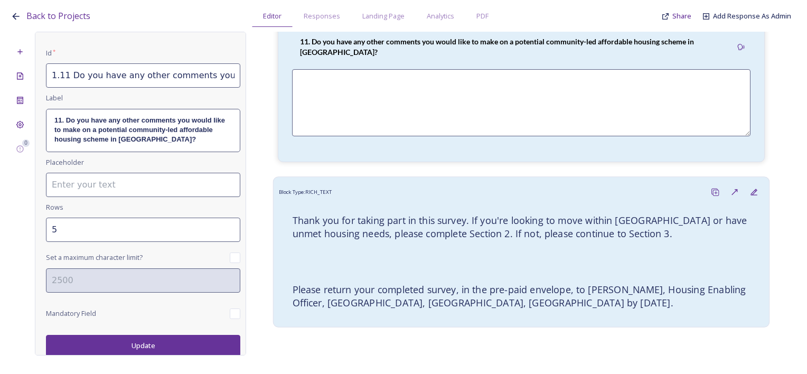
scroll to position [2972, 0]
click at [638, 246] on p at bounding box center [522, 252] width 458 height 12
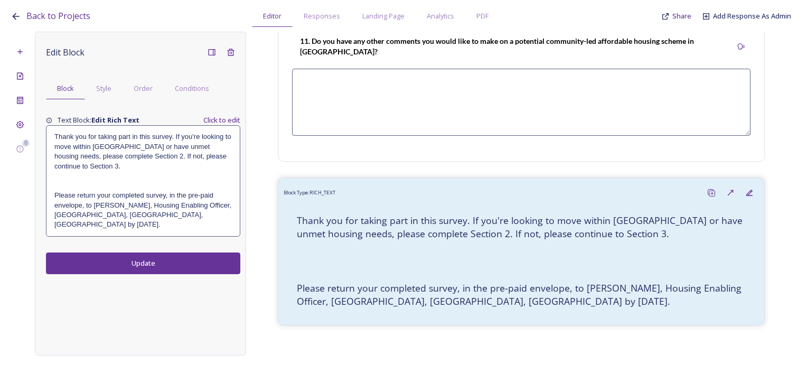
click at [146, 182] on h4 at bounding box center [143, 186] width 178 height 10
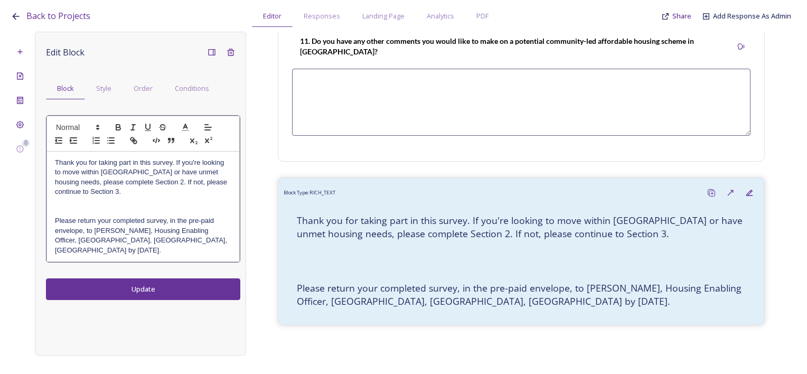
click at [114, 172] on h4 "Thank you for taking part in this survey. If you're looking to move within Bury…" at bounding box center [143, 177] width 177 height 39
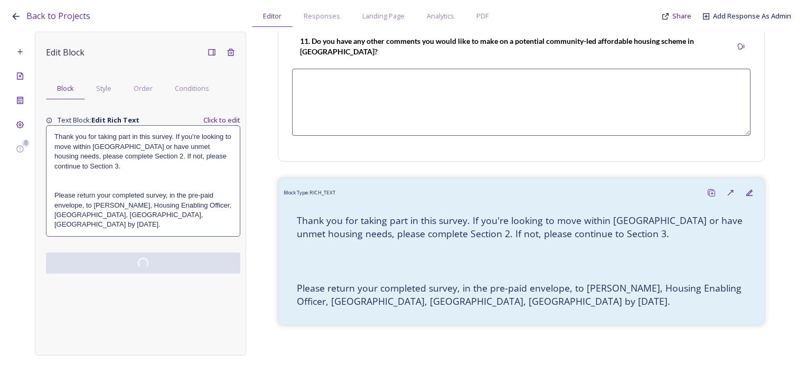
click at [139, 293] on div "Edit Block Block Style Order Conditions Text Block: Edit Rich Text Click to edi…" at bounding box center [140, 194] width 211 height 324
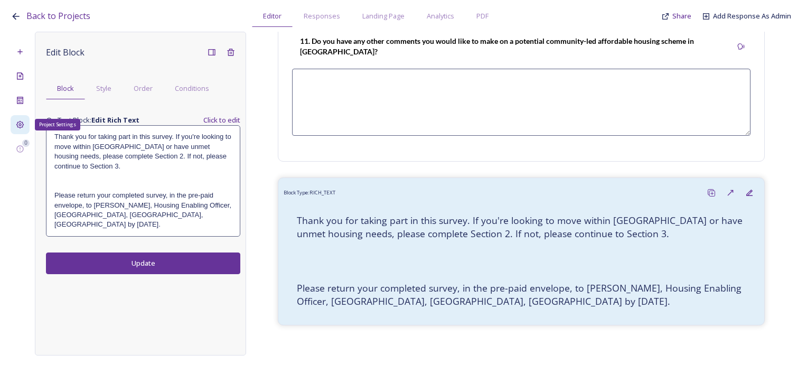
click at [21, 126] on icon at bounding box center [20, 124] width 8 height 8
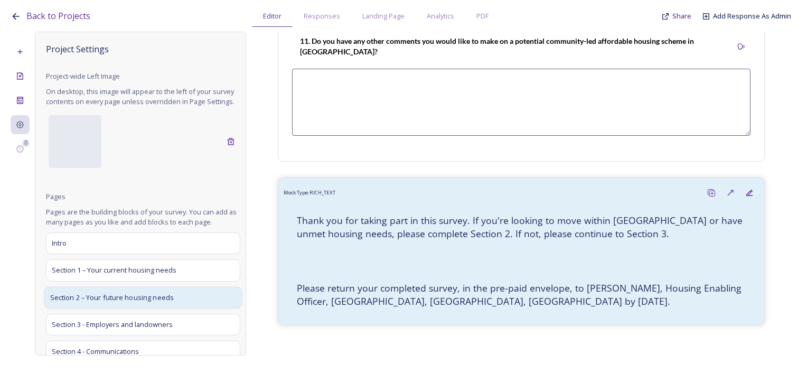
click at [104, 298] on div "Section 2 – Your future housing needs" at bounding box center [143, 297] width 198 height 22
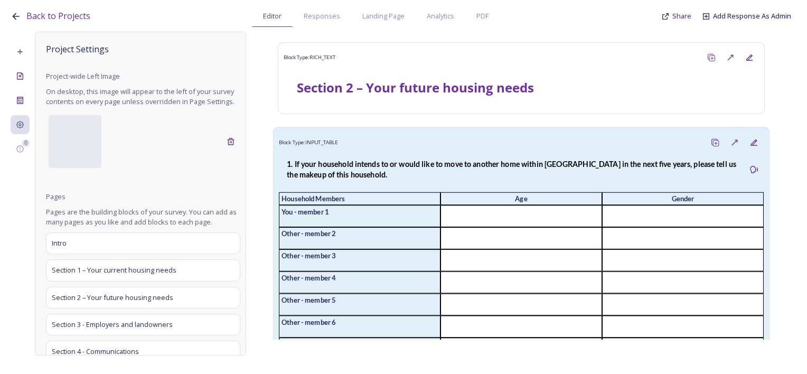
click at [561, 163] on strong "1. If your household intends to or would like to move to another home within Bu…" at bounding box center [512, 170] width 451 height 20
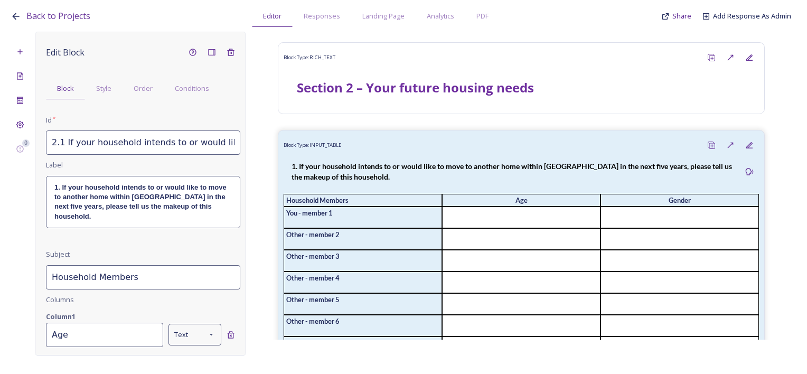
click at [167, 139] on input "2.1 If your household intends to or would like to move to another home within B…" at bounding box center [143, 143] width 194 height 24
drag, startPoint x: 201, startPoint y: 145, endPoint x: 254, endPoint y: 147, distance: 52.4
click at [254, 147] on div "0 Edit Block Block Style Order Conditions Id * 2.1 If your household intends to…" at bounding box center [404, 194] width 786 height 324
click at [178, 129] on div "Id *" at bounding box center [143, 122] width 194 height 15
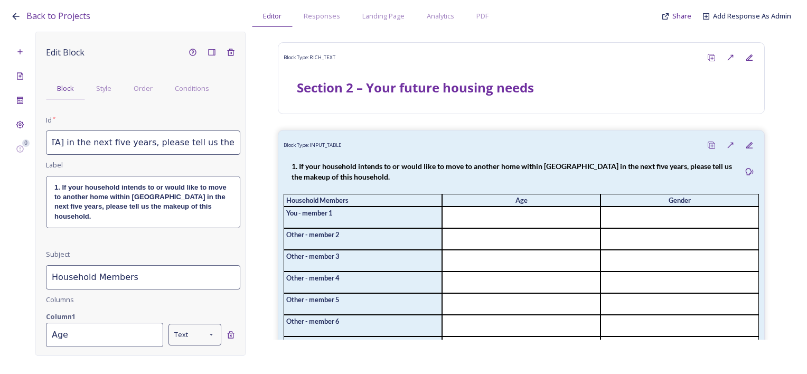
drag, startPoint x: 155, startPoint y: 148, endPoint x: 238, endPoint y: 142, distance: 83.2
click at [238, 142] on div "Edit Block Block Style Order Conditions Id * 2.1 If your household intends to o…" at bounding box center [140, 194] width 211 height 324
click at [152, 143] on input "2.1 If your household intends to or would like to move to another home within B…" at bounding box center [143, 143] width 194 height 24
drag, startPoint x: 137, startPoint y: 146, endPoint x: 76, endPoint y: 148, distance: 61.4
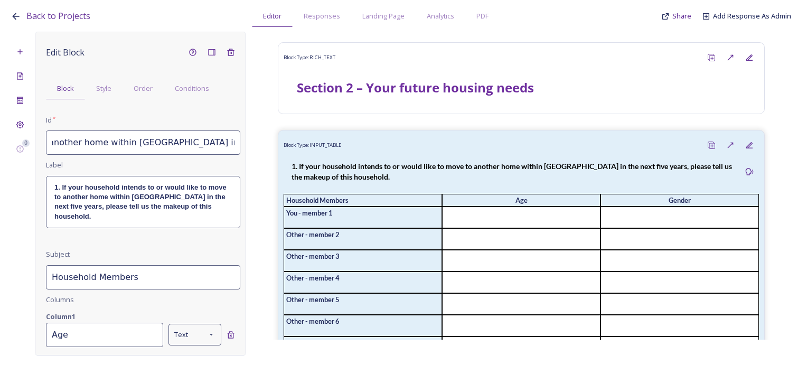
click at [52, 140] on input "2.1 If your household intends to or would like to move to another home within B…" at bounding box center [143, 143] width 194 height 24
click at [127, 142] on input "2.1 If your household intends to or would like to move to another home within B…" at bounding box center [143, 143] width 194 height 24
click at [125, 144] on input "2.1 If your household intends to or would like to move to another home within B…" at bounding box center [143, 143] width 194 height 24
type input "2.1 If your household intends to or would like to move to another home within B…"
click at [122, 216] on p "1. If your household intends to or would like to move to another home within Bu…" at bounding box center [143, 202] width 178 height 39
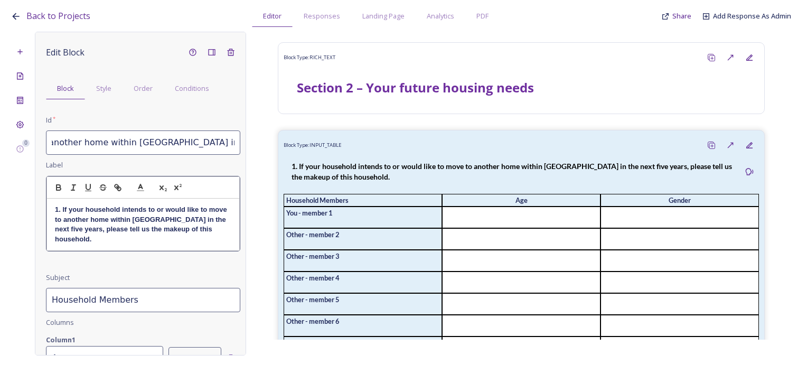
scroll to position [0, 0]
click at [174, 219] on strong "1. If your household intends to or would like to move to another home within Bu…" at bounding box center [142, 224] width 174 height 37
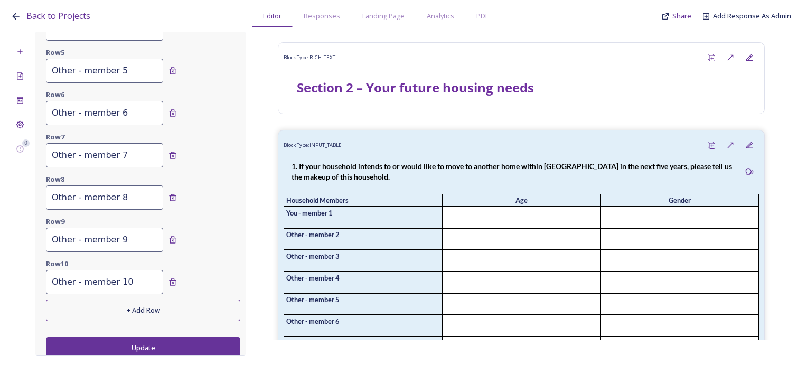
click at [159, 342] on button "Update" at bounding box center [143, 348] width 194 height 22
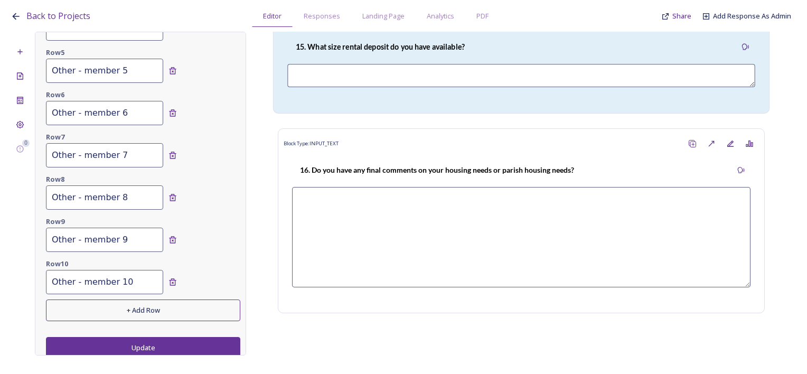
scroll to position [3878, 0]
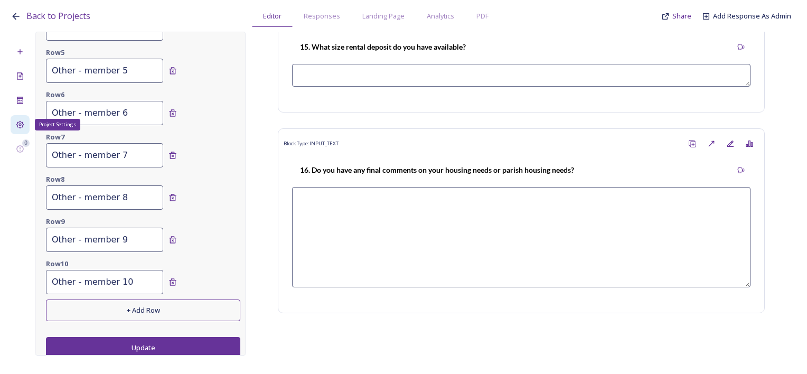
click at [17, 124] on icon at bounding box center [20, 125] width 8 height 8
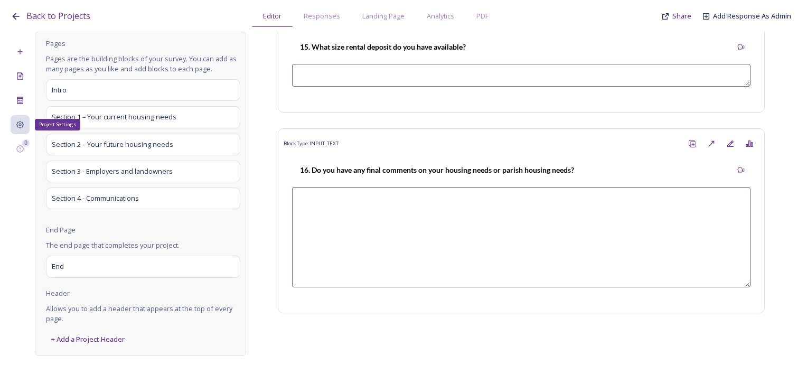
scroll to position [162, 0]
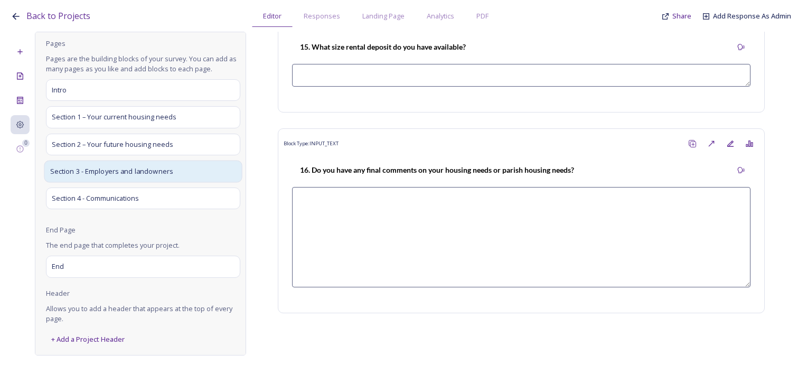
click at [110, 175] on span "Section 3 - Employers and landowners" at bounding box center [112, 171] width 124 height 11
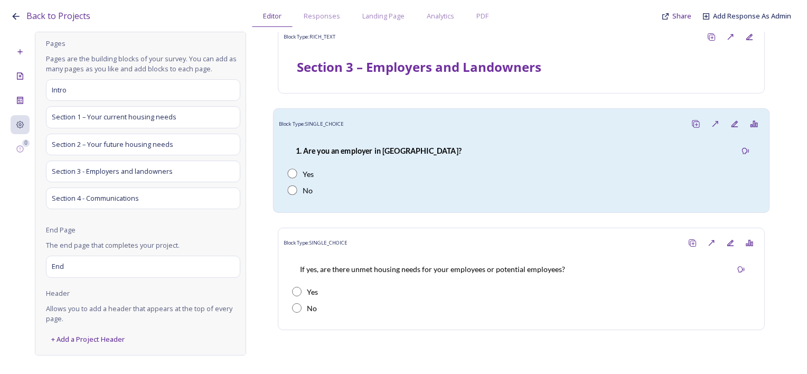
scroll to position [0, 0]
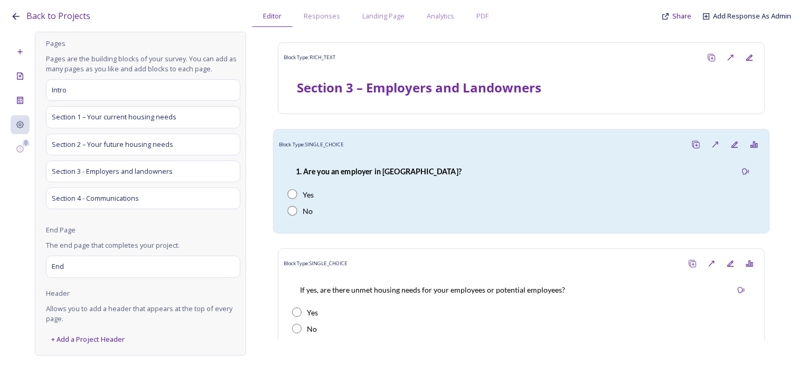
drag, startPoint x: 420, startPoint y: 179, endPoint x: 402, endPoint y: 183, distance: 19.0
click at [420, 179] on div "1. Are you an employer in Bury parish?" at bounding box center [378, 172] width 182 height 24
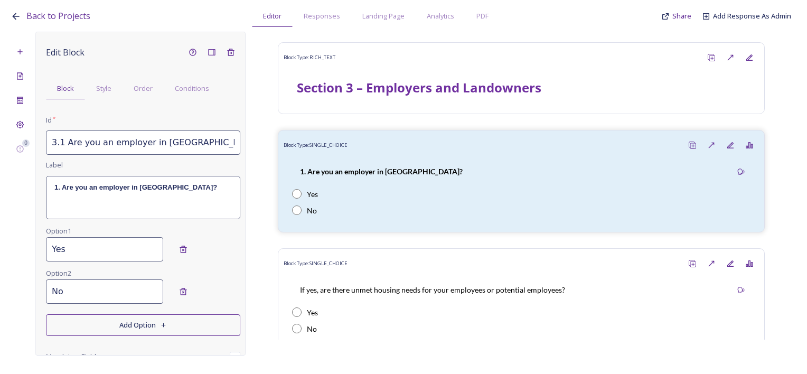
click at [176, 145] on input "3.1 Are you an employer in Bury parish?" at bounding box center [143, 143] width 194 height 24
type input "3.1 Are you an employer in Bury Parish?"
click at [184, 196] on div "1. Are you an employer in Bury parish?" at bounding box center [143, 198] width 193 height 42
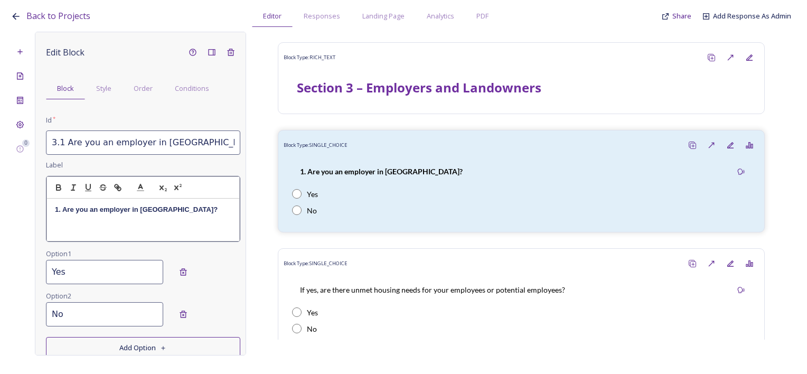
click at [162, 210] on strong "1. Are you an employer in Bury parish?" at bounding box center [136, 210] width 163 height 8
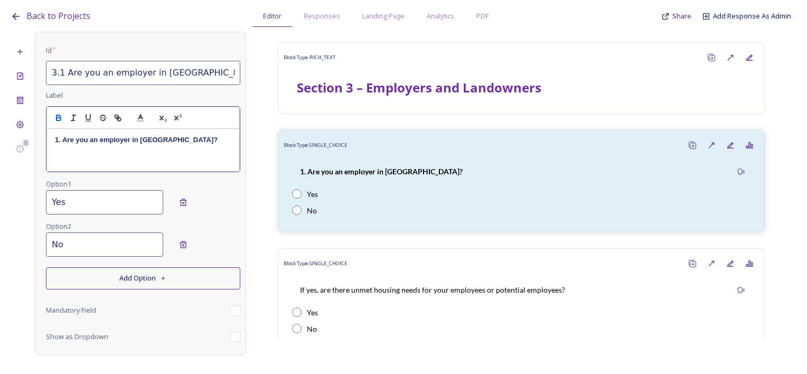
click at [160, 358] on button "Update" at bounding box center [143, 369] width 194 height 22
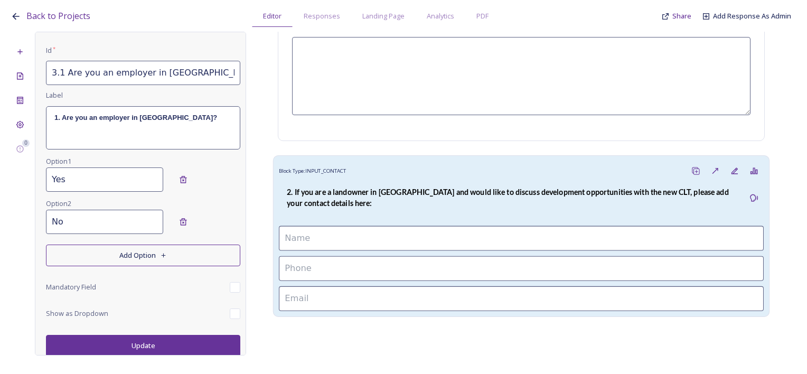
scroll to position [389, 0]
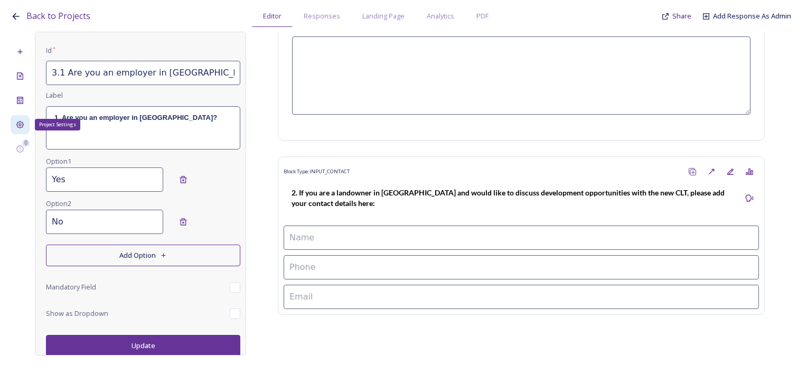
click at [23, 129] on div "Project Settings" at bounding box center [20, 124] width 19 height 19
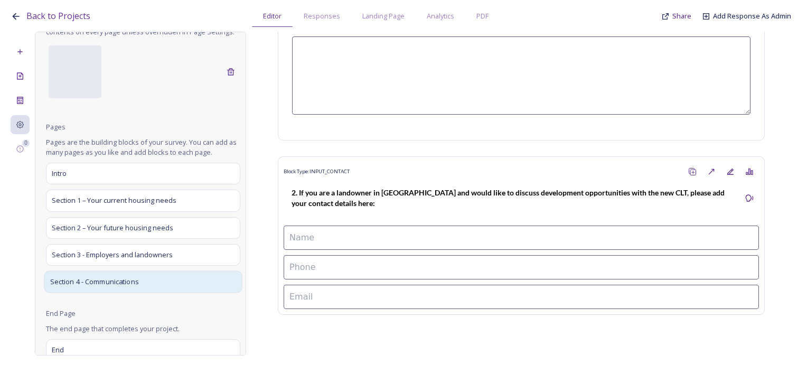
click at [70, 287] on span "Section 4 - Communications" at bounding box center [94, 282] width 89 height 11
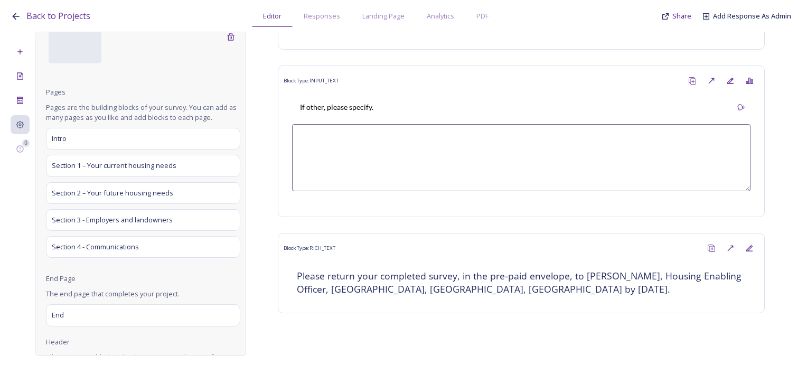
scroll to position [162, 0]
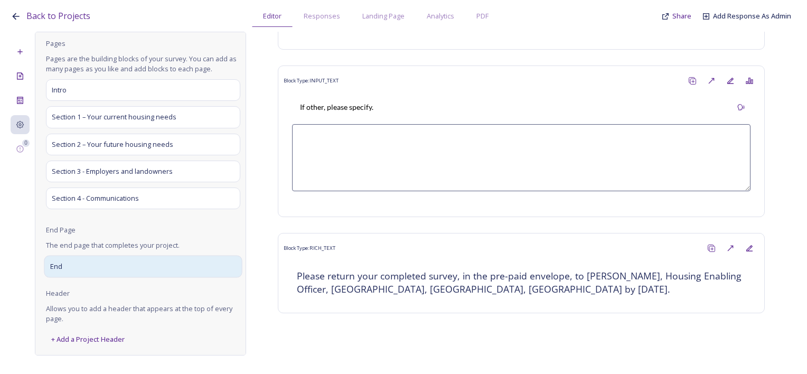
click at [122, 265] on div "End" at bounding box center [143, 267] width 198 height 22
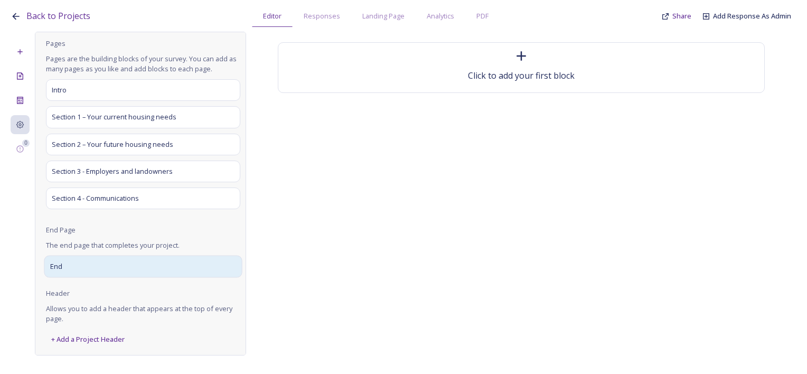
click at [112, 262] on div "End" at bounding box center [143, 267] width 198 height 22
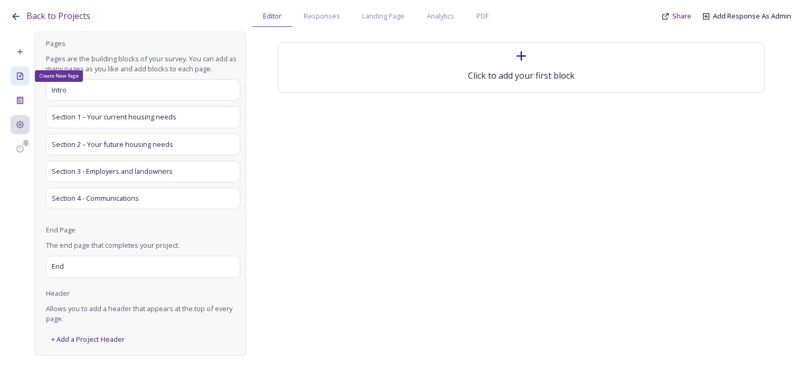
click at [23, 72] on icon at bounding box center [20, 76] width 8 height 8
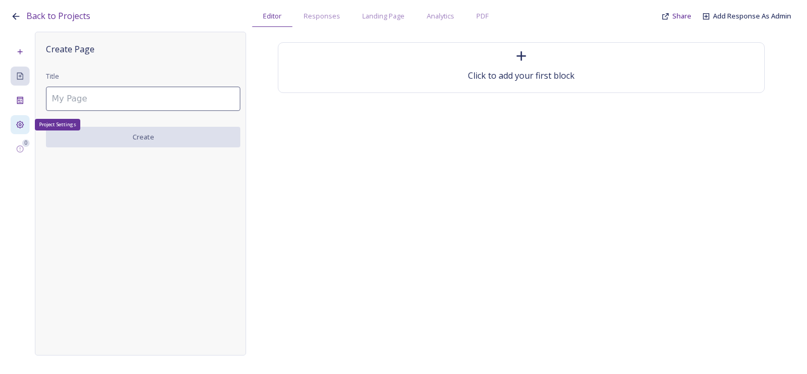
click at [29, 122] on div "Project Settings" at bounding box center [20, 124] width 19 height 19
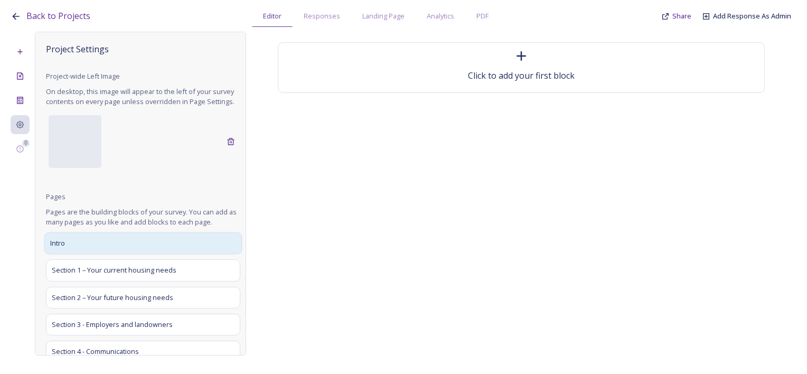
drag, startPoint x: 78, startPoint y: 255, endPoint x: 83, endPoint y: 251, distance: 7.2
click at [78, 255] on div "Intro" at bounding box center [143, 244] width 198 height 22
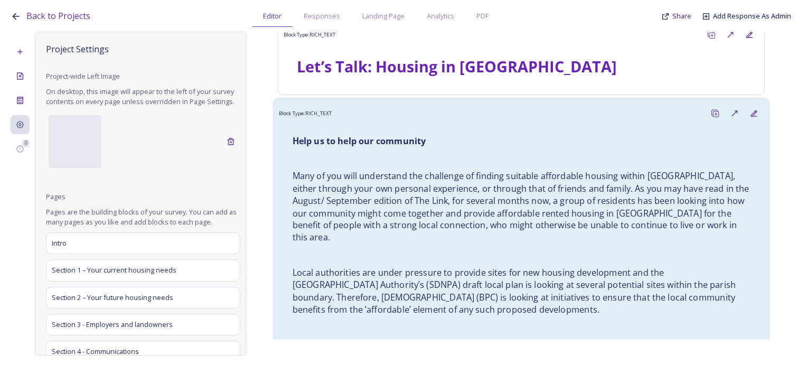
scroll to position [264, 0]
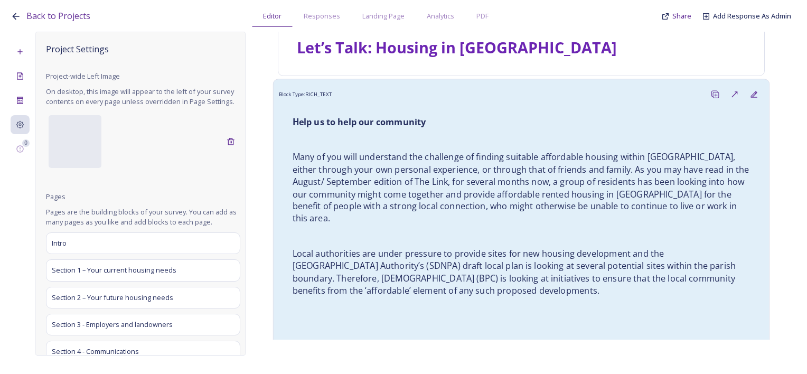
click at [476, 193] on p "Many of you will understand the challenge of finding suitable affordable housin…" at bounding box center [522, 187] width 458 height 73
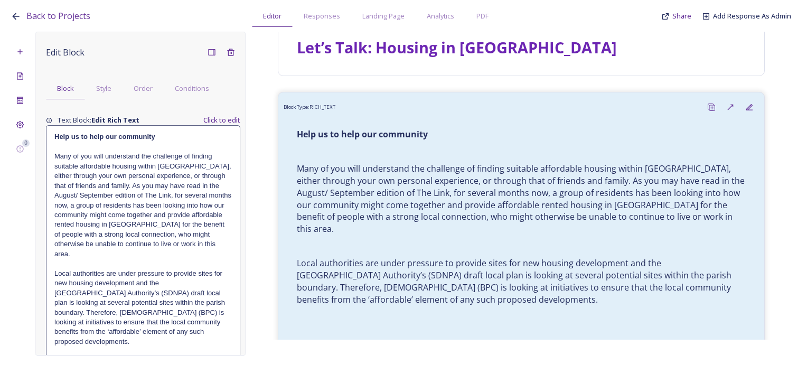
click at [112, 153] on p "Many of you will understand the challenge of finding suitable affordable housin…" at bounding box center [143, 205] width 178 height 107
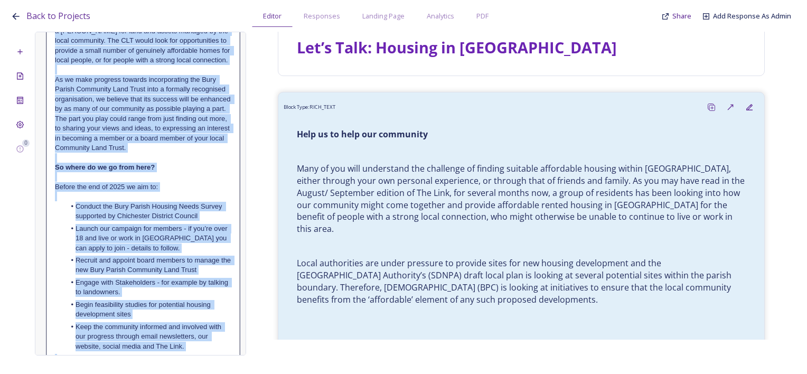
scroll to position [1075, 0]
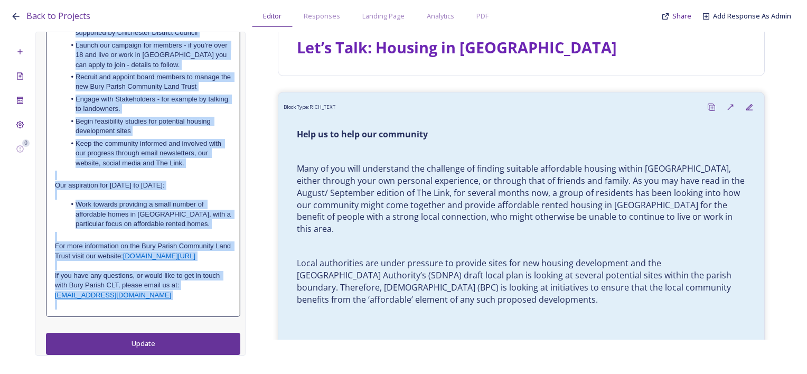
drag, startPoint x: 50, startPoint y: 162, endPoint x: 184, endPoint y: 302, distance: 193.6
copy div "Help us to help our community Many of you will understand the challenge of find…"
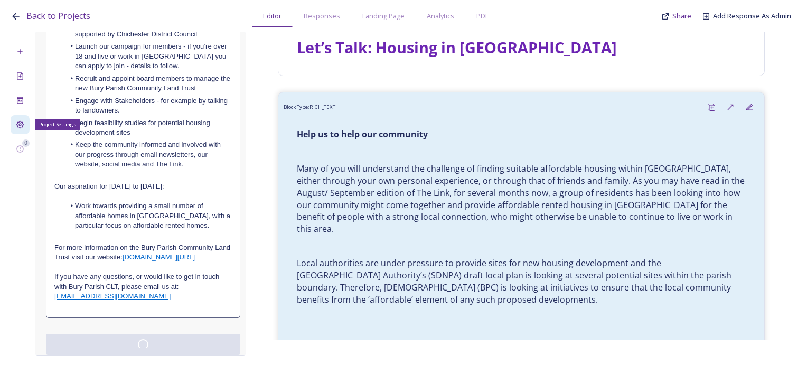
click at [22, 125] on icon at bounding box center [20, 124] width 8 height 8
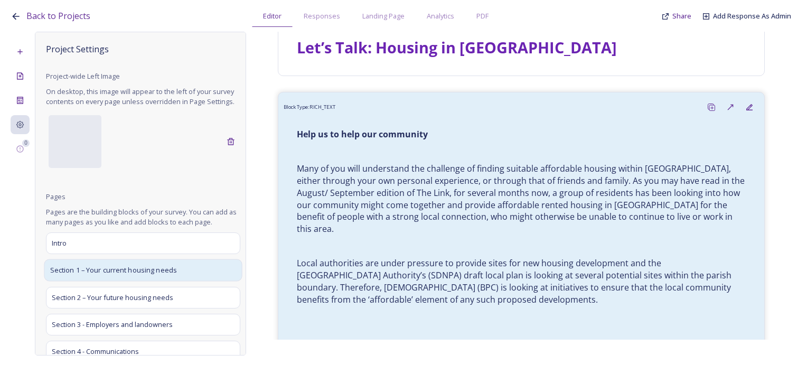
click at [97, 276] on span "Section 1 – Your current housing needs" at bounding box center [113, 270] width 127 height 11
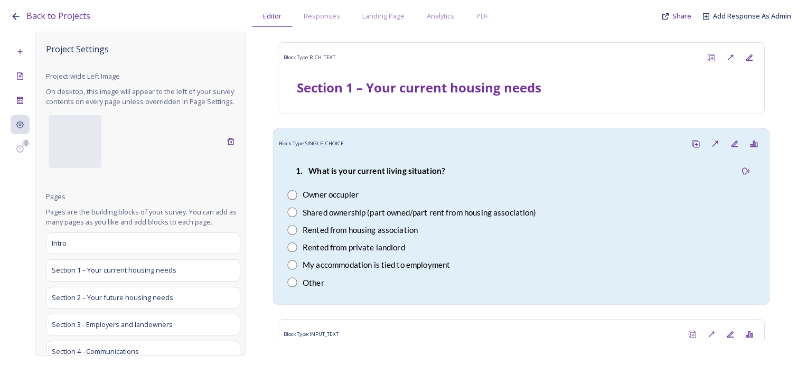
click at [471, 219] on div "1. What is your current living situation? Owner occupier Shared ownership (part…" at bounding box center [521, 227] width 485 height 146
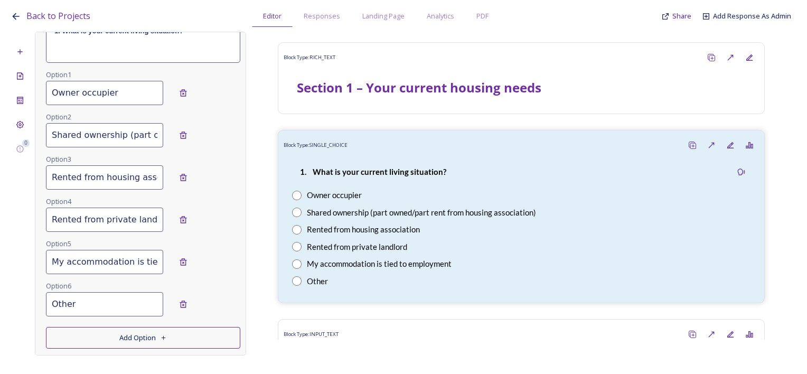
scroll to position [159, 0]
click at [108, 136] on input "Shared ownership (part owned/part rent from housing association)" at bounding box center [104, 133] width 117 height 24
drag, startPoint x: 117, startPoint y: 133, endPoint x: 141, endPoint y: 135, distance: 24.4
click at [141, 135] on input "Shared ownership (part owned/part rent from housing association)" at bounding box center [104, 133] width 117 height 24
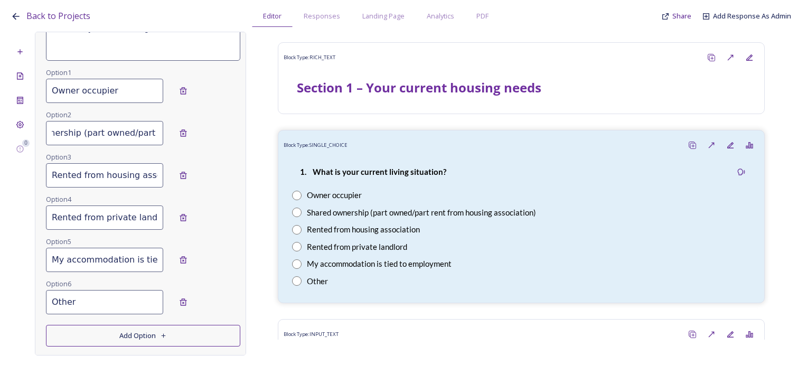
click at [125, 133] on input "Shared ownership (part owned/part rent from housing association)" at bounding box center [104, 133] width 117 height 24
click at [119, 132] on input "Shared ownership (part owned/part rent from housing association)" at bounding box center [104, 133] width 117 height 24
click at [127, 132] on input "Shared ownership (part owned /part rent from housing association)" at bounding box center [104, 133] width 117 height 24
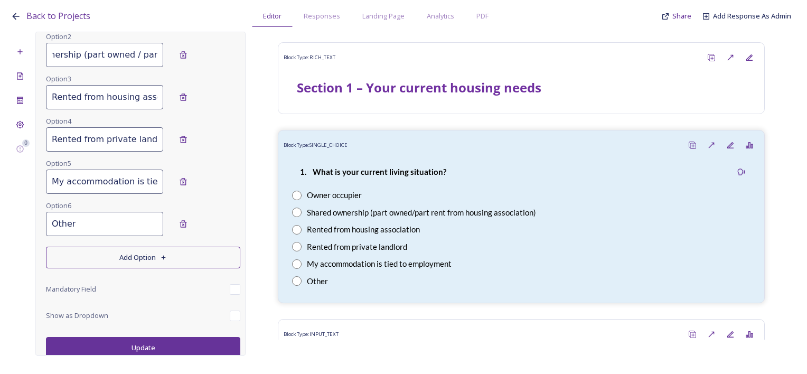
scroll to position [238, 0]
type input "Shared ownership (part owned / part rent from housing association)"
click at [183, 345] on button "Update" at bounding box center [143, 347] width 194 height 22
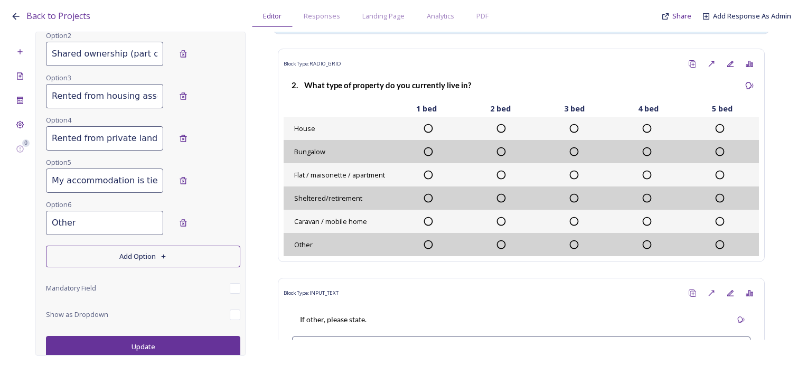
scroll to position [423, 0]
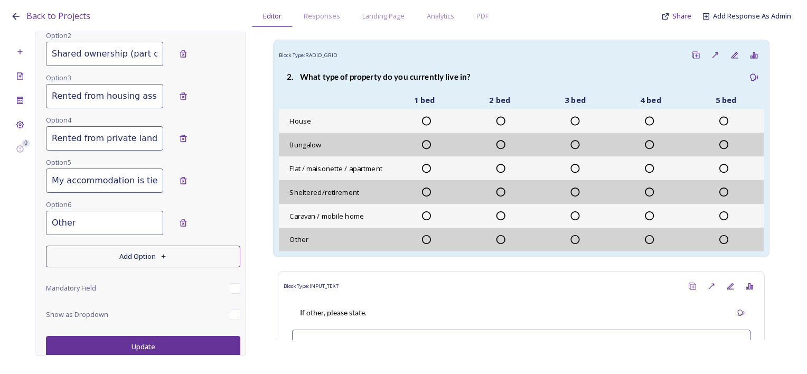
click at [440, 138] on div "Bungalow" at bounding box center [521, 145] width 485 height 24
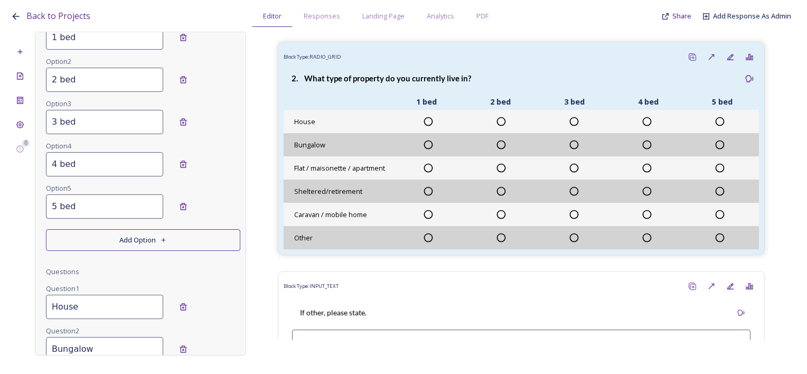
scroll to position [506, 0]
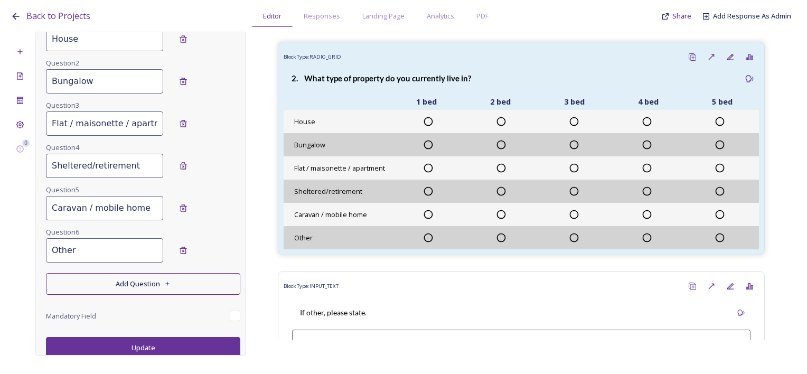
click at [87, 162] on input "Sheltered/retirement" at bounding box center [104, 166] width 117 height 24
drag, startPoint x: 93, startPoint y: 163, endPoint x: 122, endPoint y: 184, distance: 35.9
click at [95, 163] on input "Sheltered /retirement" at bounding box center [104, 166] width 117 height 24
click at [93, 163] on input "Sheltered /retirement" at bounding box center [104, 166] width 117 height 24
type input "Sheltered / retirement"
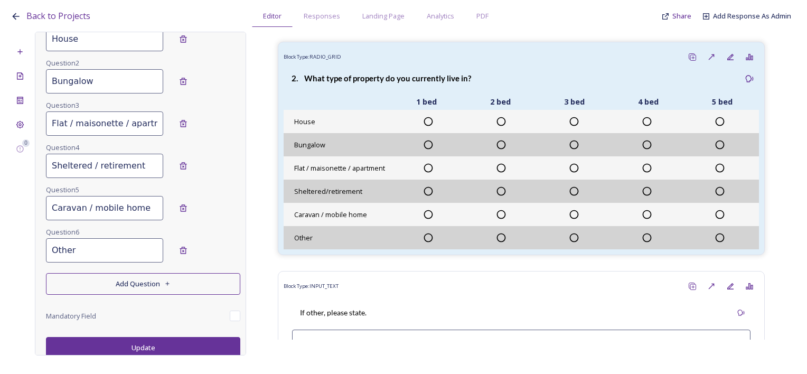
click at [144, 347] on button "Update" at bounding box center [143, 348] width 194 height 22
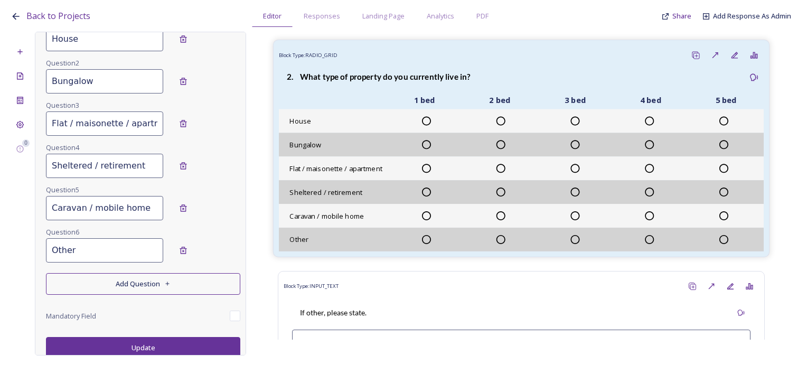
click at [512, 80] on div "2. What type of property do you currently live in?" at bounding box center [521, 77] width 485 height 24
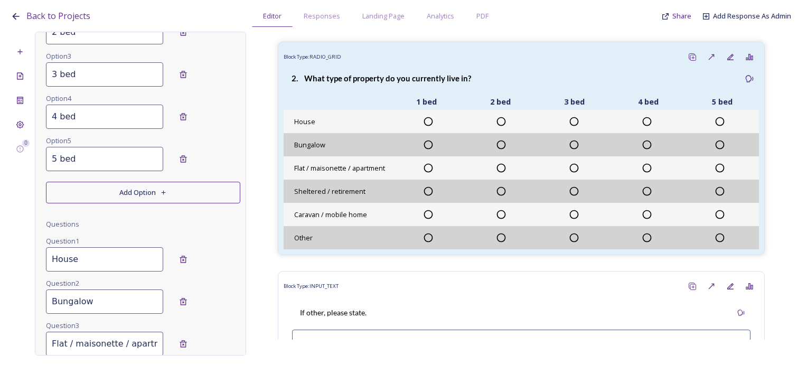
scroll to position [136, 0]
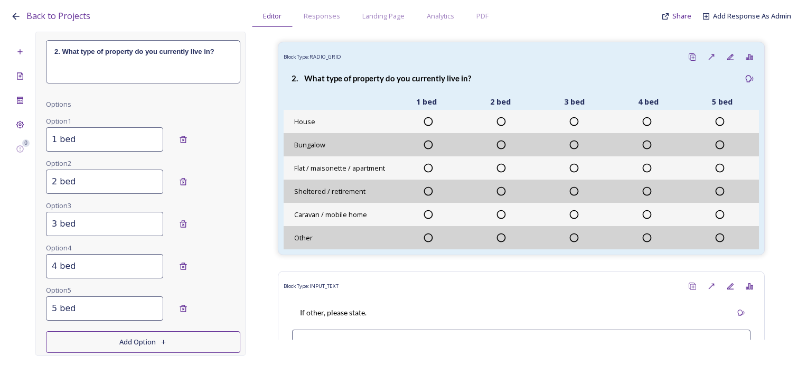
click at [55, 304] on input "5 bed" at bounding box center [104, 308] width 117 height 24
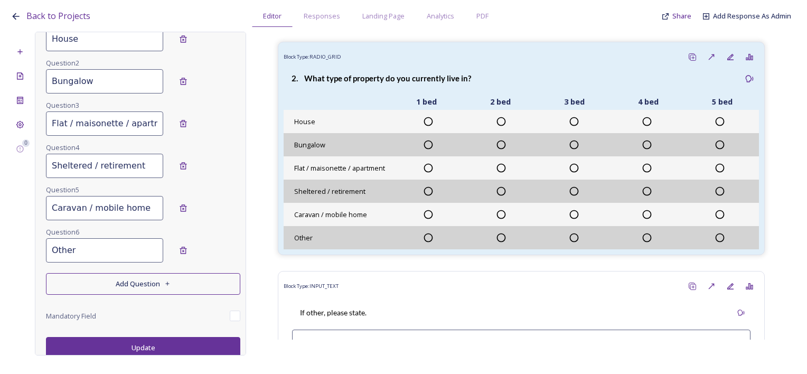
type input "5+ bed"
click at [123, 346] on button "Update" at bounding box center [143, 348] width 194 height 22
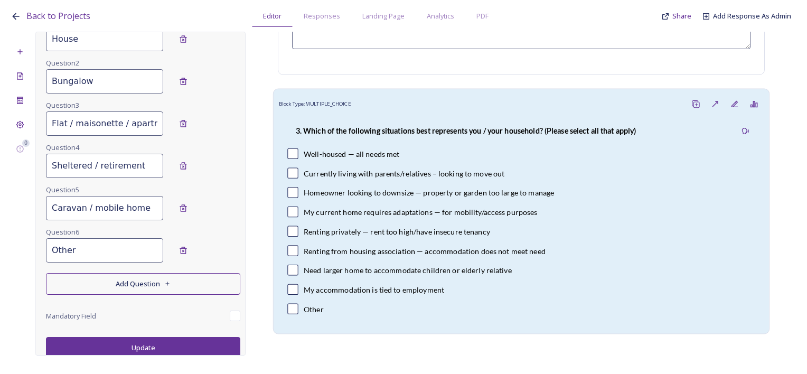
scroll to position [740, 0]
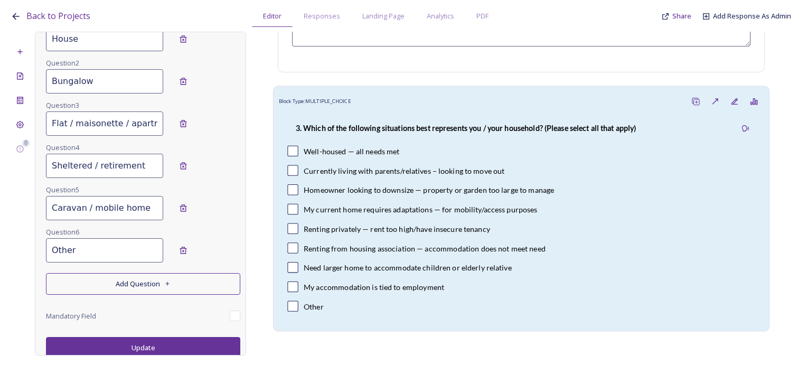
click at [488, 175] on div "Currently living with parents/relatives – looking to move out" at bounding box center [404, 170] width 201 height 11
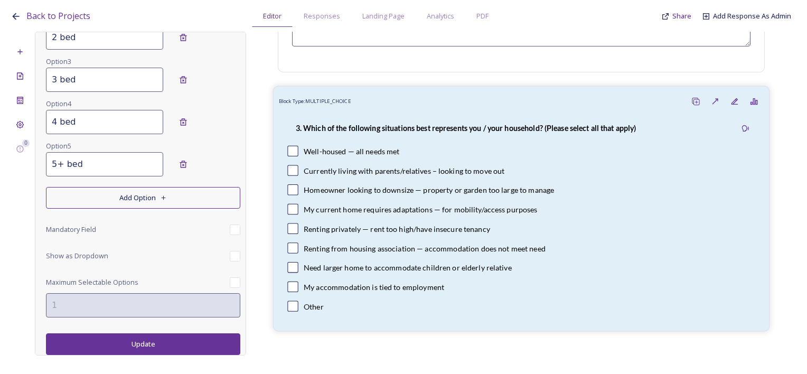
type input "1.3 Which of the following situations best represents you/your household?"
type input "Well-housed — all needs met"
type input "Currently living with parents/relatives – looking to move out"
type input "Homeowner looking to downsize — property or garden too large to manage"
type input "My current home requires adaptations — for mobility/access purposes"
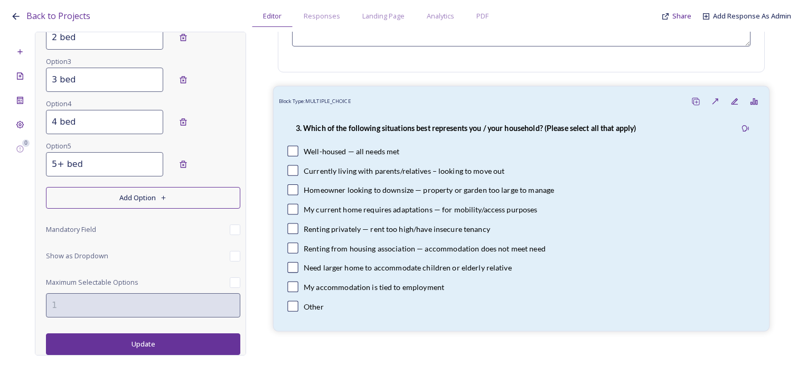
type input "Renting privately — rent too high/have insecure tenancy"
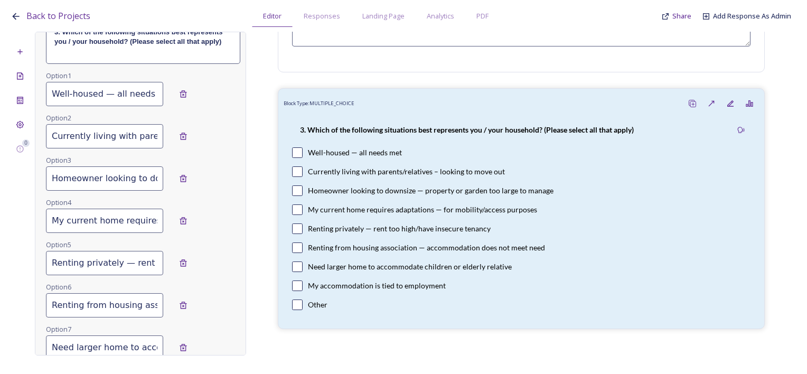
scroll to position [50, 0]
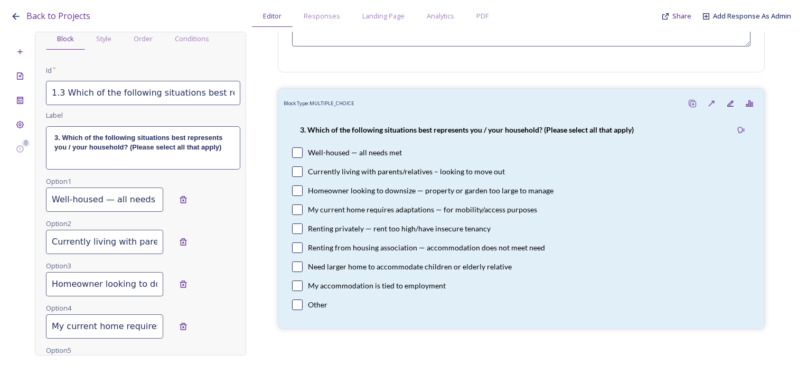
click at [101, 243] on input "Currently living with parents/relatives – looking to move out" at bounding box center [104, 242] width 117 height 24
drag, startPoint x: 114, startPoint y: 247, endPoint x: 135, endPoint y: 246, distance: 20.6
click at [135, 247] on input "Currently living with parents/relatives – looking to move out" at bounding box center [104, 242] width 117 height 24
click at [145, 243] on input "Currently living with parents/relatives – looking to move out" at bounding box center [104, 242] width 117 height 24
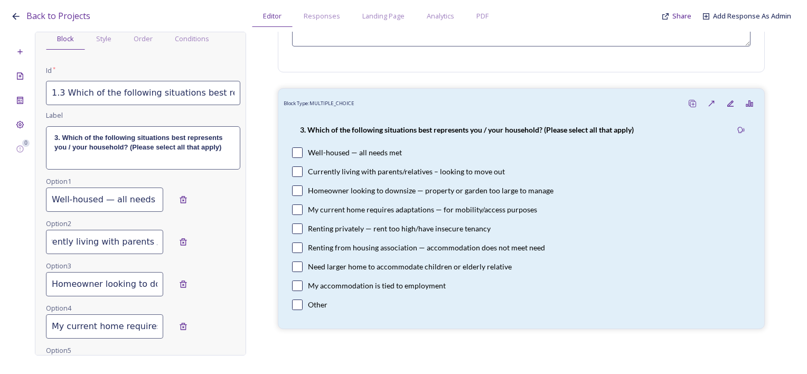
type input "Currently living with parents / relatives – looking to move out"
click at [102, 330] on input "My current home requires adaptations — for mobility/access purposes" at bounding box center [104, 326] width 117 height 24
drag, startPoint x: 141, startPoint y: 328, endPoint x: 150, endPoint y: 328, distance: 9.5
click at [150, 328] on input "My current home requires adaptations — for mobility/access purposes" at bounding box center [104, 326] width 117 height 24
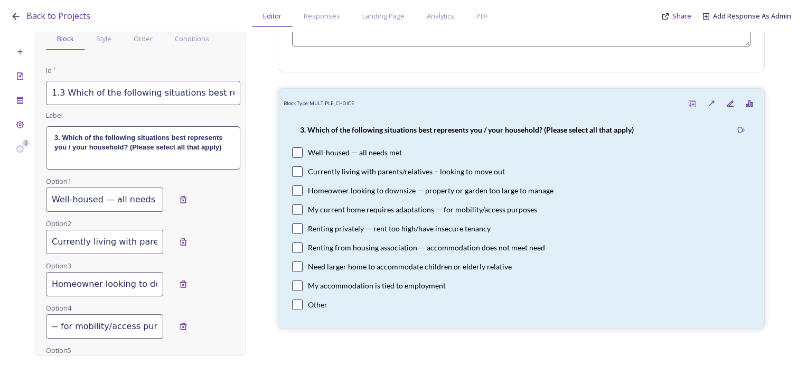
click at [87, 326] on input "My current home requires adaptations — for mobility/access purposes" at bounding box center [104, 326] width 117 height 24
click at [82, 326] on input "My current home requires adaptations — for mobility/ access purposes" at bounding box center [104, 326] width 117 height 24
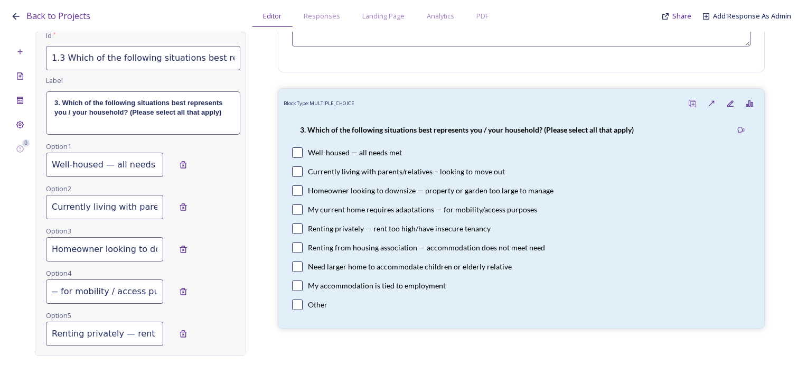
scroll to position [103, 0]
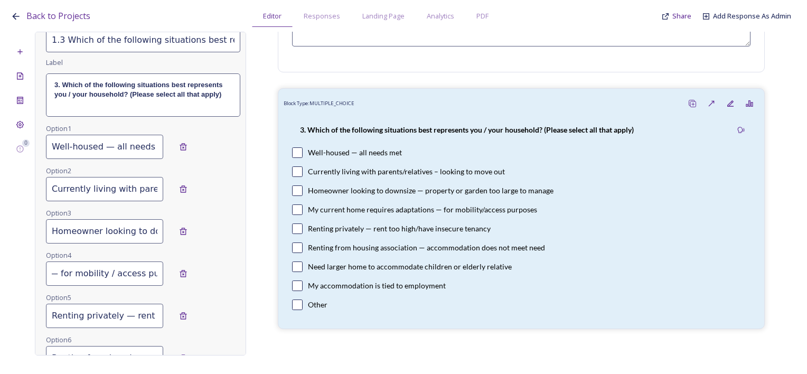
type input "My current home requires adaptations — for mobility / access purposes"
click at [102, 319] on input "Renting privately — rent too high/have insecure tenancy" at bounding box center [104, 316] width 117 height 24
drag, startPoint x: 92, startPoint y: 323, endPoint x: 142, endPoint y: 320, distance: 49.8
click at [142, 320] on input "Renting privately — rent too high/have insecure tenancy" at bounding box center [104, 316] width 117 height 24
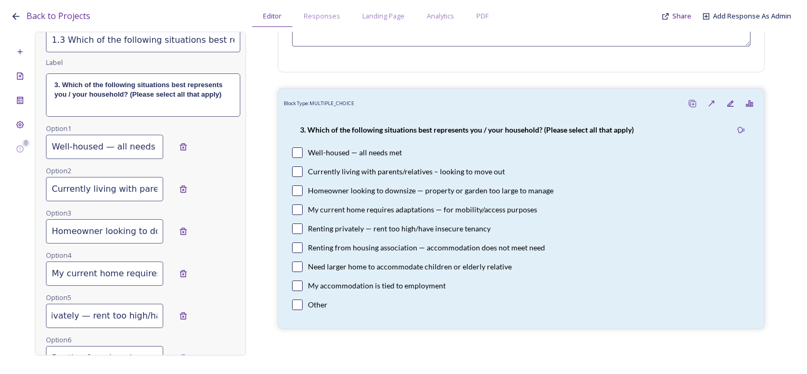
scroll to position [0, 66]
click at [112, 316] on input "Renting privately — rent too high/have insecure tenancy" at bounding box center [104, 316] width 117 height 24
click at [110, 316] on input "Renting privately — rent too high/have insecure tenancy" at bounding box center [104, 316] width 117 height 24
click at [116, 315] on input "Renting privately — rent too high /have insecure tenancy" at bounding box center [104, 316] width 117 height 24
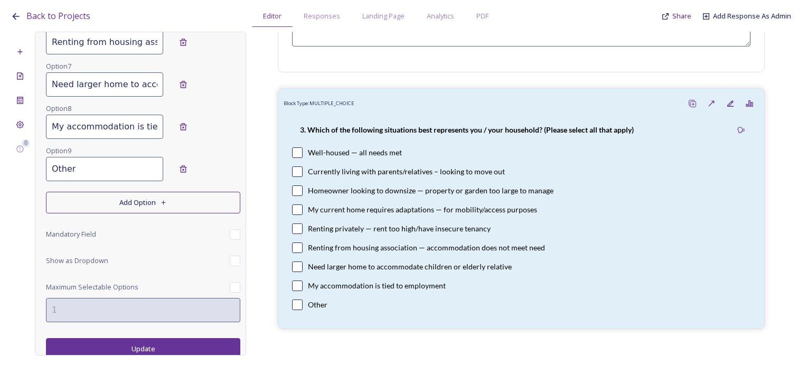
scroll to position [420, 0]
type input "Renting privately — rent too high / have insecure tenancy"
click at [123, 337] on button "Update" at bounding box center [143, 348] width 194 height 22
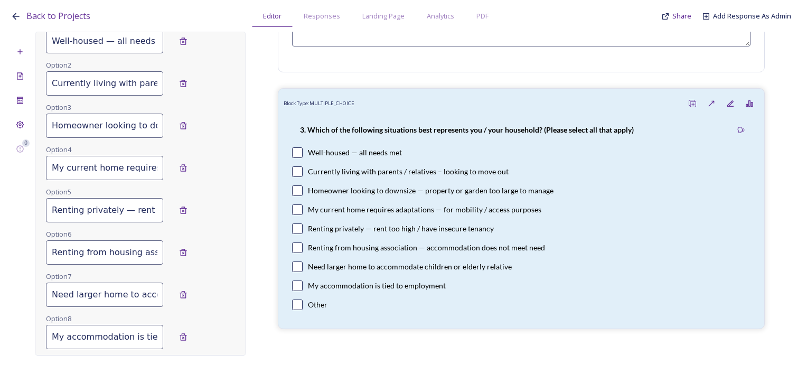
scroll to position [0, 172]
drag, startPoint x: 51, startPoint y: 167, endPoint x: 206, endPoint y: 175, distance: 154.5
click at [206, 175] on div "My current home requires adaptations — for mobility / access purposes" at bounding box center [143, 168] width 194 height 24
click at [76, 214] on input "Renting privately — rent too high / have insecure tenancy" at bounding box center [104, 210] width 117 height 24
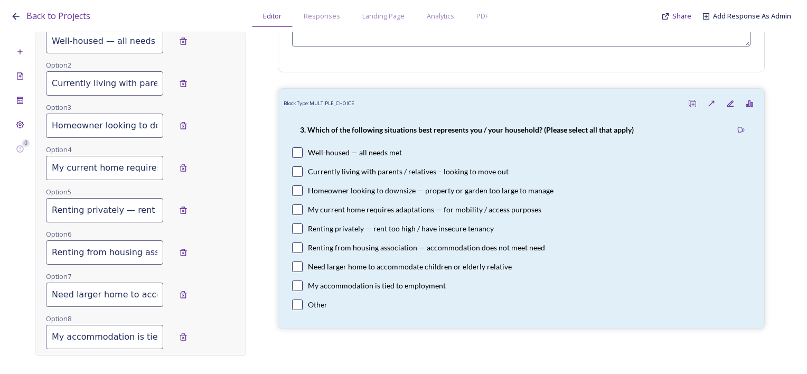
scroll to position [0, 119]
drag, startPoint x: 52, startPoint y: 208, endPoint x: 204, endPoint y: 220, distance: 152.2
click at [204, 220] on div "Option 5 Renting privately — rent too high / have insecure tenancy" at bounding box center [143, 206] width 194 height 42
drag, startPoint x: 53, startPoint y: 249, endPoint x: 185, endPoint y: 252, distance: 132.7
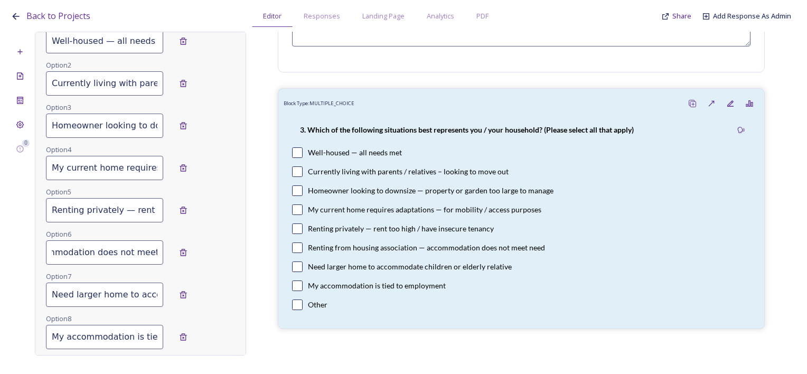
click at [185, 252] on div "Renting from housing association — accommodation does not meet need" at bounding box center [143, 252] width 194 height 24
drag, startPoint x: 51, startPoint y: 292, endPoint x: 192, endPoint y: 300, distance: 141.3
click at [192, 300] on div "Need larger home to accommodate children or elderly relative" at bounding box center [143, 295] width 194 height 24
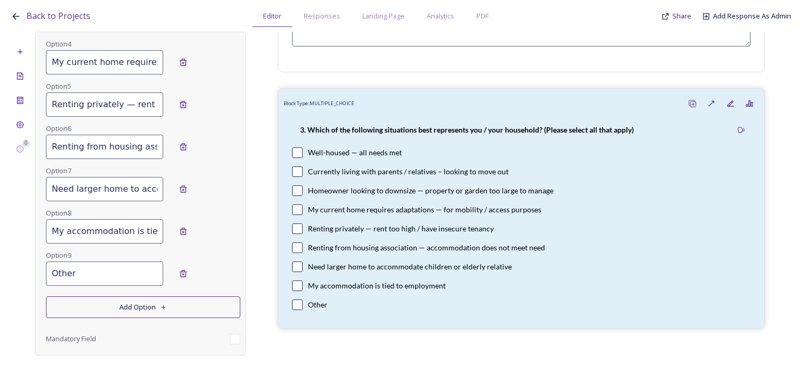
scroll to position [0, 63]
drag, startPoint x: 51, startPoint y: 228, endPoint x: 161, endPoint y: 237, distance: 110.8
click at [161, 237] on div "My accommodation is tied to employment" at bounding box center [143, 231] width 194 height 24
click at [87, 271] on input "Other" at bounding box center [104, 274] width 117 height 24
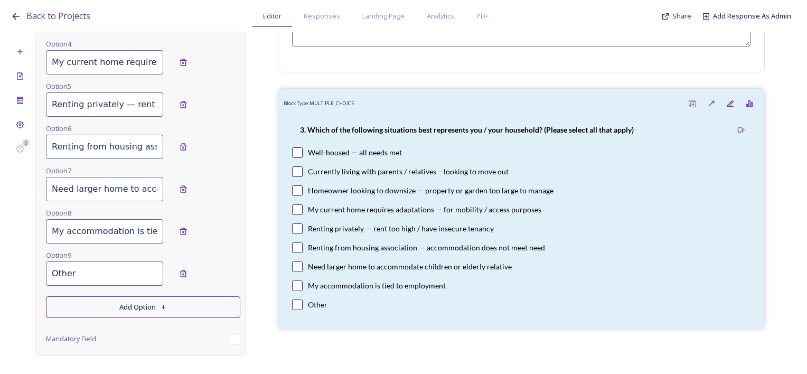
drag, startPoint x: 90, startPoint y: 275, endPoint x: 49, endPoint y: 275, distance: 41.7
click at [49, 275] on input "Other" at bounding box center [104, 274] width 117 height 24
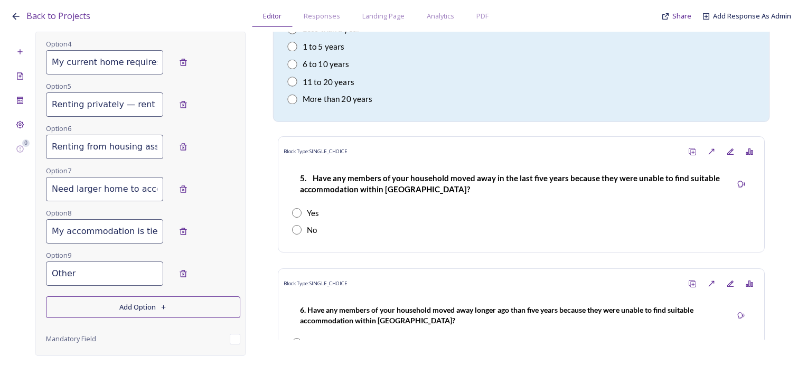
scroll to position [1268, 0]
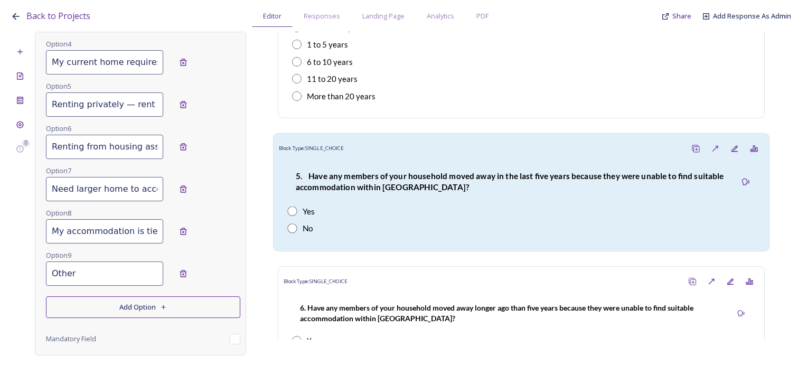
click at [448, 182] on p "5. Have any members of your household moved away in the last five years because…" at bounding box center [512, 181] width 432 height 23
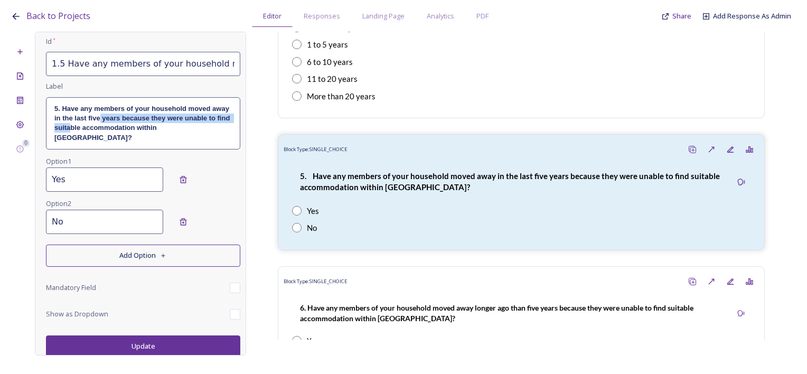
click at [118, 122] on p "5. Have any members of your household moved away in the last five years because…" at bounding box center [143, 123] width 178 height 39
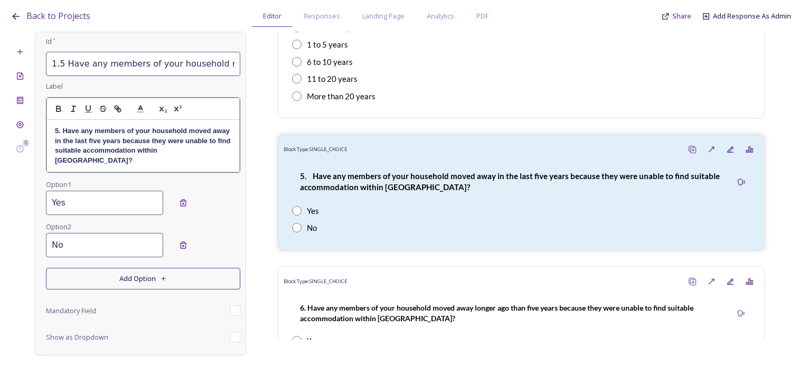
scroll to position [102, 0]
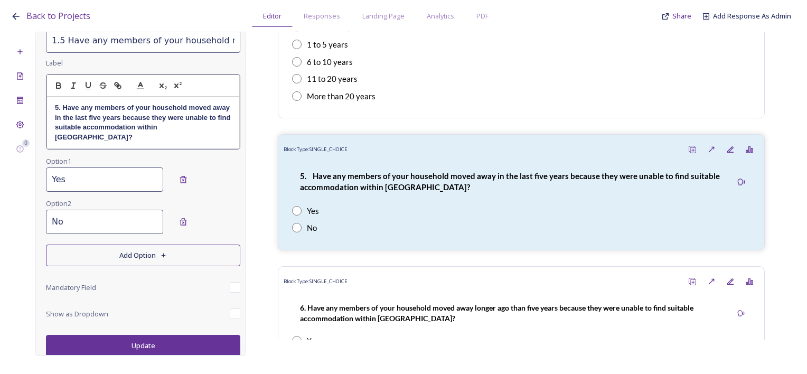
click at [94, 140] on p "5. Have any members of your household moved away in the last five years because…" at bounding box center [143, 122] width 177 height 39
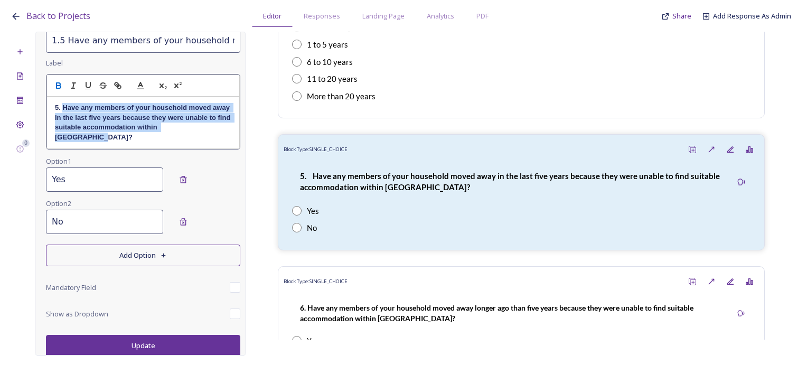
drag, startPoint x: 90, startPoint y: 138, endPoint x: 63, endPoint y: 108, distance: 40.4
click at [63, 108] on p "5. Have any members of your household moved away in the last five years because…" at bounding box center [143, 122] width 177 height 39
copy strong "Have any members of your household moved away in the last five years because th…"
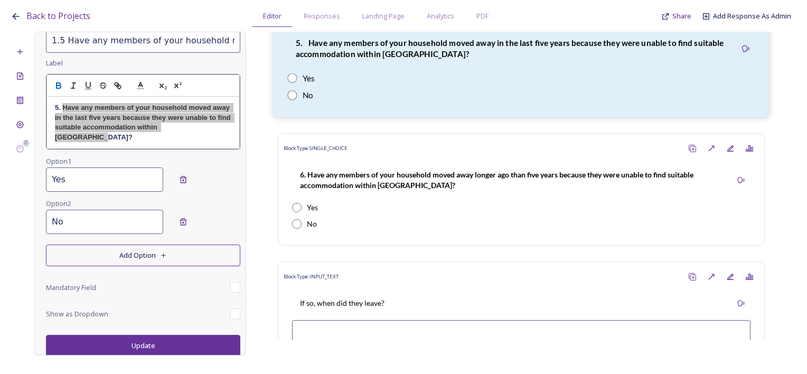
scroll to position [1427, 0]
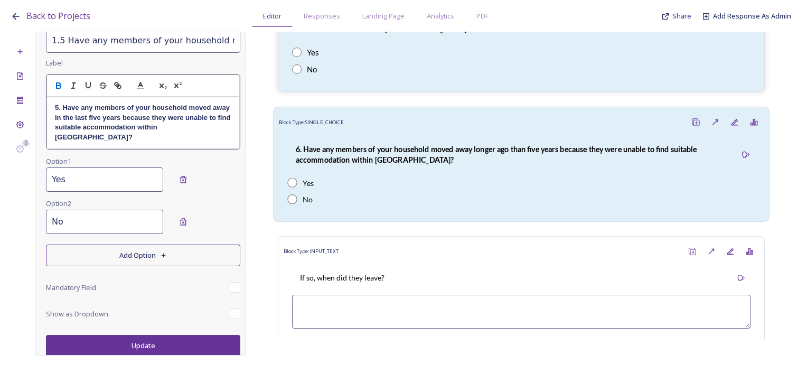
click at [471, 169] on div "6. Have any members of your household moved away longer ago than five years bec…" at bounding box center [511, 154] width 449 height 34
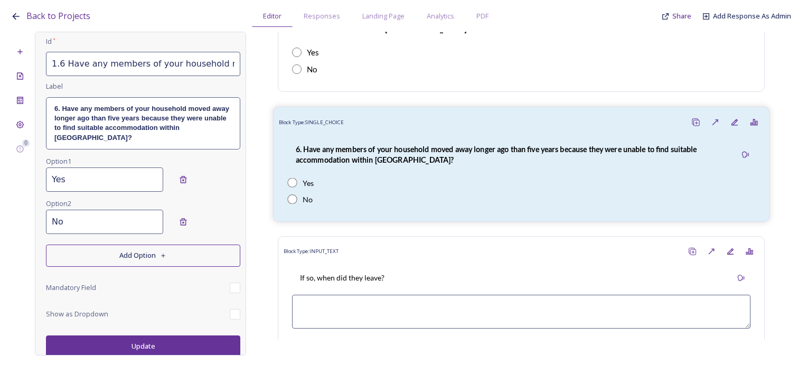
type input "1.6 Have any members of your household moved away longer ago than five years be…"
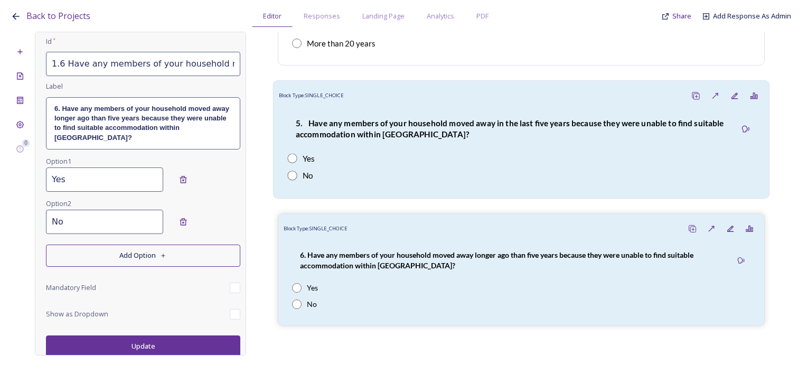
scroll to position [1427, 0]
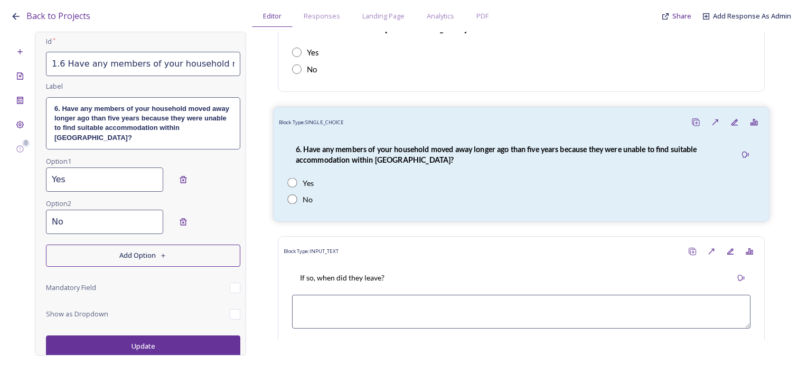
click at [420, 159] on p "6. Have any members of your household moved away longer ago than five years bec…" at bounding box center [512, 155] width 432 height 22
click at [96, 135] on p "6. Have any members of your household moved away longer ago than five years bec…" at bounding box center [143, 123] width 178 height 39
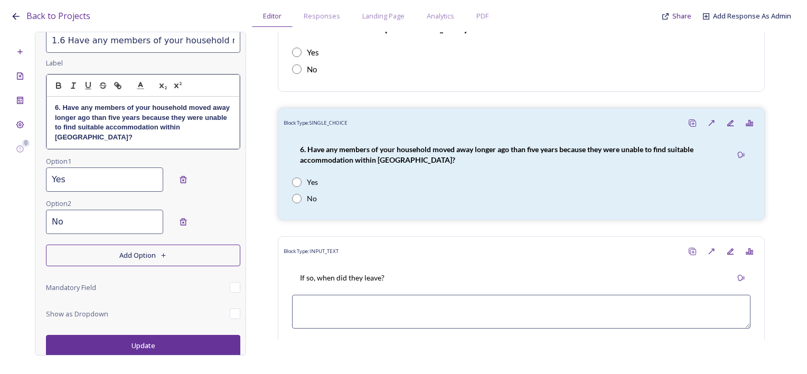
click at [79, 138] on strong "6. Have any members of your household moved away longer ago than five years bec…" at bounding box center [143, 122] width 177 height 37
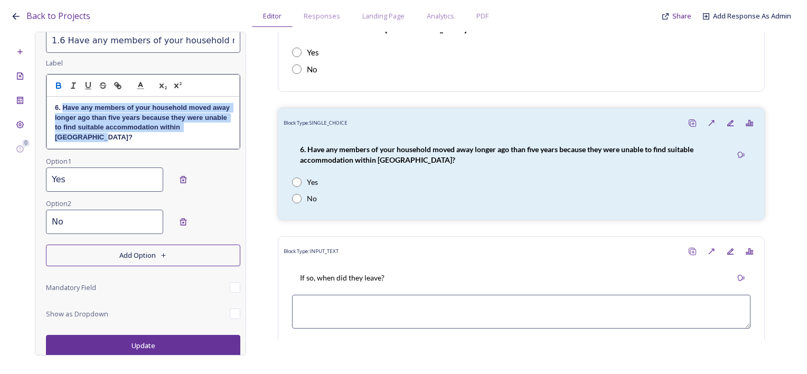
drag, startPoint x: 93, startPoint y: 138, endPoint x: 64, endPoint y: 108, distance: 42.2
click at [64, 108] on p "6. Have any members of your household moved away longer ago than five years bec…" at bounding box center [143, 122] width 177 height 39
copy strong "Have any members of your household moved away longer ago than five years becaus…"
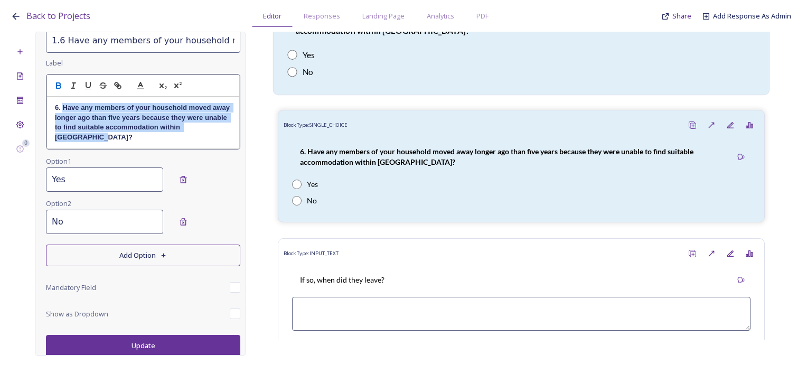
scroll to position [1427, 0]
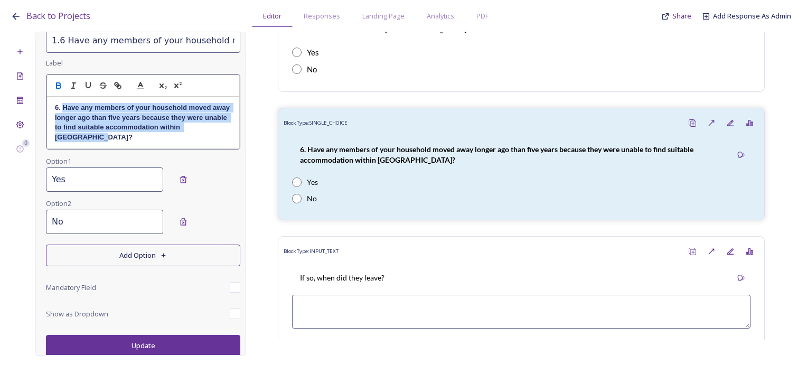
click at [156, 123] on strong "6. Have any members of your household moved away longer ago than five years bec…" at bounding box center [143, 122] width 177 height 37
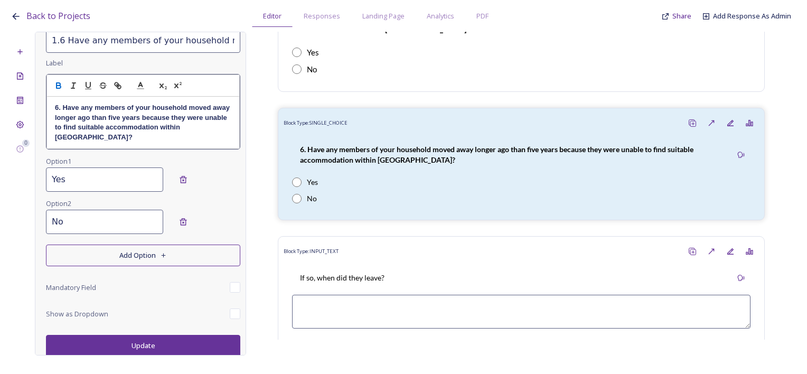
click at [112, 125] on strong "6. Have any members of your household moved away longer ago than five years bec…" at bounding box center [143, 122] width 177 height 37
click at [110, 116] on strong "6. Have any members of your household moved away longer ago than five years bec…" at bounding box center [143, 122] width 177 height 37
drag, startPoint x: 108, startPoint y: 117, endPoint x: 96, endPoint y: 116, distance: 12.7
click at [96, 116] on strong "6. Have any members of your household moved away longer ago than five years bec…" at bounding box center [143, 122] width 177 height 37
copy strong "ago"
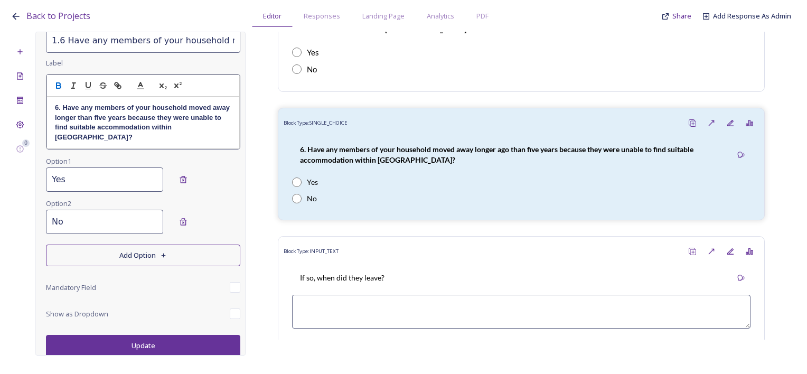
click at [145, 116] on strong "6. Have any members of your household moved away longer than five years because…" at bounding box center [143, 122] width 177 height 37
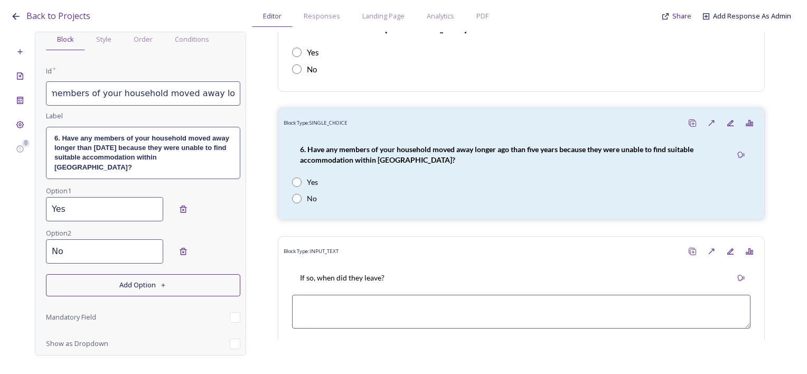
scroll to position [0, 330]
drag, startPoint x: 148, startPoint y: 97, endPoint x: 240, endPoint y: 97, distance: 92.0
click at [240, 97] on div "Edit Block Block Style Order Conditions Id * 1.6 Have any members of your house…" at bounding box center [140, 194] width 211 height 324
click at [156, 97] on input "1.6 Have any members of your household moved away longer ago than five years be…" at bounding box center [143, 93] width 194 height 24
drag, startPoint x: 101, startPoint y: 97, endPoint x: 119, endPoint y: 91, distance: 18.9
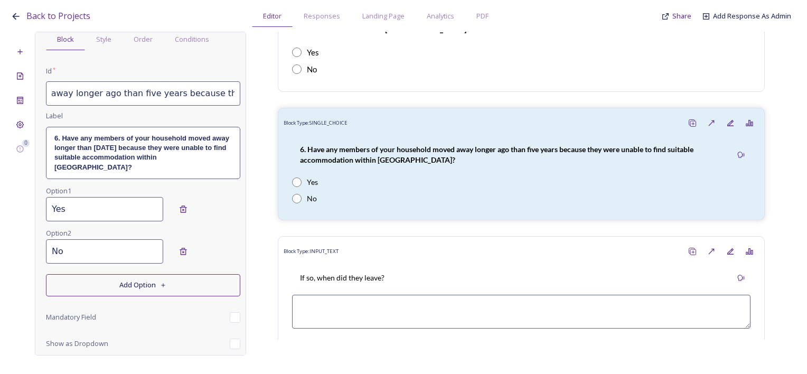
click at [50, 91] on input "1.6 Have any members of your household moved away longer ago than five years be…" at bounding box center [143, 93] width 194 height 24
click at [151, 90] on input "1.6 Have any members of your household moved away longer ago than five years be…" at bounding box center [143, 93] width 194 height 24
click at [178, 93] on input "1.6 Have any members of your household moved away longer ago than five years be…" at bounding box center [143, 93] width 194 height 24
paste input "ago"
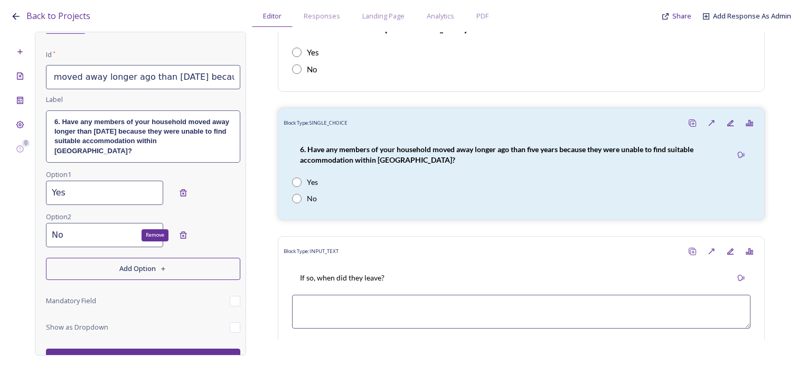
scroll to position [79, 0]
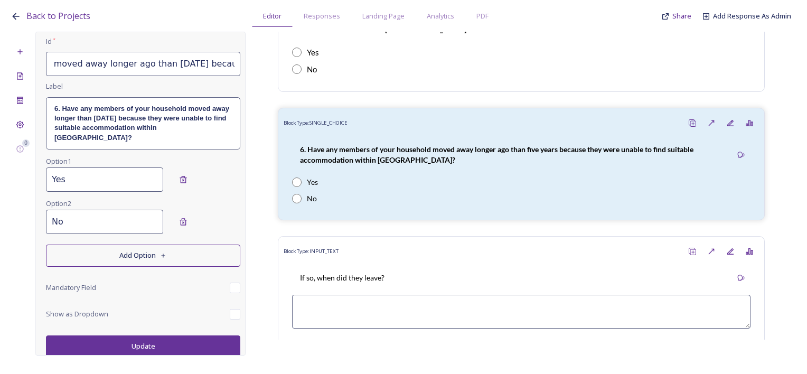
type input "1.6 Have any members of your household moved away longer ago than five years ag…"
click at [154, 342] on button "Update" at bounding box center [143, 347] width 194 height 22
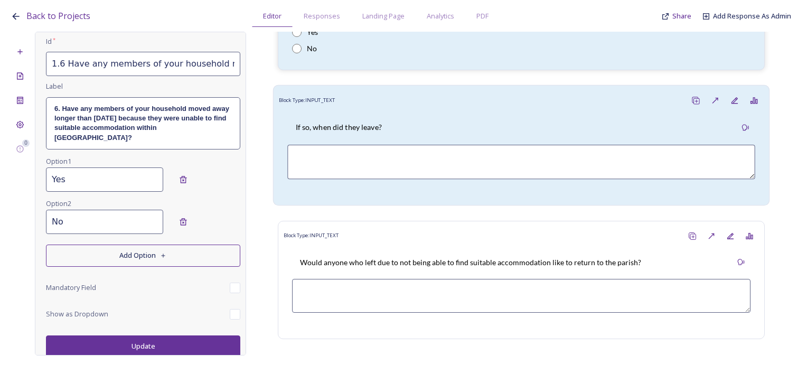
scroll to position [1533, 0]
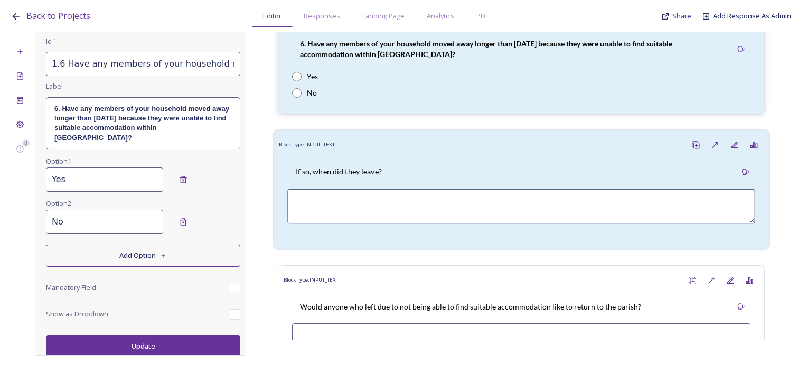
click at [389, 161] on div "If so, when did they leave?" at bounding box center [521, 172] width 468 height 24
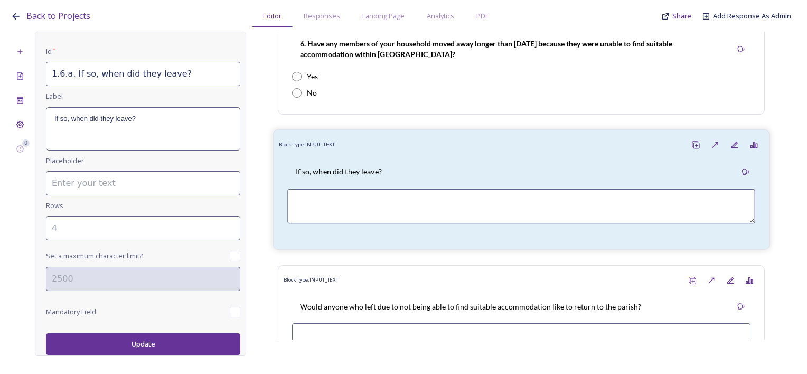
scroll to position [67, 0]
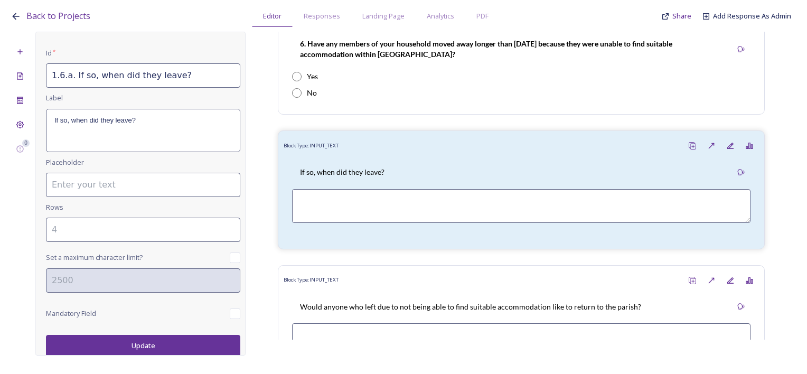
click at [180, 82] on input "1.6.a. If so, when did they leave?" at bounding box center [143, 75] width 194 height 24
drag, startPoint x: 188, startPoint y: 72, endPoint x: 73, endPoint y: 82, distance: 115.1
click at [73, 82] on input "1.6.a. If so, when did they leave?" at bounding box center [143, 75] width 194 height 24
drag, startPoint x: 401, startPoint y: 175, endPoint x: 352, endPoint y: 200, distance: 54.6
click at [401, 175] on div "If so, when did they leave?" at bounding box center [521, 172] width 468 height 24
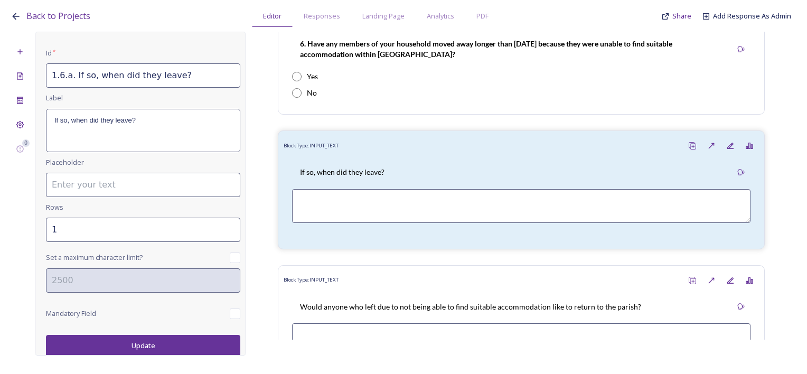
click at [221, 228] on input "1" at bounding box center [143, 230] width 194 height 24
click at [221, 228] on input "2" at bounding box center [143, 230] width 194 height 24
click at [221, 228] on input "3" at bounding box center [143, 230] width 194 height 24
type input "4"
click at [221, 226] on input "4" at bounding box center [143, 230] width 194 height 24
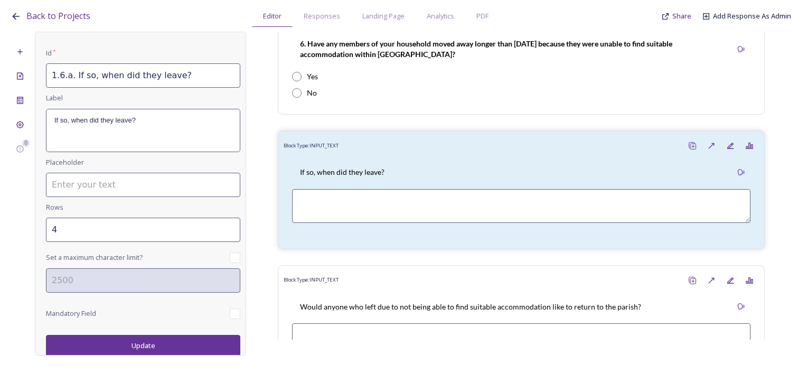
click at [147, 342] on button "Update" at bounding box center [143, 346] width 194 height 22
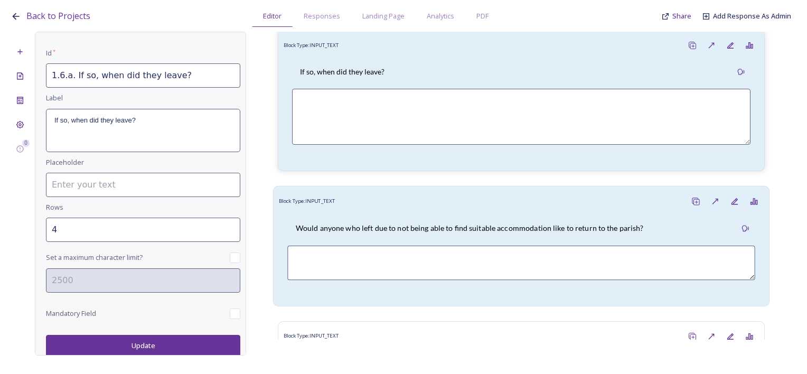
scroll to position [1638, 0]
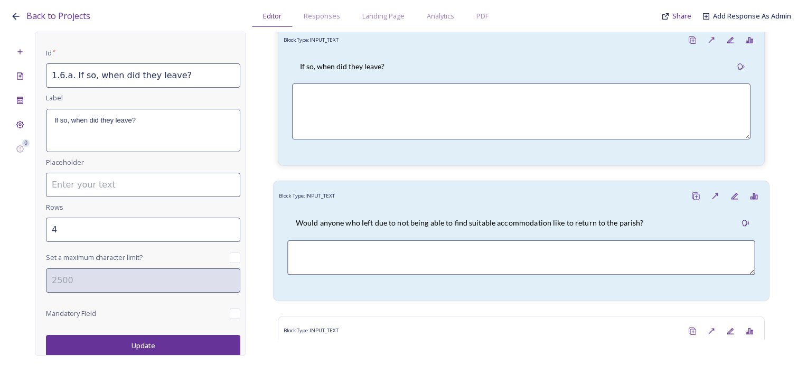
click at [411, 218] on p "Would anyone who left due to not being able to find suitable accommodation like…" at bounding box center [470, 223] width 348 height 11
type input "1.6.b. Would anyone who left due to not being able to find suitable accommodati…"
type input "2"
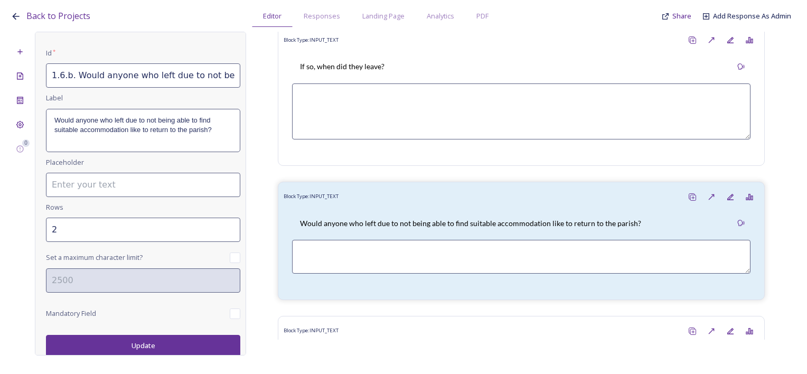
click at [108, 75] on input "1.6.b. Would anyone who left due to not being able to find suitable accommodati…" at bounding box center [143, 75] width 194 height 24
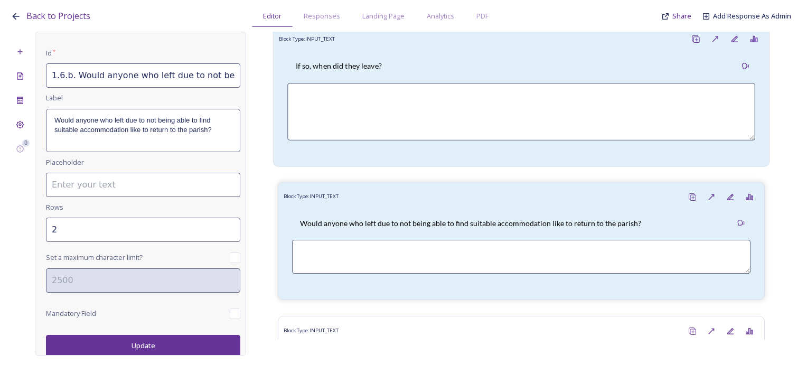
scroll to position [0, 240]
drag, startPoint x: 50, startPoint y: 76, endPoint x: 285, endPoint y: 81, distance: 235.2
click at [285, 81] on div "0 Edit Block Block Style Order Conditions Id * 1.6.b. Would anyone who left due…" at bounding box center [404, 194] width 786 height 324
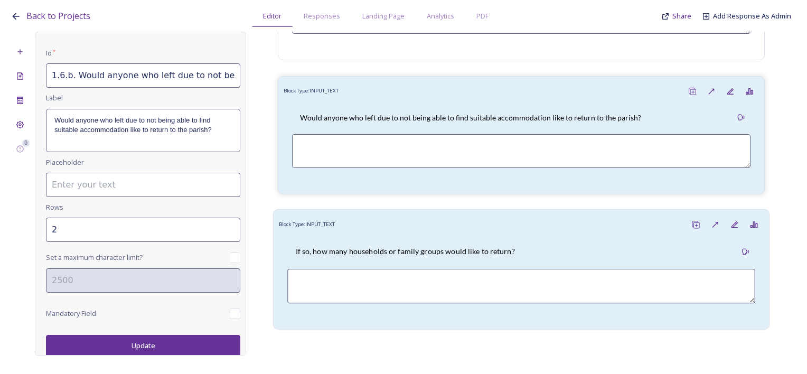
scroll to position [1850, 0]
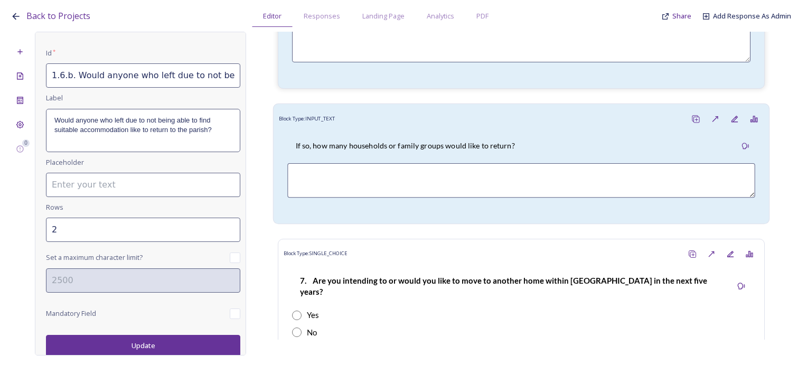
click at [403, 152] on div "If so, how many households or family groups would like to return?" at bounding box center [405, 146] width 236 height 24
type input "1.6.c. If so, how many households or family groups would like to return?"
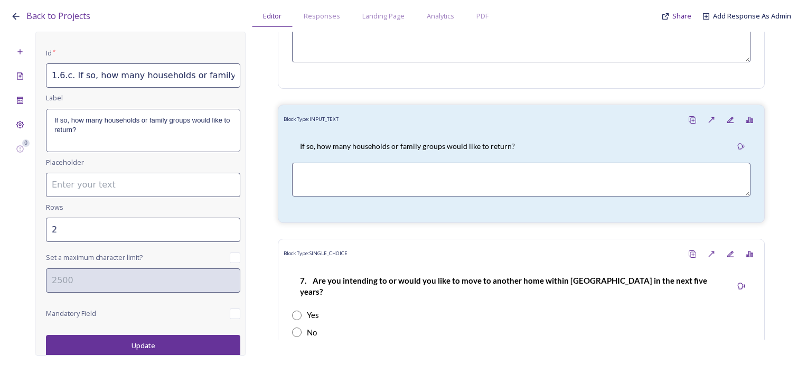
scroll to position [0, 91]
drag, startPoint x: 51, startPoint y: 74, endPoint x: 262, endPoint y: 86, distance: 211.2
click at [262, 86] on div "0 Edit Block Block Style Order Conditions Id * 1.6.c. If so, how many household…" at bounding box center [404, 194] width 786 height 324
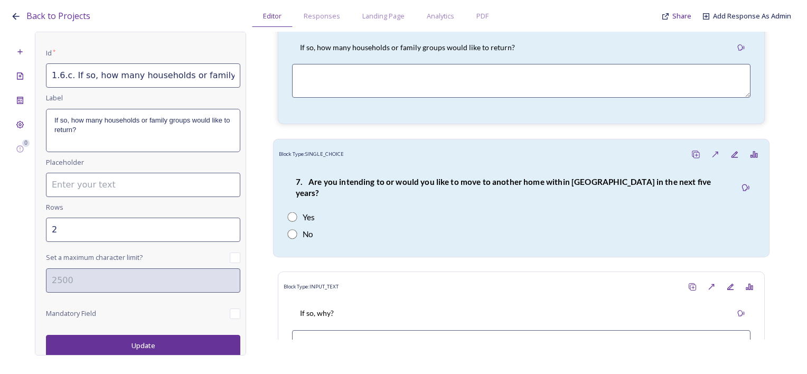
scroll to position [1955, 0]
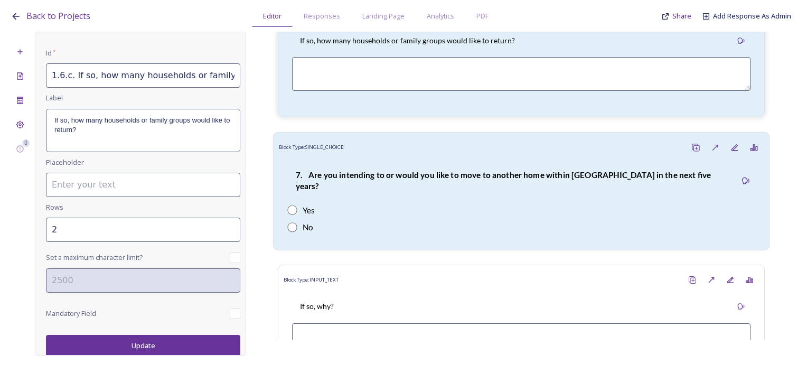
click at [412, 180] on div "7. Are you intending to or would you like to move to another home within Bury P…" at bounding box center [511, 181] width 449 height 36
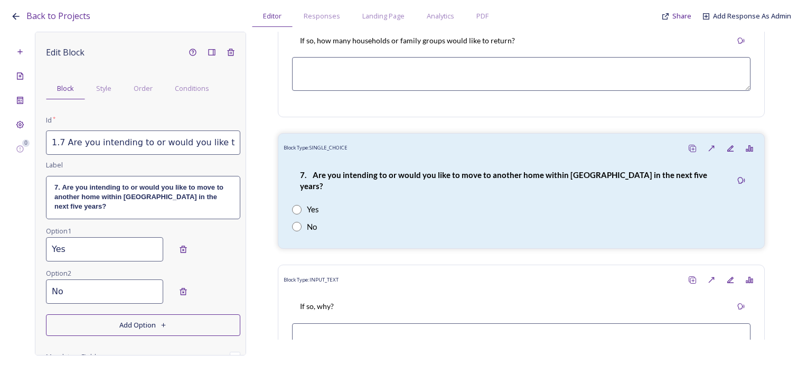
click at [57, 141] on input "1.7 Are you intending to or would you like to move to another home within Bury …" at bounding box center [143, 143] width 194 height 24
drag, startPoint x: 53, startPoint y: 140, endPoint x: 253, endPoint y: 140, distance: 199.8
click at [253, 140] on div "0 Edit Block Block Style Order Conditions Id * 1.7 Are you intending to or woul…" at bounding box center [404, 194] width 786 height 324
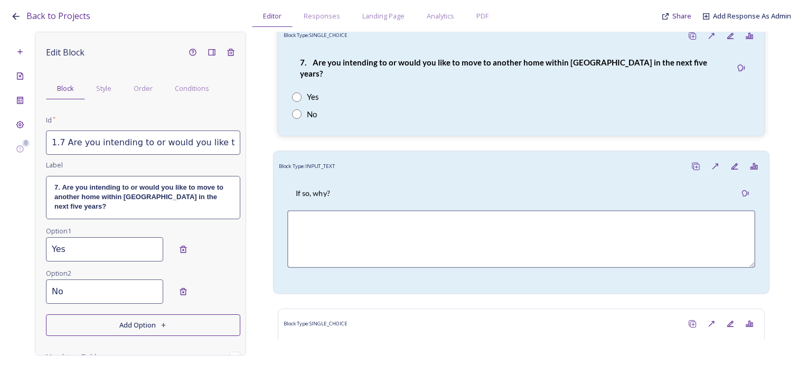
scroll to position [2061, 0]
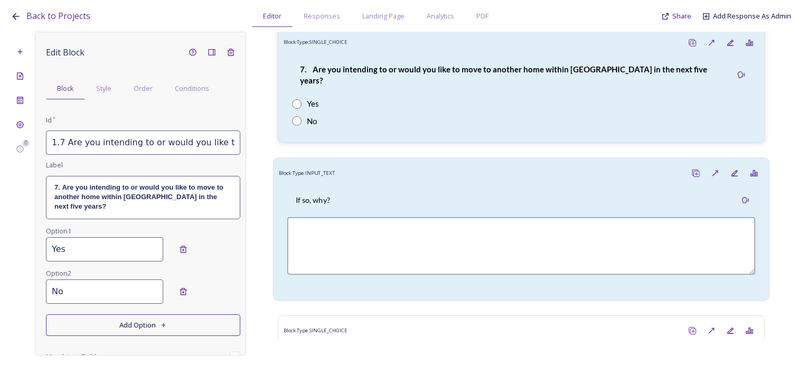
click at [364, 189] on div "If so, why?" at bounding box center [521, 201] width 468 height 24
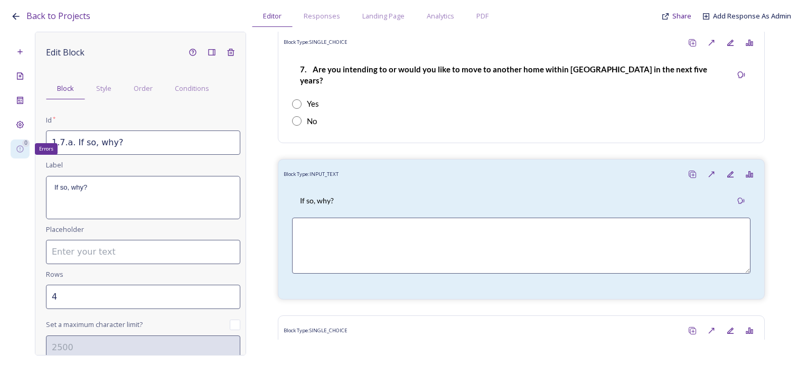
drag, startPoint x: 140, startPoint y: 142, endPoint x: 16, endPoint y: 140, distance: 123.2
click at [16, 140] on div "0 Errors Edit Block Block Style Order Conditions Id * 1.7.a. If so, why? Label …" at bounding box center [404, 194] width 786 height 324
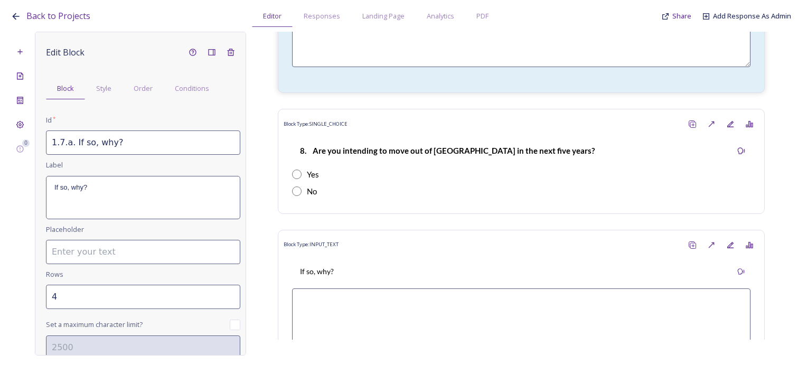
scroll to position [2272, 0]
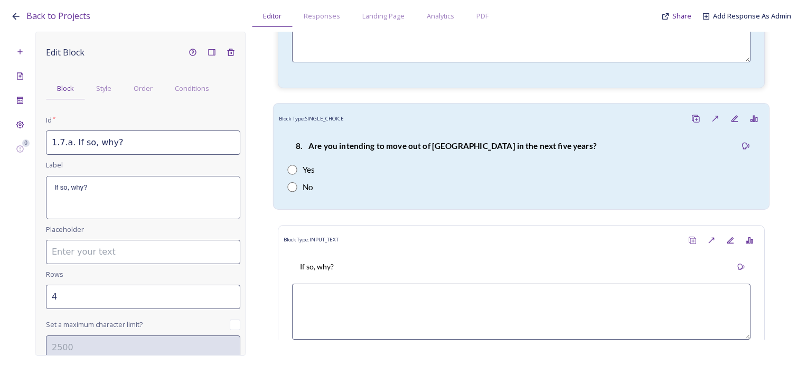
click at [431, 141] on strong "8. Are you intending to move out of Bury Parish in the next five years?" at bounding box center [446, 146] width 301 height 10
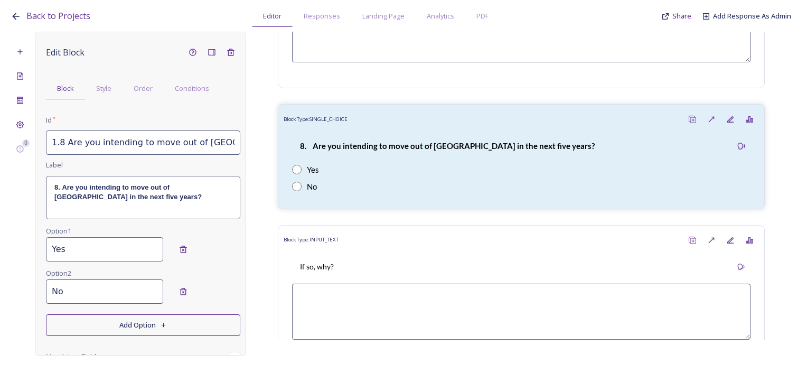
click at [100, 137] on input "1.8 Are you intending to move out of Bury Parish in the next five years?" at bounding box center [143, 143] width 194 height 24
drag, startPoint x: 51, startPoint y: 143, endPoint x: 262, endPoint y: 146, distance: 210.9
click at [262, 146] on div "0 Edit Block Block Style Order Conditions Id * 1.8 Are you intending to move ou…" at bounding box center [404, 194] width 786 height 324
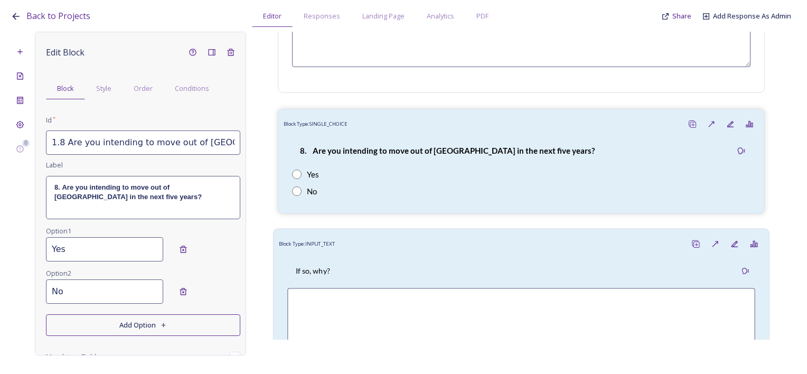
scroll to position [2272, 0]
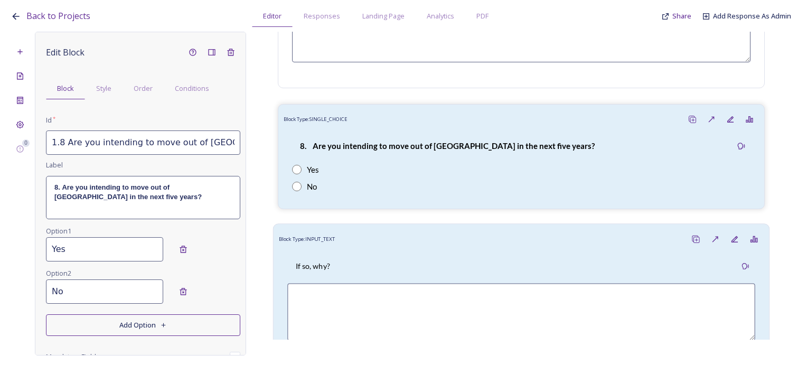
click at [388, 254] on div "If so, why?" at bounding box center [521, 266] width 468 height 24
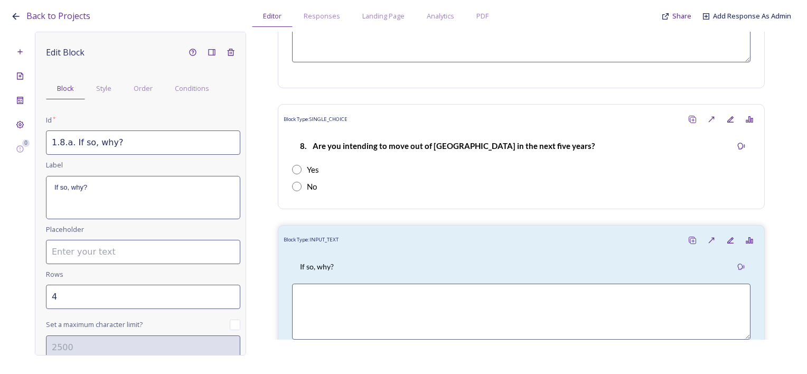
click at [152, 144] on input "1.8.a. If so, why?" at bounding box center [143, 143] width 194 height 24
drag, startPoint x: 138, startPoint y: 146, endPoint x: 23, endPoint y: 146, distance: 114.7
click at [23, 146] on div "0 Edit Block Block Style Order Conditions Id * 1.8.a. If so, why? Label If so, …" at bounding box center [404, 194] width 786 height 324
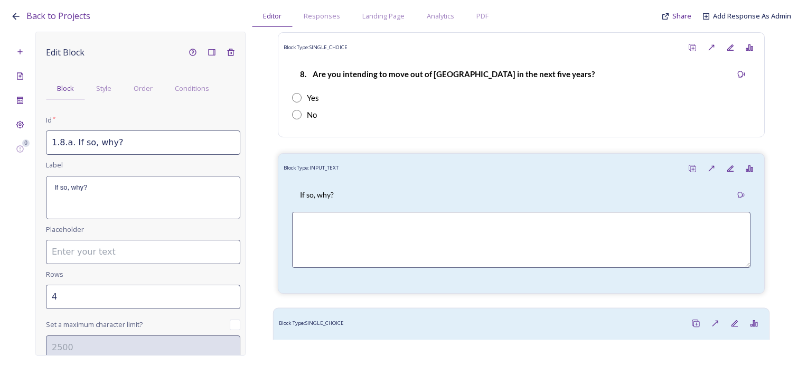
scroll to position [2484, 0]
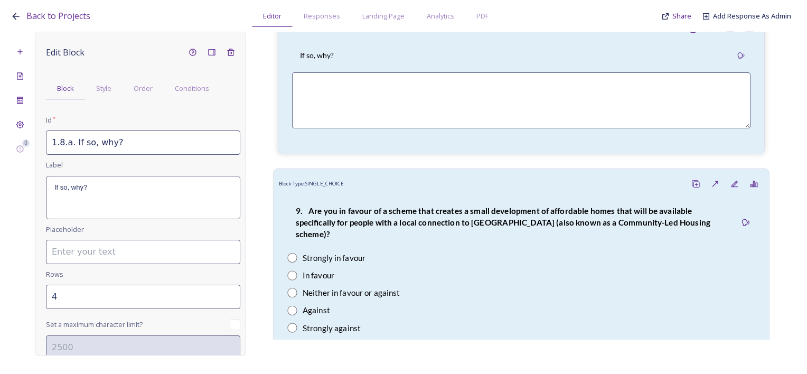
click at [508, 252] on div "Strongly in favour" at bounding box center [521, 258] width 468 height 12
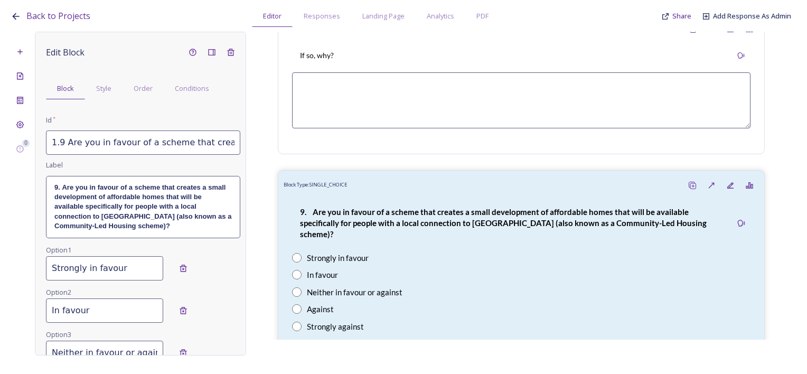
click at [79, 146] on input "1.9 Are you in favour of a scheme that creates a small development of affordabl…" at bounding box center [143, 143] width 194 height 24
drag, startPoint x: 48, startPoint y: 144, endPoint x: 263, endPoint y: 141, distance: 215.1
click at [263, 141] on div "0 Edit Block Block Style Order Conditions Id * 1.9 Are you in favour of a schem…" at bounding box center [404, 194] width 786 height 324
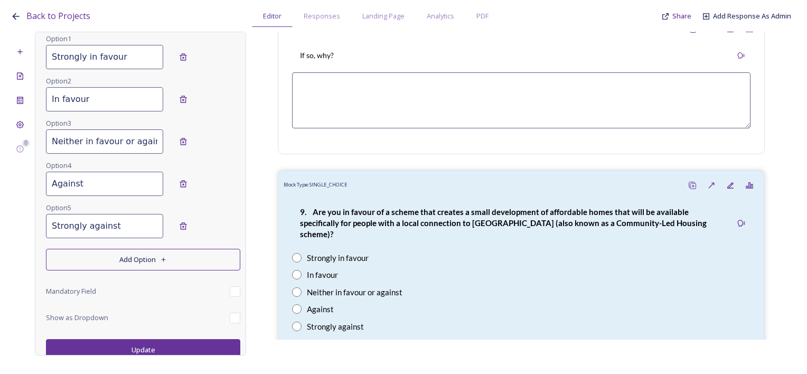
scroll to position [0, 6]
drag, startPoint x: 52, startPoint y: 142, endPoint x: 159, endPoint y: 142, distance: 107.3
click at [159, 142] on div "Neither in favour or against" at bounding box center [143, 141] width 194 height 24
drag, startPoint x: 75, startPoint y: 183, endPoint x: 104, endPoint y: 186, distance: 29.8
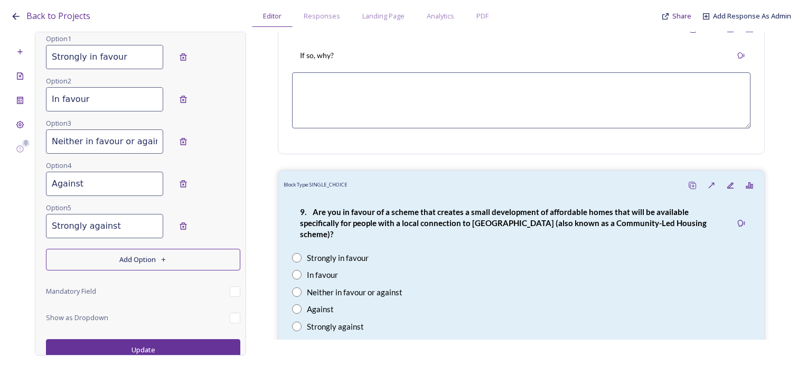
click at [76, 182] on input "Against" at bounding box center [104, 184] width 117 height 24
drag, startPoint x: 66, startPoint y: 182, endPoint x: 56, endPoint y: 182, distance: 10.0
click at [56, 182] on input "Against" at bounding box center [104, 184] width 117 height 24
click at [92, 190] on input "Against" at bounding box center [104, 184] width 117 height 24
drag, startPoint x: 90, startPoint y: 184, endPoint x: 44, endPoint y: 182, distance: 46.0
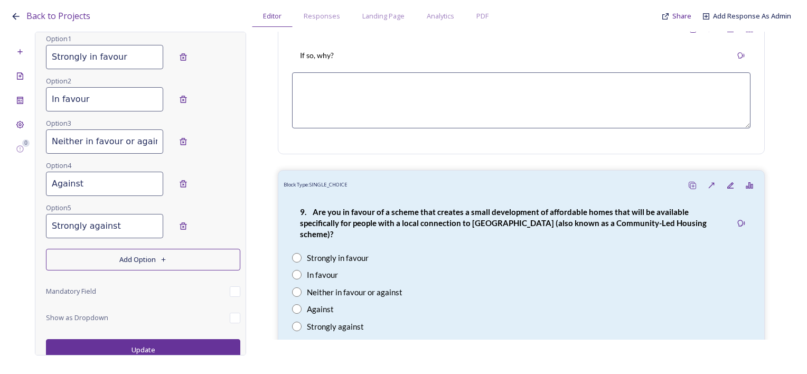
click at [44, 182] on div "Edit Block Block Style Order Conditions Id * 1.9 Are you in favour of a scheme …" at bounding box center [140, 194] width 211 height 324
click at [58, 214] on input "Strongly against" at bounding box center [104, 226] width 117 height 24
drag, startPoint x: 87, startPoint y: 222, endPoint x: 41, endPoint y: 224, distance: 46.0
click at [41, 224] on div "Edit Block Block Style Order Conditions Id * 1.9 Are you in favour of a scheme …" at bounding box center [140, 194] width 211 height 324
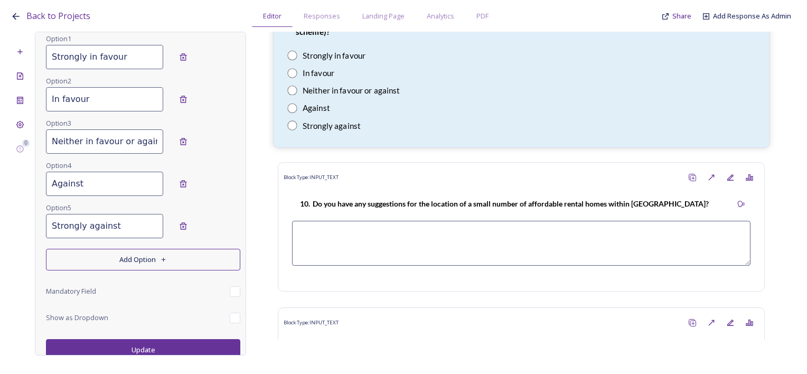
scroll to position [2695, 0]
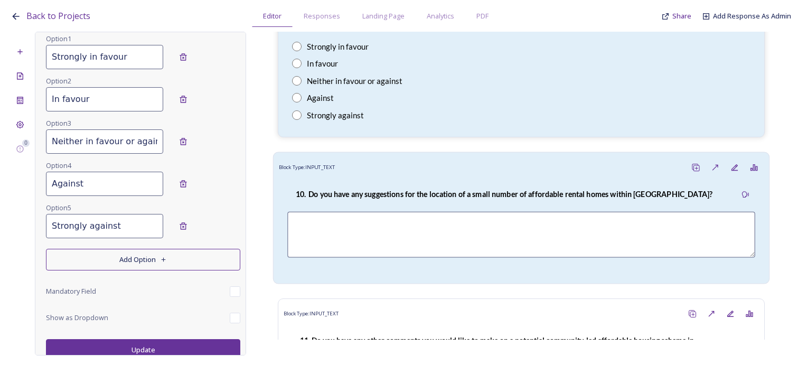
click at [497, 190] on strong "10. Do you have any suggestions for the location of a small number of affordabl…" at bounding box center [504, 194] width 417 height 9
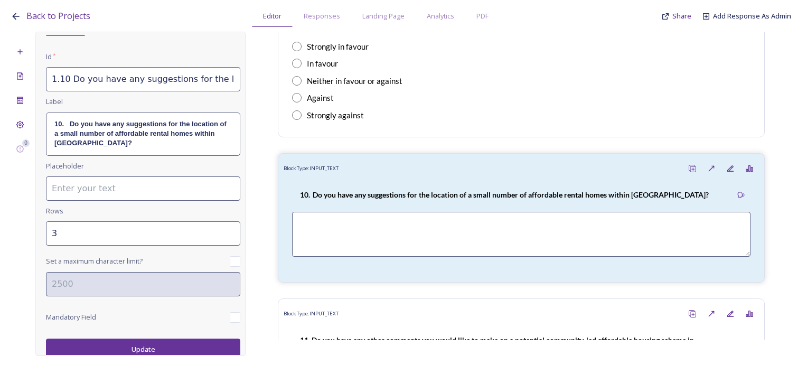
click at [104, 80] on input "1.10 Do you have any suggestions for the location of a small number of affordab…" at bounding box center [143, 79] width 194 height 24
drag, startPoint x: 48, startPoint y: 75, endPoint x: 248, endPoint y: 85, distance: 200.5
click at [248, 85] on div "0 Edit Block Block Style Order Conditions Id * 1.10 Do you have any suggestions…" at bounding box center [404, 194] width 786 height 324
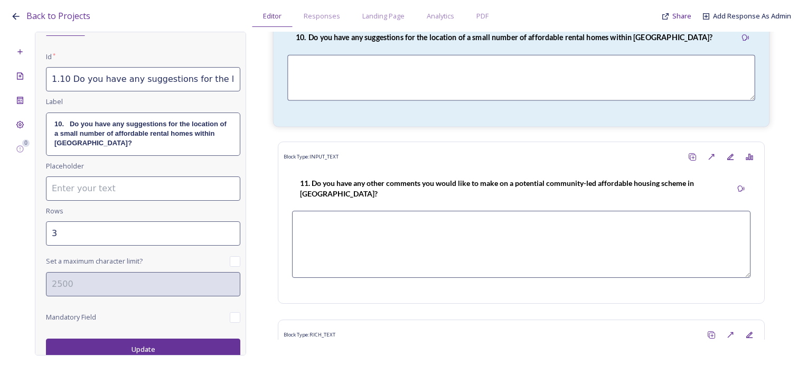
scroll to position [2854, 0]
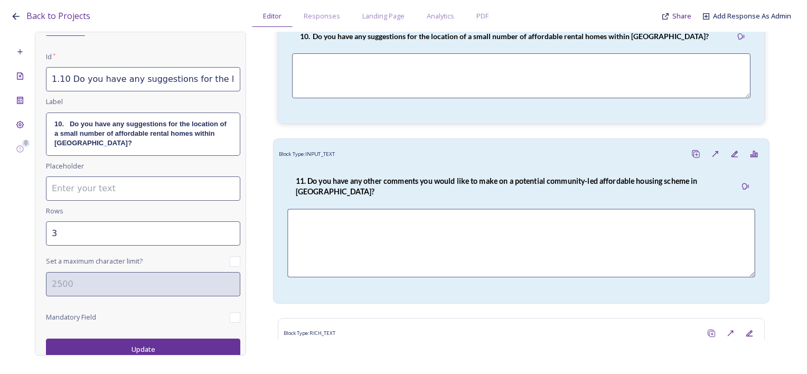
click at [383, 175] on p "11. Do you have any other comments you would like to make on a potential commun…" at bounding box center [512, 186] width 432 height 22
type input "1.11 Do you have any other comments you would like to make on a potential commu…"
type input "5"
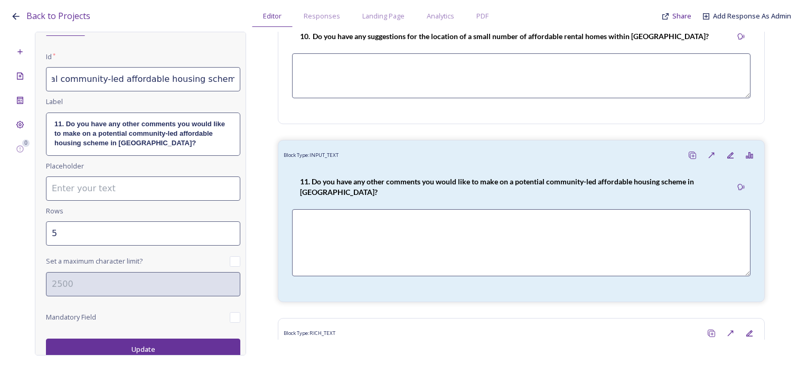
scroll to position [0, 330]
drag, startPoint x: 51, startPoint y: 79, endPoint x: 262, endPoint y: 79, distance: 210.9
click at [262, 79] on div "0 Edit Block Block Style Order Conditions Id * 1.11 Do you have any other comme…" at bounding box center [404, 194] width 786 height 324
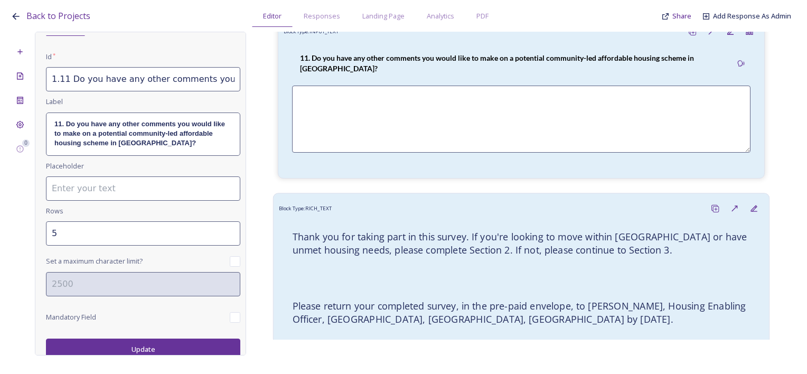
scroll to position [2994, 0]
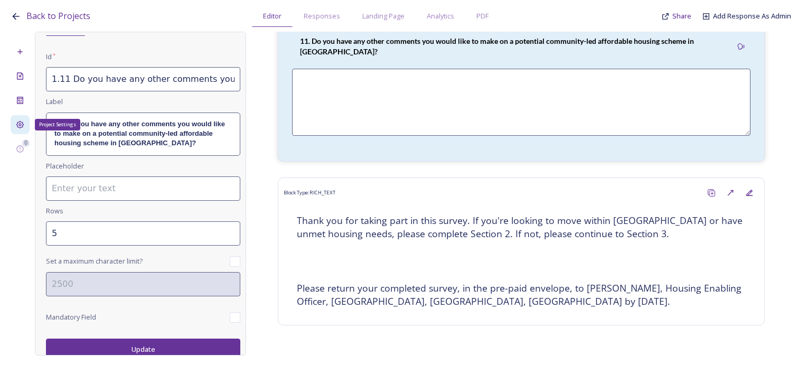
click at [18, 129] on div "Project Settings" at bounding box center [20, 124] width 19 height 19
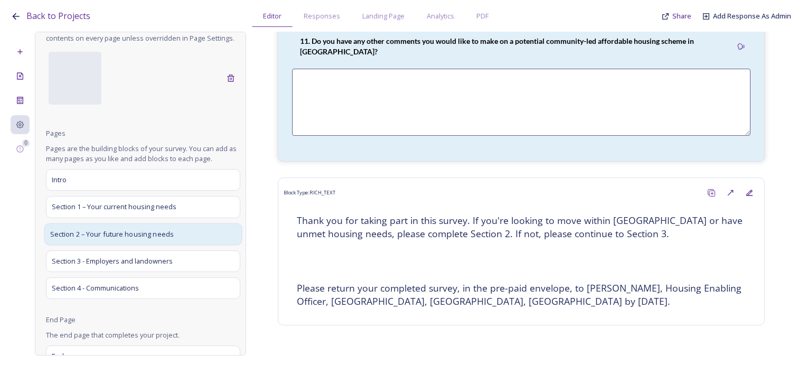
click at [89, 245] on div "Section 2 – Your future housing needs" at bounding box center [143, 234] width 198 height 22
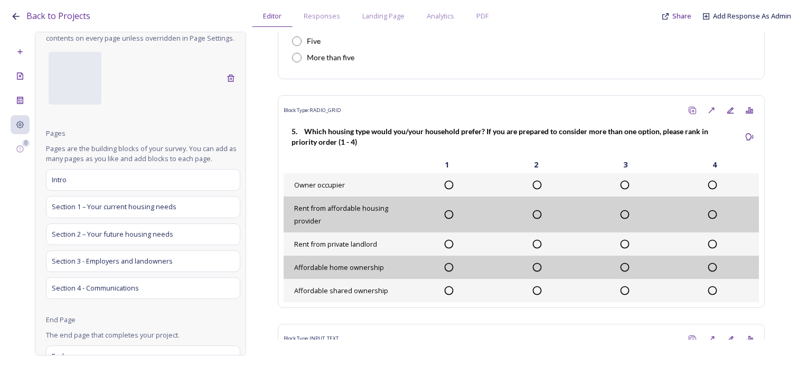
scroll to position [0, 0]
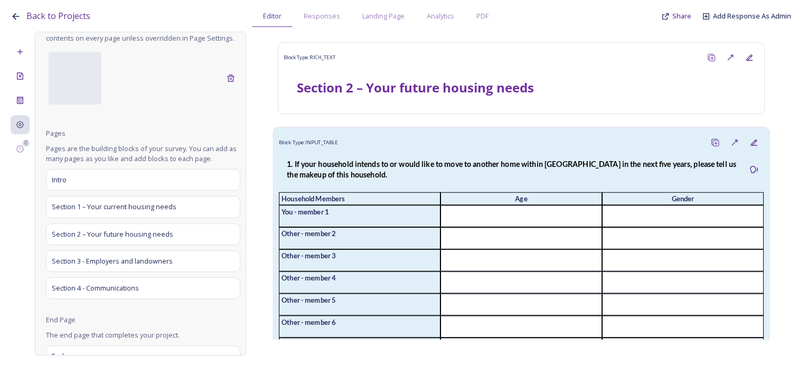
drag, startPoint x: 391, startPoint y: 152, endPoint x: 377, endPoint y: 158, distance: 14.7
click at [391, 152] on div "1. If your household intends to or would like to move to another home within Bu…" at bounding box center [512, 169] width 466 height 34
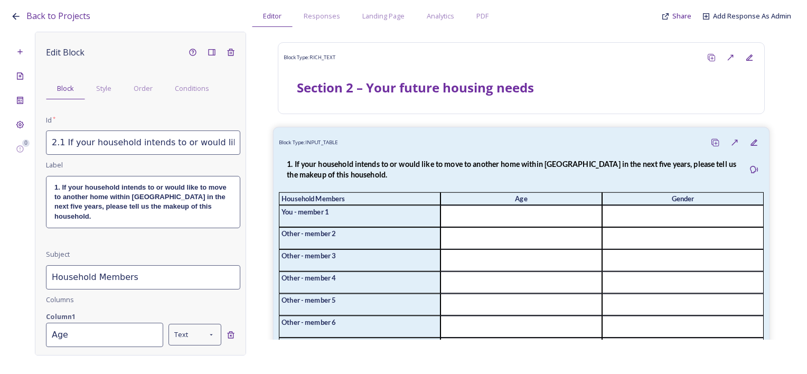
scroll to position [0, 410]
drag, startPoint x: 50, startPoint y: 141, endPoint x: 298, endPoint y: 145, distance: 247.9
click at [298, 145] on div "0 Edit Block Block Style Order Conditions Id * 2.1 If your household intends to…" at bounding box center [404, 194] width 786 height 324
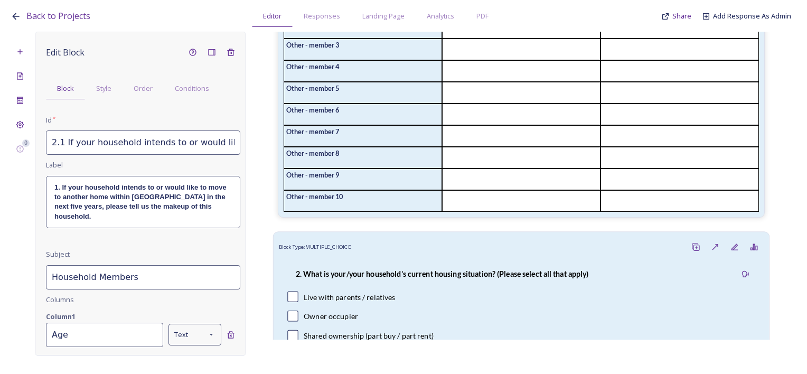
scroll to position [317, 0]
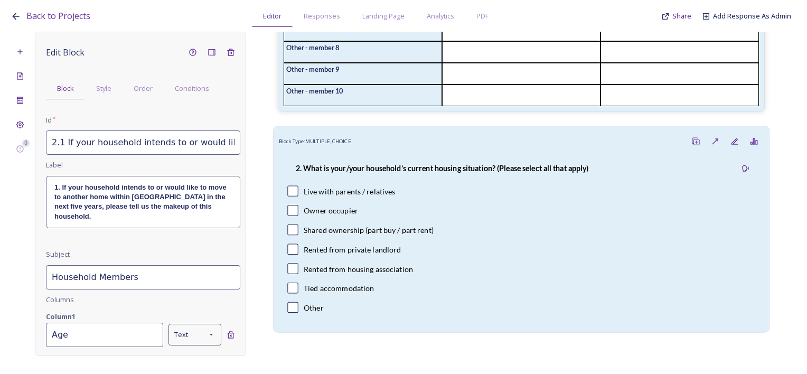
click at [495, 197] on div "Live with parents / relatives" at bounding box center [521, 190] width 468 height 11
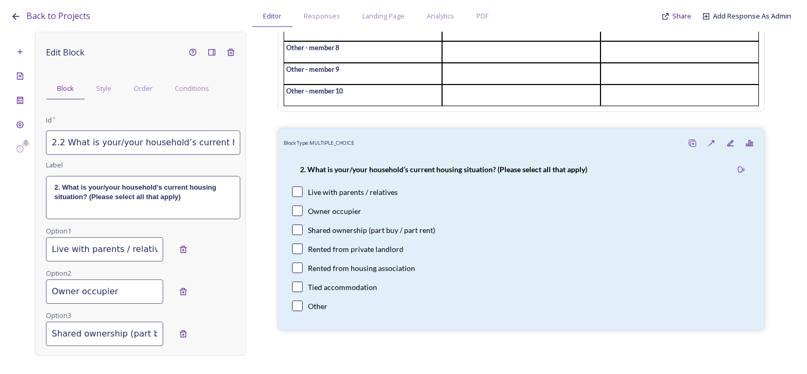
scroll to position [0, 156]
drag, startPoint x: 47, startPoint y: 144, endPoint x: 272, endPoint y: 165, distance: 225.6
click at [272, 165] on div "0 Edit Block Block Style Order Conditions Id * 2.2 What is your/your household’…" at bounding box center [404, 194] width 786 height 324
drag, startPoint x: 50, startPoint y: 248, endPoint x: 180, endPoint y: 249, distance: 130.0
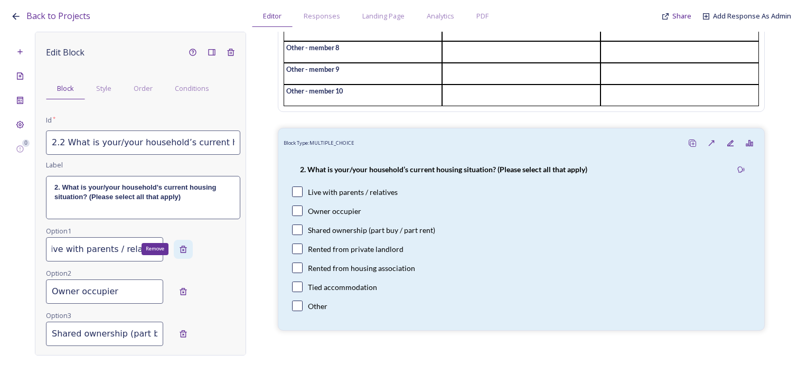
click at [180, 249] on div "Live with parents / relatives Remove" at bounding box center [143, 249] width 194 height 24
drag, startPoint x: 125, startPoint y: 293, endPoint x: 42, endPoint y: 291, distance: 83.5
click at [41, 291] on div "Edit Block Block Style Order Conditions Id * 2.2 What is your/your household’s …" at bounding box center [140, 194] width 211 height 324
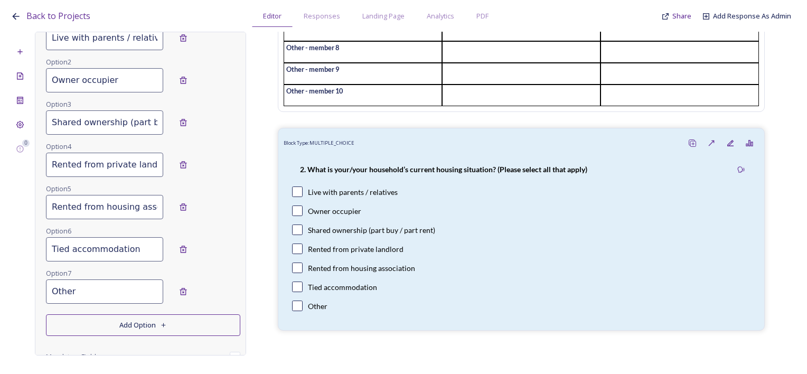
scroll to position [0, 50]
drag, startPoint x: 48, startPoint y: 121, endPoint x: 201, endPoint y: 121, distance: 152.7
click at [201, 121] on div "Shared ownership (part buy / part rent)" at bounding box center [143, 122] width 194 height 24
drag, startPoint x: 51, startPoint y: 164, endPoint x: 237, endPoint y: 174, distance: 186.3
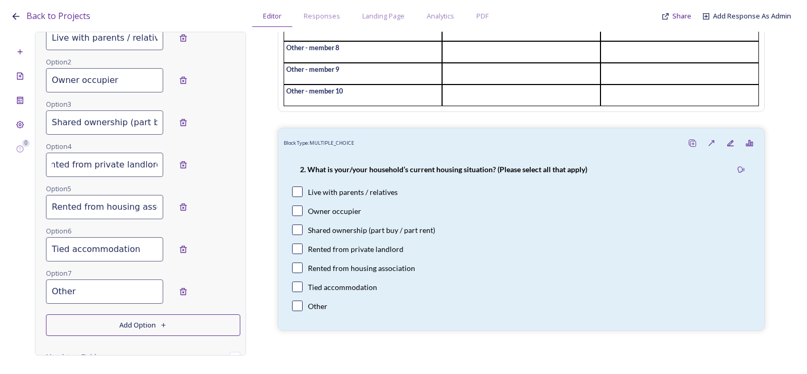
click at [237, 174] on div "Edit Block Block Style Order Conditions Id * 2.2 What is your/your household’s …" at bounding box center [140, 194] width 211 height 324
drag, startPoint x: 53, startPoint y: 206, endPoint x: 177, endPoint y: 216, distance: 124.1
click at [177, 216] on div "Rented from housing association" at bounding box center [143, 207] width 194 height 24
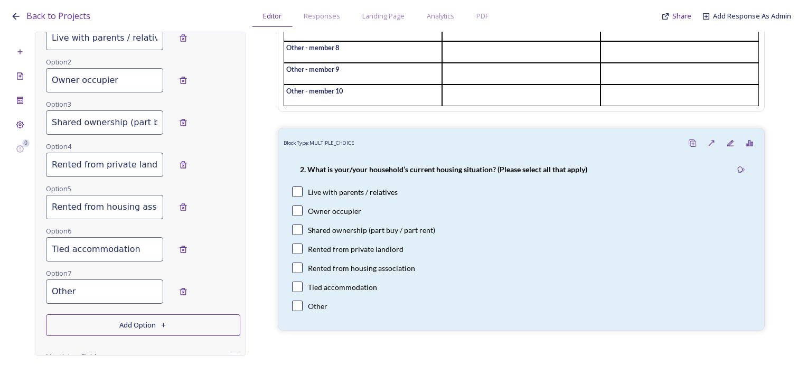
drag, startPoint x: 69, startPoint y: 277, endPoint x: 102, endPoint y: 266, distance: 34.4
click at [69, 280] on input "Other" at bounding box center [104, 292] width 117 height 24
drag, startPoint x: 133, startPoint y: 247, endPoint x: 42, endPoint y: 246, distance: 90.9
click at [42, 246] on div "Edit Block Block Style Order Conditions Id * 2.2 What is your/your household’s …" at bounding box center [140, 194] width 211 height 324
drag, startPoint x: 89, startPoint y: 291, endPoint x: 31, endPoint y: 279, distance: 58.8
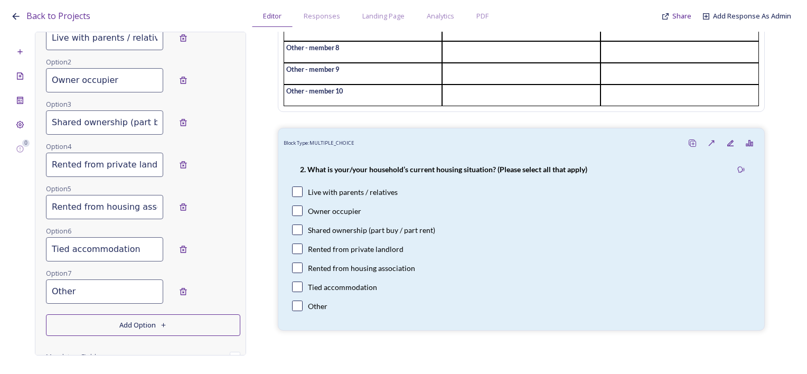
click at [14, 279] on div "0 Edit Block Block Style Order Conditions Id * 2.2 What is your/your household’…" at bounding box center [404, 194] width 786 height 324
paste input "Tied accommodation"
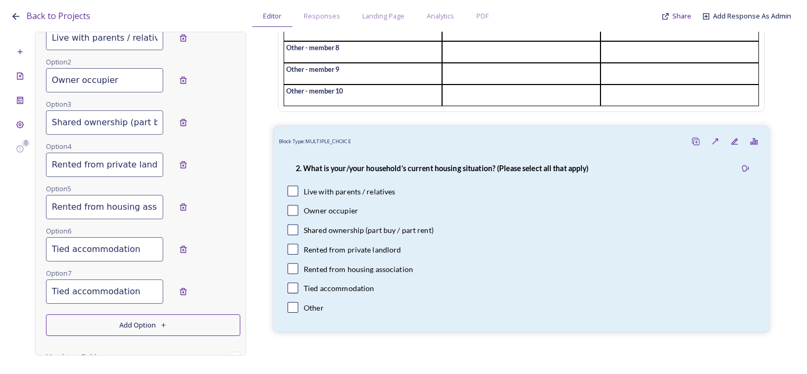
type input "Other"
click at [456, 193] on div "2. What is your/your household’s current housing situation? (Please select all …" at bounding box center [521, 238] width 485 height 175
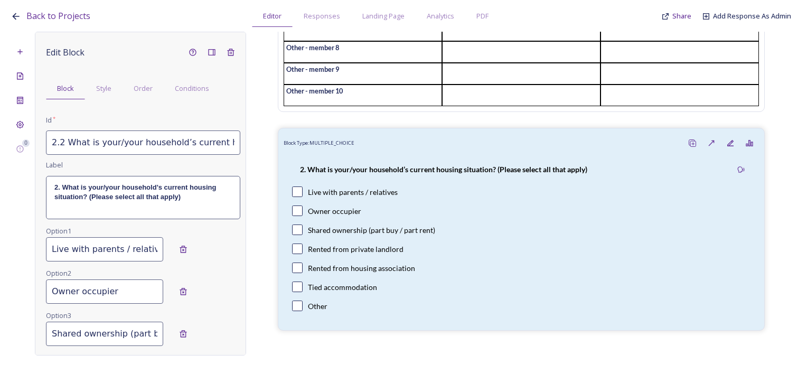
click at [117, 140] on input "2.2 What is your/your household’s current housing situation? (Please select all…" at bounding box center [143, 143] width 194 height 24
click at [110, 141] on input "2.2 What is your/ your household’s current housing situation? (Please select al…" at bounding box center [143, 143] width 194 height 24
type input "2.2 What is your / your household’s current housing situation? (Please select a…"
click at [105, 185] on strong "2. What is your/your household’s current housing situation? (Please select all …" at bounding box center [136, 191] width 164 height 17
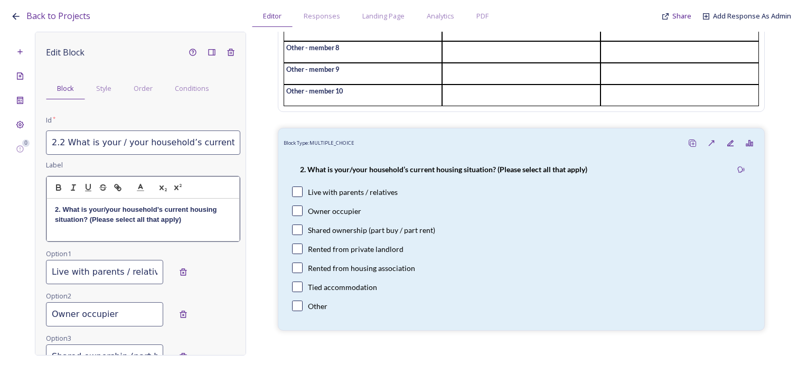
click at [106, 209] on strong "2. What is your/your household’s current housing situation? (Please select all …" at bounding box center [137, 214] width 164 height 17
click at [103, 208] on strong "2. What is your/ your household’s current housing situation? (Please select all…" at bounding box center [138, 214] width 166 height 17
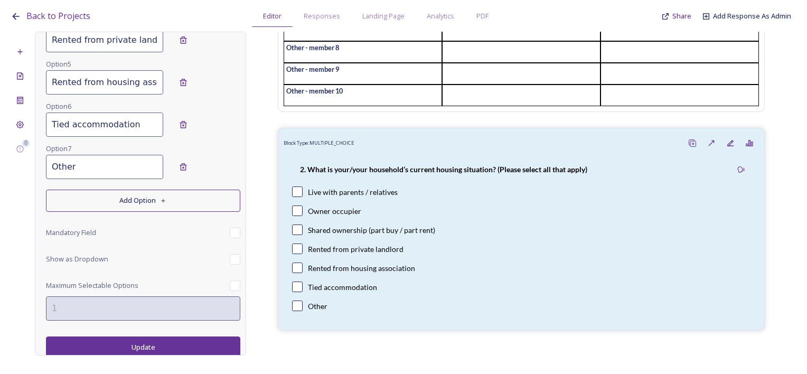
click at [184, 348] on button "Update" at bounding box center [143, 348] width 194 height 22
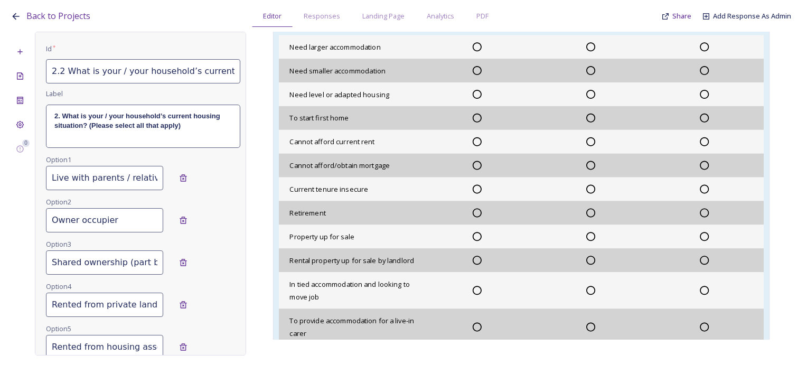
scroll to position [846, 0]
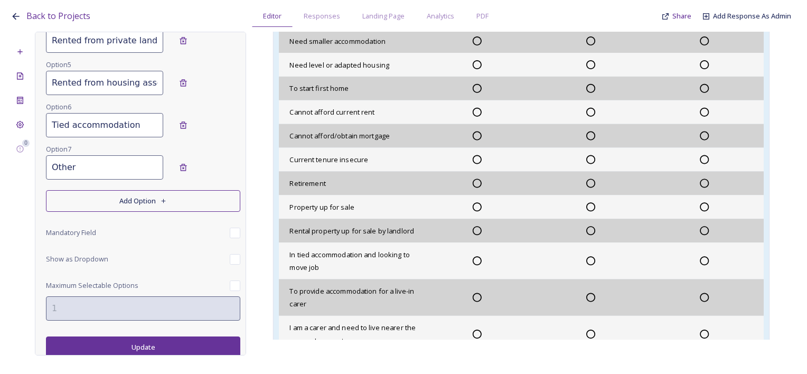
click at [506, 189] on div at bounding box center [478, 183] width 114 height 11
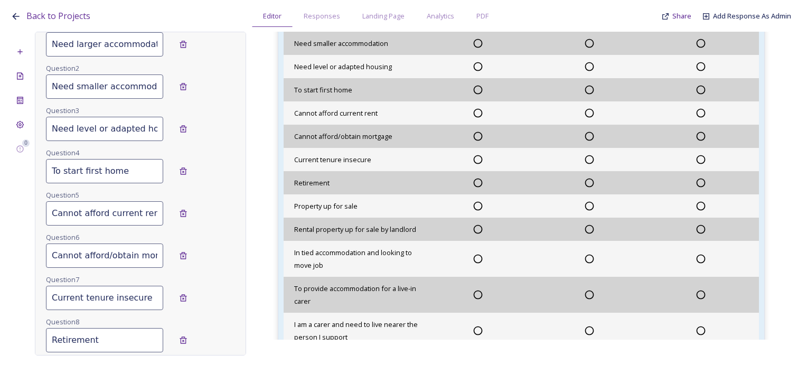
scroll to position [336, 0]
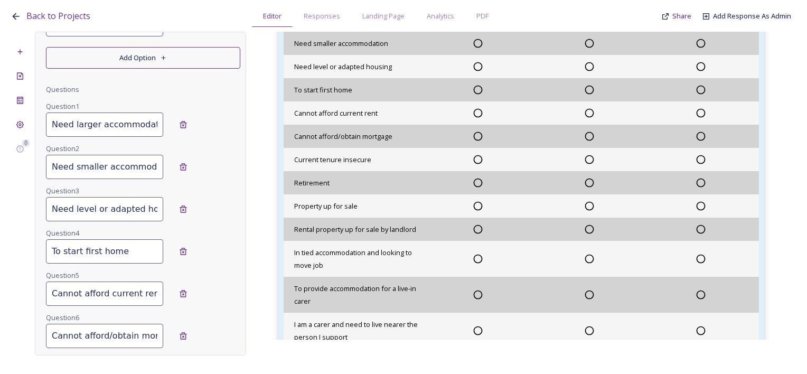
click at [67, 129] on input "Need larger accommodation" at bounding box center [104, 125] width 117 height 24
drag, startPoint x: 52, startPoint y: 123, endPoint x: 156, endPoint y: 120, distance: 104.7
click at [156, 120] on div "Need larger accommodation" at bounding box center [143, 125] width 194 height 24
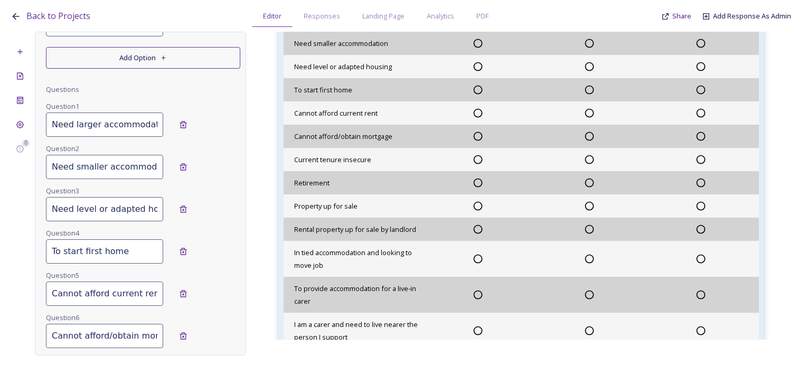
drag, startPoint x: 113, startPoint y: 160, endPoint x: 78, endPoint y: 163, distance: 34.5
click at [113, 160] on input "Need smaller accommodation" at bounding box center [104, 167] width 117 height 24
drag, startPoint x: 51, startPoint y: 163, endPoint x: 170, endPoint y: 165, distance: 119.5
click at [170, 165] on div "Need smaller accommodation Remove" at bounding box center [143, 167] width 194 height 24
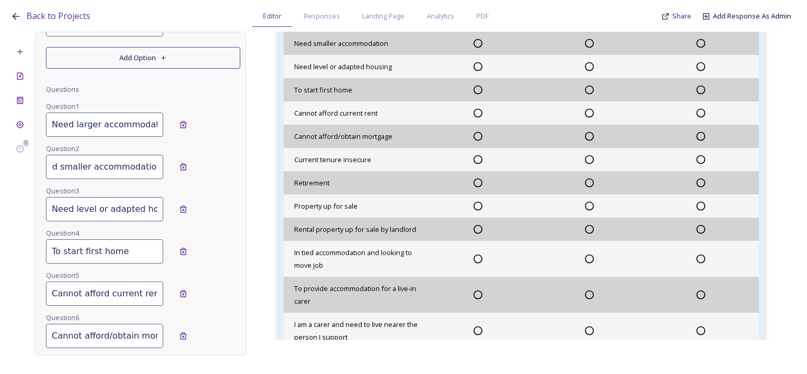
scroll to position [0, 0]
click at [61, 224] on div "Question 3 Need level or adapted housing" at bounding box center [143, 205] width 194 height 42
drag, startPoint x: 52, startPoint y: 209, endPoint x: 225, endPoint y: 201, distance: 173.0
click at [225, 201] on div "Need level or adapted housing" at bounding box center [143, 209] width 194 height 24
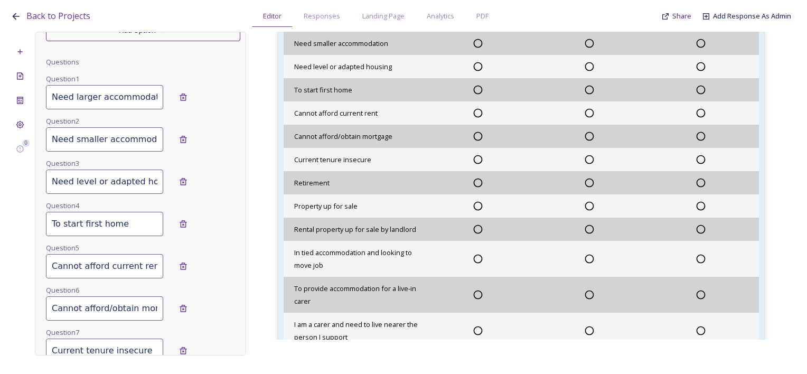
scroll to position [388, 0]
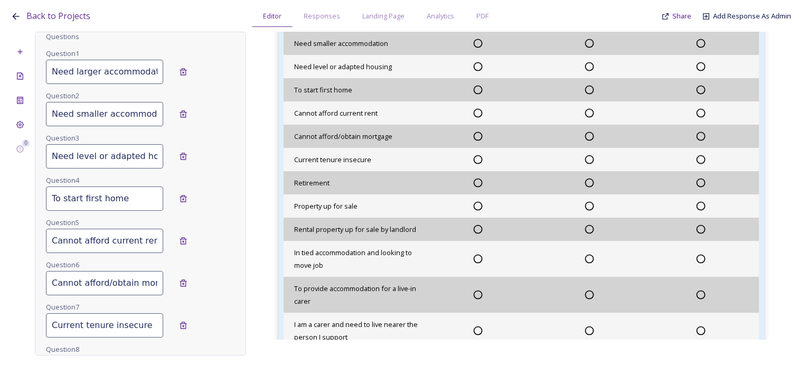
drag, startPoint x: 131, startPoint y: 198, endPoint x: 48, endPoint y: 198, distance: 83.0
click at [48, 198] on input "To start first home" at bounding box center [104, 199] width 117 height 24
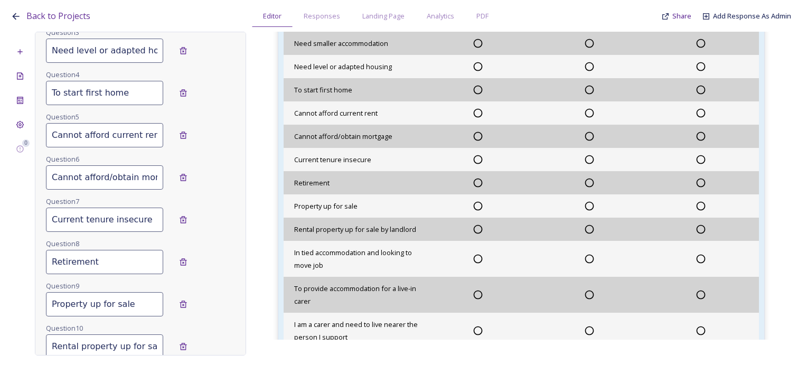
scroll to position [0, 2]
drag, startPoint x: 50, startPoint y: 187, endPoint x: 161, endPoint y: 175, distance: 112.1
click at [161, 175] on div "Edit Block Block Style Order Conditions Id * 2.3 What are your main reasons for…" at bounding box center [143, 87] width 194 height 1076
click at [50, 180] on input "Cannot afford/obtain mortgage" at bounding box center [104, 177] width 117 height 24
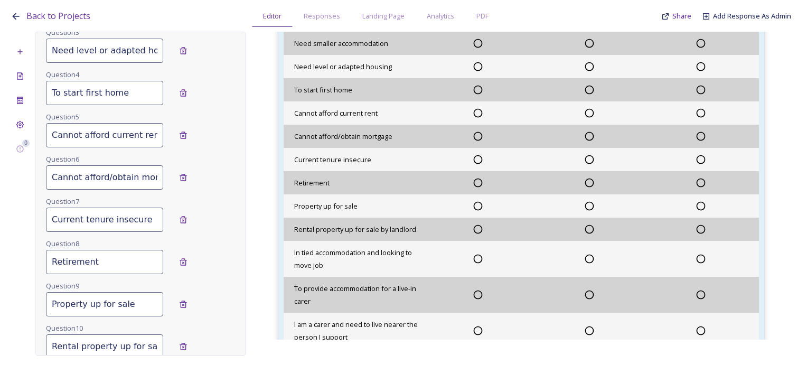
scroll to position [0, 22]
drag, startPoint x: 51, startPoint y: 179, endPoint x: 151, endPoint y: 177, distance: 99.4
click at [151, 177] on input "Cannot afford/obtain mortgage" at bounding box center [104, 177] width 117 height 24
click at [106, 178] on input "Cannot afford/obtain mortgage" at bounding box center [104, 177] width 117 height 24
click at [85, 177] on input "Cannot afford/obtain mortgage" at bounding box center [104, 177] width 117 height 24
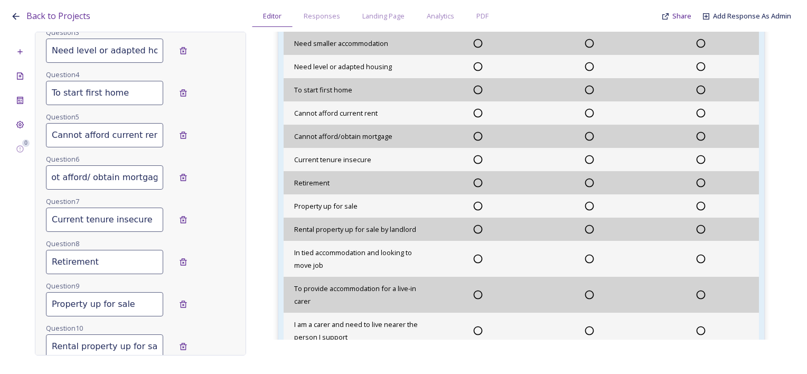
click at [80, 175] on input "Cannot afford/ obtain mortgage" at bounding box center [104, 177] width 117 height 24
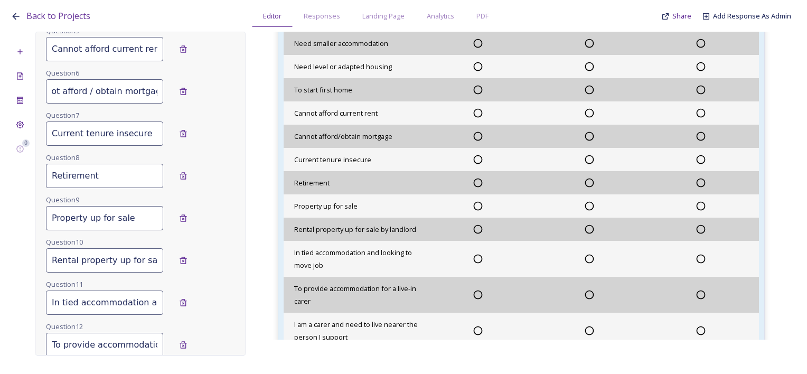
scroll to position [758, 0]
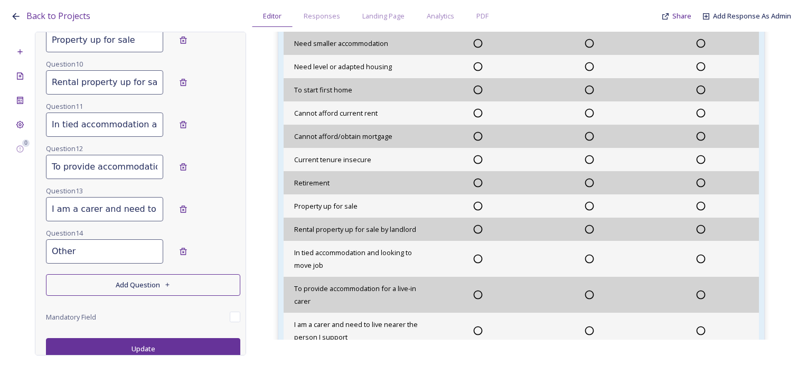
type input "Cannot afford / obtain mortgage"
click at [161, 340] on button "Update" at bounding box center [143, 349] width 194 height 22
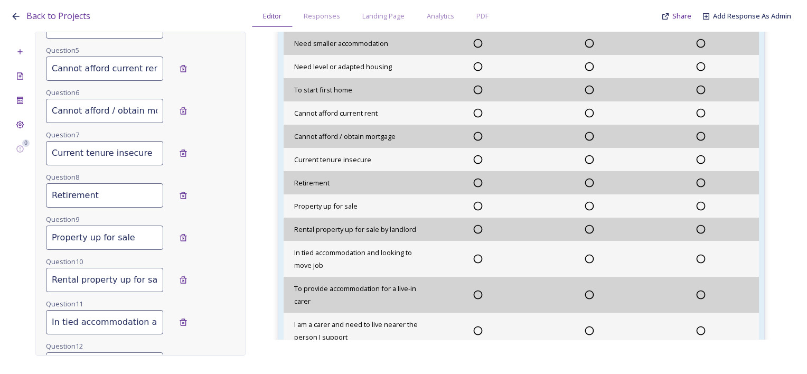
scroll to position [494, 0]
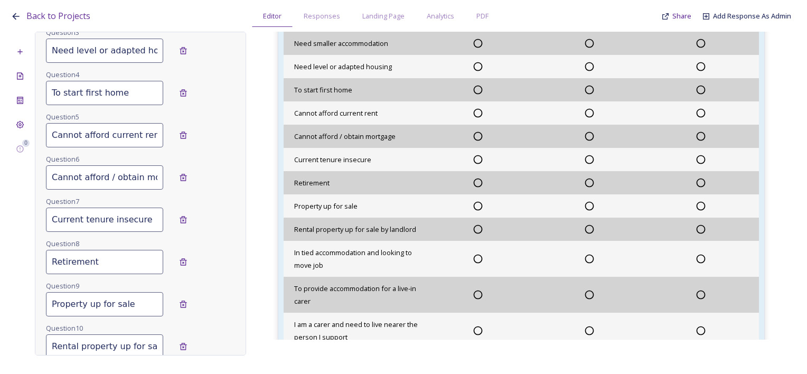
drag, startPoint x: 52, startPoint y: 220, endPoint x: 144, endPoint y: 222, distance: 92.5
click at [144, 222] on input "Current tenure insecure" at bounding box center [104, 220] width 117 height 24
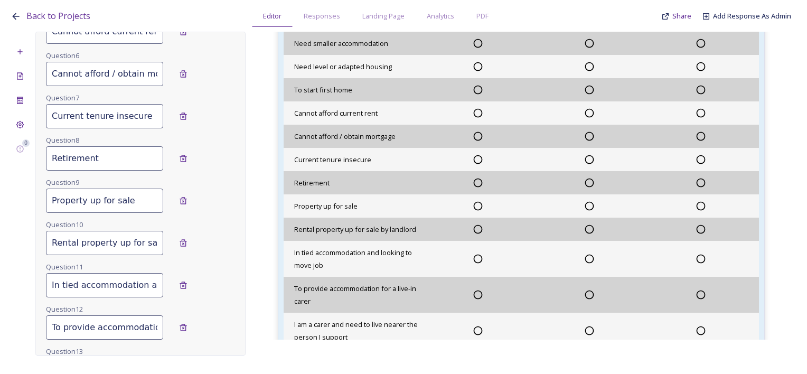
scroll to position [600, 0]
drag, startPoint x: 105, startPoint y: 154, endPoint x: 39, endPoint y: 154, distance: 66.1
click at [39, 154] on div "Edit Block Block Style Order Conditions Id * 2.3 What are your main reasons for…" at bounding box center [140, 194] width 211 height 324
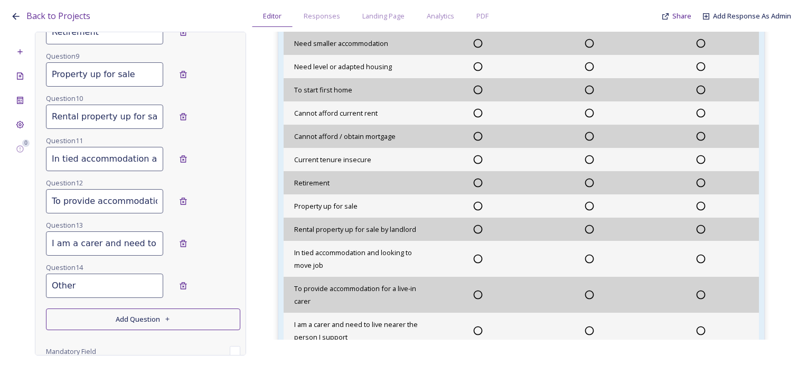
scroll to position [706, 0]
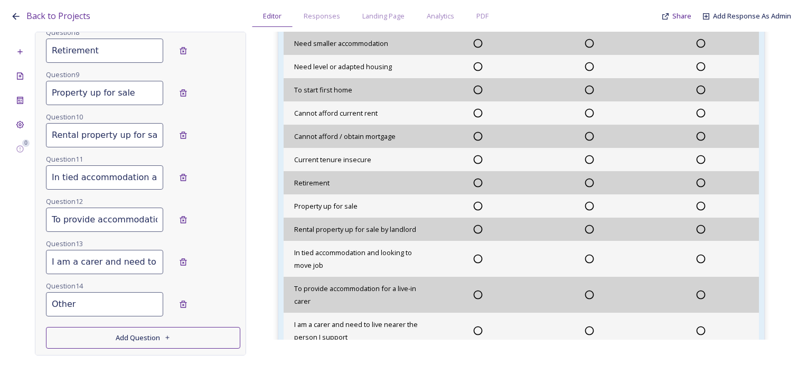
drag, startPoint x: 131, startPoint y: 90, endPoint x: 37, endPoint y: 96, distance: 94.3
click at [37, 96] on div "Edit Block Block Style Order Conditions Id * 2.3 What are your main reasons for…" at bounding box center [140, 194] width 211 height 324
click at [51, 131] on input "Rental property up for sale by landlord" at bounding box center [104, 135] width 117 height 24
drag, startPoint x: 51, startPoint y: 133, endPoint x: 215, endPoint y: 134, distance: 163.8
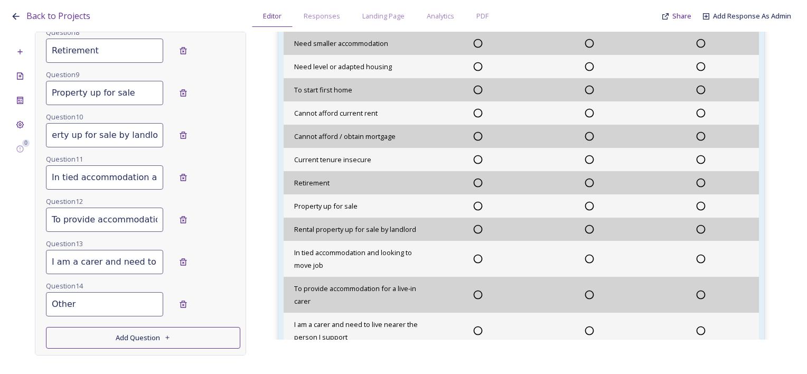
click at [215, 134] on div "Rental property up for sale by landlord" at bounding box center [143, 135] width 194 height 24
click at [68, 174] on input "In tied accommodation and looking to move job" at bounding box center [104, 177] width 117 height 24
drag, startPoint x: 50, startPoint y: 175, endPoint x: 224, endPoint y: 181, distance: 173.4
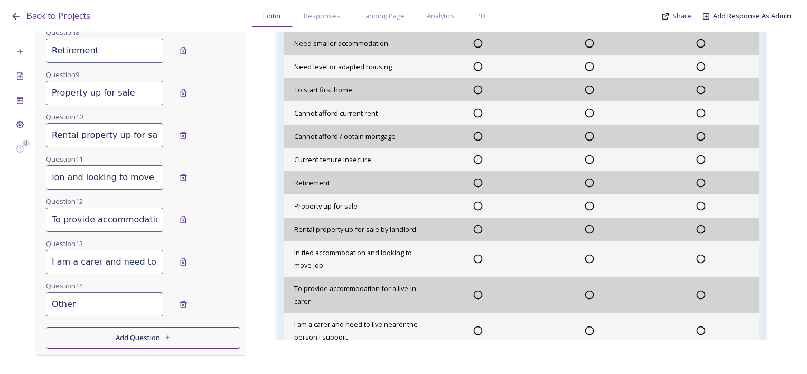
click at [224, 181] on div "In tied accommodation and looking to move job" at bounding box center [143, 177] width 194 height 24
drag, startPoint x: 51, startPoint y: 215, endPoint x: 156, endPoint y: 211, distance: 105.2
click at [156, 211] on div "To provide accommodation for a live-in carer" at bounding box center [143, 220] width 194 height 24
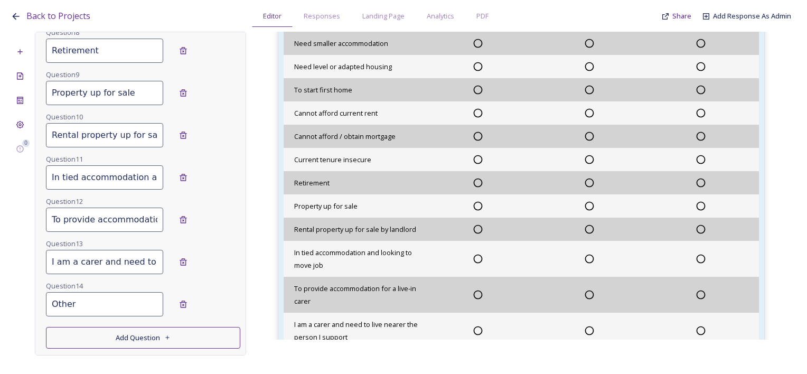
click at [80, 258] on input "I am a carer and need to live nearer the person I support" at bounding box center [104, 262] width 117 height 24
drag, startPoint x: 49, startPoint y: 259, endPoint x: 156, endPoint y: 259, distance: 107.8
click at [156, 259] on div "I am a carer and need to live nearer the person I support" at bounding box center [143, 262] width 194 height 24
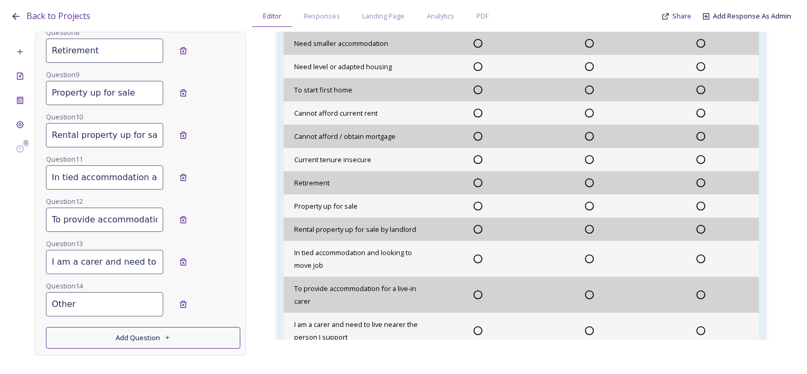
drag, startPoint x: 123, startPoint y: 298, endPoint x: 109, endPoint y: 300, distance: 13.8
click at [122, 298] on input "Other" at bounding box center [104, 304] width 117 height 24
drag, startPoint x: 60, startPoint y: 301, endPoint x: 20, endPoint y: 301, distance: 40.7
click at [20, 301] on div "0 Edit Block Block Style Order Conditions Id * 2.3 What are your main reasons f…" at bounding box center [404, 194] width 786 height 324
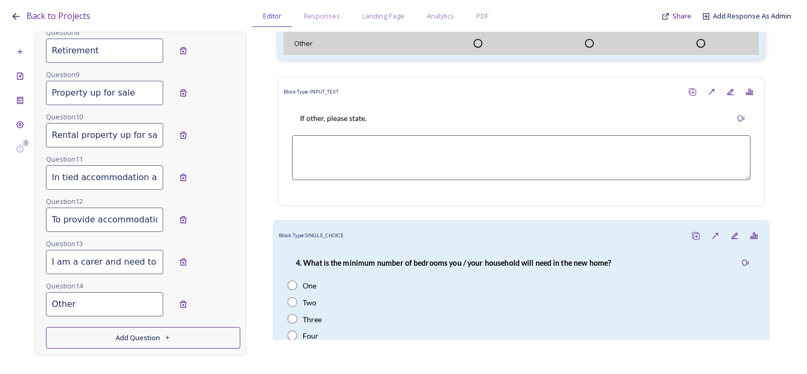
scroll to position [1268, 0]
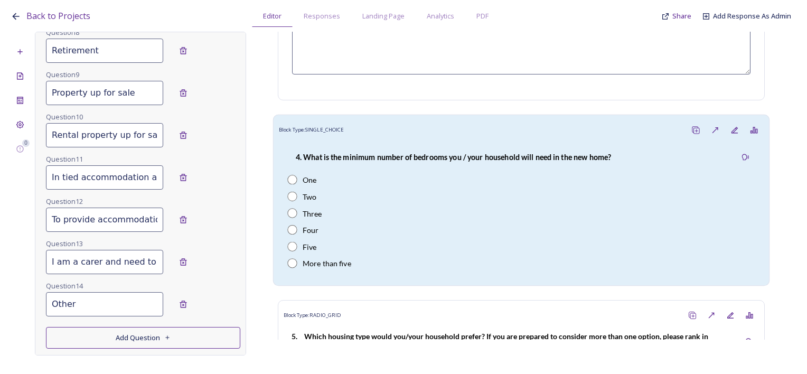
click at [502, 169] on div "4. What is the minimum number of bedrooms you / your household will need in the…" at bounding box center [453, 157] width 332 height 24
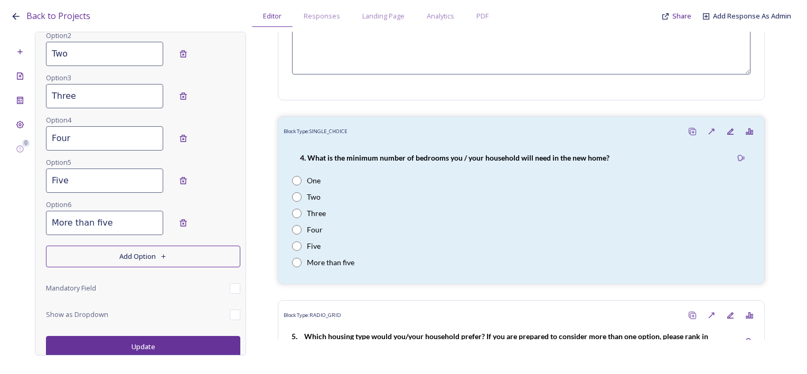
scroll to position [0, 0]
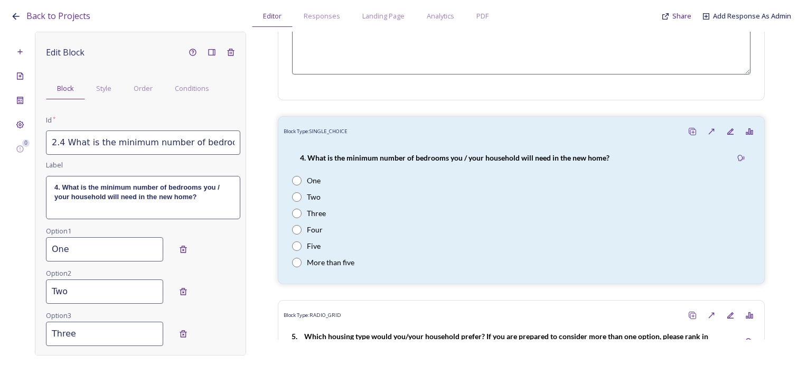
click at [80, 133] on input "2.4 What is the minimum number of bedrooms you / your household will need in th…" at bounding box center [143, 143] width 194 height 24
drag, startPoint x: 49, startPoint y: 142, endPoint x: 243, endPoint y: 143, distance: 194.5
click at [243, 143] on div "Edit Block Block Style Order Conditions Id * 2.4 What is the minimum number of …" at bounding box center [140, 194] width 211 height 324
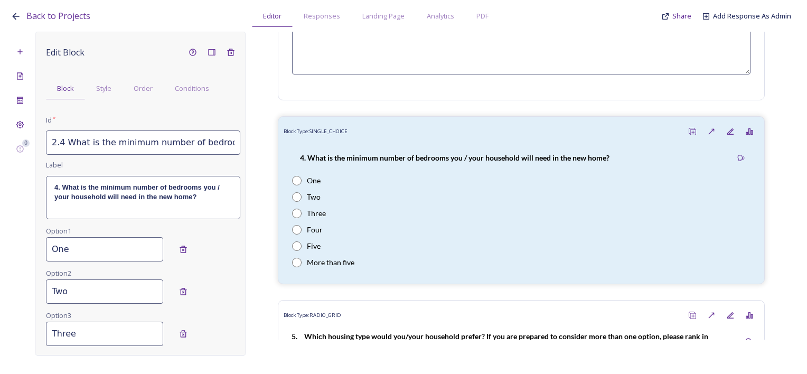
click at [100, 193] on strong "4. What is the minimum number of bedrooms you / your household will need in the…" at bounding box center [137, 191] width 167 height 17
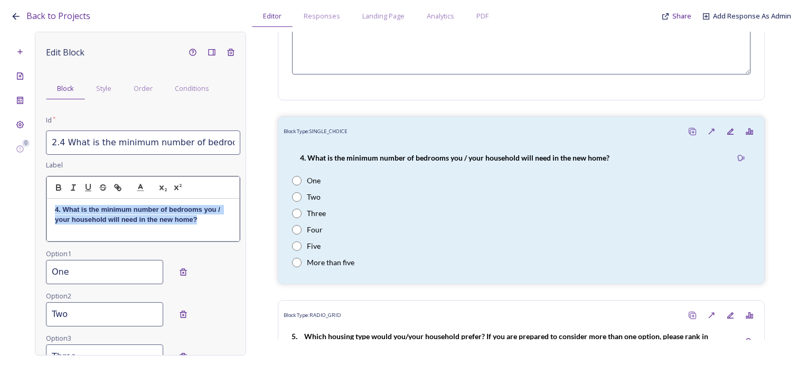
drag, startPoint x: 201, startPoint y: 224, endPoint x: 48, endPoint y: 212, distance: 154.2
click at [48, 212] on div "4. What is the minimum number of bedrooms you / your household will need in the…" at bounding box center [143, 220] width 192 height 42
copy strong "4. What is the minimum number of bedrooms you / your household will need in the…"
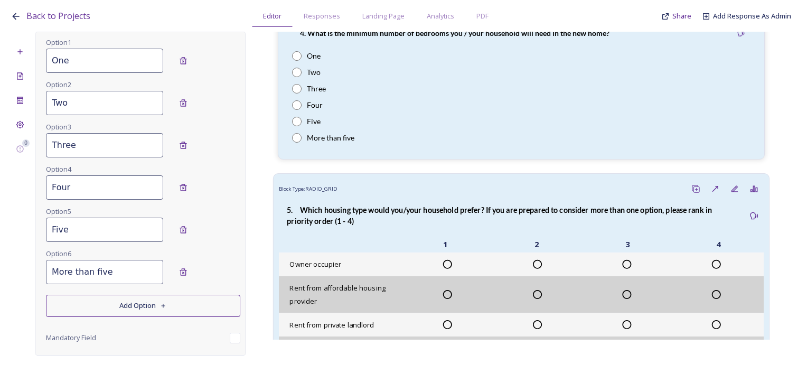
scroll to position [1480, 0]
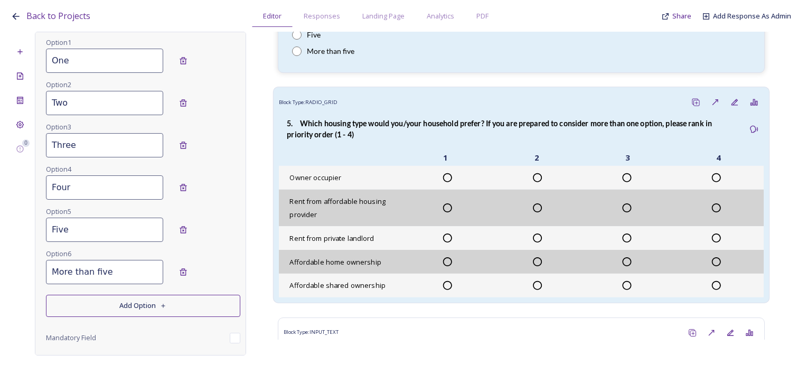
click at [378, 140] on p "5. Which housing type would you/your household prefer? If you are prepared to c…" at bounding box center [512, 129] width 450 height 22
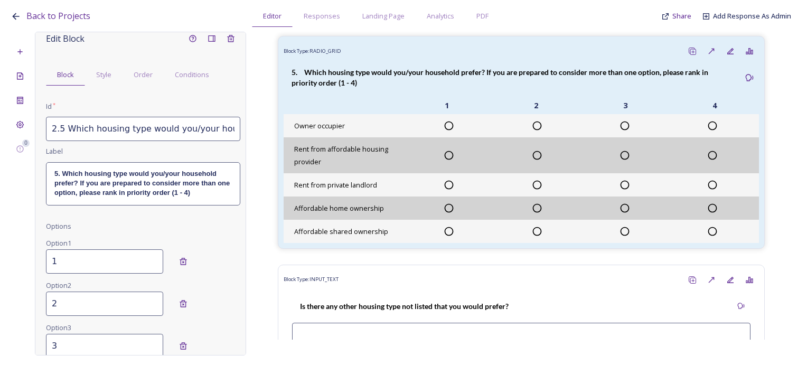
scroll to position [0, 0]
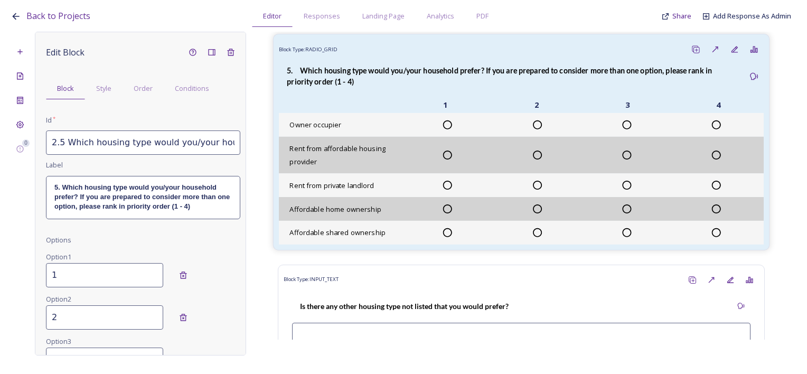
click at [463, 79] on strong "5. Which housing type would you/your household prefer? If you are prepared to c…" at bounding box center [500, 76] width 427 height 20
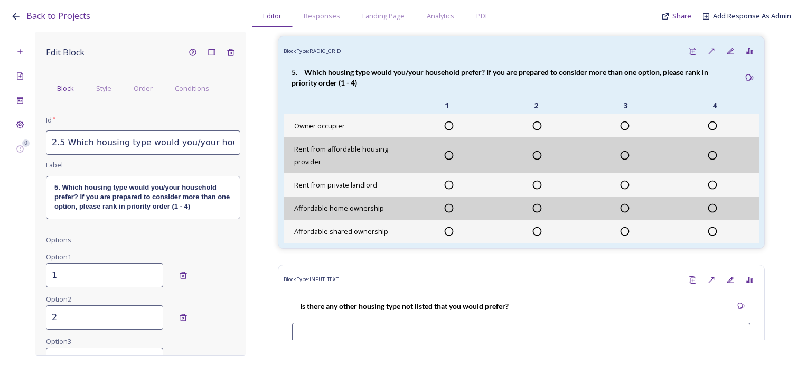
click at [86, 141] on input "2.5 Which housing type would you/your household prefer? If you are prepared to …" at bounding box center [143, 143] width 194 height 24
drag, startPoint x: 51, startPoint y: 140, endPoint x: 242, endPoint y: 142, distance: 190.8
click at [242, 142] on div "Edit Block Block Style Order Conditions Id * 2.5 Which housing type would you/y…" at bounding box center [140, 194] width 211 height 324
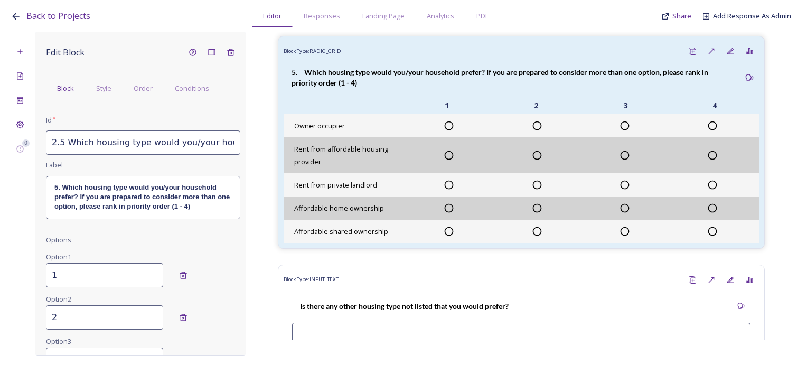
click at [190, 209] on strong "5. Which housing type would you/your household prefer? If you are prepared to c…" at bounding box center [143, 196] width 178 height 27
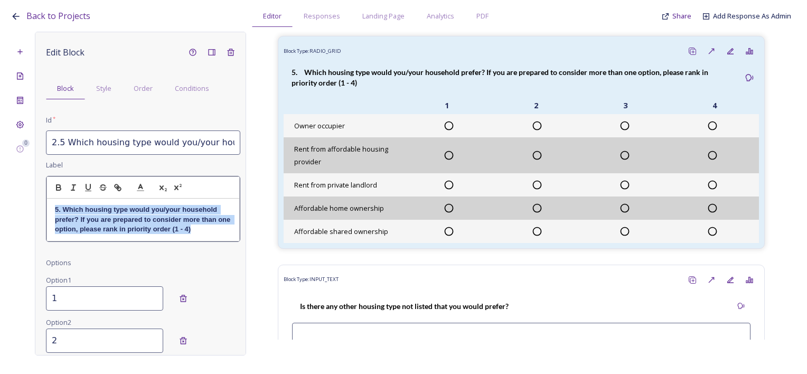
drag, startPoint x: 210, startPoint y: 227, endPoint x: 48, endPoint y: 211, distance: 162.5
click at [48, 211] on div "5. Which housing type would you/your household prefer? If you are prepared to c…" at bounding box center [143, 220] width 192 height 42
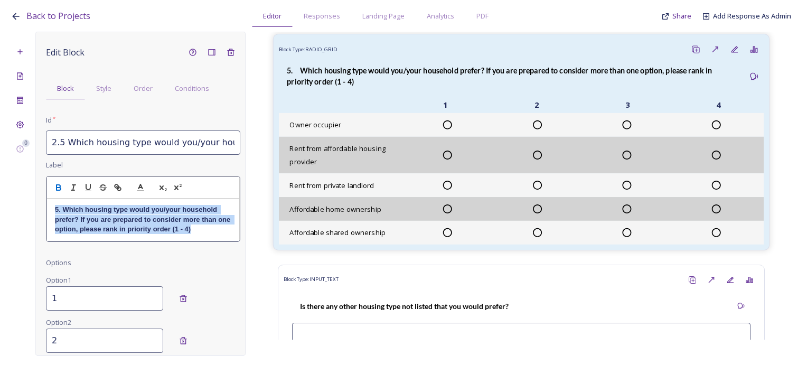
copy strong "5. Which housing type would you/your household prefer? If you are prepared to c…"
click at [397, 151] on div "Rent from affordable housing provider" at bounding box center [521, 155] width 485 height 36
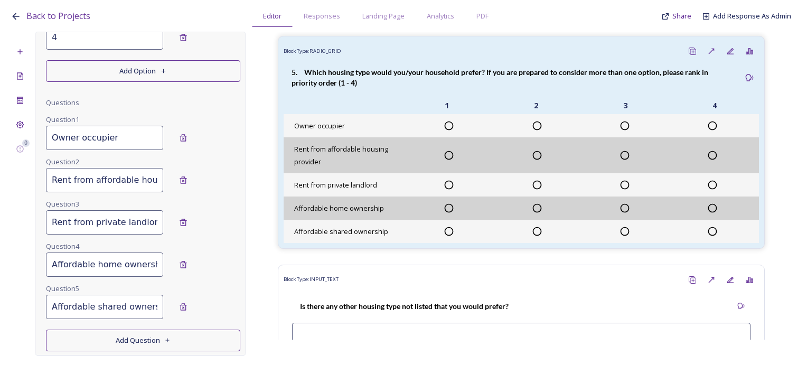
scroll to position [422, 0]
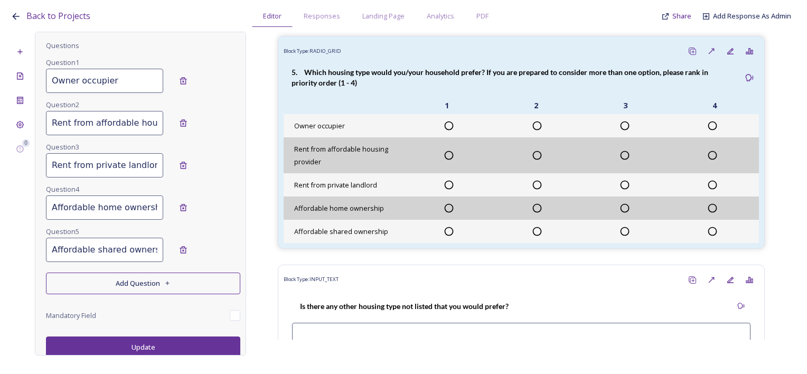
click at [100, 243] on input "Affordable shared ownership" at bounding box center [104, 250] width 117 height 24
drag, startPoint x: 51, startPoint y: 246, endPoint x: 156, endPoint y: 247, distance: 105.7
click at [156, 247] on div "Affordable shared ownership" at bounding box center [143, 250] width 194 height 24
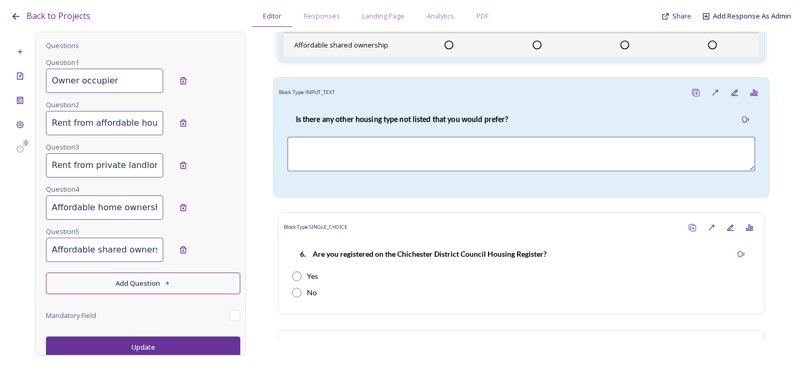
scroll to position [1744, 0]
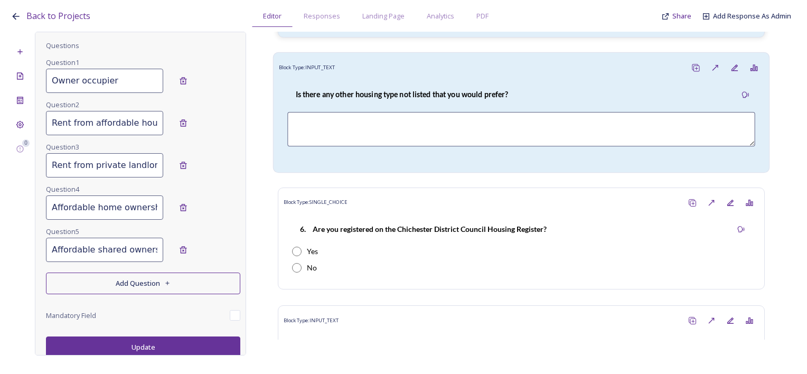
click at [499, 106] on div "Is there any other housing type not listed that you would prefer?" at bounding box center [401, 94] width 229 height 24
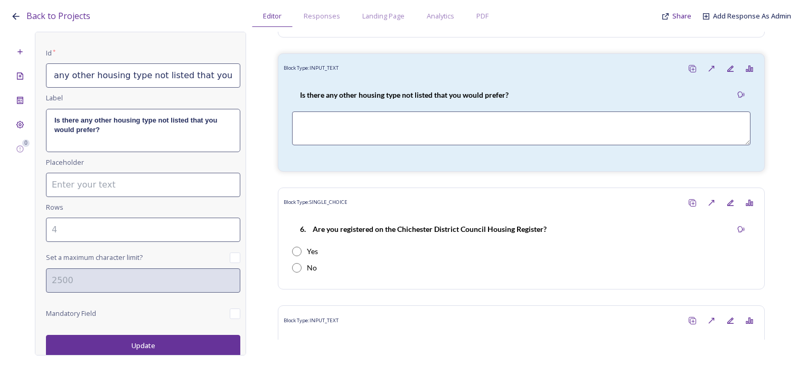
scroll to position [0, 86]
drag, startPoint x: 49, startPoint y: 75, endPoint x: 250, endPoint y: 76, distance: 200.8
click at [250, 76] on div "0 Edit Block Block Style Order Conditions Id * 2.5.a. Is there any other housin…" at bounding box center [404, 194] width 786 height 324
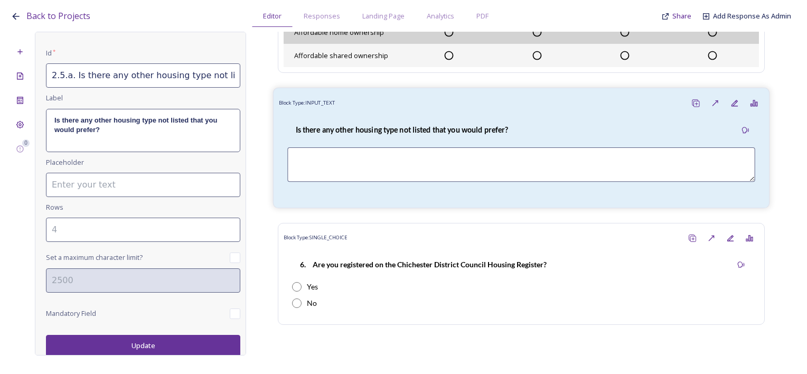
scroll to position [1691, 0]
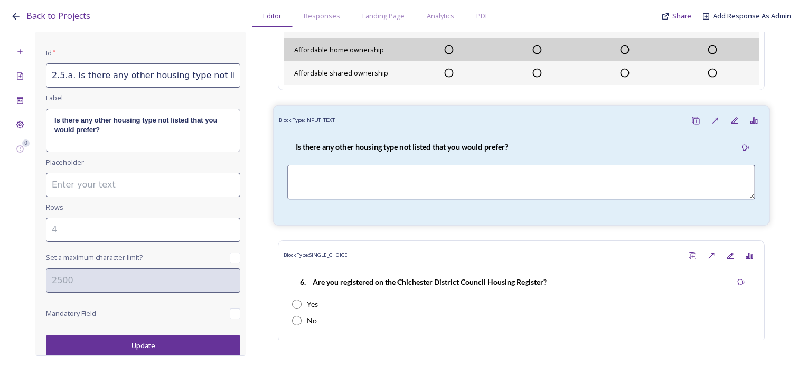
click at [422, 147] on div "Is there any other housing type not listed that you would prefer?" at bounding box center [401, 147] width 229 height 24
drag, startPoint x: 177, startPoint y: 220, endPoint x: 194, endPoint y: 226, distance: 18.9
click at [178, 220] on input "number" at bounding box center [143, 230] width 194 height 24
click at [226, 231] on input "-1" at bounding box center [143, 230] width 194 height 24
click at [225, 222] on input "0" at bounding box center [143, 230] width 194 height 24
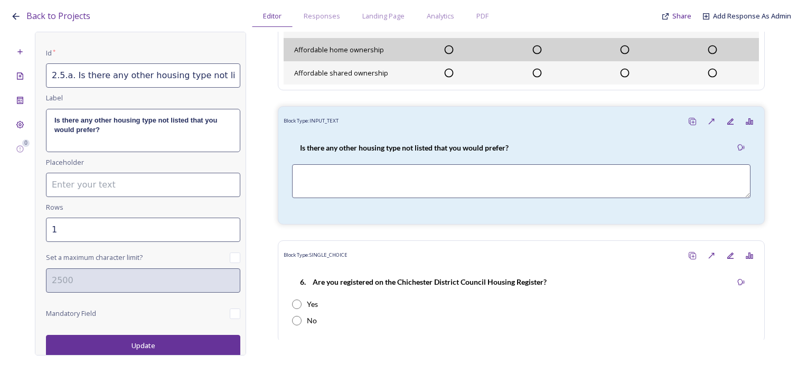
click at [225, 222] on input "1" at bounding box center [143, 230] width 194 height 24
click at [224, 222] on input "2" at bounding box center [143, 230] width 194 height 24
type input "3"
click at [224, 222] on input "3" at bounding box center [143, 230] width 194 height 24
click at [196, 343] on button "Update" at bounding box center [143, 346] width 194 height 22
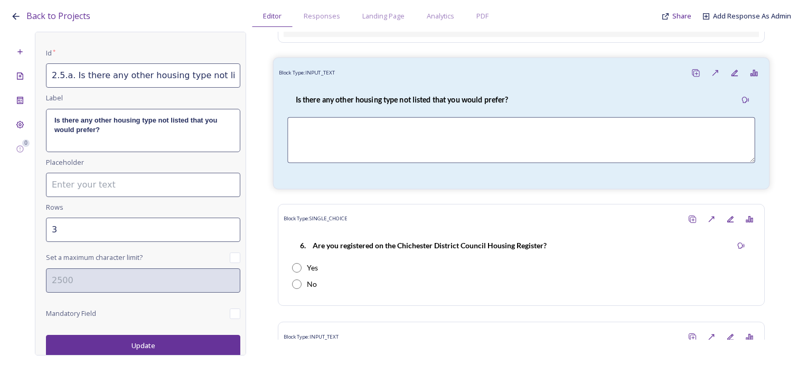
scroll to position [1797, 0]
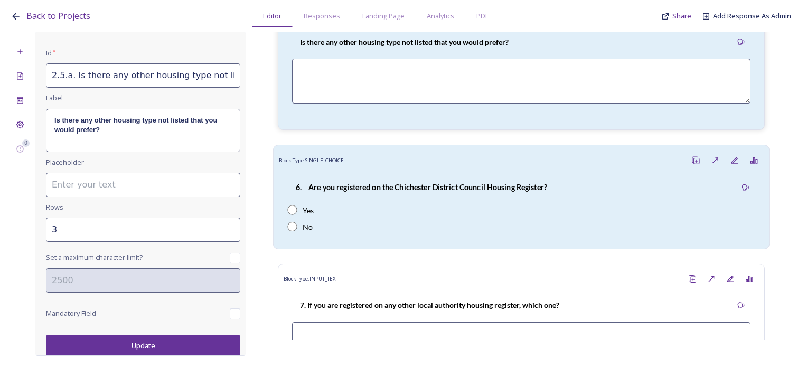
click at [392, 199] on div "6. Are you registered on the Chichester District Council Housing Register?" at bounding box center [421, 187] width 268 height 24
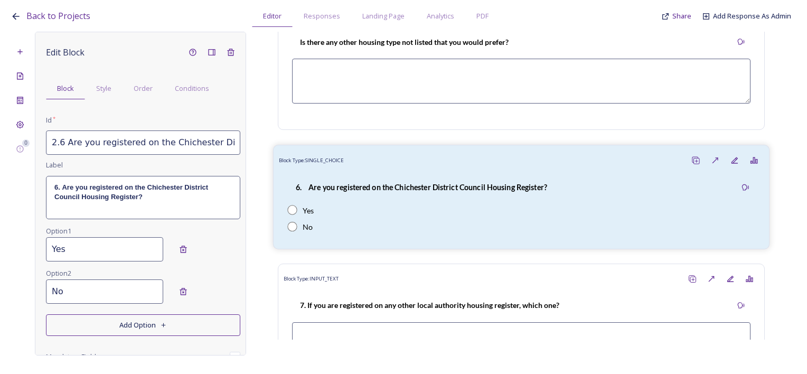
scroll to position [1902, 0]
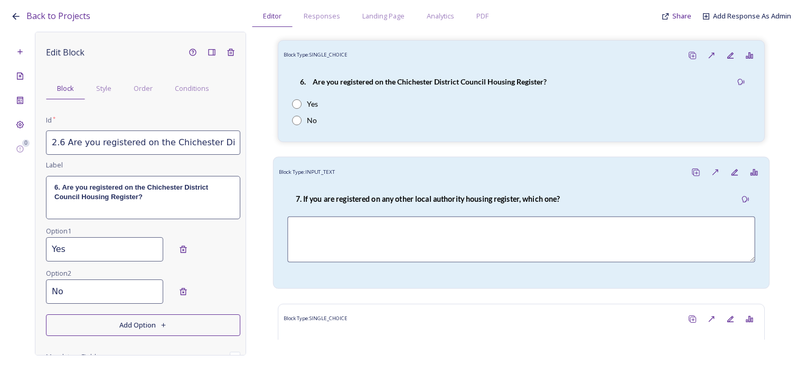
click at [446, 203] on strong "7. If you are registered on any other local authority housing register, which o…" at bounding box center [428, 198] width 265 height 9
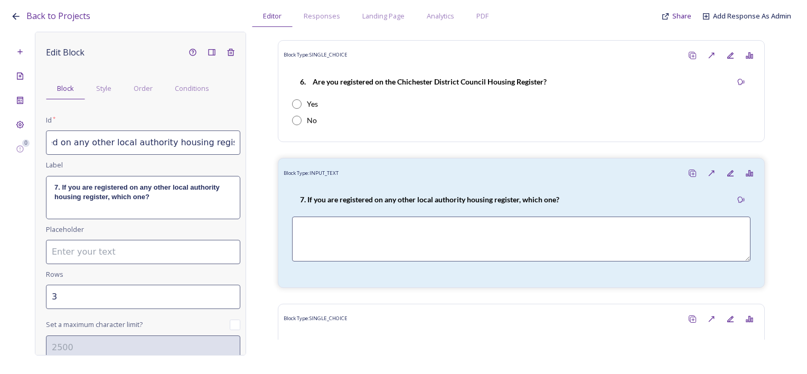
scroll to position [0, 127]
drag, startPoint x: 49, startPoint y: 141, endPoint x: 266, endPoint y: 146, distance: 217.3
click at [266, 146] on div "0 Edit Block Block Style Order Conditions Id * 2.7 If you are registered on any…" at bounding box center [404, 194] width 786 height 324
click at [163, 206] on div "7. If you are registered on any other local authority housing register, which o…" at bounding box center [143, 198] width 193 height 42
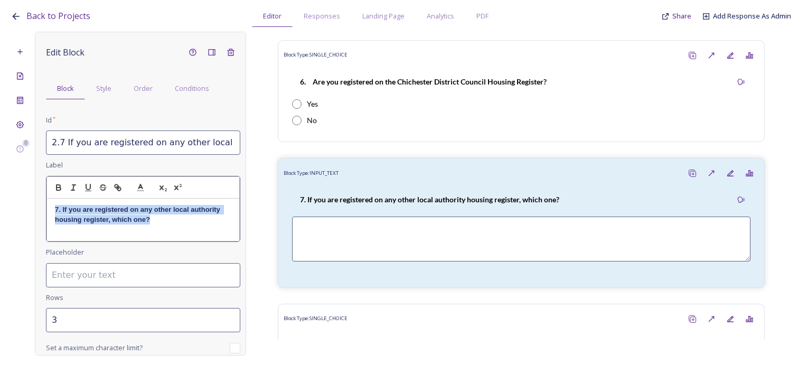
drag, startPoint x: 164, startPoint y: 221, endPoint x: 43, endPoint y: 201, distance: 122.7
click at [43, 201] on div "Edit Block Block Style Order Conditions Id * 2.7 If you are registered on any o…" at bounding box center [140, 194] width 211 height 324
copy strong "7. If you are registered on any other local authority housing register, which o…"
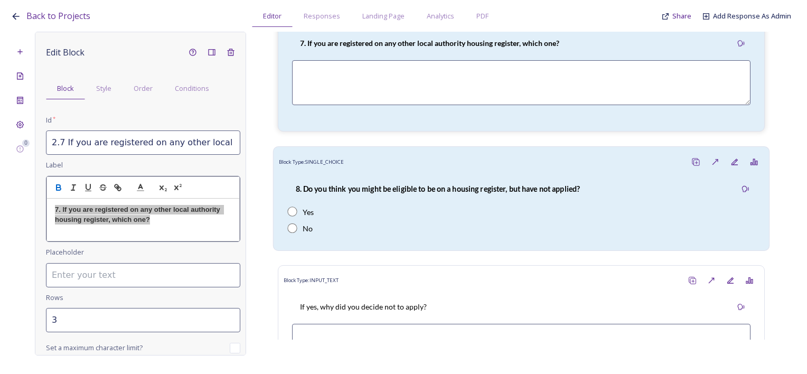
scroll to position [2008, 0]
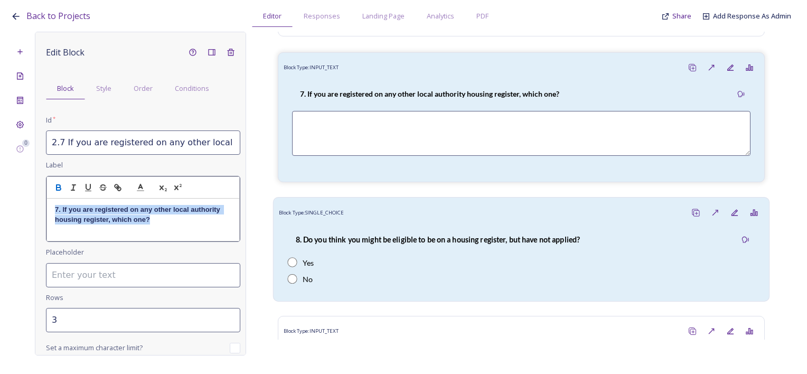
click at [409, 235] on div "8. Do you think you might be eligible to be on a housing register, but have not…" at bounding box center [521, 258] width 485 height 73
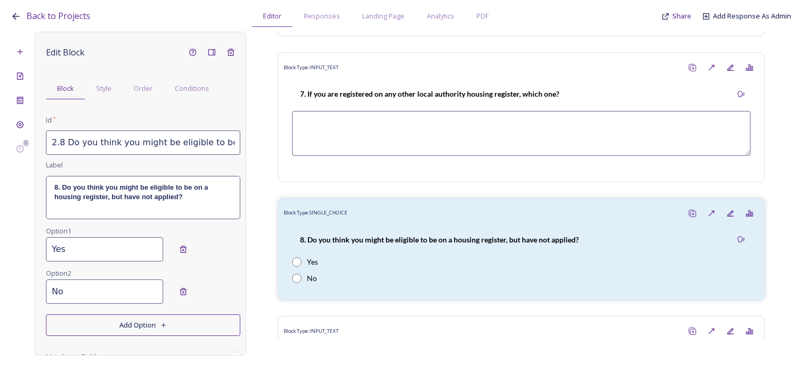
scroll to position [0, 156]
drag, startPoint x: 49, startPoint y: 142, endPoint x: 272, endPoint y: 146, distance: 223.0
click at [272, 146] on div "0 Edit Block Block Style Order Conditions Id * 2.8 Do you think you might be el…" at bounding box center [404, 194] width 786 height 324
click at [182, 201] on p "8. Do you think you might be eligible to be on a housing register, but have not…" at bounding box center [143, 193] width 178 height 20
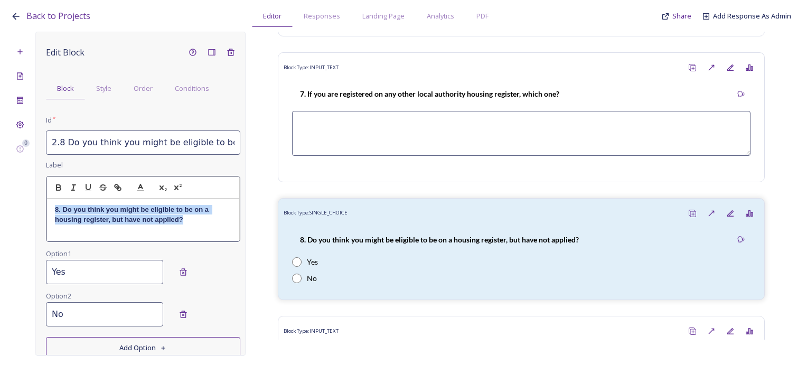
drag, startPoint x: 162, startPoint y: 218, endPoint x: 49, endPoint y: 211, distance: 113.3
click at [49, 211] on div "8. Do you think you might be eligible to be on a housing register, but have not…" at bounding box center [143, 220] width 192 height 42
copy strong "8. Do you think you might be eligible to be on a housing register, but have not…"
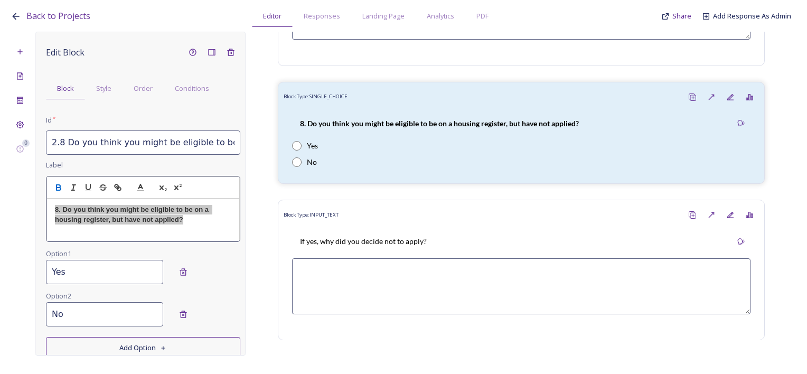
scroll to position [2167, 0]
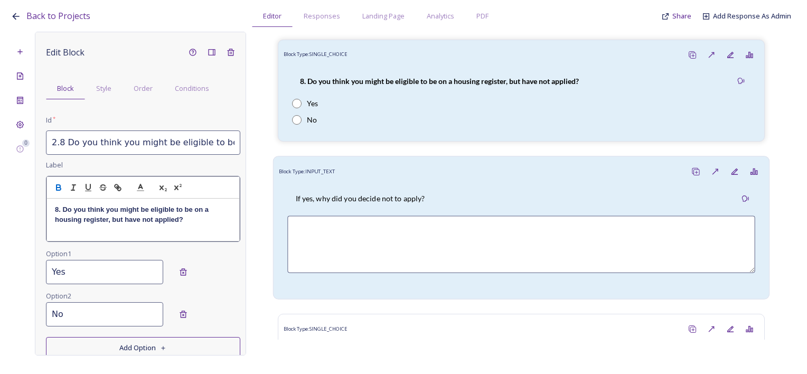
drag, startPoint x: 272, startPoint y: 208, endPoint x: 291, endPoint y: 204, distance: 19.4
click at [272, 208] on div "Block Type: RICH_TEXT Section 2 – Your future housing needs Block Type: INPUT_T…" at bounding box center [521, 186] width 551 height 308
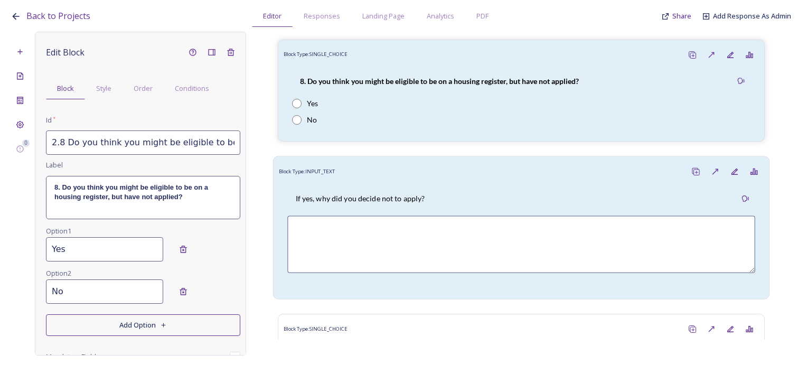
click at [349, 194] on div "If yes, why did you decide not to apply?" at bounding box center [521, 238] width 485 height 112
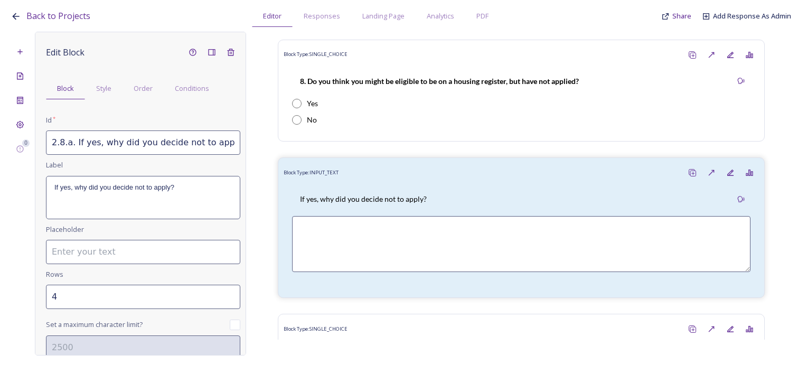
drag, startPoint x: 224, startPoint y: 144, endPoint x: 40, endPoint y: 143, distance: 183.9
click at [40, 143] on div "Edit Block Block Style Order Conditions Id * 2.8.a. If yes, why did you decide …" at bounding box center [140, 194] width 211 height 324
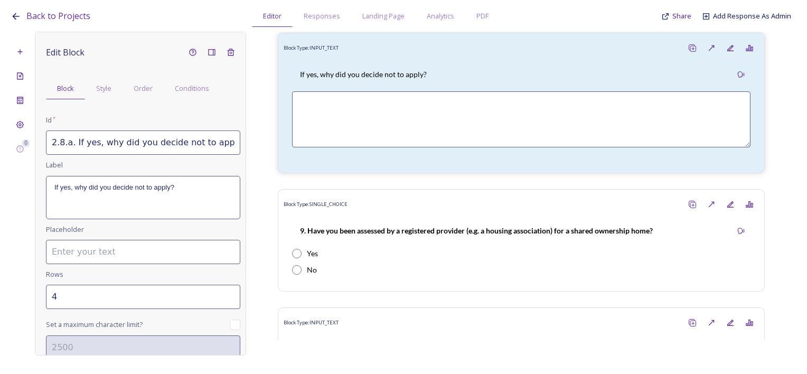
scroll to position [2272, 0]
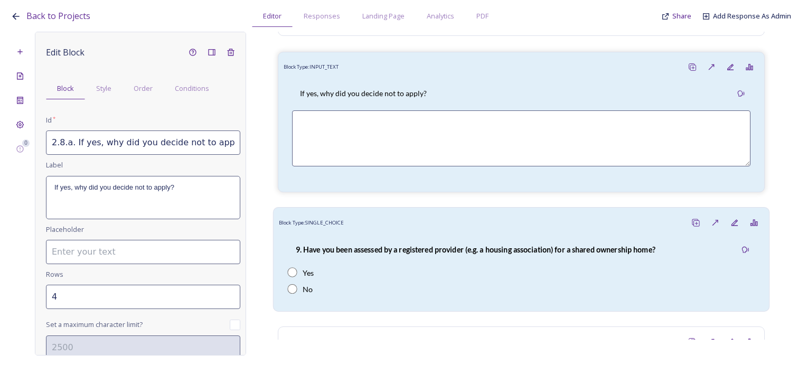
click at [469, 246] on div "9. Have you been assessed by a registered provider (e.g. a housing association)…" at bounding box center [521, 269] width 485 height 73
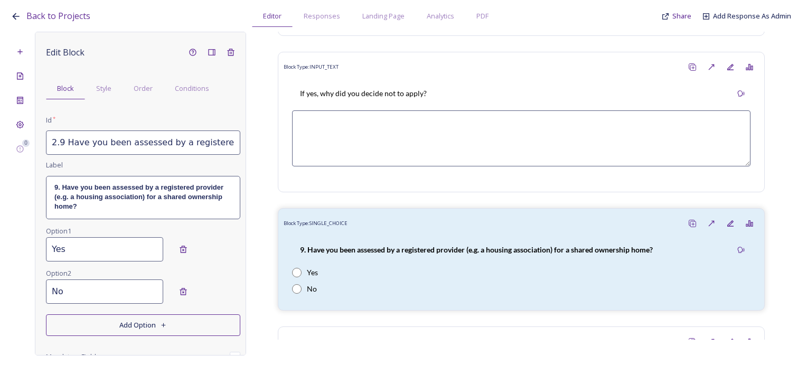
click at [59, 141] on input "2.9 Have you been assessed by a registered provider (e.g. a housing association…" at bounding box center [143, 143] width 194 height 24
drag, startPoint x: 50, startPoint y: 142, endPoint x: 257, endPoint y: 150, distance: 207.9
click at [266, 150] on div "0 Edit Block Block Style Order Conditions Id * 2.9 Have you been assessed by a …" at bounding box center [404, 194] width 786 height 324
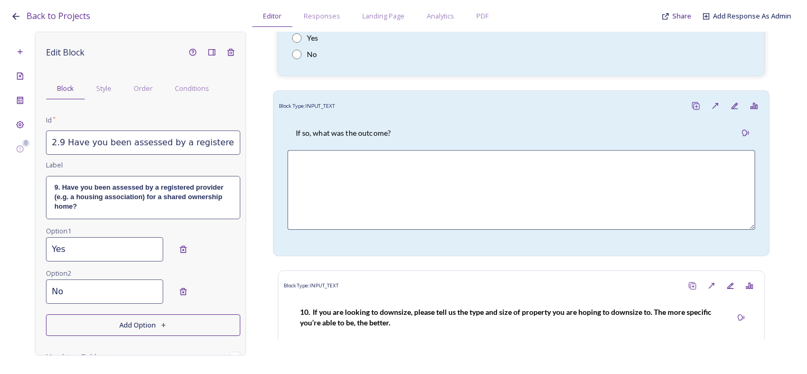
scroll to position [2537, 0]
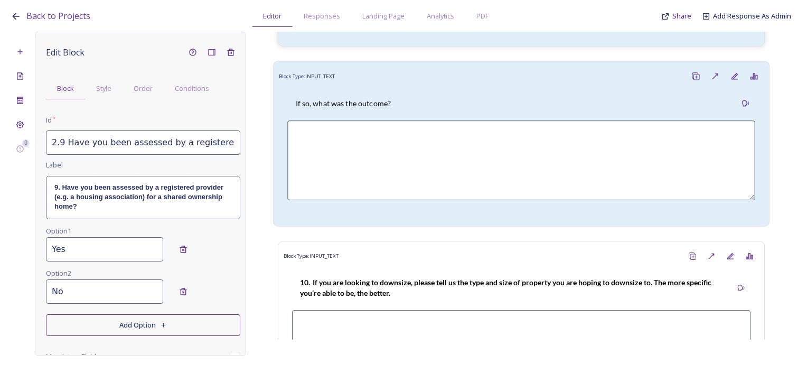
click at [358, 109] on p "If so, what was the outcome?" at bounding box center [344, 103] width 96 height 11
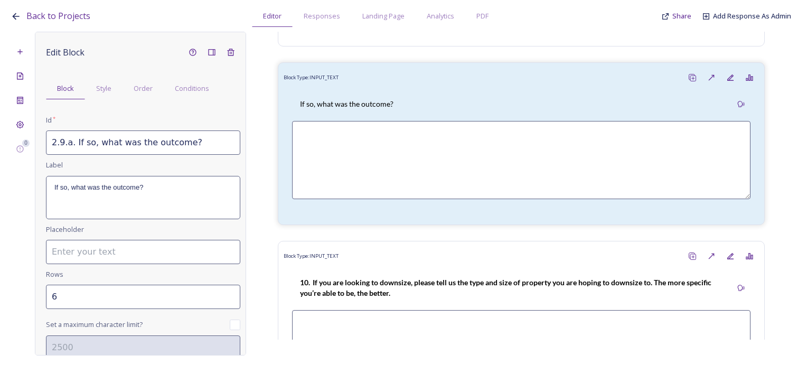
click at [113, 135] on input "2.9.a. If so, what was the outcome?" at bounding box center [143, 143] width 194 height 24
drag, startPoint x: 118, startPoint y: 139, endPoint x: 16, endPoint y: 133, distance: 101.6
click at [16, 133] on div "Project Settings 0 Edit Block Block Style Order Conditions Id * 2.9.a. If so, w…" at bounding box center [404, 194] width 786 height 324
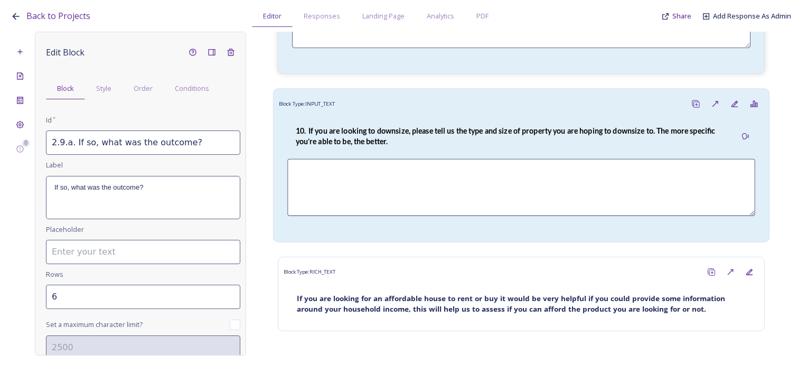
scroll to position [2695, 0]
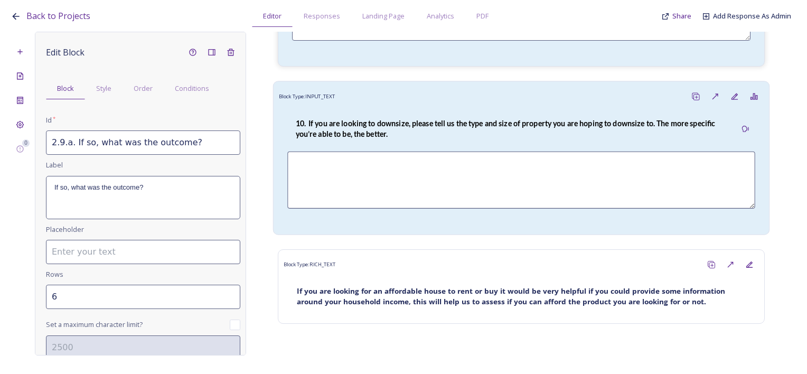
click at [389, 125] on div "10. If you are looking to downsize, please tell us the type and size of propert…" at bounding box center [511, 129] width 449 height 34
type input "2.10 If you are looking to downsize, please tell us the type and size of proper…"
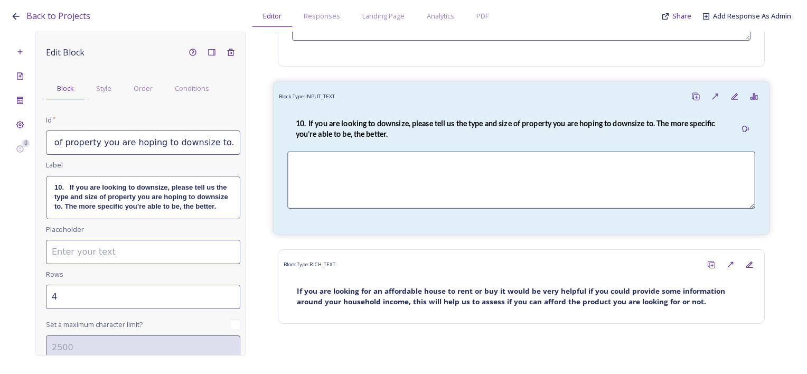
scroll to position [0, 411]
drag, startPoint x: 51, startPoint y: 144, endPoint x: 315, endPoint y: 142, distance: 264.2
click at [315, 142] on div "0 Edit Block Block Style Order Conditions Id * 2.10 If you are looking to downs…" at bounding box center [404, 194] width 786 height 324
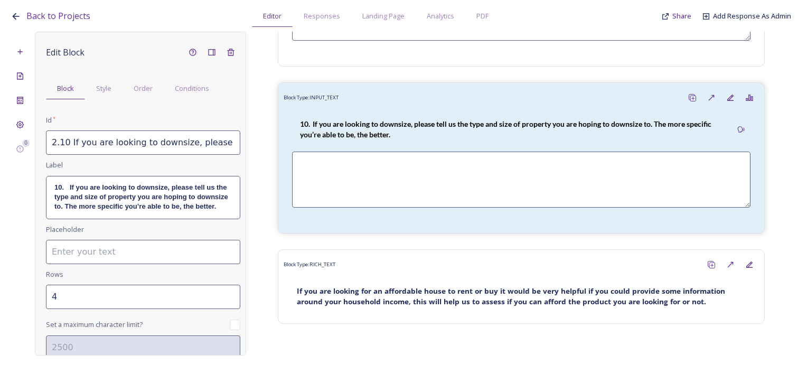
click at [121, 210] on p "10. If you are looking to downsize, please tell us the type and size of propert…" at bounding box center [143, 197] width 178 height 29
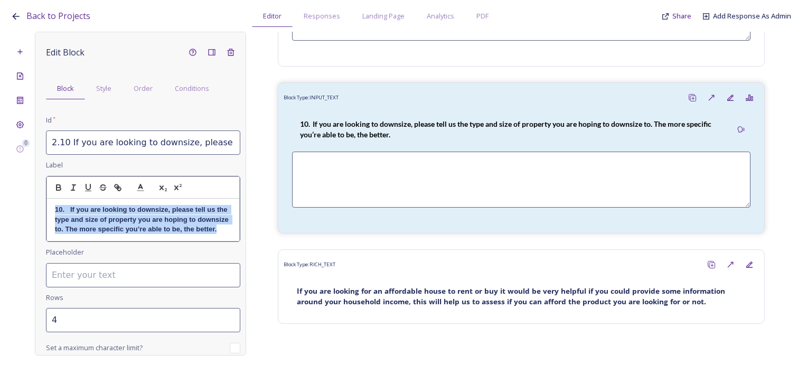
drag, startPoint x: 99, startPoint y: 237, endPoint x: 53, endPoint y: 207, distance: 54.7
click at [53, 207] on div "10. If you are looking to downsize, please tell us the type and size of propert…" at bounding box center [143, 220] width 192 height 42
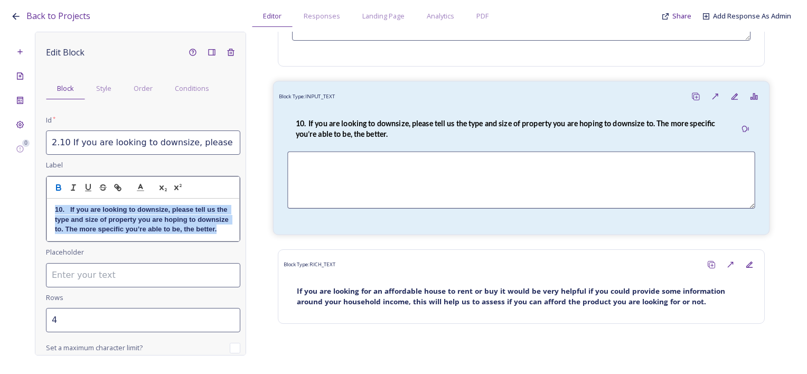
copy strong "10. If you are looking to downsize, please tell us the type and size of propert…"
click at [416, 131] on strong "10. If you are looking to downsize, please tell us the type and size of propert…" at bounding box center [507, 129] width 422 height 20
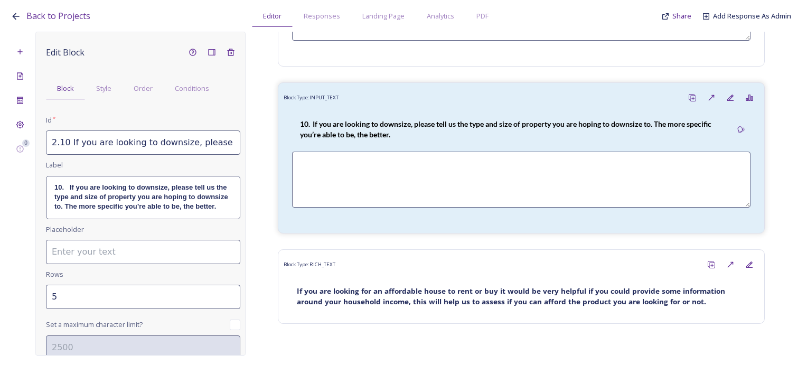
click at [226, 301] on input "5" at bounding box center [143, 297] width 194 height 24
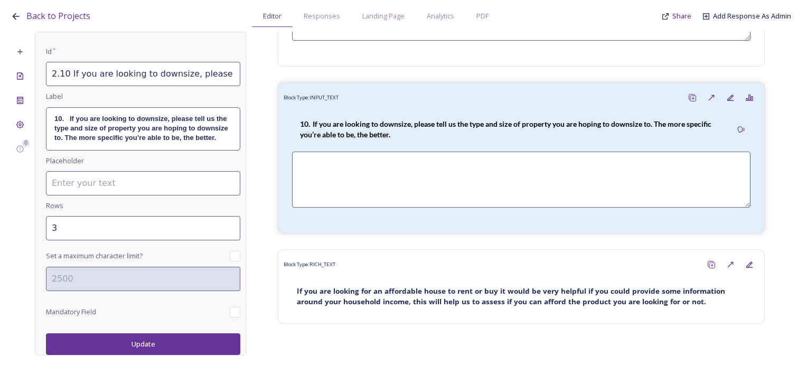
click at [182, 345] on button "Update" at bounding box center [143, 344] width 194 height 22
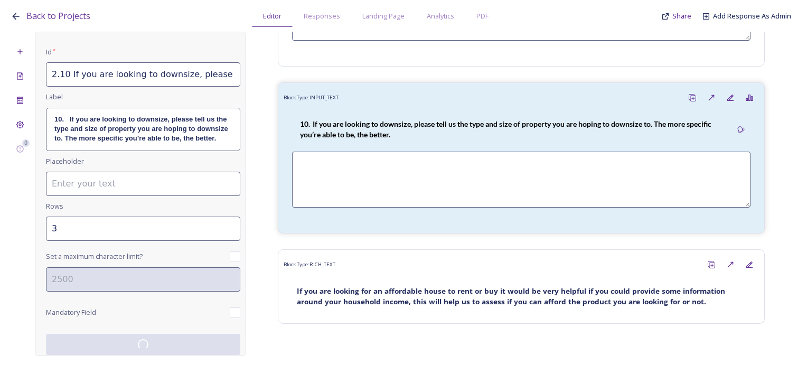
scroll to position [76, 0]
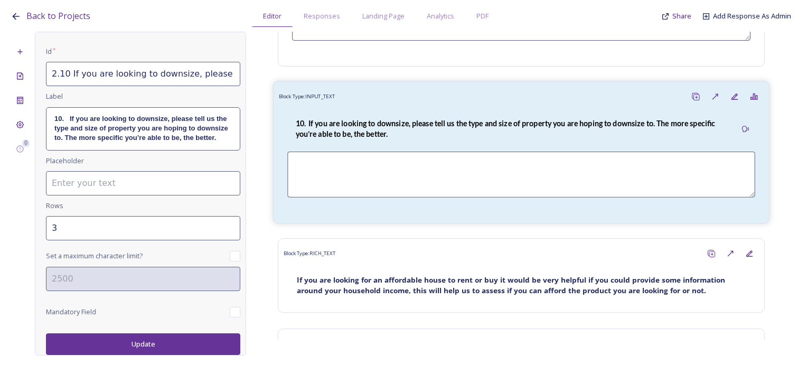
click at [397, 140] on p "10. If you are looking to downsize, please tell us the type and size of propert…" at bounding box center [512, 129] width 432 height 22
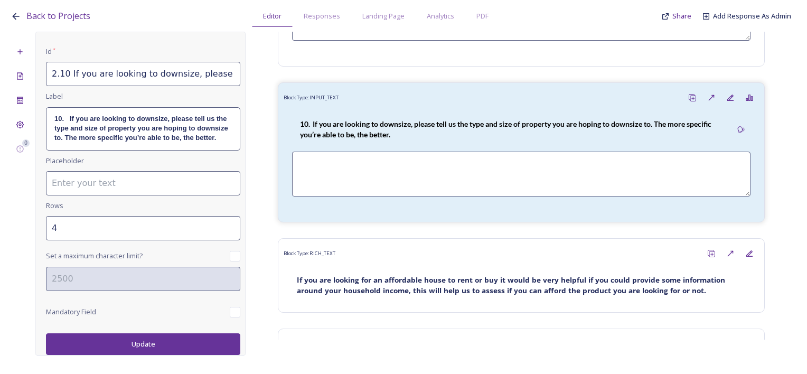
click at [221, 227] on input "4" at bounding box center [143, 228] width 194 height 24
type input "5"
click at [221, 227] on input "5" at bounding box center [143, 228] width 194 height 24
click at [165, 347] on button "Update" at bounding box center [143, 344] width 194 height 22
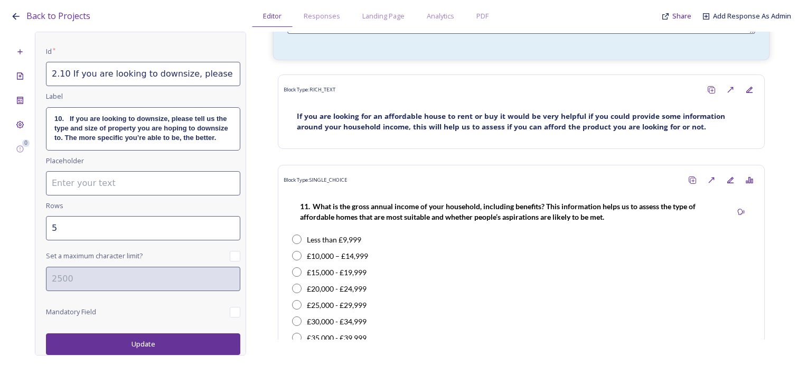
scroll to position [2907, 0]
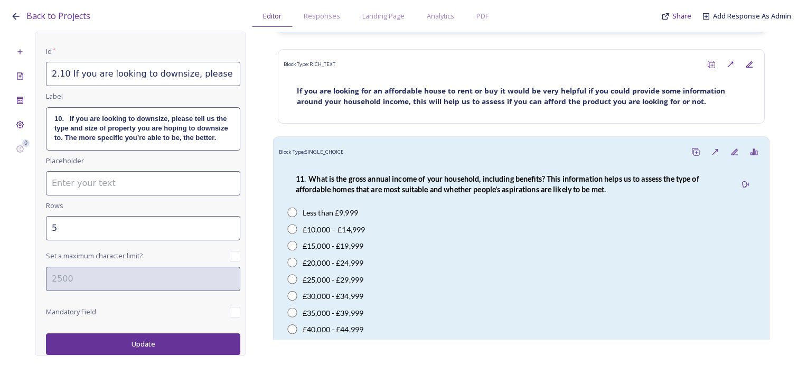
drag, startPoint x: 374, startPoint y: 205, endPoint x: 321, endPoint y: 205, distance: 52.8
click at [374, 201] on div "11. What is the gross annual income of your household, including benefits? This…" at bounding box center [511, 184] width 449 height 34
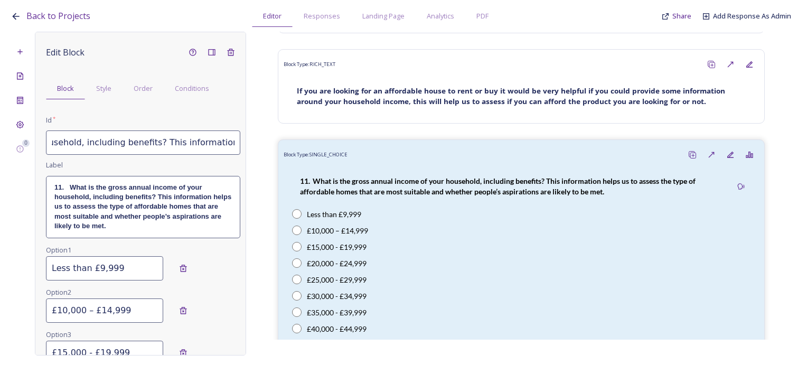
scroll to position [0, 638]
drag, startPoint x: 52, startPoint y: 141, endPoint x: 292, endPoint y: 141, distance: 239.9
click at [292, 141] on div "0 Edit Block Block Style Order Conditions Id * 2.11 What is the gross annual in…" at bounding box center [404, 194] width 786 height 324
click at [184, 237] on div "11. What is the gross annual income of your household, including benefits? This…" at bounding box center [143, 207] width 194 height 62
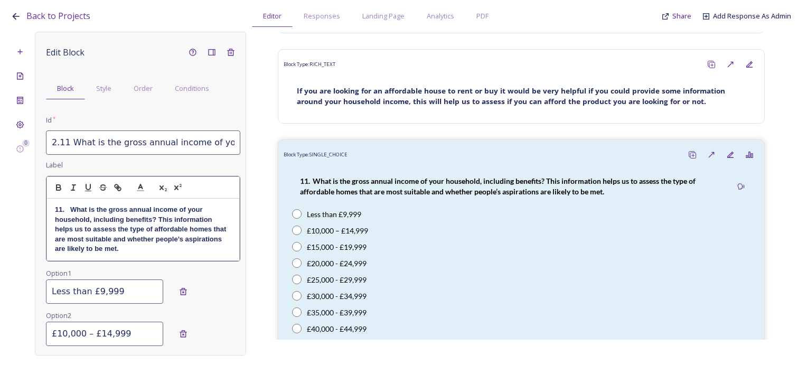
drag, startPoint x: 170, startPoint y: 250, endPoint x: 73, endPoint y: 220, distance: 100.8
click at [64, 227] on p "11. What is the gross annual income of your household, including benefits? This…" at bounding box center [143, 229] width 177 height 49
click at [76, 210] on strong "11. What is the gross annual income of your household, including benefits? This…" at bounding box center [141, 229] width 173 height 47
click at [68, 207] on strong "11. What is the gross annual income of your household, including benefits? This…" at bounding box center [141, 229] width 173 height 47
click at [61, 210] on strong "W11. What is the gross annual income of your household, including benefits? Thi…" at bounding box center [141, 229] width 173 height 47
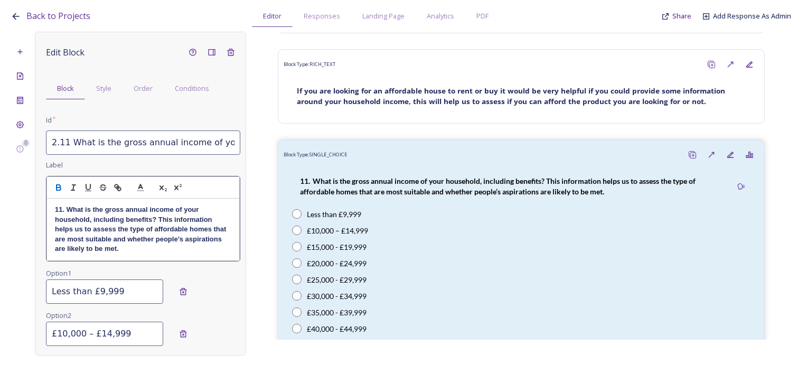
drag, startPoint x: 168, startPoint y: 252, endPoint x: 47, endPoint y: 214, distance: 127.0
click at [47, 214] on div "11. What is the gross annual income of your household, including benefits? This…" at bounding box center [143, 229] width 192 height 61
copy strong "11. What is the gross annual income of your household, including benefits? This…"
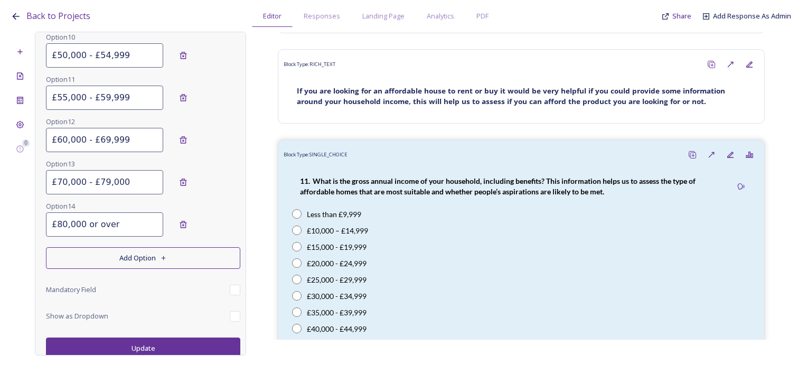
click at [156, 345] on button "Update" at bounding box center [143, 349] width 194 height 22
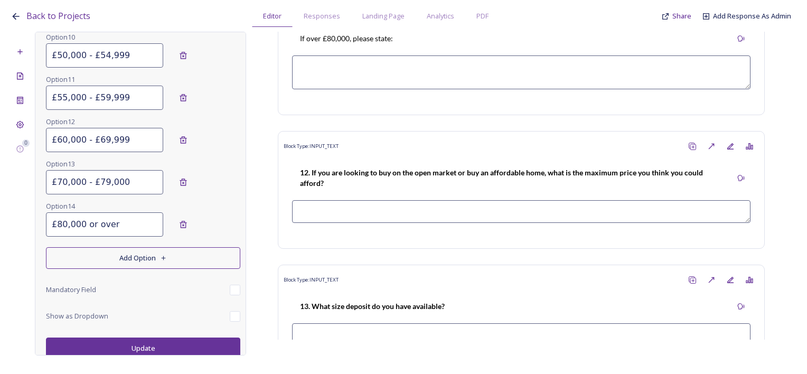
scroll to position [3329, 0]
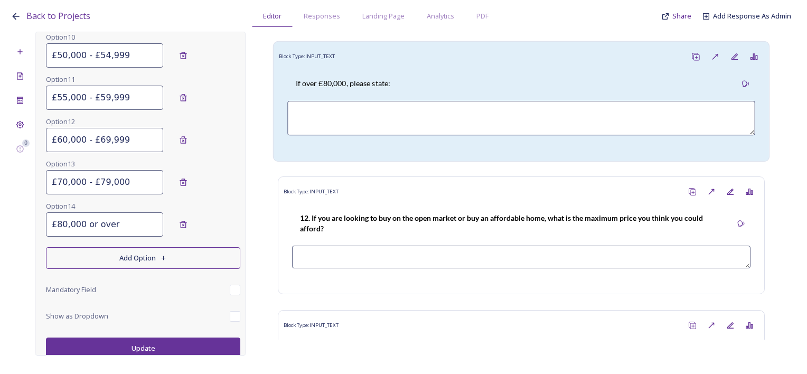
click at [402, 95] on div "If over £80,000, please state:" at bounding box center [521, 84] width 468 height 24
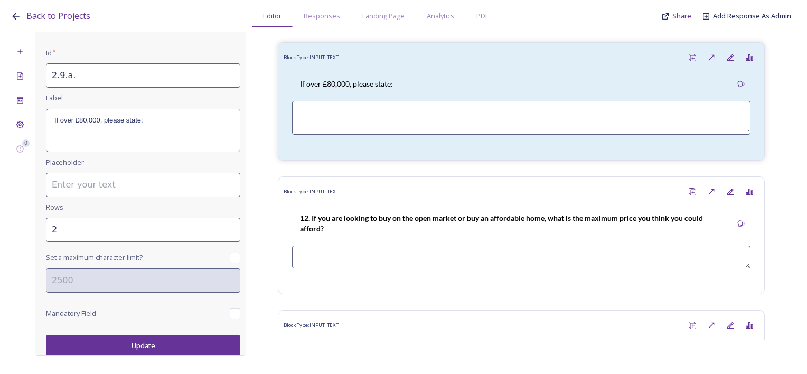
click at [62, 78] on input "2.9.a." at bounding box center [143, 75] width 194 height 24
type input "2.11.a."
click at [172, 349] on button "Update" at bounding box center [143, 346] width 194 height 22
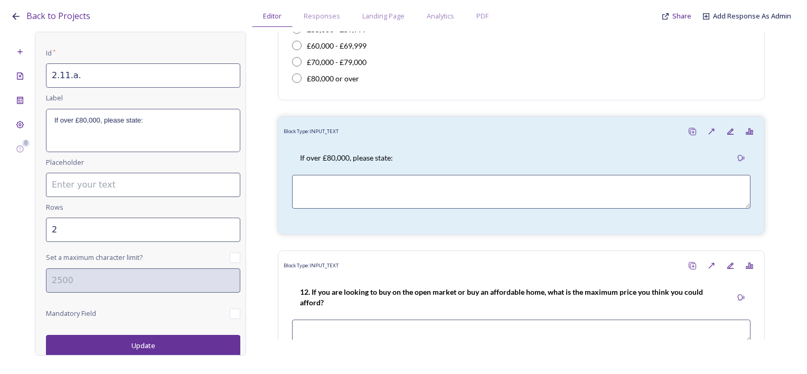
scroll to position [3171, 0]
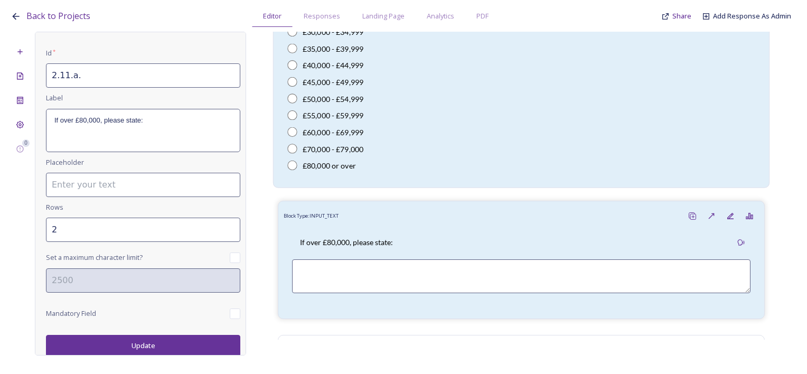
click at [448, 137] on div "£60,000 - £69,999" at bounding box center [521, 131] width 468 height 11
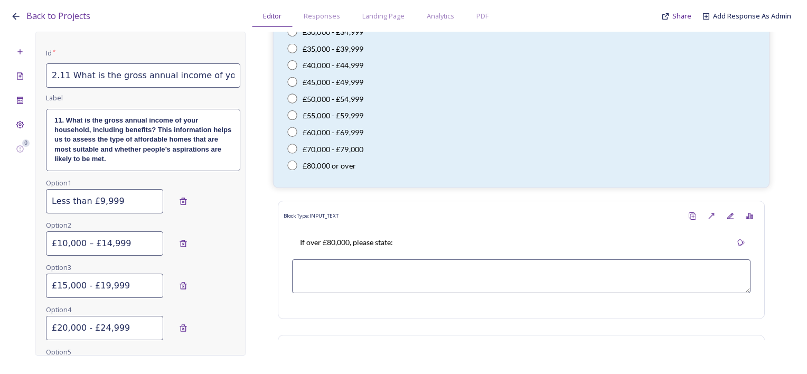
scroll to position [0, 0]
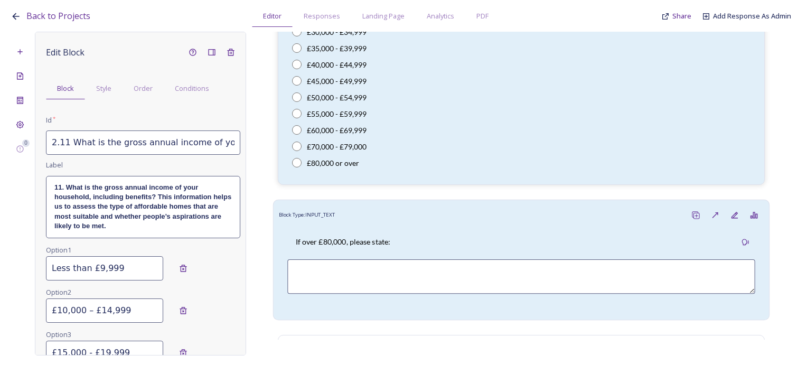
click at [409, 244] on div "If over £80,000, please state:" at bounding box center [521, 242] width 468 height 24
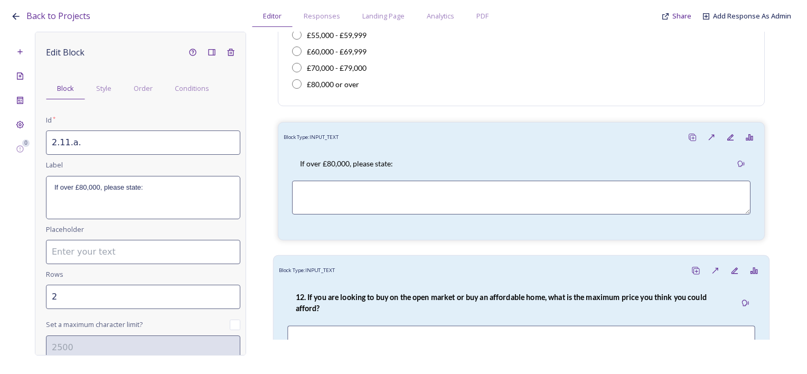
scroll to position [3382, 0]
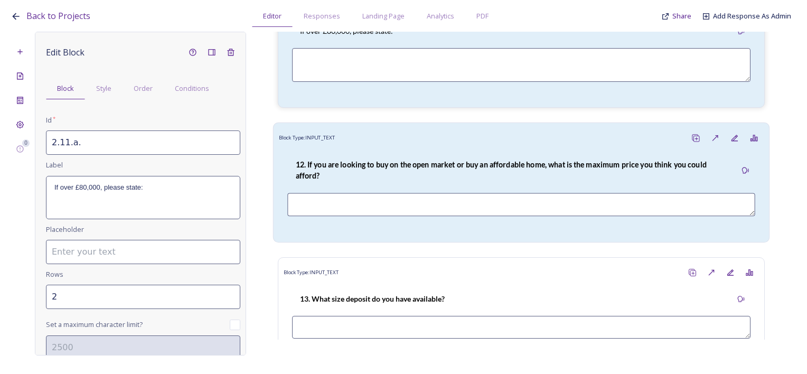
drag, startPoint x: 339, startPoint y: 166, endPoint x: 344, endPoint y: 161, distance: 7.1
click at [339, 166] on div "12. If you are looking to buy on the open market or buy an affordable home, wha…" at bounding box center [511, 170] width 449 height 34
type input "2.12 If you are looking to buy on the open market or buy an affordable home, wh…"
type input "1"
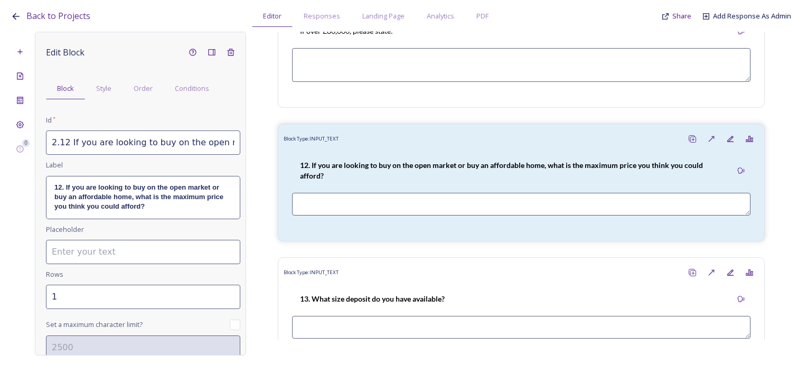
click at [72, 145] on input "2.12 If you are looking to buy on the open market or buy an affordable home, wh…" at bounding box center [143, 143] width 194 height 24
drag, startPoint x: 50, startPoint y: 144, endPoint x: 284, endPoint y: 144, distance: 234.1
click at [284, 144] on div "0 Edit Block Block Style Order Conditions Id * 2.12 If you are looking to buy o…" at bounding box center [404, 194] width 786 height 324
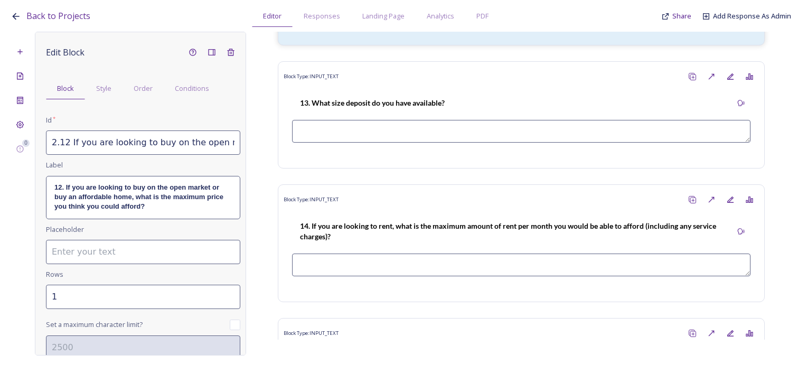
scroll to position [3594, 0]
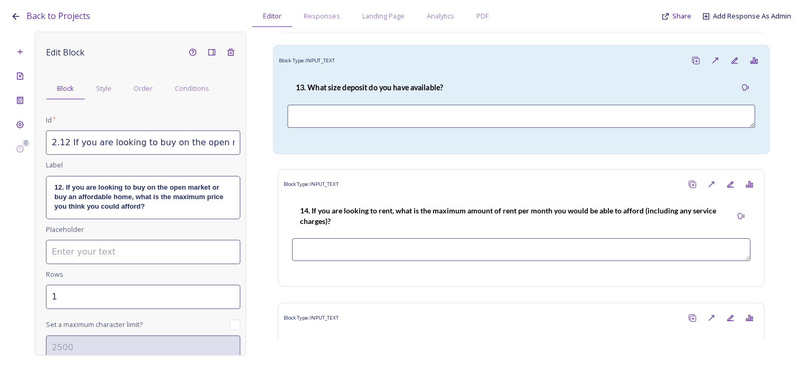
click at [470, 90] on div "13. What size deposit do you have available?" at bounding box center [521, 88] width 468 height 24
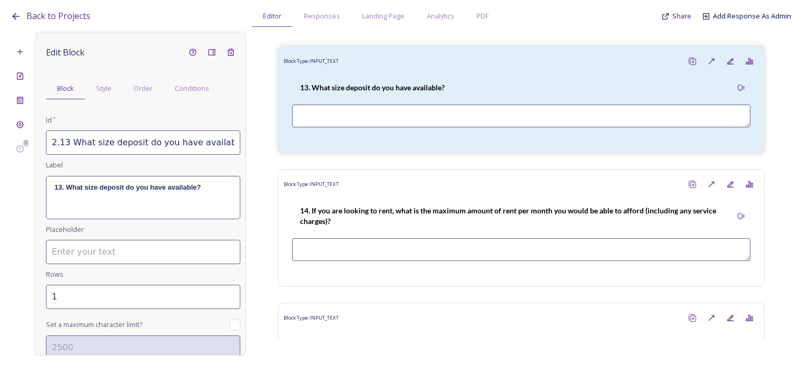
drag, startPoint x: 49, startPoint y: 145, endPoint x: 246, endPoint y: 143, distance: 197.1
click at [246, 143] on div "0 Edit Block Block Style Order Conditions Id * 2.13 What size deposit do you ha…" at bounding box center [404, 194] width 786 height 324
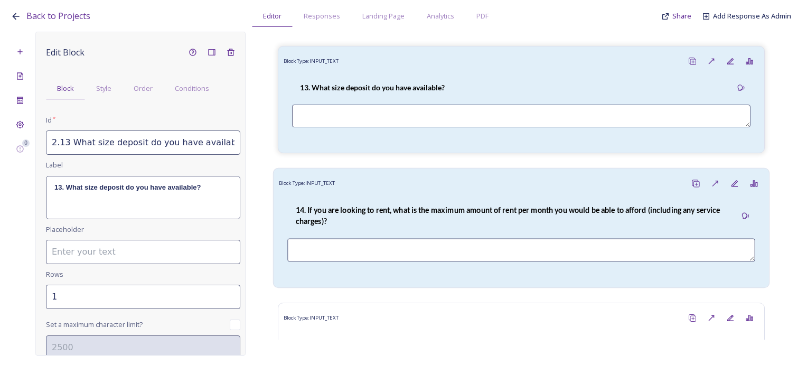
scroll to position [3699, 0]
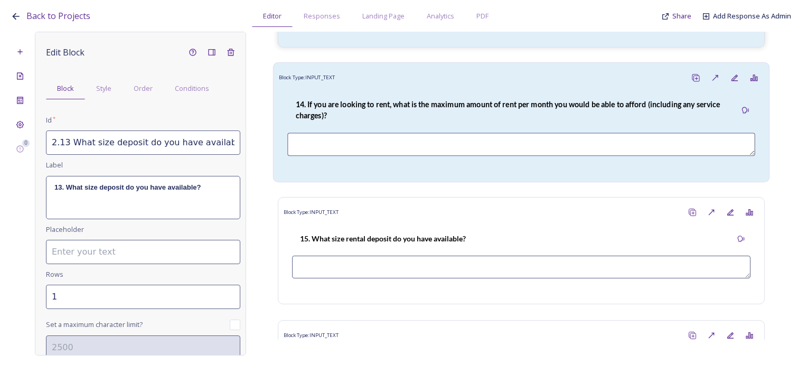
click at [399, 117] on strong "14. If you are looking to rent, what is the maximum amount of rent per month yo…" at bounding box center [509, 110] width 426 height 20
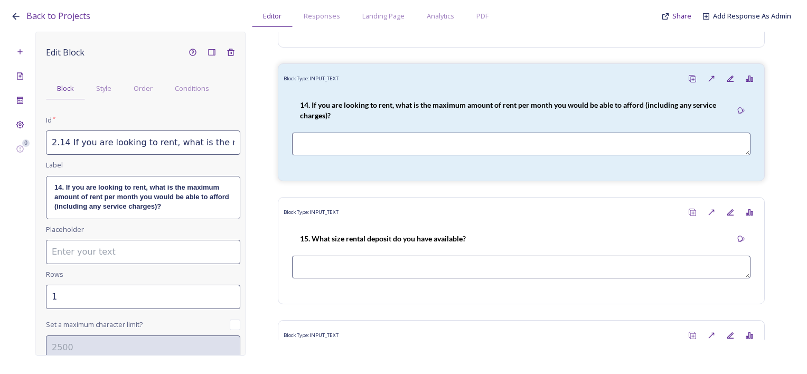
click at [52, 140] on input "2.14 If you are looking to rent, what is the maximum amount of rent per month y…" at bounding box center [143, 143] width 194 height 24
drag, startPoint x: 50, startPoint y: 143, endPoint x: 247, endPoint y: 148, distance: 196.7
click at [247, 148] on div "0 Edit Block Block Style Order Conditions Id * 2.14 If you are looking to rent,…" at bounding box center [404, 194] width 786 height 324
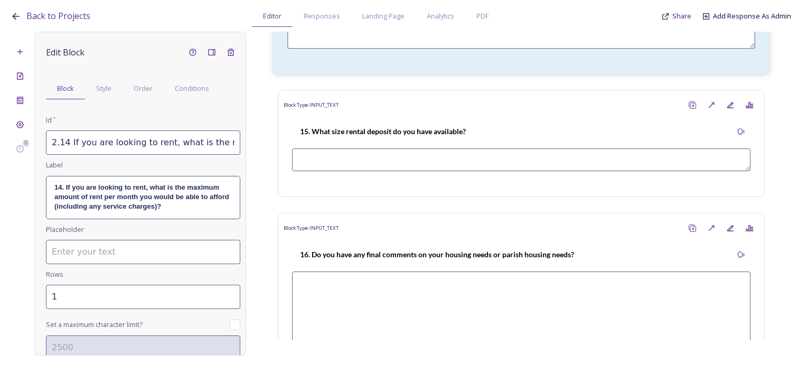
scroll to position [3699, 0]
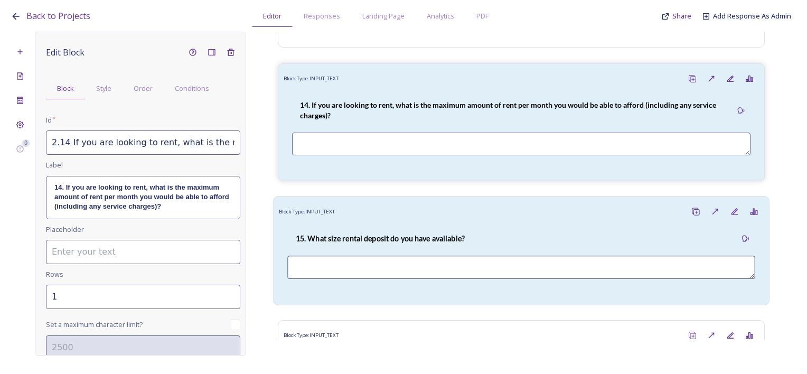
click at [479, 244] on div "15. What size rental deposit do you have available?" at bounding box center [521, 239] width 468 height 24
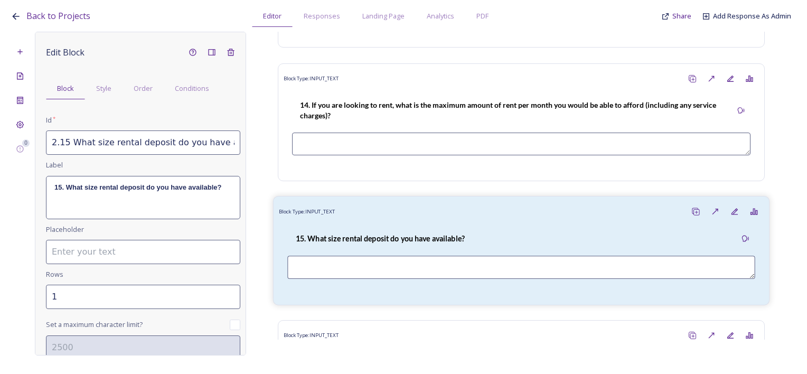
drag, startPoint x: 333, startPoint y: 240, endPoint x: 285, endPoint y: 224, distance: 50.3
click at [333, 240] on div "15. What size rental deposit do you have available?" at bounding box center [379, 239] width 185 height 24
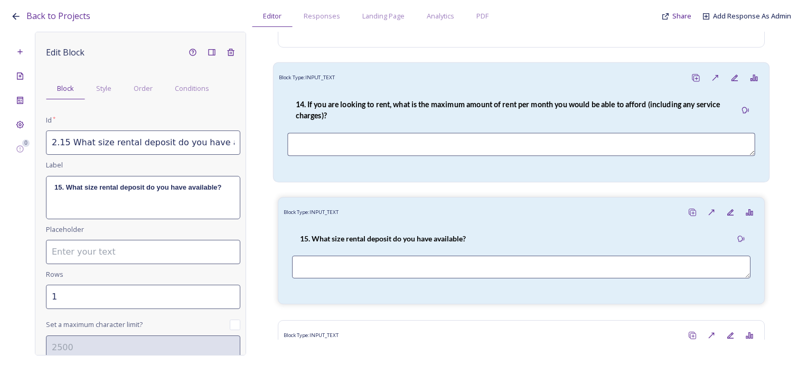
scroll to position [0, 19]
drag, startPoint x: 51, startPoint y: 143, endPoint x: 289, endPoint y: 155, distance: 238.6
click at [289, 155] on div "0 Edit Block Block Style Order Conditions Id * 2.15 What size rental deposit do…" at bounding box center [404, 194] width 786 height 324
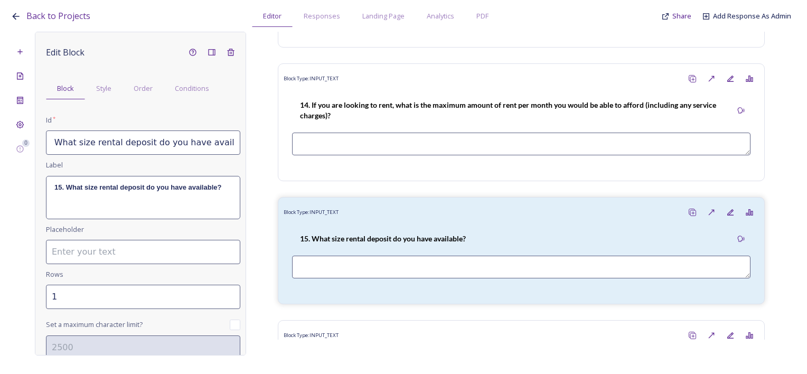
scroll to position [0, 0]
click at [105, 194] on div "15. What size rental deposit do you have available?" at bounding box center [143, 198] width 193 height 42
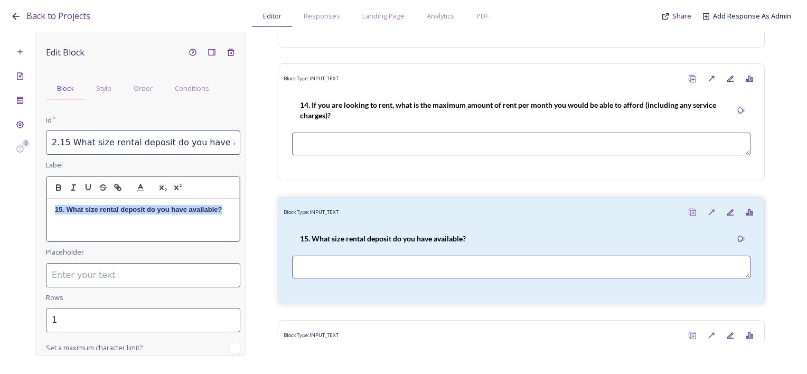
drag, startPoint x: 52, startPoint y: 207, endPoint x: 239, endPoint y: 209, distance: 187.6
click at [239, 209] on div "Edit Block Block Style Order Conditions Id * 2.15 What size rental deposit do y…" at bounding box center [140, 194] width 211 height 324
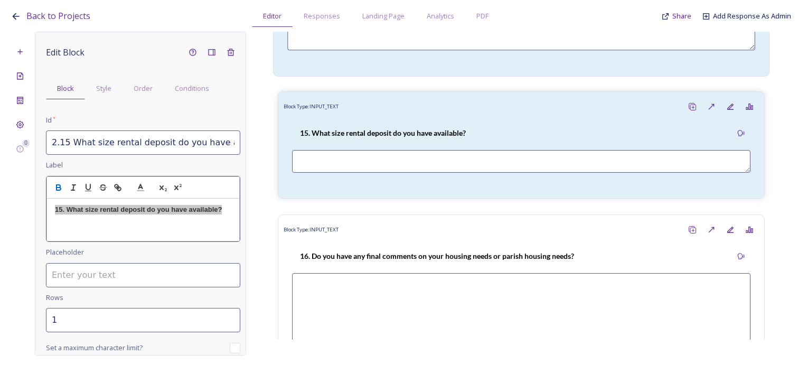
scroll to position [3900, 0]
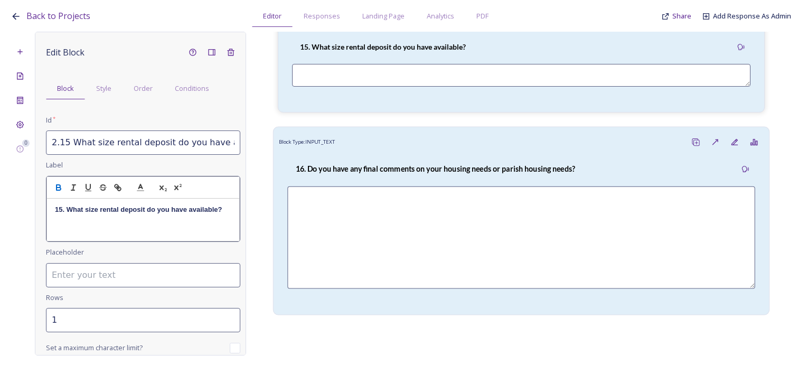
click at [524, 160] on div "16. Do you have any final comments on your housing needs or parish housing need…" at bounding box center [435, 169] width 296 height 24
type input "2.16 Do you have any final comments on your housing needs or parish housing nee…"
type input "8"
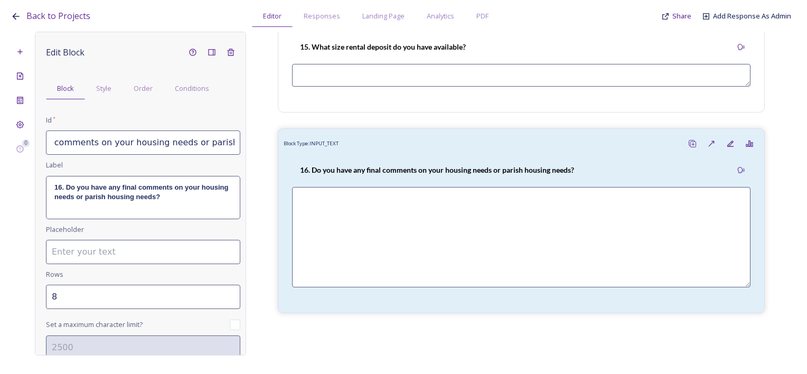
scroll to position [0, 148]
drag, startPoint x: 52, startPoint y: 144, endPoint x: 276, endPoint y: 156, distance: 224.4
click at [276, 156] on div "0 Edit Block Block Style Order Conditions Id * 2.16 Do you have any final comme…" at bounding box center [404, 194] width 786 height 324
click at [181, 194] on strong "16. Do you have any final comments on your housing needs or parish housing need…" at bounding box center [142, 191] width 176 height 17
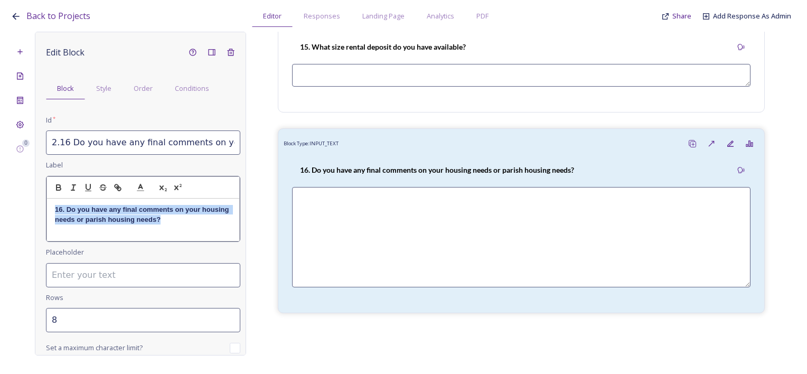
drag, startPoint x: 195, startPoint y: 221, endPoint x: 51, endPoint y: 207, distance: 145.0
click at [51, 207] on div "16. Do you have any final comments on your housing needs or parish housing need…" at bounding box center [143, 220] width 192 height 42
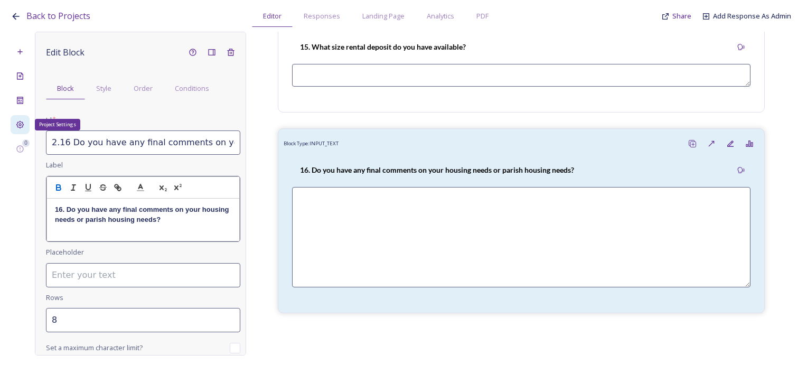
click at [26, 123] on div "Project Settings" at bounding box center [20, 124] width 19 height 19
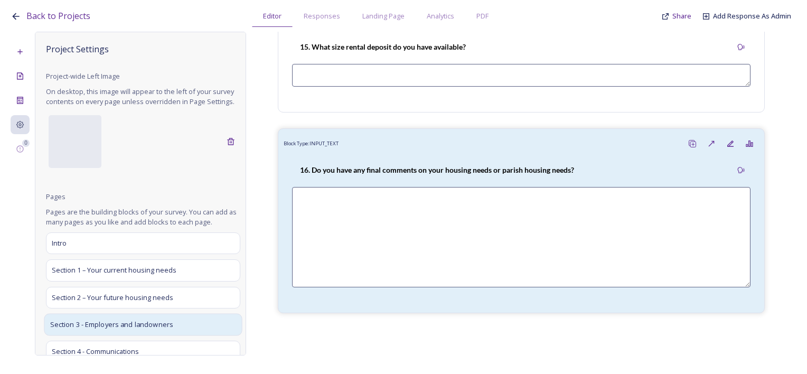
click at [119, 329] on span "Section 3 - Employers and landowners" at bounding box center [112, 324] width 124 height 11
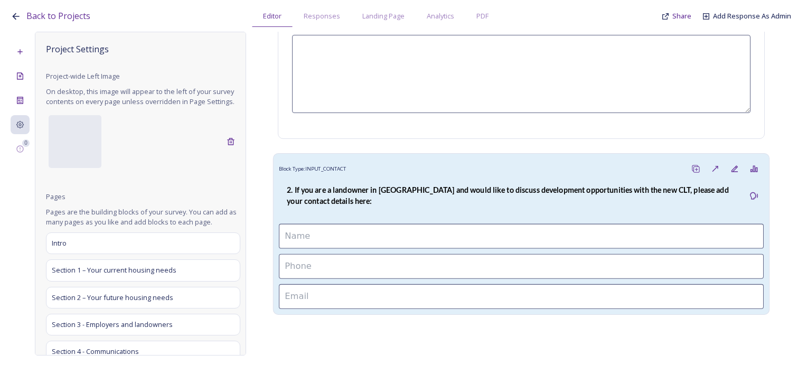
scroll to position [389, 0]
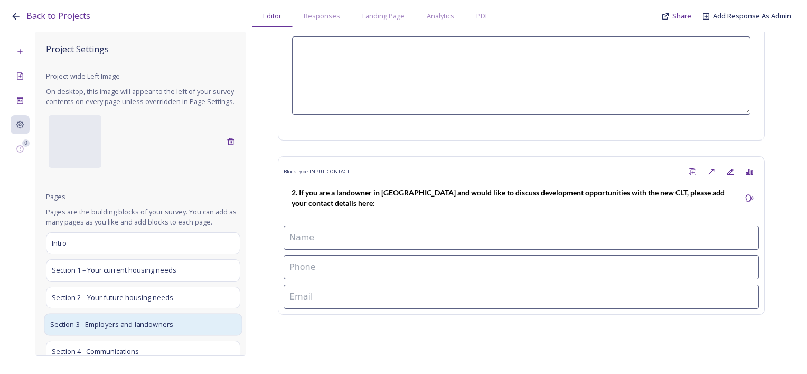
click at [87, 330] on span "Section 3 - Employers and landowners" at bounding box center [112, 324] width 124 height 11
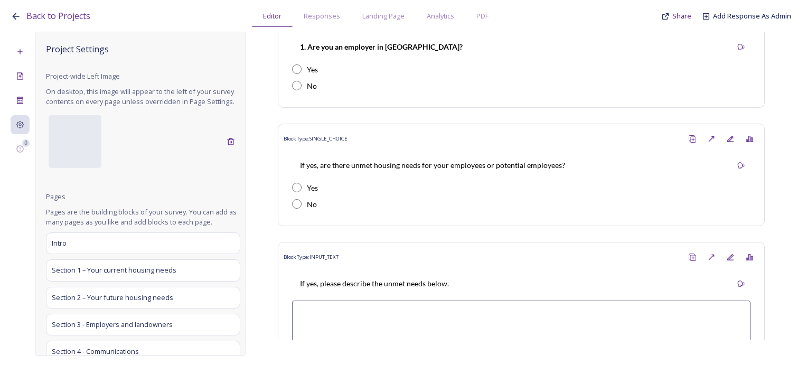
scroll to position [0, 0]
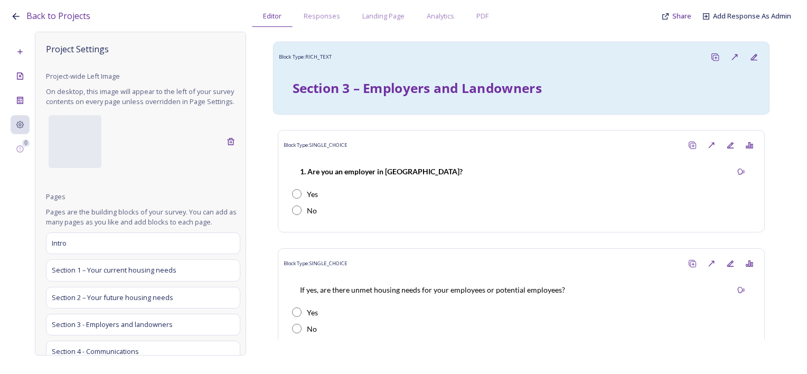
click at [375, 70] on div "Section 3 – Employers and Landowners" at bounding box center [521, 88] width 485 height 42
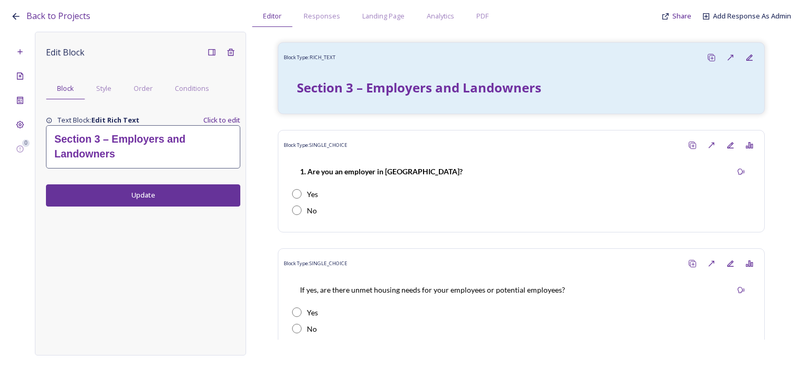
click at [135, 155] on h2 "Section 3 – Employers and Landowners" at bounding box center [143, 146] width 178 height 29
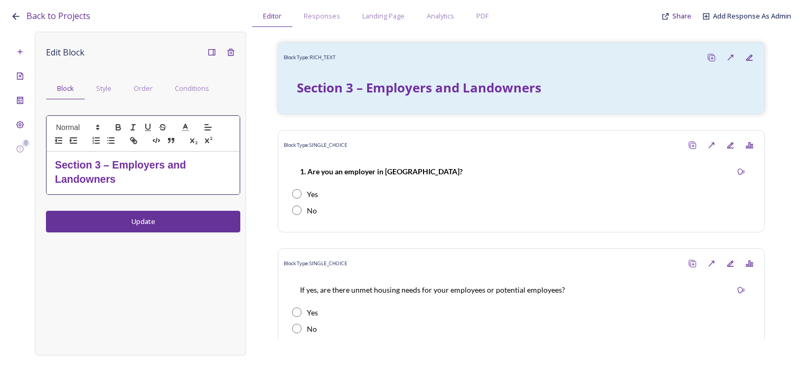
click at [128, 184] on h2 "Section 3 – Employers and Landowners" at bounding box center [143, 172] width 177 height 29
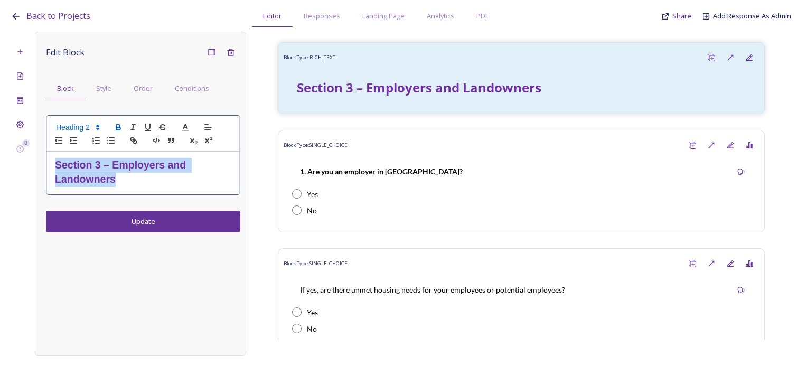
drag, startPoint x: 52, startPoint y: 160, endPoint x: 36, endPoint y: 156, distance: 16.3
click at [36, 156] on div "Edit Block Block Style Order Conditions Section 3 – Employers and Landowners Up…" at bounding box center [140, 194] width 211 height 324
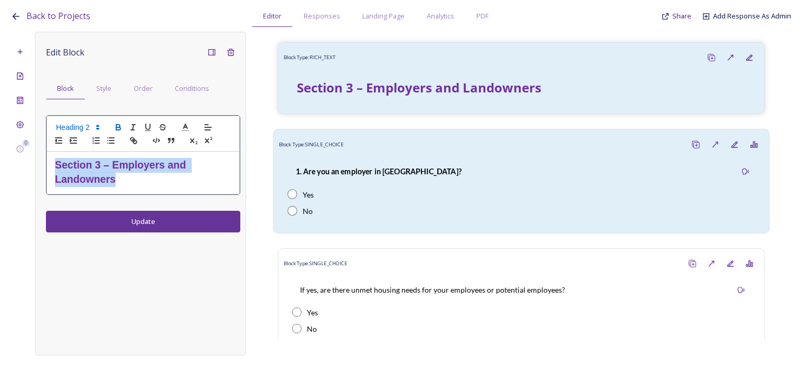
click at [454, 146] on div "Block Type: SINGLE_CHOICE" at bounding box center [521, 145] width 485 height 20
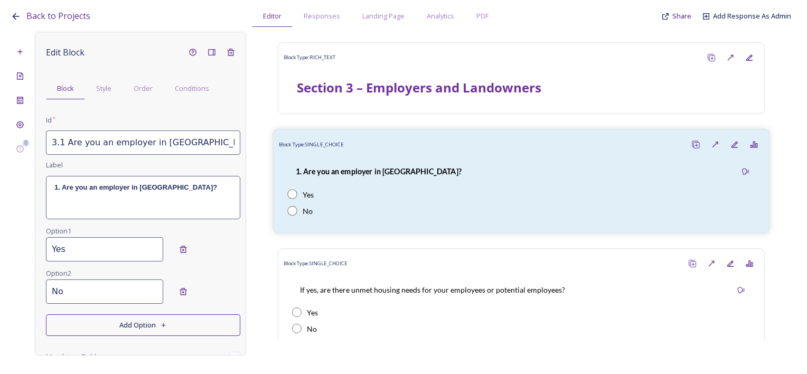
click at [467, 163] on div "1. Are you an employer in Bury Parish?" at bounding box center [521, 172] width 468 height 24
click at [203, 153] on input "3.1 Are you an employer in Bury Parish?" at bounding box center [143, 143] width 194 height 24
drag, startPoint x: 215, startPoint y: 146, endPoint x: 31, endPoint y: 155, distance: 183.6
click at [31, 155] on div "0 Edit Block Block Style Order Conditions Id * 3.1 Are you an employer in Bury …" at bounding box center [404, 194] width 786 height 324
click at [164, 207] on div "1. Are you an employer in Bury Parish?" at bounding box center [143, 198] width 193 height 42
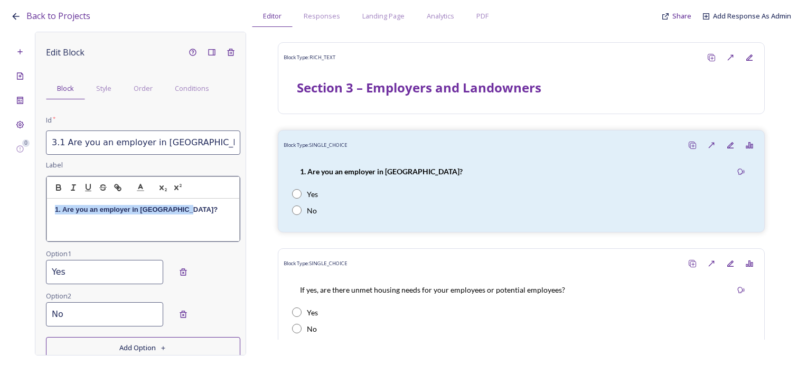
drag, startPoint x: 191, startPoint y: 208, endPoint x: 51, endPoint y: 212, distance: 140.1
click at [51, 212] on div "1. Are you an employer in Bury Parish?" at bounding box center [143, 220] width 192 height 42
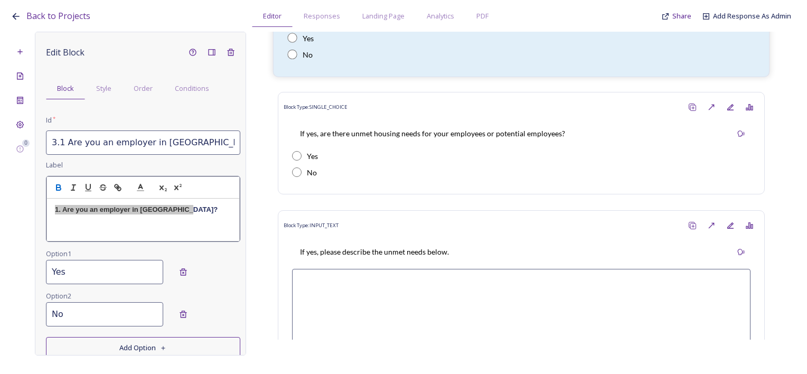
scroll to position [159, 0]
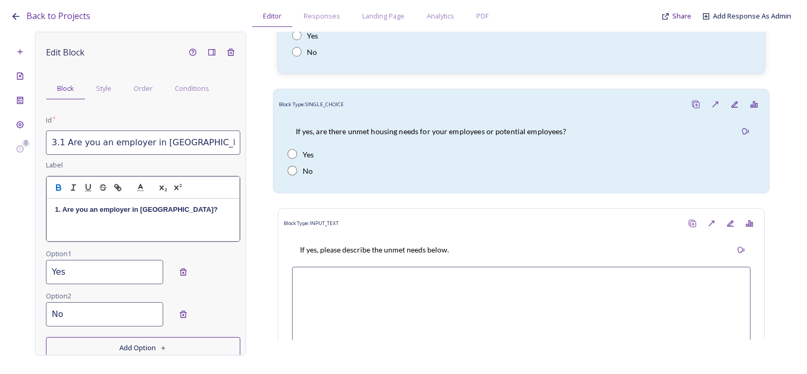
click at [421, 153] on div "Yes" at bounding box center [521, 153] width 468 height 11
type input "3.1.a. If yes, are there unmet housing needs for your employees or potential em…"
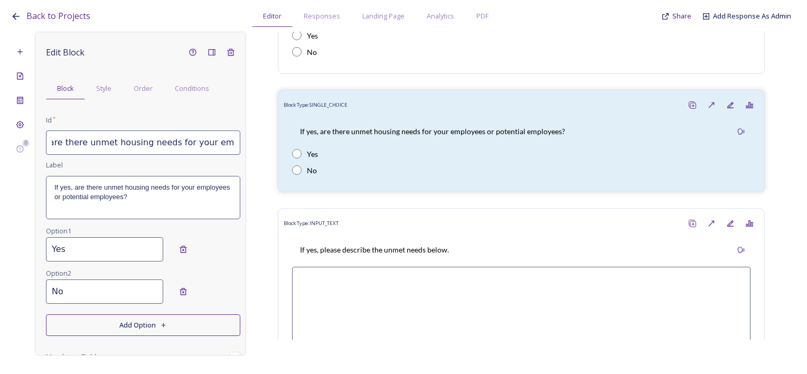
scroll to position [0, 152]
drag, startPoint x: 57, startPoint y: 145, endPoint x: 239, endPoint y: 147, distance: 182.9
click at [239, 147] on div "Edit Block Block Style Order Conditions Id * 3.1.a. If yes, are there unmet hou…" at bounding box center [140, 194] width 211 height 324
click at [178, 191] on p "If yes, are there unmet housing needs for your employees or potential employees?" at bounding box center [143, 193] width 178 height 20
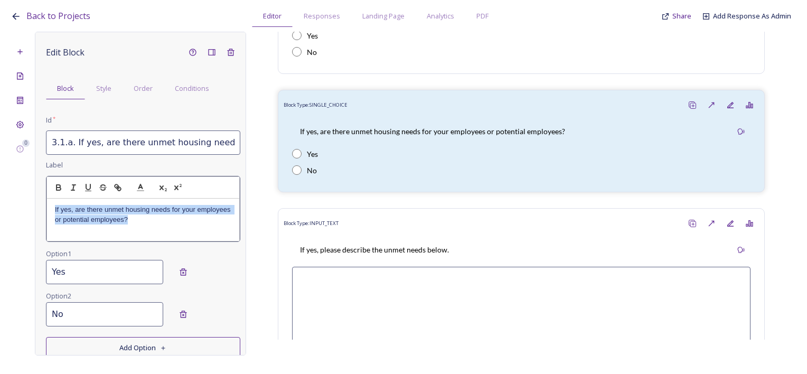
drag, startPoint x: 178, startPoint y: 216, endPoint x: 42, endPoint y: 207, distance: 135.6
click at [42, 207] on div "Edit Block Block Style Order Conditions Id * 3.1.a. If yes, are there unmet hou…" at bounding box center [140, 194] width 211 height 324
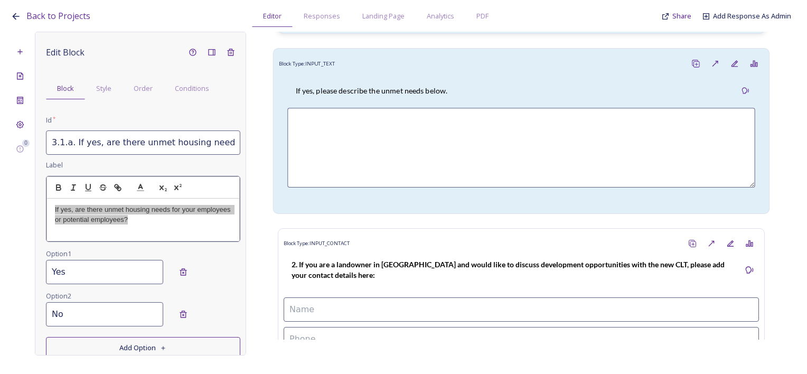
scroll to position [264, 0]
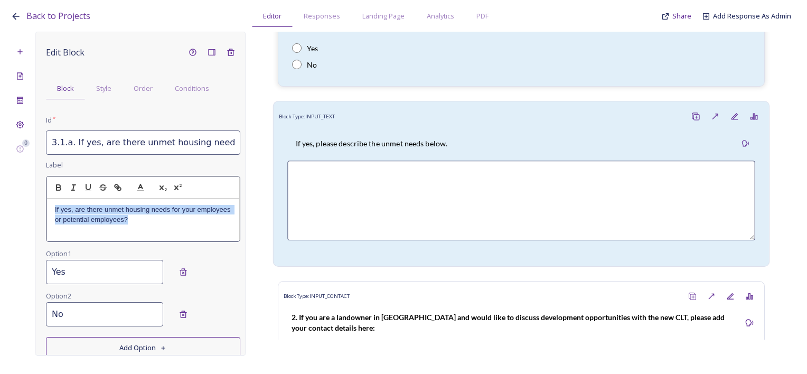
click at [397, 150] on div "If yes, please describe the unmet needs below." at bounding box center [371, 144] width 168 height 24
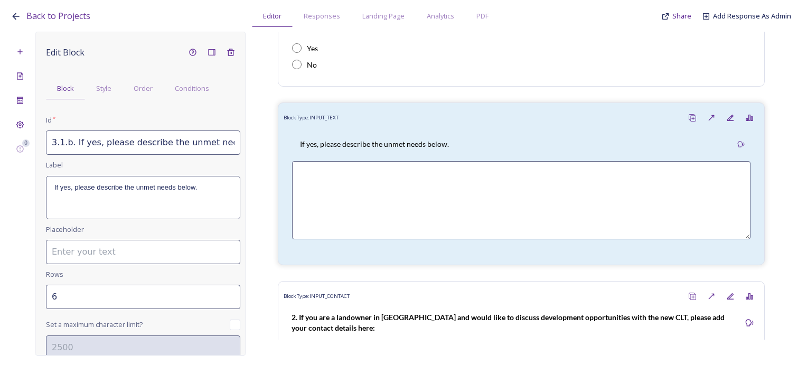
scroll to position [0, 19]
drag, startPoint x: 47, startPoint y: 141, endPoint x: 242, endPoint y: 144, distance: 195.0
click at [242, 144] on div "Edit Block Block Style Order Conditions Id * 3.1.b. If yes, please describe the…" at bounding box center [140, 194] width 211 height 324
click at [137, 196] on div "If yes, please describe the unmet needs below." at bounding box center [143, 198] width 193 height 42
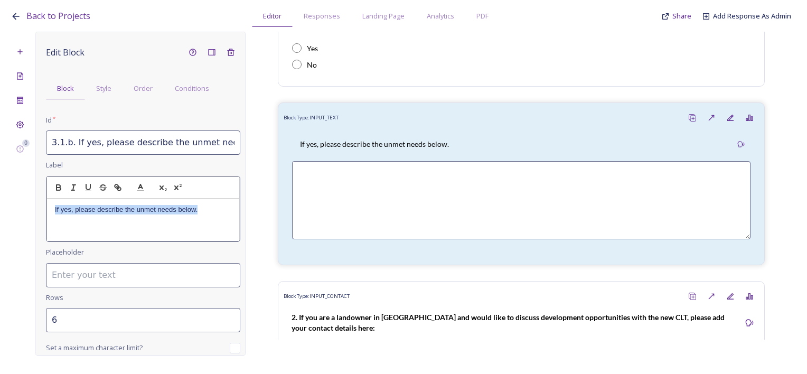
drag, startPoint x: 205, startPoint y: 207, endPoint x: 43, endPoint y: 205, distance: 161.7
click at [43, 205] on div "Edit Block Block Style Order Conditions Id * 3.1.b. If yes, please describe the…" at bounding box center [140, 194] width 211 height 324
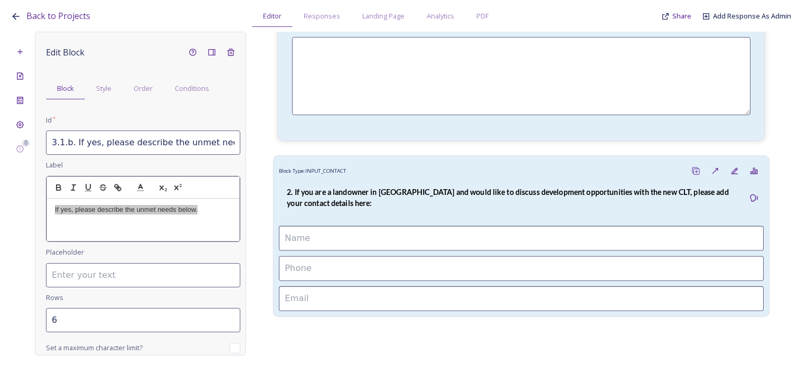
scroll to position [389, 0]
click at [428, 187] on strong "2. If you are a landowner in Bury Parish and would like to discuss development …" at bounding box center [508, 197] width 443 height 20
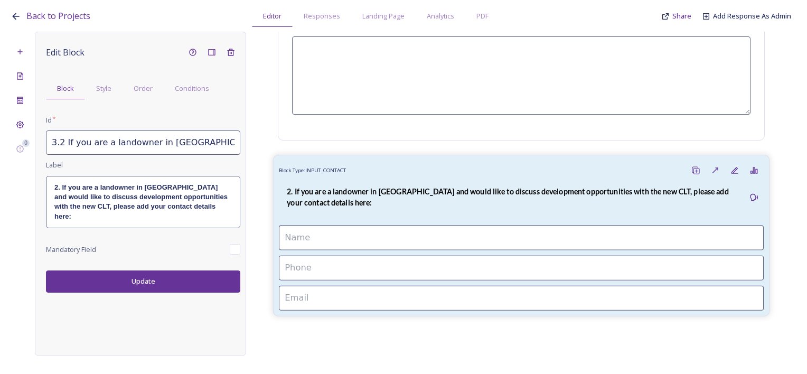
drag, startPoint x: 396, startPoint y: 196, endPoint x: 355, endPoint y: 198, distance: 40.8
click at [396, 196] on p "2. If you are a landowner in Bury Parish and would like to discuss development …" at bounding box center [512, 198] width 450 height 22
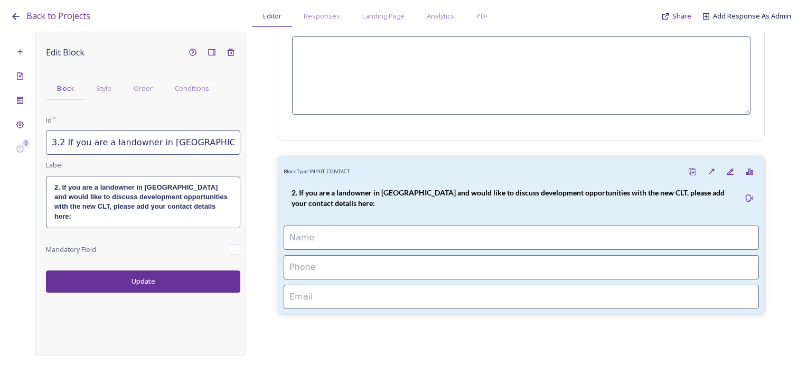
click at [49, 142] on input "3.2 If you are a landowner in Bury Parish and would like to discuss development…" at bounding box center [143, 143] width 194 height 24
drag, startPoint x: 49, startPoint y: 142, endPoint x: 244, endPoint y: 134, distance: 195.2
click at [244, 134] on div "Edit Block Block Style Order Conditions Id * 3.2 If you are a landowner in Bury…" at bounding box center [140, 194] width 211 height 324
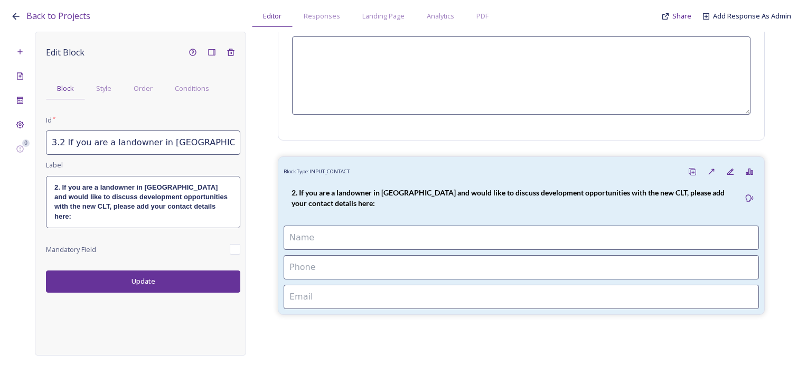
click at [165, 223] on div "Edit Block Block Style Order Conditions Id * 3.2 If you are a landowner in Bury…" at bounding box center [143, 168] width 194 height 250
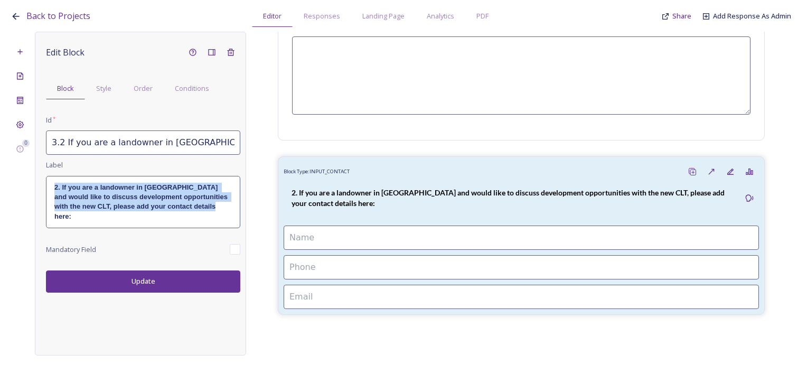
drag, startPoint x: 206, startPoint y: 204, endPoint x: 51, endPoint y: 184, distance: 156.6
click at [51, 184] on div "2. If you are a landowner in Bury Parish and would like to discuss development …" at bounding box center [143, 203] width 193 height 52
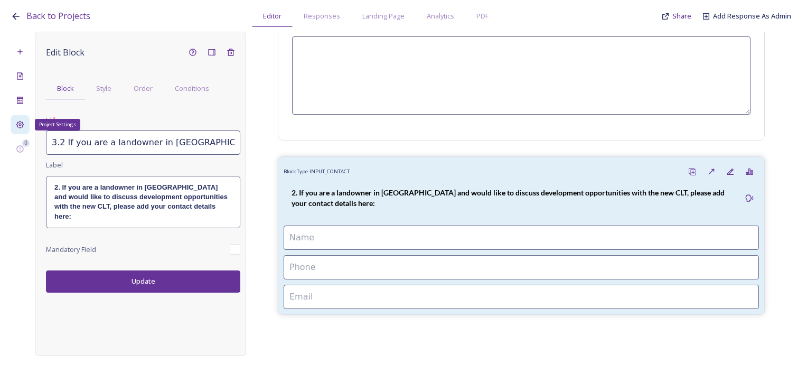
click at [23, 123] on icon at bounding box center [20, 125] width 8 height 8
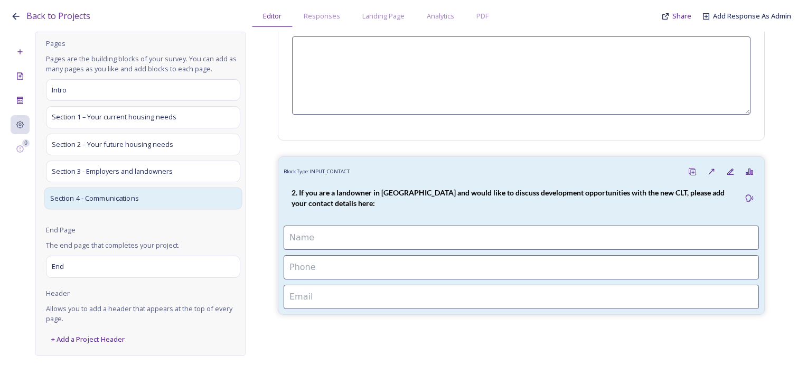
scroll to position [159, 0]
click at [79, 198] on span "Section 4 - Communications" at bounding box center [94, 198] width 89 height 11
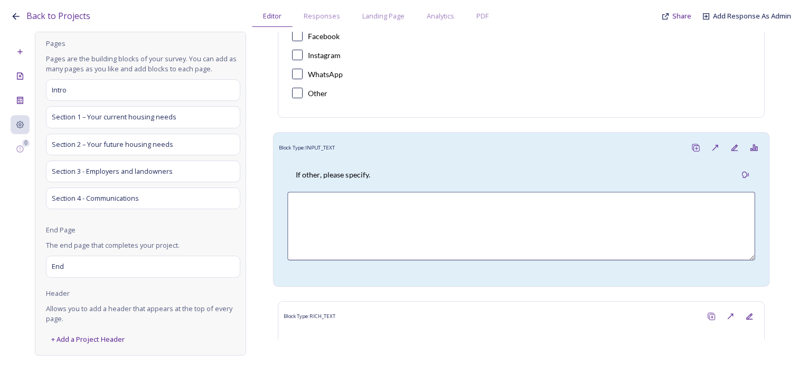
scroll to position [0, 0]
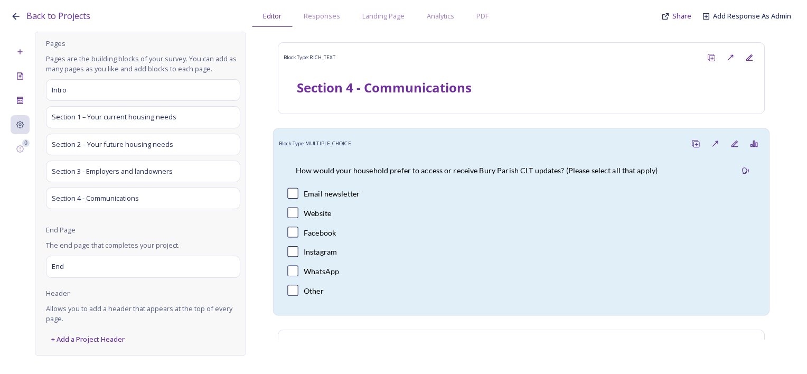
click at [468, 151] on div "Block Type: MULTIPLE_CHOICE" at bounding box center [521, 144] width 485 height 20
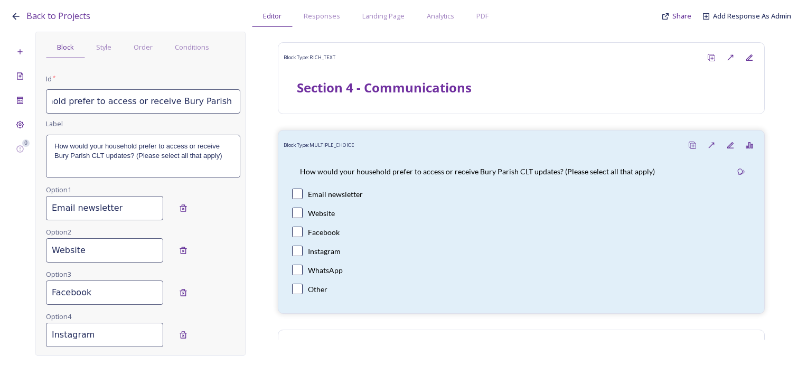
scroll to position [0, 240]
drag, startPoint x: 51, startPoint y: 99, endPoint x: 243, endPoint y: 100, distance: 192.4
click at [243, 100] on div "Edit Block Block Style Order Conditions Id * 4.1 How would your household prefe…" at bounding box center [140, 194] width 211 height 324
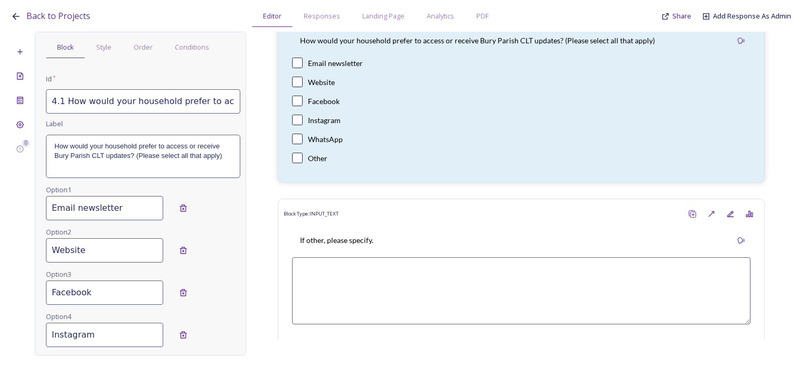
scroll to position [0, 0]
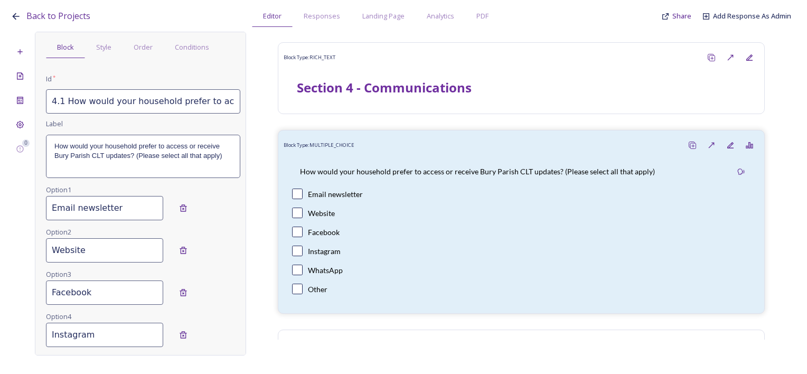
click at [125, 174] on div "How would your household prefer to access or receive Bury Parish CLT updates? (…" at bounding box center [143, 156] width 193 height 42
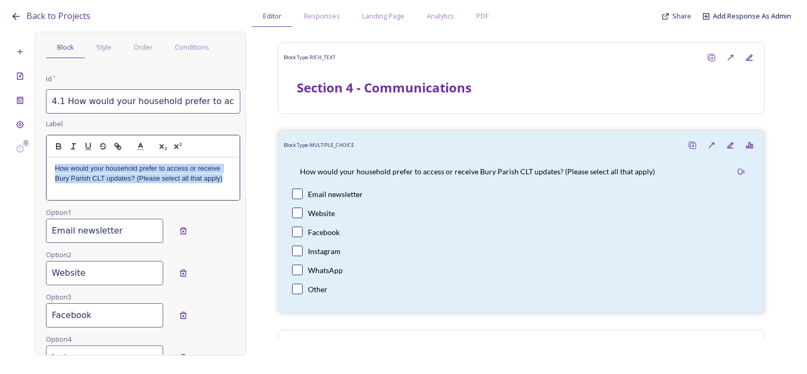
drag, startPoint x: 53, startPoint y: 166, endPoint x: 227, endPoint y: 197, distance: 176.5
click at [227, 197] on div "How would your household prefer to access or receive Bury Parish CLT updates? (…" at bounding box center [143, 178] width 192 height 42
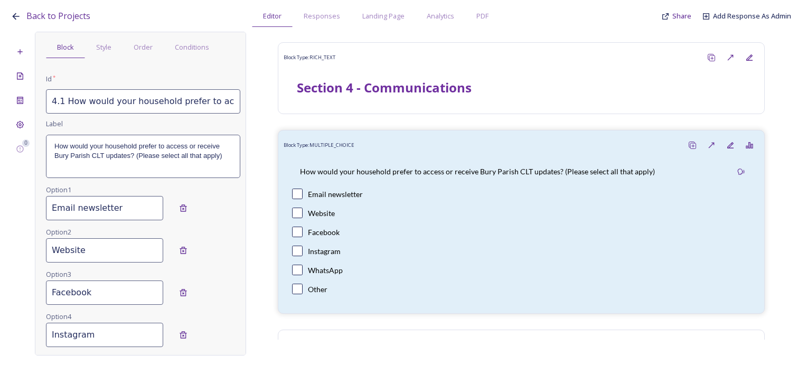
drag, startPoint x: 133, startPoint y: 231, endPoint x: 22, endPoint y: 231, distance: 111.0
click at [22, 231] on div "0 Edit Block Block Style Order Conditions Id * 4.1 How would your household pre…" at bounding box center [404, 194] width 786 height 324
click at [82, 256] on input "Website" at bounding box center [104, 250] width 117 height 24
drag, startPoint x: 104, startPoint y: 253, endPoint x: 38, endPoint y: 250, distance: 65.6
click at [38, 250] on div "Edit Block Block Style Order Conditions Id * 4.1 How would your household prefe…" at bounding box center [140, 194] width 211 height 324
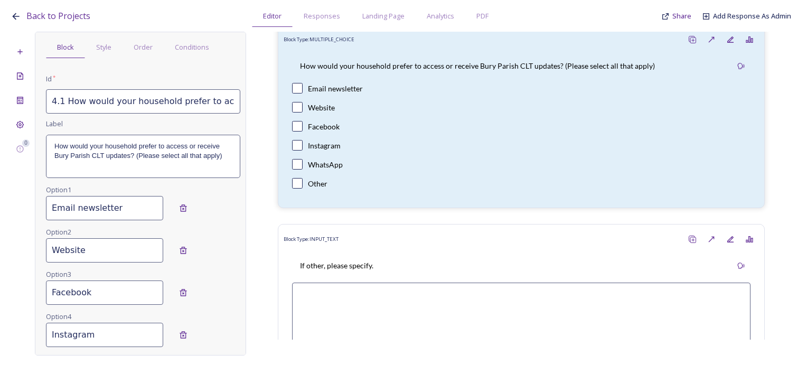
scroll to position [147, 0]
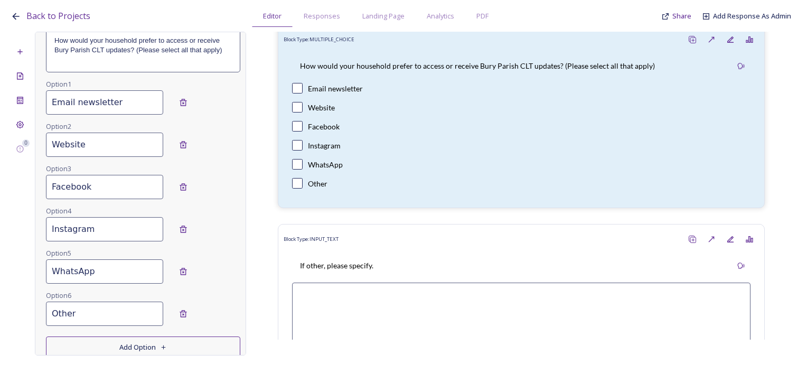
drag, startPoint x: 99, startPoint y: 189, endPoint x: 48, endPoint y: 193, distance: 51.4
click at [48, 193] on input "Facebook" at bounding box center [104, 187] width 117 height 24
click at [81, 226] on input "Instagram" at bounding box center [104, 229] width 117 height 24
drag, startPoint x: 95, startPoint y: 228, endPoint x: 54, endPoint y: 228, distance: 40.7
click at [54, 228] on input "Instagram" at bounding box center [104, 229] width 117 height 24
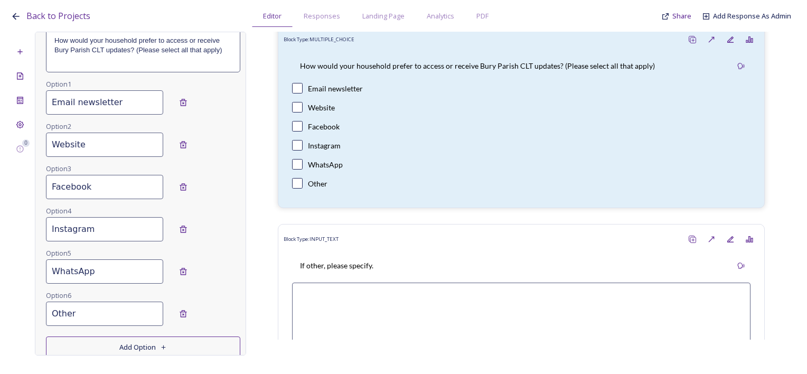
drag, startPoint x: 72, startPoint y: 226, endPoint x: 97, endPoint y: 226, distance: 24.8
click at [73, 226] on input "Instagram" at bounding box center [104, 229] width 117 height 24
click at [104, 228] on input "Instagram" at bounding box center [104, 229] width 117 height 24
drag, startPoint x: 80, startPoint y: 229, endPoint x: 40, endPoint y: 224, distance: 41.0
click at [40, 224] on div "Edit Block Block Style Order Conditions Id * 4.1 How would your household prefe…" at bounding box center [140, 194] width 211 height 324
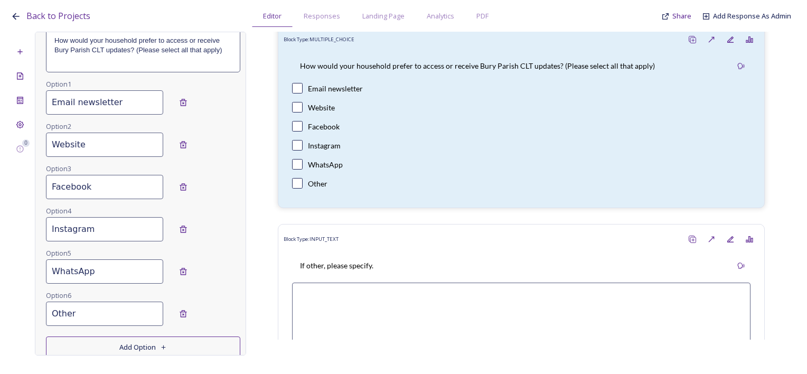
drag, startPoint x: 120, startPoint y: 272, endPoint x: 106, endPoint y: 272, distance: 14.3
click at [118, 272] on input "WhatsApp" at bounding box center [104, 271] width 117 height 24
drag, startPoint x: 69, startPoint y: 272, endPoint x: 38, endPoint y: 272, distance: 30.7
click at [38, 272] on div "Edit Block Block Style Order Conditions Id * 4.1 How would your household prefe…" at bounding box center [140, 194] width 211 height 324
click at [91, 307] on input "Other" at bounding box center [104, 314] width 117 height 24
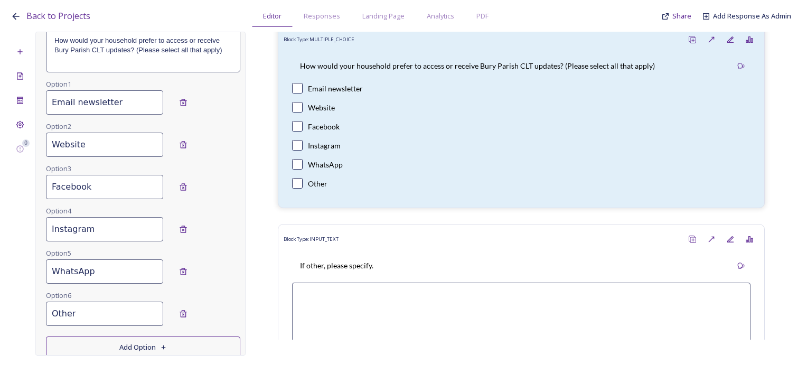
drag, startPoint x: 68, startPoint y: 312, endPoint x: 41, endPoint y: 312, distance: 26.4
click at [41, 312] on div "Edit Block Block Style Order Conditions Id * 4.1 How would your household prefe…" at bounding box center [140, 194] width 211 height 324
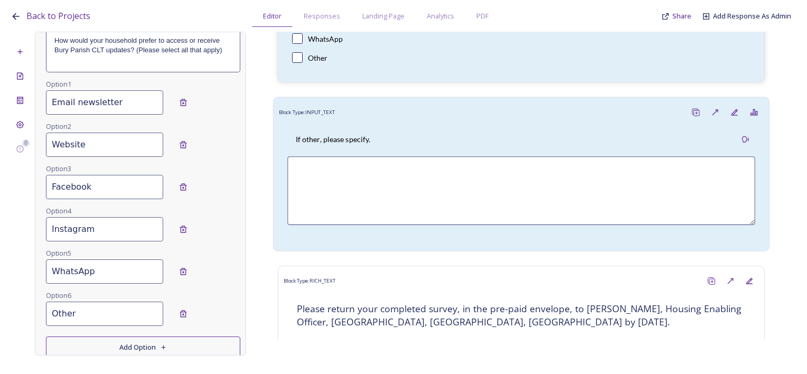
scroll to position [264, 0]
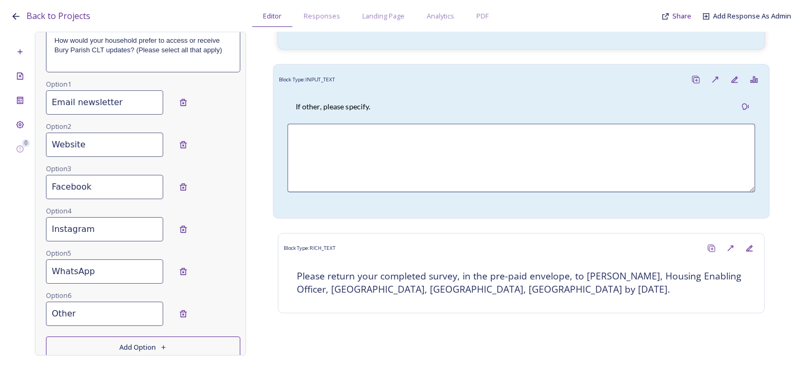
click at [397, 163] on textarea at bounding box center [521, 158] width 468 height 69
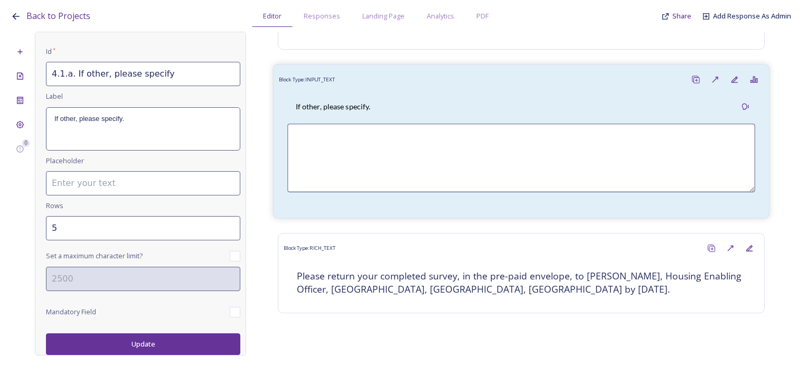
scroll to position [67, 0]
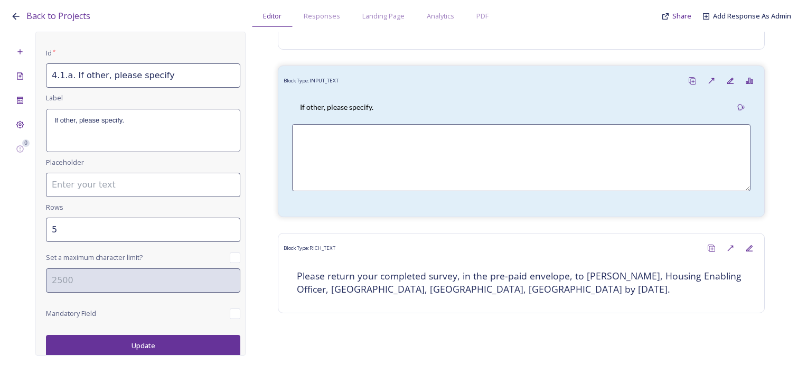
drag, startPoint x: 177, startPoint y: 77, endPoint x: 32, endPoint y: 80, distance: 145.4
click at [32, 80] on div "0 Edit Block Block Style Order Conditions Id * 4.1.a. If other, please specify …" at bounding box center [404, 194] width 786 height 324
click at [122, 133] on div "If other, please specify." at bounding box center [143, 130] width 193 height 42
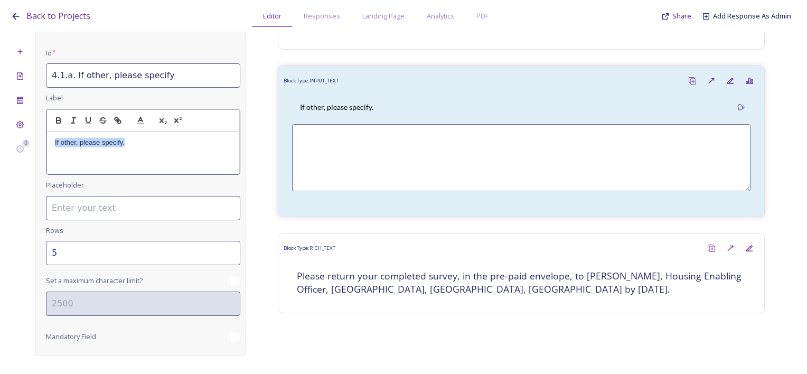
drag, startPoint x: 153, startPoint y: 142, endPoint x: 53, endPoint y: 136, distance: 100.5
click at [53, 136] on div "If other, please specify." at bounding box center [143, 153] width 192 height 42
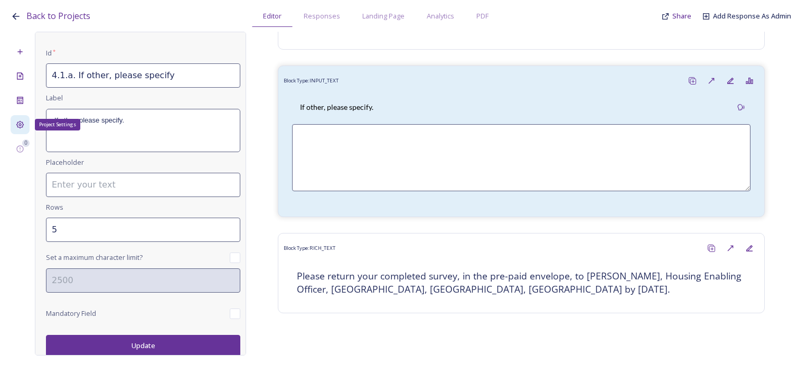
click at [27, 118] on div "Project Settings" at bounding box center [20, 124] width 19 height 19
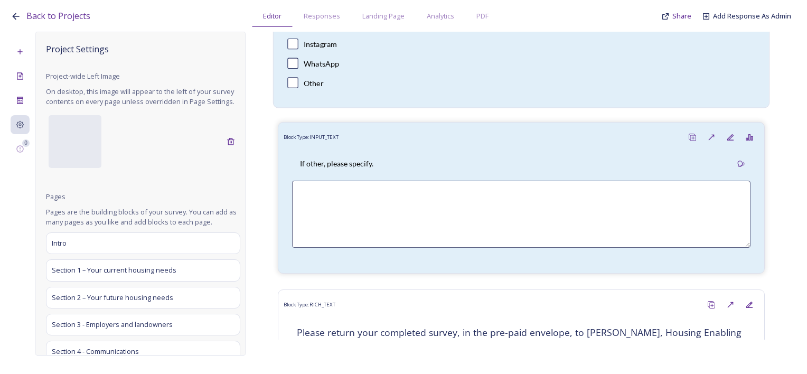
scroll to position [118, 0]
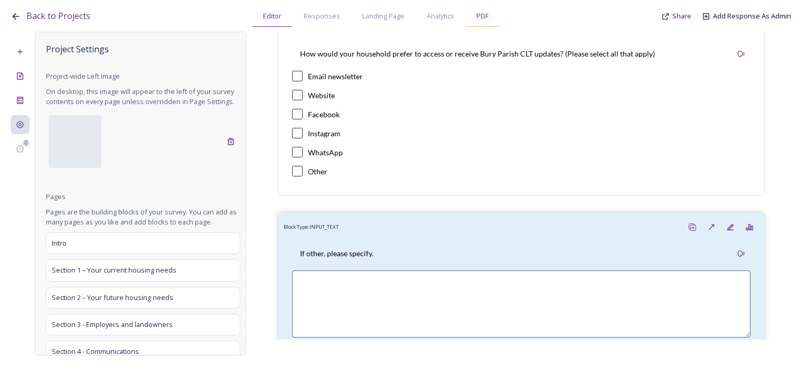
click at [486, 15] on span "PDF" at bounding box center [483, 16] width 12 height 10
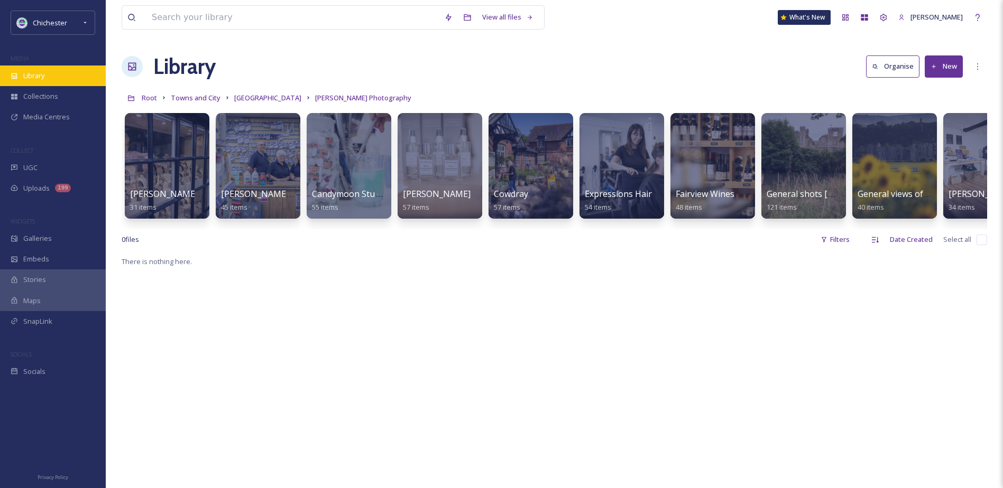
click at [66, 73] on div "Library" at bounding box center [53, 76] width 106 height 21
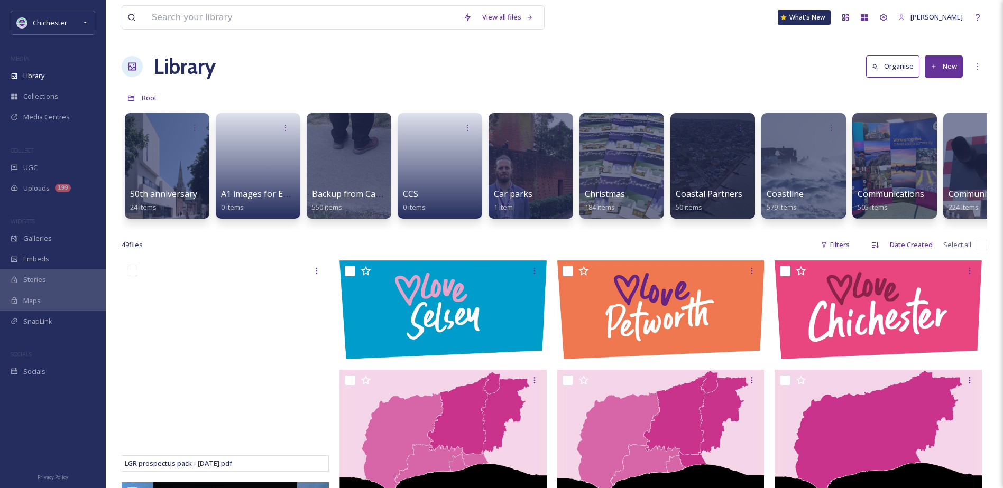
click at [78, 200] on div "Chichester MEDIA Library Collections Media Centres COLLECT UGC Uploads 199 WIDG…" at bounding box center [53, 197] width 106 height 372
click at [78, 191] on div "Uploads 199" at bounding box center [53, 188] width 106 height 21
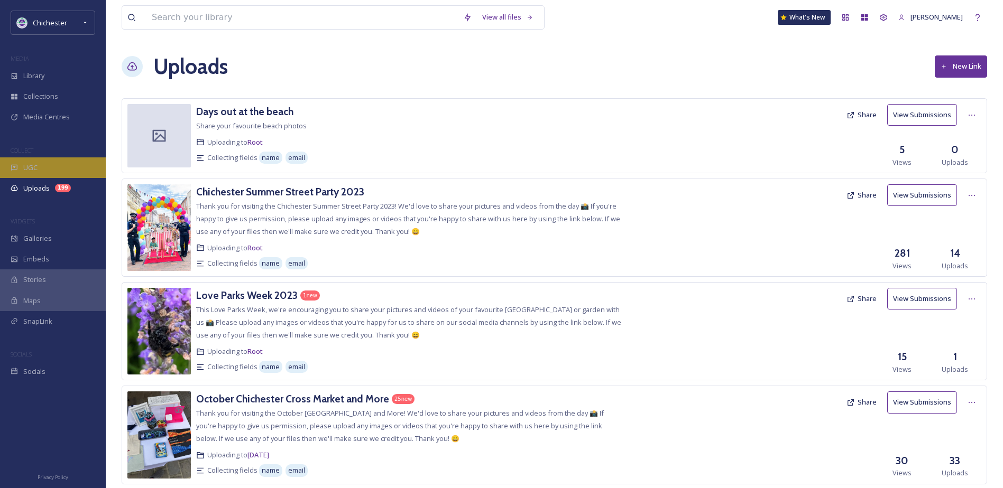
click at [45, 168] on div "UGC" at bounding box center [53, 167] width 106 height 21
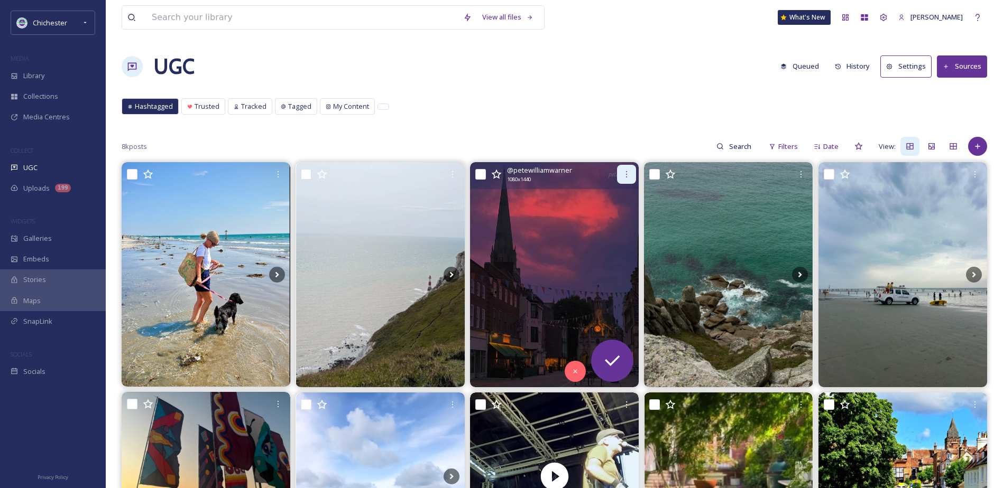
click at [624, 177] on icon at bounding box center [626, 174] width 8 height 8
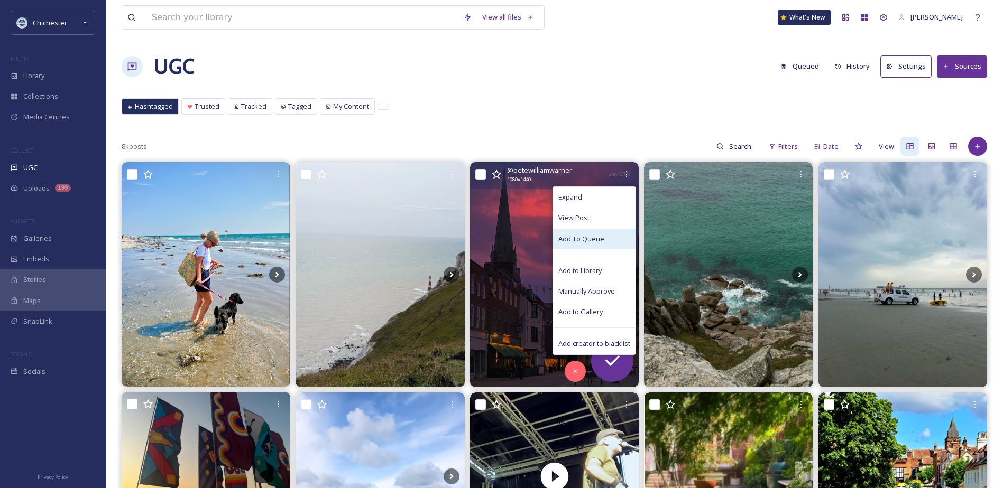
click at [586, 238] on span "Add To Queue" at bounding box center [581, 239] width 46 height 10
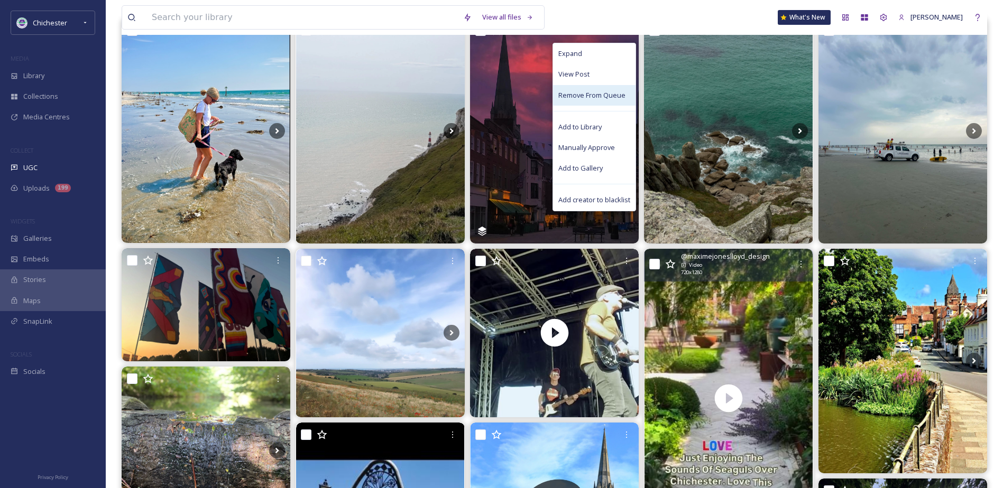
scroll to position [159, 0]
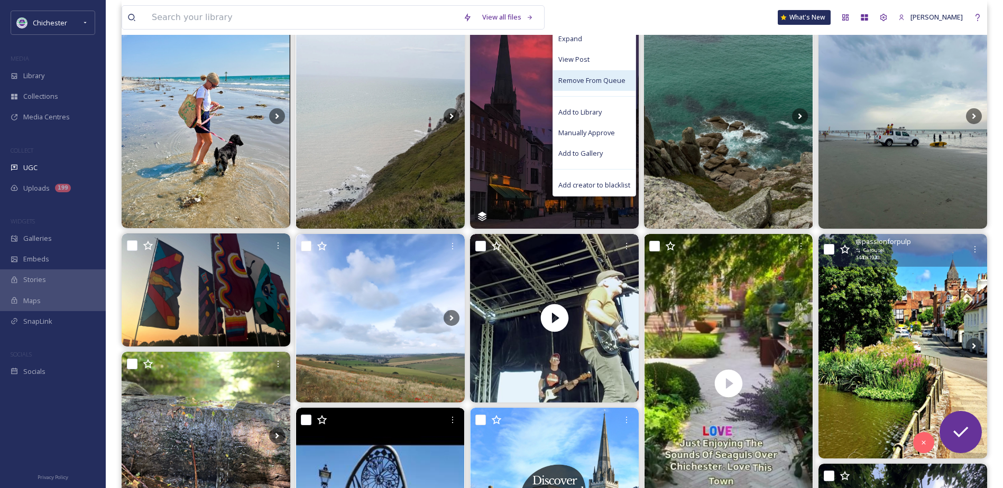
click at [871, 309] on img at bounding box center [902, 346] width 169 height 225
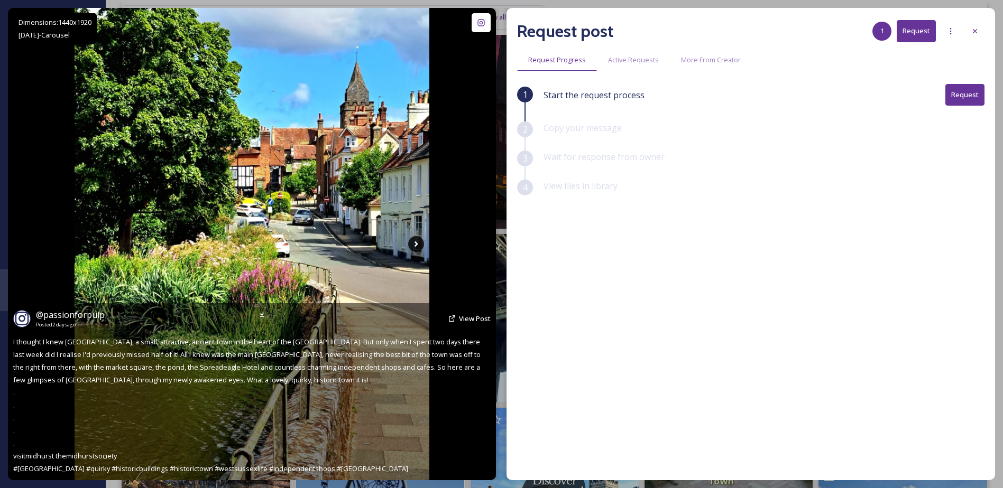
click at [411, 238] on icon at bounding box center [416, 244] width 16 height 16
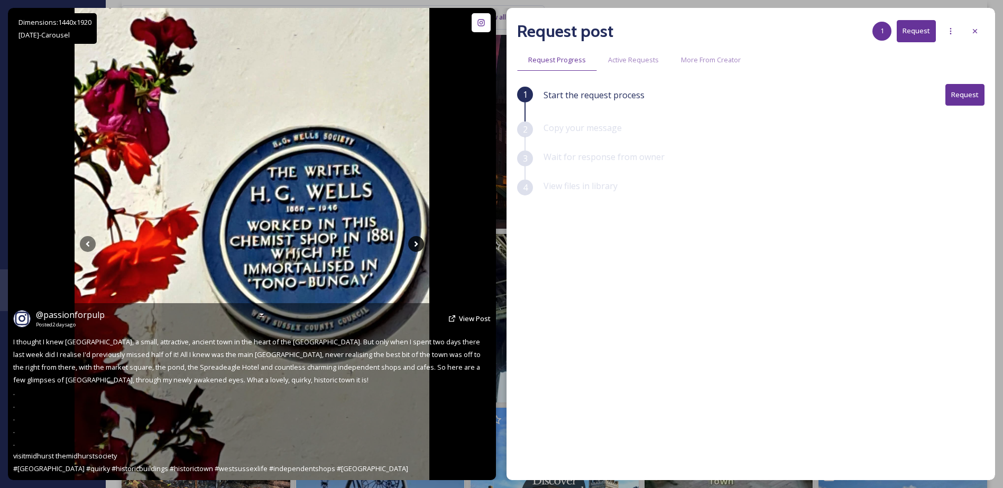
click at [411, 238] on icon at bounding box center [416, 244] width 16 height 16
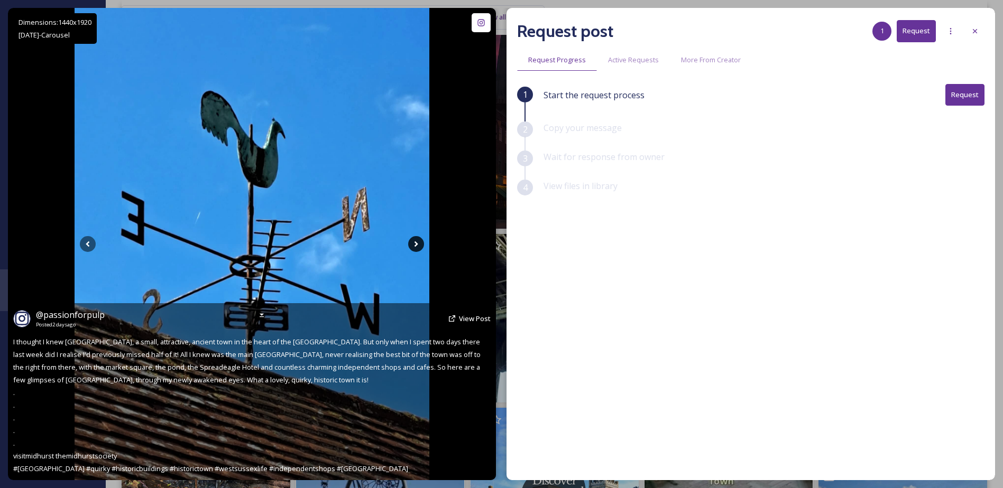
click at [411, 238] on icon at bounding box center [416, 244] width 16 height 16
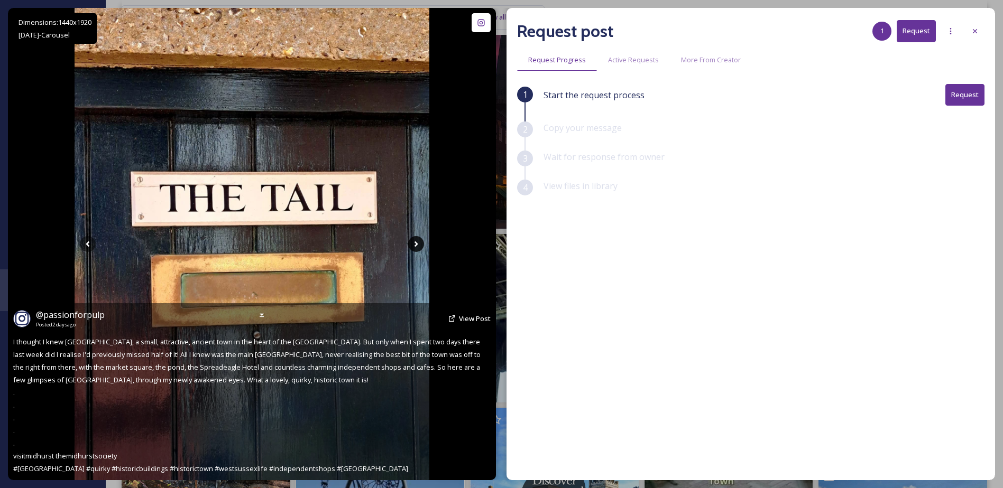
click at [411, 238] on icon at bounding box center [416, 244] width 16 height 16
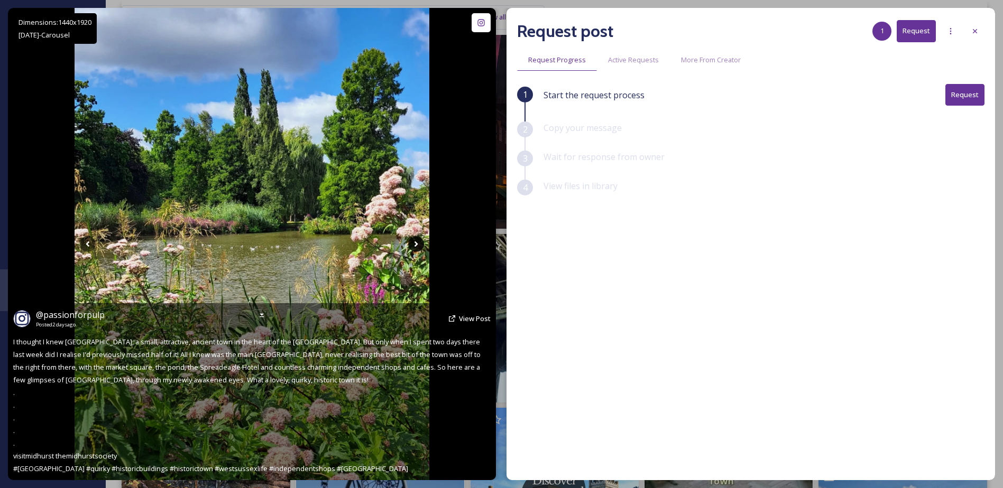
click at [411, 238] on icon at bounding box center [416, 244] width 16 height 16
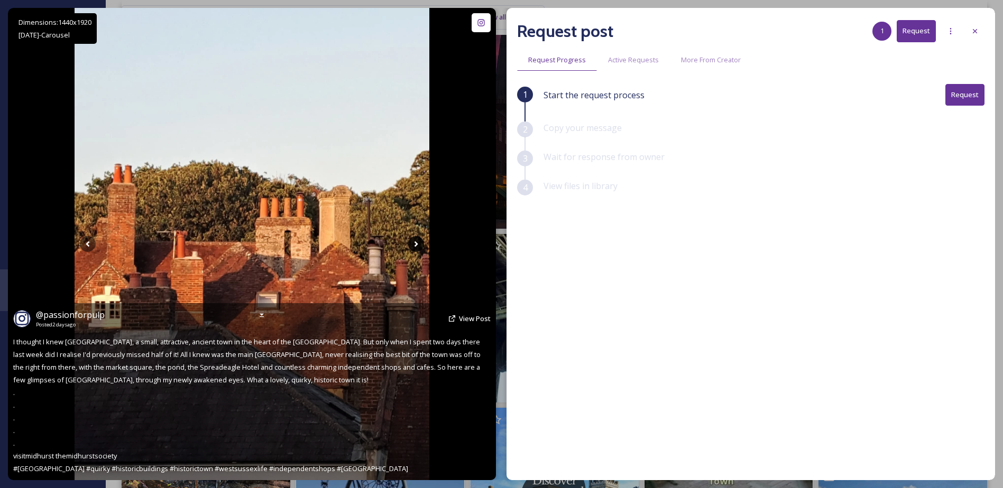
click at [411, 238] on icon at bounding box center [416, 244] width 16 height 16
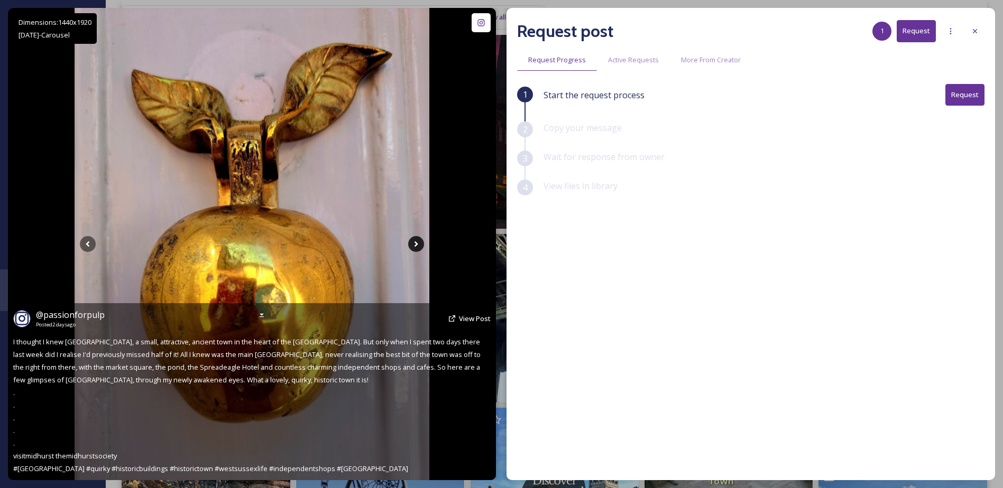
click at [411, 238] on icon at bounding box center [416, 244] width 16 height 16
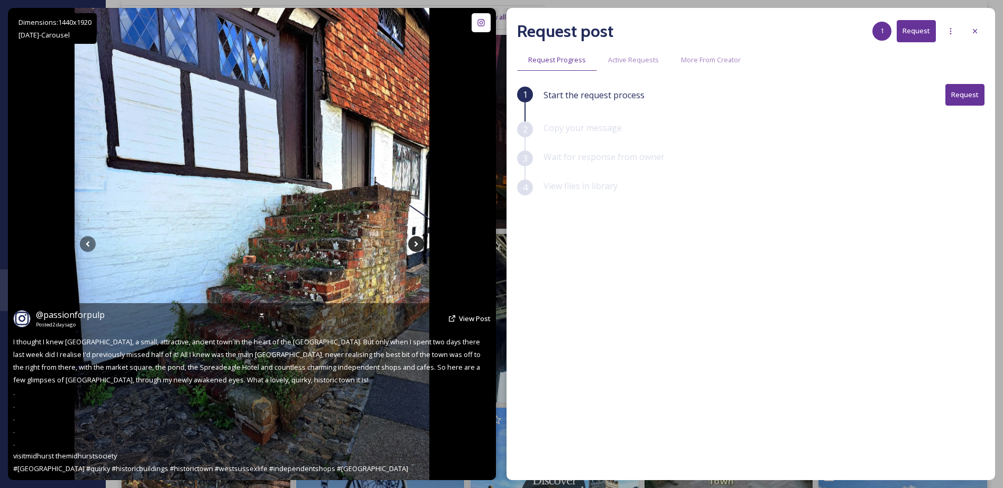
click at [411, 238] on icon at bounding box center [416, 244] width 16 height 16
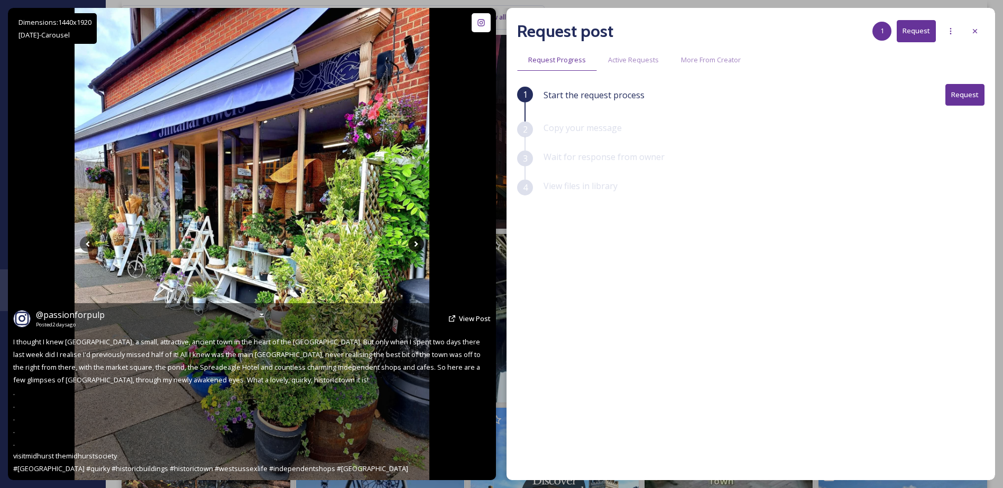
click at [411, 238] on icon at bounding box center [416, 244] width 16 height 16
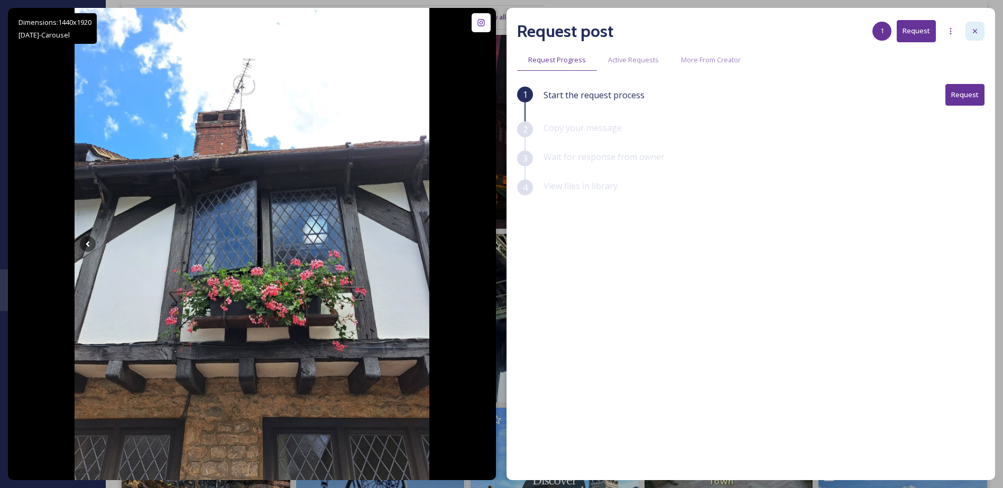
click at [970, 32] on div at bounding box center [974, 31] width 19 height 19
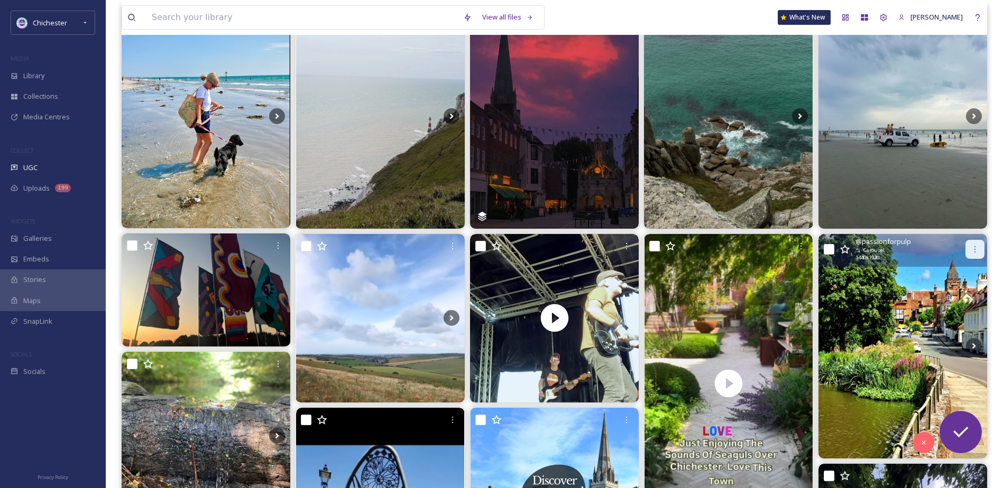
click at [972, 250] on icon at bounding box center [974, 249] width 8 height 8
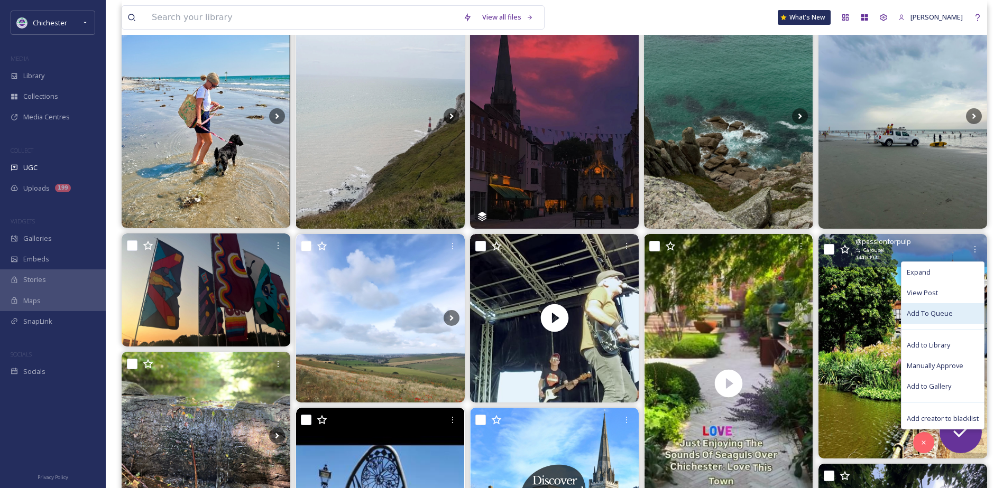
click at [941, 307] on div "Add To Queue" at bounding box center [942, 313] width 82 height 21
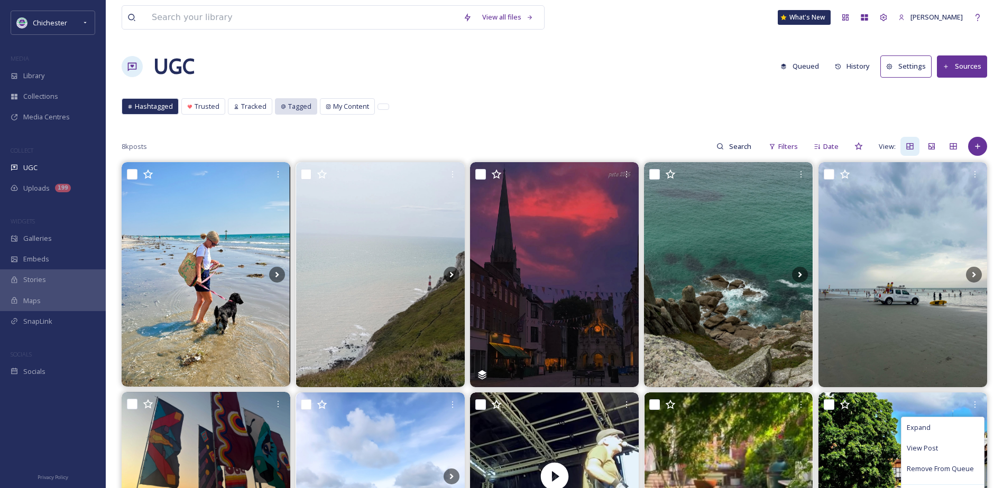
click at [291, 108] on span "Tagged" at bounding box center [299, 106] width 23 height 10
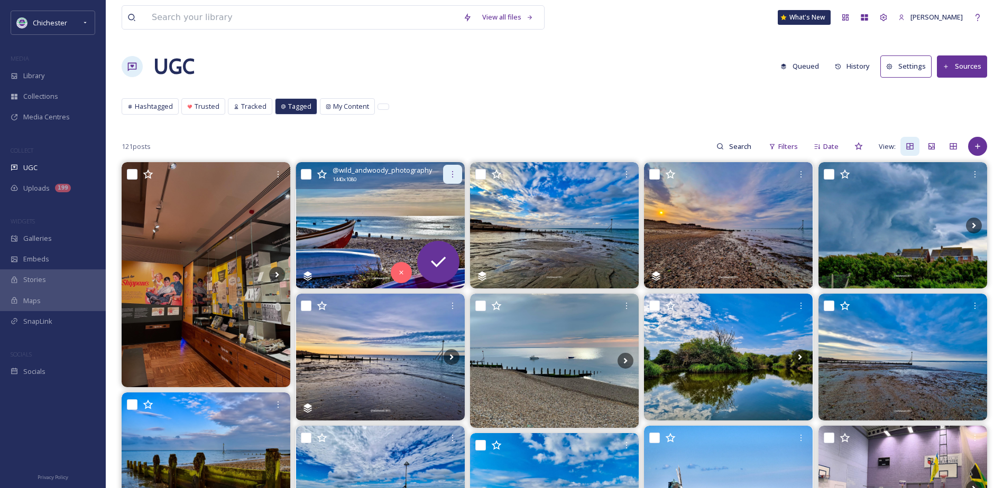
click at [454, 173] on icon at bounding box center [452, 174] width 8 height 8
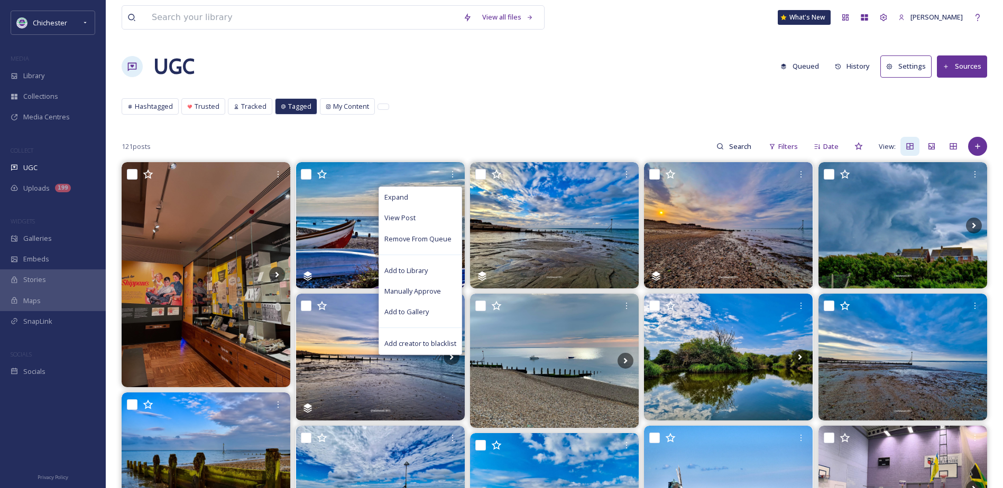
click at [803, 63] on button "Queued" at bounding box center [799, 66] width 49 height 21
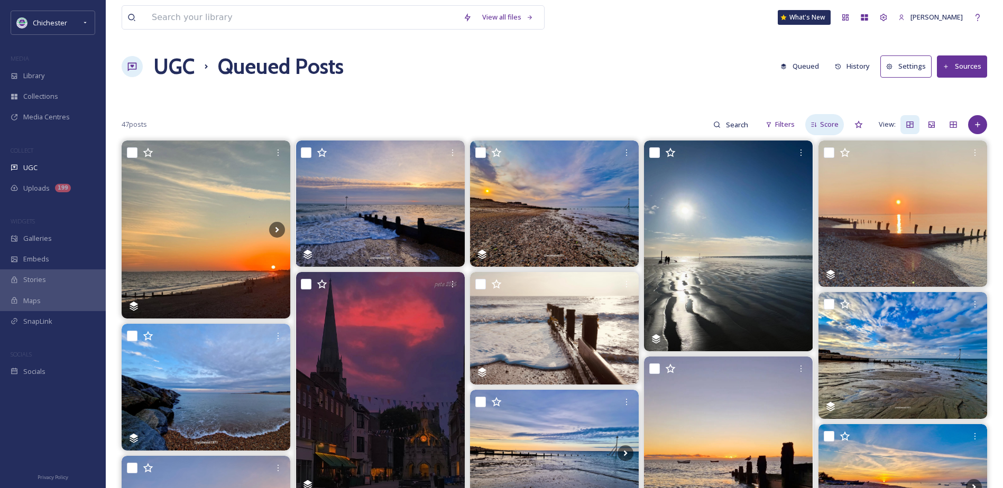
click at [818, 120] on div "Score" at bounding box center [824, 124] width 39 height 21
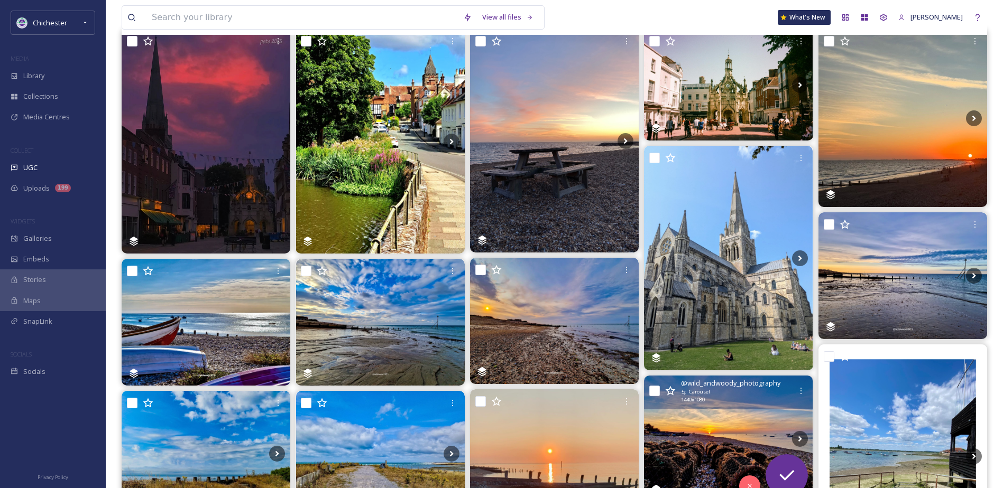
scroll to position [106, 0]
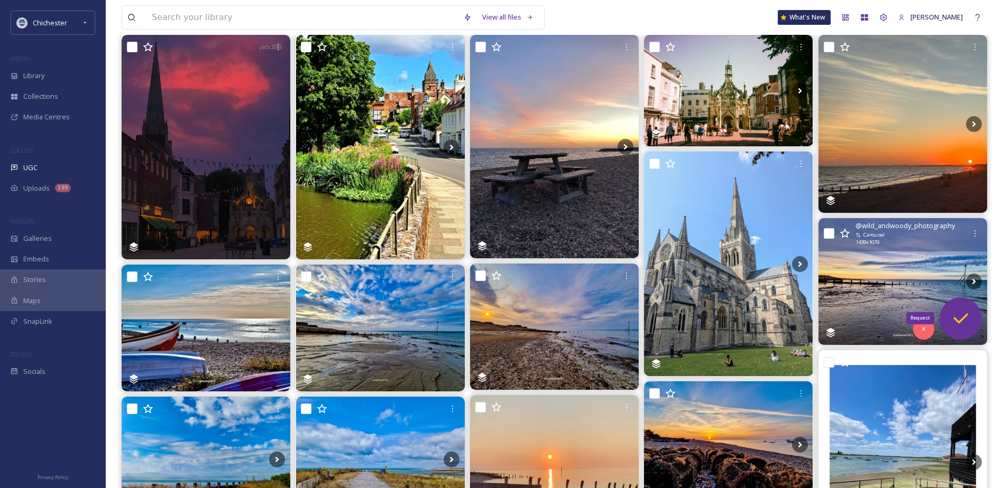
click at [959, 324] on icon at bounding box center [960, 318] width 21 height 21
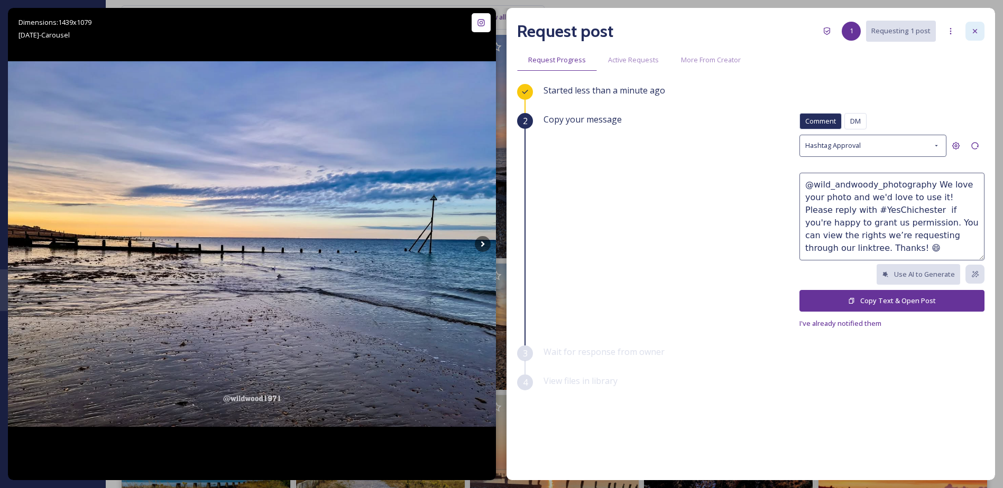
click at [971, 32] on icon at bounding box center [974, 31] width 8 height 8
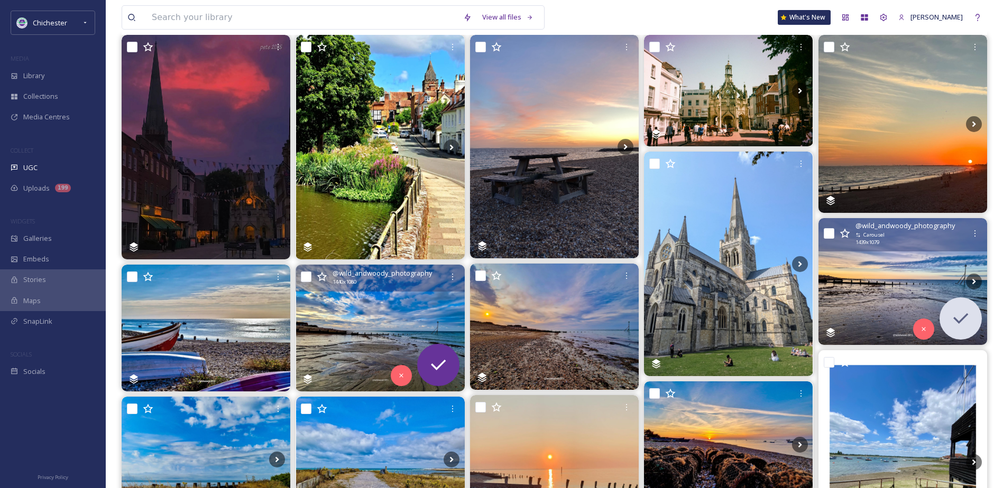
click at [391, 337] on img at bounding box center [380, 328] width 169 height 126
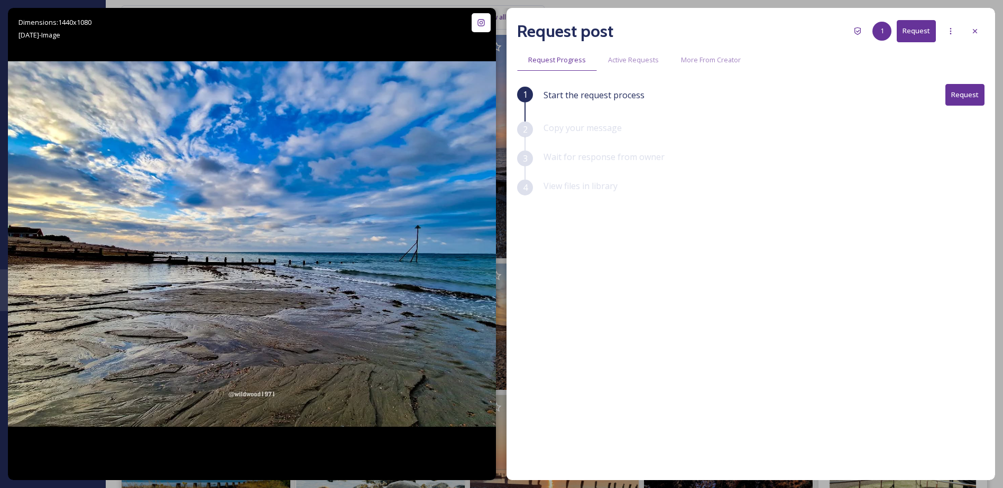
click at [949, 87] on button "Request" at bounding box center [964, 95] width 39 height 22
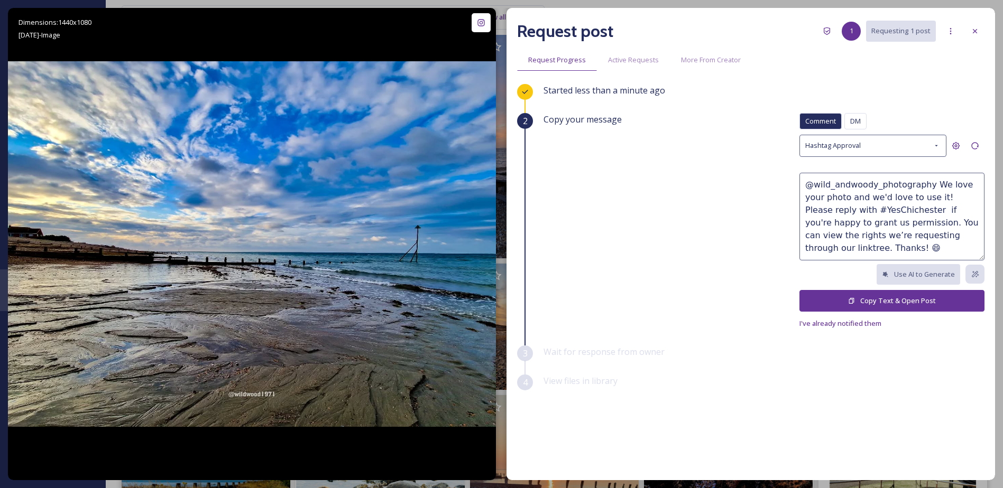
click at [851, 303] on icon at bounding box center [851, 301] width 7 height 7
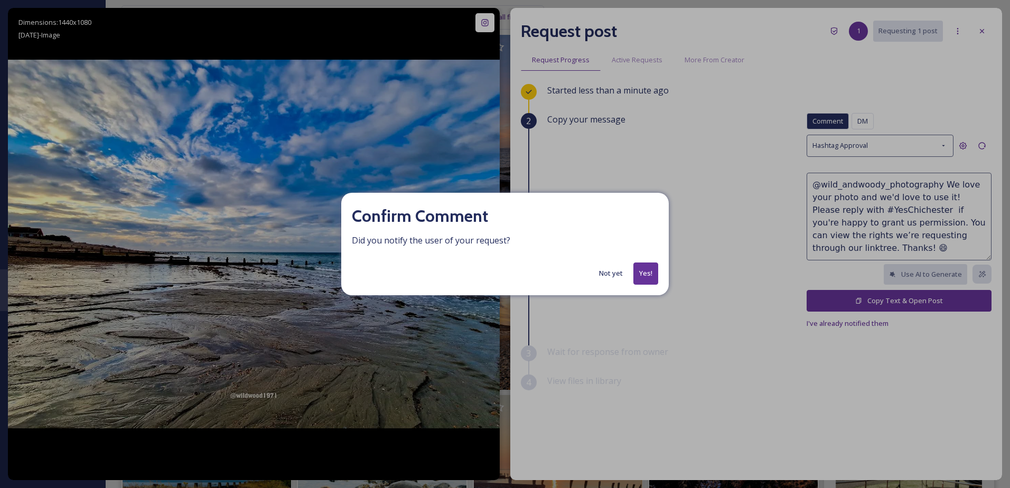
click at [637, 271] on button "Yes!" at bounding box center [646, 274] width 25 height 22
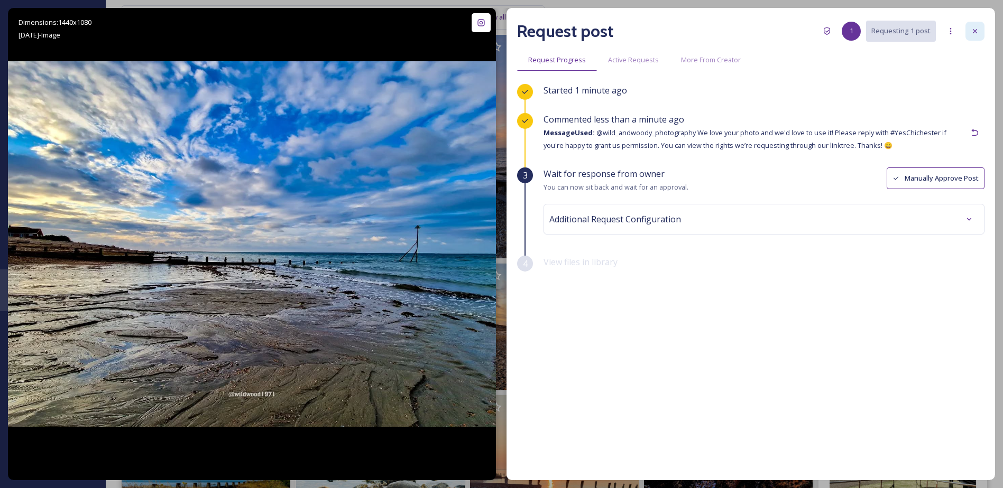
click at [982, 35] on div at bounding box center [974, 31] width 19 height 19
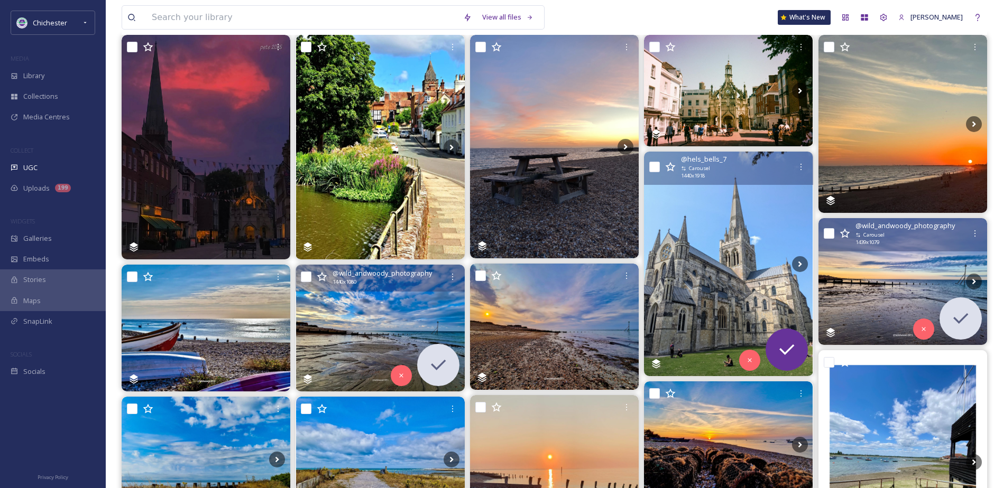
scroll to position [53, 0]
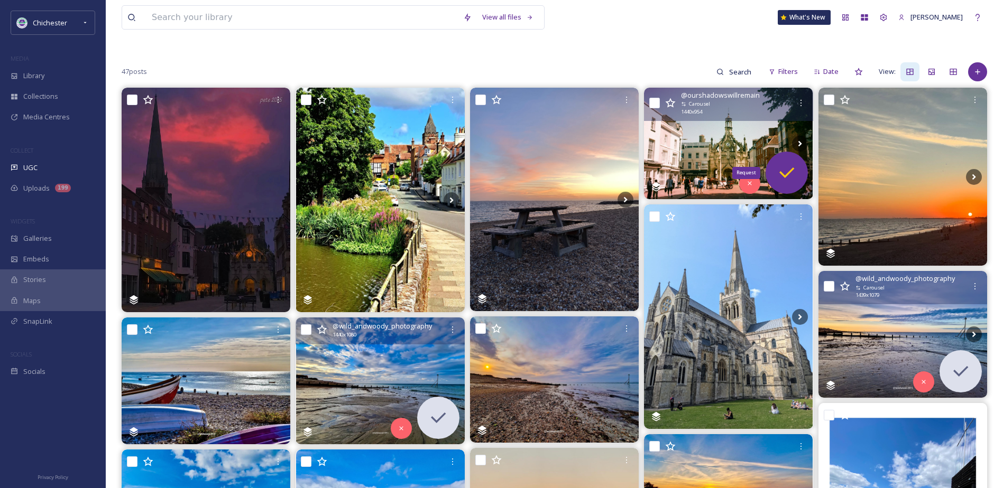
click at [788, 178] on icon at bounding box center [786, 172] width 21 height 21
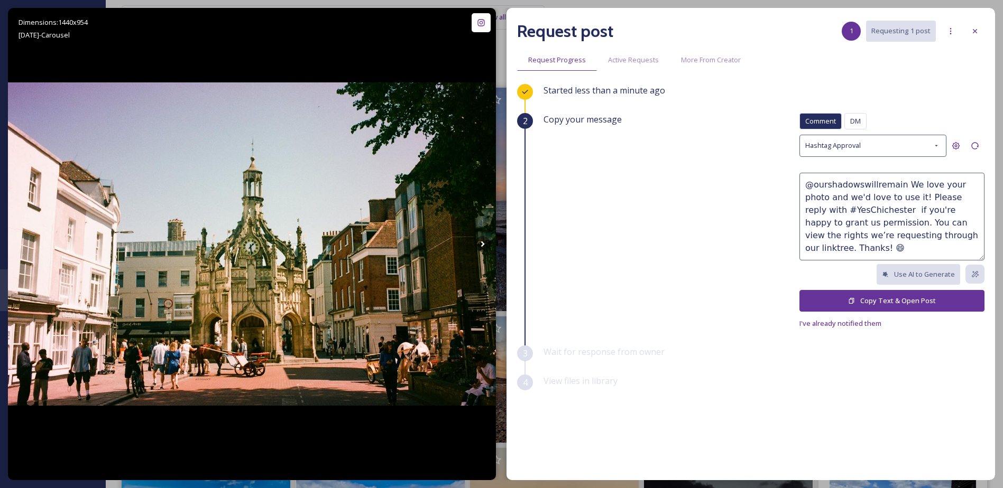
click at [854, 298] on icon at bounding box center [851, 301] width 5 height 6
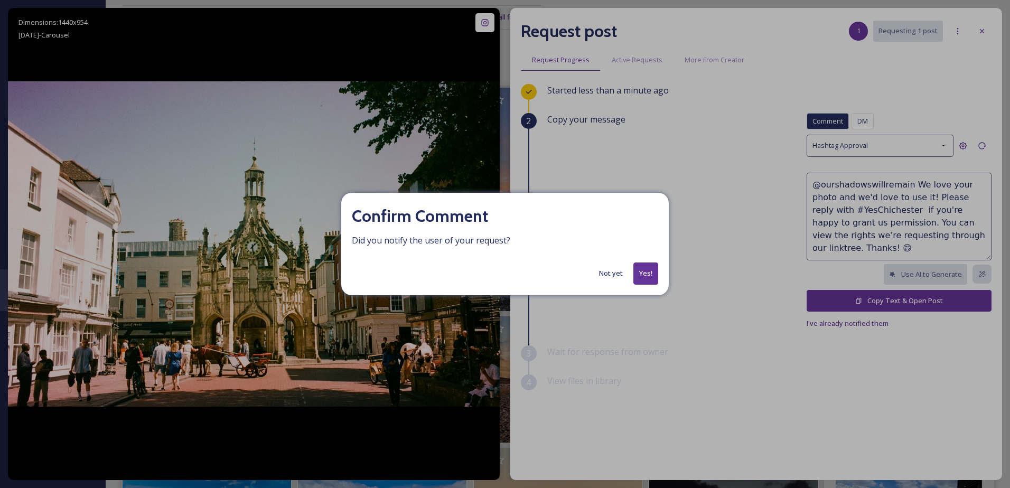
click at [650, 269] on button "Yes!" at bounding box center [646, 274] width 25 height 22
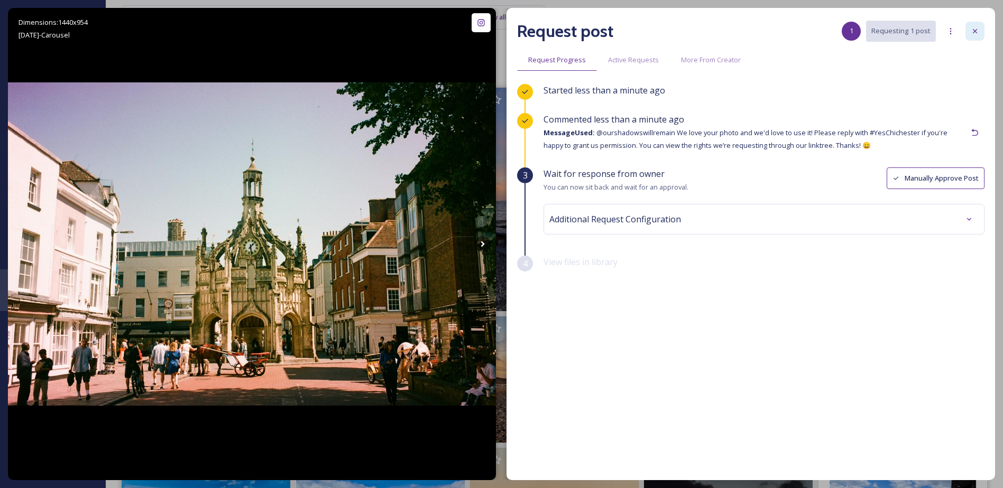
click at [971, 25] on div at bounding box center [974, 31] width 19 height 19
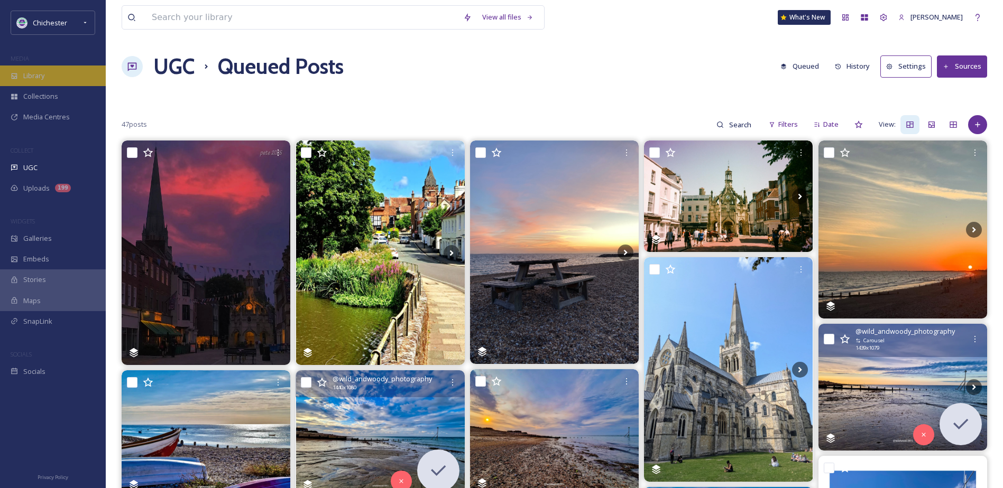
scroll to position [53, 0]
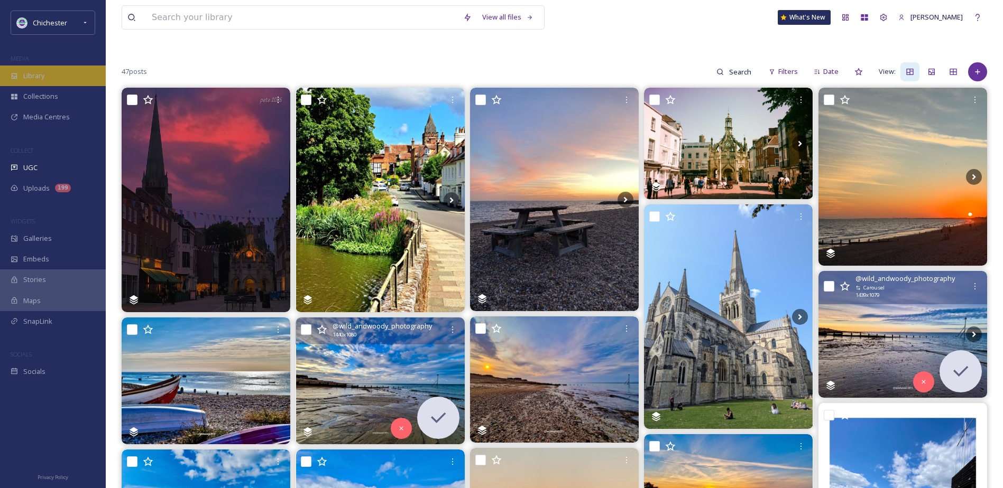
click at [54, 69] on div "Library" at bounding box center [53, 76] width 106 height 21
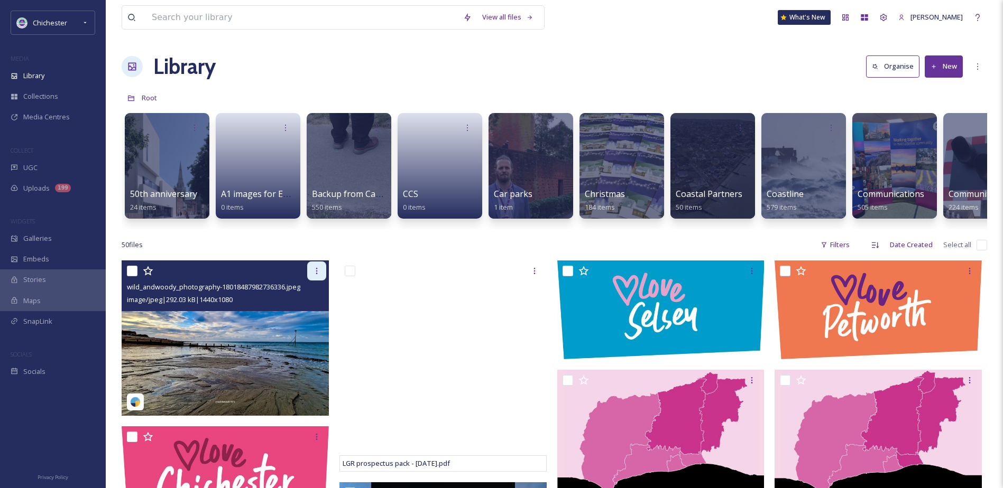
click at [322, 273] on div at bounding box center [316, 271] width 19 height 19
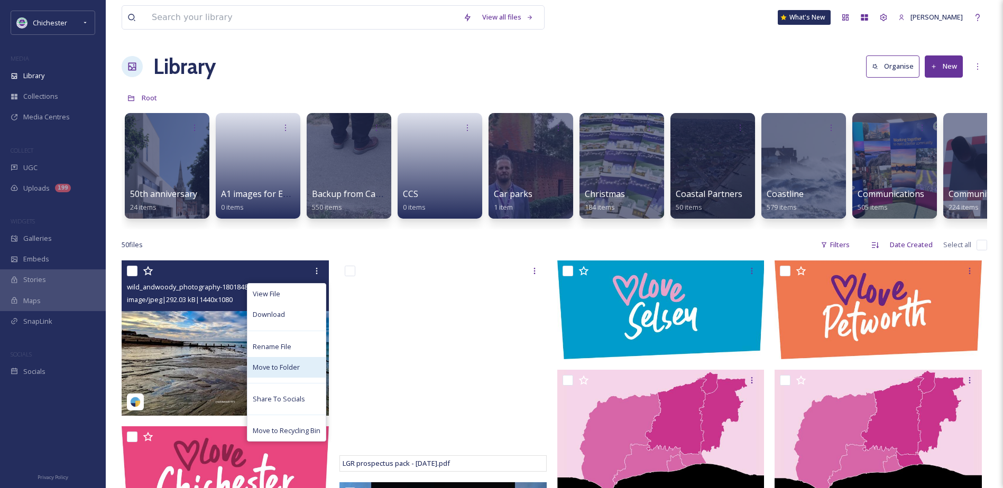
click at [272, 373] on span "Move to Folder" at bounding box center [276, 368] width 47 height 10
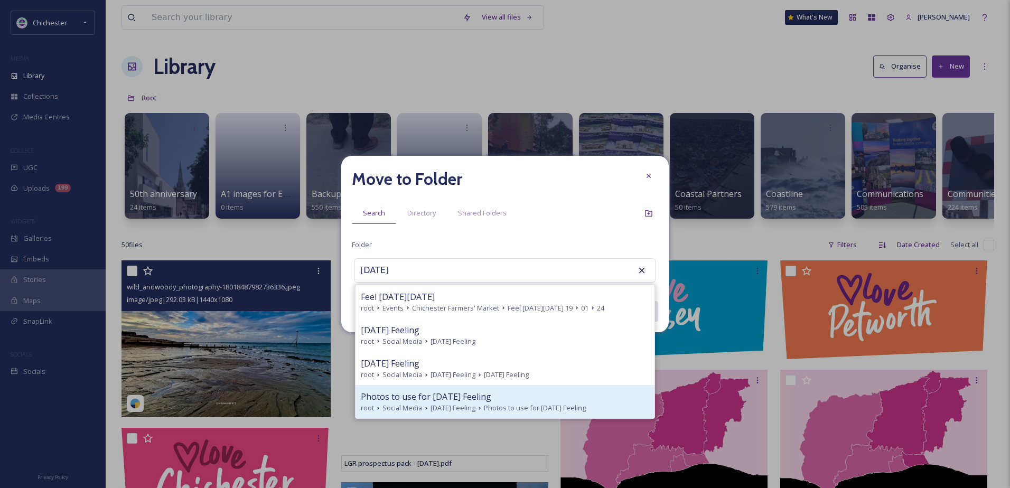
click at [461, 394] on span "Photos to use for Friday Feeling" at bounding box center [426, 397] width 131 height 13
type input "Photos to use for Friday Feeling"
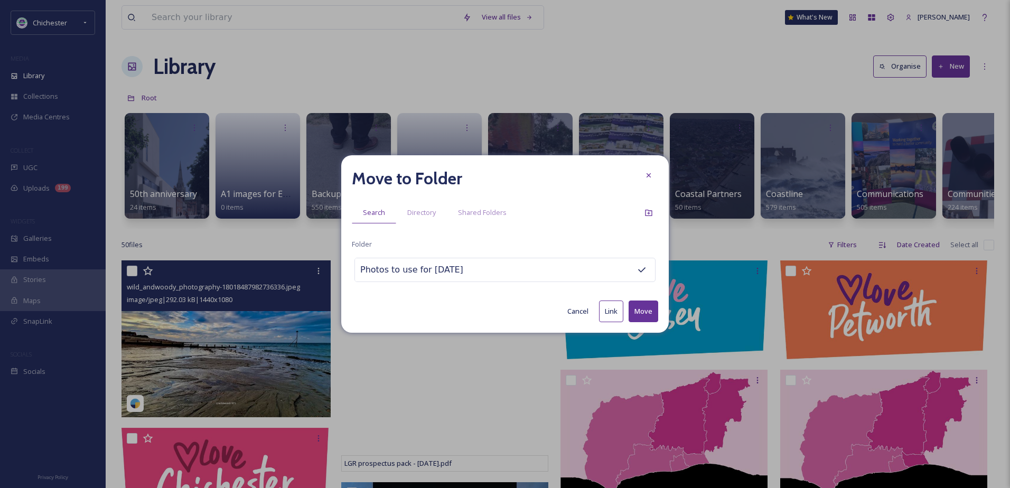
click at [648, 308] on button "Move" at bounding box center [644, 312] width 30 height 22
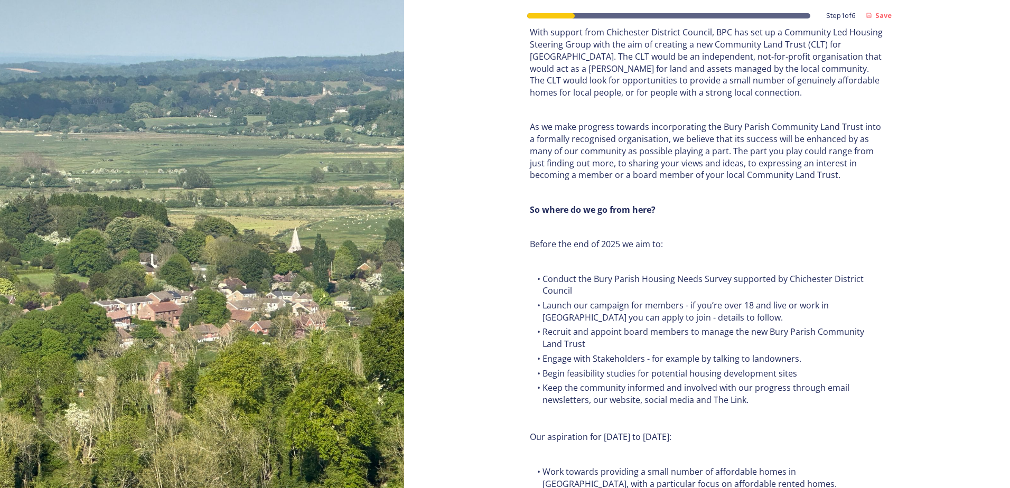
scroll to position [1210, 0]
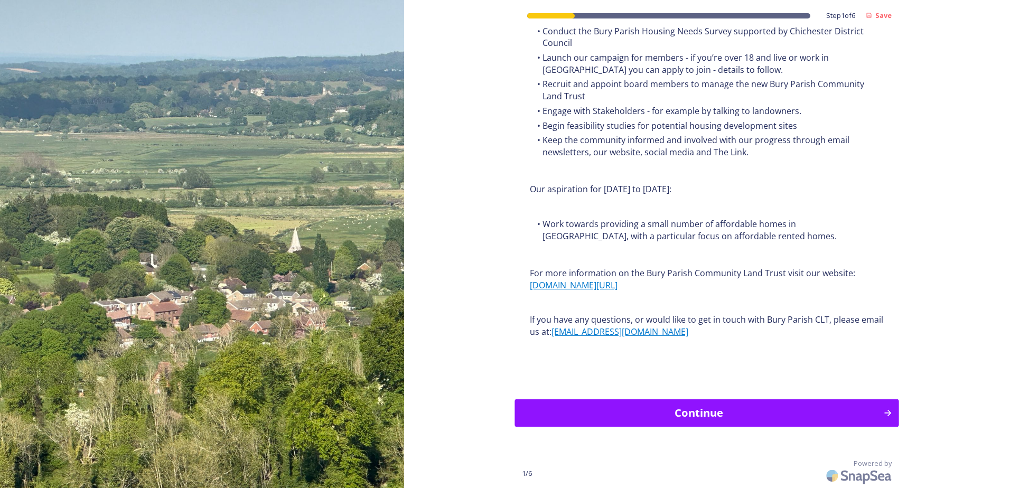
click at [693, 410] on div "Continue" at bounding box center [699, 413] width 357 height 16
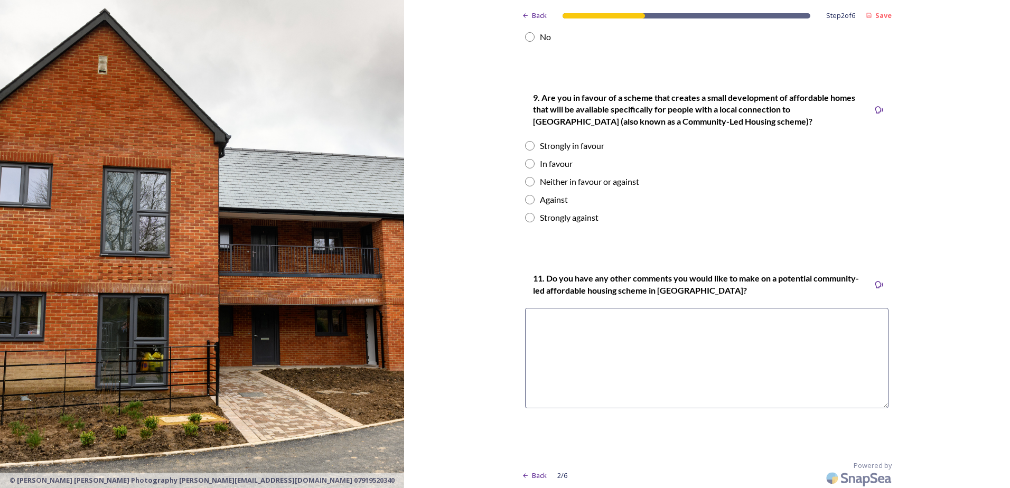
scroll to position [1385, 0]
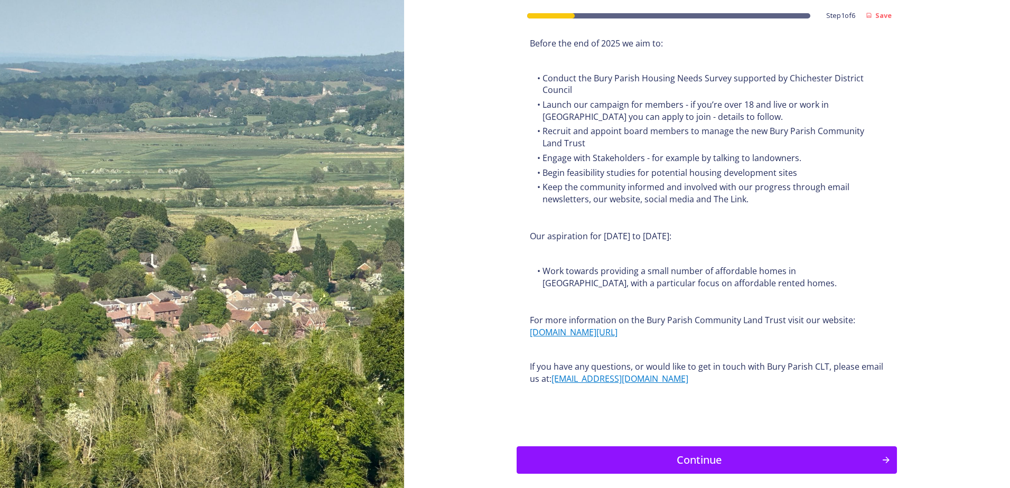
scroll to position [1210, 0]
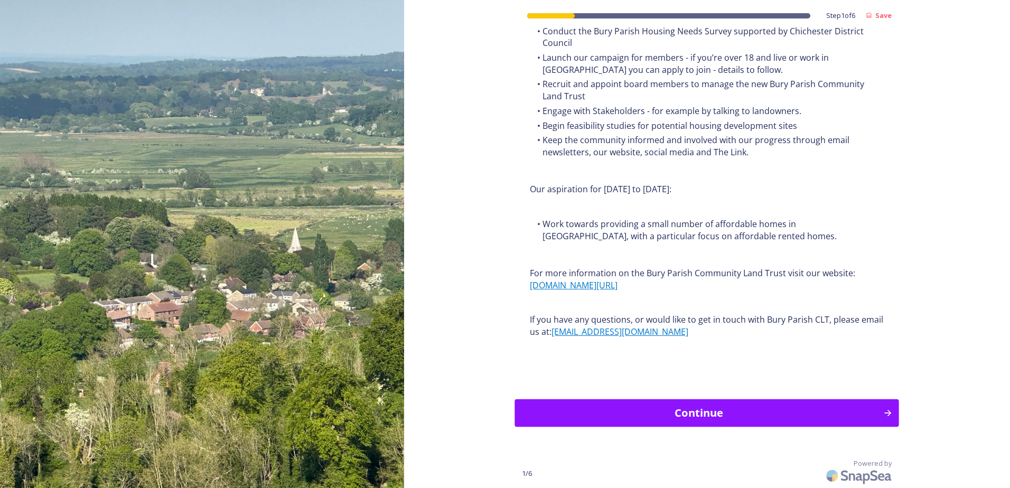
click at [686, 425] on button "Continue" at bounding box center [707, 414] width 384 height 28
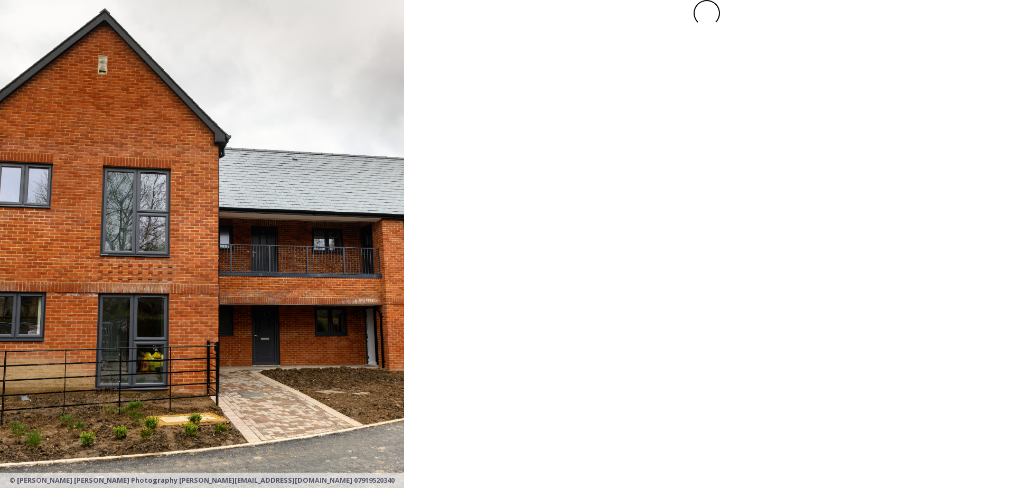
scroll to position [0, 0]
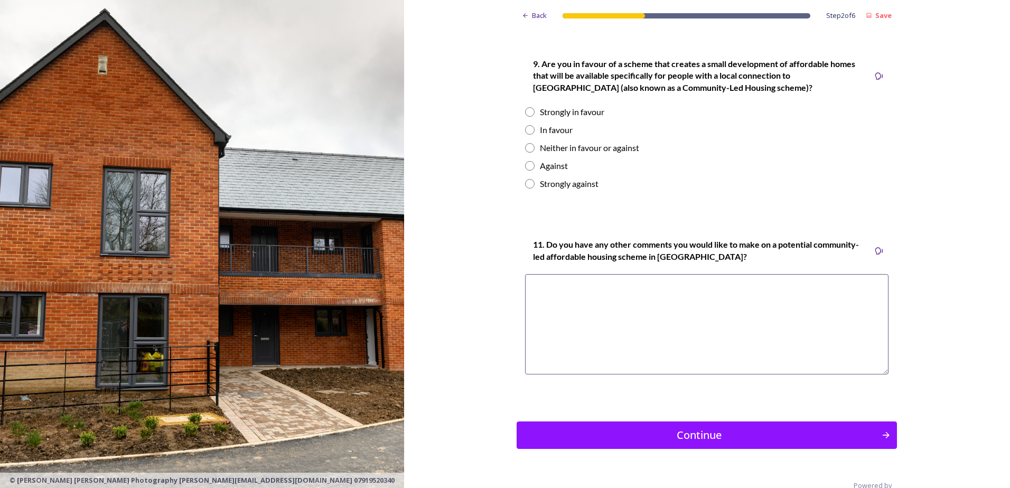
scroll to position [1439, 0]
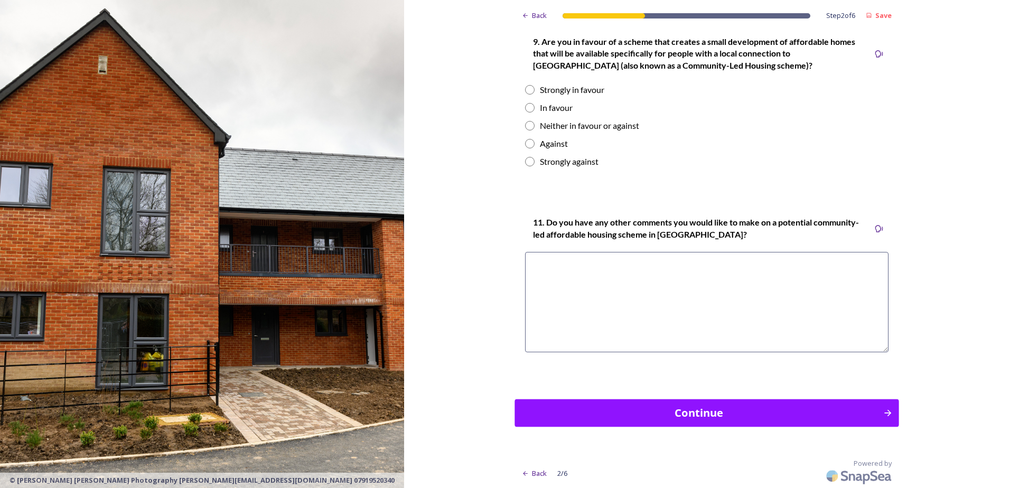
click at [704, 421] on div "Continue" at bounding box center [699, 413] width 357 height 16
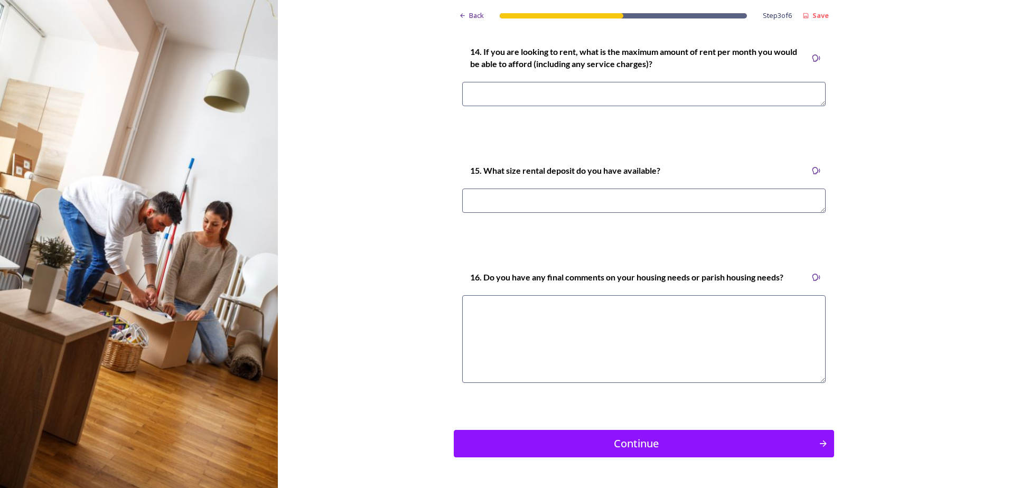
scroll to position [3038, 0]
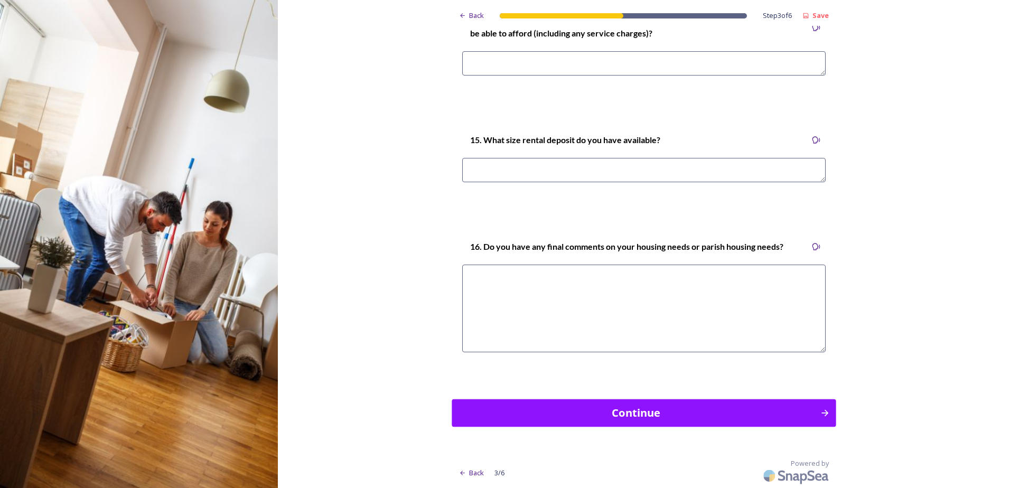
click at [646, 427] on button "Continue" at bounding box center [644, 413] width 384 height 28
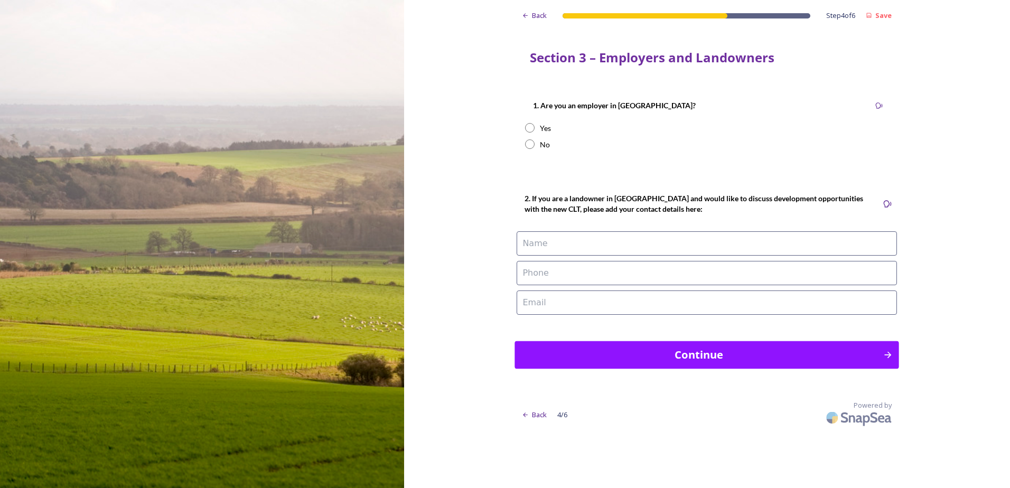
click at [669, 364] on button "Continue" at bounding box center [707, 355] width 384 height 28
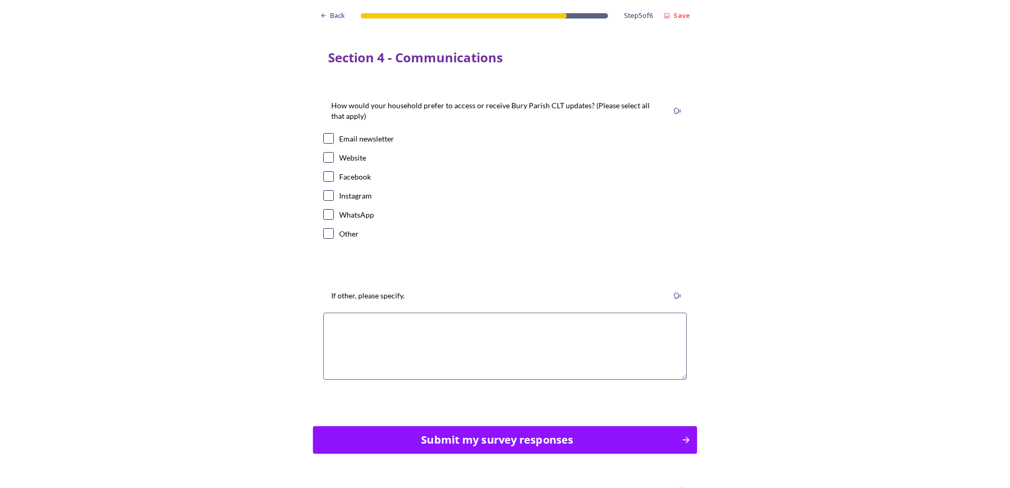
click at [469, 441] on div "Submit my survey responses" at bounding box center [497, 440] width 357 height 16
